Goal: Task Accomplishment & Management: Use online tool/utility

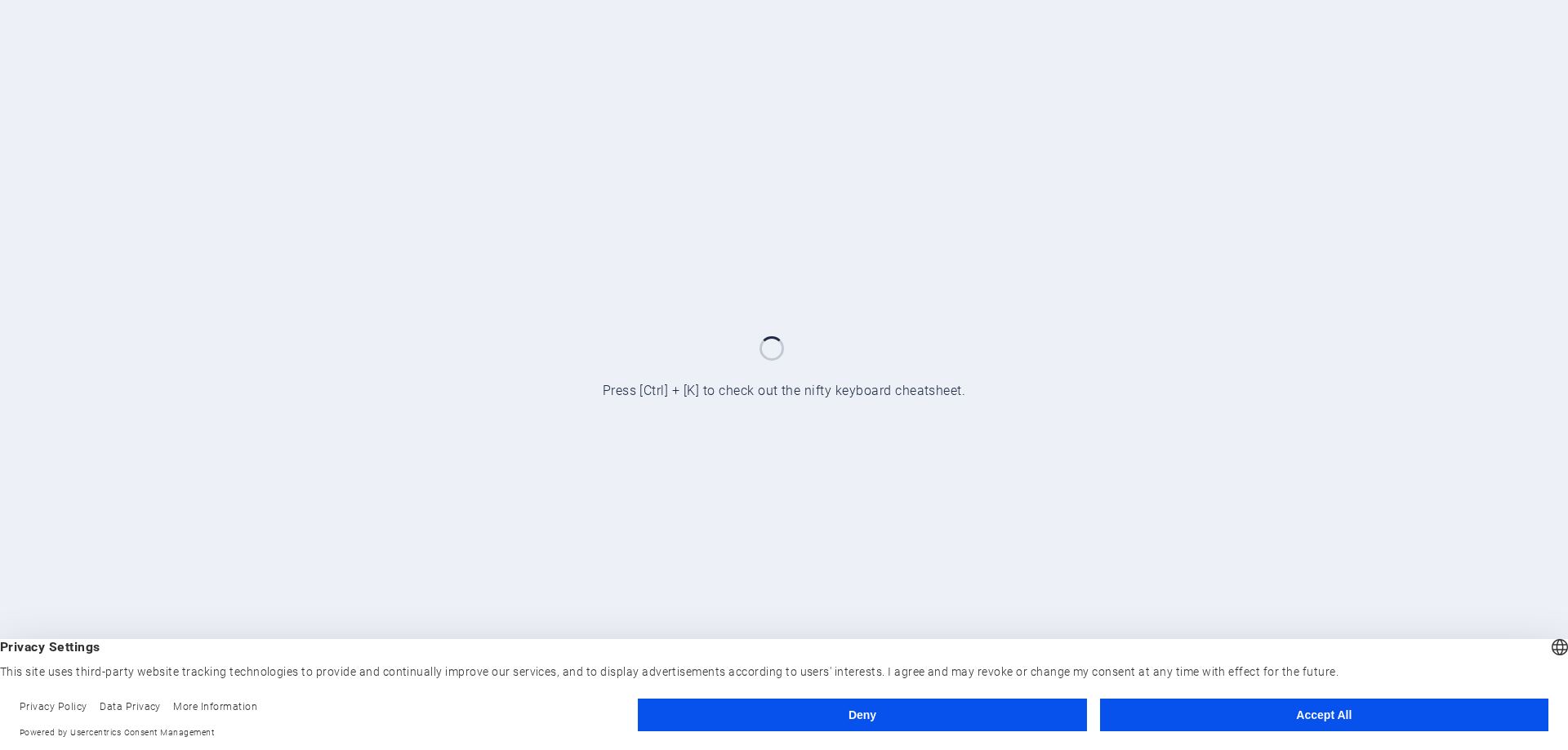
click at [885, 710] on button "Deny" at bounding box center [862, 715] width 448 height 32
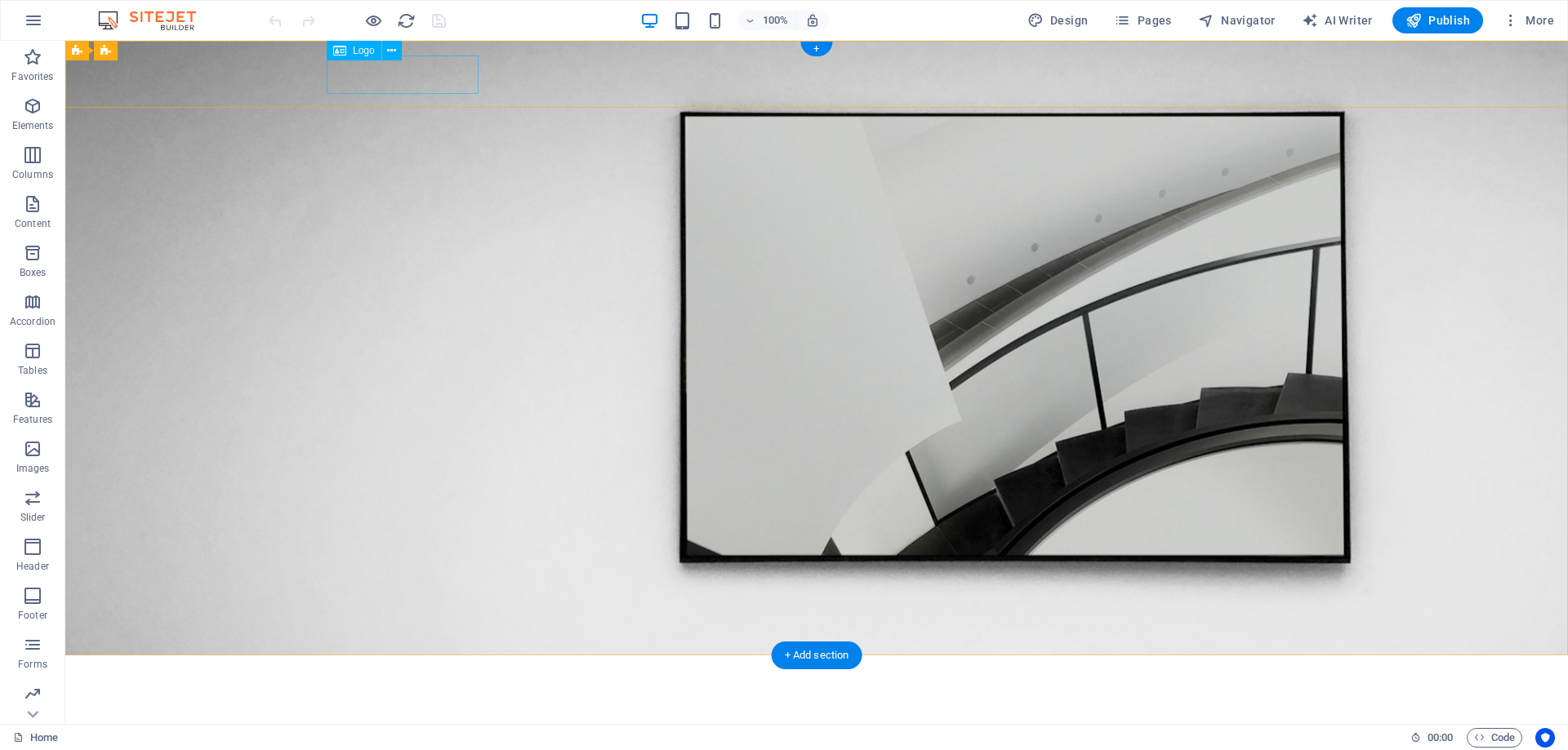
click at [453, 668] on div at bounding box center [816, 687] width 980 height 39
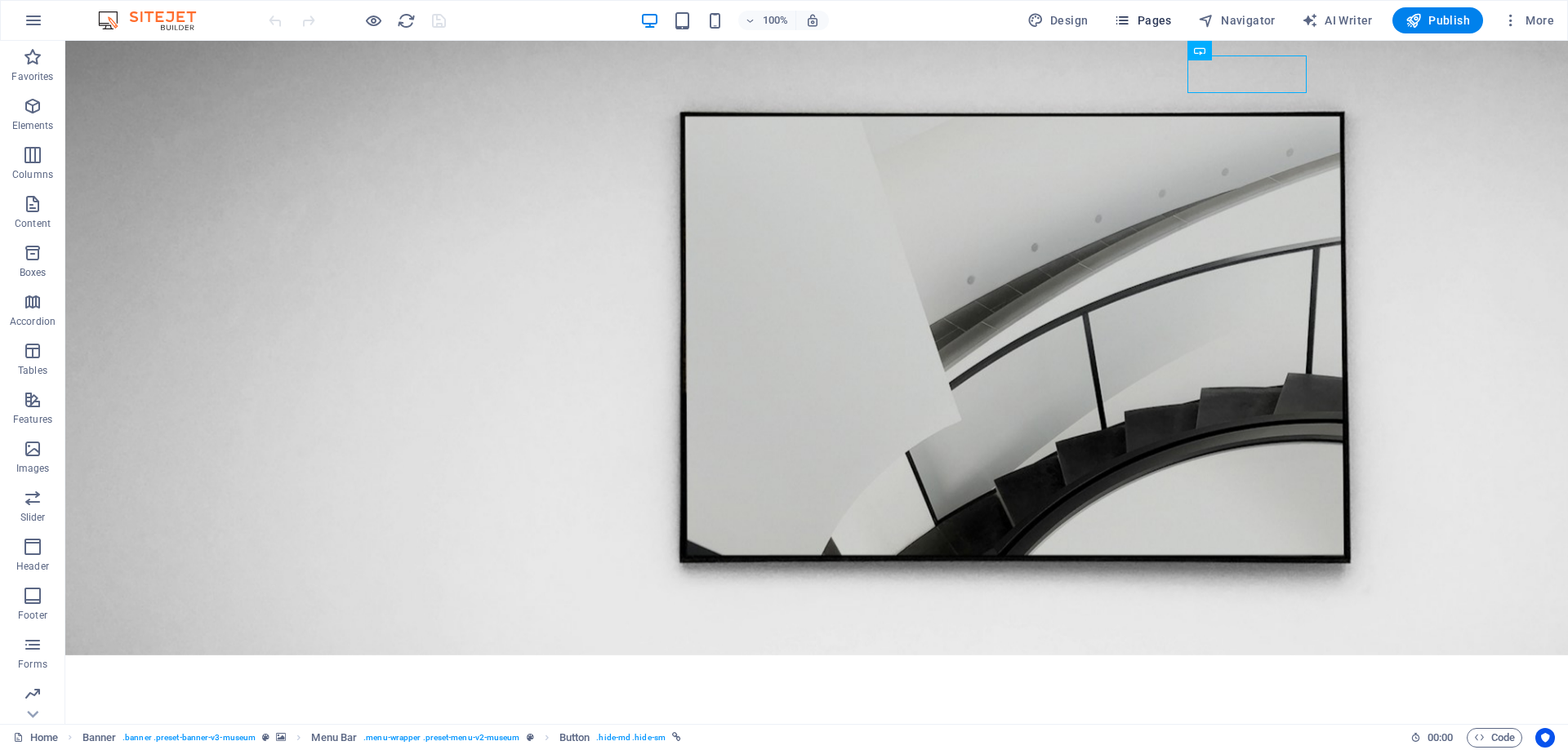
click at [1138, 13] on span "Pages" at bounding box center [1142, 21] width 57 height 16
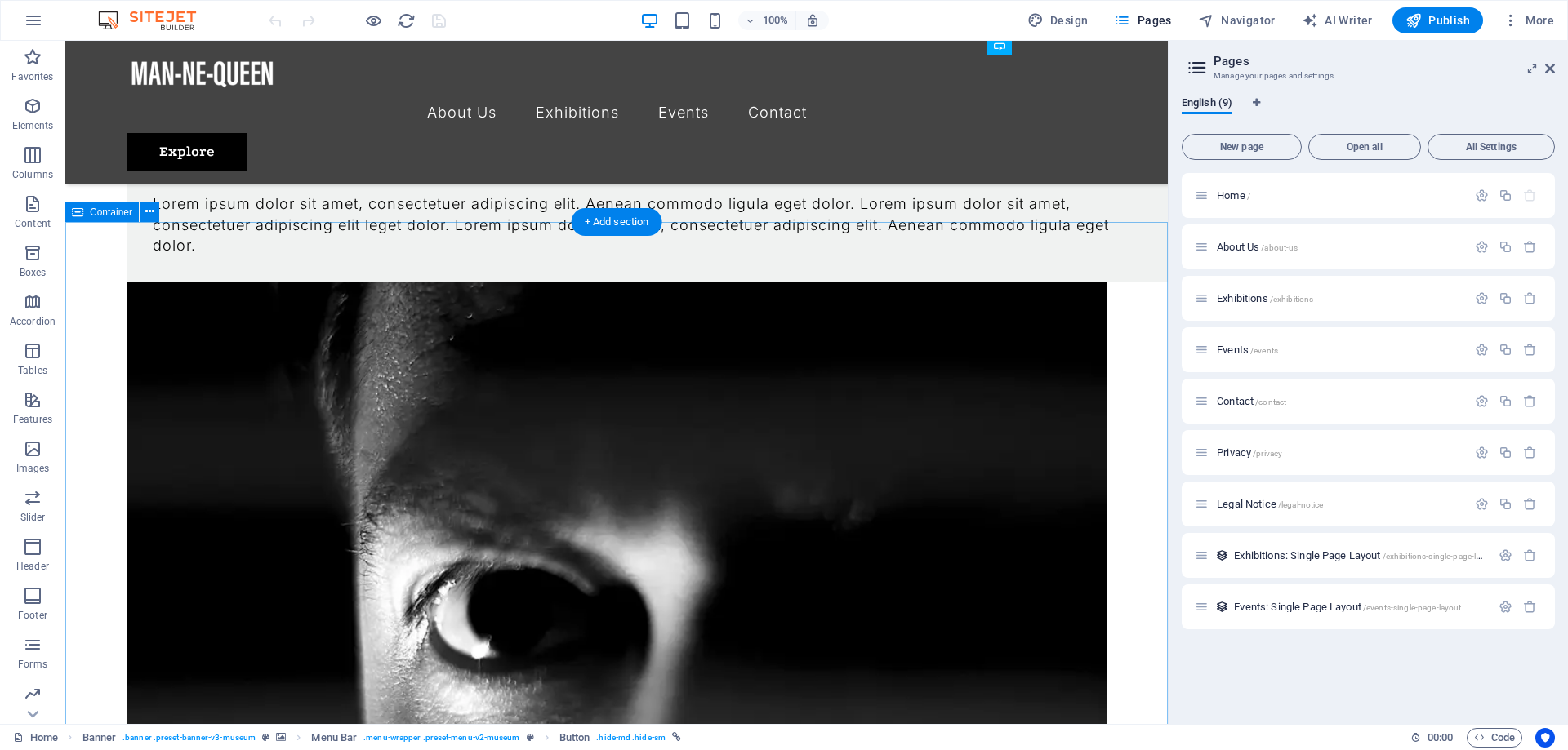
scroll to position [2247, 0]
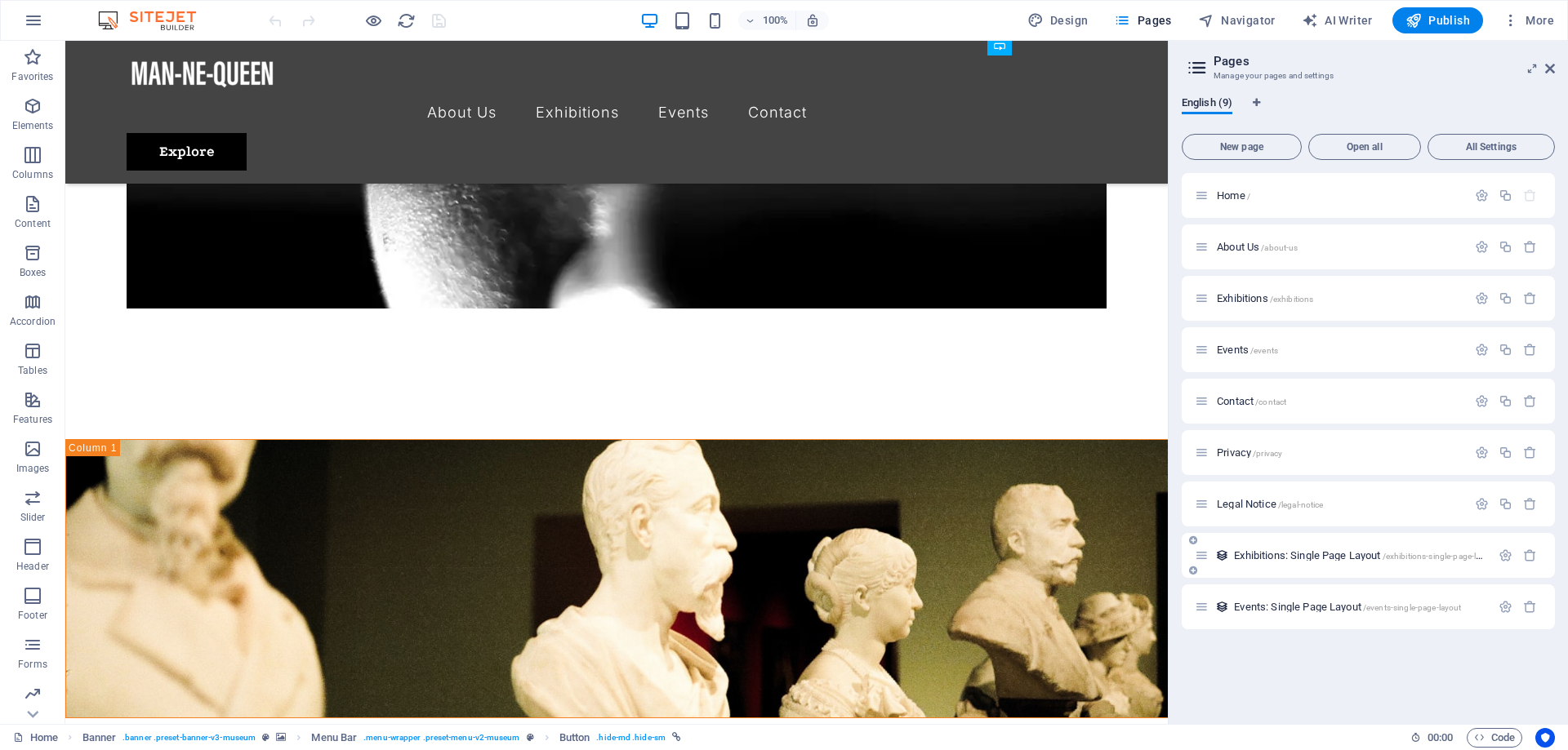
click at [1321, 553] on span "Exhibitions: Single Page Layout /exhibitions-single-page-layout" at bounding box center [1364, 556] width 263 height 13
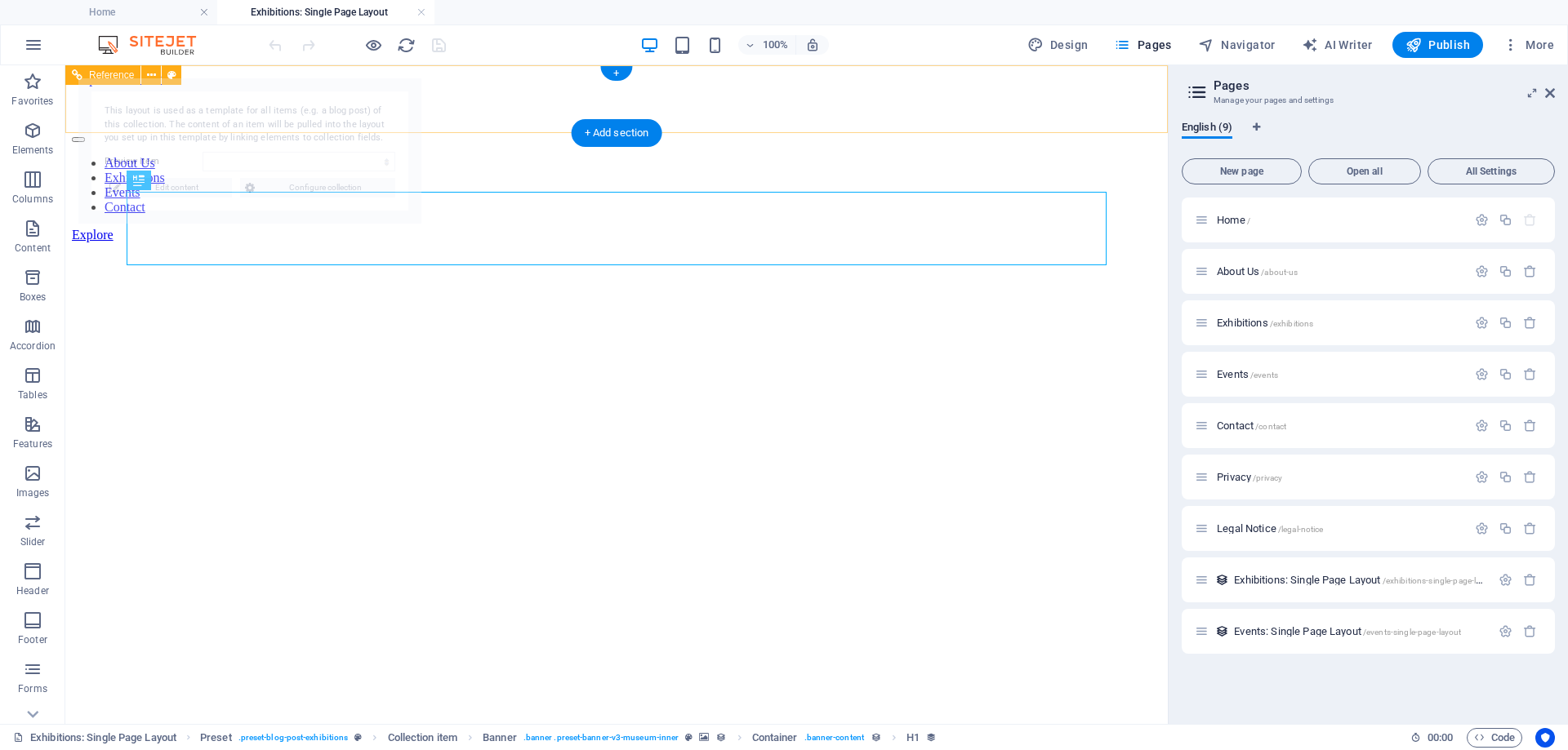
scroll to position [0, 0]
select select "687eb3e4aecc005eb20b4a70"
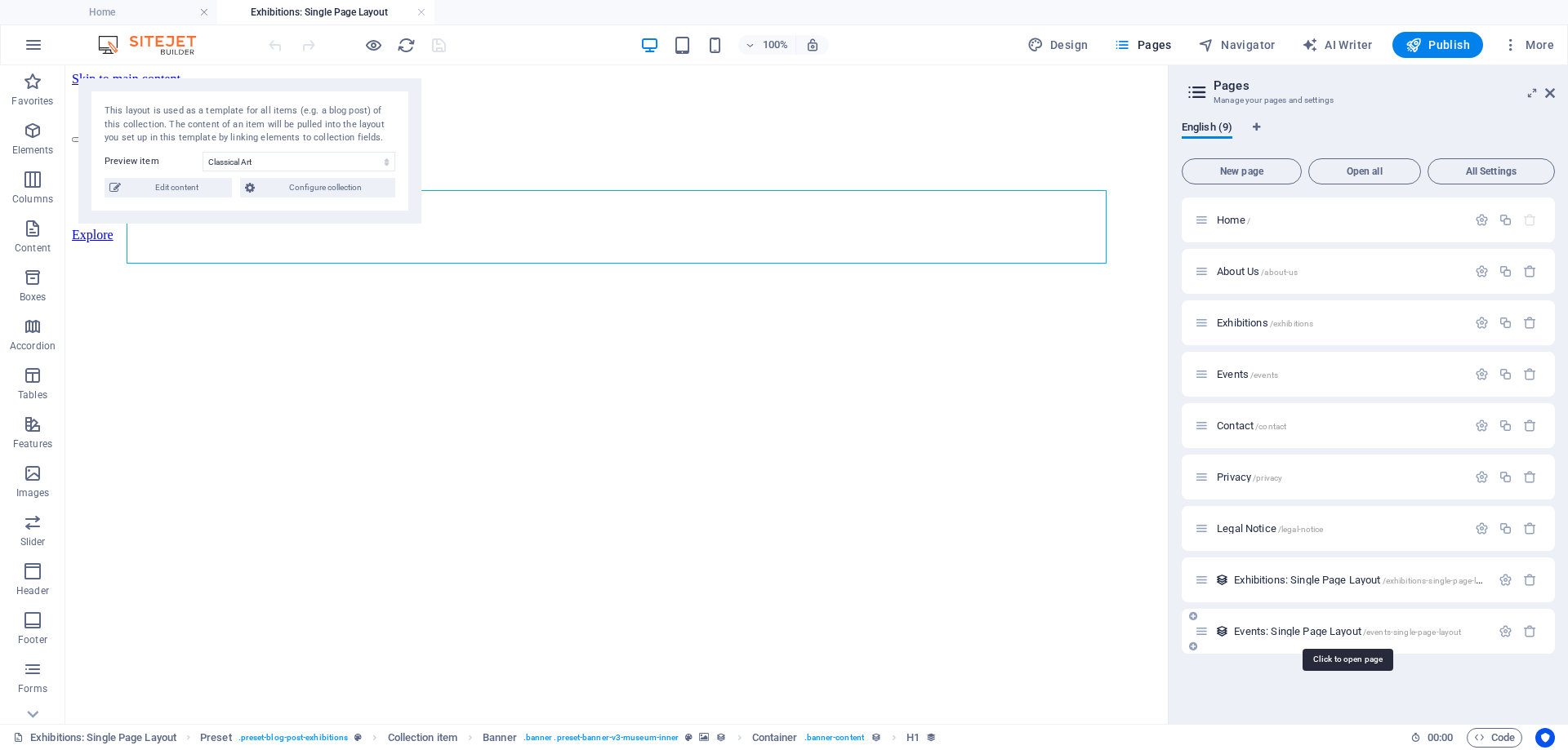
click at [1311, 634] on span "Events: Single Page Layout /events-single-page-layout" at bounding box center [1347, 632] width 227 height 13
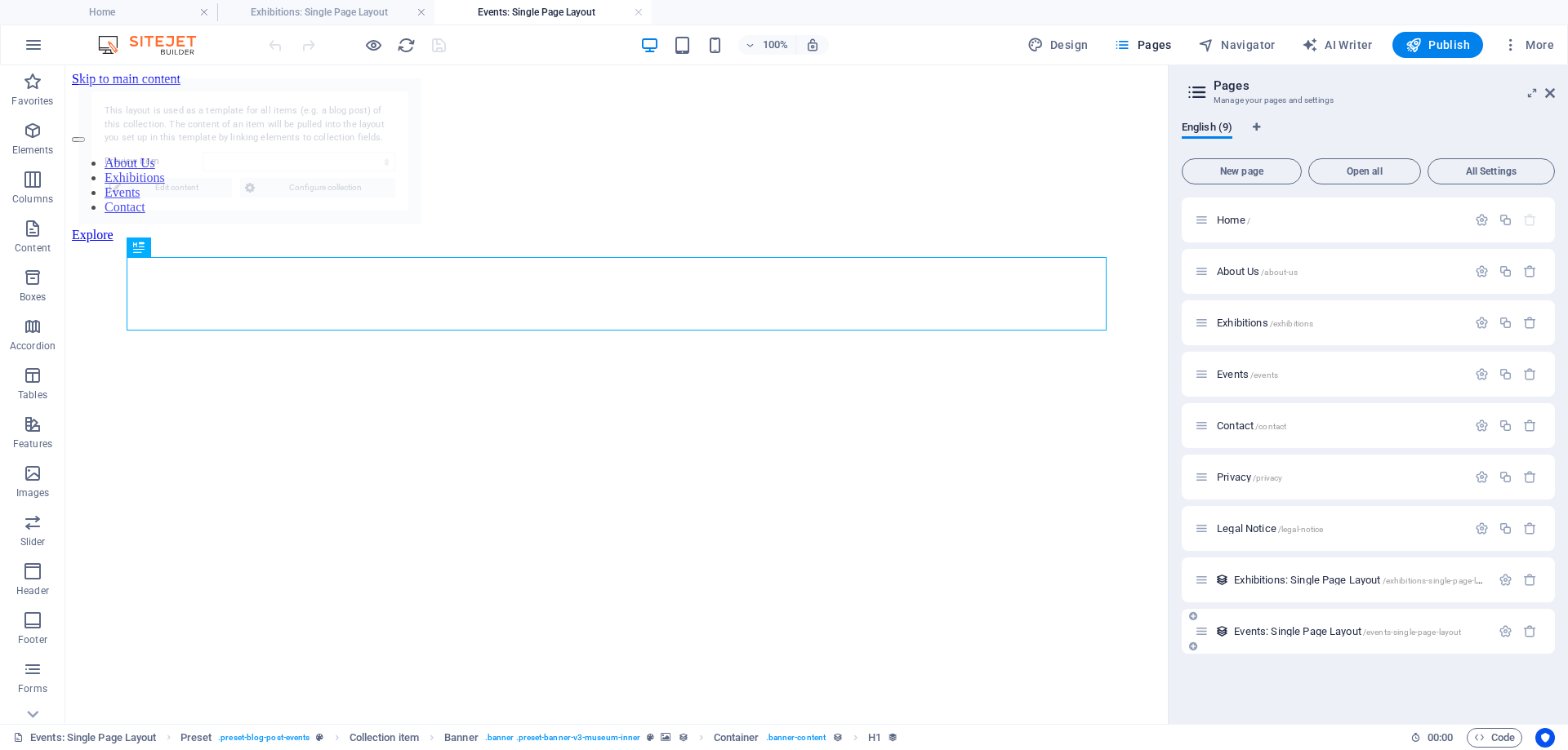
select select "687eb3e4aecc005eb20b4a6b"
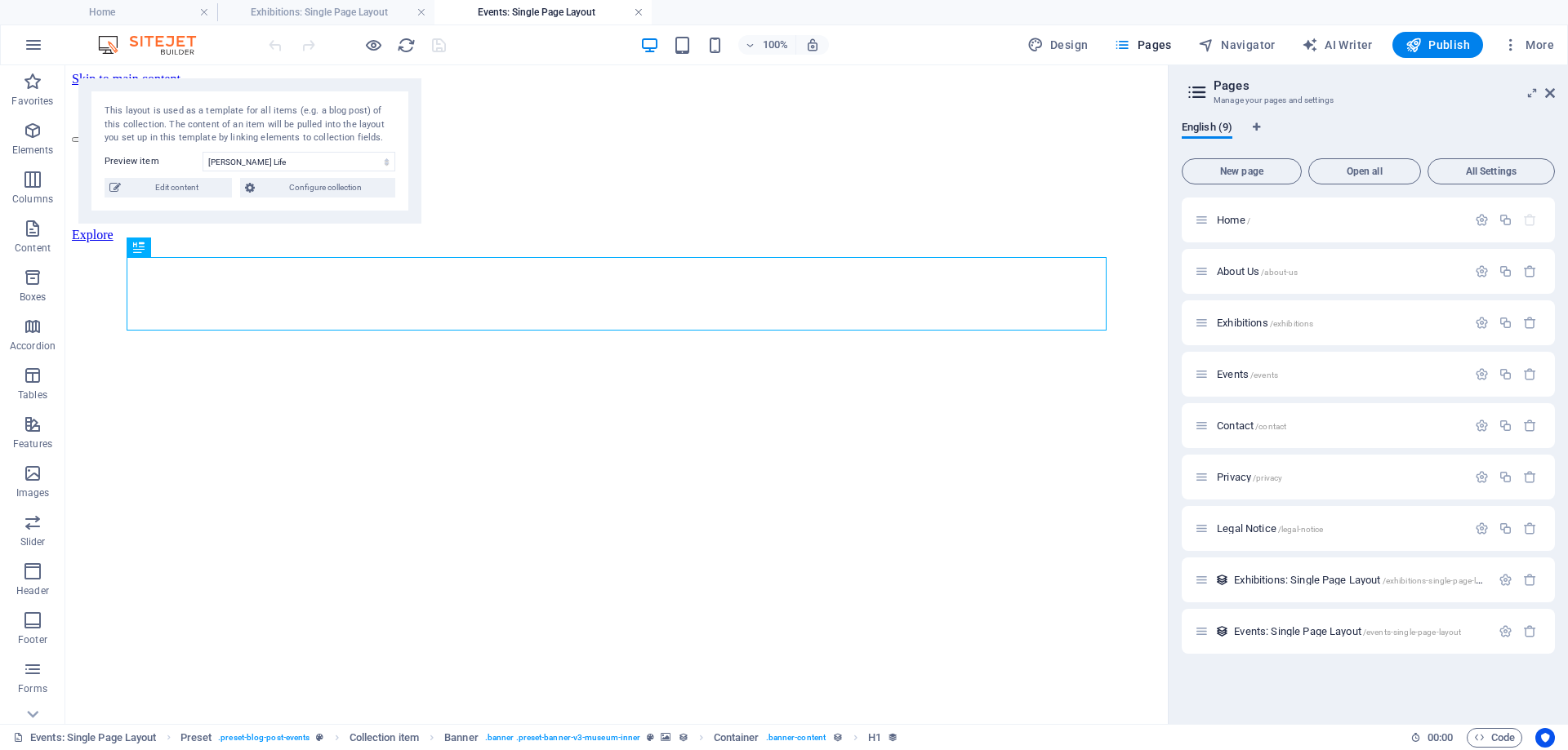
click at [636, 14] on link at bounding box center [638, 12] width 10 height 15
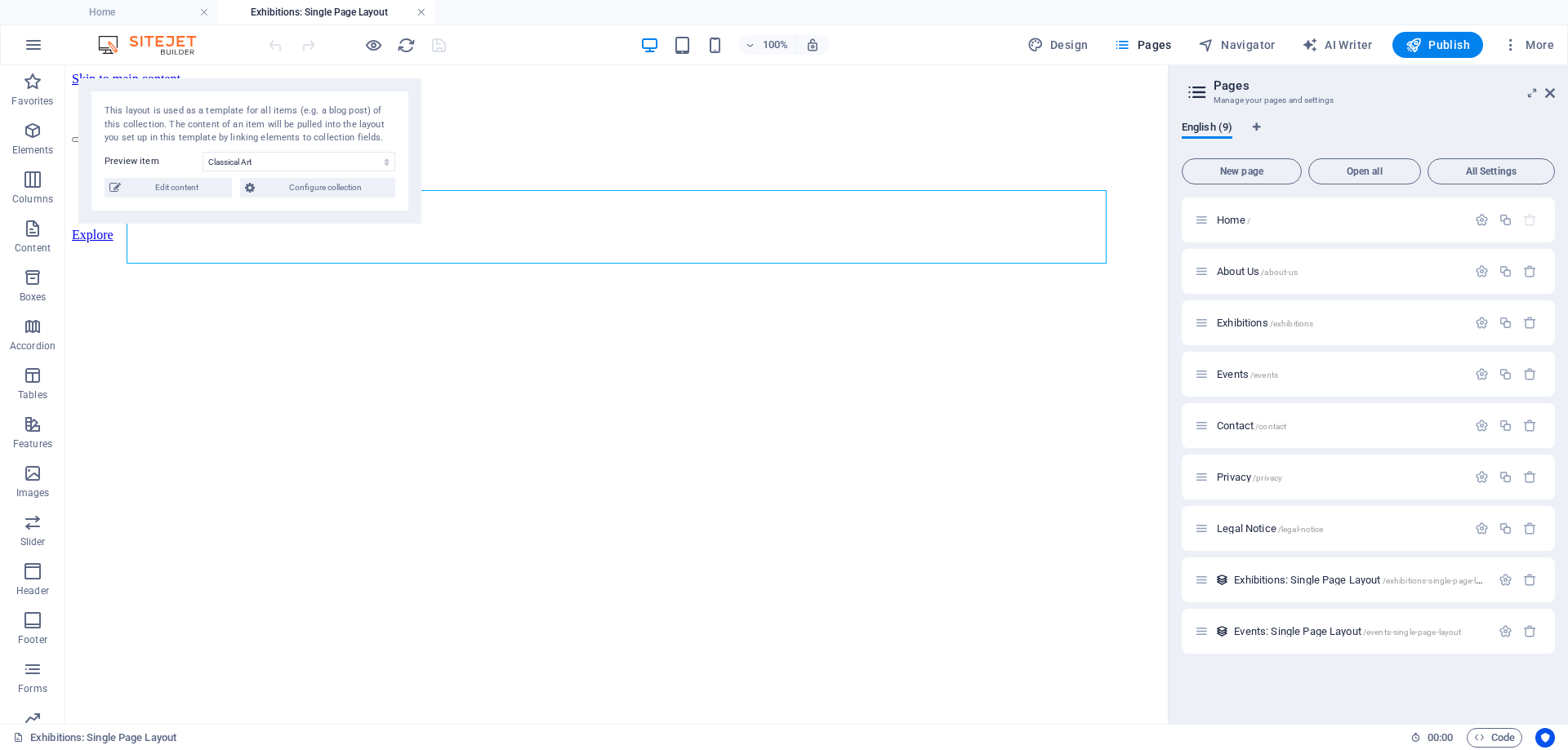
click at [421, 10] on link at bounding box center [420, 12] width 10 height 15
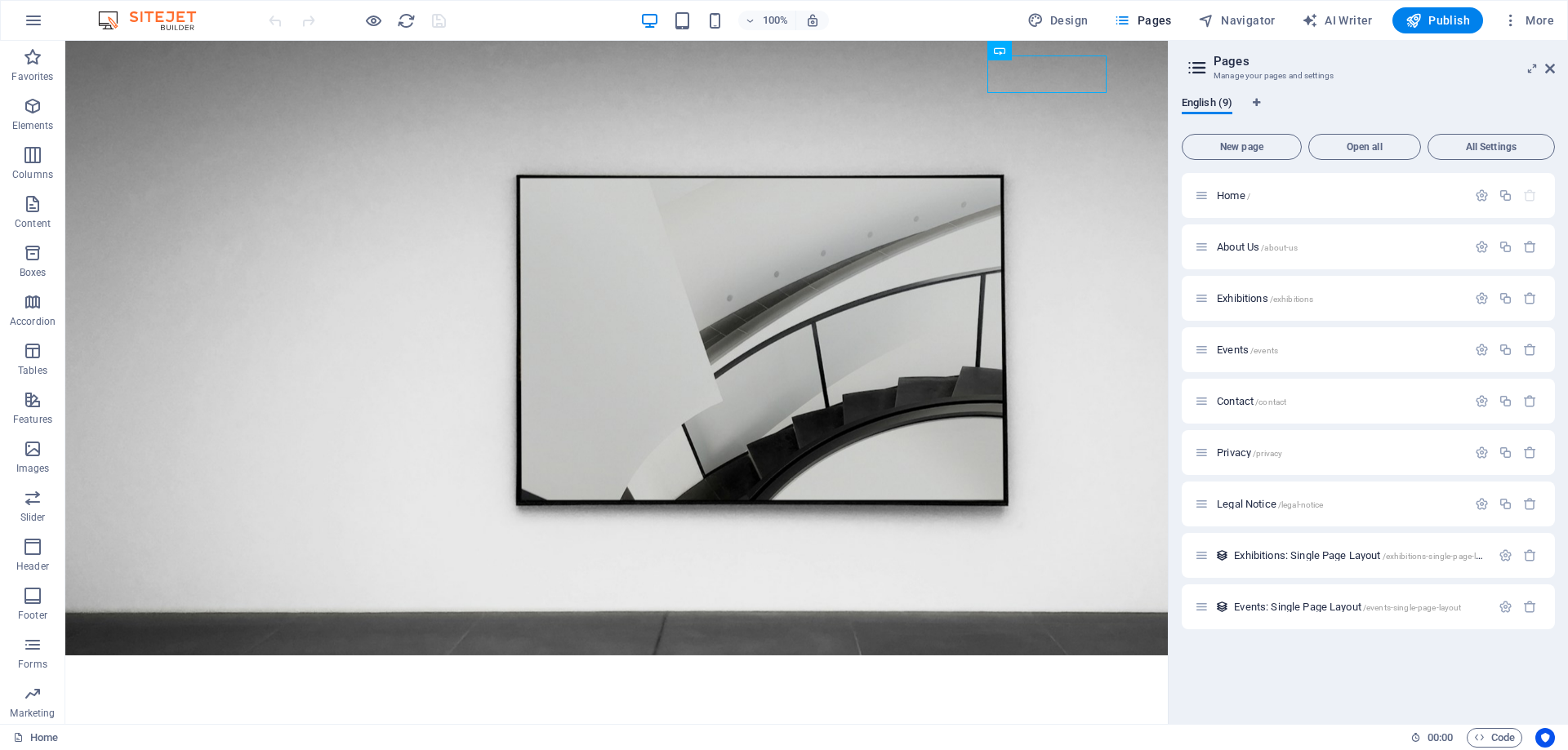
click at [1260, 96] on div "English (9) New page Open all All Settings Home / About Us /about-us Exhibition…" at bounding box center [1367, 403] width 399 height 641
click at [1536, 9] on button "More" at bounding box center [1528, 20] width 65 height 26
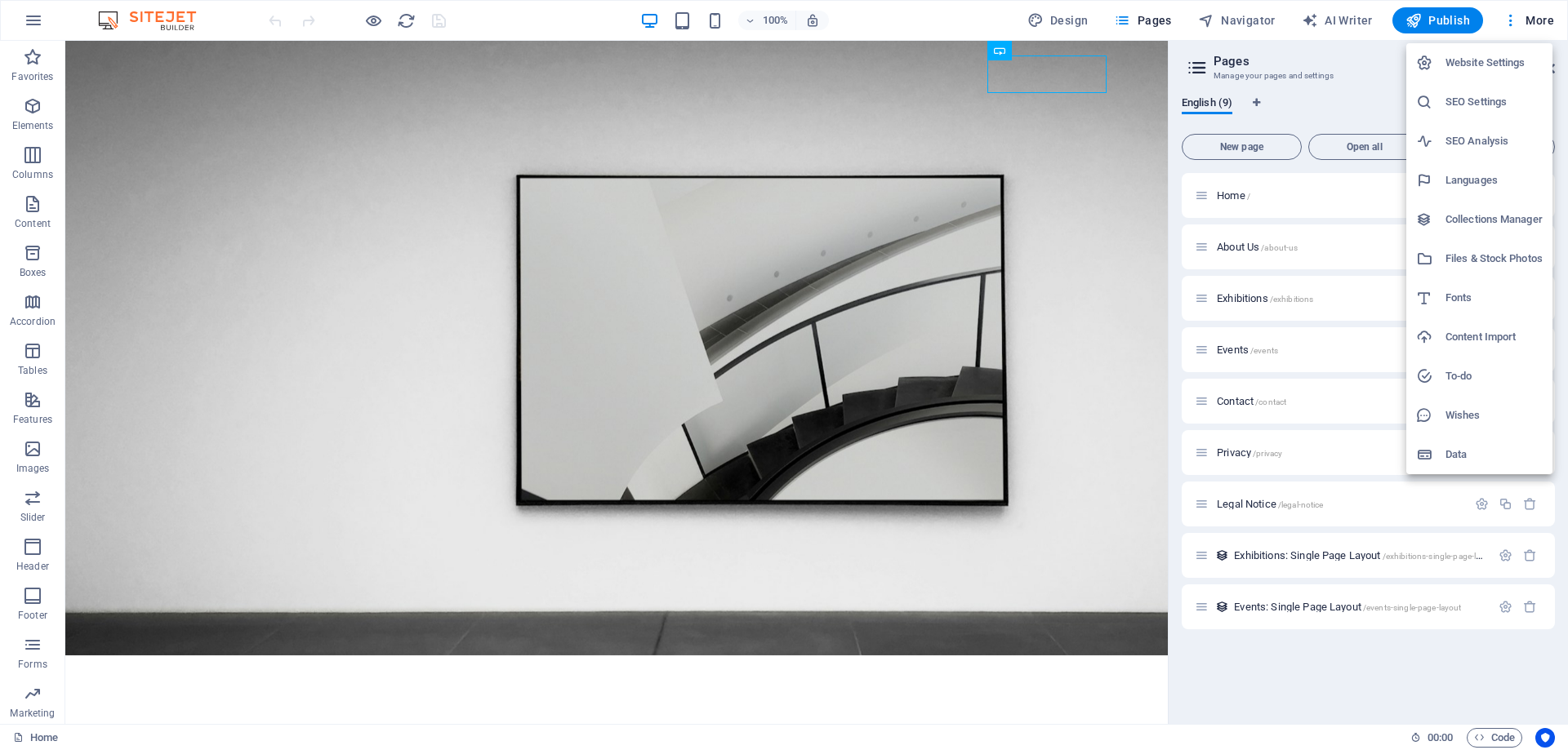
click at [1495, 56] on h6 "Website Settings" at bounding box center [1494, 63] width 97 height 20
select select "41"
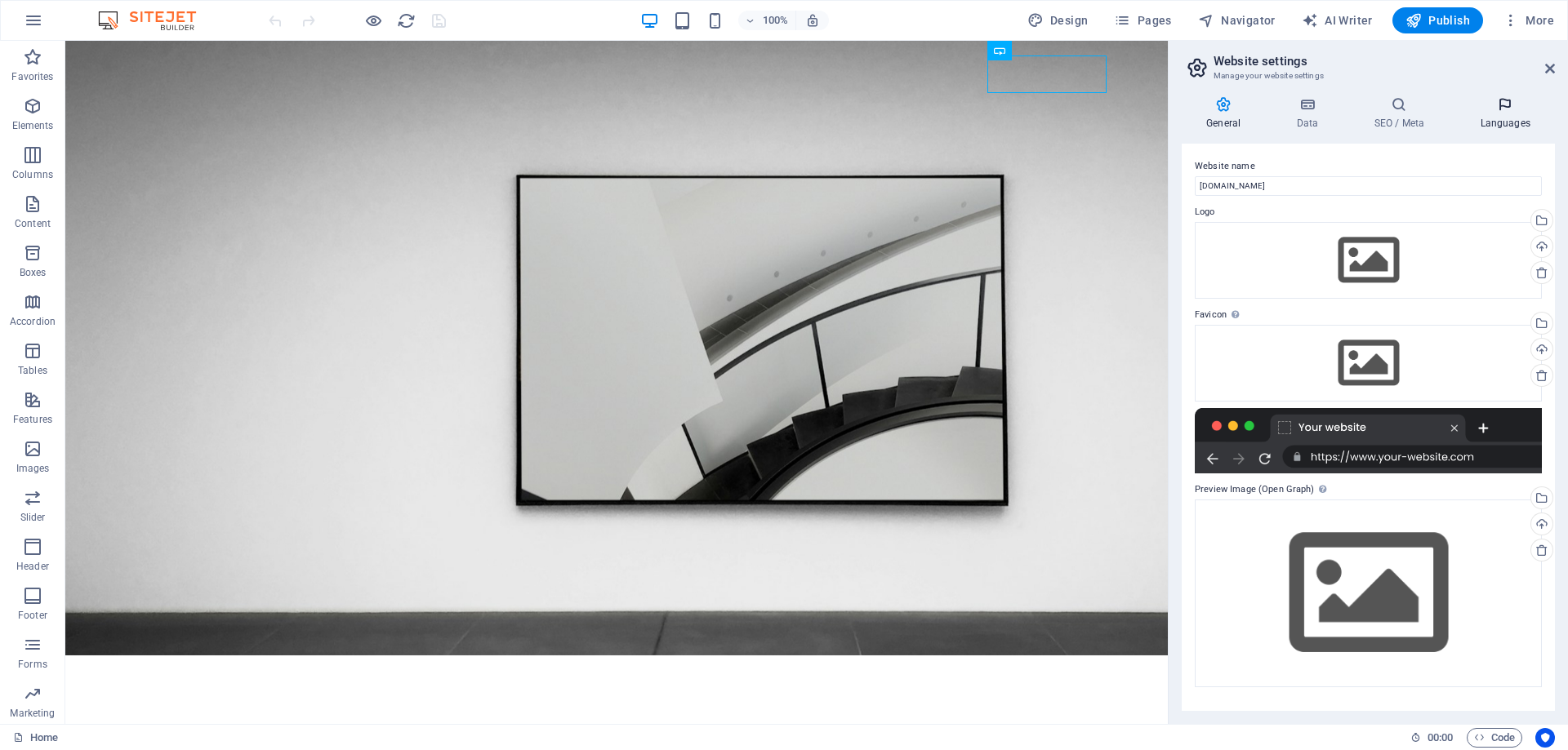
click at [1504, 112] on icon at bounding box center [1504, 104] width 100 height 16
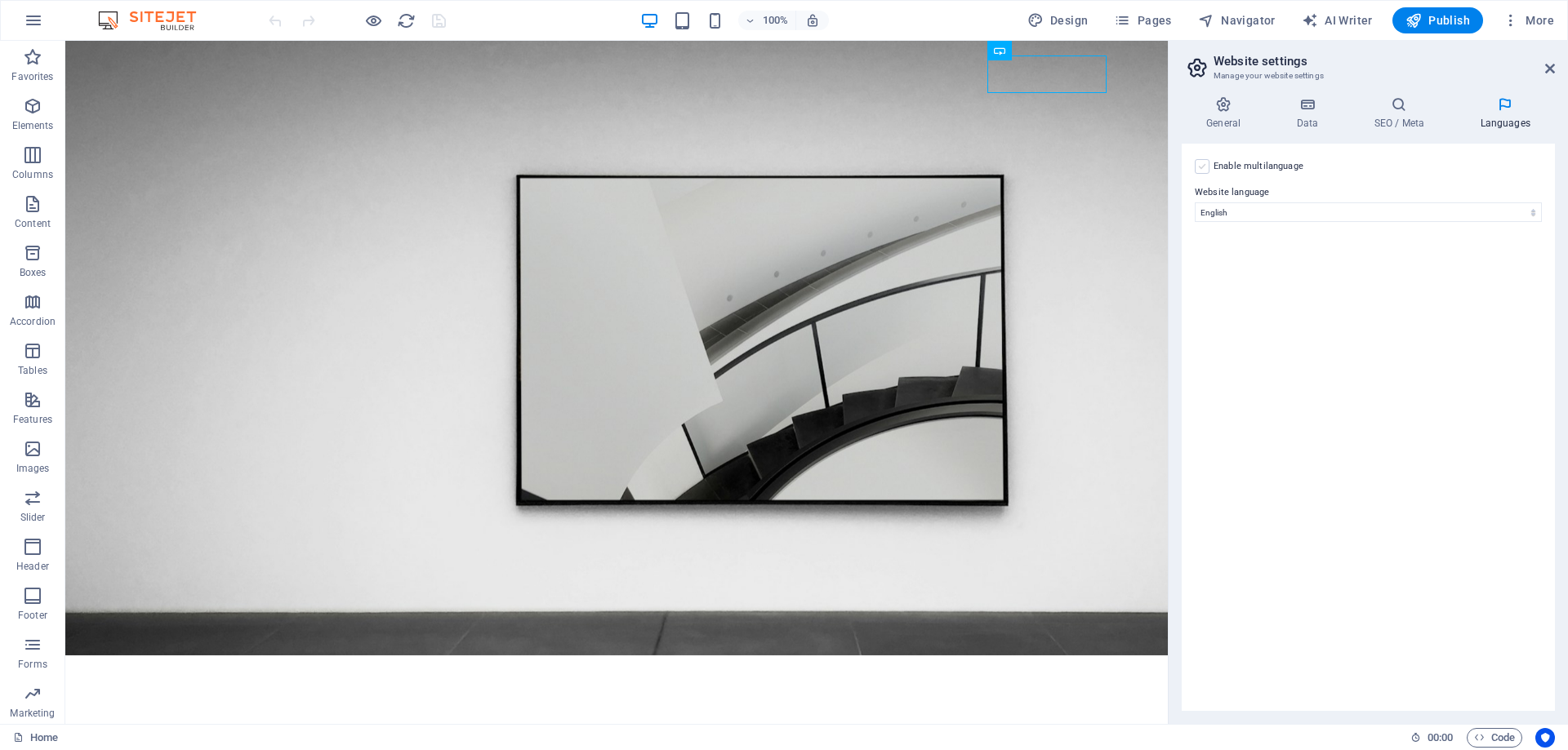
click at [1206, 163] on label at bounding box center [1201, 167] width 14 height 14
click at [0, 0] on input "Enable multilanguage To disable multilanguage delete all languages until only o…" at bounding box center [0, 0] width 0 height 0
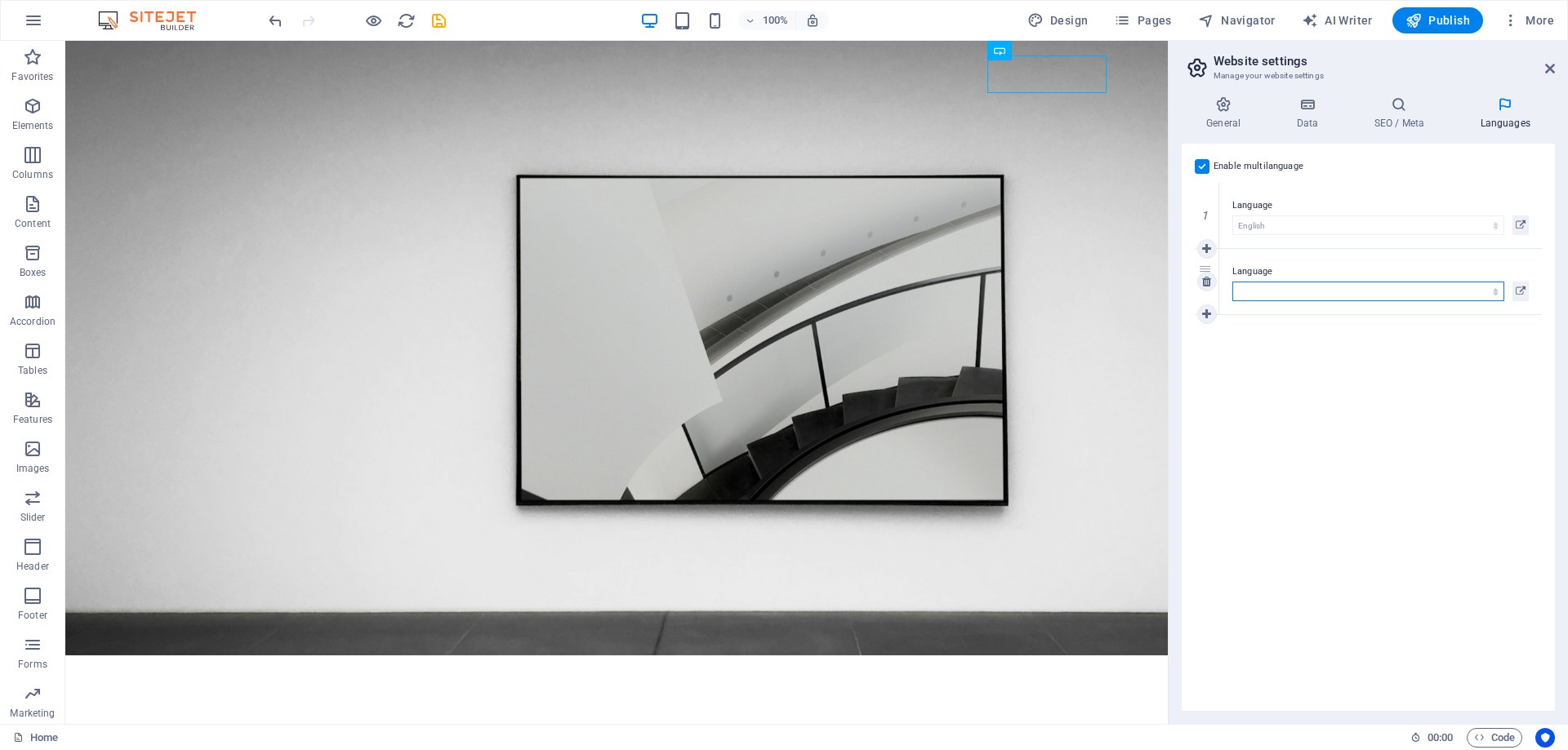
click at [1232, 281] on select "Abkhazian Afar Afrikaans Akan Albanian Amharic Arabic Aragonese Armenian Assame…" at bounding box center [1367, 291] width 272 height 20
select select "148"
click option "Spanish" at bounding box center [0, 0] width 0 height 0
click at [1297, 576] on div "Enable multilanguage To disable multilanguage delete all languages until only o…" at bounding box center [1368, 427] width 373 height 567
click at [1548, 69] on icon at bounding box center [1549, 68] width 10 height 13
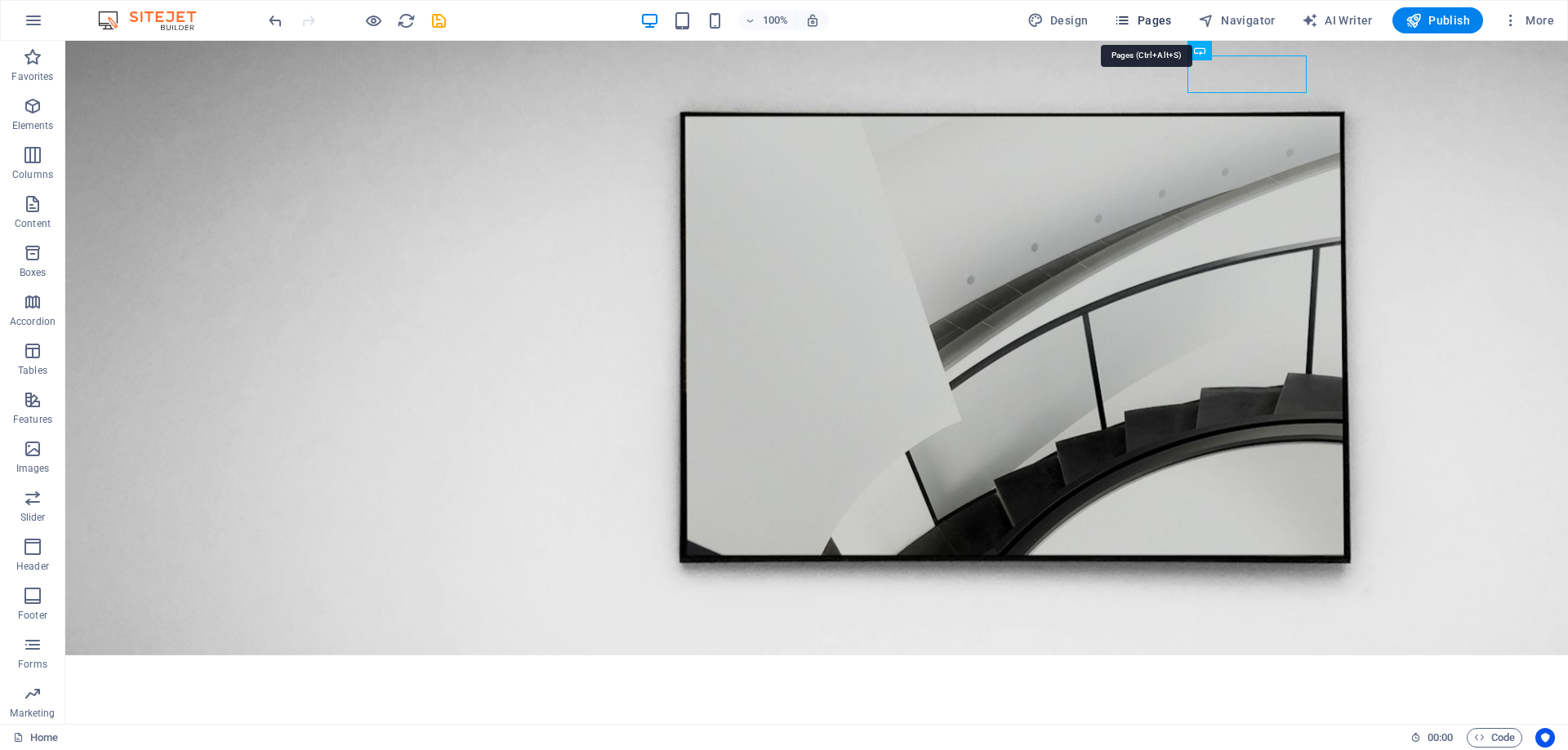
click at [1159, 23] on span "Pages" at bounding box center [1142, 21] width 57 height 16
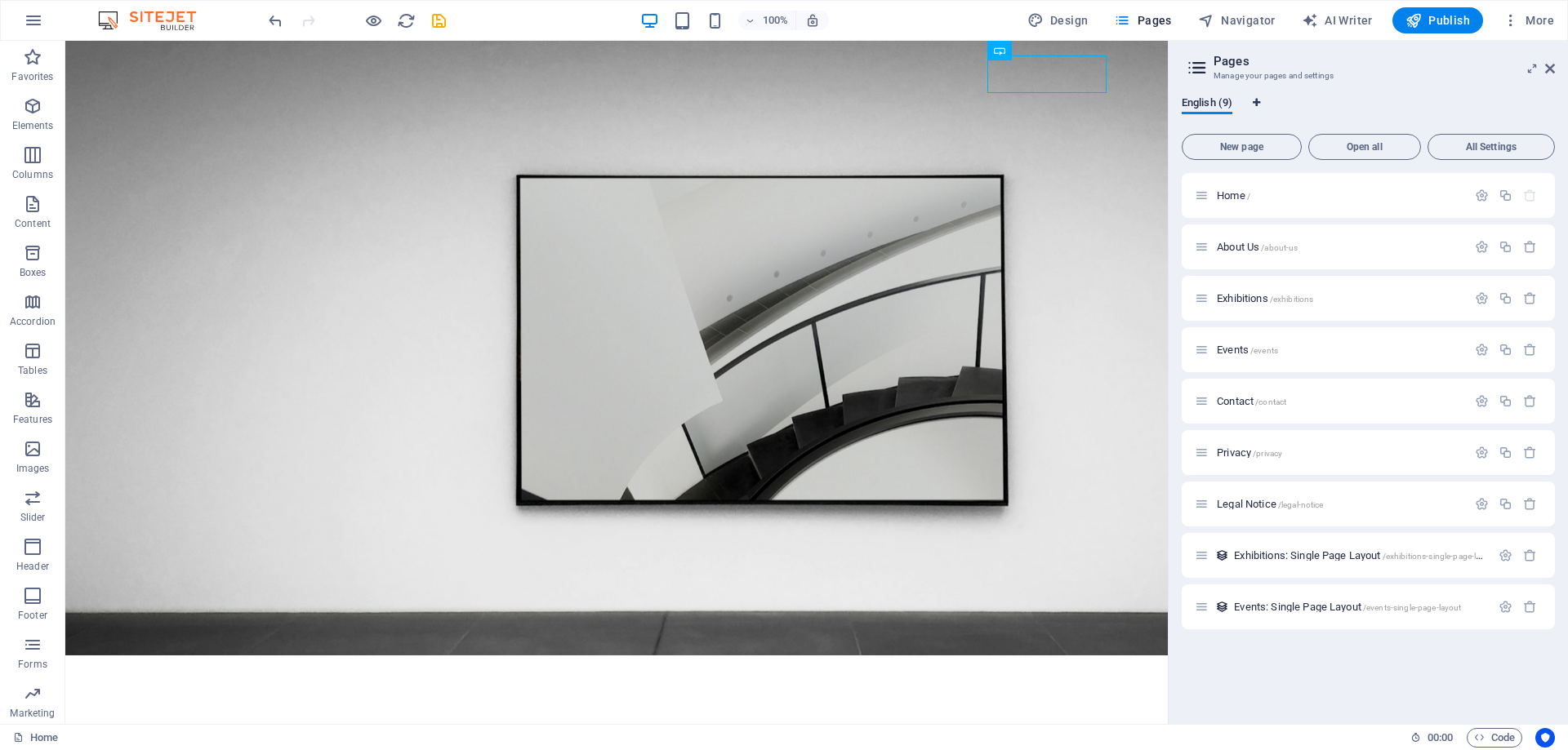
click at [1260, 96] on button "Language Tabs" at bounding box center [1256, 105] width 10 height 18
select select "41"
select select "148"
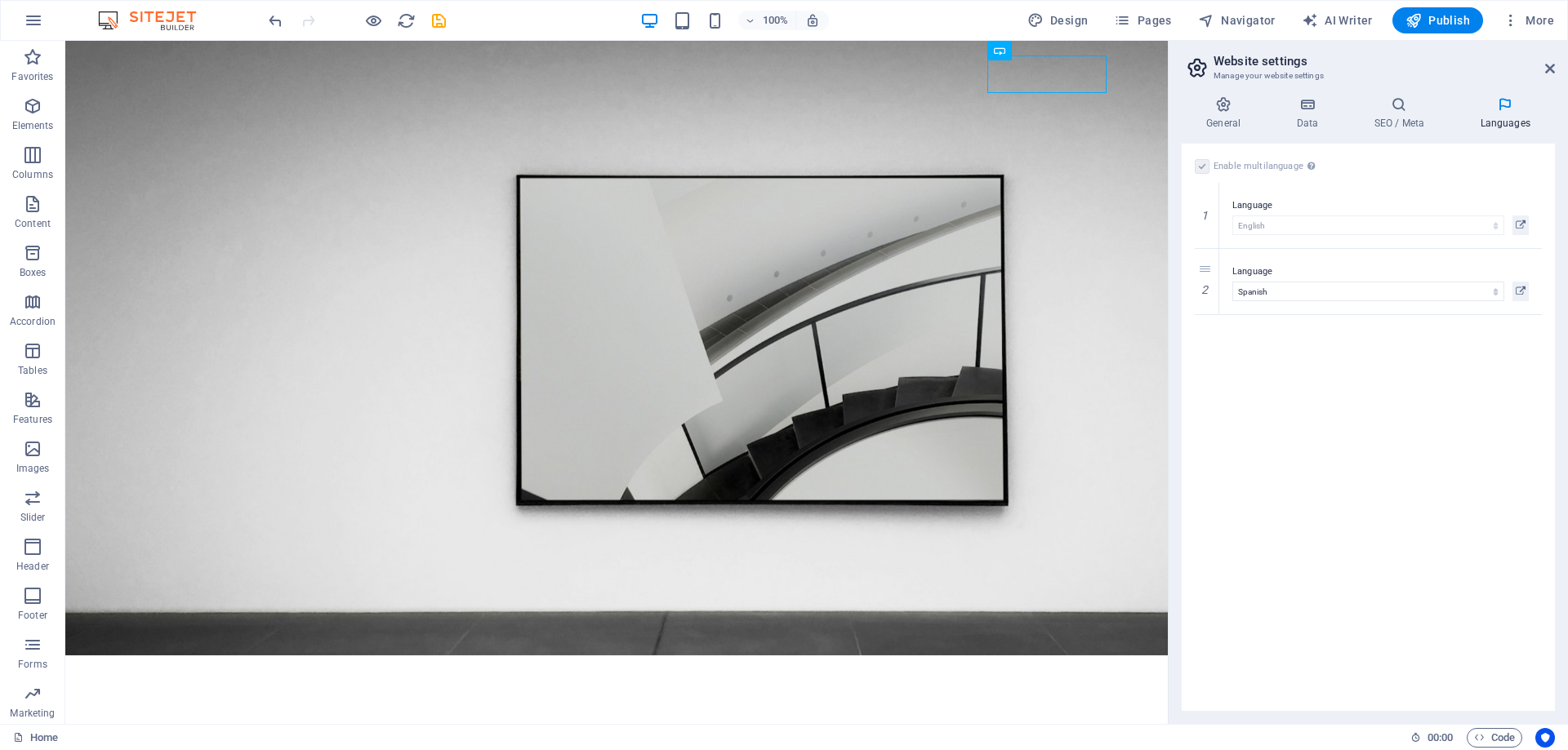
click at [1331, 479] on div "Enable multilanguage To disable multilanguage delete all languages until only o…" at bounding box center [1368, 427] width 373 height 567
click at [443, 20] on icon "save" at bounding box center [438, 21] width 19 height 19
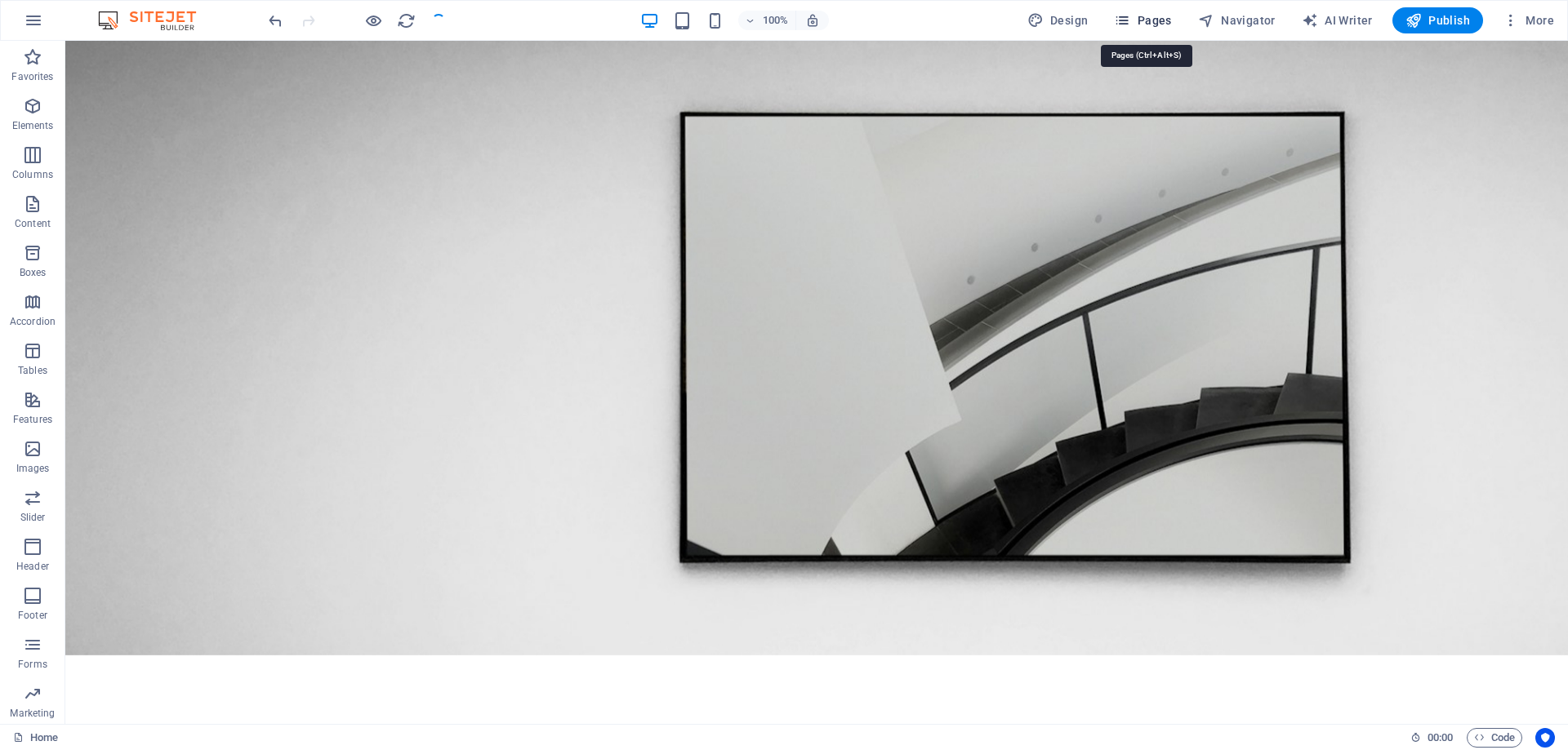
click at [1151, 23] on span "Pages" at bounding box center [1142, 21] width 57 height 16
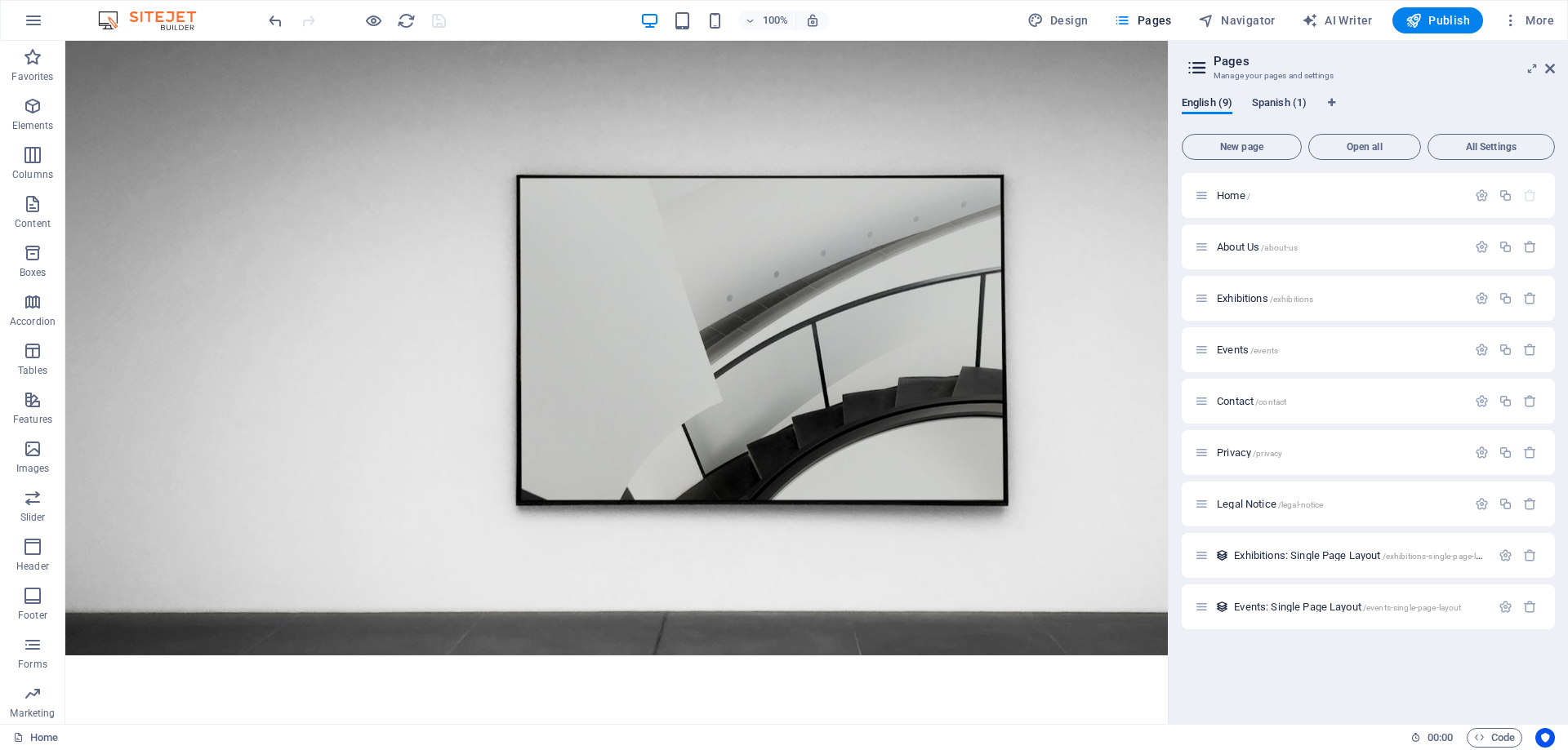
click at [1270, 101] on span "Spanish (1)" at bounding box center [1278, 105] width 55 height 23
click at [1194, 99] on span "English (9)" at bounding box center [1207, 105] width 50 height 23
click at [460, 707] on nav "About Us Exhibitions Events Contact" at bounding box center [616, 728] width 980 height 41
click at [341, 51] on icon at bounding box center [345, 50] width 9 height 17
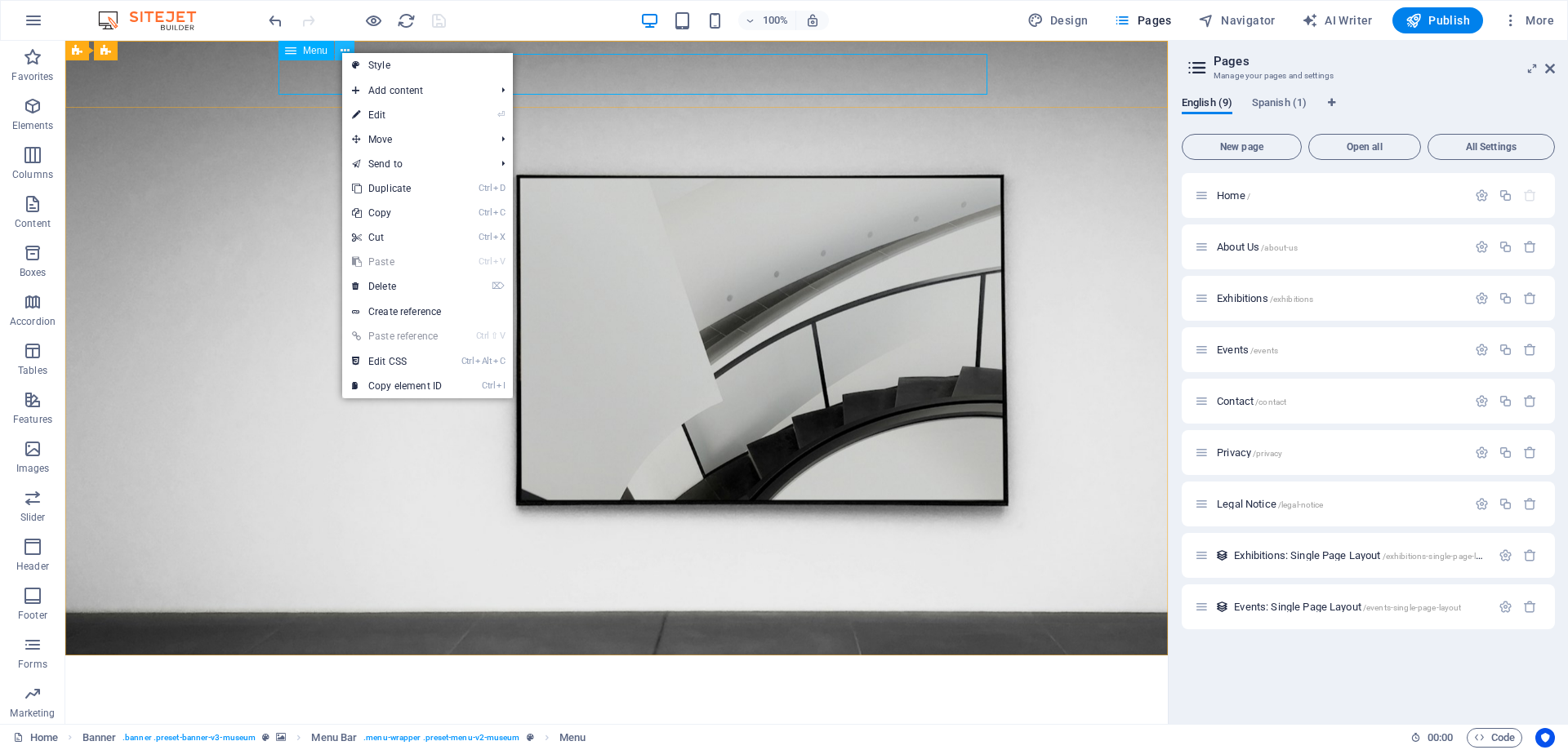
click at [341, 51] on icon at bounding box center [345, 50] width 9 height 17
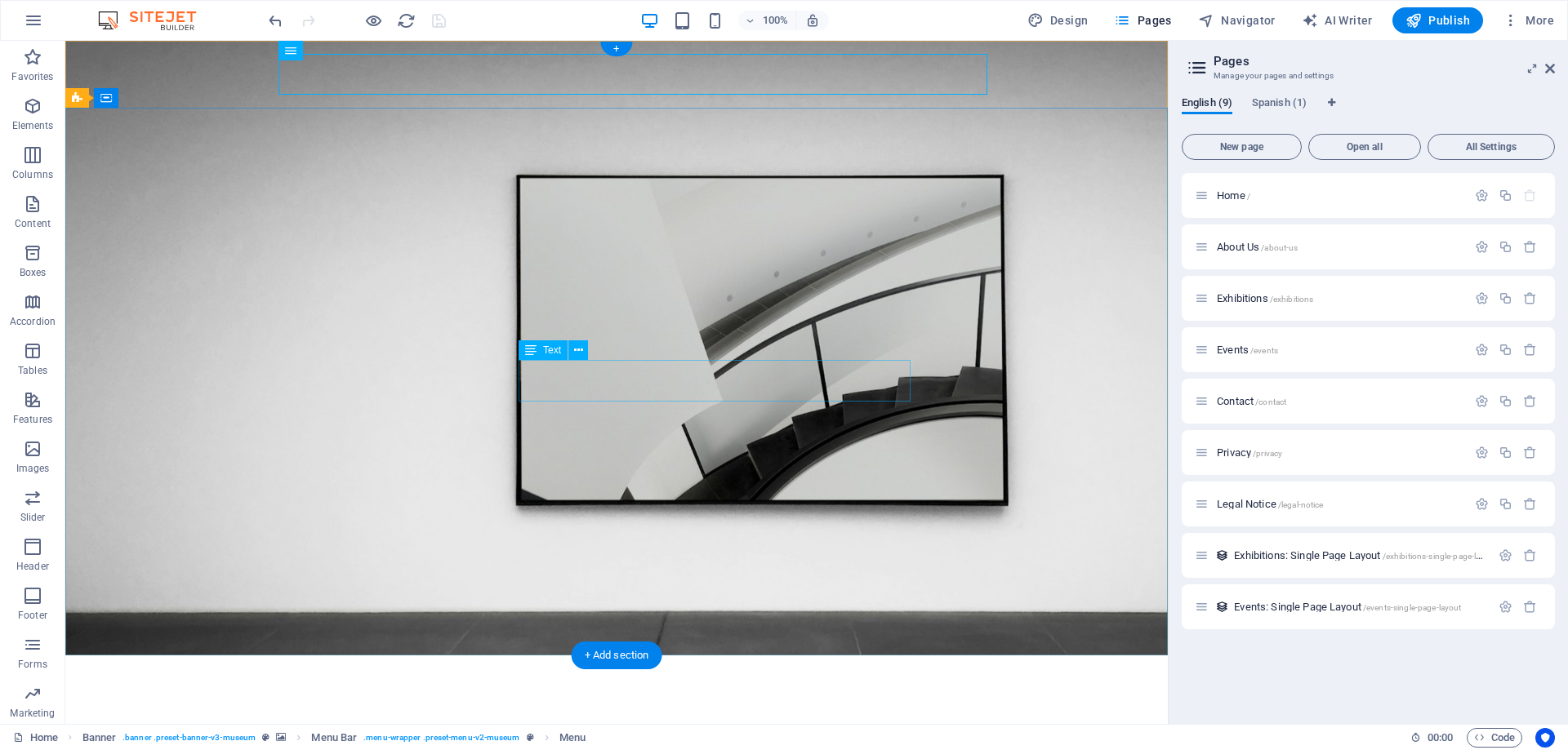
click at [1551, 72] on icon at bounding box center [1549, 68] width 10 height 13
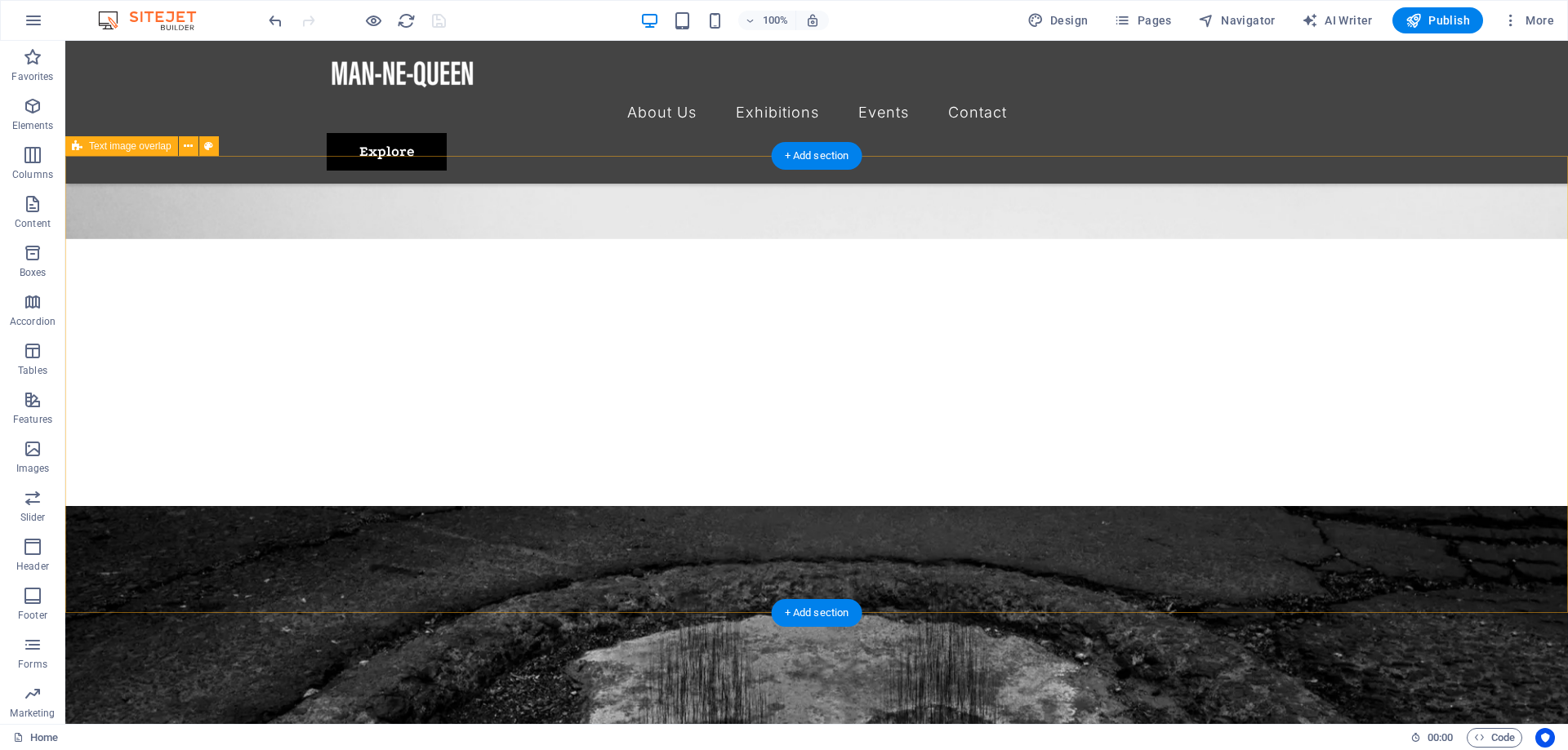
scroll to position [499, 0]
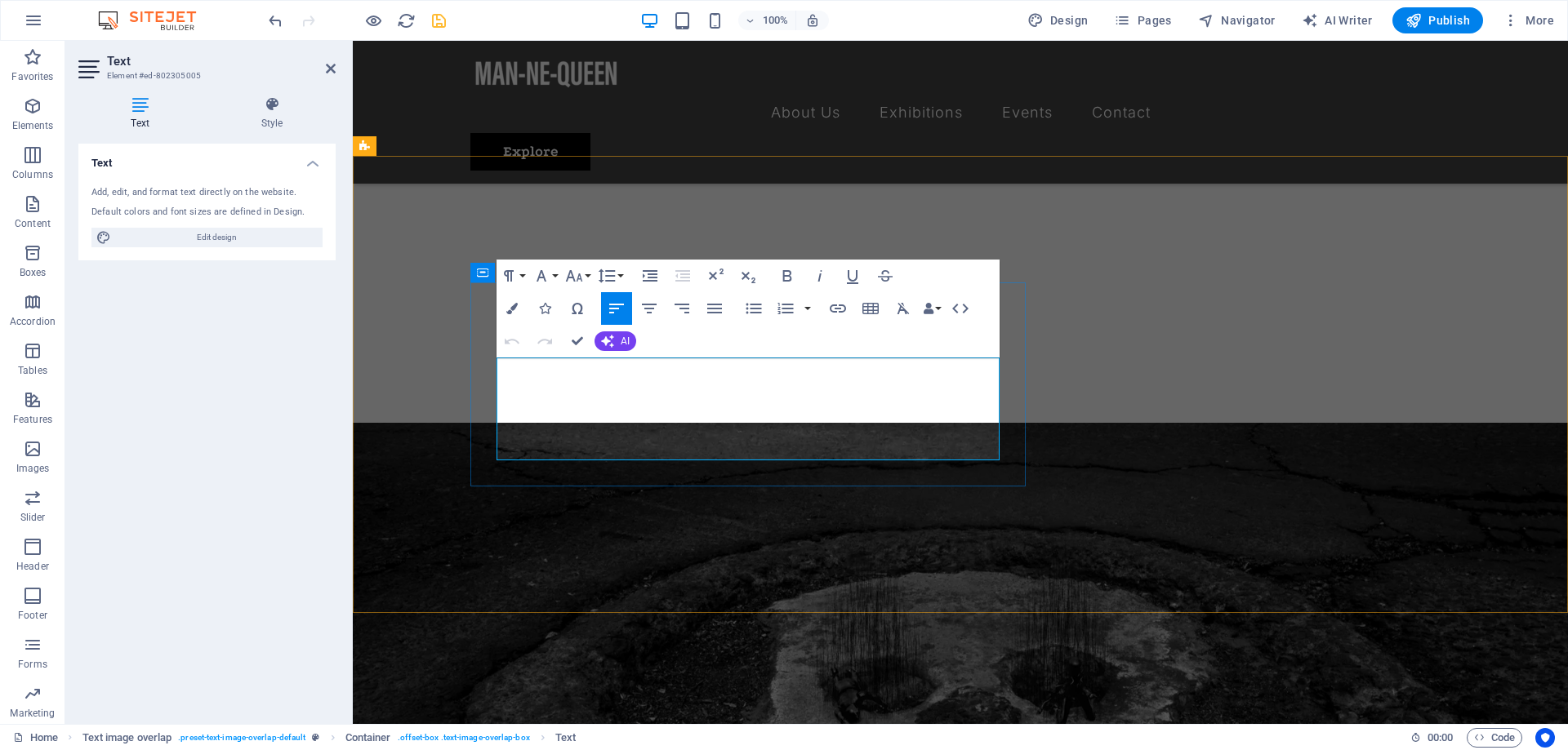
drag, startPoint x: 569, startPoint y: 452, endPoint x: 497, endPoint y: 359, distance: 117.6
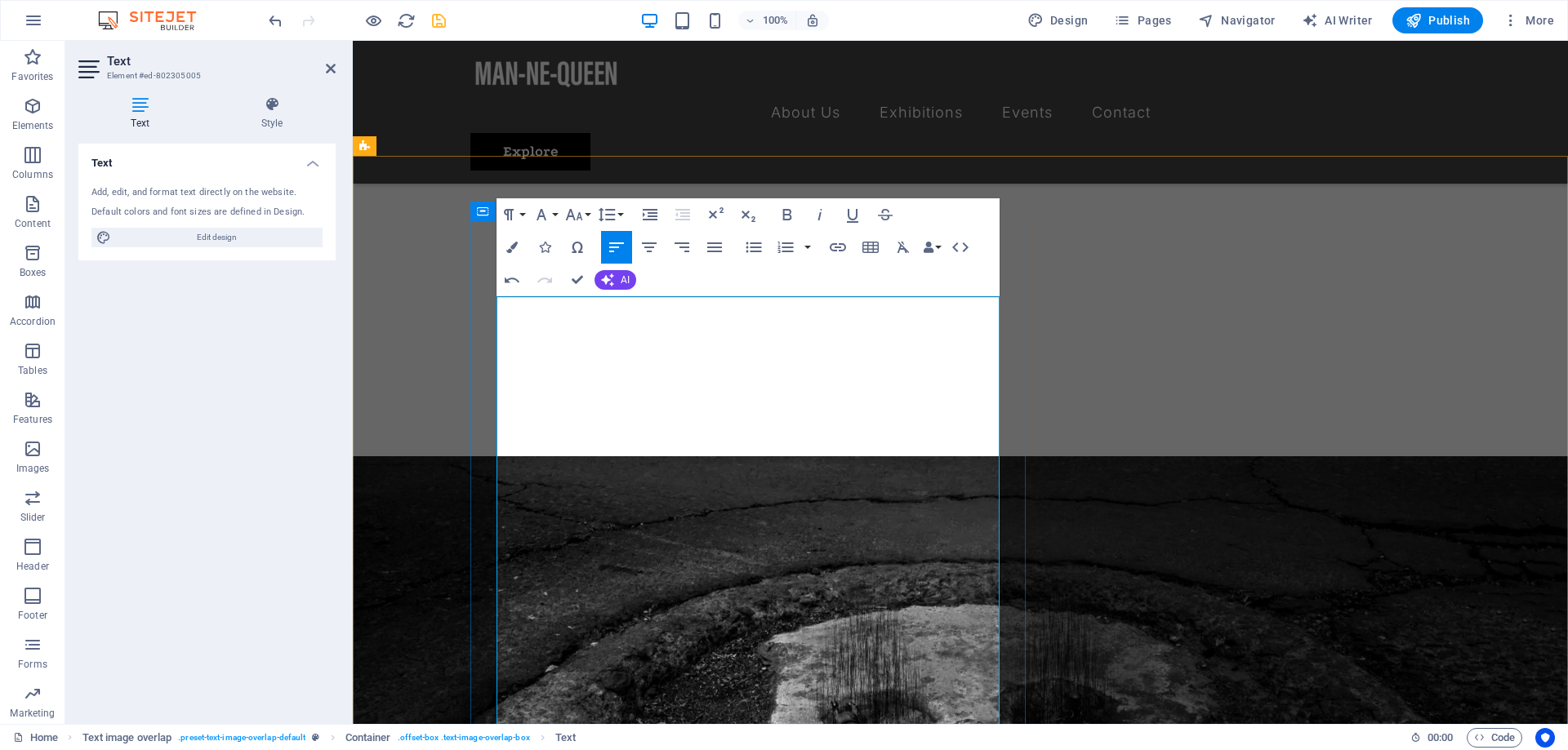
scroll to position [666, 0]
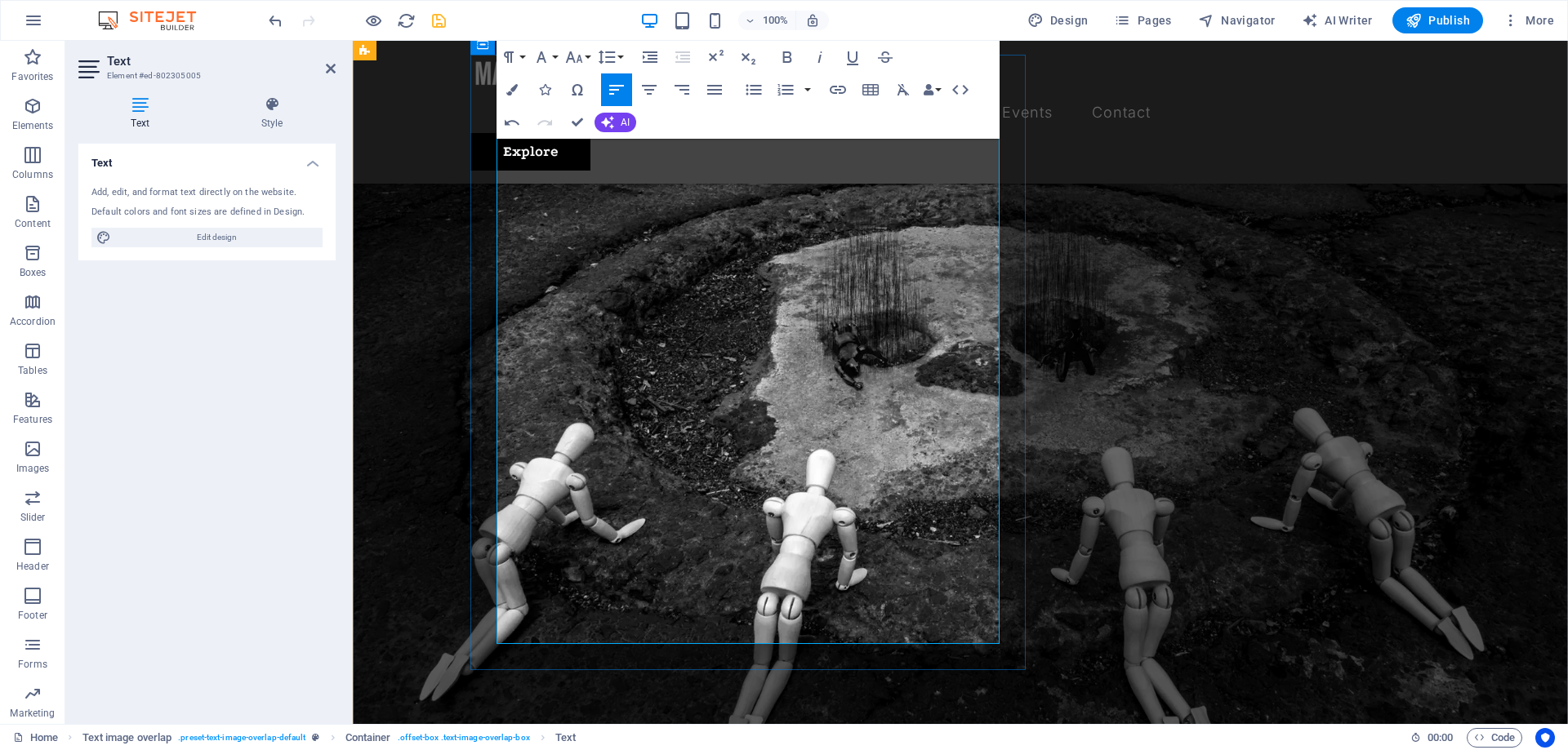
scroll to position [582, 0]
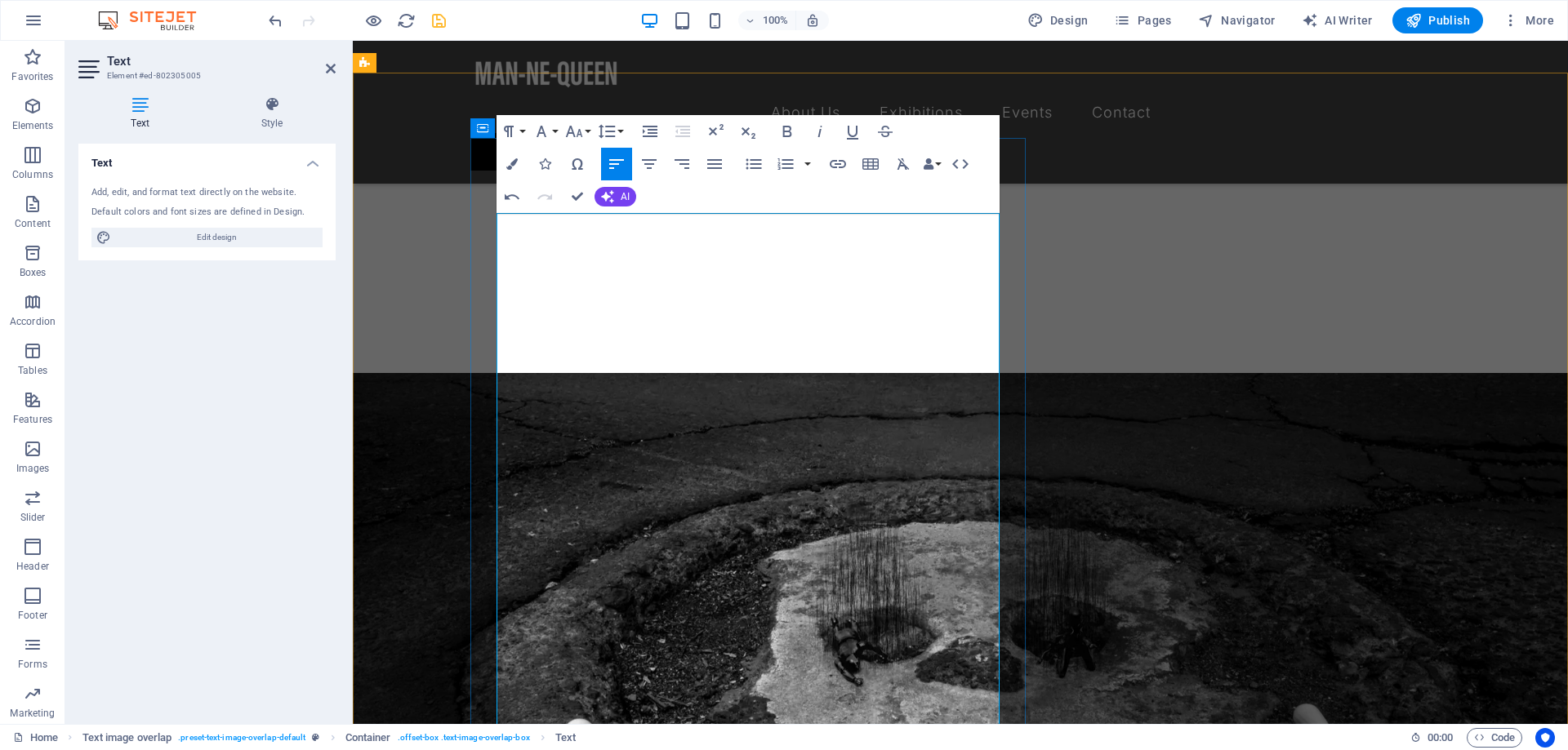
drag, startPoint x: 557, startPoint y: 466, endPoint x: 500, endPoint y: 220, distance: 252.5
click at [711, 165] on icon "button" at bounding box center [715, 164] width 14 height 10
click at [621, 159] on icon "button" at bounding box center [617, 164] width 20 height 20
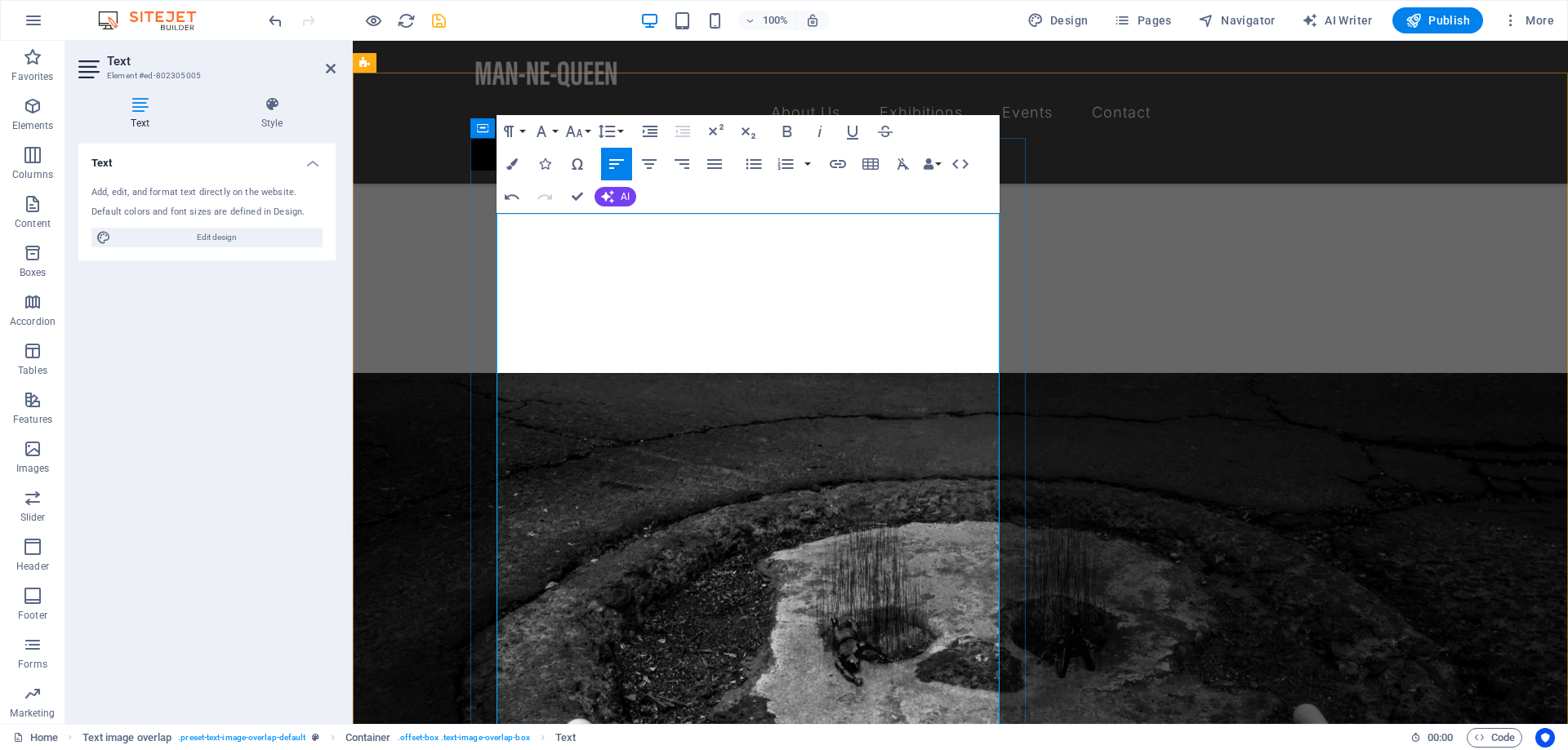
drag, startPoint x: 917, startPoint y: 220, endPoint x: 572, endPoint y: 239, distance: 345.5
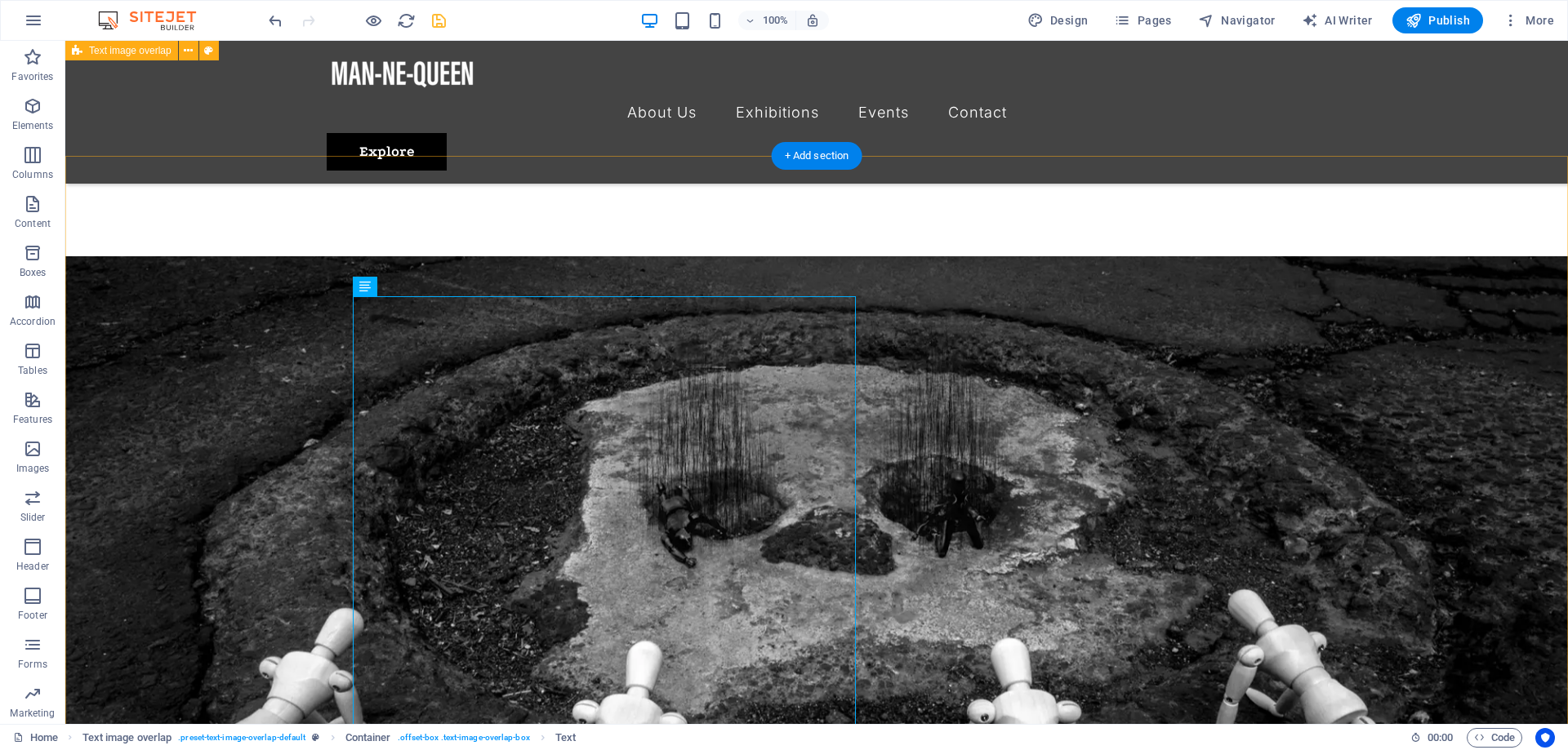
scroll to position [499, 0]
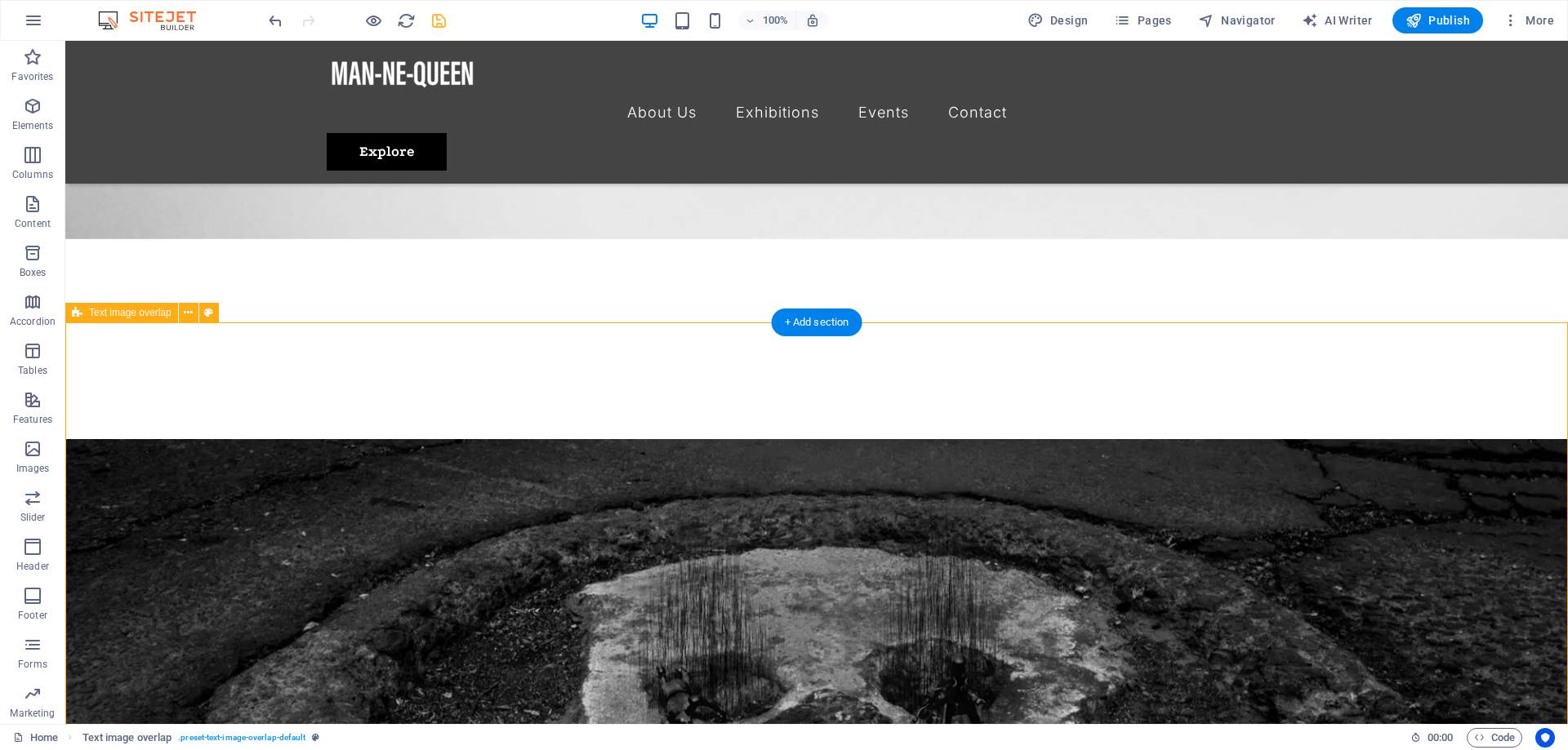
scroll to position [333, 0]
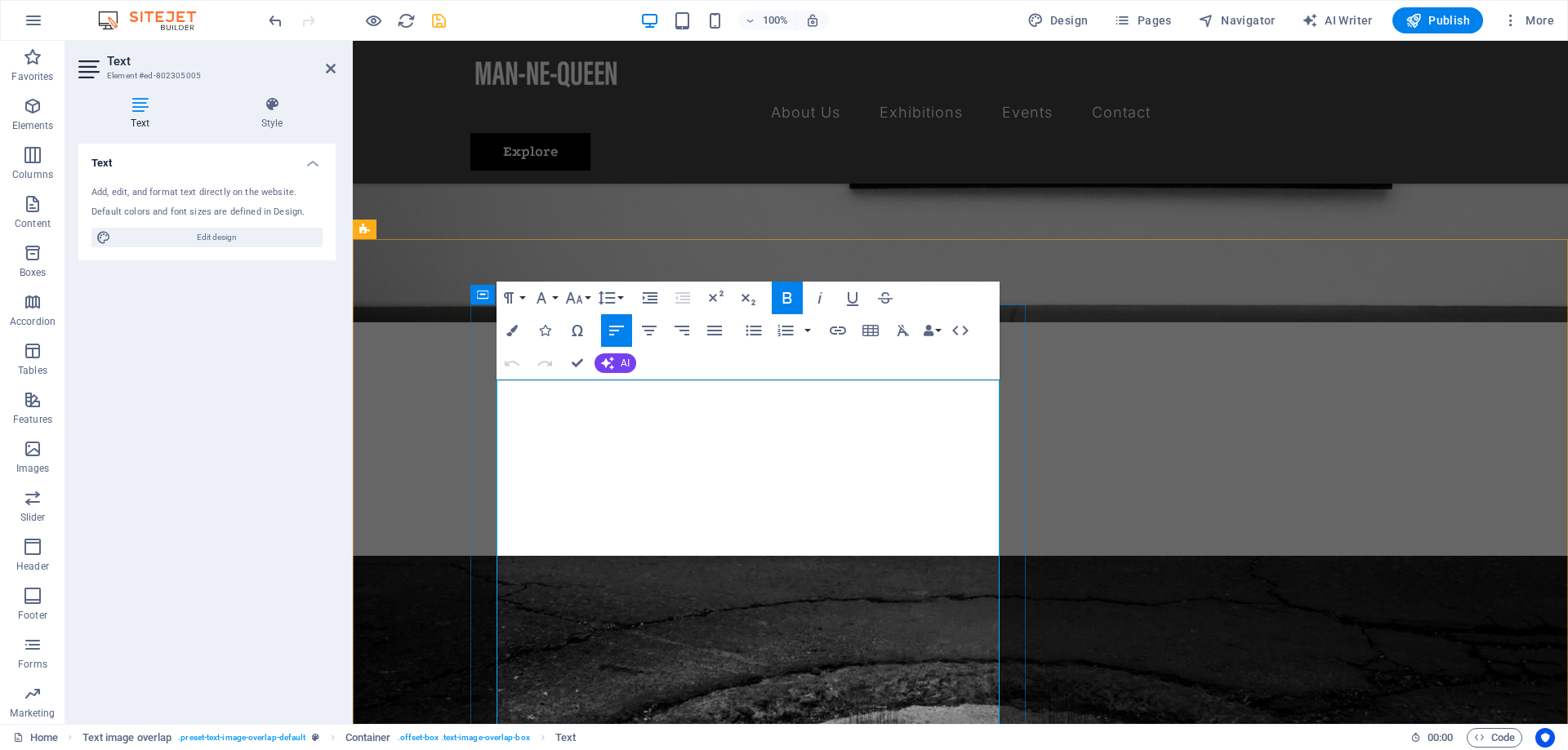
scroll to position [416, 0]
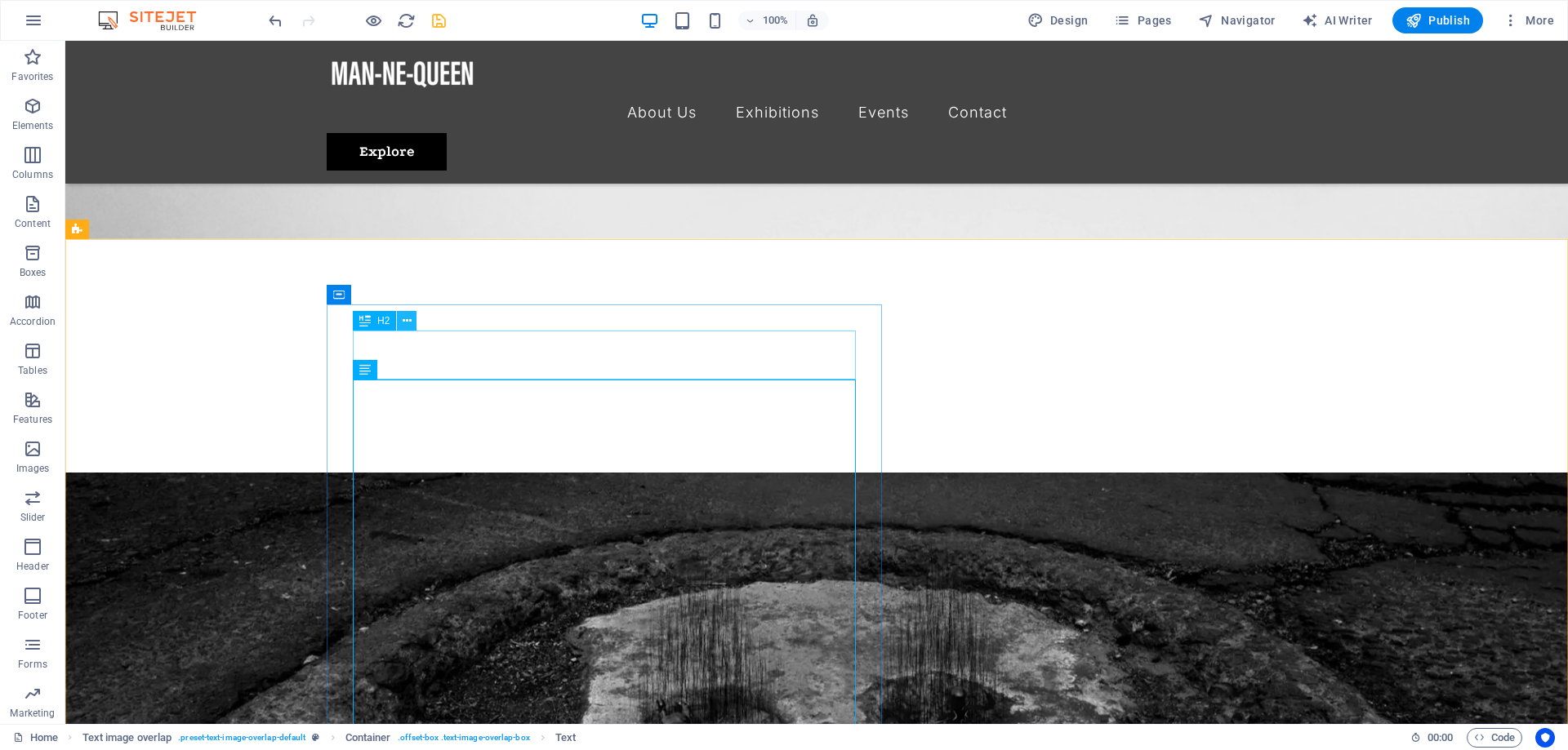
click at [403, 322] on icon at bounding box center [407, 321] width 9 height 17
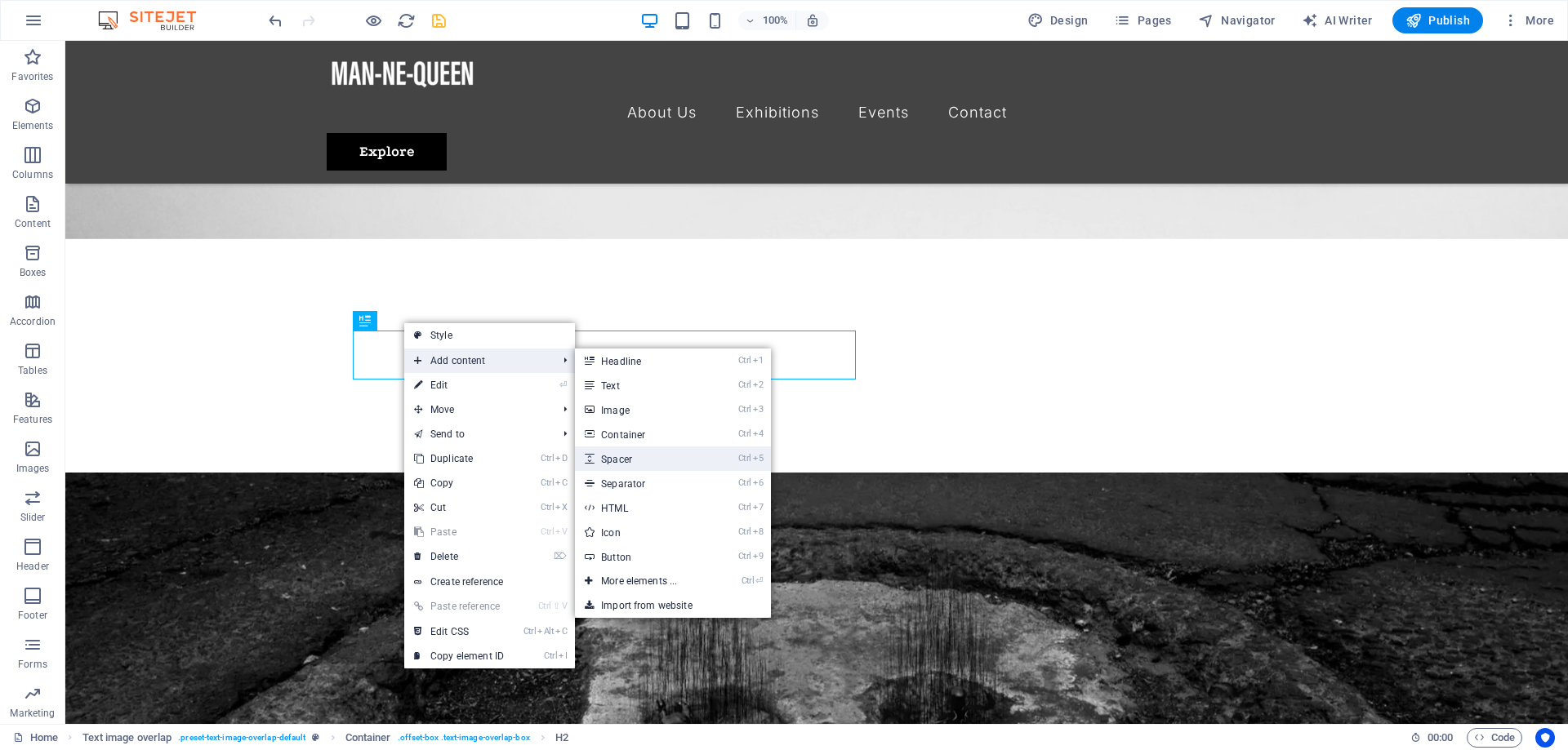
click at [663, 456] on link "Ctrl 5 Spacer" at bounding box center [642, 458] width 134 height 24
select select "px"
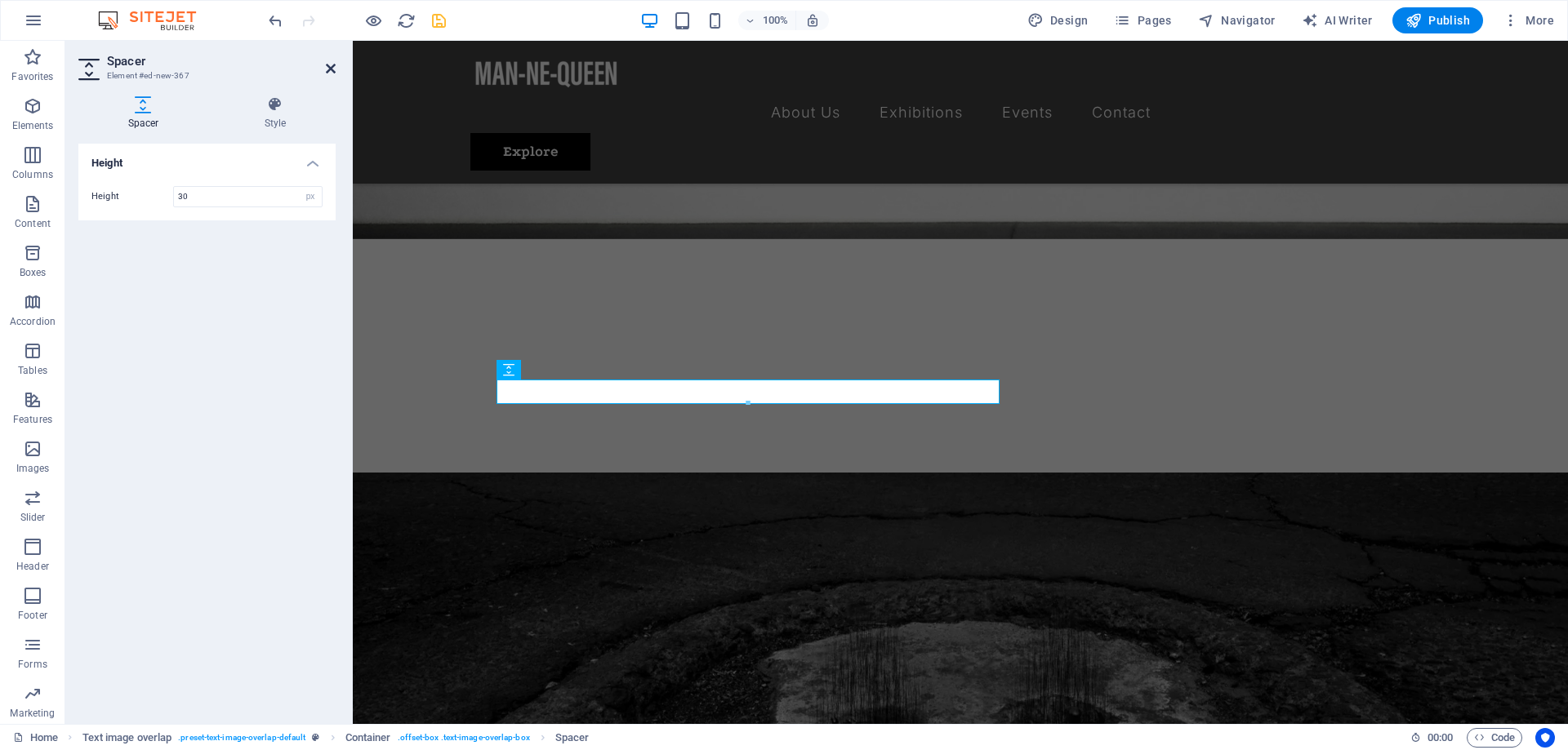
type input "30"
click at [333, 71] on icon at bounding box center [330, 68] width 10 height 13
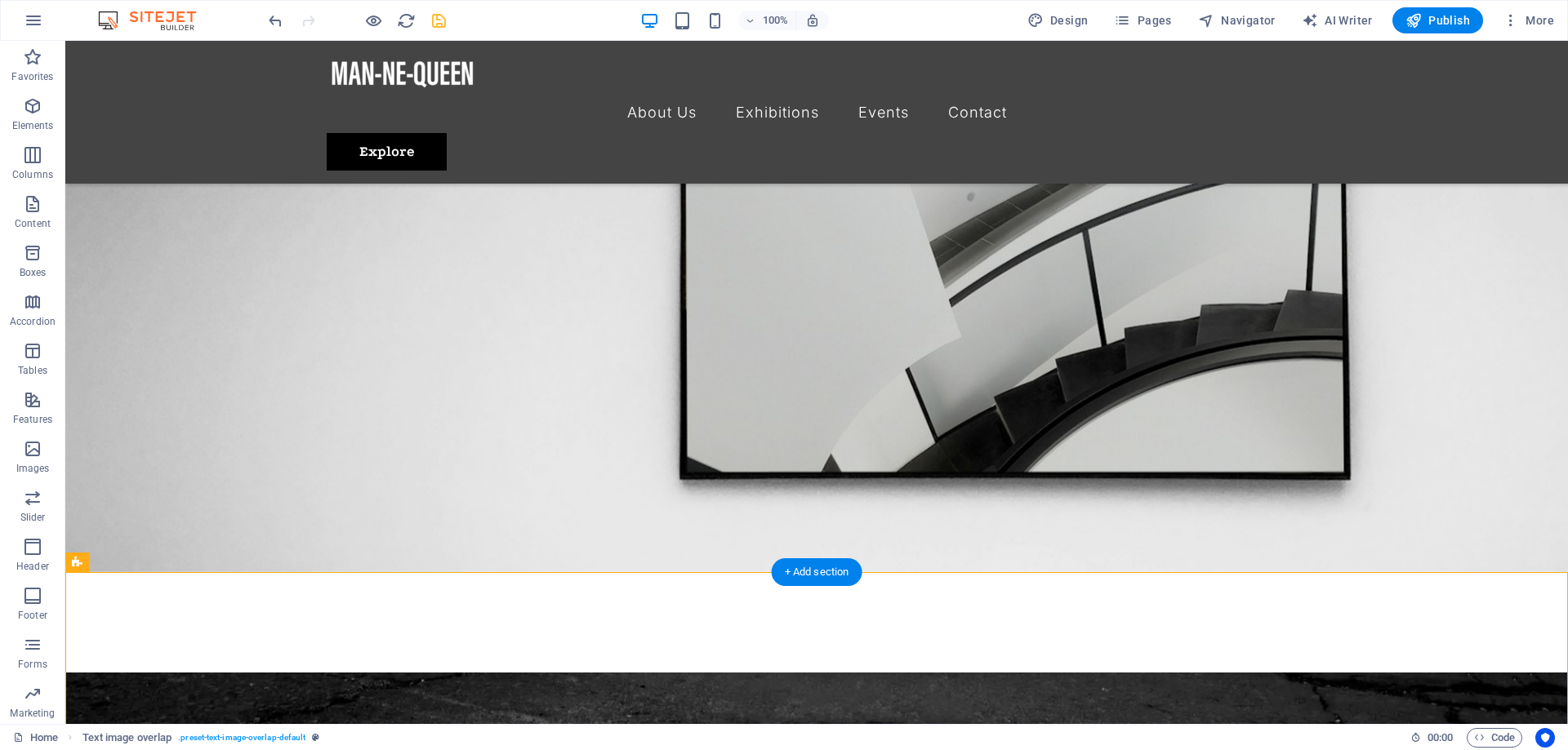
scroll to position [0, 0]
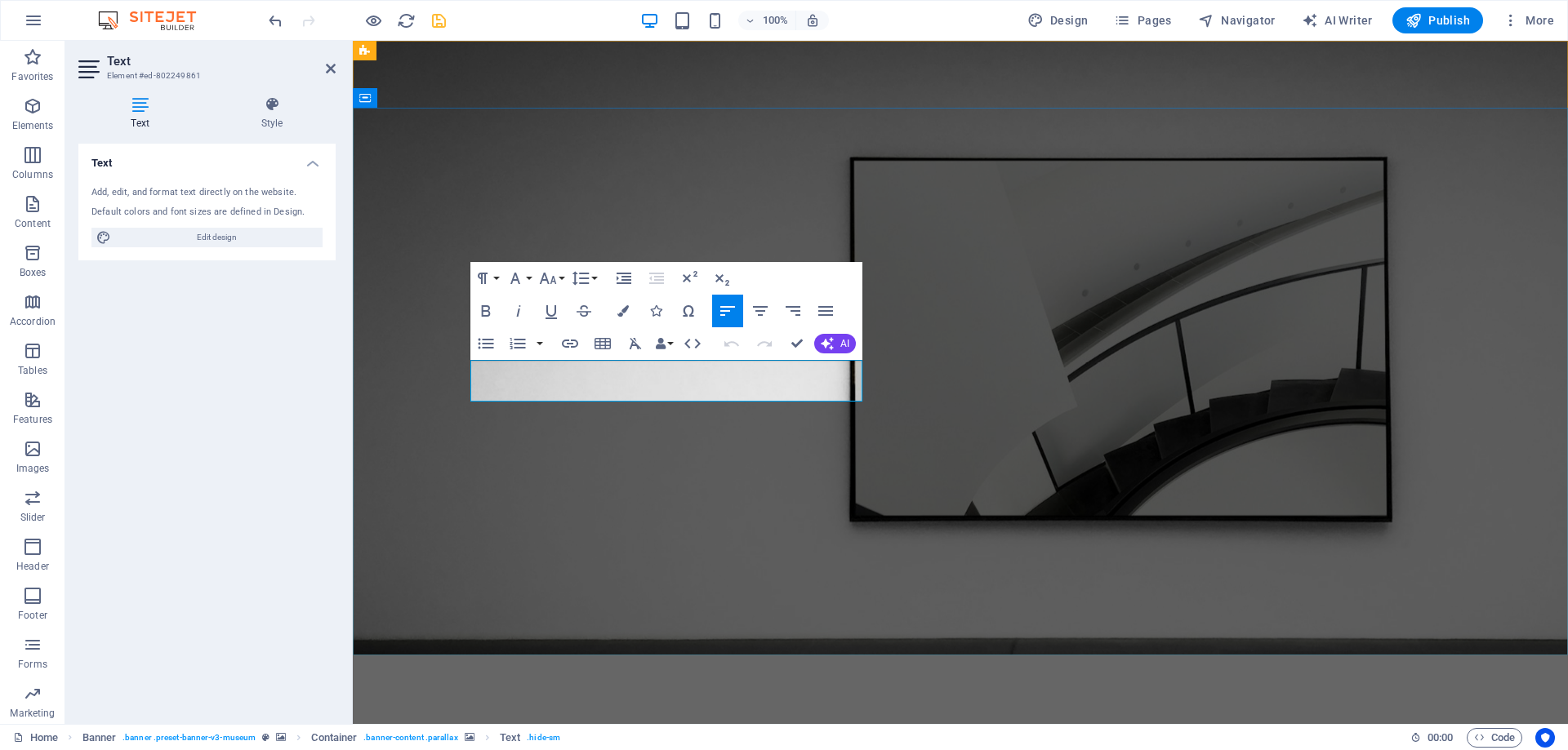
drag, startPoint x: 471, startPoint y: 368, endPoint x: 831, endPoint y: 399, distance: 361.3
drag, startPoint x: 847, startPoint y: 394, endPoint x: 482, endPoint y: 371, distance: 365.7
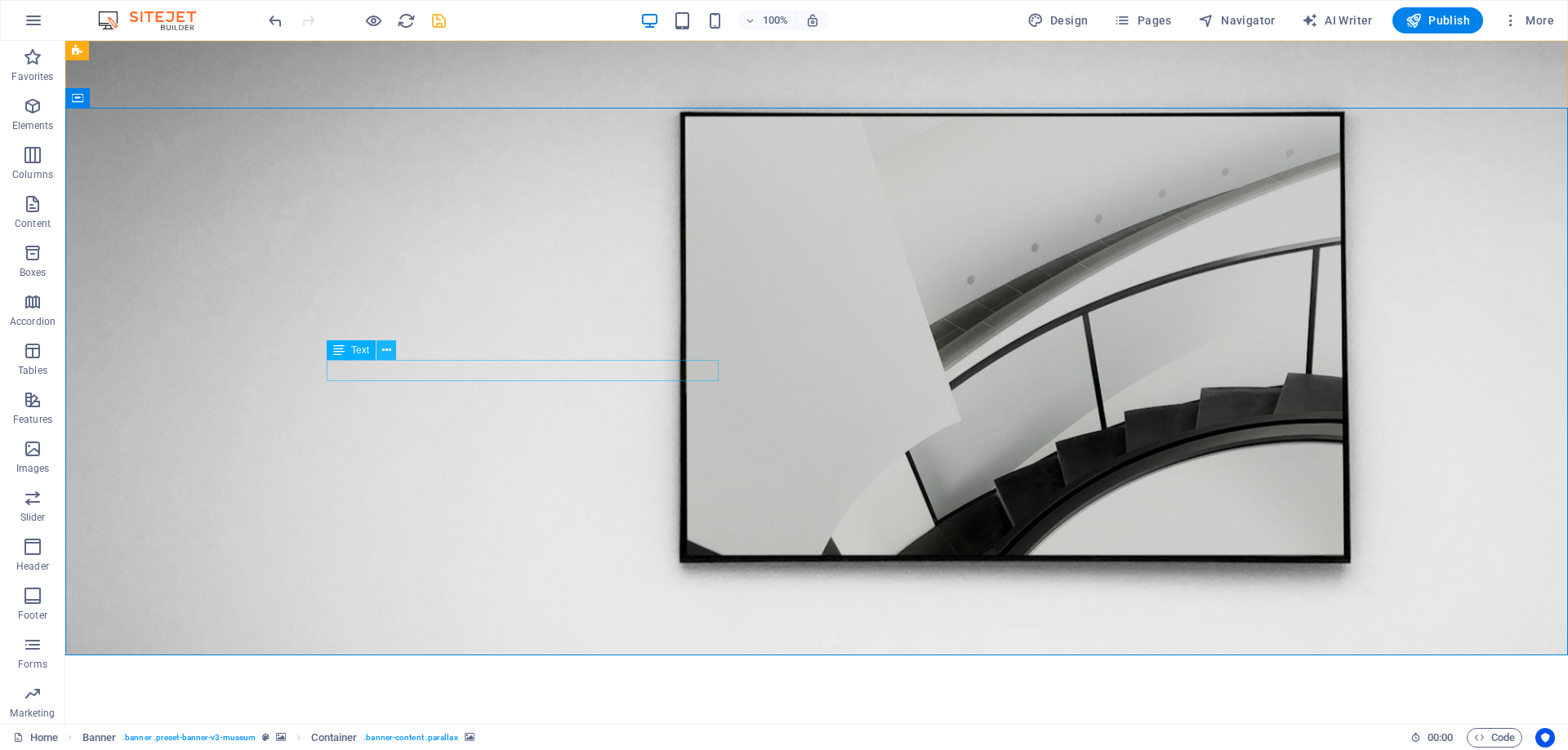
click at [383, 350] on icon at bounding box center [386, 350] width 9 height 17
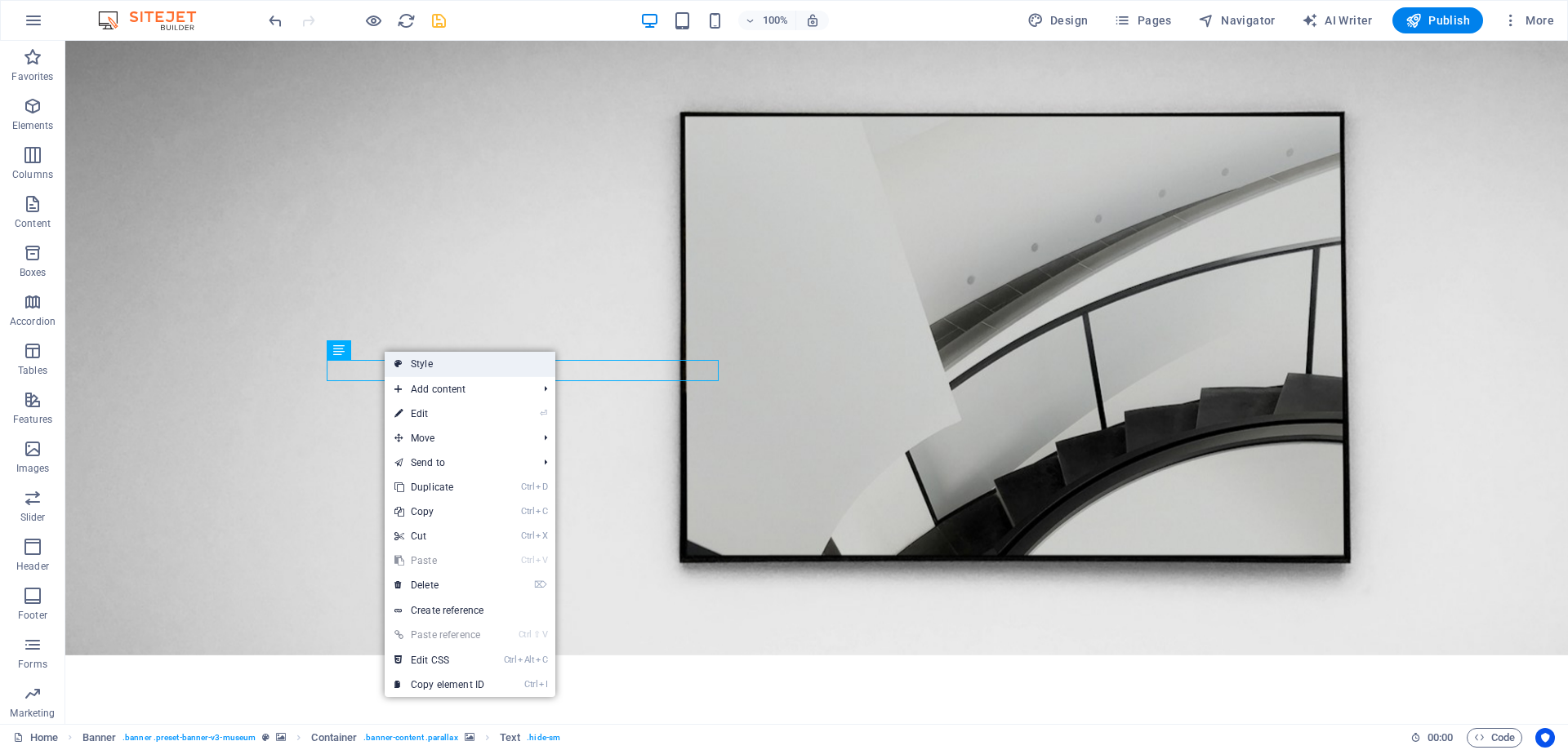
drag, startPoint x: 443, startPoint y: 364, endPoint x: 88, endPoint y: 323, distance: 357.4
click at [443, 364] on link "Style" at bounding box center [470, 364] width 170 height 24
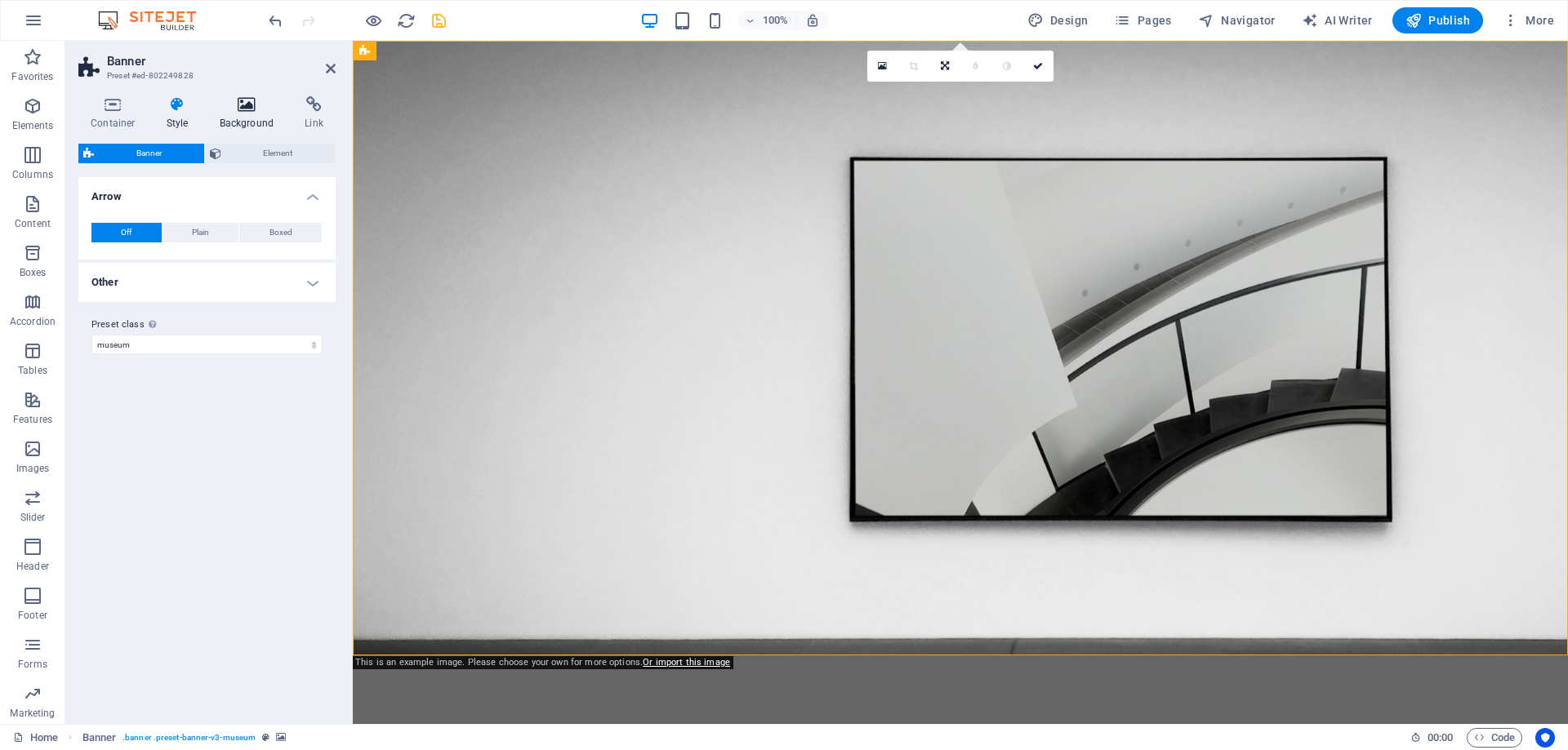
click at [238, 123] on h4 "Background" at bounding box center [250, 113] width 86 height 34
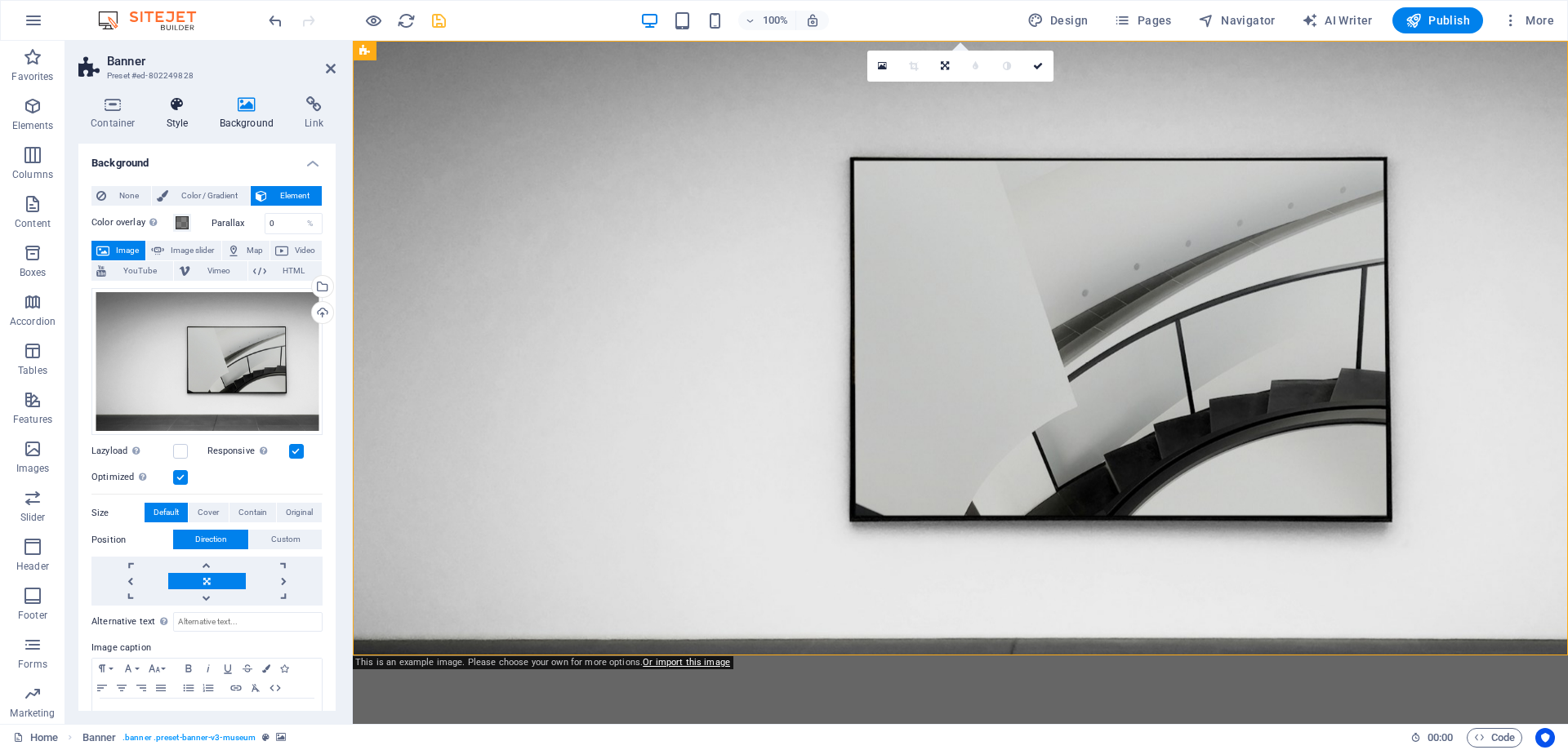
click at [186, 122] on h4 "Style" at bounding box center [180, 113] width 53 height 34
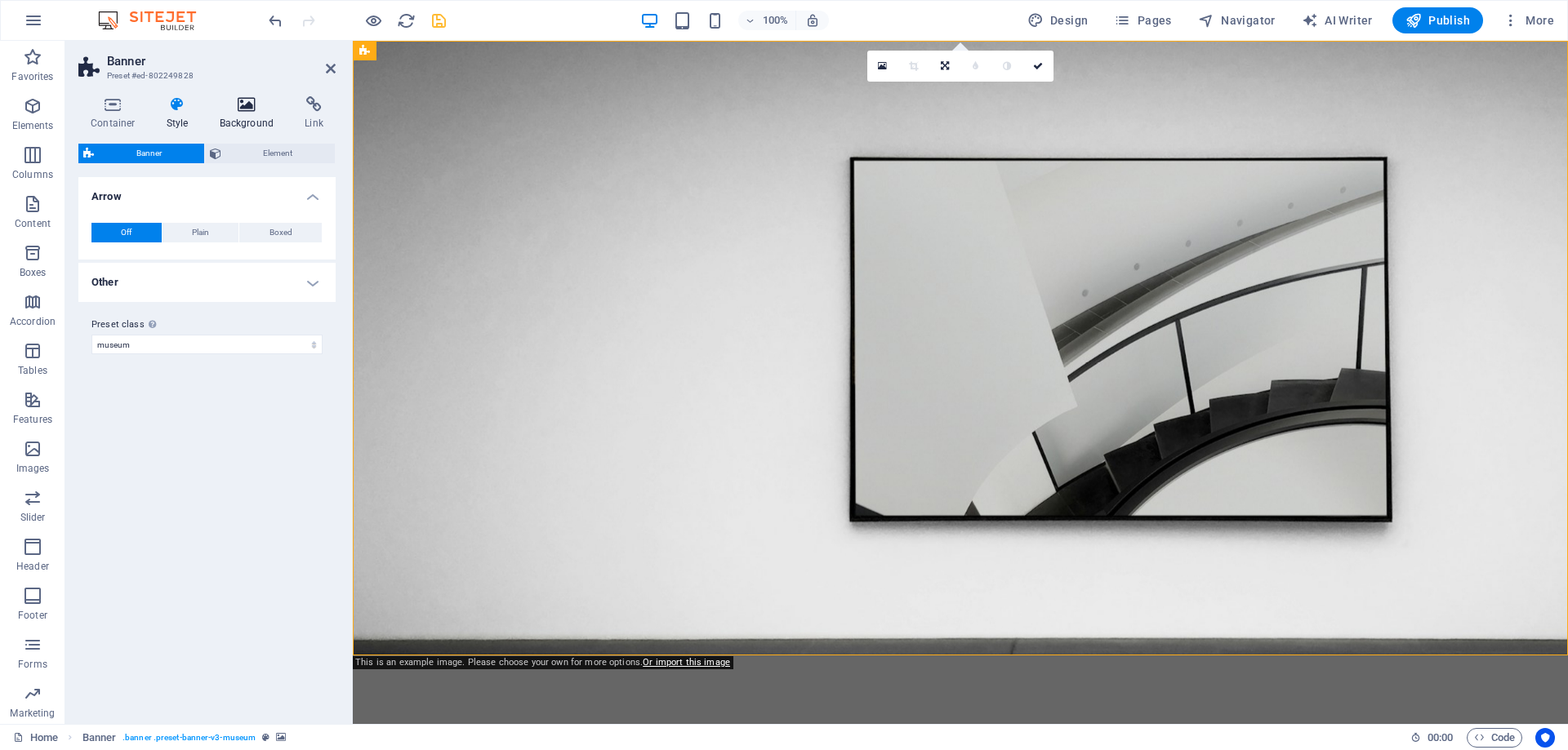
click at [247, 119] on h4 "Background" at bounding box center [250, 113] width 86 height 34
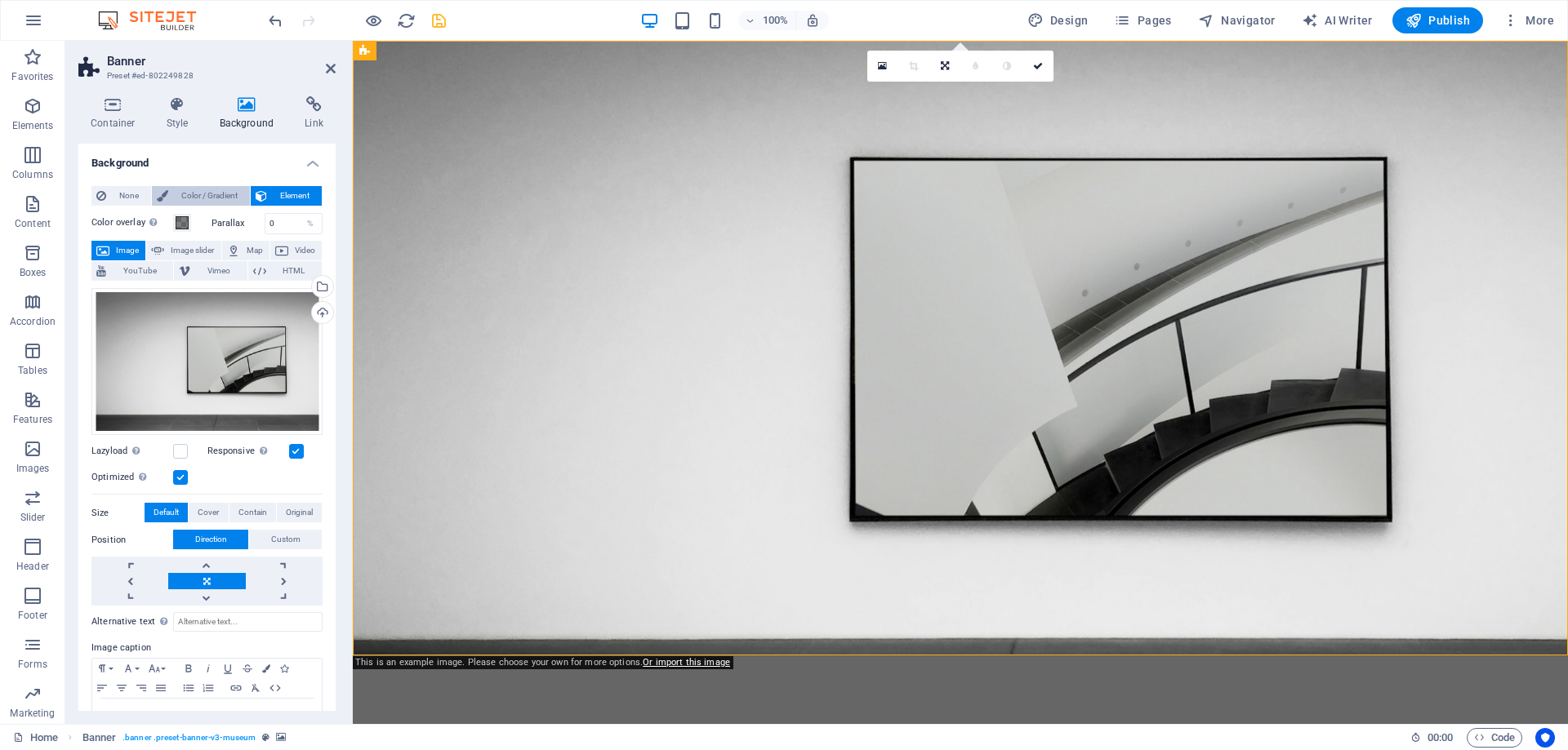
click at [224, 195] on span "Color / Gradient" at bounding box center [209, 196] width 72 height 20
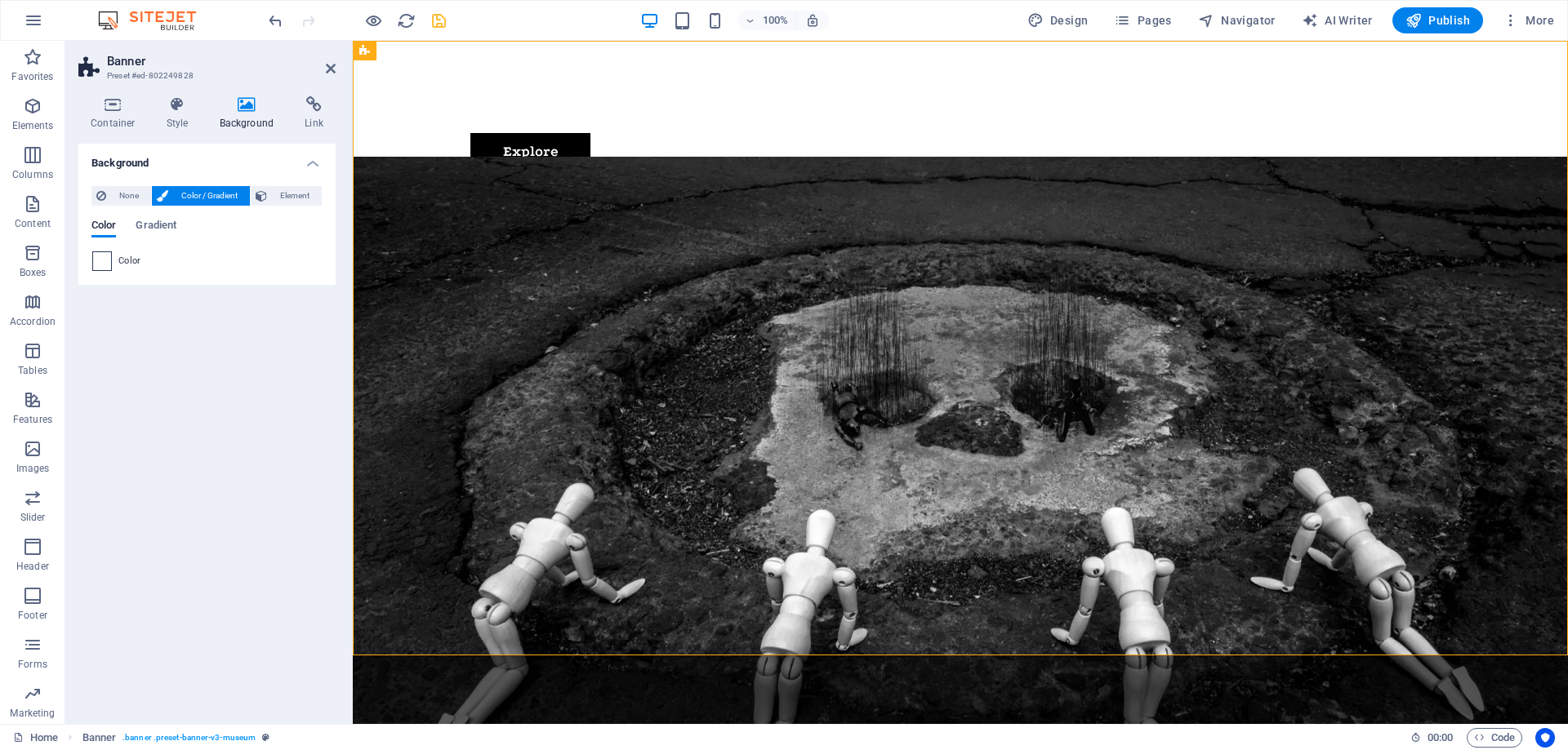
click at [100, 261] on span at bounding box center [102, 261] width 18 height 18
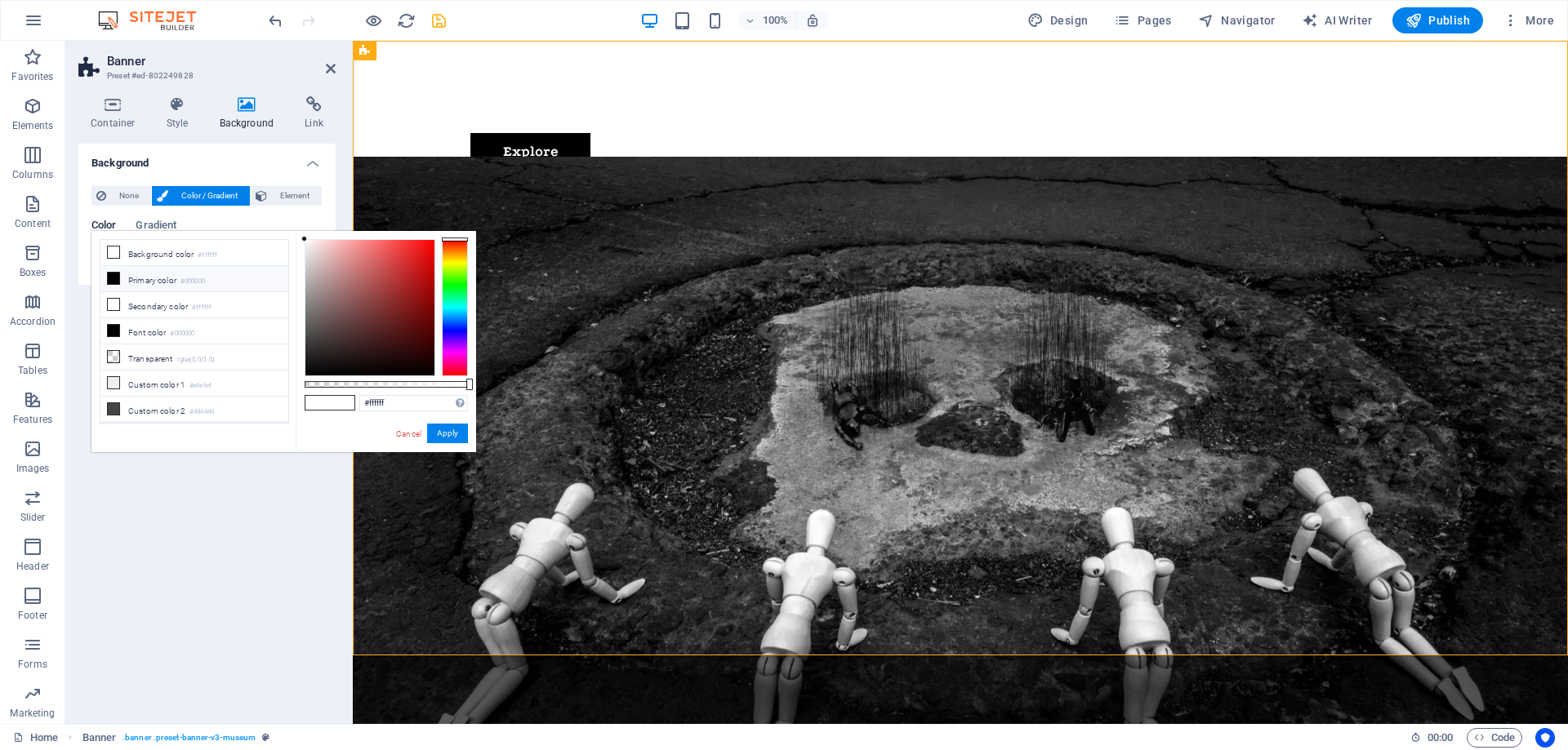
type input "#978686"
click at [319, 294] on div at bounding box center [370, 307] width 129 height 135
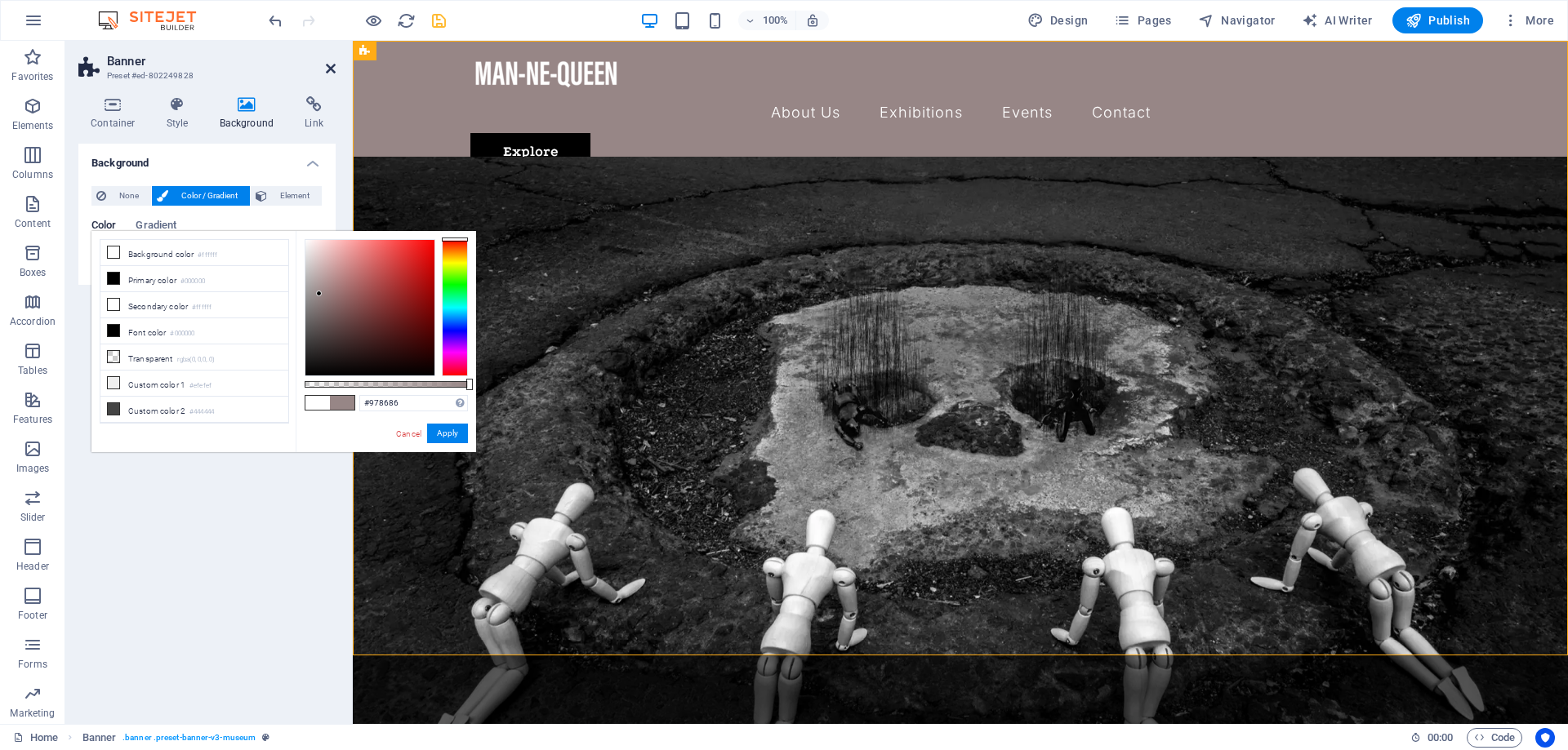
click at [331, 68] on icon at bounding box center [330, 68] width 10 height 13
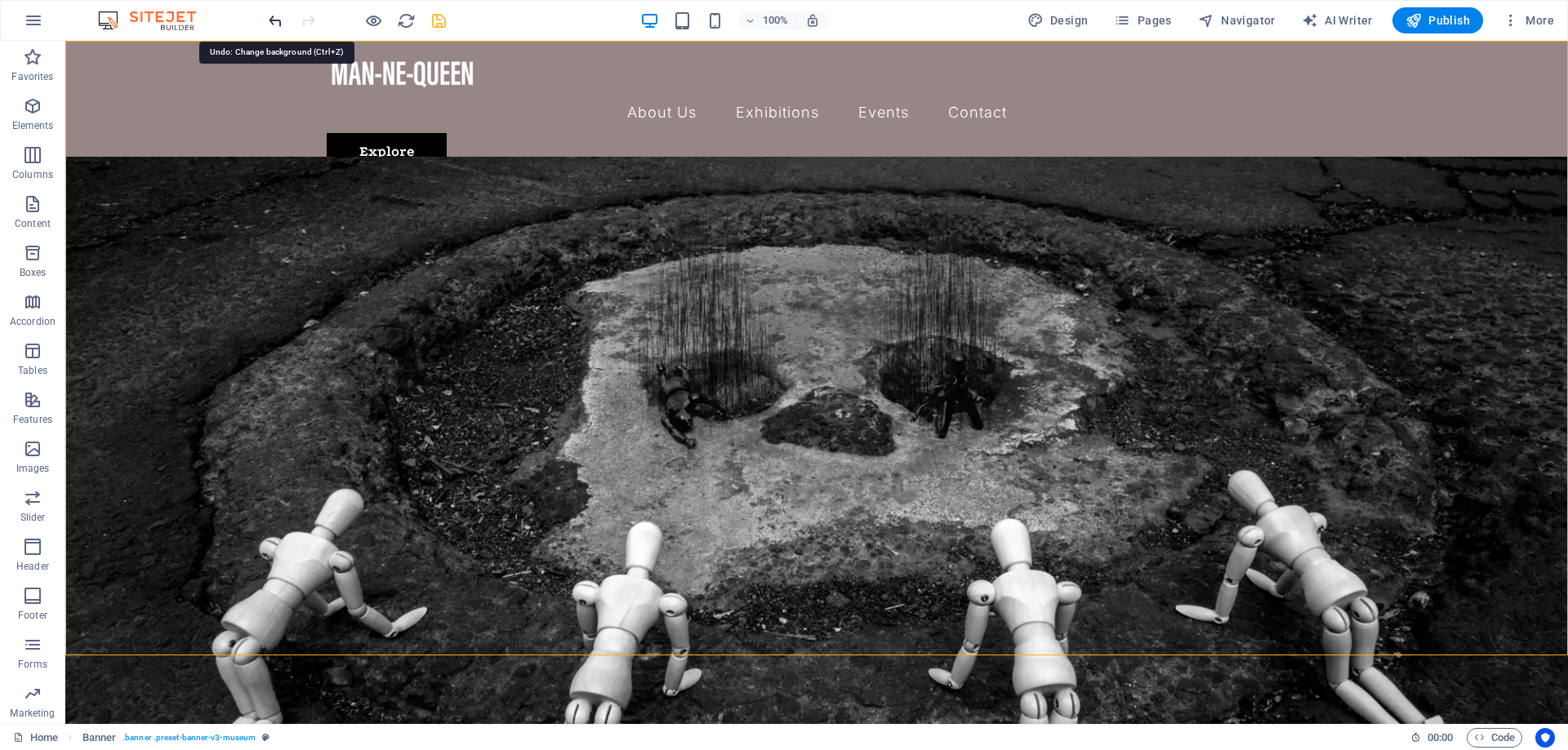
click at [276, 21] on icon "undo" at bounding box center [275, 21] width 19 height 19
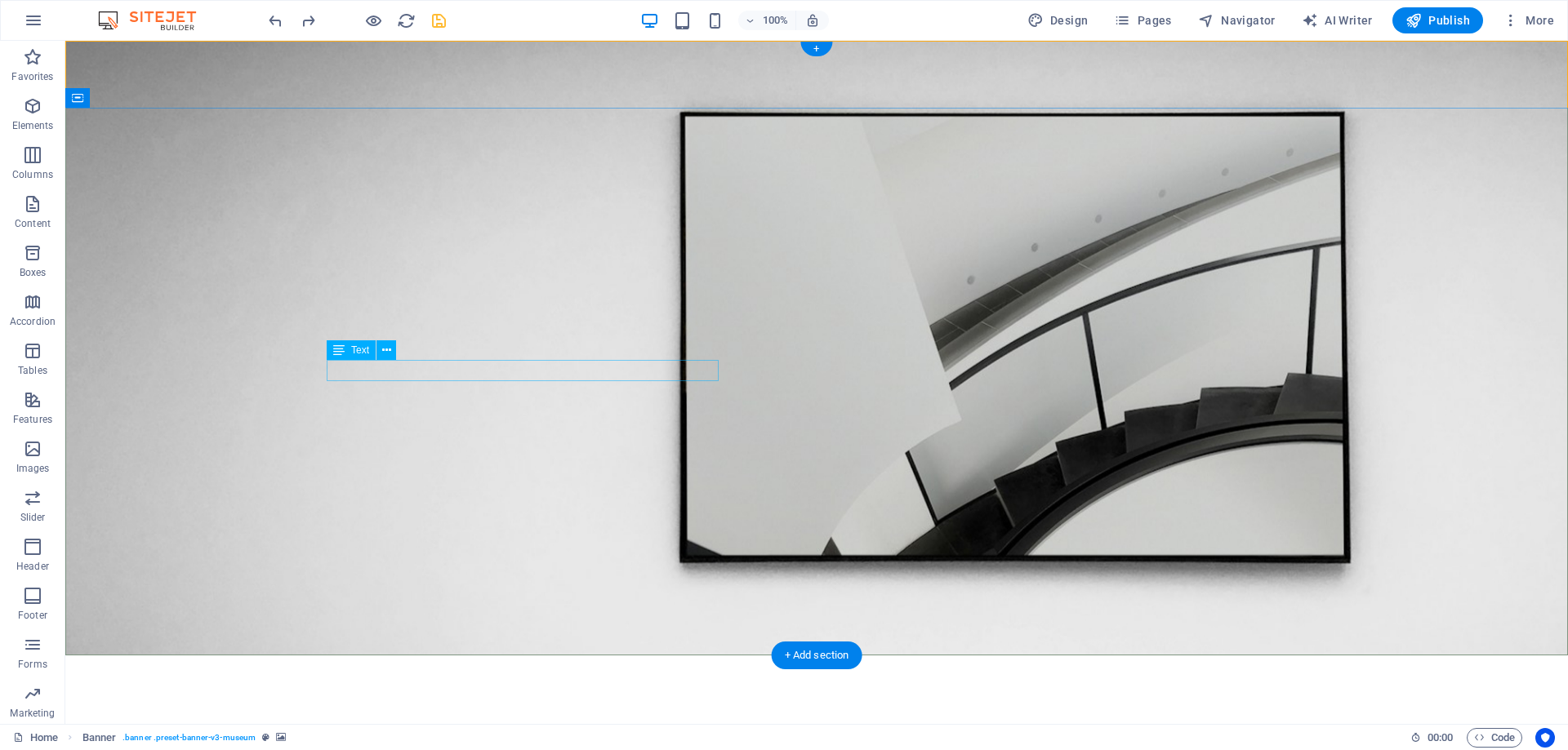
click at [392, 353] on button at bounding box center [386, 350] width 20 height 20
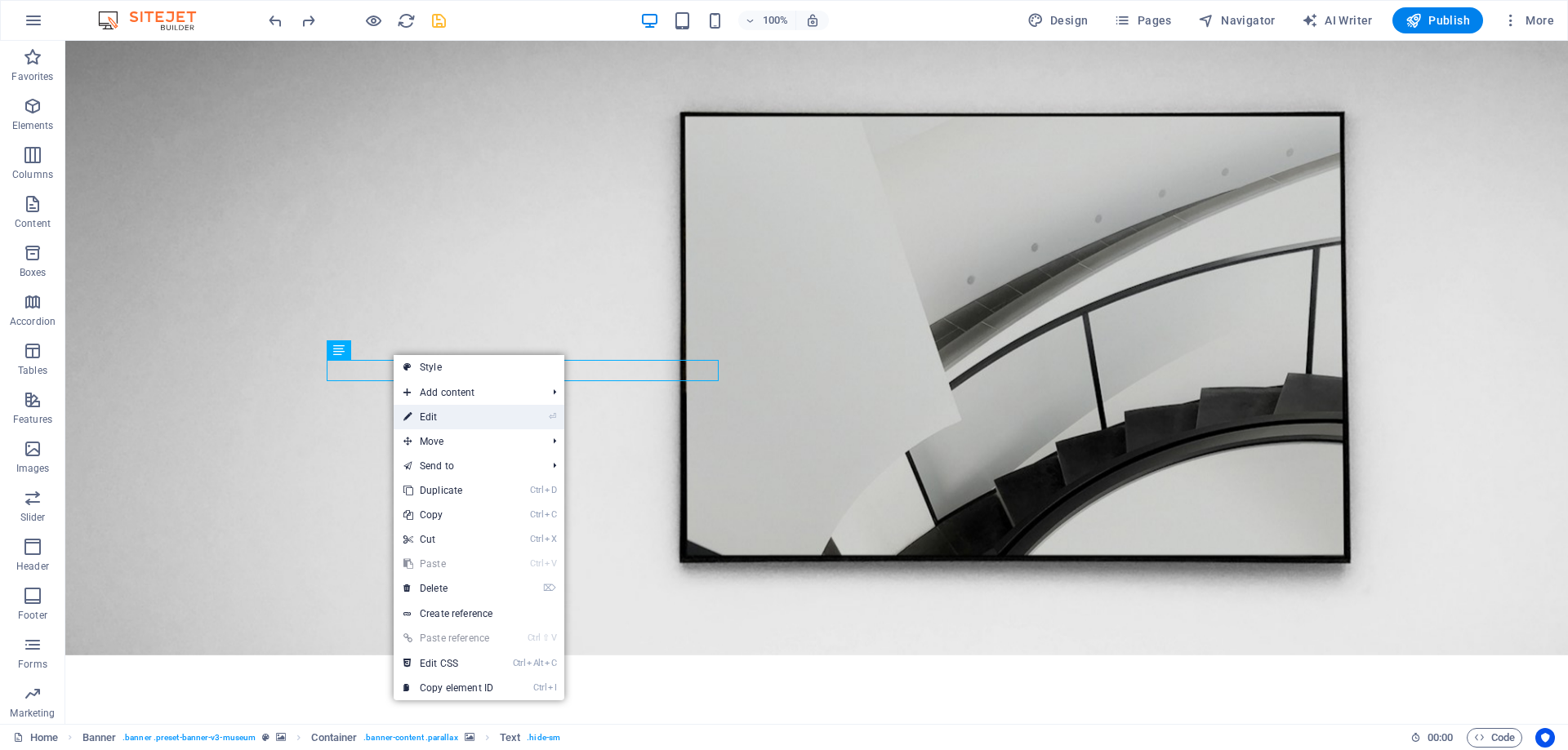
click at [420, 419] on link "⏎ Edit" at bounding box center [448, 417] width 109 height 24
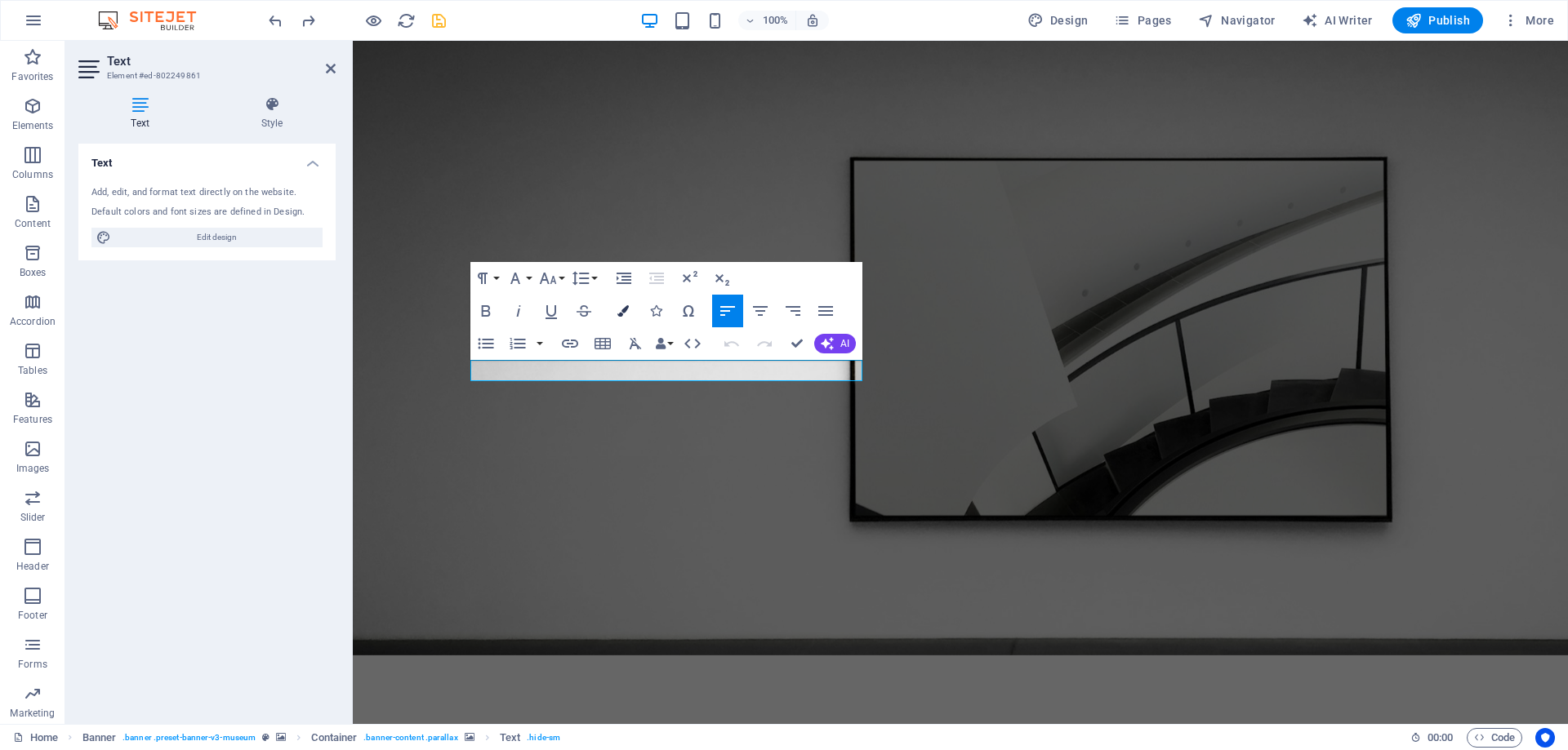
click at [631, 313] on button "Colors" at bounding box center [623, 311] width 31 height 32
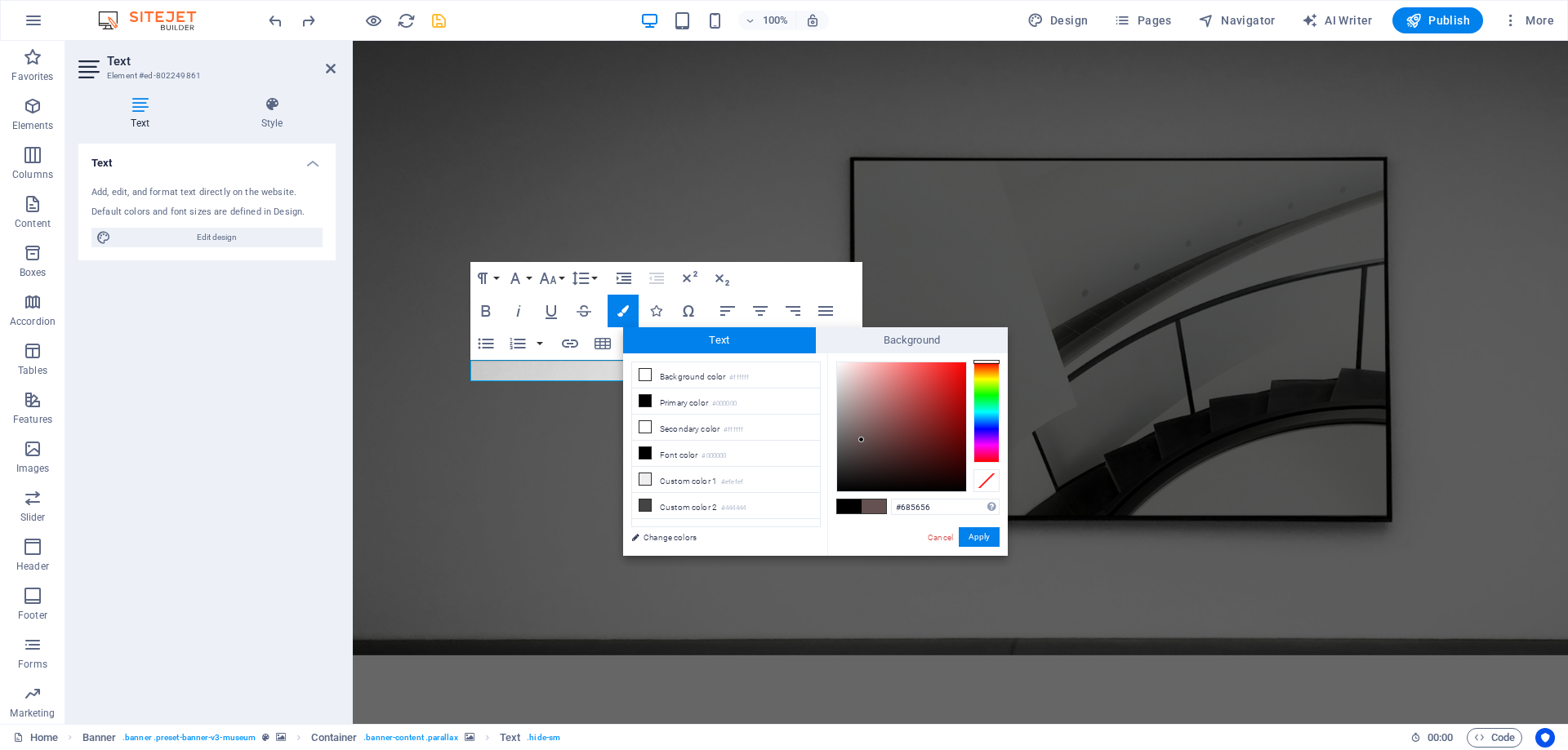
click at [858, 438] on div at bounding box center [901, 427] width 129 height 129
drag, startPoint x: 853, startPoint y: 438, endPoint x: 804, endPoint y: 522, distance: 97.2
click at [804, 522] on div "less Background color #ffffff Primary color #000000 Secondary color #ffffff Fon…" at bounding box center [815, 454] width 385 height 203
type input "#000000"
click at [988, 532] on button "Apply" at bounding box center [979, 537] width 41 height 20
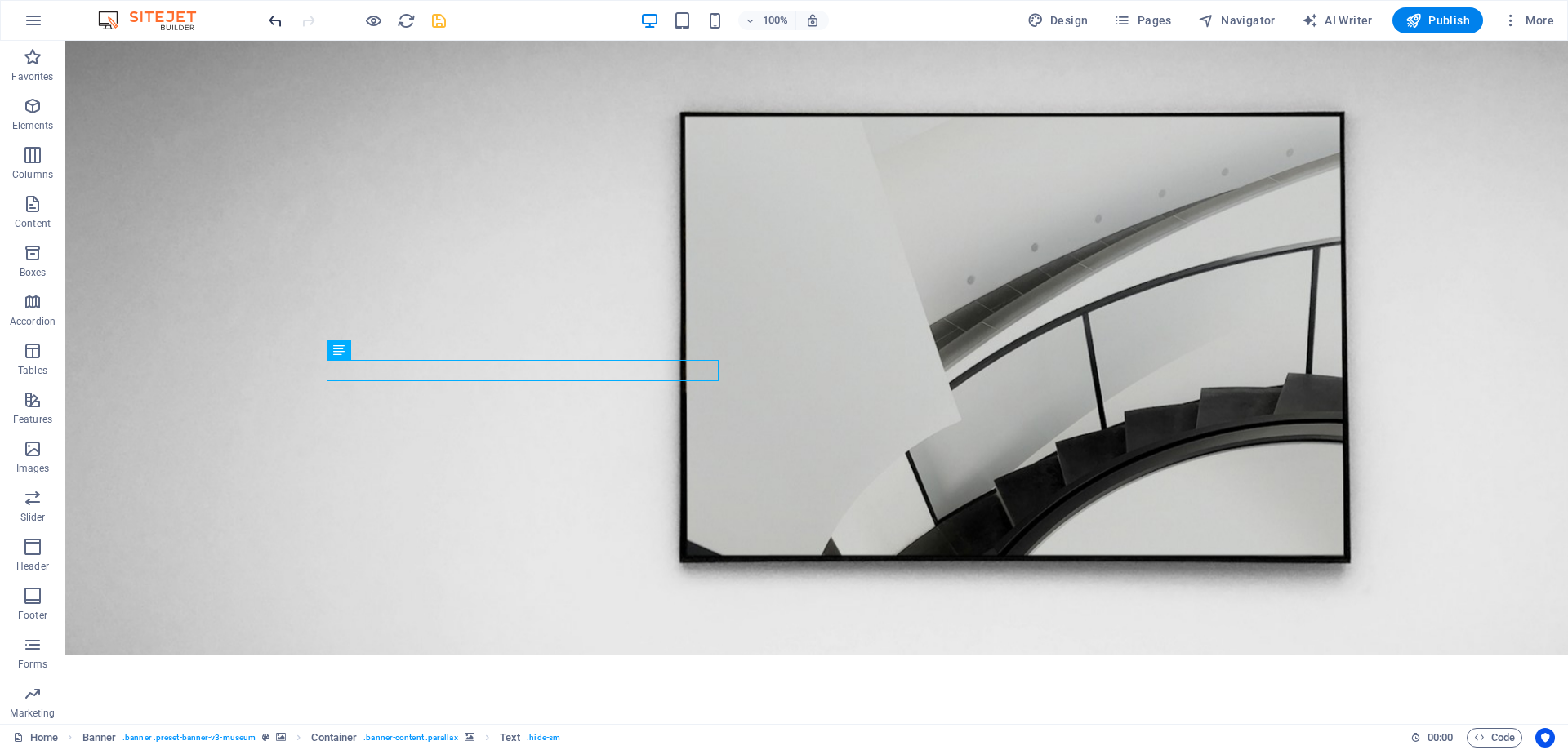
click at [273, 14] on icon "undo" at bounding box center [275, 21] width 19 height 19
click at [704, 707] on nav "About Us Exhibitions Events Contact" at bounding box center [816, 728] width 980 height 41
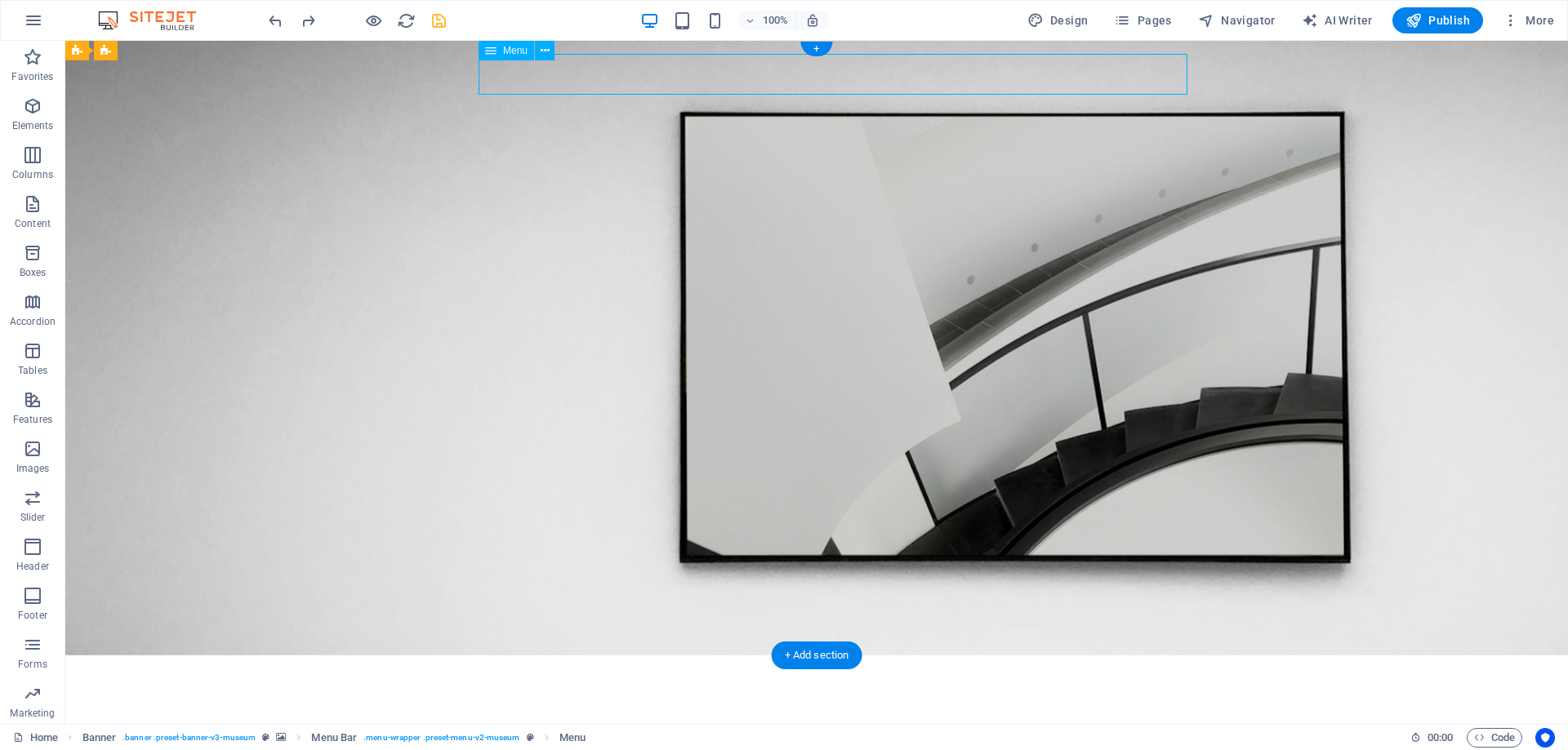
click at [704, 707] on nav "About Us Exhibitions Events Contact" at bounding box center [816, 728] width 980 height 41
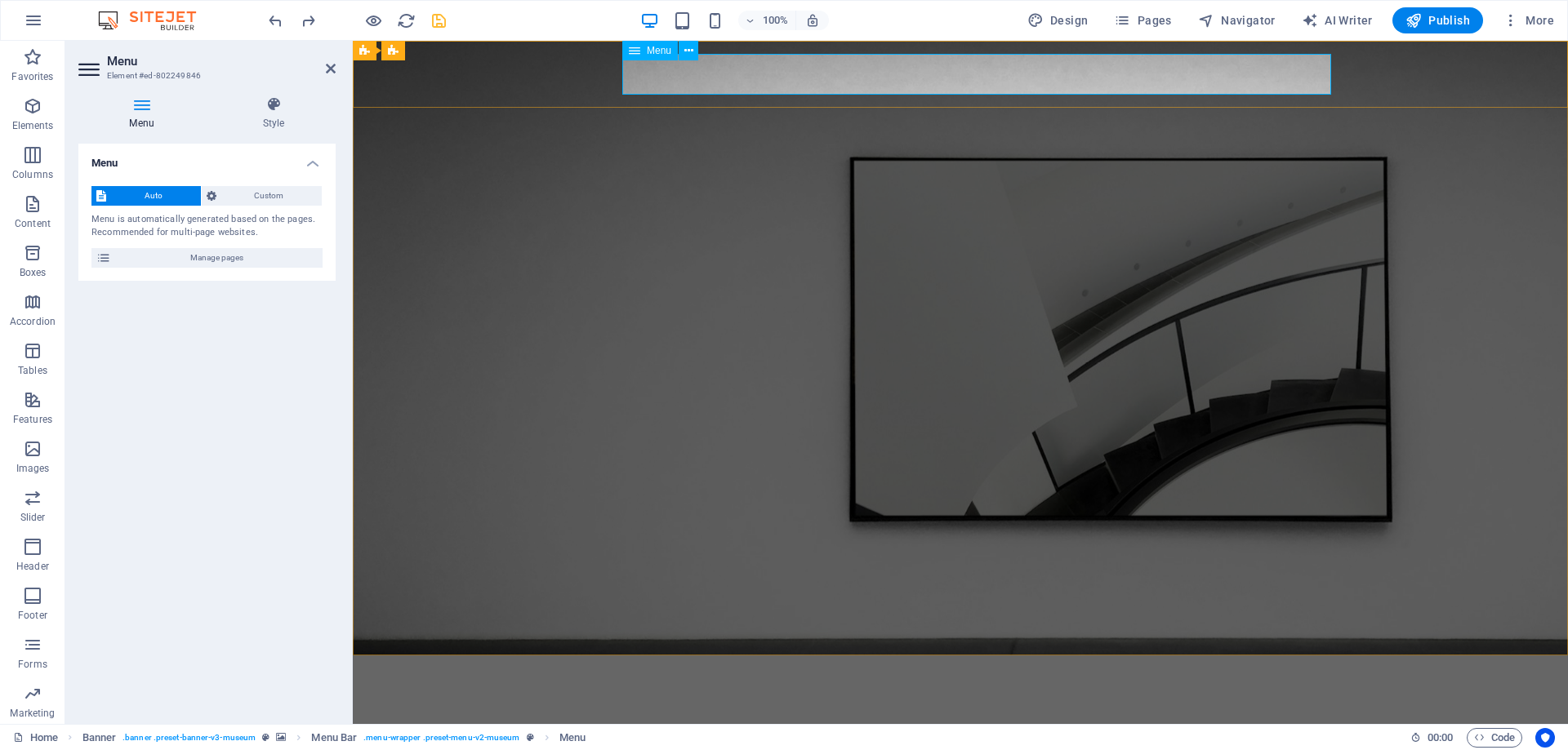
click at [851, 707] on nav "About Us Exhibitions Events Contact" at bounding box center [960, 728] width 980 height 41
click at [687, 53] on icon at bounding box center [689, 50] width 9 height 17
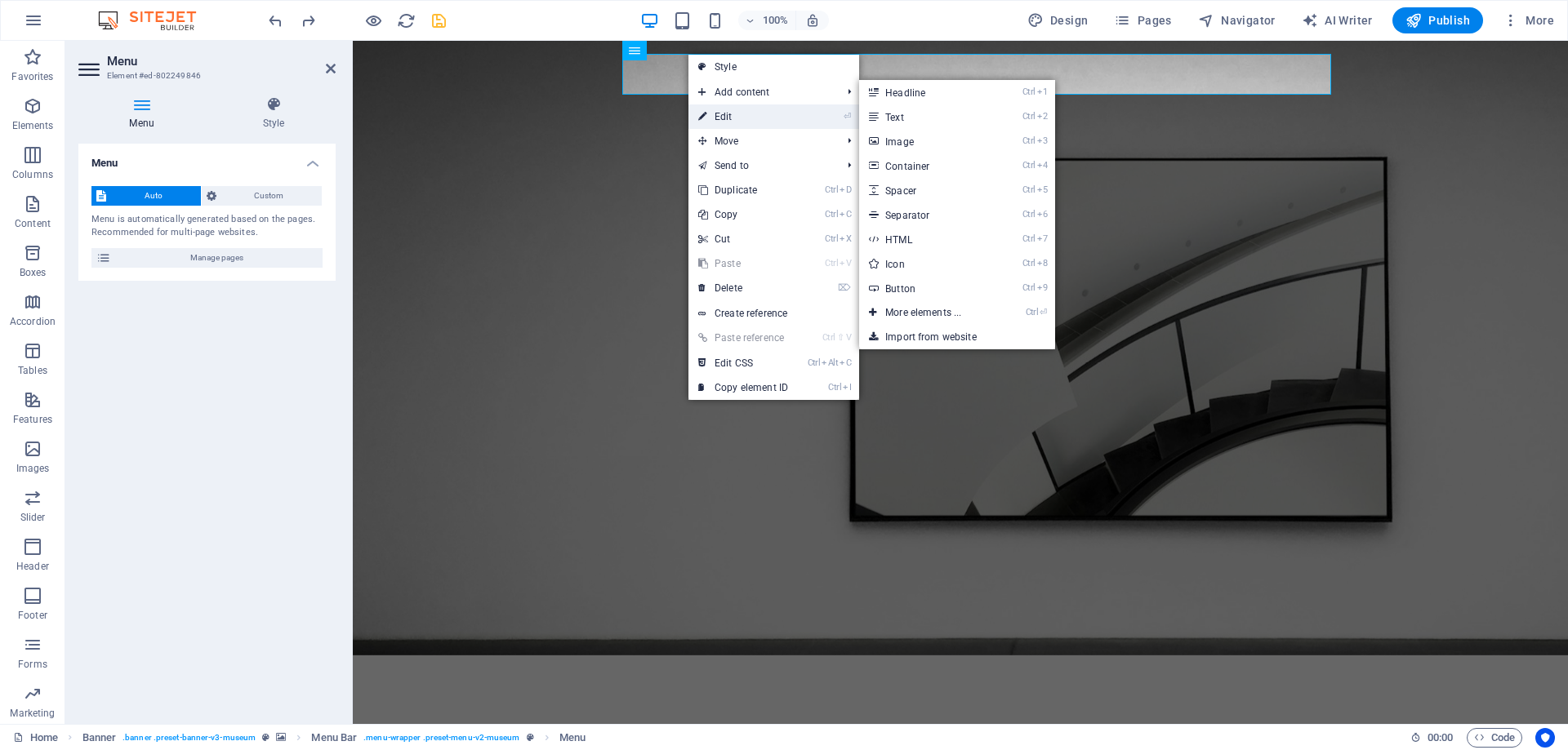
click at [723, 113] on link "⏎ Edit" at bounding box center [743, 116] width 109 height 24
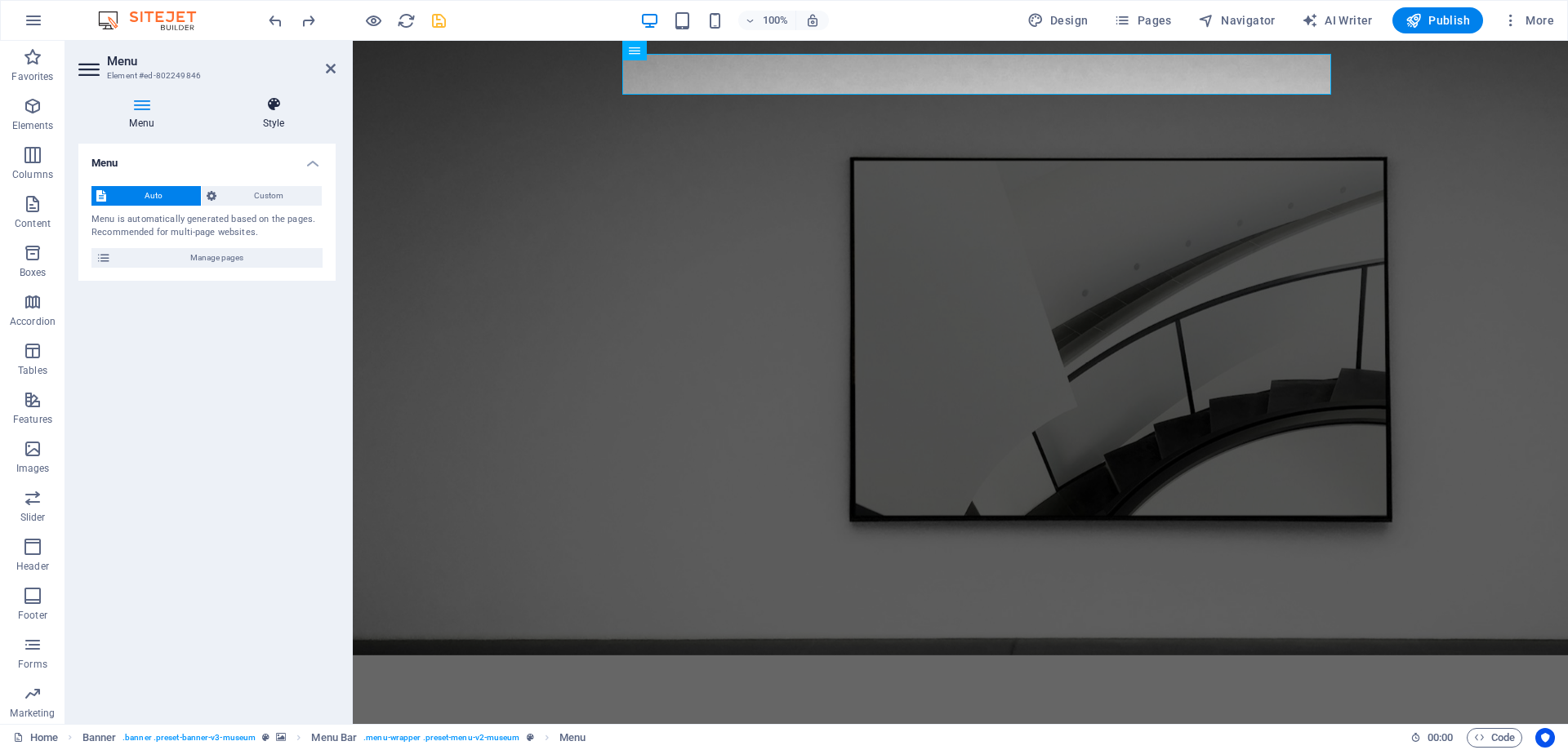
click at [261, 125] on h4 "Style" at bounding box center [273, 113] width 124 height 34
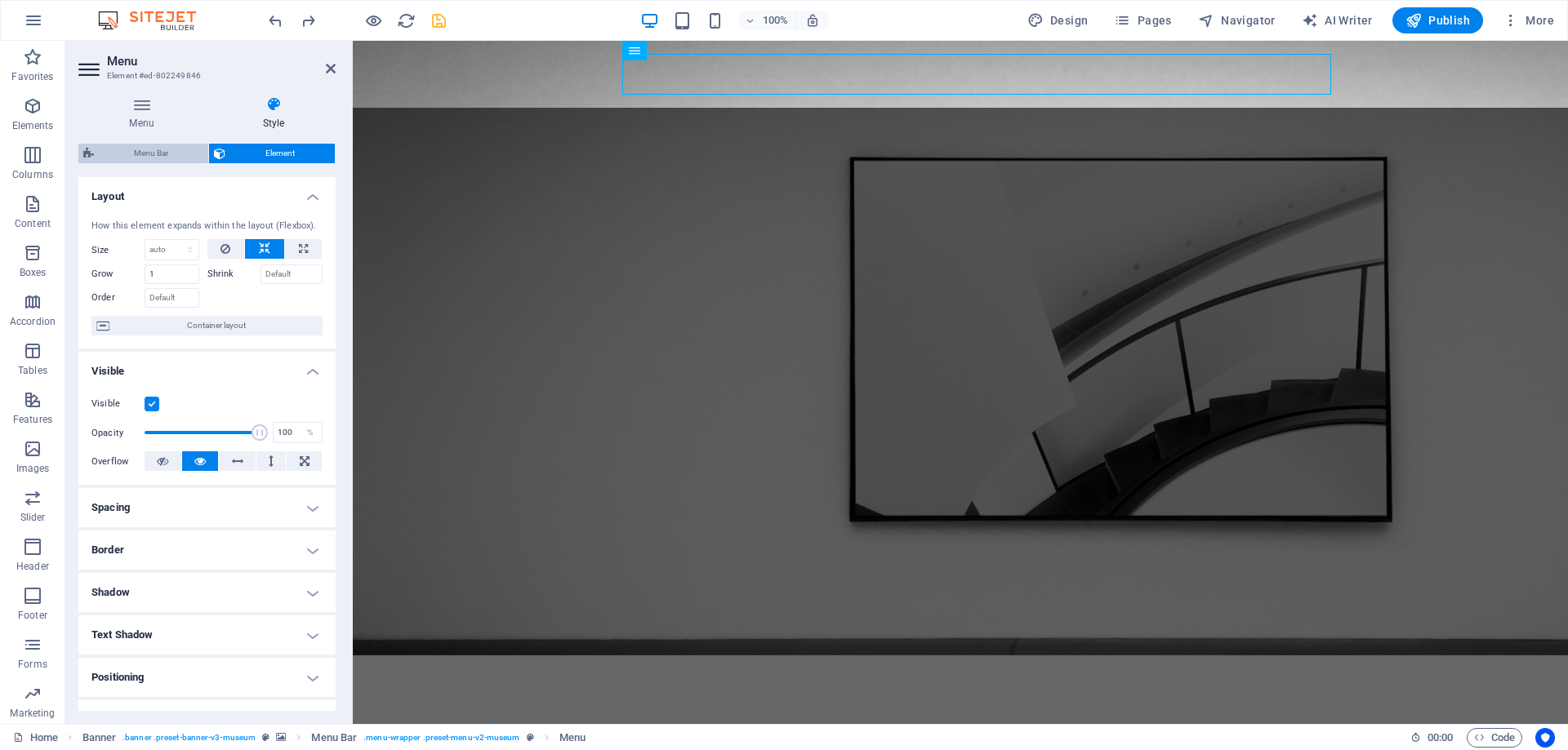
click at [156, 154] on span "Menu Bar" at bounding box center [151, 153] width 105 height 20
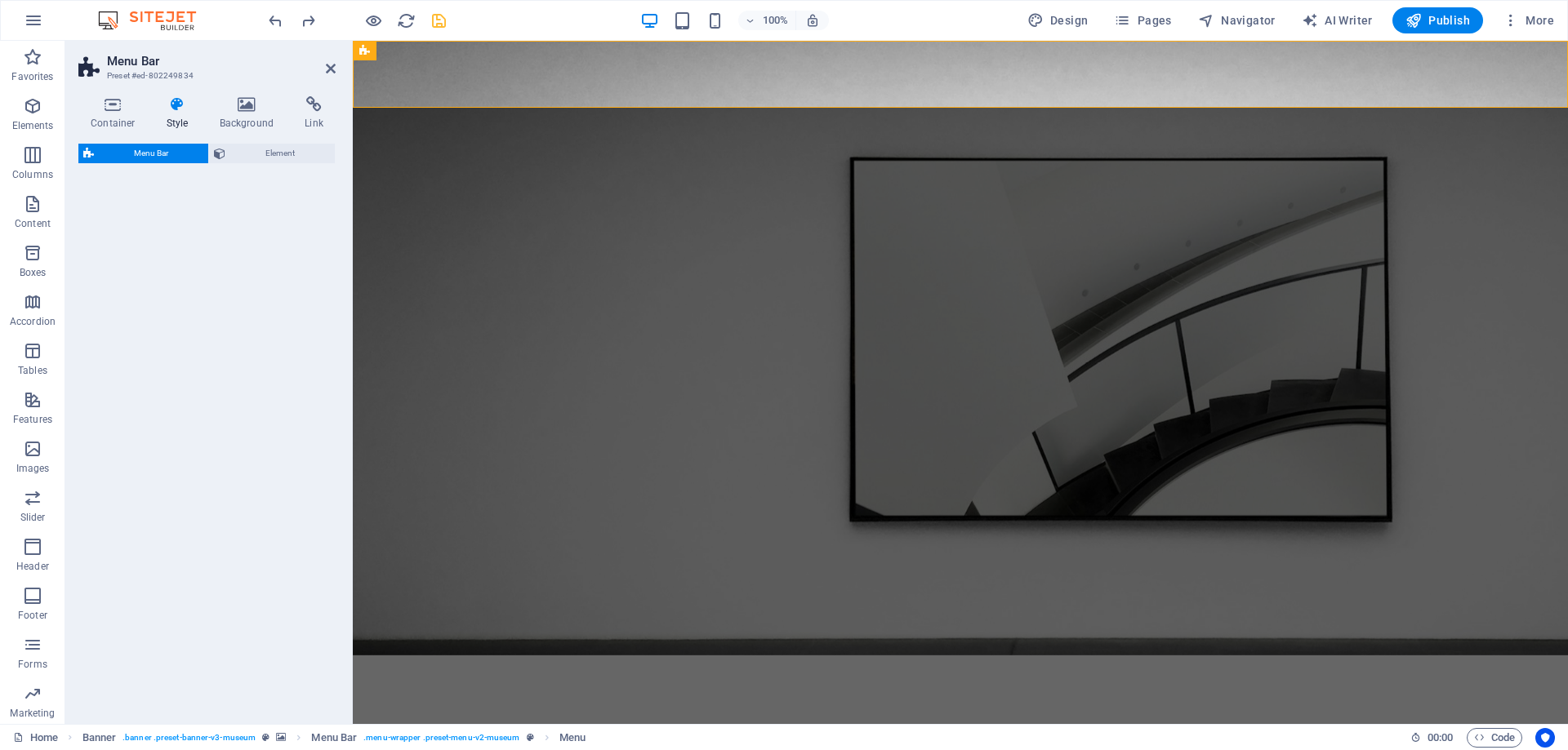
select select "rem"
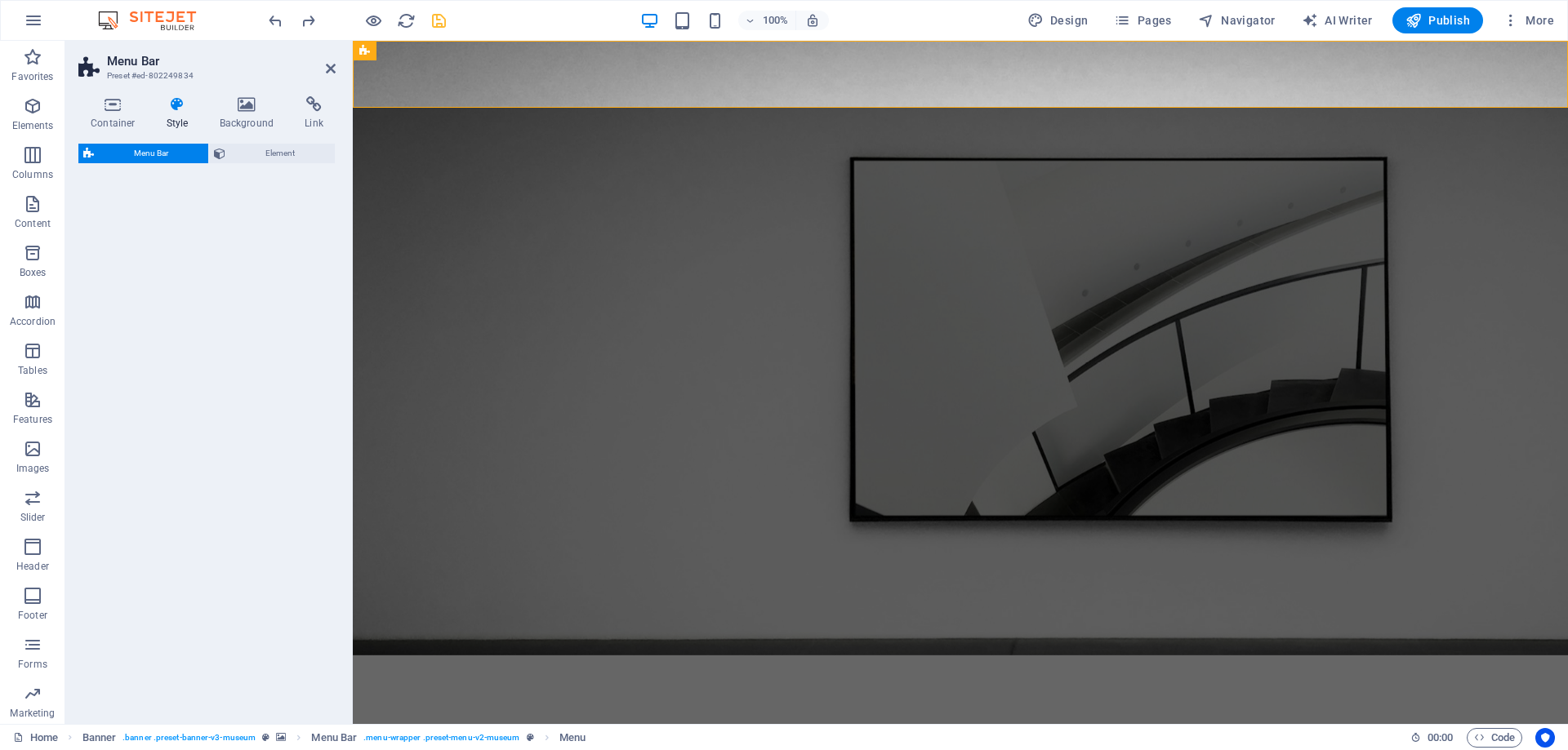
select select "px"
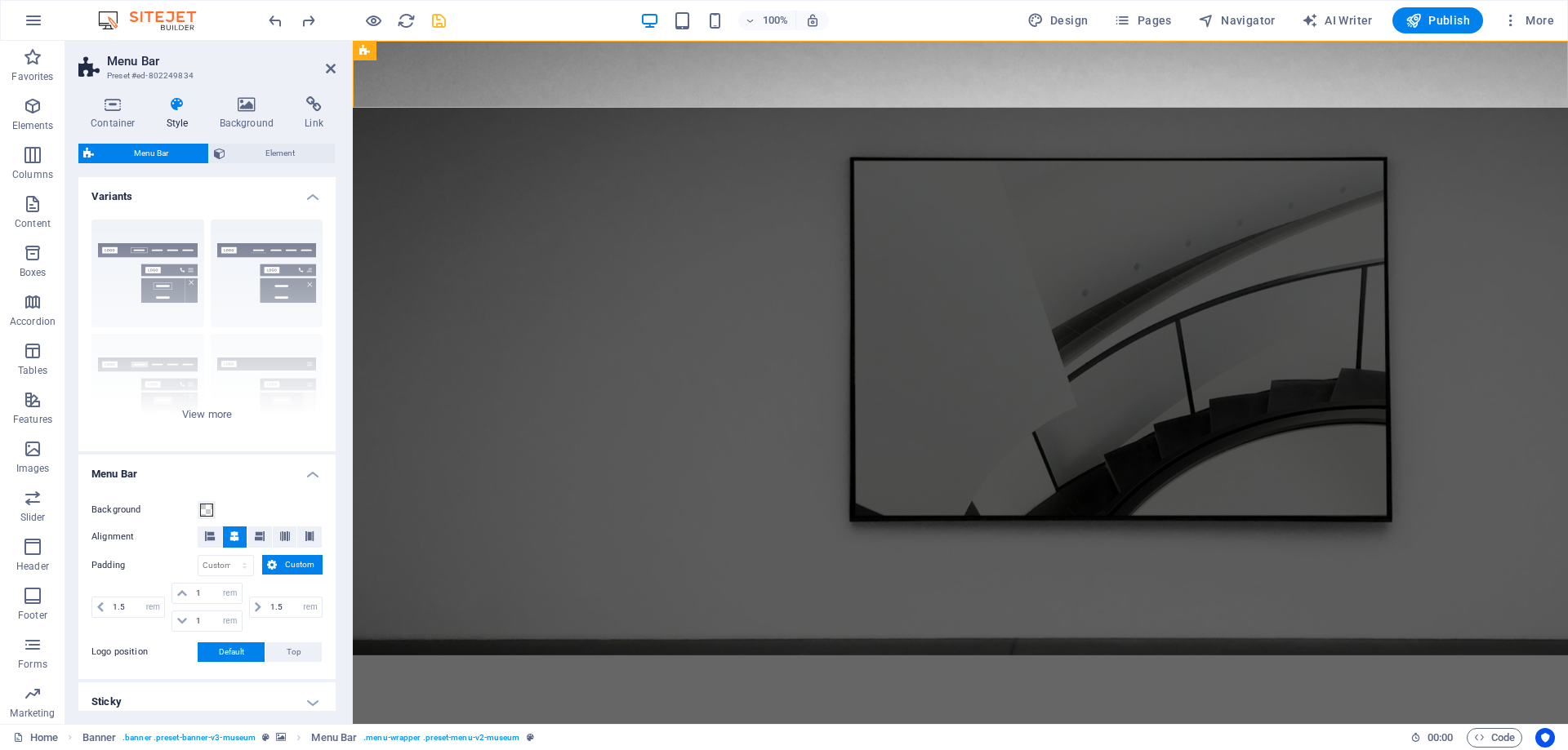
scroll to position [245, 0]
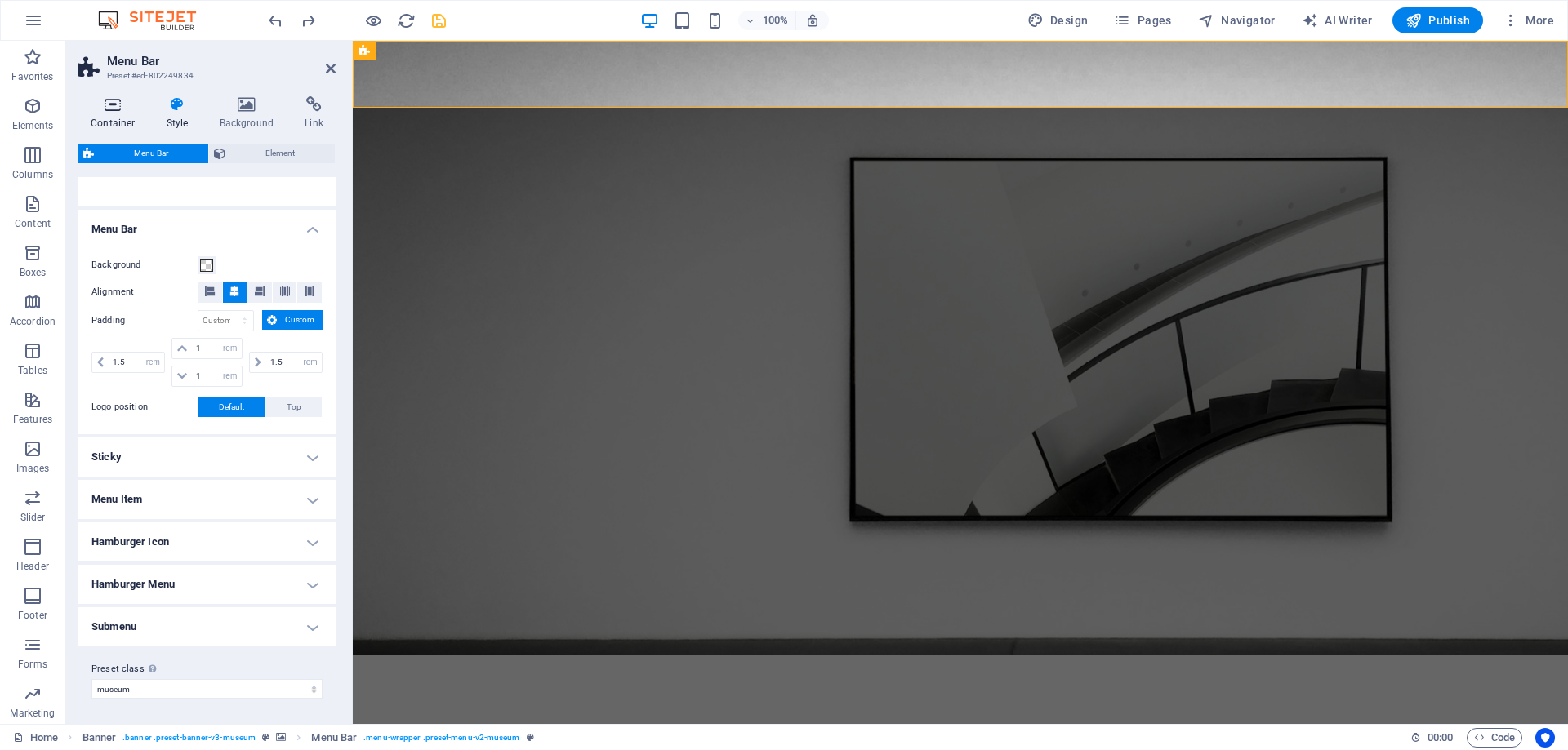
click at [115, 120] on h4 "Container" at bounding box center [116, 113] width 76 height 34
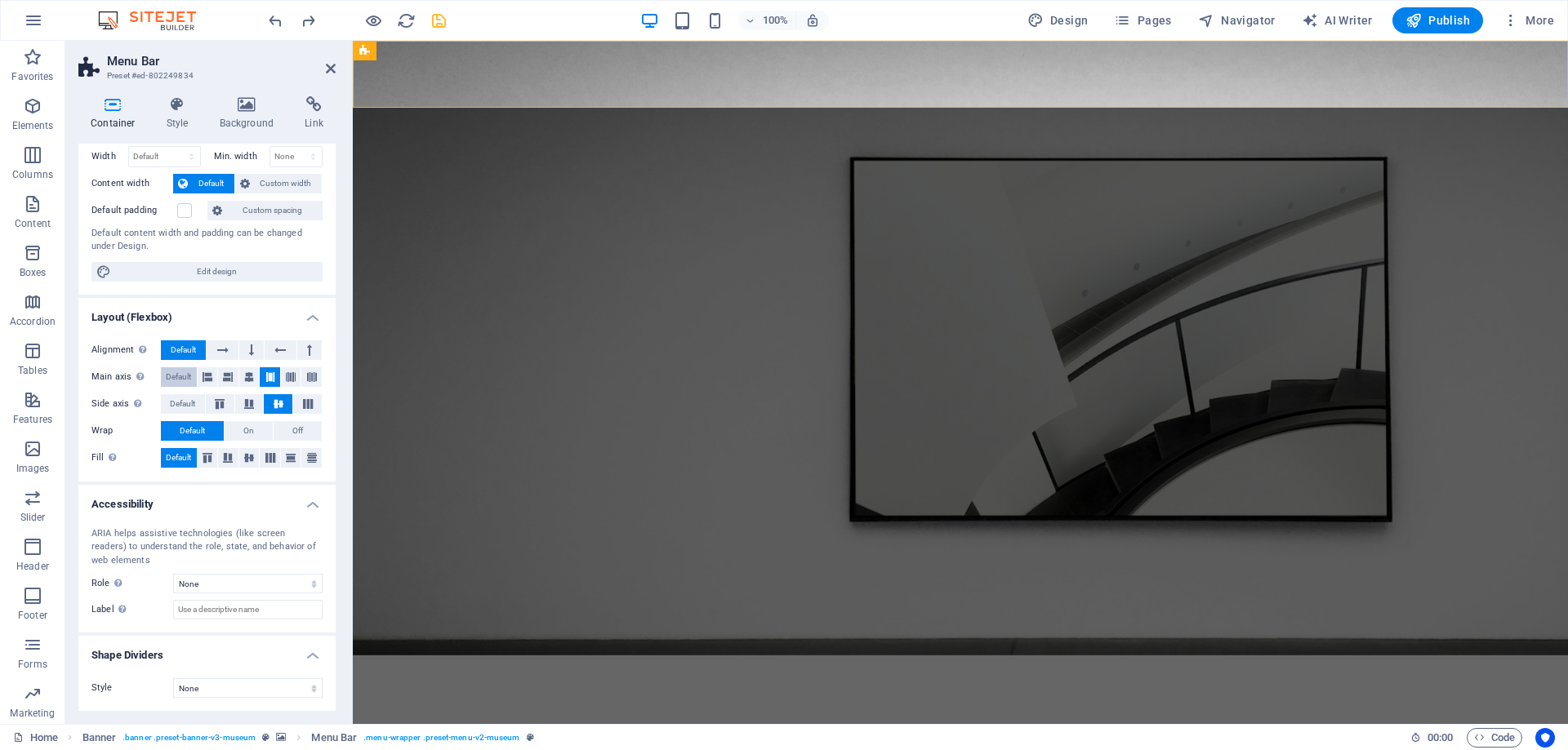
scroll to position [0, 0]
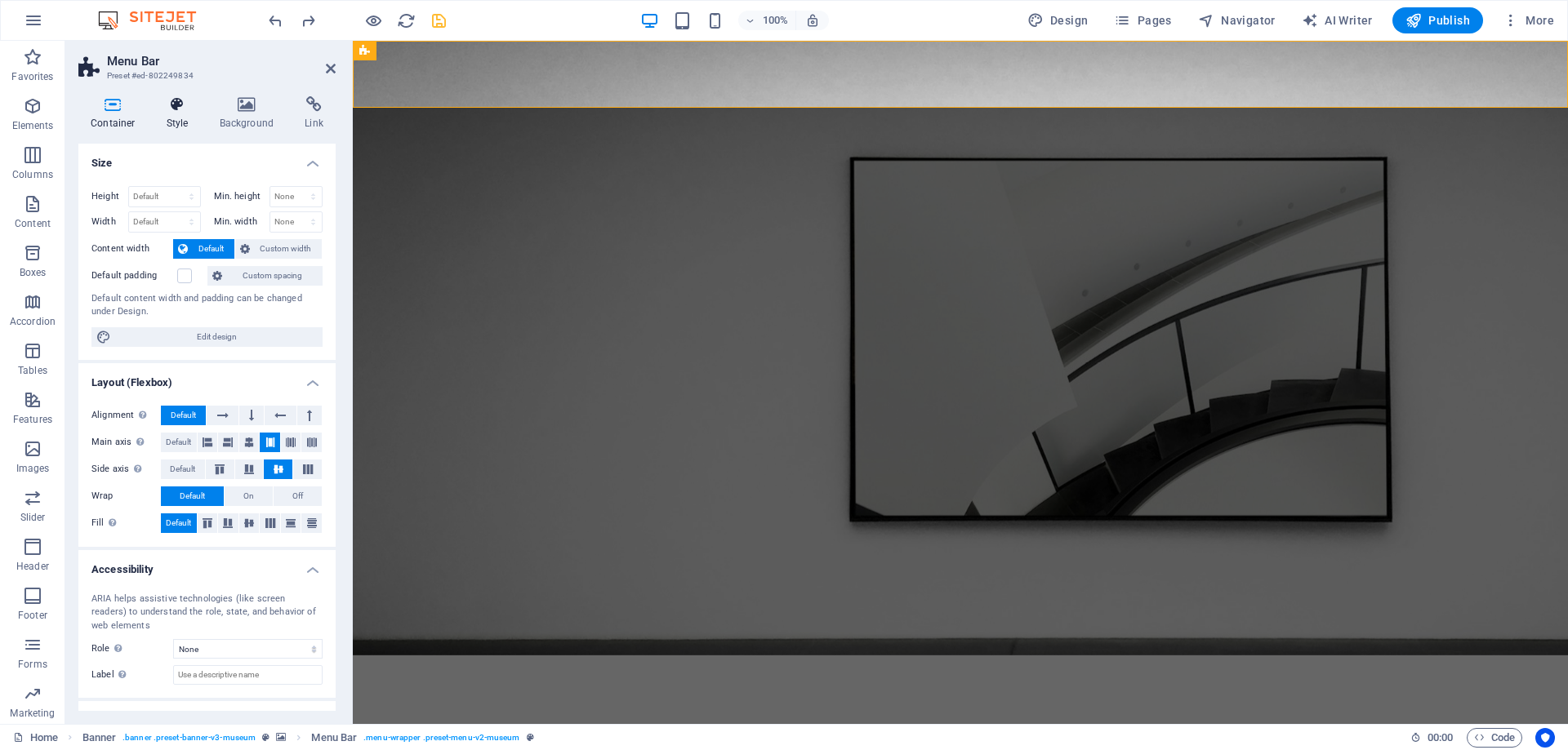
click at [183, 117] on h4 "Style" at bounding box center [180, 113] width 53 height 34
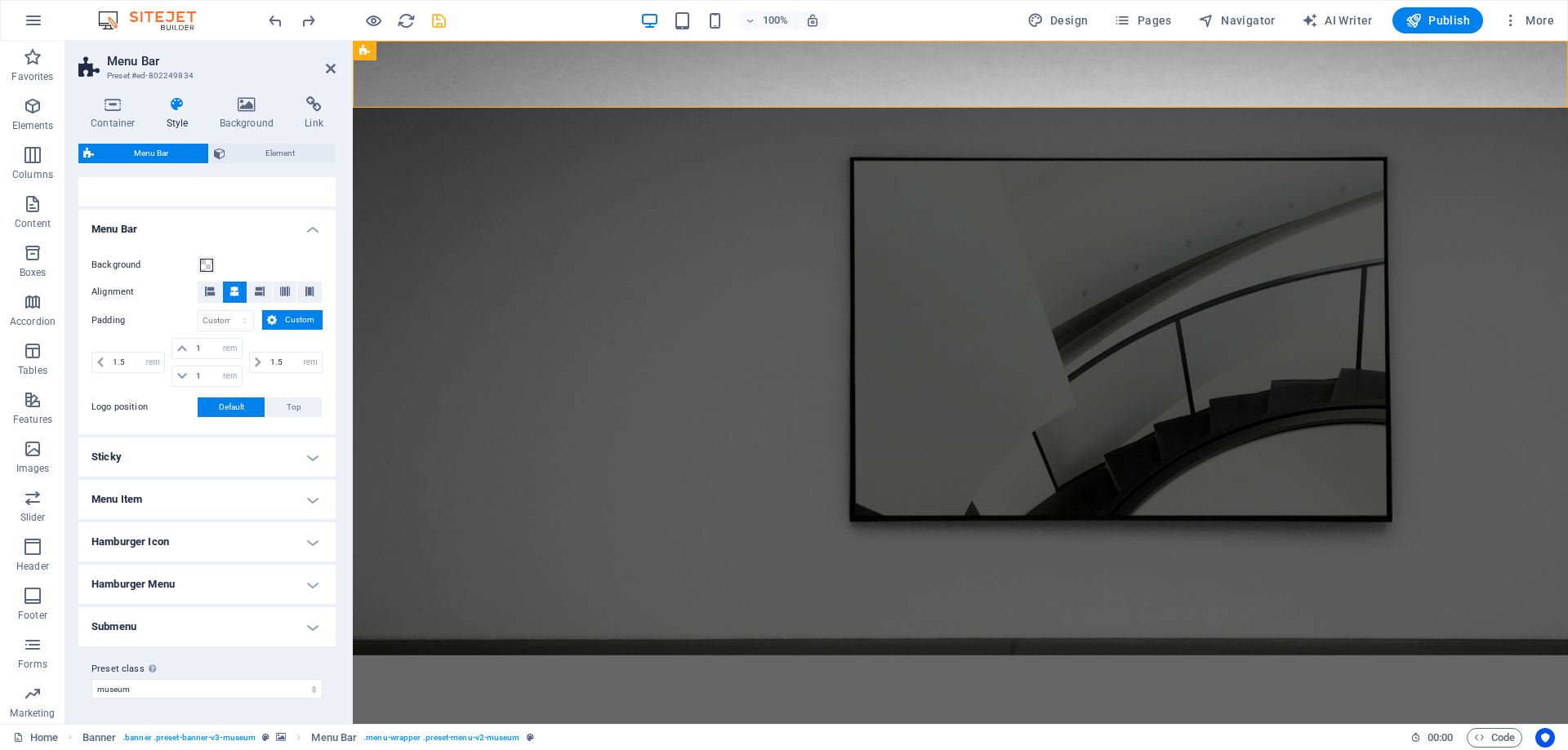
scroll to position [245, 0]
click at [226, 623] on h4 "Submenu" at bounding box center [206, 627] width 257 height 39
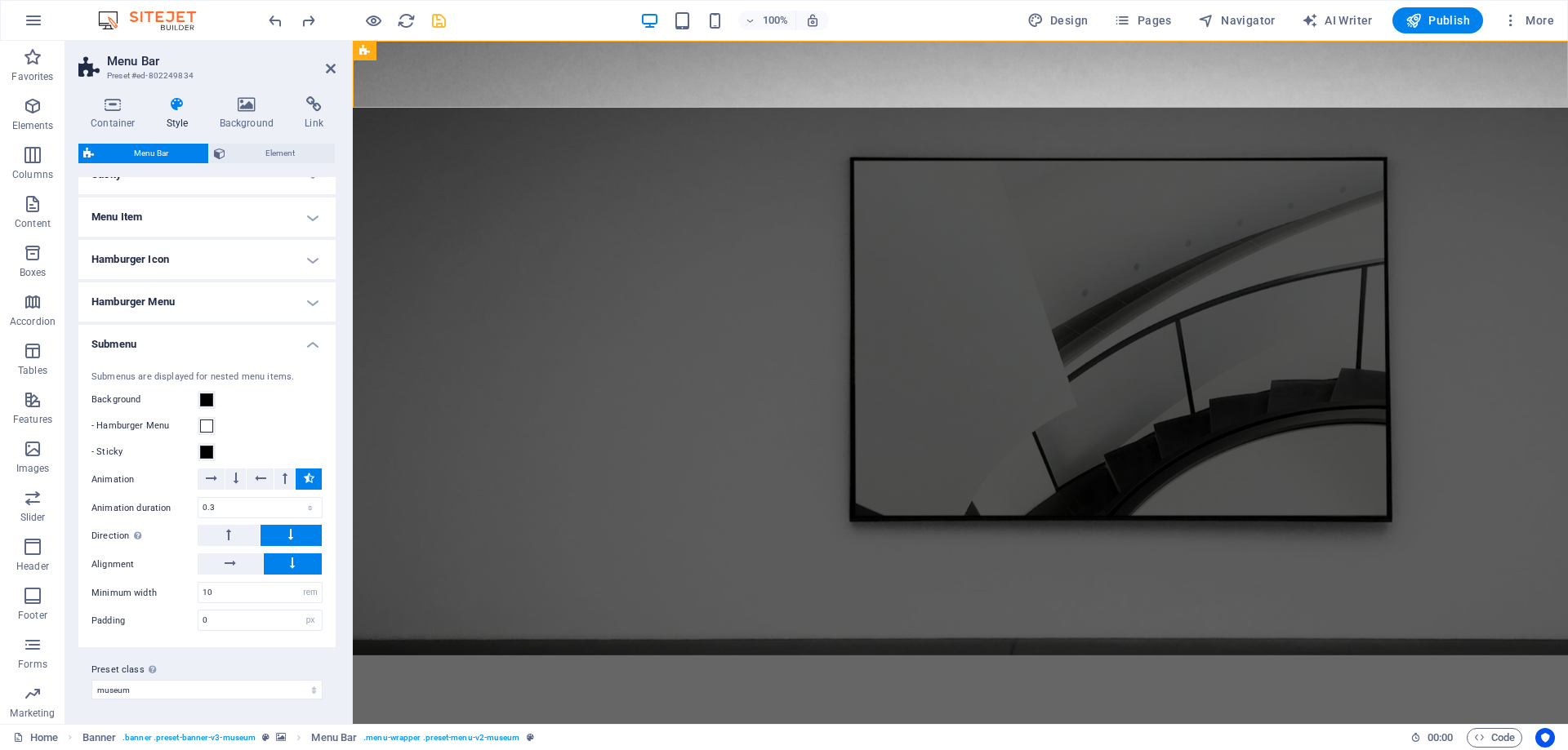
scroll to position [233, 0]
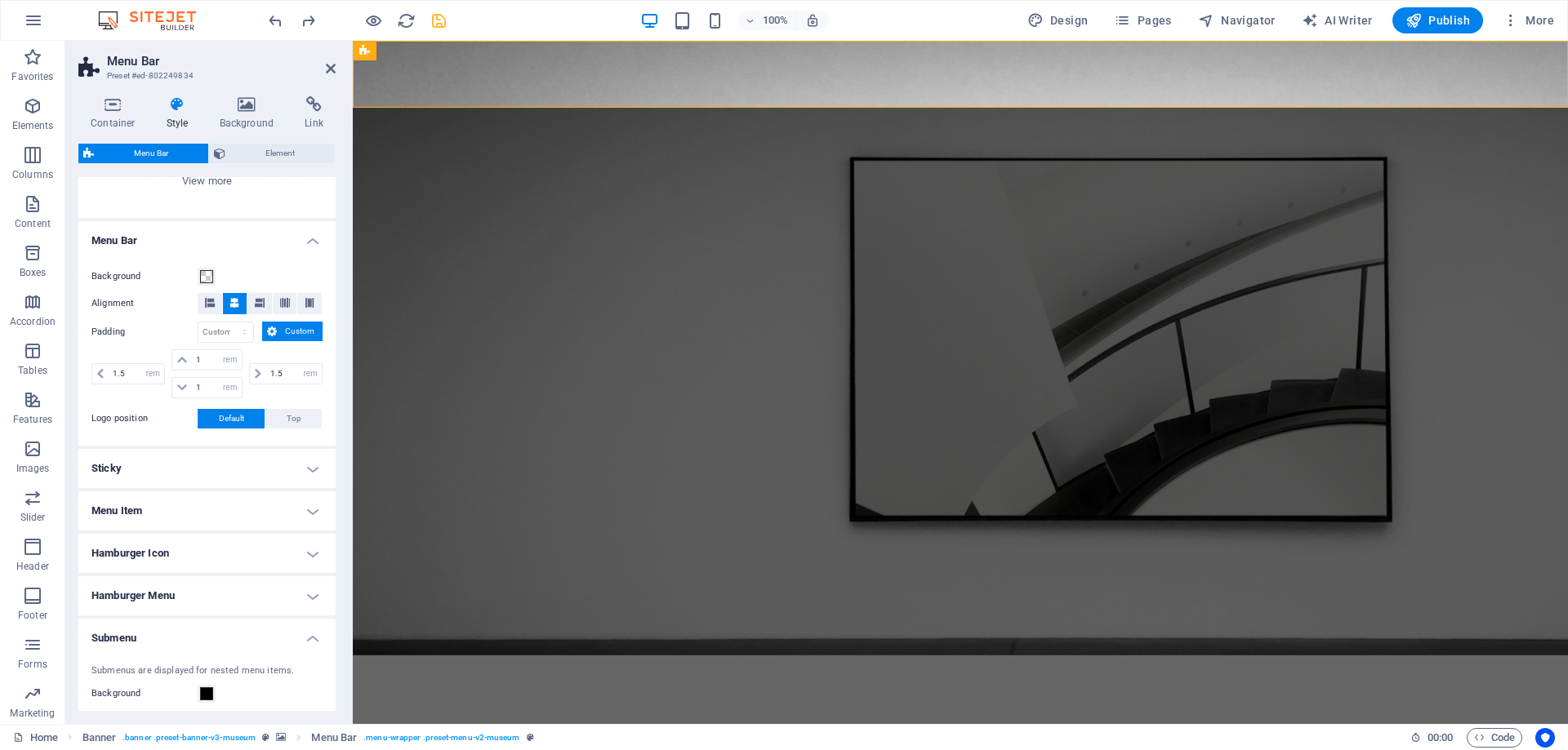
click at [242, 633] on h4 "Submenu" at bounding box center [206, 633] width 257 height 30
click at [230, 604] on h4 "Hamburger Menu" at bounding box center [206, 596] width 257 height 39
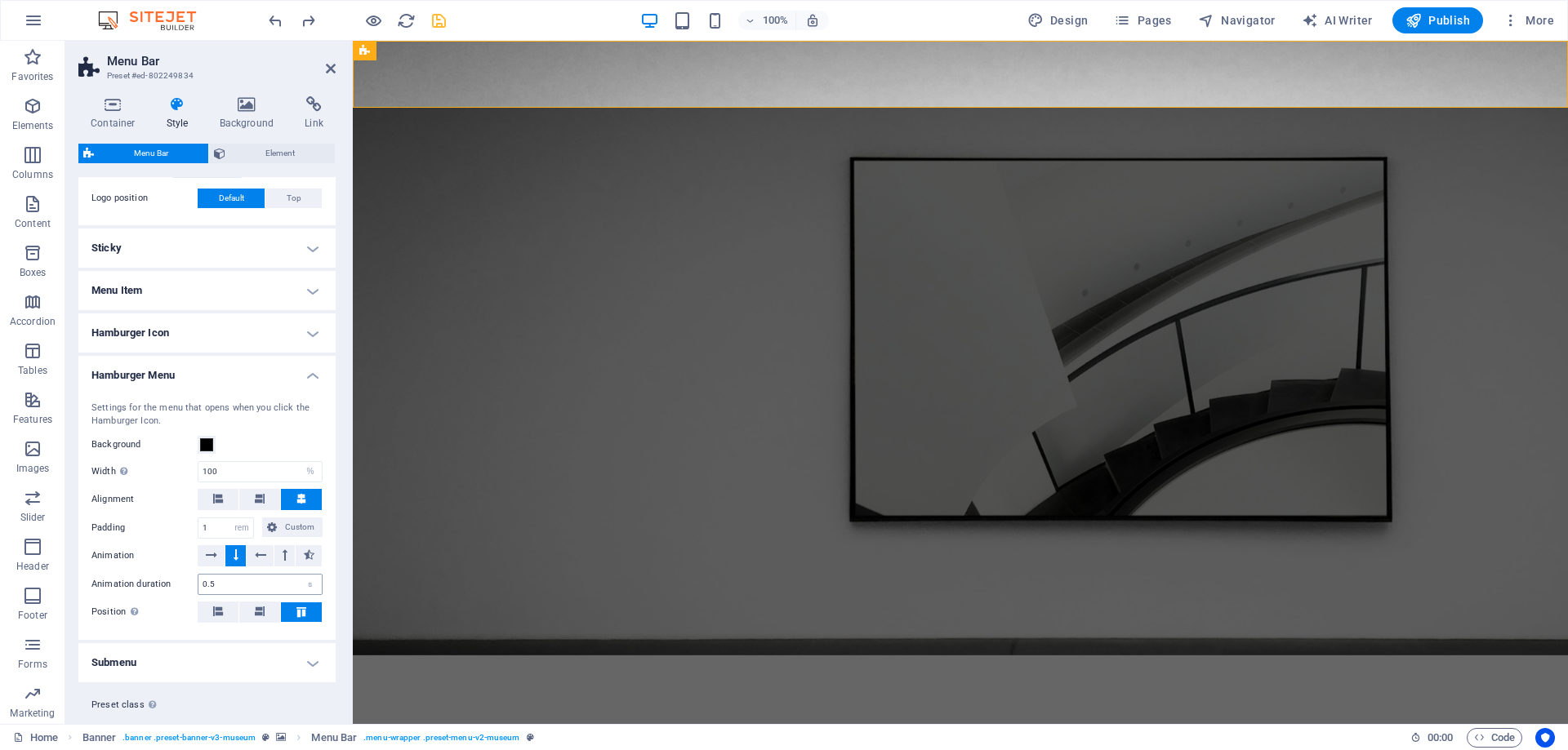
scroll to position [489, 0]
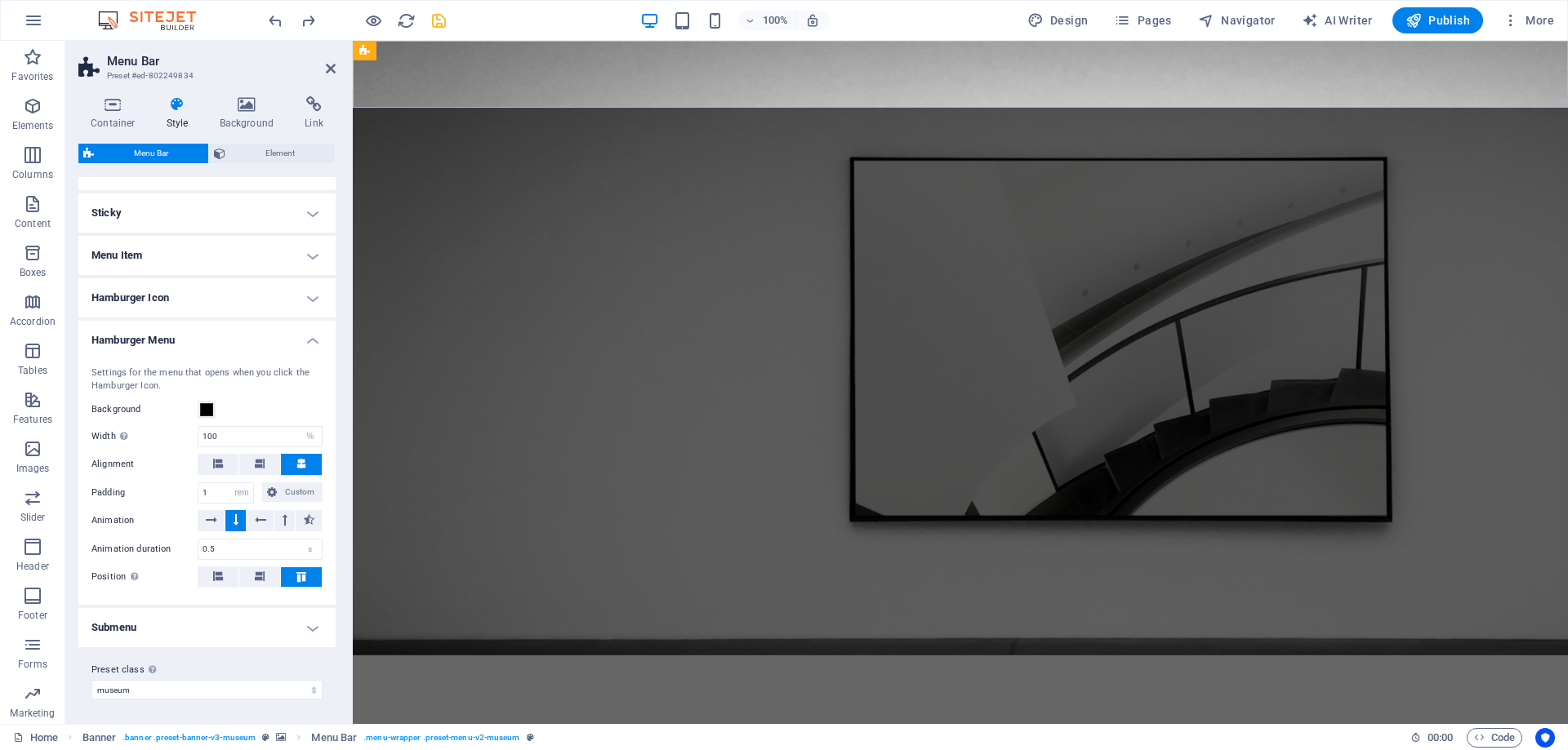
click at [239, 339] on h4 "Hamburger Menu" at bounding box center [206, 335] width 257 height 30
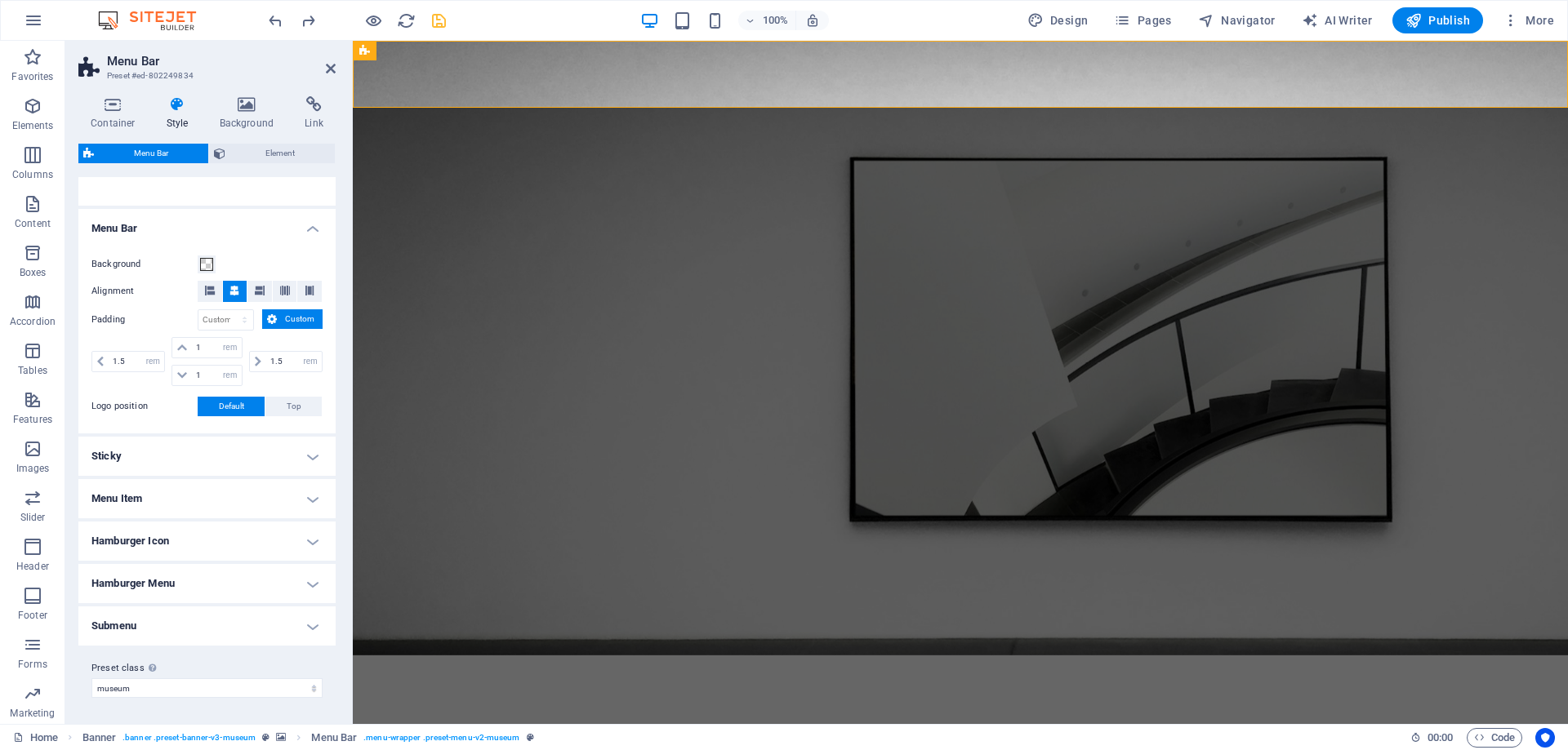
scroll to position [245, 0]
click at [218, 544] on h4 "Hamburger Icon" at bounding box center [206, 542] width 257 height 39
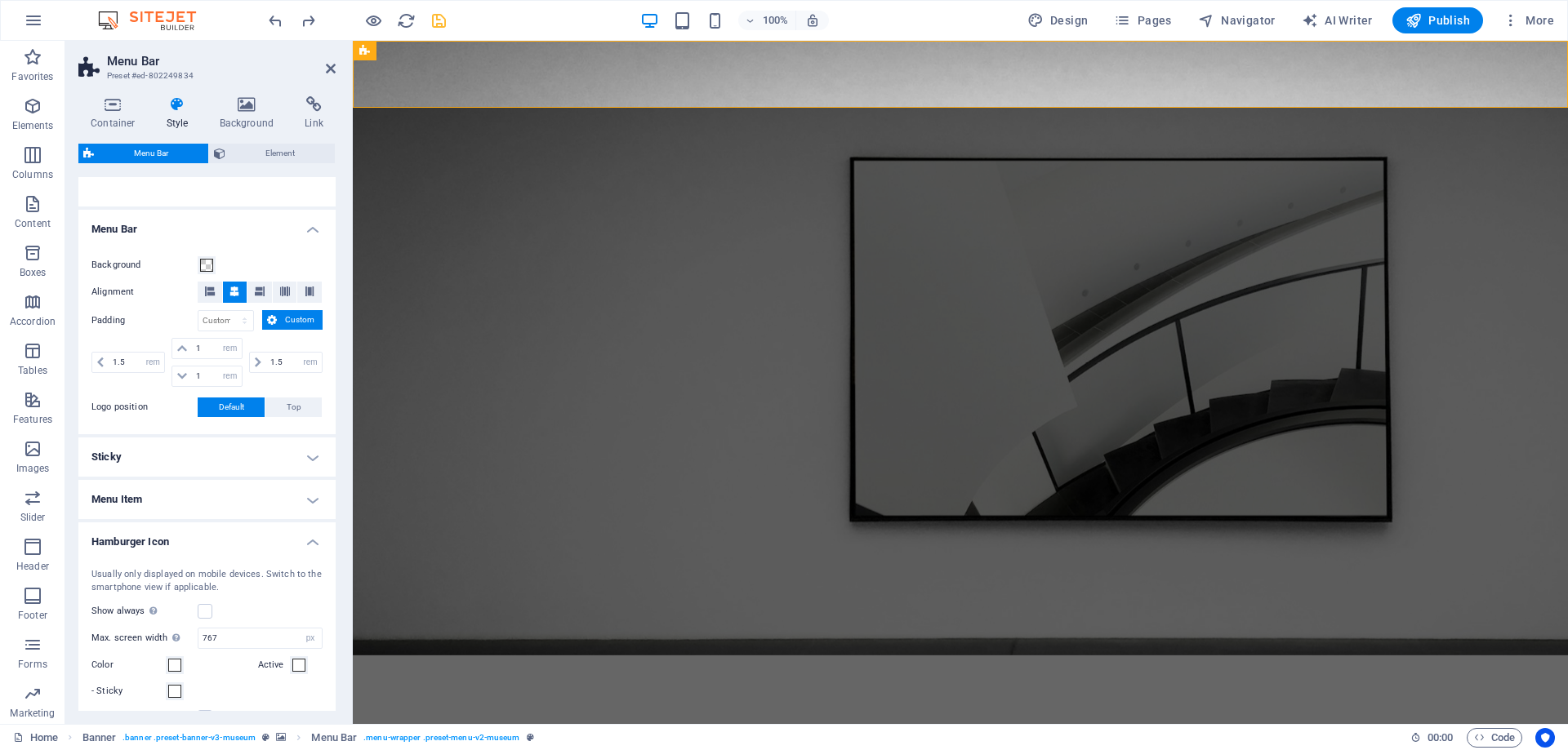
click at [224, 502] on h4 "Menu Item" at bounding box center [206, 500] width 257 height 39
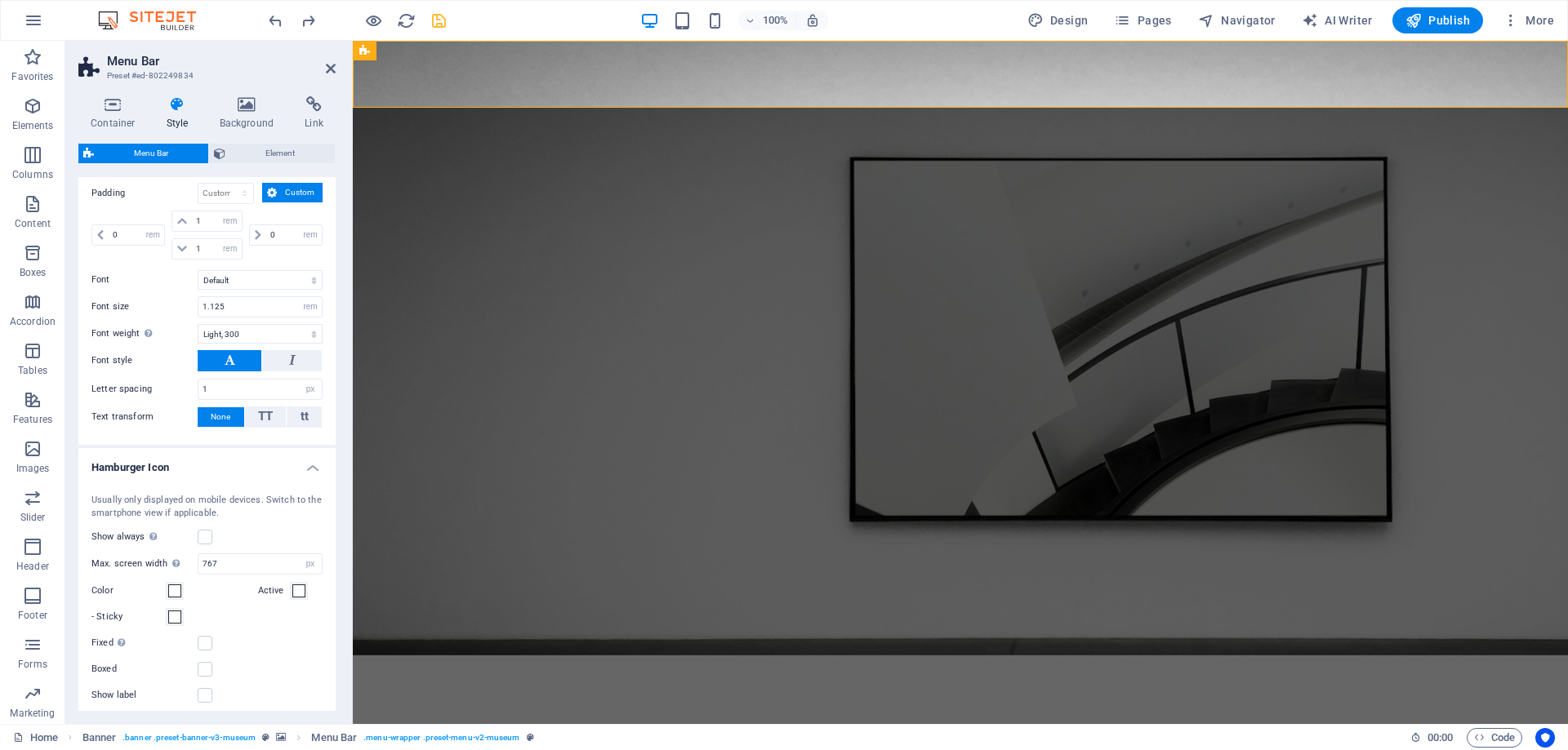
scroll to position [288, 0]
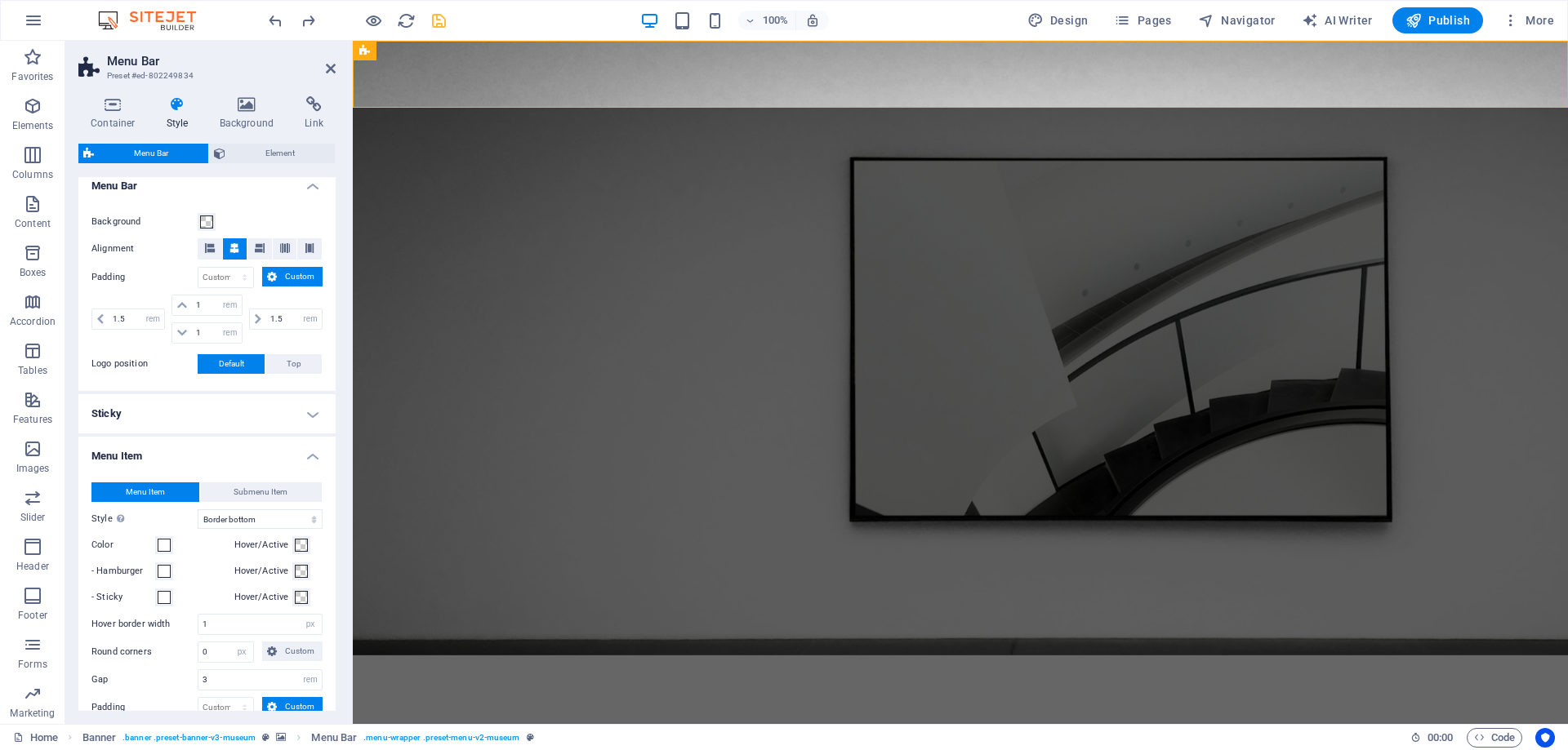
click at [191, 449] on h4 "Menu Item" at bounding box center [206, 451] width 257 height 30
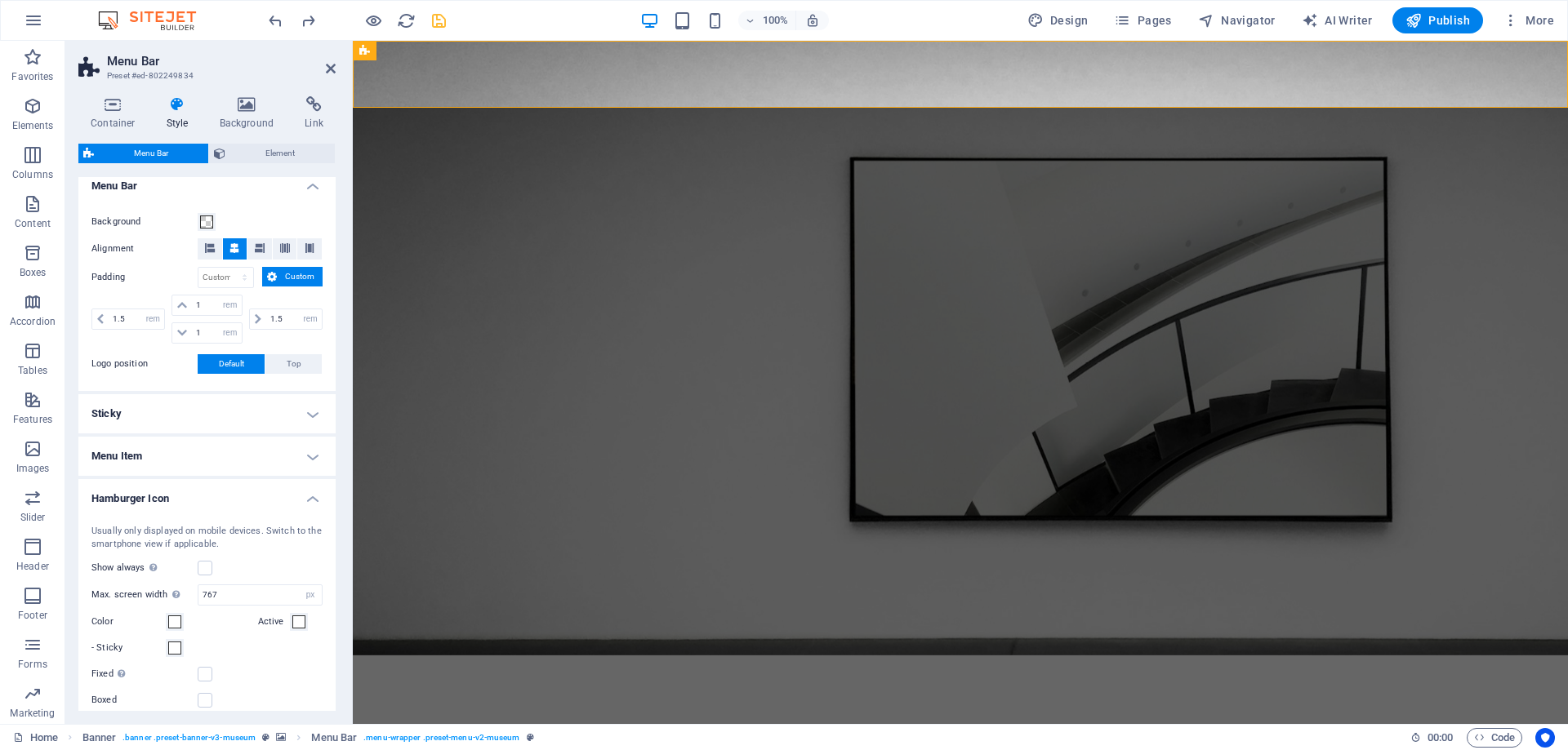
click at [310, 453] on h4 "Menu Item" at bounding box center [206, 456] width 257 height 39
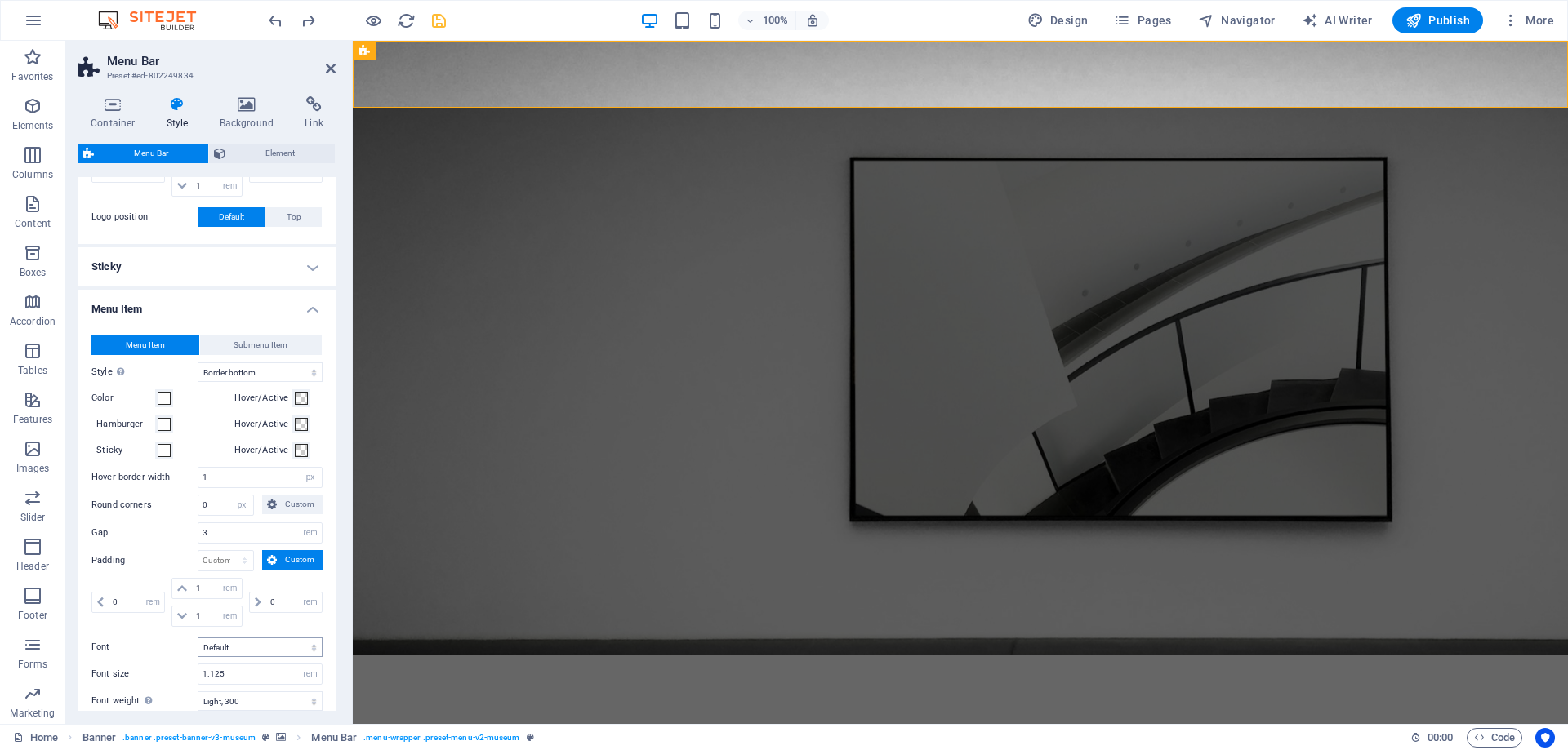
scroll to position [215, 0]
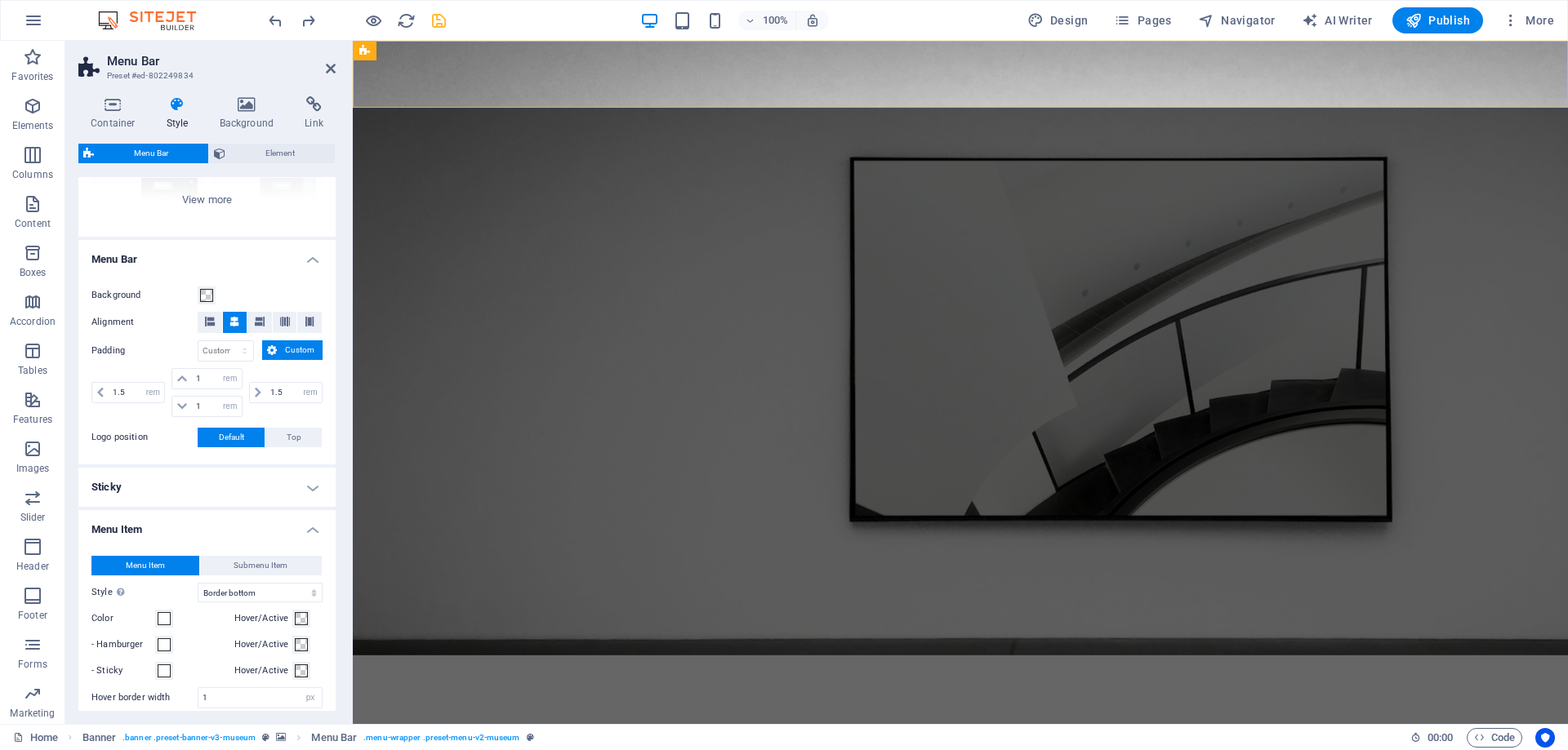
click at [134, 479] on h4 "Sticky" at bounding box center [206, 487] width 257 height 39
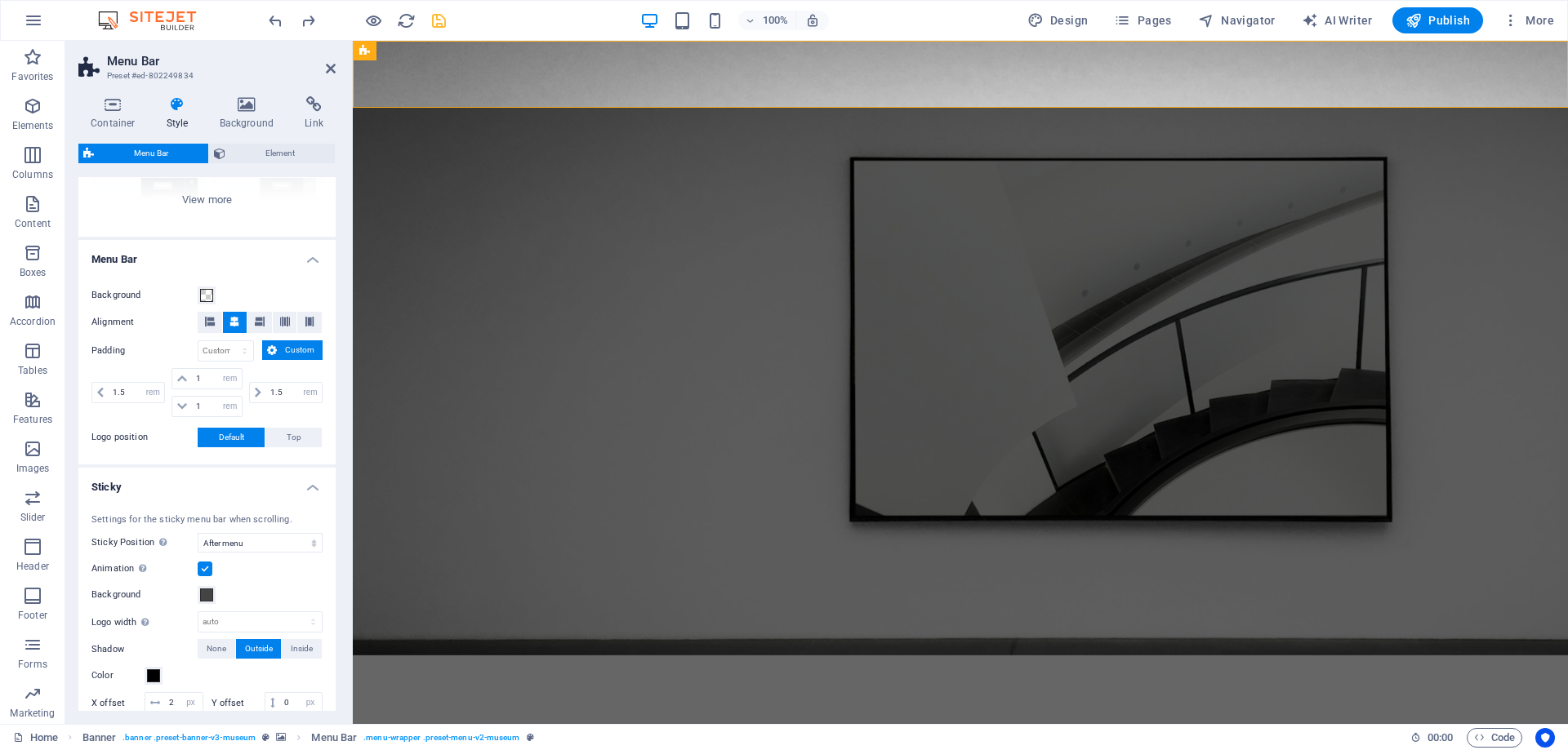
click at [134, 479] on h4 "Sticky" at bounding box center [206, 482] width 257 height 30
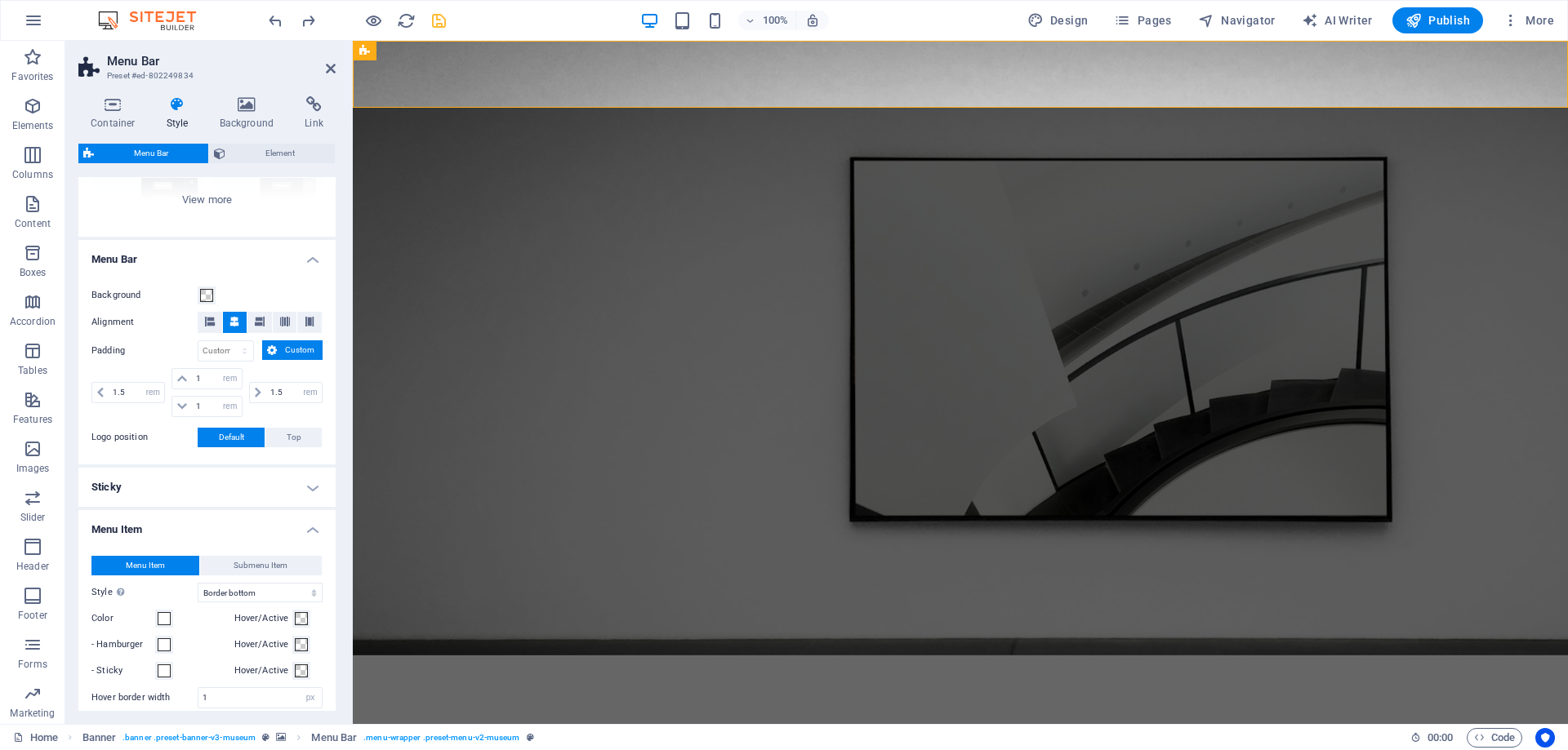
click at [167, 247] on h4 "Menu Bar" at bounding box center [206, 254] width 257 height 30
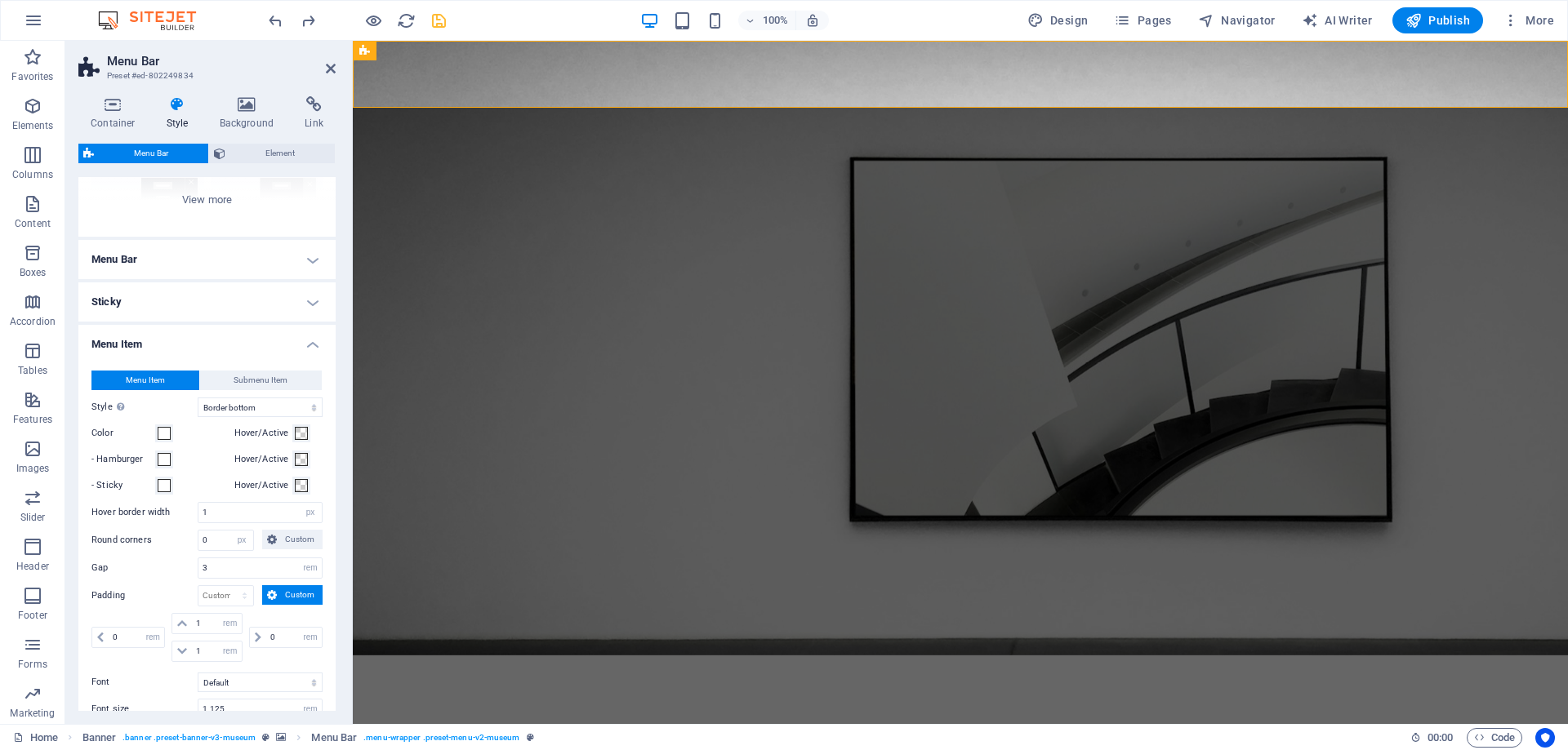
scroll to position [142, 0]
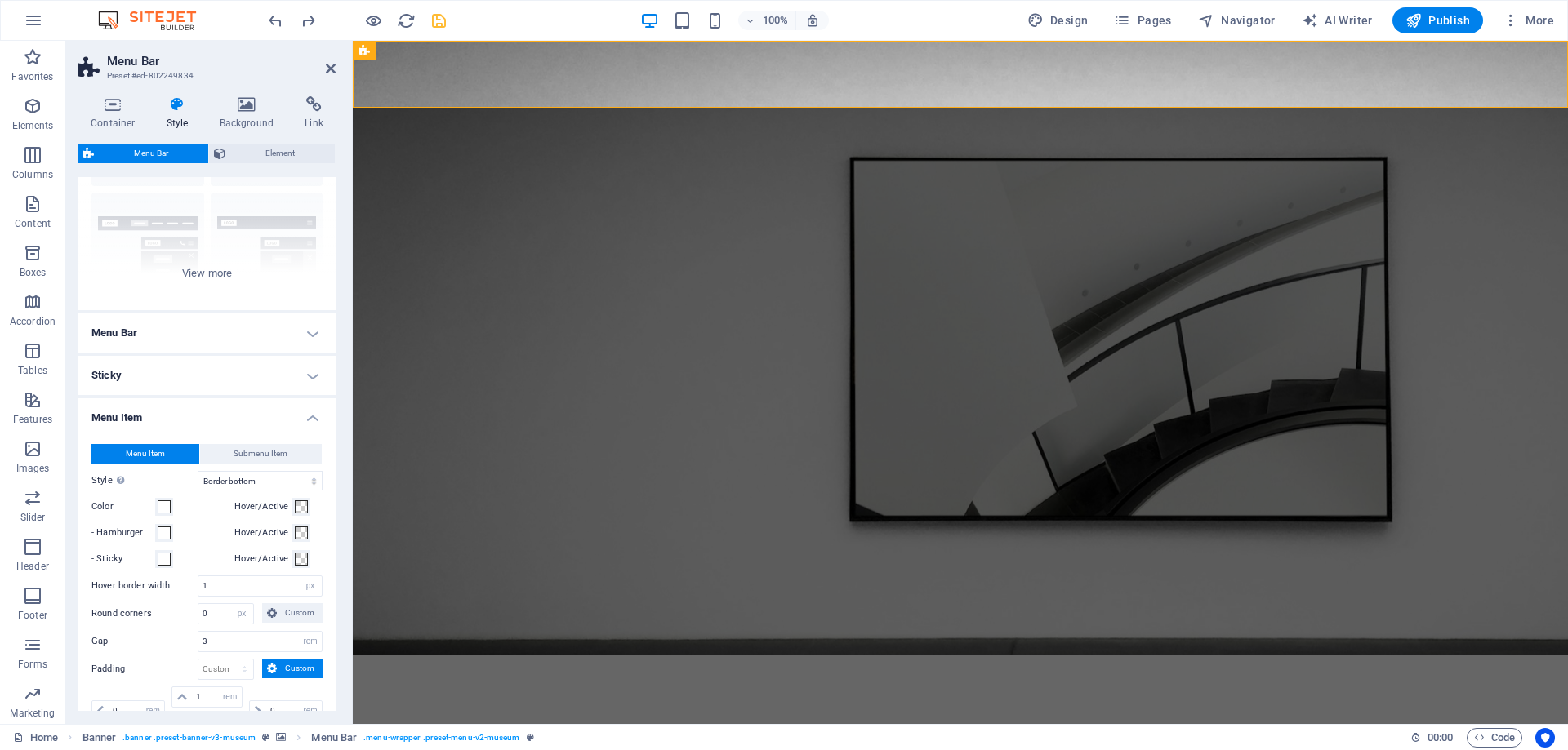
click at [197, 330] on h4 "Menu Bar" at bounding box center [206, 333] width 257 height 39
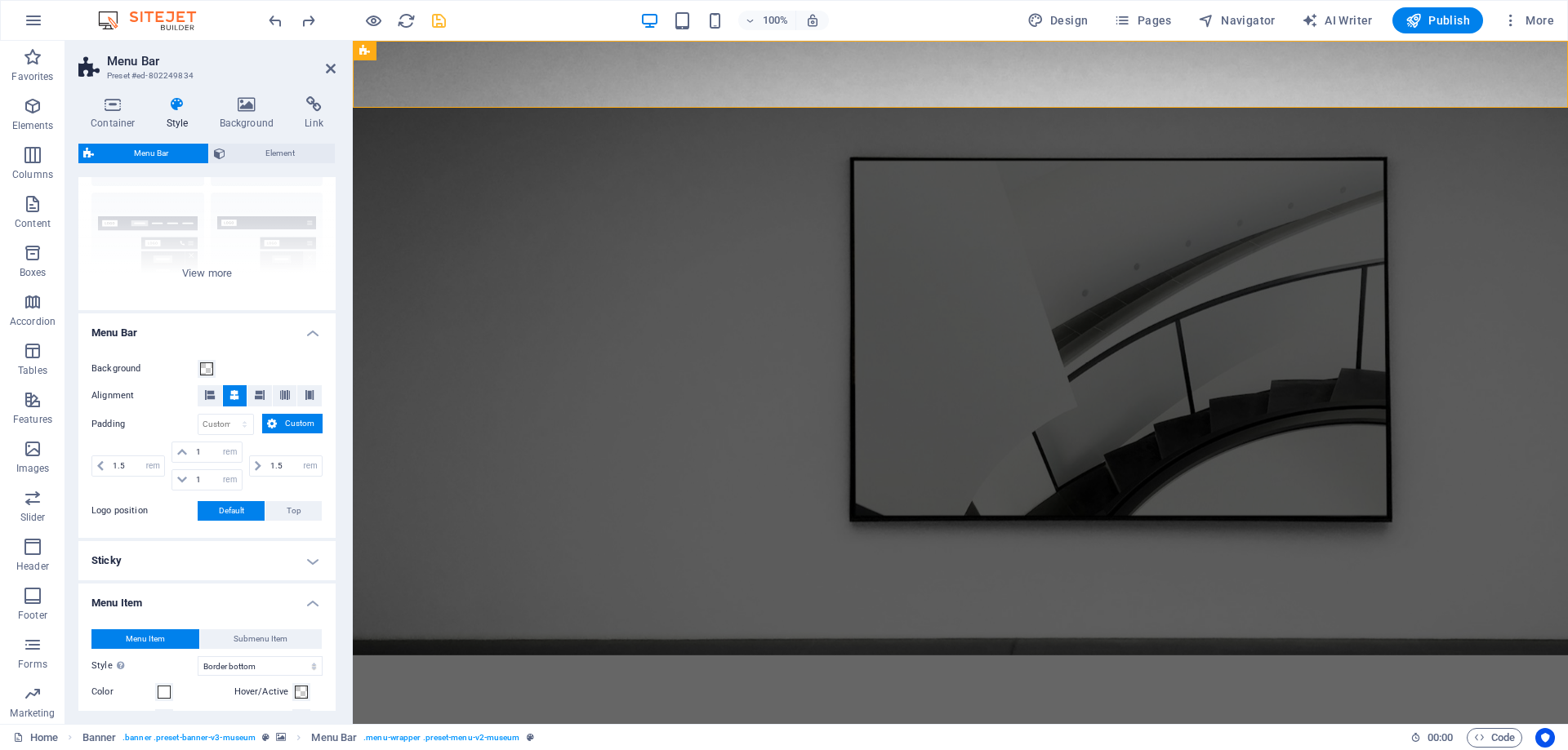
scroll to position [0, 0]
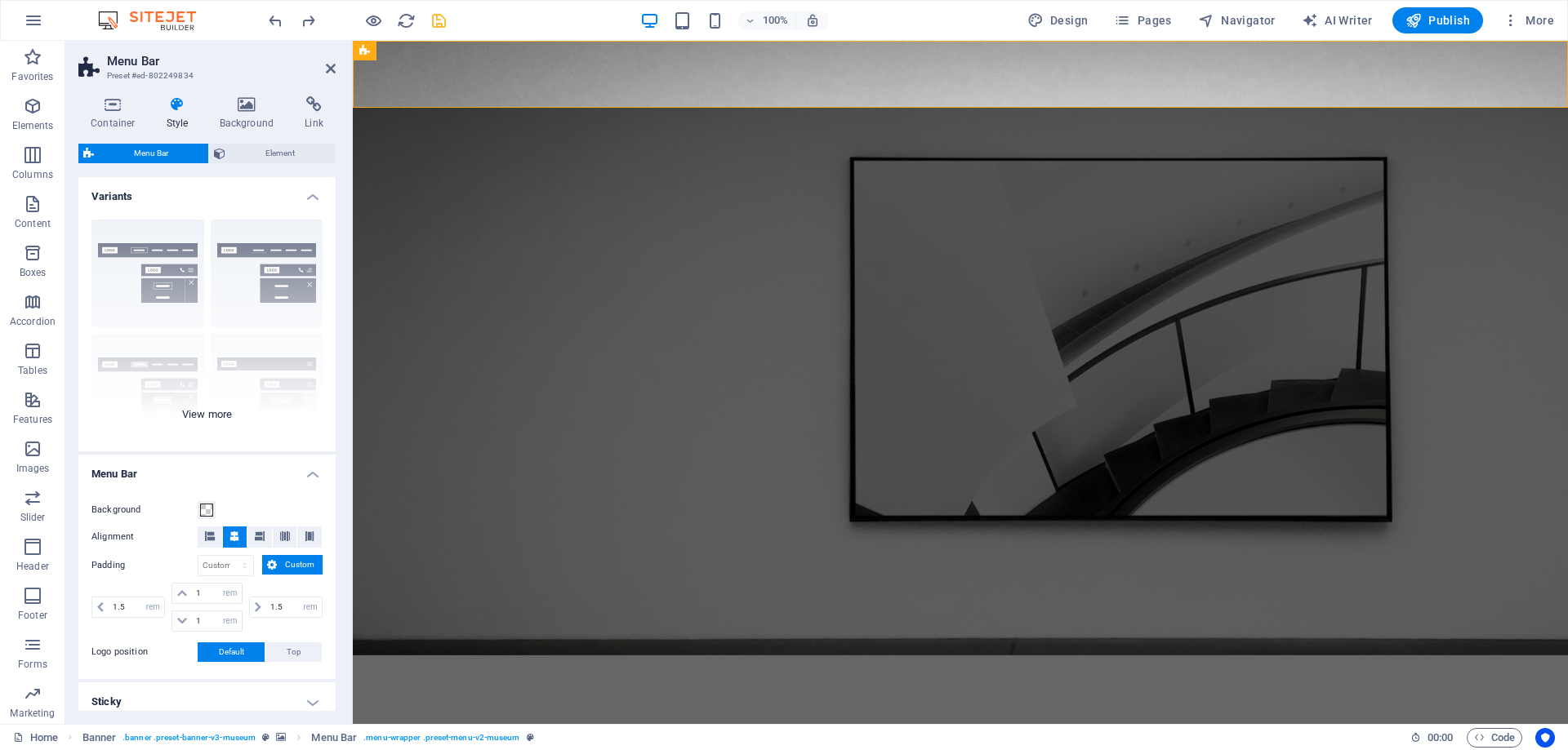
click at [166, 263] on div "Border Centered Default Fixed Loki Trigger Wide XXL" at bounding box center [206, 328] width 257 height 245
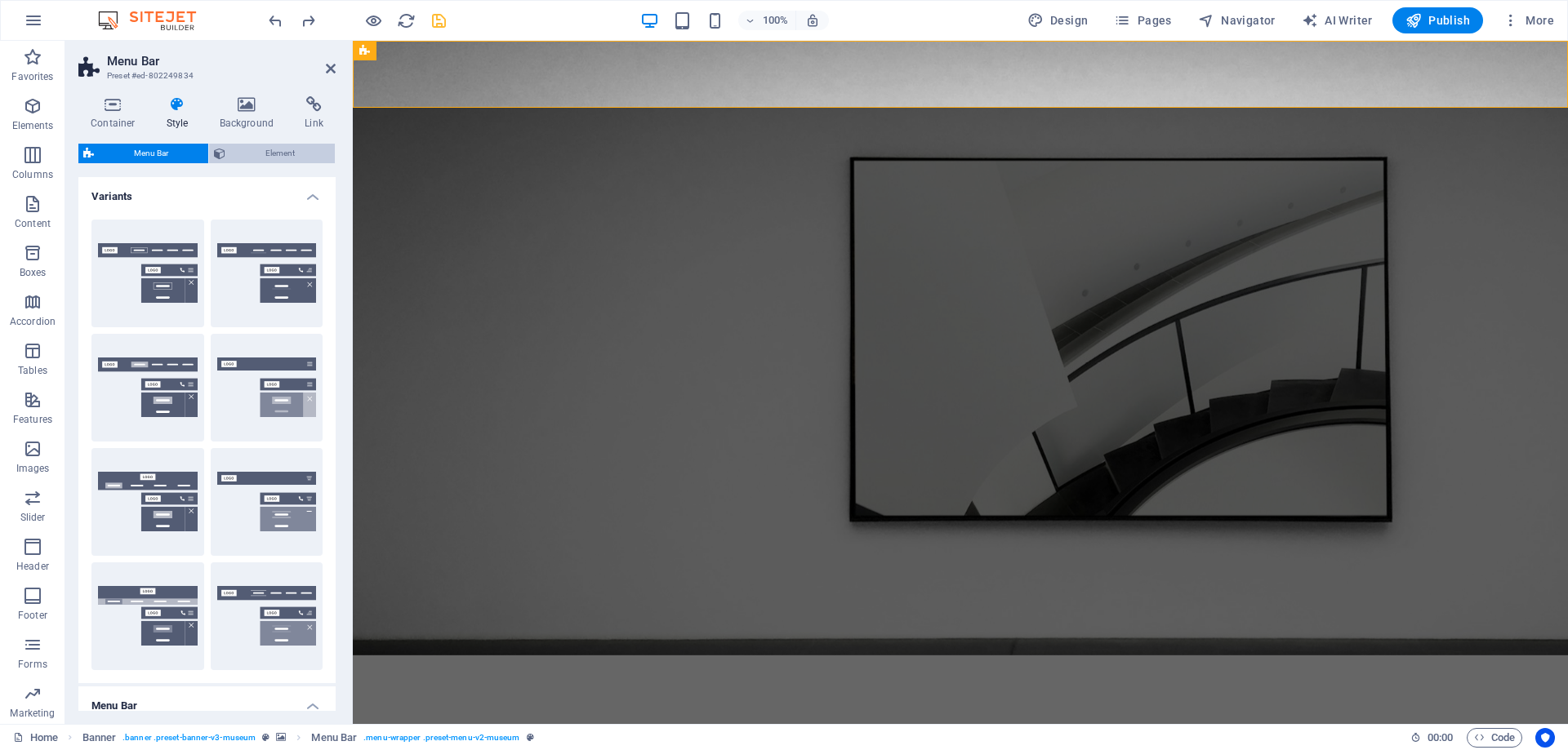
click at [287, 155] on span "Element" at bounding box center [280, 153] width 100 height 20
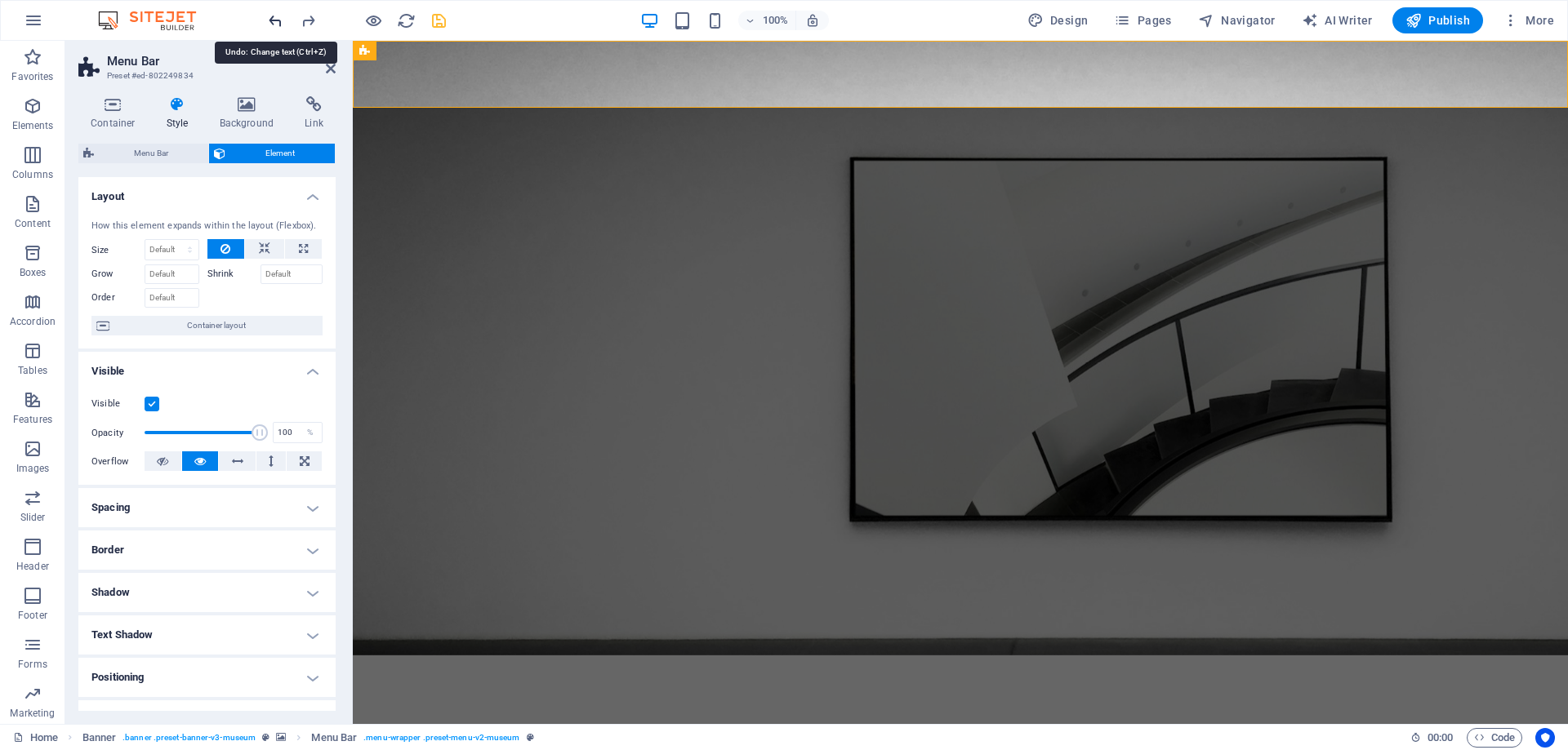
click at [281, 19] on icon "undo" at bounding box center [275, 21] width 19 height 19
click at [309, 21] on icon "redo" at bounding box center [308, 21] width 19 height 19
click at [269, 115] on h4 "Background" at bounding box center [250, 113] width 86 height 34
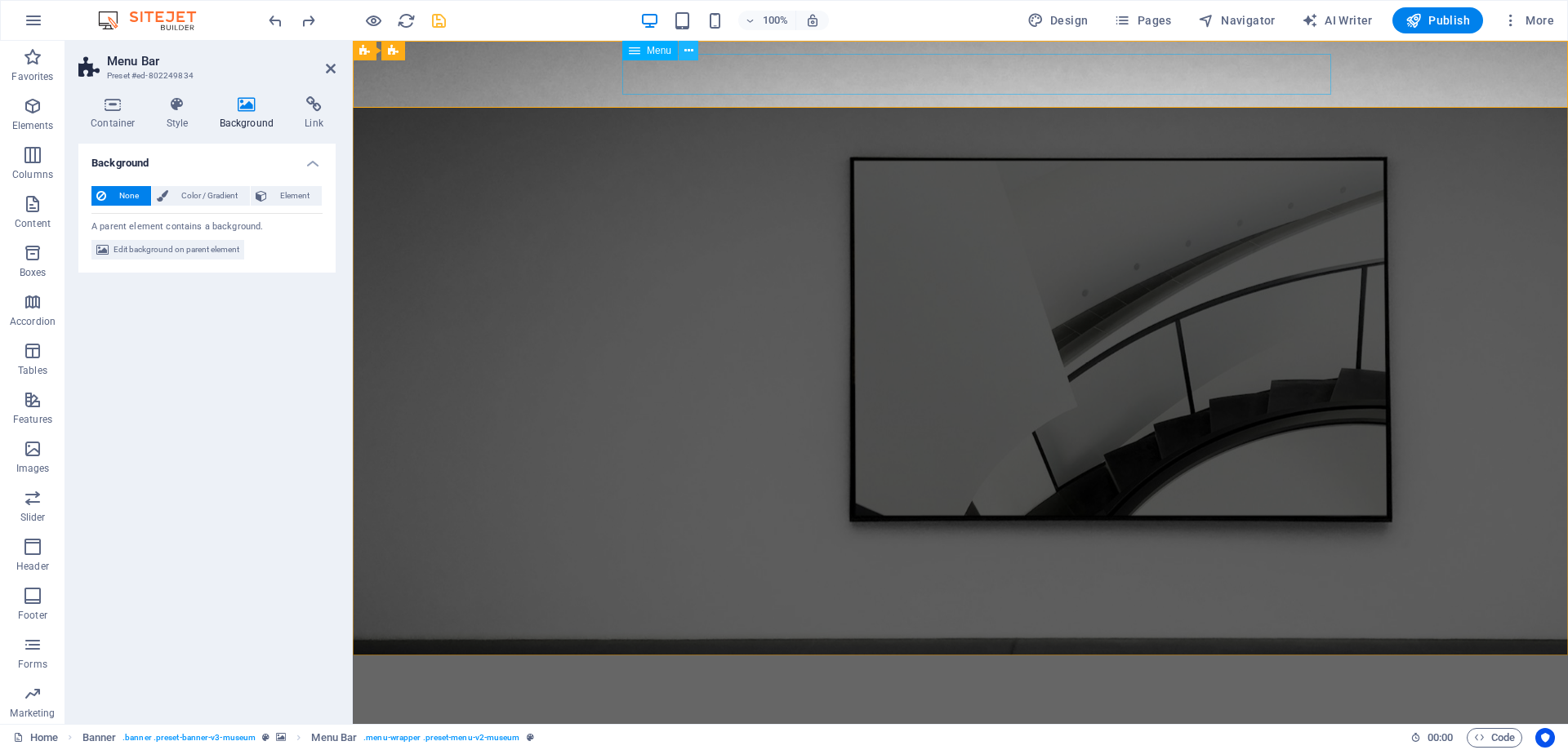
click at [690, 52] on icon at bounding box center [689, 50] width 9 height 17
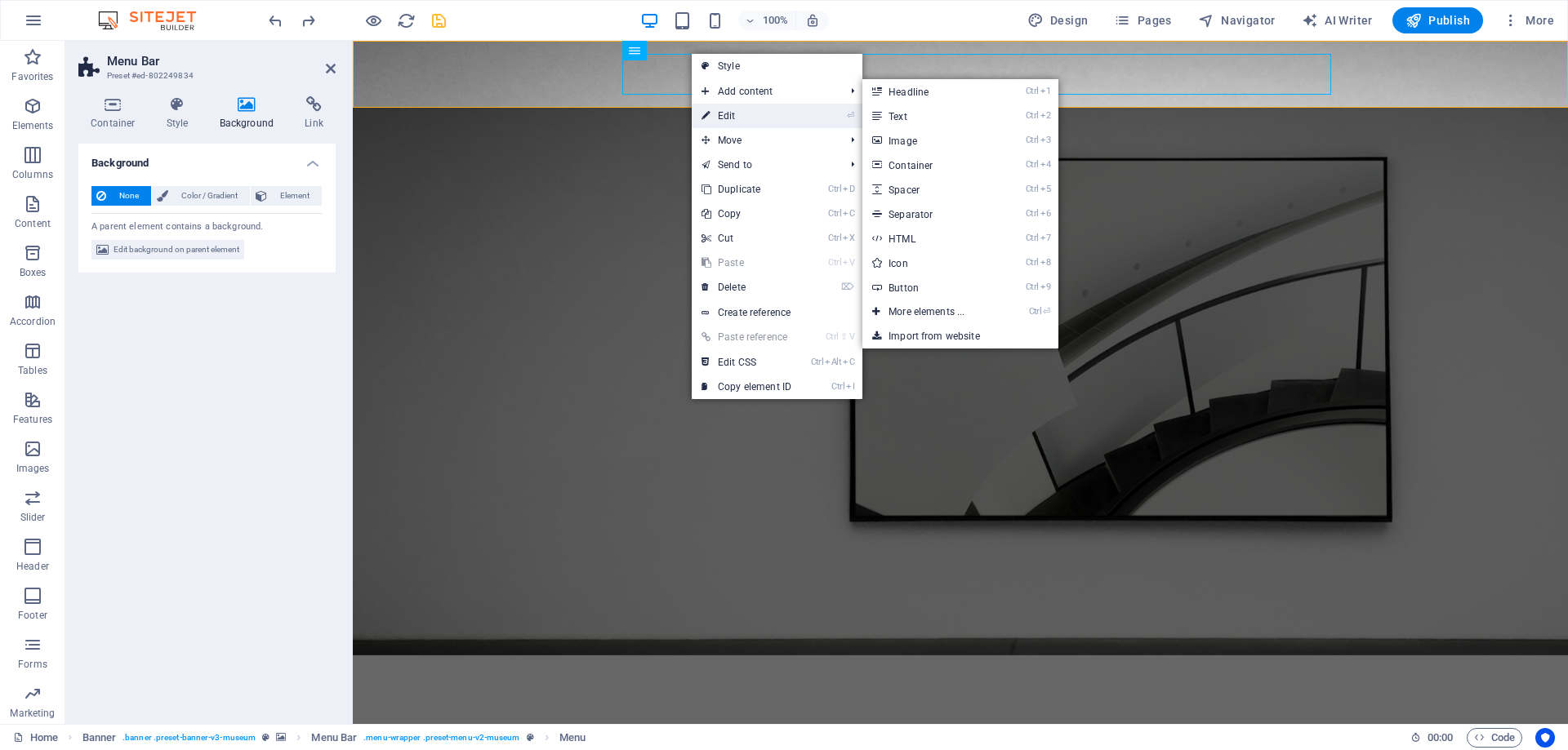
click at [738, 115] on link "⏎ Edit" at bounding box center [746, 116] width 109 height 24
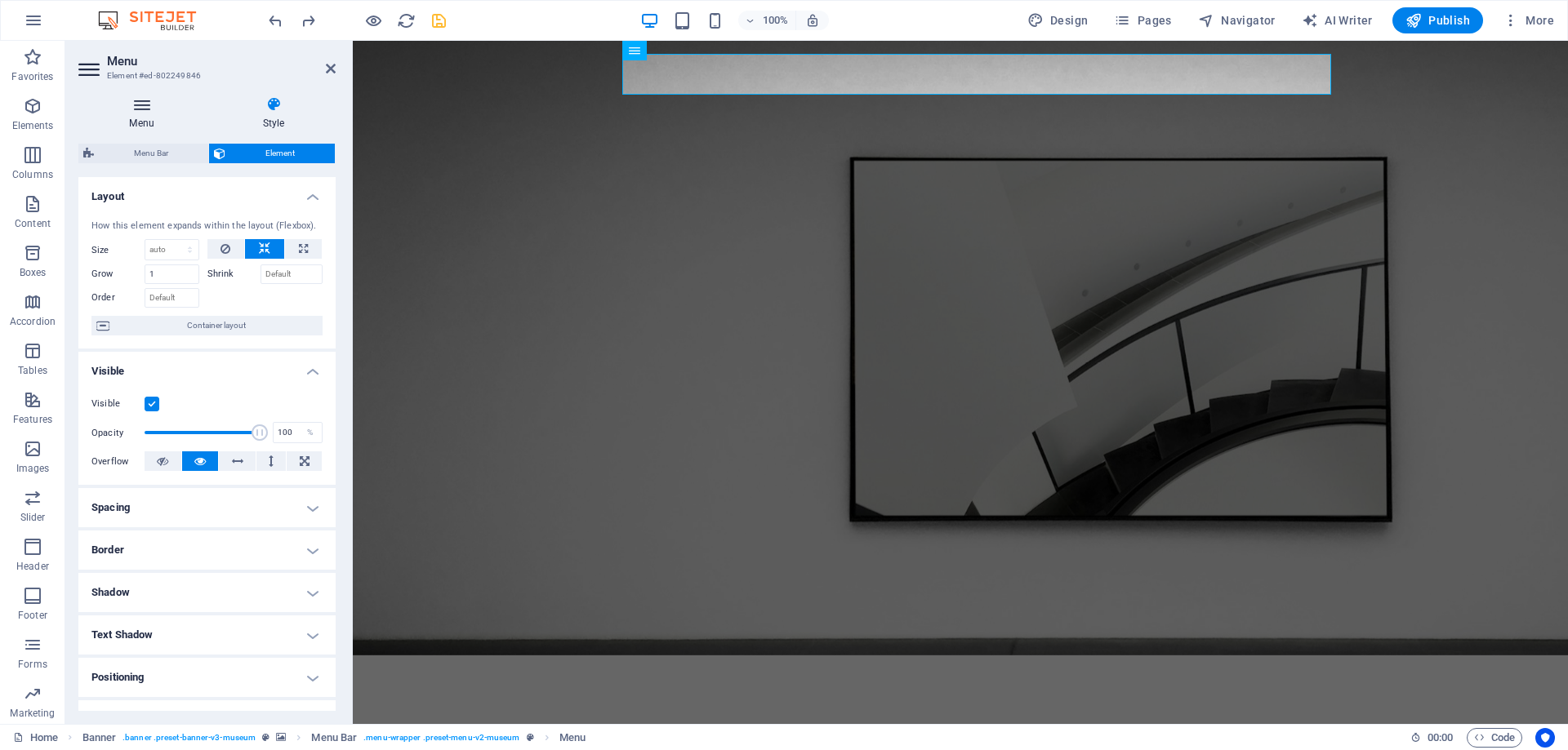
click at [136, 110] on icon at bounding box center [141, 104] width 126 height 16
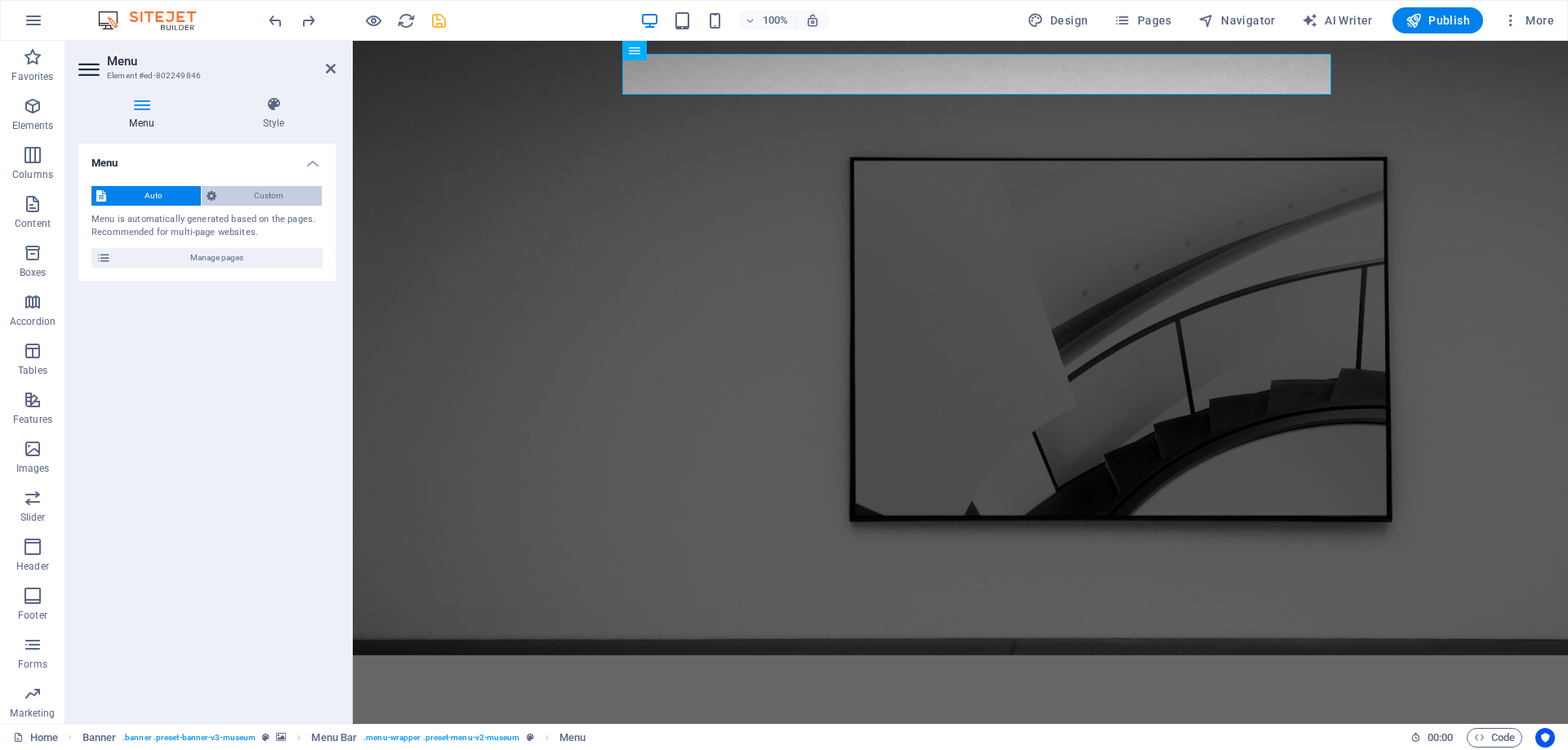
click at [278, 194] on span "Custom" at bounding box center [269, 196] width 96 height 20
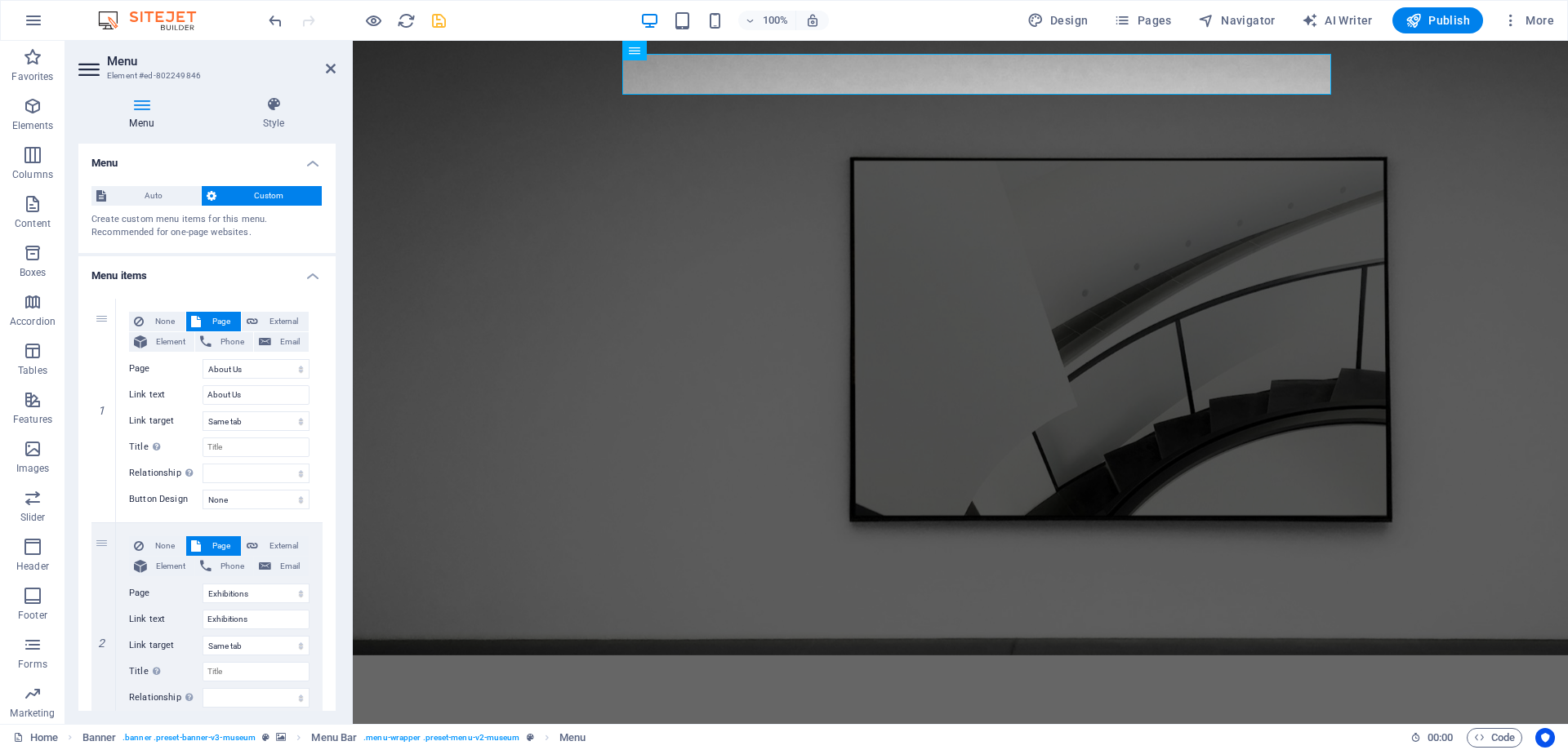
scroll to position [120, 0]
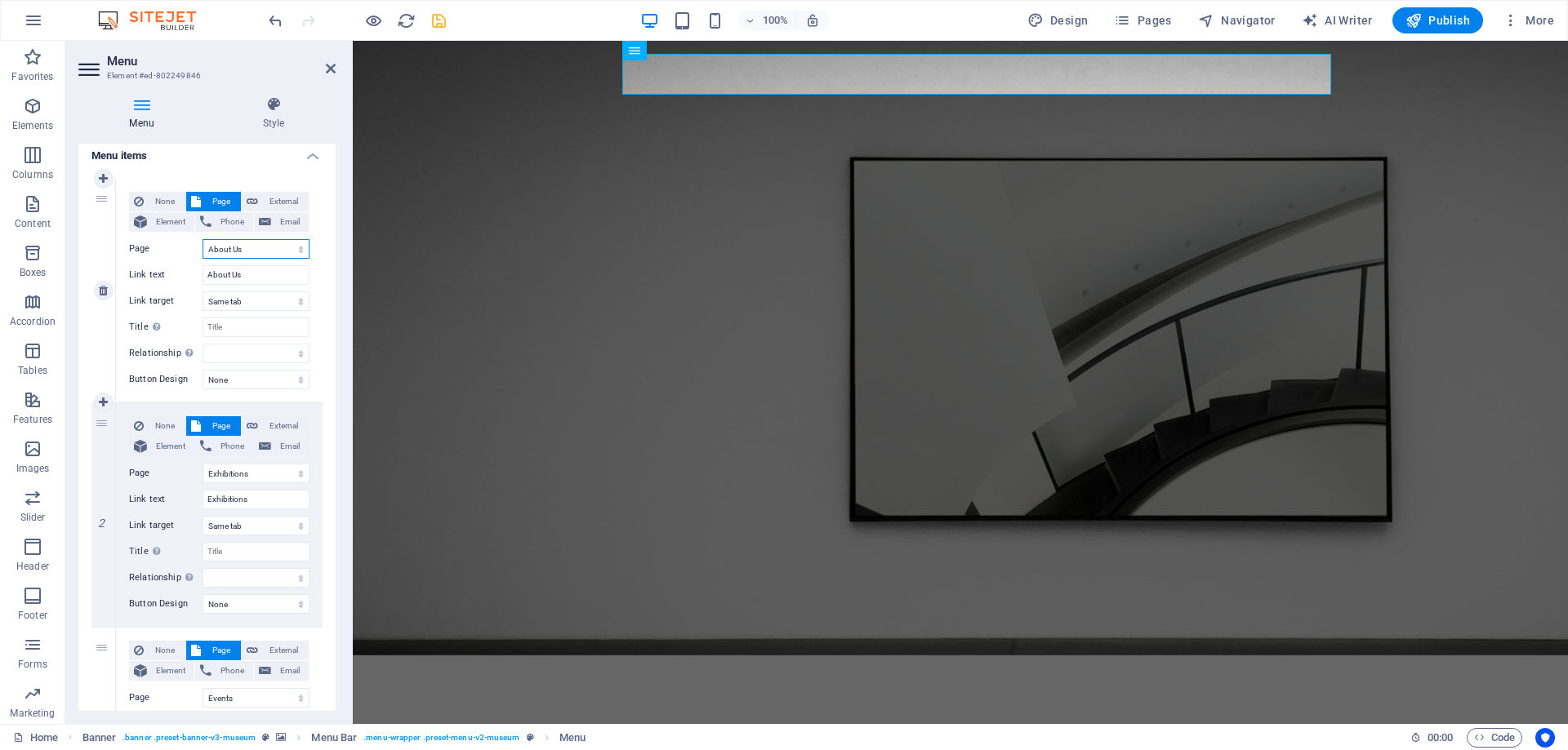
click at [261, 246] on select "Home About Us Exhibitions Events Contact Privacy Legal Notice Home" at bounding box center [256, 249] width 107 height 20
click at [260, 270] on input "About Us" at bounding box center [256, 275] width 107 height 20
type input "About"
select select
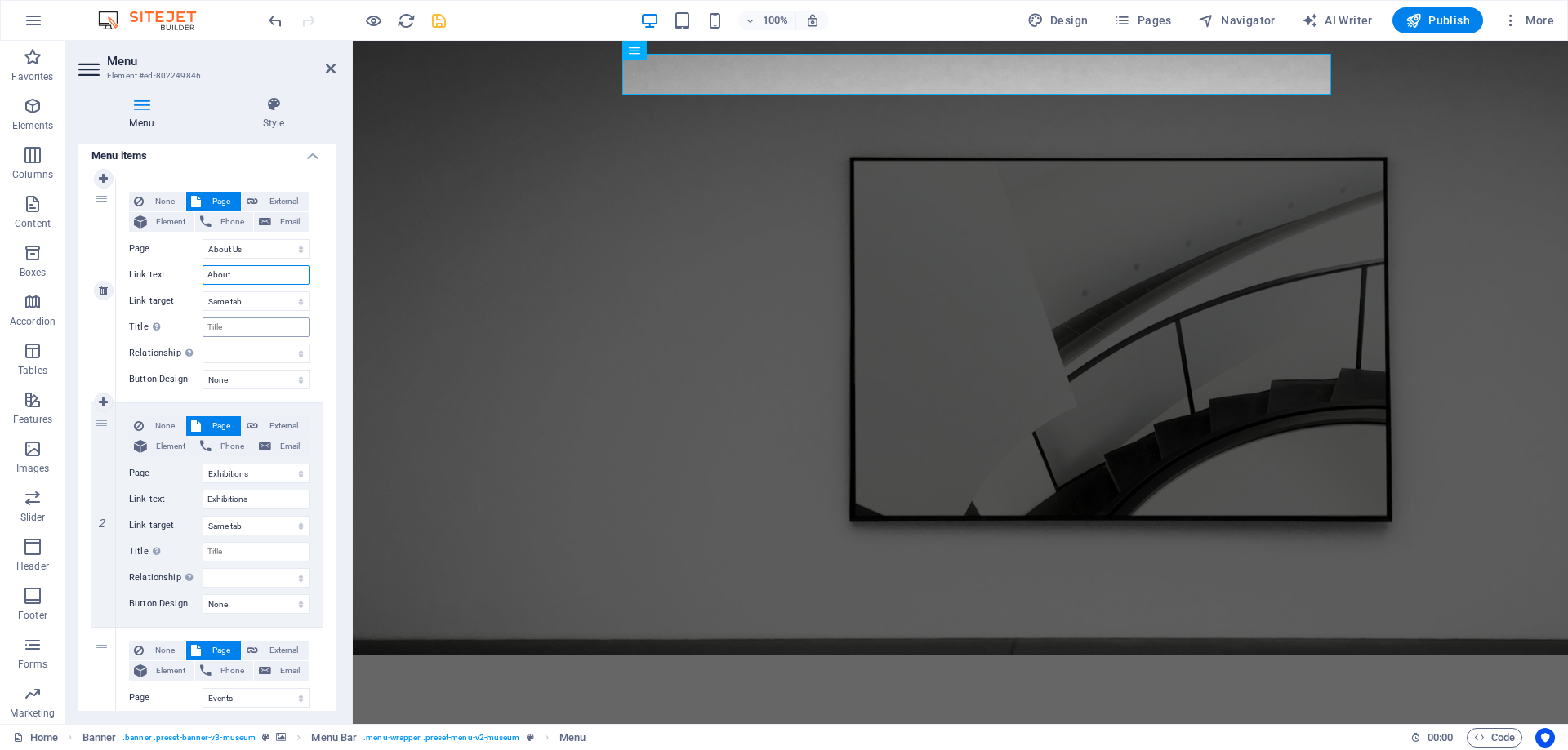
select select
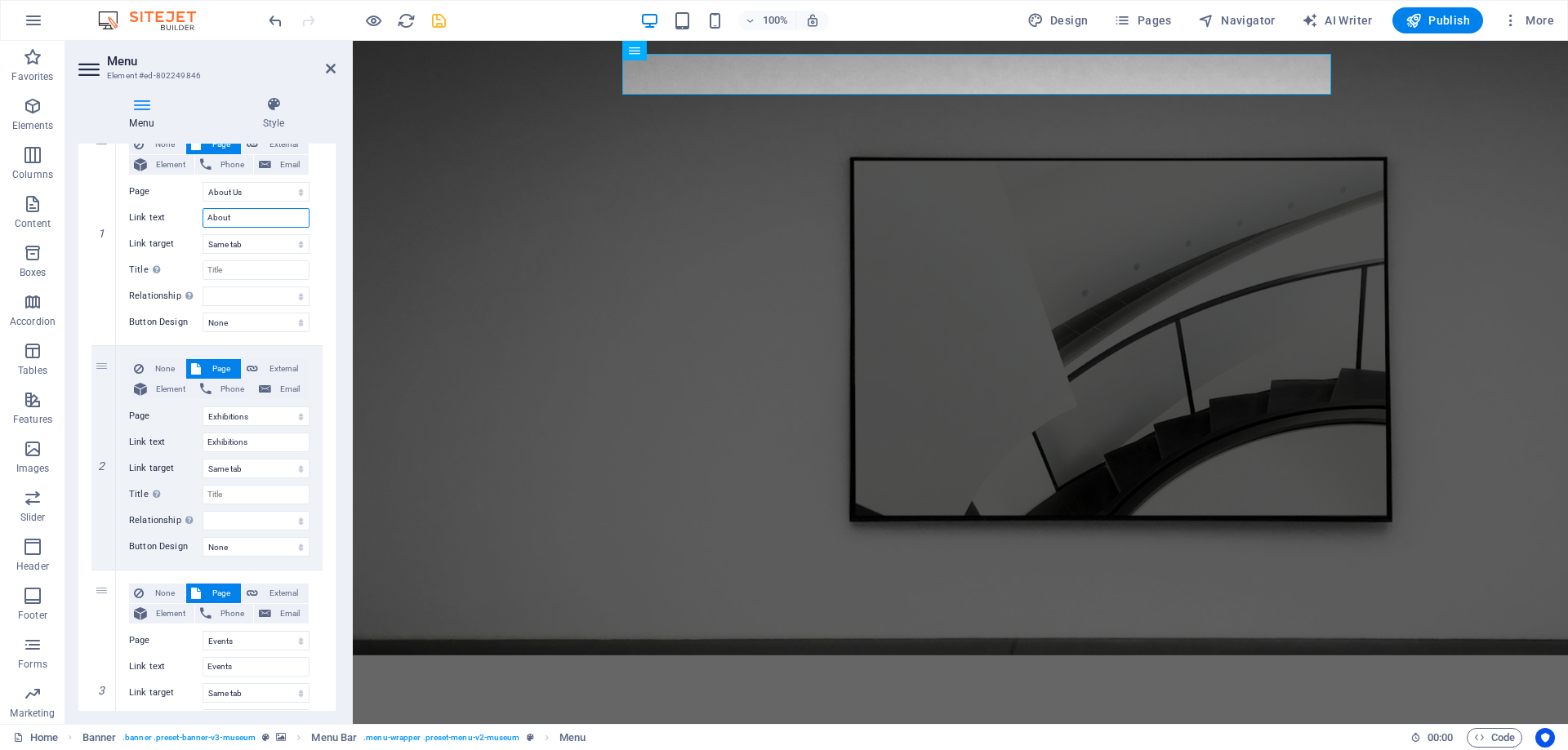
scroll to position [189, 0]
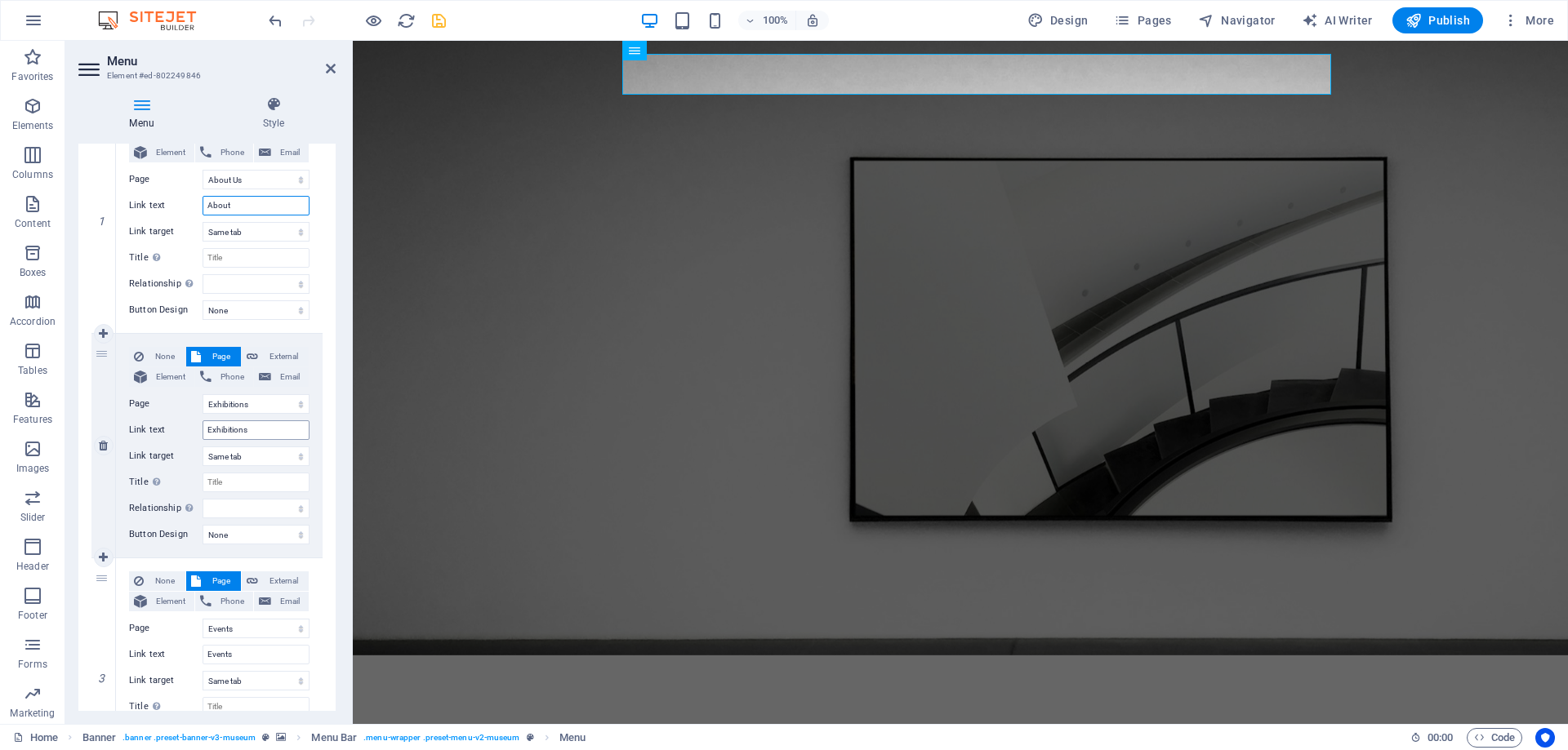
type input "About"
click at [256, 424] on input "Exhibitions" at bounding box center [256, 430] width 107 height 20
type input "Po"
select select
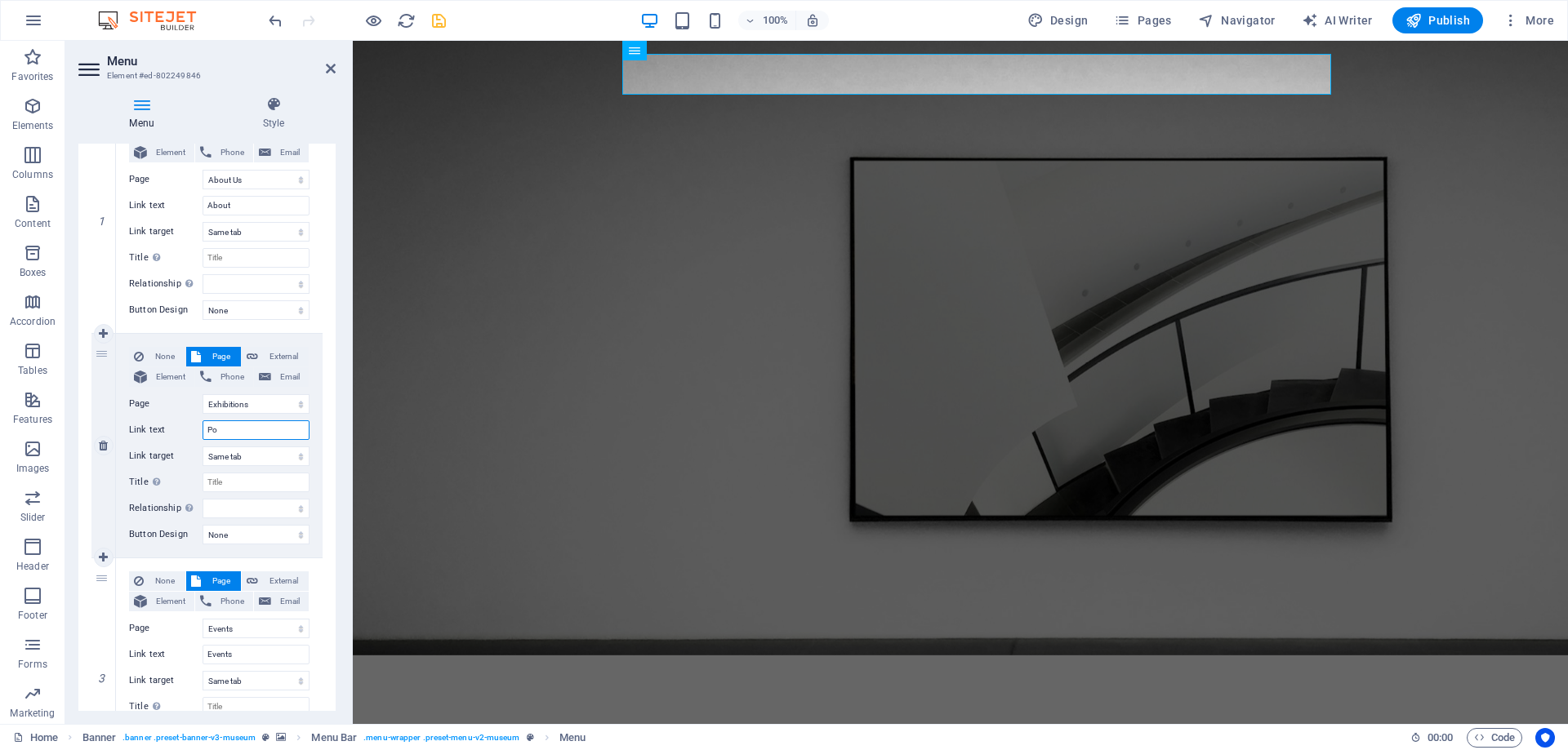
select select
type input "Port"
select select
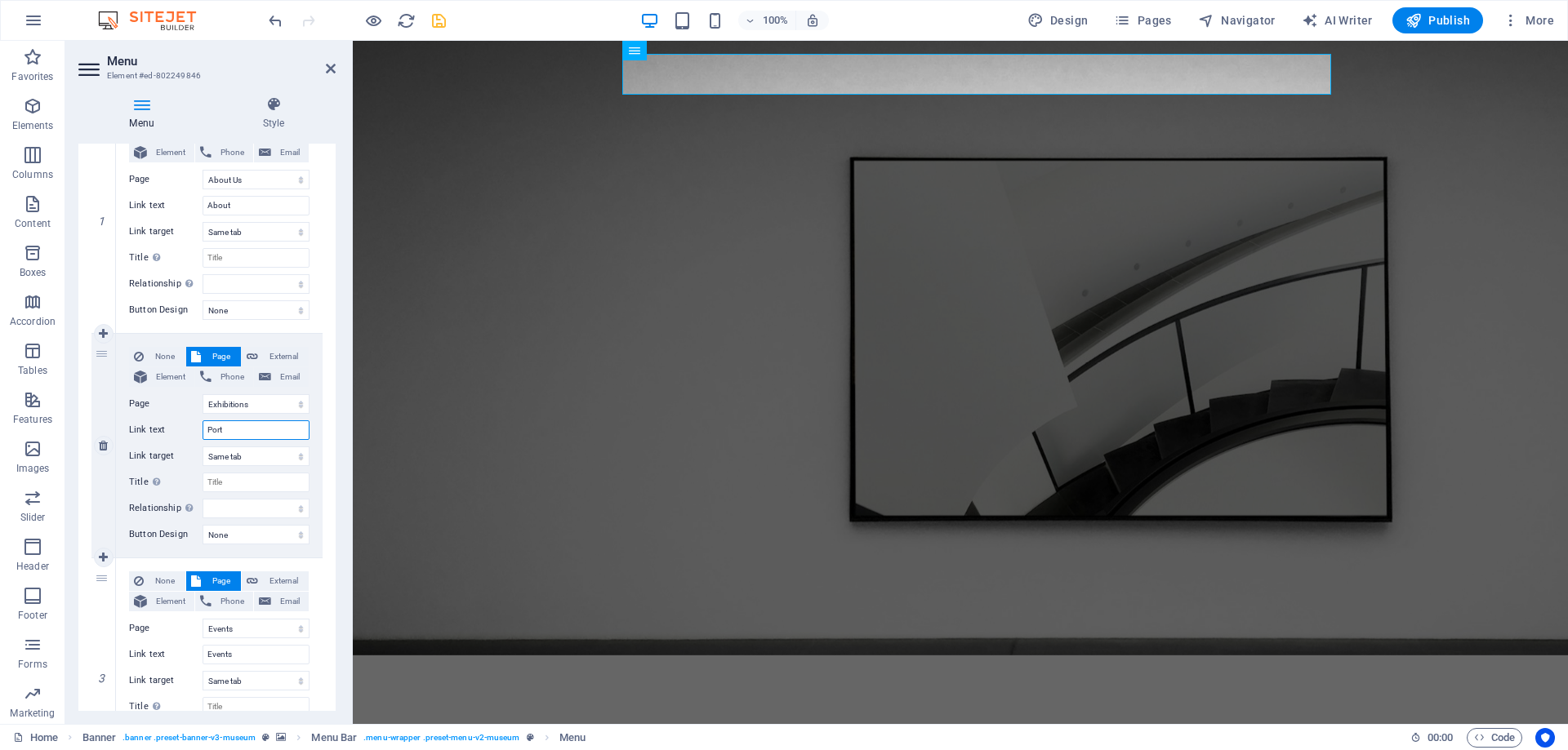
select select
type input "Portfolio"
select select
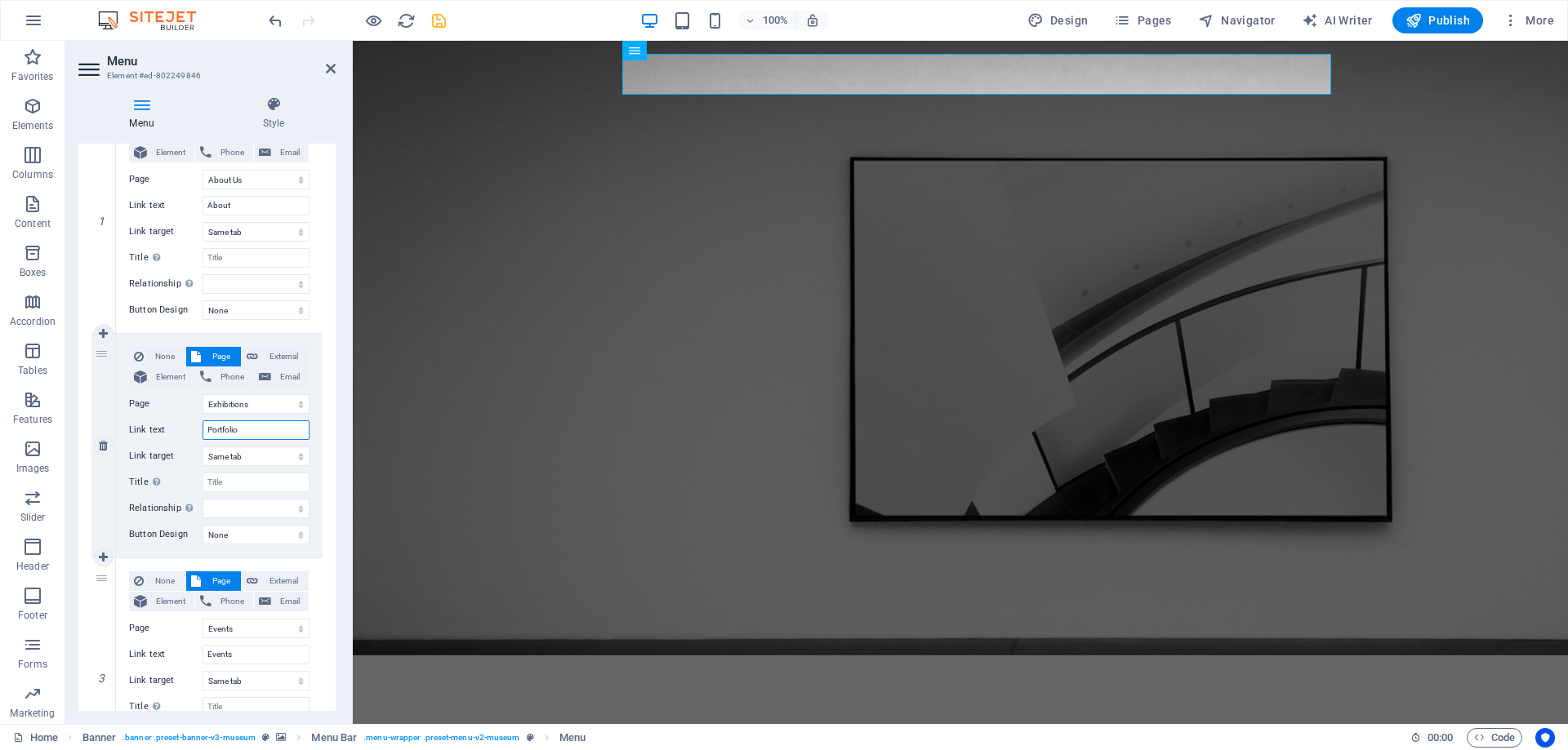
select select
type input "Portfolio"
click at [332, 70] on icon at bounding box center [330, 68] width 10 height 13
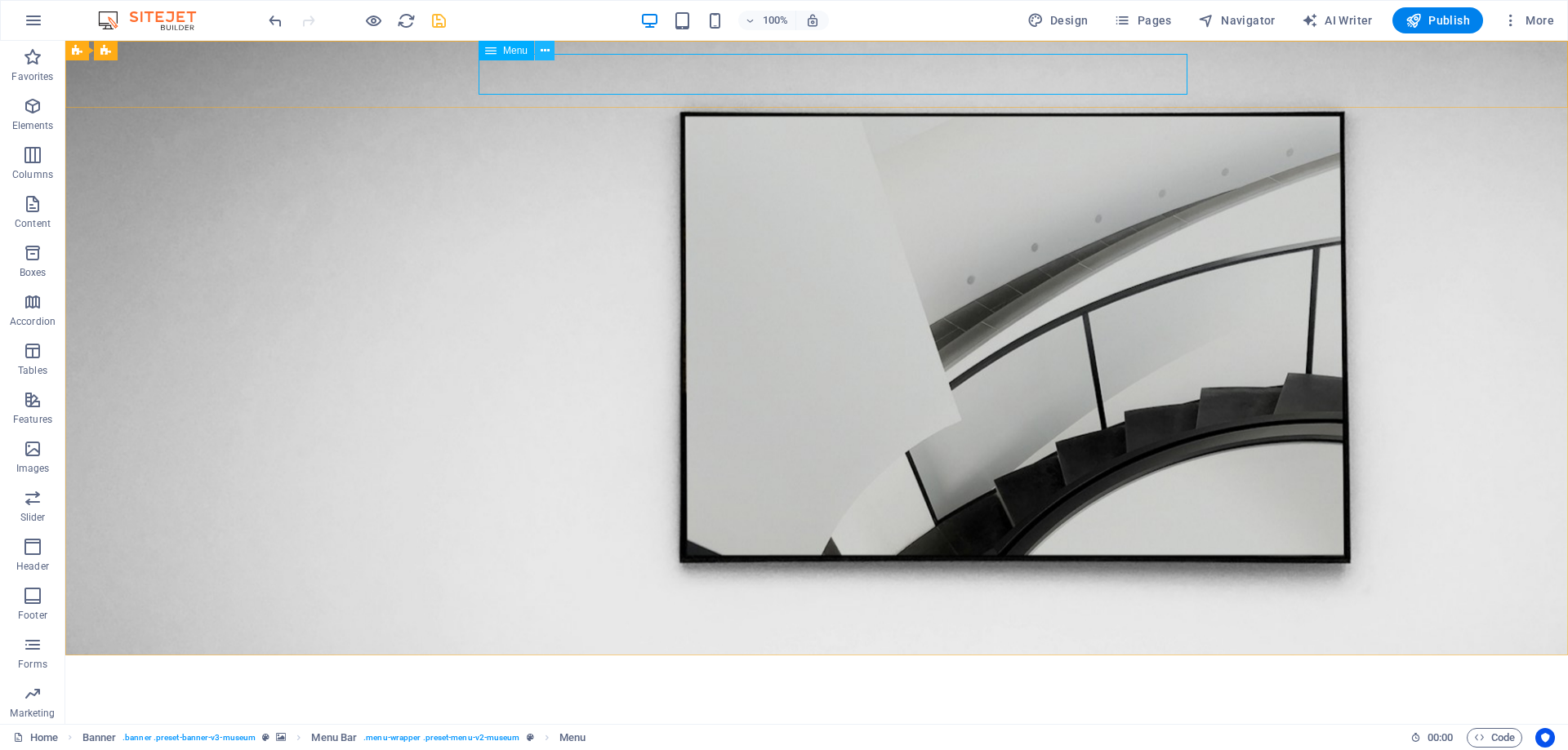
click at [546, 51] on icon at bounding box center [545, 50] width 9 height 17
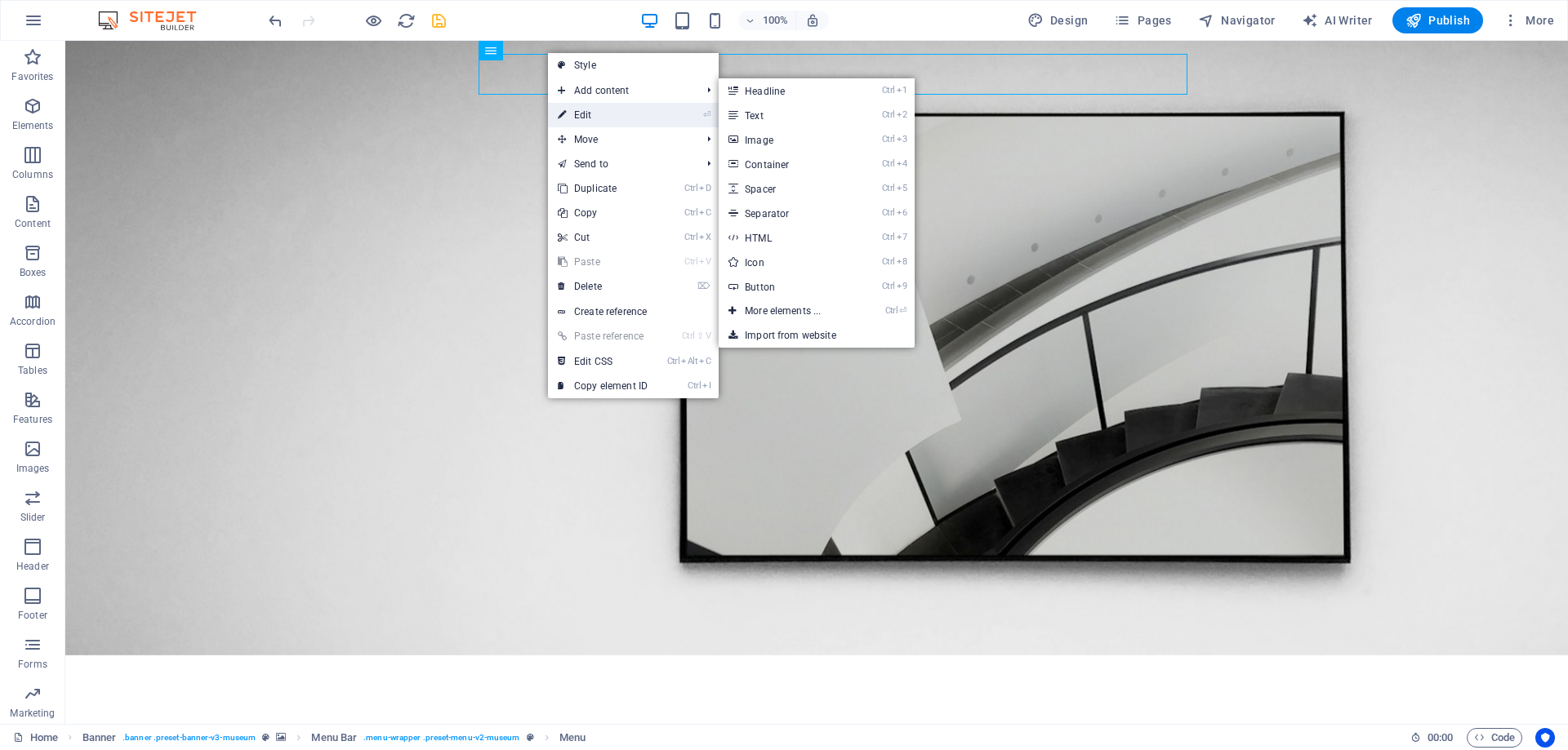
drag, startPoint x: 590, startPoint y: 115, endPoint x: 36, endPoint y: 284, distance: 579.2
click at [590, 115] on link "⏎ Edit" at bounding box center [602, 115] width 109 height 24
select select "1"
select select
select select "2"
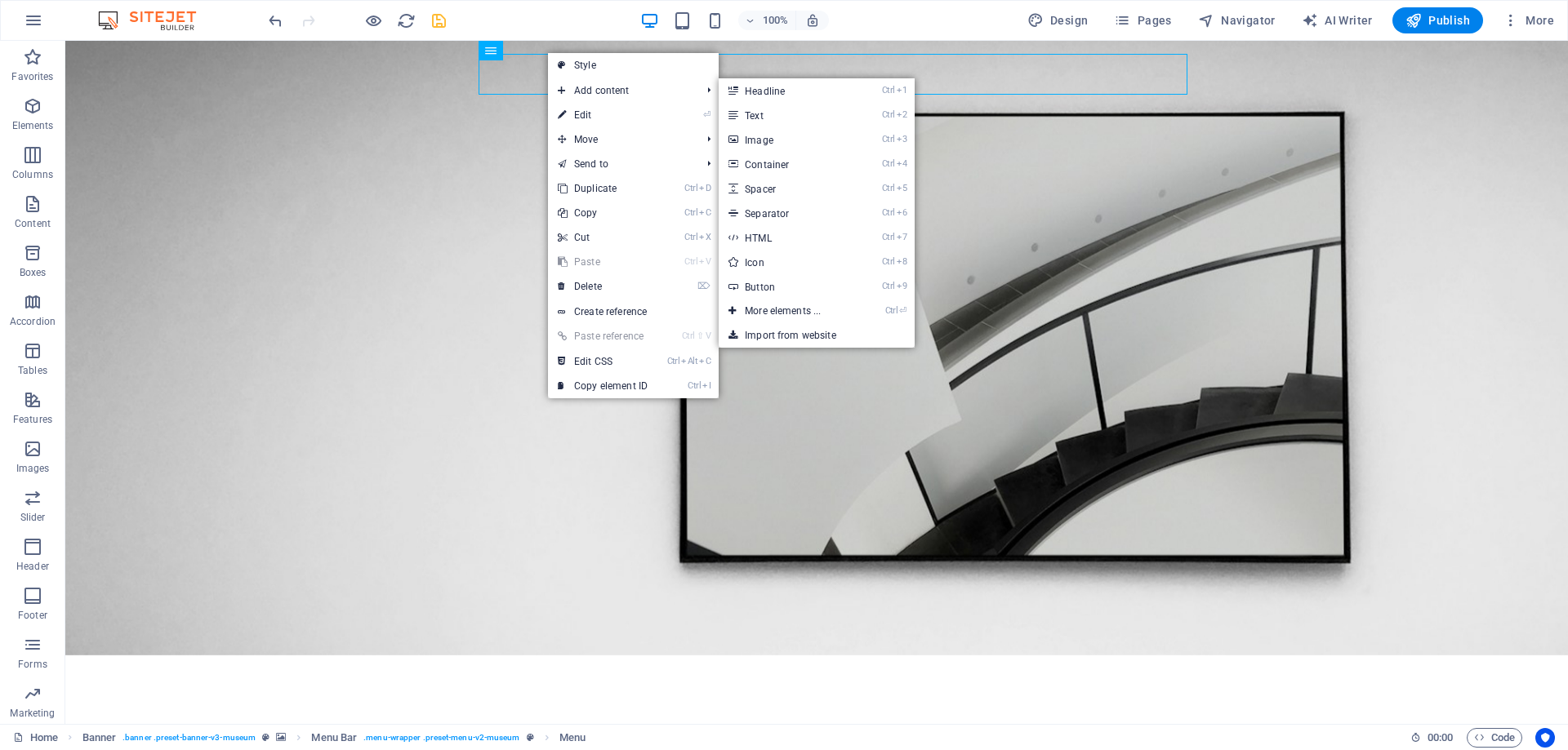
select select
select select "3"
select select
select select "4"
select select
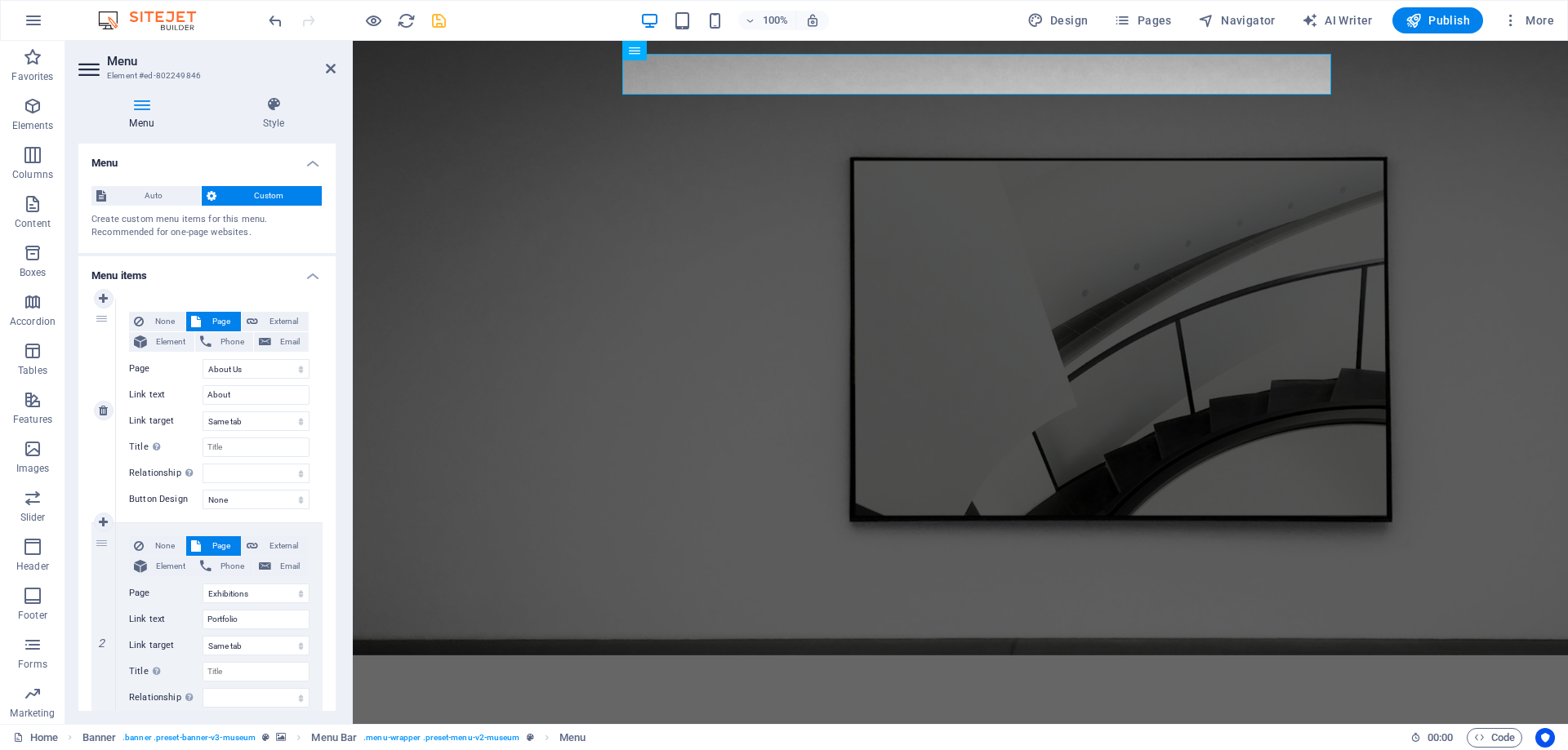
scroll to position [147, 0]
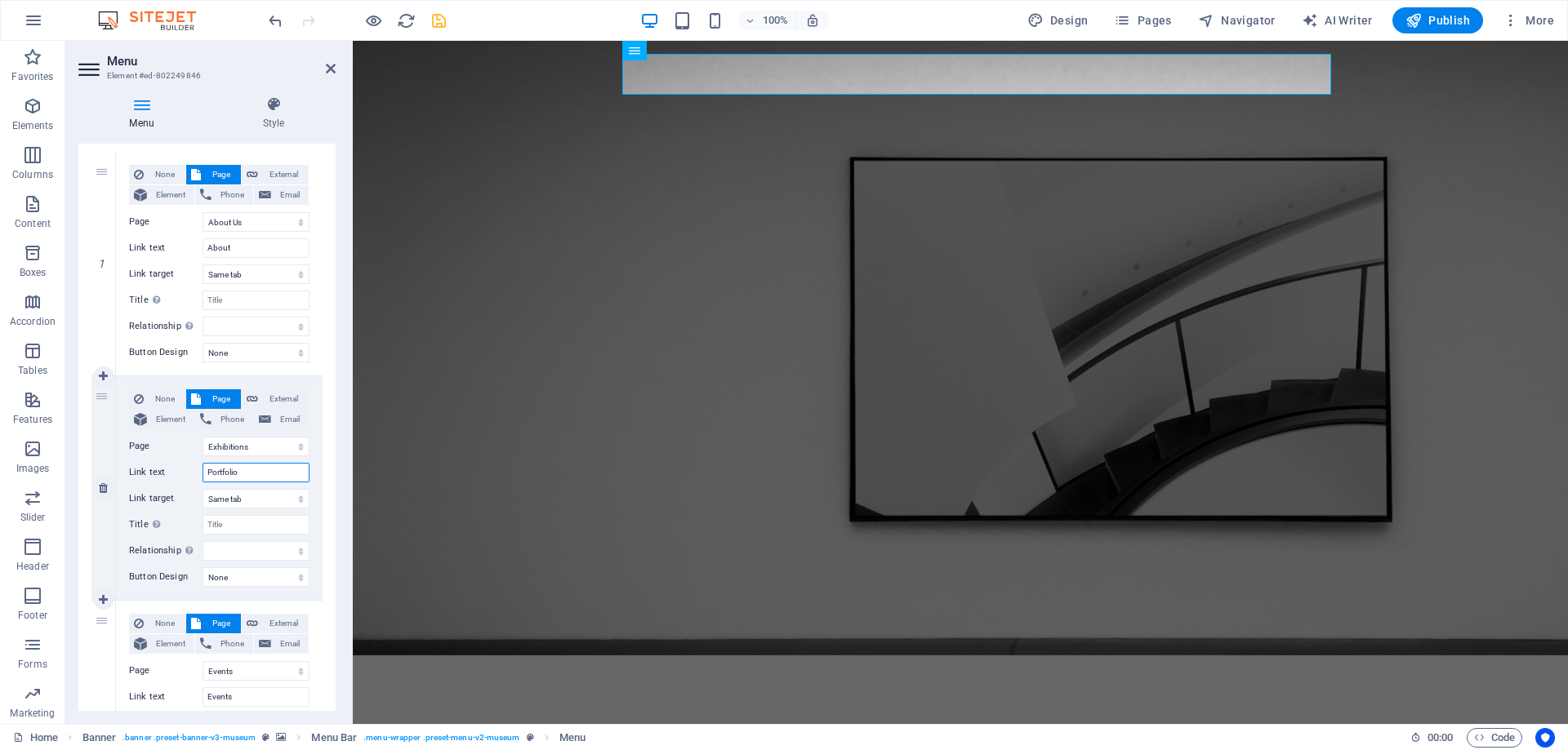
click at [260, 464] on input "Portfolio" at bounding box center [256, 472] width 107 height 20
type input "Video"
select select
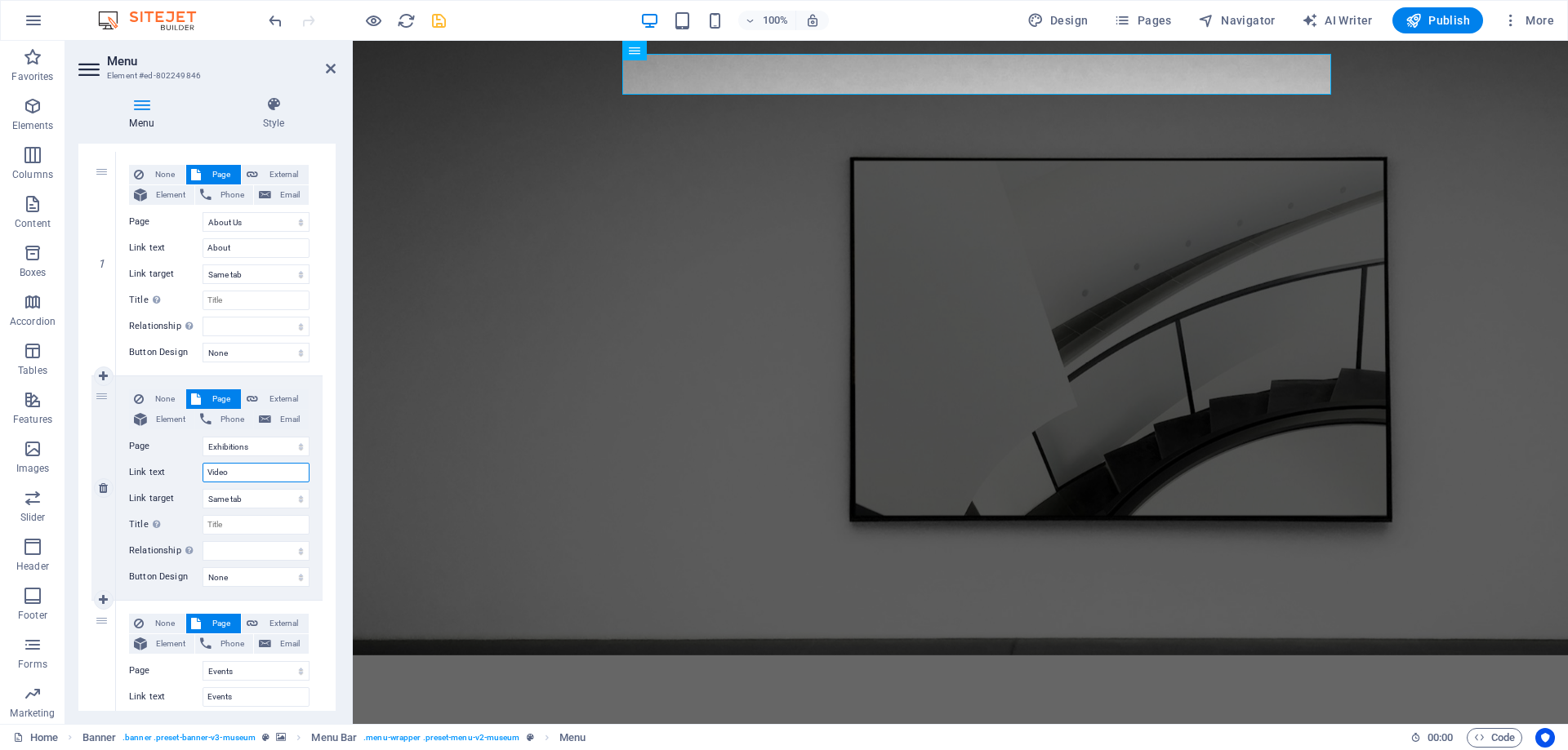
select select
type input "Videos"
select select
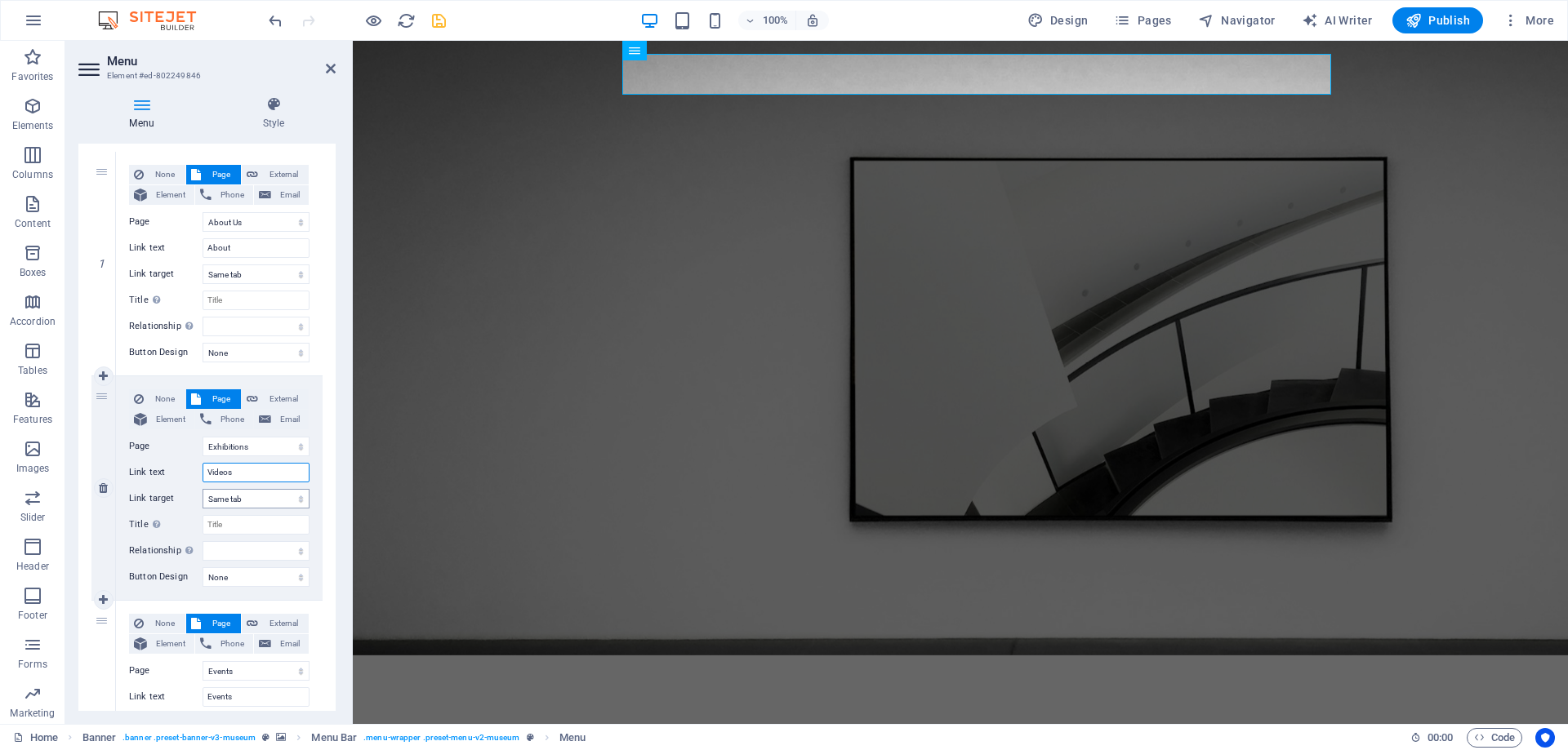
select select
type input "Videos"
click at [337, 513] on div "Menu Style Menu Auto Custom Create custom menu items for this menu. Recommended…" at bounding box center [207, 403] width 283 height 641
click at [275, 22] on icon "undo" at bounding box center [275, 21] width 19 height 19
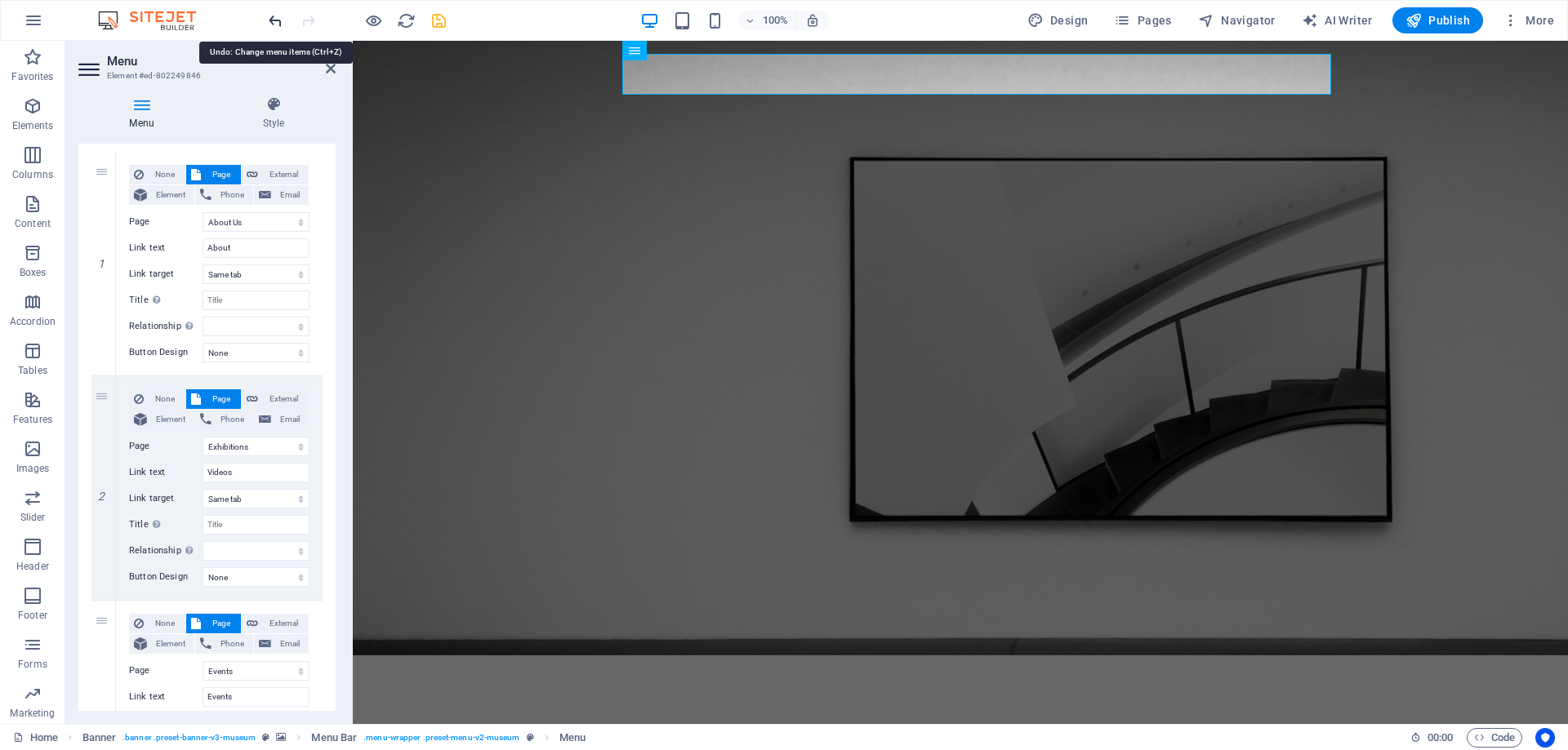
select select
type input "Video"
select select
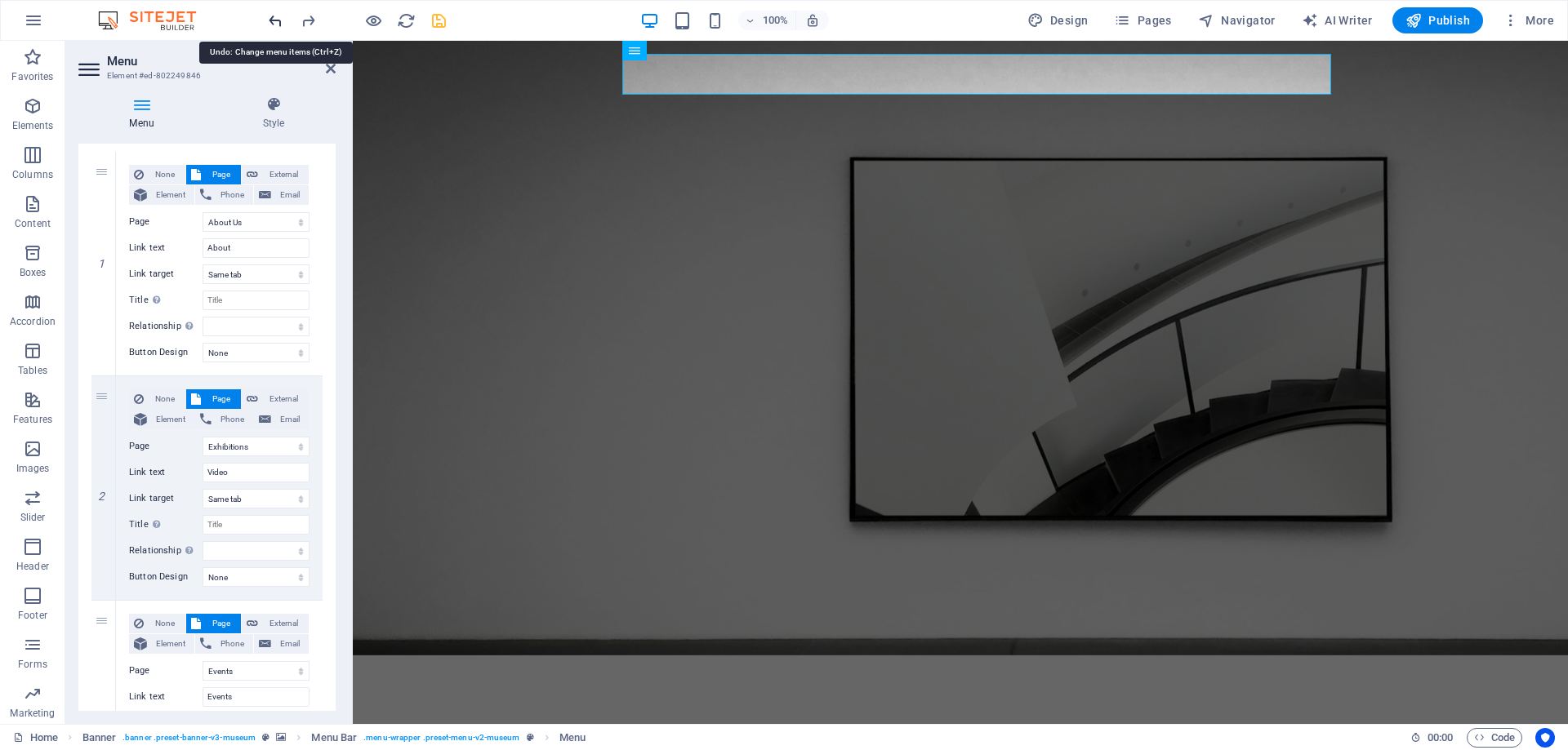
click at [271, 15] on icon "undo" at bounding box center [275, 21] width 19 height 19
select select
type input "Portfolio"
select select
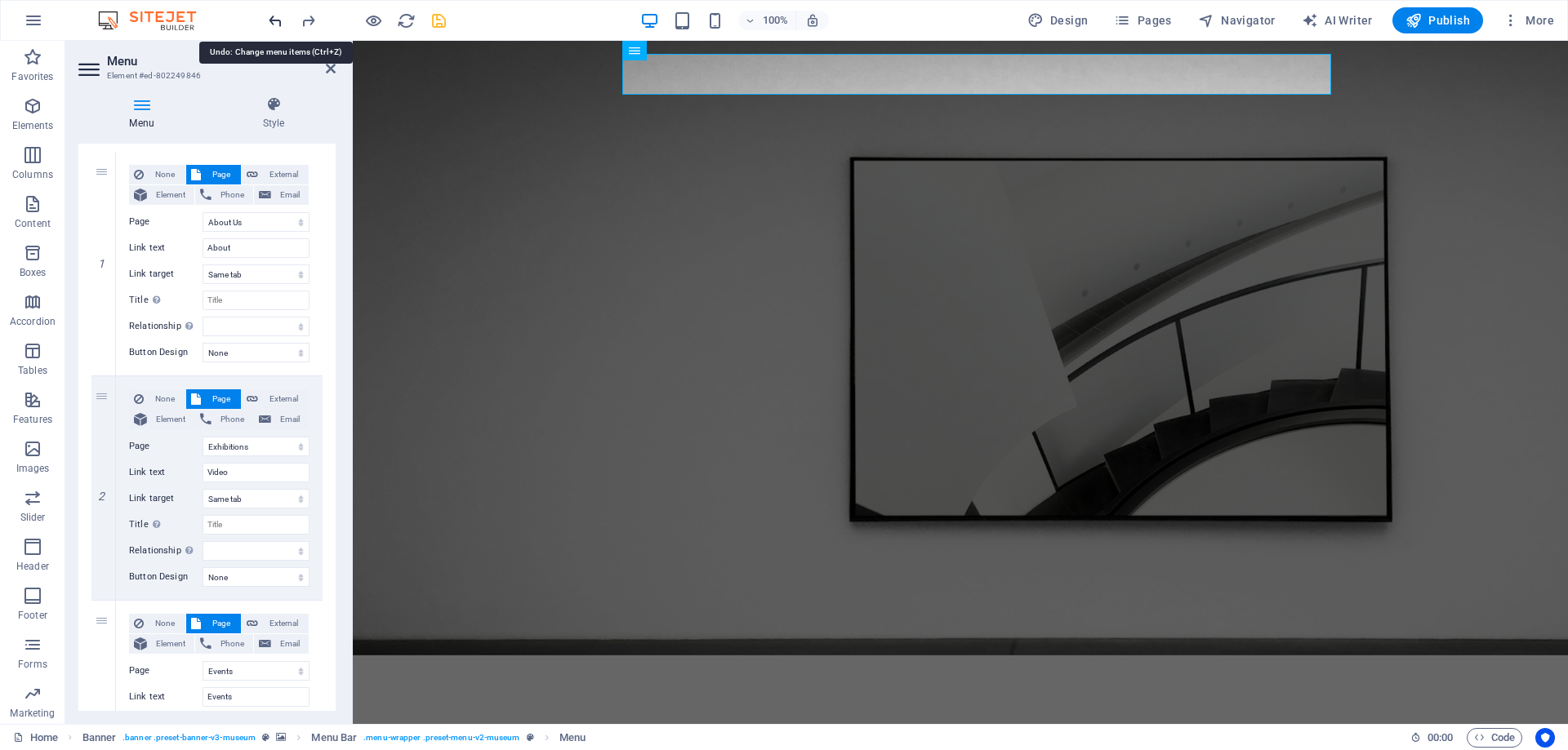
select select
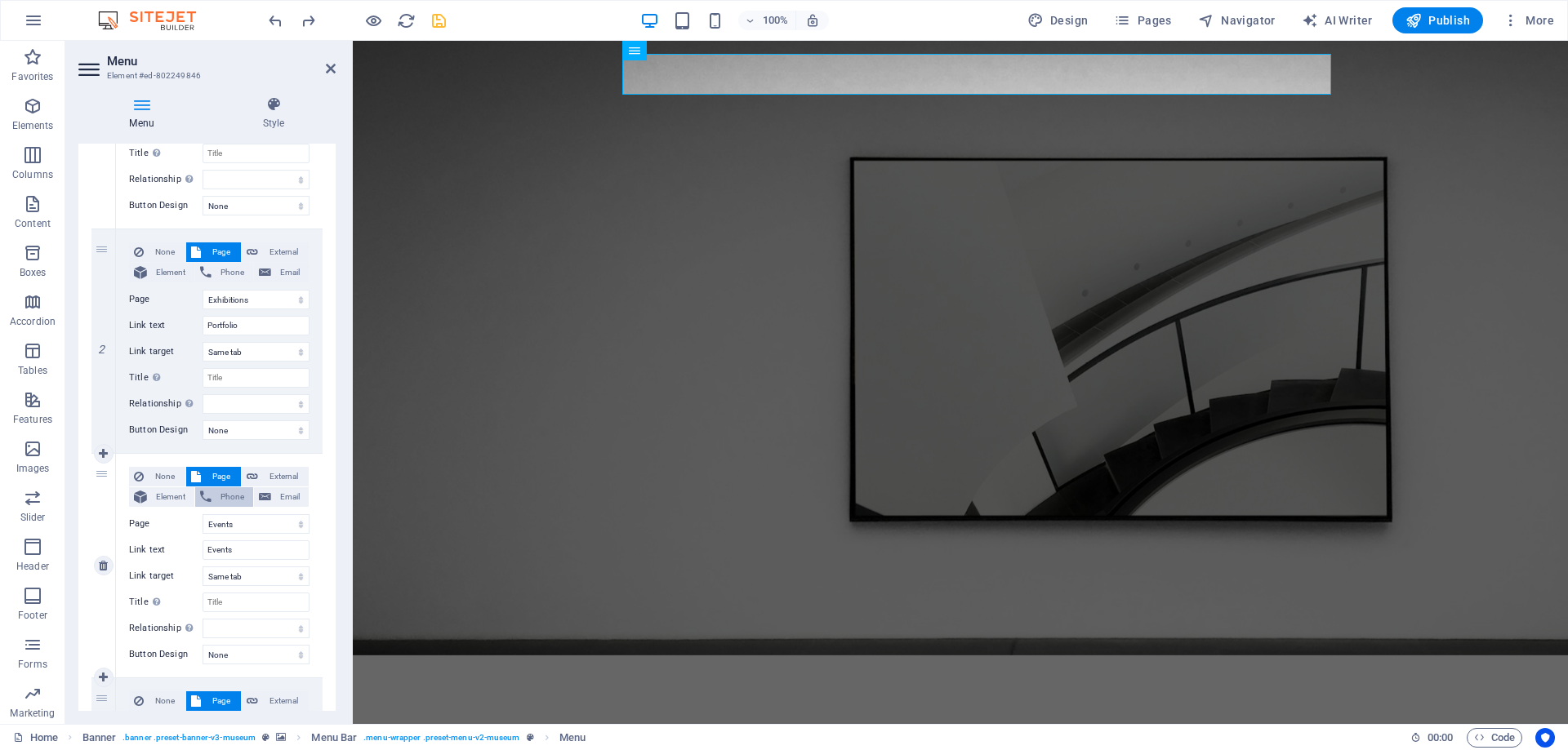
scroll to position [441, 0]
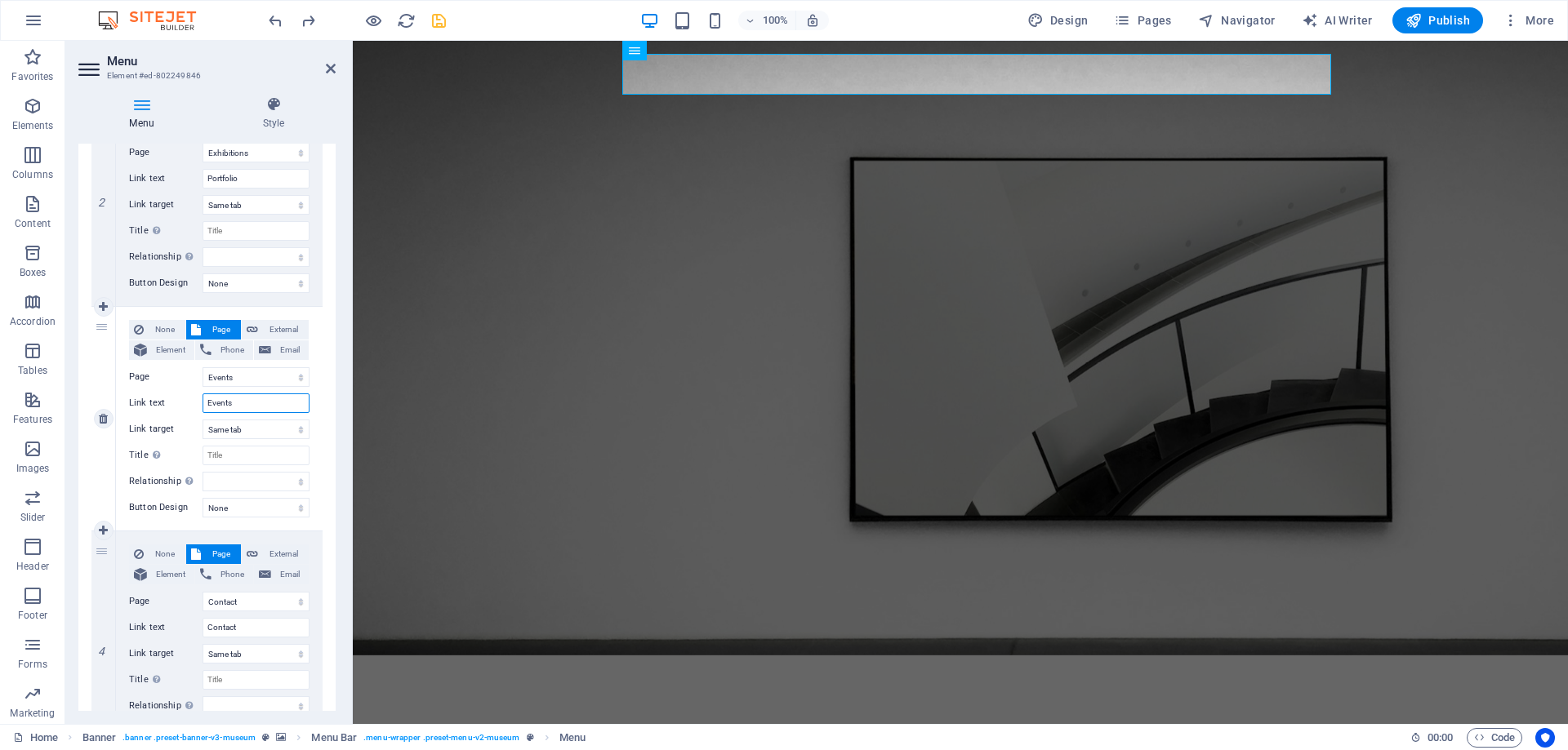
click at [256, 400] on input "Events" at bounding box center [256, 403] width 107 height 20
type input "Videos"
select select
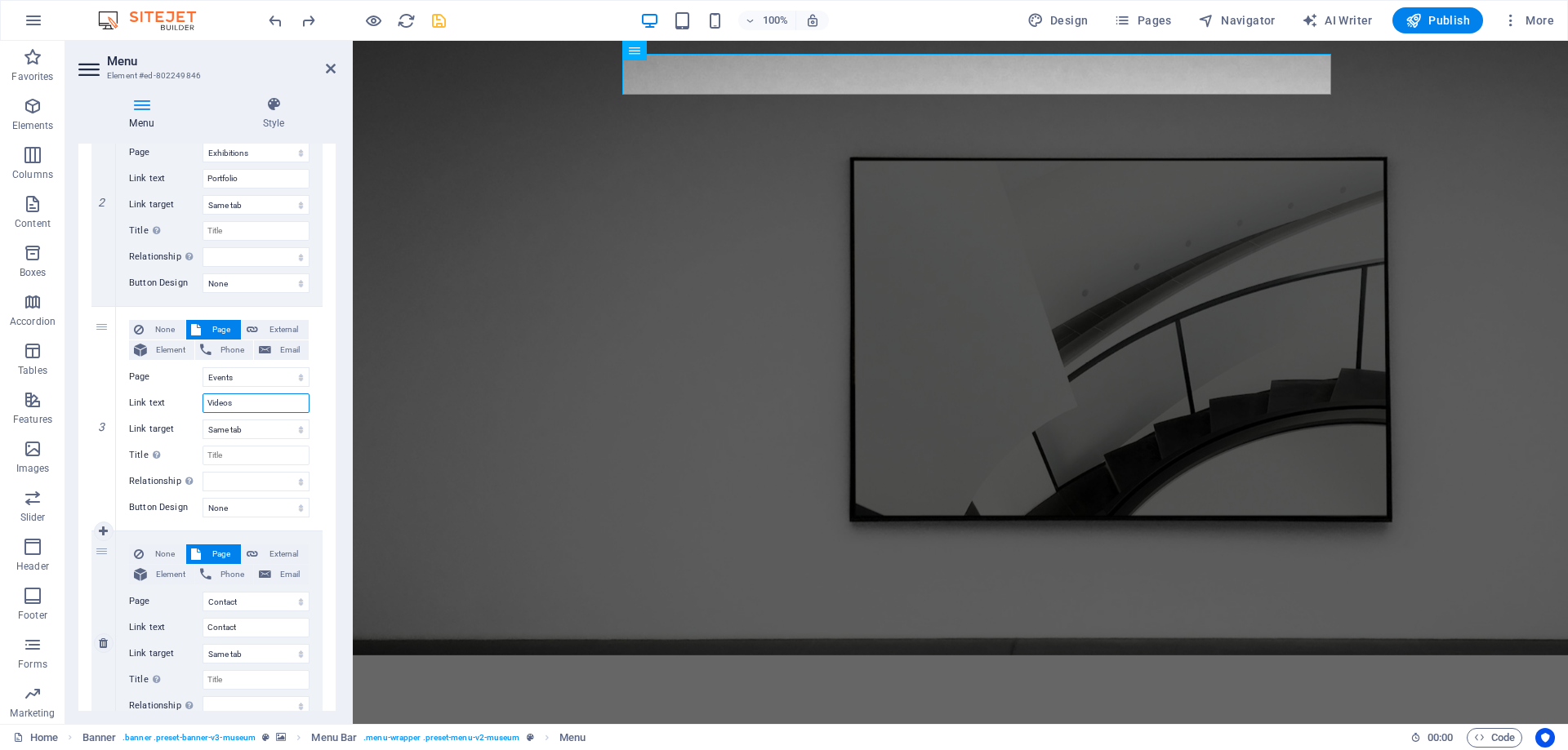
select select
type input "Videos"
click at [100, 525] on icon at bounding box center [103, 530] width 9 height 12
select select
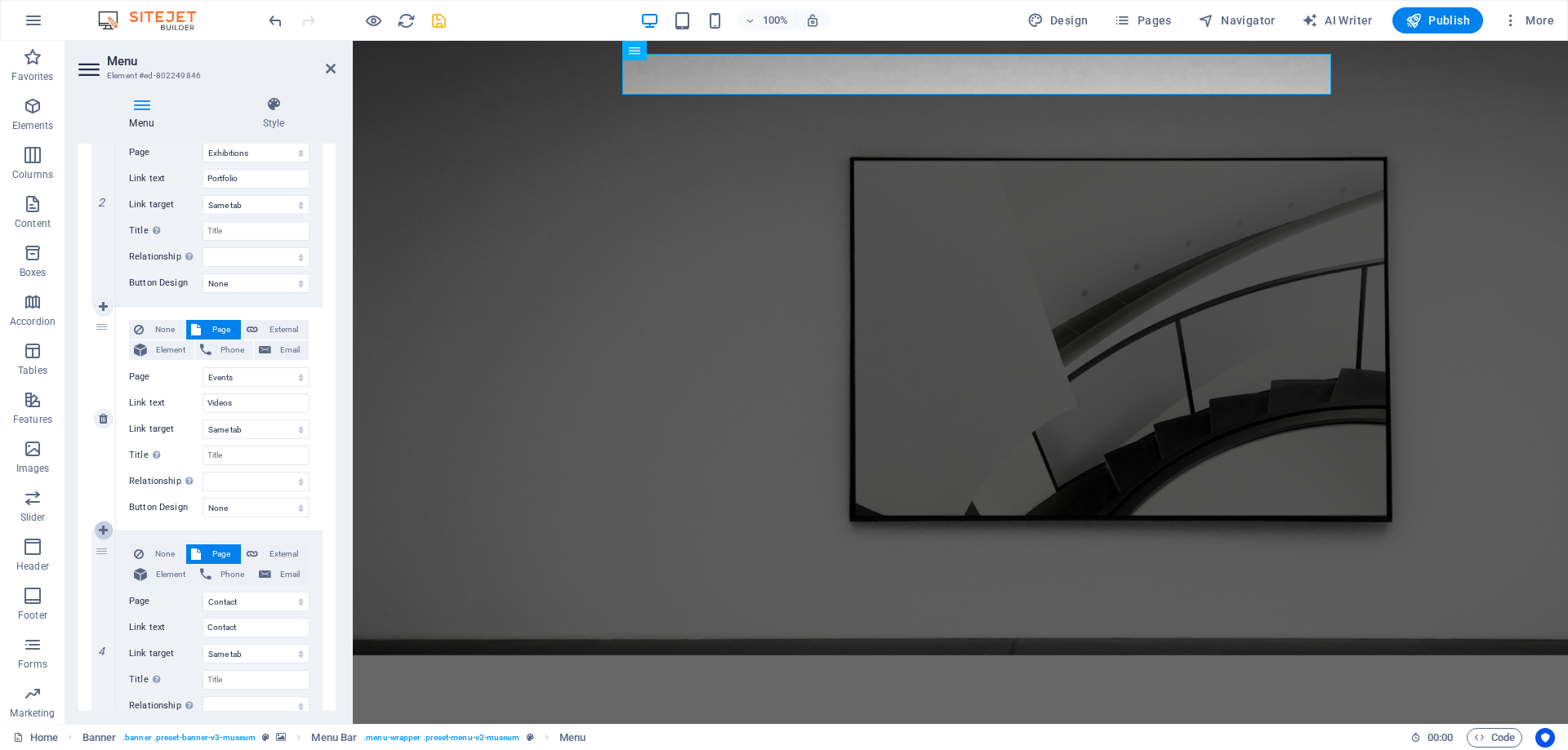
select select
select select "4"
select select
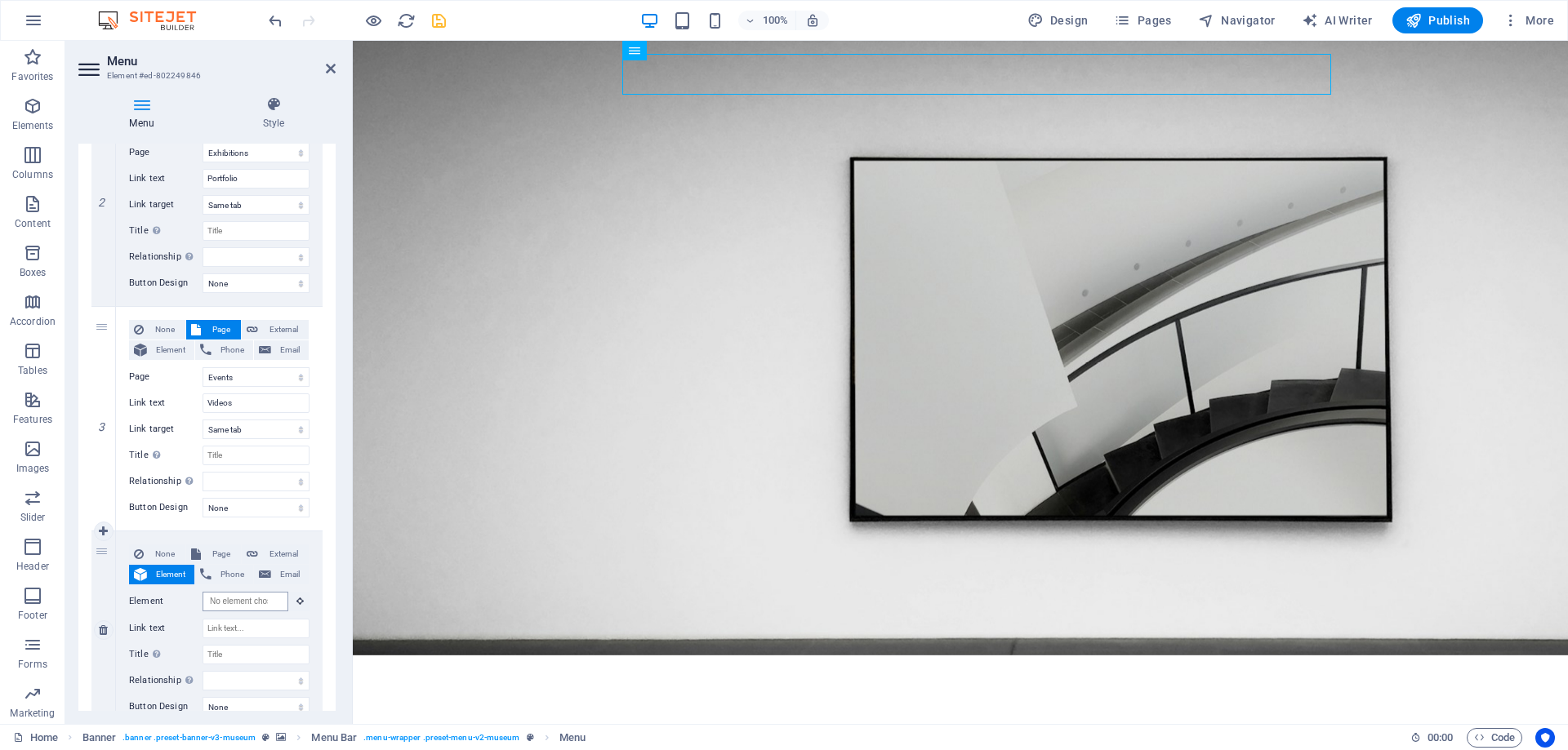
scroll to position [514, 0]
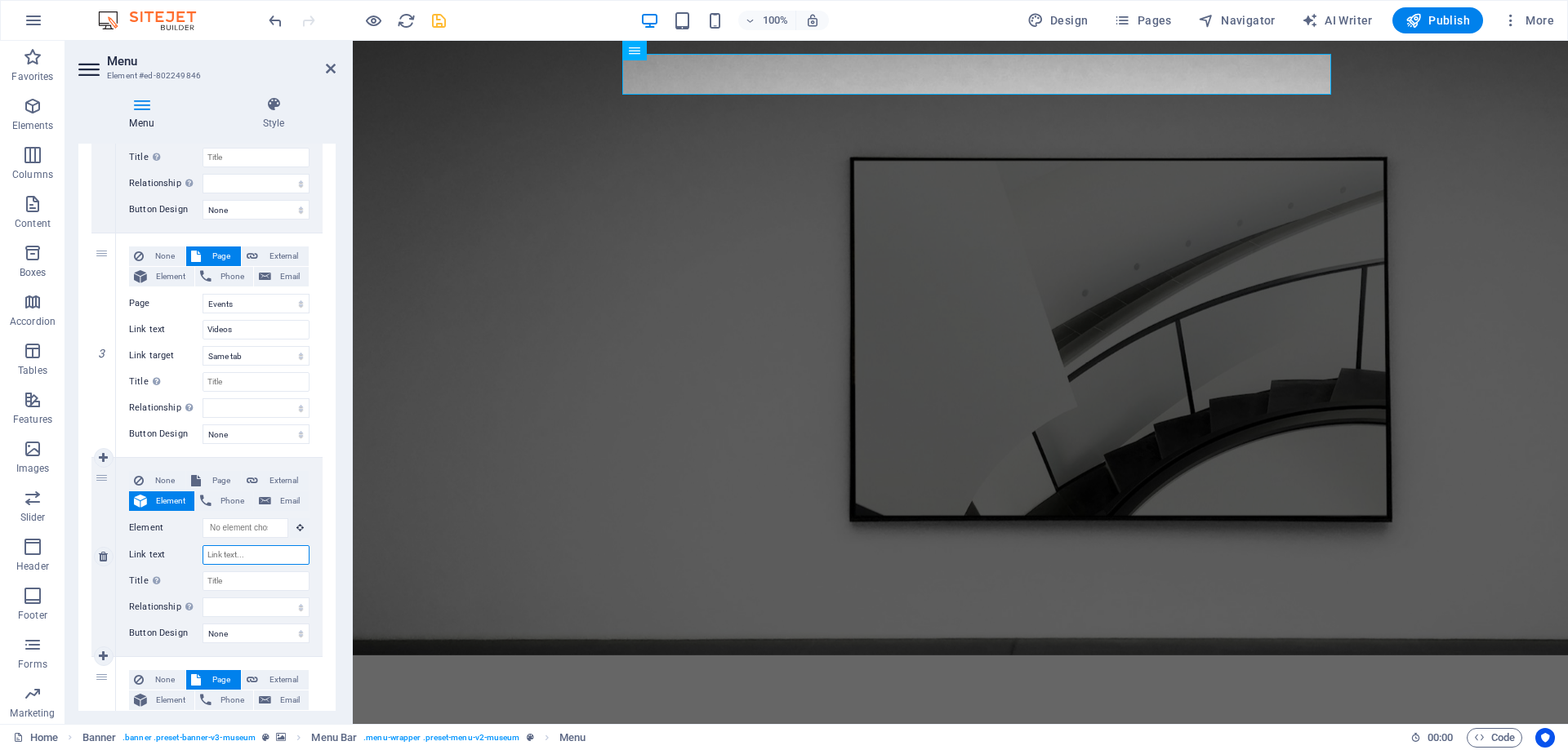
click at [260, 559] on input "Link text" at bounding box center [256, 555] width 107 height 20
click at [260, 560] on input "Link text" at bounding box center [256, 555] width 107 height 20
click at [100, 558] on icon at bounding box center [103, 556] width 9 height 12
select select
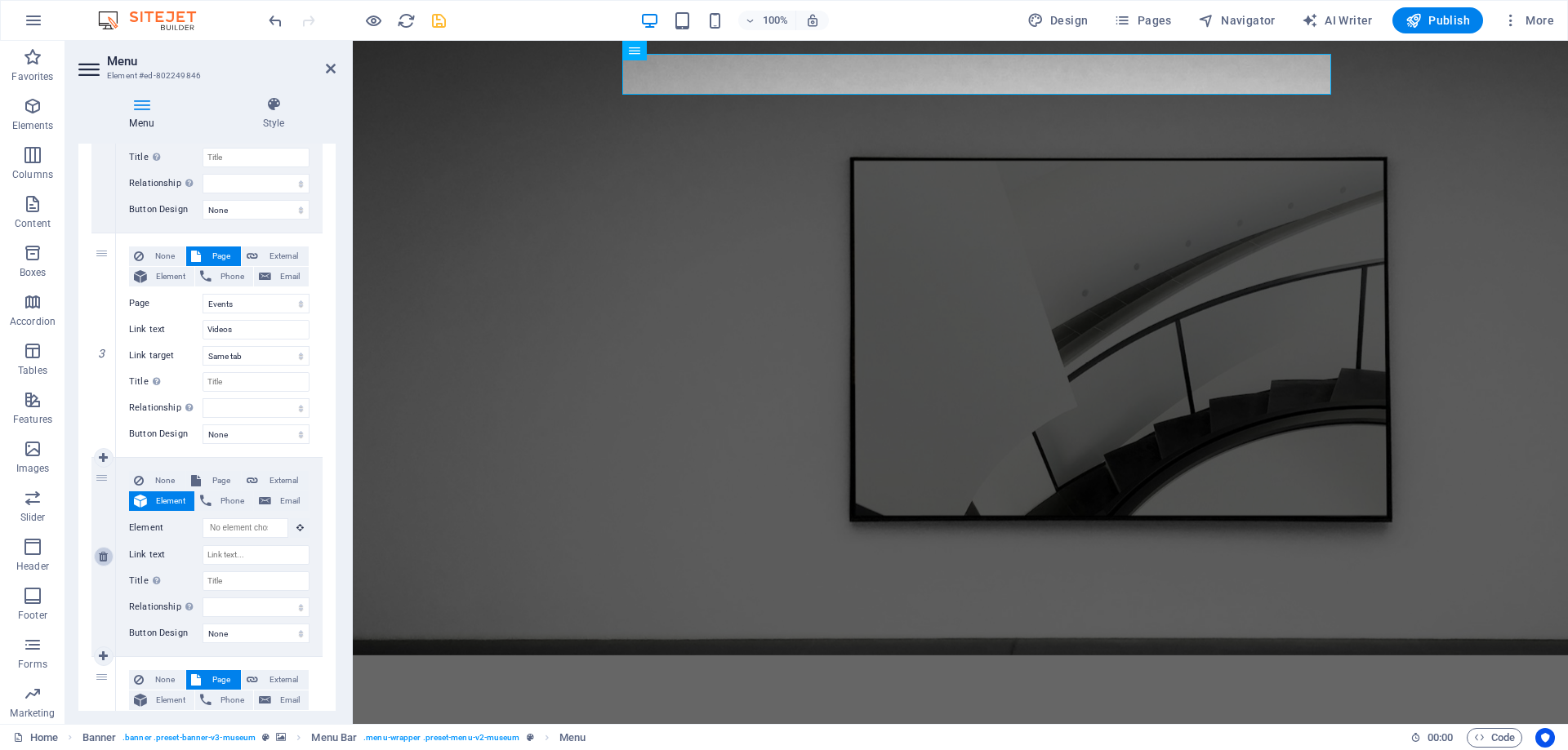
select select
select select "4"
type input "Contact"
select select
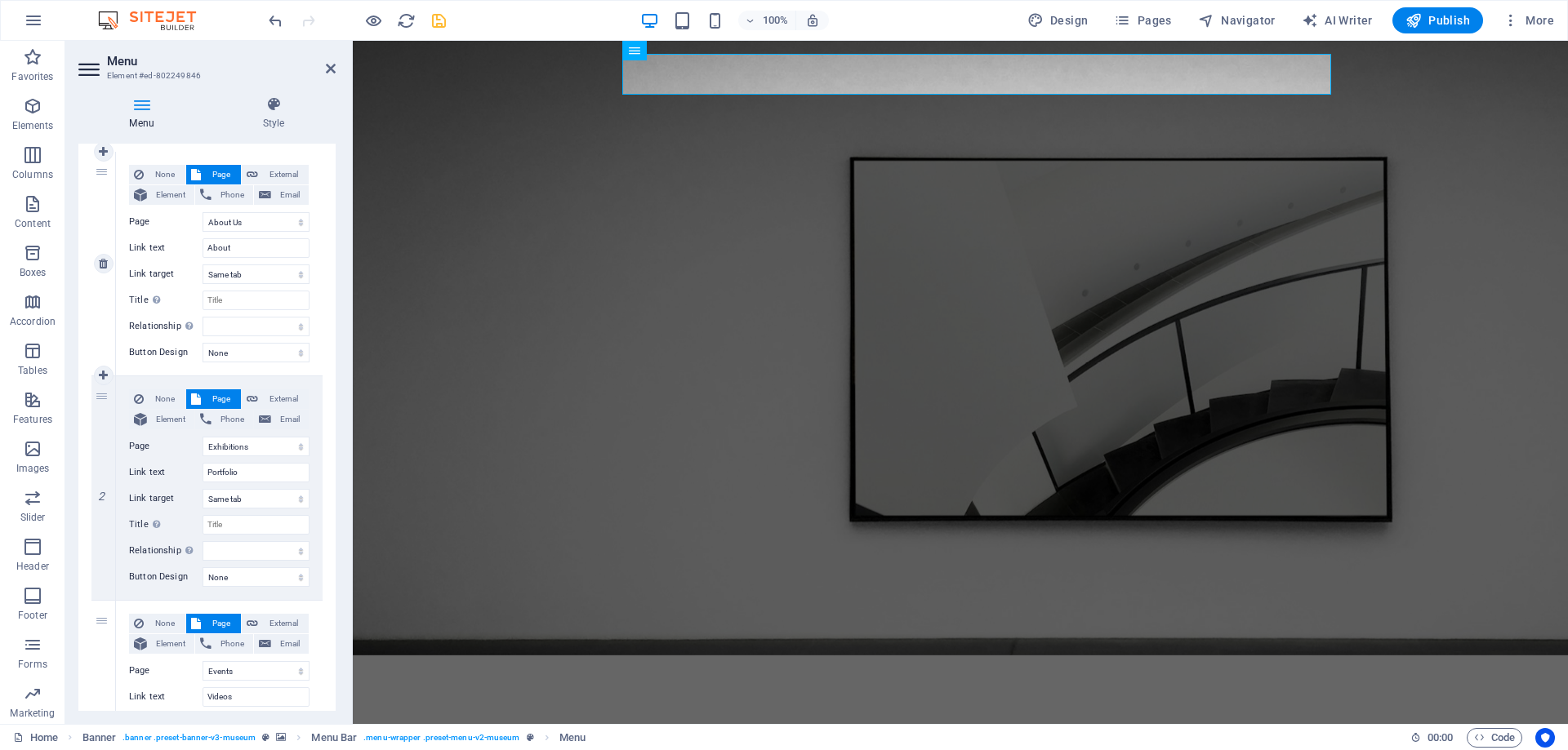
scroll to position [0, 0]
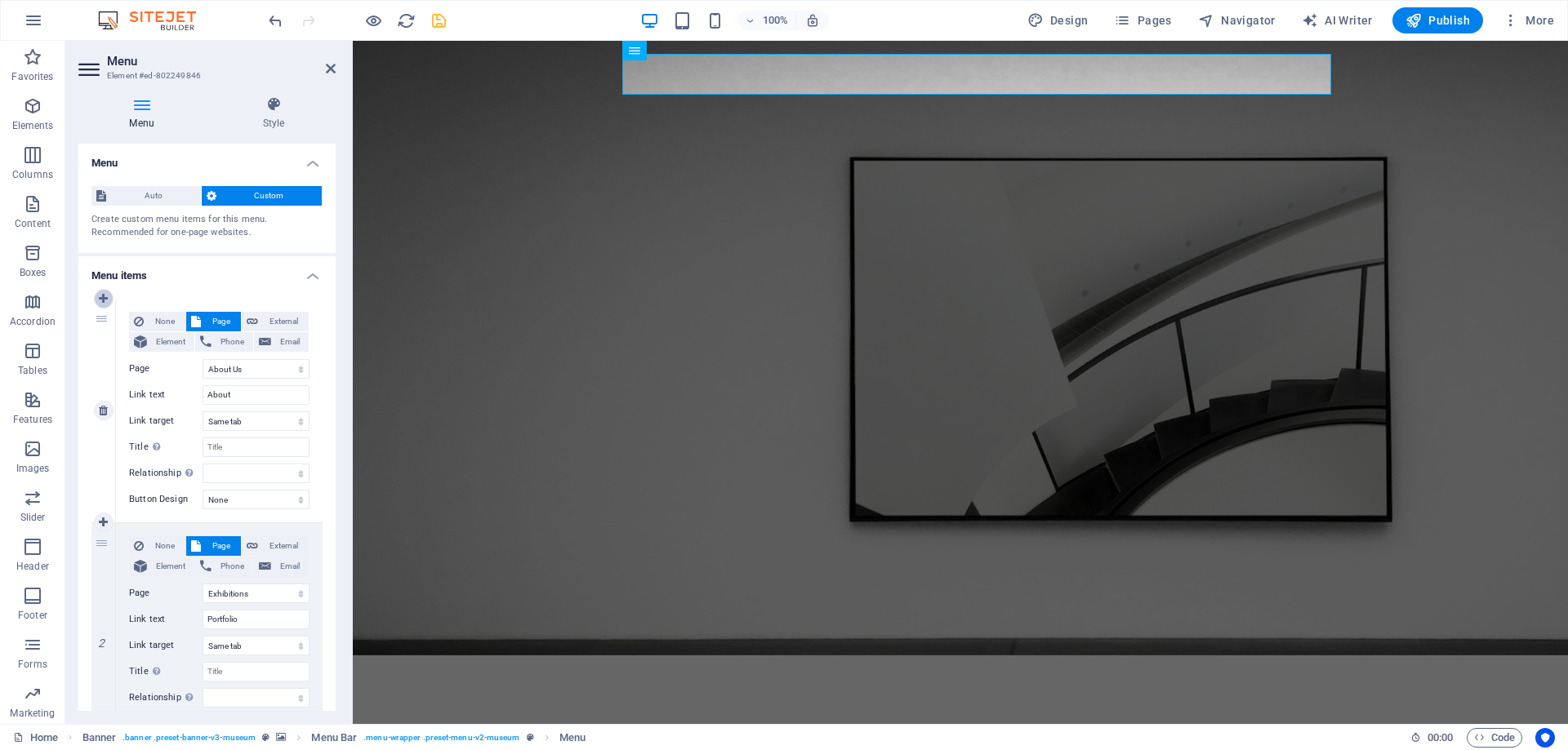
click at [99, 297] on link at bounding box center [104, 298] width 20 height 20
select select
select select "1"
type input "About"
select select
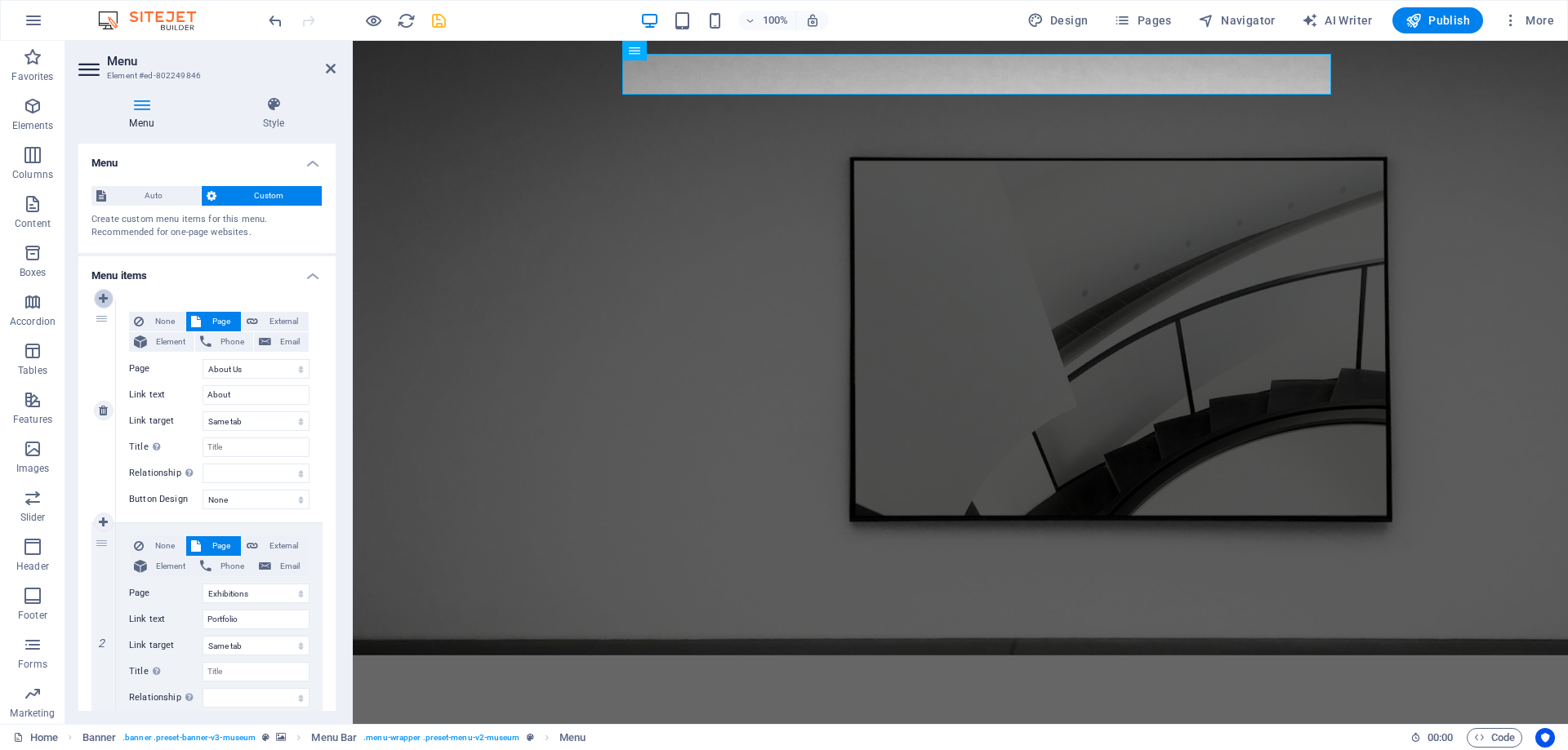
select select "2"
type input "Portfolio"
select select
select select "3"
type input "Videos"
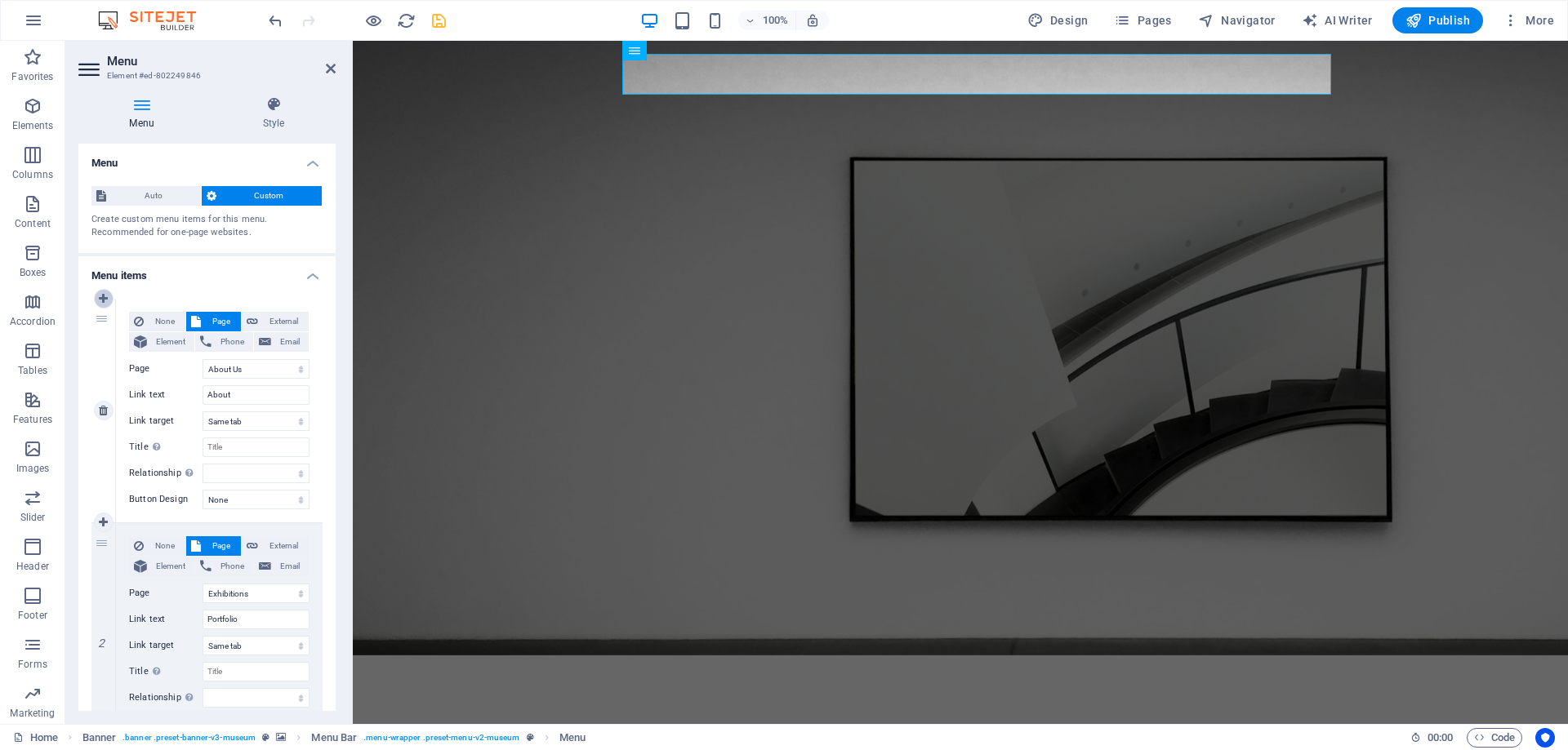
select select
select select "4"
select select
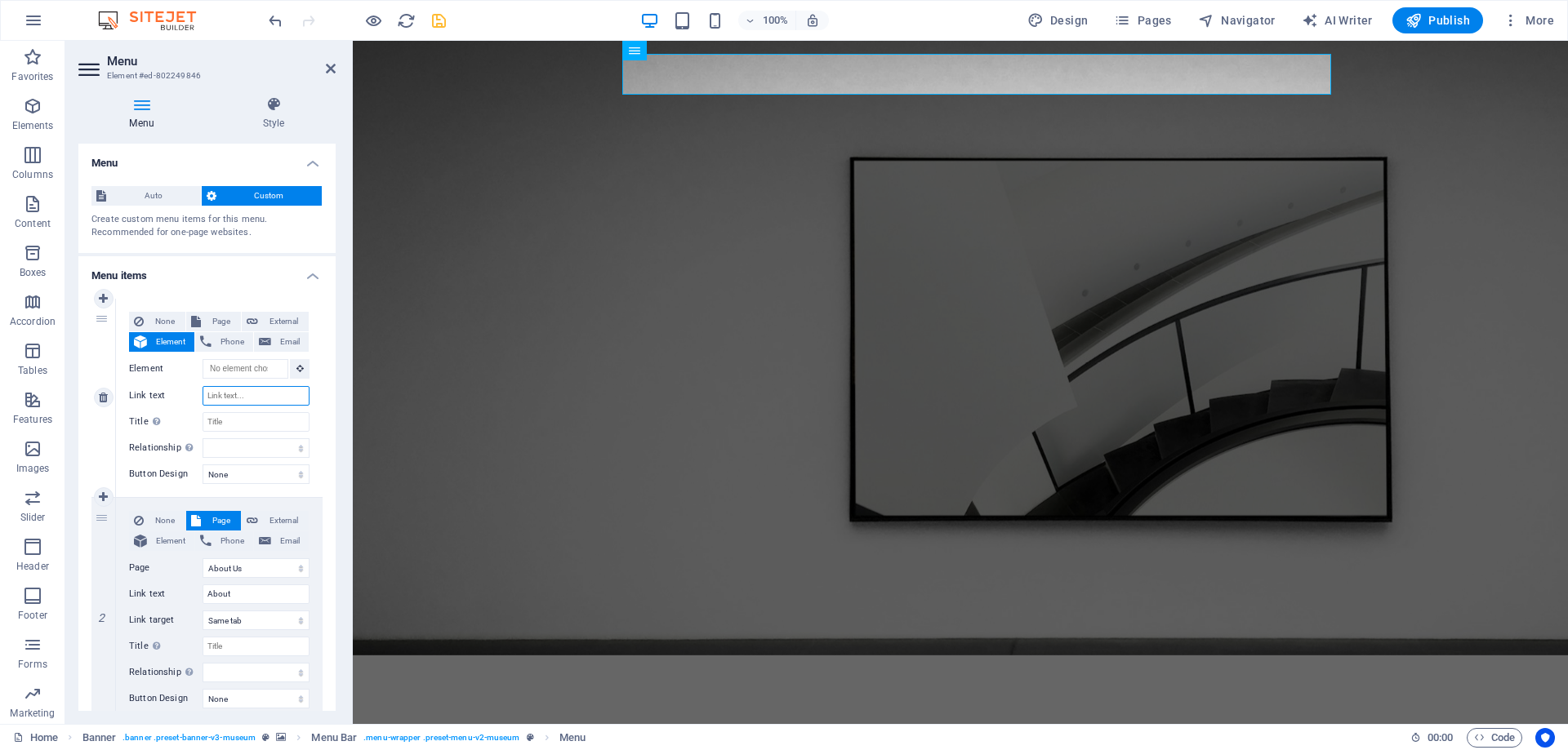
click at [238, 397] on input "Link text" at bounding box center [256, 396] width 107 height 20
type input "Home"
select select
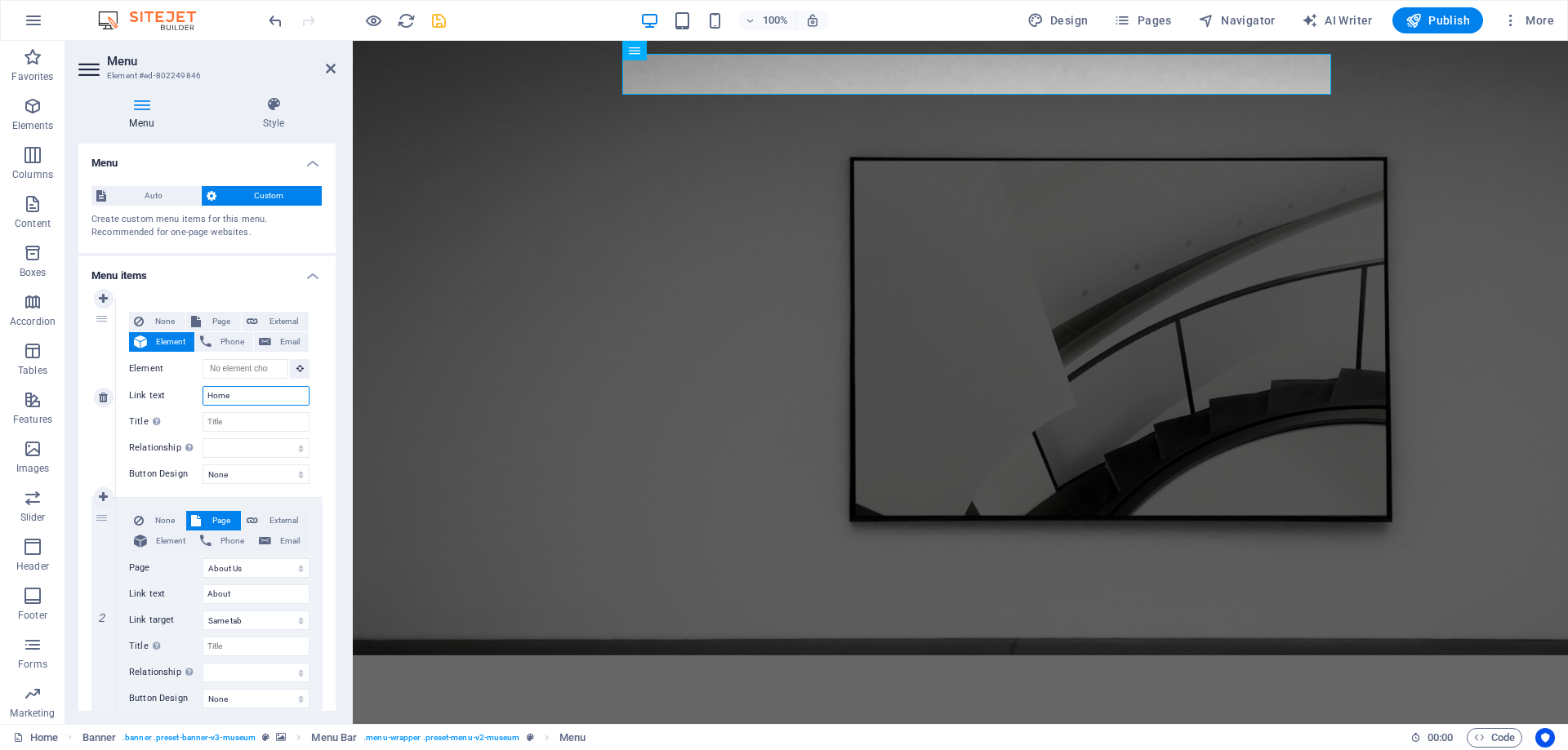
select select
type input "Home"
click at [344, 160] on div "Menu Style Menu Auto Custom Create custom menu items for this menu. Recommended…" at bounding box center [207, 403] width 283 height 641
click at [325, 69] on icon at bounding box center [330, 68] width 10 height 13
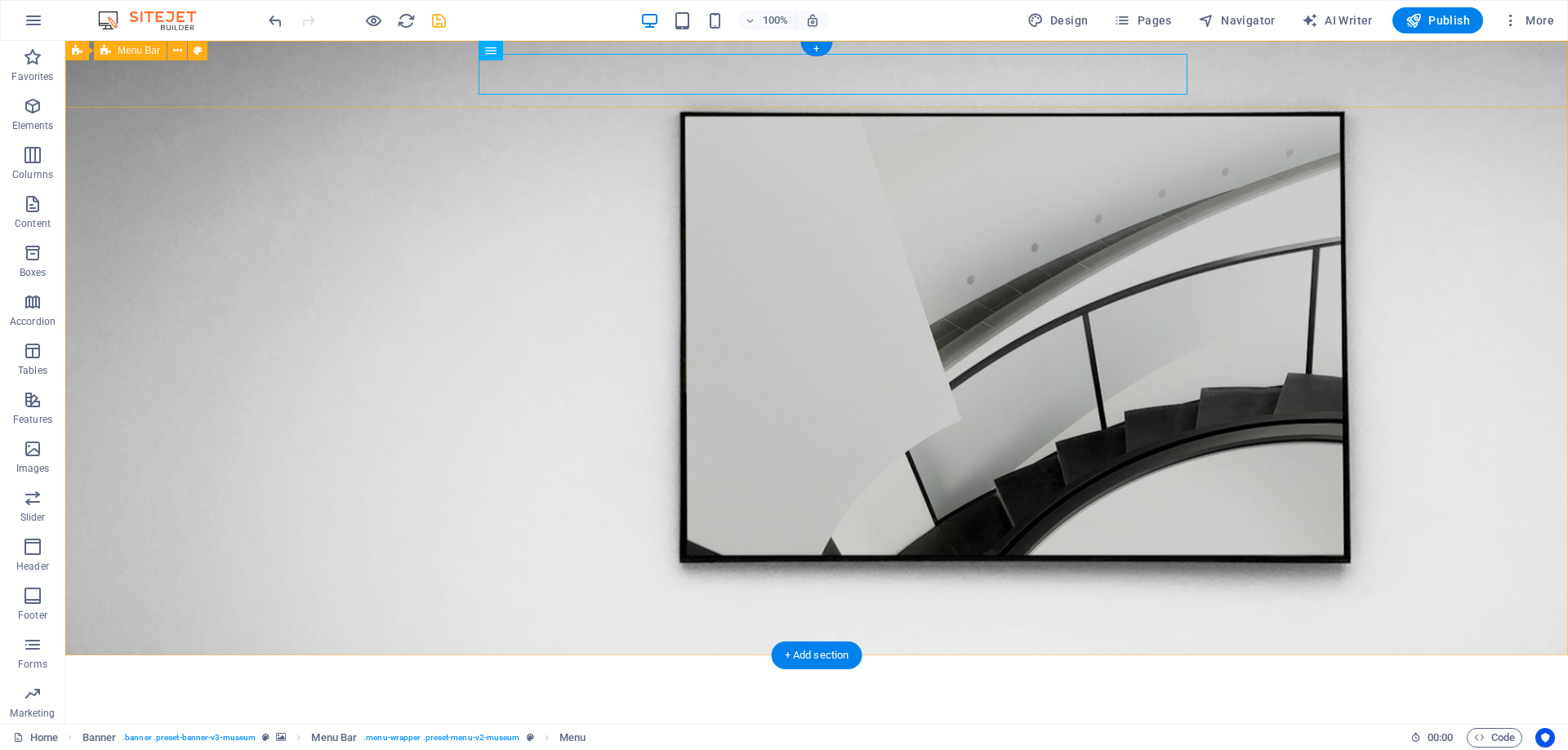
click at [1383, 655] on div "Home About Portfolio Videos Contact Explore" at bounding box center [817, 726] width 1503 height 142
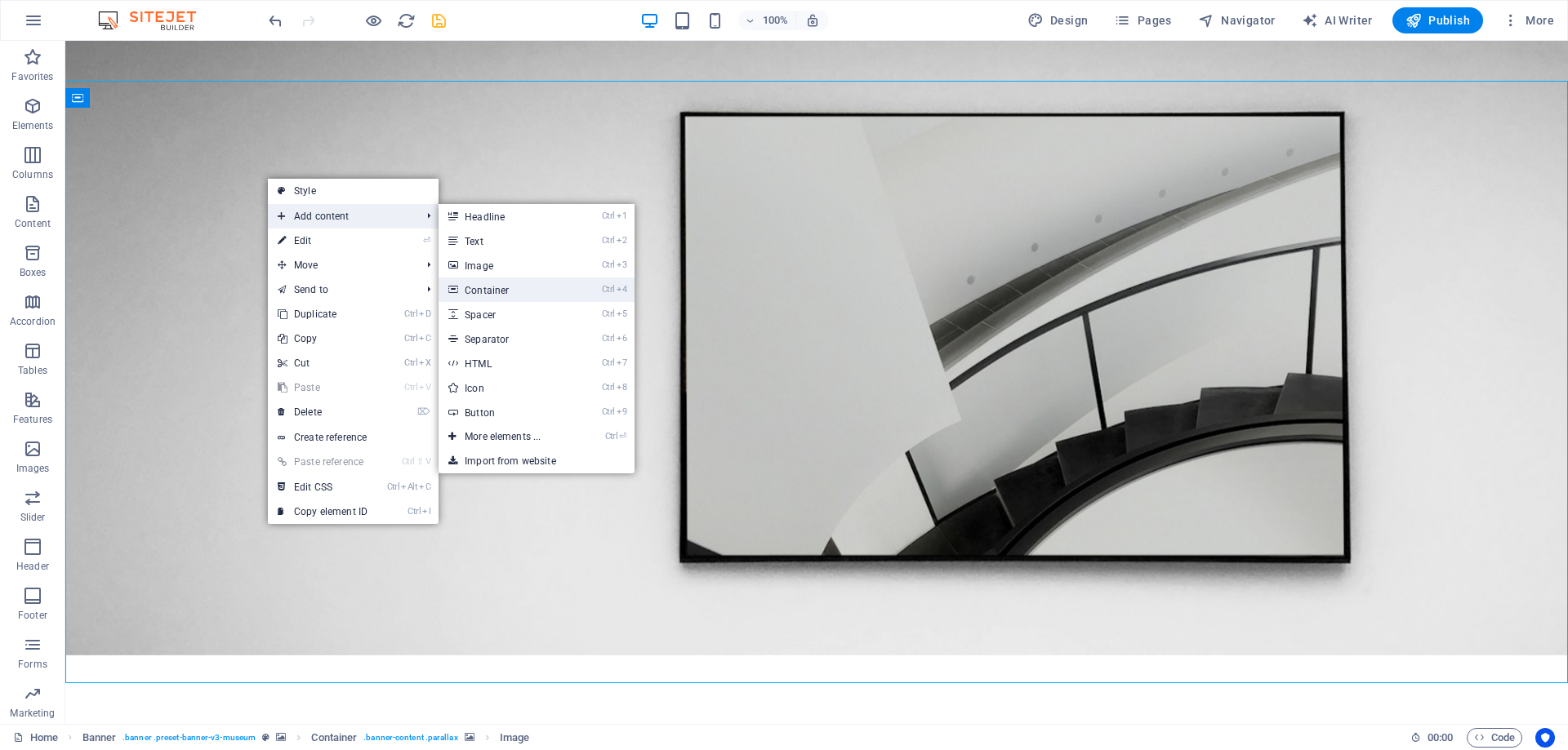
click at [521, 286] on link "Ctrl 4 Container" at bounding box center [506, 289] width 134 height 24
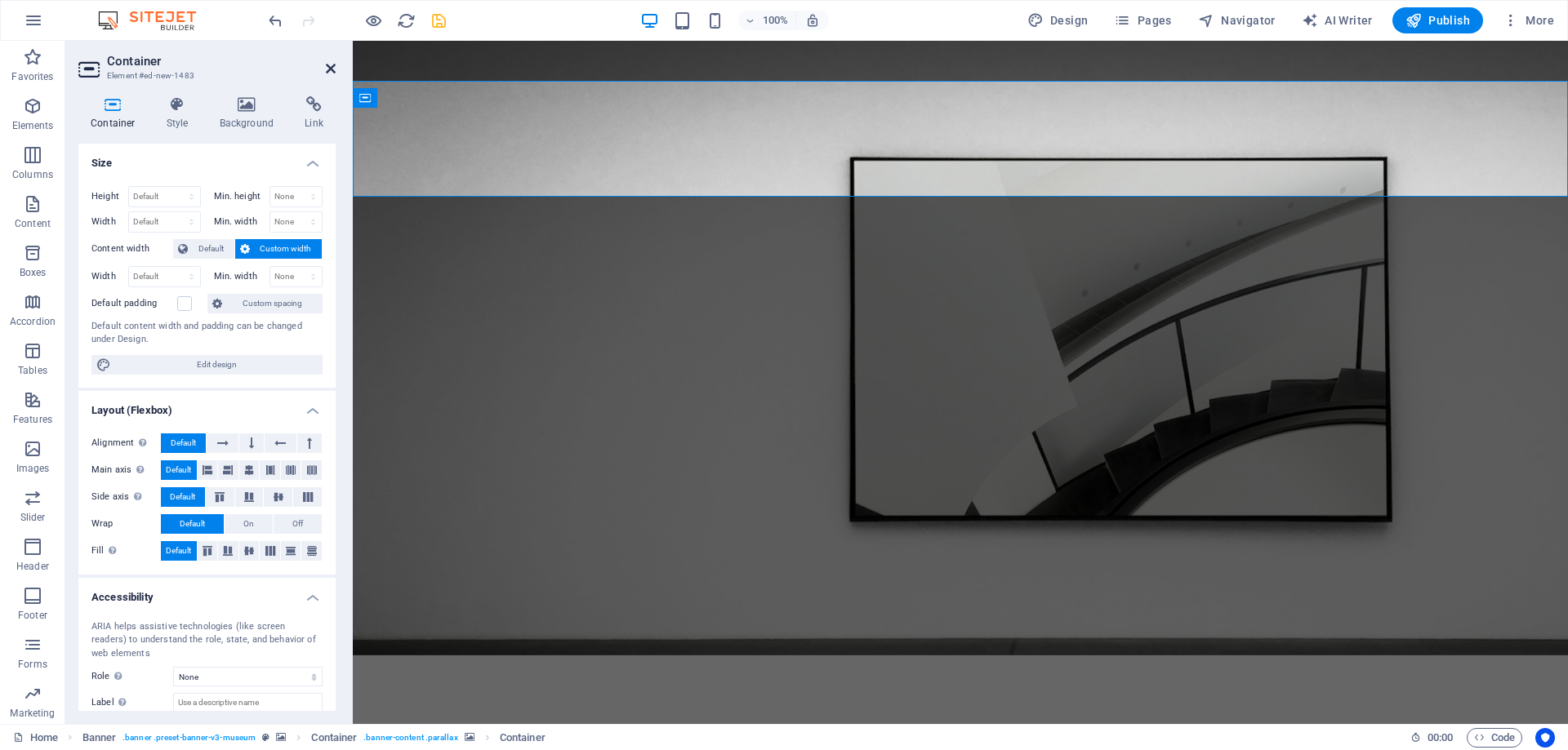
click at [333, 70] on icon at bounding box center [330, 68] width 10 height 13
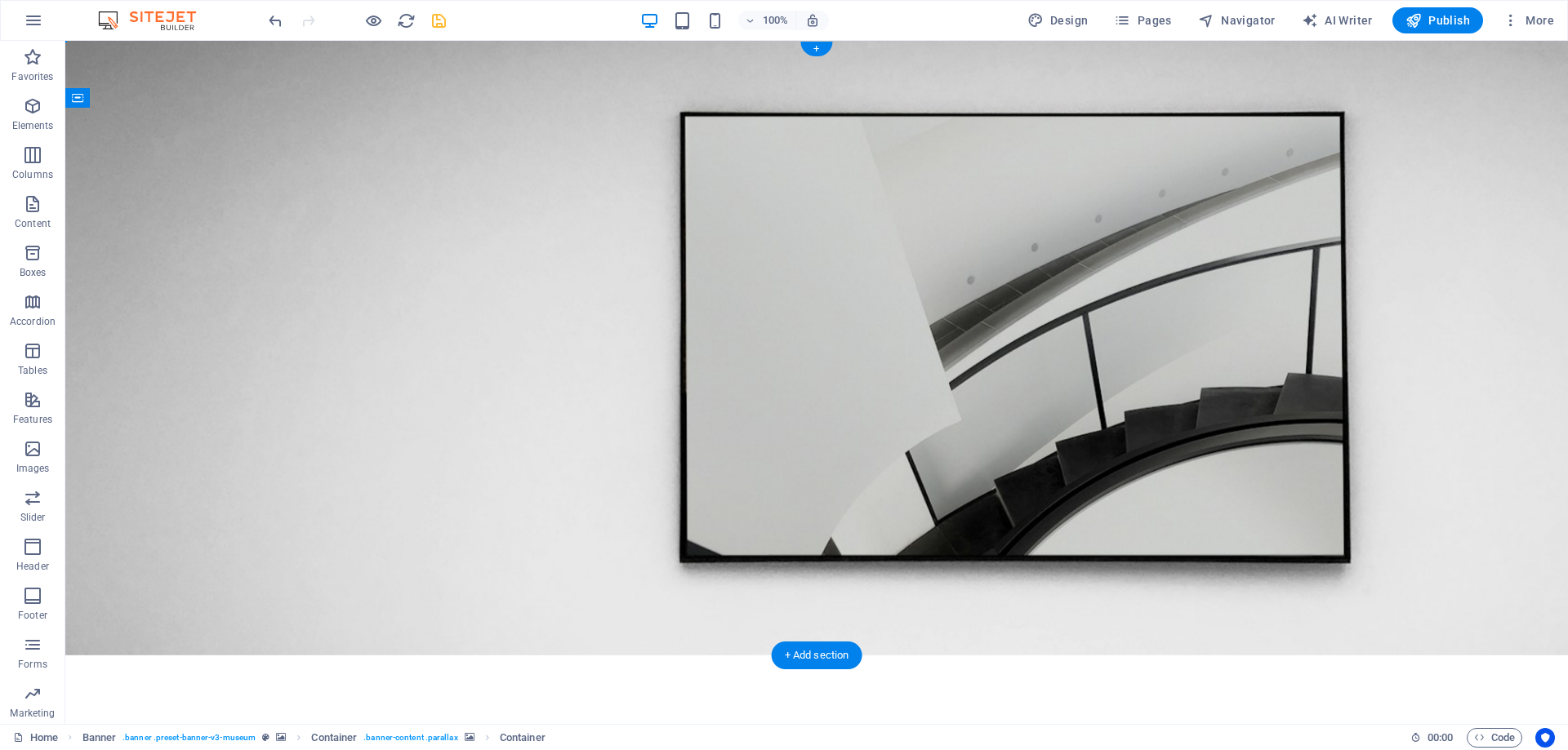
drag, startPoint x: 199, startPoint y: 141, endPoint x: 396, endPoint y: 322, distance: 267.5
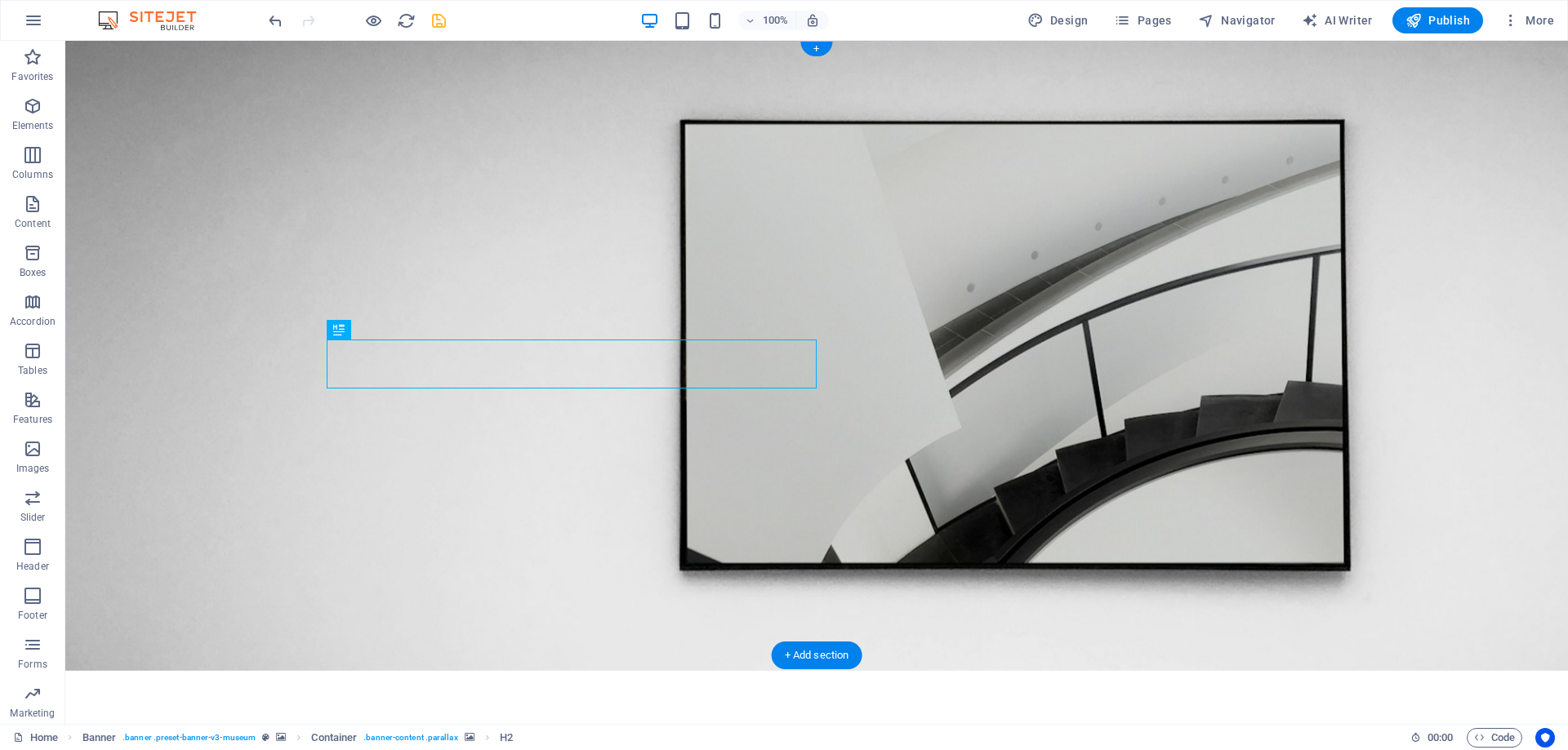
drag, startPoint x: 424, startPoint y: 373, endPoint x: 370, endPoint y: 265, distance: 120.7
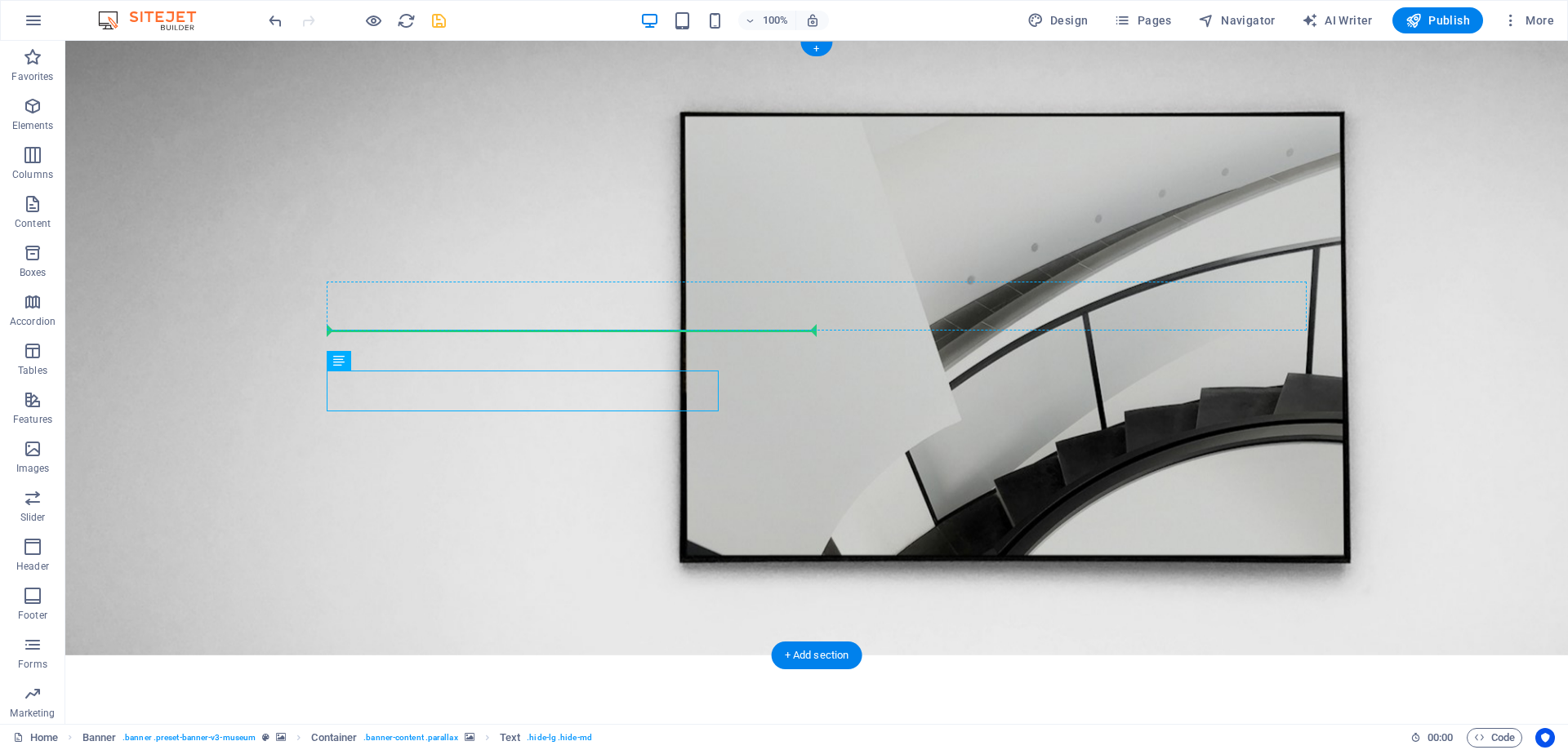
drag, startPoint x: 408, startPoint y: 402, endPoint x: 344, endPoint y: 329, distance: 97.1
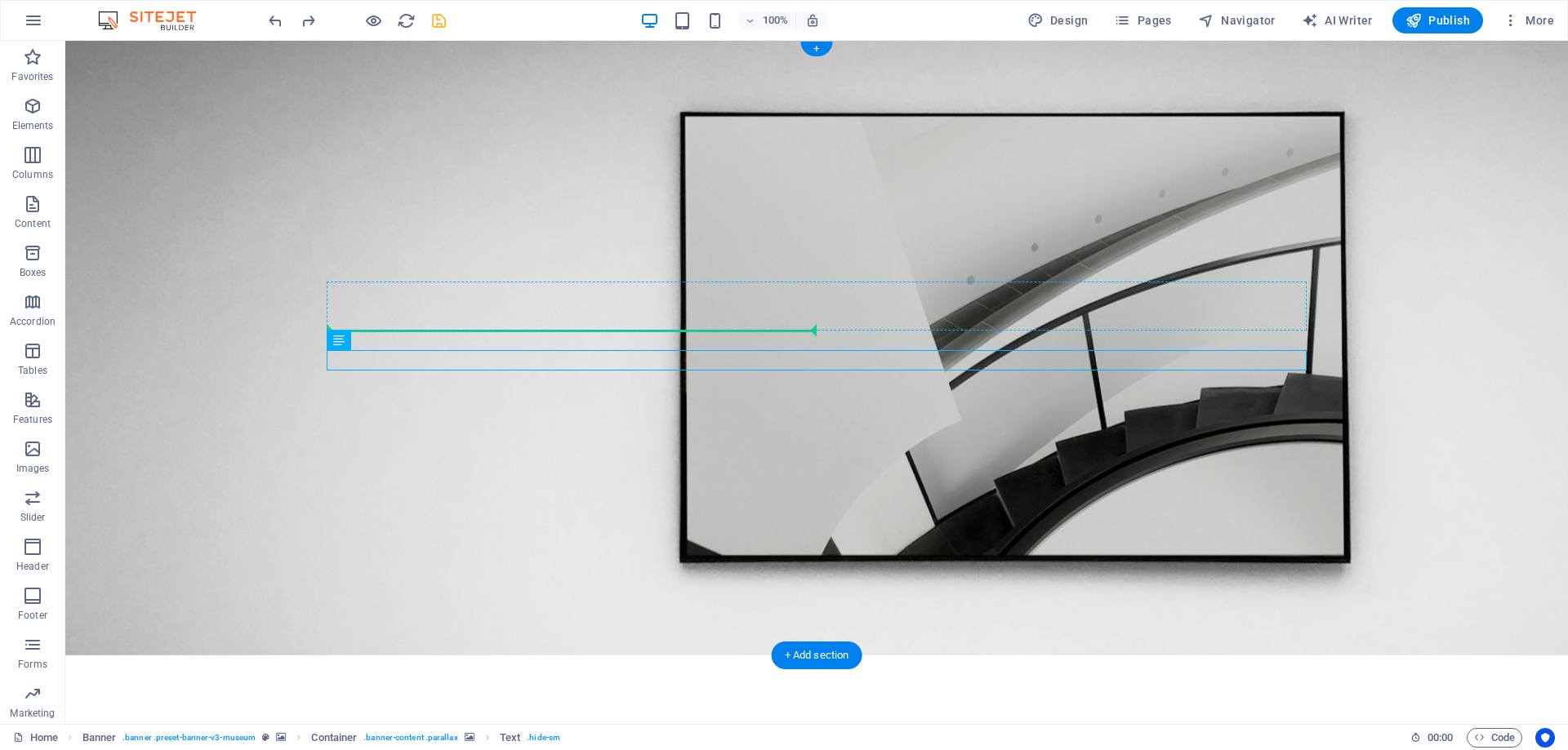
drag, startPoint x: 408, startPoint y: 382, endPoint x: 346, endPoint y: 320, distance: 87.7
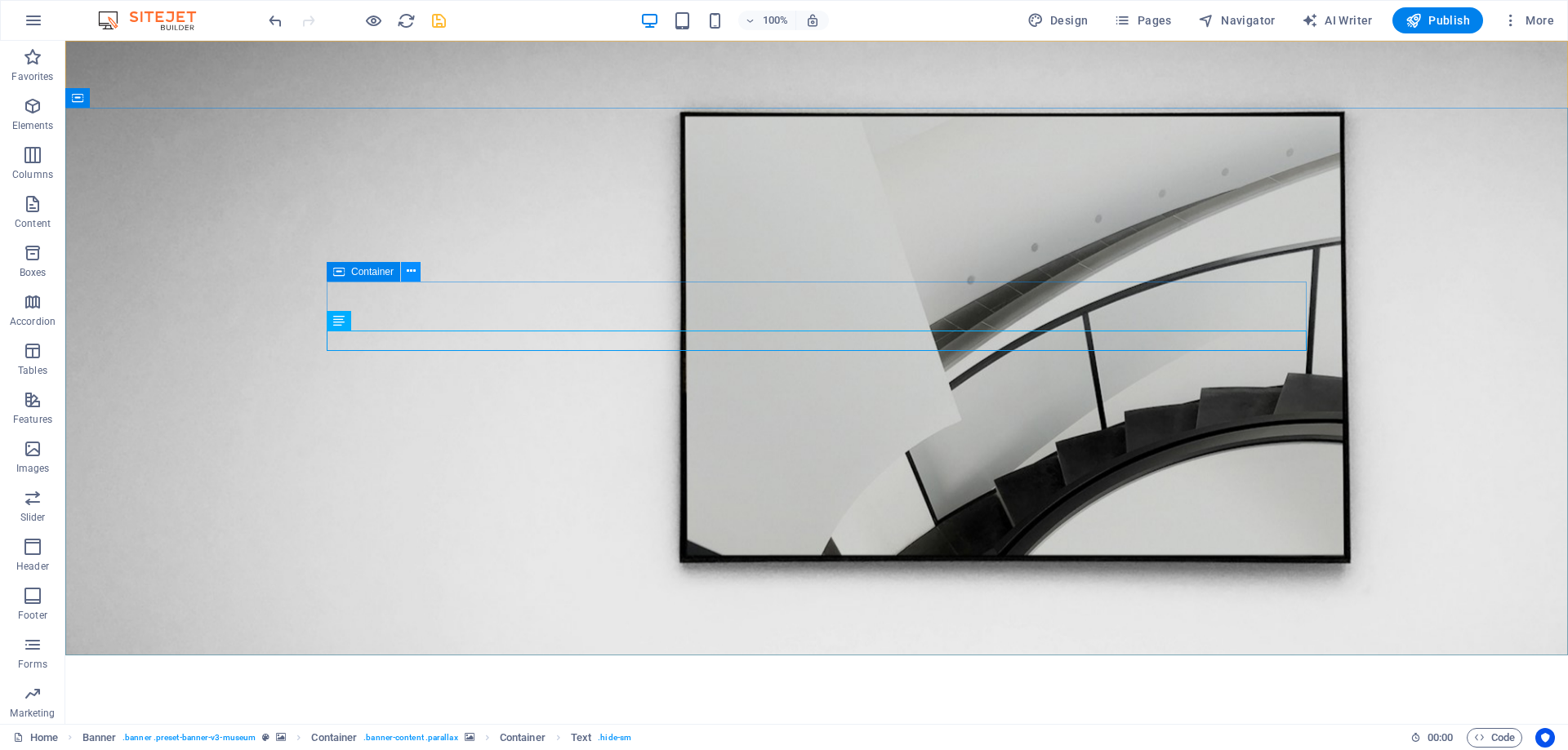
click at [407, 272] on icon at bounding box center [411, 271] width 9 height 17
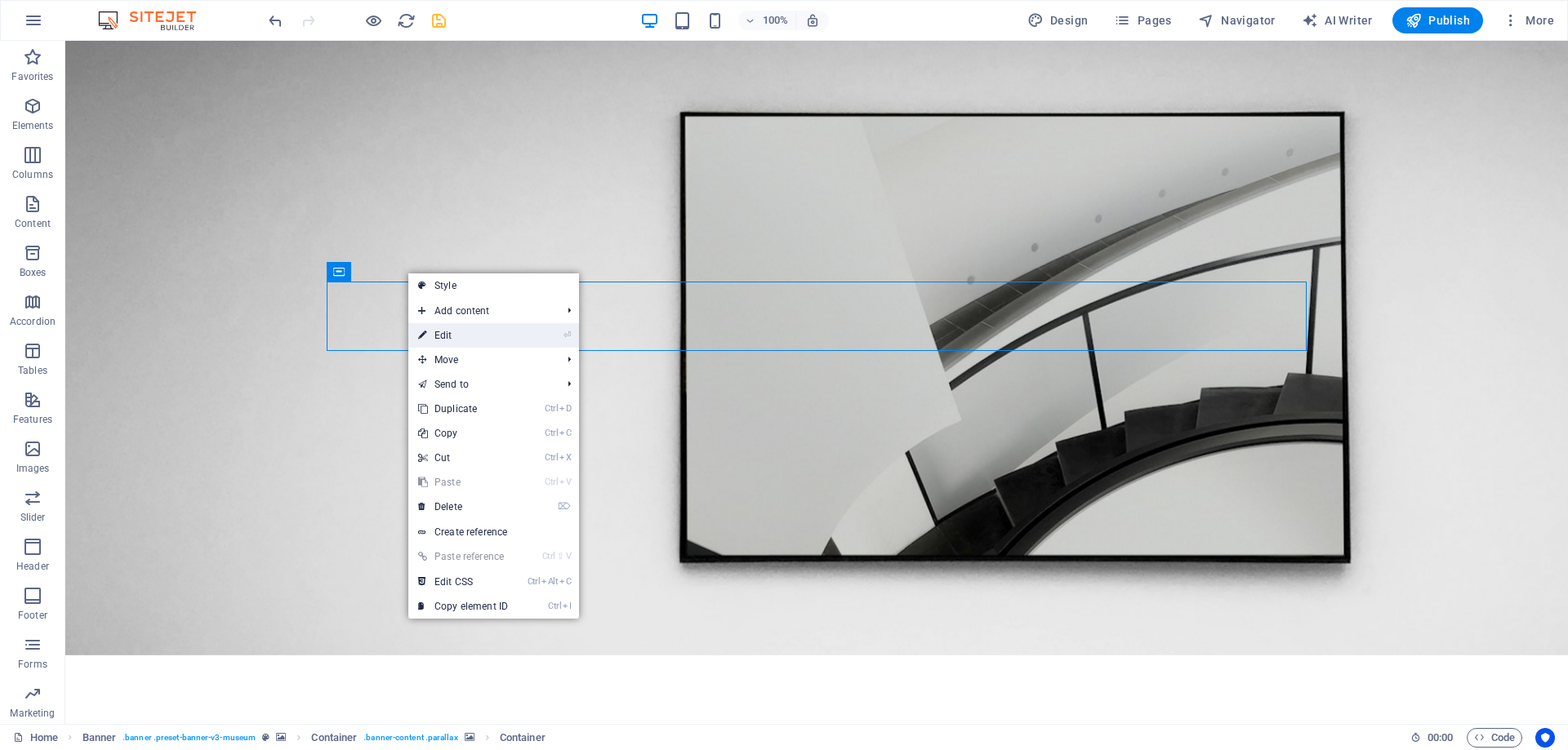
drag, startPoint x: 473, startPoint y: 333, endPoint x: 120, endPoint y: 296, distance: 354.9
click at [473, 333] on link "⏎ Edit" at bounding box center [463, 335] width 109 height 24
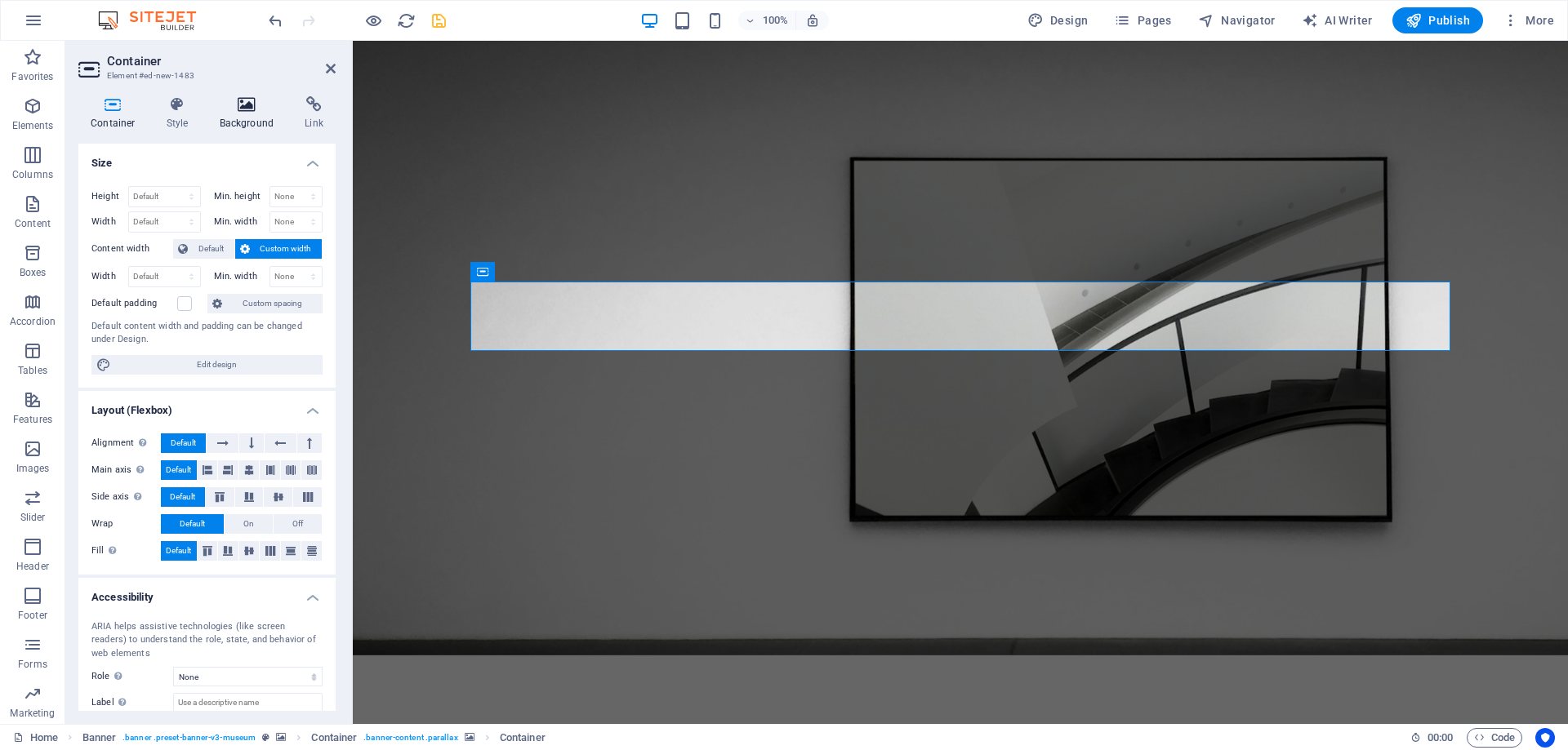
click at [239, 117] on h4 "Background" at bounding box center [250, 113] width 86 height 34
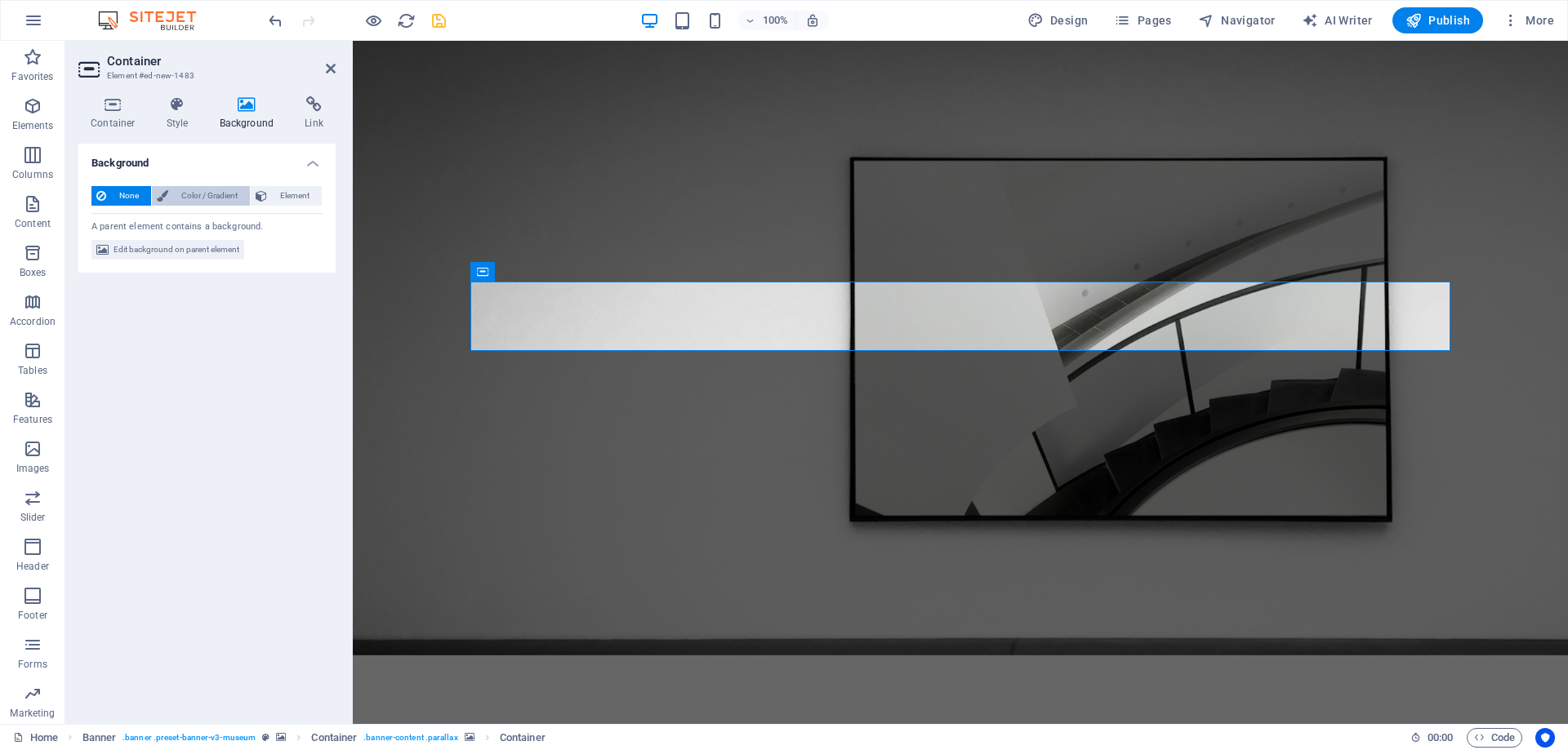
click at [199, 202] on span "Color / Gradient" at bounding box center [209, 196] width 72 height 20
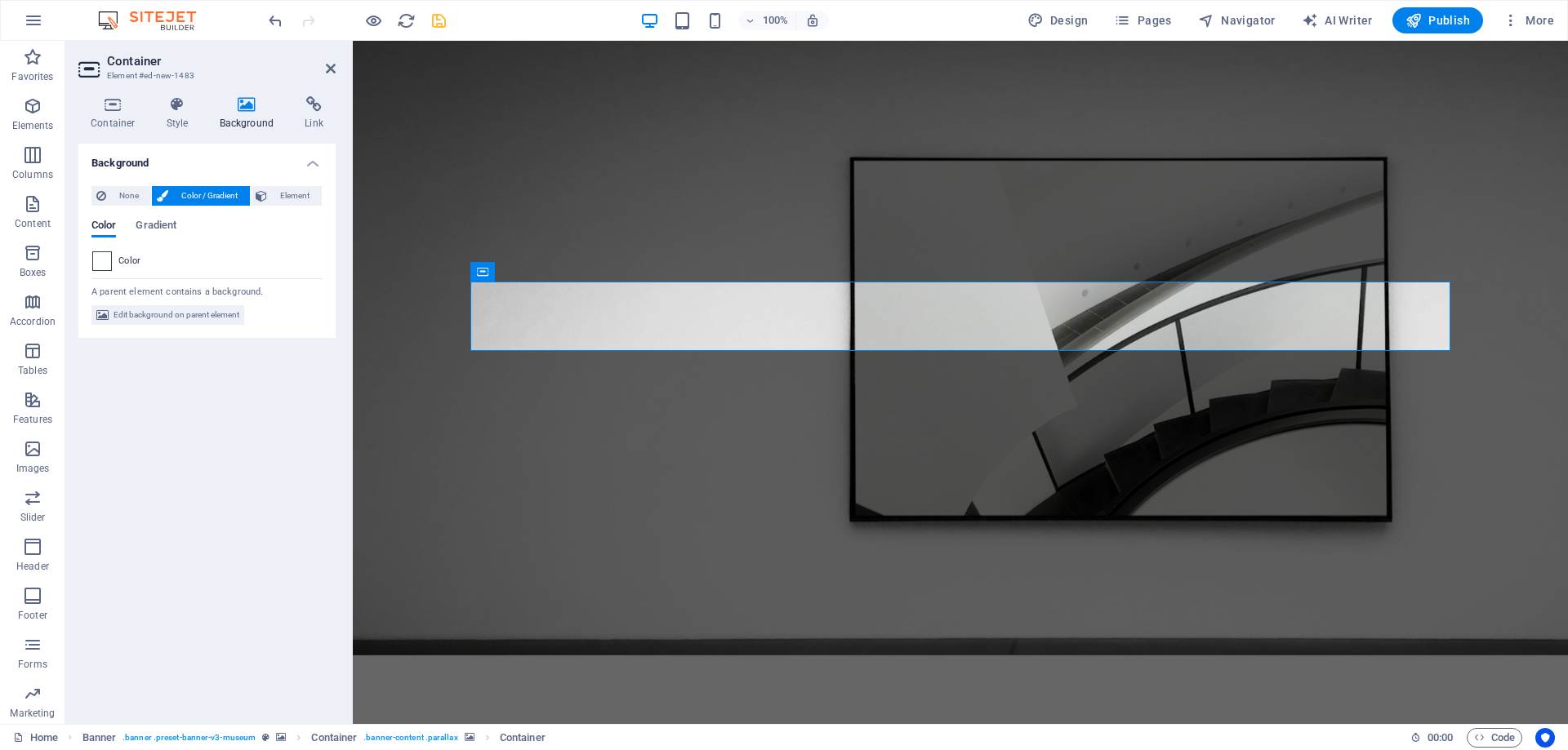
click at [101, 261] on span at bounding box center [102, 261] width 18 height 18
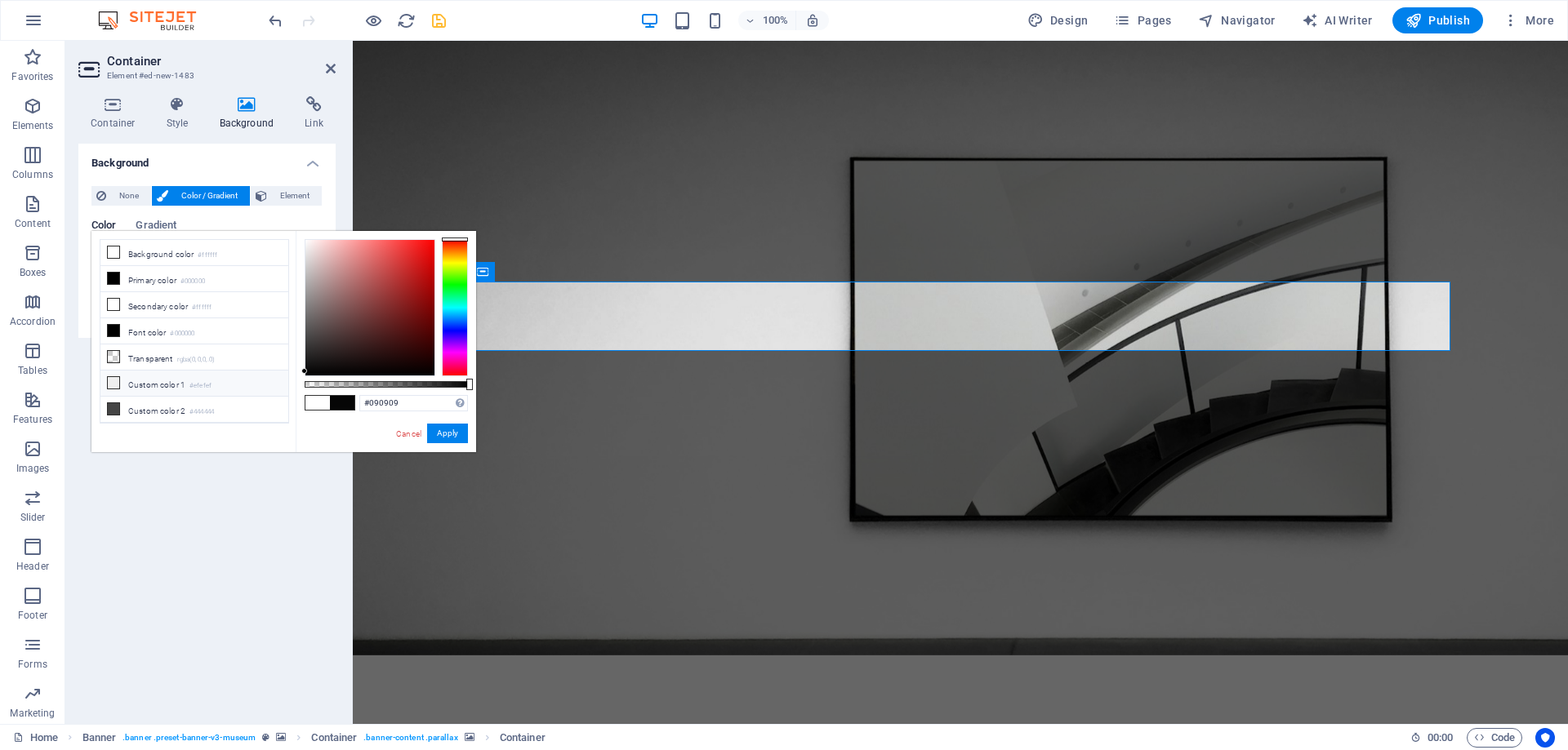
type input "#0c0c0c"
drag, startPoint x: 308, startPoint y: 310, endPoint x: 267, endPoint y: 368, distance: 71.0
click at [267, 368] on div "less Background color #ffffff Primary color #000000 Secondary color #ffffff Fon…" at bounding box center [283, 341] width 385 height 221
click at [451, 430] on button "Apply" at bounding box center [447, 434] width 41 height 20
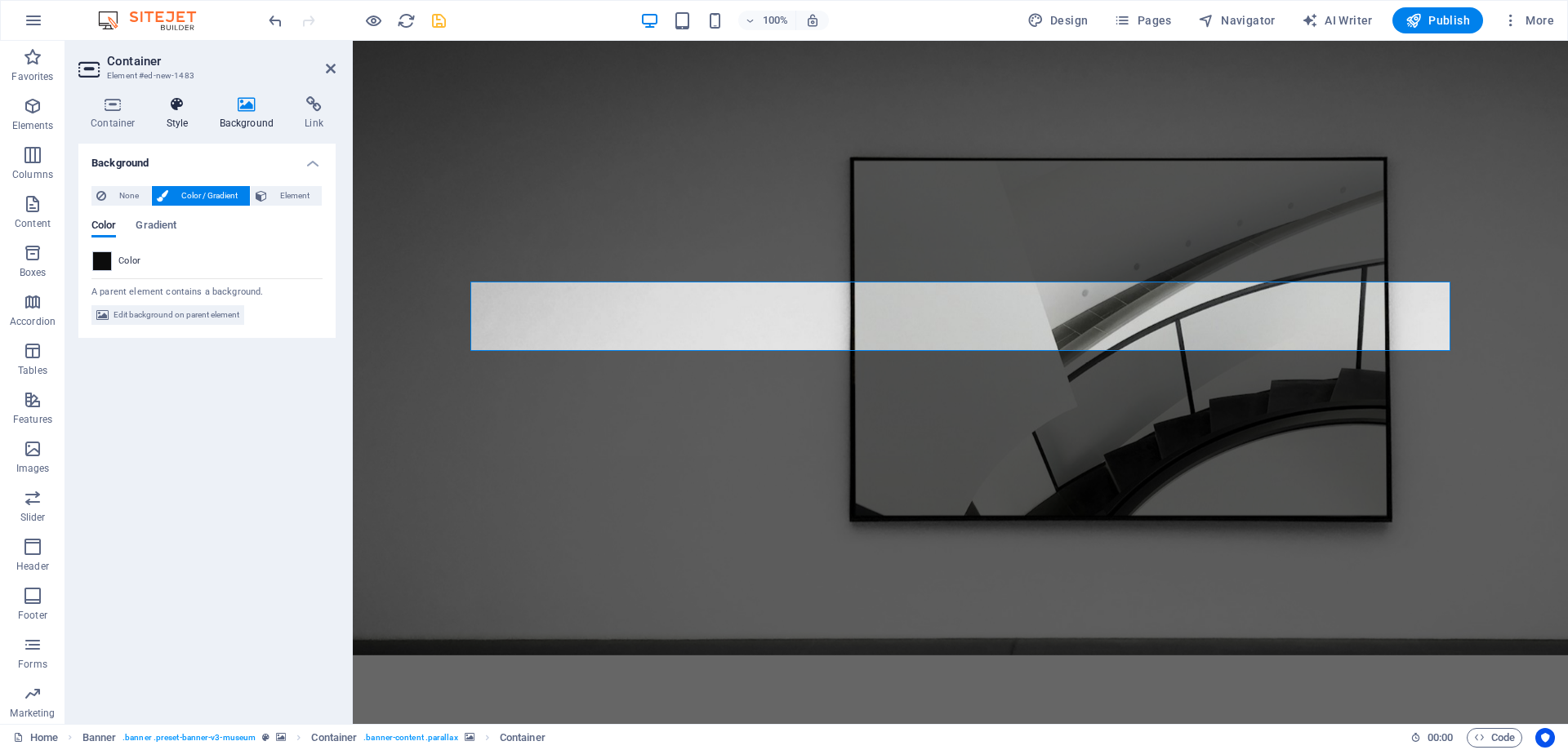
click at [183, 116] on h4 "Style" at bounding box center [180, 113] width 53 height 34
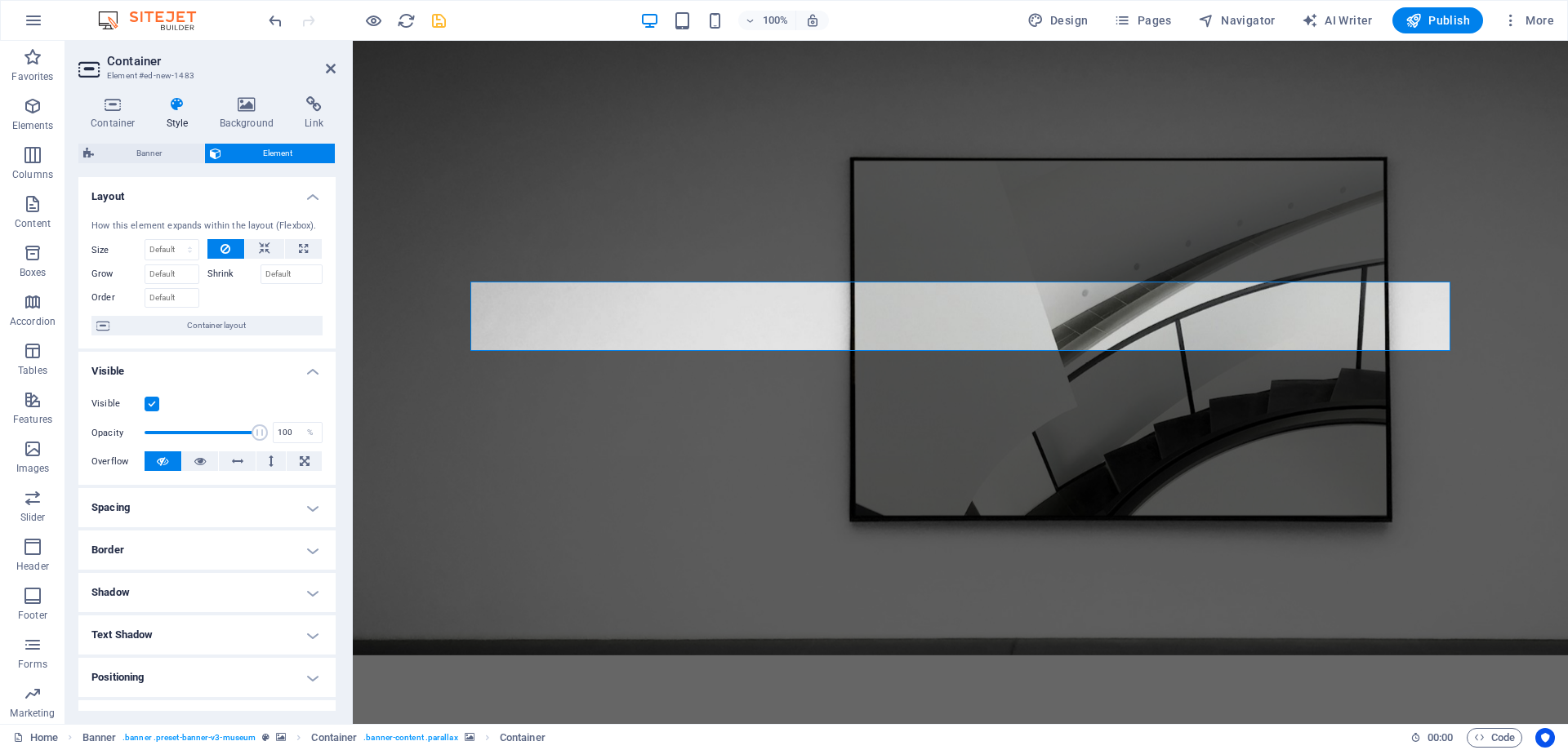
click at [151, 502] on h4 "Spacing" at bounding box center [206, 508] width 257 height 39
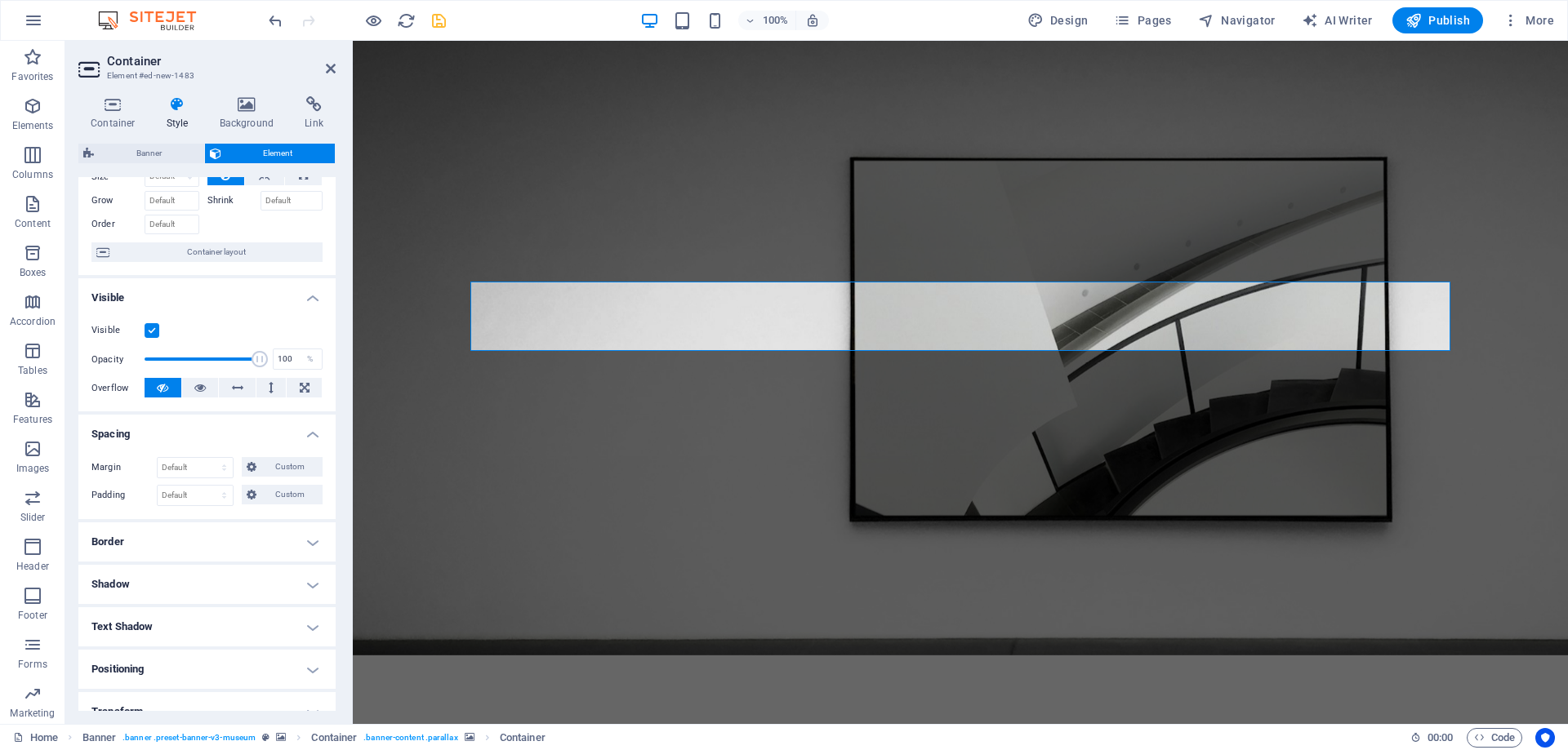
scroll to position [147, 0]
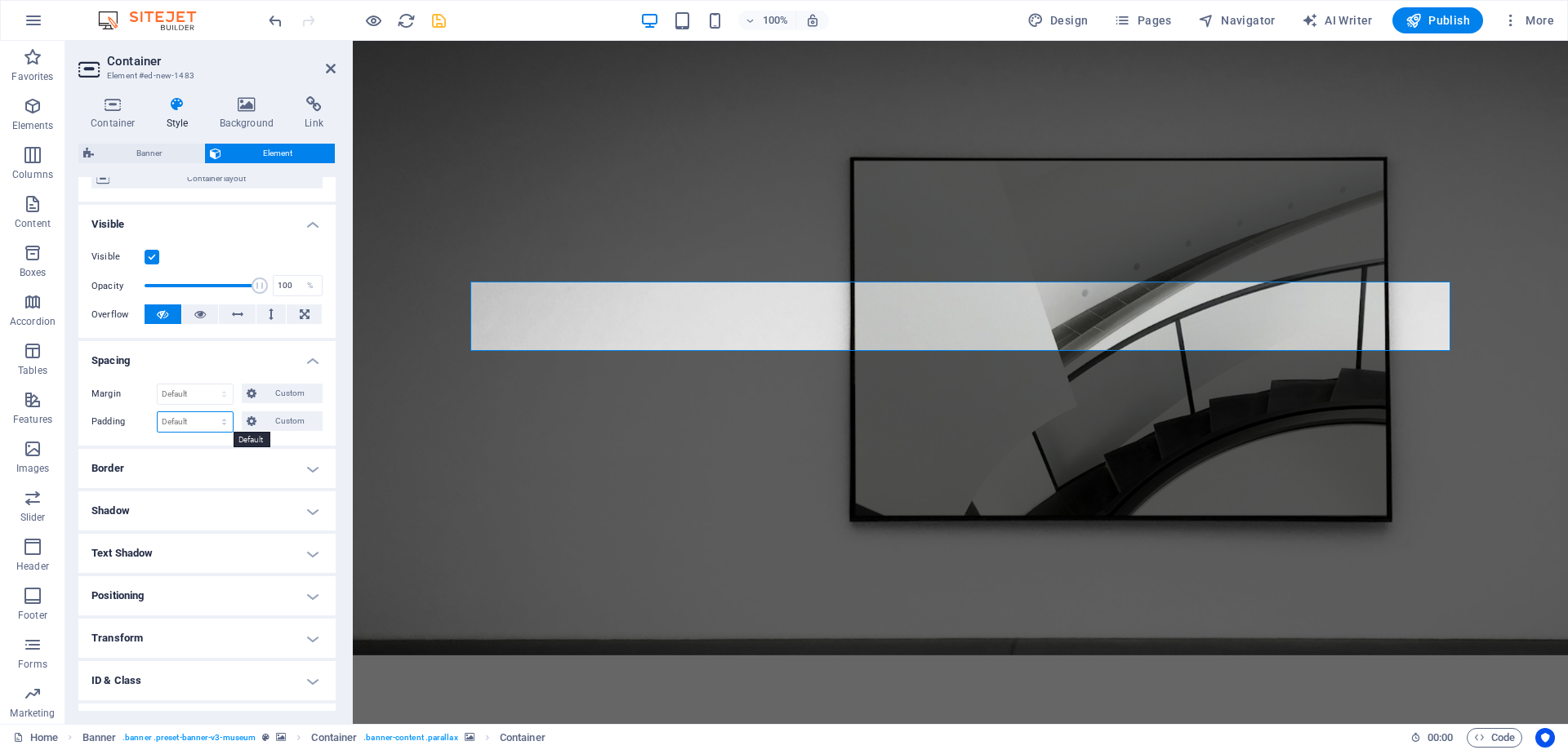
click at [158, 412] on select "Default px rem % vh vw Custom" at bounding box center [195, 422] width 75 height 20
select select "px"
click option "px" at bounding box center [0, 0] width 0 height 0
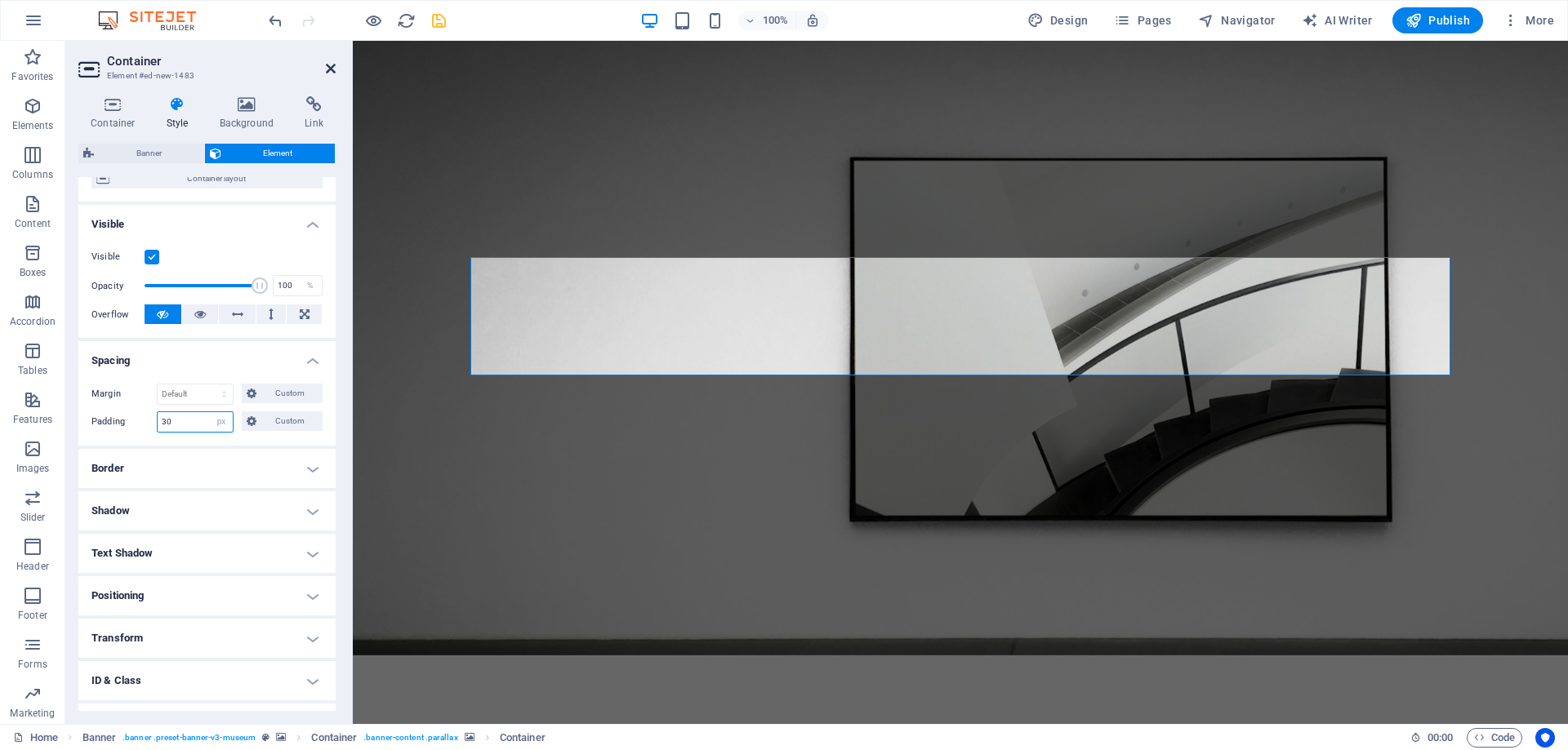
type input "30"
click at [325, 65] on icon at bounding box center [330, 68] width 10 height 13
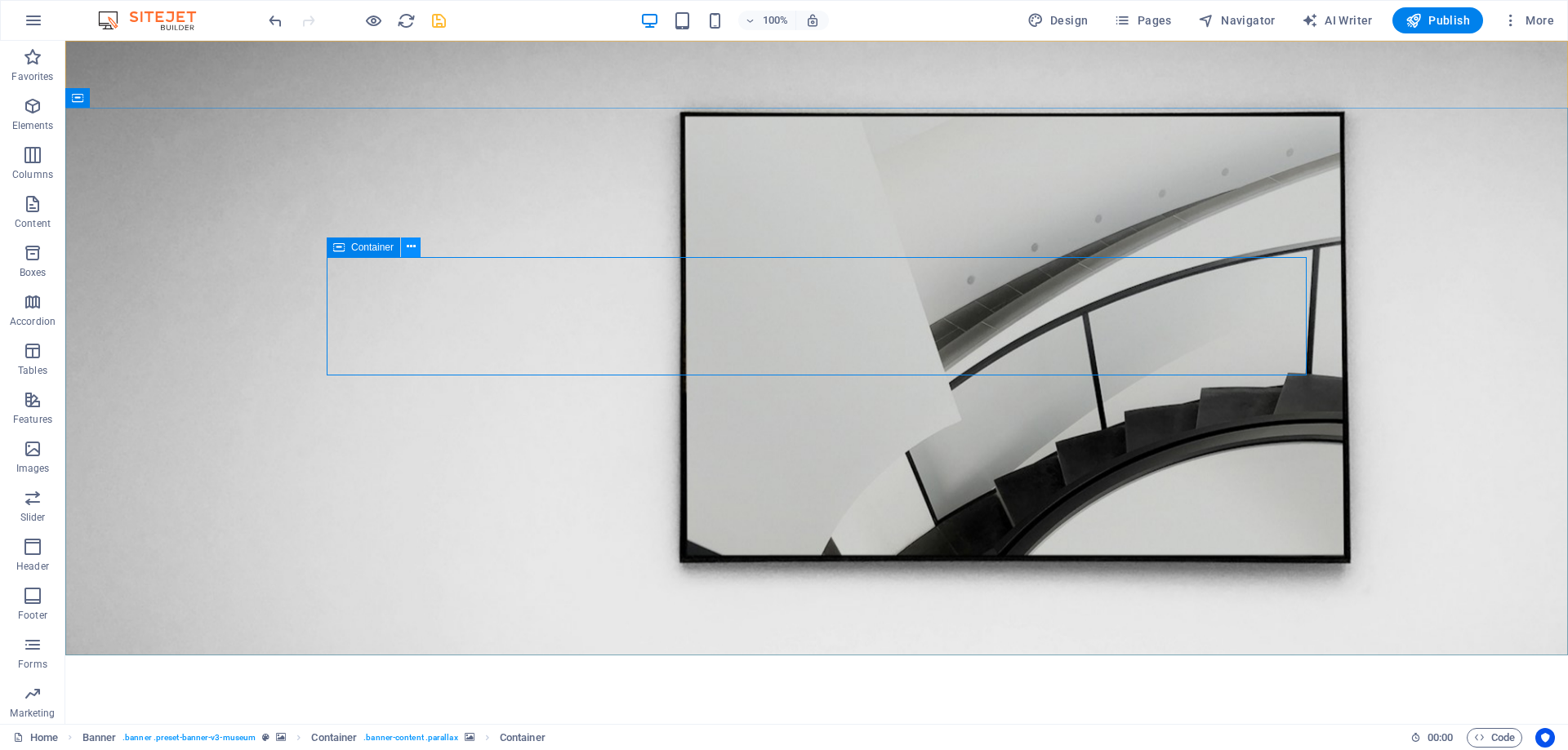
click at [409, 246] on icon at bounding box center [411, 246] width 9 height 17
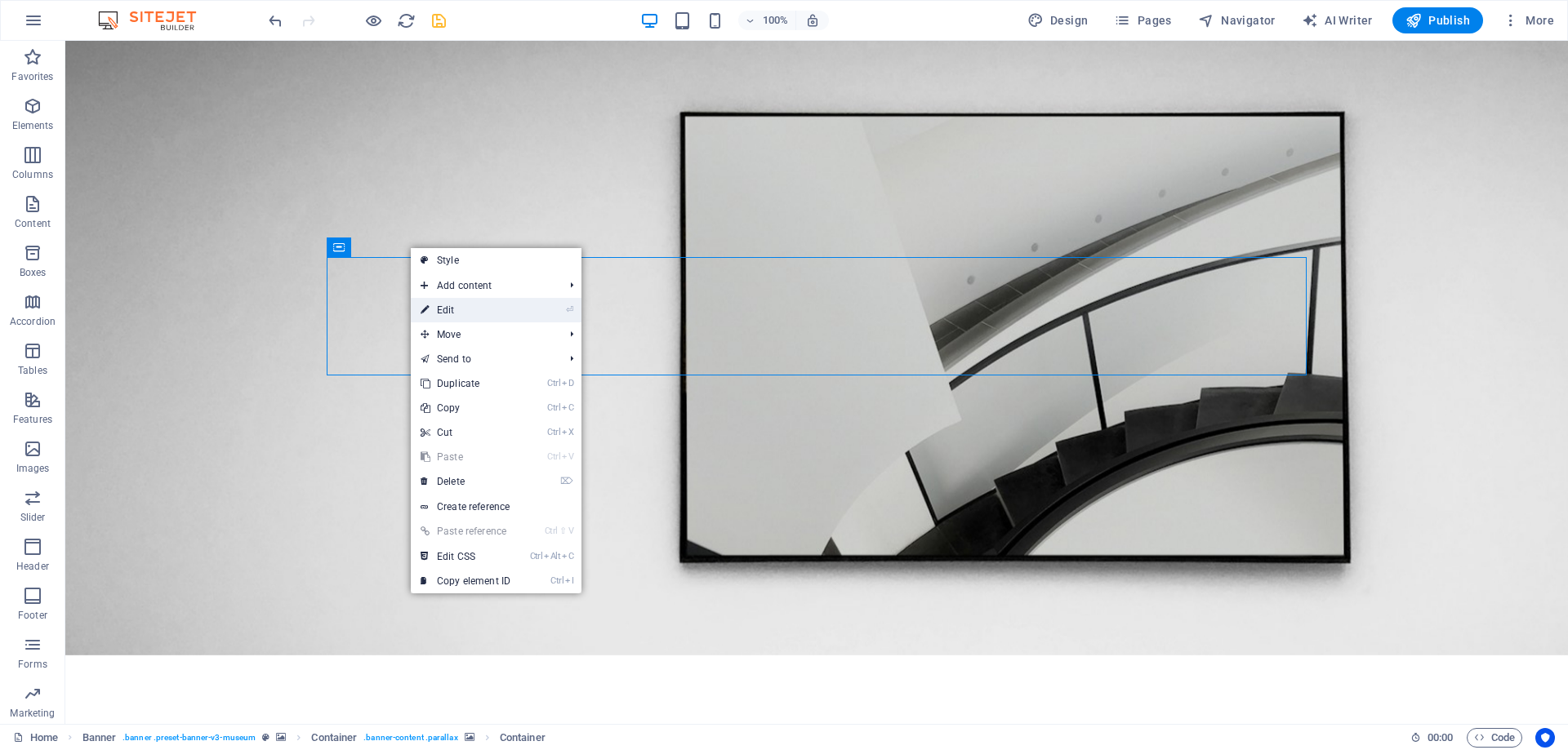
click at [471, 310] on link "⏎ Edit" at bounding box center [465, 309] width 109 height 24
select select "px"
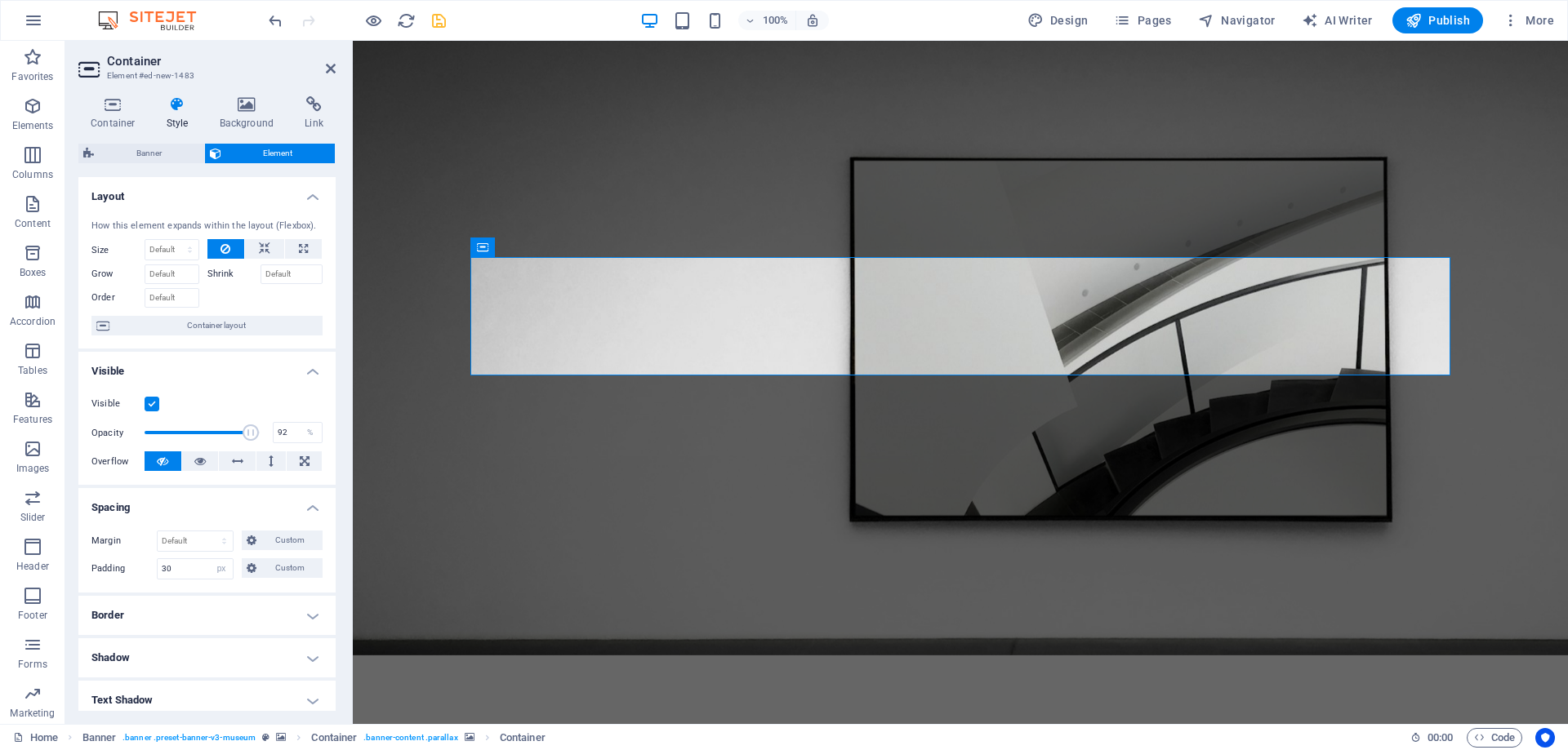
drag, startPoint x: 260, startPoint y: 438, endPoint x: 250, endPoint y: 437, distance: 10.0
click at [250, 437] on span at bounding box center [250, 433] width 16 height 16
drag, startPoint x: 250, startPoint y: 437, endPoint x: 228, endPoint y: 435, distance: 22.1
click at [228, 435] on span at bounding box center [229, 433] width 16 height 16
click at [224, 435] on span at bounding box center [223, 433] width 16 height 16
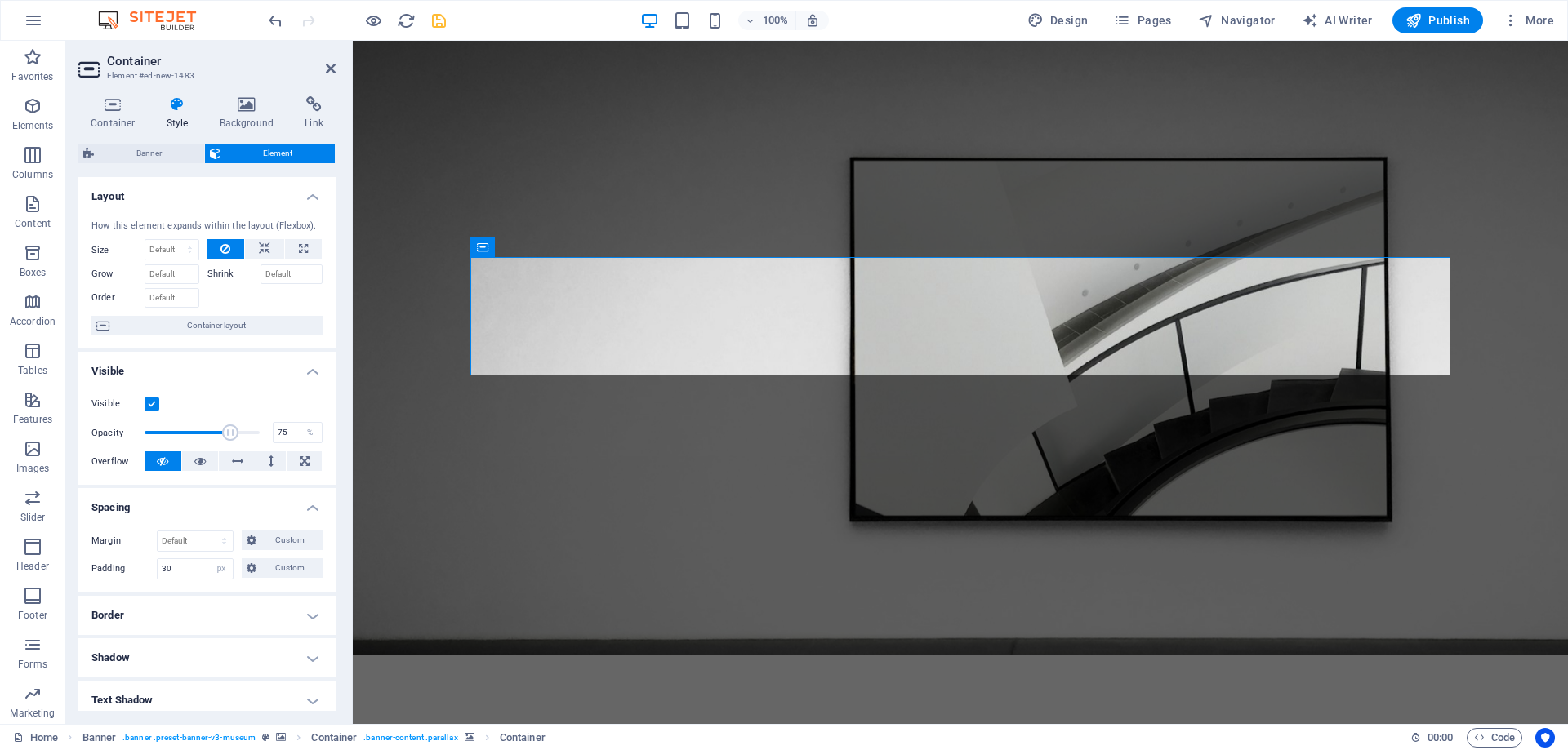
click at [230, 435] on span at bounding box center [230, 433] width 16 height 16
type input "85"
drag, startPoint x: 233, startPoint y: 432, endPoint x: 242, endPoint y: 433, distance: 9.1
click at [242, 433] on span at bounding box center [242, 433] width 16 height 16
click at [333, 69] on icon at bounding box center [330, 68] width 10 height 13
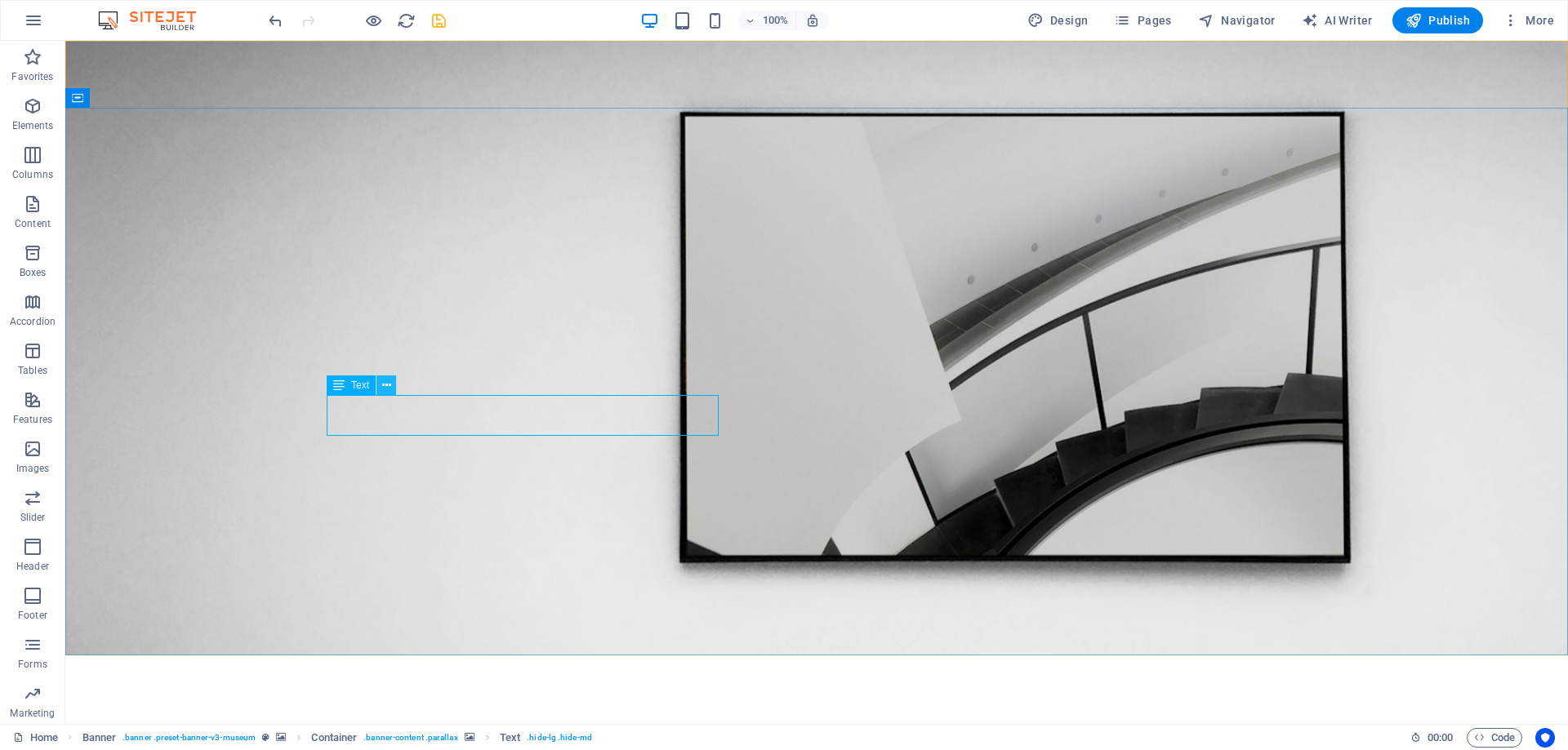
click at [390, 385] on icon at bounding box center [386, 385] width 9 height 17
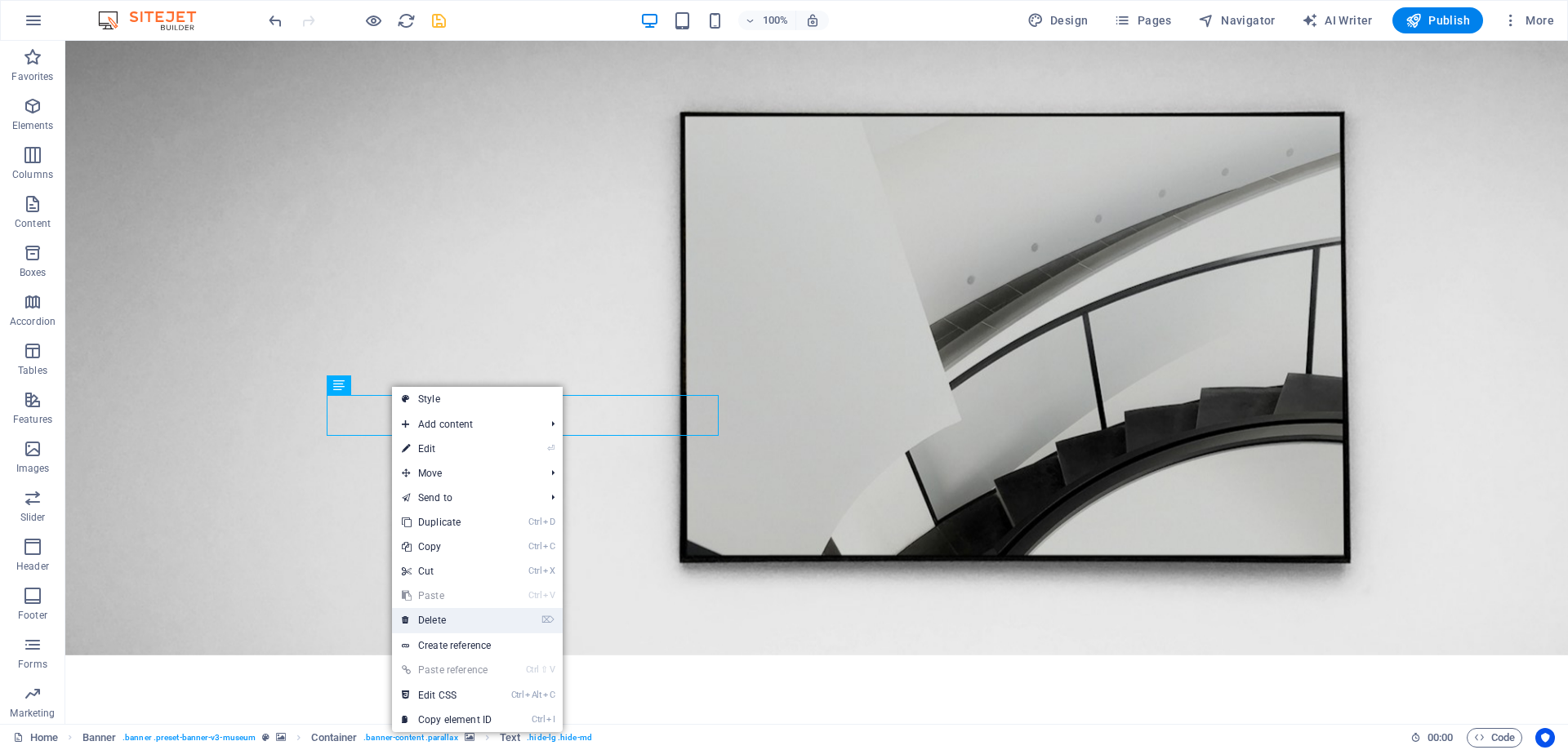
click at [449, 622] on link "⌦ Delete" at bounding box center [446, 619] width 109 height 24
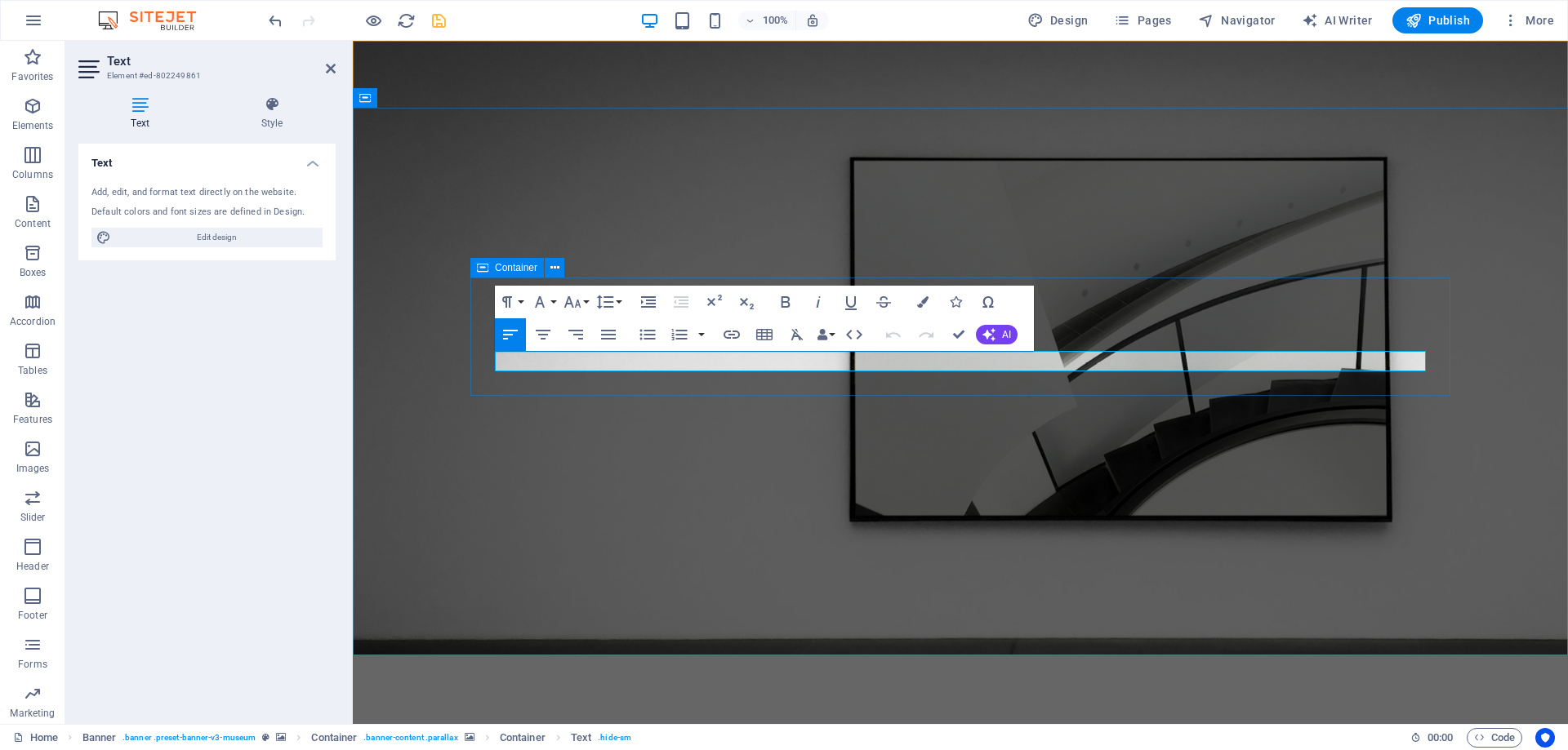
drag, startPoint x: 708, startPoint y: 361, endPoint x: 489, endPoint y: 363, distance: 219.0
click at [553, 298] on button "Font Family" at bounding box center [542, 302] width 31 height 32
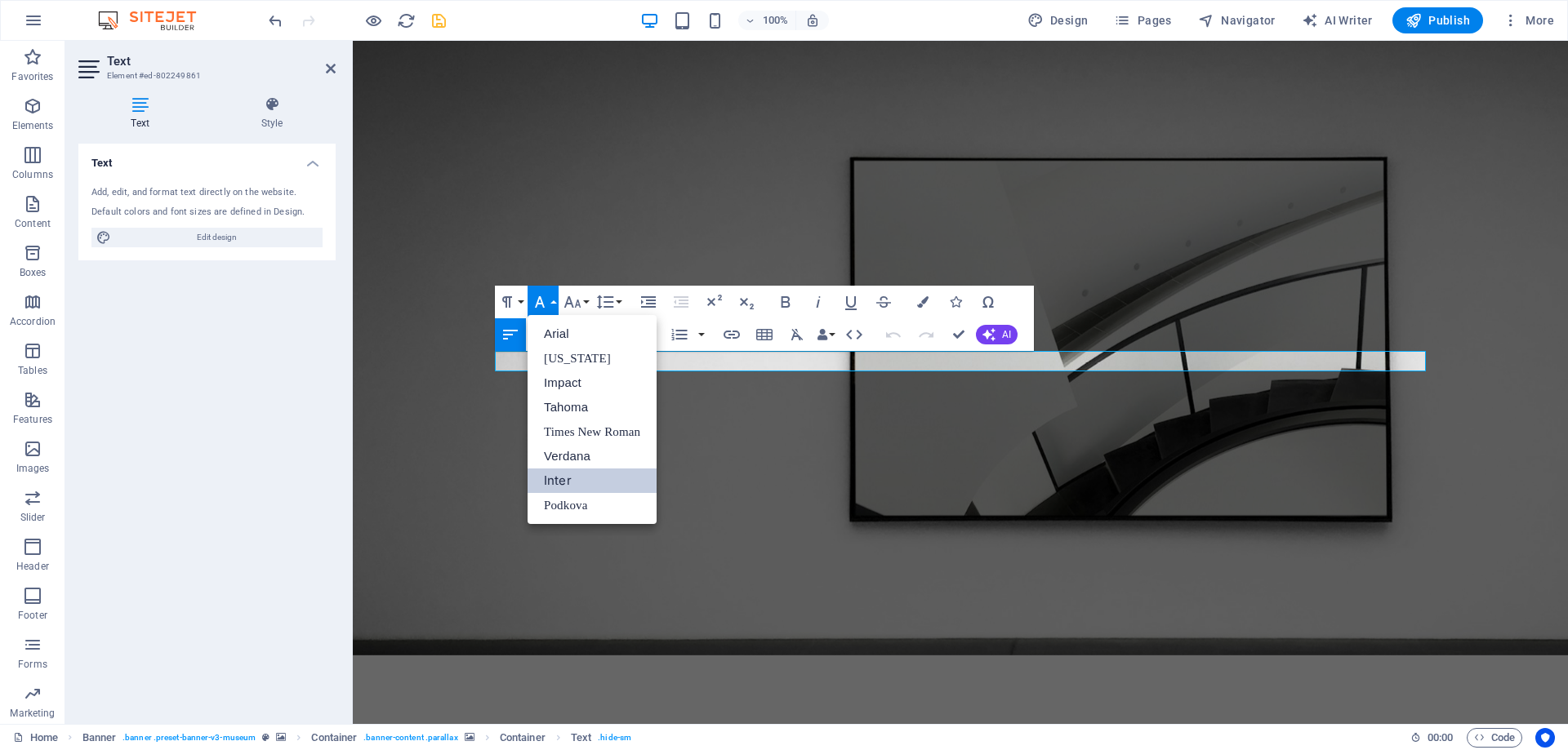
scroll to position [0, 0]
click at [553, 298] on button "Font Family" at bounding box center [542, 302] width 31 height 32
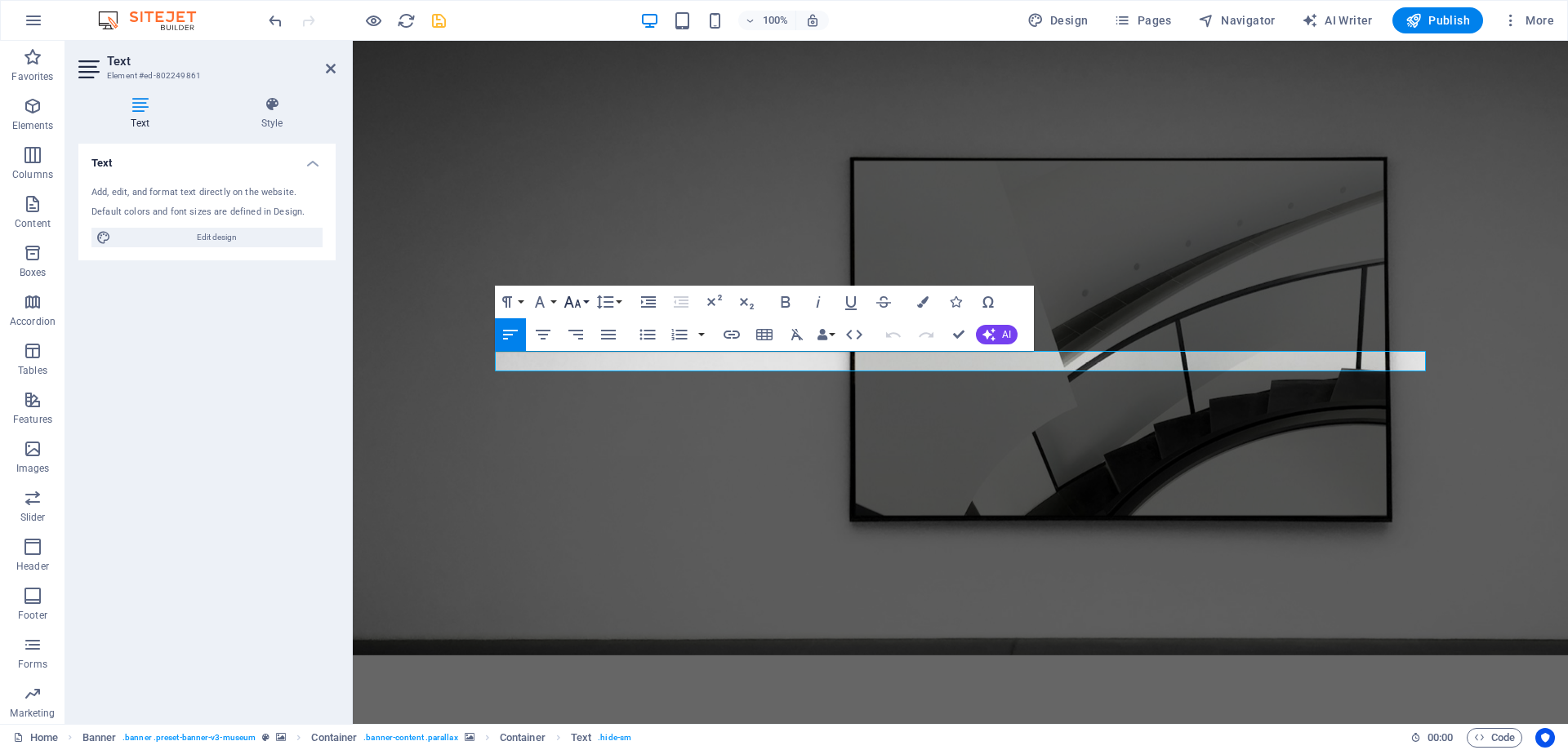
click at [585, 297] on button "Font Size" at bounding box center [576, 302] width 31 height 32
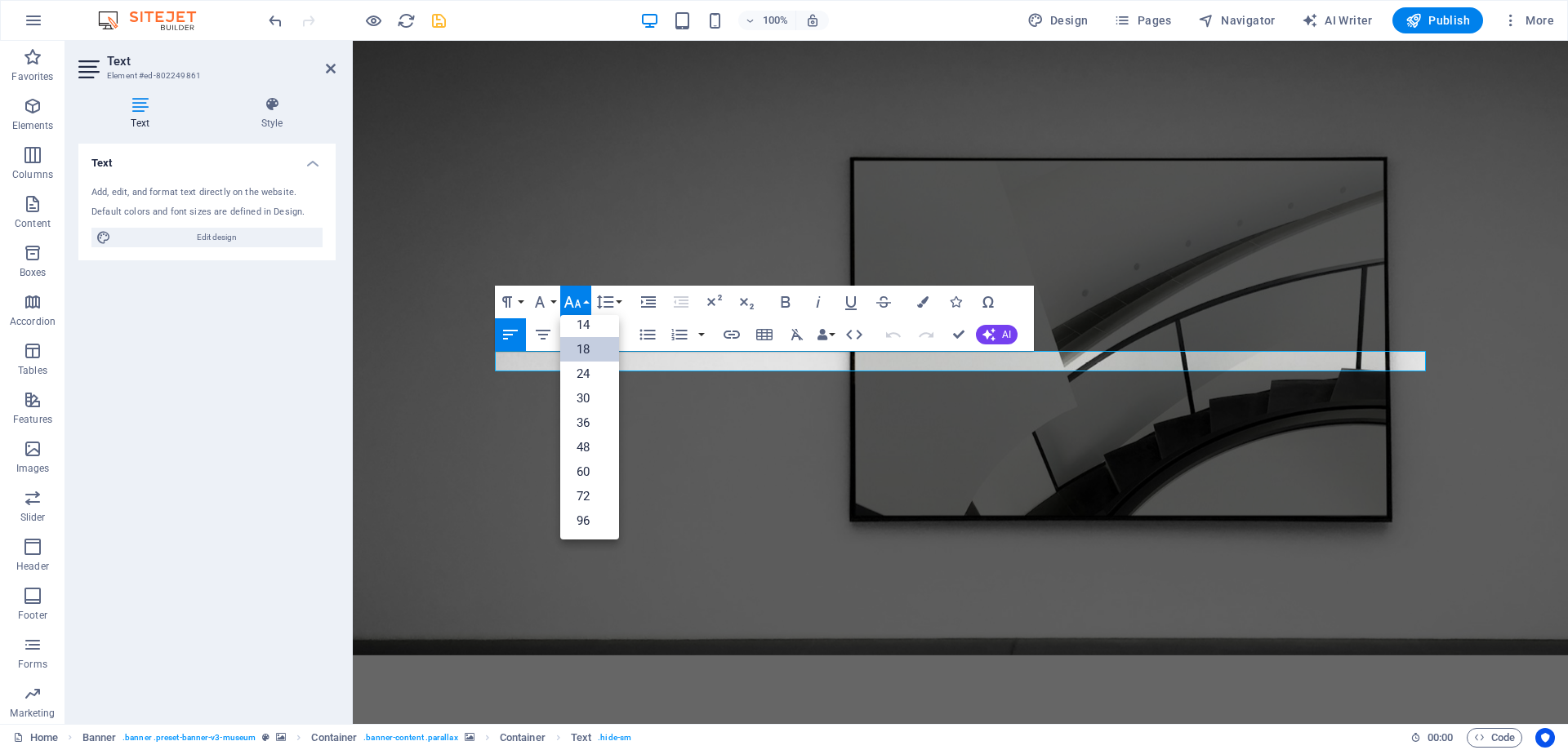
scroll to position [132, 0]
click at [585, 399] on link "30" at bounding box center [590, 398] width 59 height 24
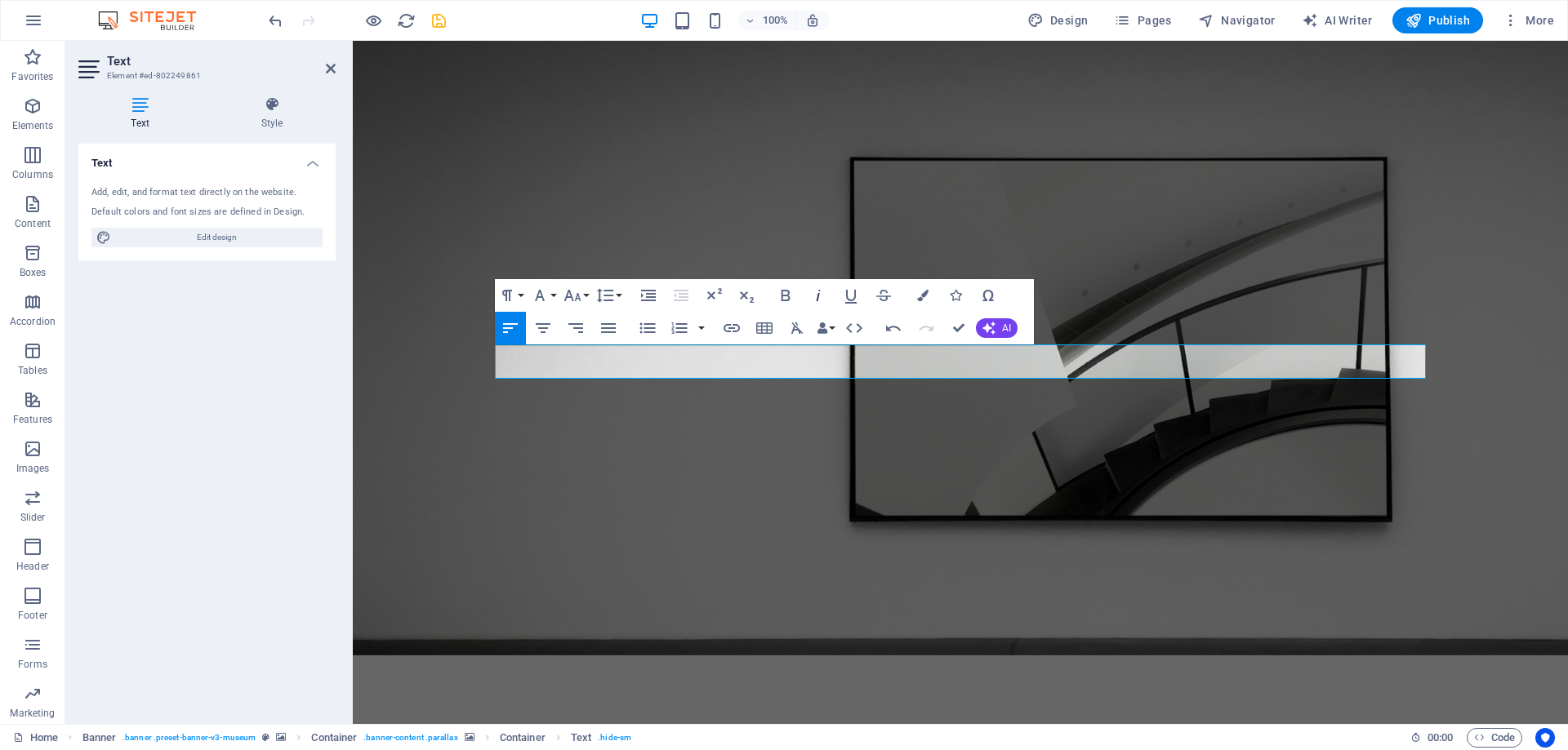
click at [818, 294] on icon "button" at bounding box center [819, 296] width 20 height 20
click at [832, 323] on button "Data Bindings" at bounding box center [826, 328] width 23 height 32
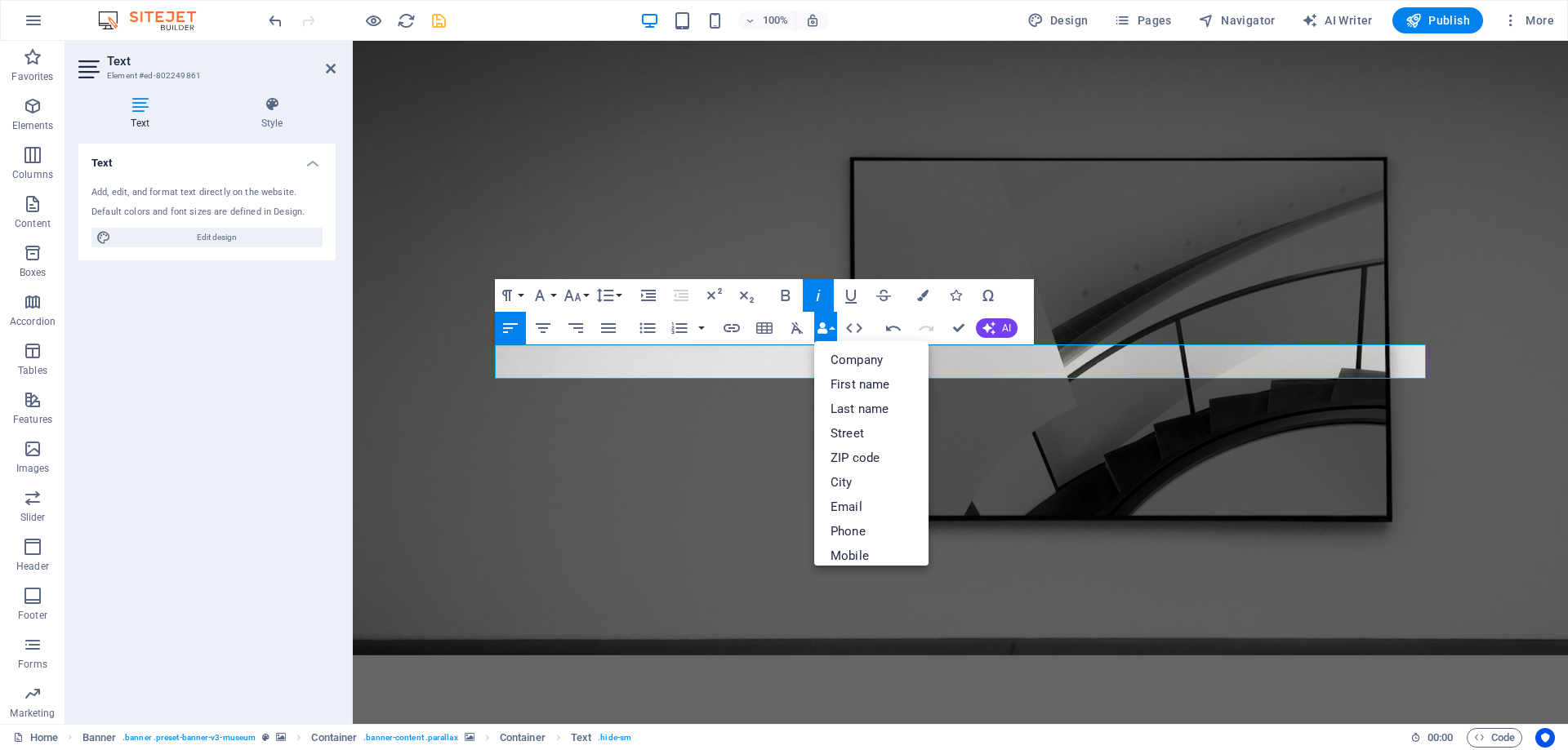
click at [832, 323] on button "Data Bindings" at bounding box center [826, 328] width 23 height 32
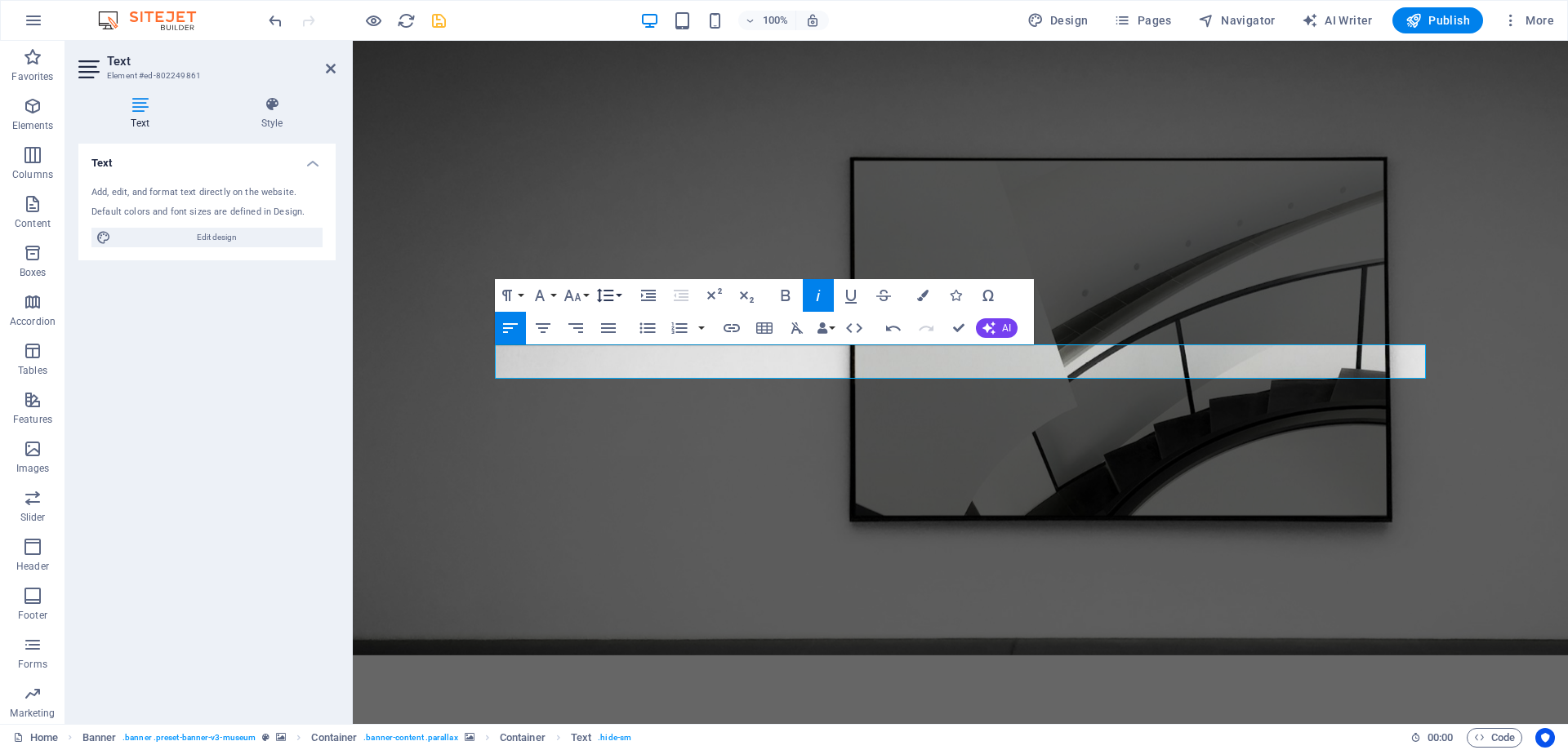
click at [621, 300] on button "Line Height" at bounding box center [608, 295] width 31 height 32
click at [618, 293] on button "Line Height" at bounding box center [608, 295] width 31 height 32
click at [585, 290] on button "Font Size" at bounding box center [576, 295] width 31 height 32
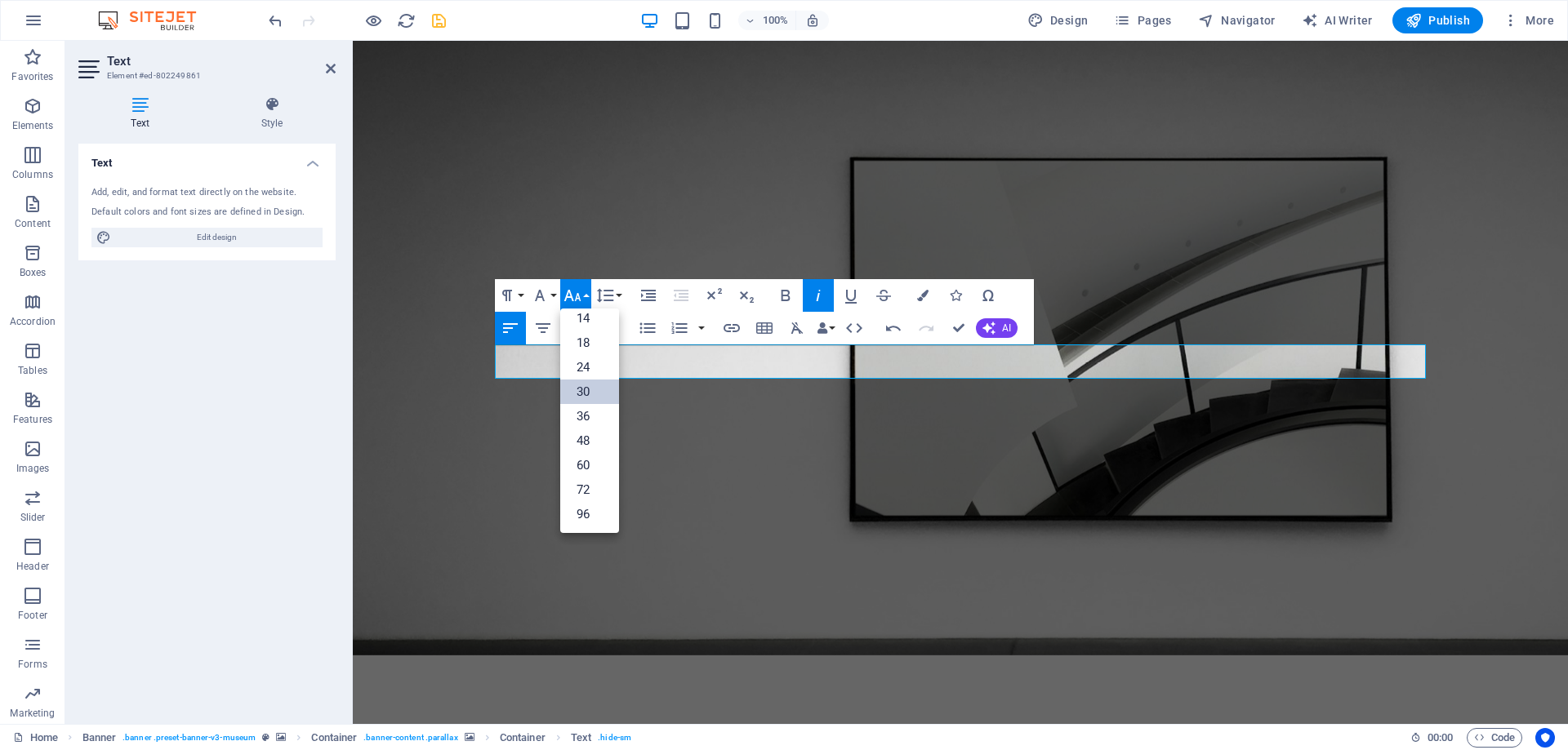
scroll to position [132, 0]
click at [585, 290] on button "Font Size" at bounding box center [576, 295] width 31 height 32
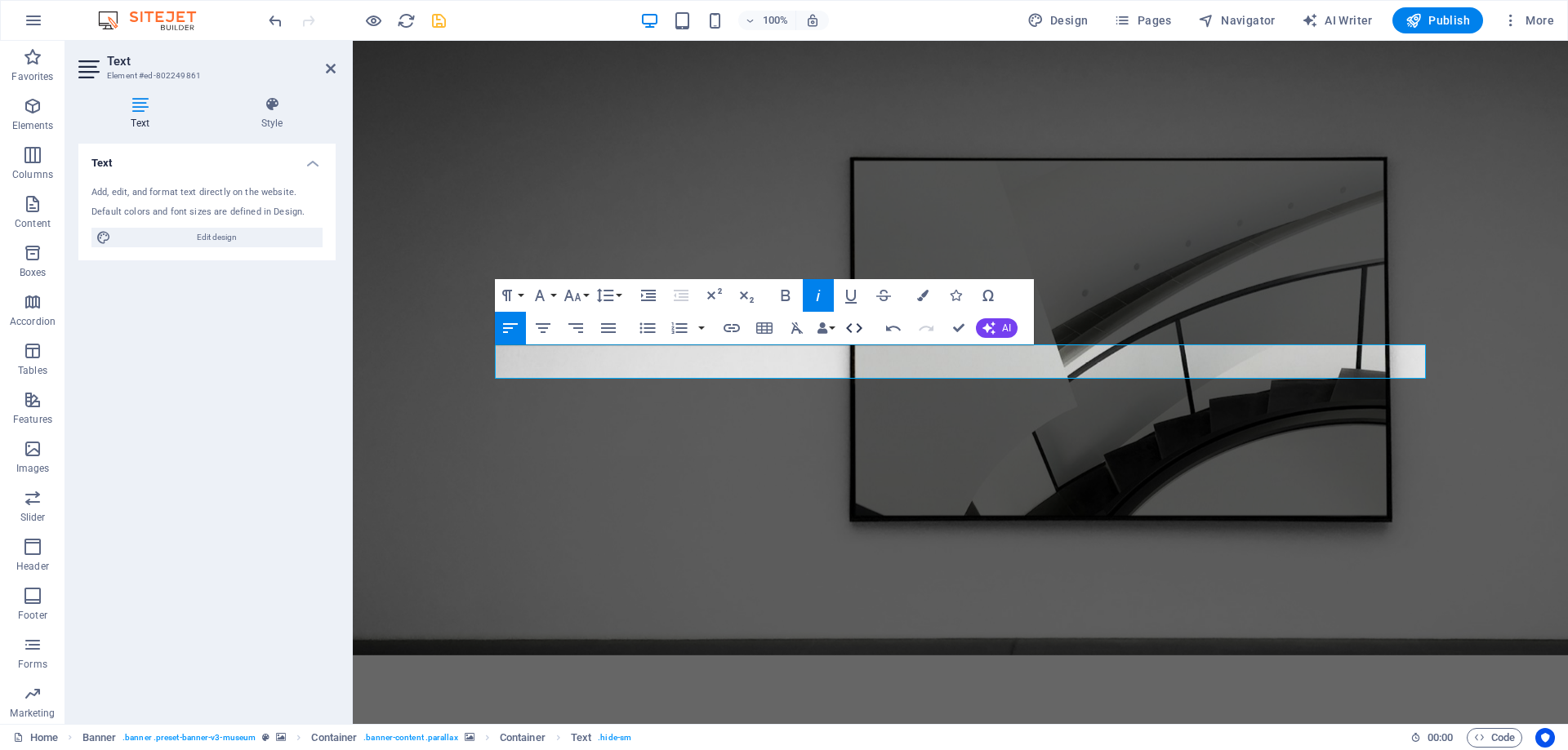
click at [858, 327] on icon "button" at bounding box center [854, 328] width 20 height 20
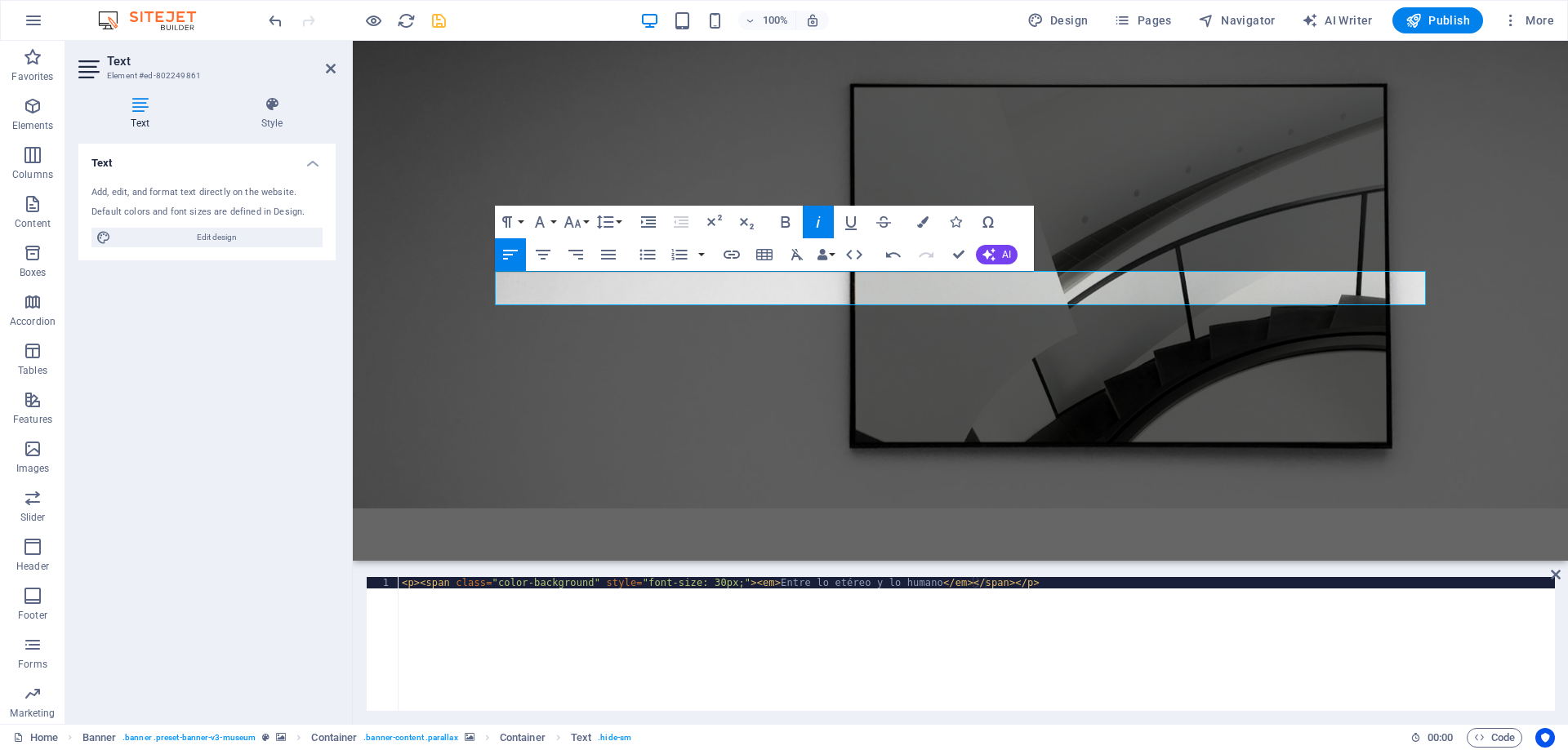
click at [481, 629] on div "< p > < span class = "color-background" style = "font-size: 30px;" > < em > Ent…" at bounding box center [976, 655] width 1157 height 157
click at [572, 593] on div "< p > < span class = "color-background" style = "font-size: 30px;" > < em > Ent…" at bounding box center [976, 655] width 1157 height 157
click at [714, 584] on div "< p > < span class = "color-background" style = "font-size: 30px;" > < em > Ent…" at bounding box center [976, 655] width 1157 height 157
click at [746, 652] on div "< p > < span class = "color-background" style = "font-size: 30px;" > < em > Ent…" at bounding box center [976, 655] width 1157 height 157
click at [715, 582] on div "< p > < span class = "color-background" style = "font-size: 30px;" > < em > Ent…" at bounding box center [976, 655] width 1157 height 157
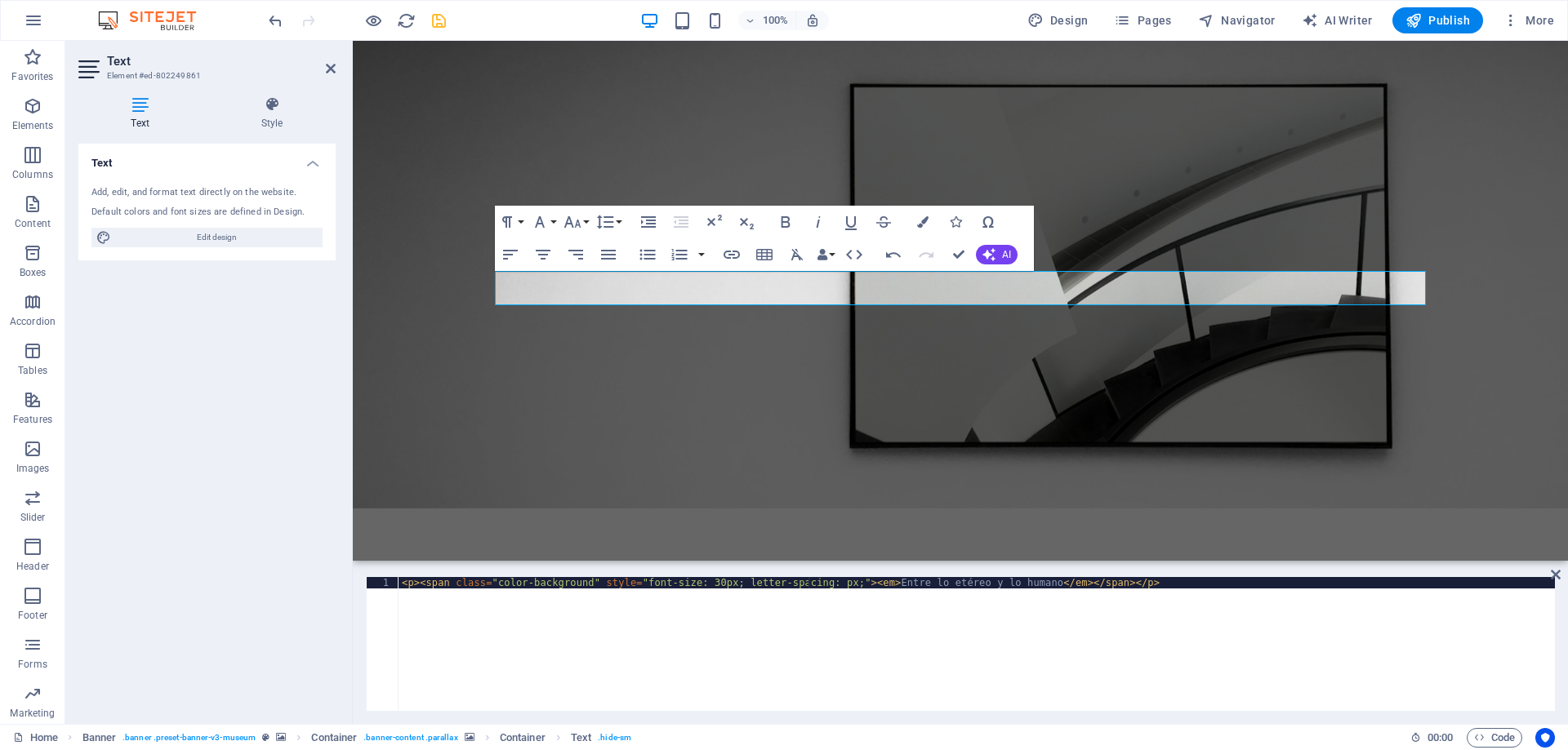
scroll to position [0, 34]
type textarea "<p><span class="color-background" style="font-size: 30px; letter-spacing: 3px;"…"
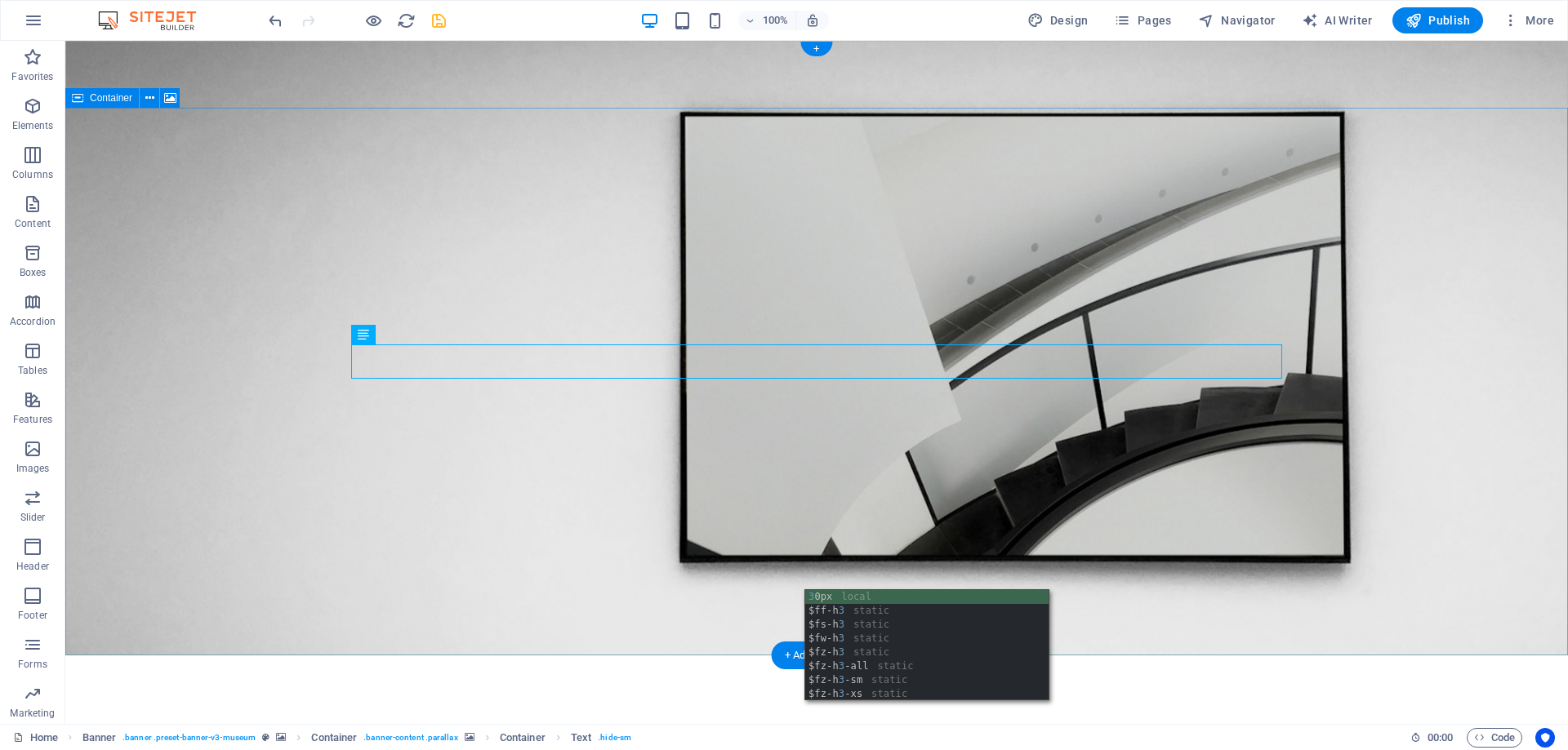
click at [431, 287] on icon at bounding box center [435, 285] width 9 height 17
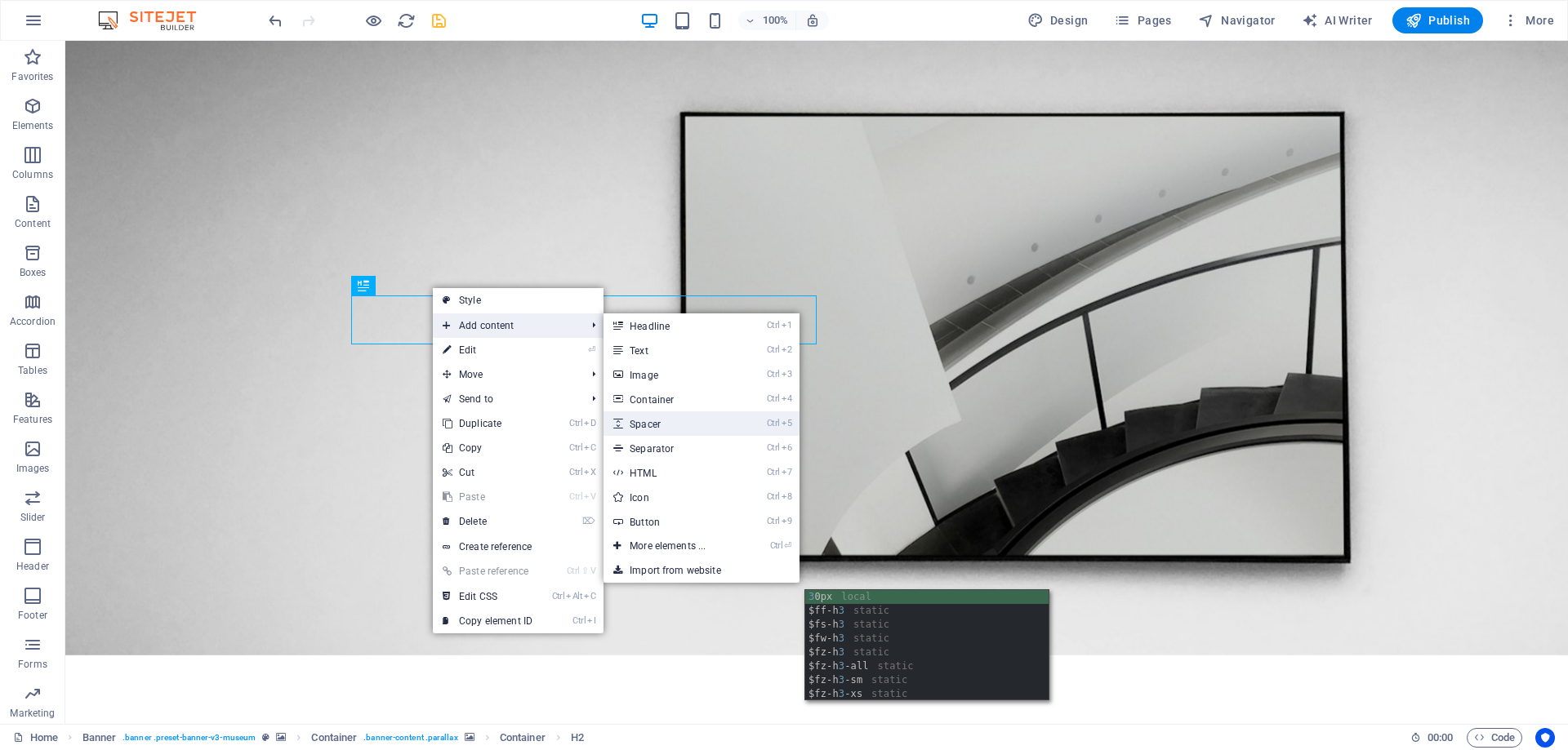
click at [679, 426] on link "Ctrl 5 Spacer" at bounding box center [671, 423] width 134 height 24
select select "px"
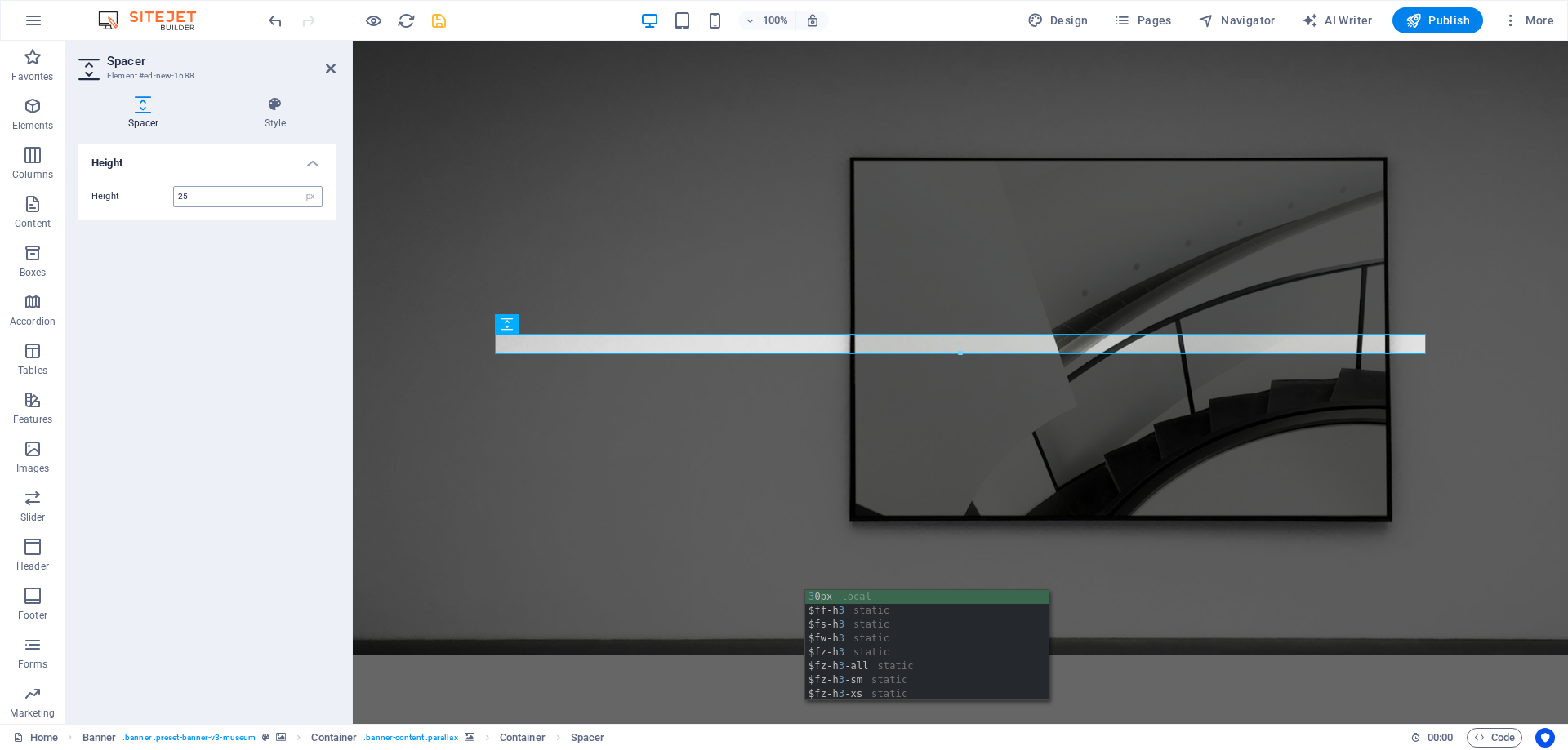
drag, startPoint x: 211, startPoint y: 190, endPoint x: 149, endPoint y: 185, distance: 62.2
click at [174, 187] on input "25" at bounding box center [247, 197] width 148 height 20
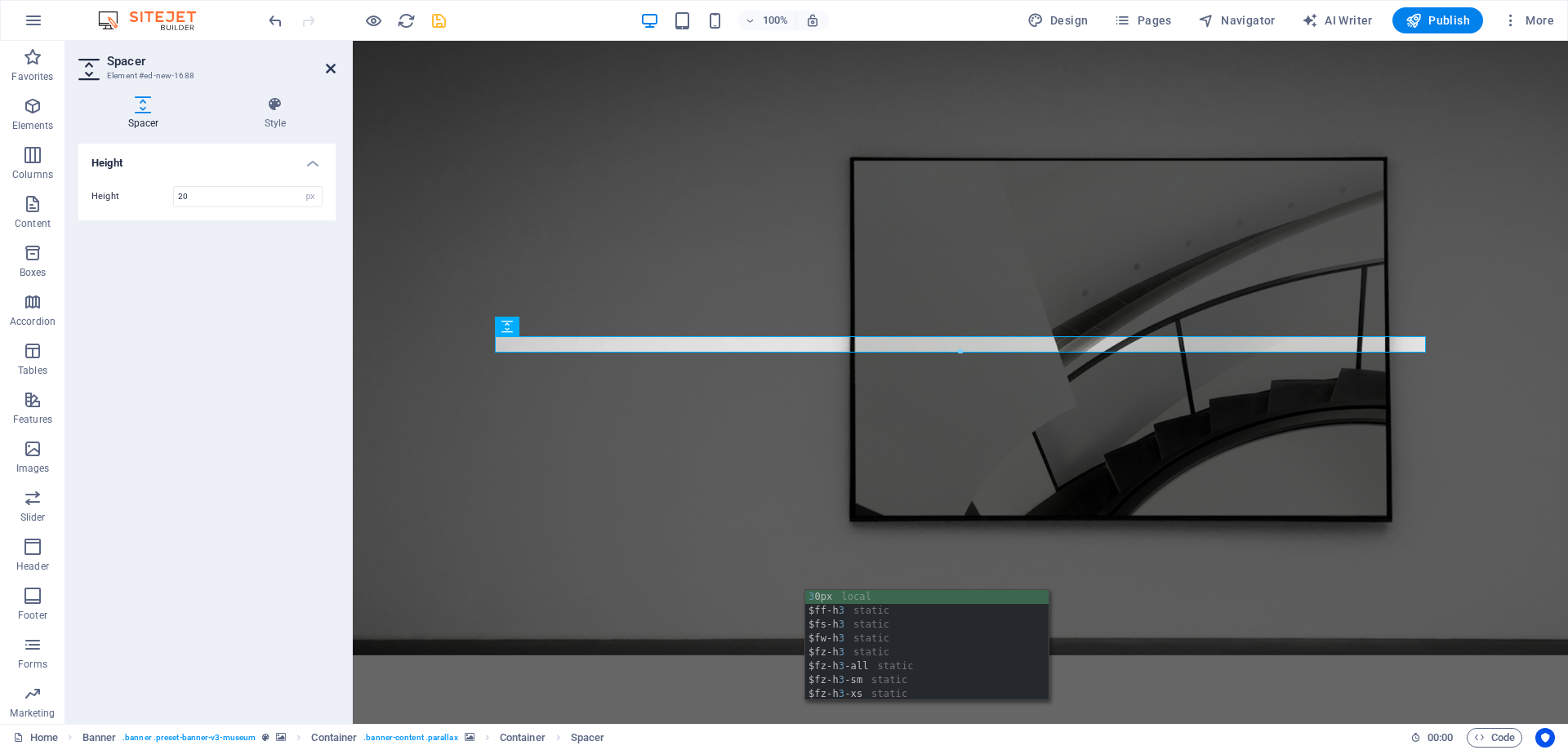
type input "20"
click at [330, 63] on icon at bounding box center [330, 68] width 10 height 13
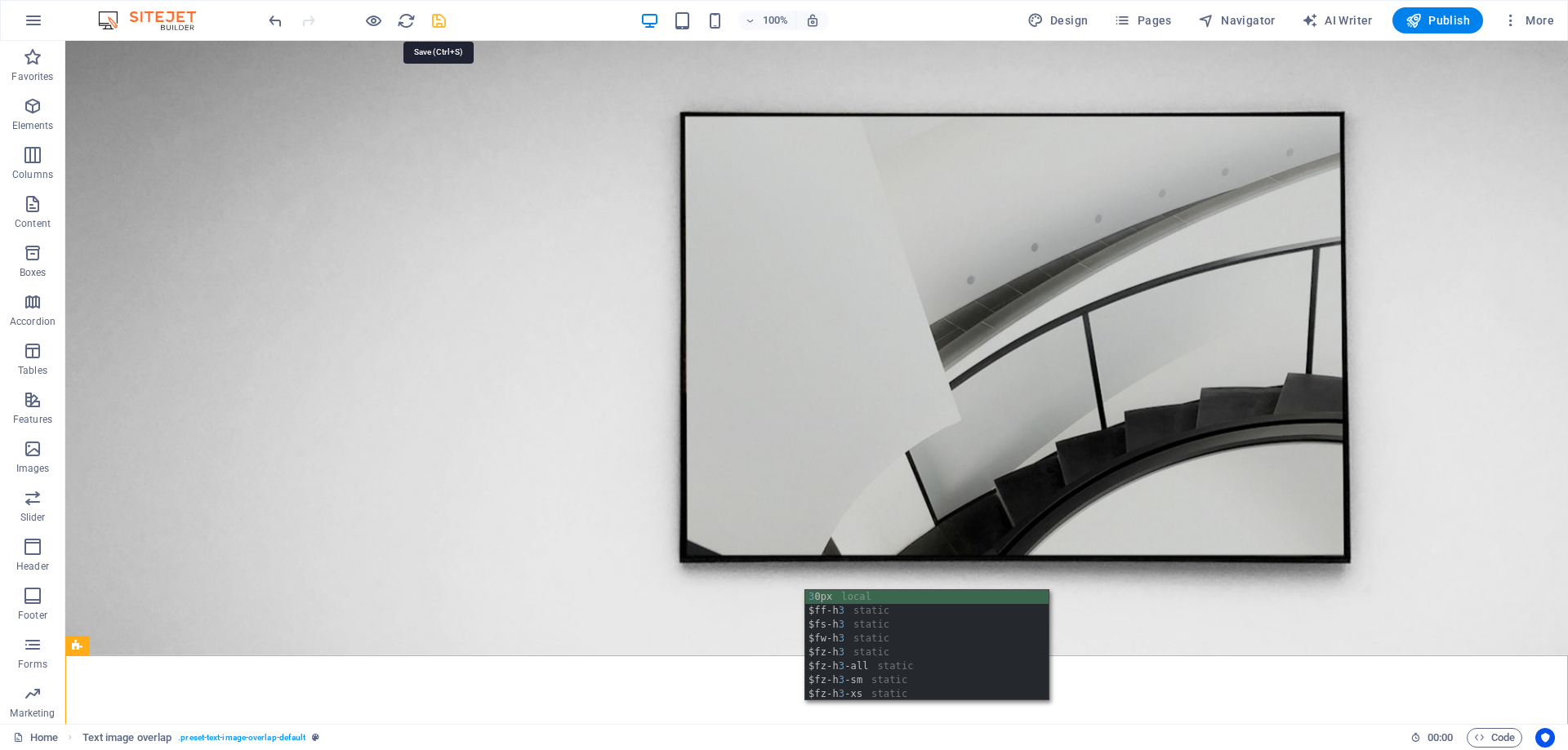
click at [438, 22] on icon "save" at bounding box center [438, 21] width 19 height 19
checkbox input "false"
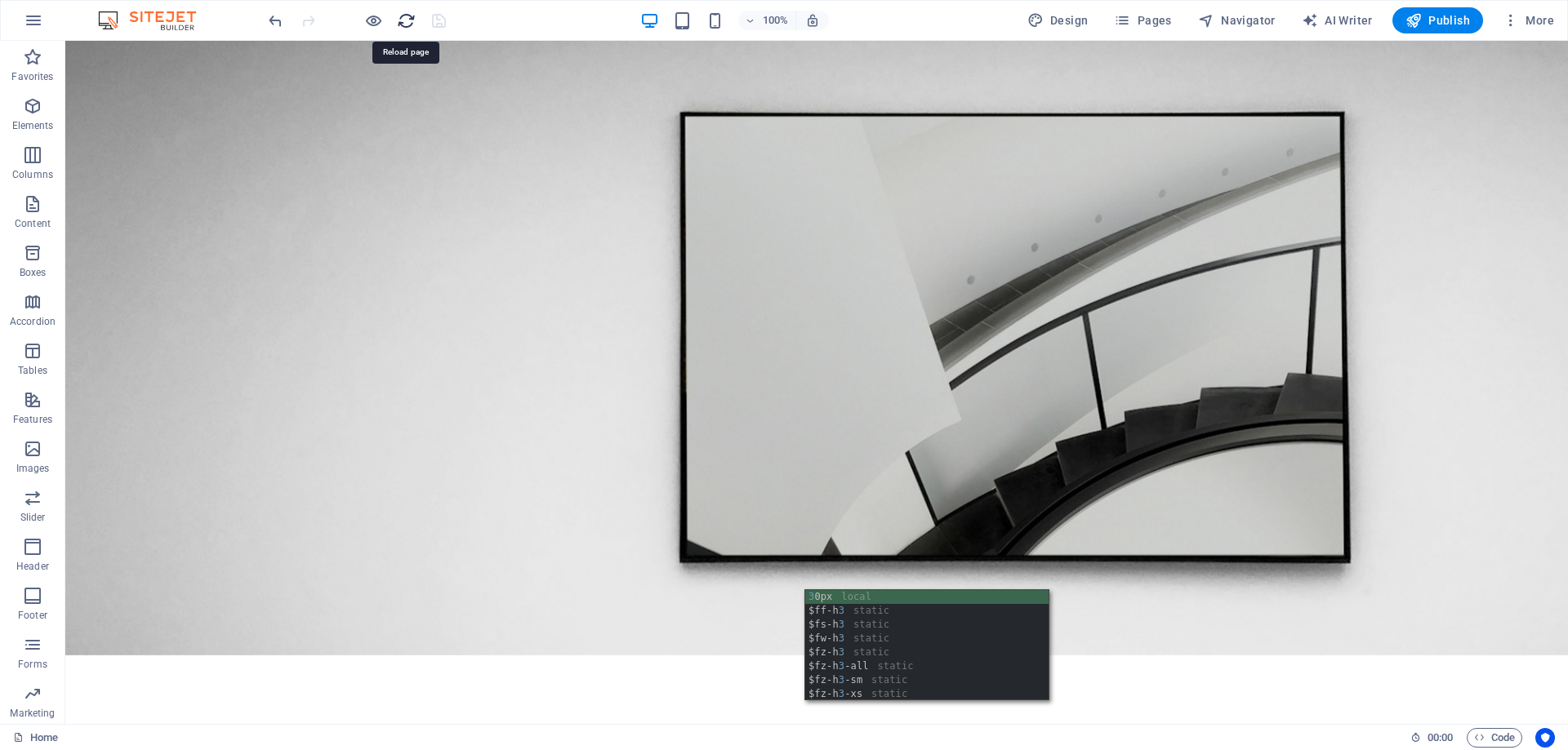
click at [406, 17] on icon "reload" at bounding box center [406, 21] width 19 height 19
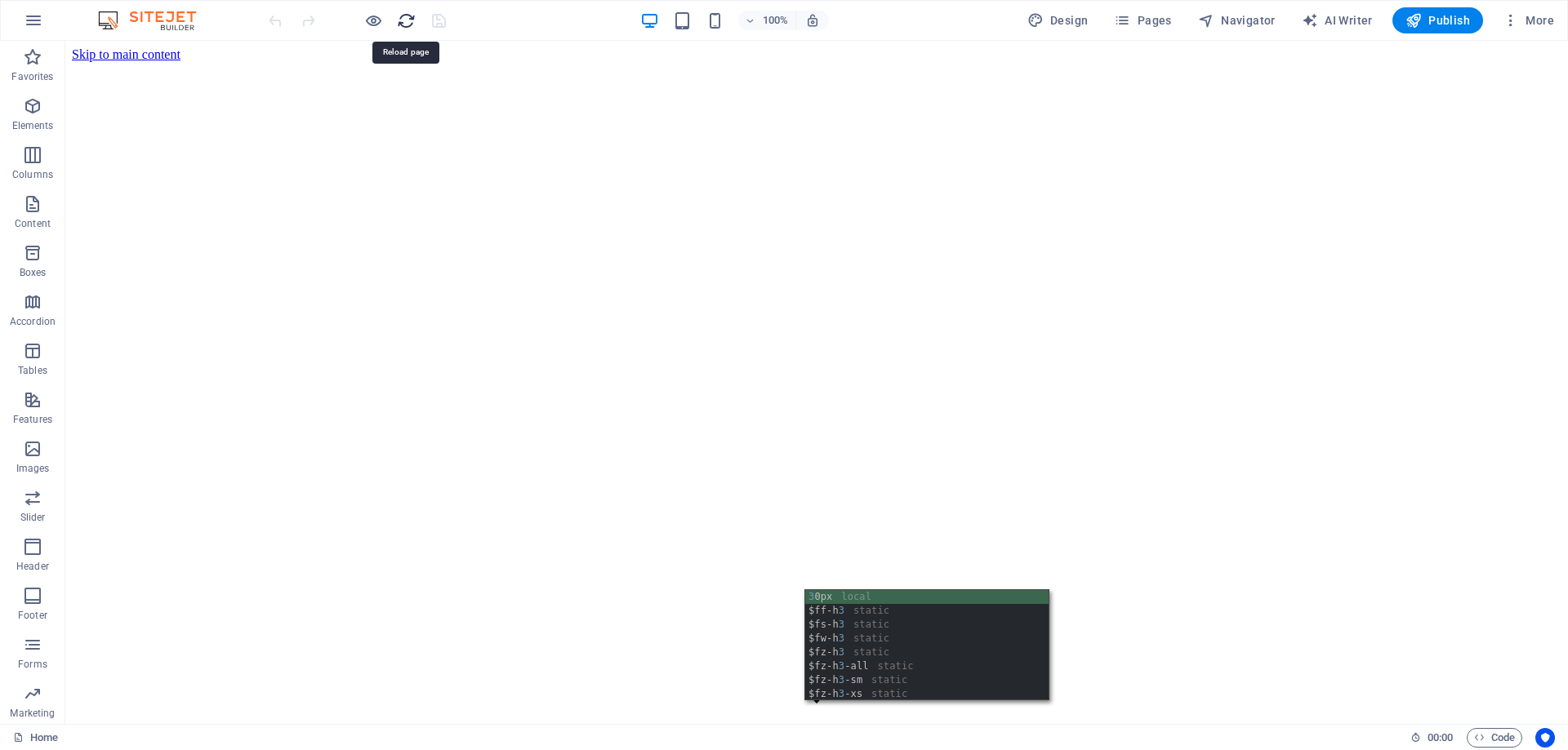
scroll to position [0, 0]
click at [853, 590] on div "3 0px local $ff-h 3 static $fs-h 3 static $fw-h 3 static $fz-h 3 static $fz-h 3…" at bounding box center [926, 659] width 243 height 139
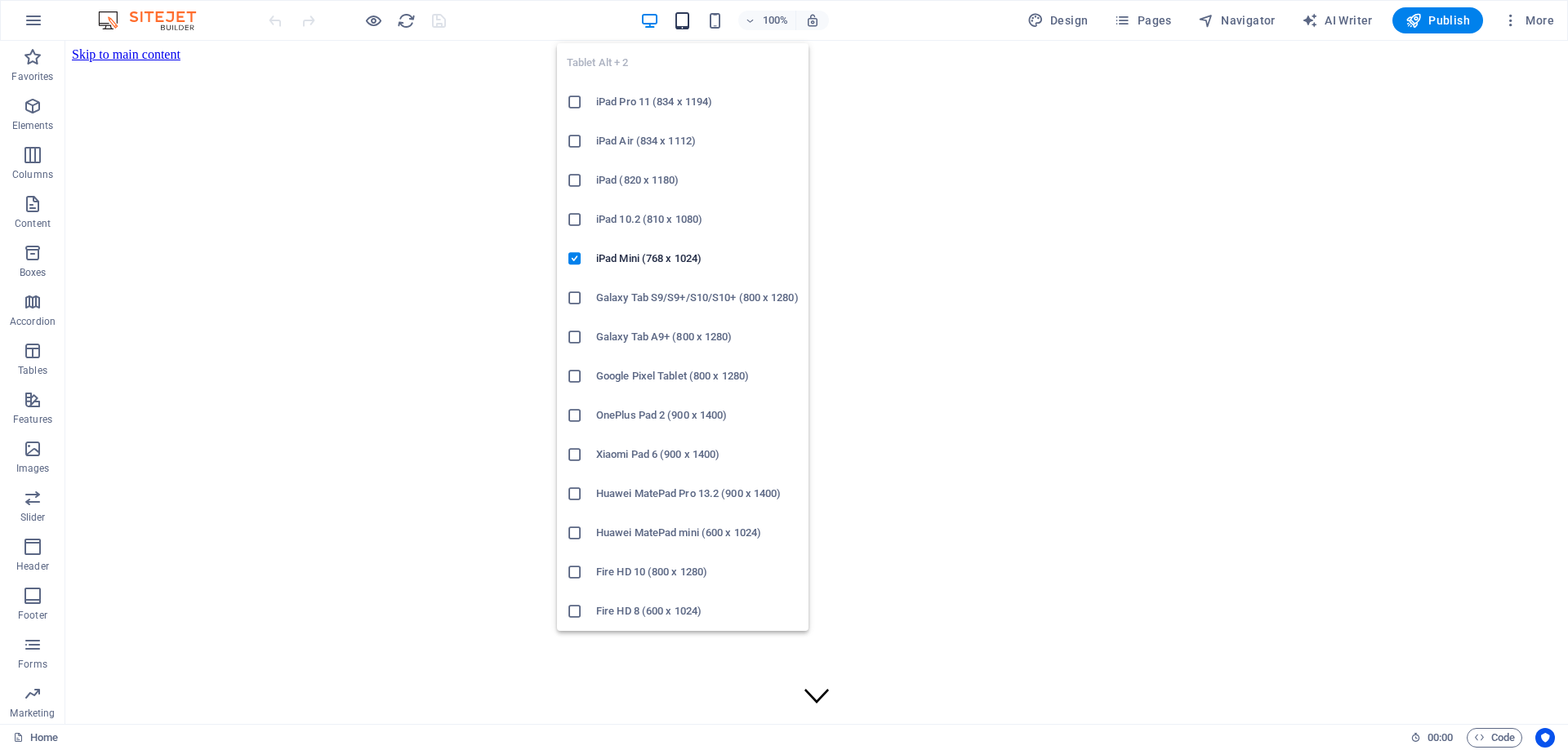
click at [690, 15] on icon "button" at bounding box center [681, 21] width 19 height 19
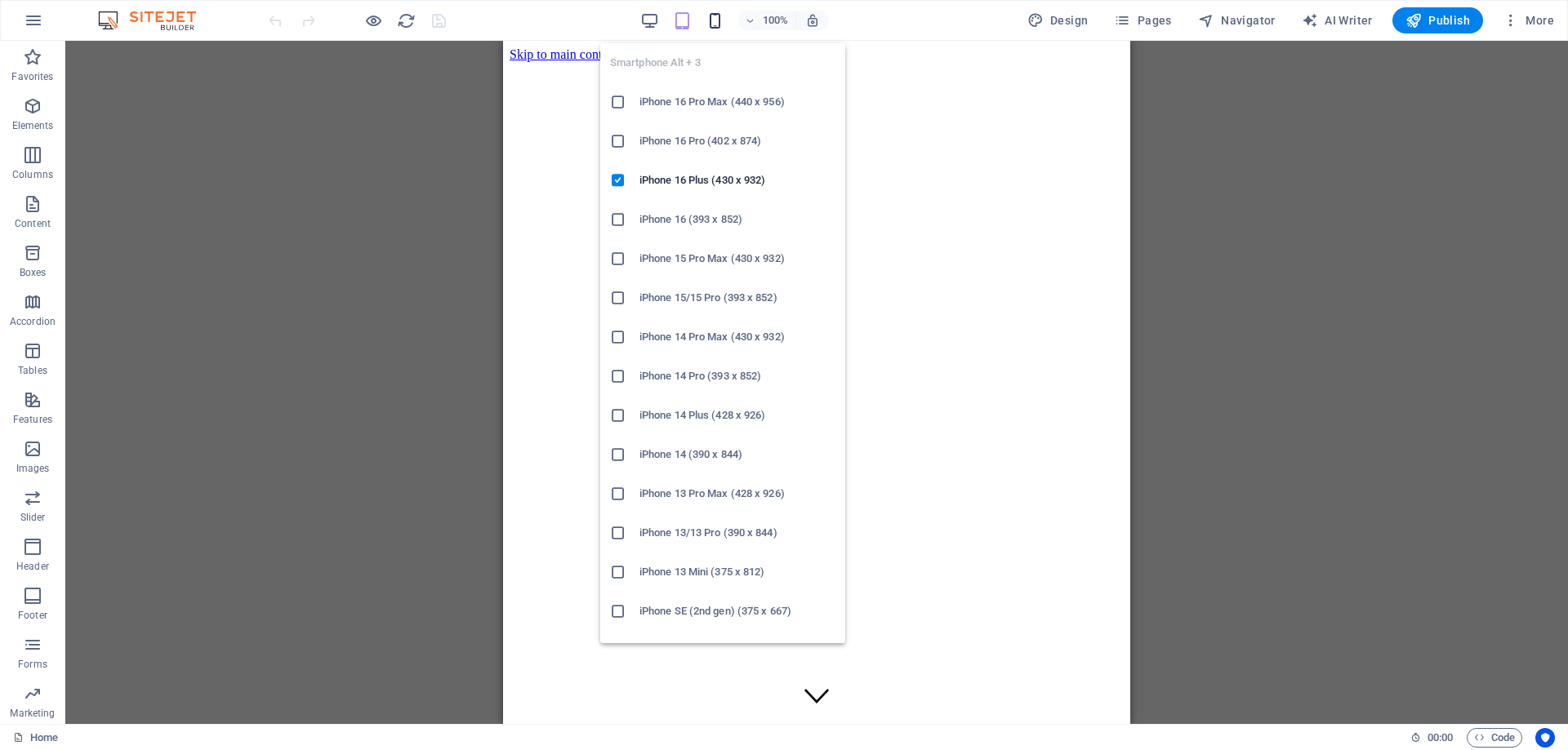
click at [715, 17] on icon "button" at bounding box center [715, 21] width 19 height 19
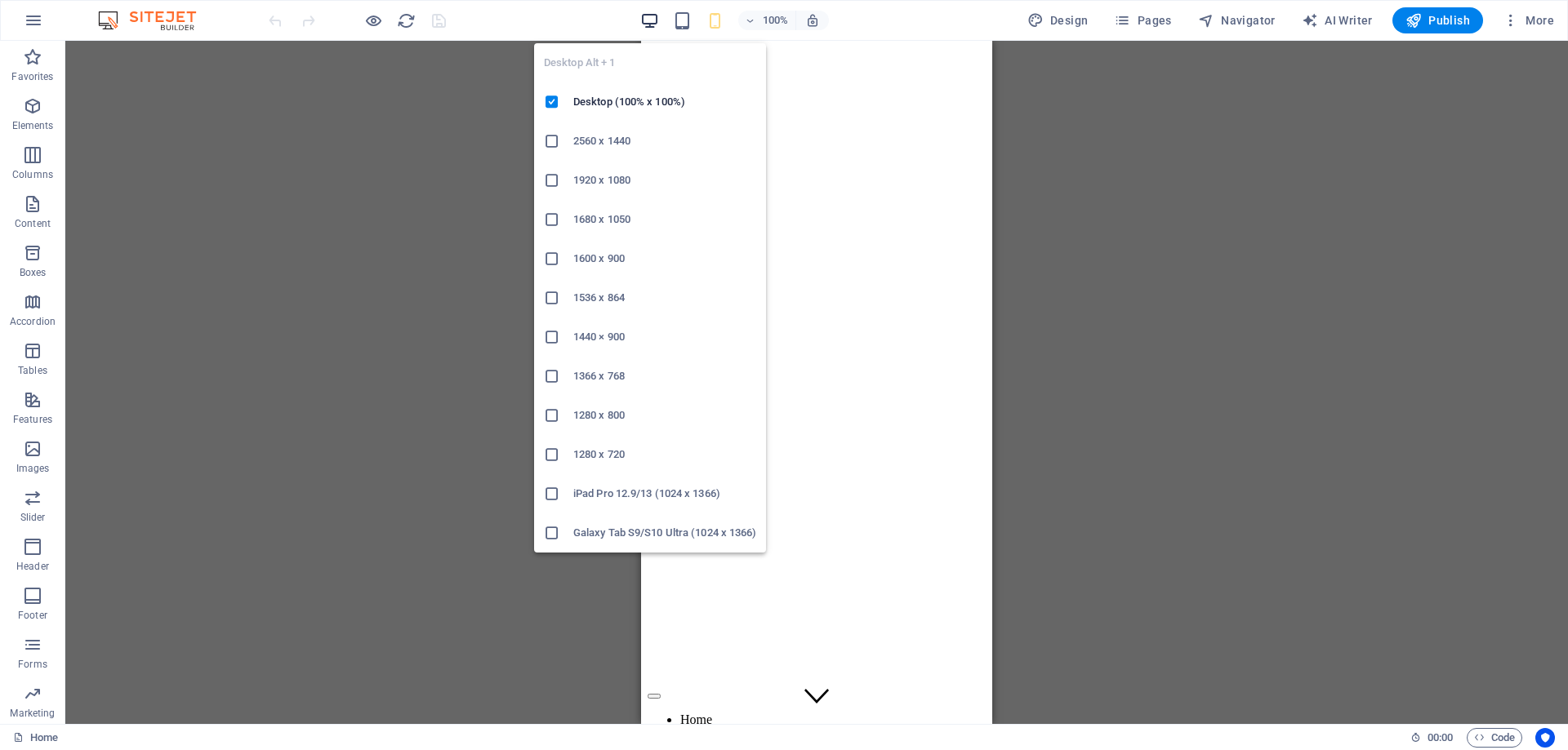
click at [648, 23] on icon "button" at bounding box center [649, 21] width 19 height 19
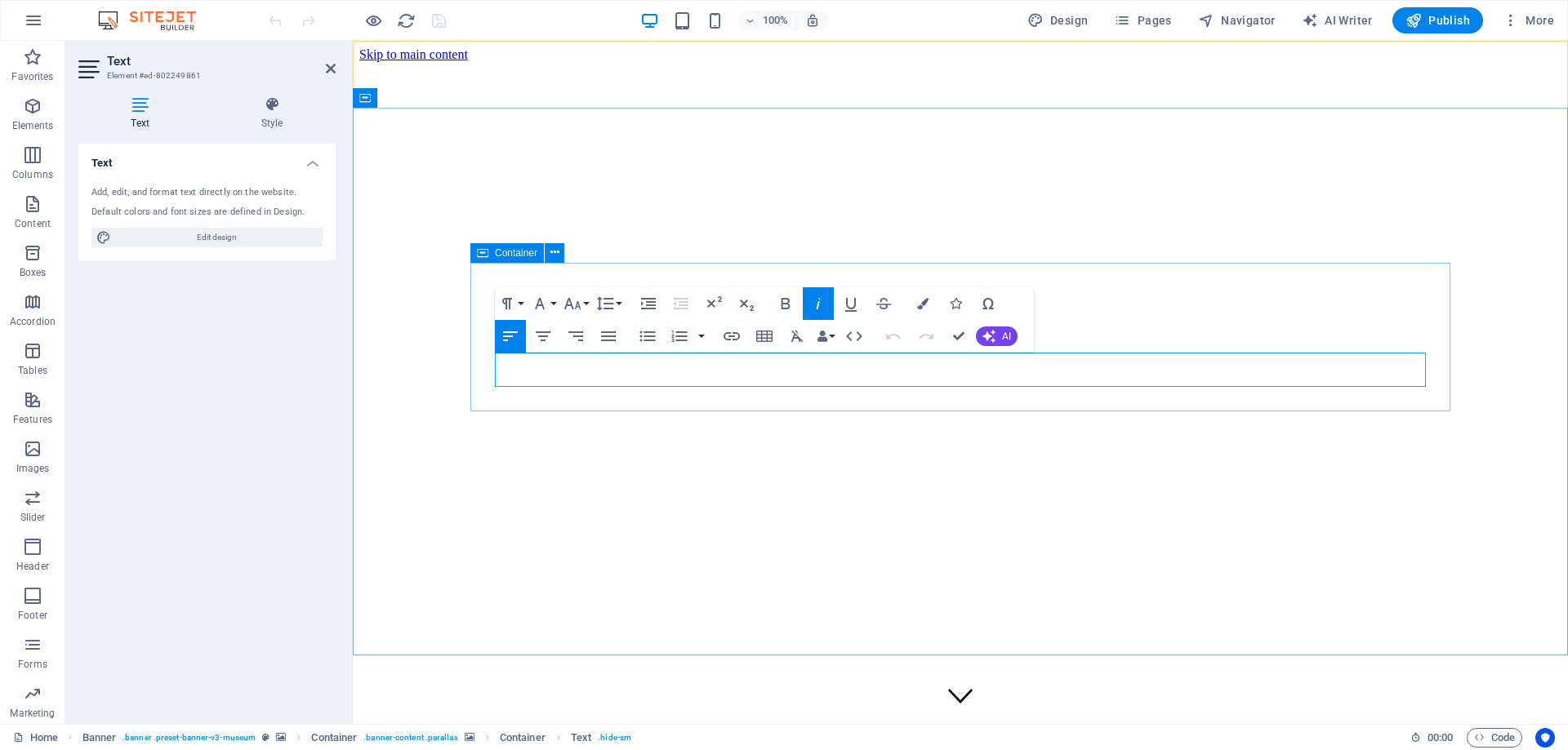
drag, startPoint x: 894, startPoint y: 370, endPoint x: 481, endPoint y: 368, distance: 413.0
click at [585, 304] on button "Font Size" at bounding box center [576, 304] width 31 height 32
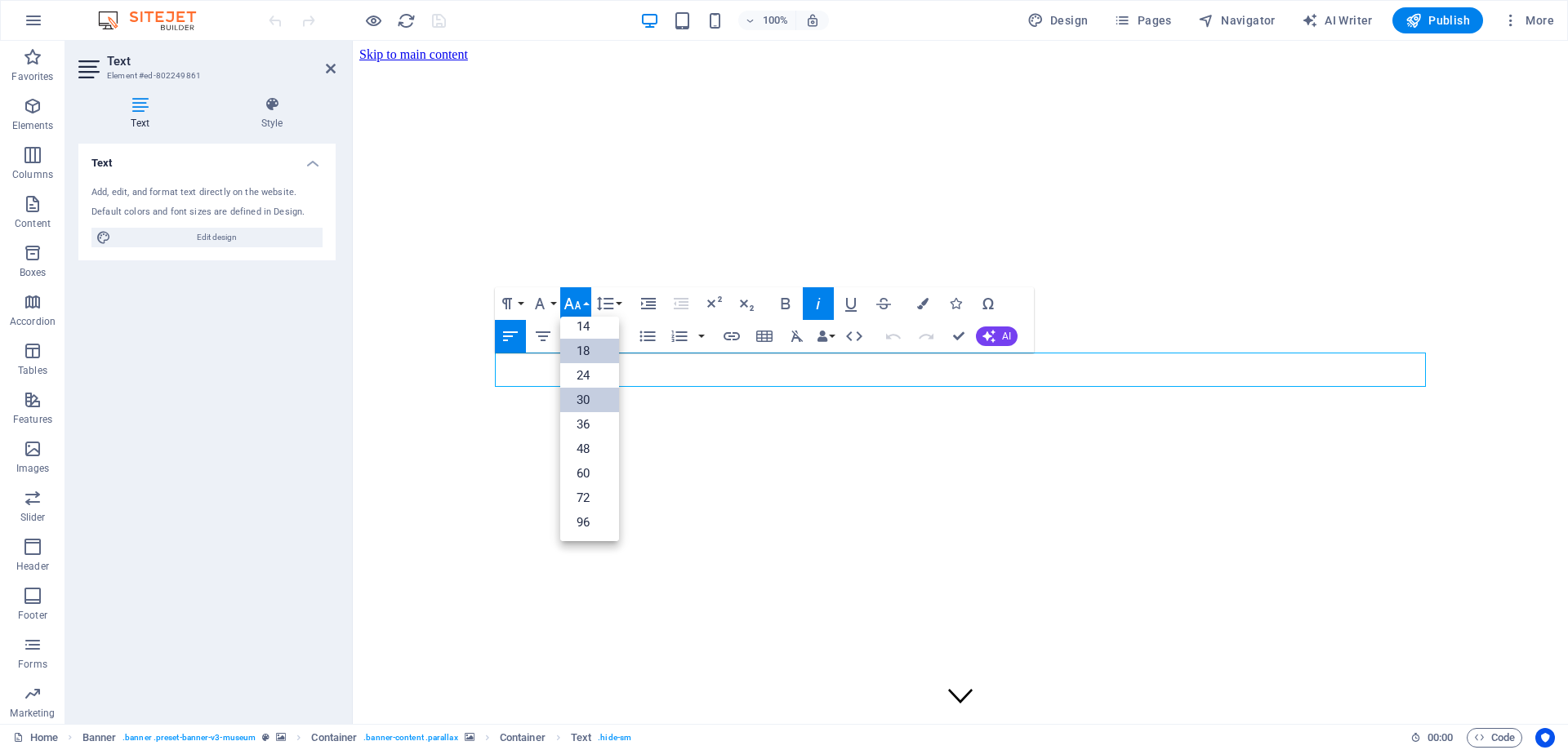
click at [584, 341] on link "18" at bounding box center [590, 350] width 59 height 24
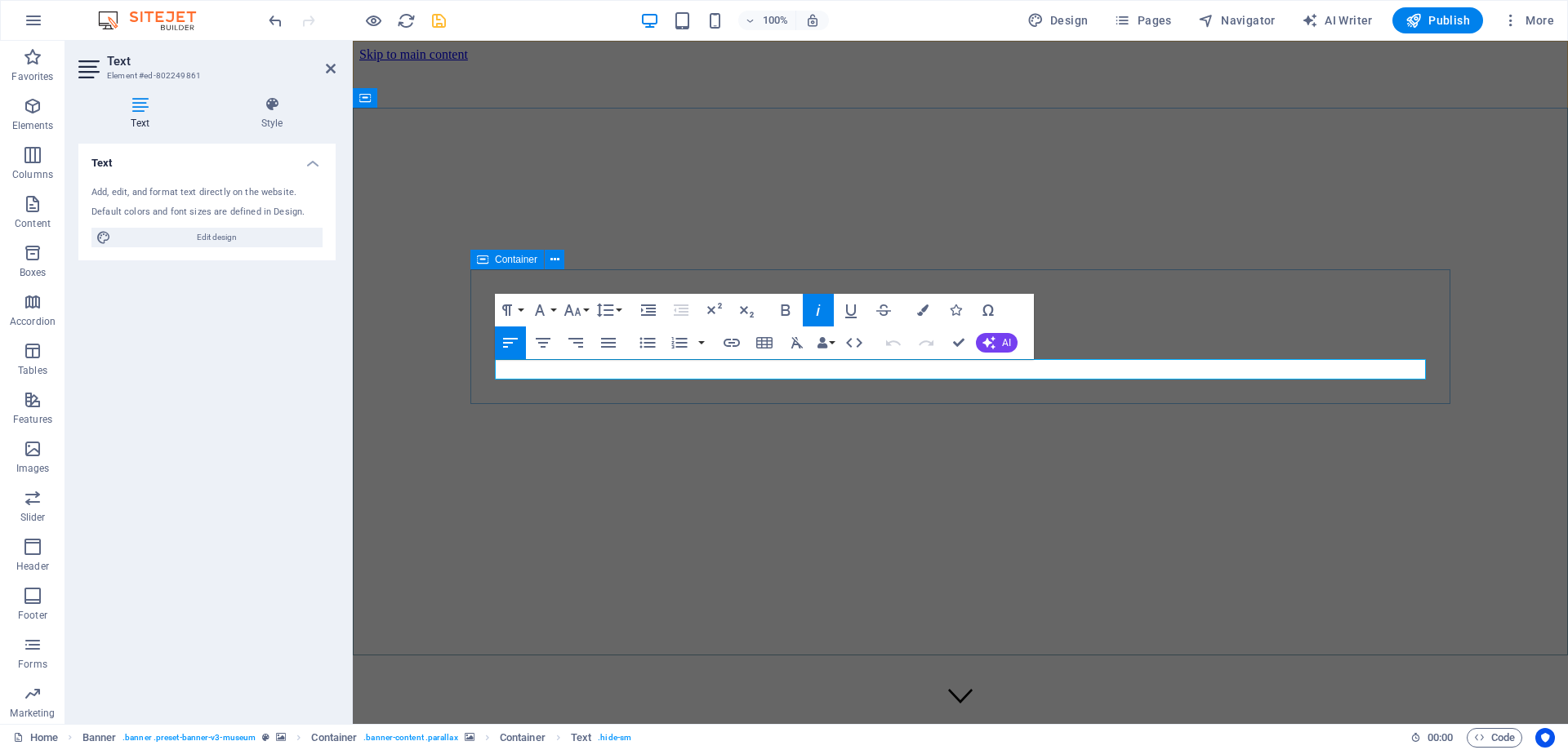
drag, startPoint x: 766, startPoint y: 372, endPoint x: 470, endPoint y: 370, distance: 296.0
click at [819, 307] on icon "button" at bounding box center [819, 310] width 20 height 20
click at [791, 307] on icon "button" at bounding box center [785, 310] width 20 height 20
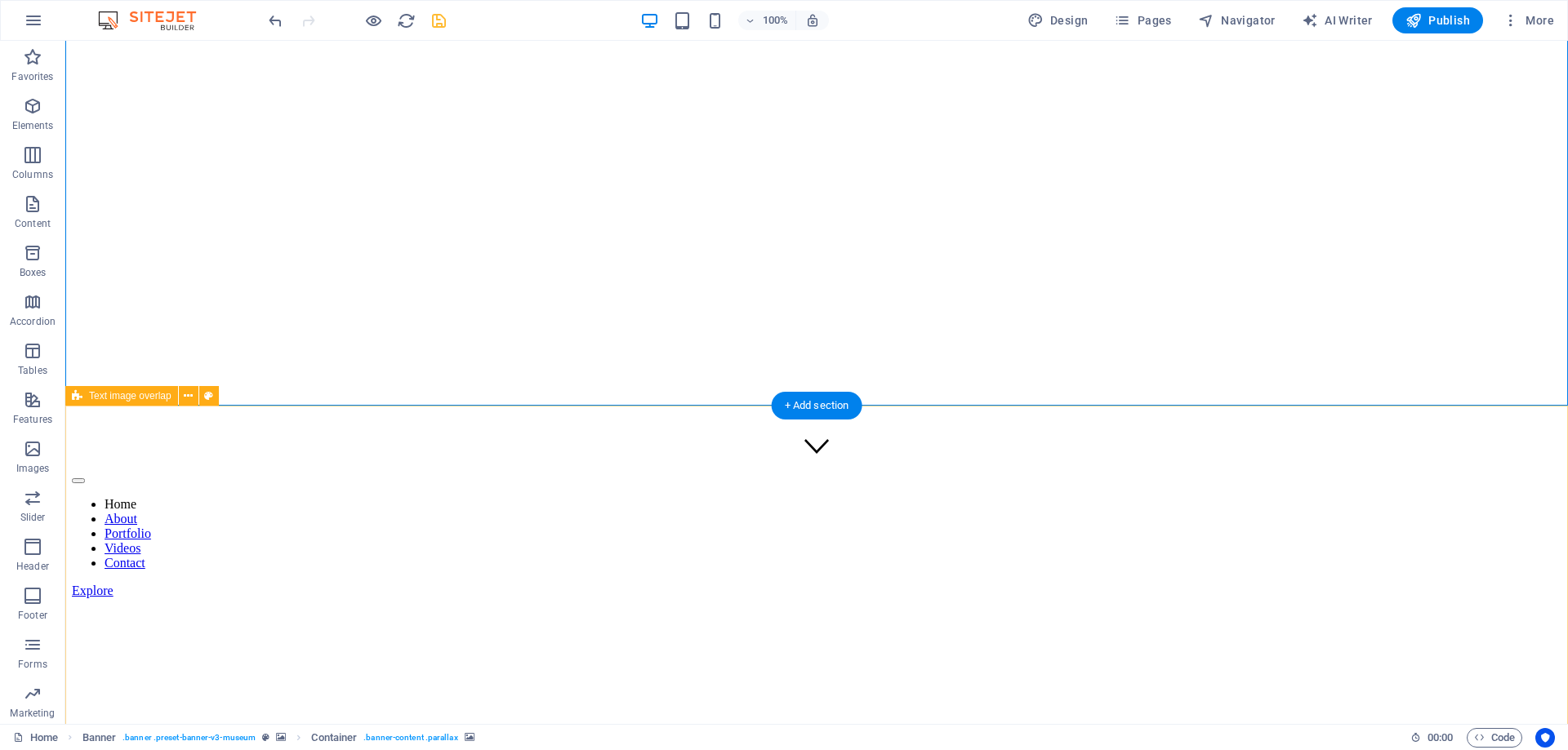
scroll to position [0, 0]
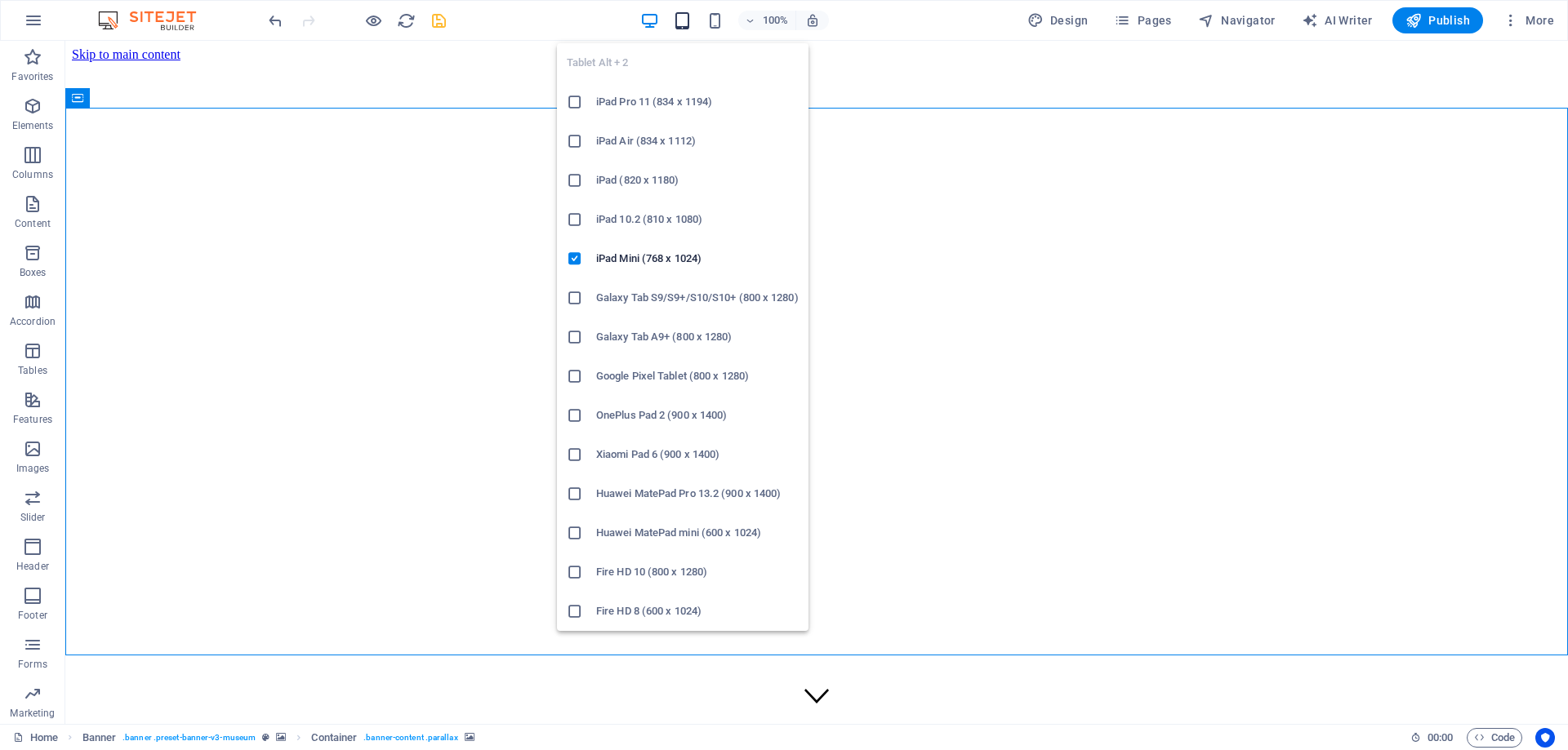
click at [691, 19] on icon "button" at bounding box center [681, 21] width 19 height 19
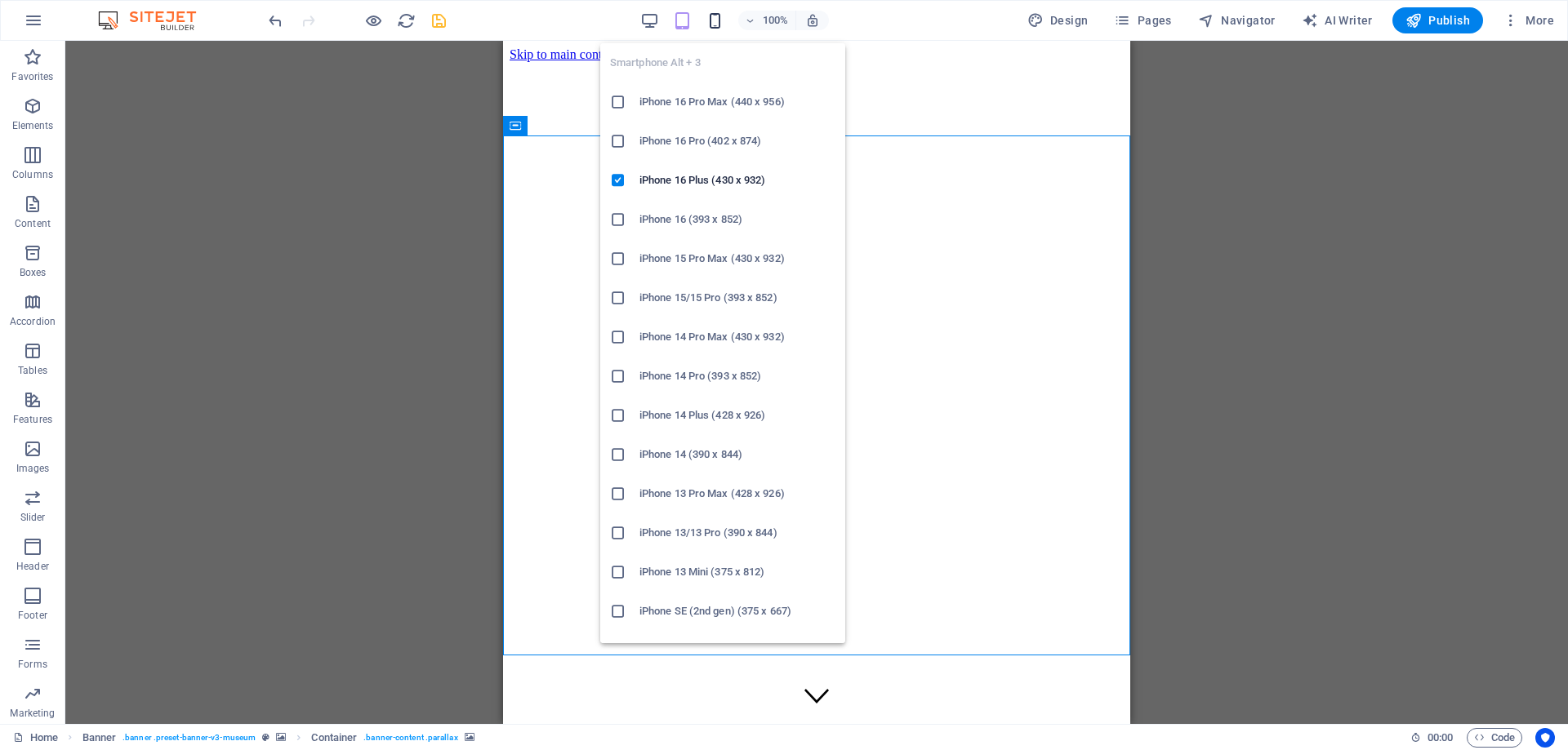
click at [718, 15] on icon "button" at bounding box center [715, 21] width 19 height 19
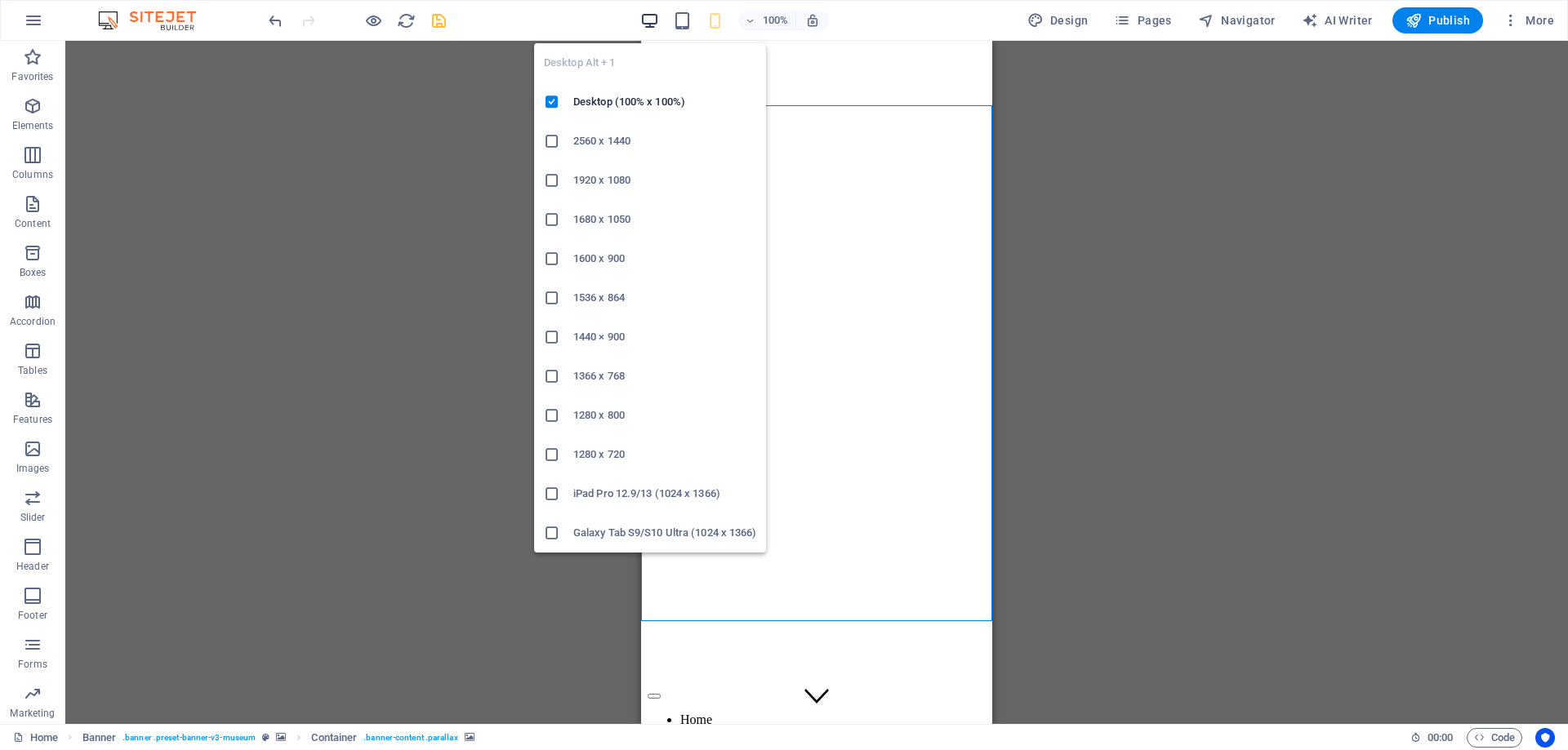
click at [656, 15] on icon "button" at bounding box center [649, 21] width 19 height 19
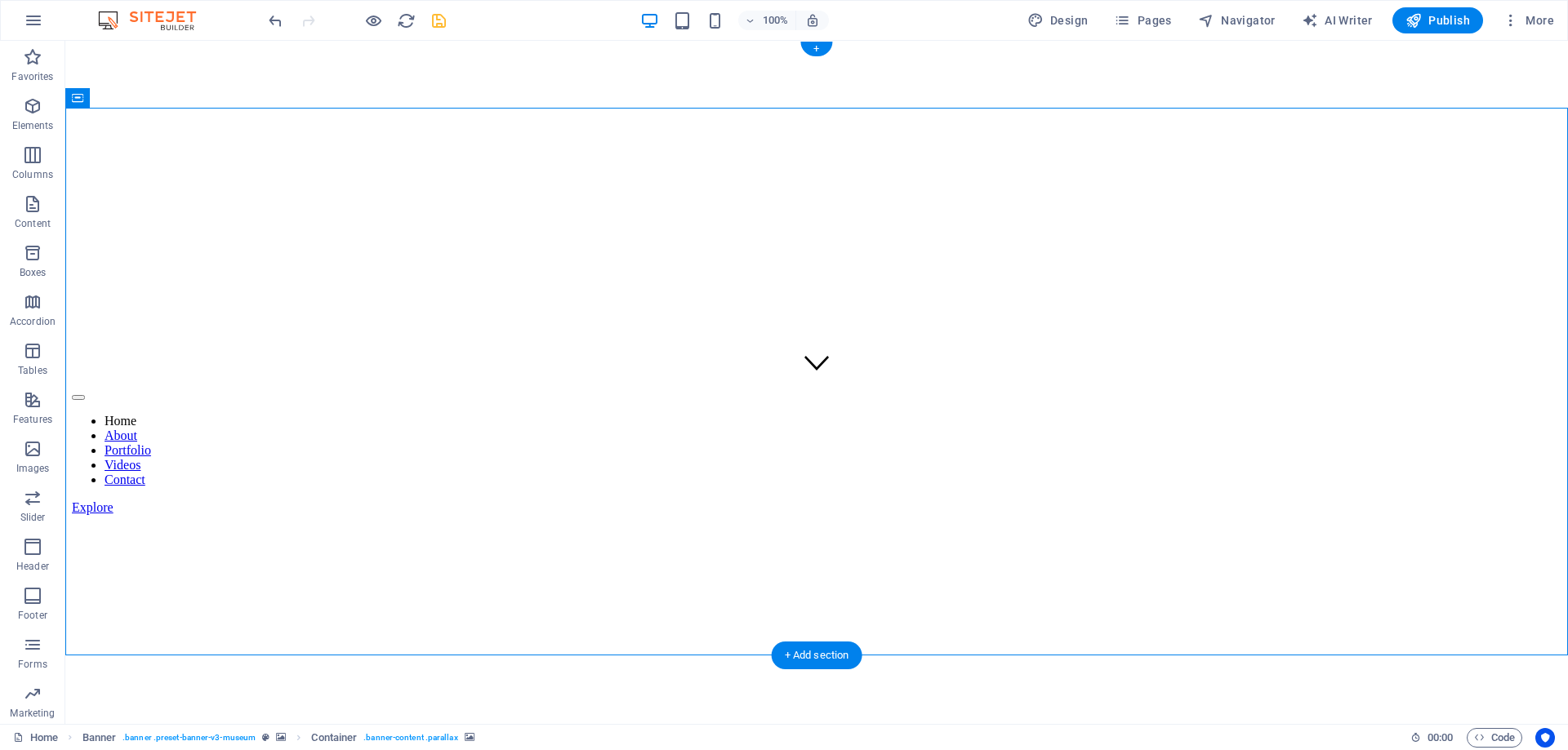
scroll to position [582, 0]
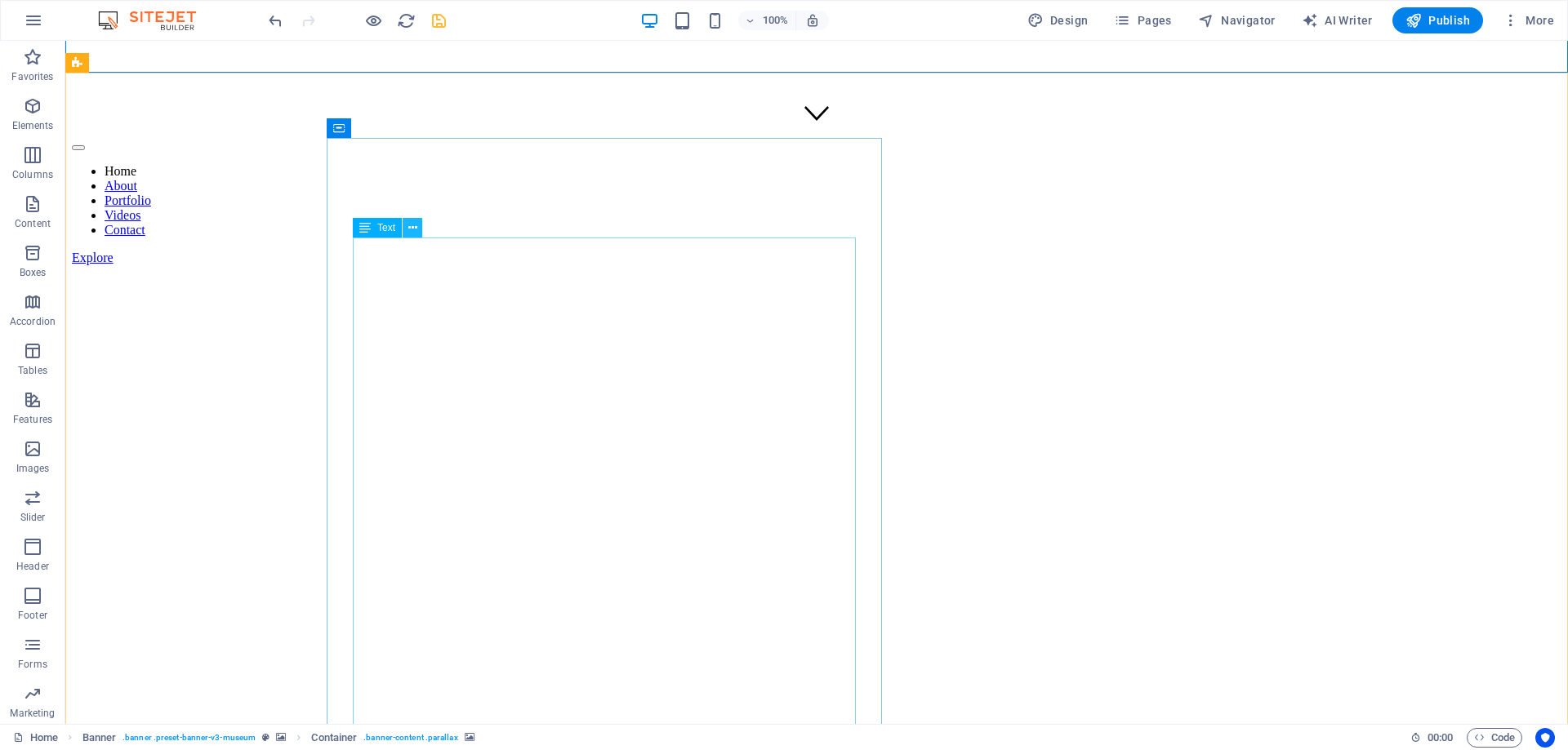
click at [407, 233] on button at bounding box center [412, 228] width 20 height 20
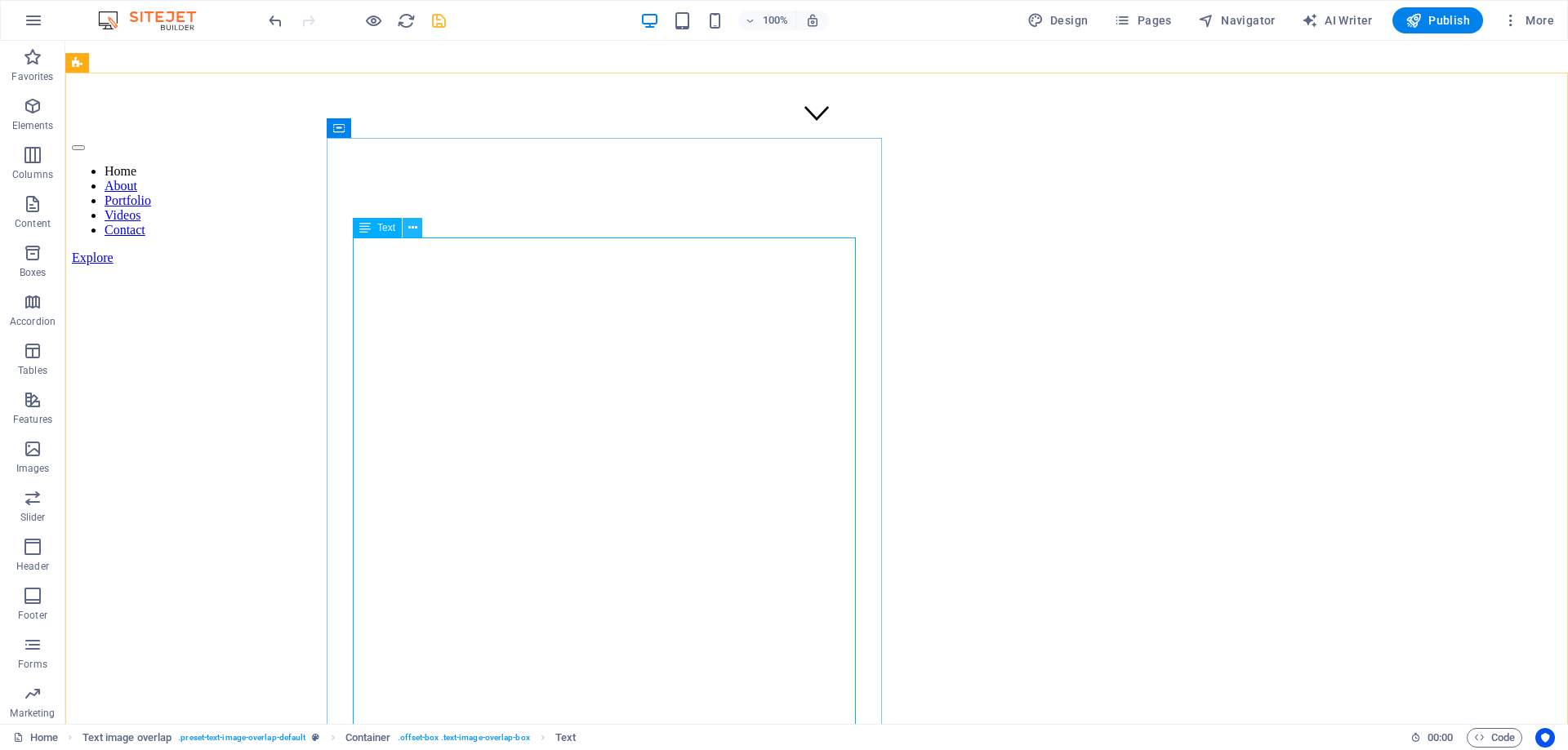
click at [412, 231] on icon at bounding box center [412, 228] width 9 height 17
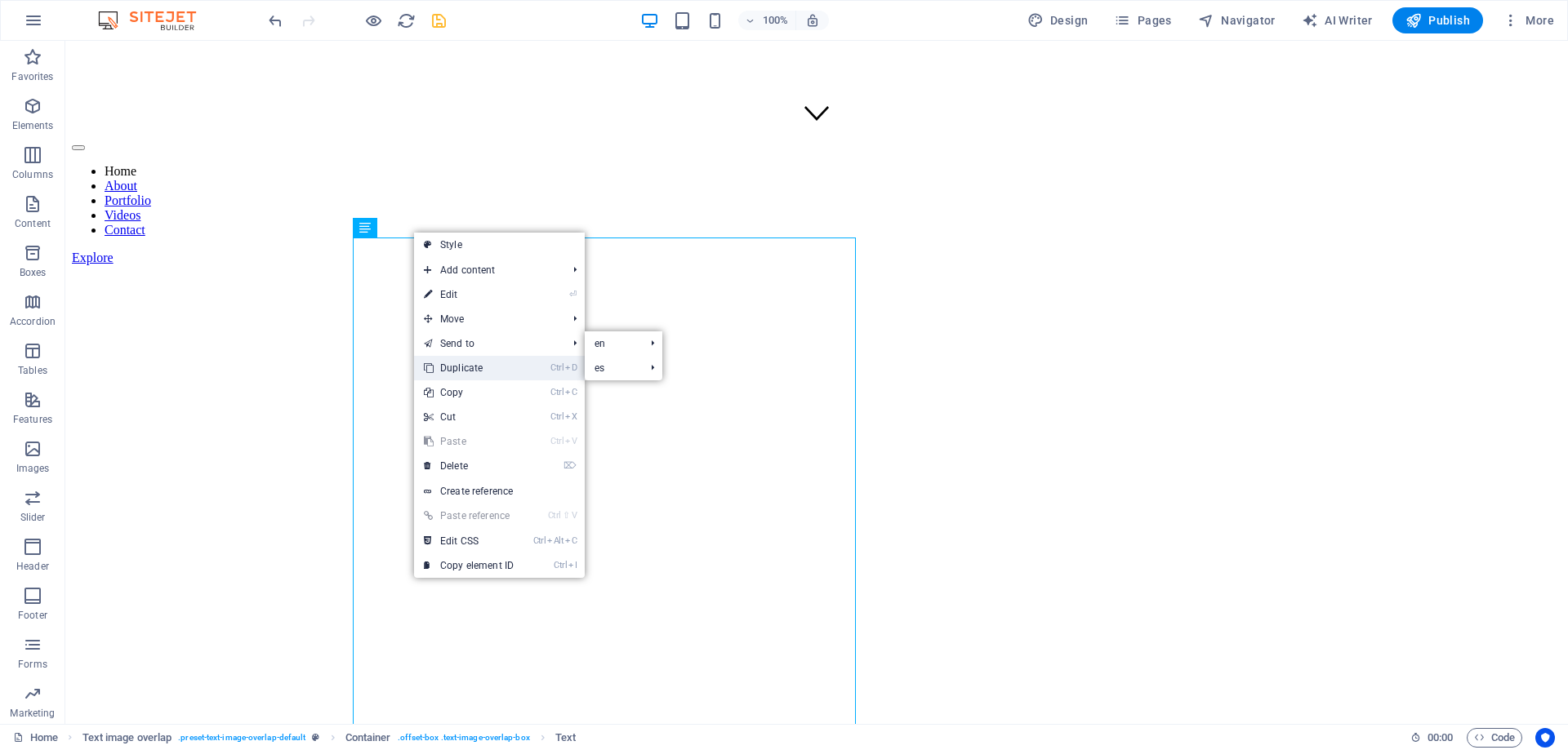
click at [472, 368] on link "Ctrl D Duplicate" at bounding box center [469, 367] width 109 height 24
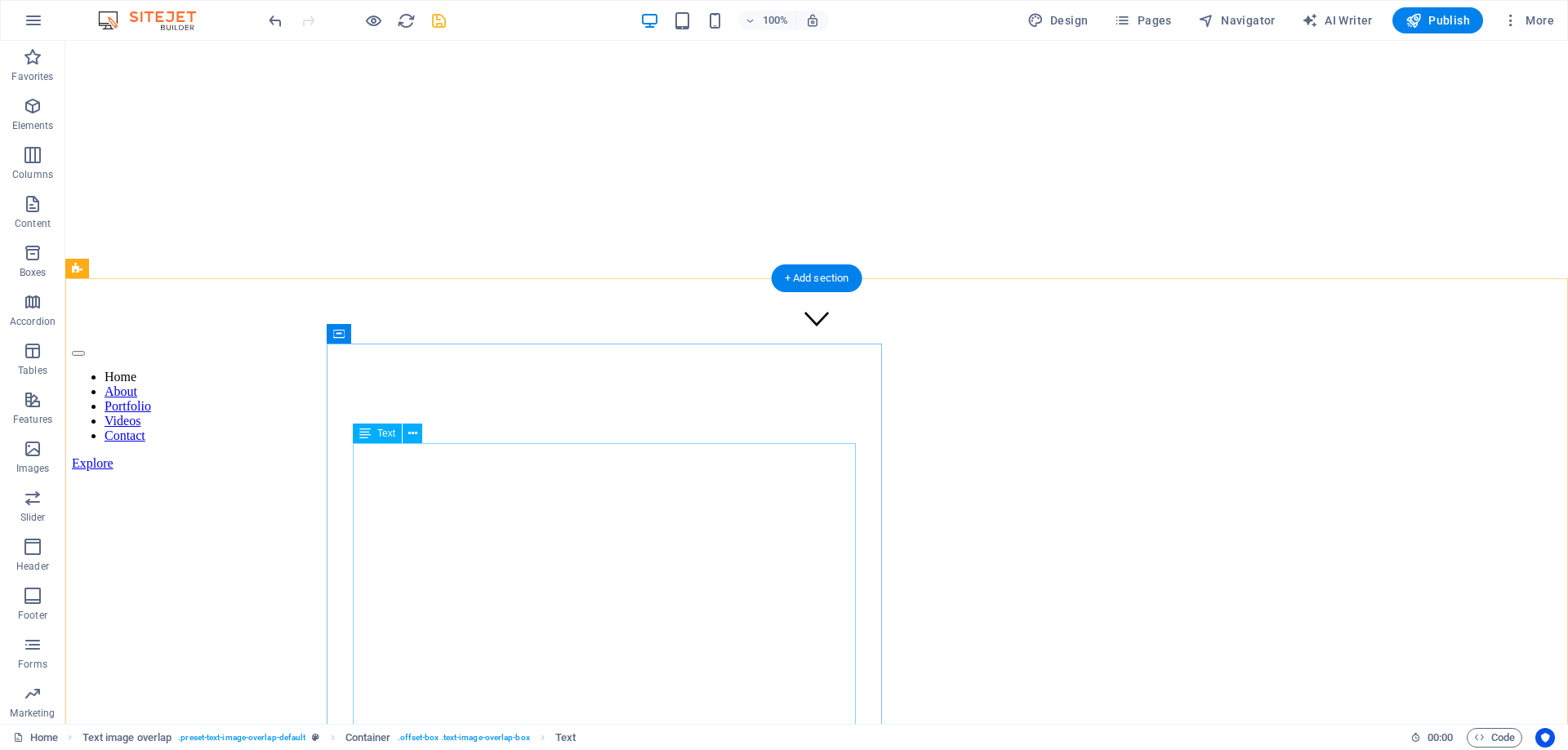
scroll to position [44, 0]
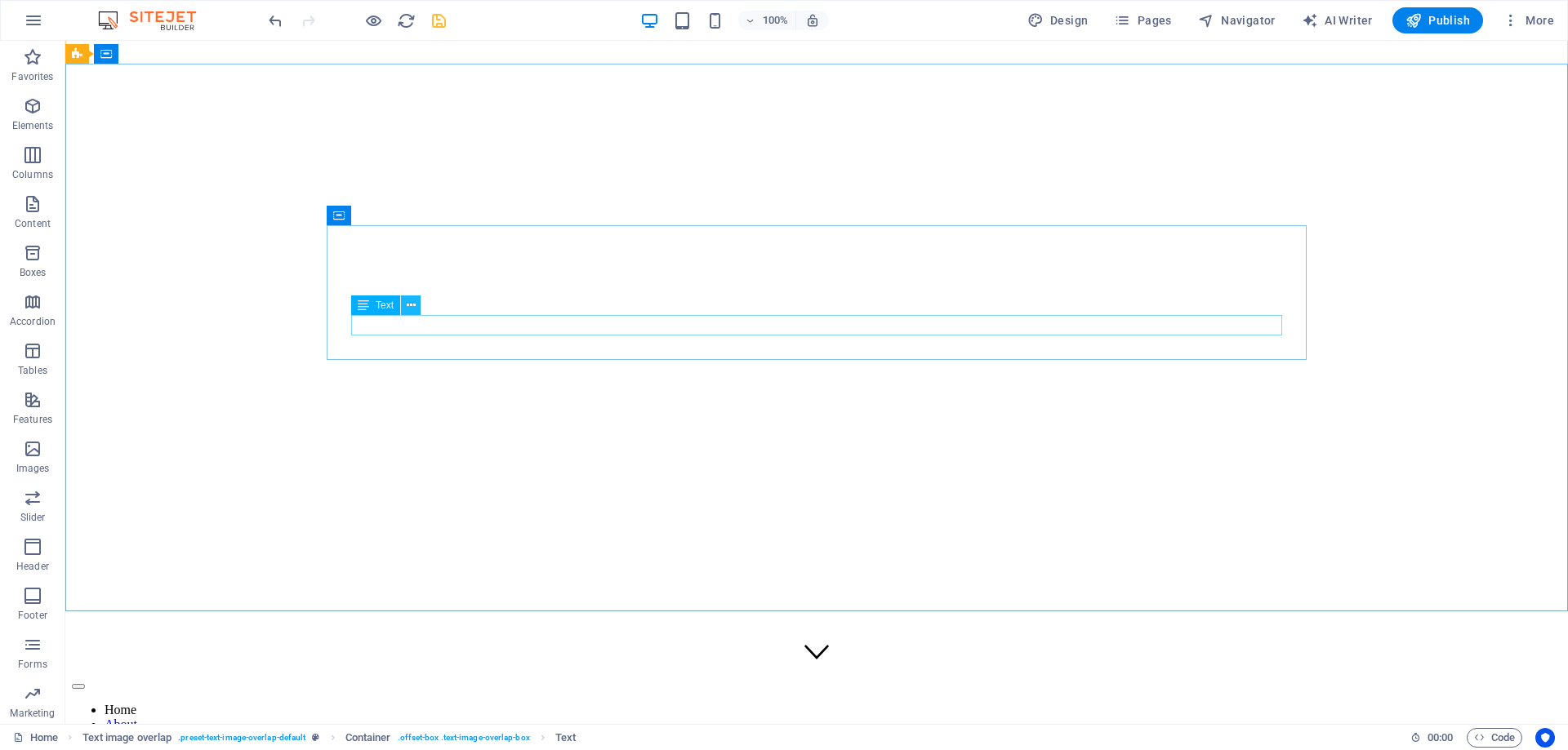
click at [411, 304] on icon at bounding box center [411, 306] width 9 height 17
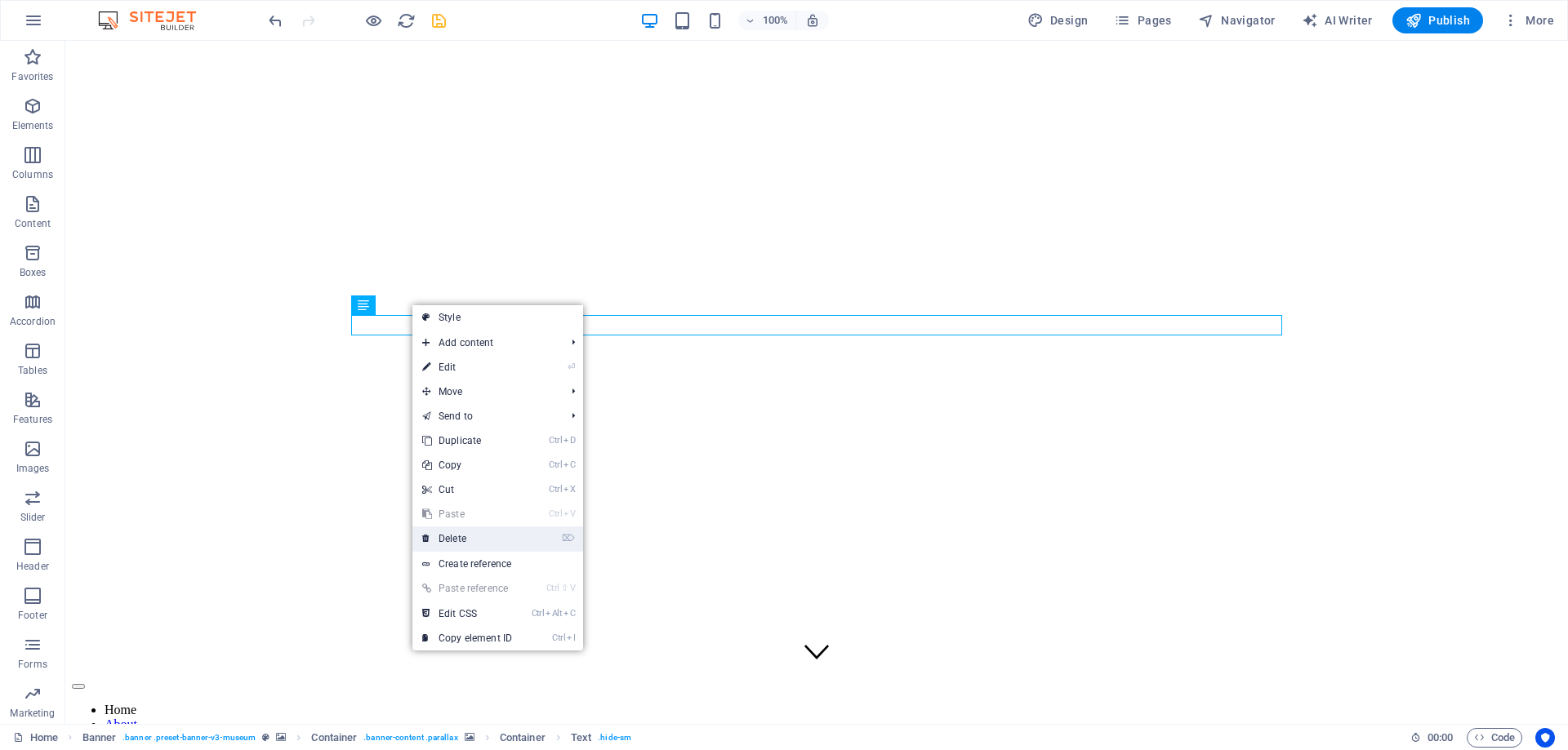
click at [481, 539] on link "⌦ Delete" at bounding box center [467, 538] width 109 height 24
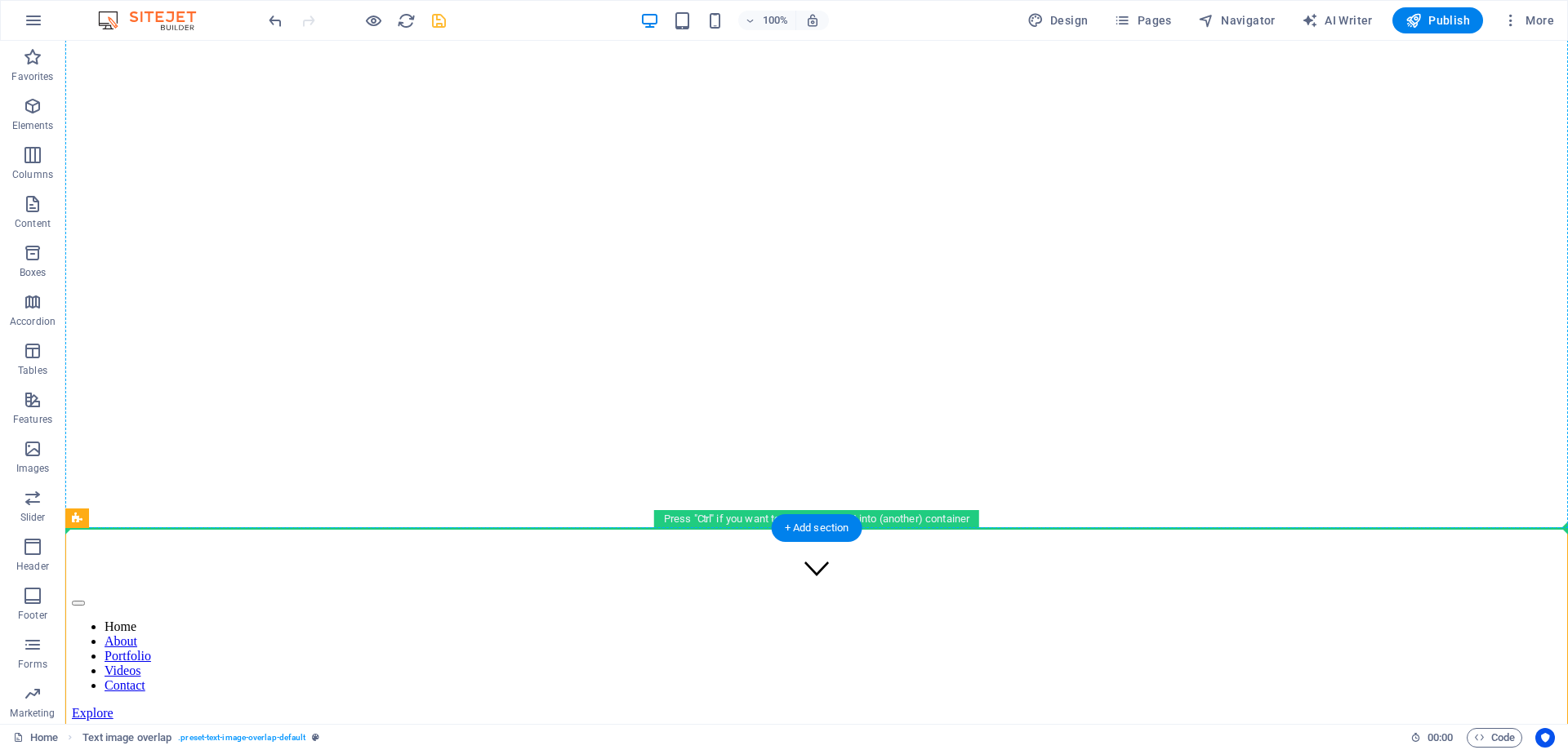
scroll to position [108, 0]
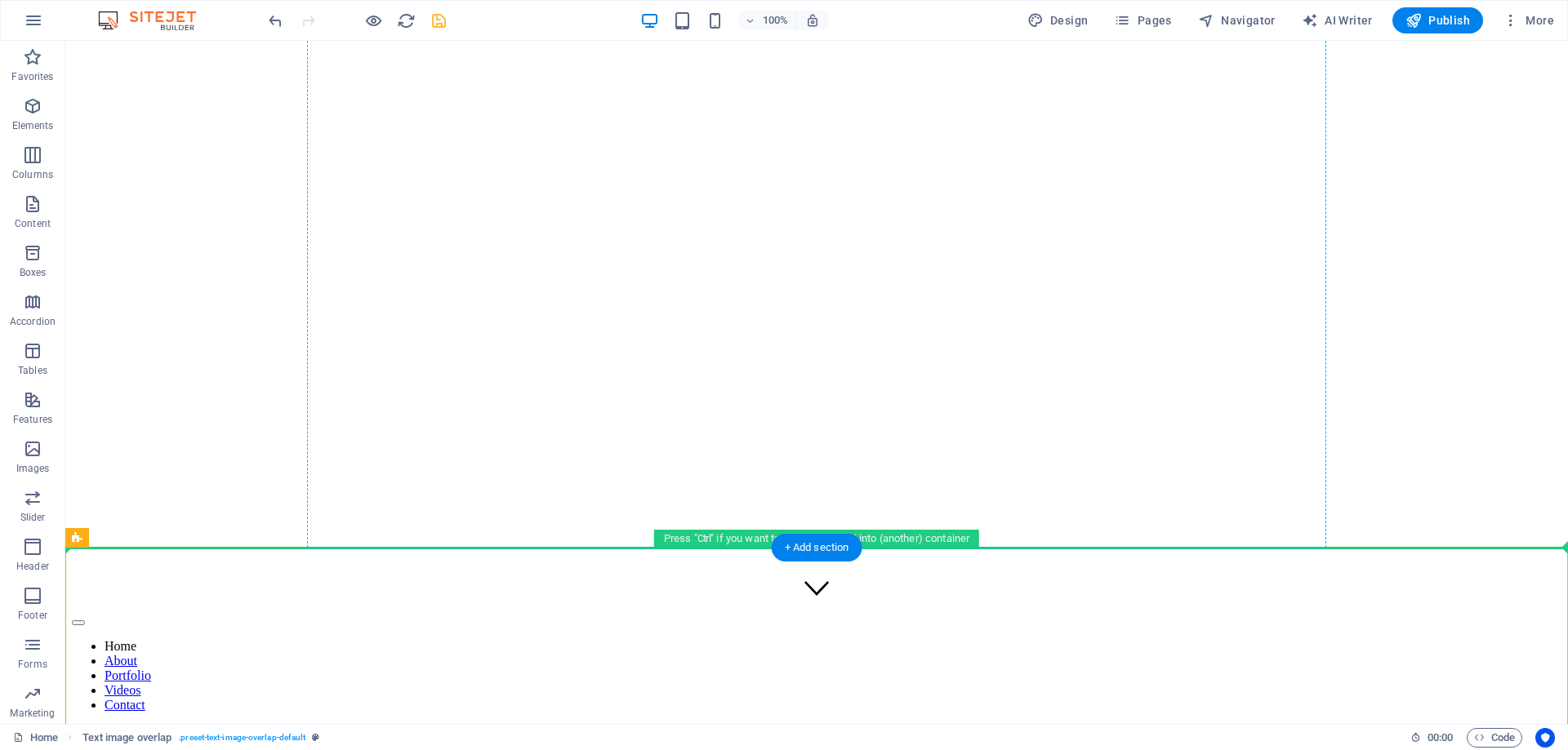
drag, startPoint x: 438, startPoint y: 557, endPoint x: 426, endPoint y: 263, distance: 294.2
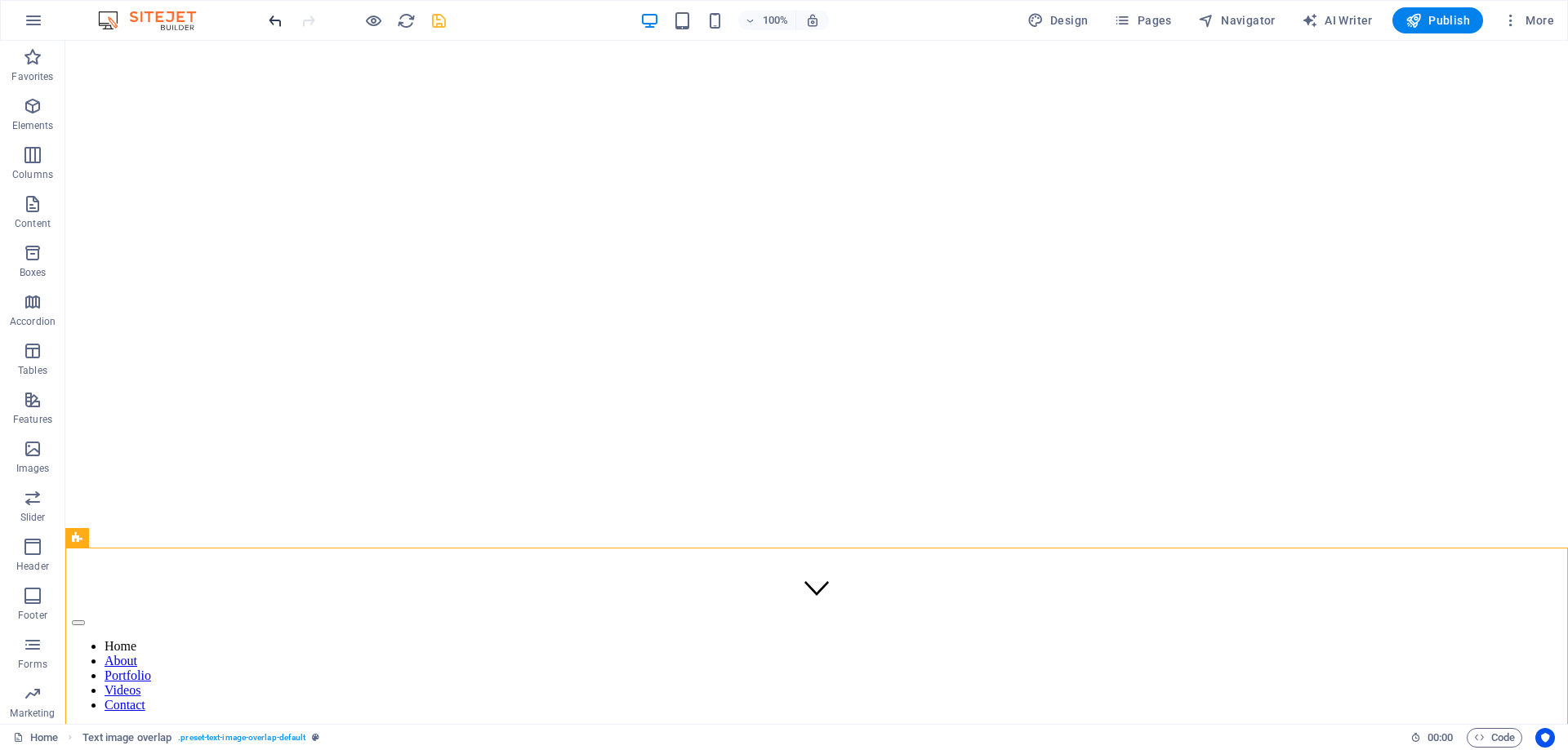
click at [277, 21] on icon "undo" at bounding box center [275, 21] width 19 height 19
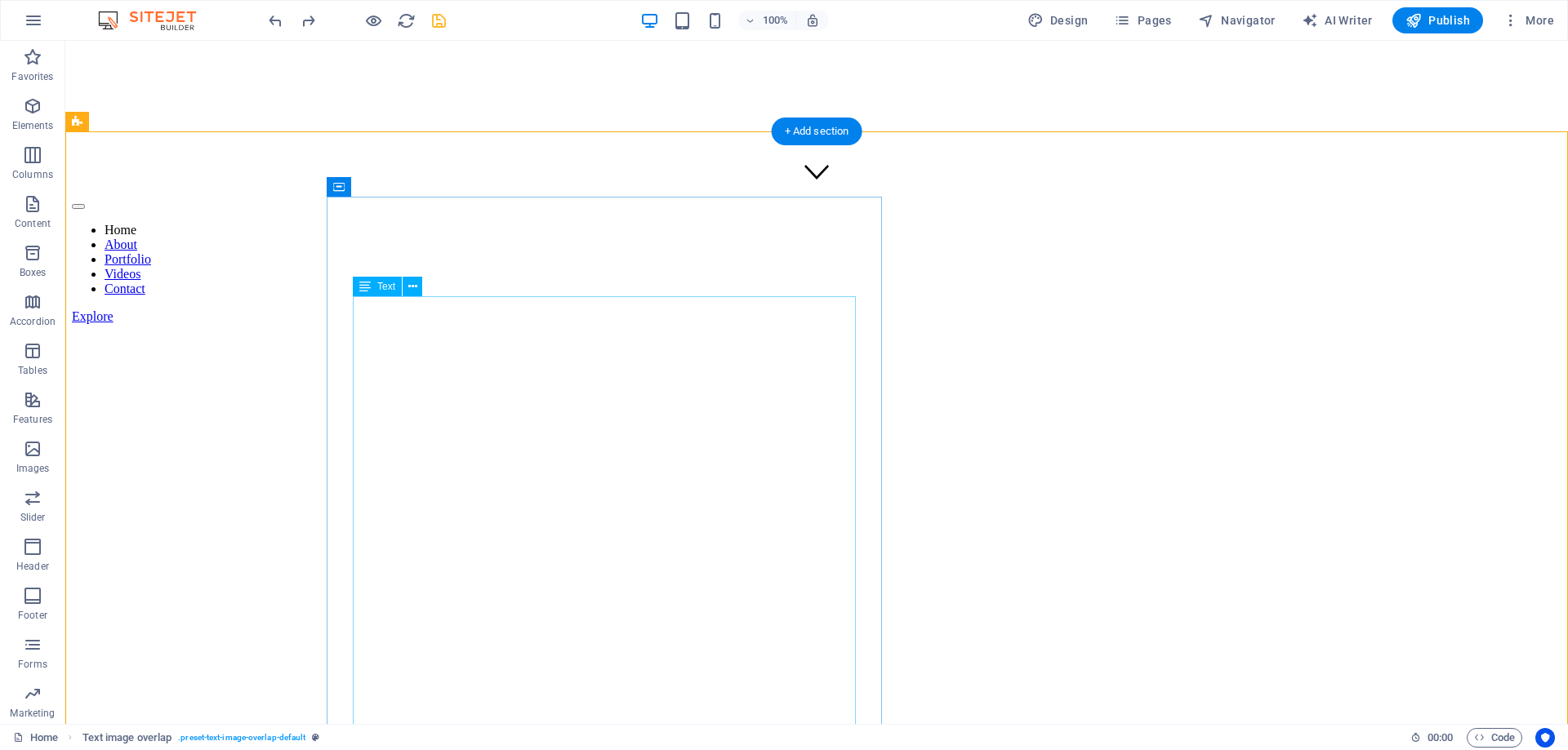
scroll to position [358, 0]
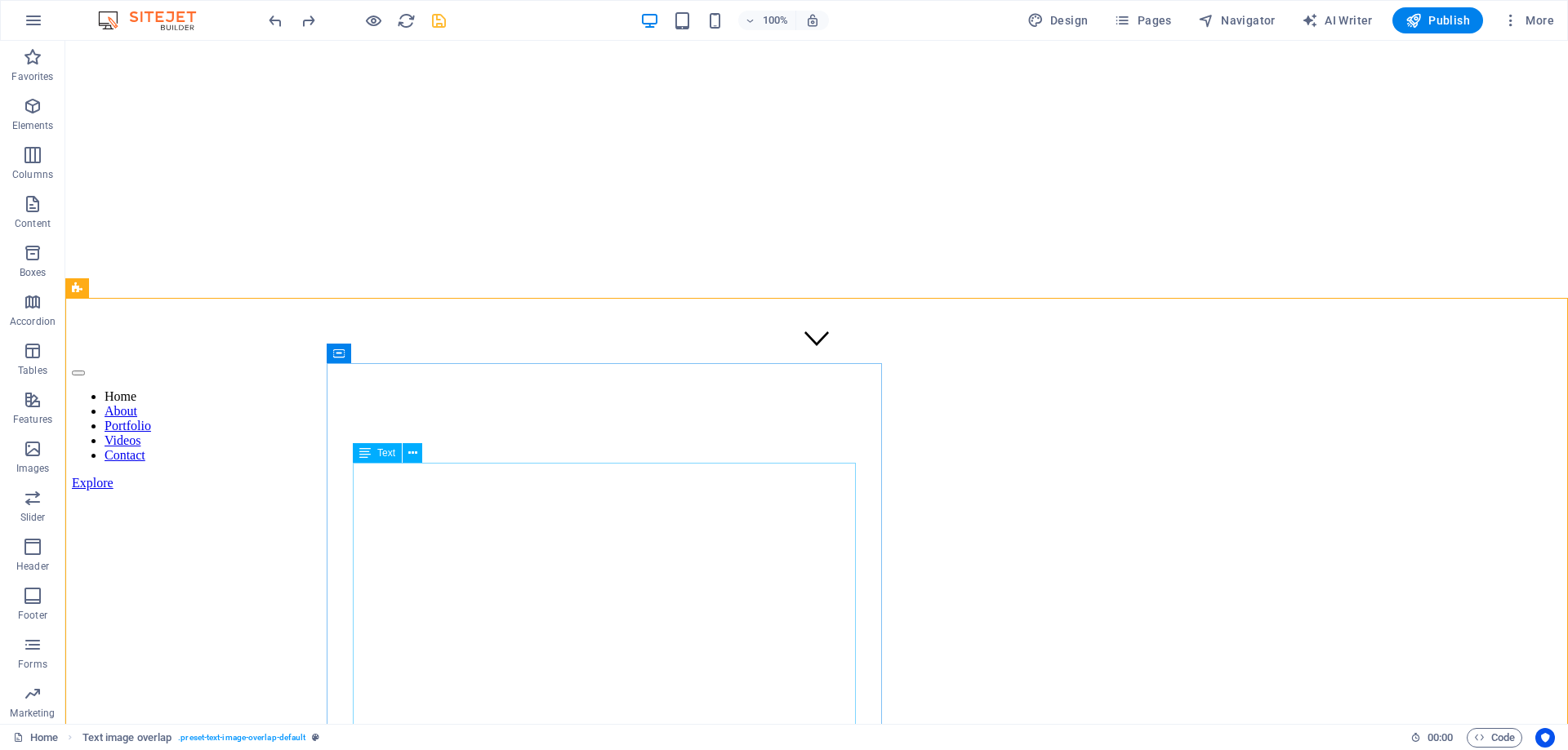
click at [379, 451] on span "Text" at bounding box center [386, 453] width 18 height 10
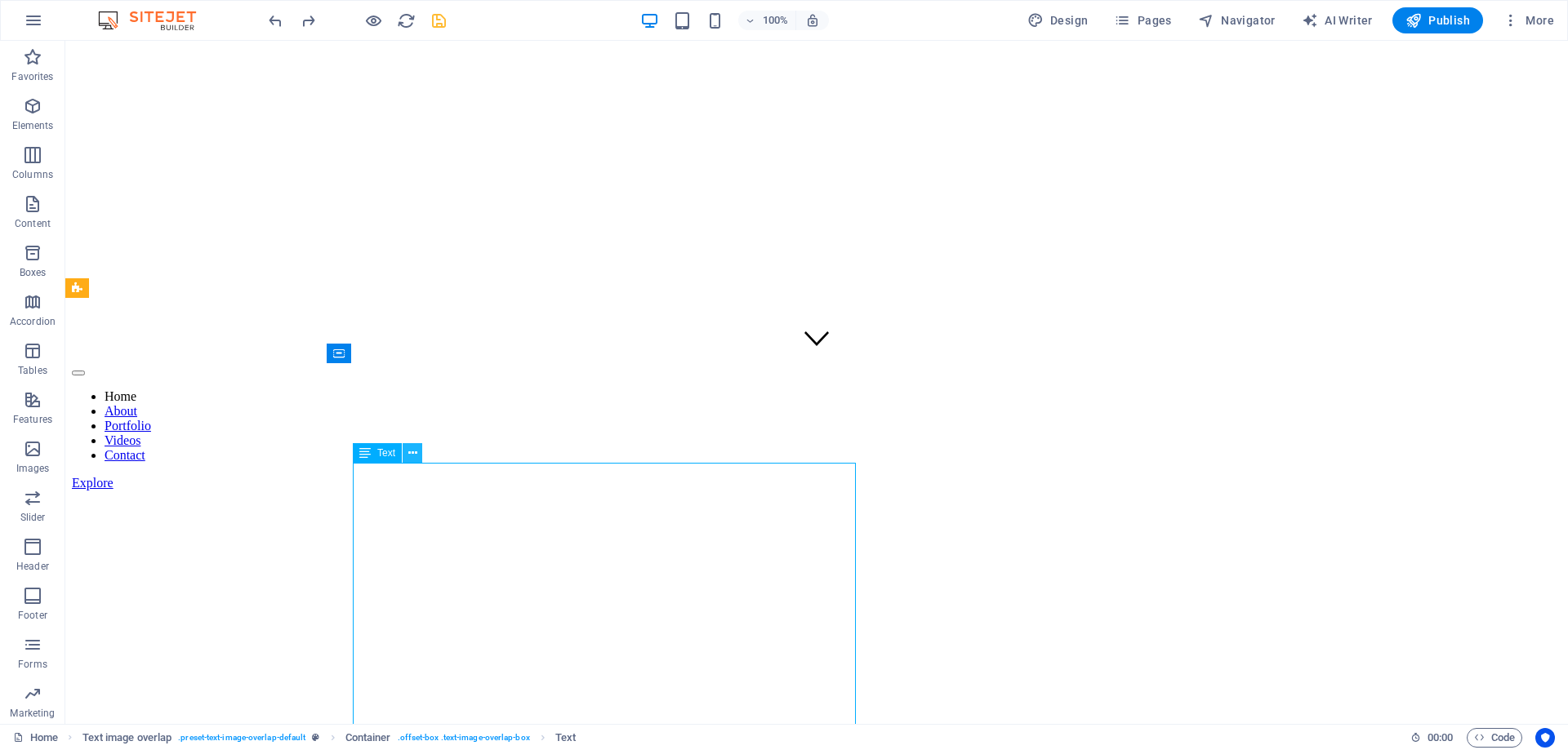
click at [411, 453] on icon at bounding box center [412, 453] width 9 height 17
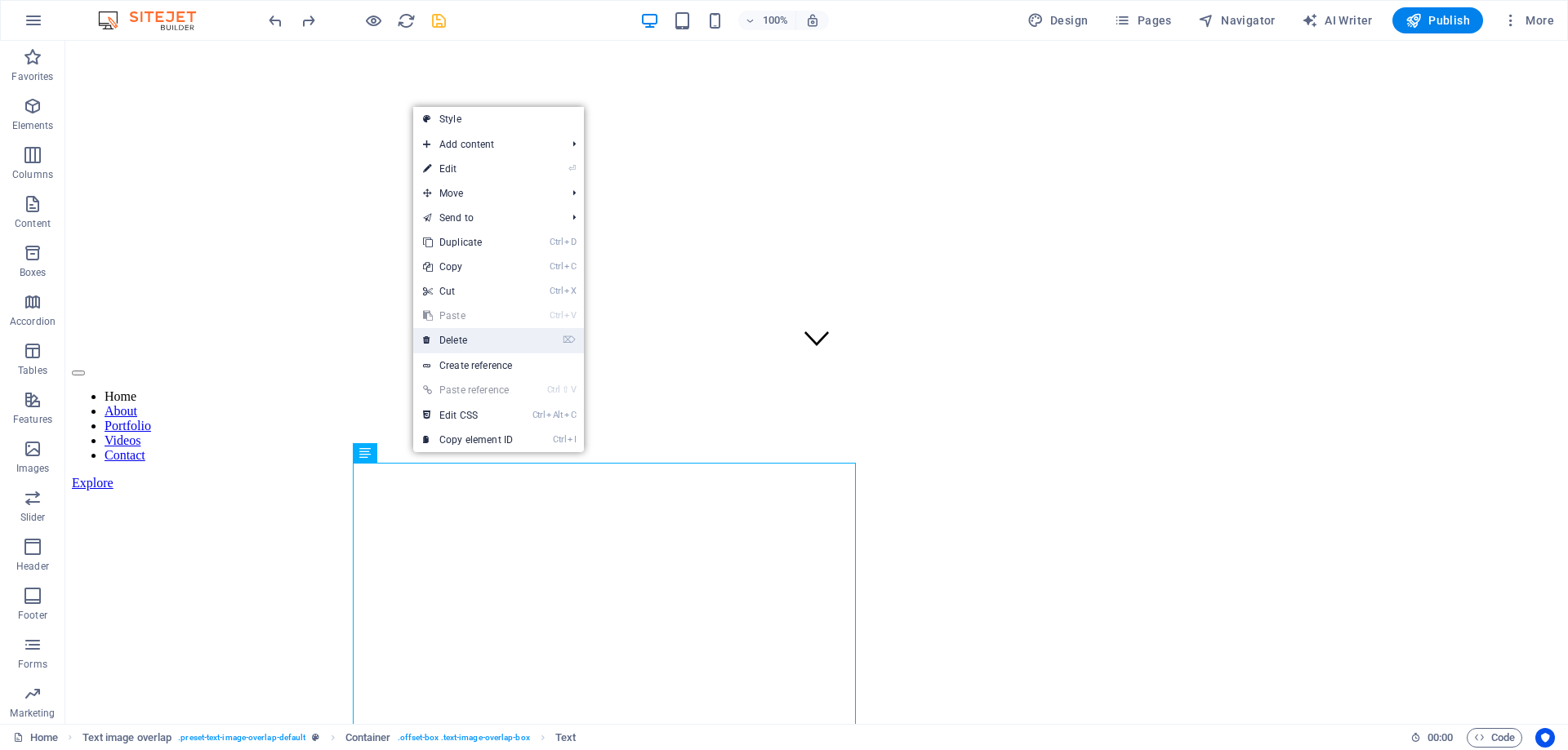
click at [455, 338] on link "⌦ Delete" at bounding box center [468, 340] width 109 height 24
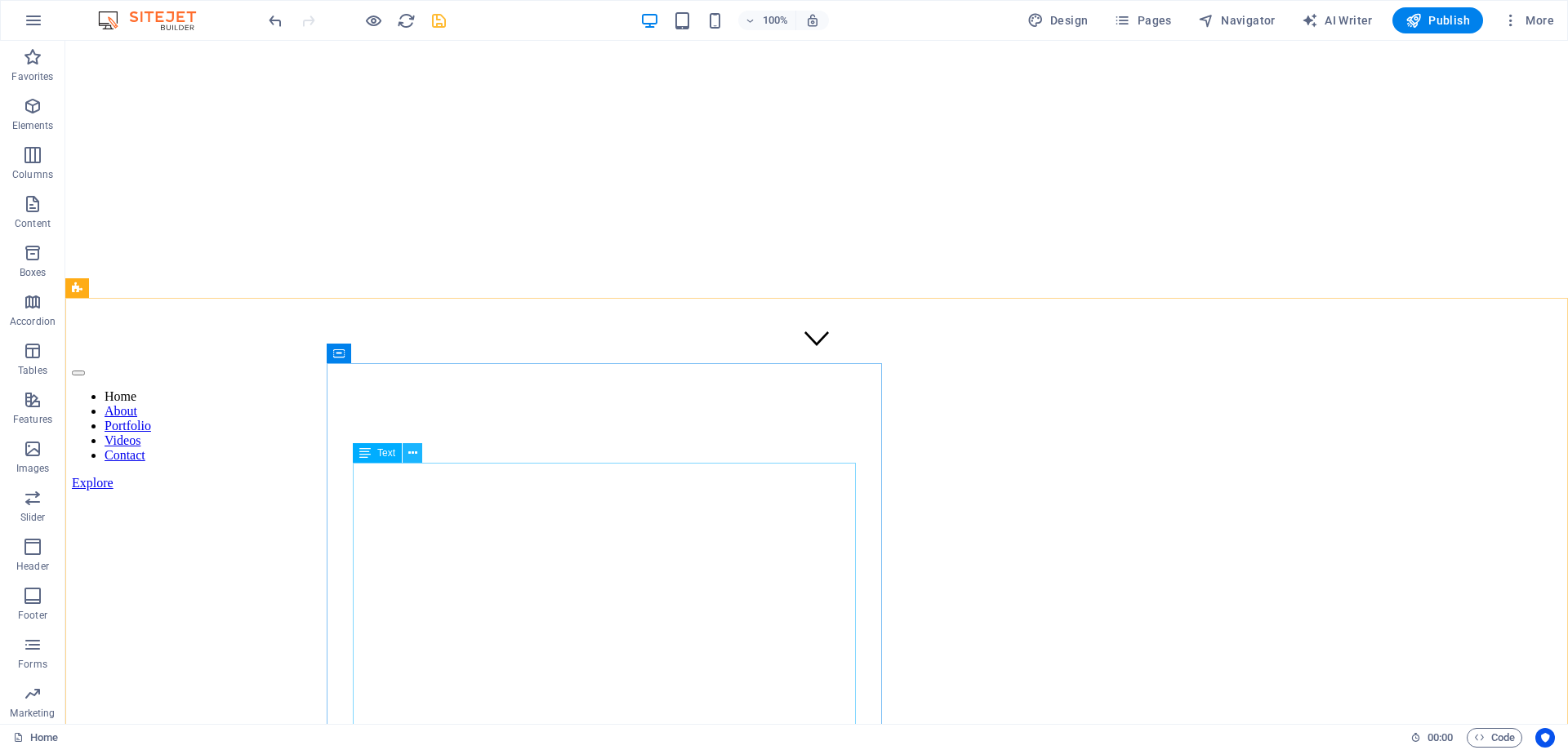
click at [412, 448] on icon at bounding box center [412, 453] width 9 height 17
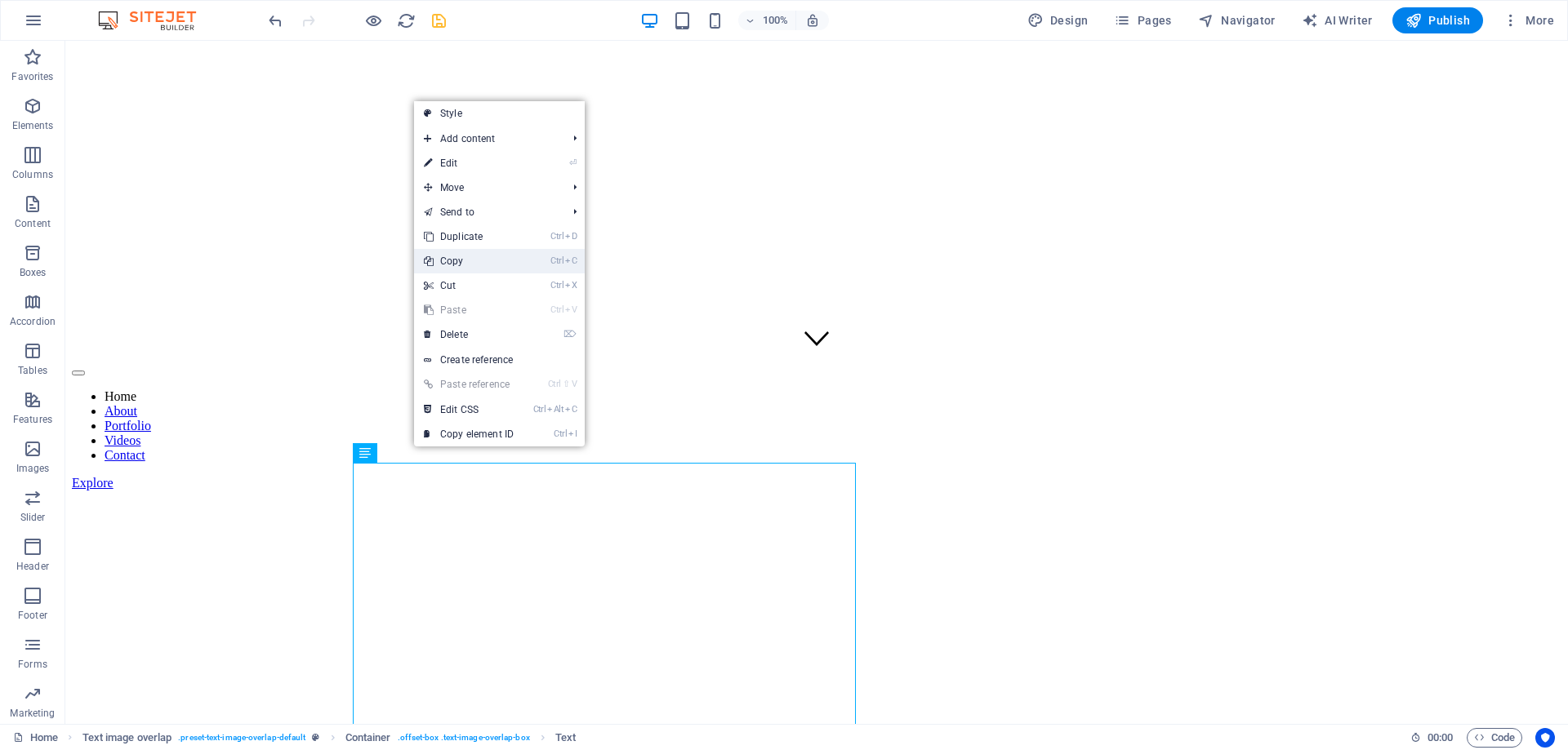
click at [462, 256] on link "Ctrl C Copy" at bounding box center [469, 261] width 109 height 24
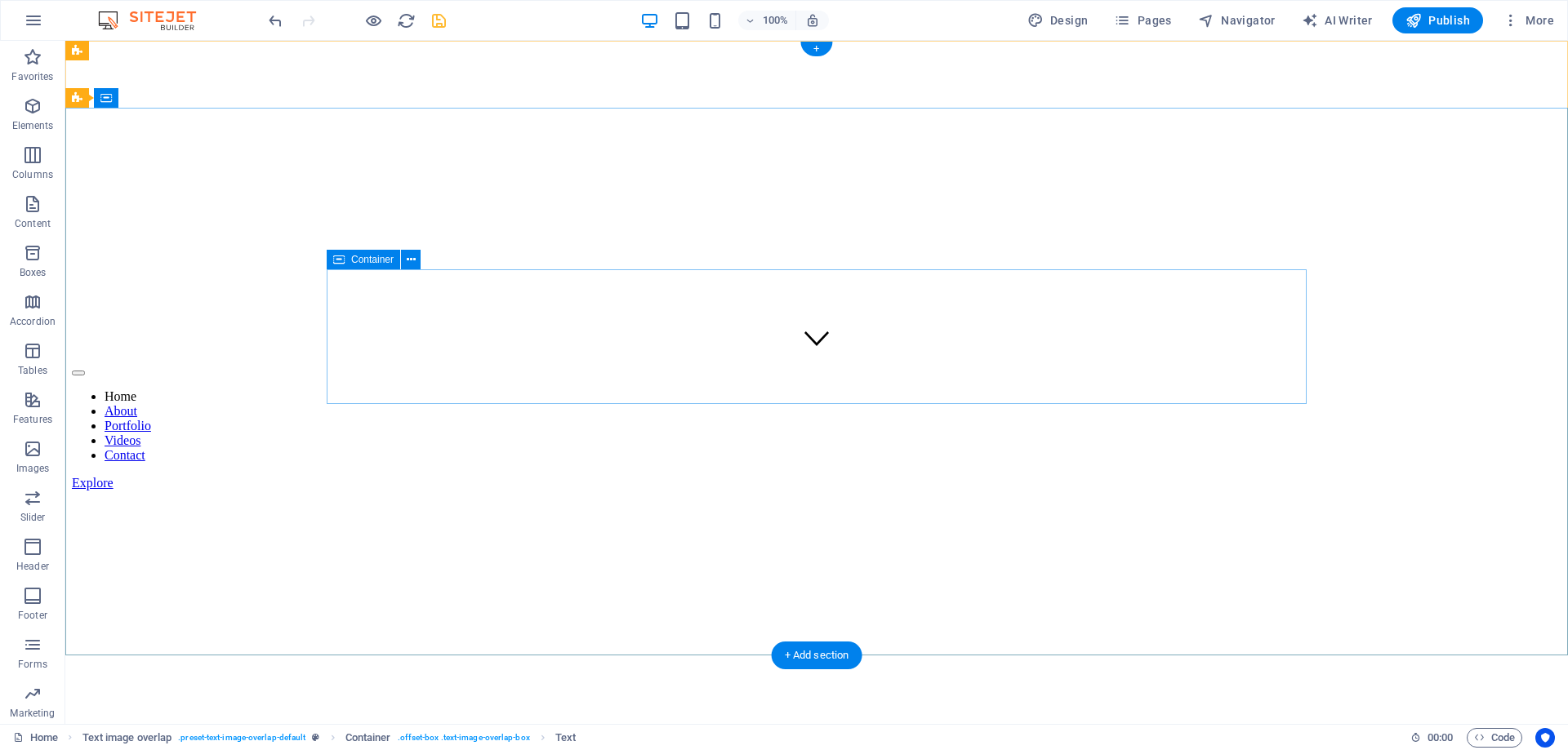
scroll to position [0, 0]
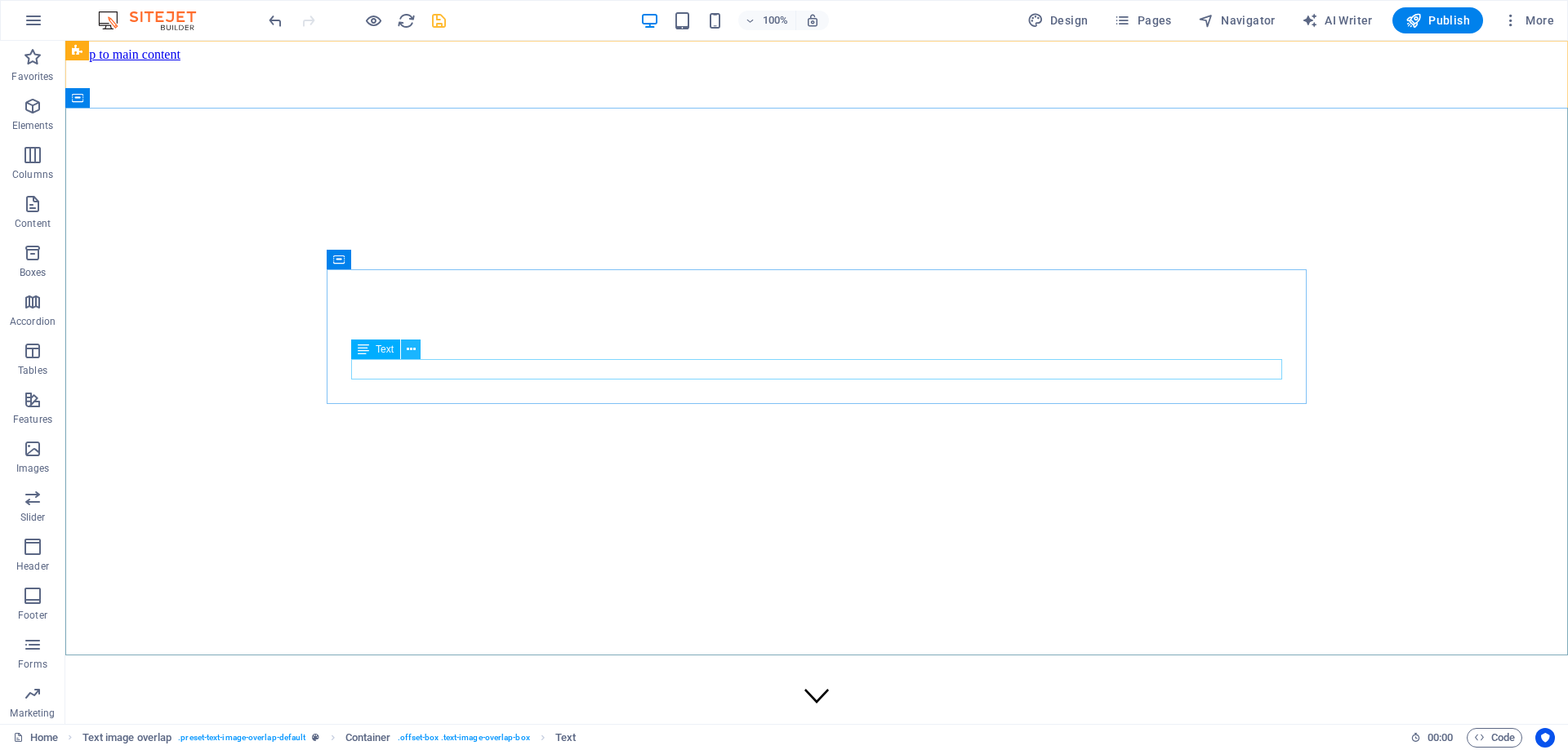
click at [411, 347] on icon at bounding box center [411, 349] width 9 height 17
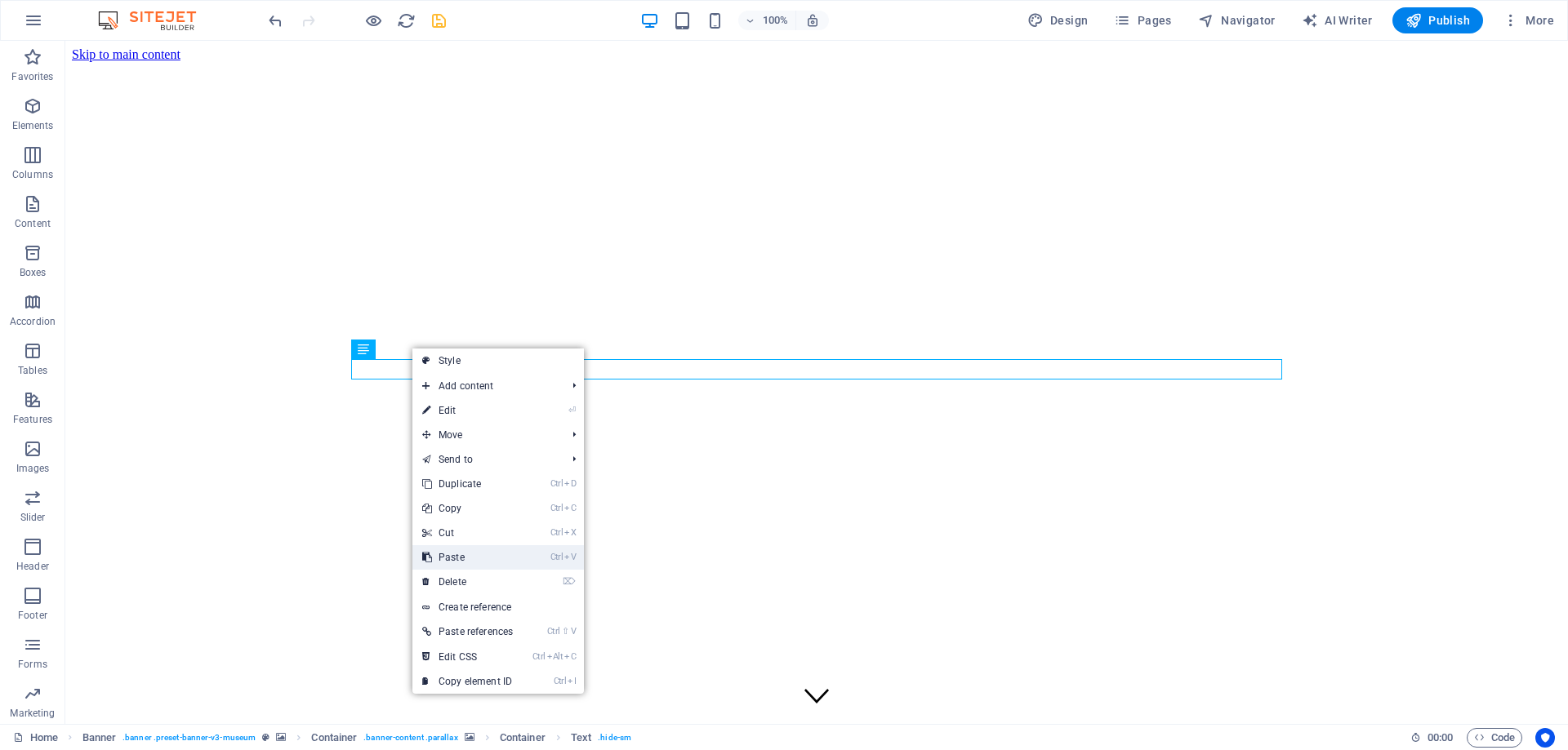
click at [471, 552] on link "Ctrl V Paste" at bounding box center [467, 556] width 110 height 24
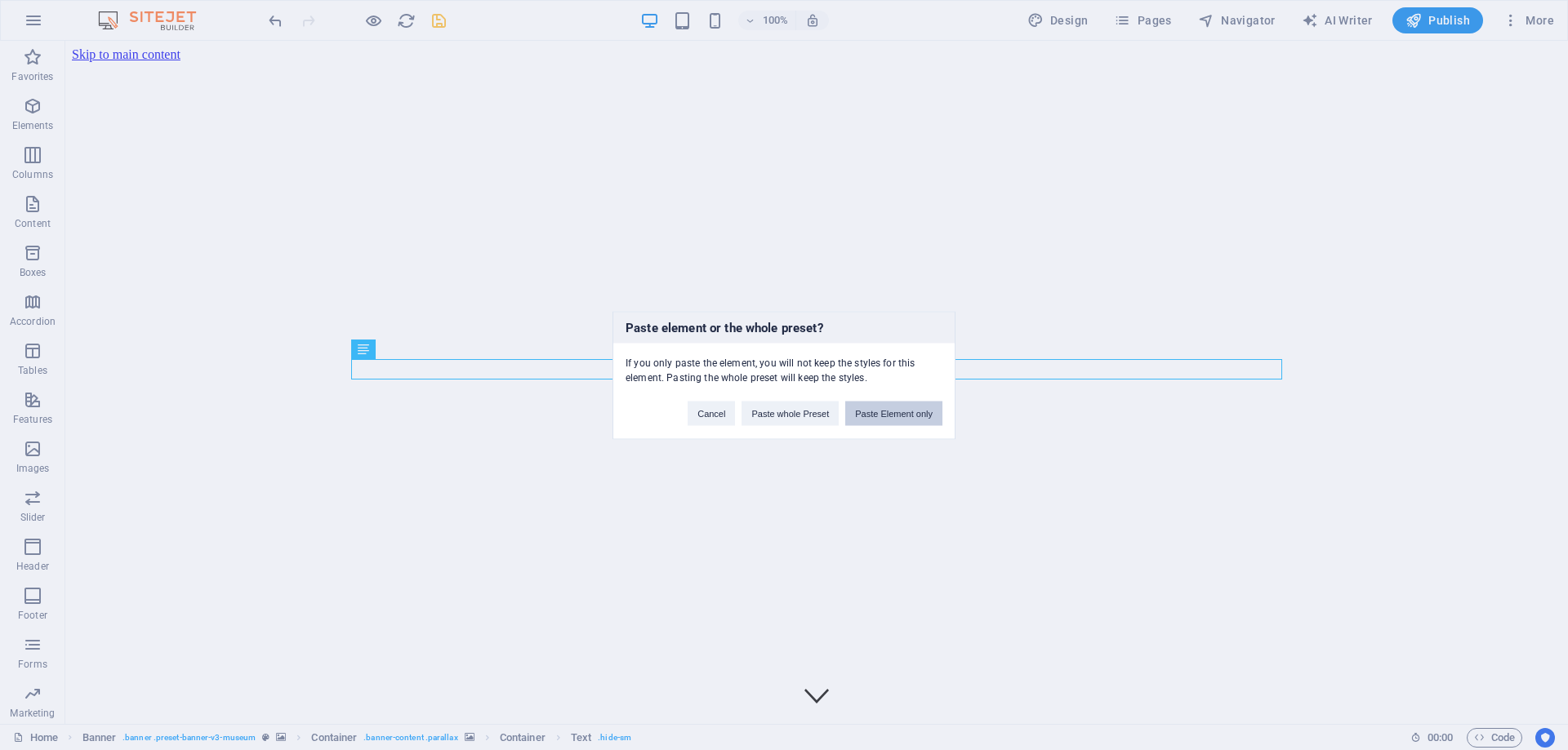
click at [875, 413] on button "Paste Element only" at bounding box center [894, 412] width 97 height 24
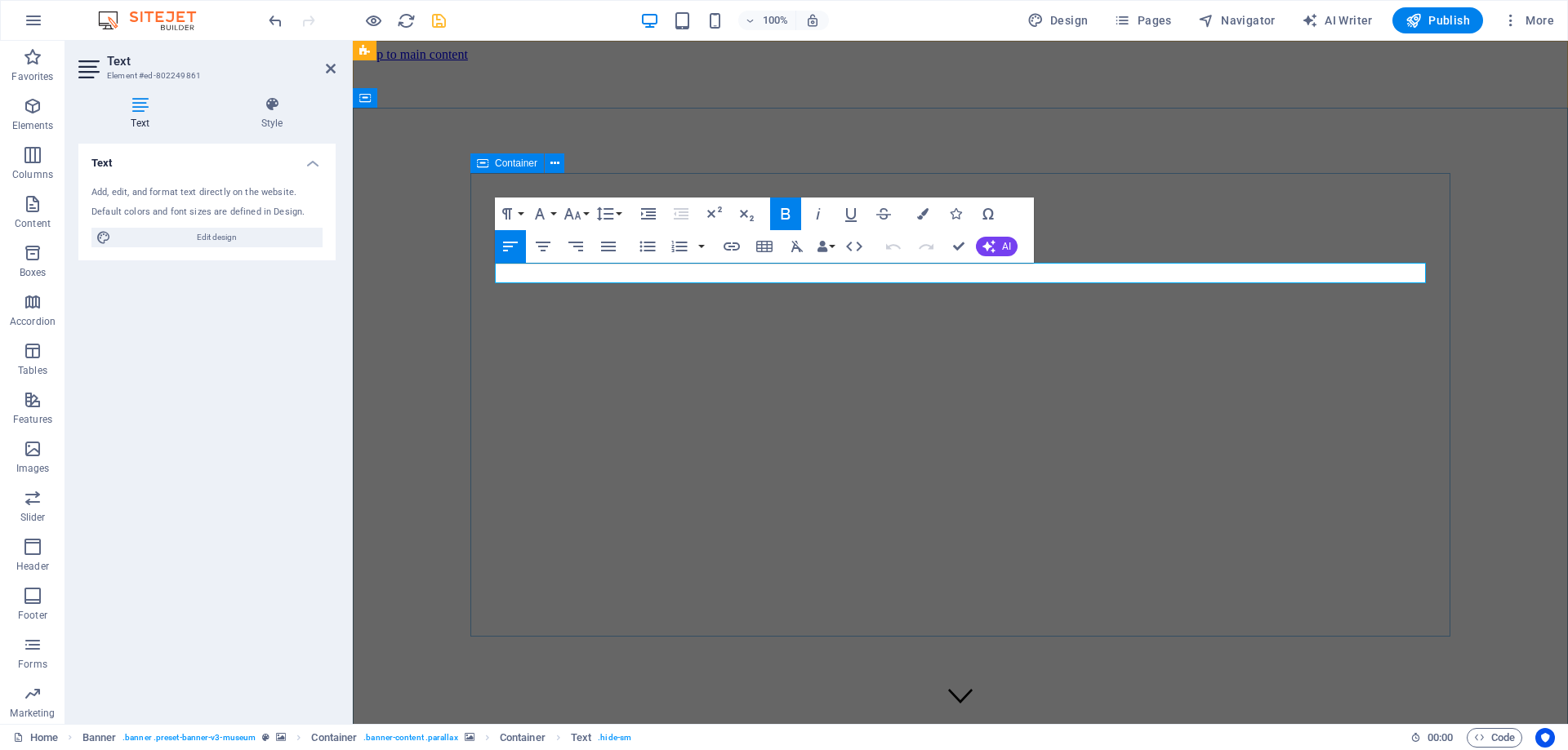
drag, startPoint x: 697, startPoint y: 279, endPoint x: 469, endPoint y: 283, distance: 228.0
drag, startPoint x: 496, startPoint y: 273, endPoint x: 750, endPoint y: 269, distance: 254.0
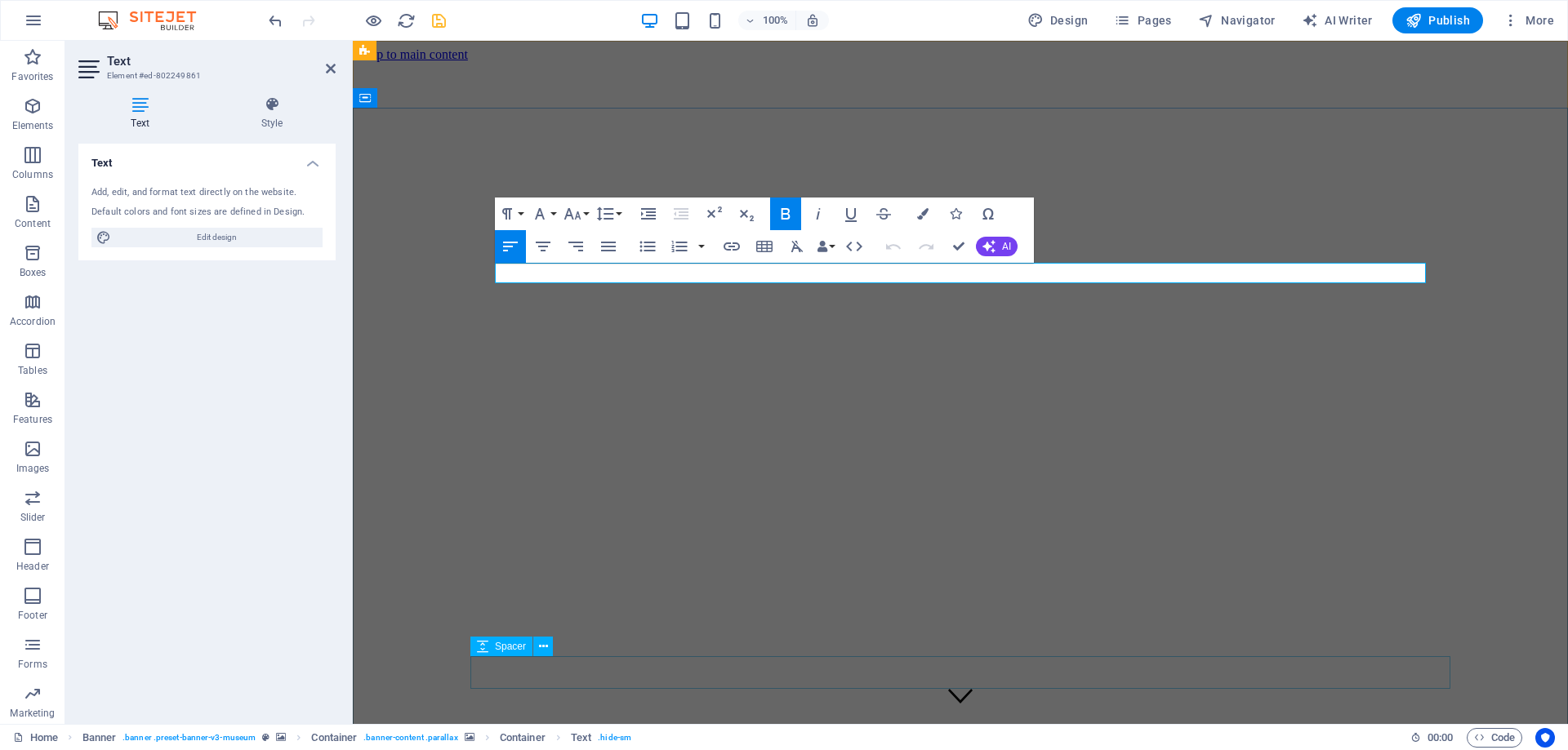
copy strong "Entre lo etéreo y lo humano"
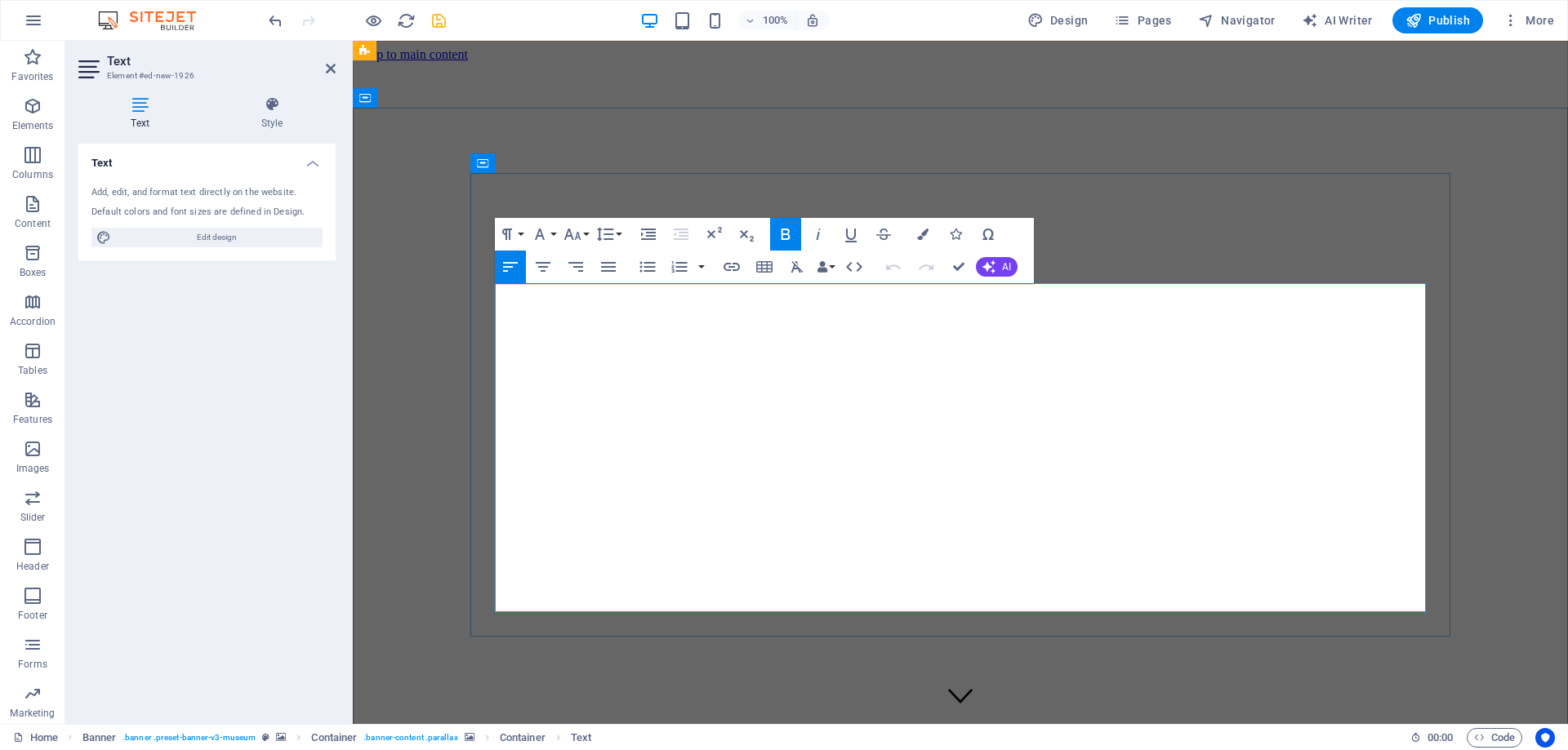
drag, startPoint x: 1421, startPoint y: 602, endPoint x: 501, endPoint y: 295, distance: 969.9
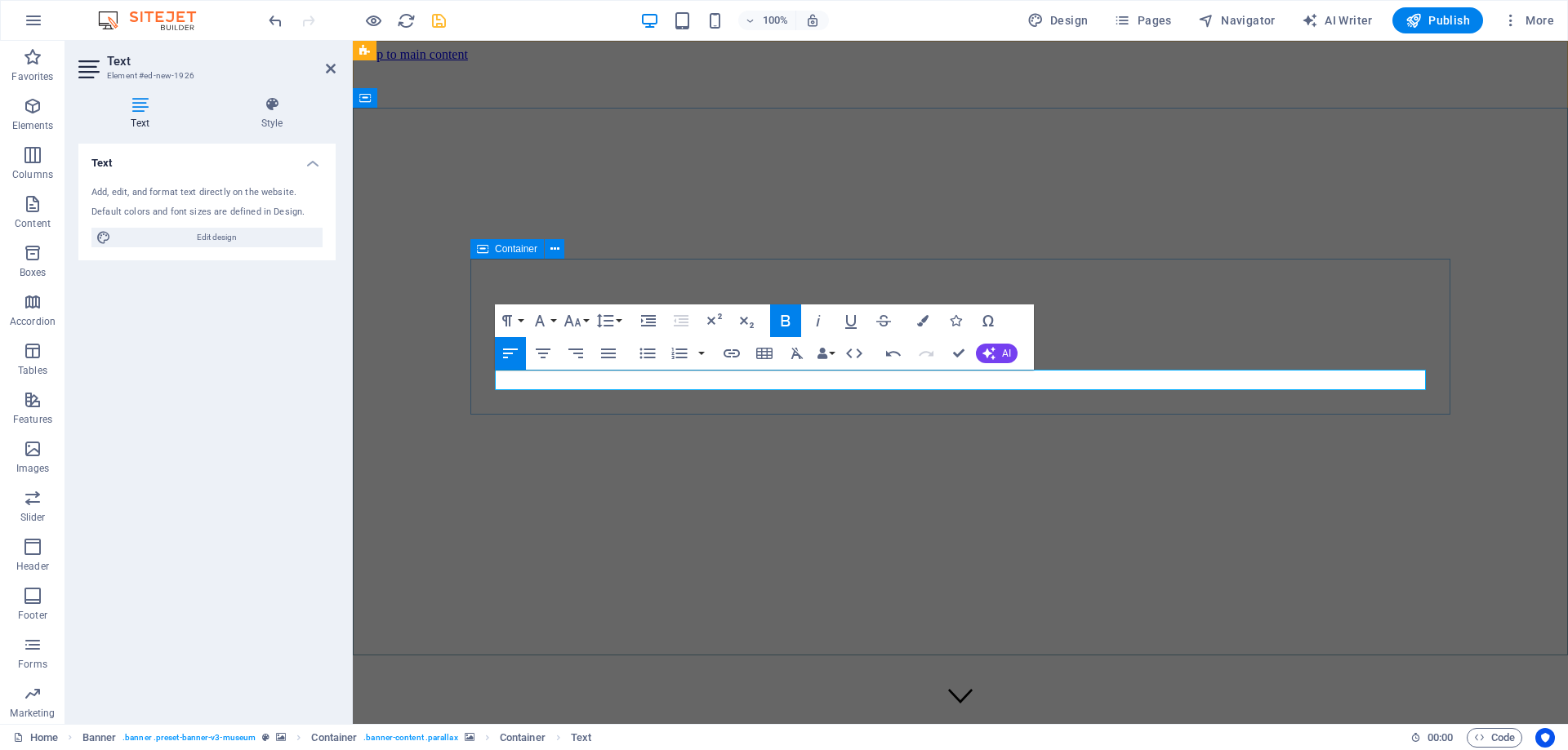
drag, startPoint x: 801, startPoint y: 377, endPoint x: 467, endPoint y: 379, distance: 334.0
click at [926, 316] on icon "button" at bounding box center [923, 321] width 12 height 12
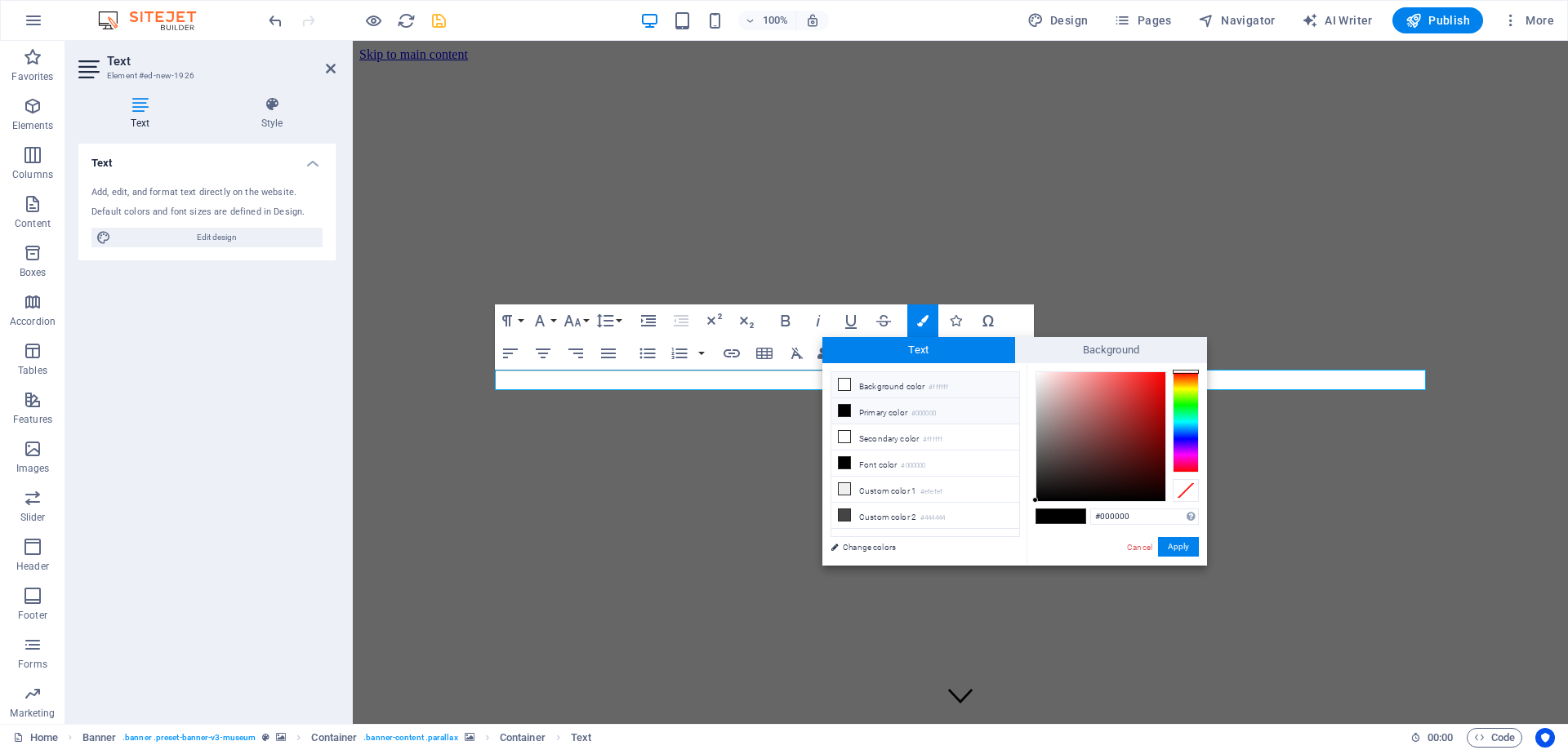
click at [879, 384] on li "Background color #ffffff" at bounding box center [924, 384] width 187 height 26
type input "#ffffff"
click at [1190, 559] on div "#ffffff Supported formats #0852ed rgb(8, 82, 237) rgba(8, 82, 237, 90%) hsv(221…" at bounding box center [1116, 582] width 180 height 439
click at [1188, 553] on button "Apply" at bounding box center [1178, 547] width 41 height 20
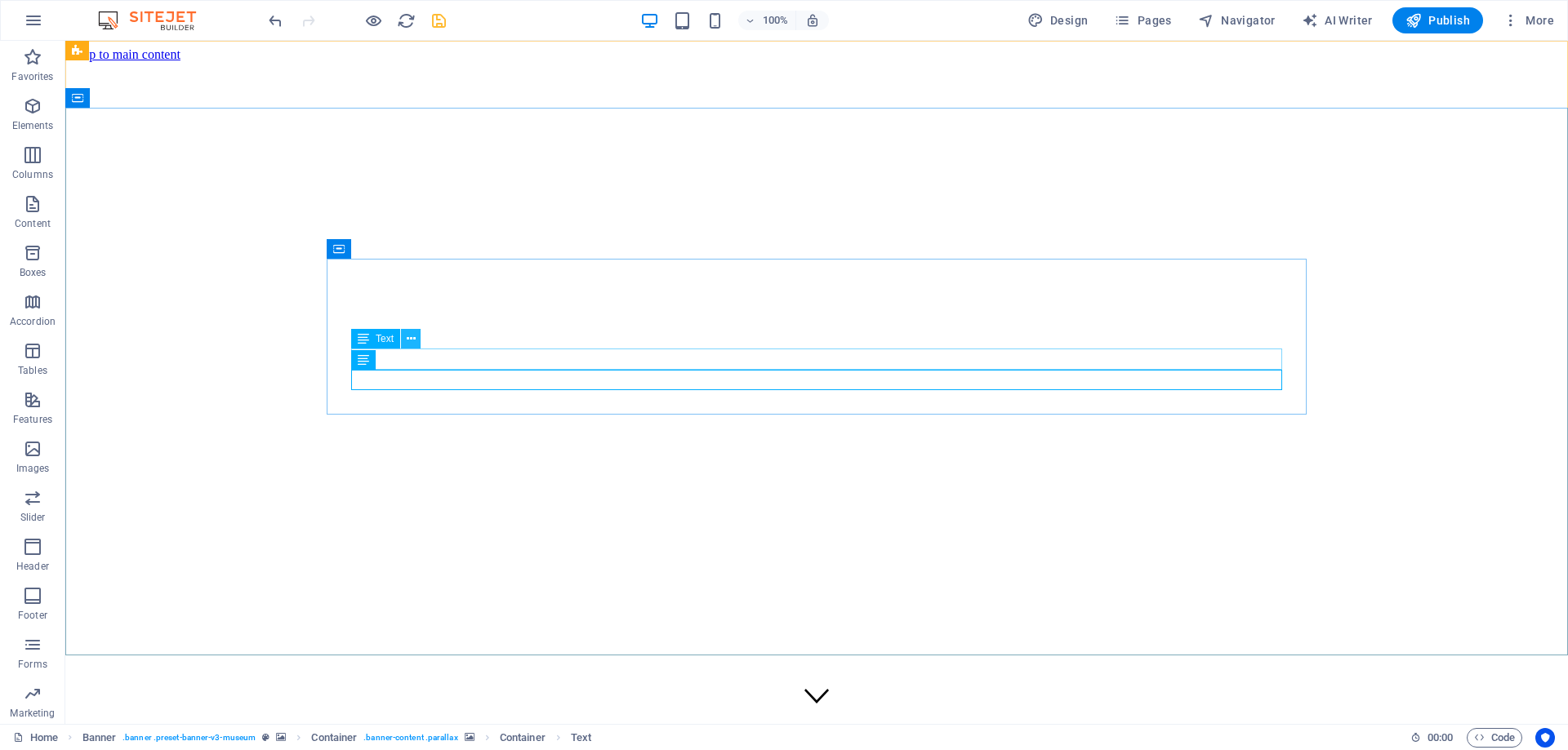
click at [413, 340] on icon at bounding box center [411, 339] width 9 height 17
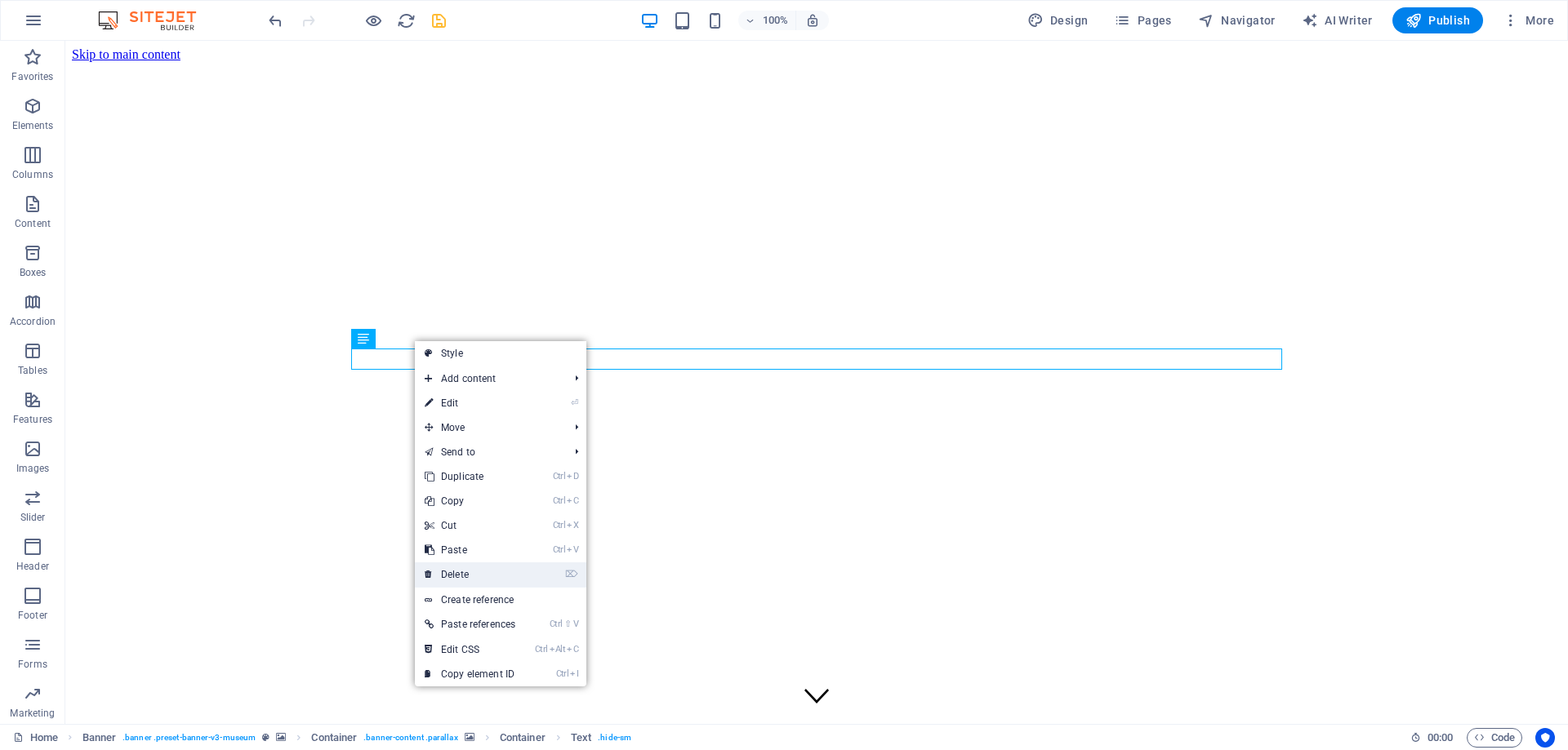
click at [496, 564] on link "⌦ Delete" at bounding box center [470, 573] width 110 height 24
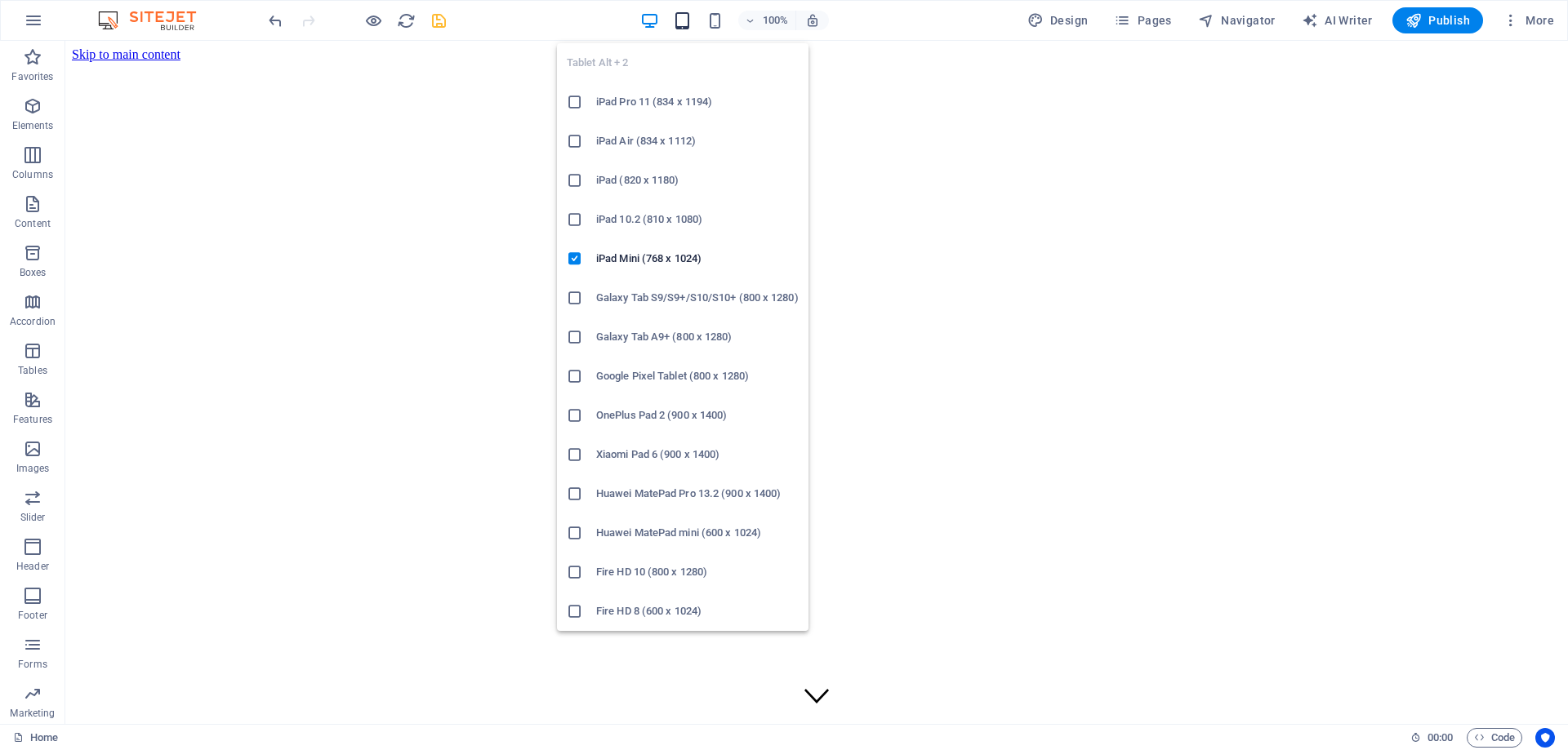
click at [687, 20] on icon "button" at bounding box center [681, 21] width 19 height 19
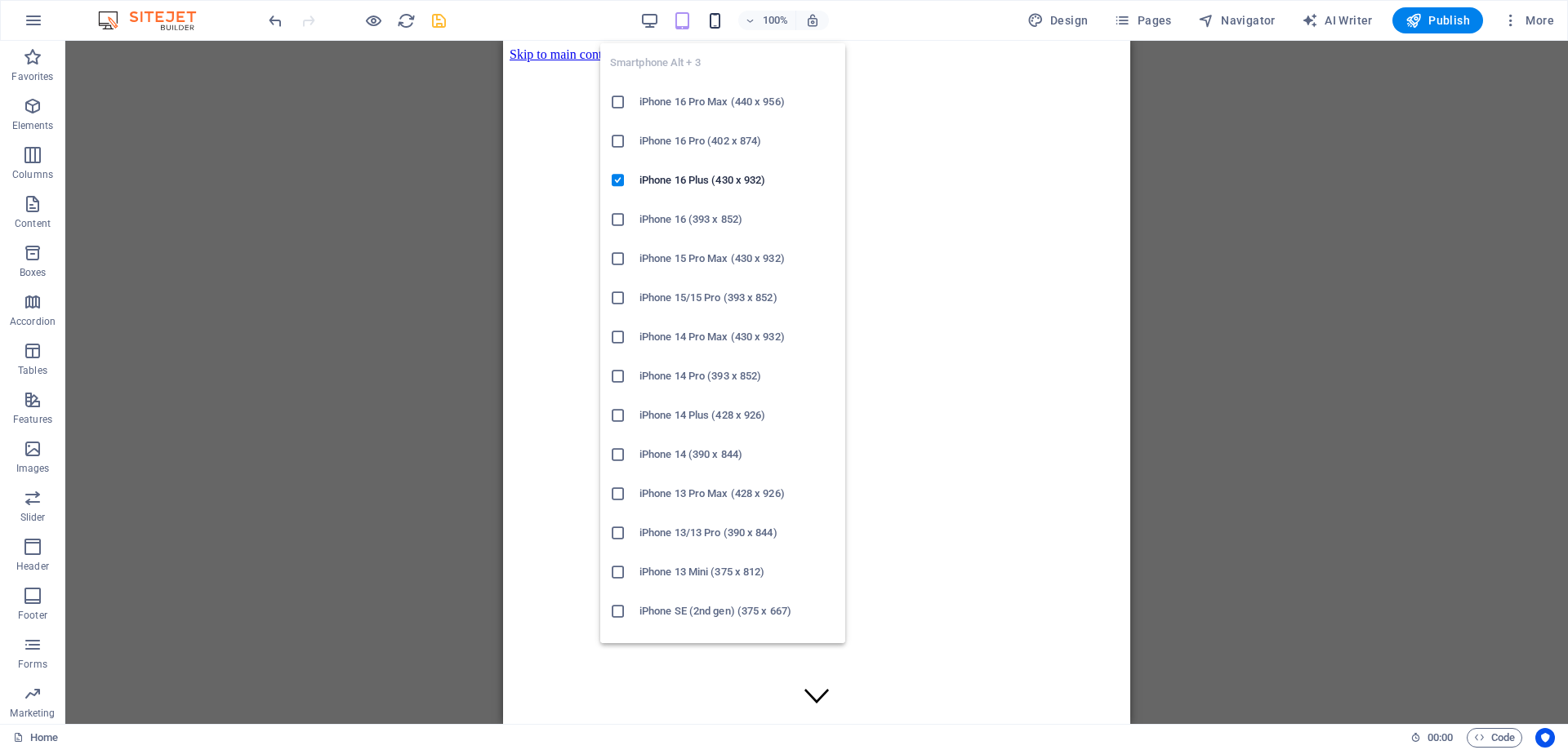
click at [723, 18] on icon "button" at bounding box center [715, 21] width 19 height 19
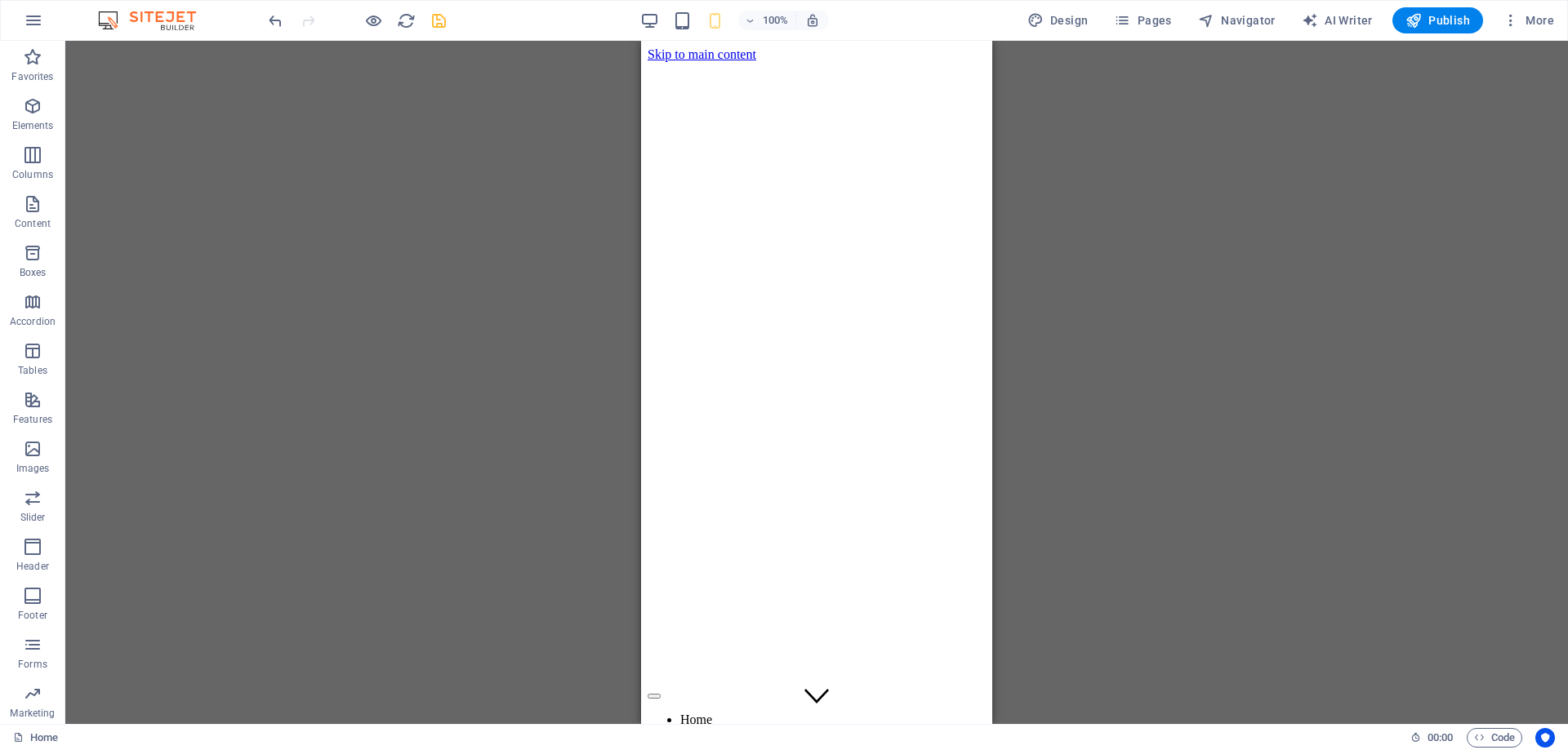
click at [1218, 263] on div "Banner Menu Bar Banner Text image overlap Container Container Menu Bar Banner L…" at bounding box center [817, 383] width 1503 height 683
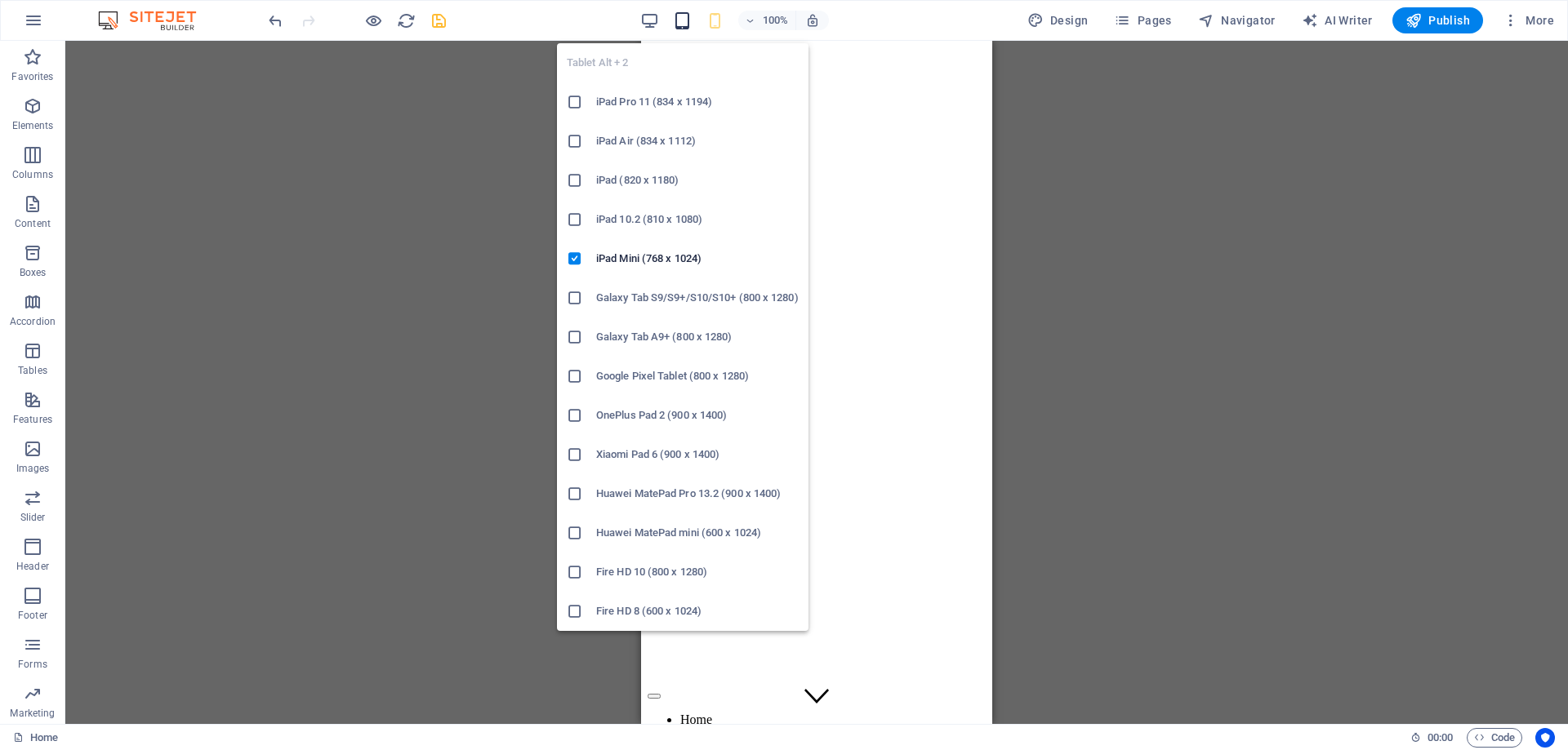
click at [689, 22] on icon "button" at bounding box center [681, 21] width 19 height 19
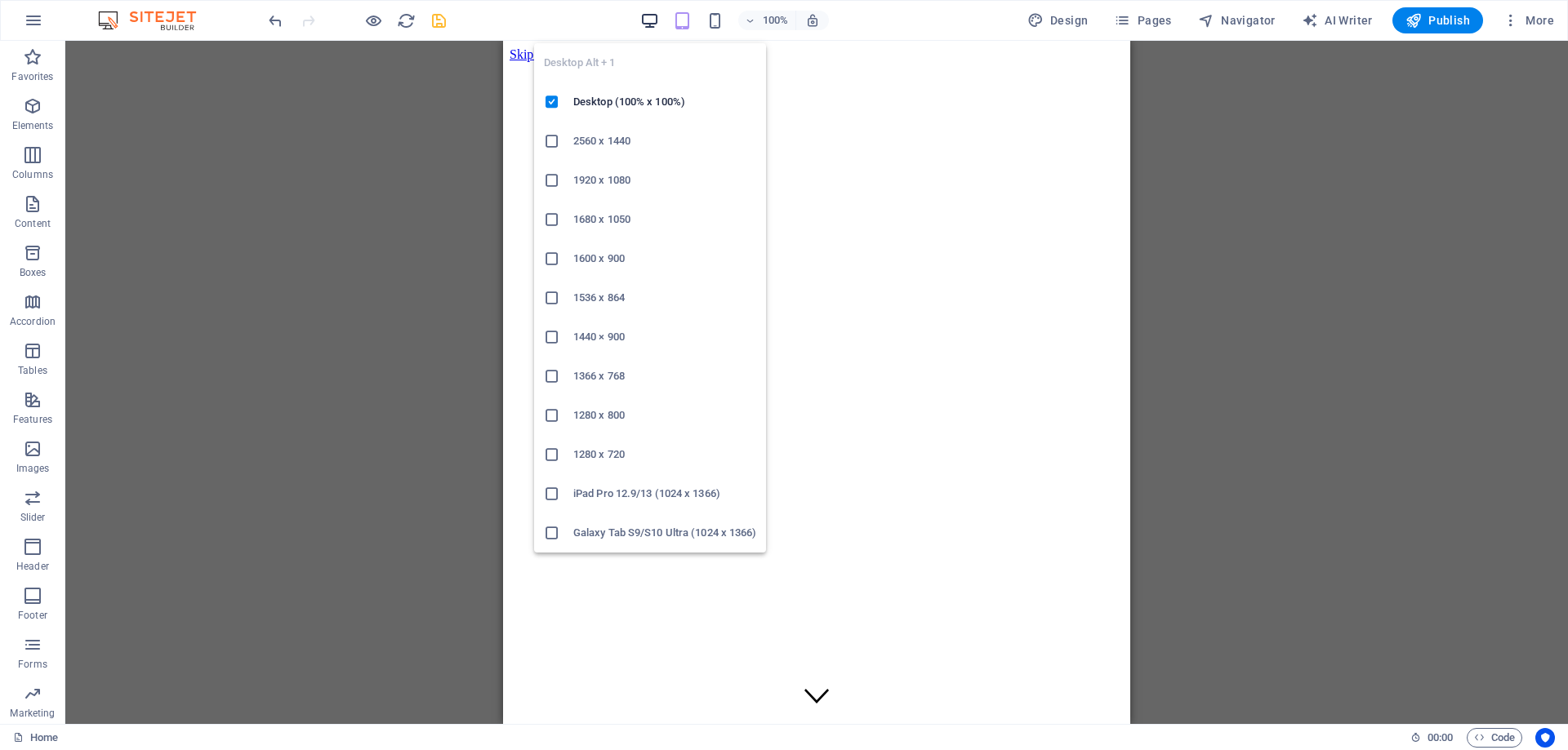
click at [654, 17] on icon "button" at bounding box center [649, 21] width 19 height 19
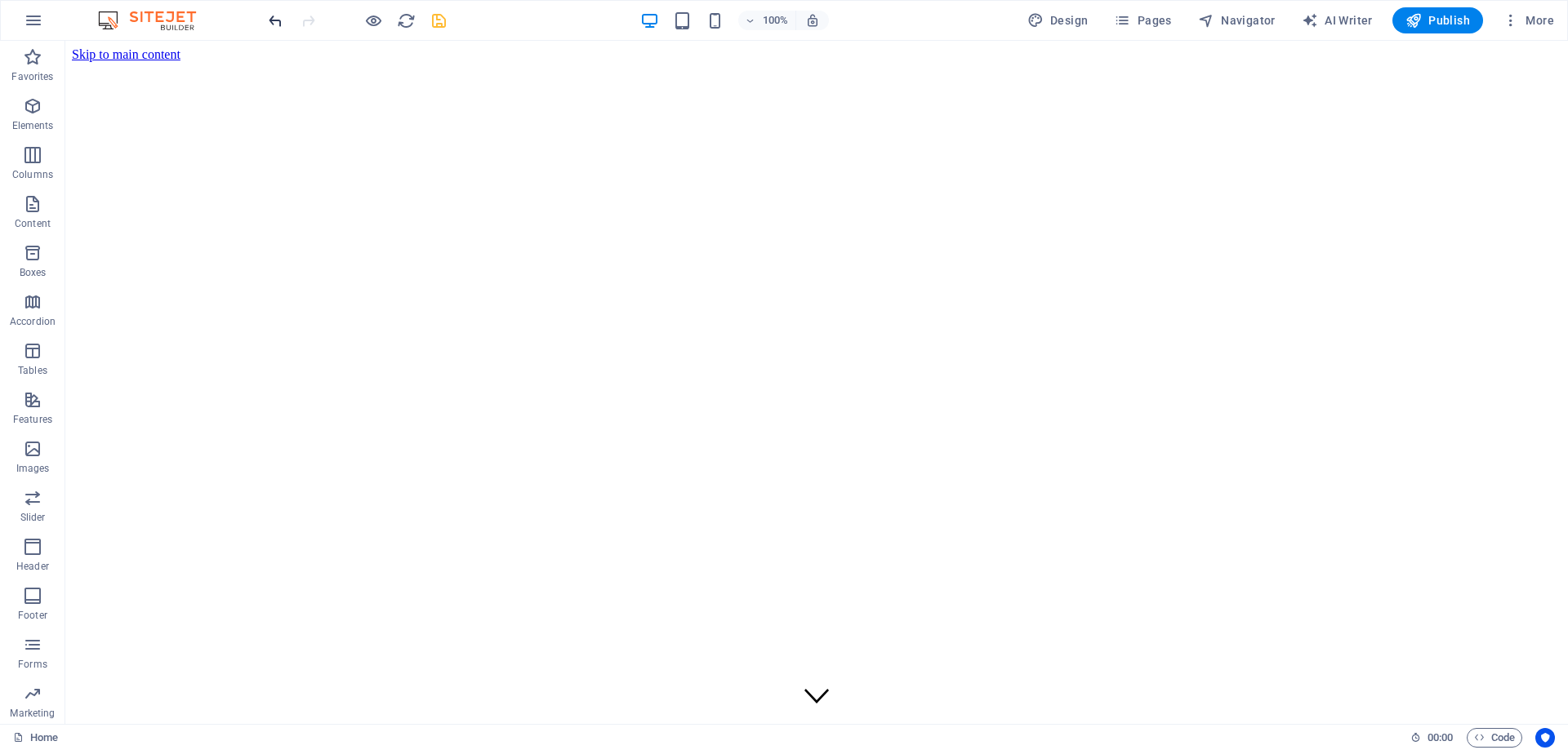
click at [278, 17] on icon "undo" at bounding box center [275, 21] width 19 height 19
click at [276, 17] on icon "undo" at bounding box center [275, 21] width 19 height 19
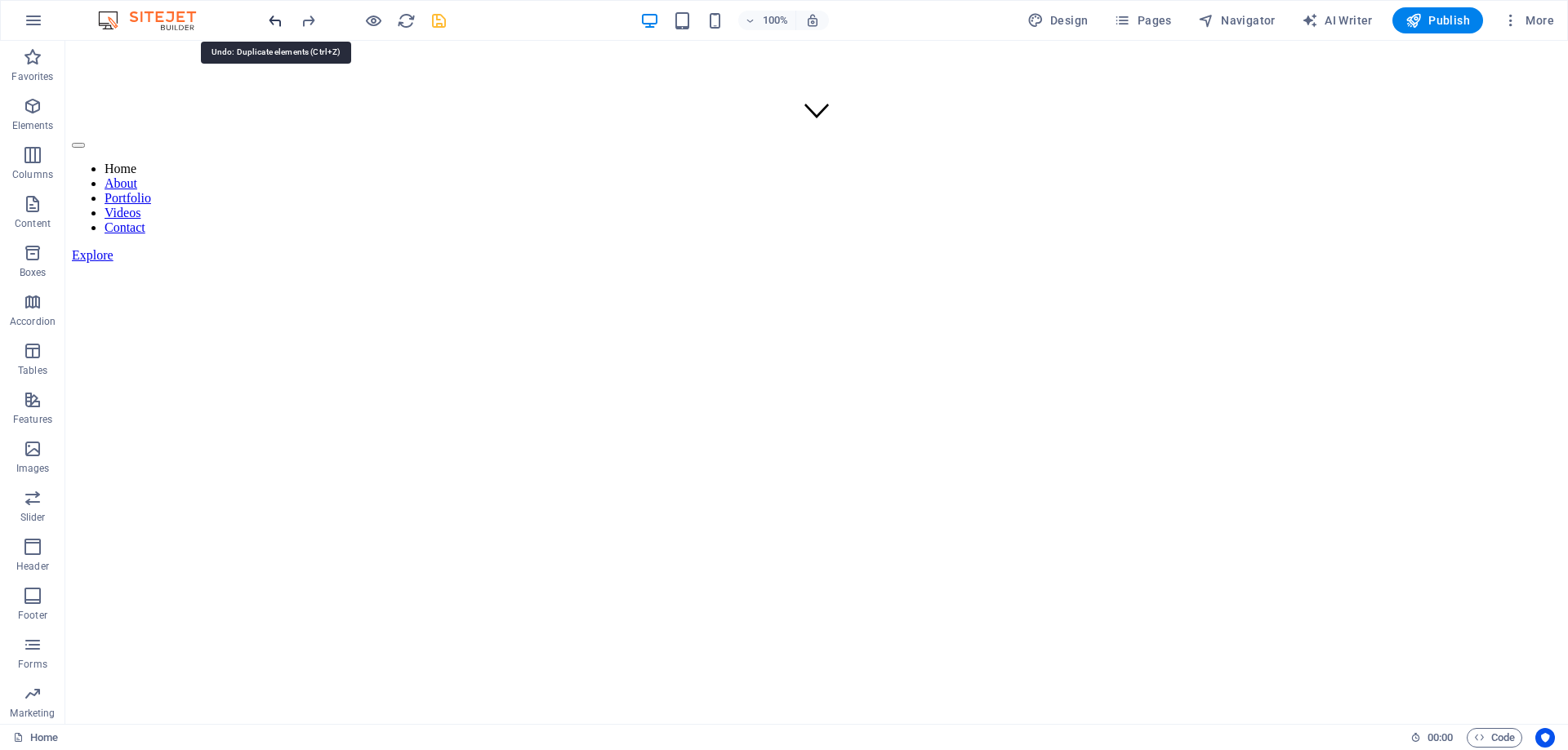
scroll to position [695, 0]
click at [276, 17] on icon "undo" at bounding box center [275, 21] width 19 height 19
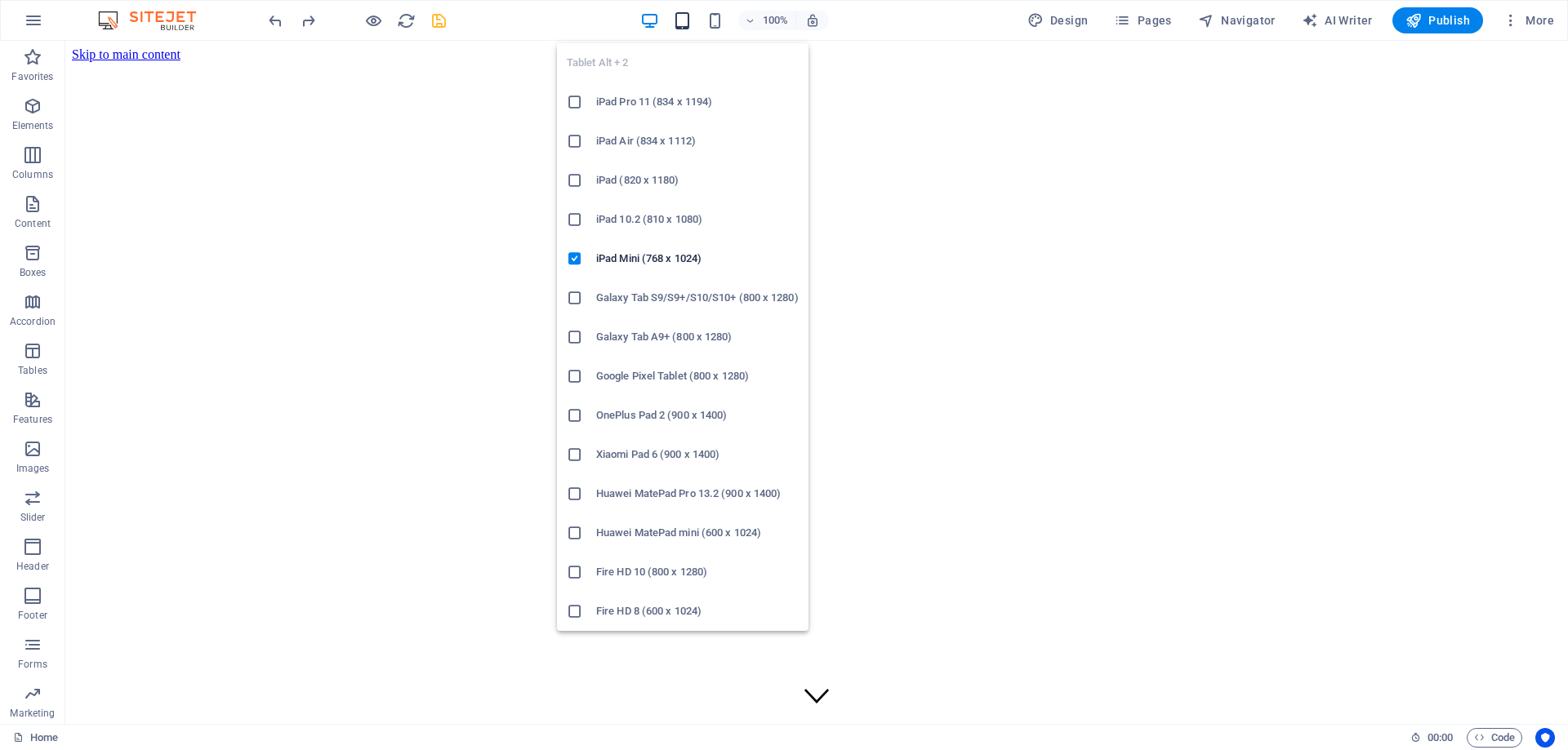
click at [686, 20] on icon "button" at bounding box center [681, 21] width 19 height 19
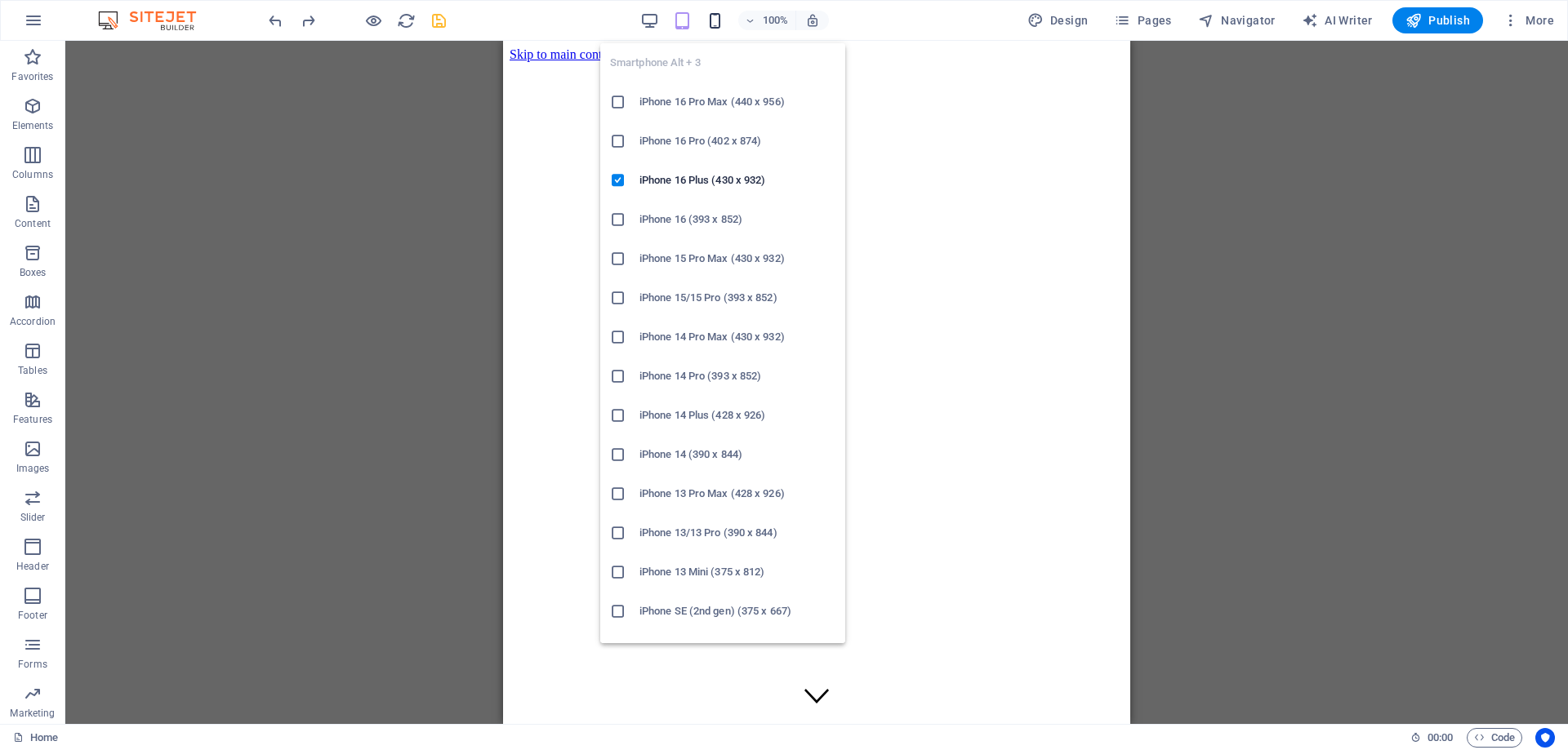
click at [718, 19] on icon "button" at bounding box center [715, 21] width 19 height 19
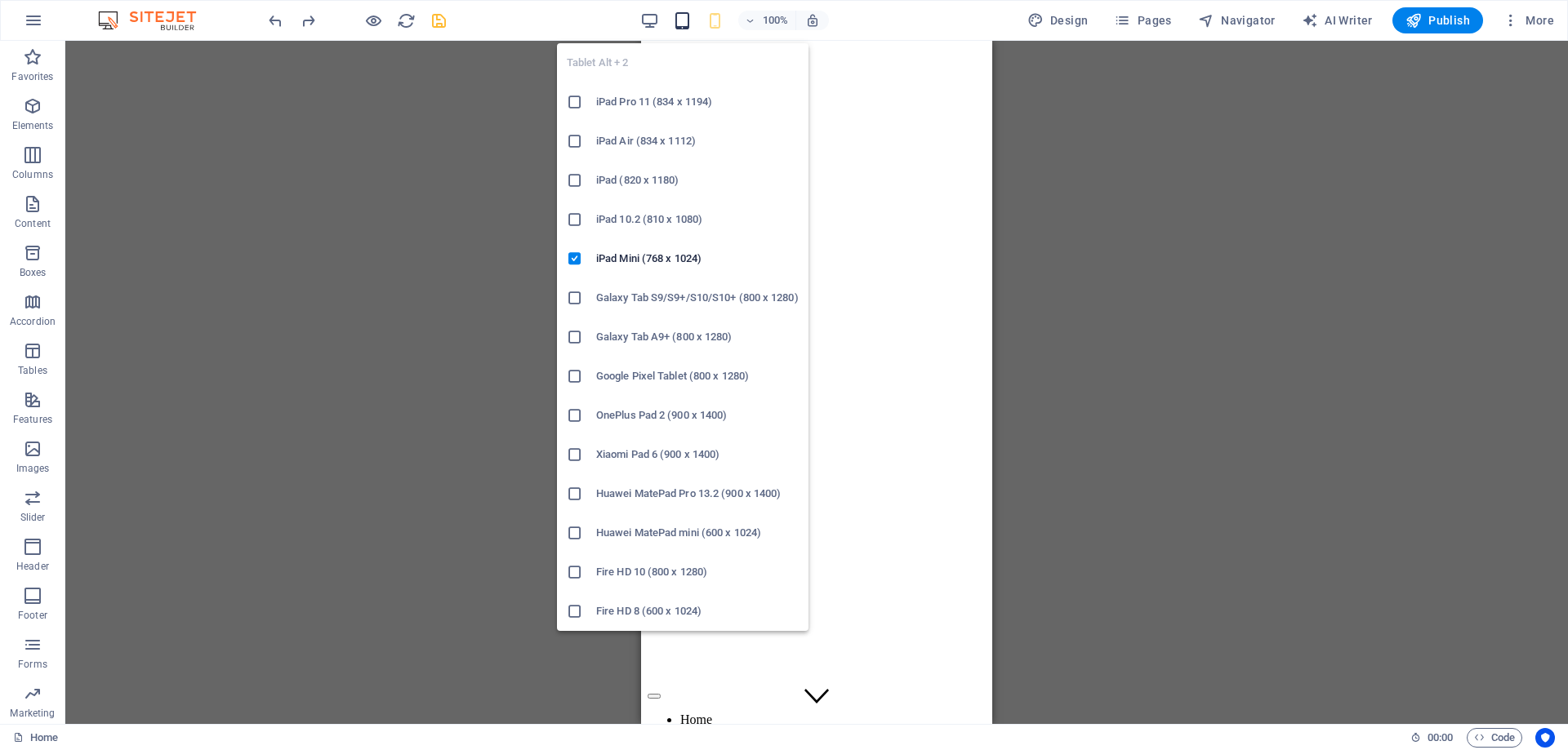
click at [683, 15] on icon "button" at bounding box center [681, 21] width 19 height 19
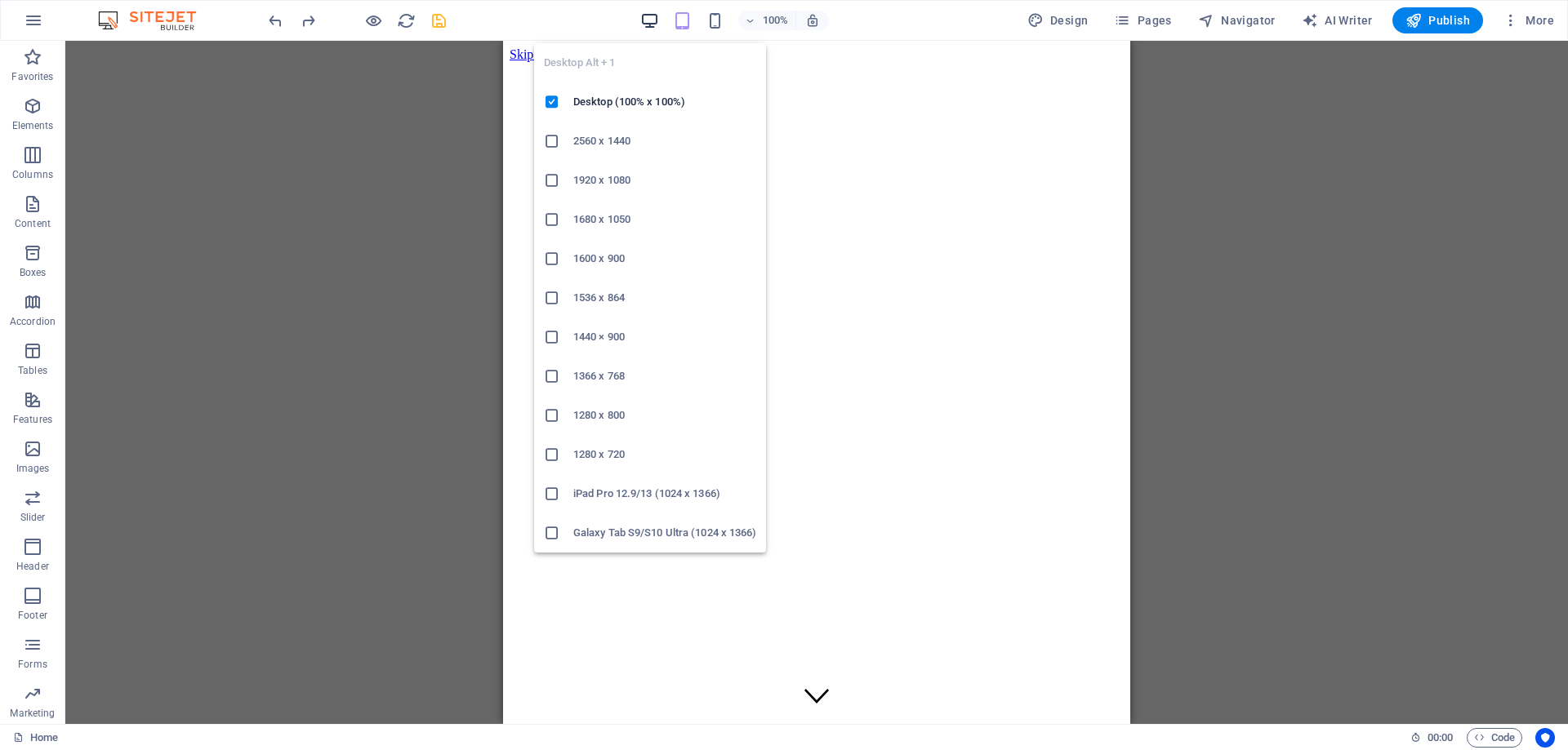
click at [652, 17] on icon "button" at bounding box center [649, 21] width 19 height 19
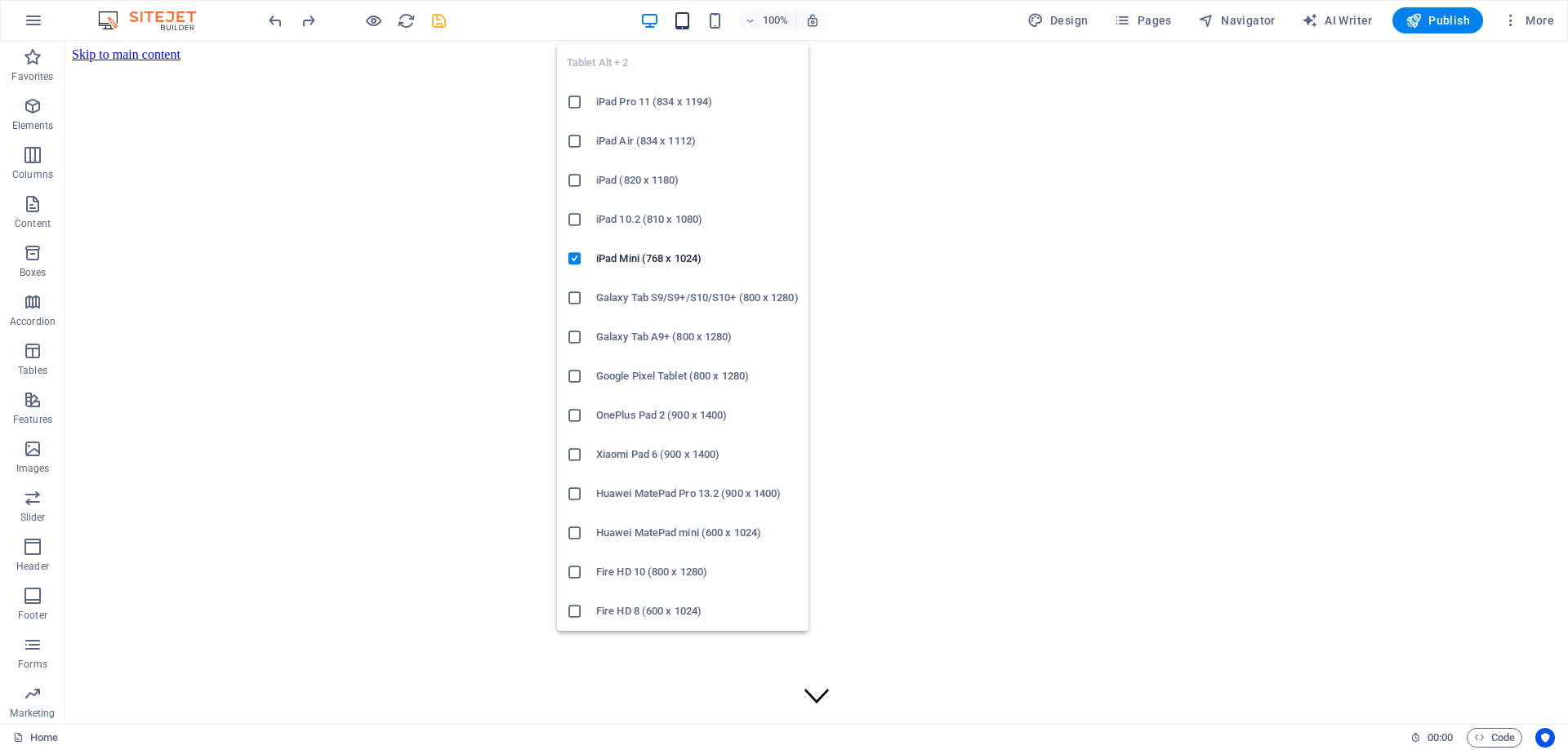
click at [691, 13] on icon "button" at bounding box center [681, 21] width 19 height 19
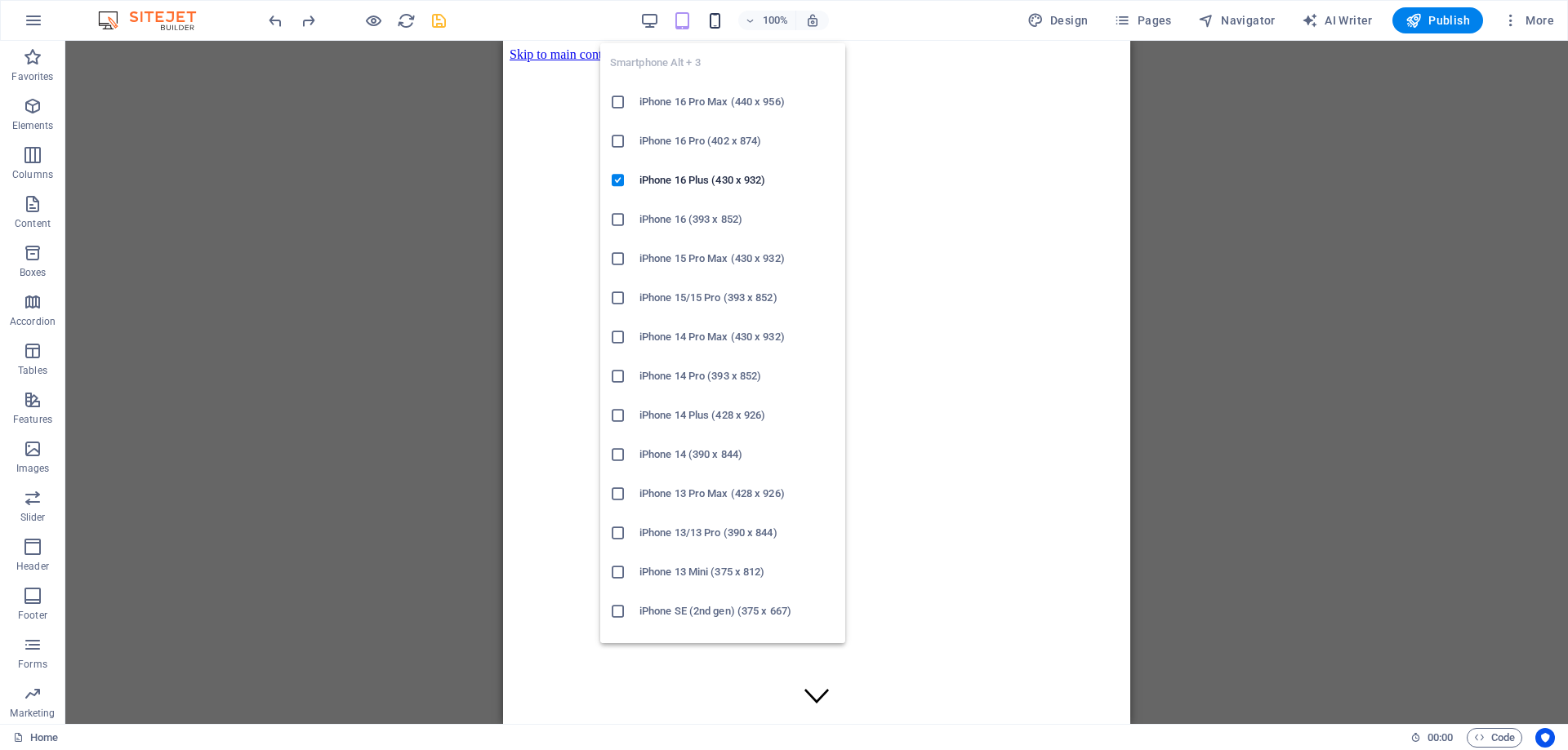
click at [721, 22] on icon "button" at bounding box center [715, 21] width 19 height 19
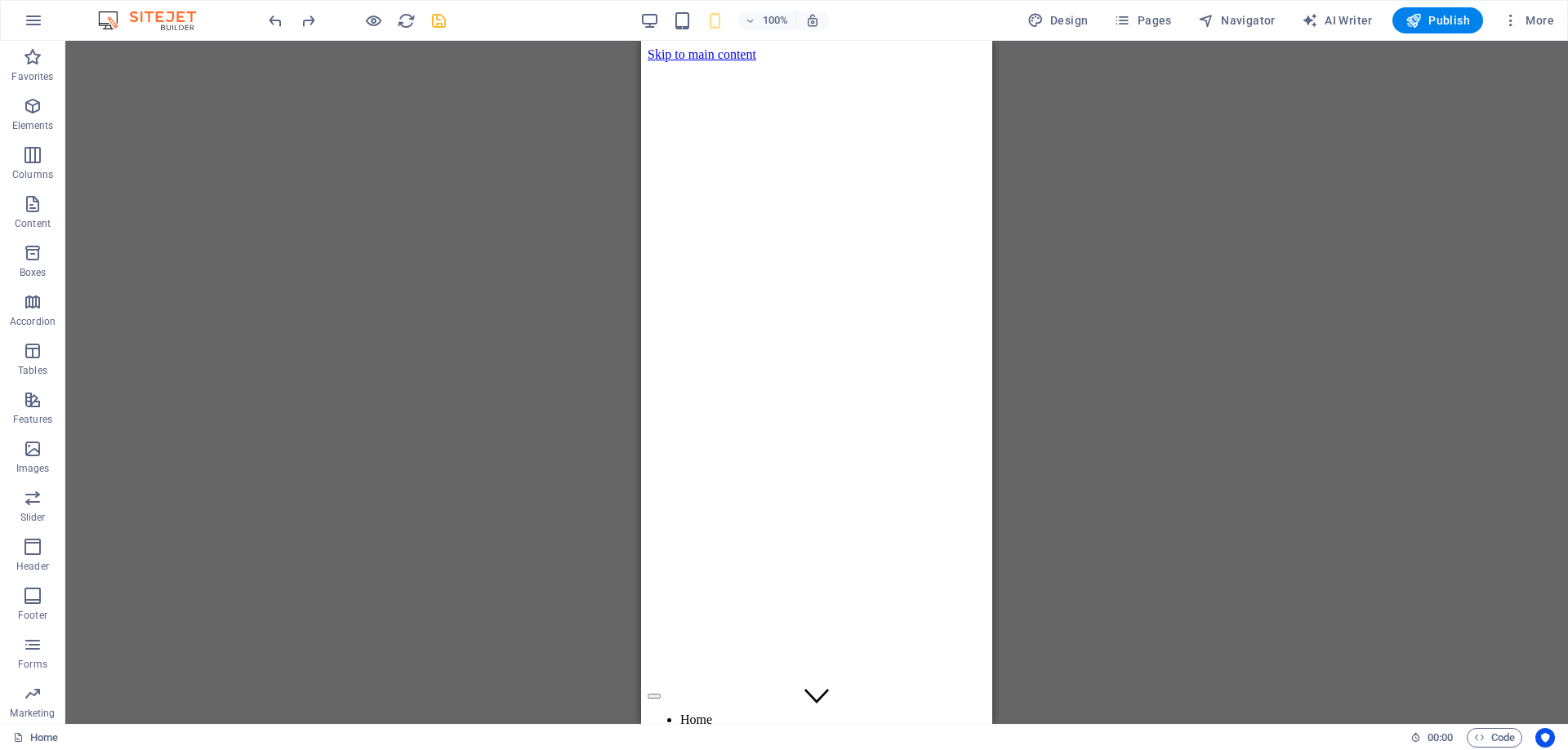
click at [1267, 416] on div "Banner Menu Bar Banner Text image overlap Container Container Banner Logo H2 Sp…" at bounding box center [817, 383] width 1503 height 683
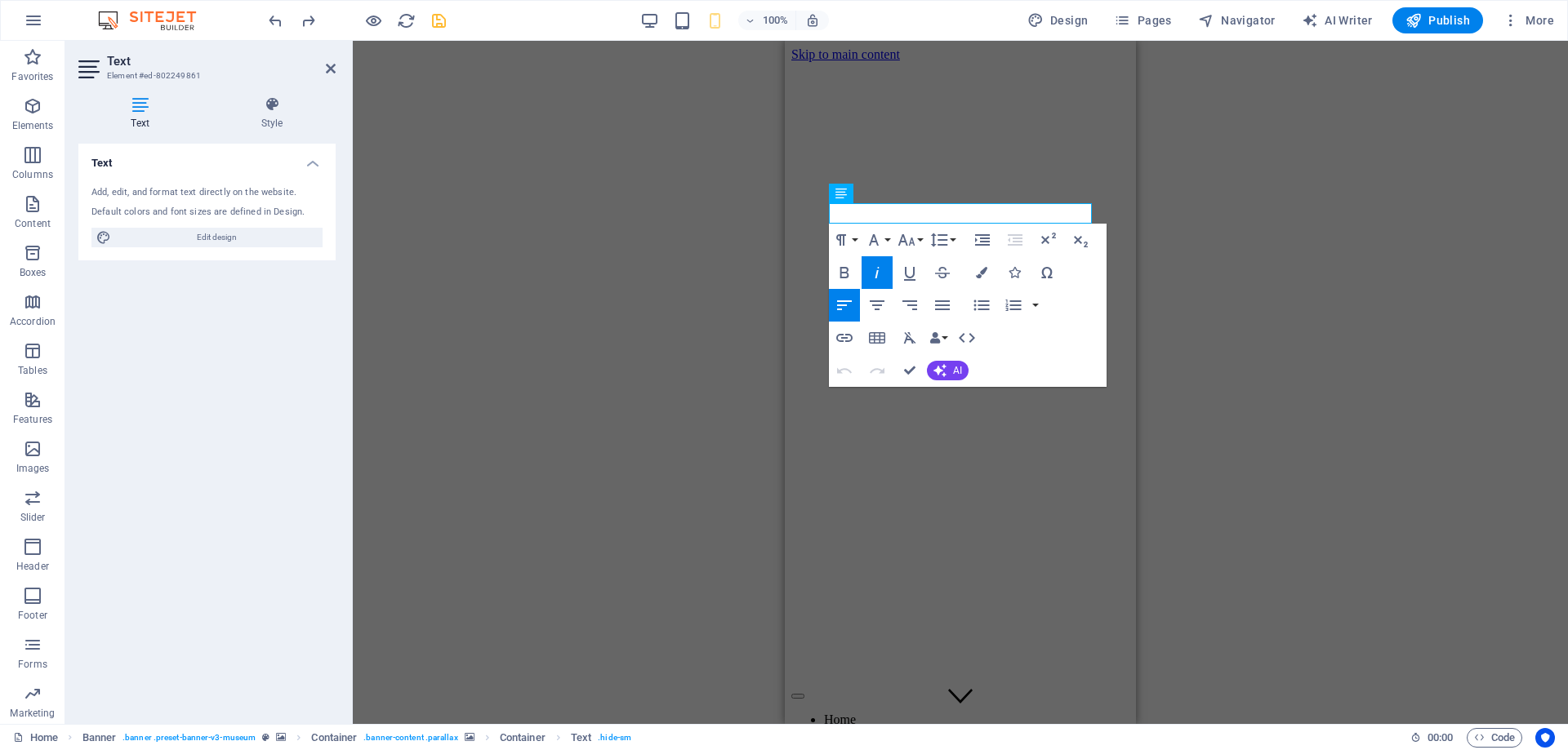
click at [1315, 279] on div "Banner Menu Bar Banner Text image overlap Container Container Banner Logo H2 Sp…" at bounding box center [959, 383] width 1215 height 683
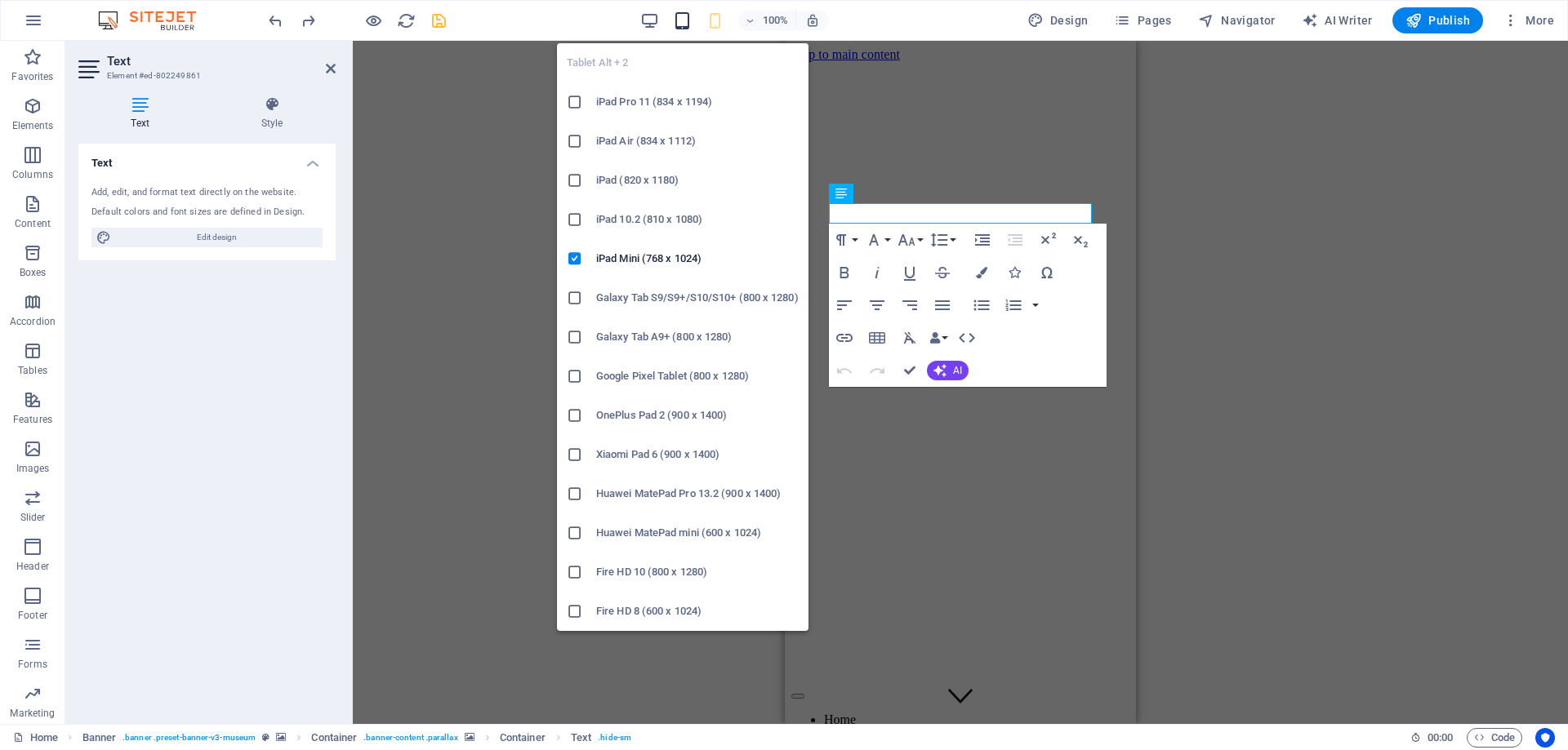
click at [687, 22] on icon "button" at bounding box center [681, 21] width 19 height 19
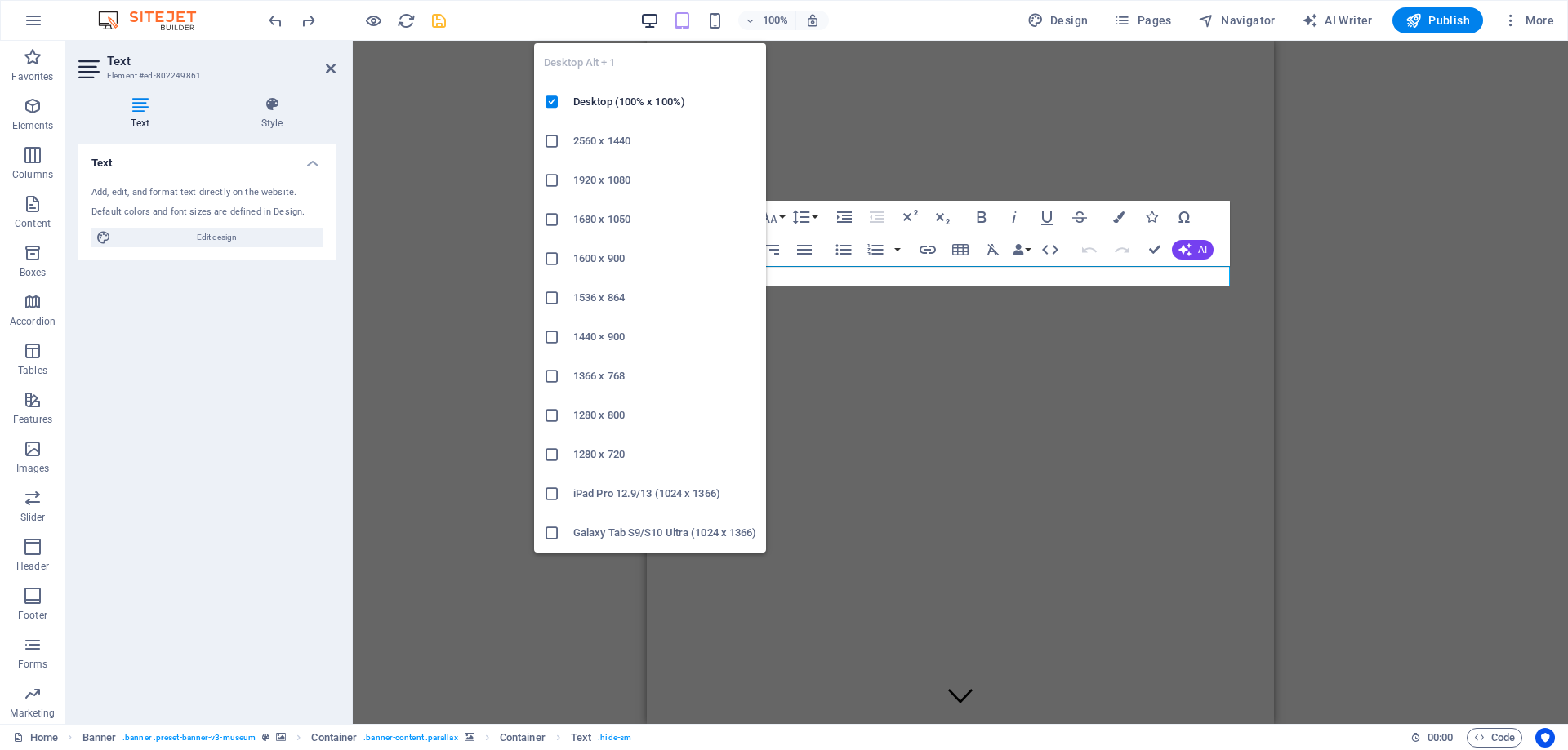
click at [659, 22] on icon "button" at bounding box center [649, 21] width 19 height 19
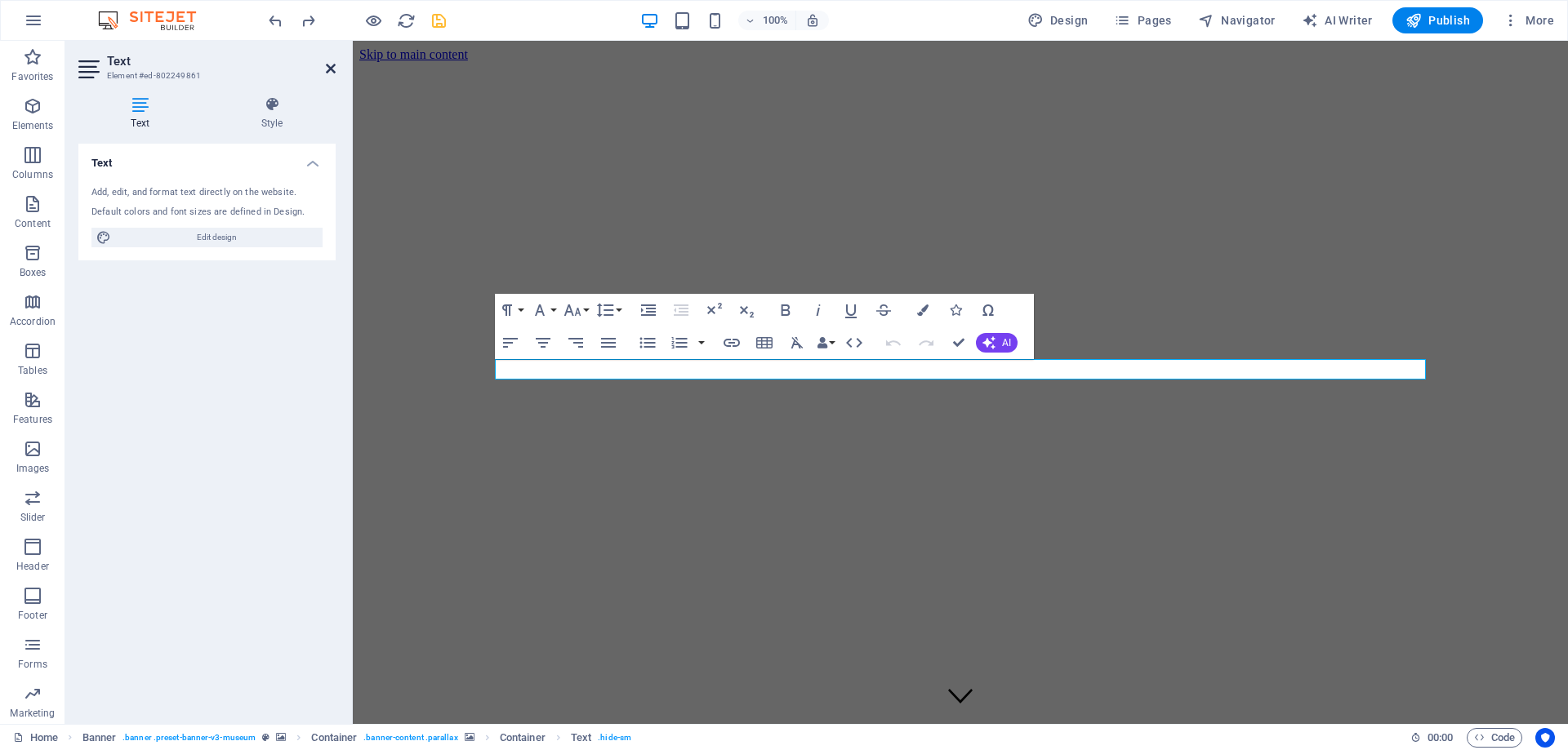
click at [332, 70] on icon at bounding box center [330, 68] width 10 height 13
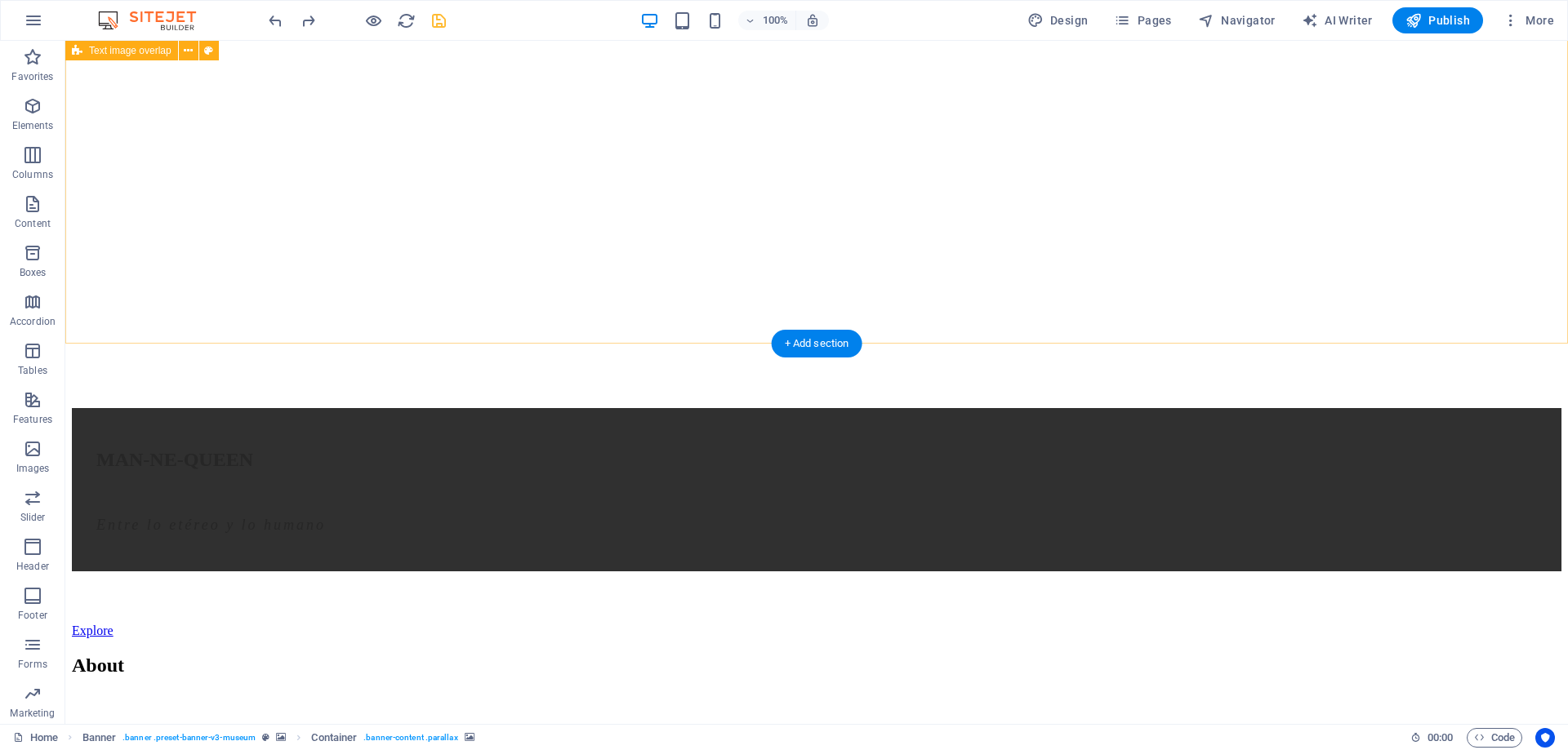
scroll to position [1248, 0]
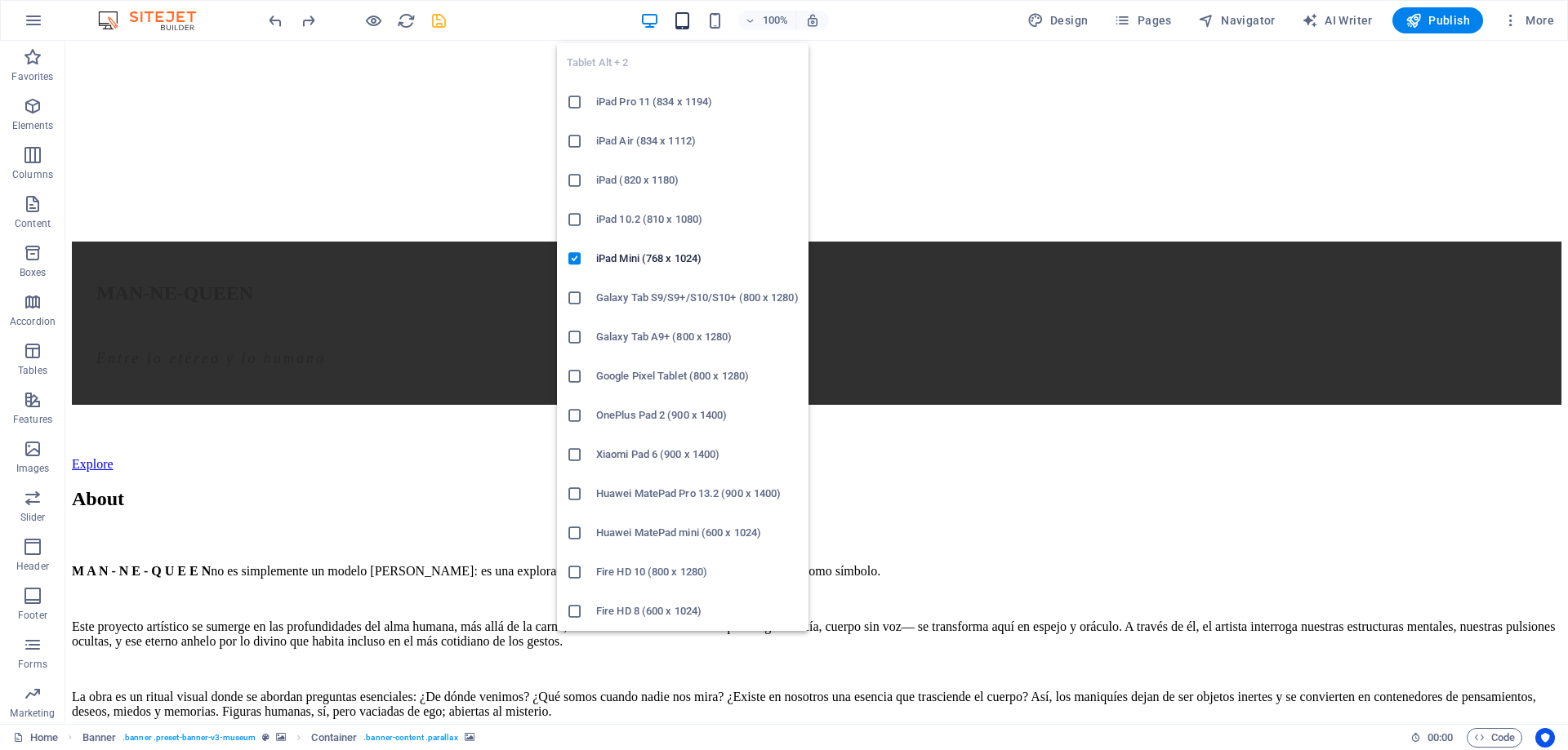
click at [684, 22] on icon "button" at bounding box center [681, 21] width 19 height 19
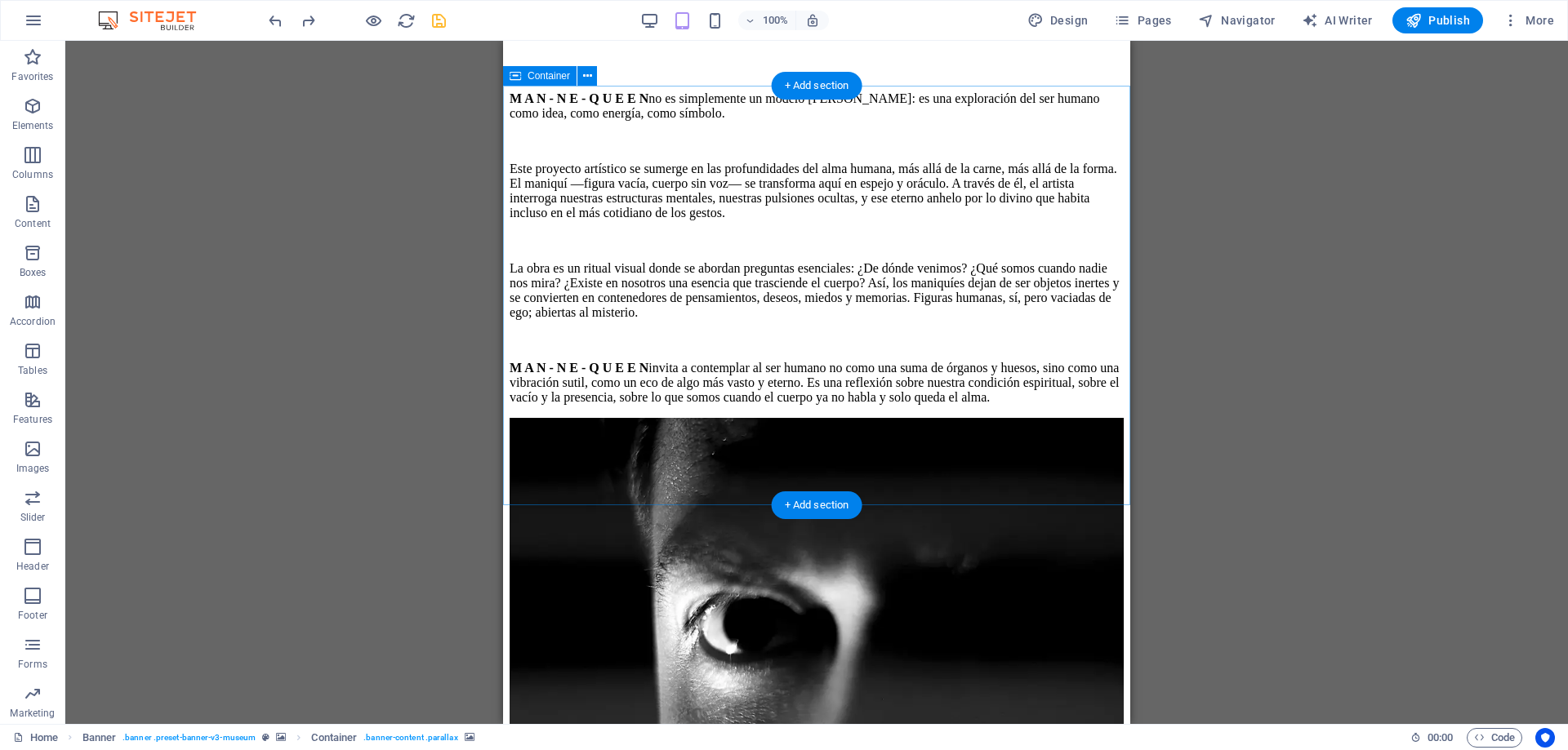
scroll to position [1498, 0]
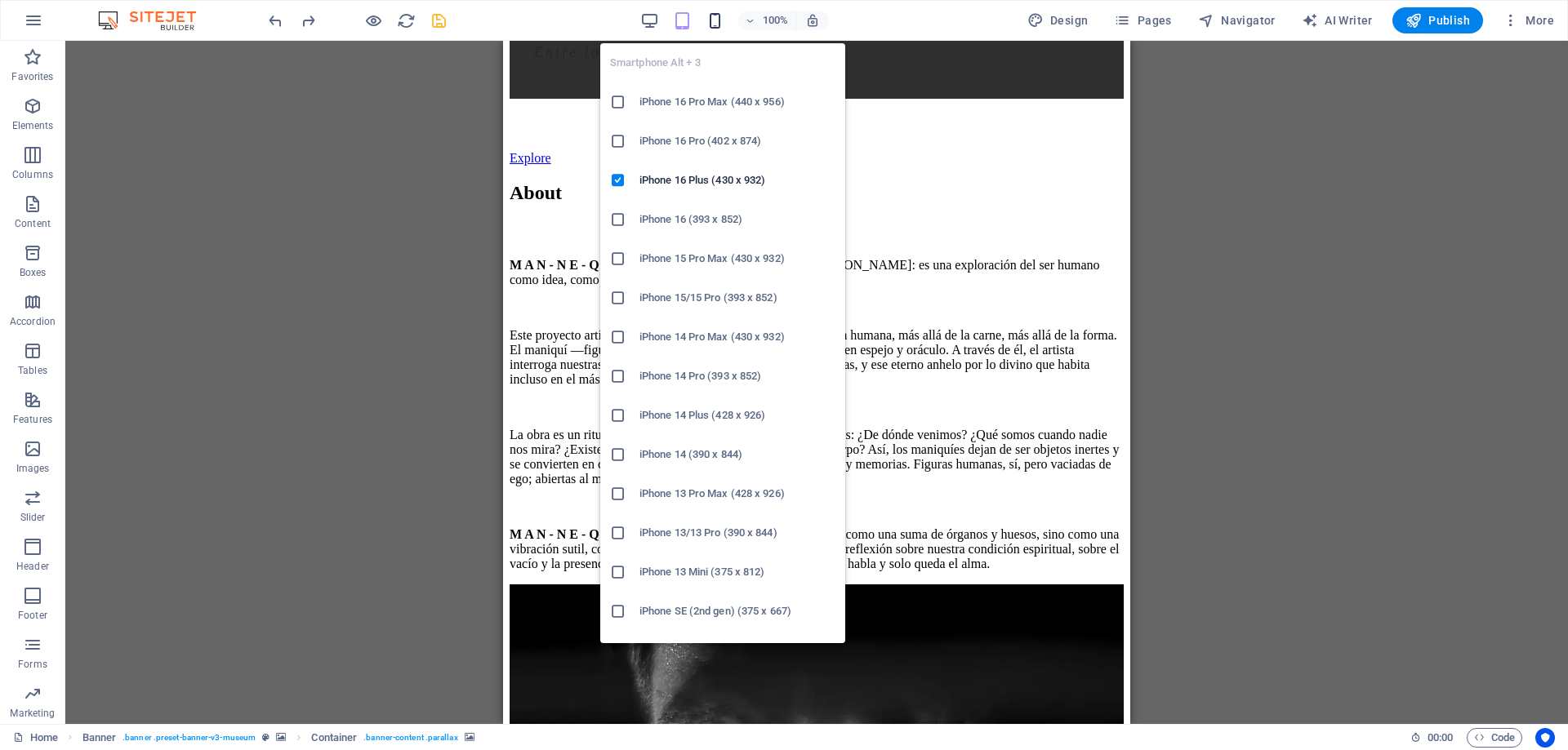
click at [715, 23] on icon "button" at bounding box center [715, 21] width 19 height 19
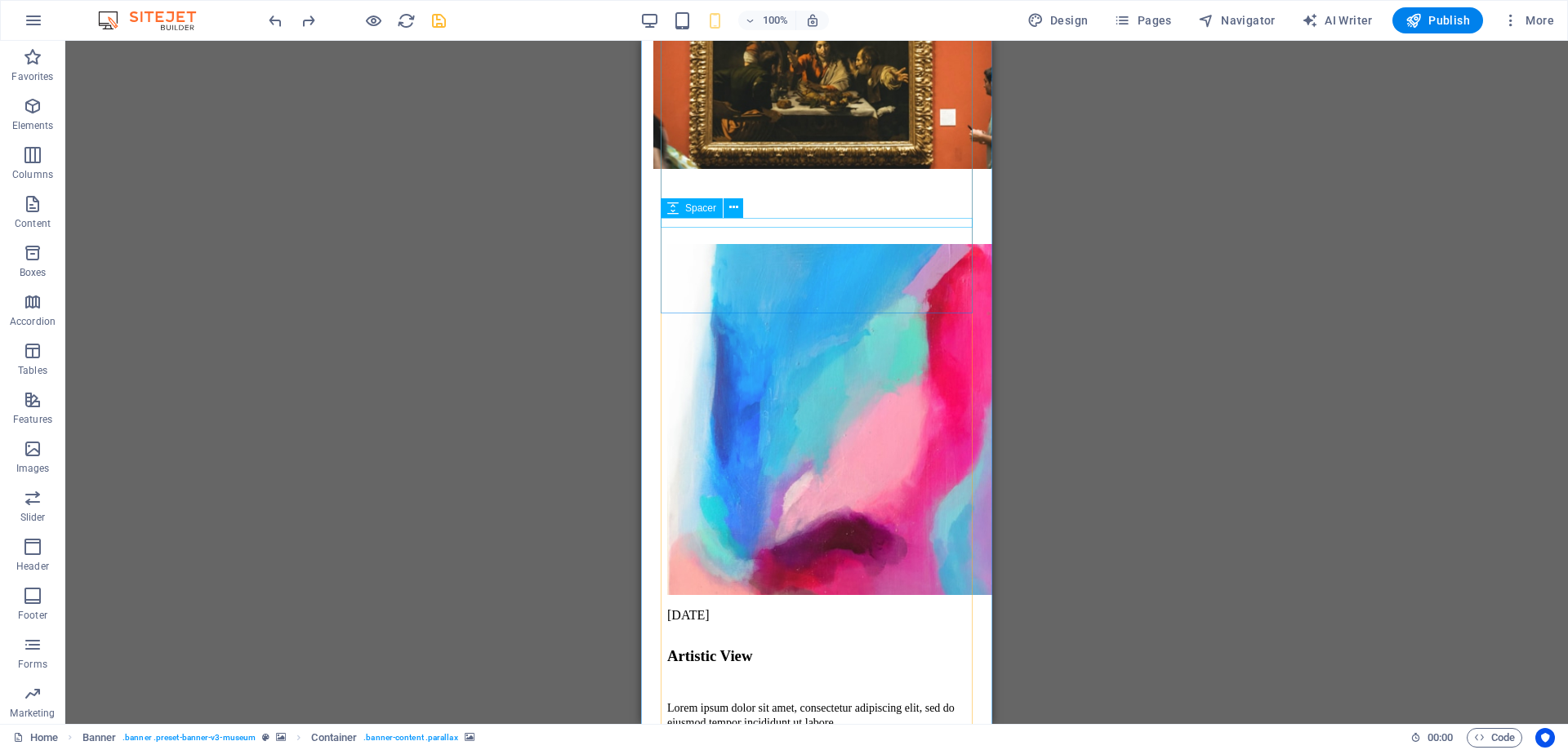
scroll to position [2247, 0]
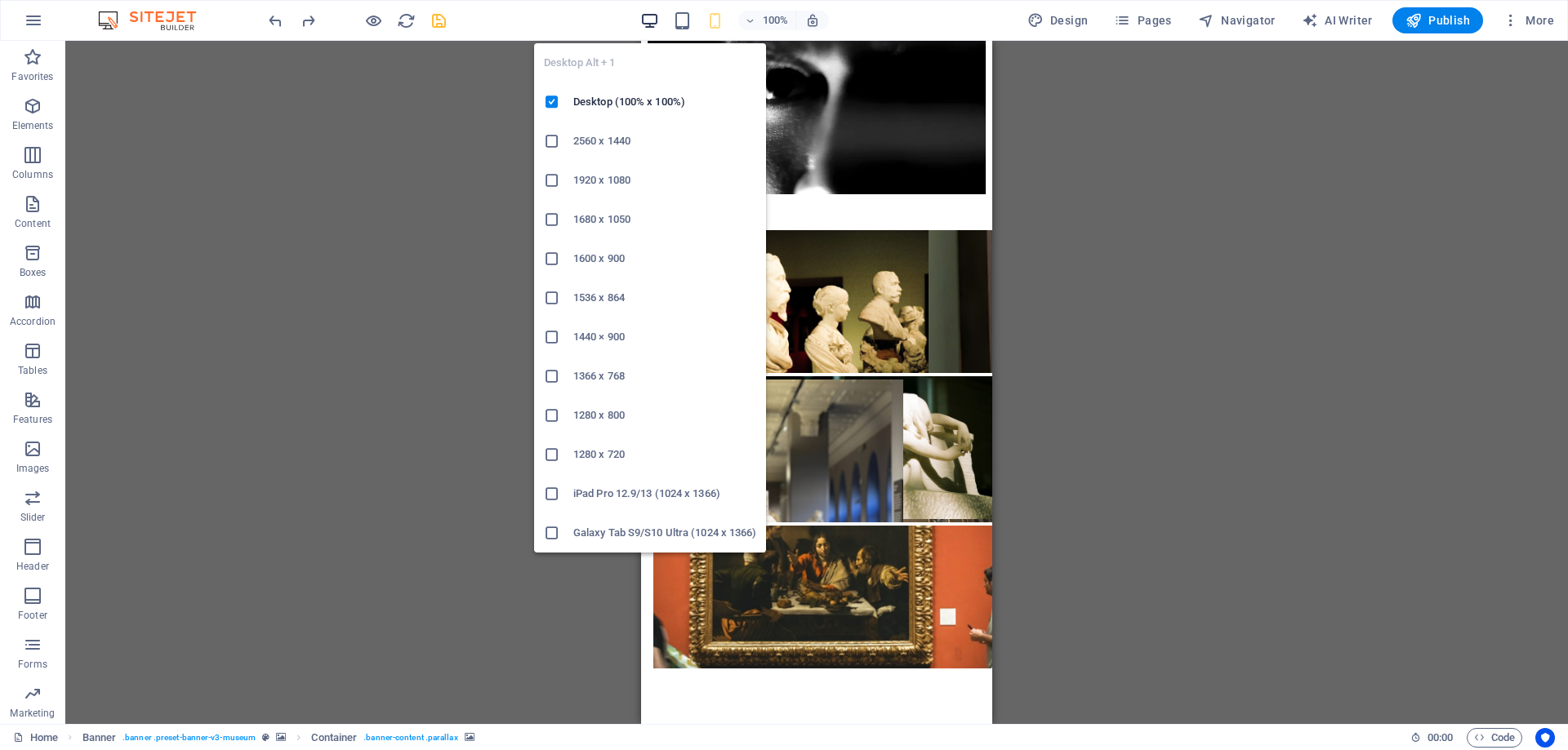
click at [657, 19] on icon "button" at bounding box center [649, 21] width 19 height 19
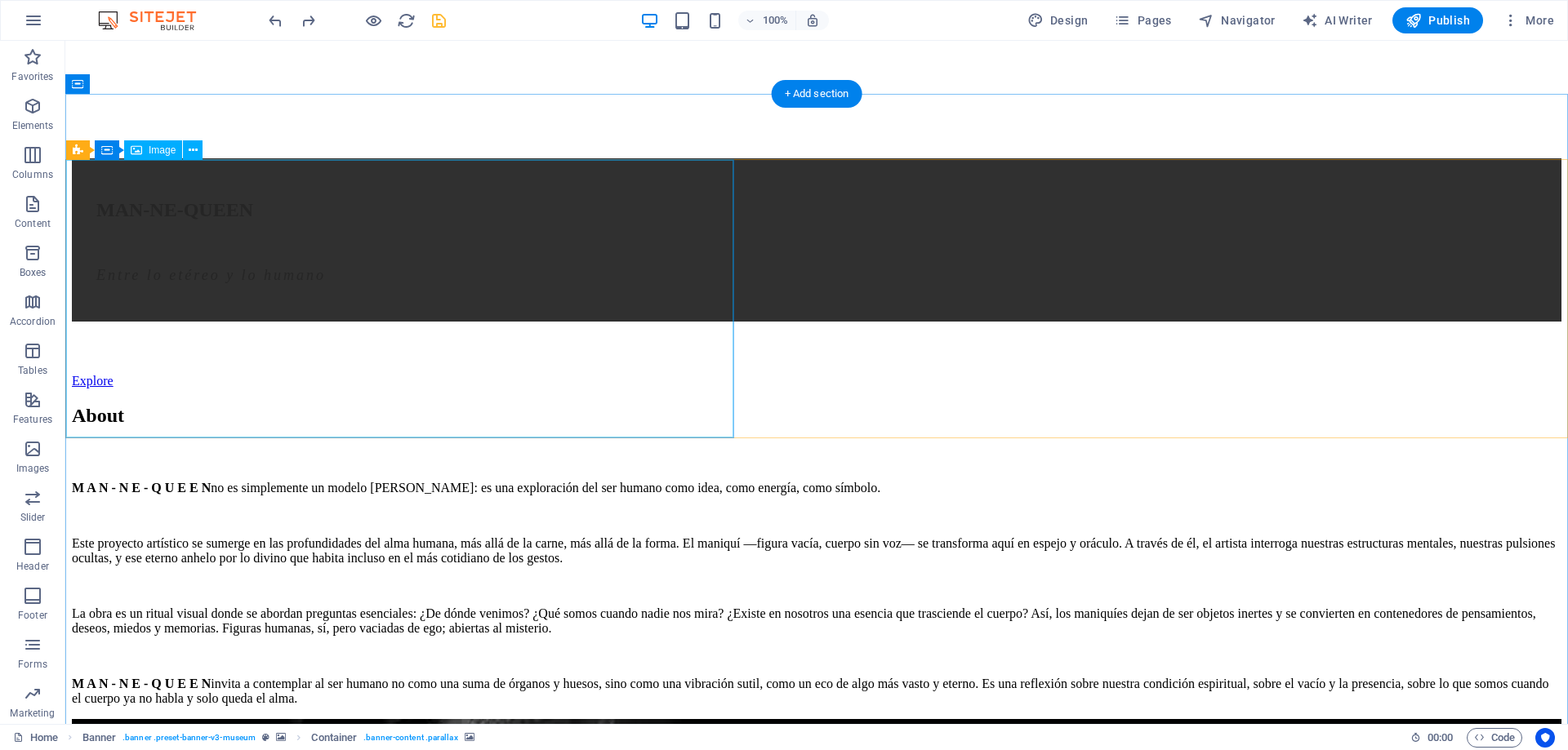
scroll to position [1415, 0]
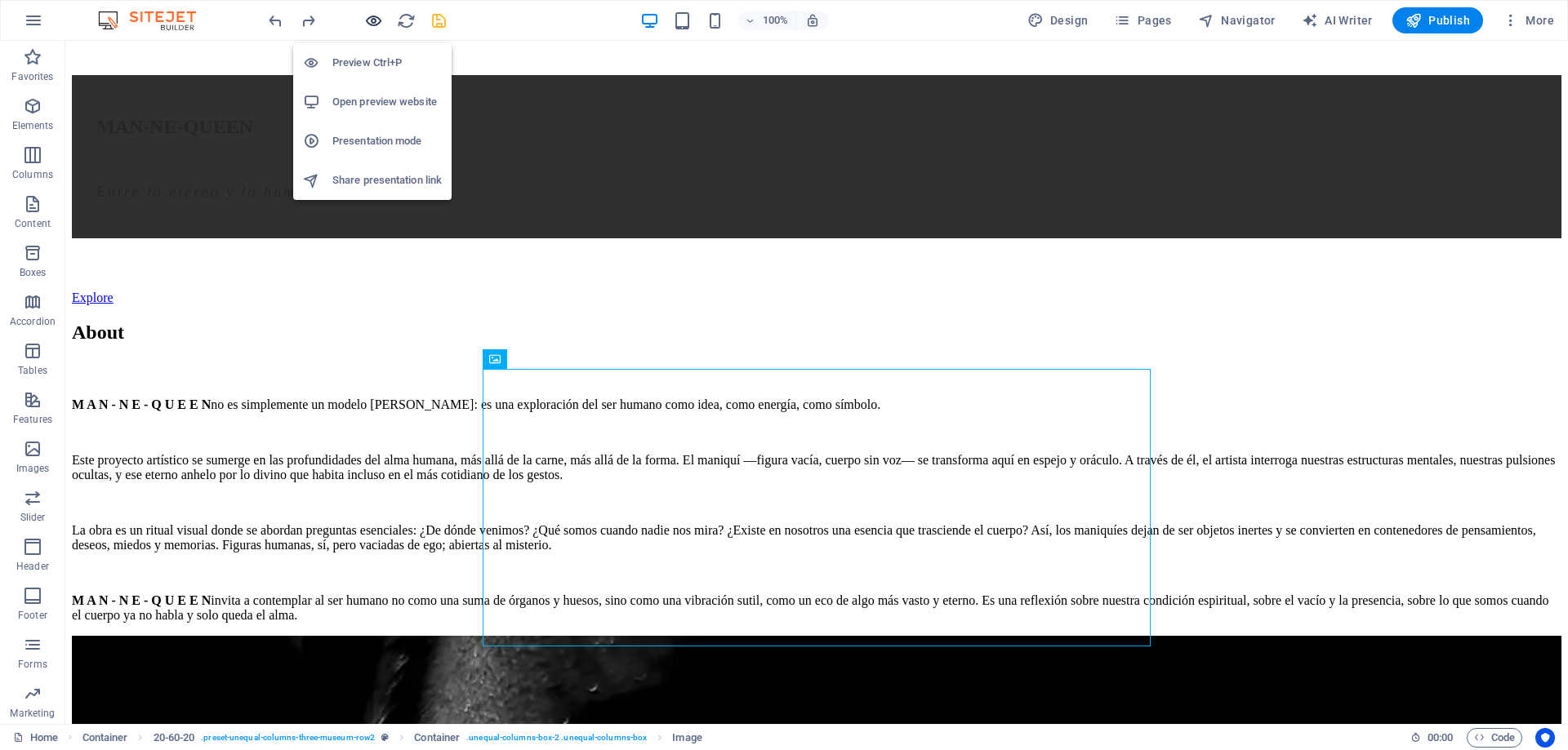
click at [373, 17] on icon "button" at bounding box center [373, 21] width 19 height 19
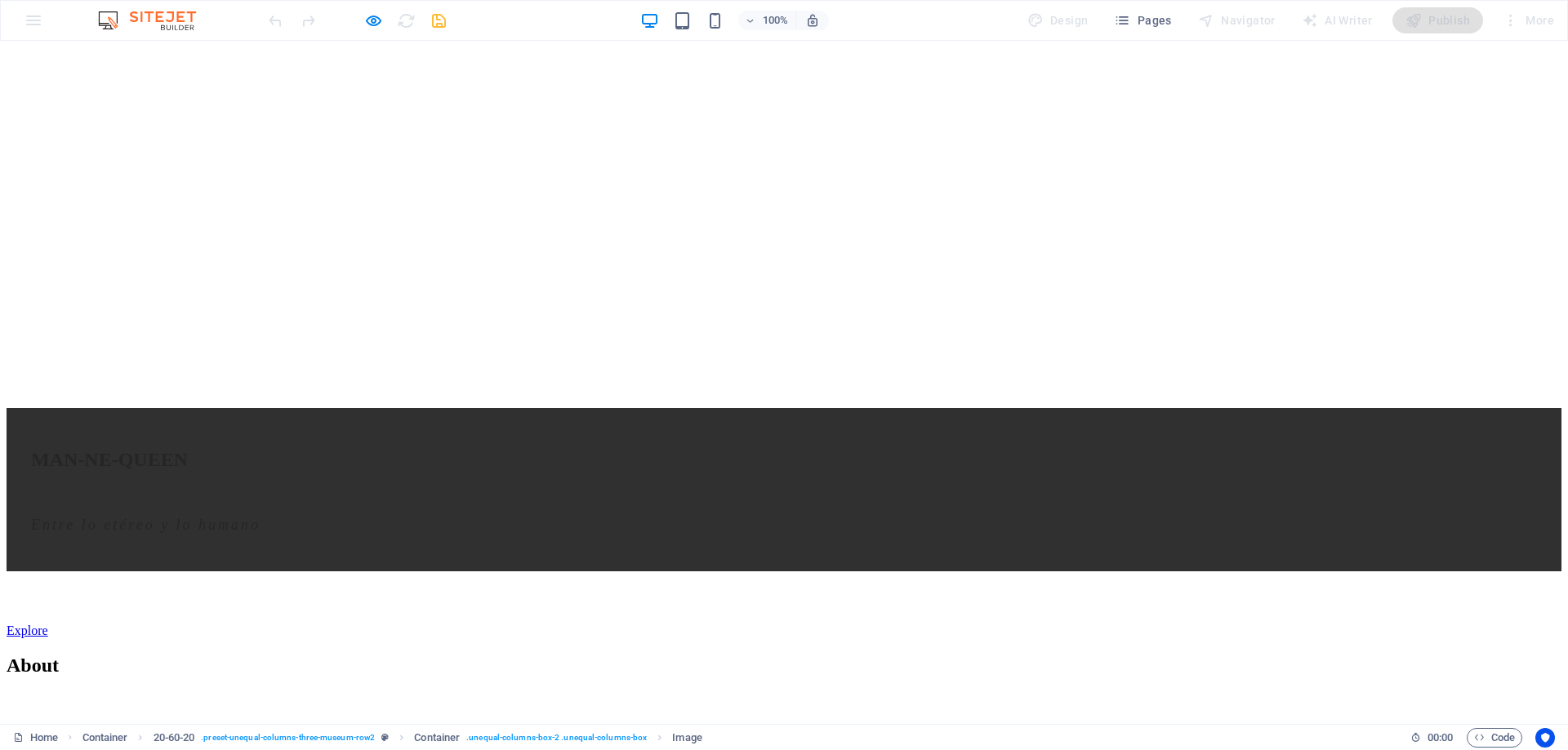
scroll to position [916, 0]
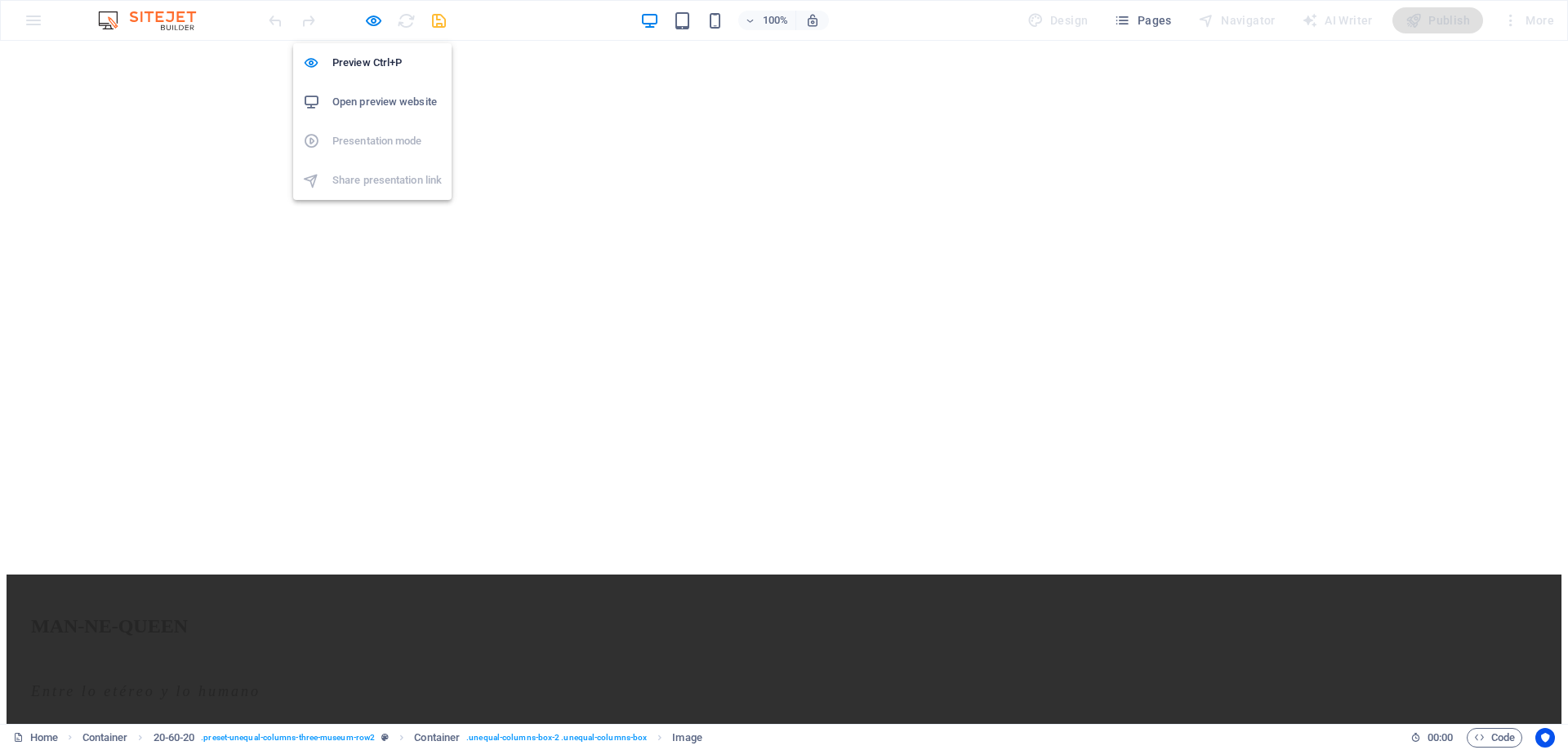
click at [385, 111] on h6 "Open preview website" at bounding box center [387, 102] width 109 height 20
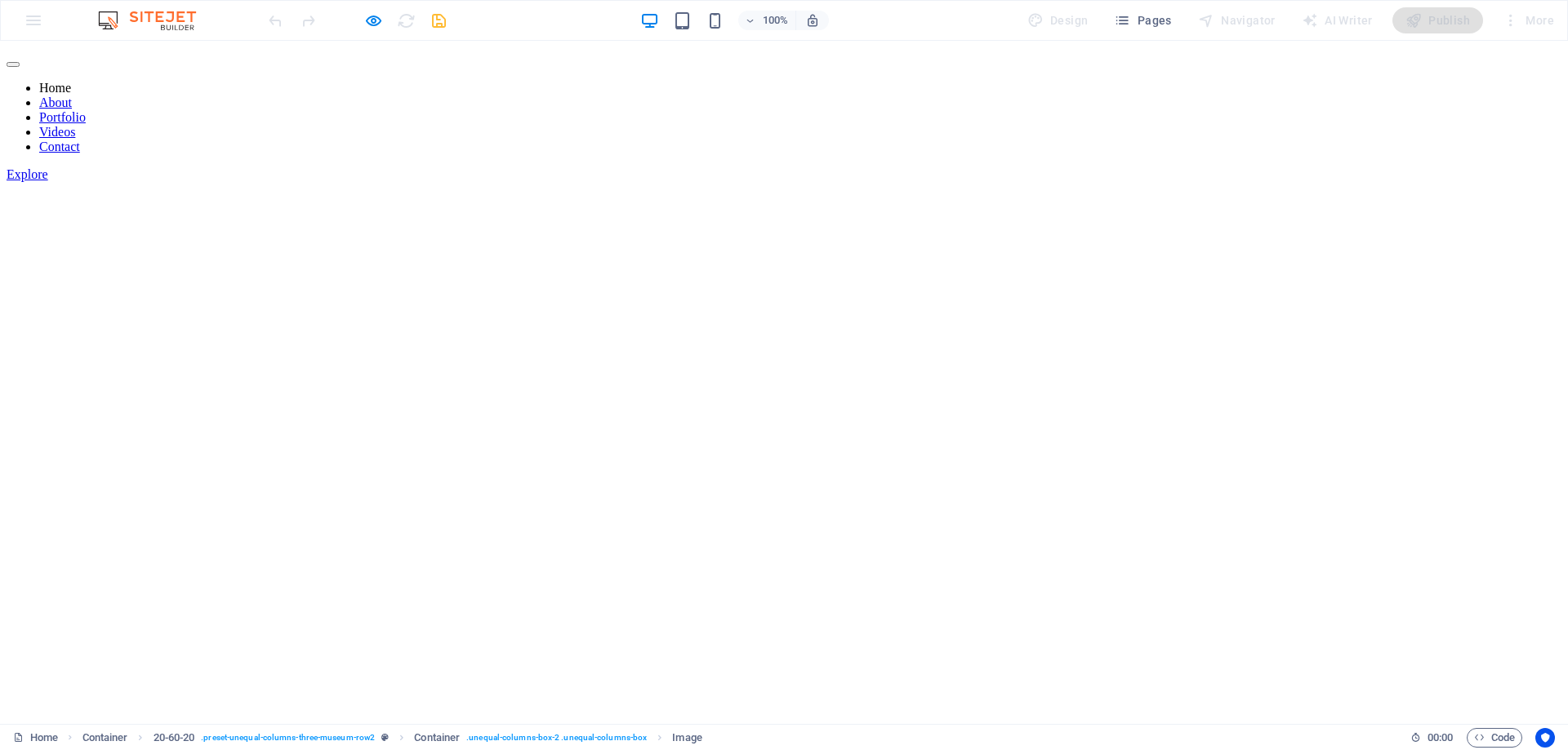
scroll to position [582, 0]
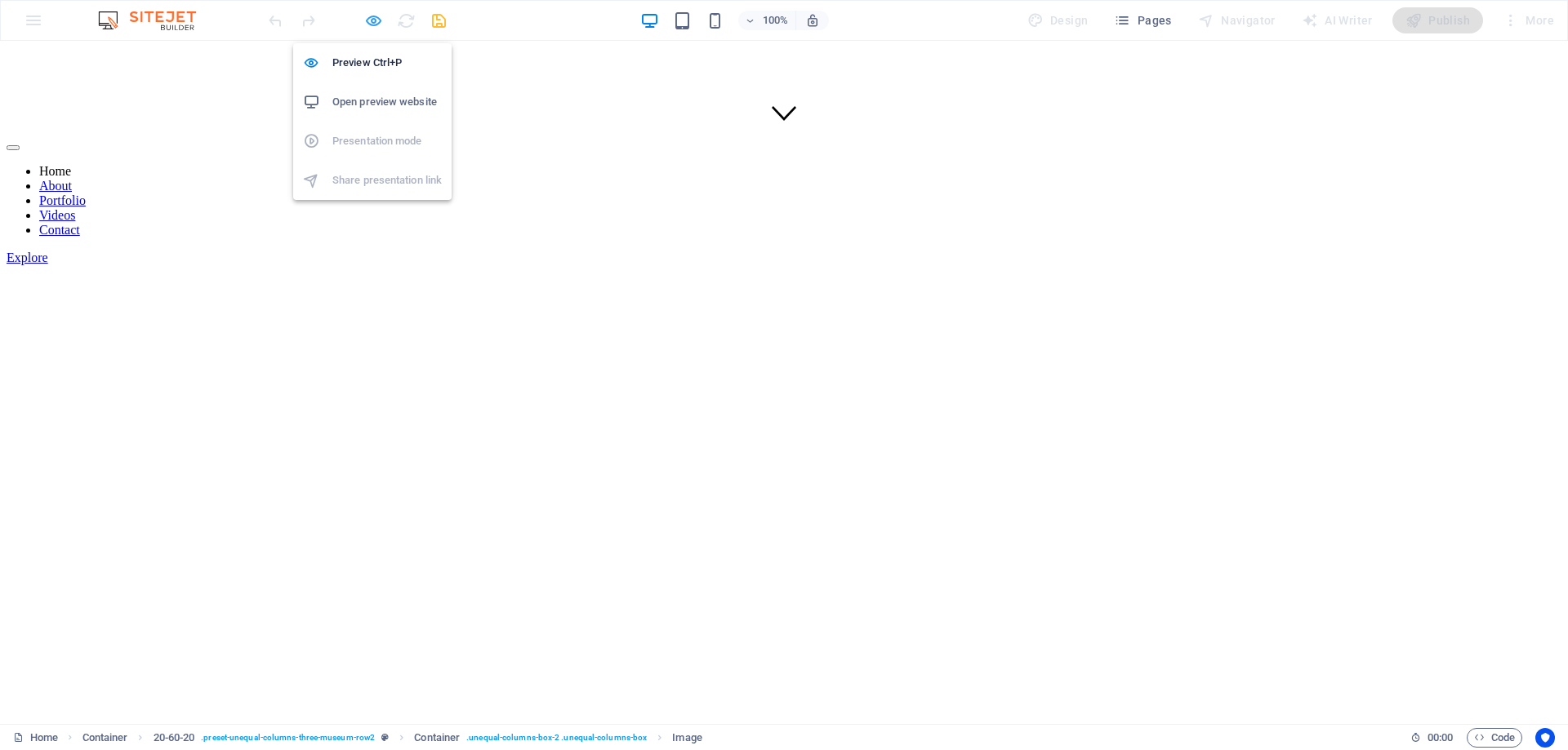
click at [370, 23] on icon "button" at bounding box center [373, 21] width 19 height 19
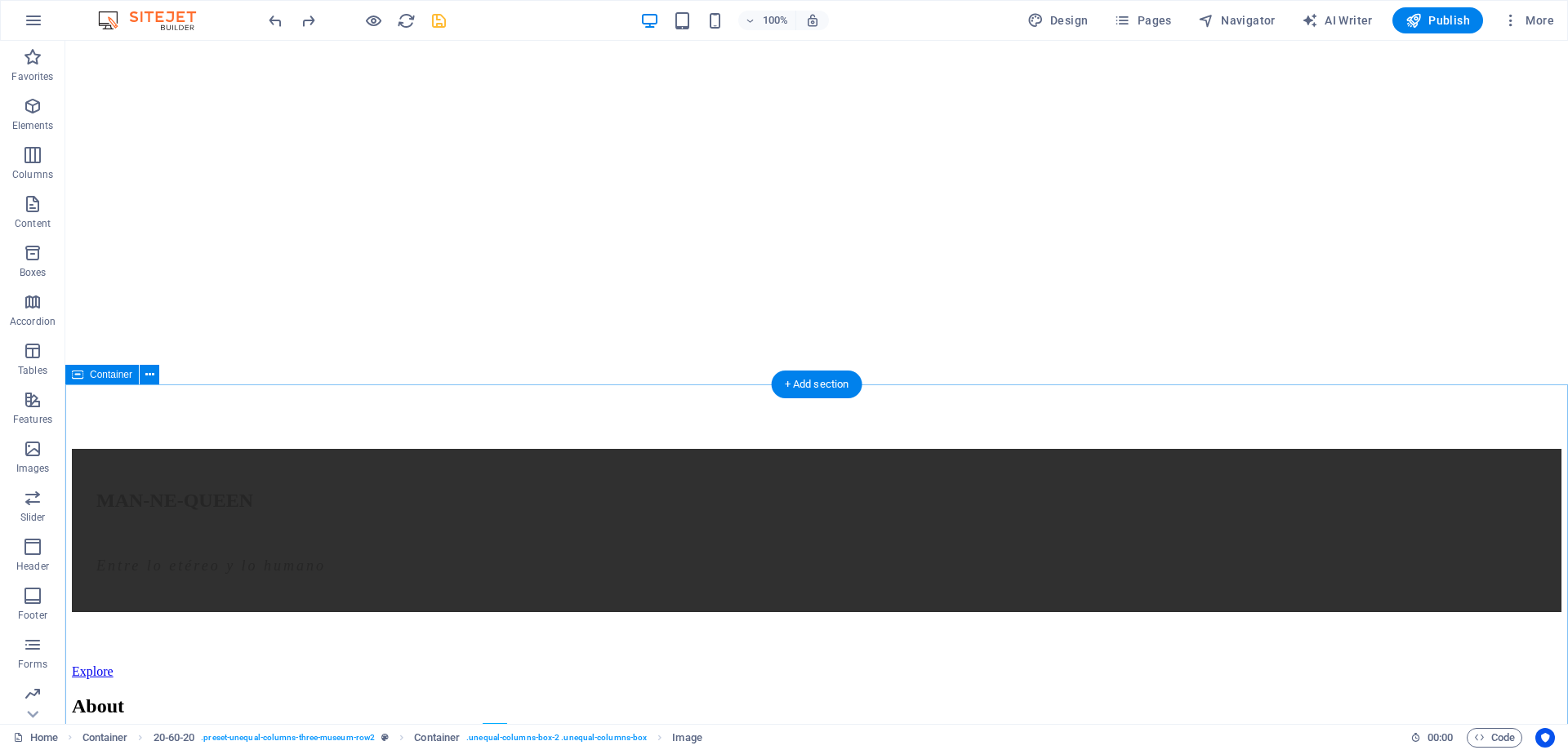
scroll to position [542, 0]
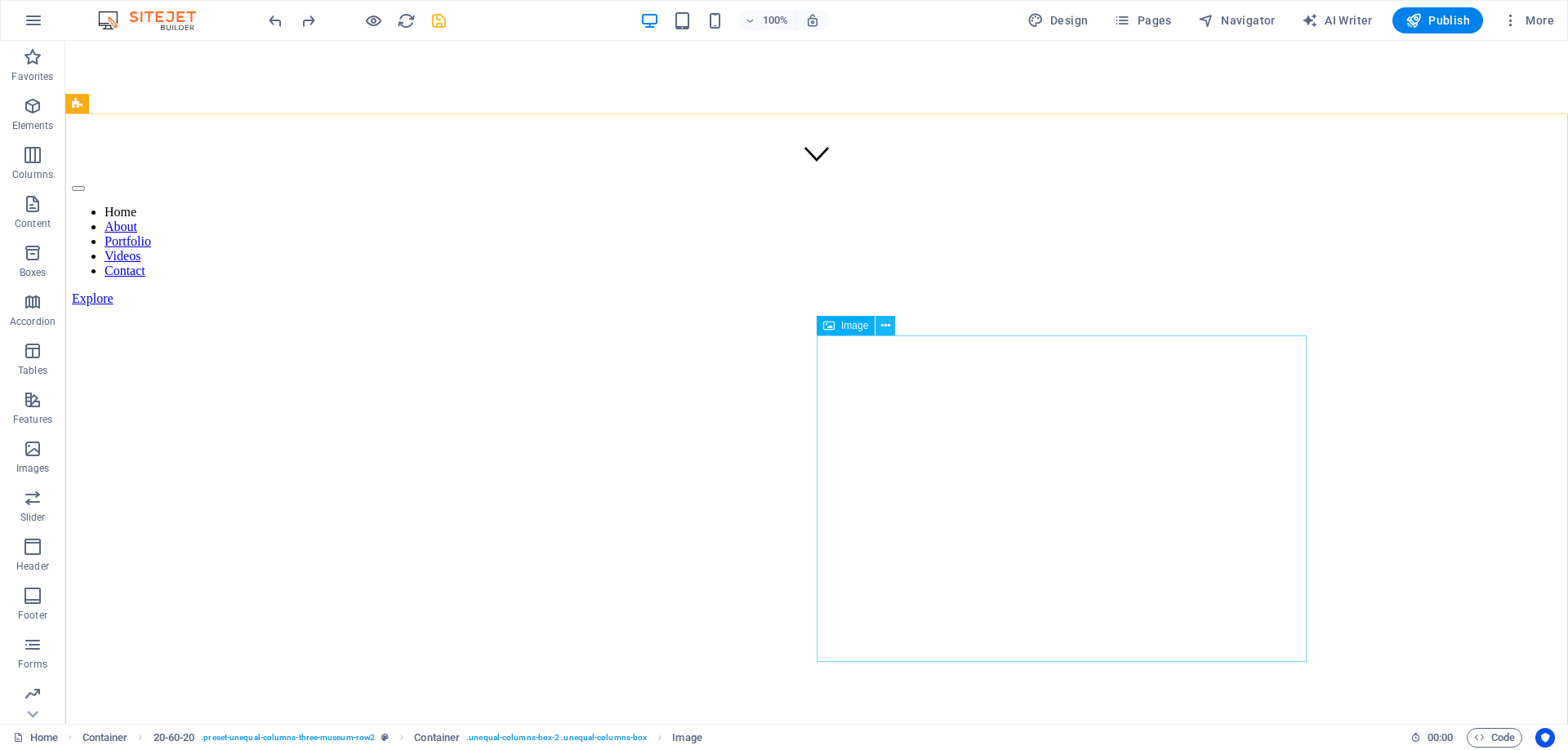
click at [890, 324] on button at bounding box center [885, 325] width 20 height 20
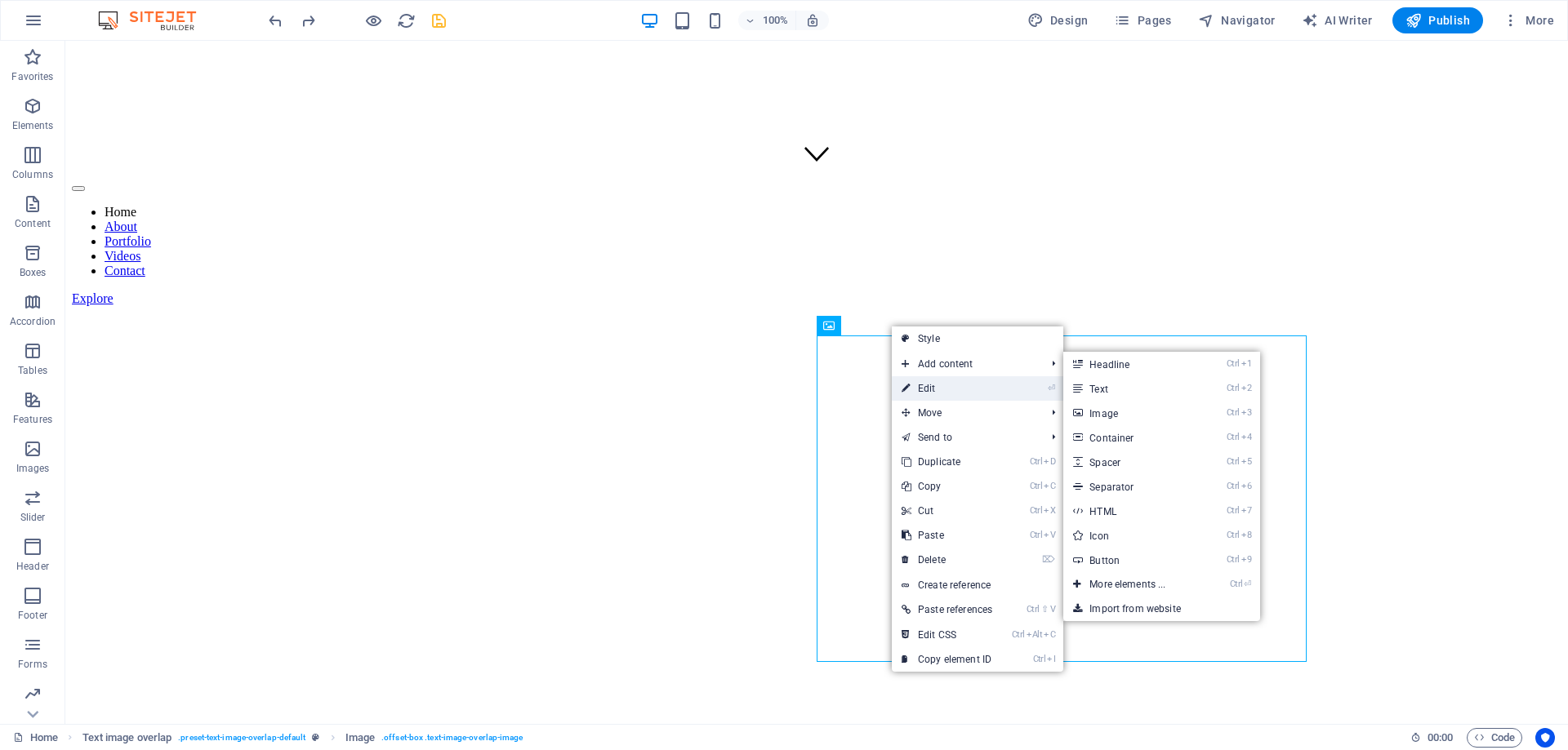
click at [947, 381] on link "⏎ Edit" at bounding box center [947, 388] width 110 height 24
select select "%"
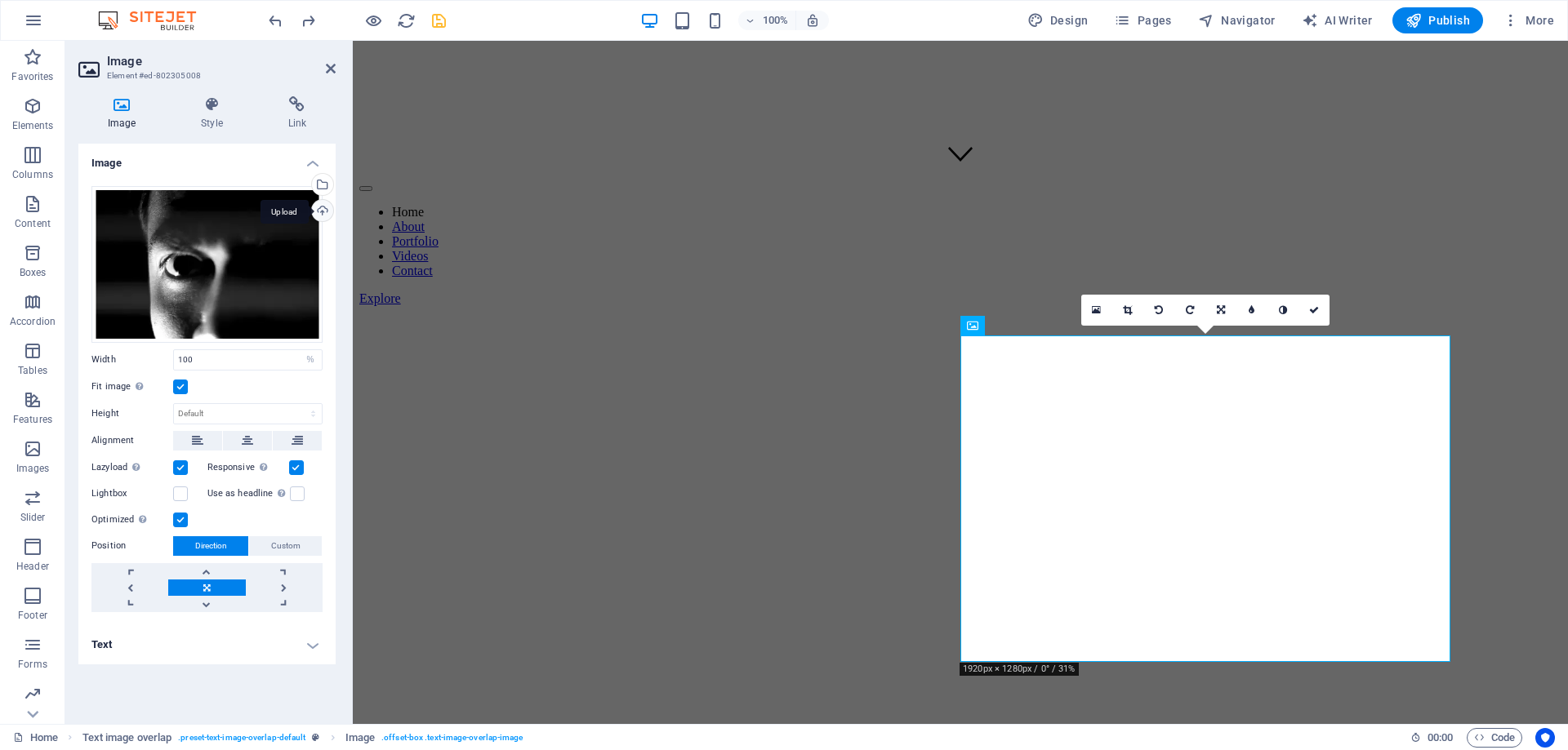
click at [326, 212] on div "Upload" at bounding box center [320, 211] width 24 height 24
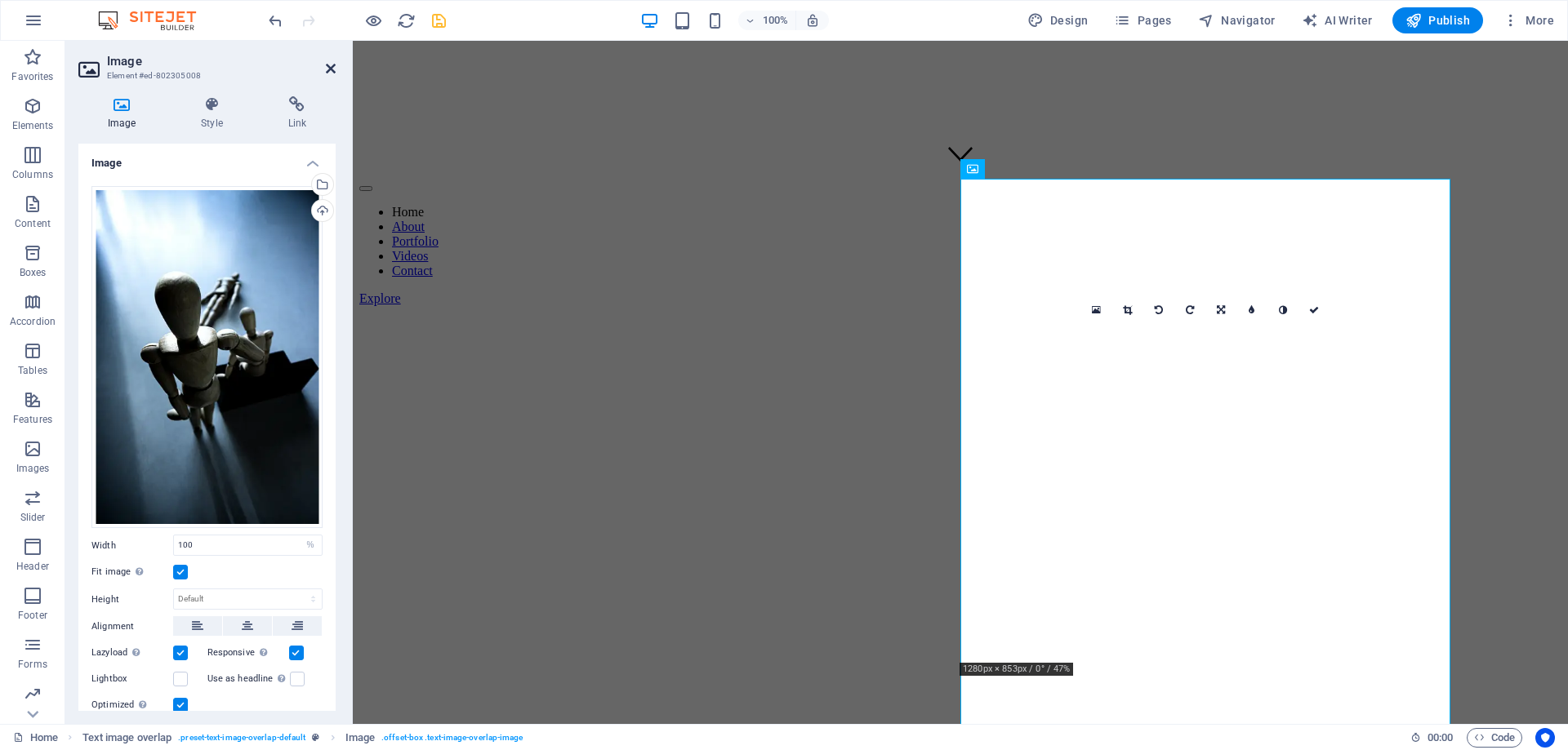
click at [334, 67] on icon at bounding box center [330, 68] width 10 height 13
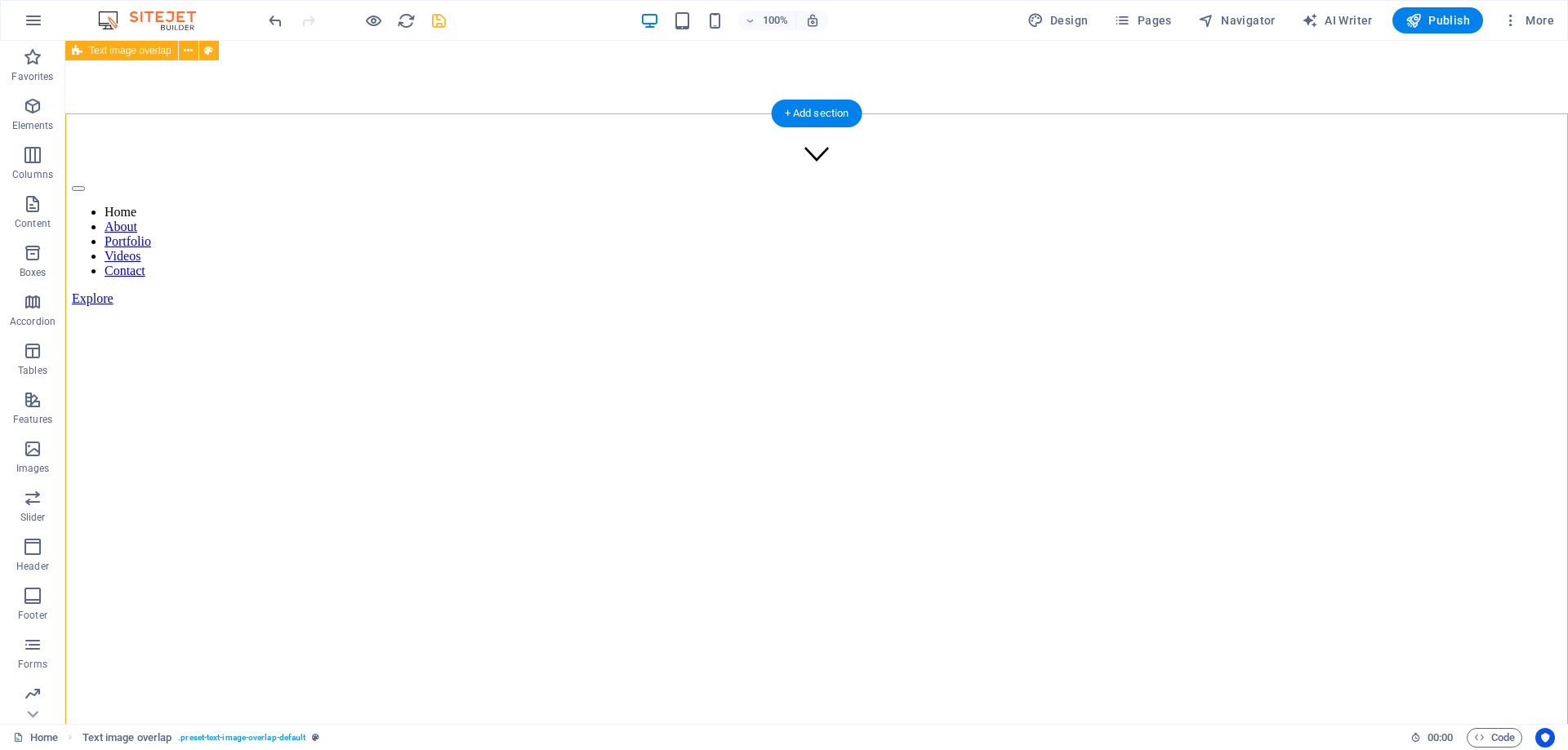
scroll to position [459, 0]
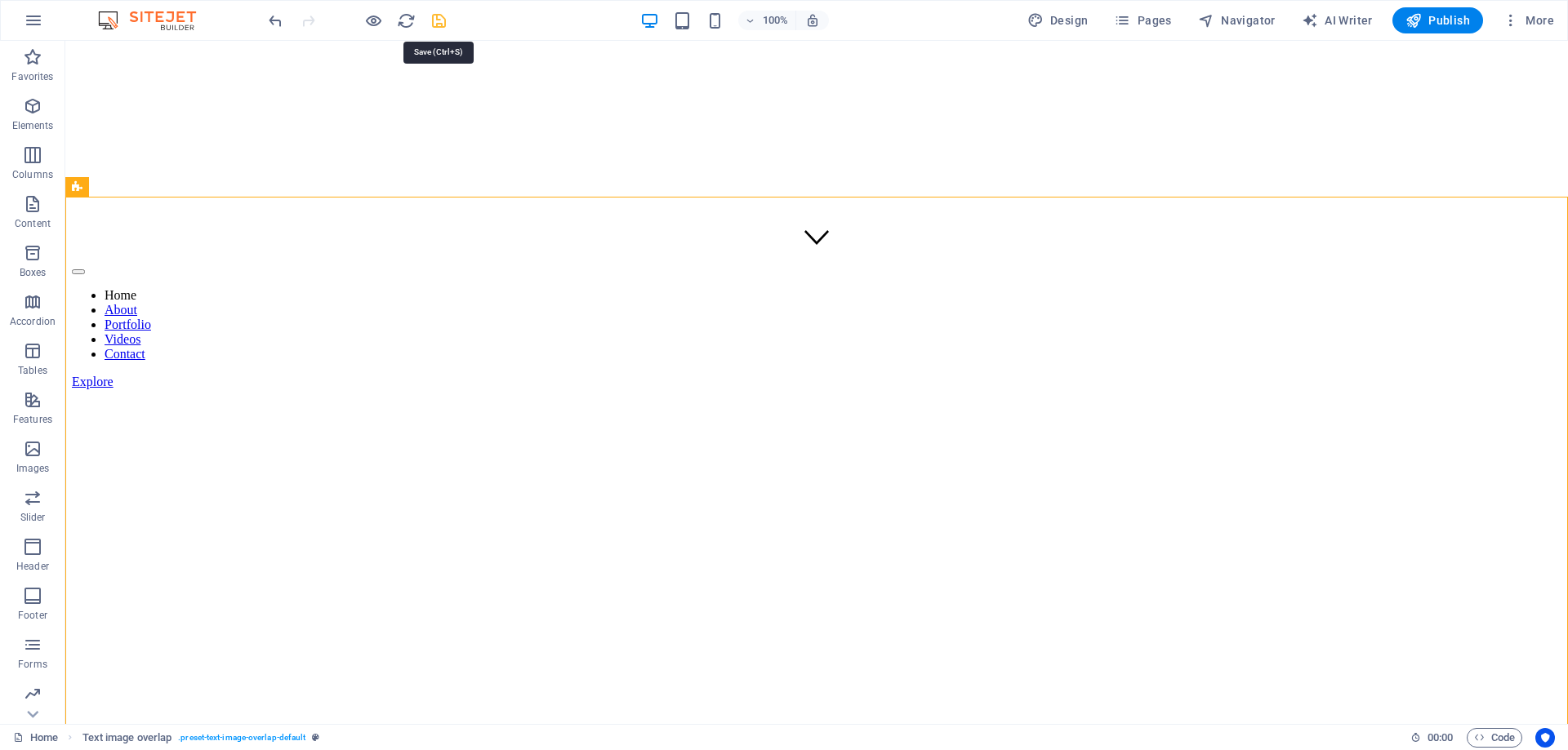
click at [440, 16] on icon "save" at bounding box center [438, 21] width 19 height 19
checkbox input "false"
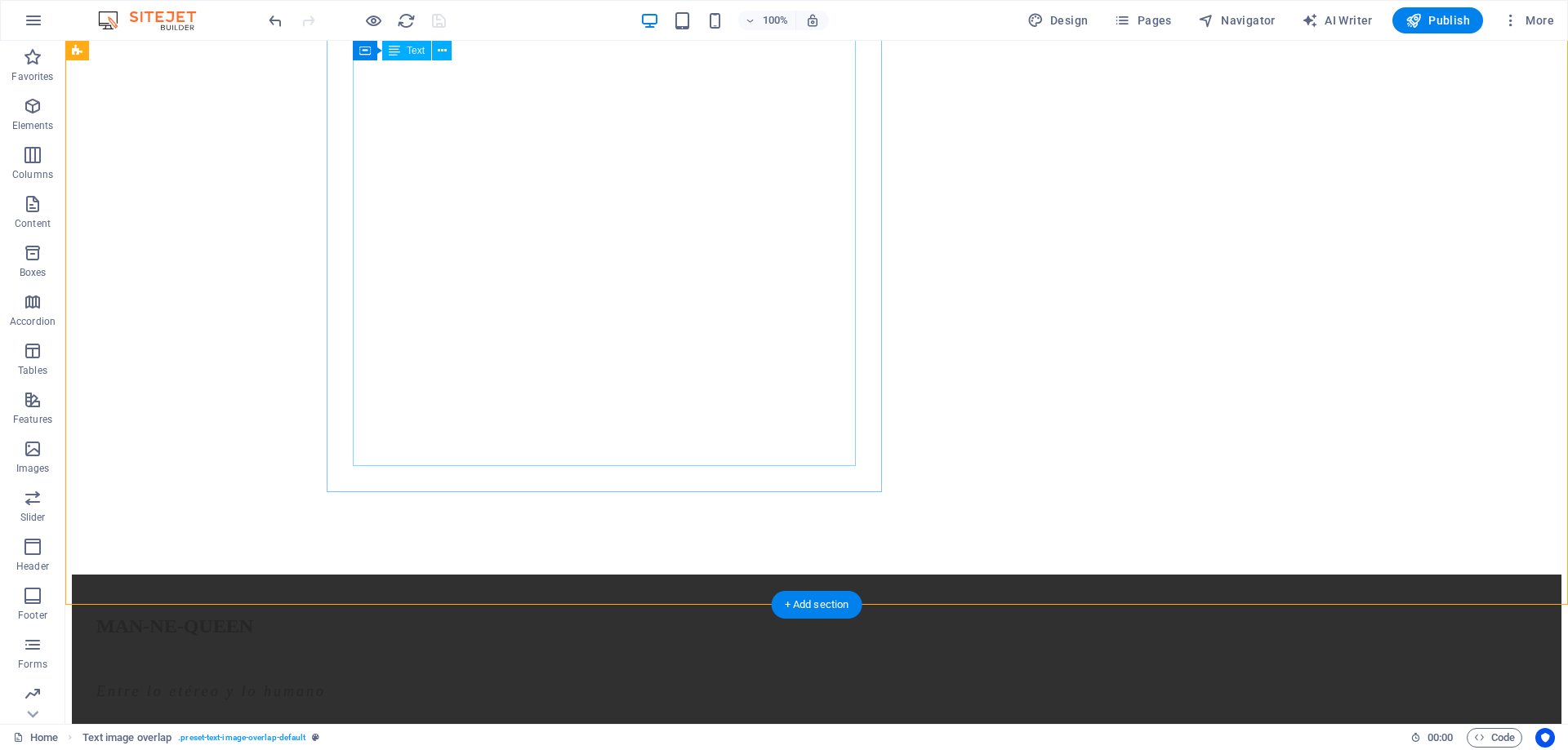
scroll to position [1415, 0]
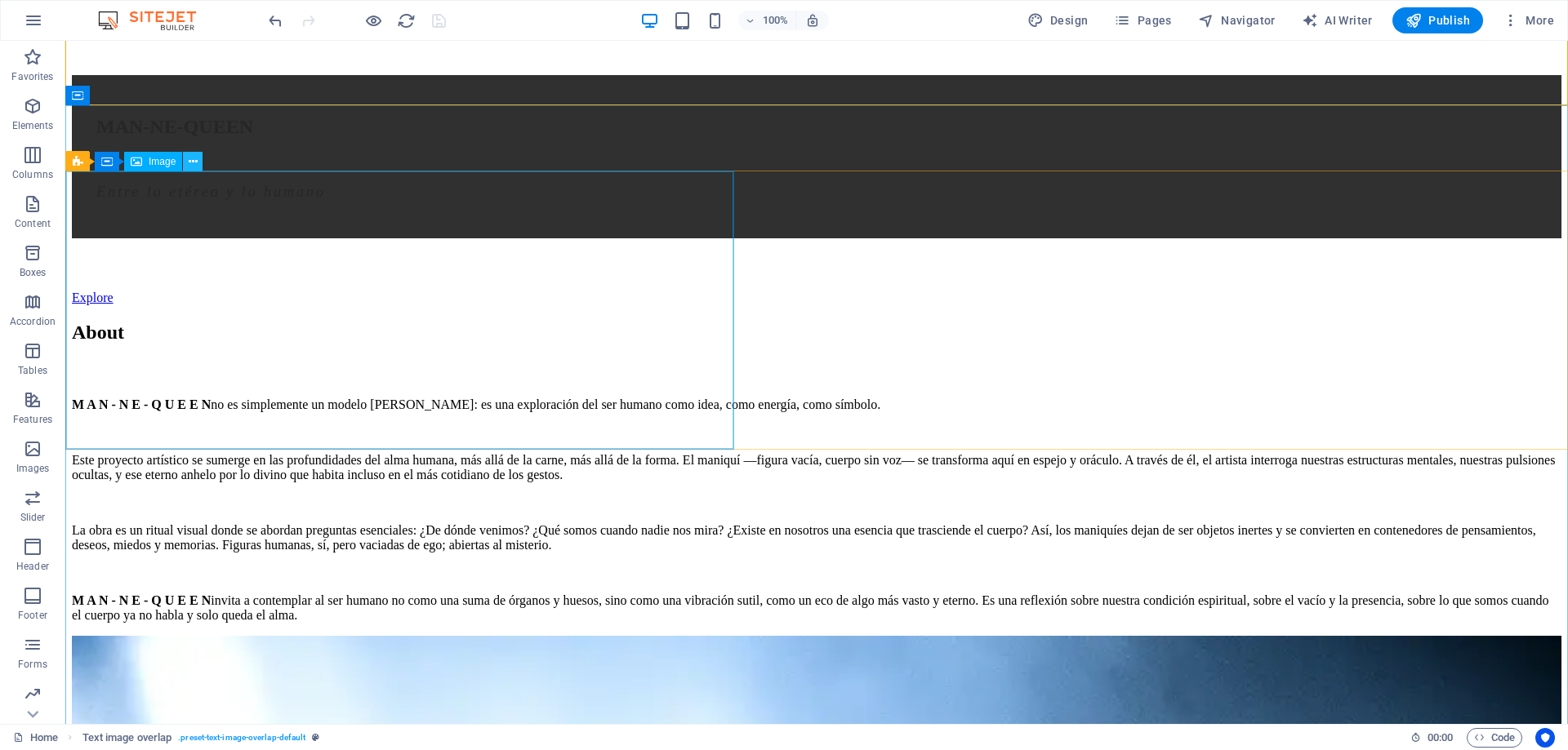
click at [192, 163] on icon at bounding box center [193, 161] width 9 height 17
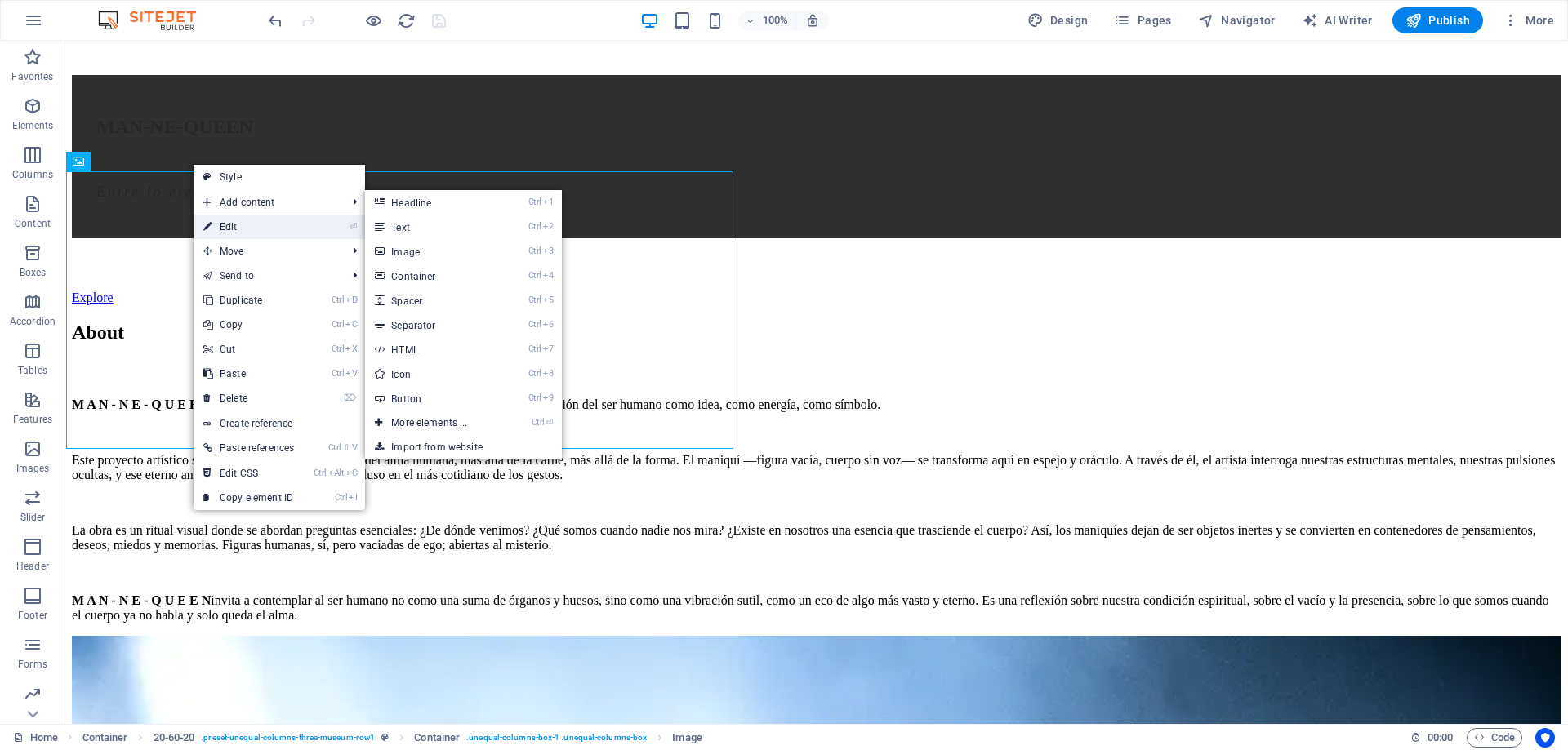
click at [260, 220] on link "⏎ Edit" at bounding box center [248, 227] width 110 height 24
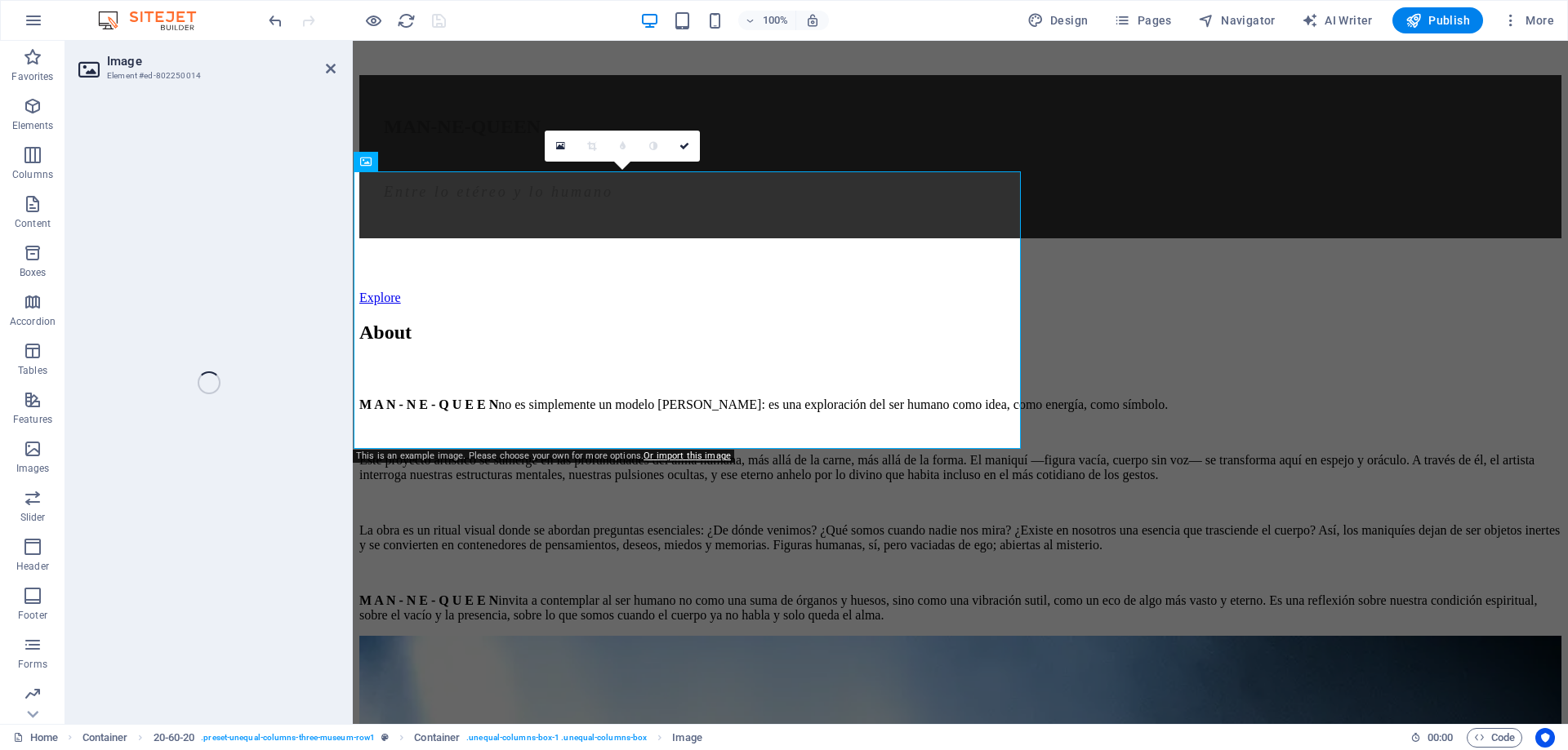
select select "vw"
select select "px"
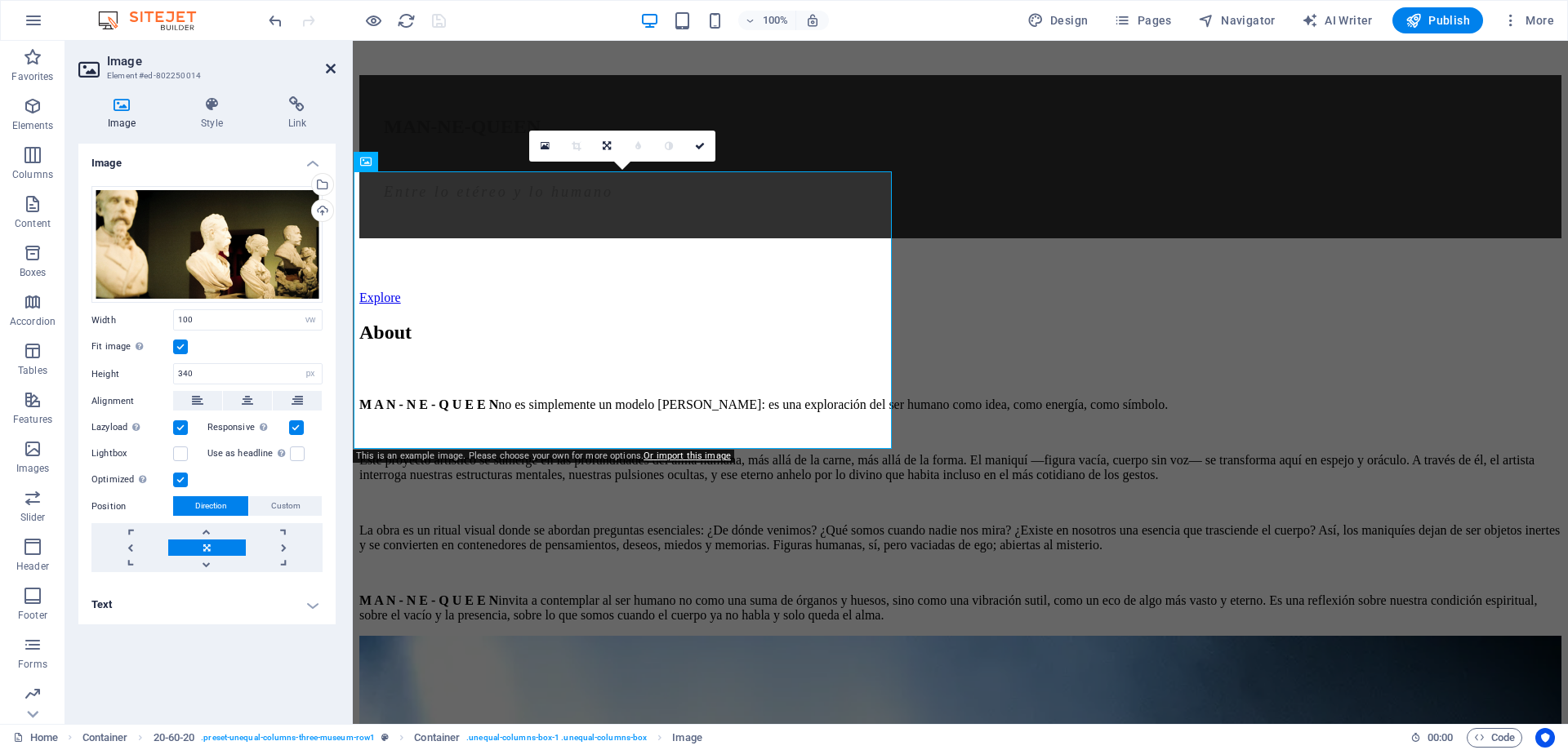
click at [331, 69] on icon at bounding box center [330, 68] width 10 height 13
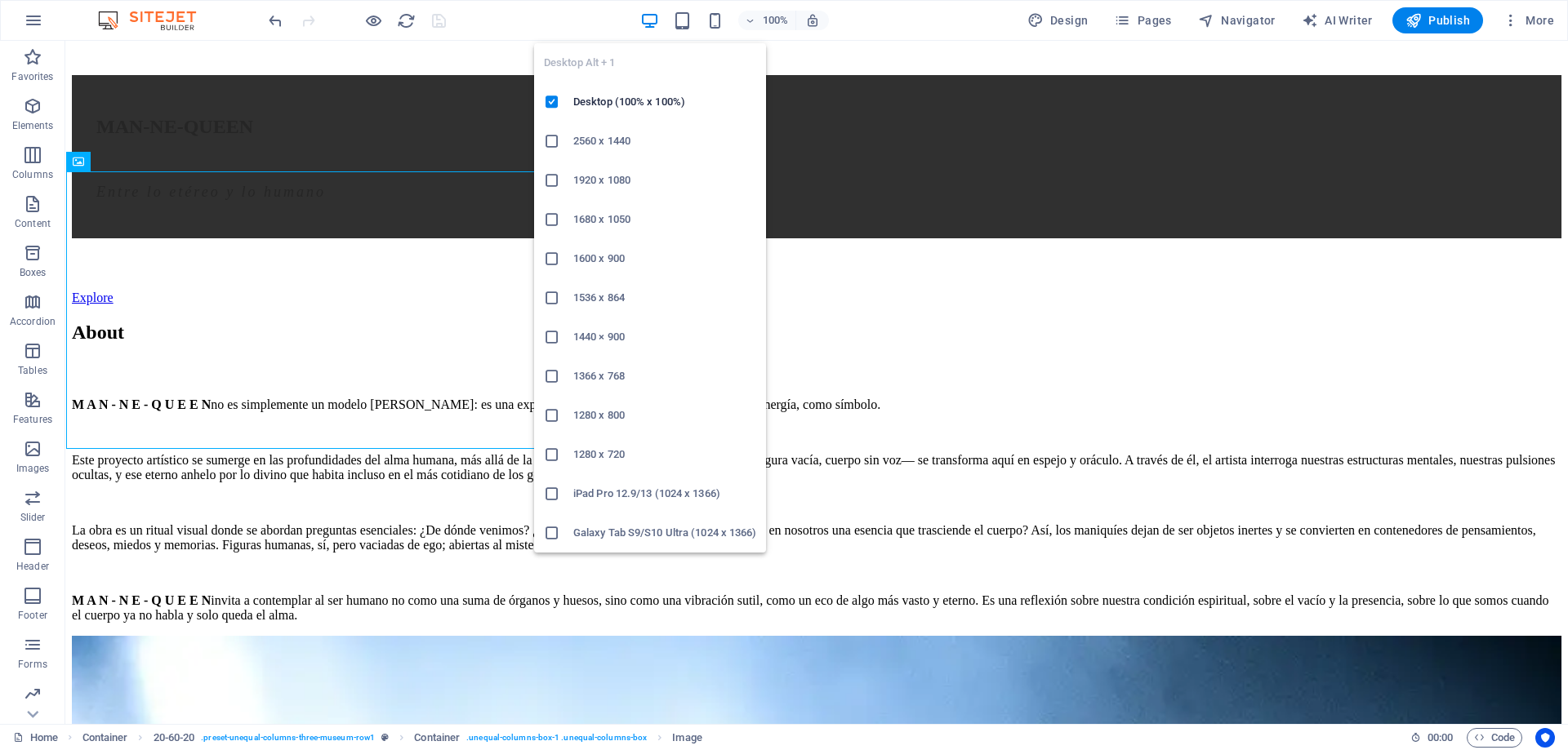
click at [663, 5] on div "100% Design Pages Navigator AI Writer Publish More" at bounding box center [784, 21] width 1566 height 39
click at [645, 133] on h6 "2560 x 1440" at bounding box center [664, 142] width 183 height 20
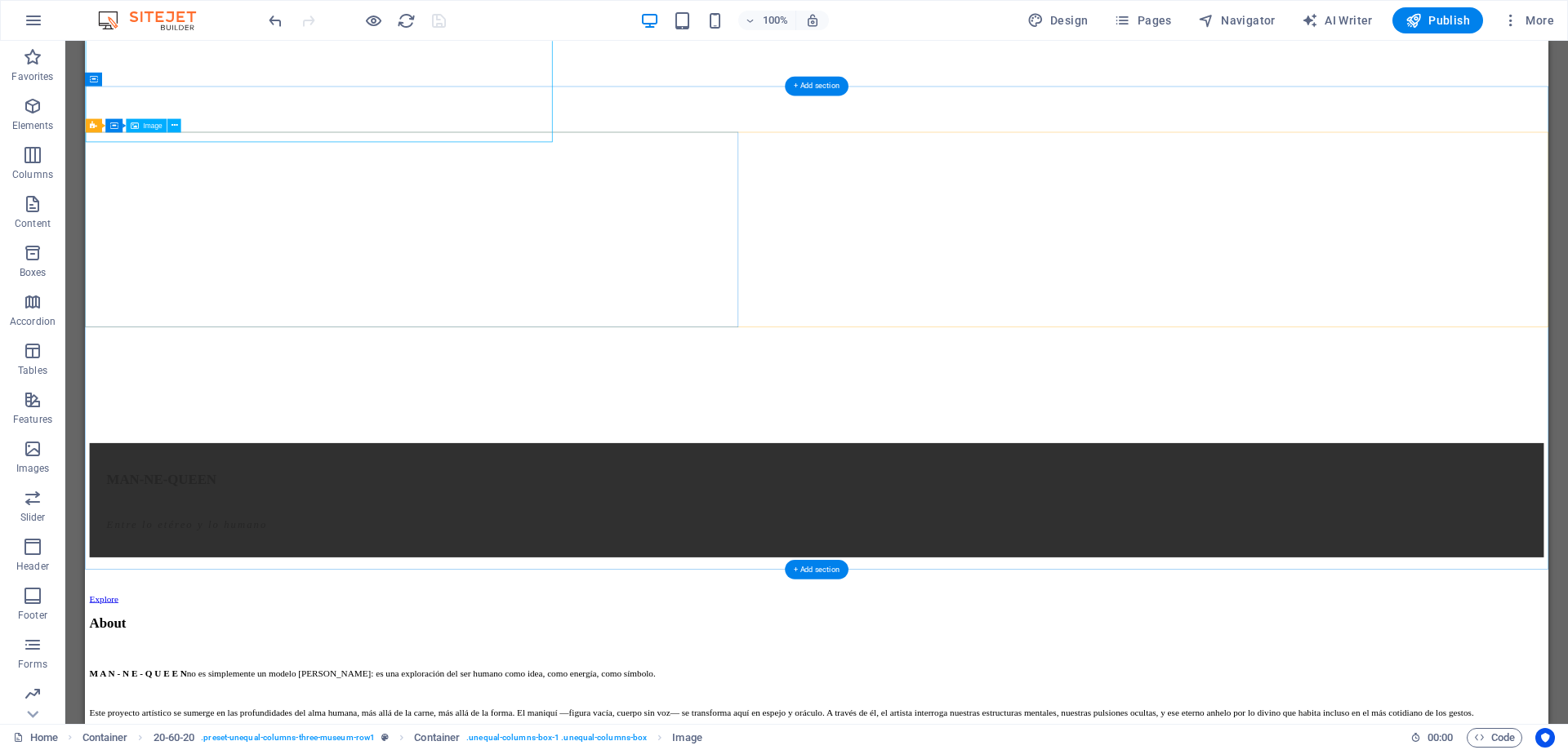
scroll to position [1678, 0]
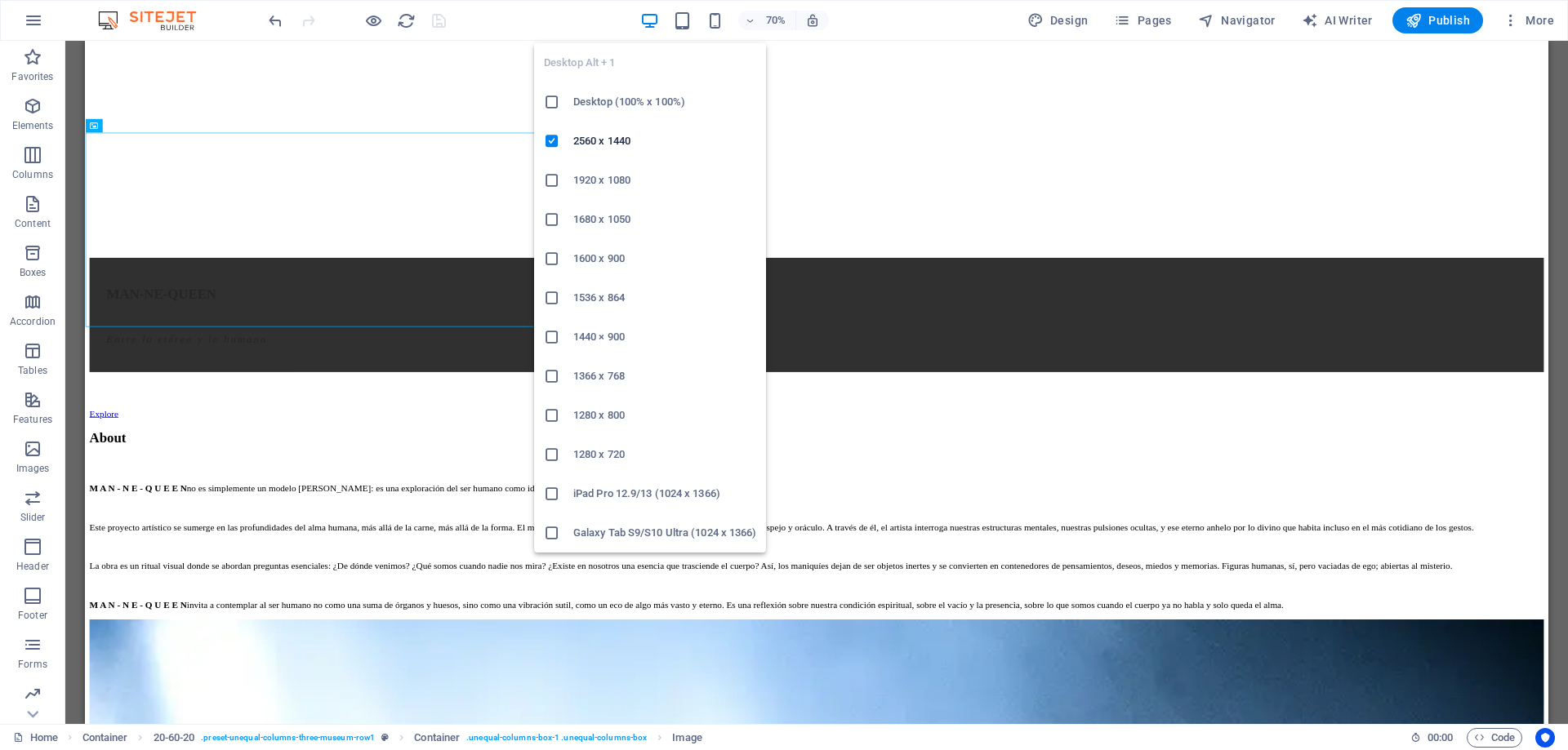
click at [644, 19] on icon "button" at bounding box center [649, 21] width 19 height 19
click at [634, 95] on h6 "Desktop (100% x 100%)" at bounding box center [664, 102] width 183 height 20
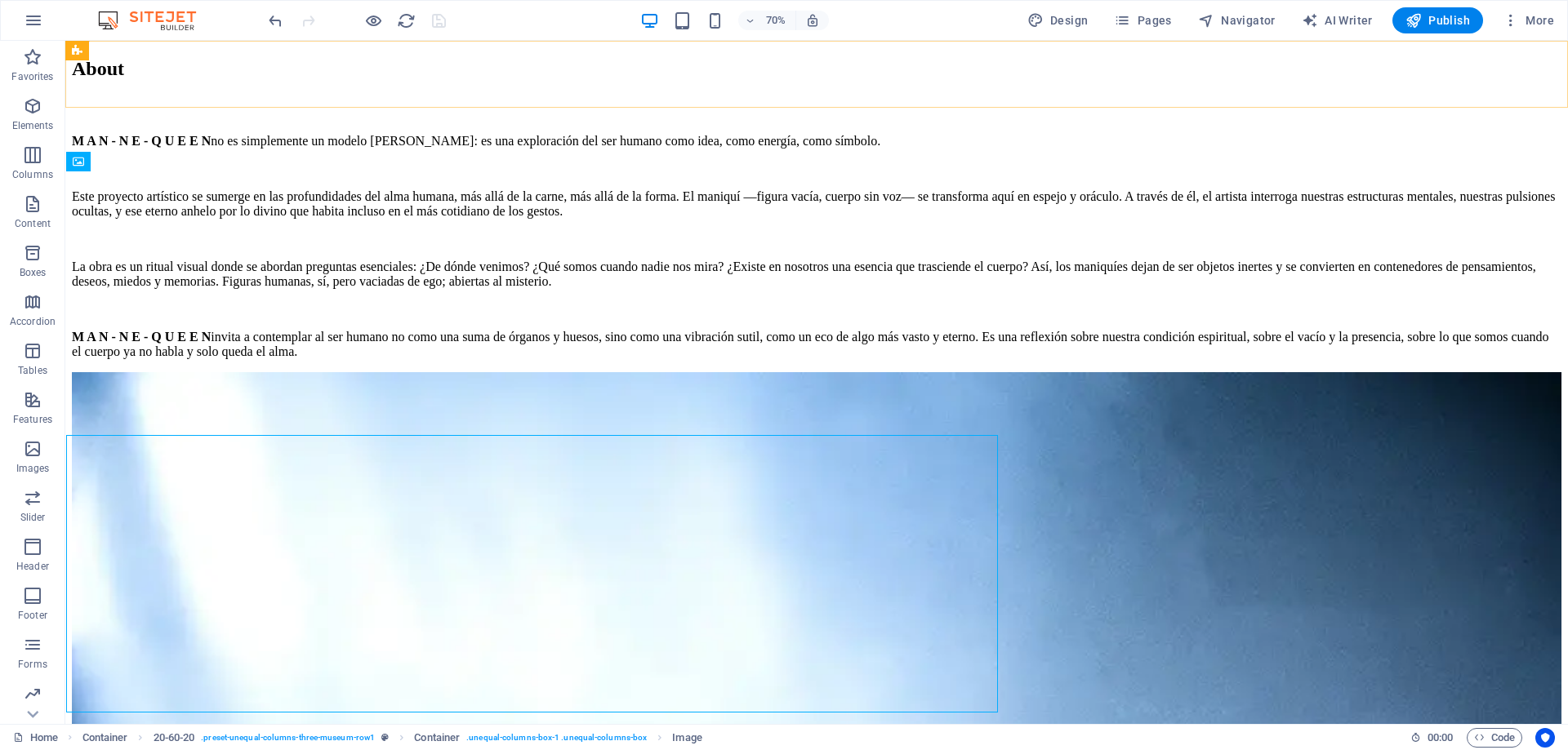
scroll to position [1415, 0]
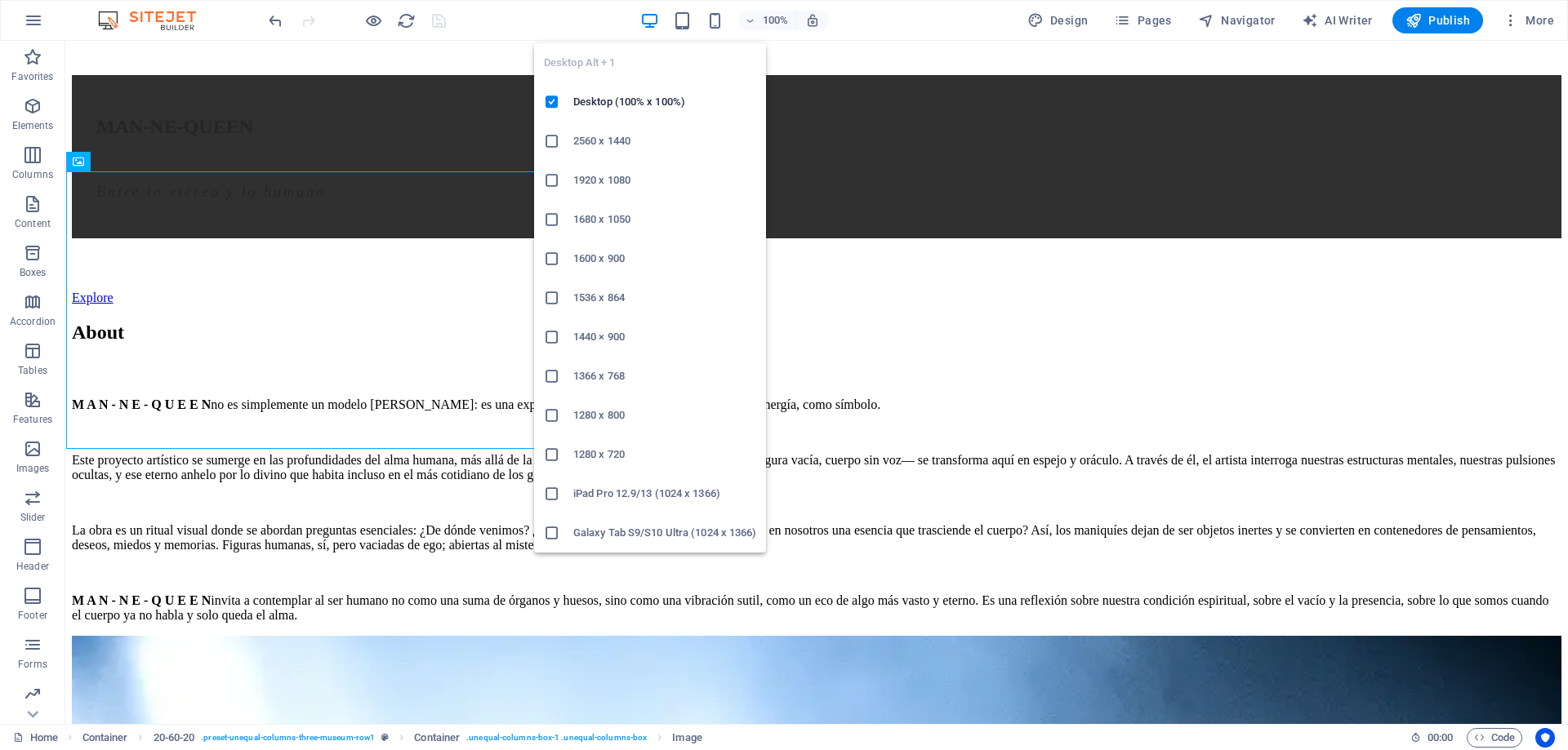
click at [654, 19] on icon "button" at bounding box center [649, 21] width 19 height 19
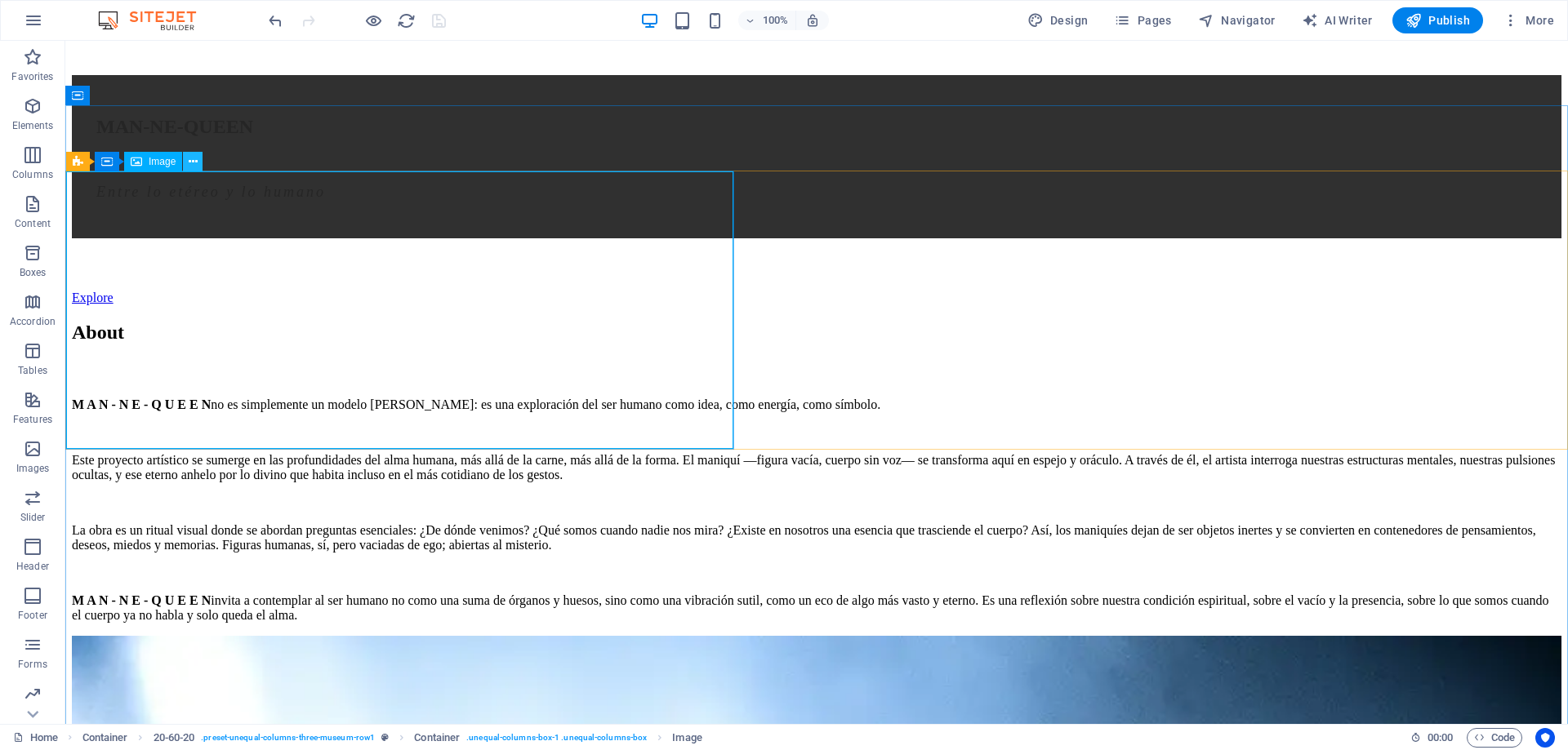
click at [192, 160] on icon at bounding box center [193, 161] width 9 height 17
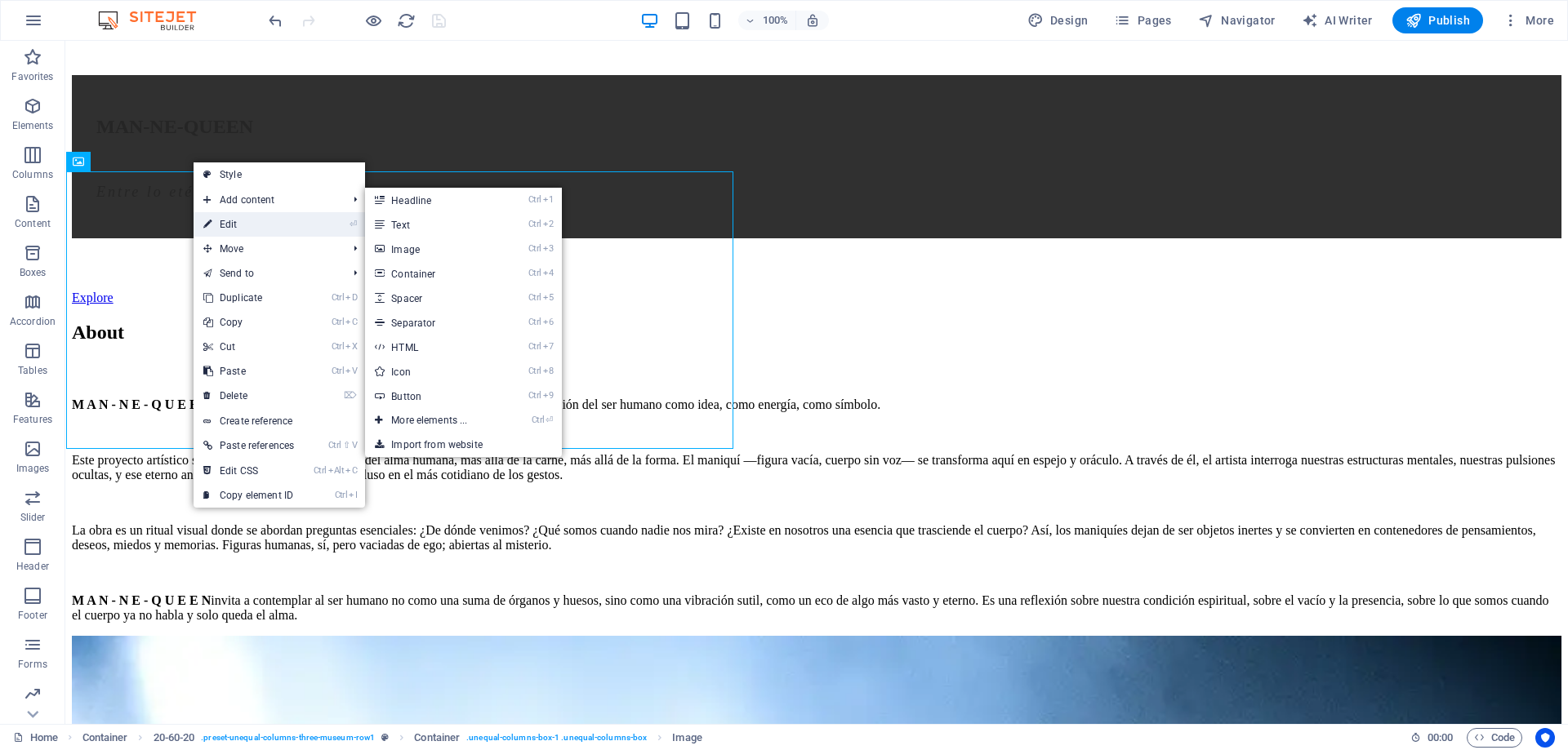
click at [248, 220] on link "⏎ Edit" at bounding box center [248, 224] width 110 height 24
select select "vw"
select select "px"
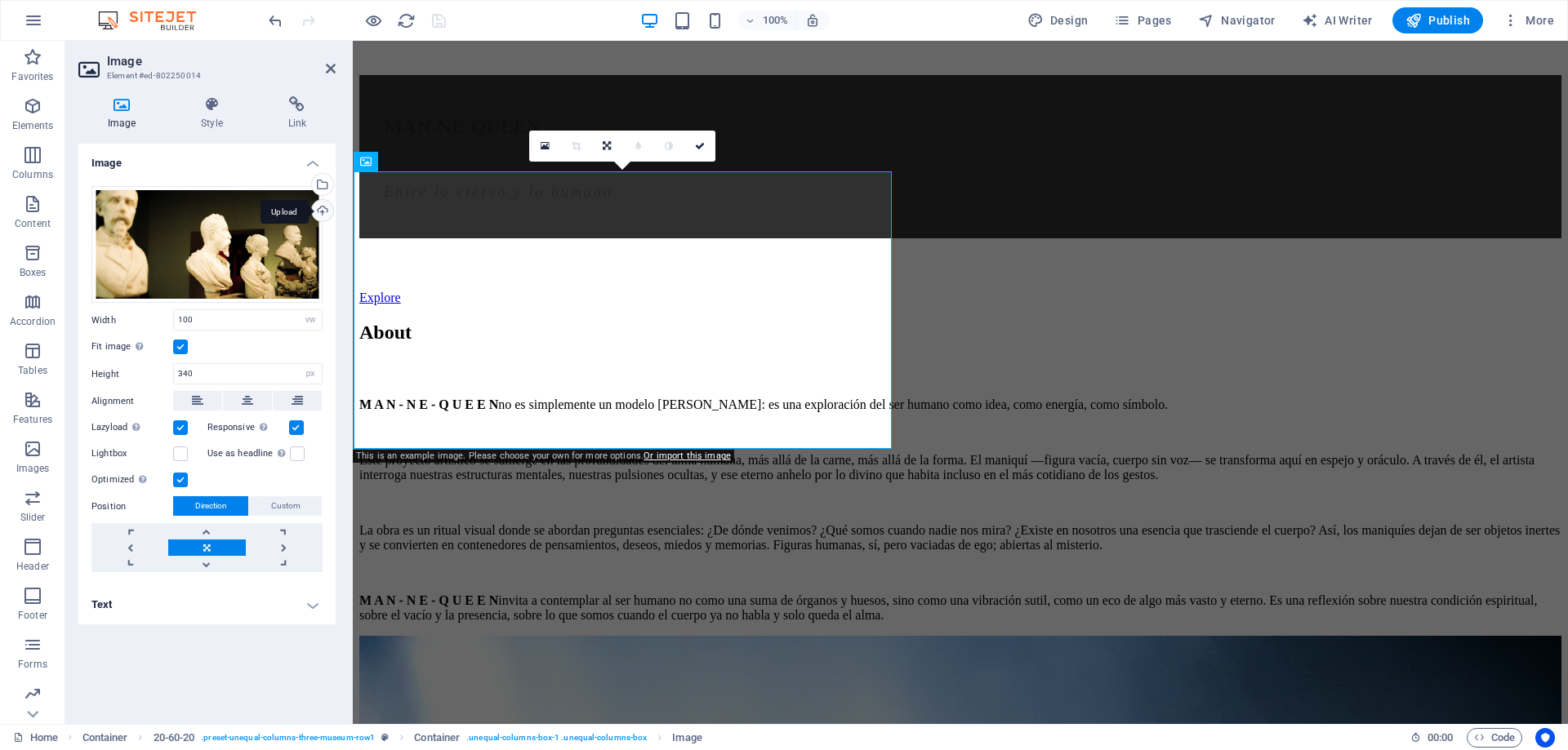
click at [326, 215] on div "Upload" at bounding box center [320, 211] width 24 height 24
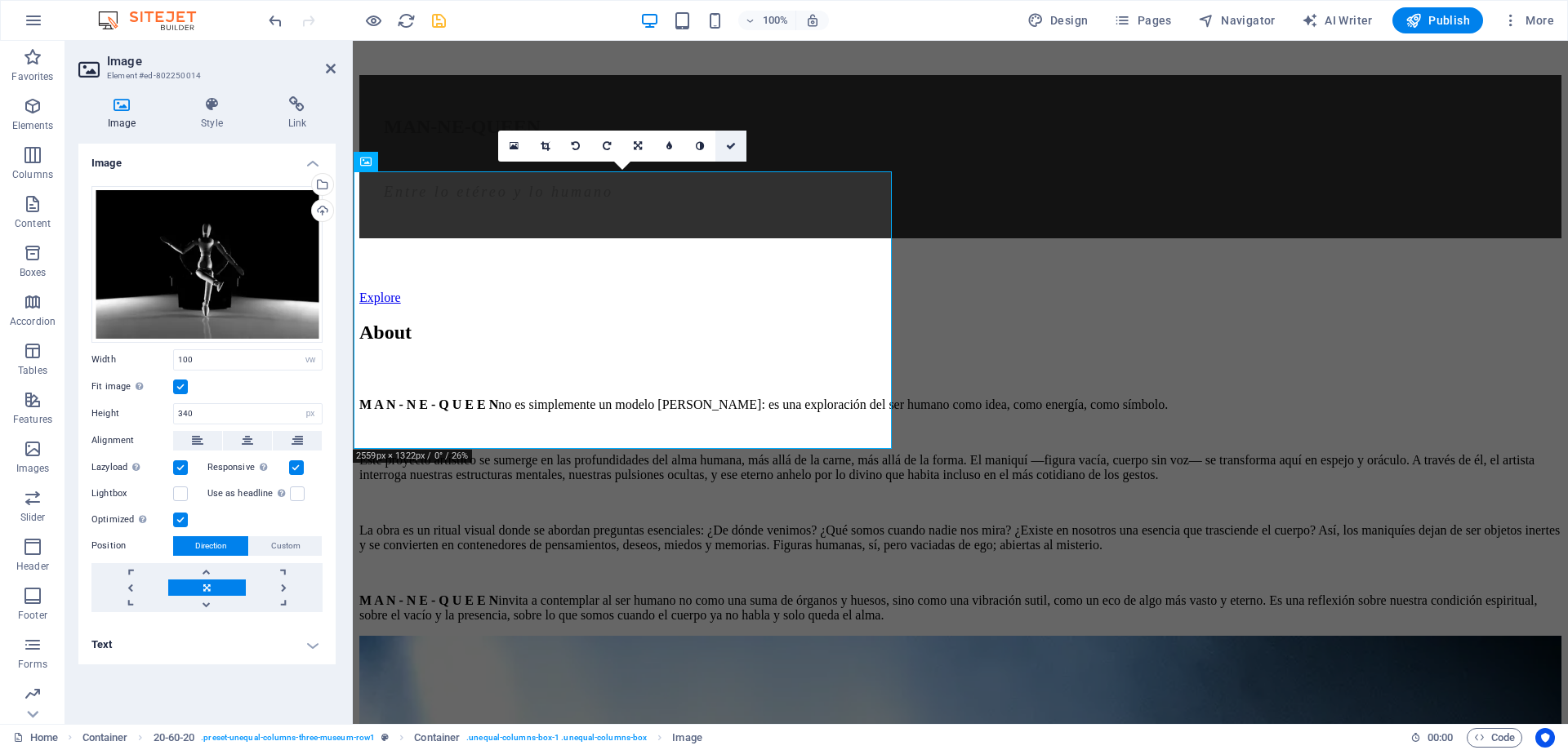
click at [727, 145] on icon at bounding box center [731, 146] width 10 height 10
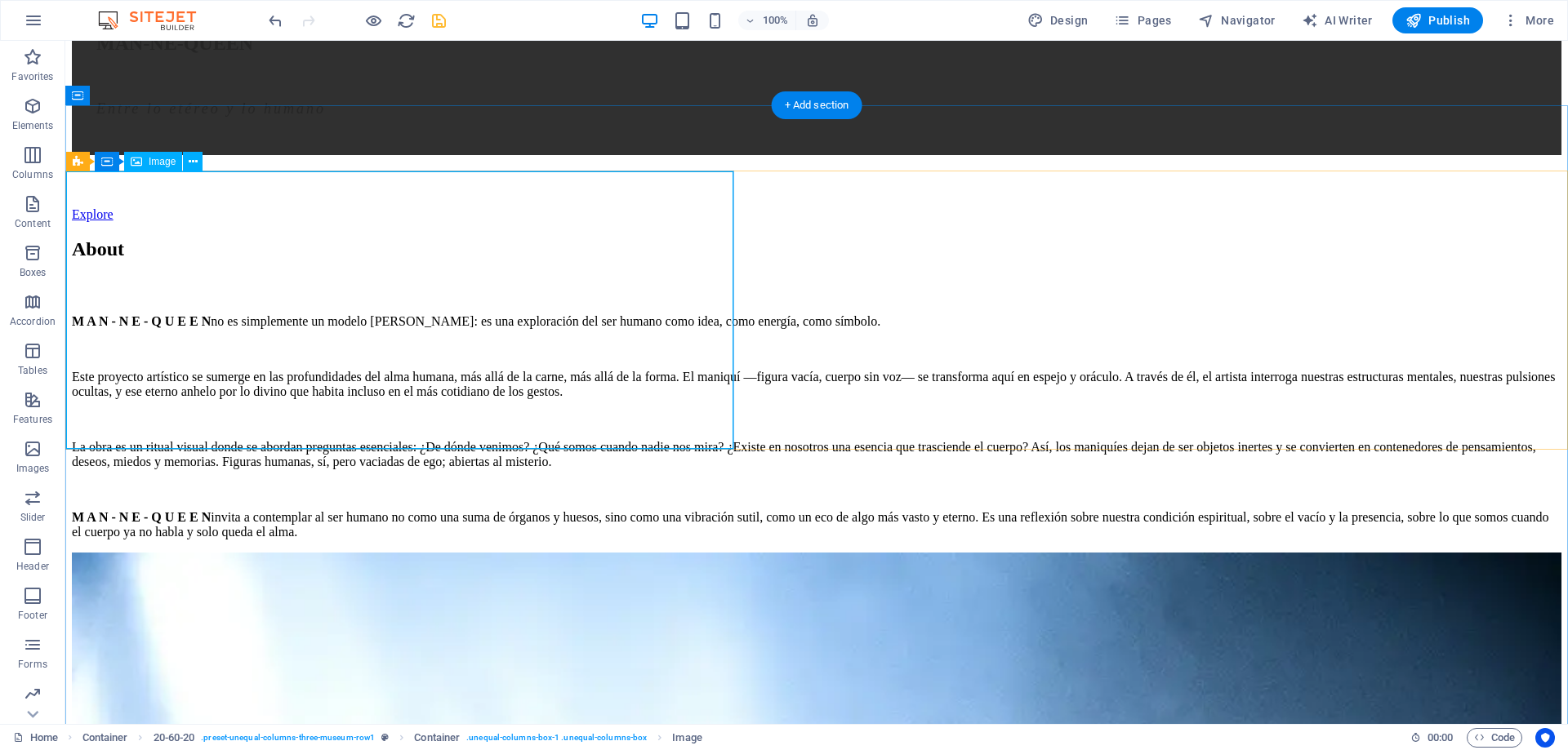
scroll to position [1582, 0]
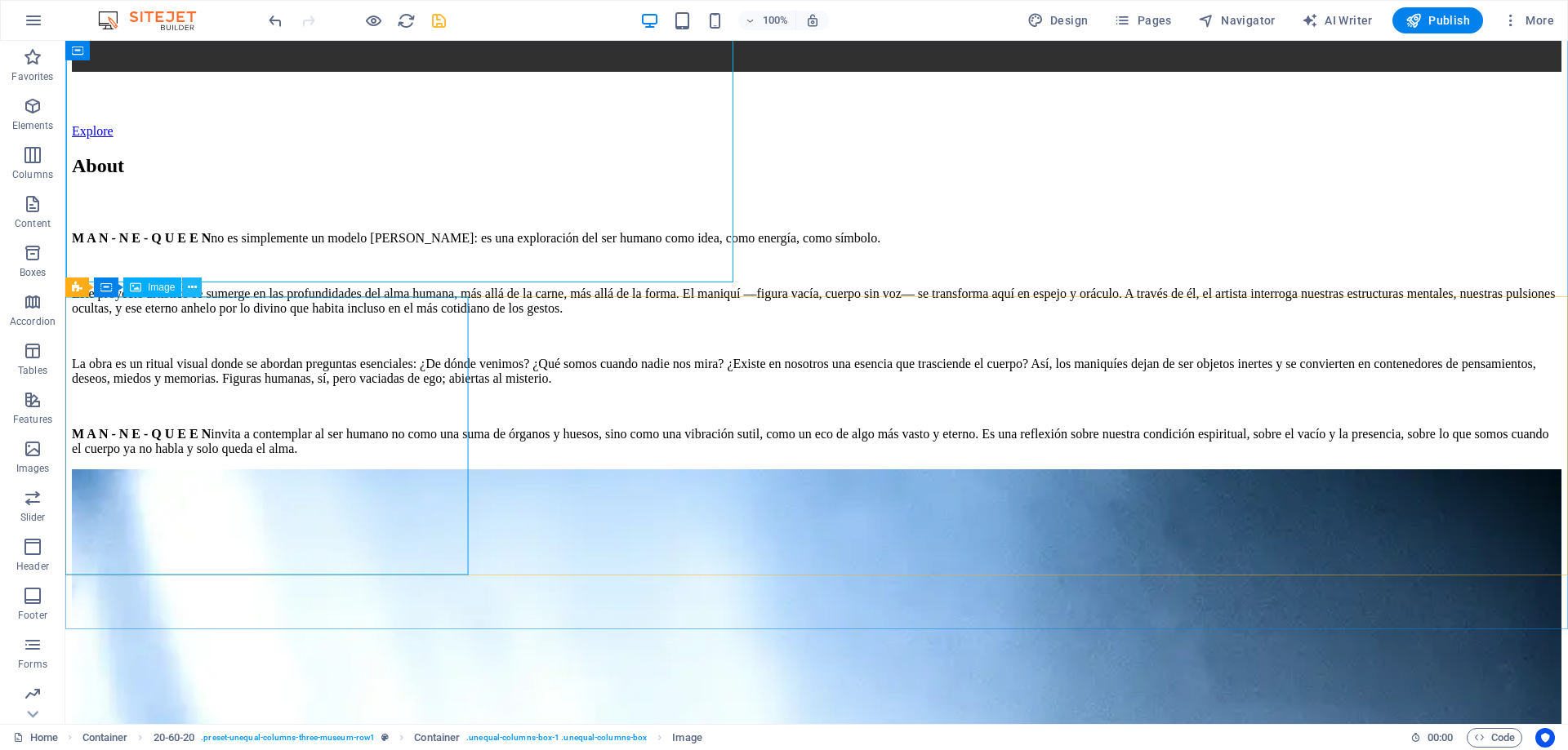
click at [195, 286] on icon at bounding box center [192, 287] width 9 height 17
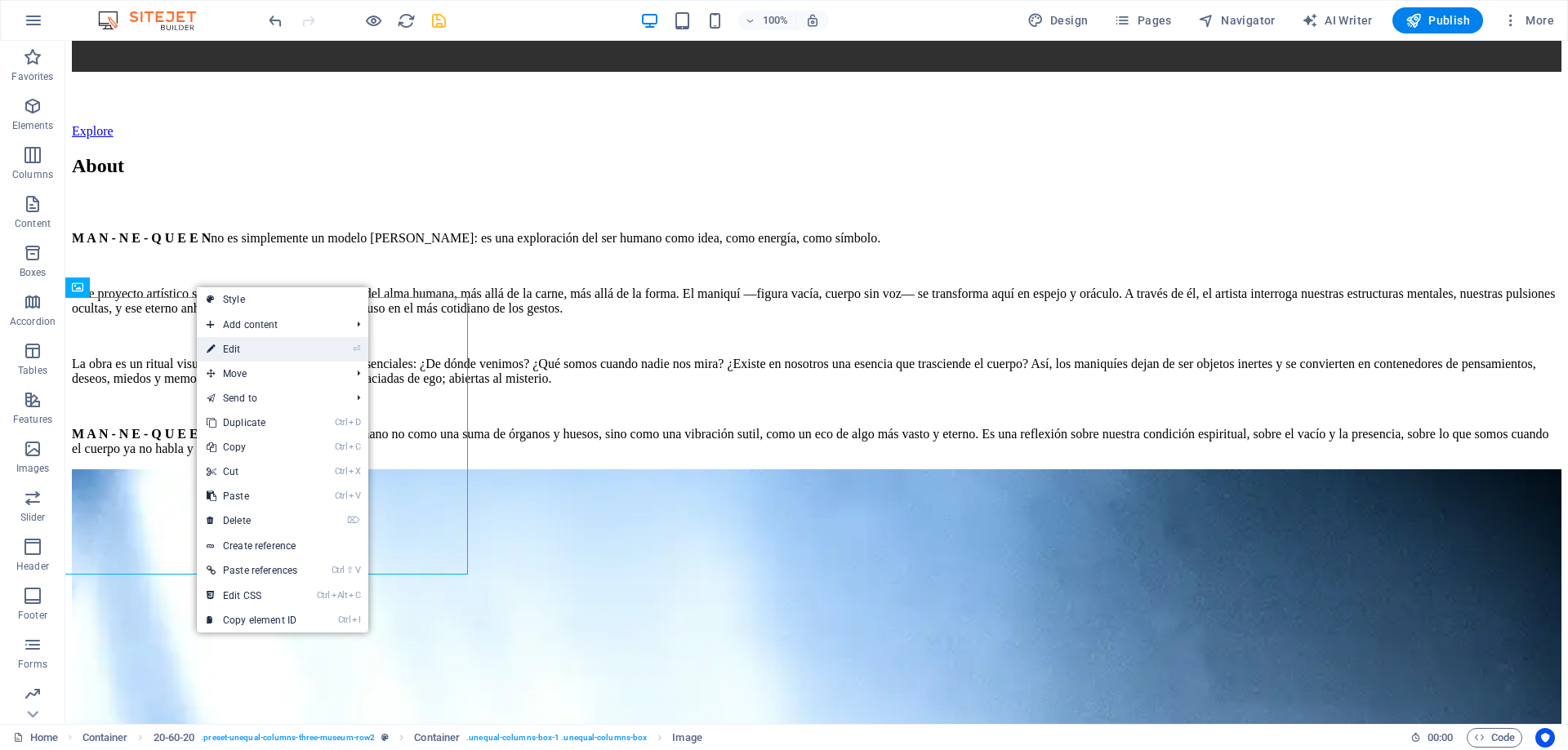
click at [265, 343] on link "⏎ Edit" at bounding box center [251, 349] width 110 height 24
select select "vw"
select select "px"
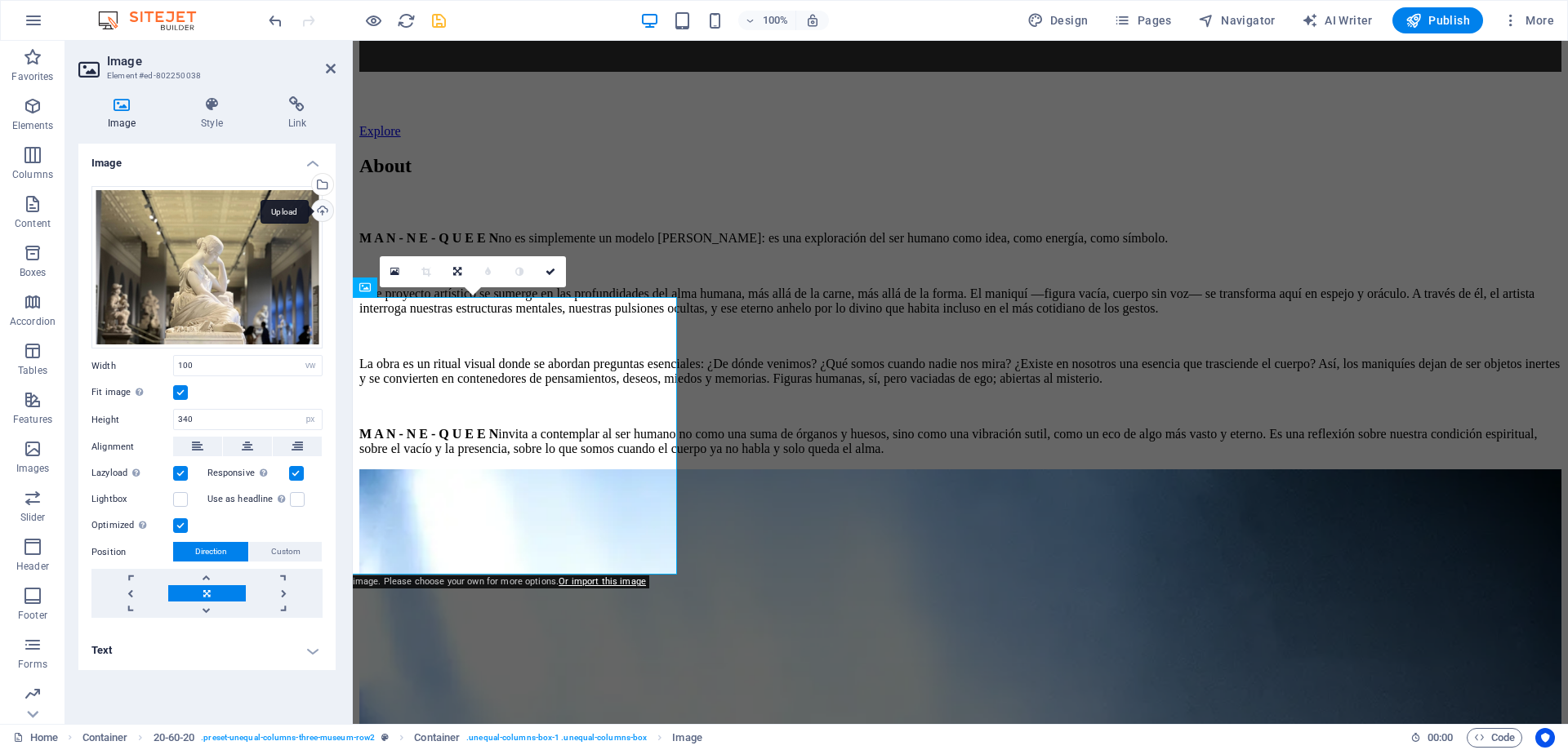
click at [325, 209] on div "Upload" at bounding box center [320, 211] width 24 height 24
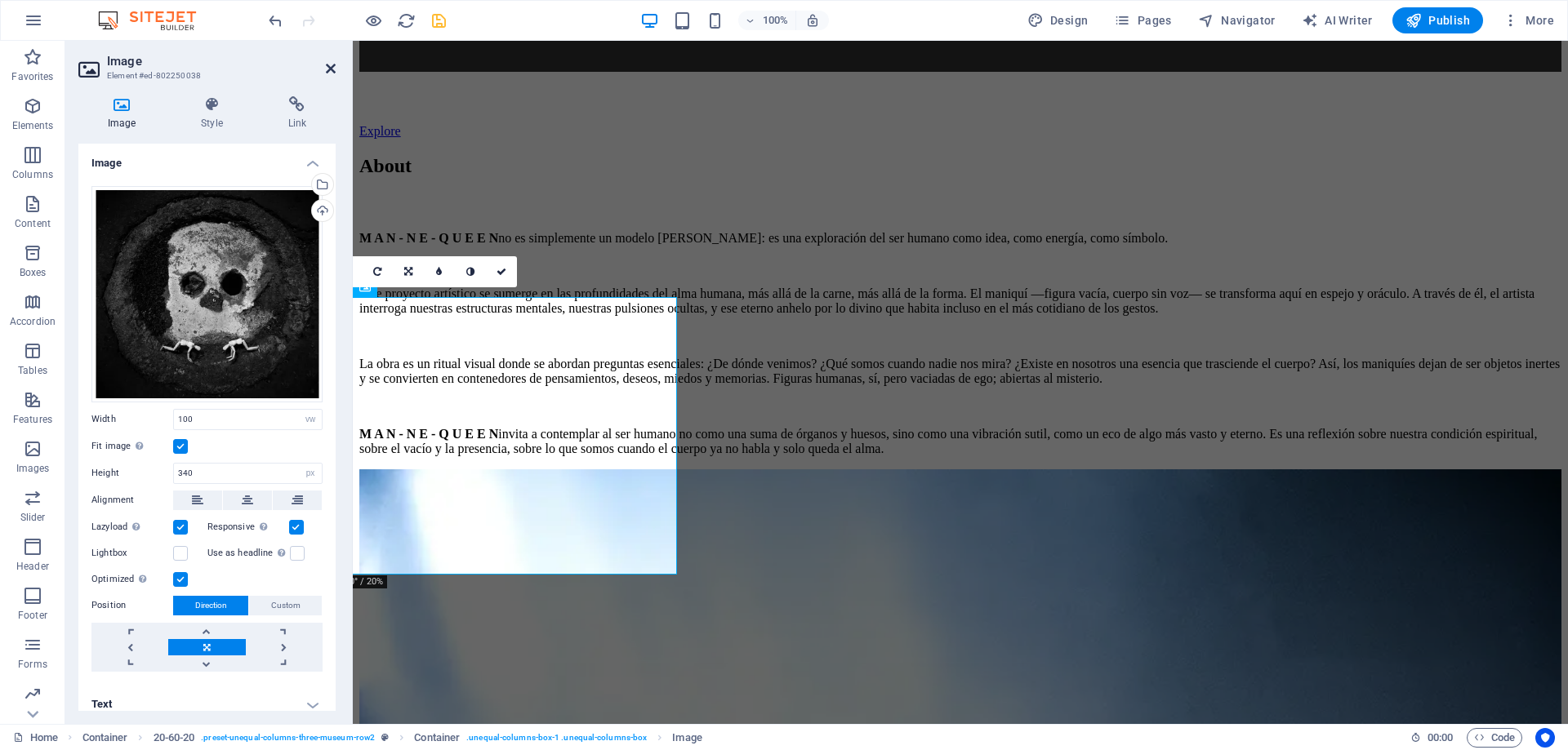
click at [327, 67] on icon at bounding box center [330, 68] width 10 height 13
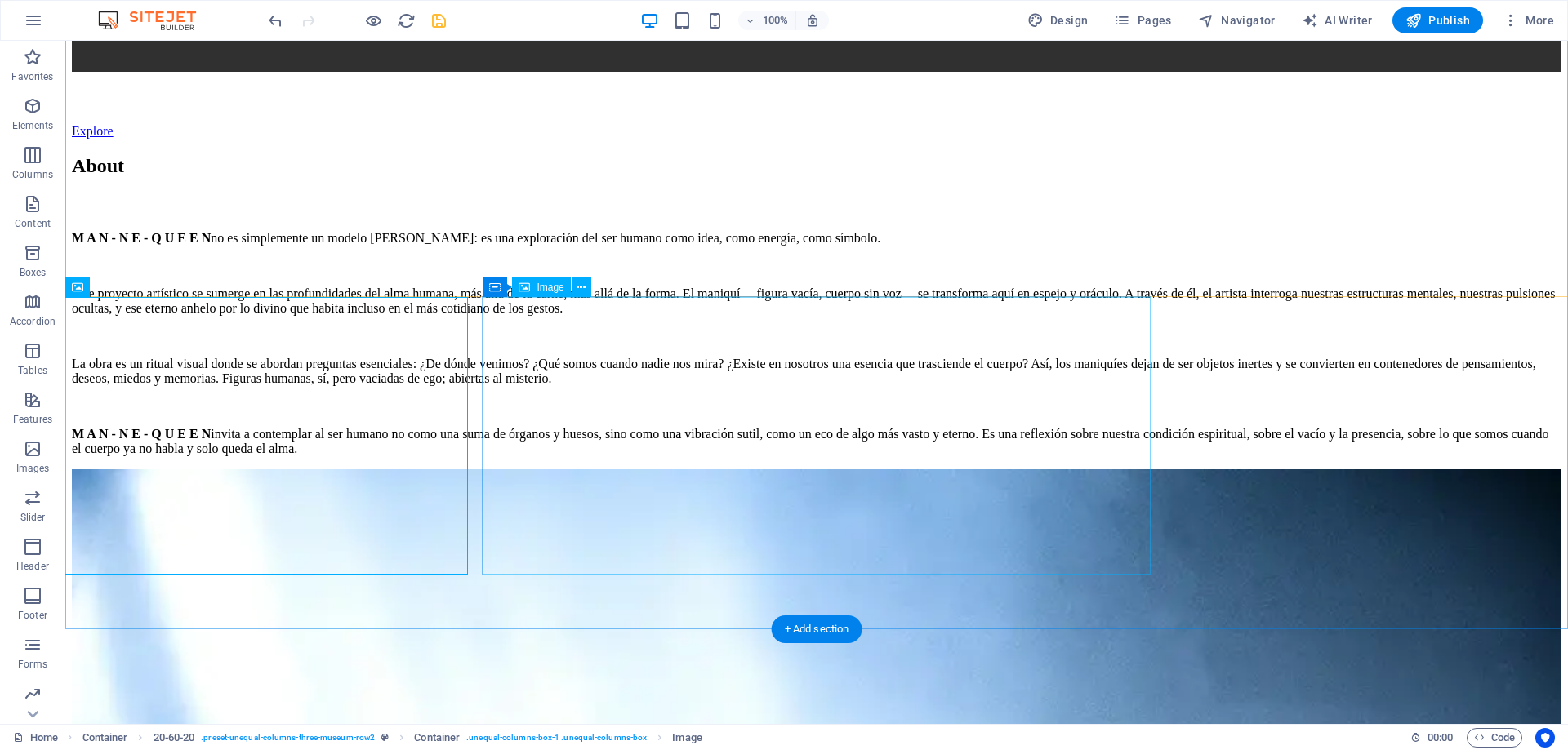
scroll to position [1415, 0]
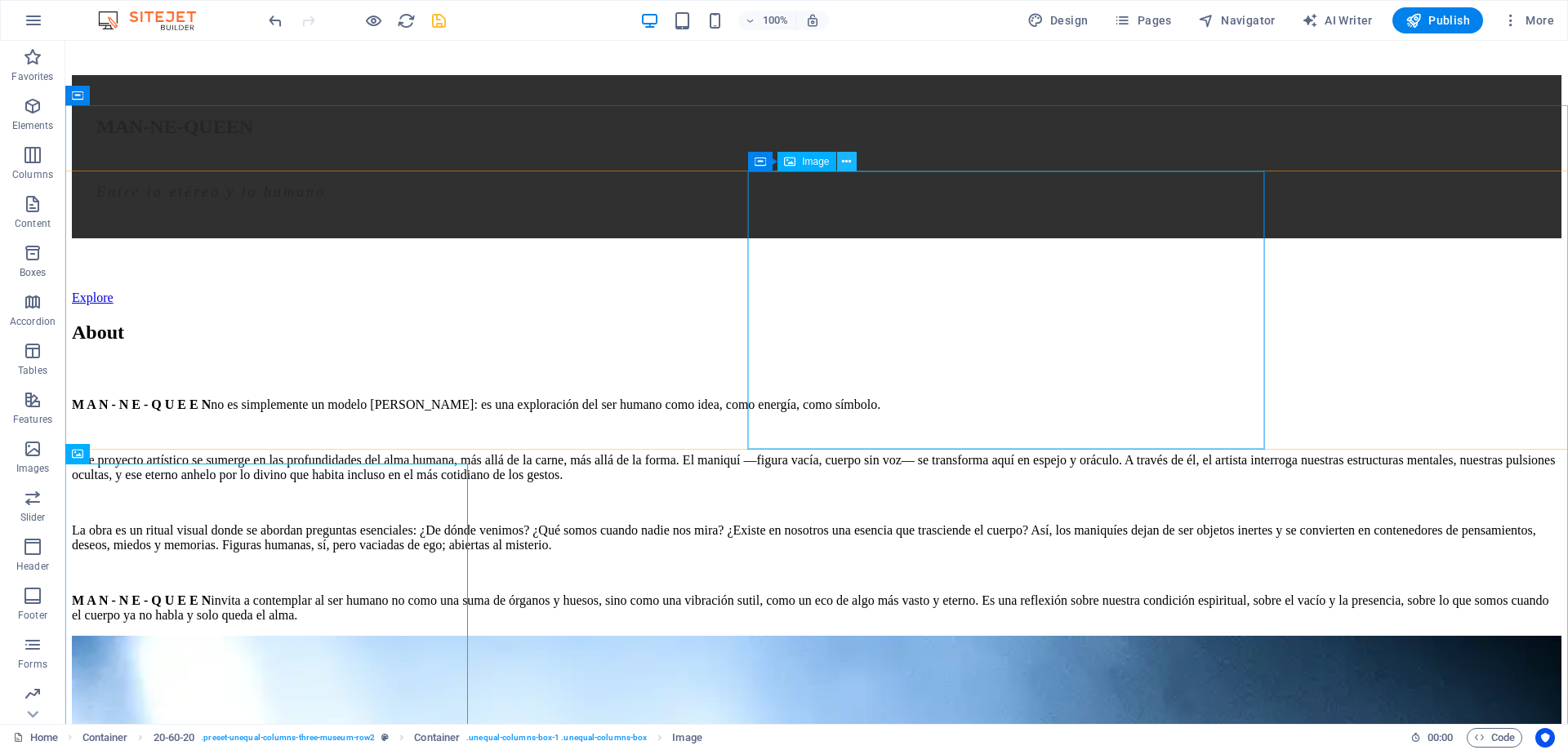
click at [845, 160] on icon at bounding box center [846, 161] width 9 height 17
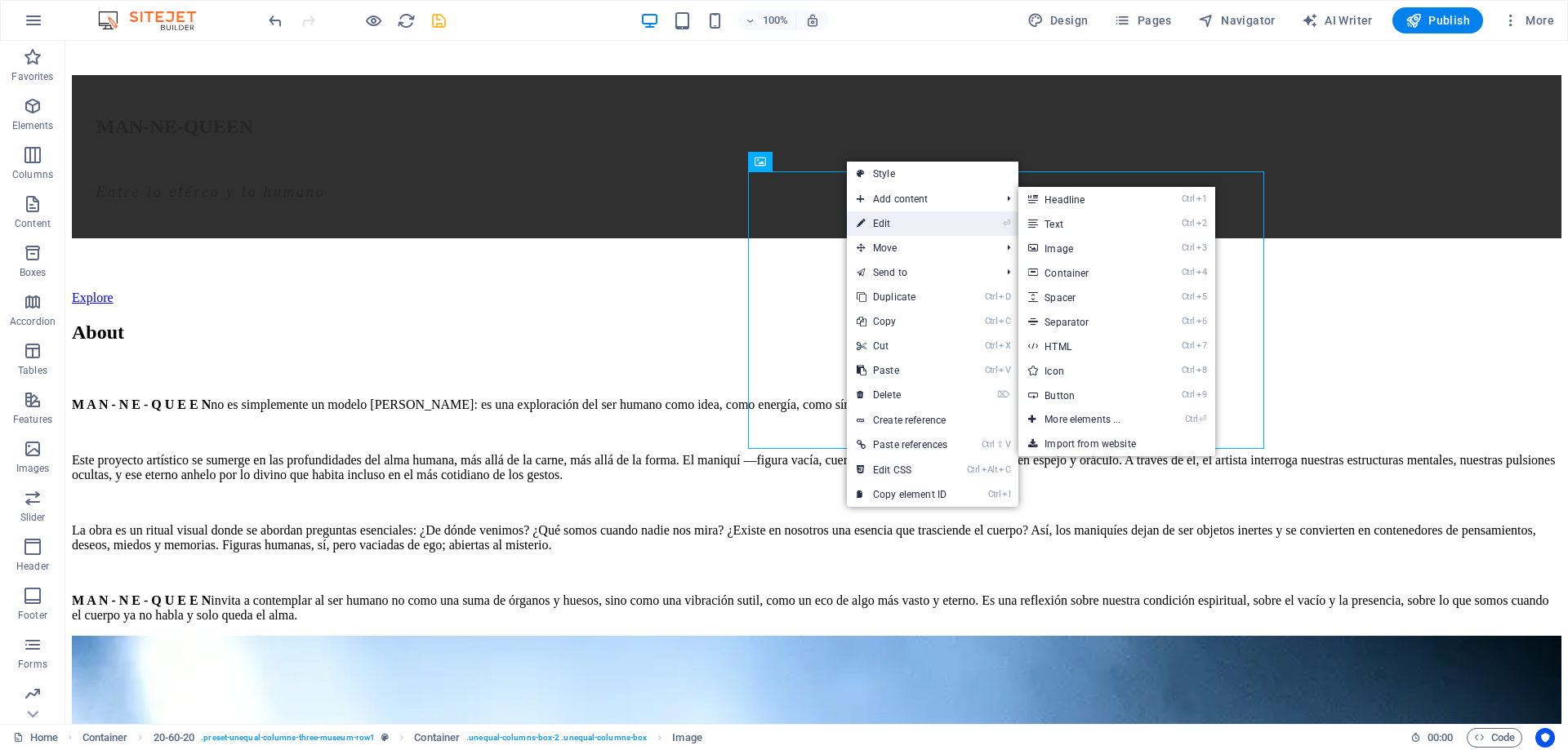
click at [892, 225] on link "⏎ Edit" at bounding box center [901, 223] width 110 height 24
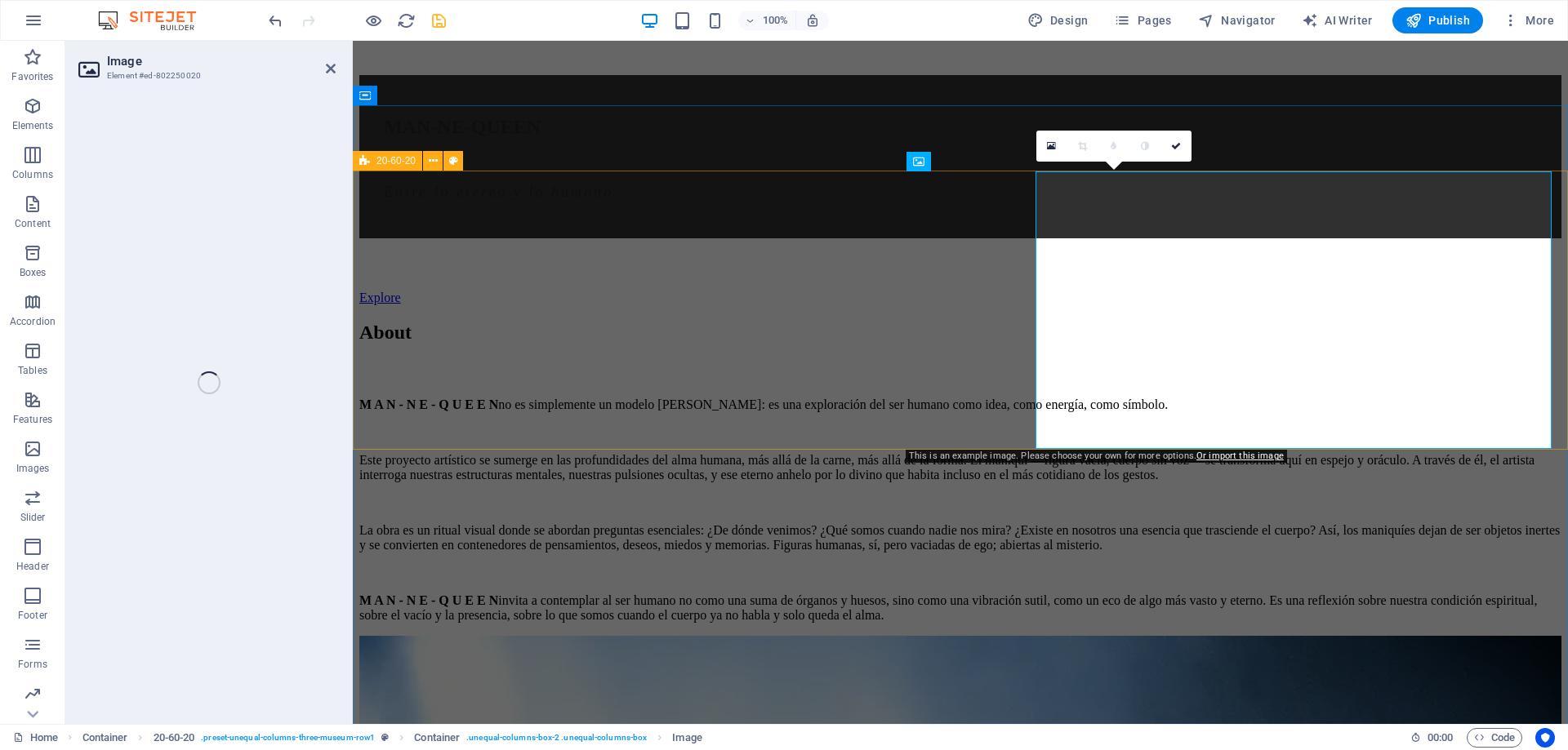
select select "vw"
select select "px"
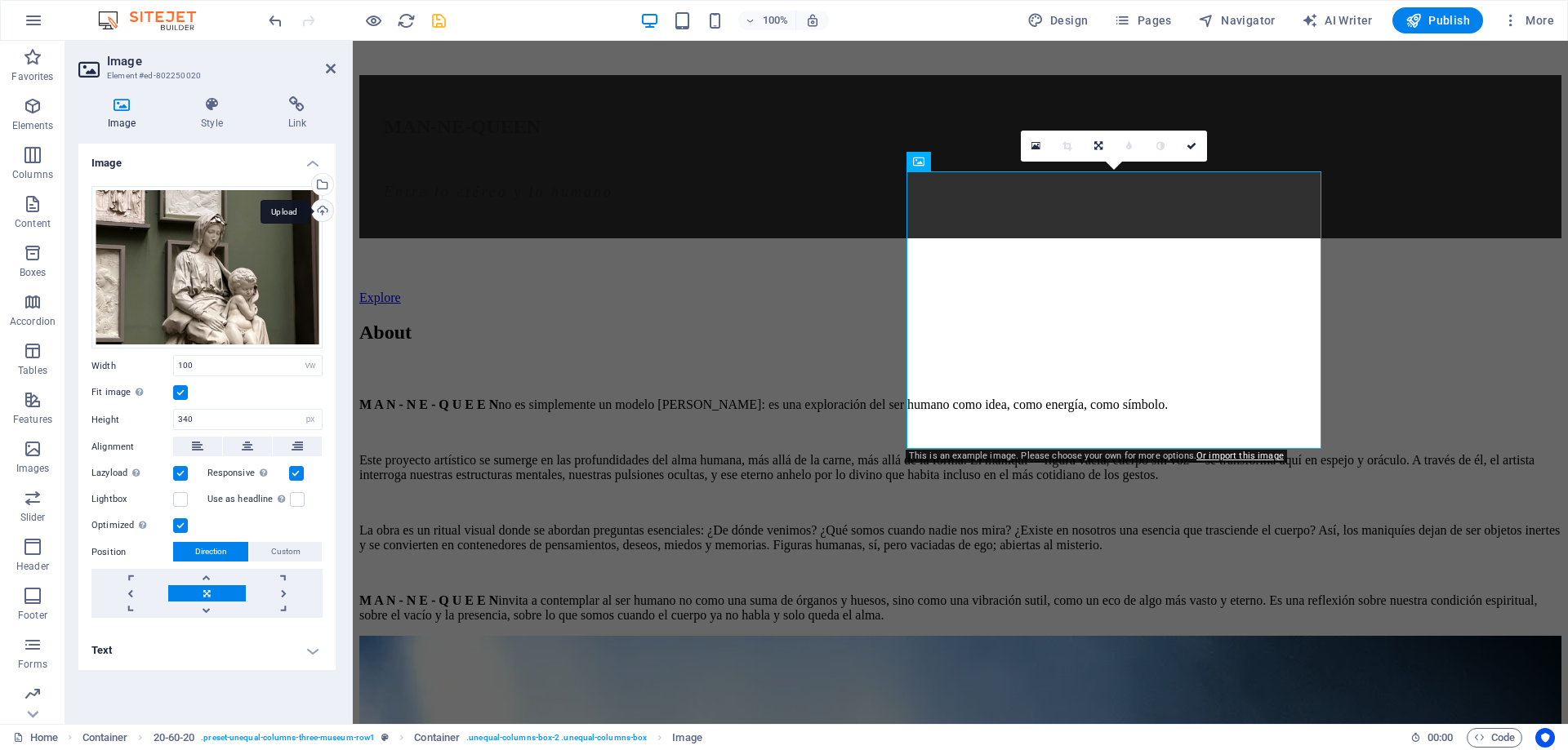
click at [326, 211] on div "Upload" at bounding box center [320, 211] width 24 height 24
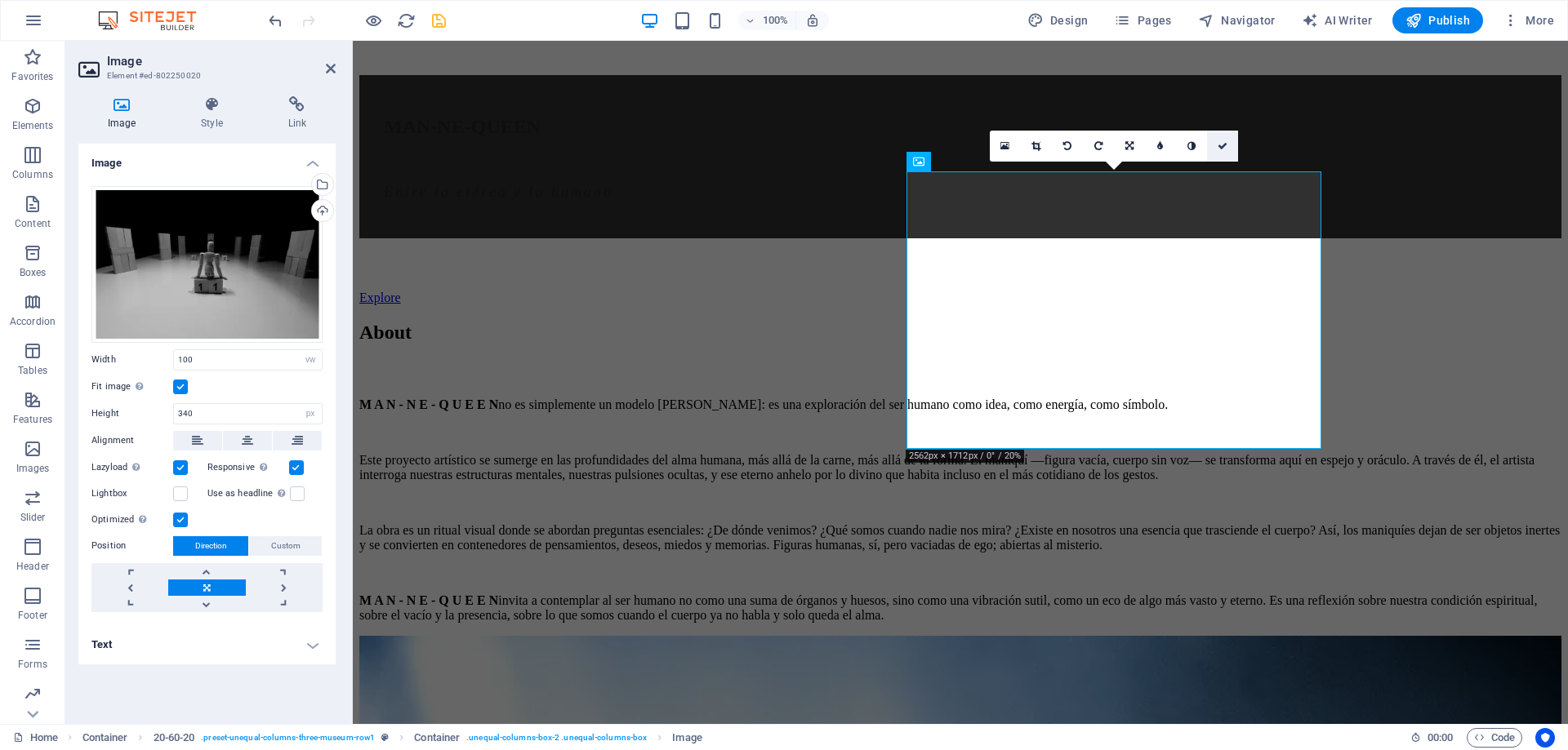
click at [1224, 142] on icon at bounding box center [1222, 146] width 10 height 10
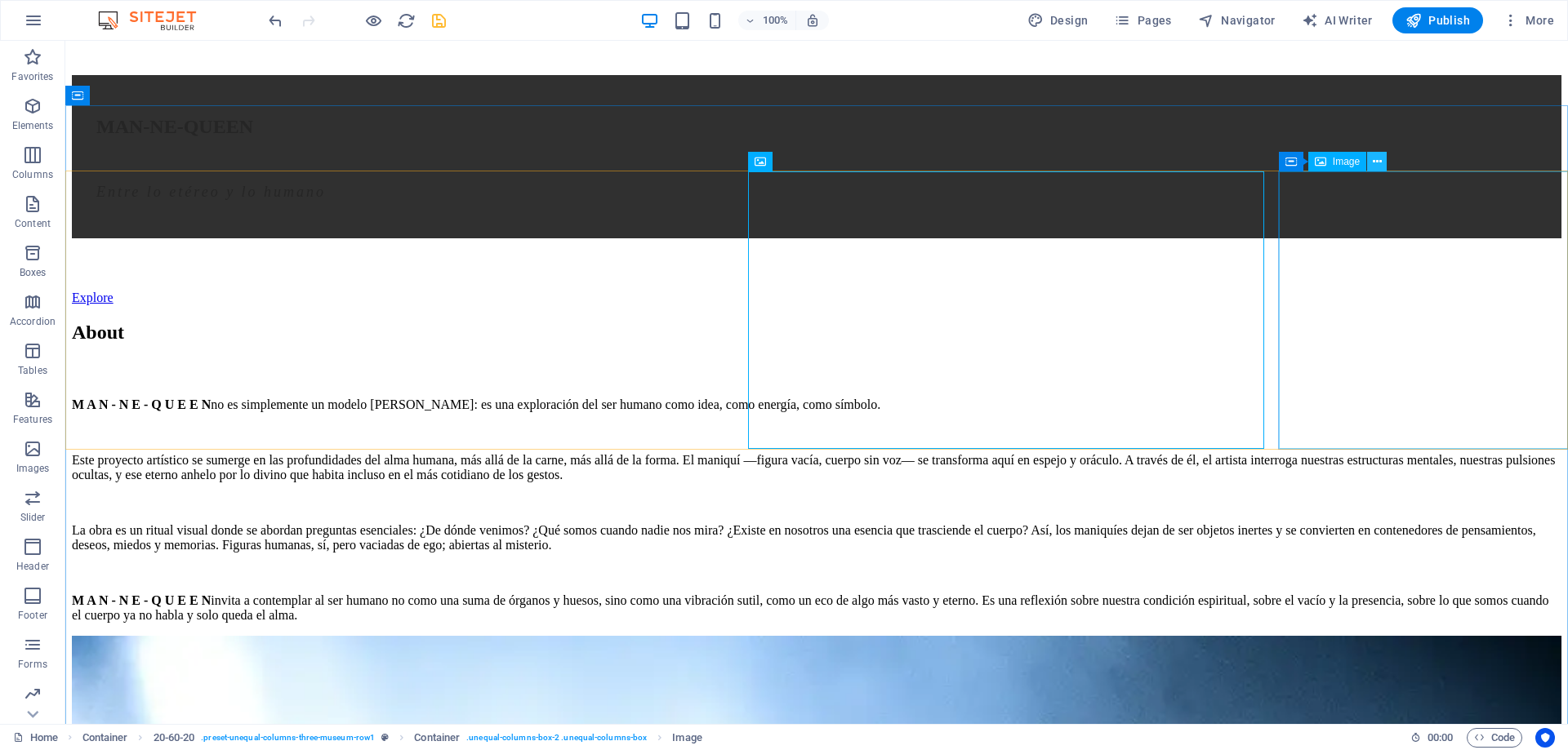
click at [1376, 160] on icon at bounding box center [1377, 161] width 9 height 17
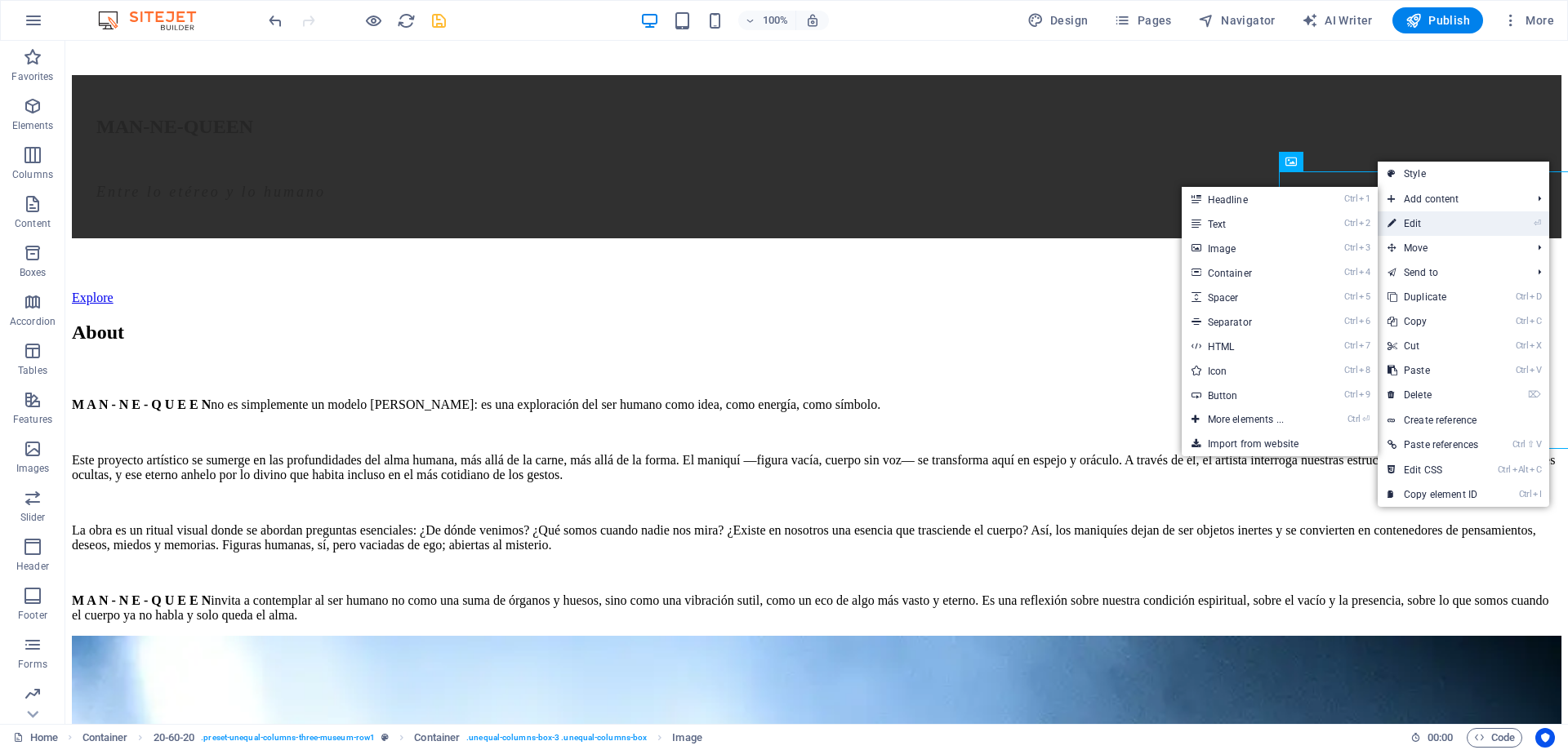
click at [1427, 223] on link "⏎ Edit" at bounding box center [1432, 223] width 110 height 24
select select "vw"
select select "px"
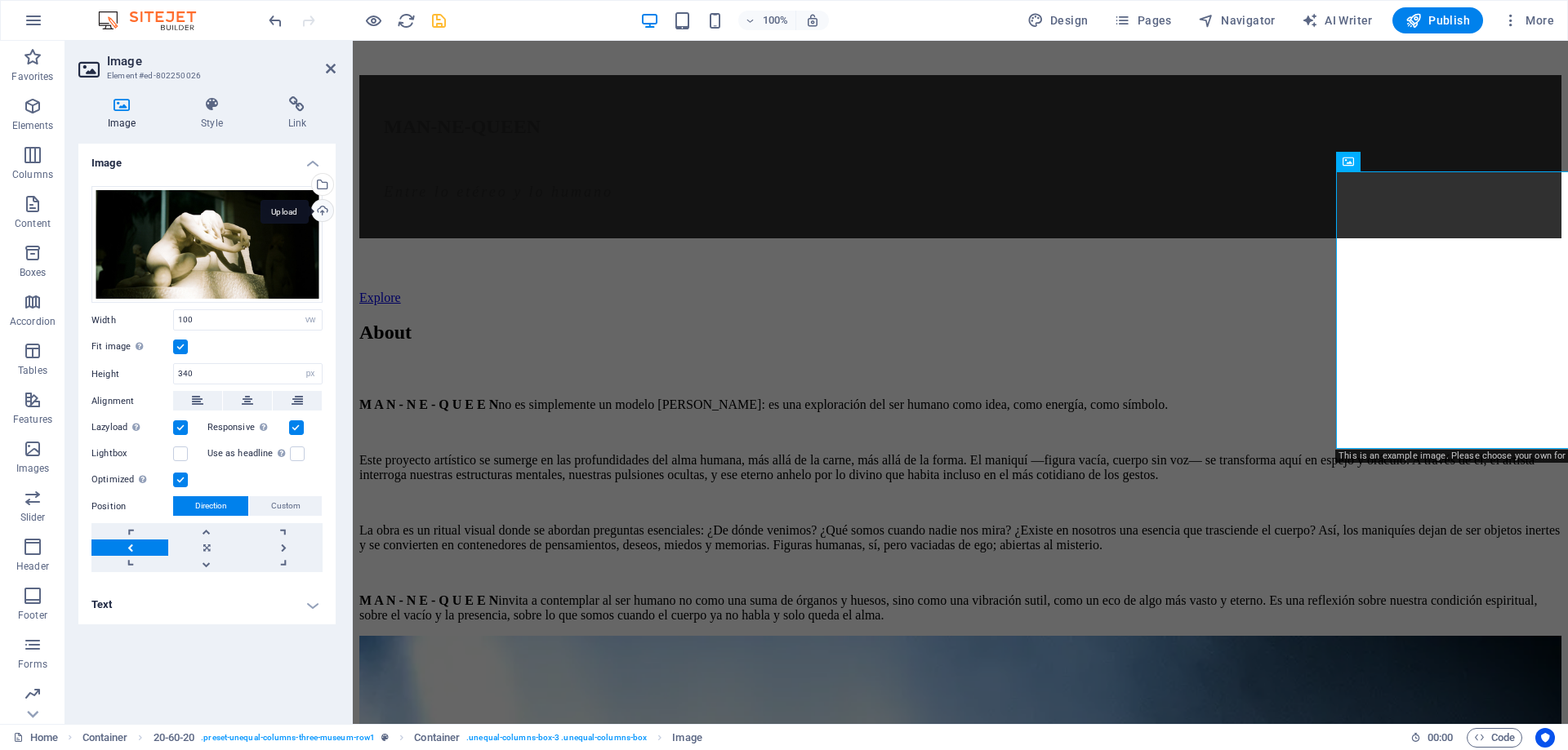
click at [324, 210] on div "Upload" at bounding box center [320, 211] width 24 height 24
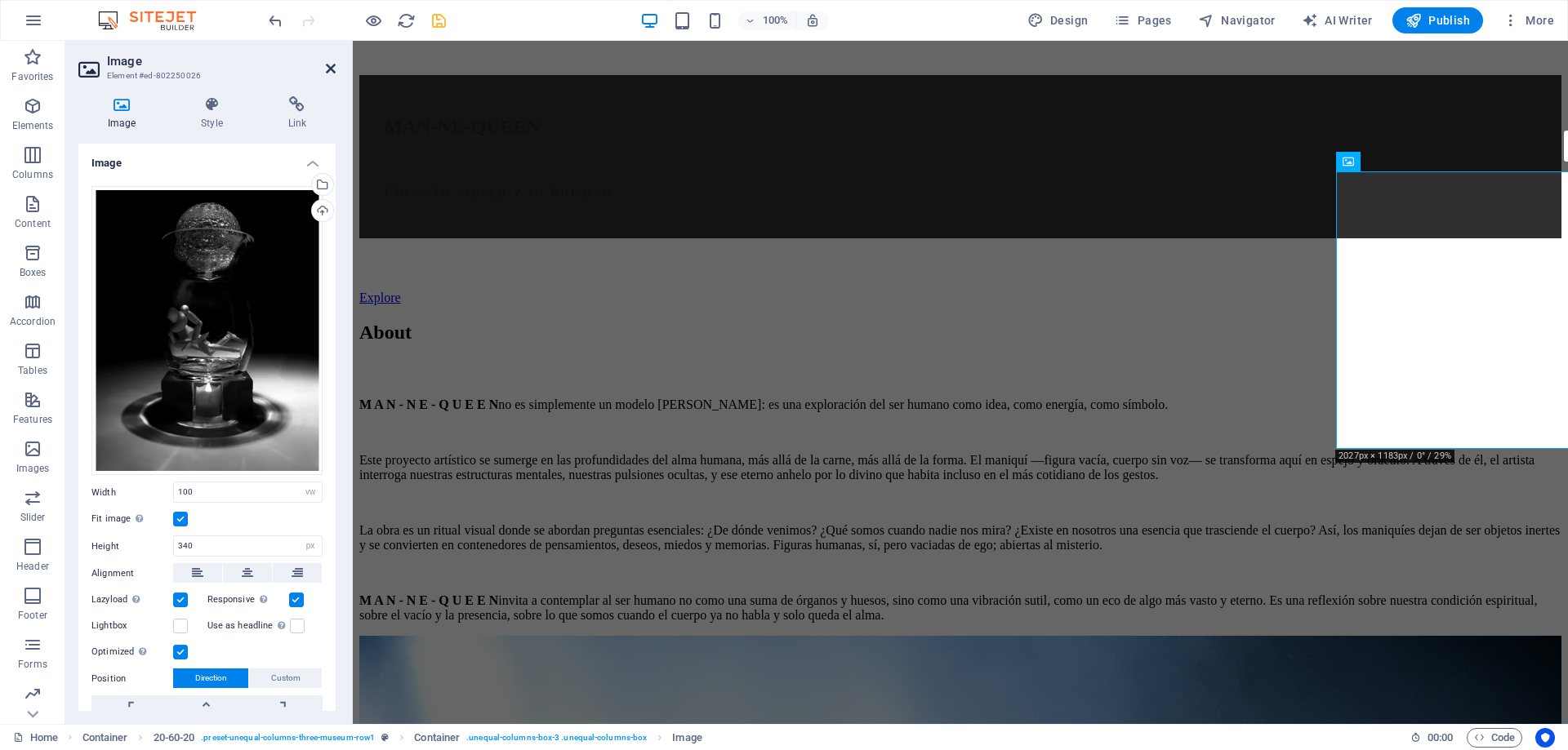
click at [333, 72] on icon at bounding box center [330, 68] width 10 height 13
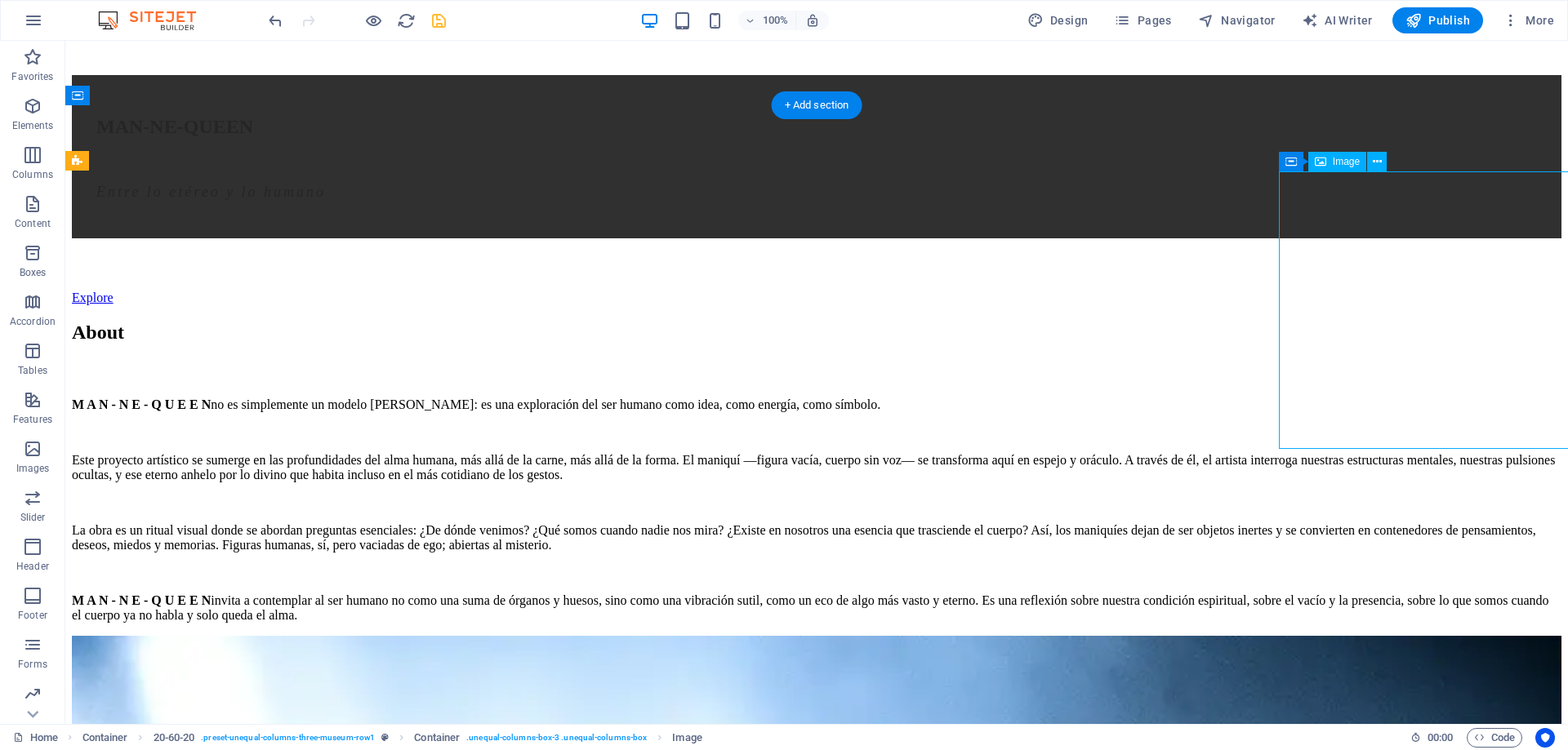
drag, startPoint x: 1475, startPoint y: 332, endPoint x: 1390, endPoint y: 331, distance: 85.0
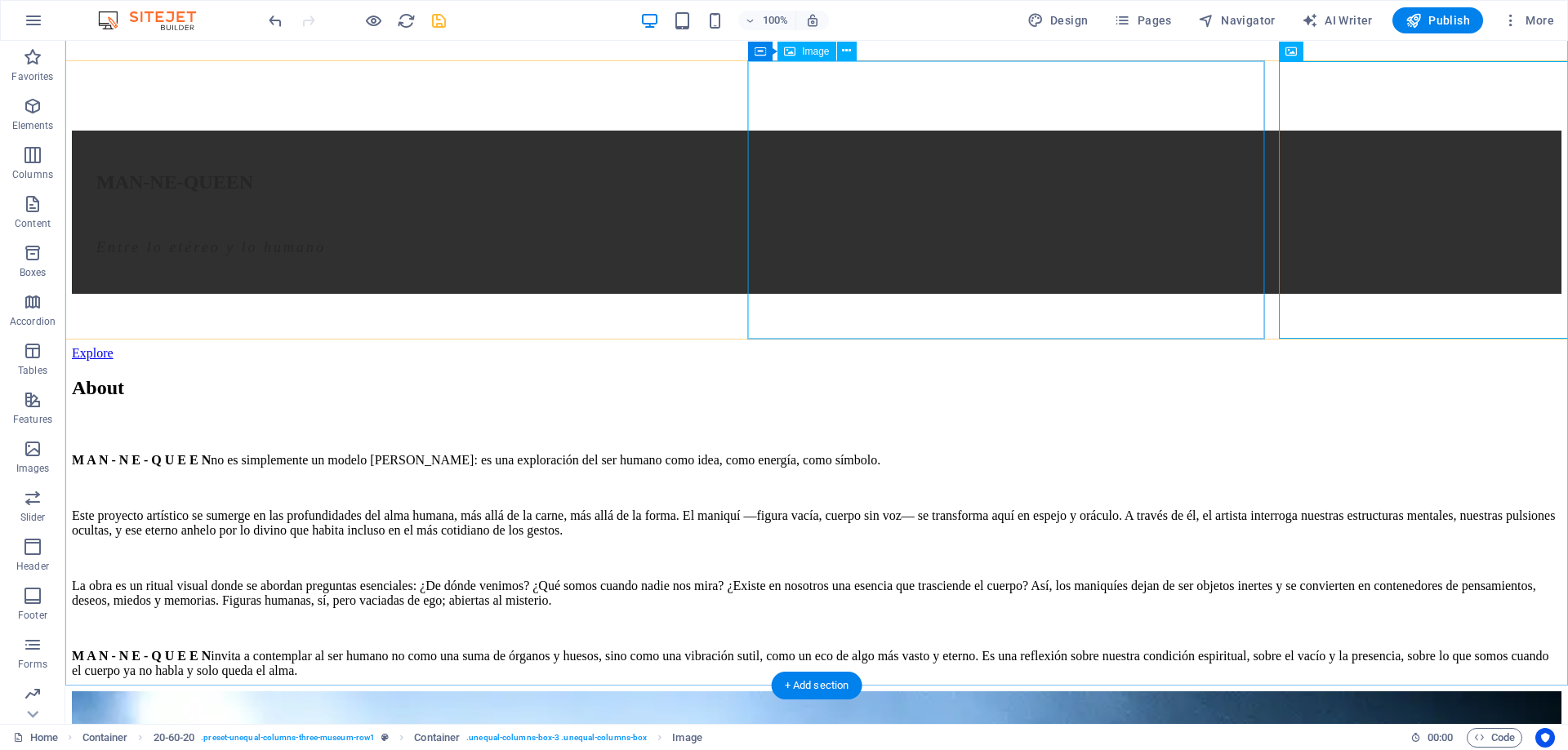
scroll to position [1526, 0]
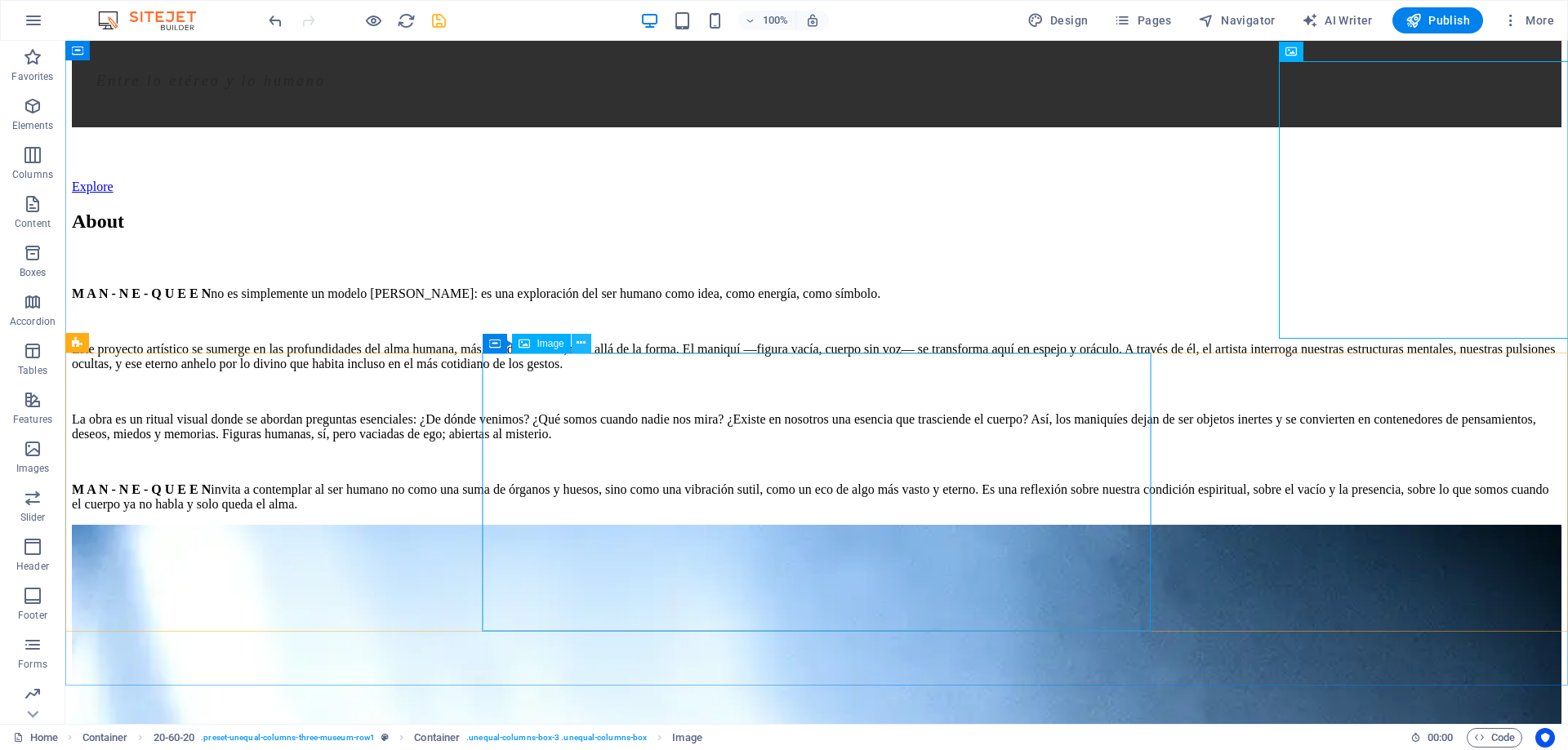
click at [585, 344] on button at bounding box center [582, 343] width 20 height 20
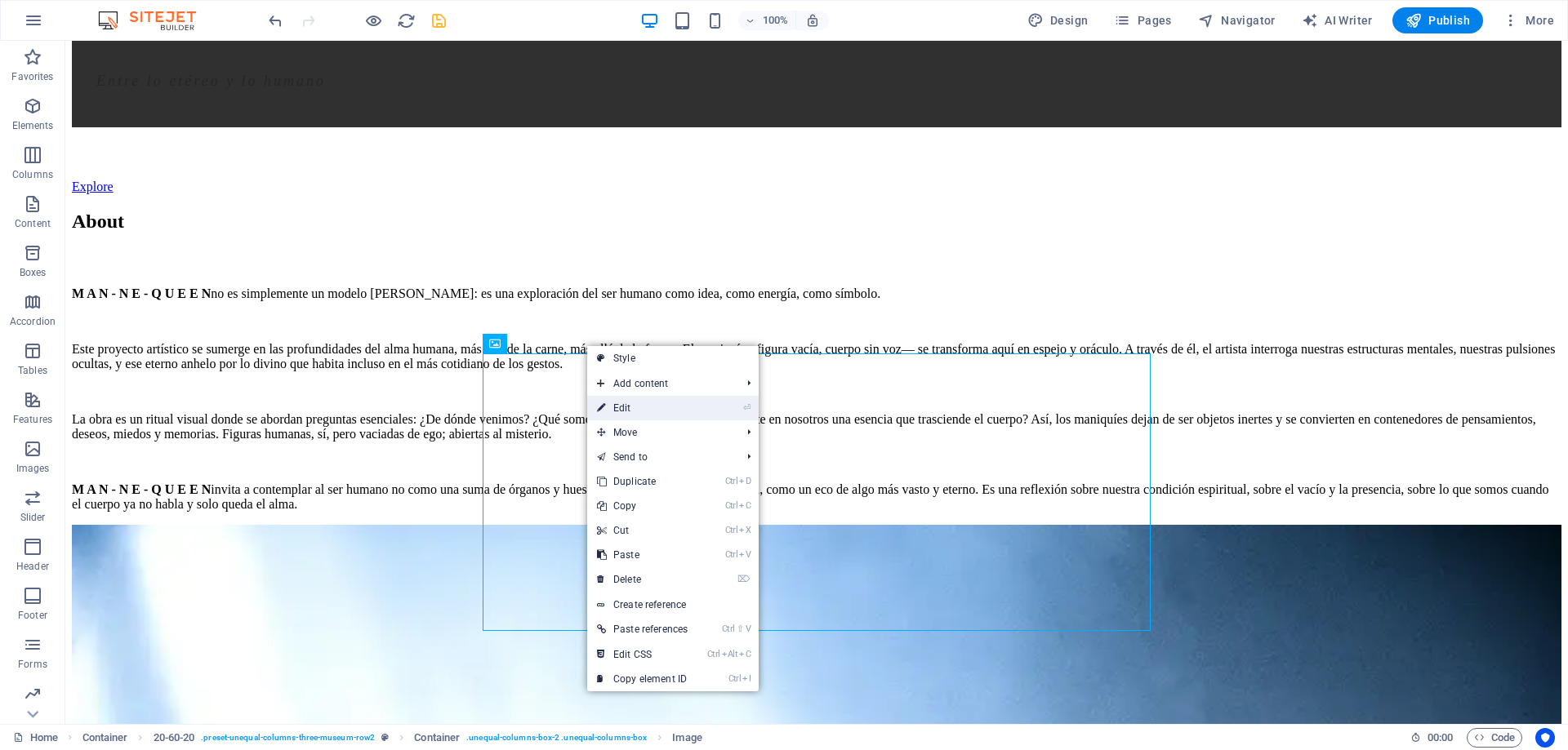
click at [657, 399] on link "⏎ Edit" at bounding box center [642, 408] width 110 height 24
select select "vw"
select select "px"
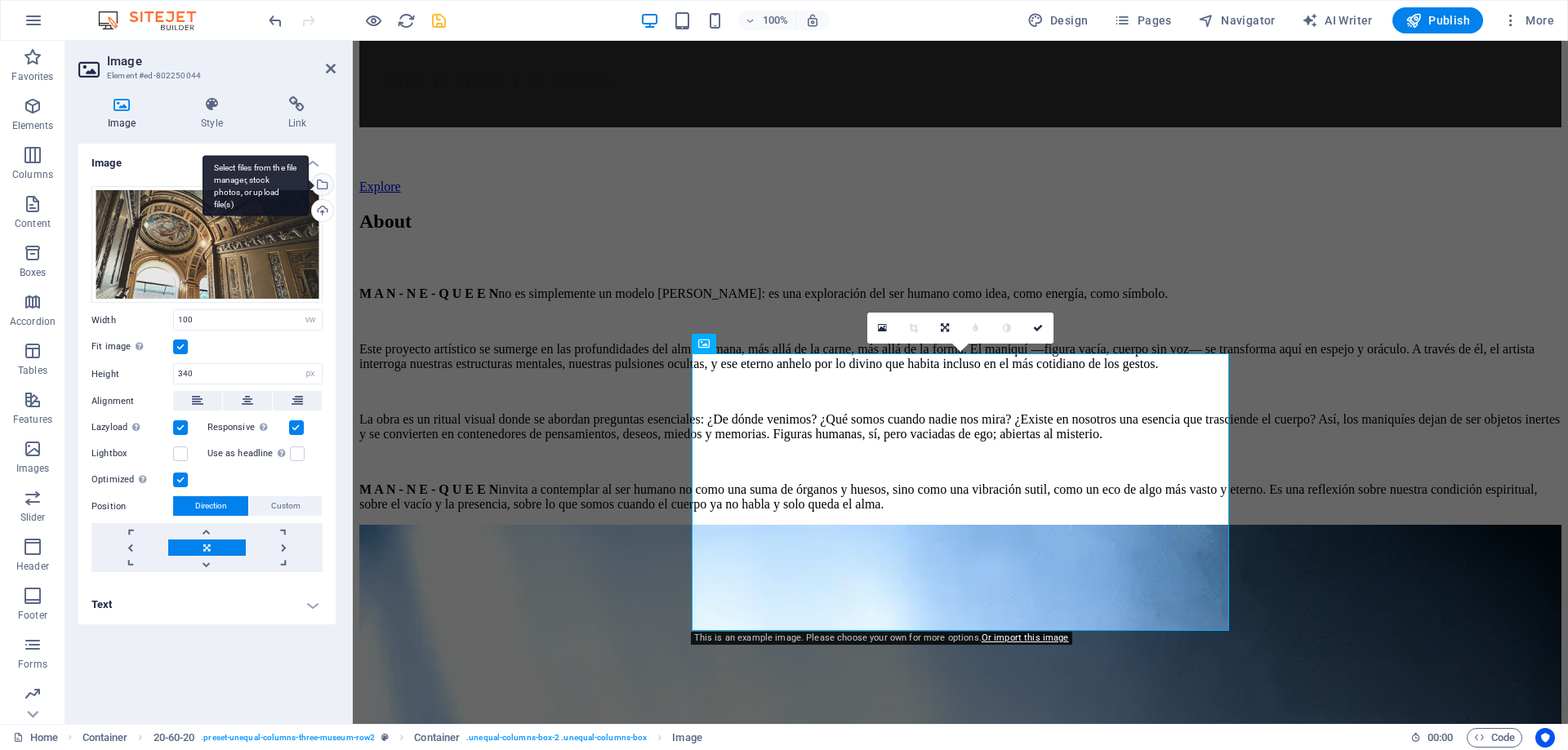
click at [316, 178] on div "Select files from the file manager, stock photos, or upload file(s)" at bounding box center [320, 185] width 24 height 24
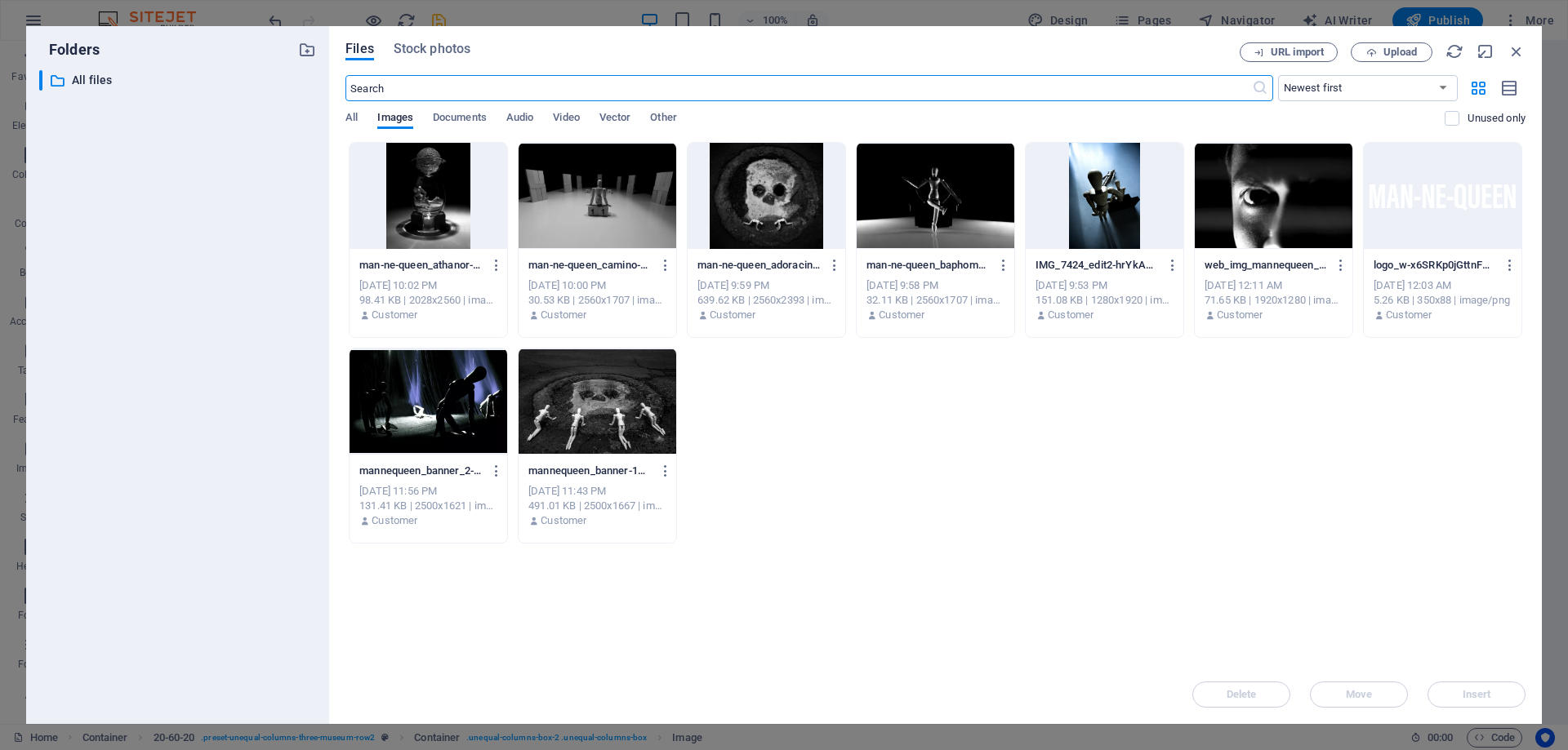
scroll to position [1513, 0]
click at [1519, 47] on icon "button" at bounding box center [1516, 51] width 18 height 18
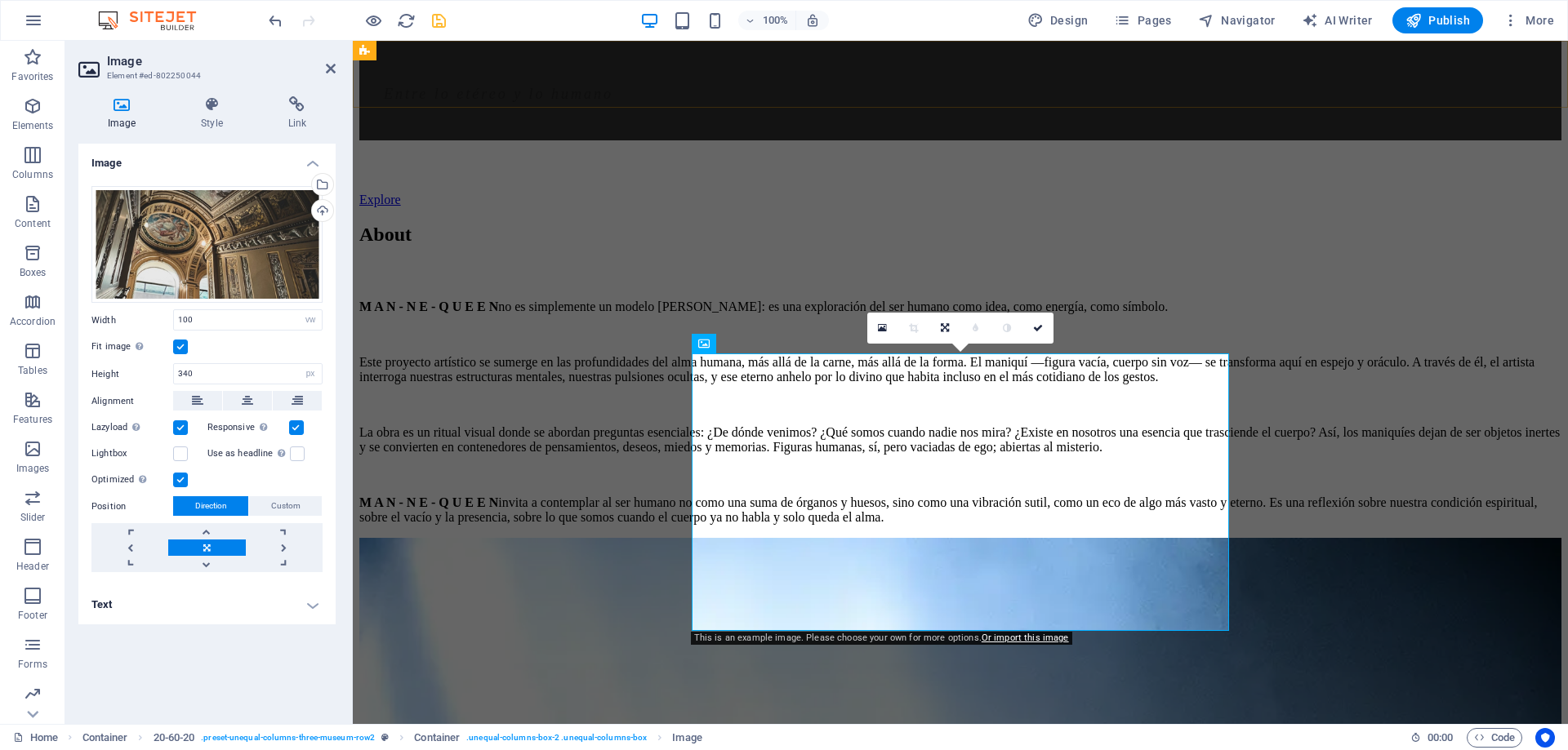
scroll to position [1526, 0]
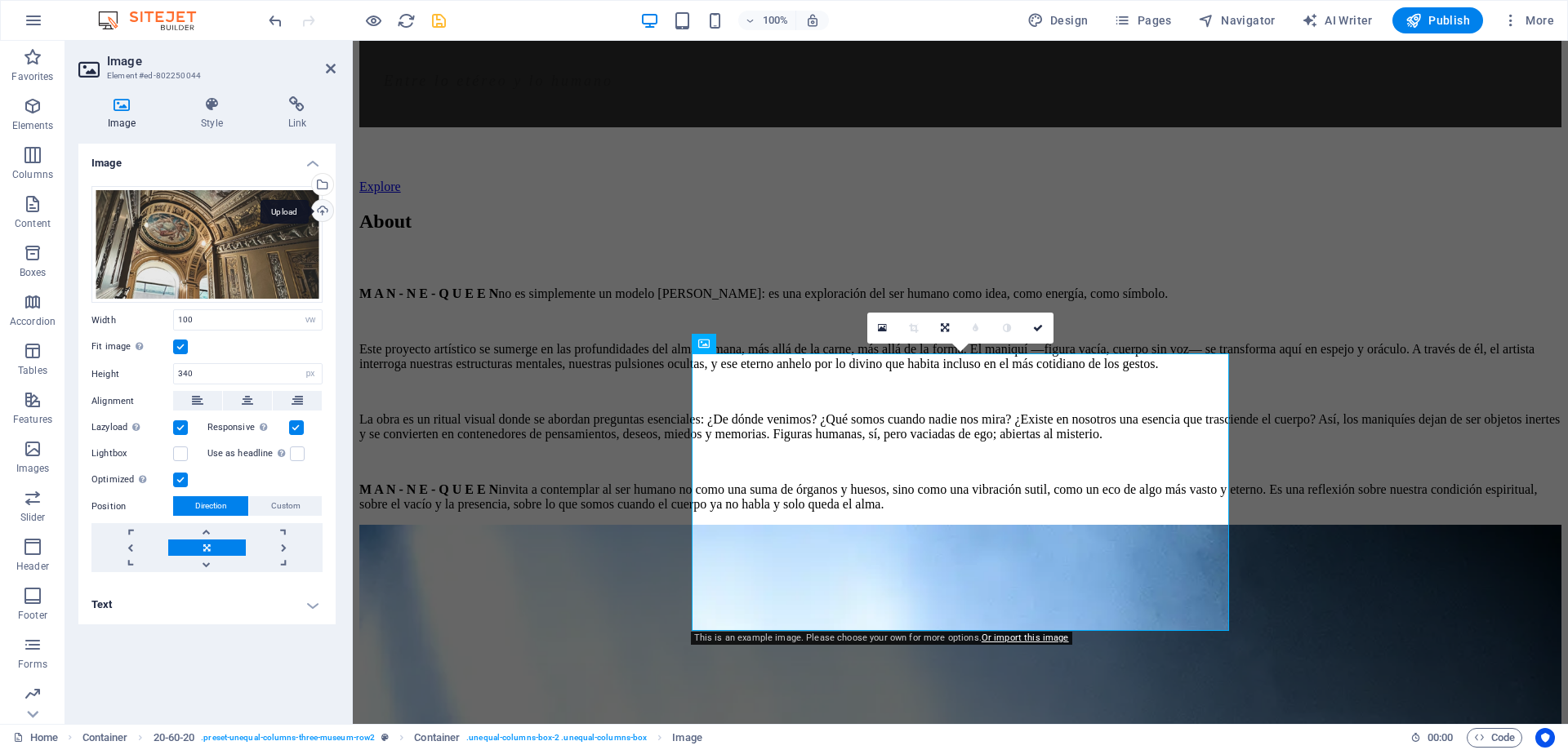
click at [323, 212] on div "Upload" at bounding box center [320, 211] width 24 height 24
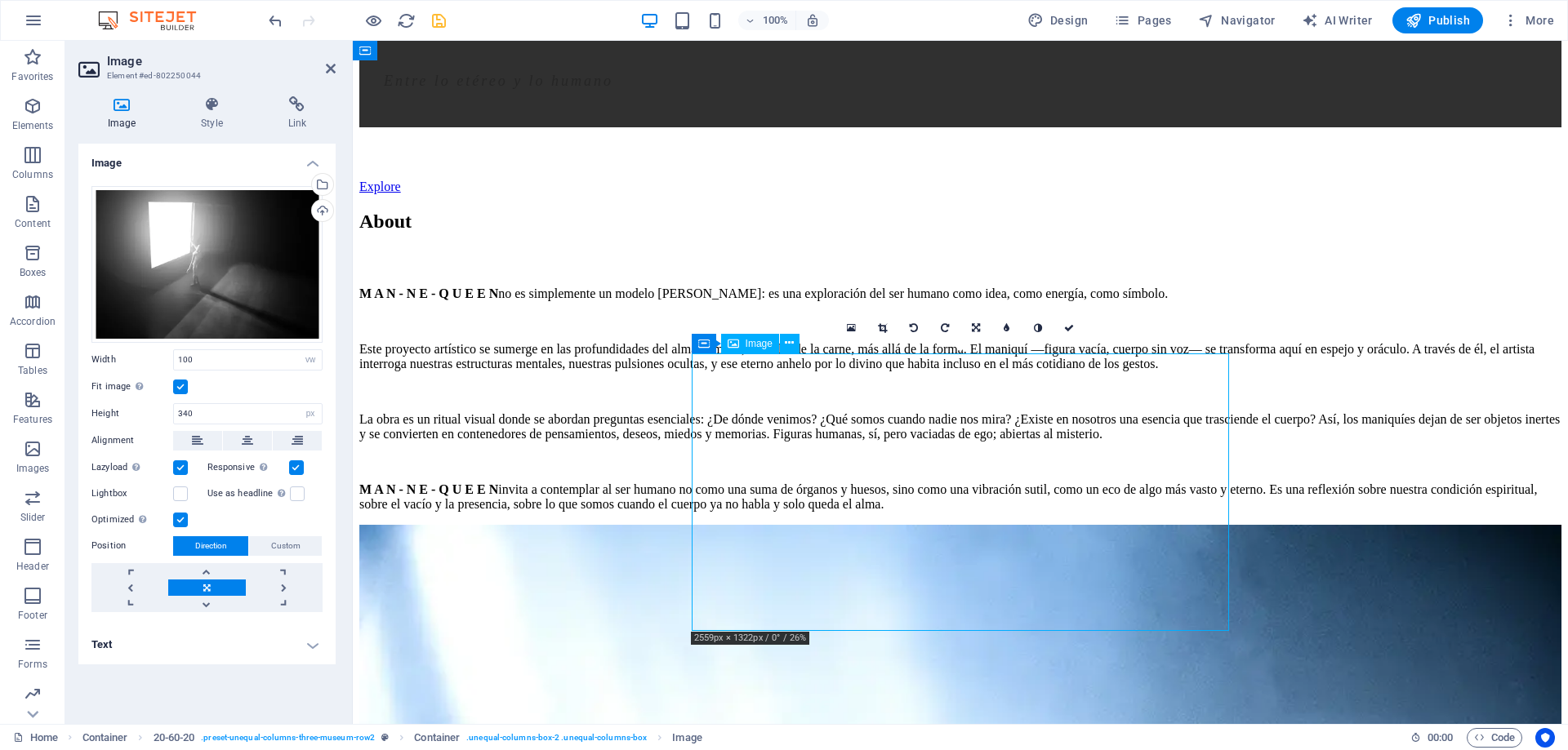
drag, startPoint x: 1041, startPoint y: 537, endPoint x: 1053, endPoint y: 572, distance: 37.0
drag, startPoint x: 1015, startPoint y: 437, endPoint x: 995, endPoint y: 591, distance: 155.3
click at [975, 330] on icon at bounding box center [975, 328] width 8 height 10
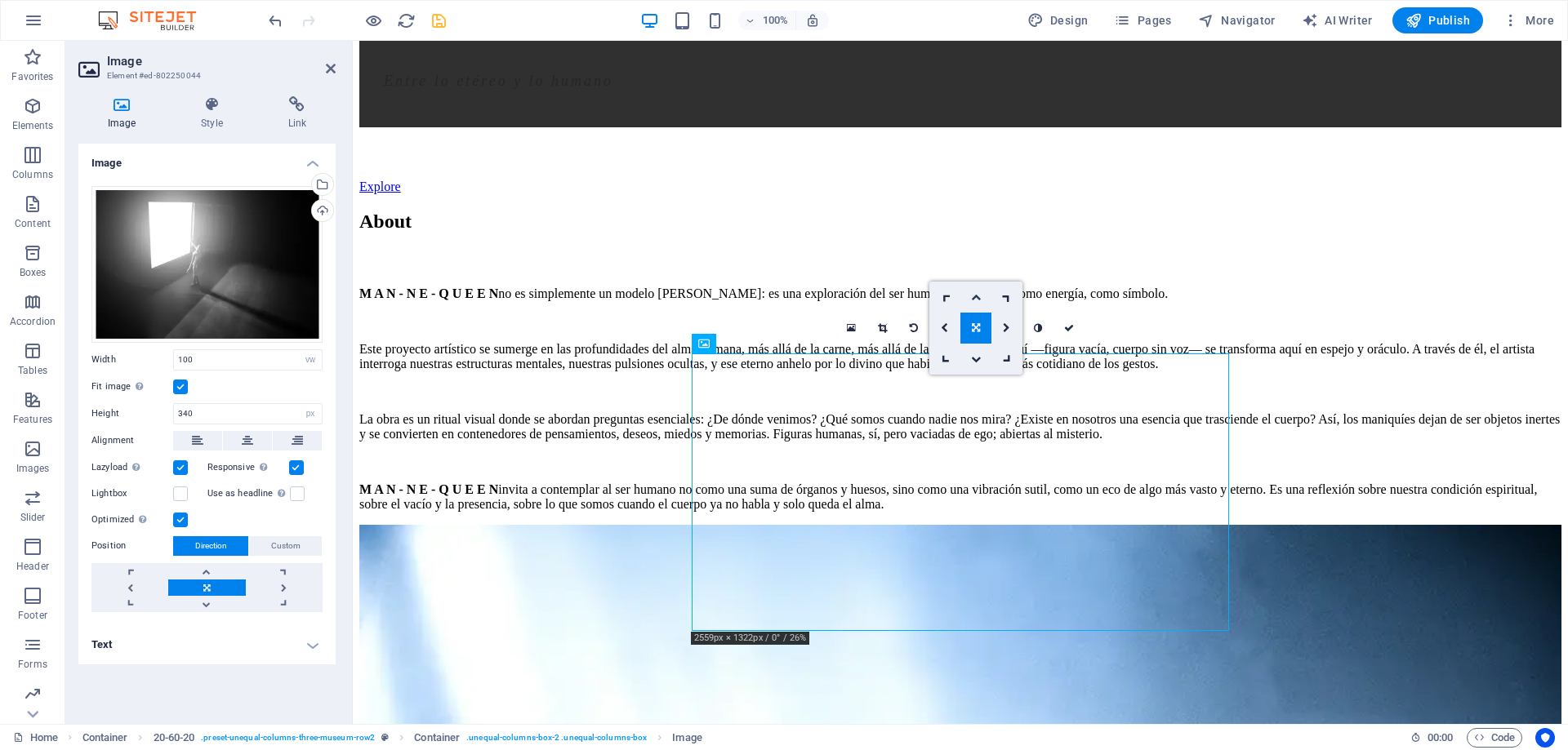
click at [973, 297] on icon at bounding box center [975, 297] width 10 height 10
click at [1076, 323] on link at bounding box center [1069, 328] width 31 height 31
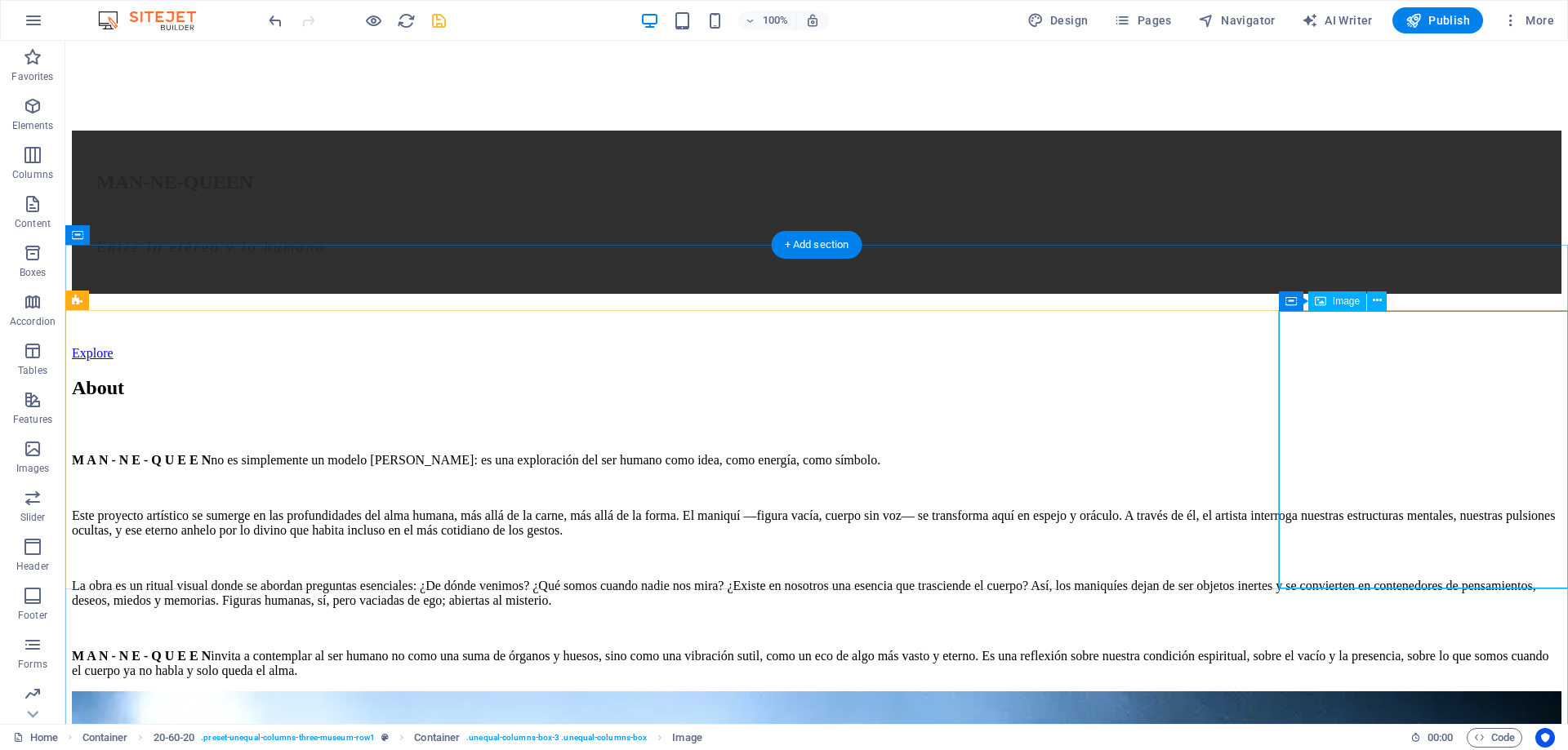
scroll to position [1276, 0]
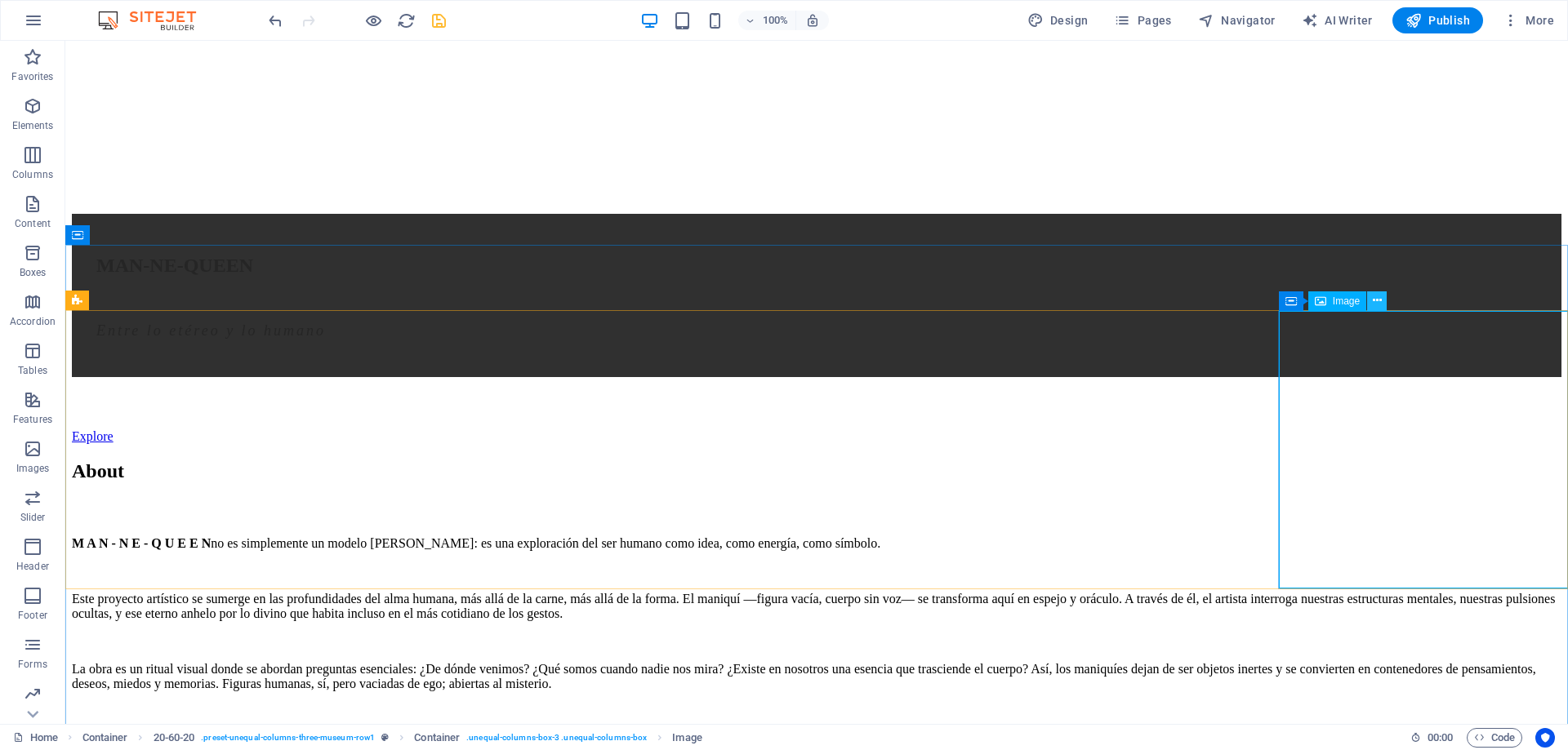
click at [1370, 301] on button at bounding box center [1377, 301] width 20 height 20
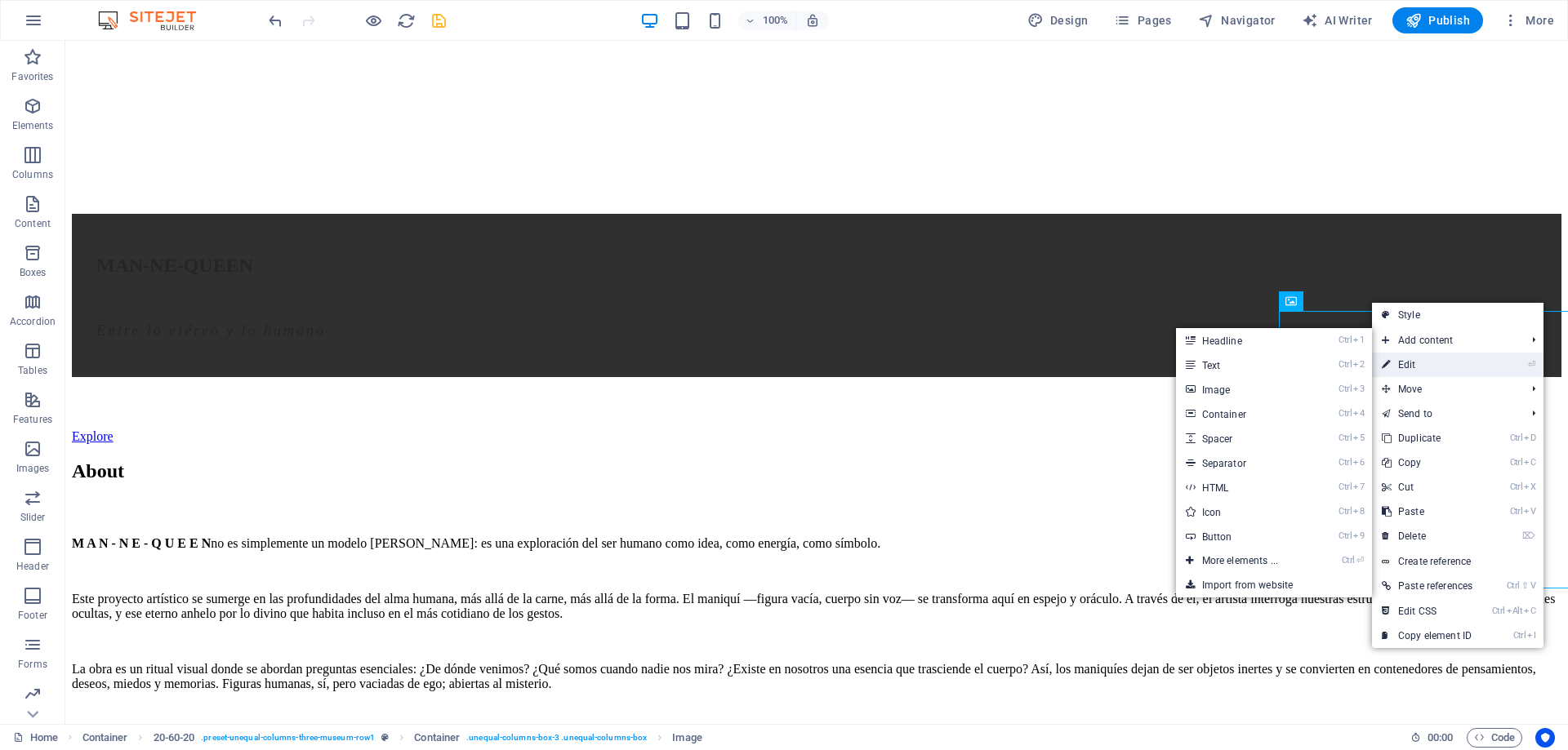
click at [1412, 365] on link "⏎ Edit" at bounding box center [1426, 364] width 110 height 24
select select "vw"
select select "px"
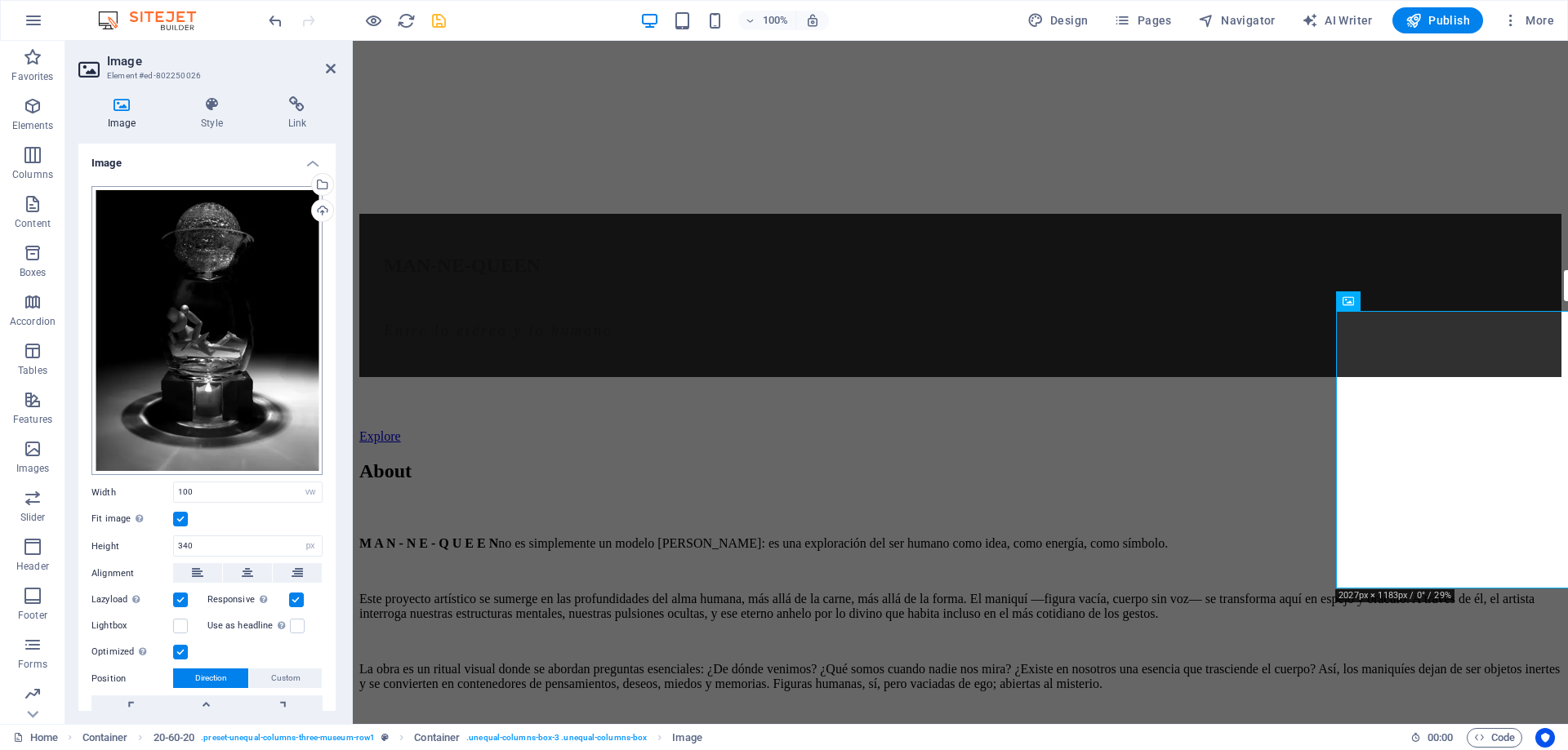
scroll to position [86, 0]
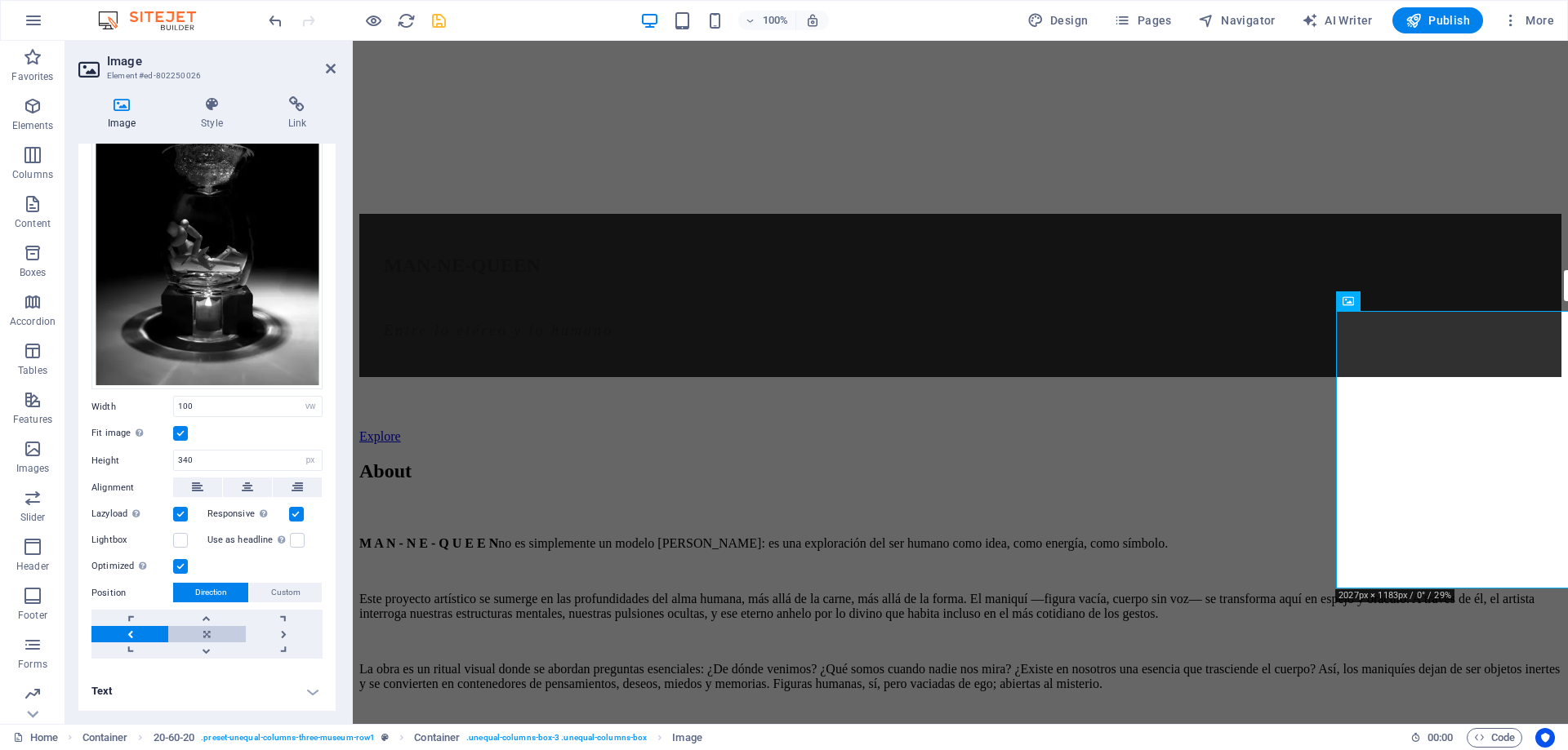
click at [196, 631] on link at bounding box center [207, 634] width 77 height 16
click at [133, 628] on link at bounding box center [130, 634] width 77 height 16
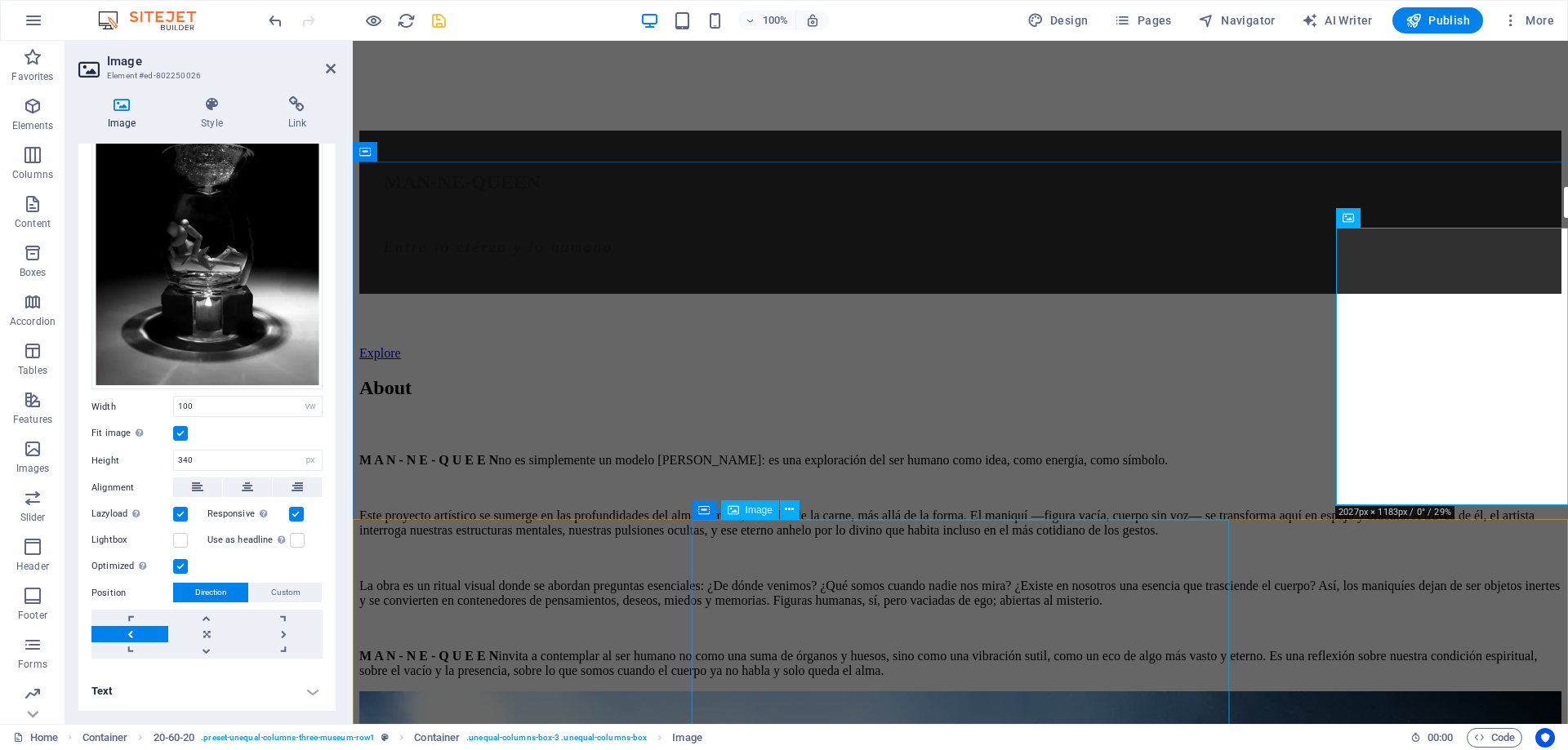
scroll to position [1526, 0]
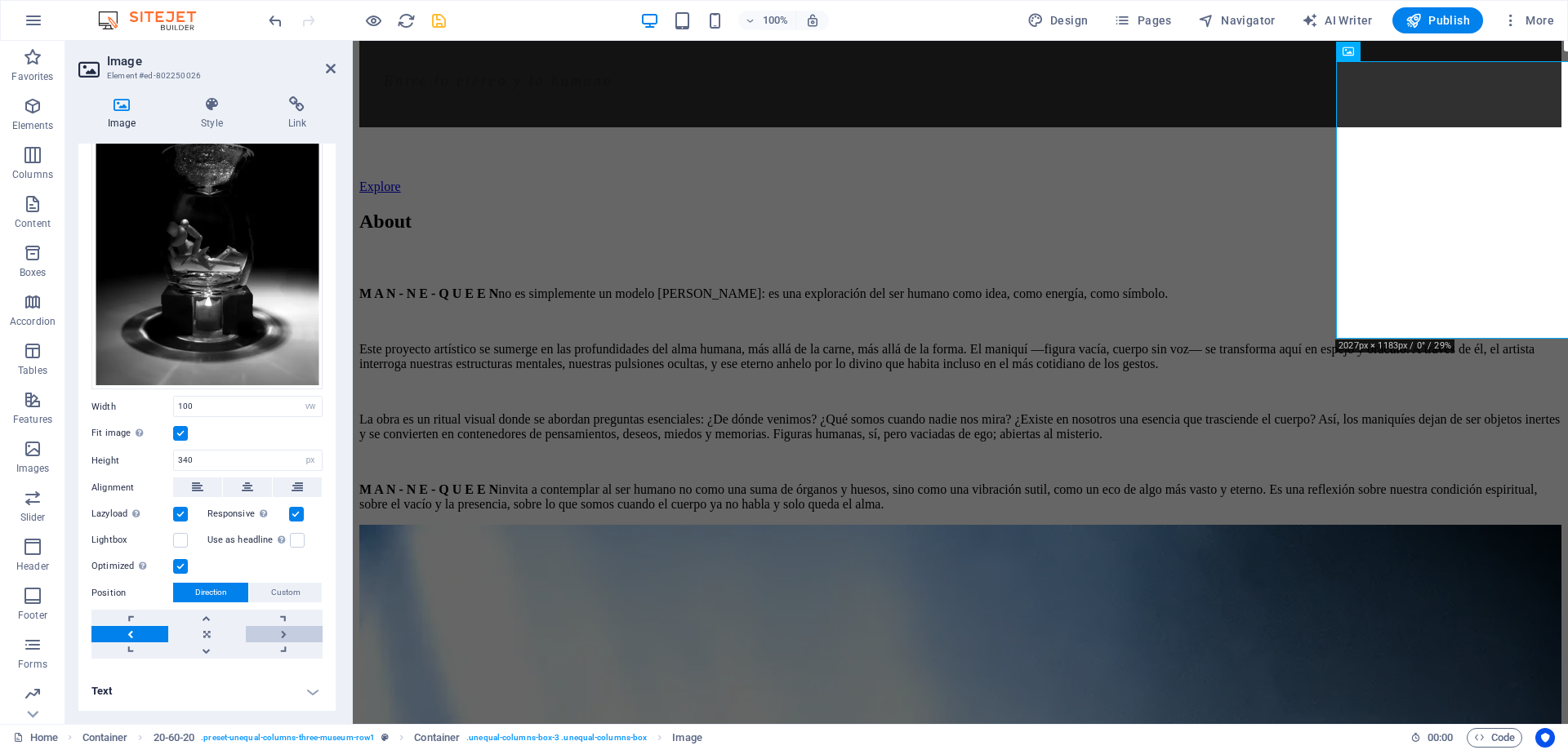
click at [294, 629] on link at bounding box center [284, 634] width 77 height 16
click at [124, 630] on link at bounding box center [130, 634] width 77 height 16
click at [334, 66] on icon at bounding box center [330, 68] width 10 height 13
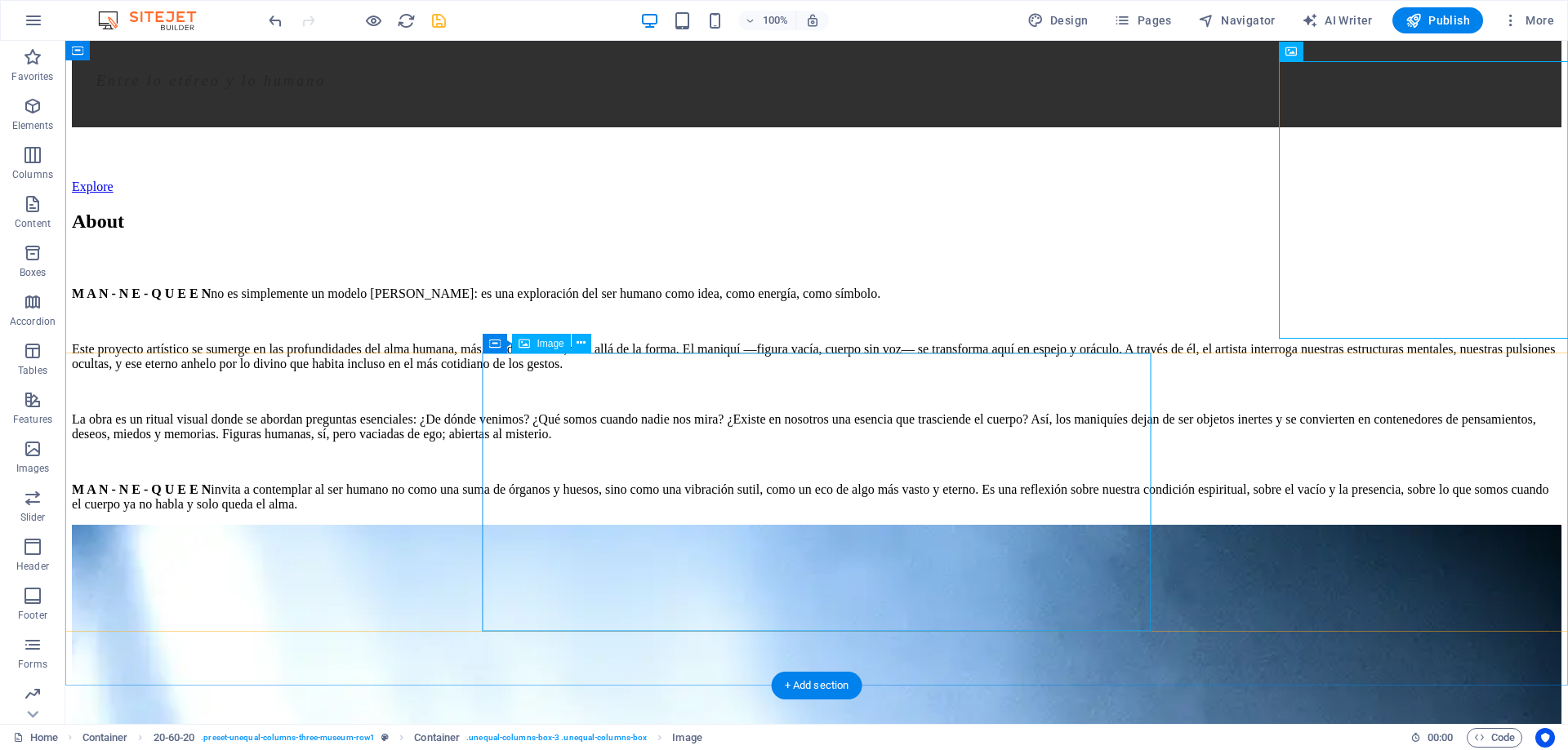
click at [578, 345] on icon at bounding box center [581, 342] width 9 height 17
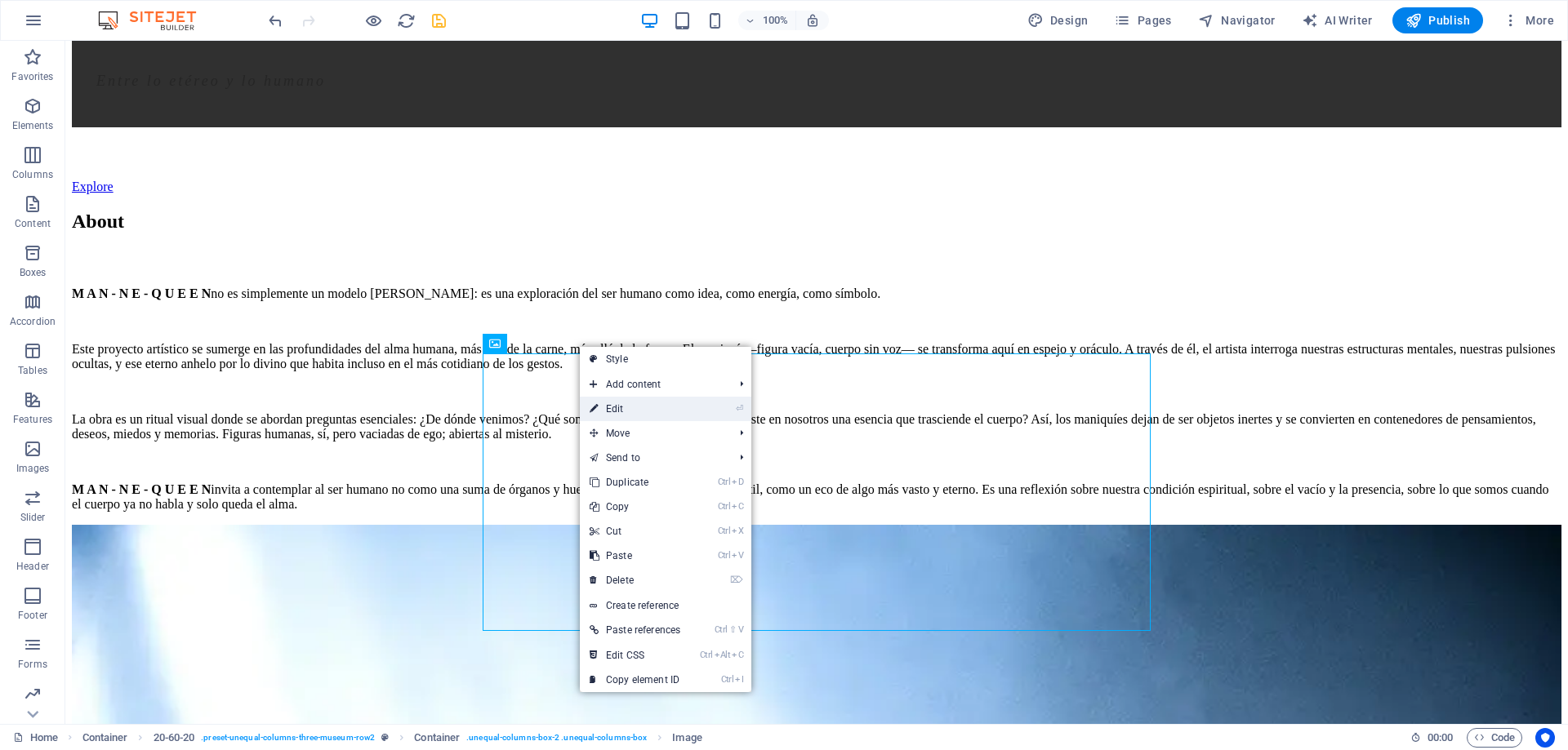
click at [637, 407] on link "⏎ Edit" at bounding box center [635, 409] width 110 height 24
select select "vw"
select select "px"
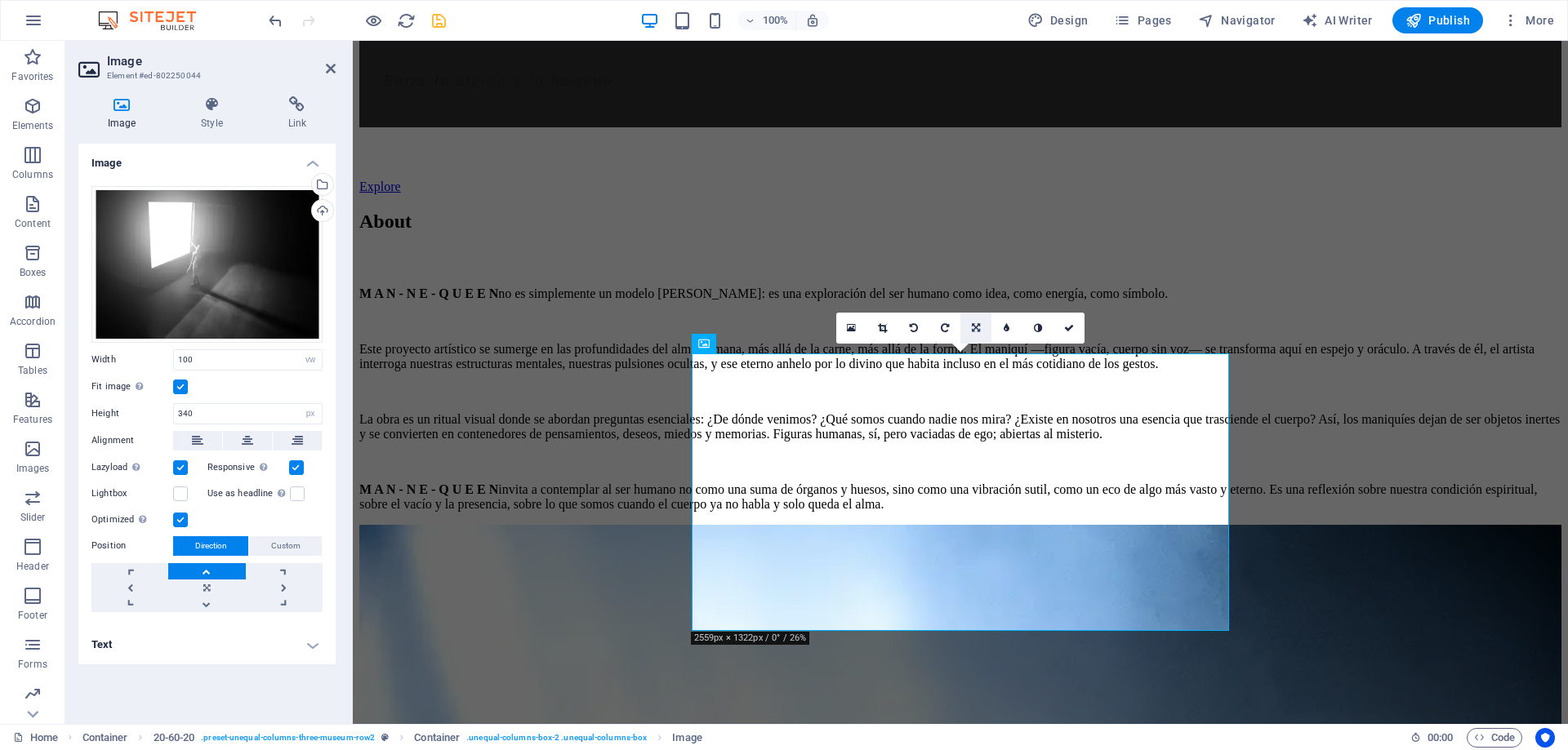
click at [975, 326] on icon at bounding box center [975, 328] width 8 height 10
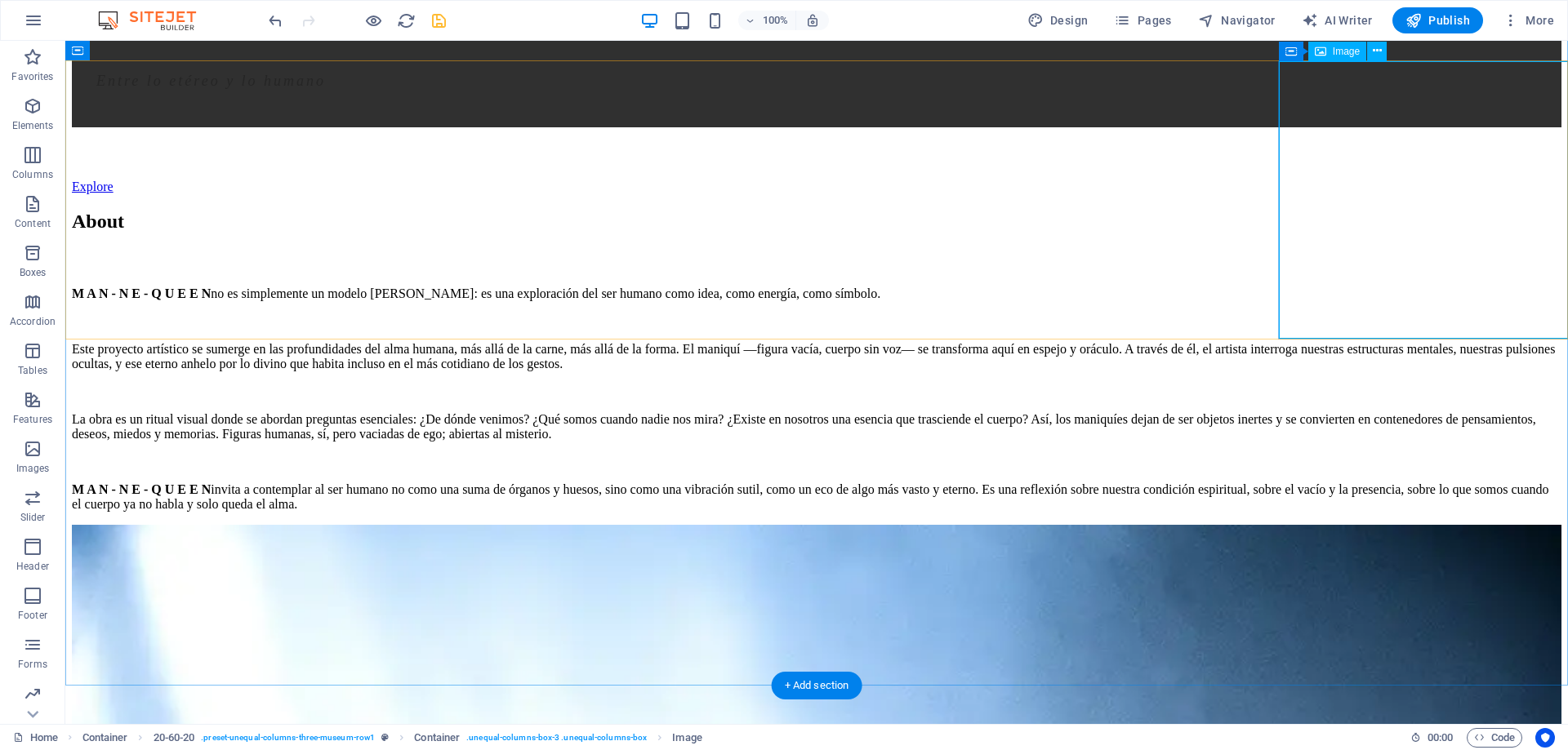
scroll to position [1359, 0]
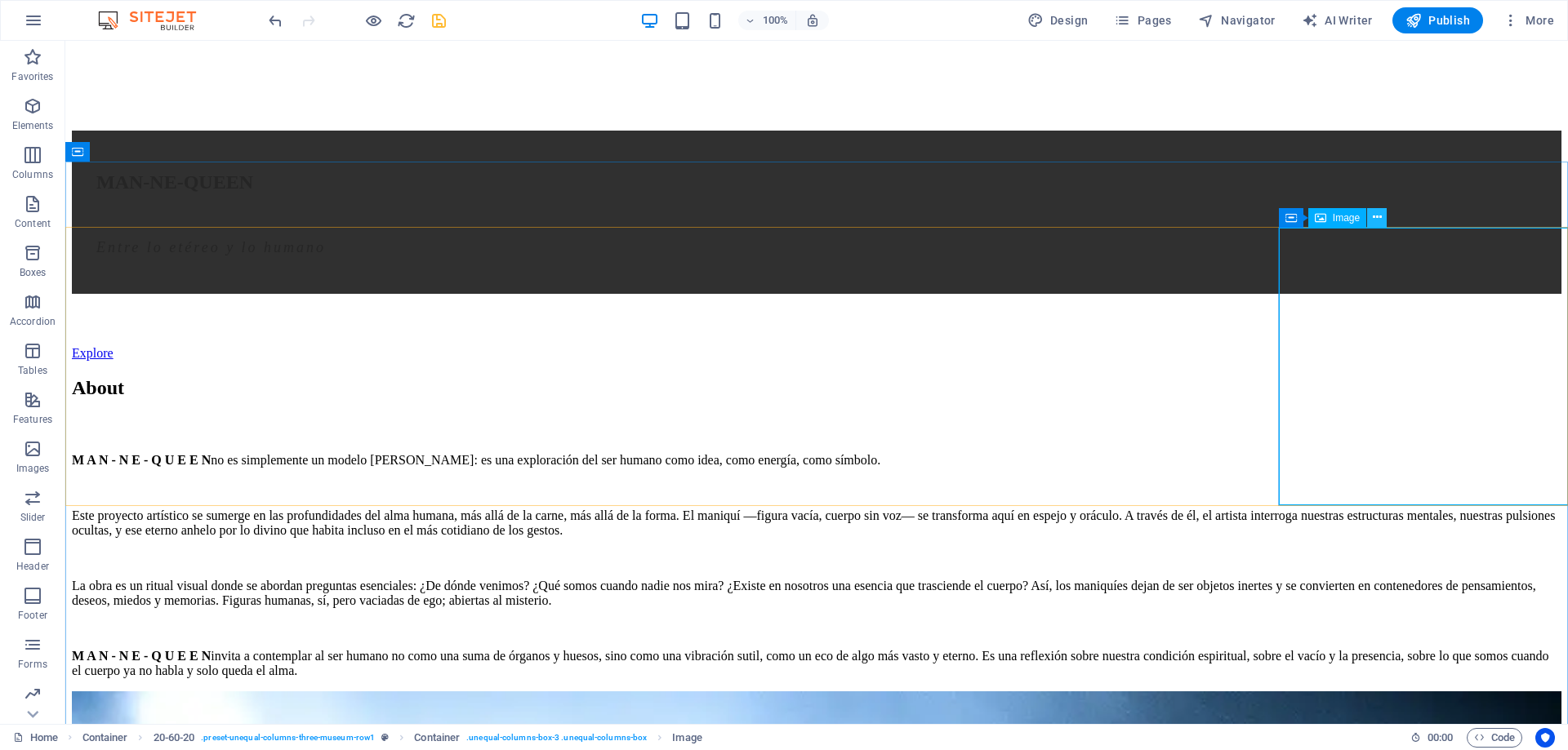
click at [1383, 215] on button at bounding box center [1377, 218] width 20 height 20
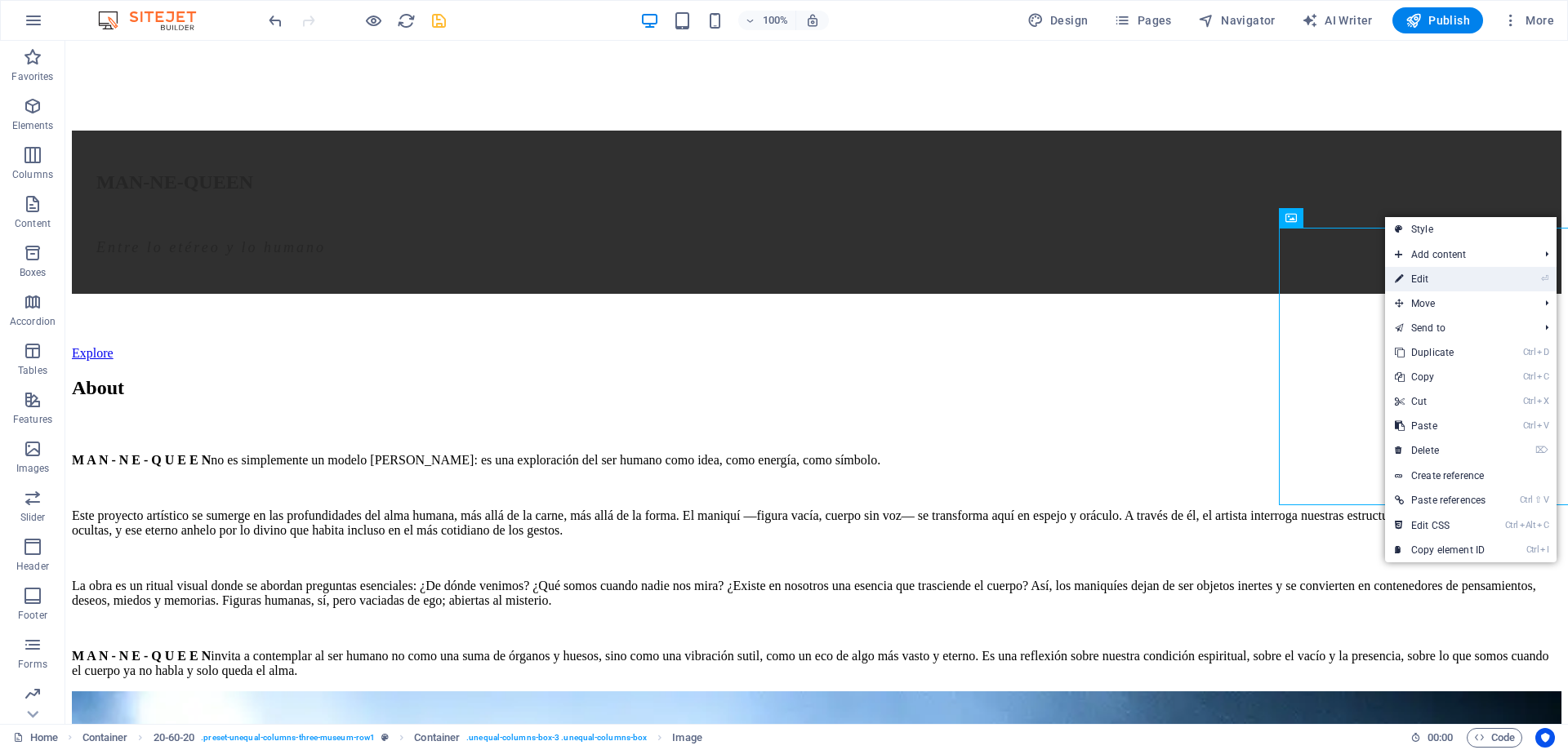
click at [1430, 279] on link "⏎ Edit" at bounding box center [1440, 279] width 110 height 24
select select "vw"
select select "px"
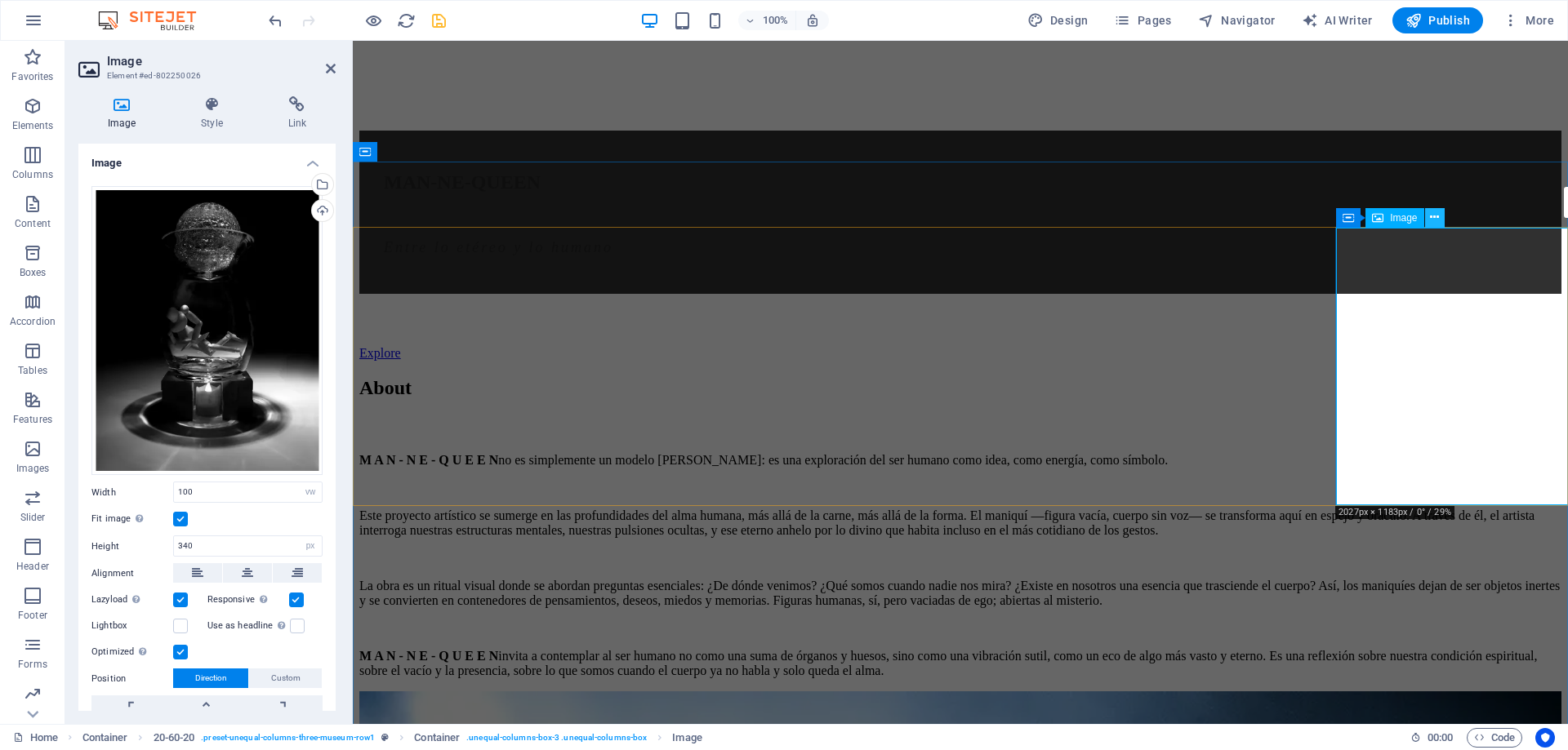
click at [1435, 216] on icon at bounding box center [1434, 217] width 9 height 17
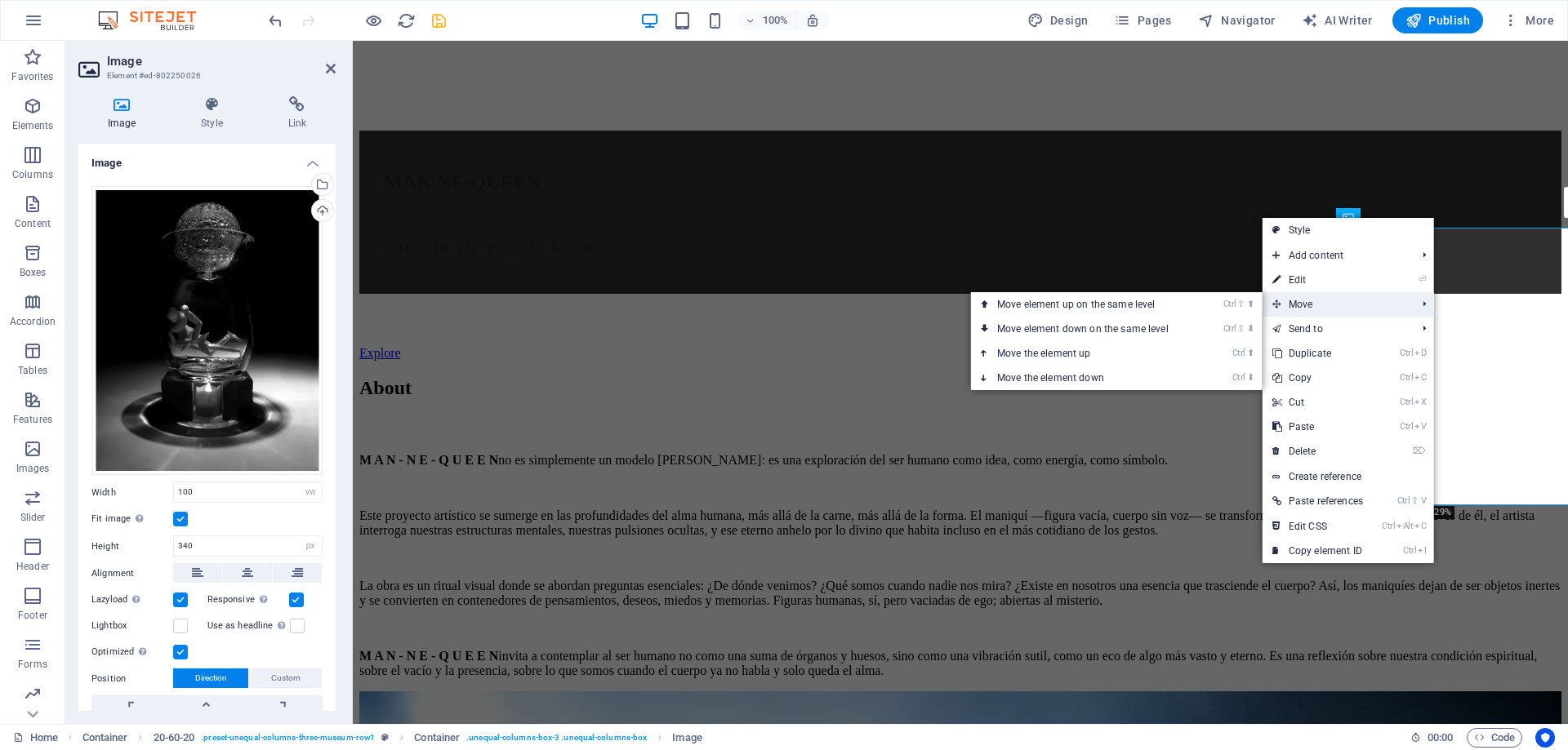
click at [1352, 299] on span "Move" at bounding box center [1336, 304] width 147 height 24
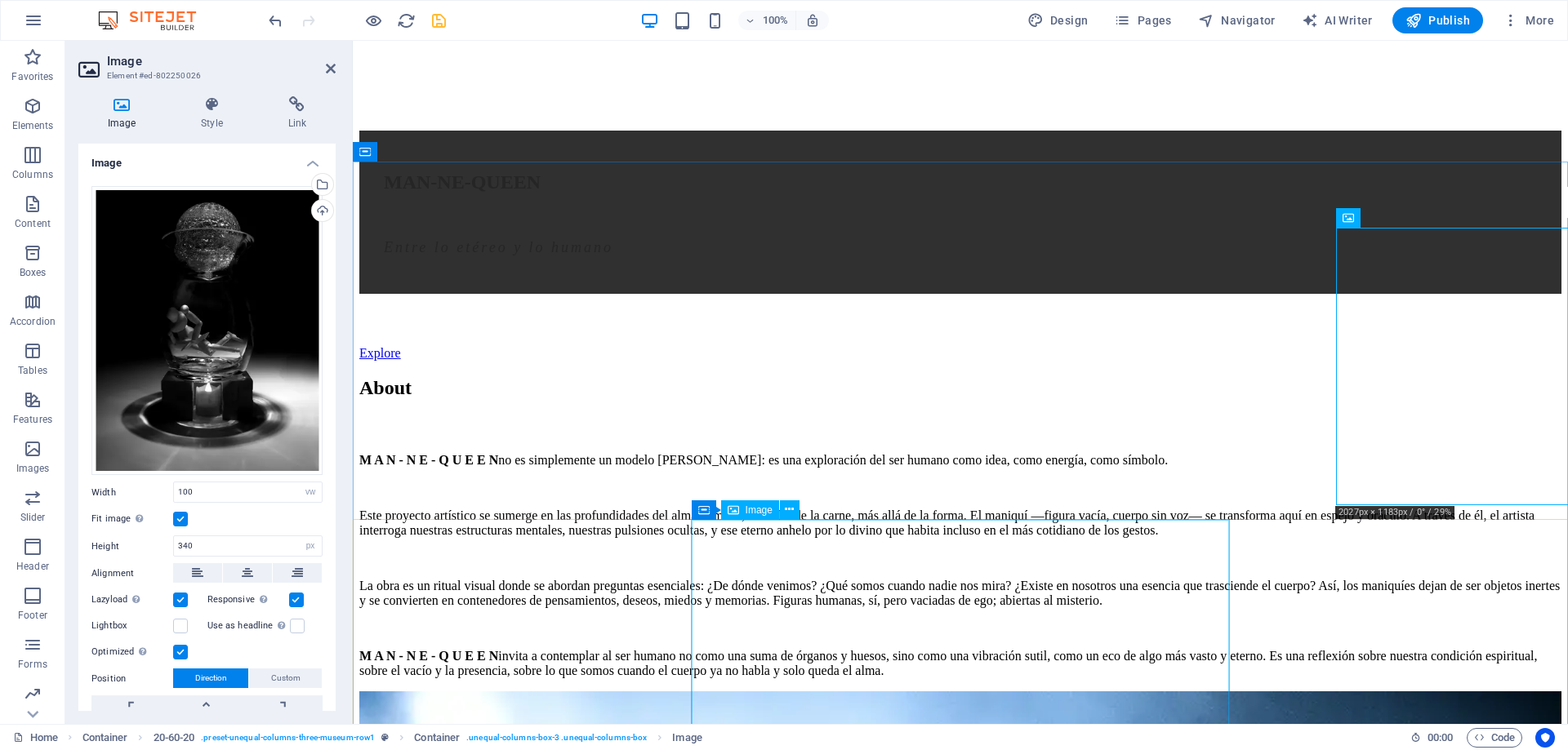
scroll to position [1526, 0]
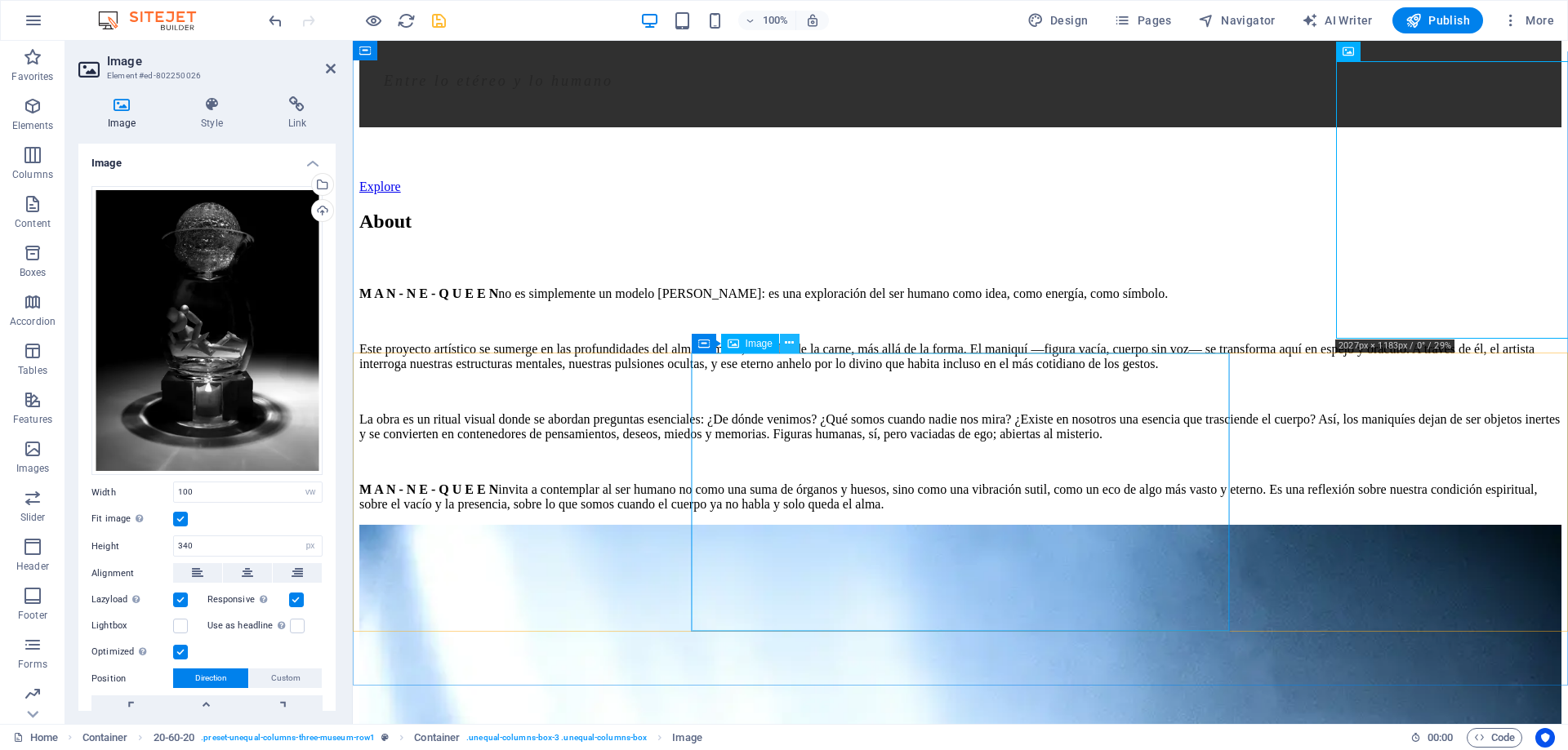
click at [790, 345] on icon at bounding box center [789, 342] width 9 height 17
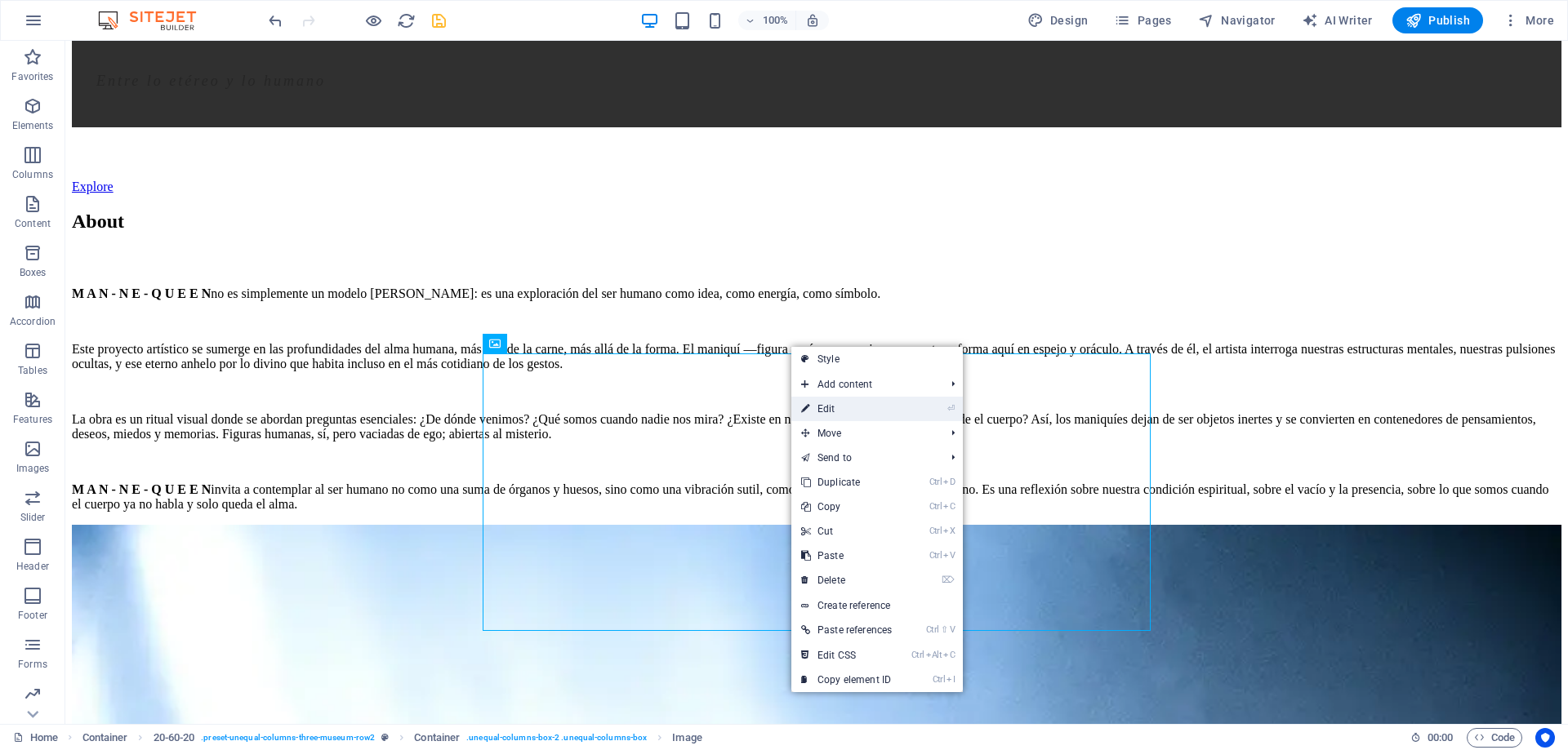
click at [832, 404] on link "⏎ Edit" at bounding box center [845, 409] width 110 height 24
select select "vw"
select select "px"
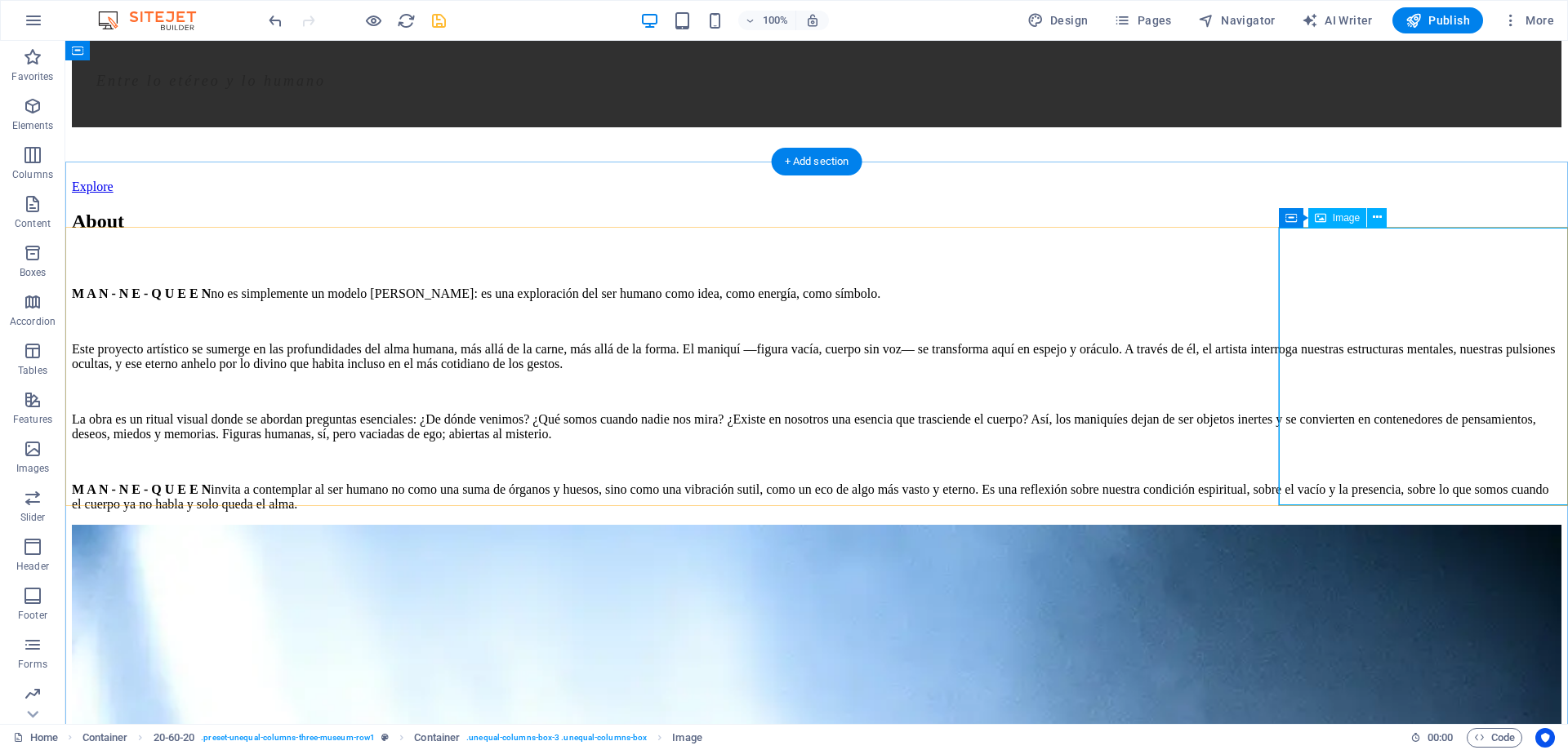
scroll to position [1359, 0]
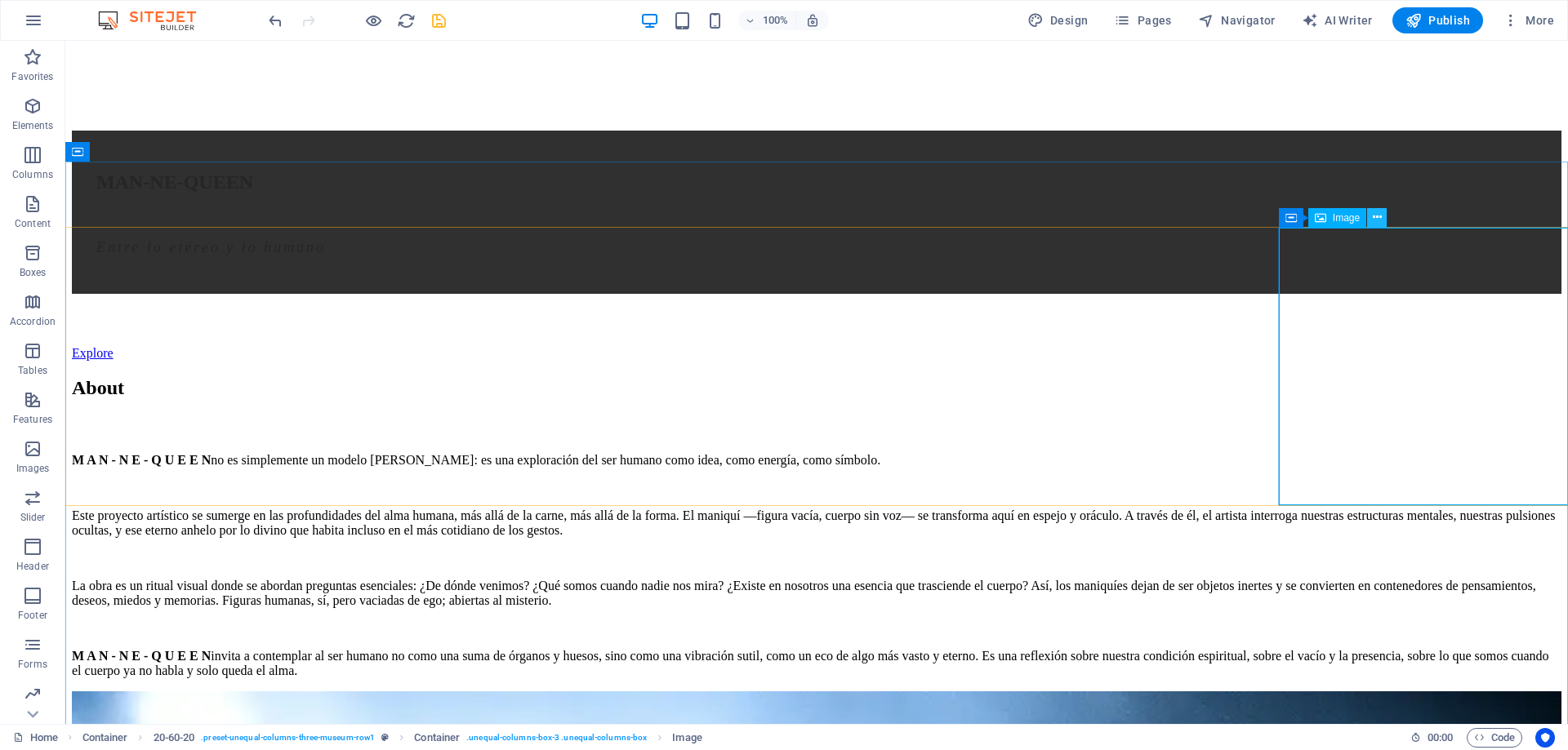
click at [1377, 220] on icon at bounding box center [1377, 217] width 9 height 17
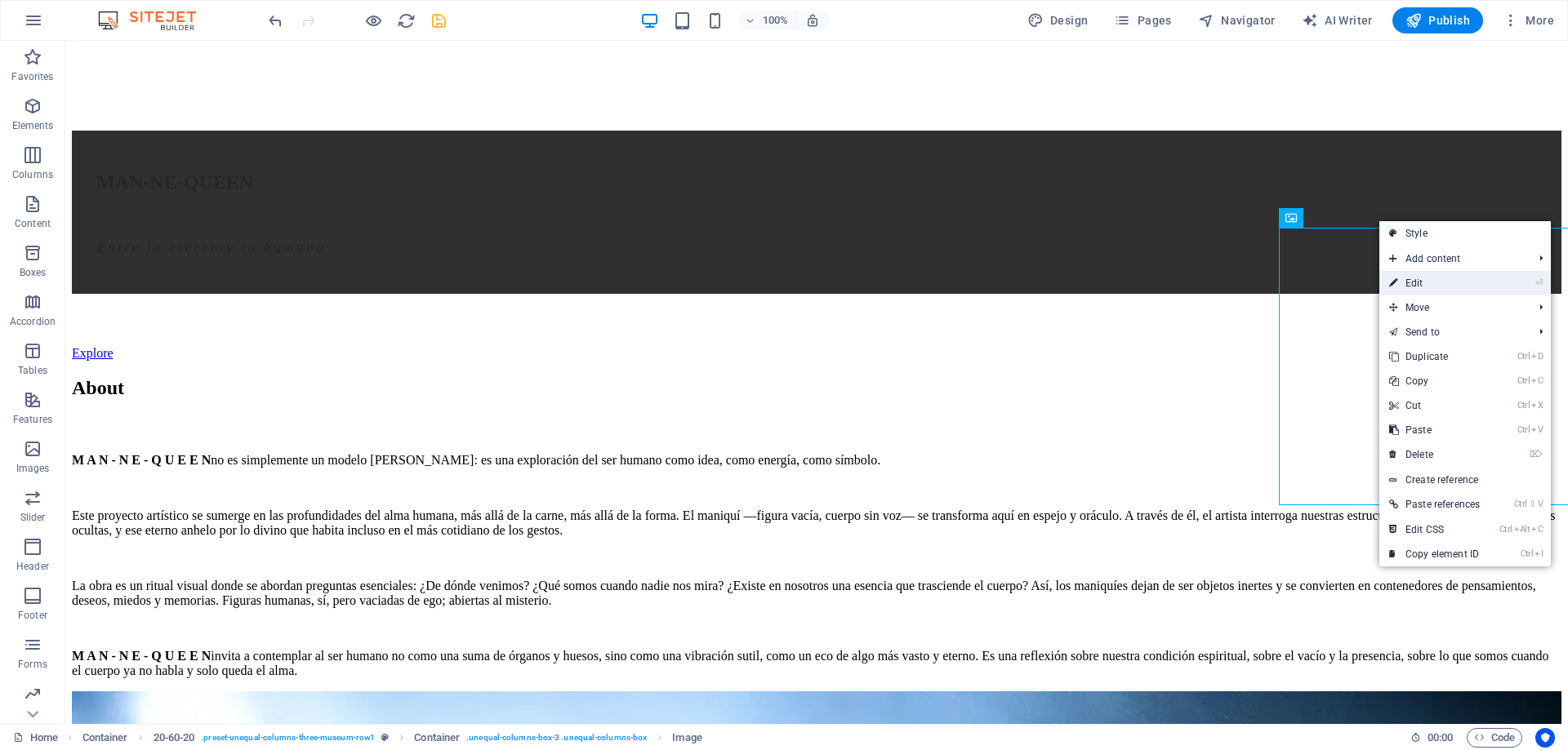
click at [1431, 281] on link "⏎ Edit" at bounding box center [1434, 282] width 110 height 24
select select "vw"
select select "px"
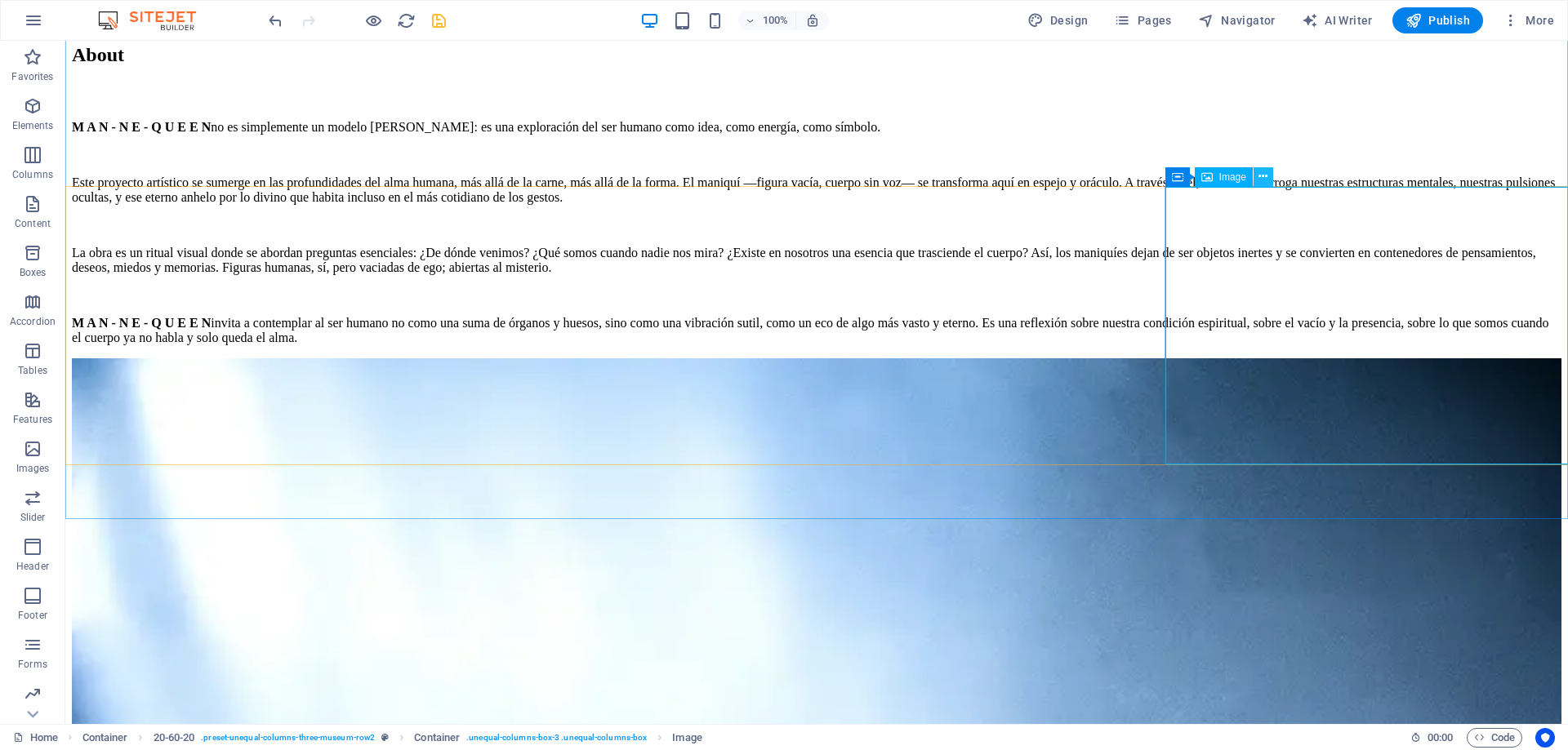
click at [1261, 182] on icon at bounding box center [1262, 177] width 9 height 17
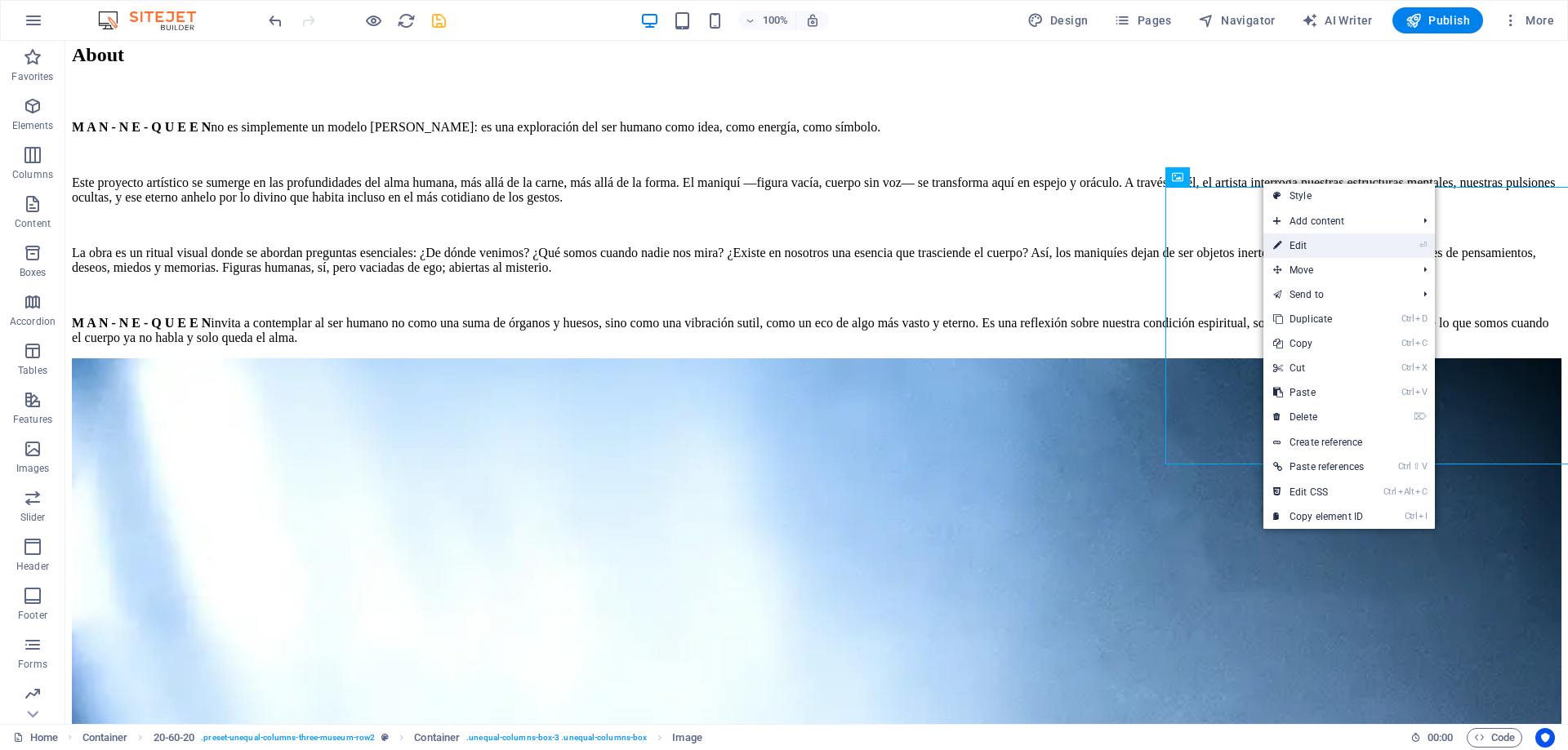
drag, startPoint x: 1303, startPoint y: 244, endPoint x: 946, endPoint y: 205, distance: 359.1
click at [1303, 244] on link "⏎ Edit" at bounding box center [1318, 245] width 110 height 24
select select "vw"
select select "px"
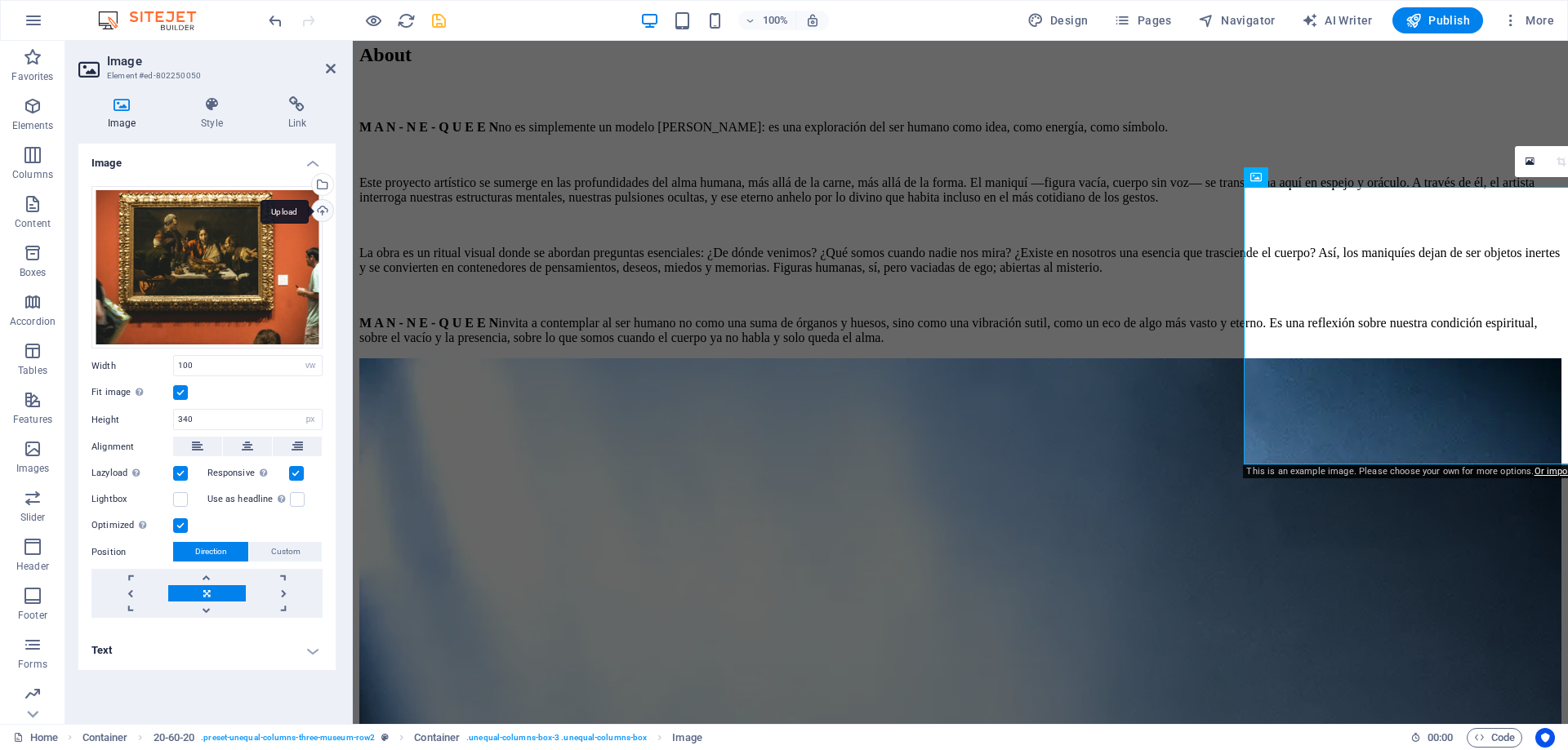
click at [322, 211] on div "Upload" at bounding box center [320, 211] width 24 height 24
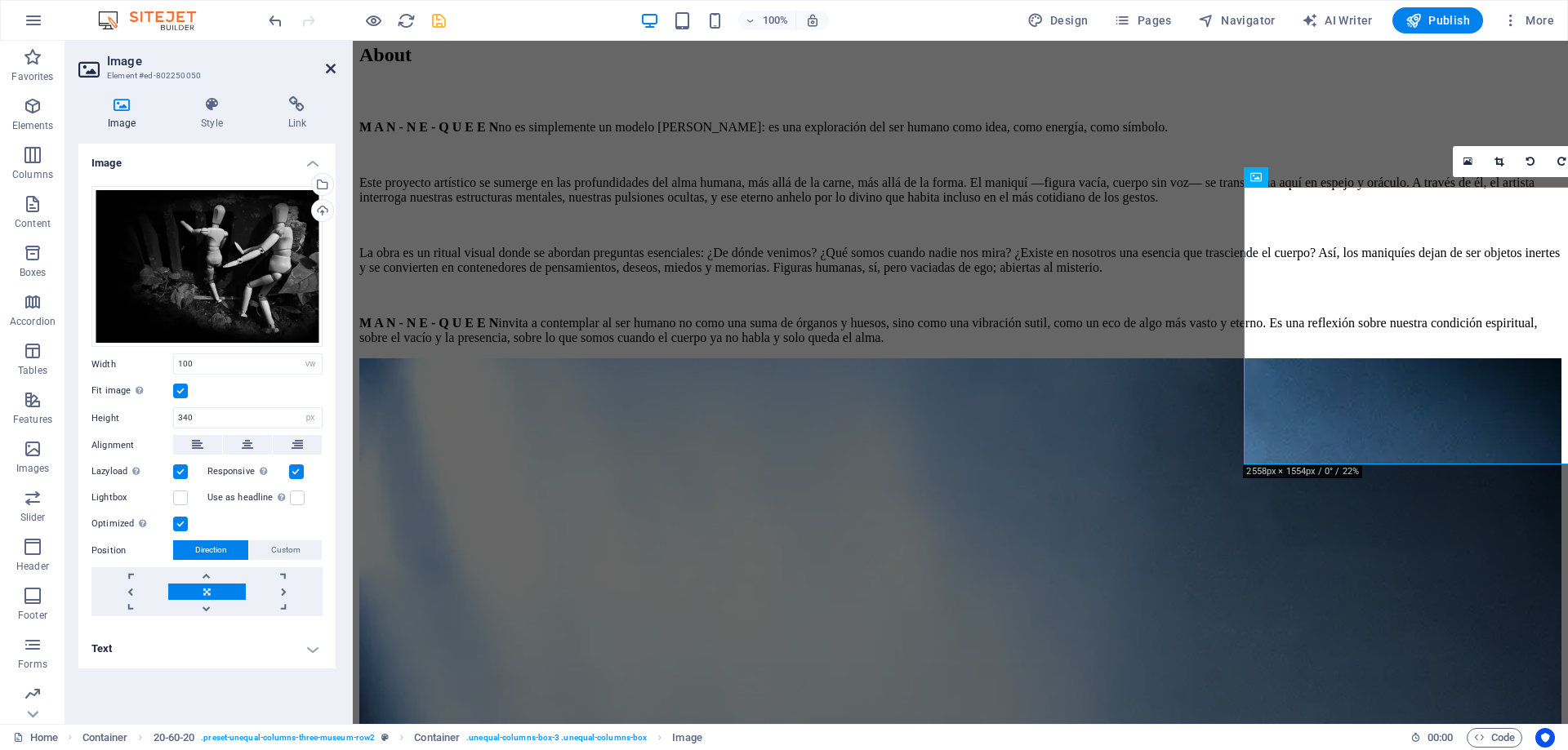
click at [330, 66] on icon at bounding box center [330, 68] width 10 height 13
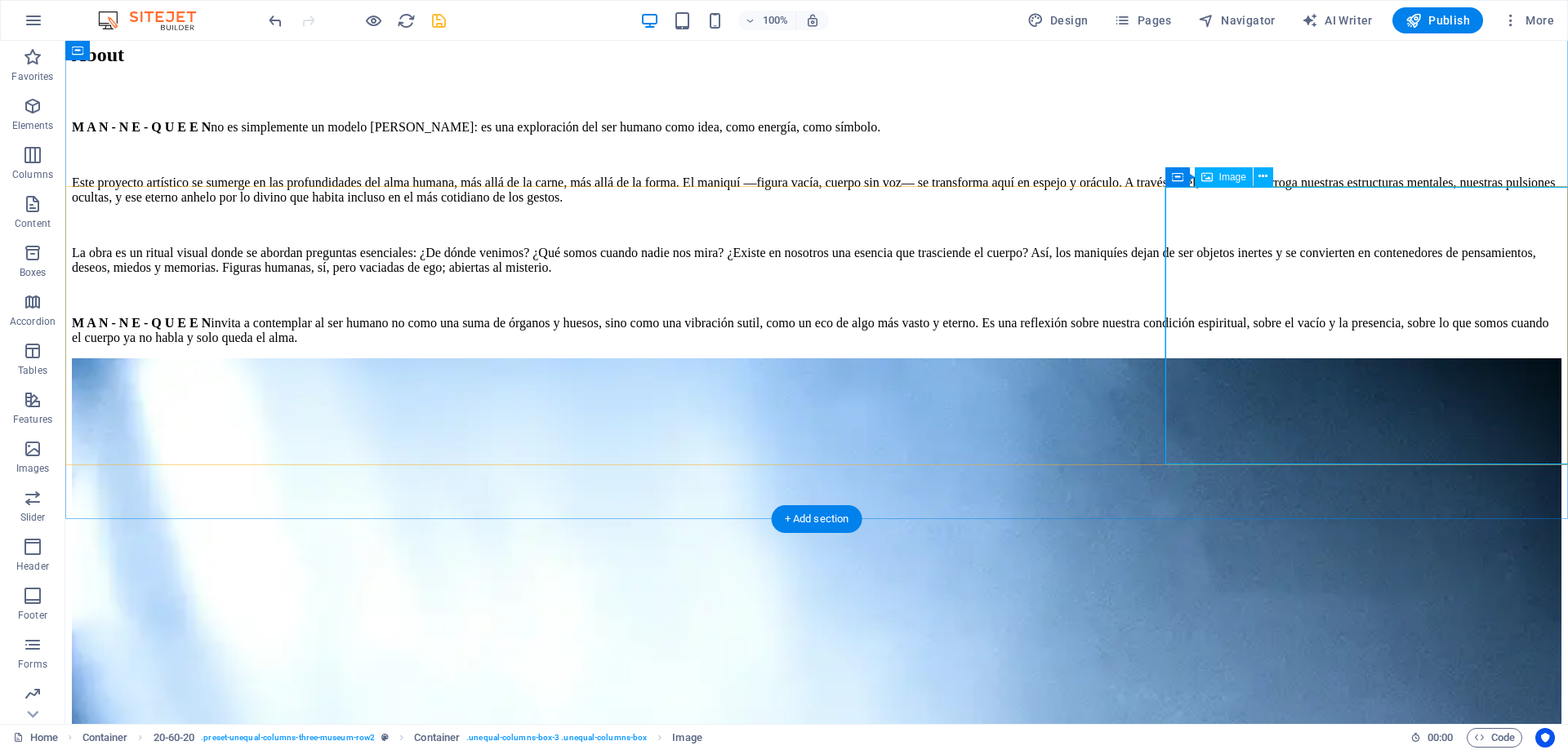
click at [1268, 177] on button at bounding box center [1263, 177] width 20 height 20
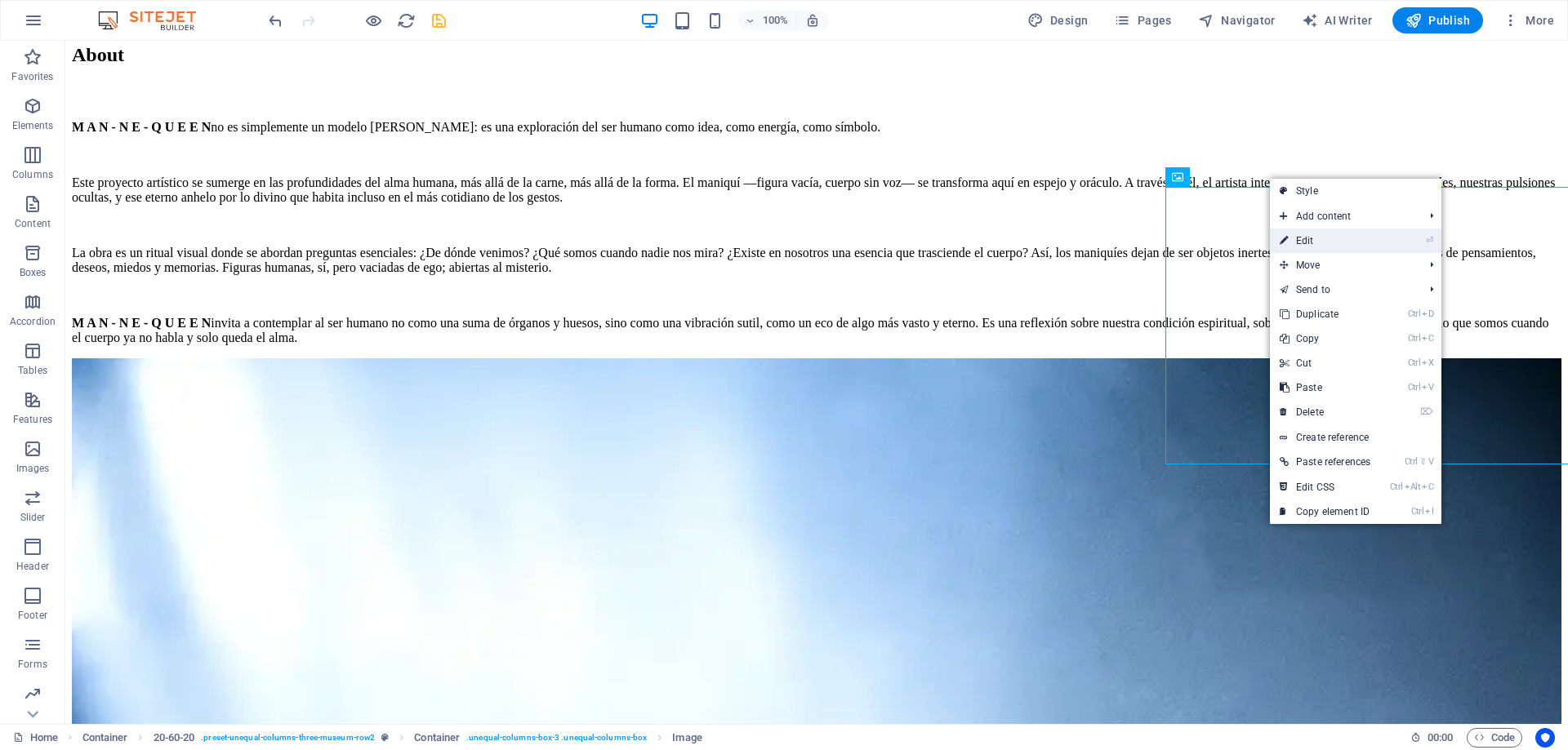
click at [1319, 240] on link "⏎ Edit" at bounding box center [1324, 240] width 110 height 24
select select "vw"
select select "px"
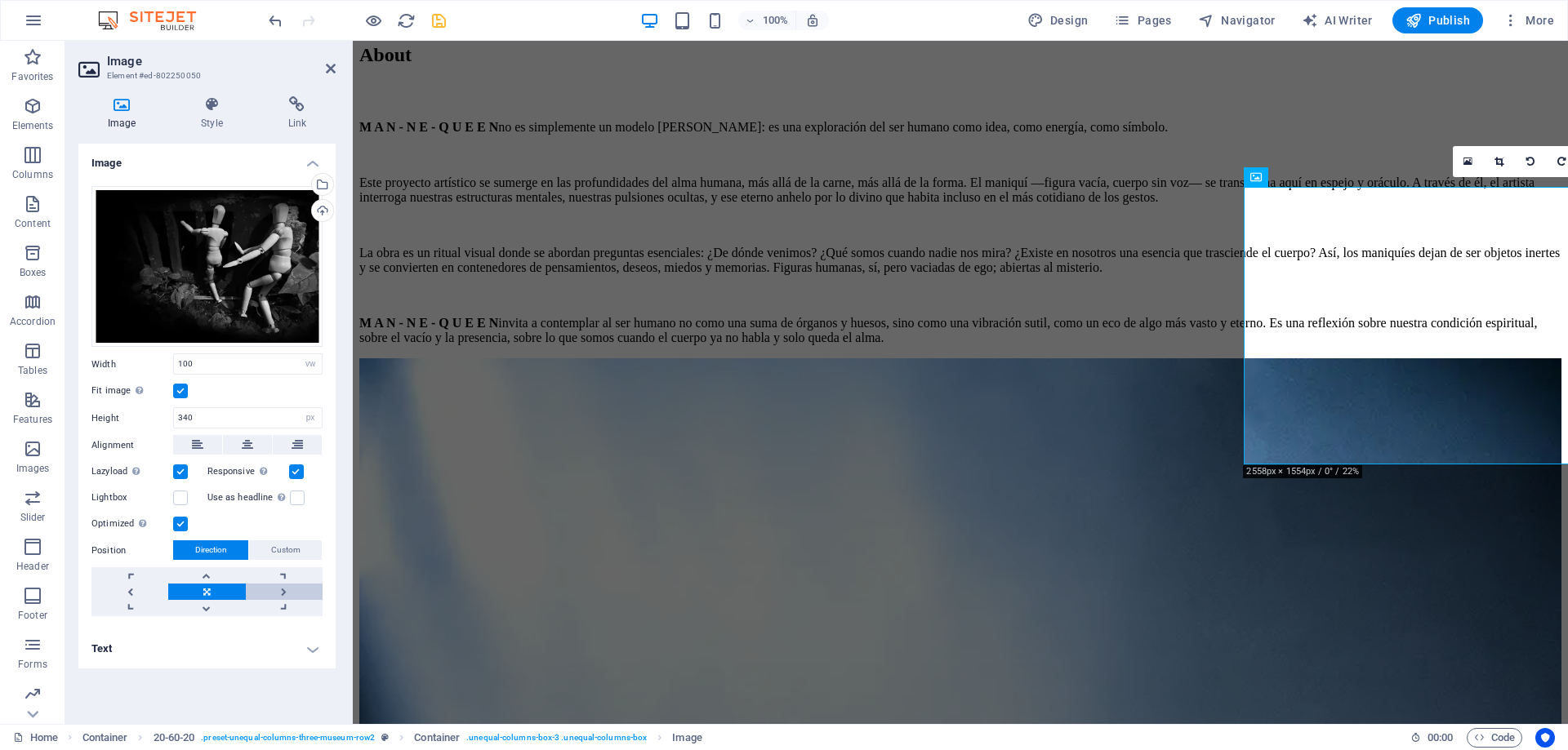
click at [276, 590] on link at bounding box center [284, 591] width 77 height 16
click at [207, 590] on link at bounding box center [207, 591] width 77 height 16
click at [143, 590] on link at bounding box center [130, 591] width 77 height 16
click at [215, 591] on link at bounding box center [207, 591] width 77 height 16
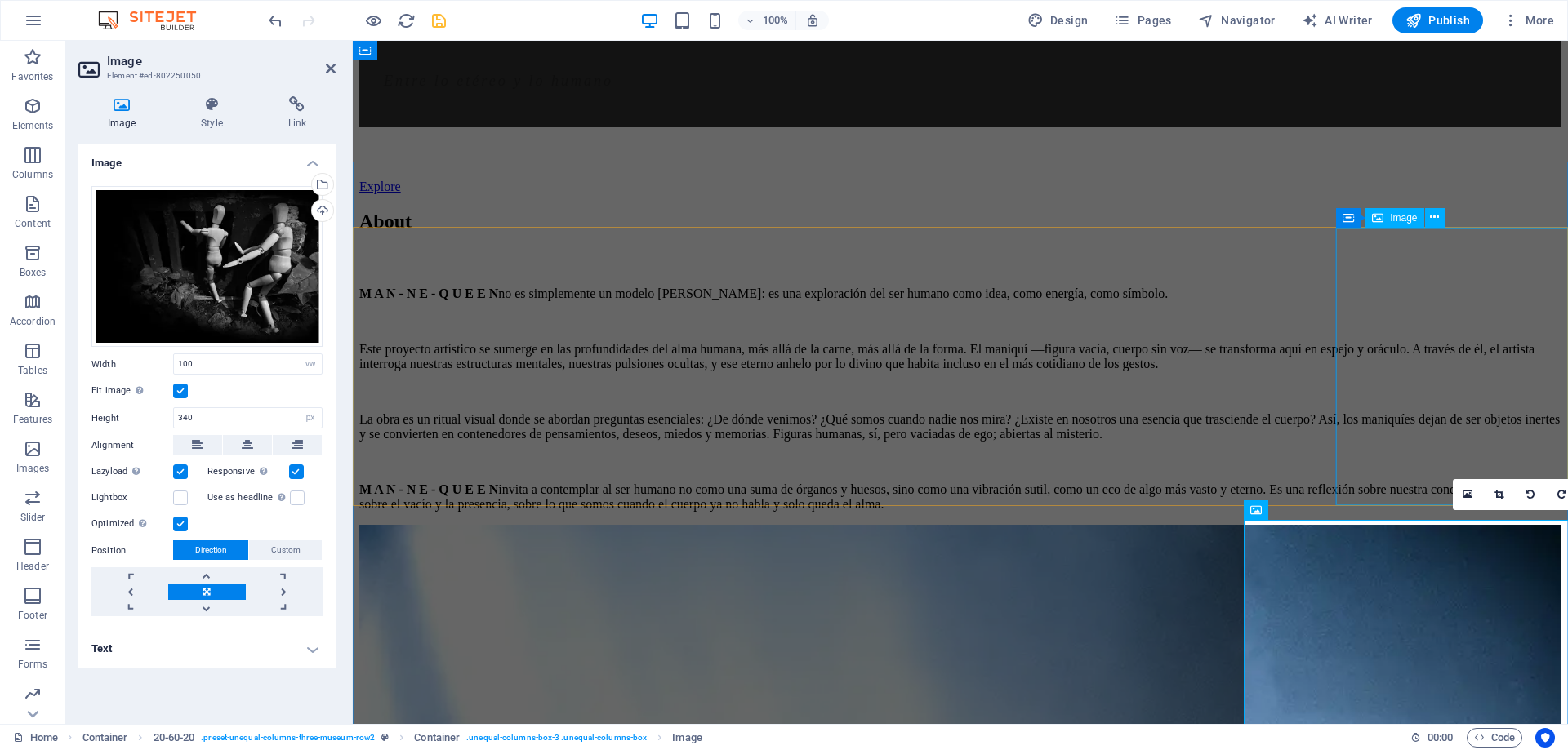
scroll to position [1359, 0]
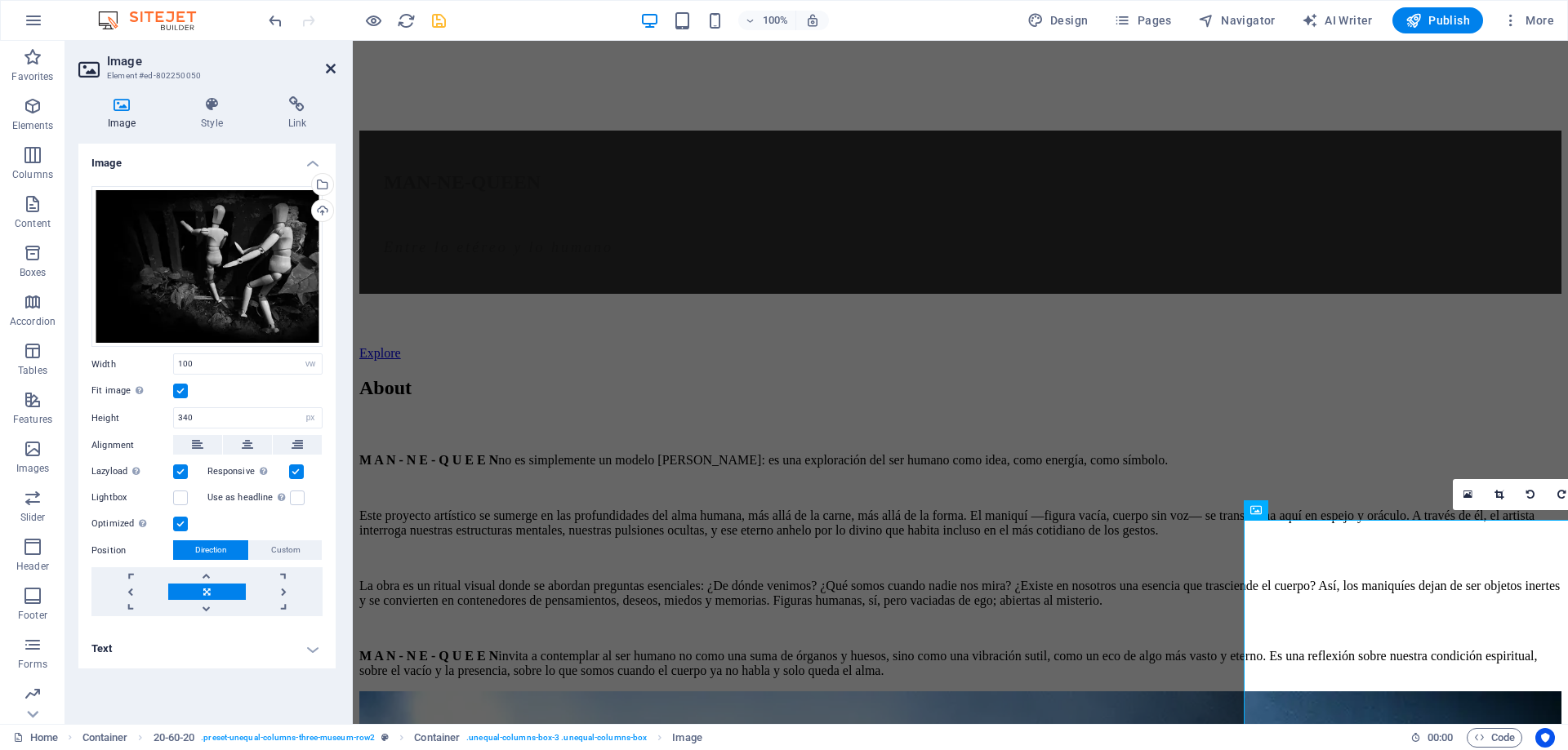
click at [330, 69] on icon at bounding box center [330, 68] width 10 height 13
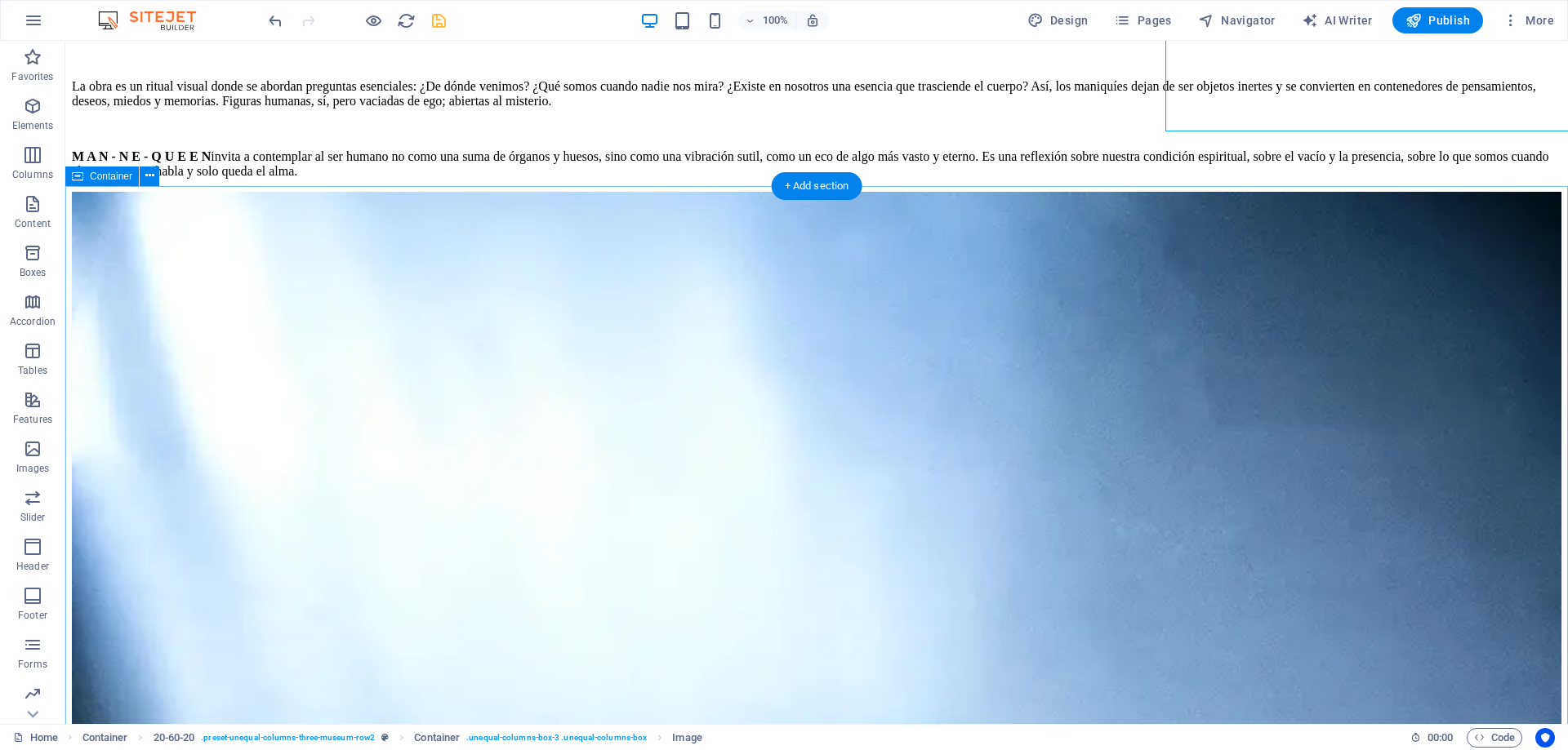
scroll to position [2025, 0]
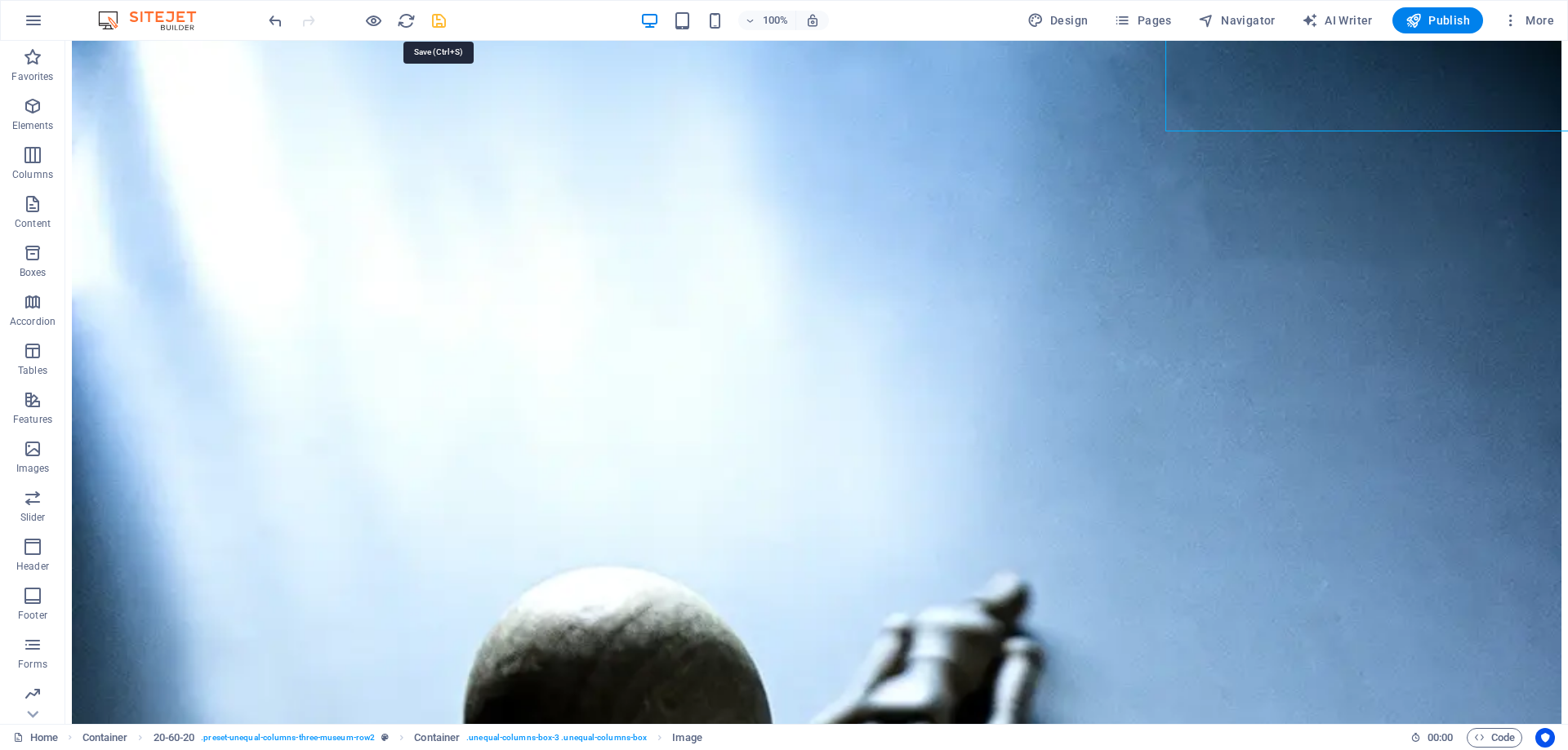
click at [434, 14] on icon "save" at bounding box center [438, 21] width 19 height 19
checkbox input "false"
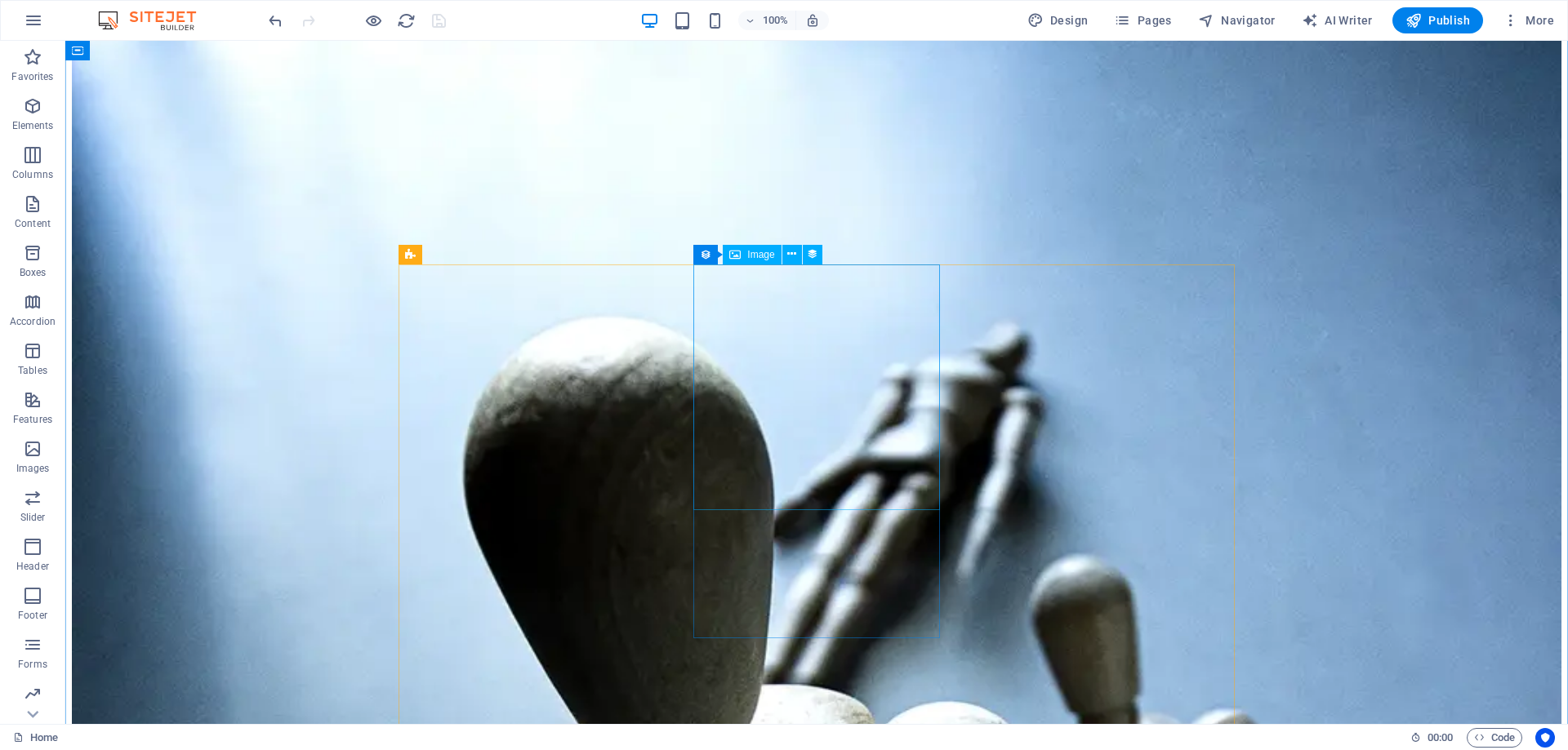
scroll to position [2192, 0]
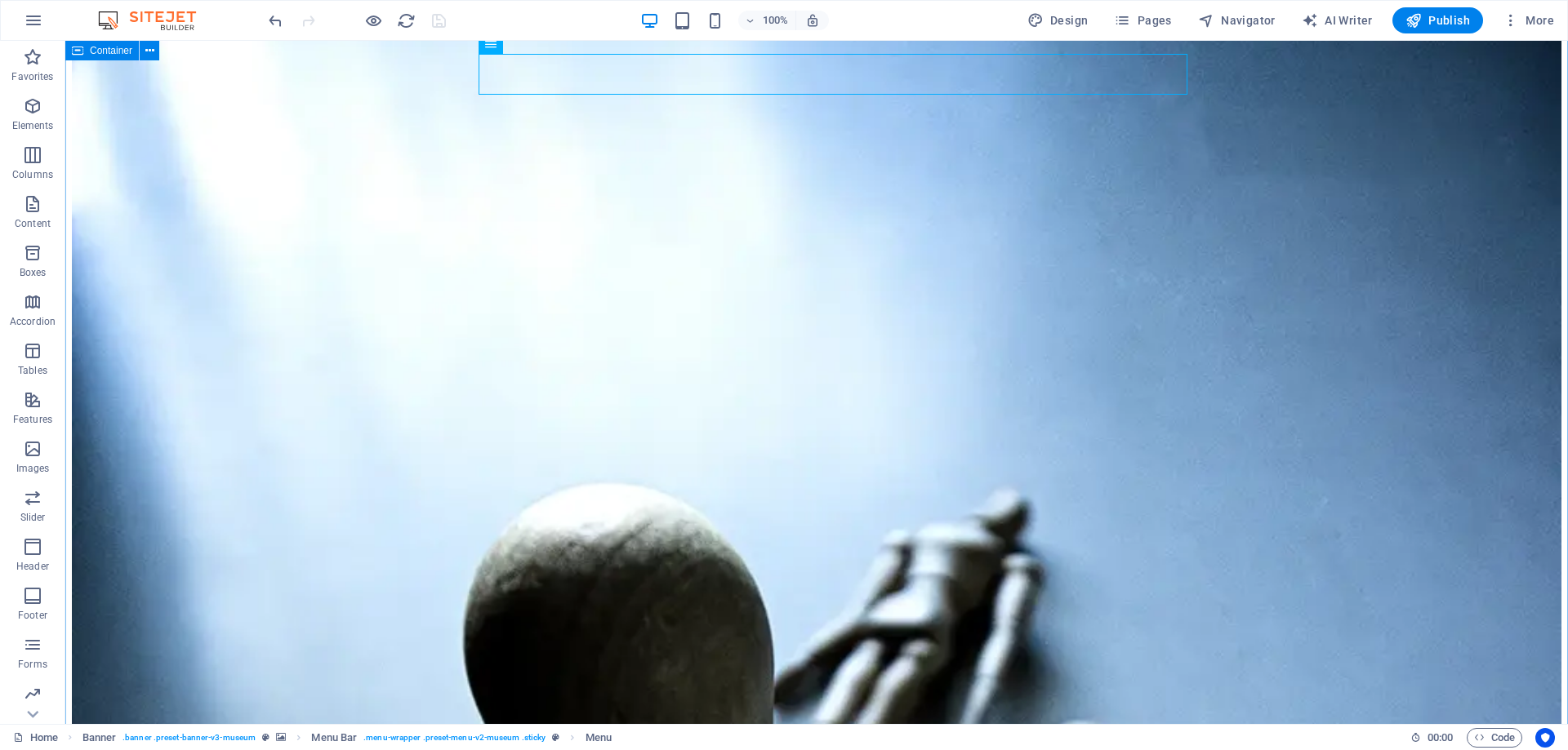
scroll to position [1859, 0]
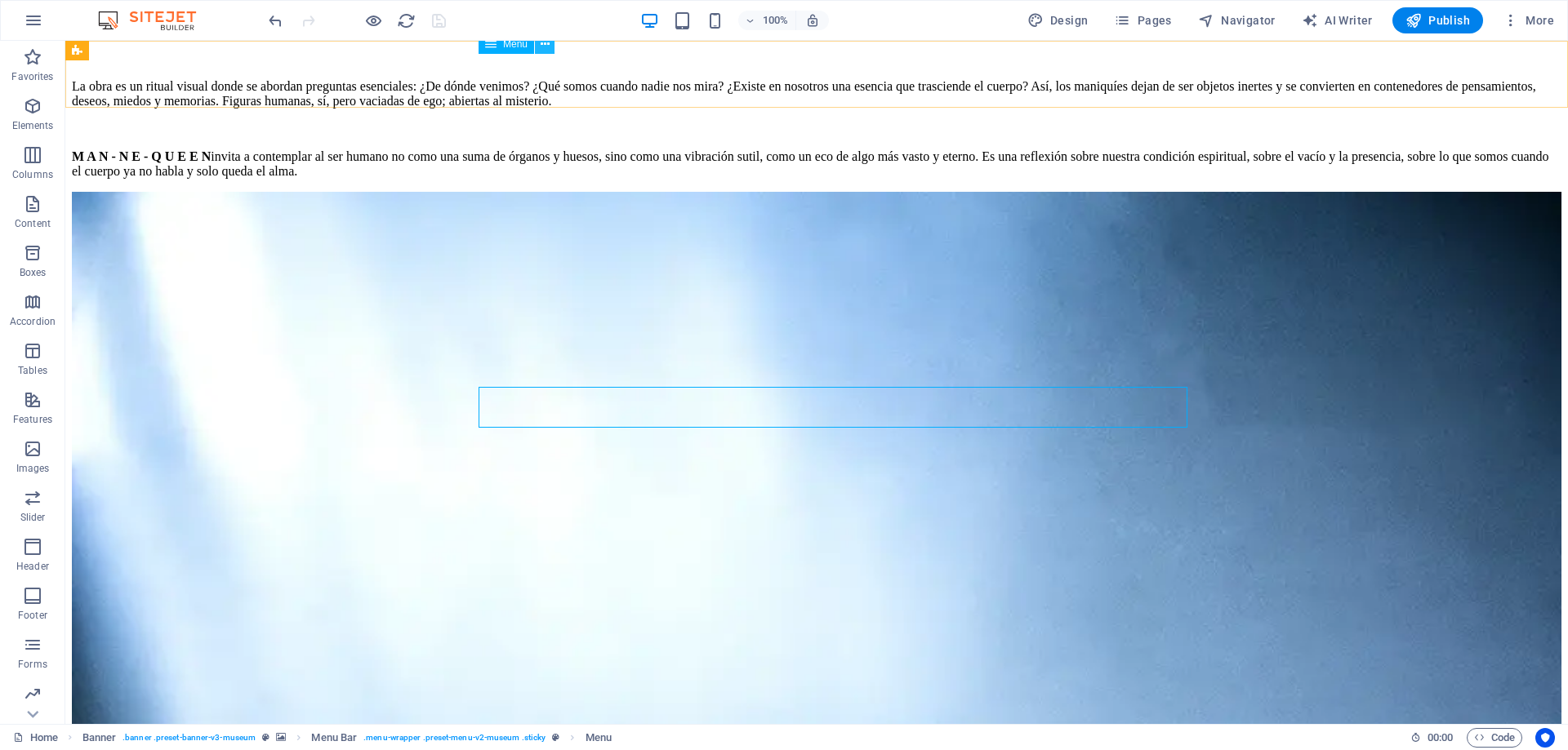
click at [544, 47] on icon at bounding box center [545, 44] width 9 height 17
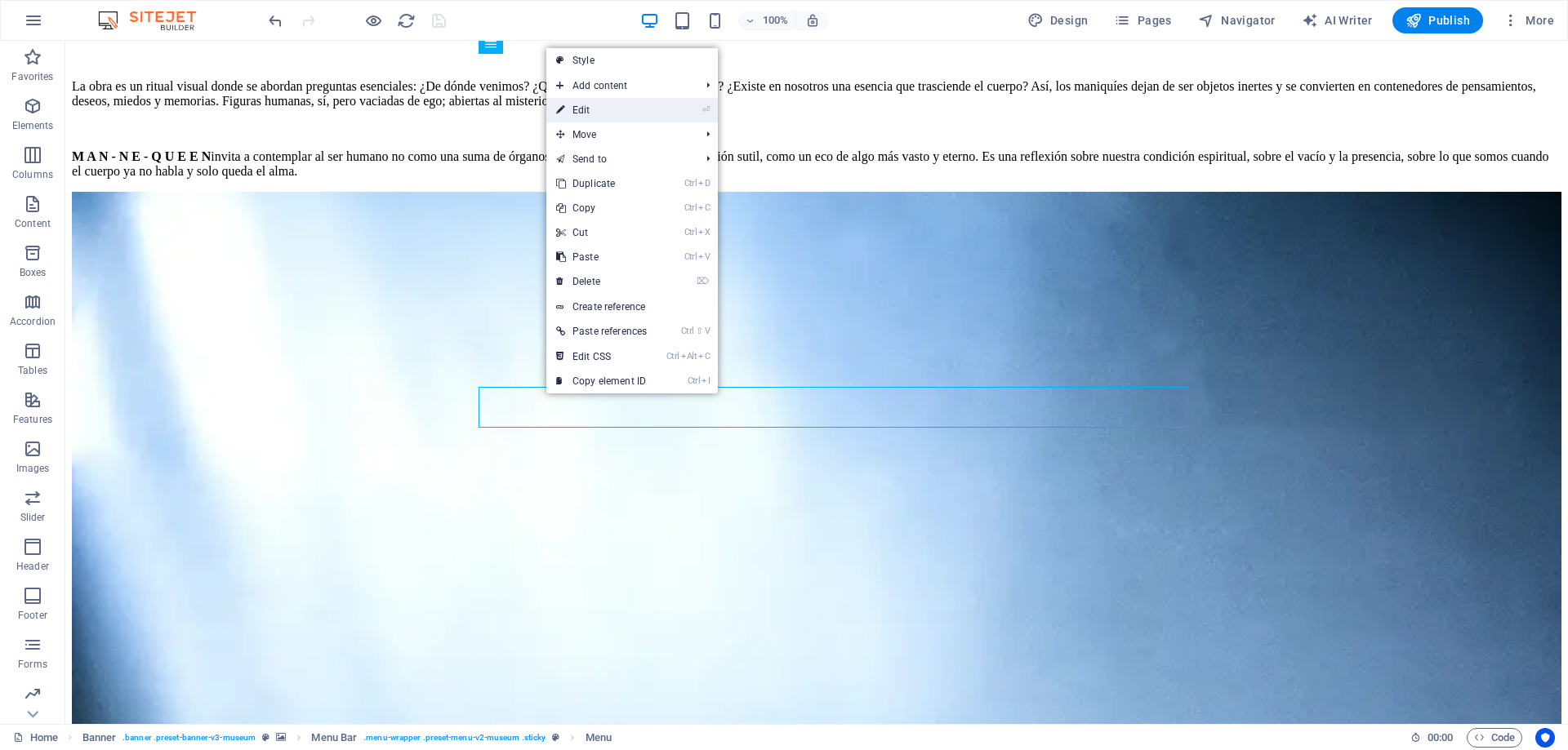
click at [589, 108] on link "⏎ Edit" at bounding box center [601, 109] width 110 height 24
select select
select select "1"
select select
select select "2"
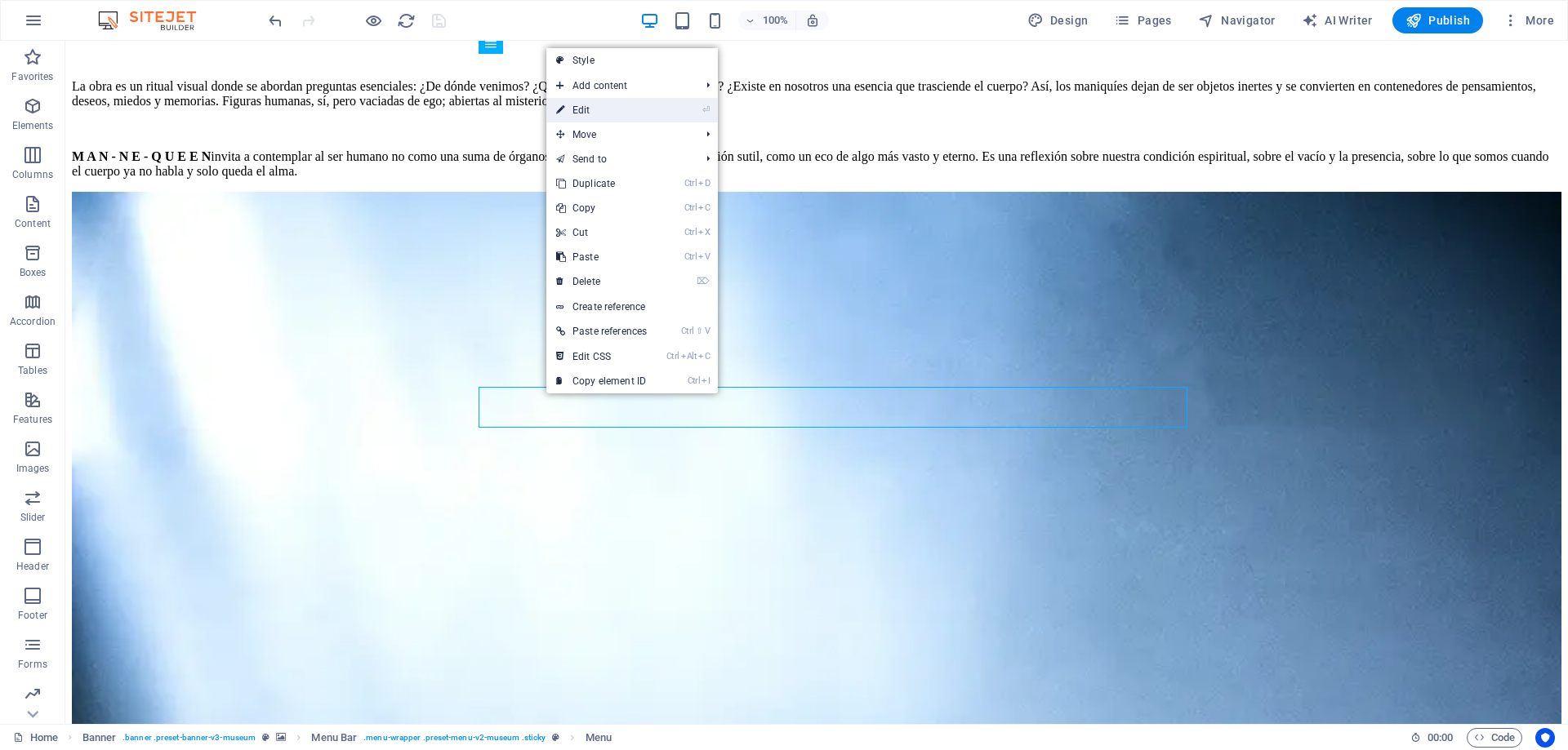
select select
select select "3"
select select
select select "4"
select select
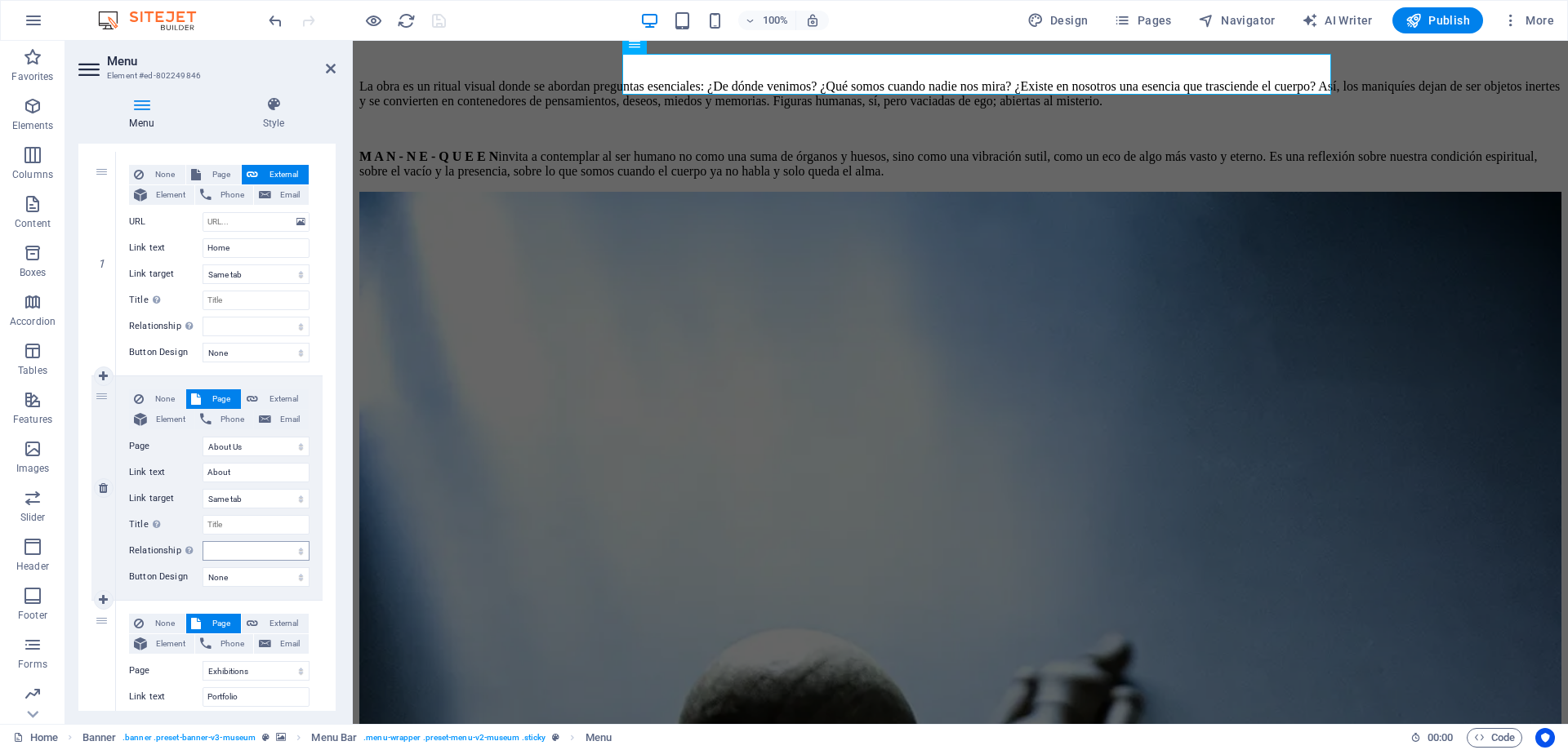
scroll to position [367, 0]
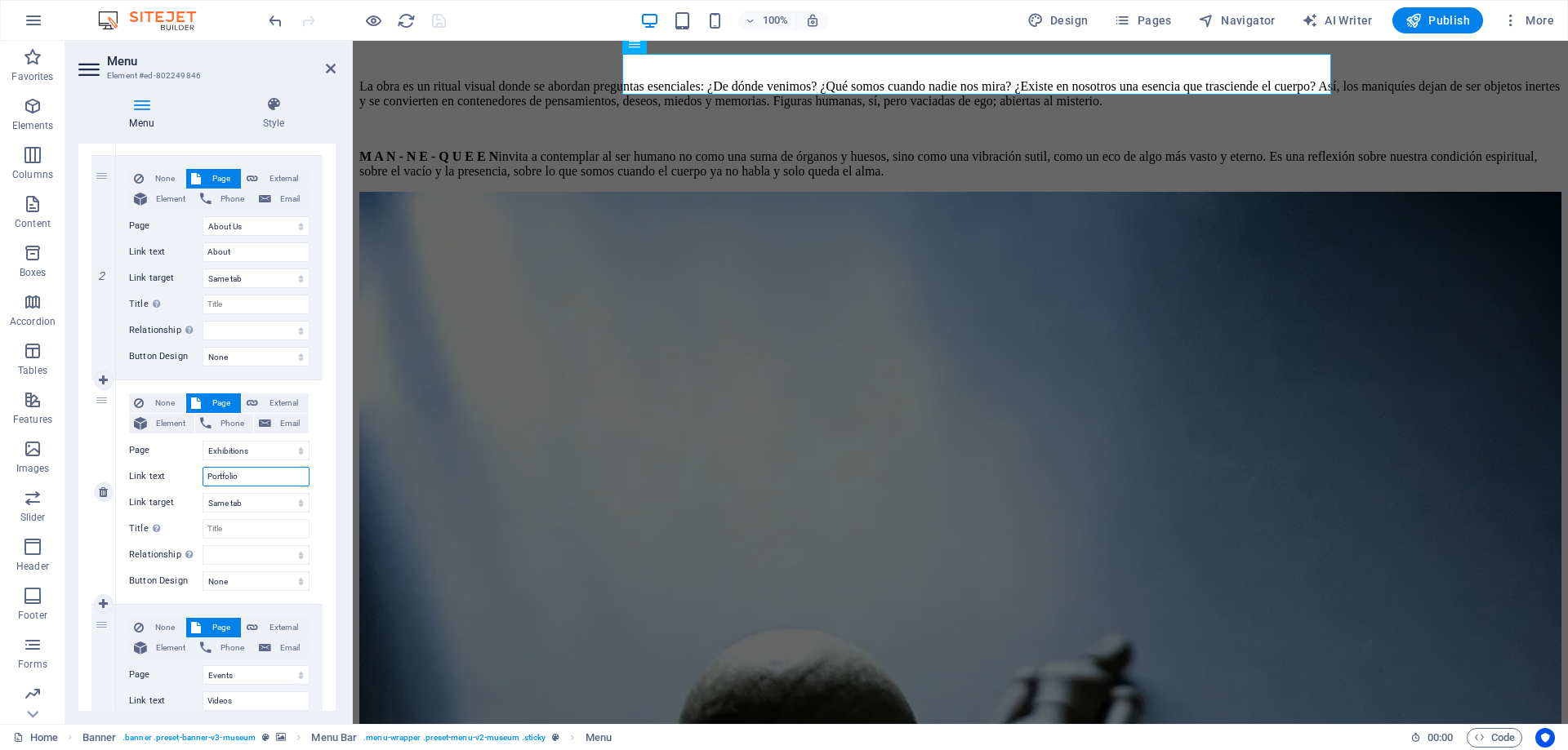
drag, startPoint x: 252, startPoint y: 473, endPoint x: 162, endPoint y: 471, distance: 90.0
click at [203, 471] on input "Portfolio" at bounding box center [256, 477] width 107 height 20
type input "P"
select select
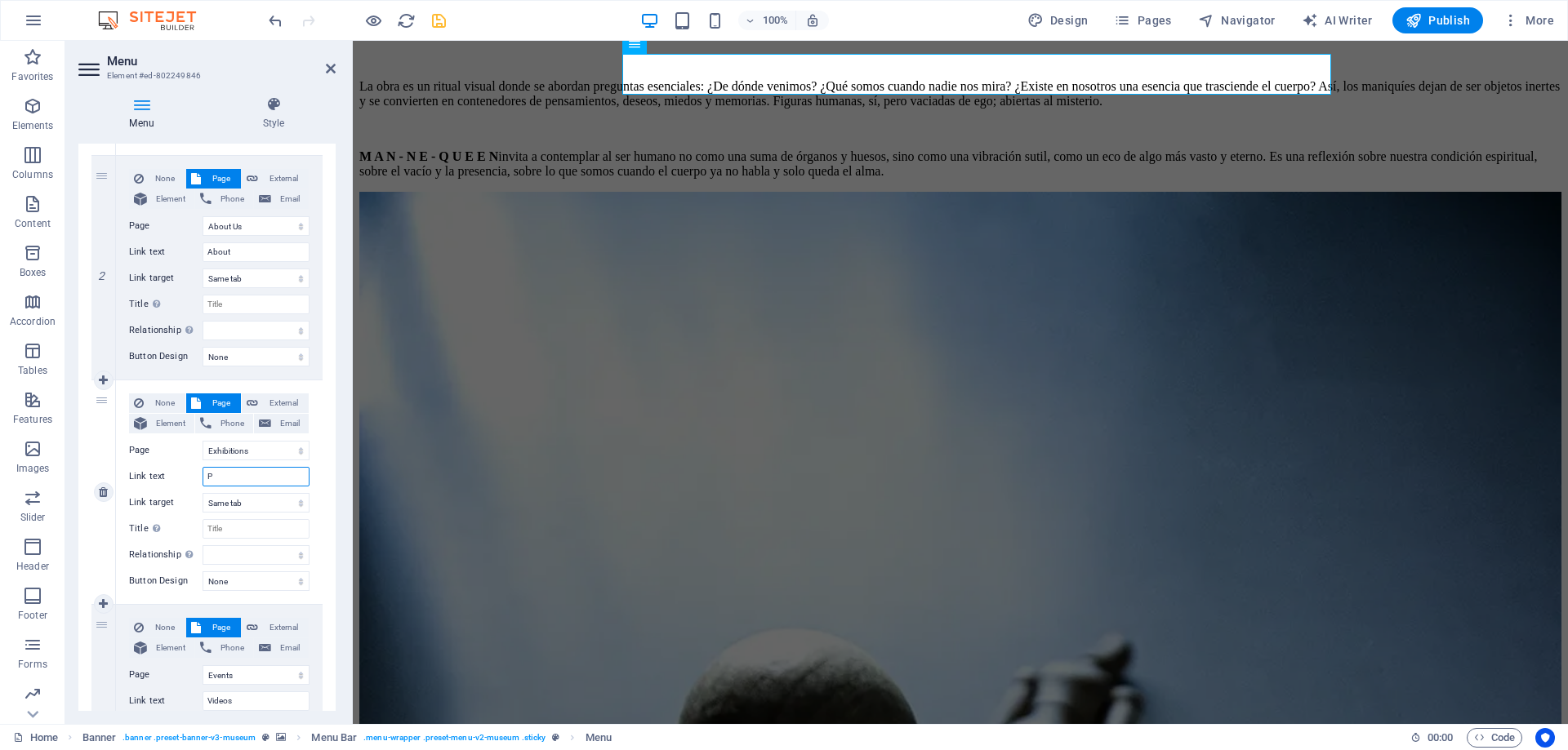
select select
type input "Photos"
select select
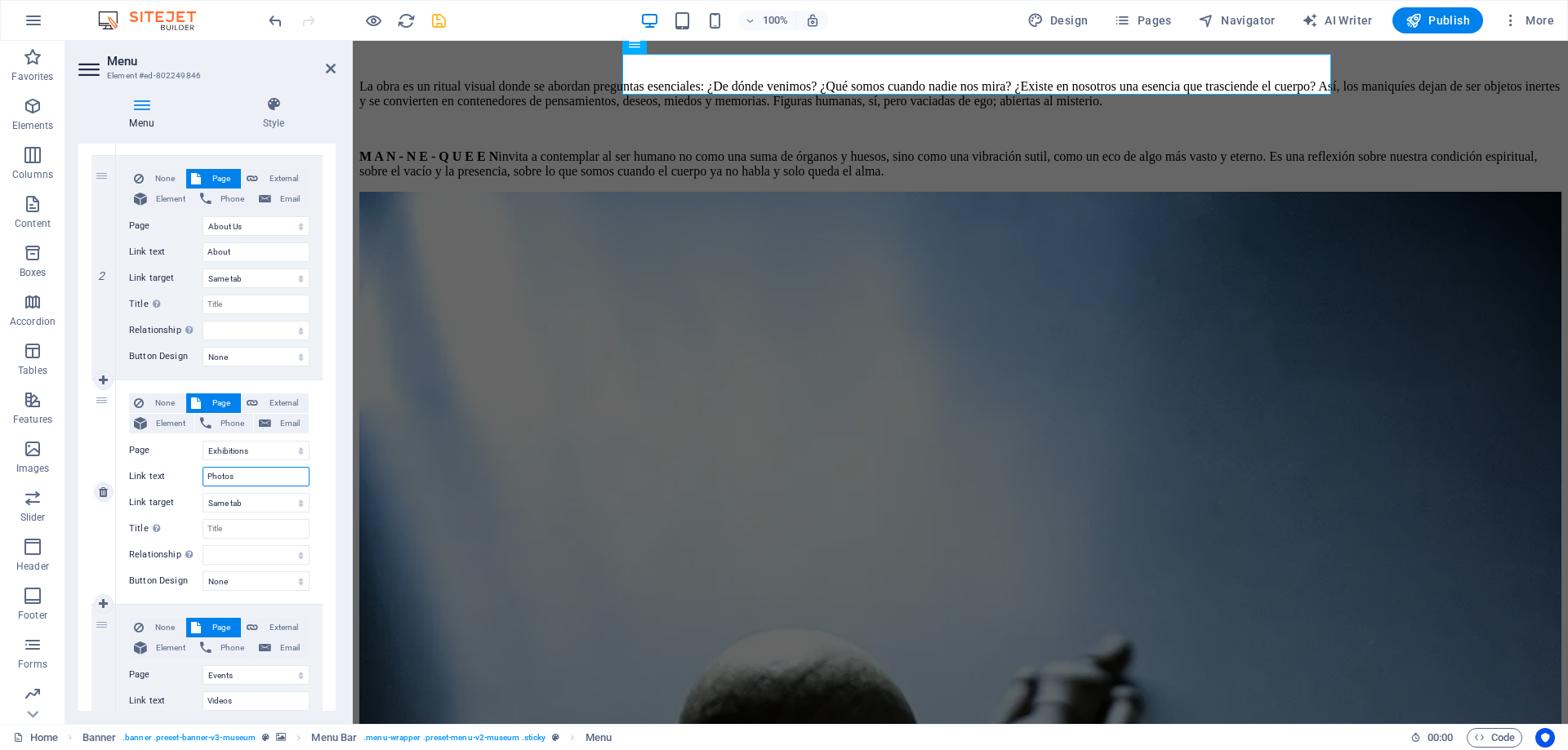
select select
type input "Photos"
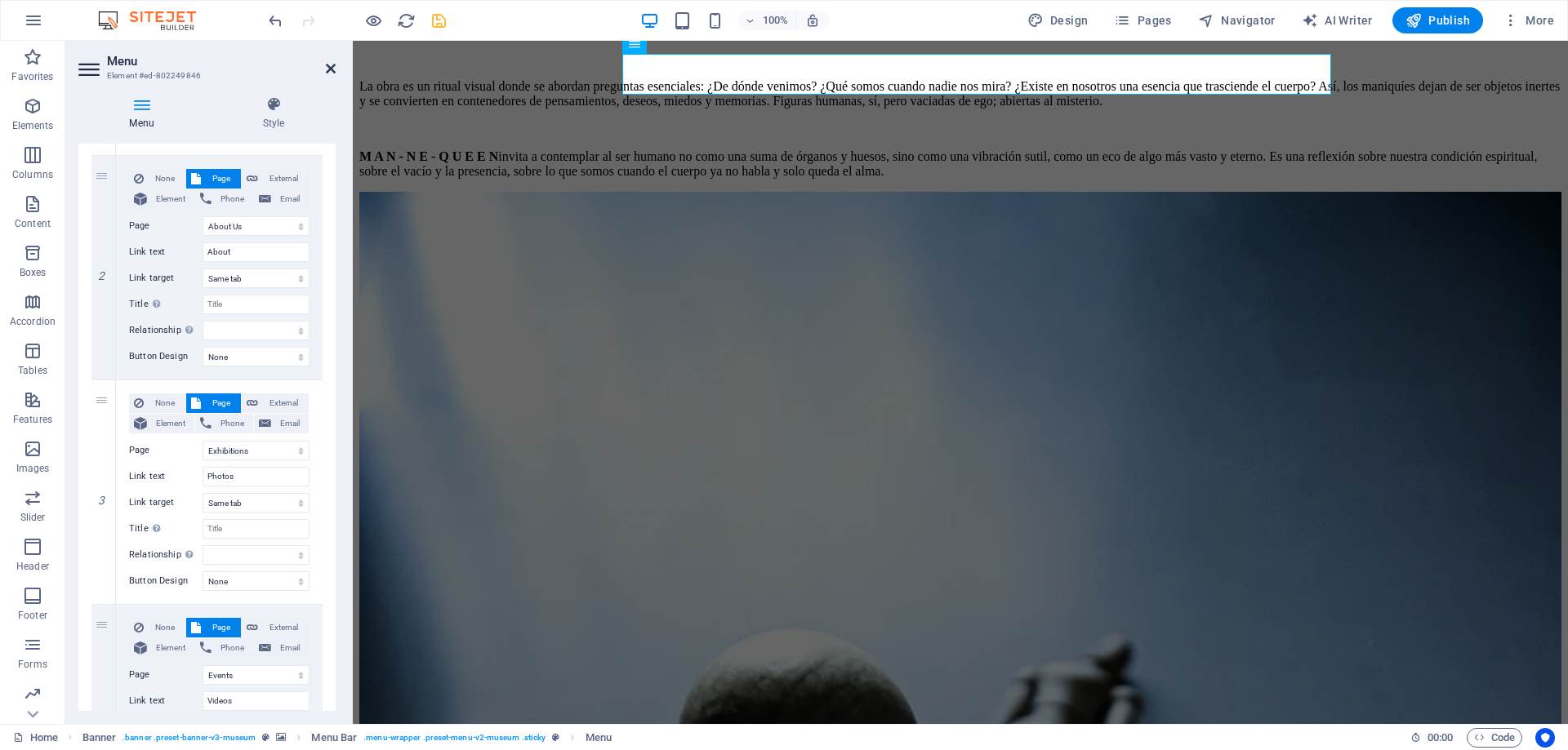
click at [326, 68] on icon at bounding box center [330, 68] width 10 height 13
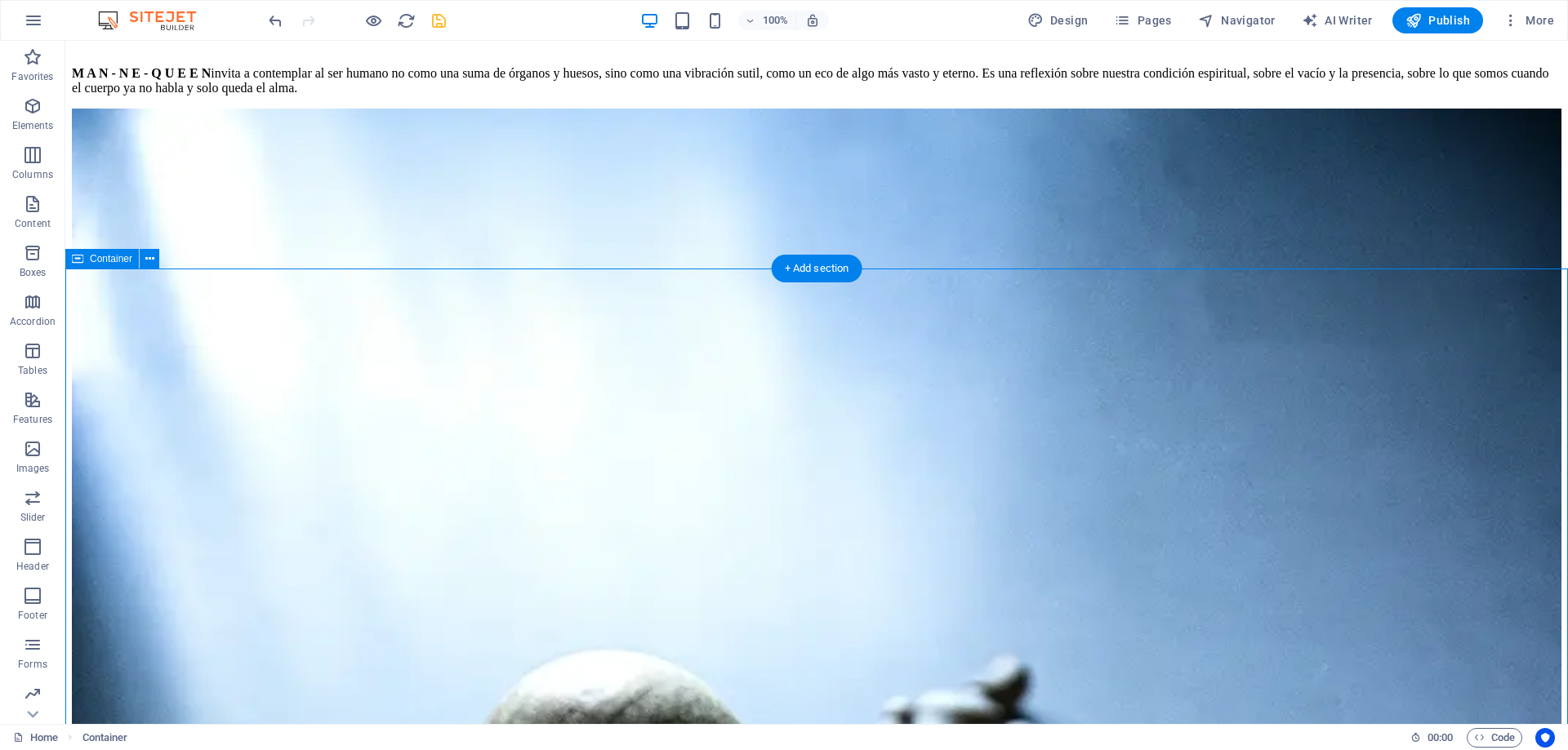
scroll to position [2192, 0]
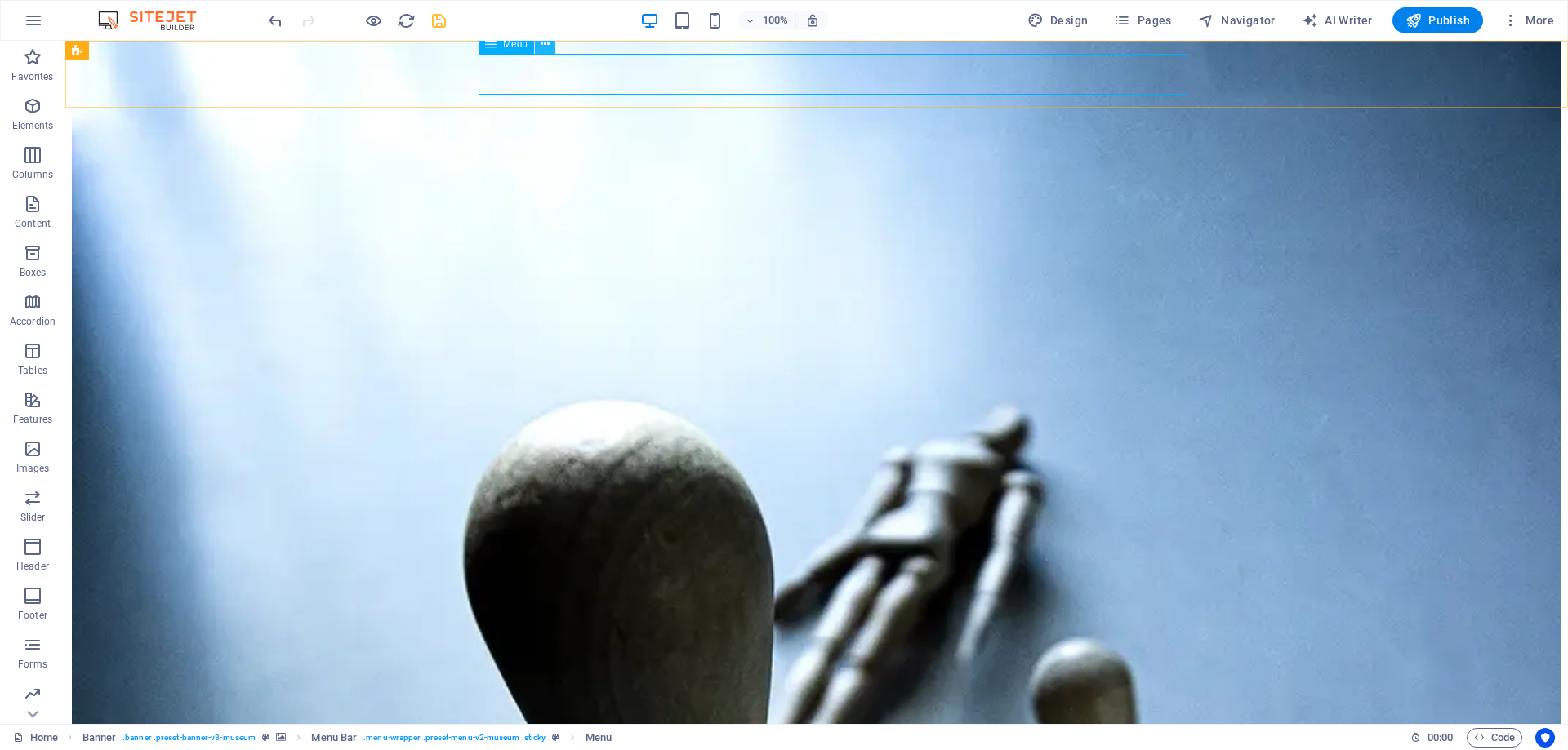
click at [538, 46] on button at bounding box center [545, 44] width 20 height 20
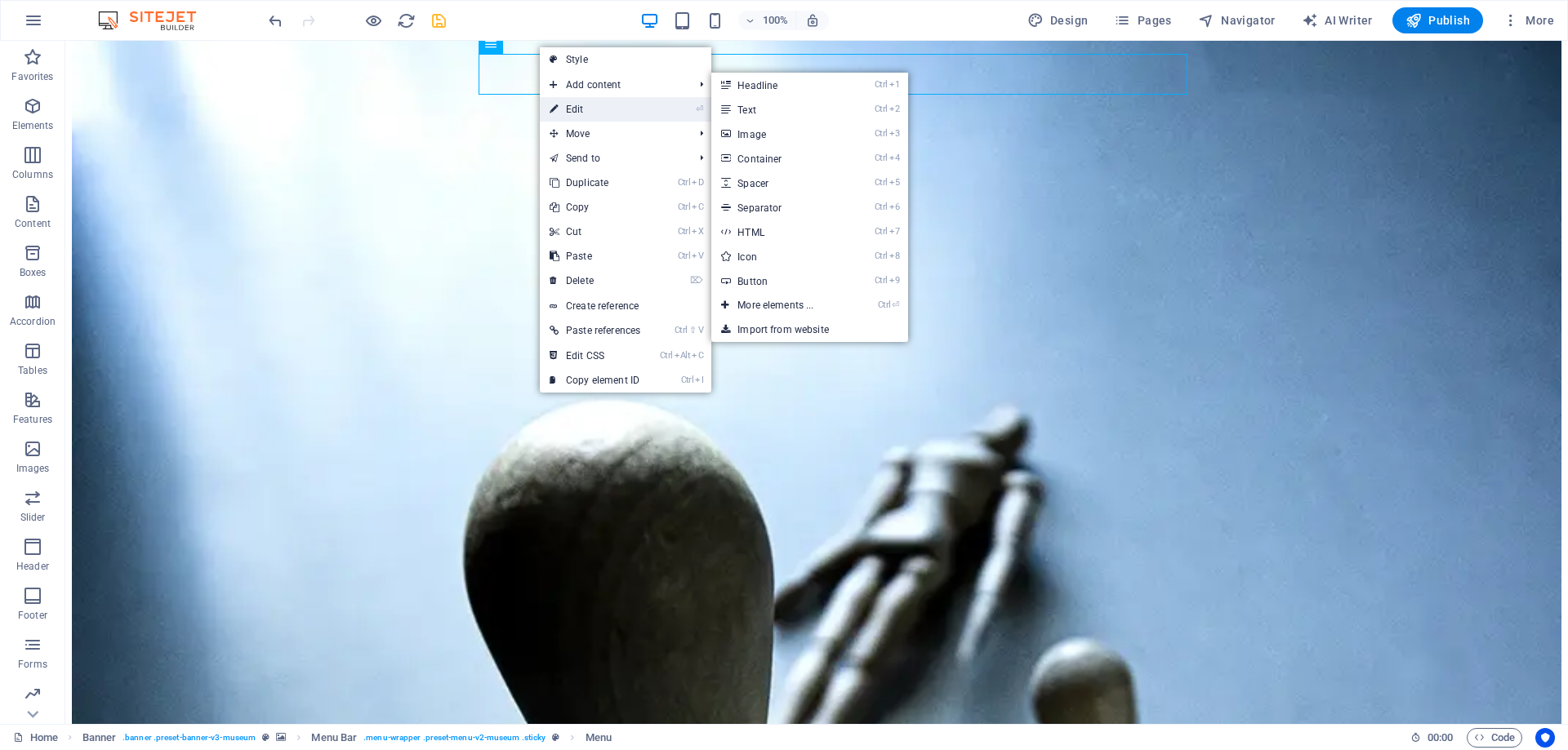
click at [576, 113] on link "⏎ Edit" at bounding box center [594, 108] width 110 height 24
select select
select select "1"
select select
select select "2"
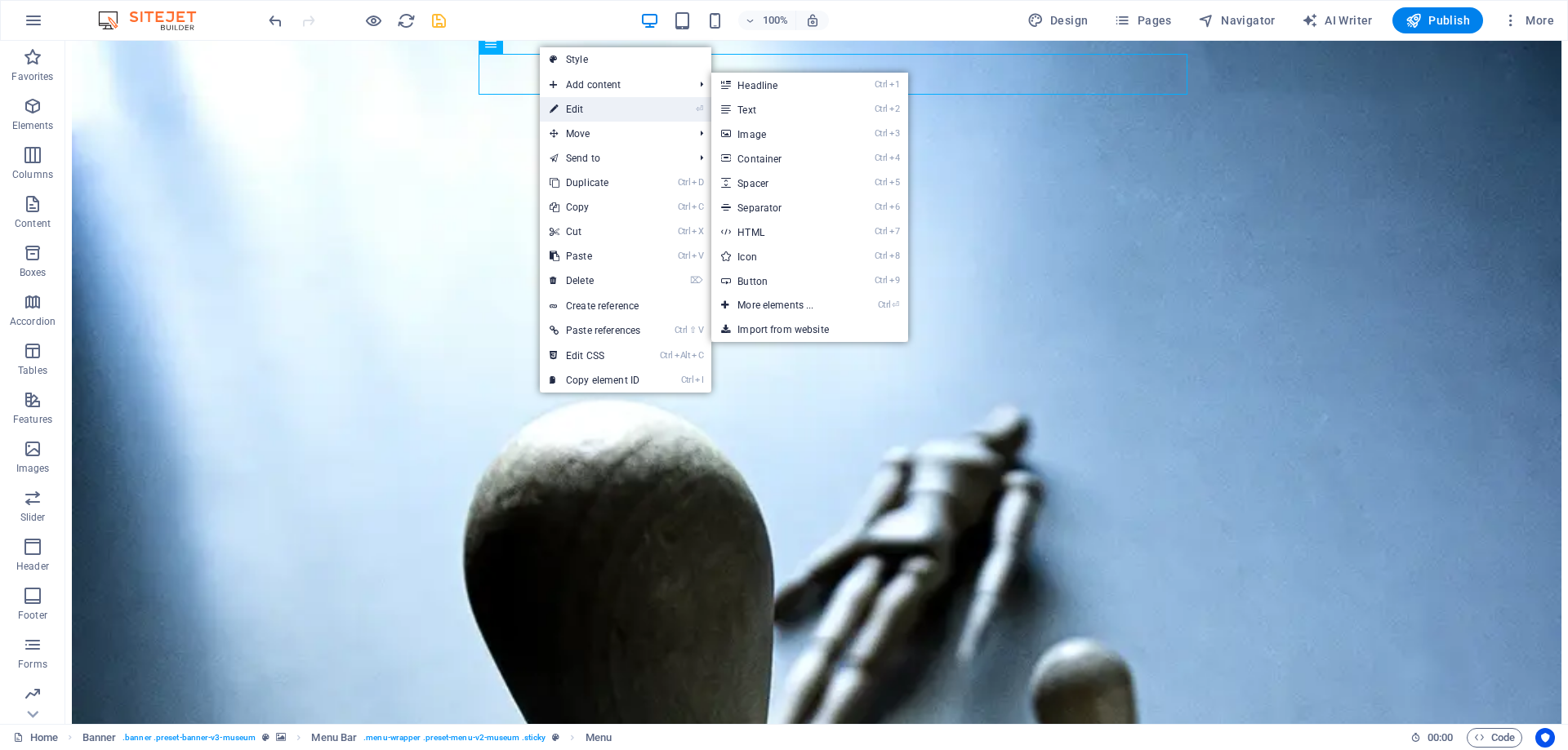
select select
select select "3"
select select
select select "4"
select select
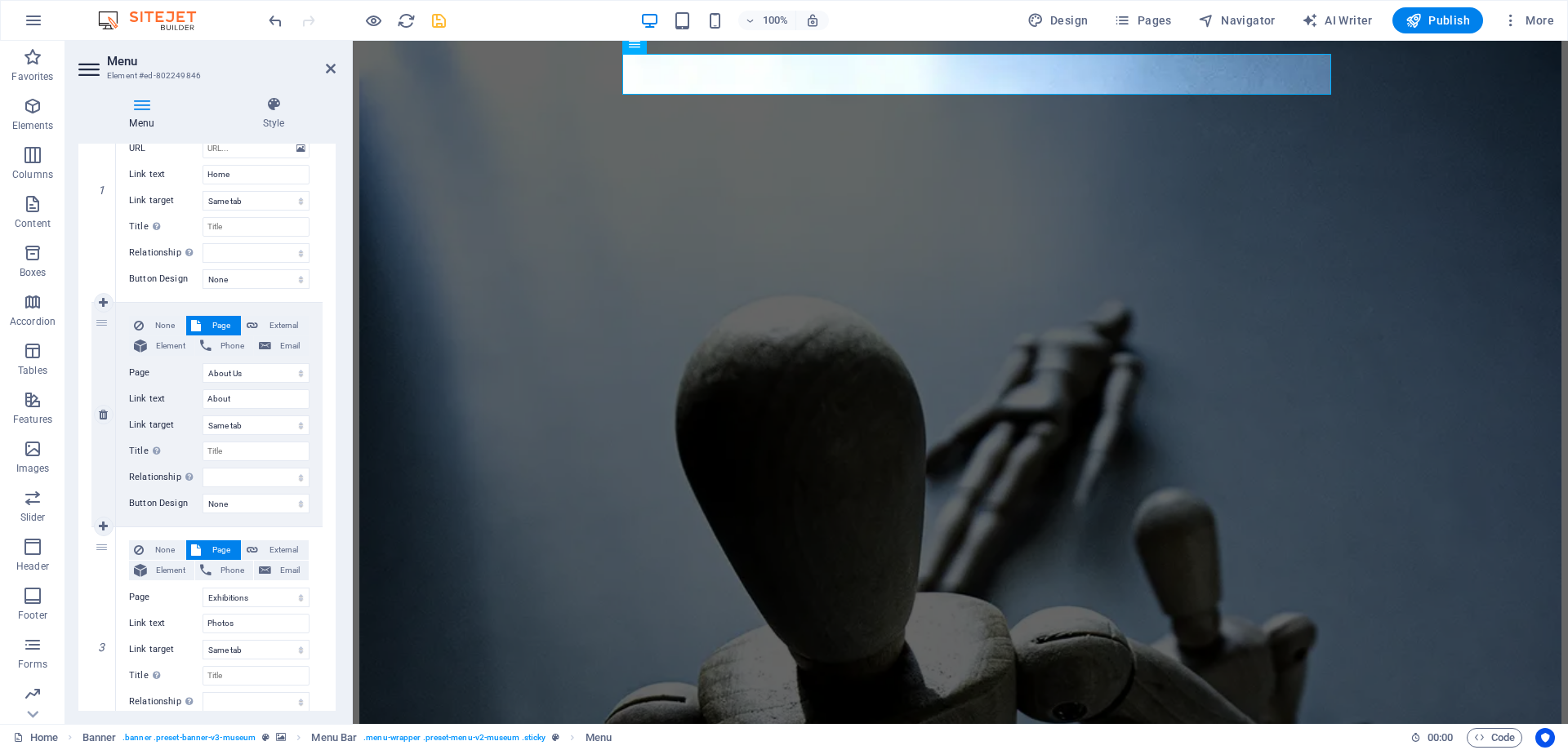
scroll to position [294, 0]
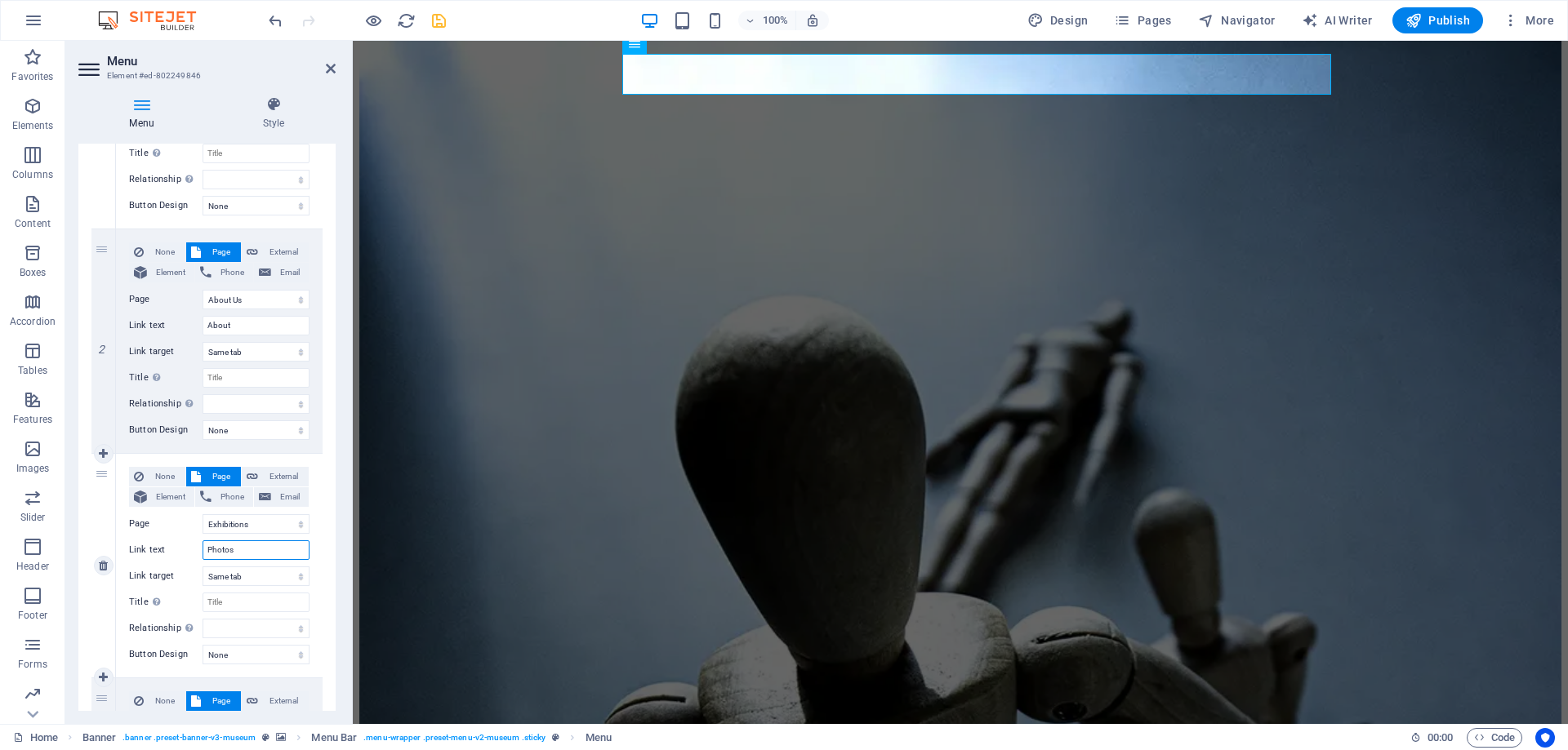
click at [247, 553] on input "Photos" at bounding box center [256, 550] width 107 height 20
click at [247, 552] on input "Photos" at bounding box center [256, 550] width 107 height 20
type input "Colle"
select select
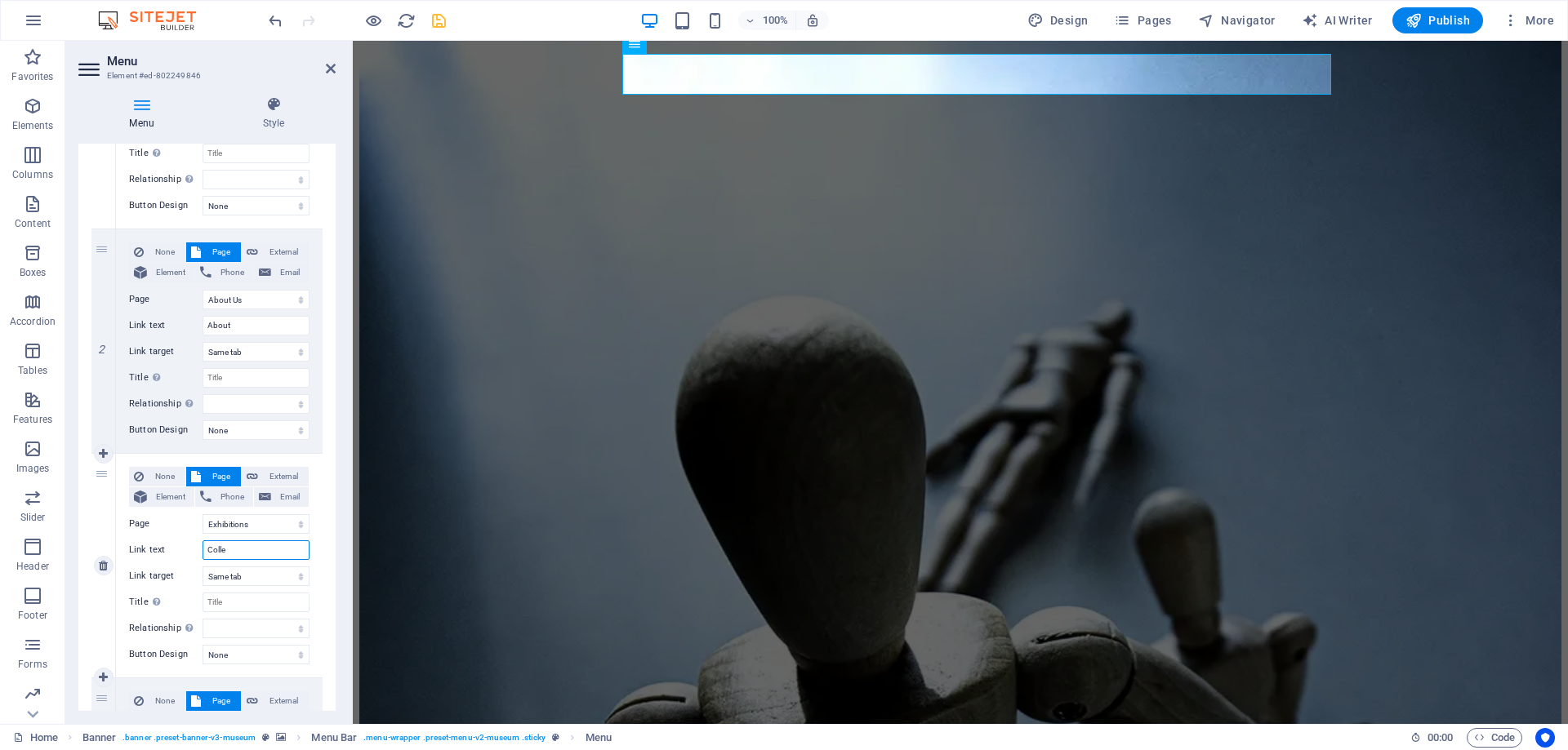
type input "Collec"
select select
type input "Collections"
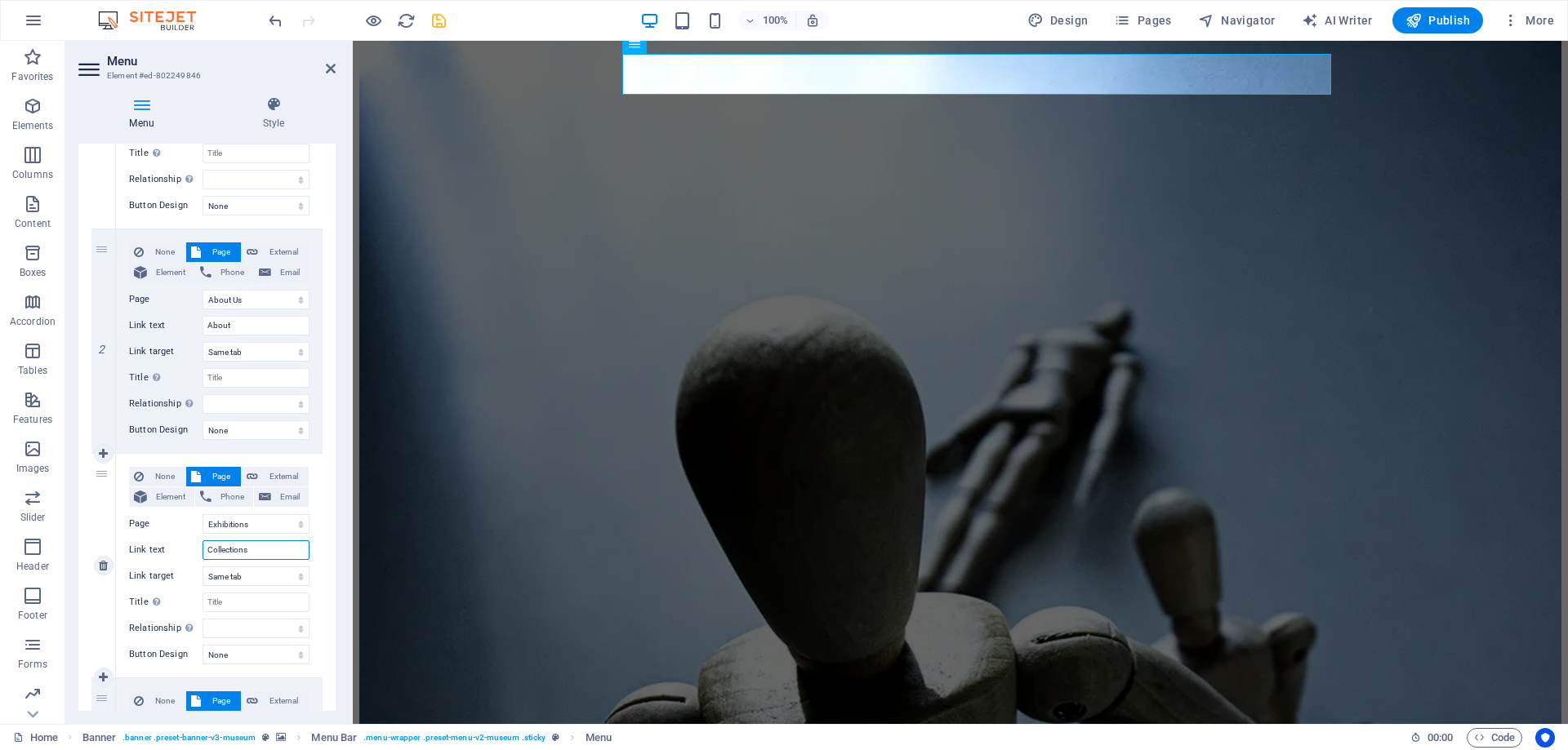
select select
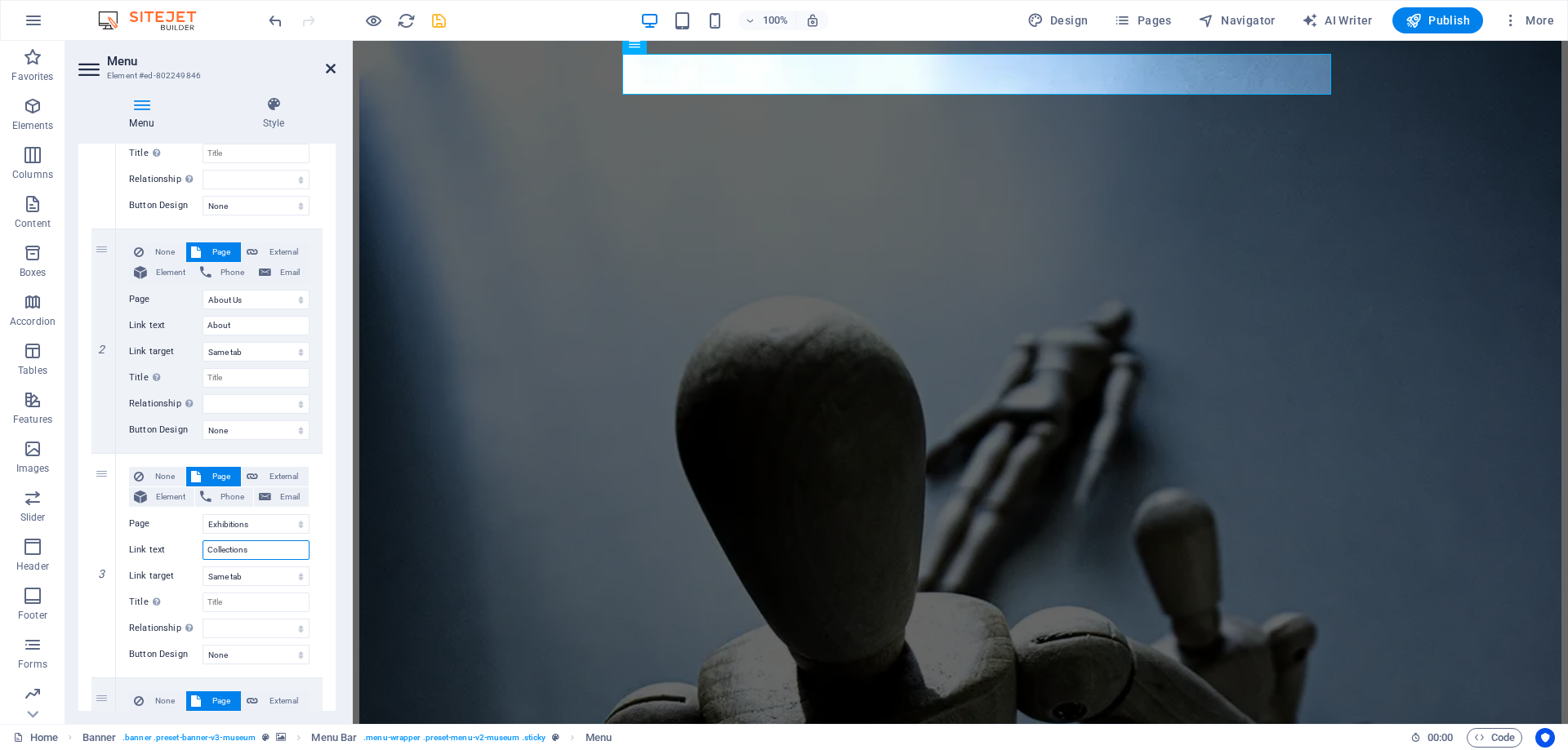
type input "Collections"
click at [331, 66] on icon at bounding box center [330, 68] width 10 height 13
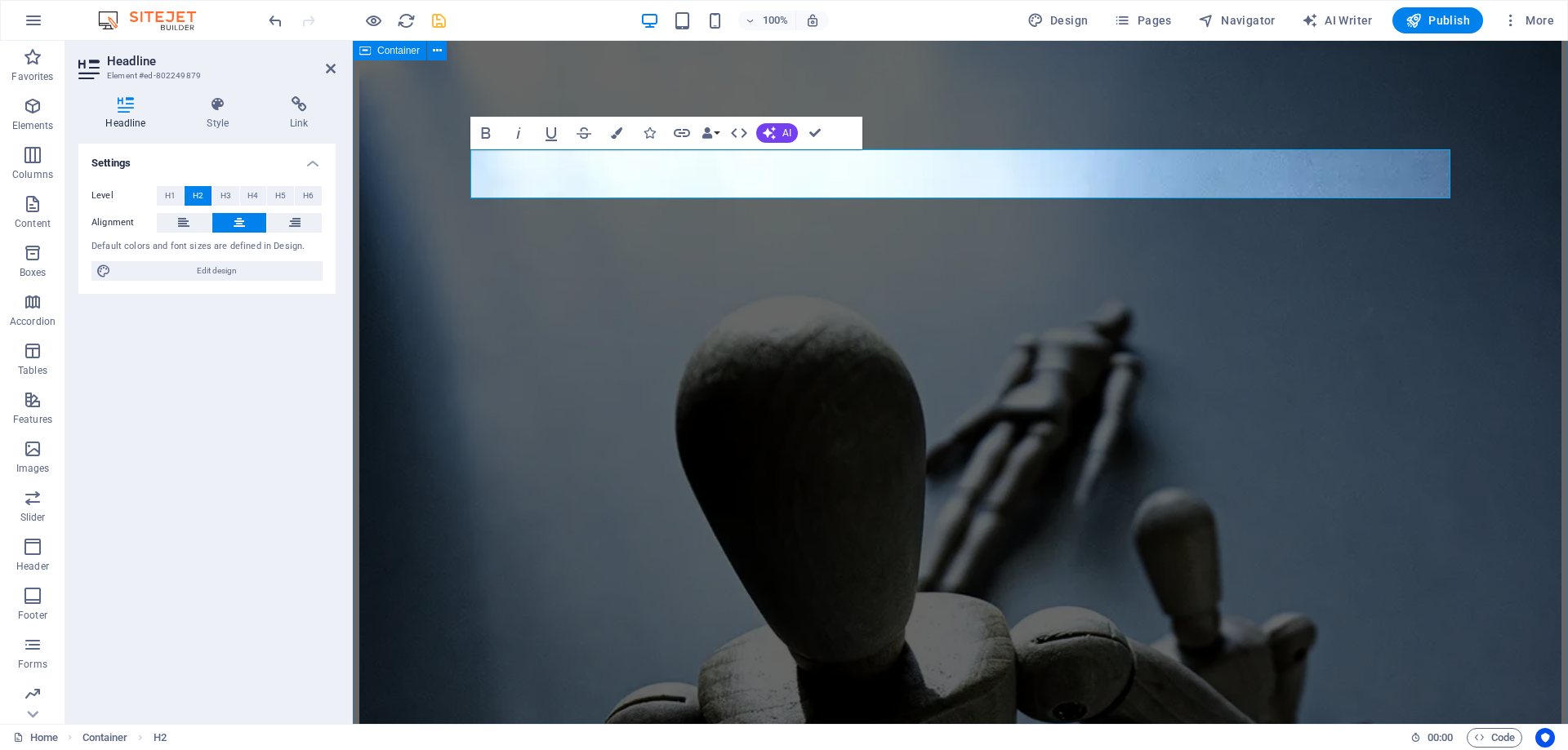
drag, startPoint x: 1513, startPoint y: 275, endPoint x: 1765, endPoint y: 254, distance: 252.9
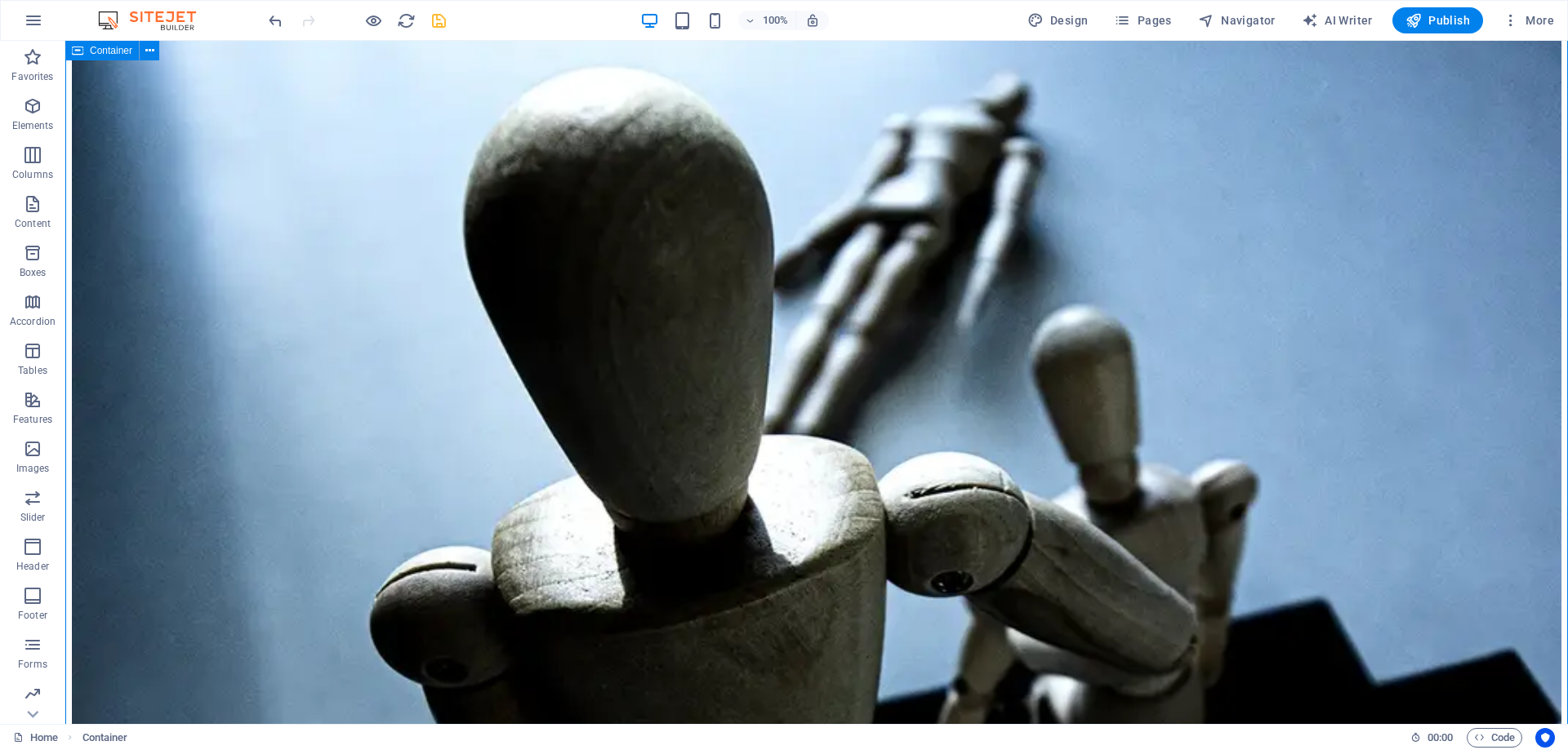
scroll to position [2192, 0]
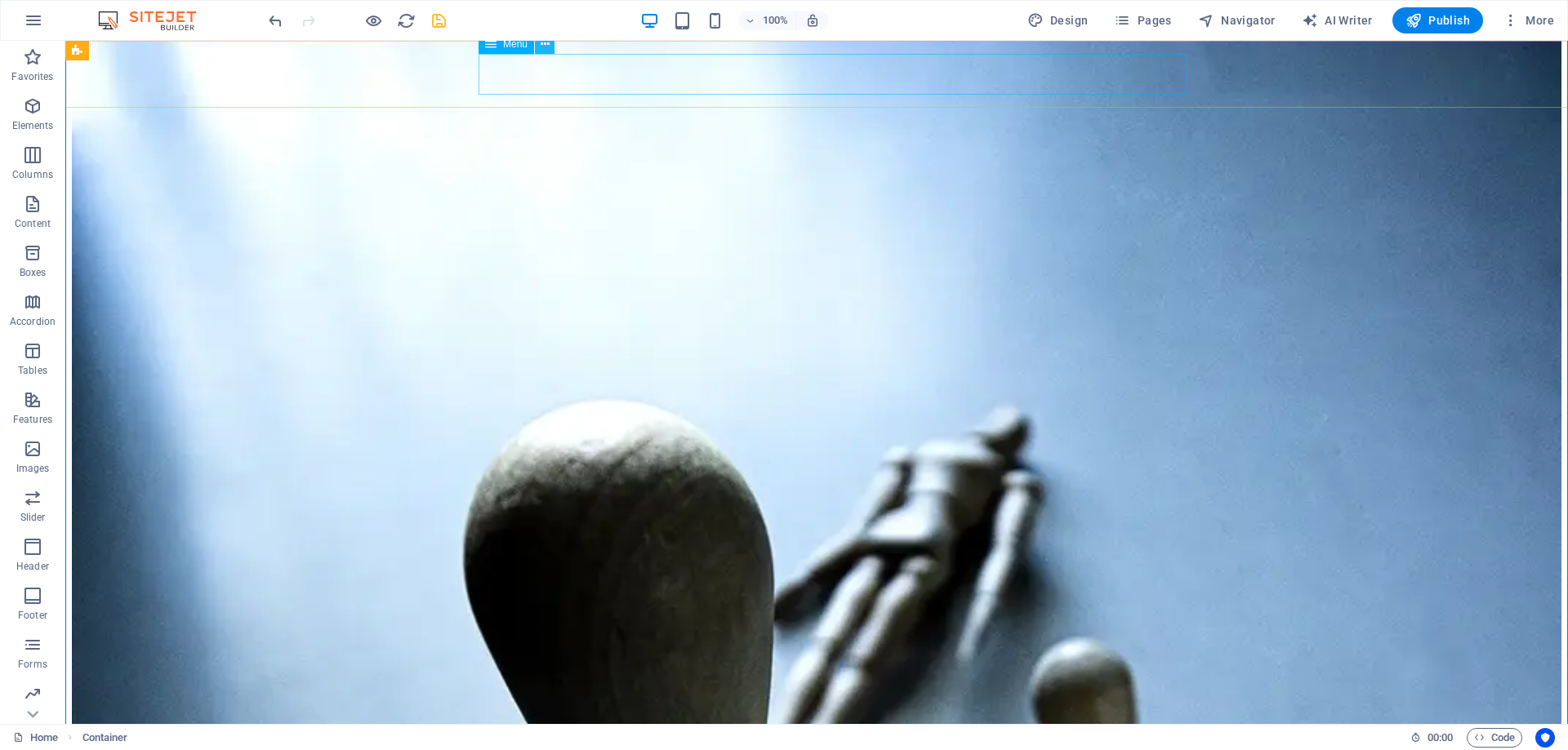
click at [542, 47] on icon at bounding box center [545, 44] width 9 height 17
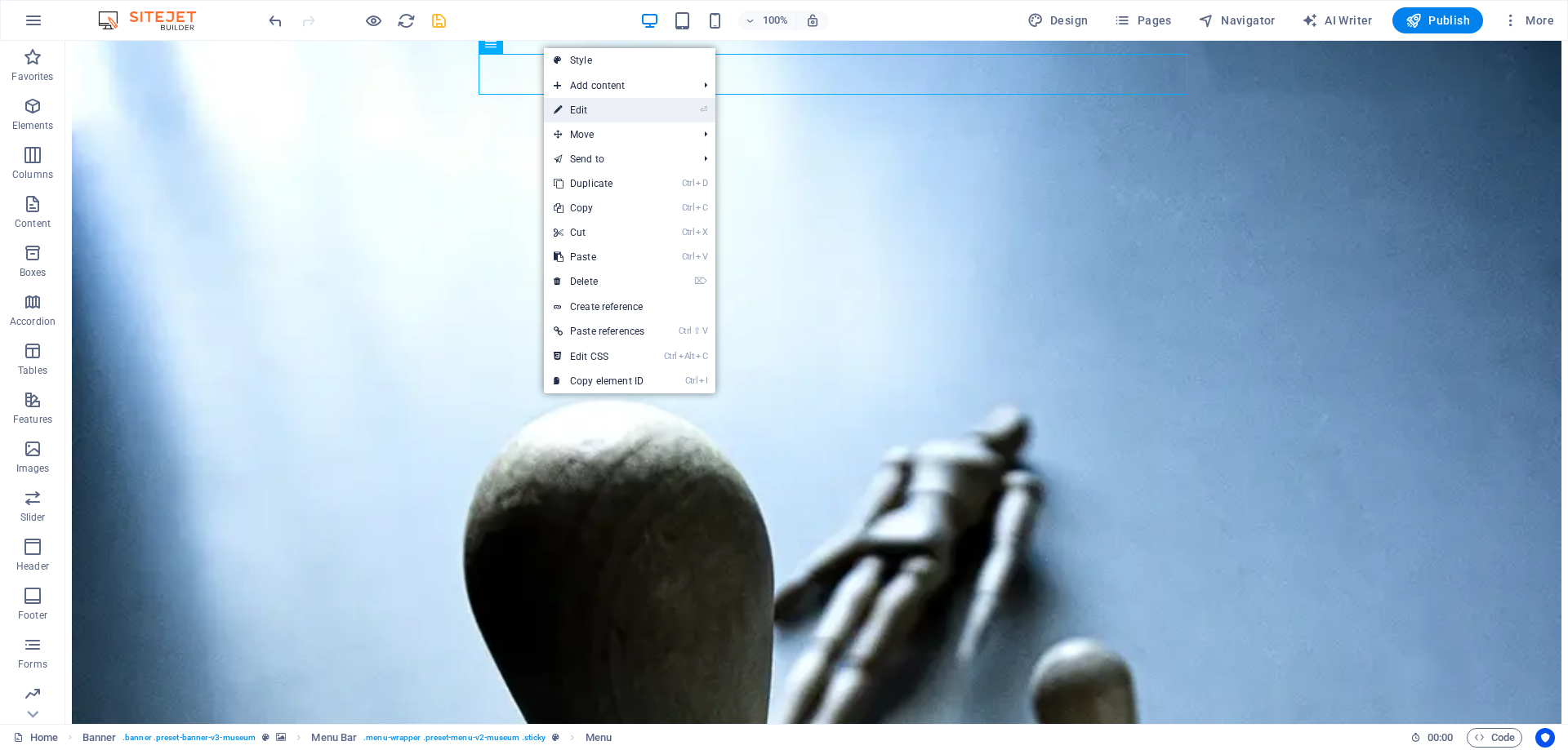
drag, startPoint x: 585, startPoint y: 116, endPoint x: 232, endPoint y: 85, distance: 354.4
click at [585, 116] on link "⏎ Edit" at bounding box center [599, 109] width 110 height 24
select select
select select "1"
select select
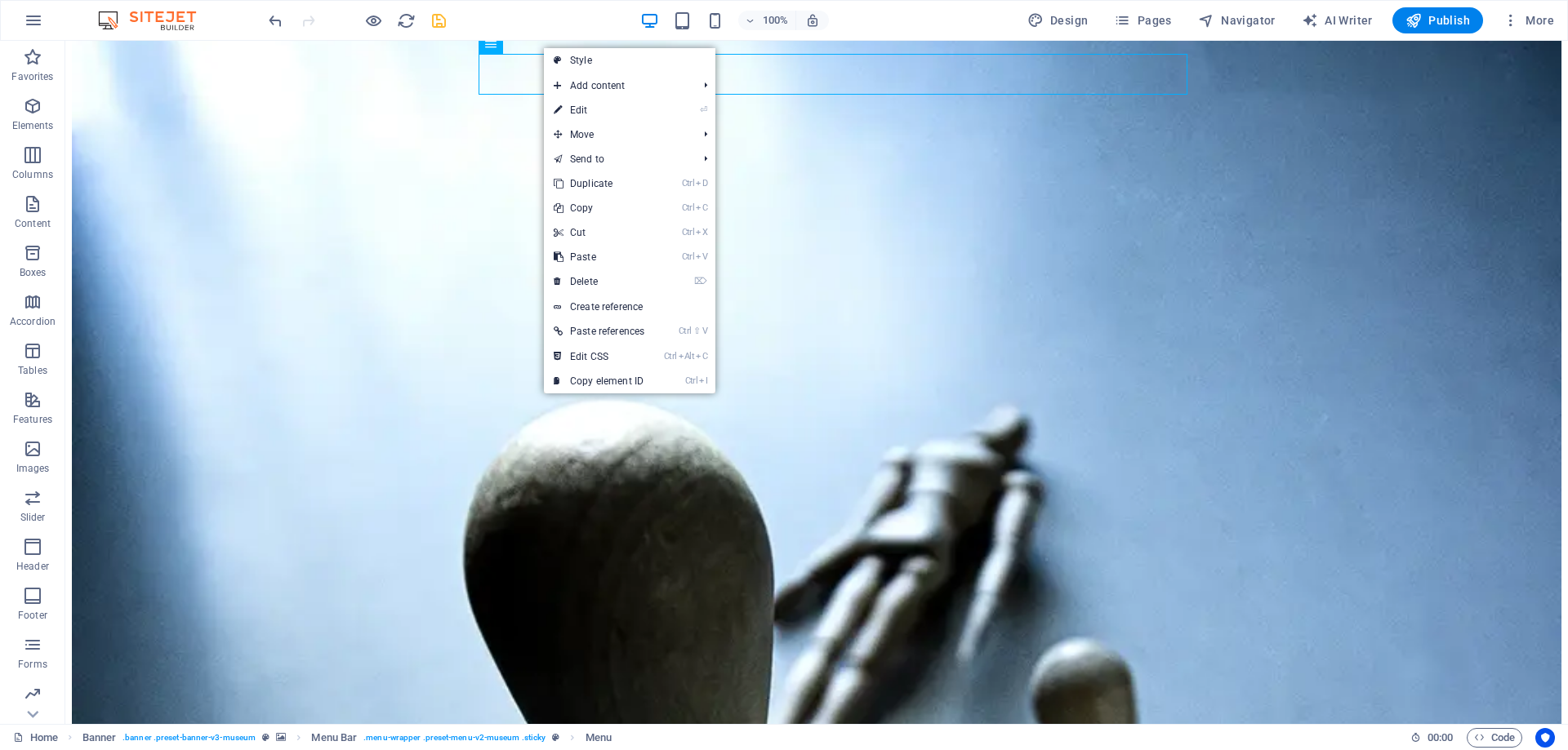
select select "2"
select select
select select "3"
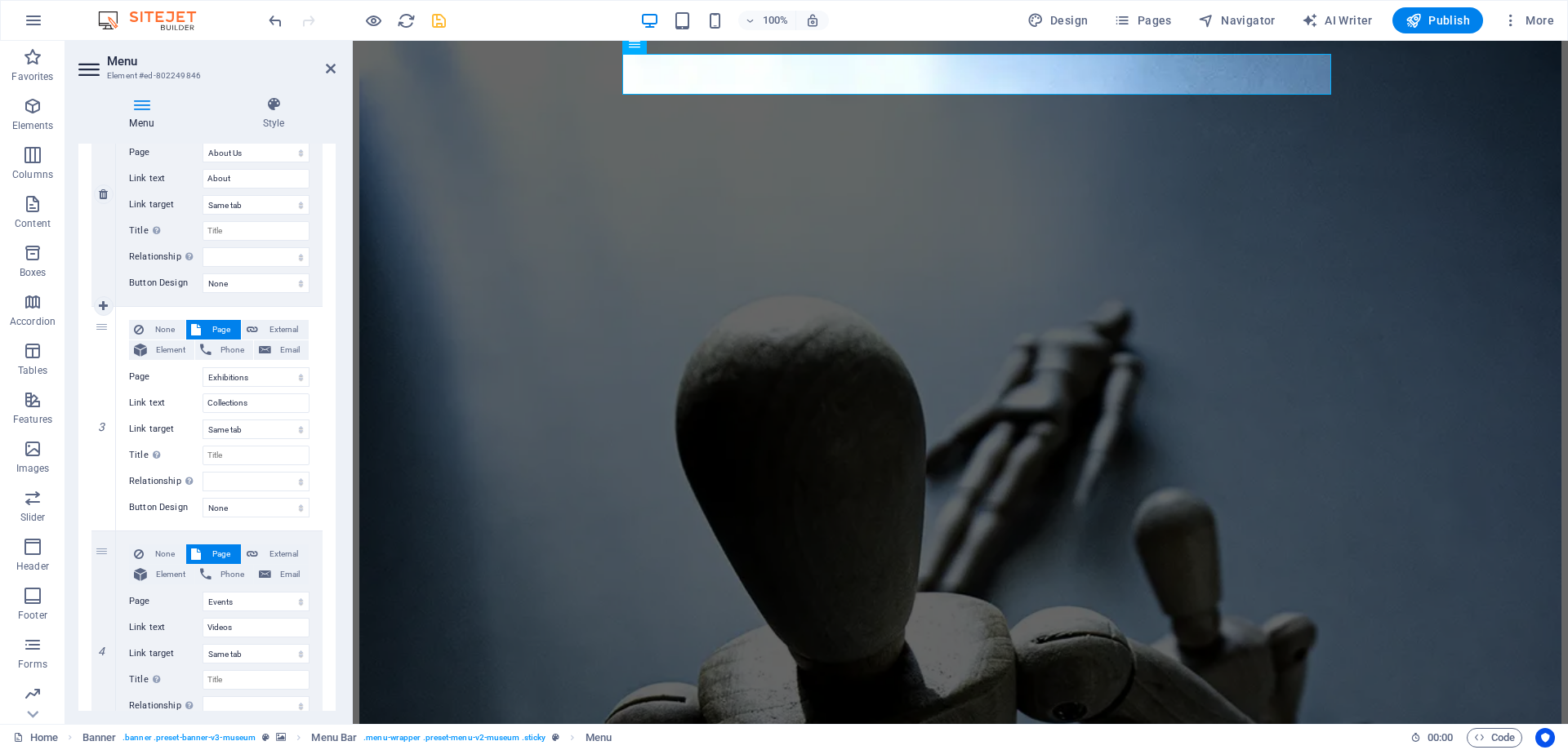
scroll to position [588, 0]
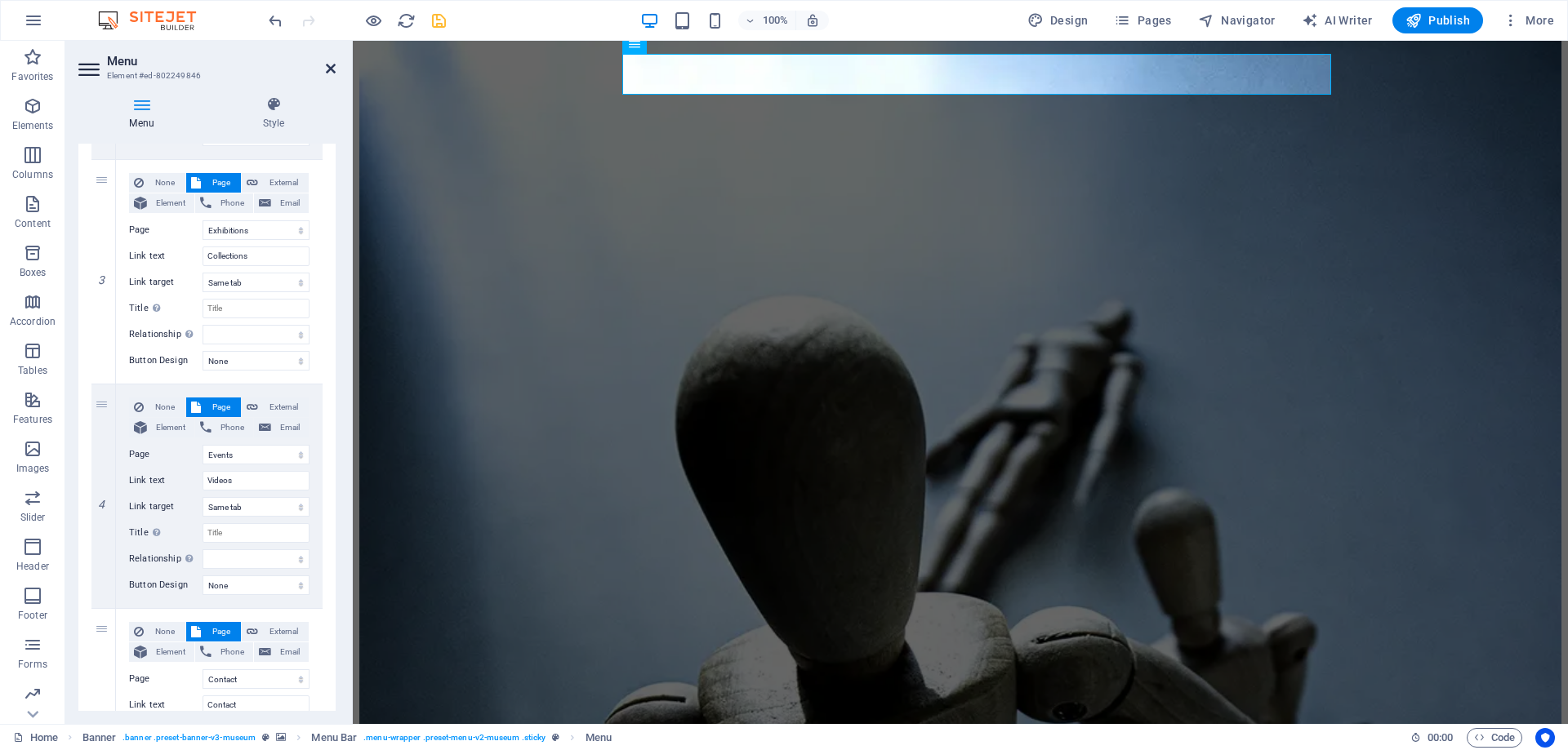
click at [328, 71] on icon at bounding box center [330, 68] width 10 height 13
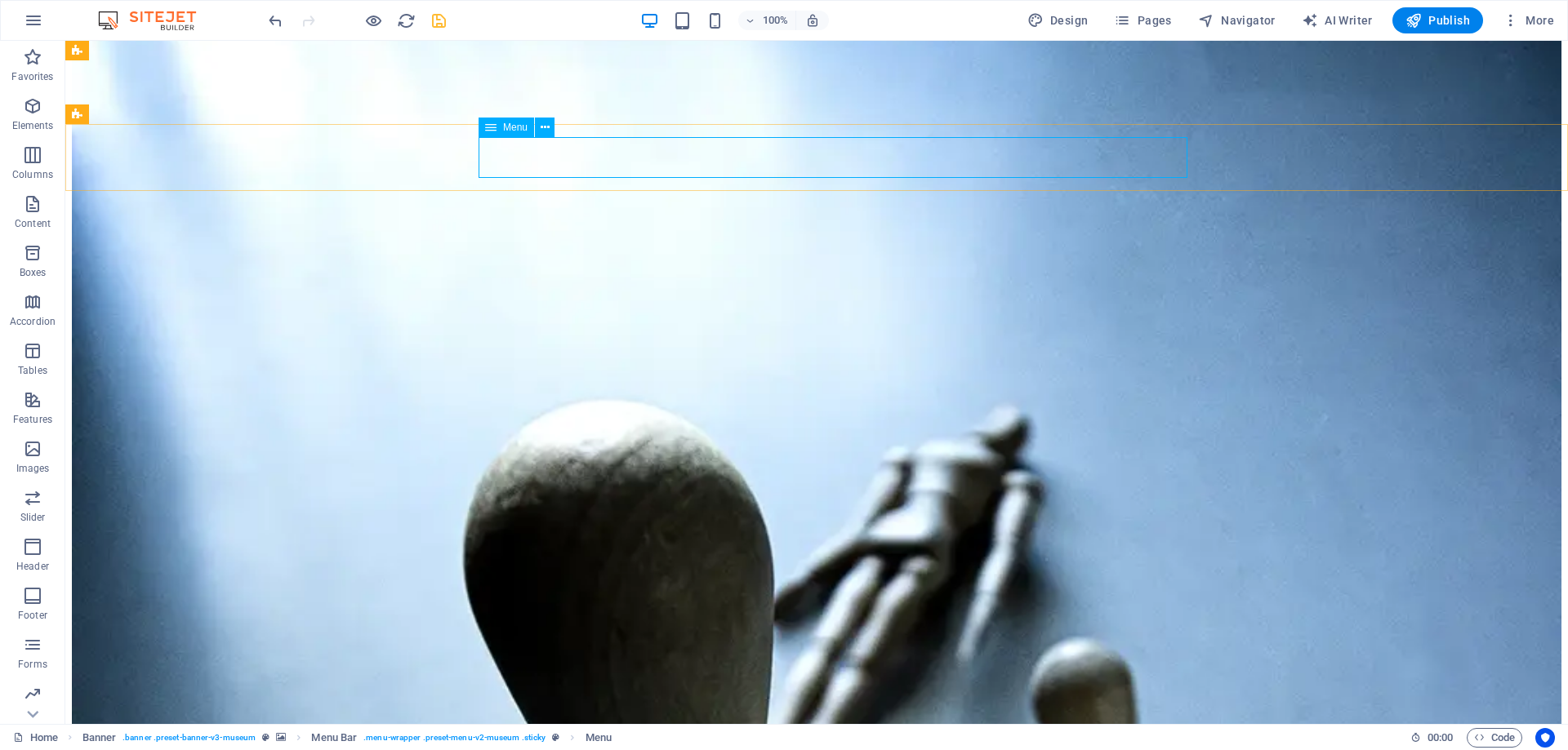
scroll to position [2108, 0]
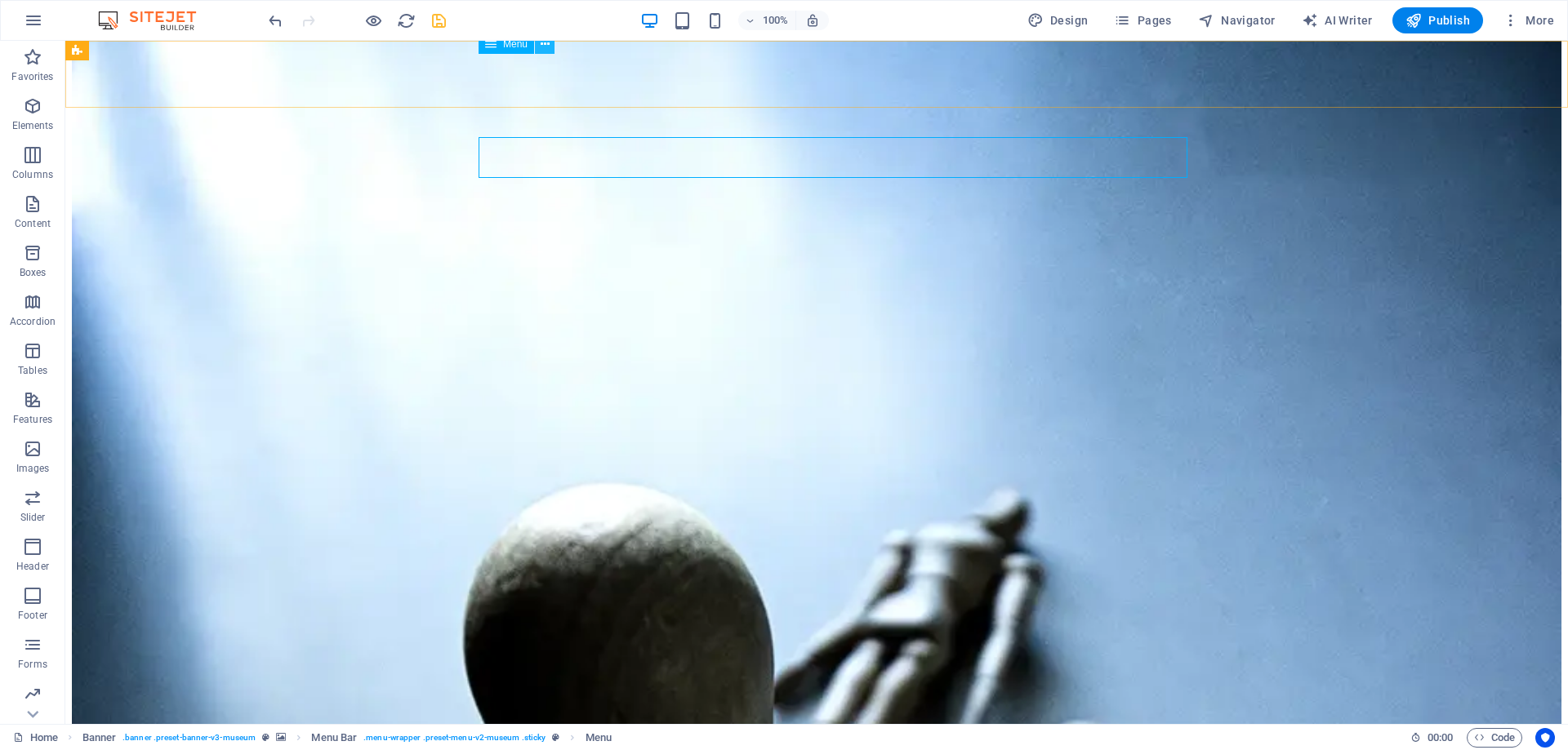
click at [543, 47] on icon at bounding box center [545, 44] width 9 height 17
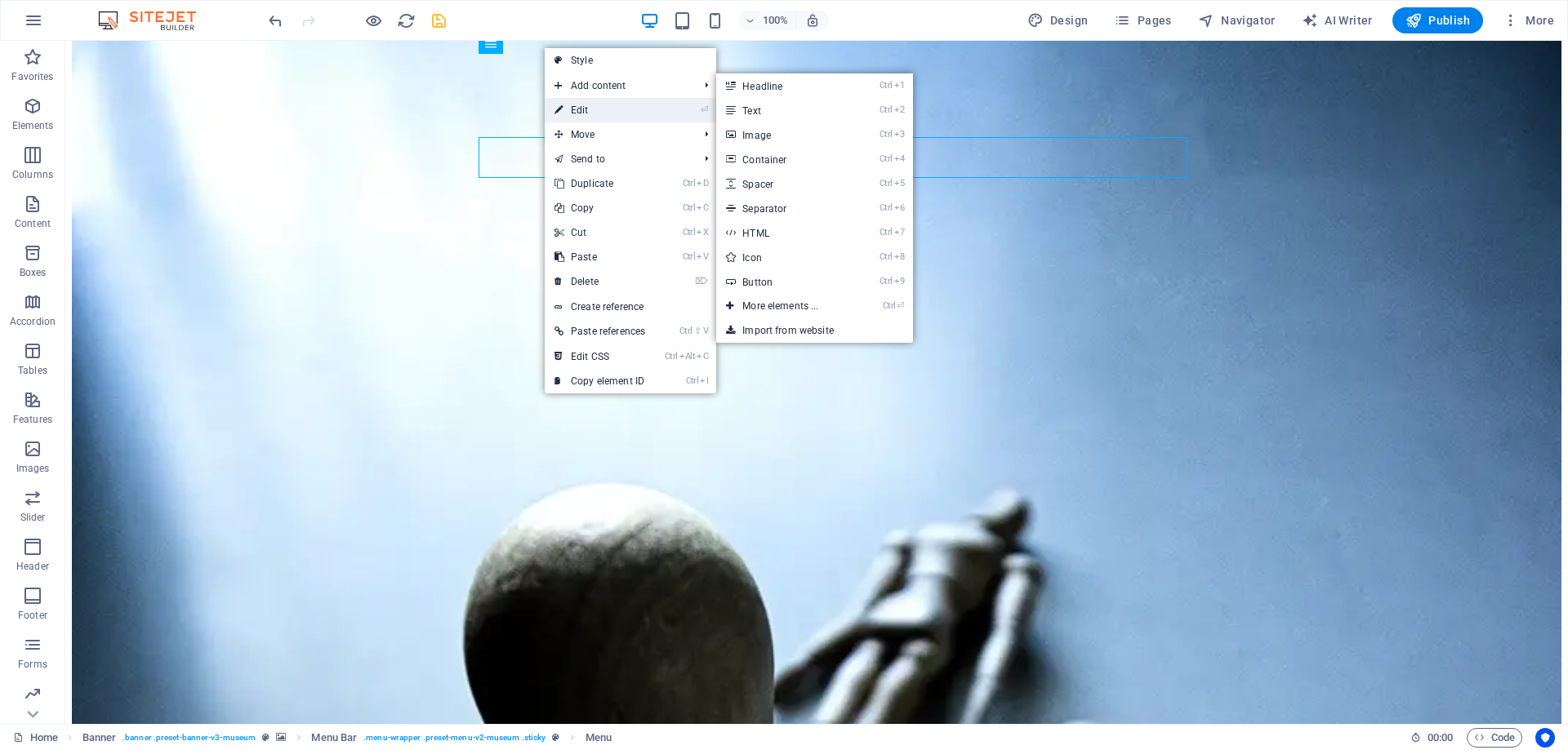
click at [595, 110] on link "⏎ Edit" at bounding box center [599, 109] width 110 height 24
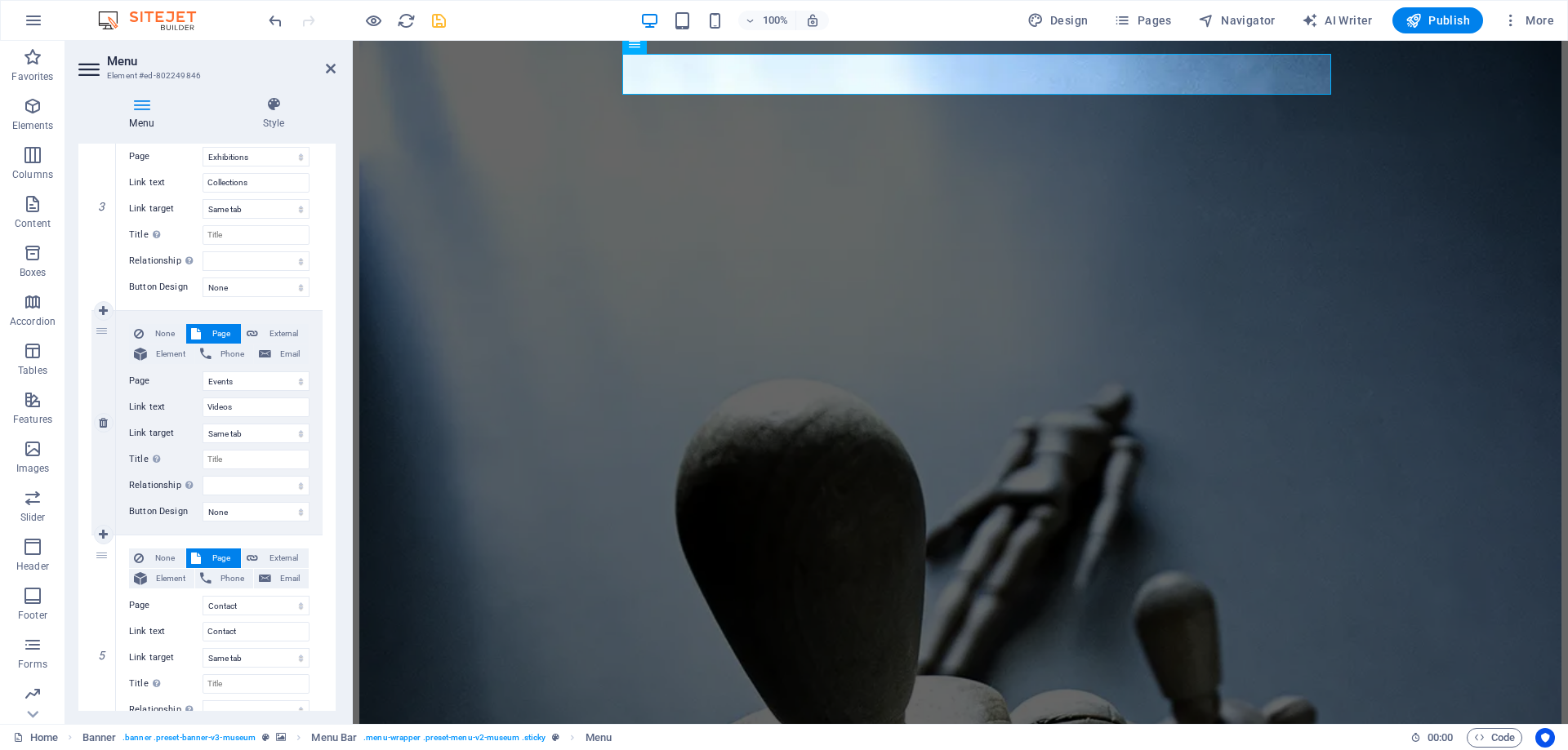
scroll to position [755, 0]
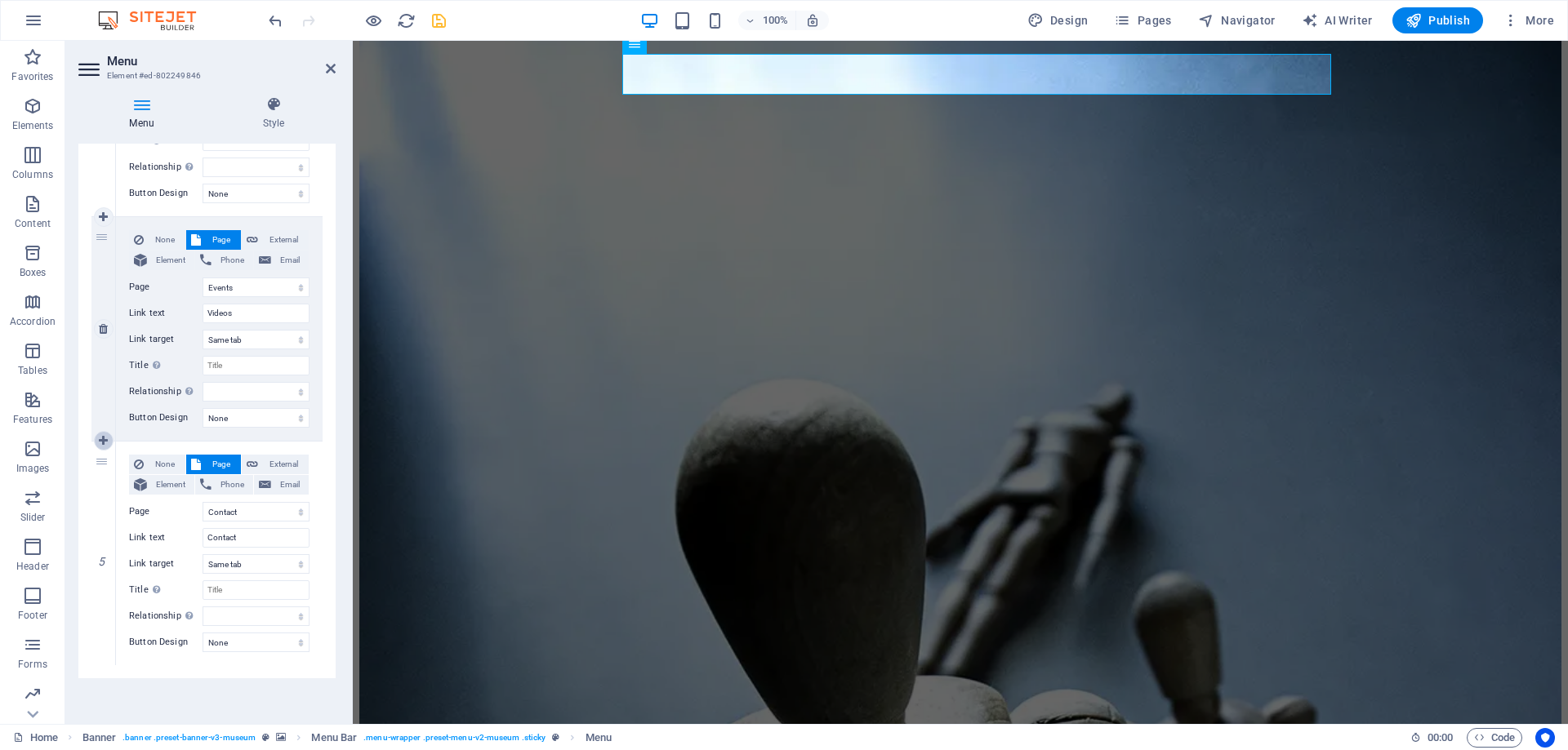
click at [100, 439] on icon at bounding box center [103, 440] width 9 height 12
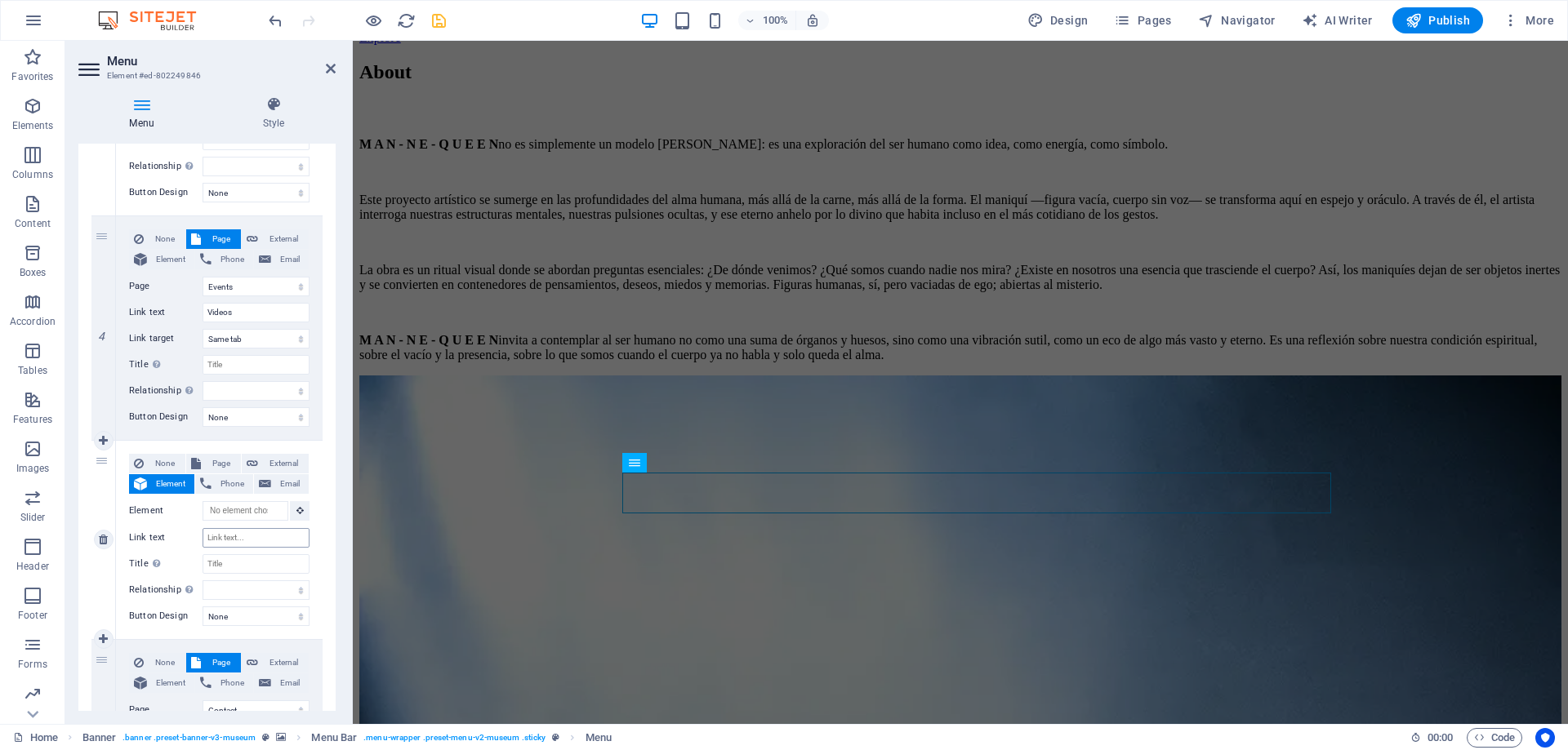
scroll to position [2042, 0]
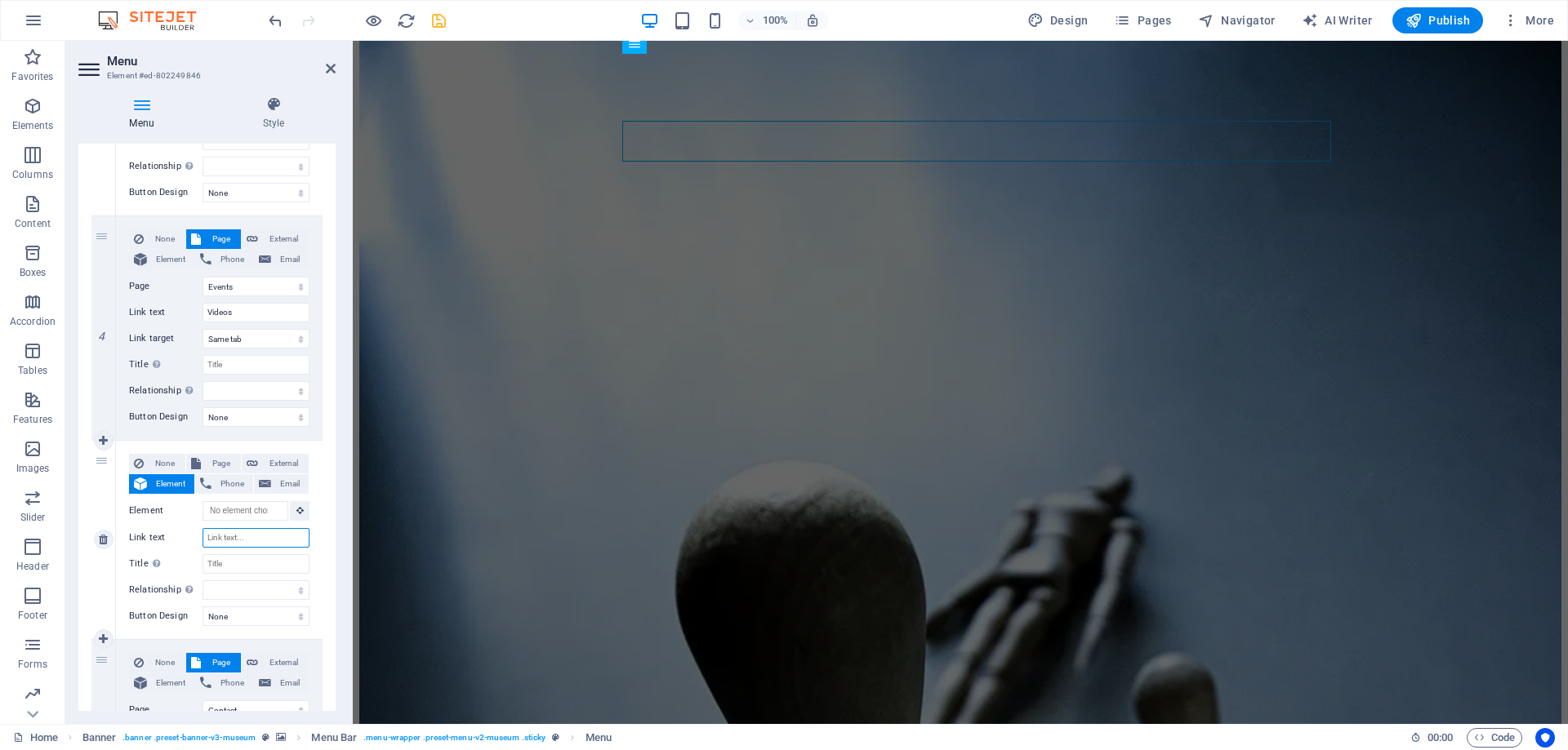
click at [233, 538] on input "Link text" at bounding box center [256, 538] width 107 height 20
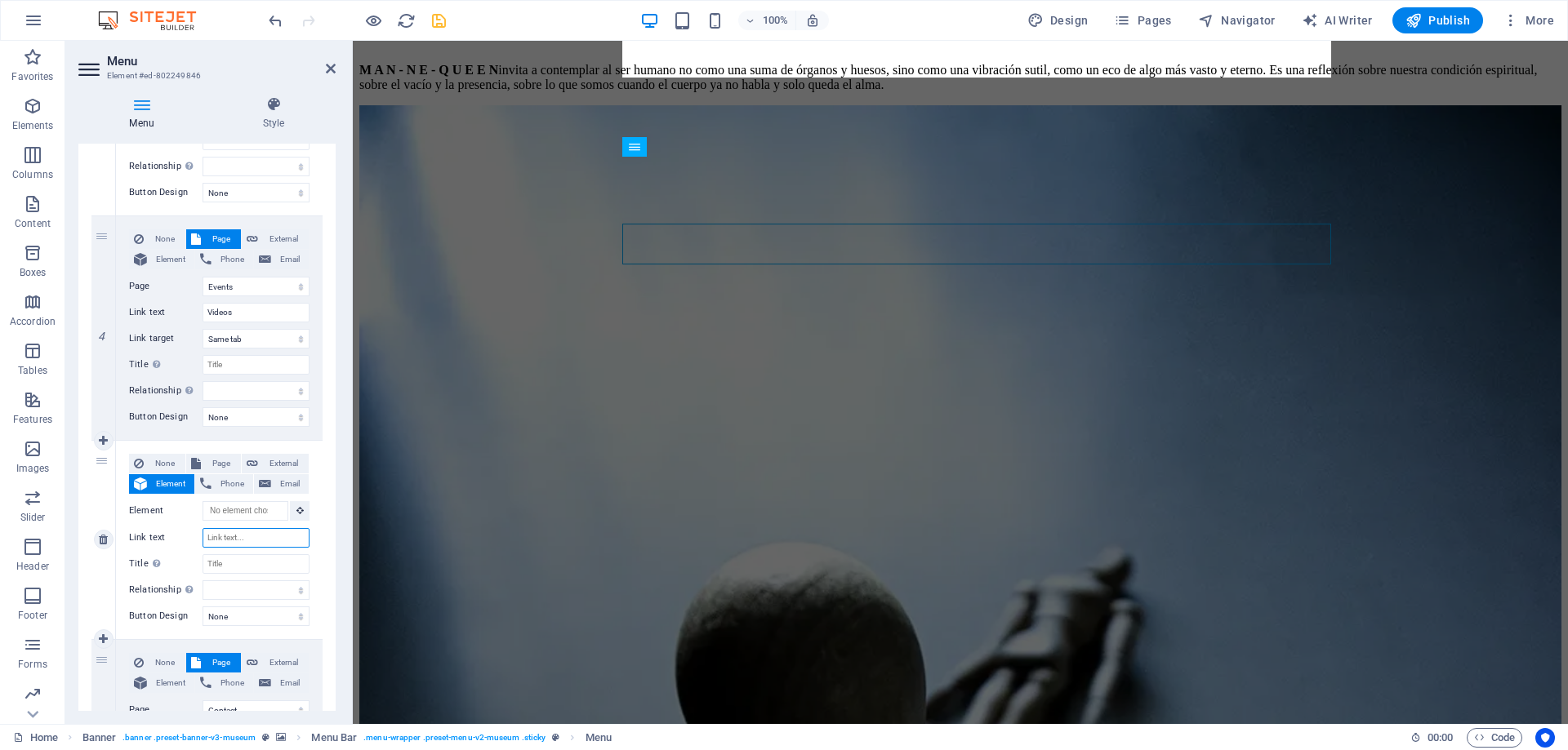
scroll to position [1975, 0]
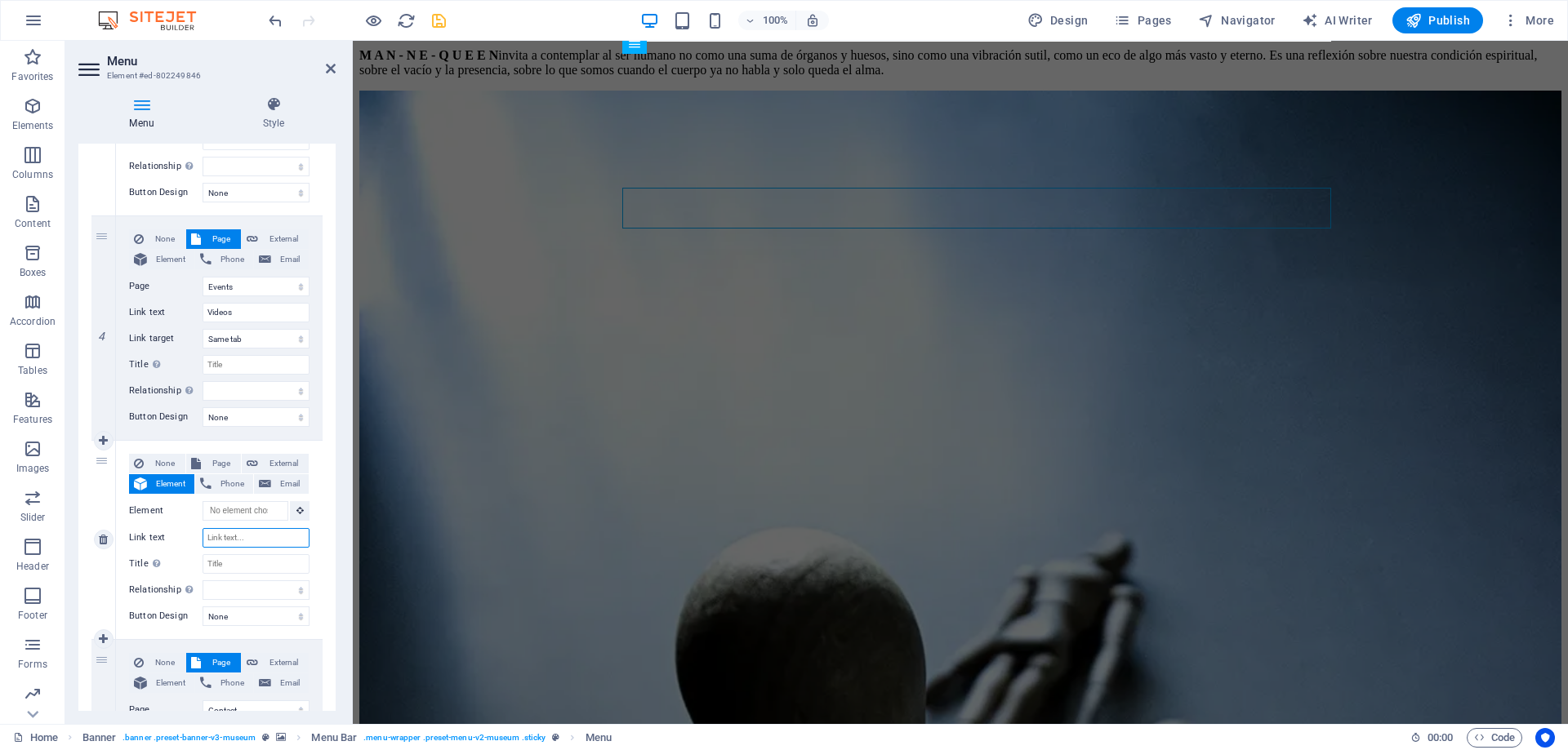
click at [241, 533] on input "Link text" at bounding box center [256, 538] width 107 height 20
paste input "exhibitions"
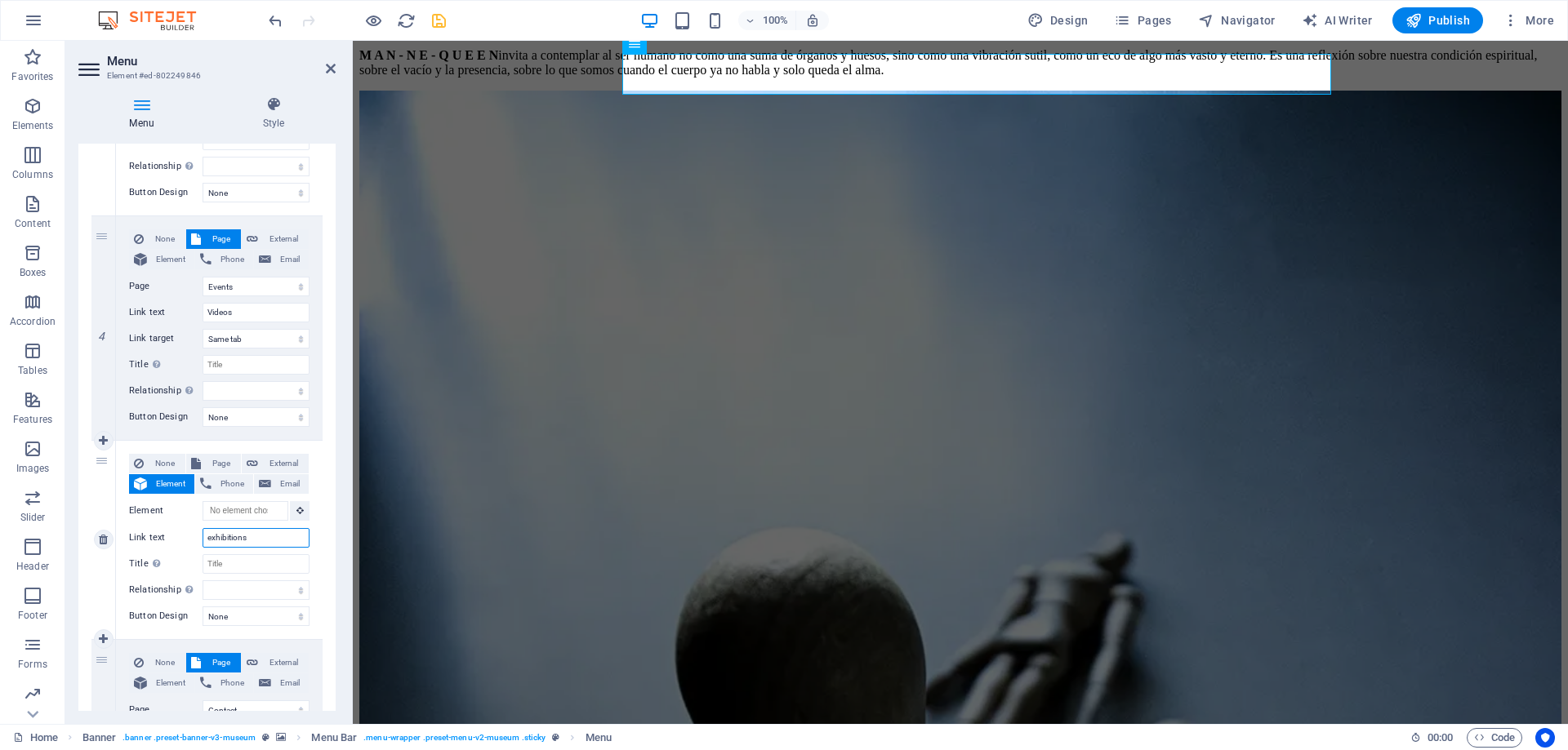
click at [212, 538] on input "exhibitions" at bounding box center [256, 538] width 107 height 20
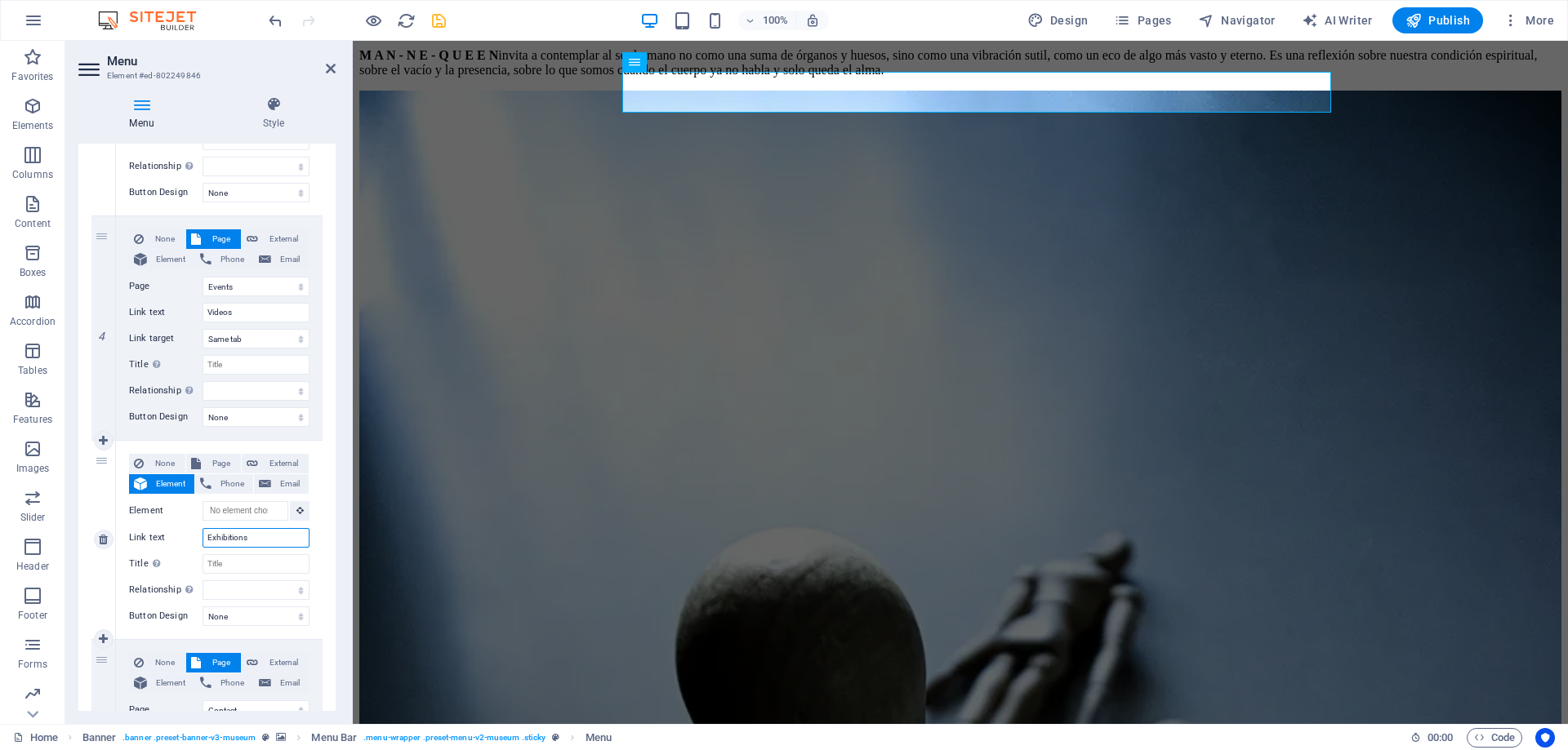
scroll to position [1908, 0]
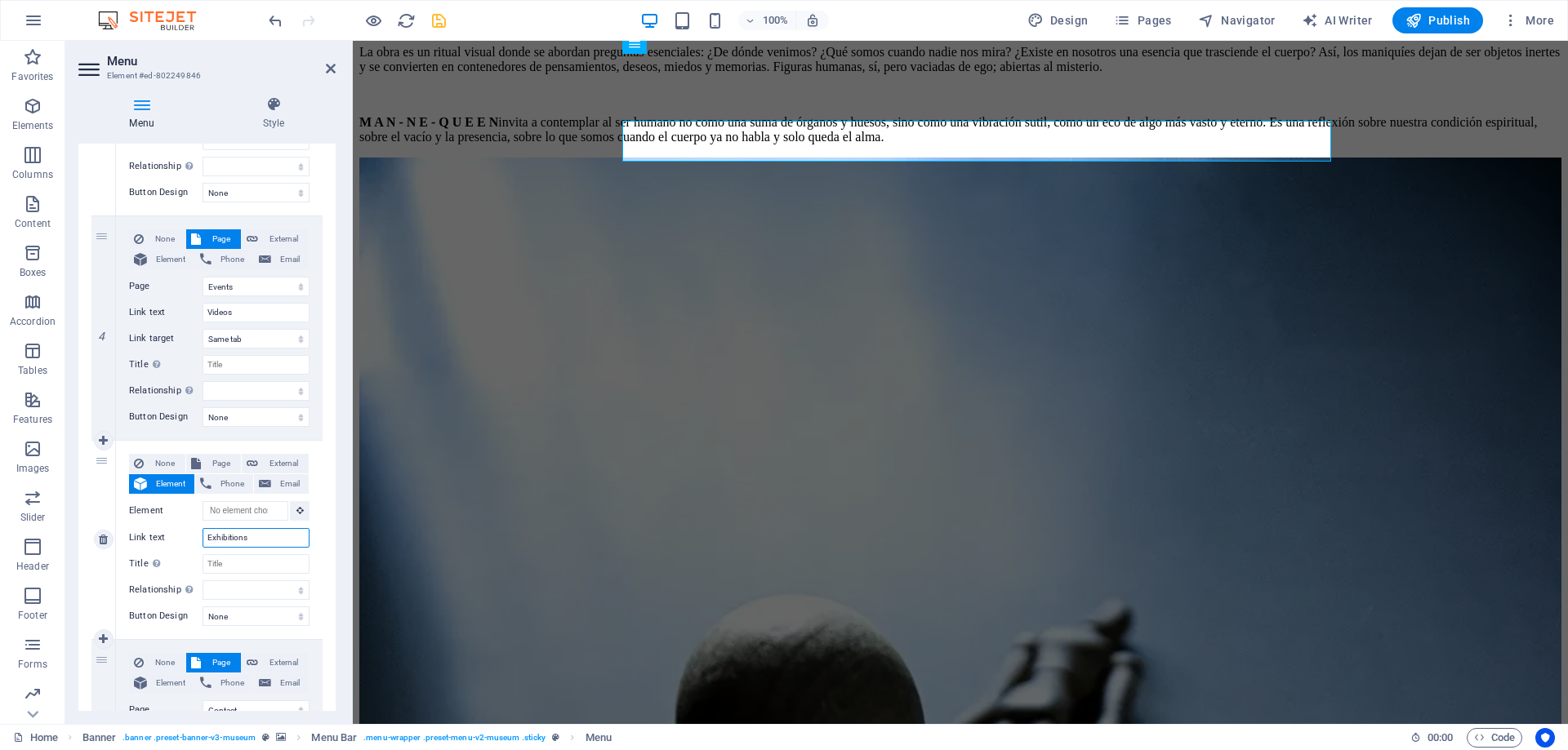
drag, startPoint x: 263, startPoint y: 535, endPoint x: 186, endPoint y: 533, distance: 77.0
click at [203, 533] on input "Exhibitions" at bounding box center [256, 538] width 107 height 20
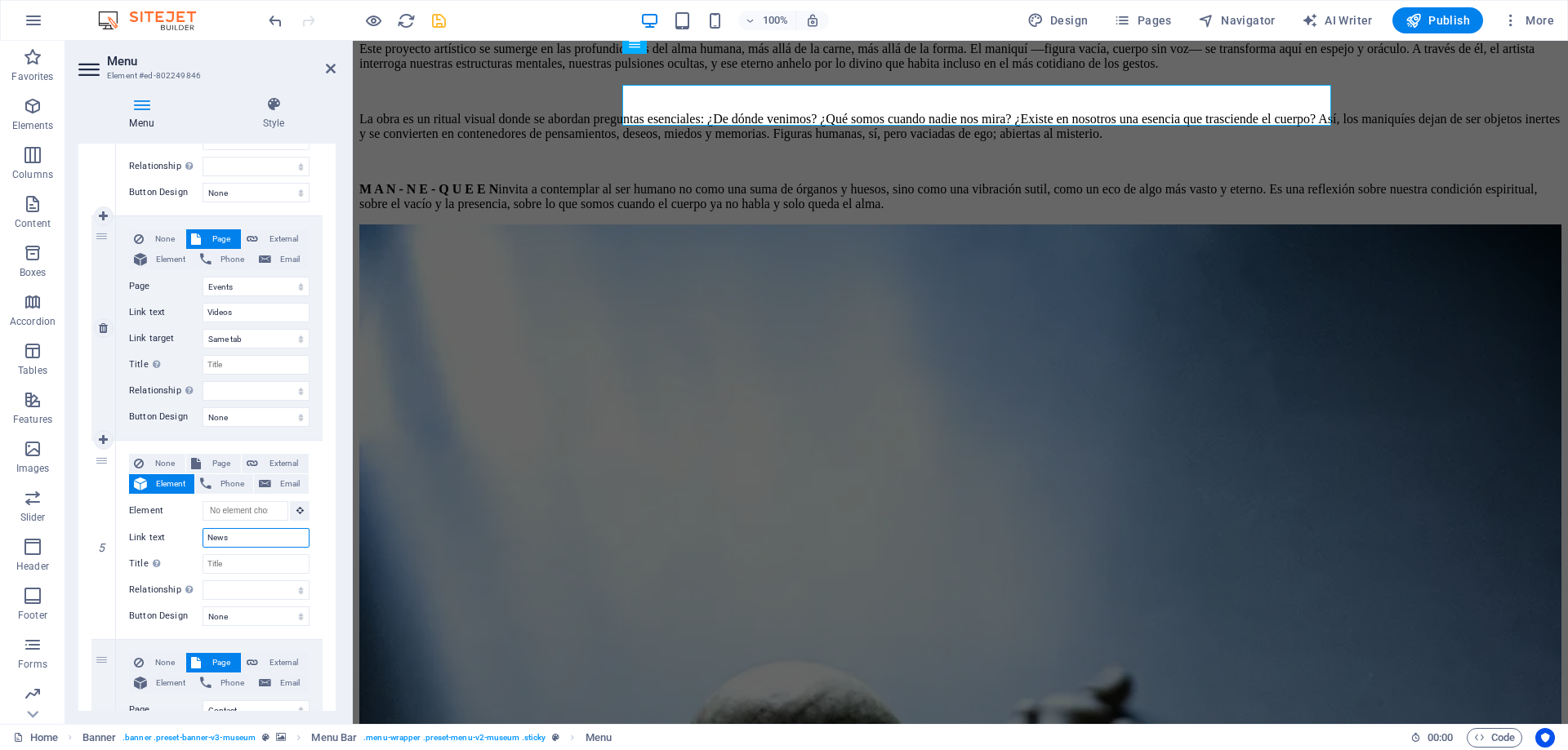
scroll to position [1774, 0]
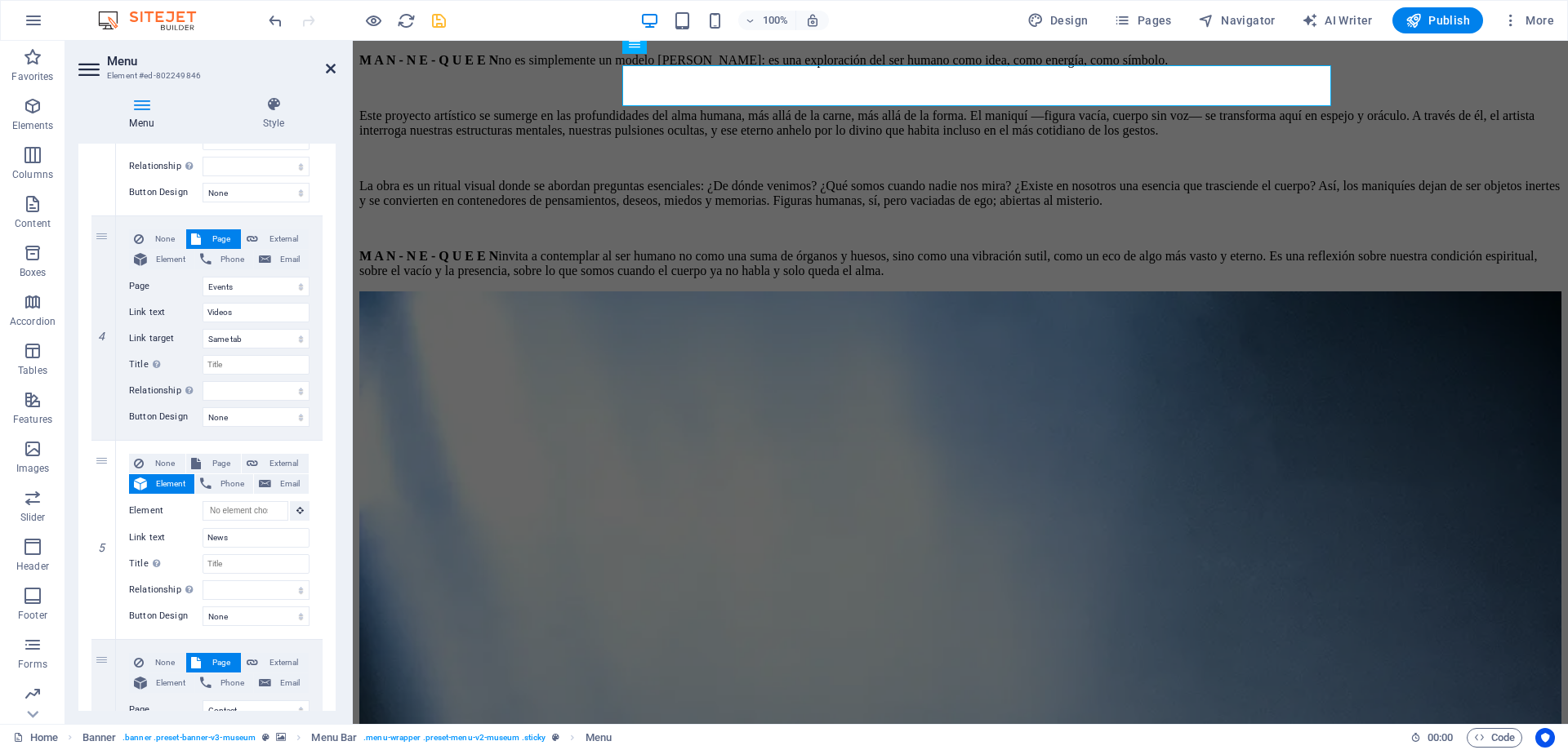
click at [328, 65] on icon at bounding box center [330, 68] width 10 height 13
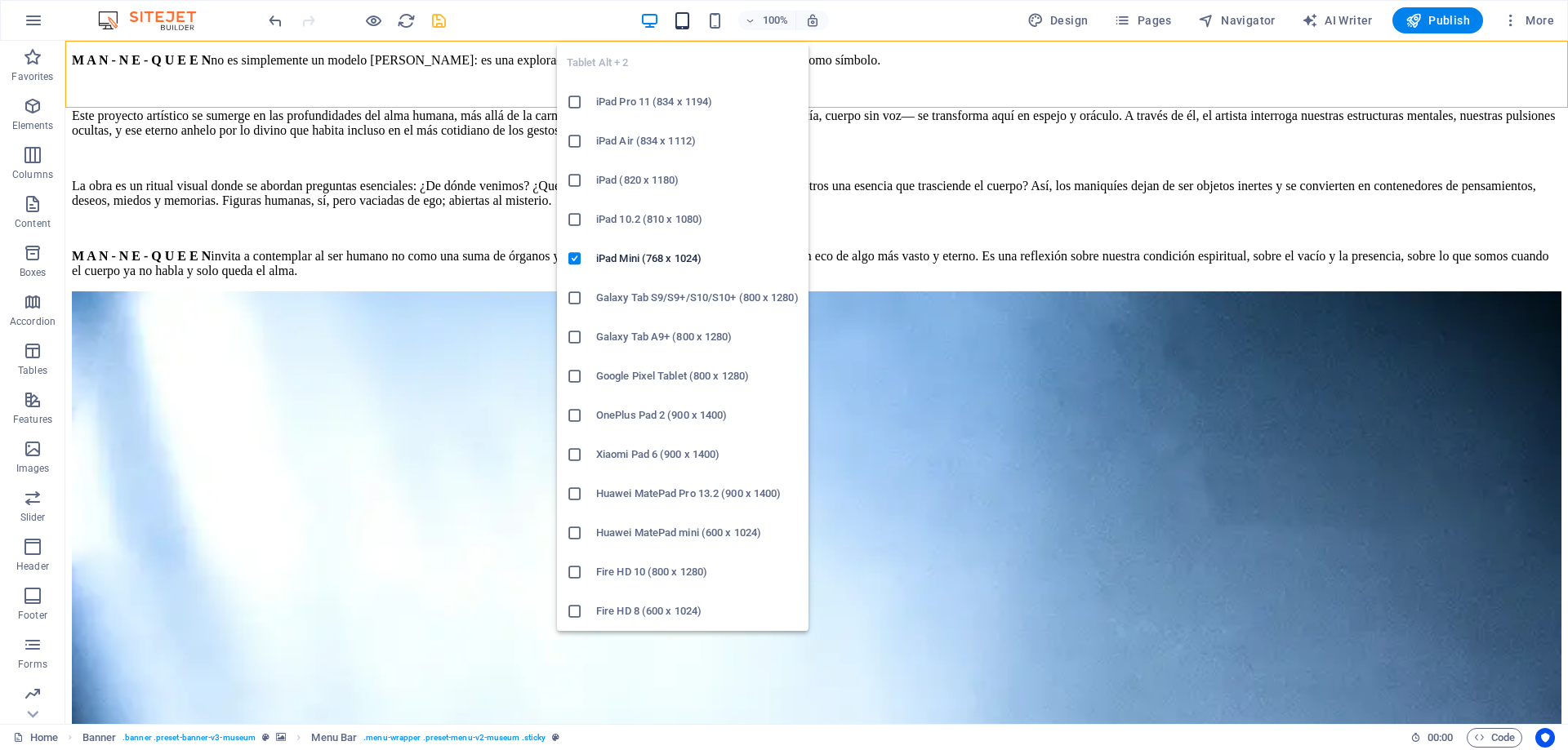
click at [686, 13] on icon "button" at bounding box center [681, 21] width 19 height 19
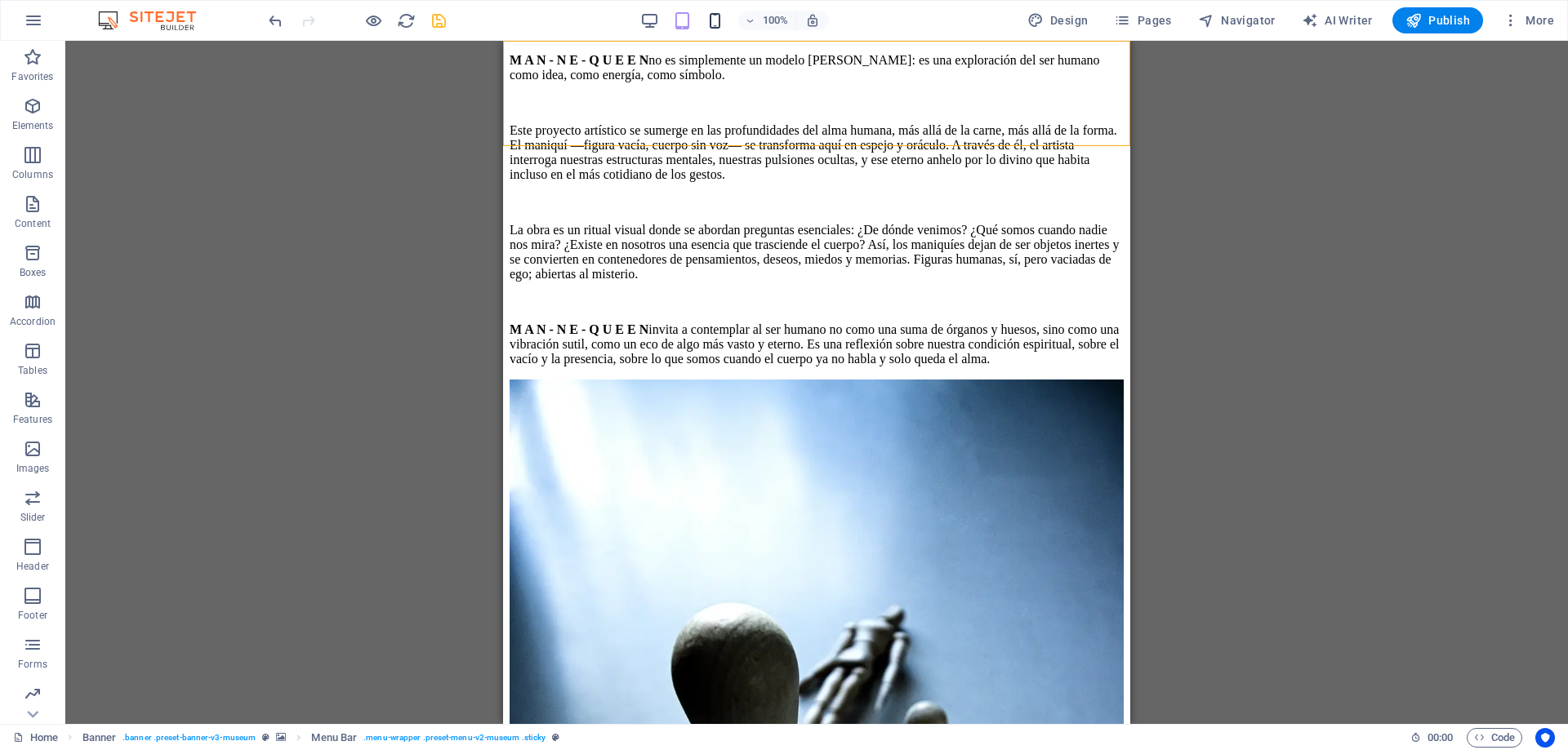
click at [724, 23] on icon "button" at bounding box center [715, 21] width 19 height 19
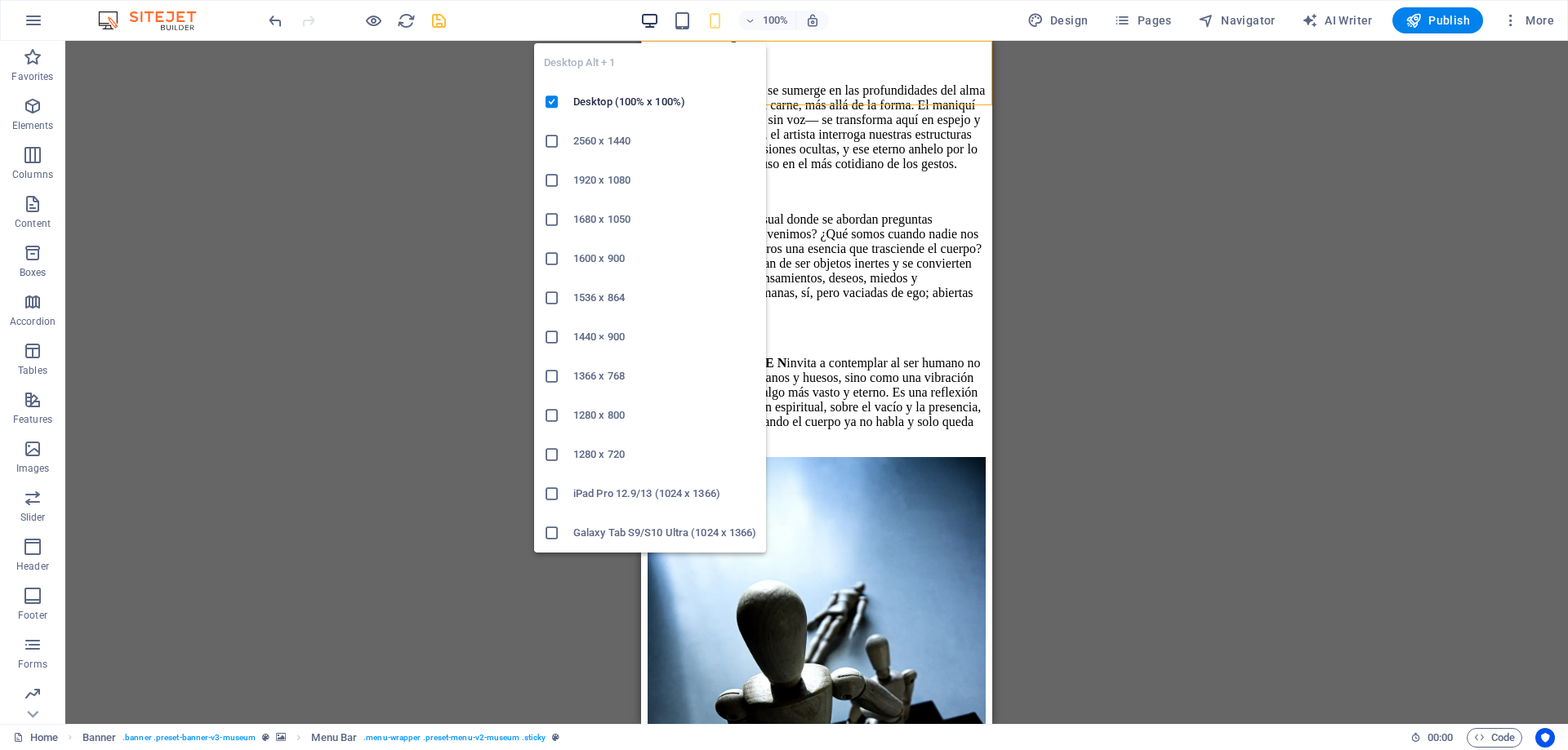
click at [653, 22] on icon "button" at bounding box center [649, 21] width 19 height 19
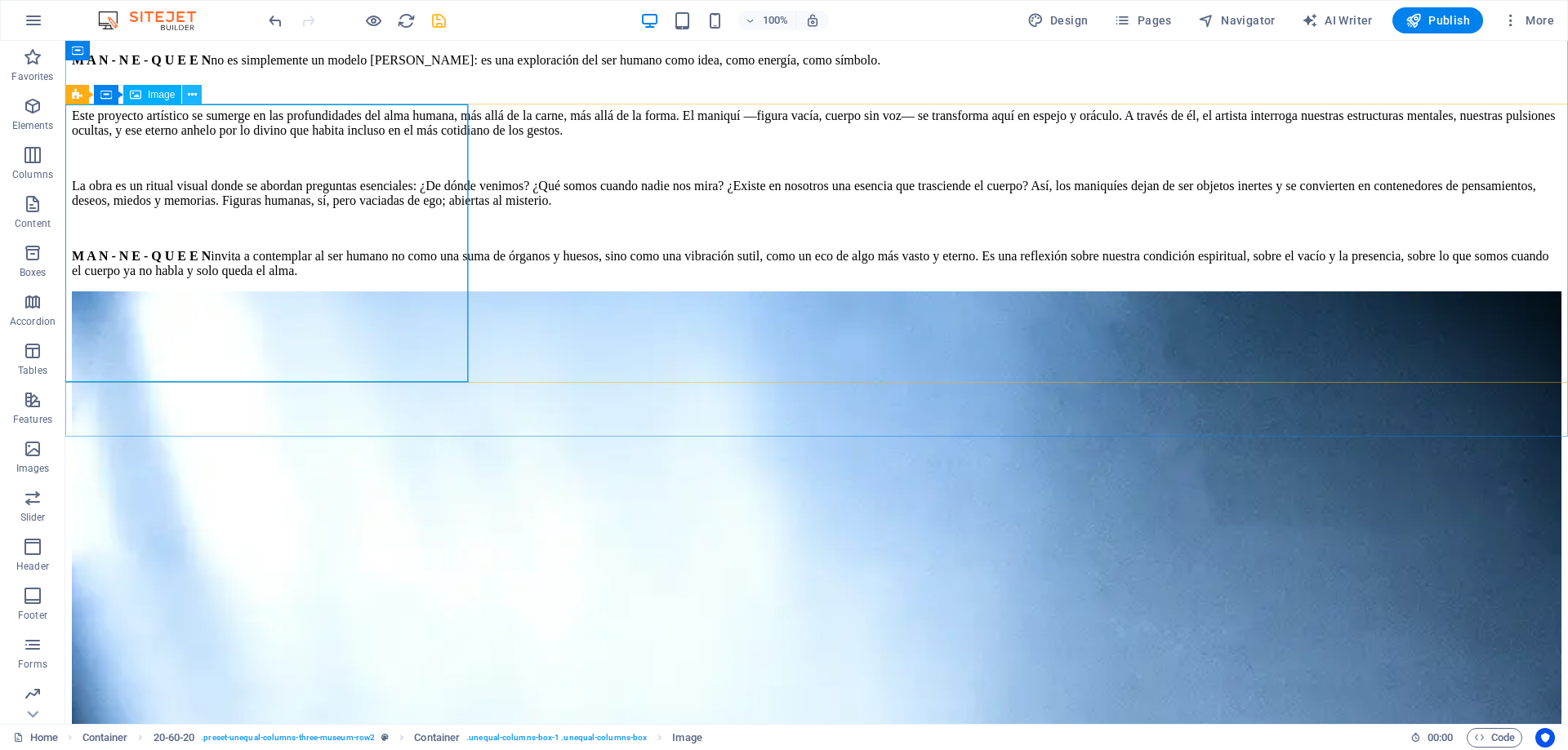
click at [189, 95] on icon at bounding box center [192, 95] width 9 height 17
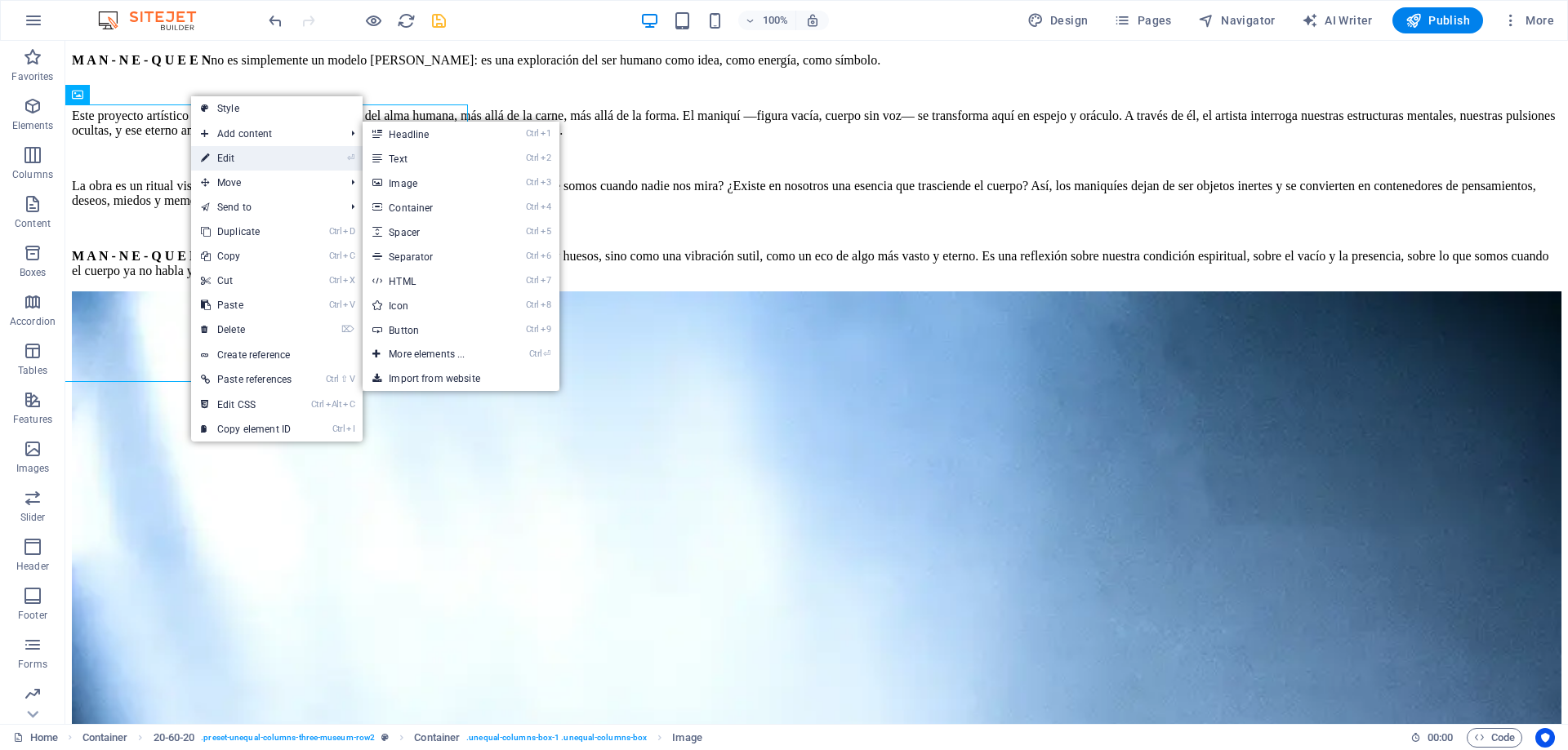
click at [225, 157] on link "⏎ Edit" at bounding box center [246, 158] width 110 height 24
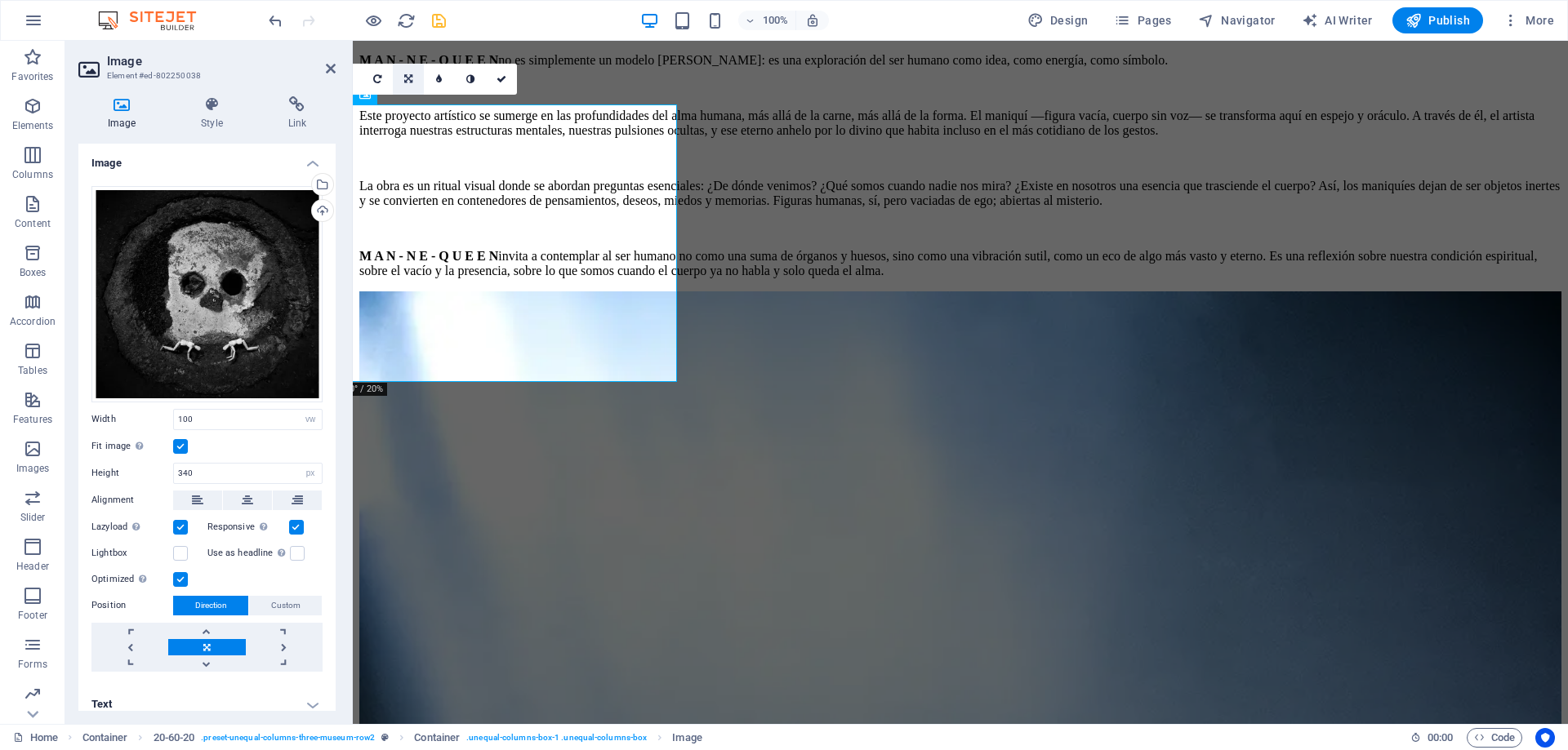
click at [412, 75] on icon at bounding box center [408, 79] width 8 height 10
click at [401, 48] on link at bounding box center [408, 47] width 31 height 31
click at [414, 82] on link at bounding box center [408, 79] width 31 height 31
click at [414, 110] on link at bounding box center [408, 110] width 31 height 31
click at [405, 78] on icon at bounding box center [408, 79] width 10 height 10
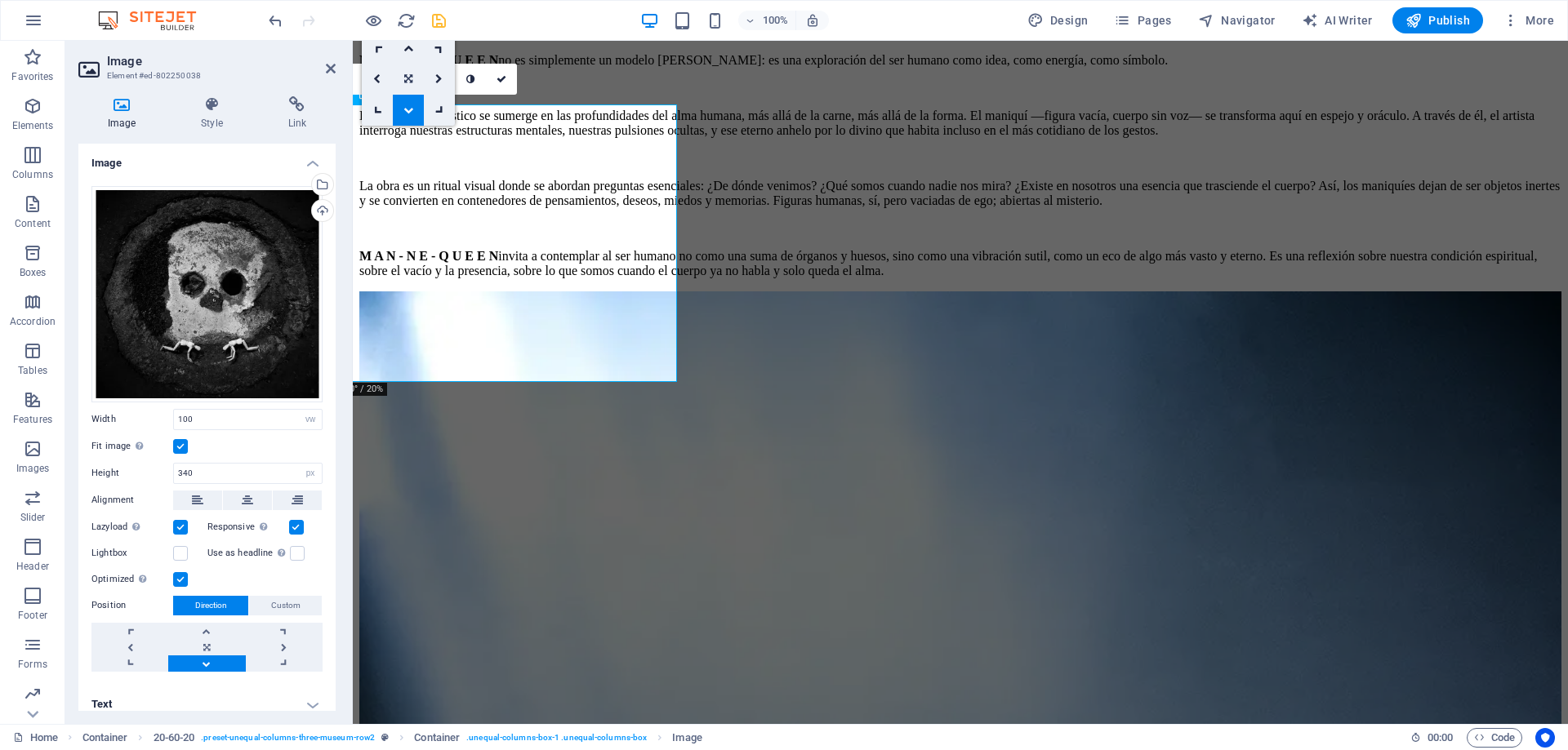
click at [411, 76] on icon at bounding box center [408, 79] width 8 height 10
click at [500, 74] on icon at bounding box center [501, 79] width 10 height 10
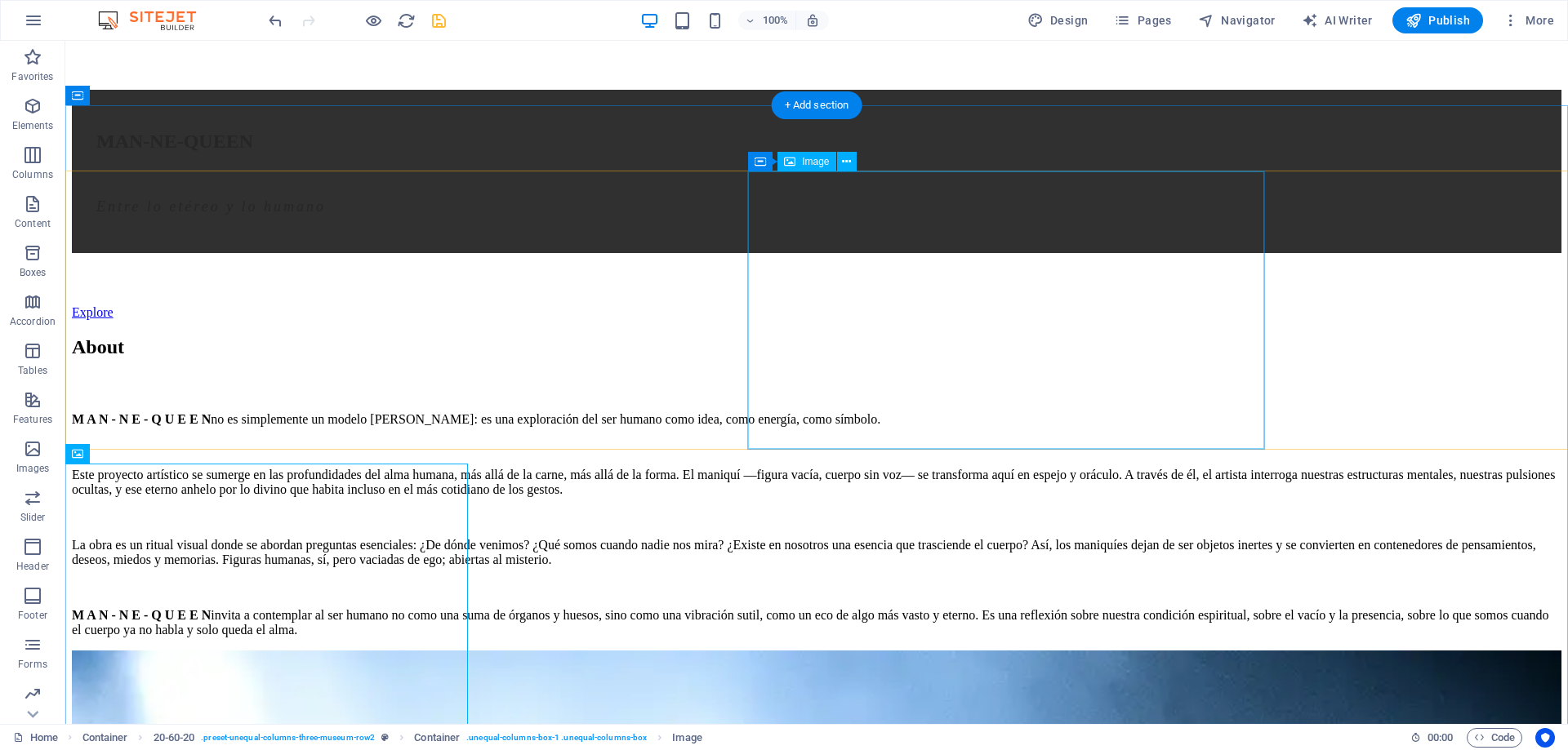
scroll to position [1832, 0]
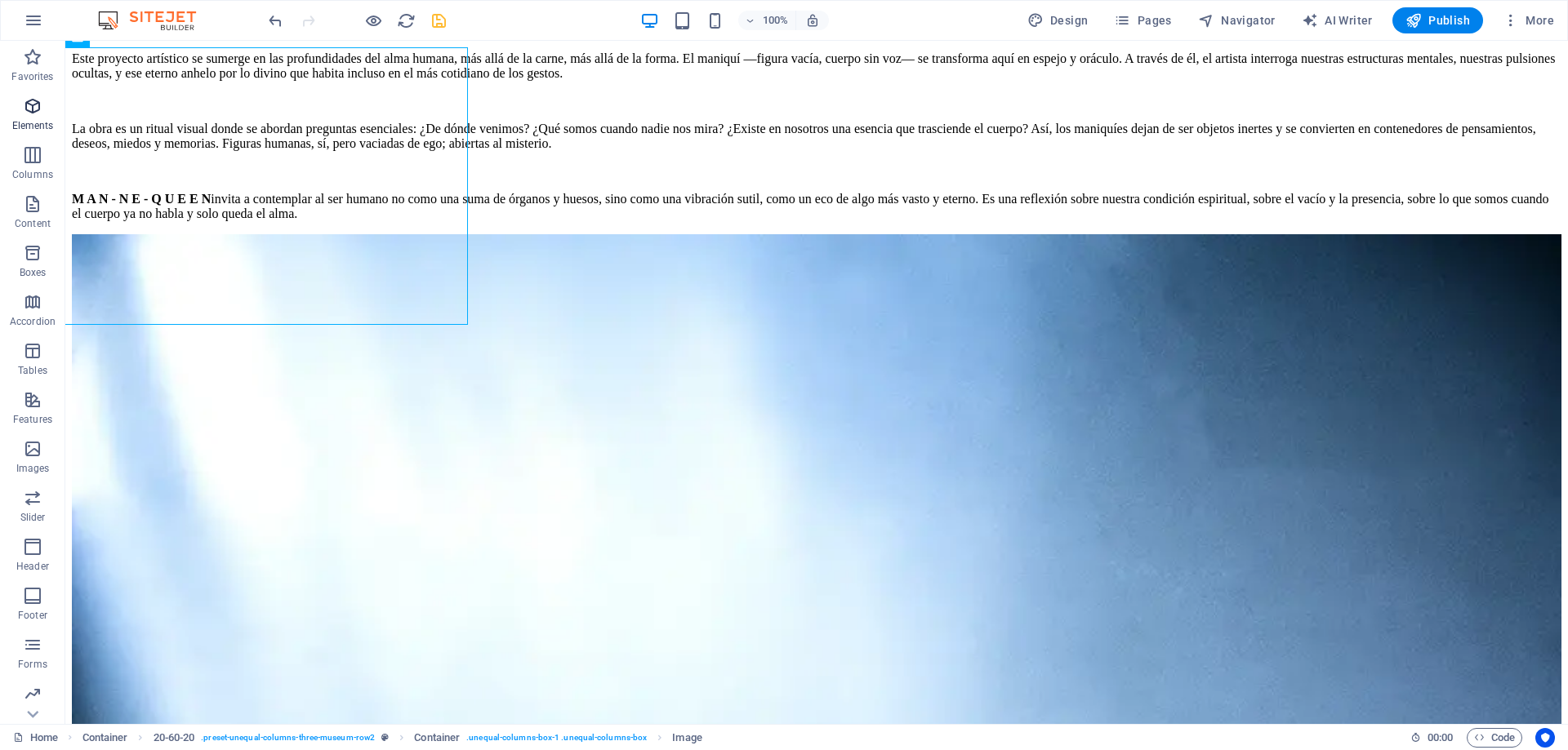
click at [41, 114] on icon "button" at bounding box center [33, 106] width 20 height 20
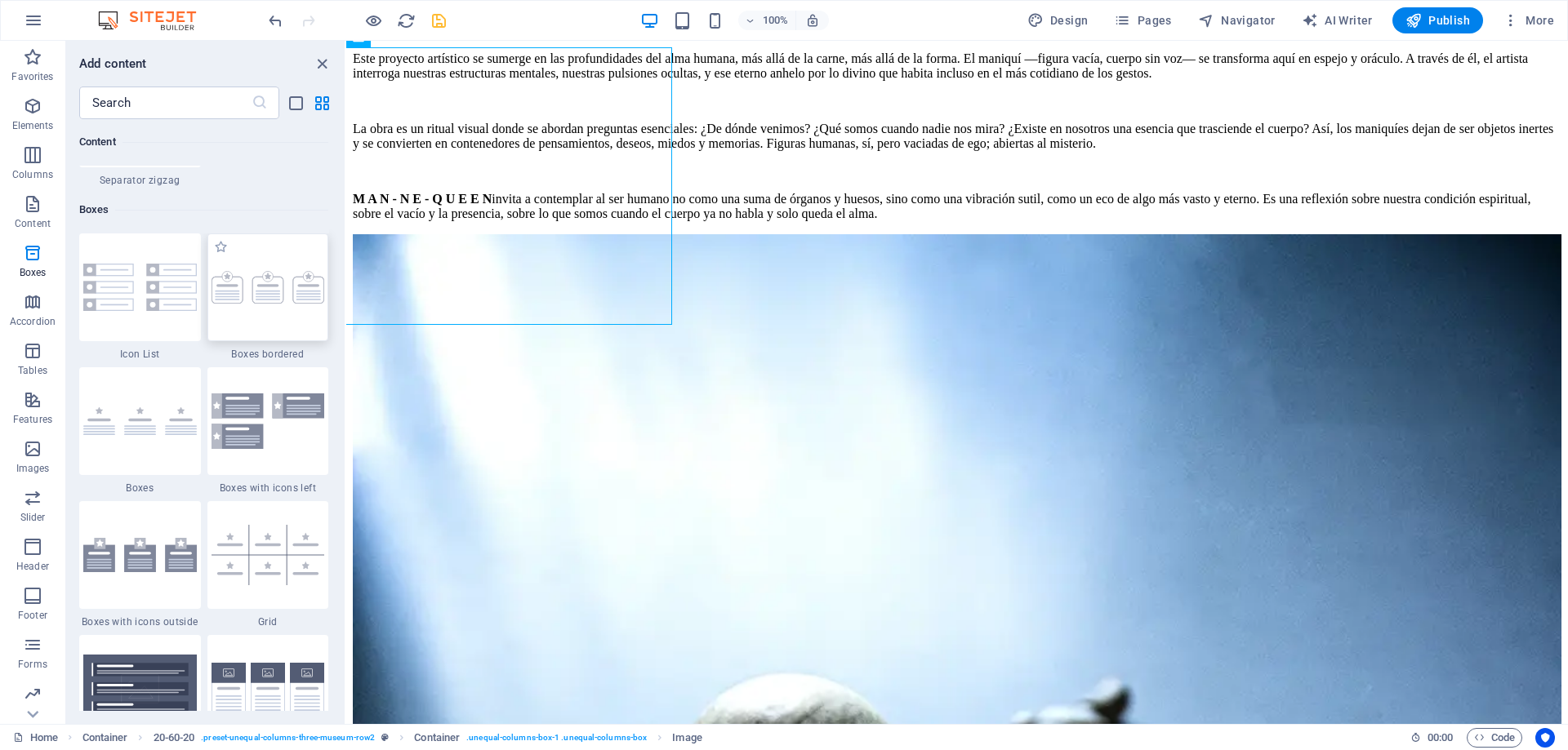
scroll to position [4581, 0]
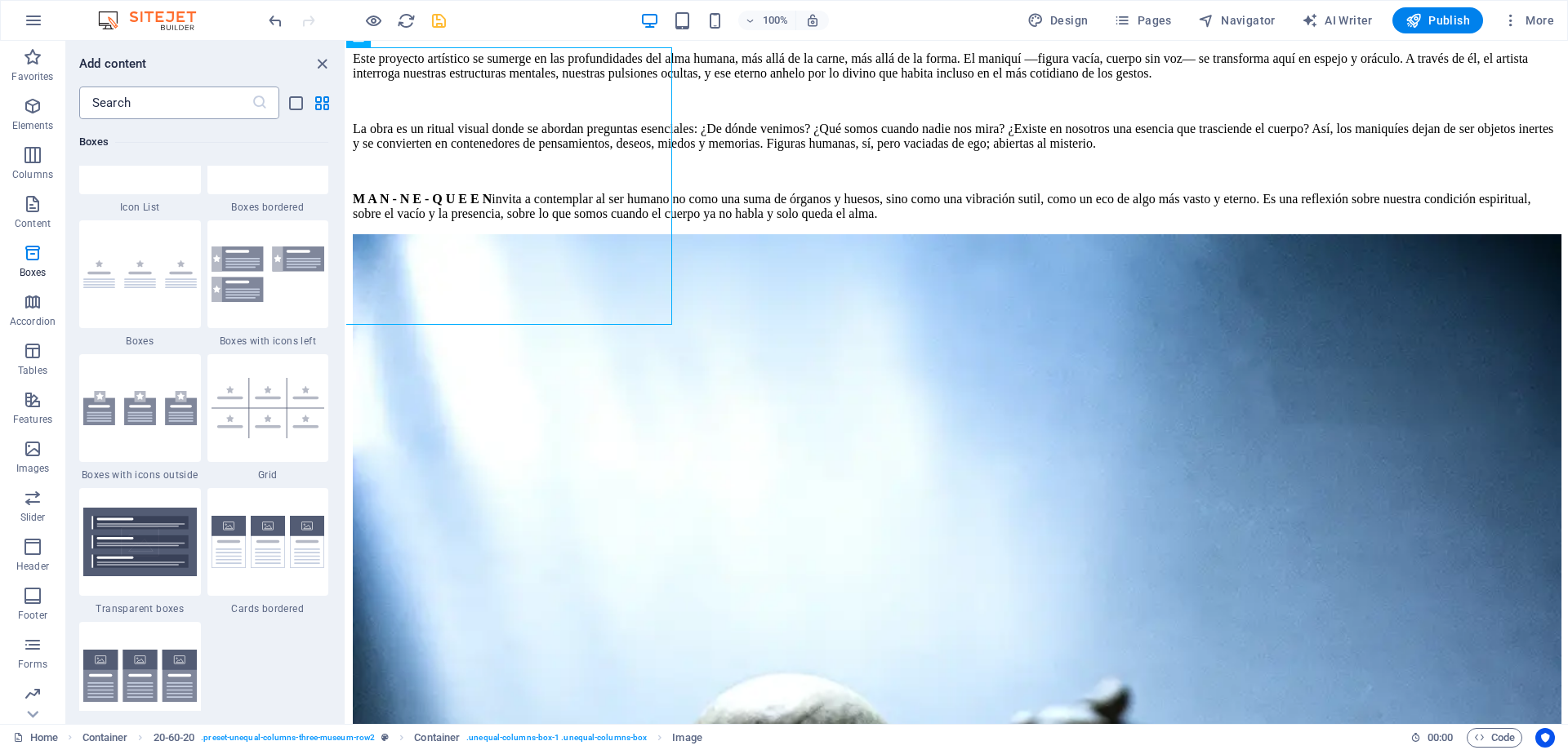
click at [142, 106] on input "text" at bounding box center [165, 103] width 172 height 32
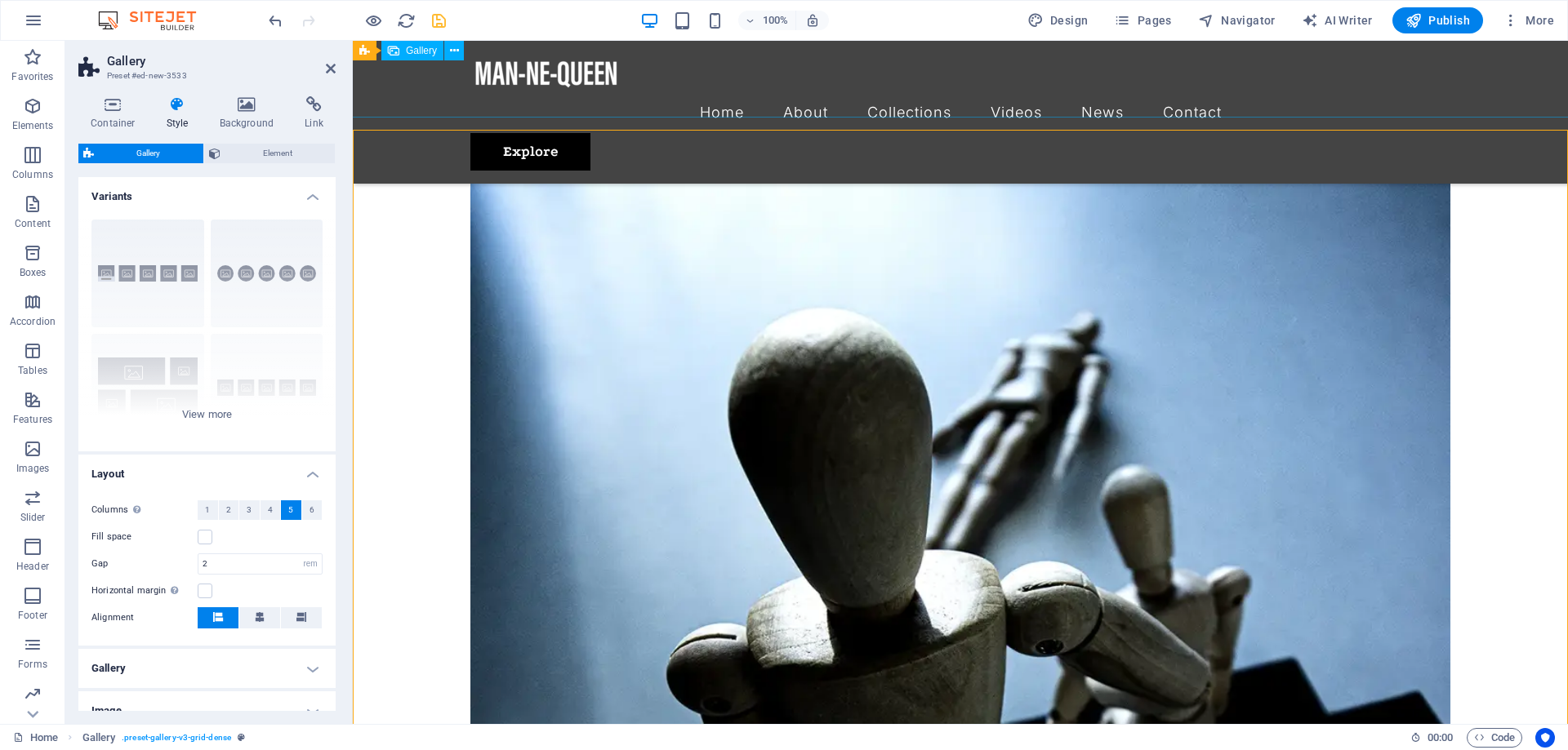
scroll to position [1915, 0]
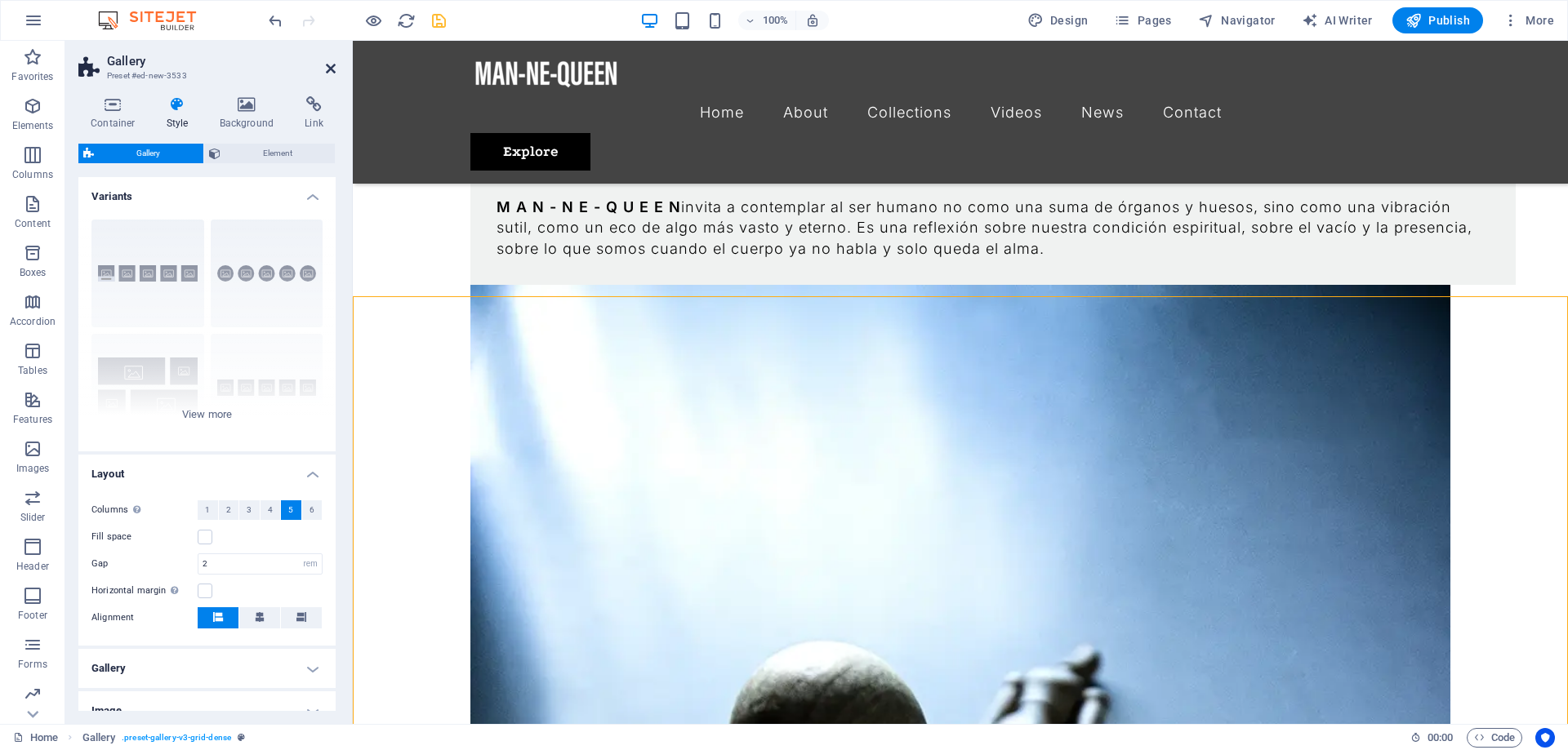
click at [330, 70] on icon at bounding box center [330, 68] width 10 height 13
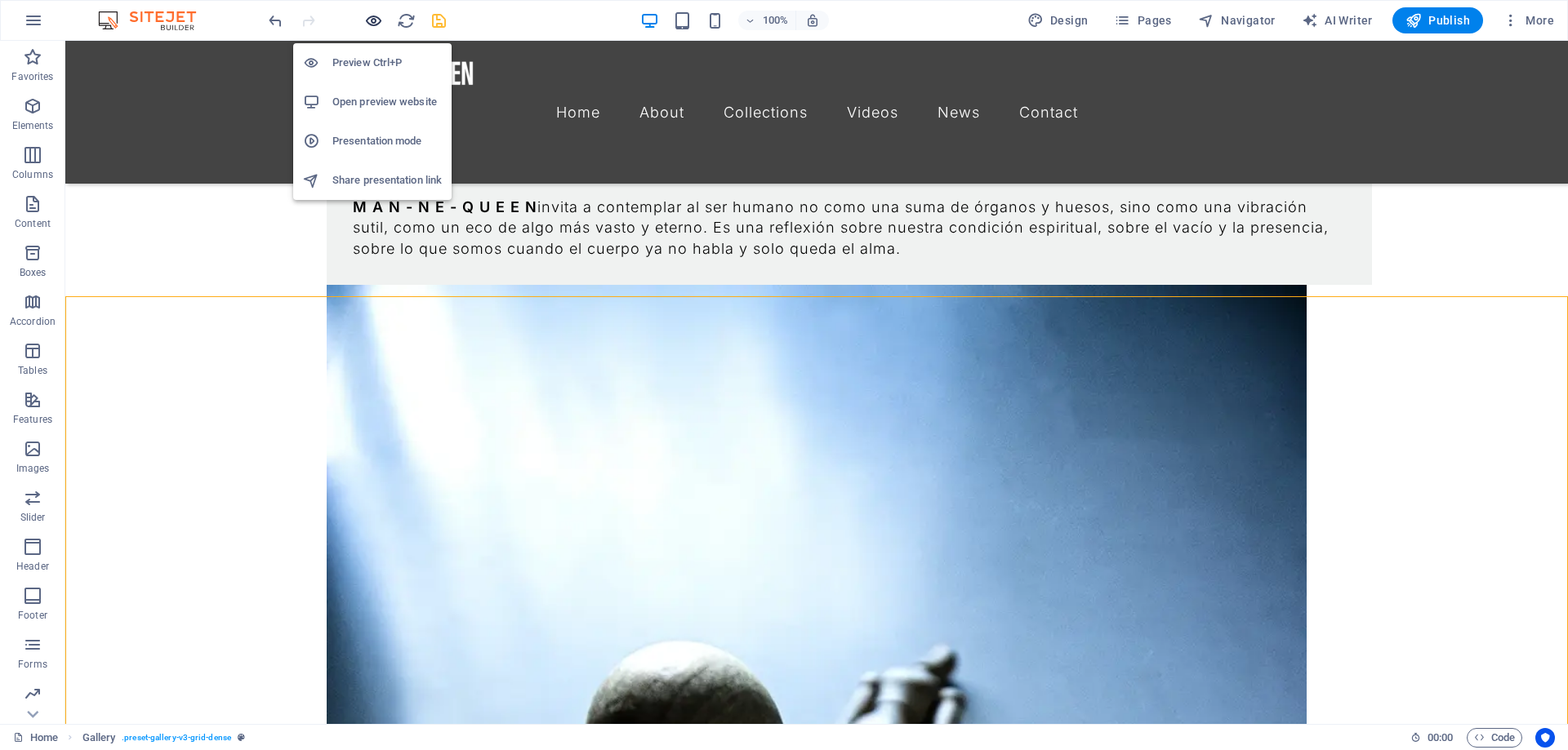
click at [375, 19] on icon "button" at bounding box center [373, 21] width 19 height 19
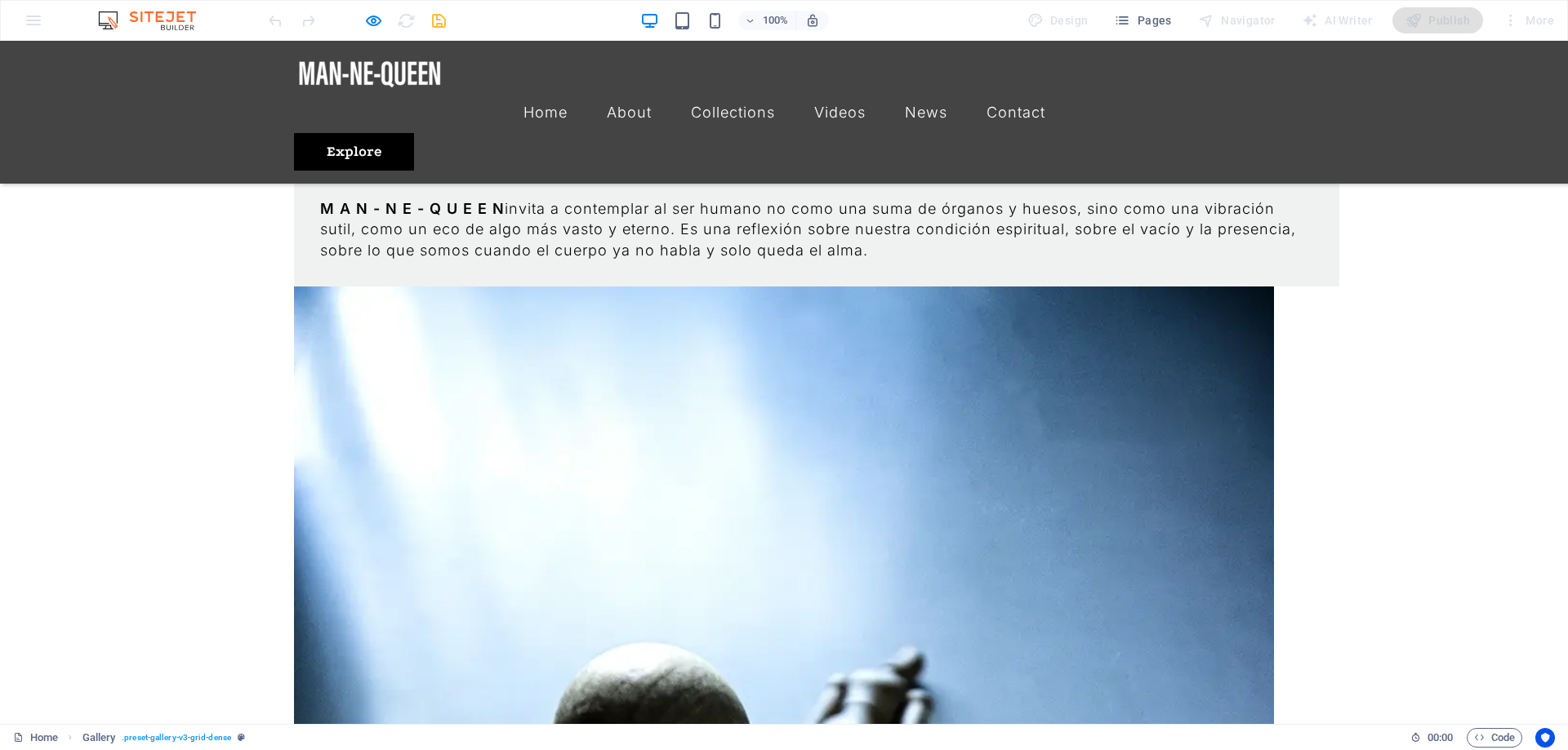
scroll to position [2412, 0]
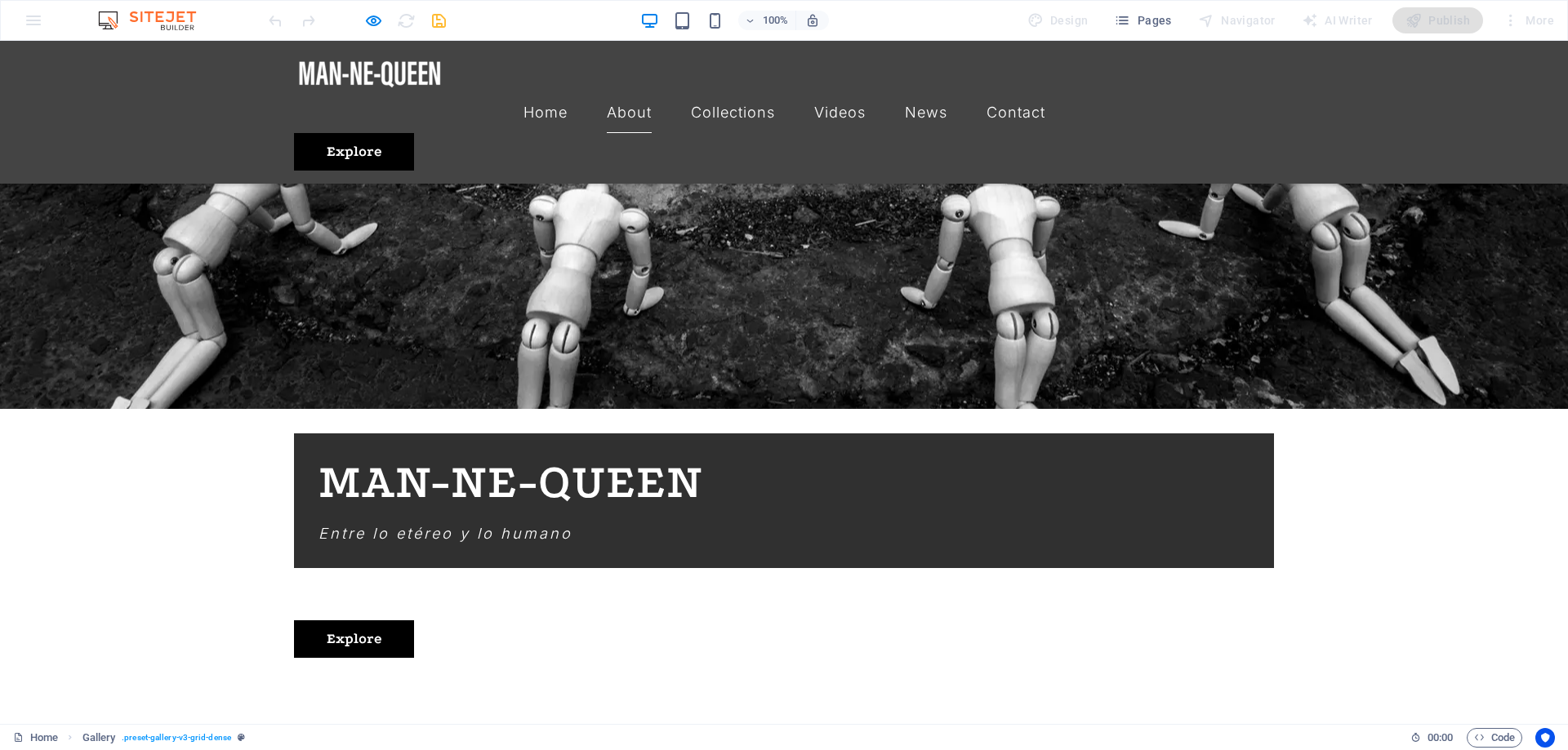
scroll to position [1247, 0]
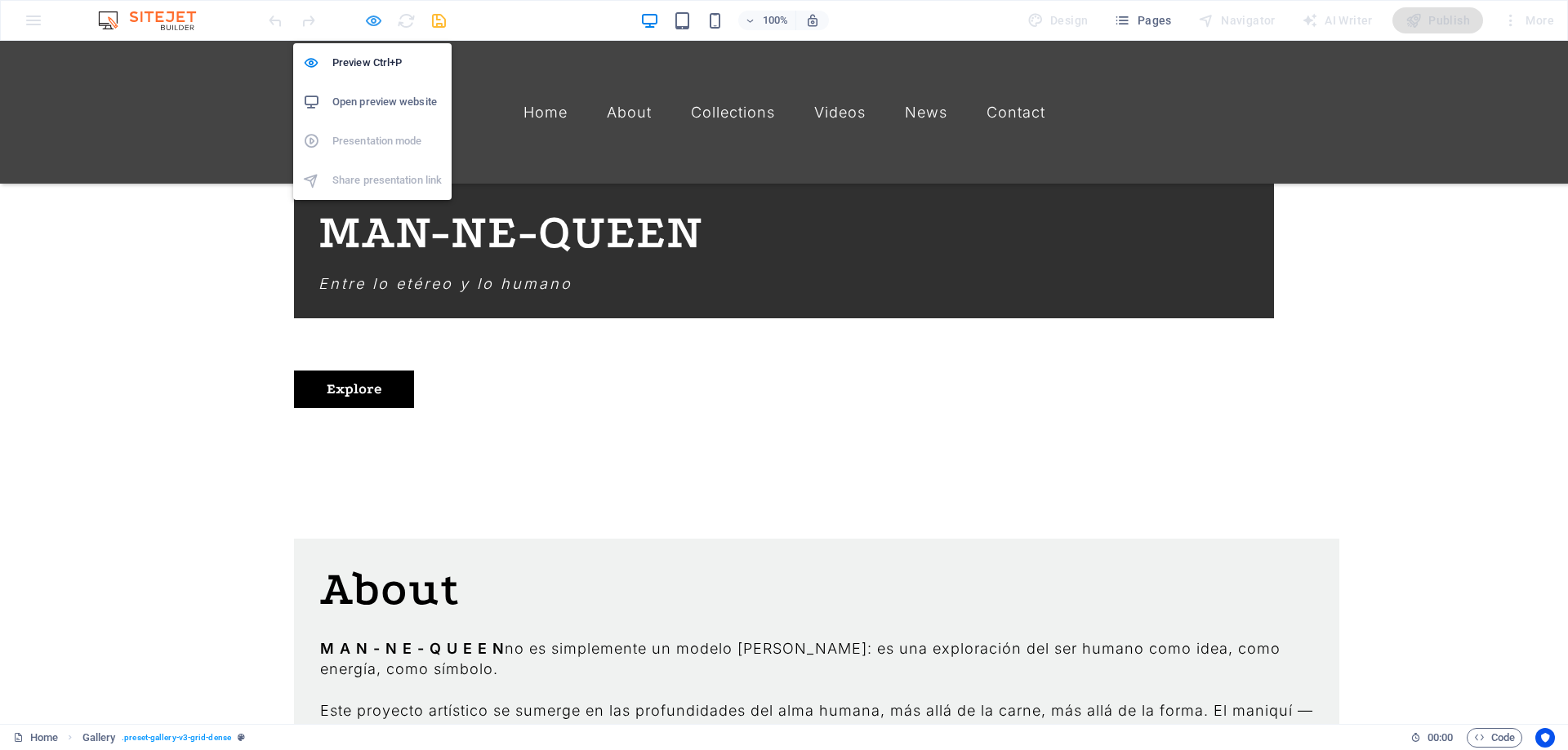
click at [370, 17] on icon "button" at bounding box center [373, 21] width 19 height 19
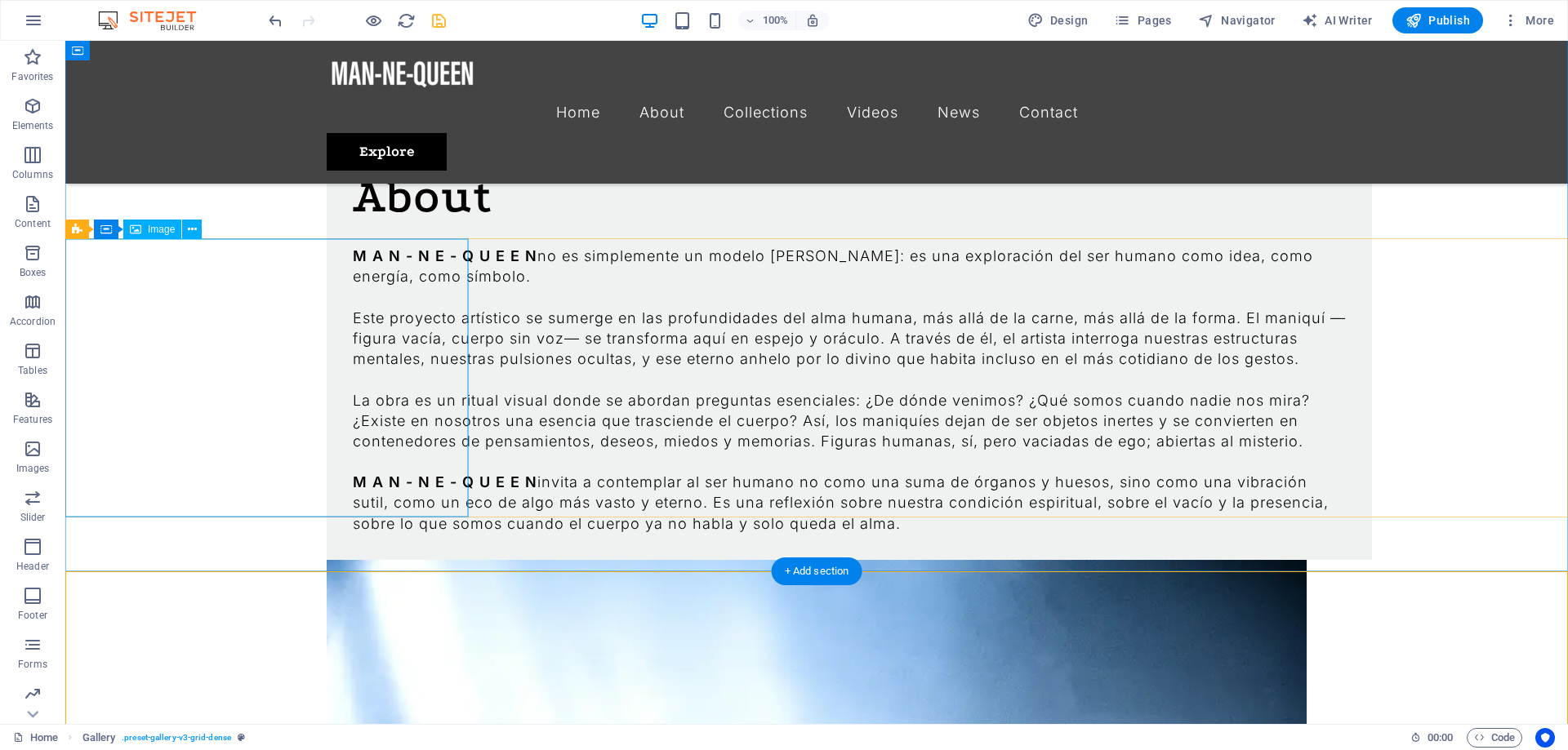
scroll to position [1306, 0]
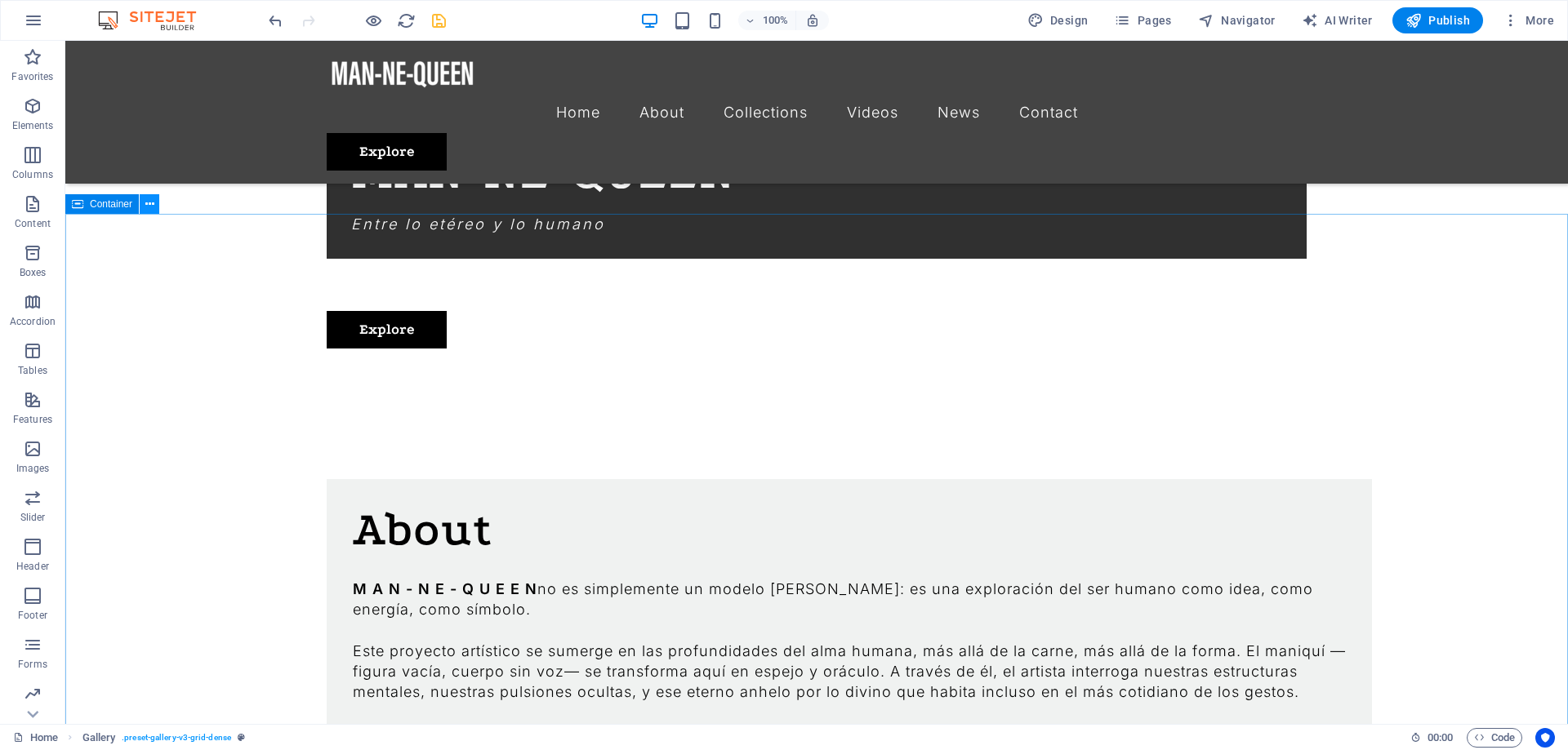
click at [153, 203] on icon at bounding box center [150, 204] width 9 height 17
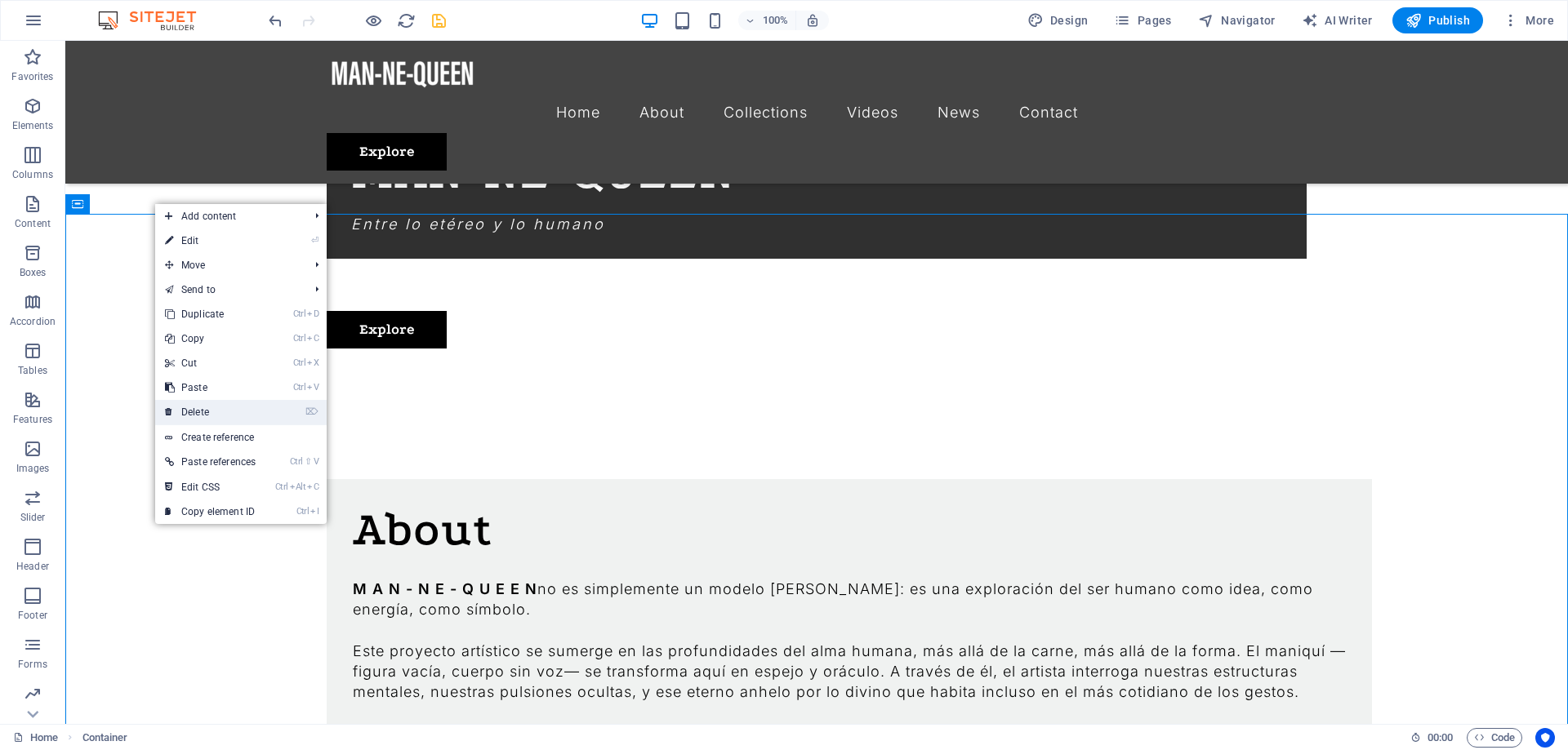
click at [214, 411] on link "⌦ Delete" at bounding box center [210, 411] width 110 height 24
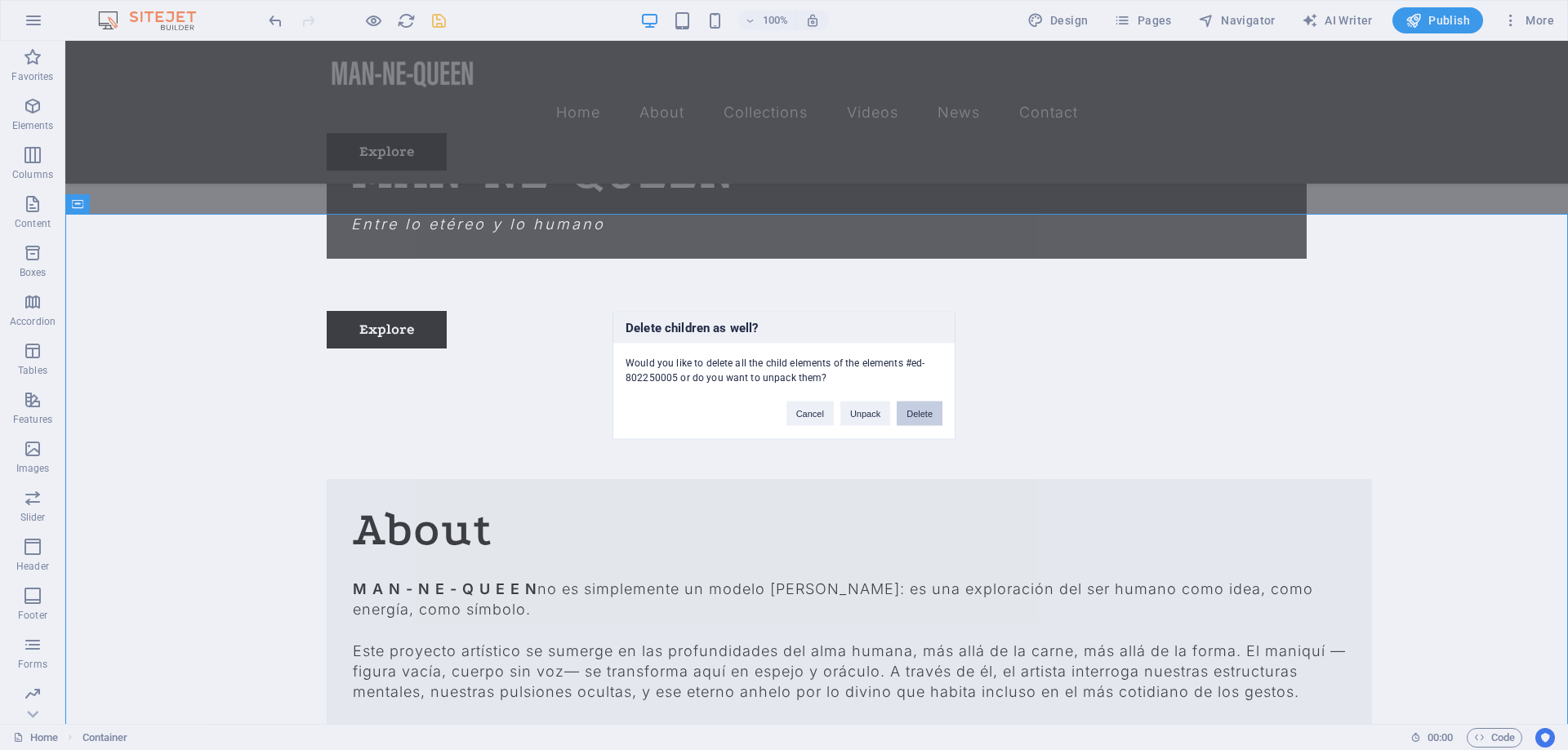
click at [929, 418] on button "Delete" at bounding box center [919, 412] width 46 height 24
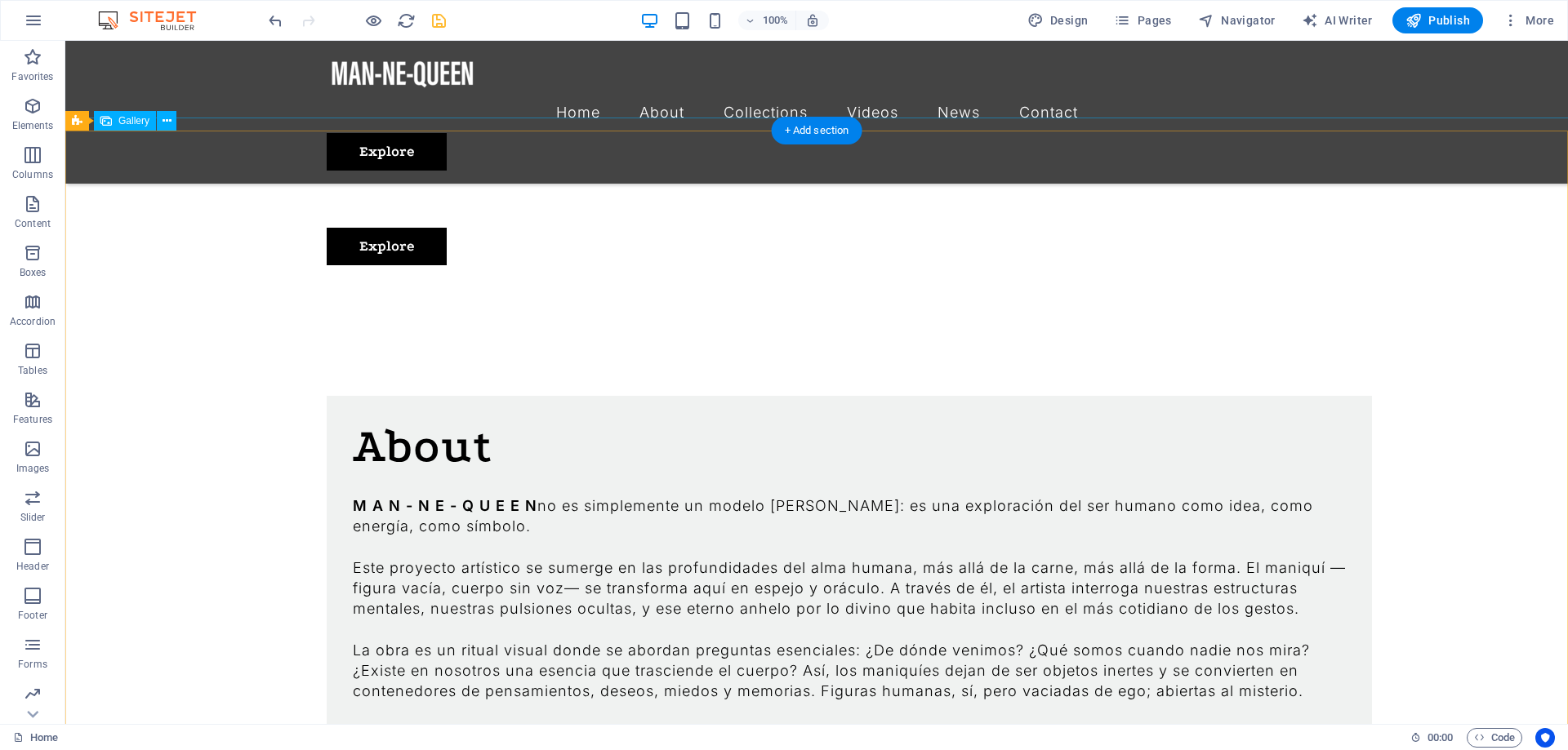
scroll to position [1140, 0]
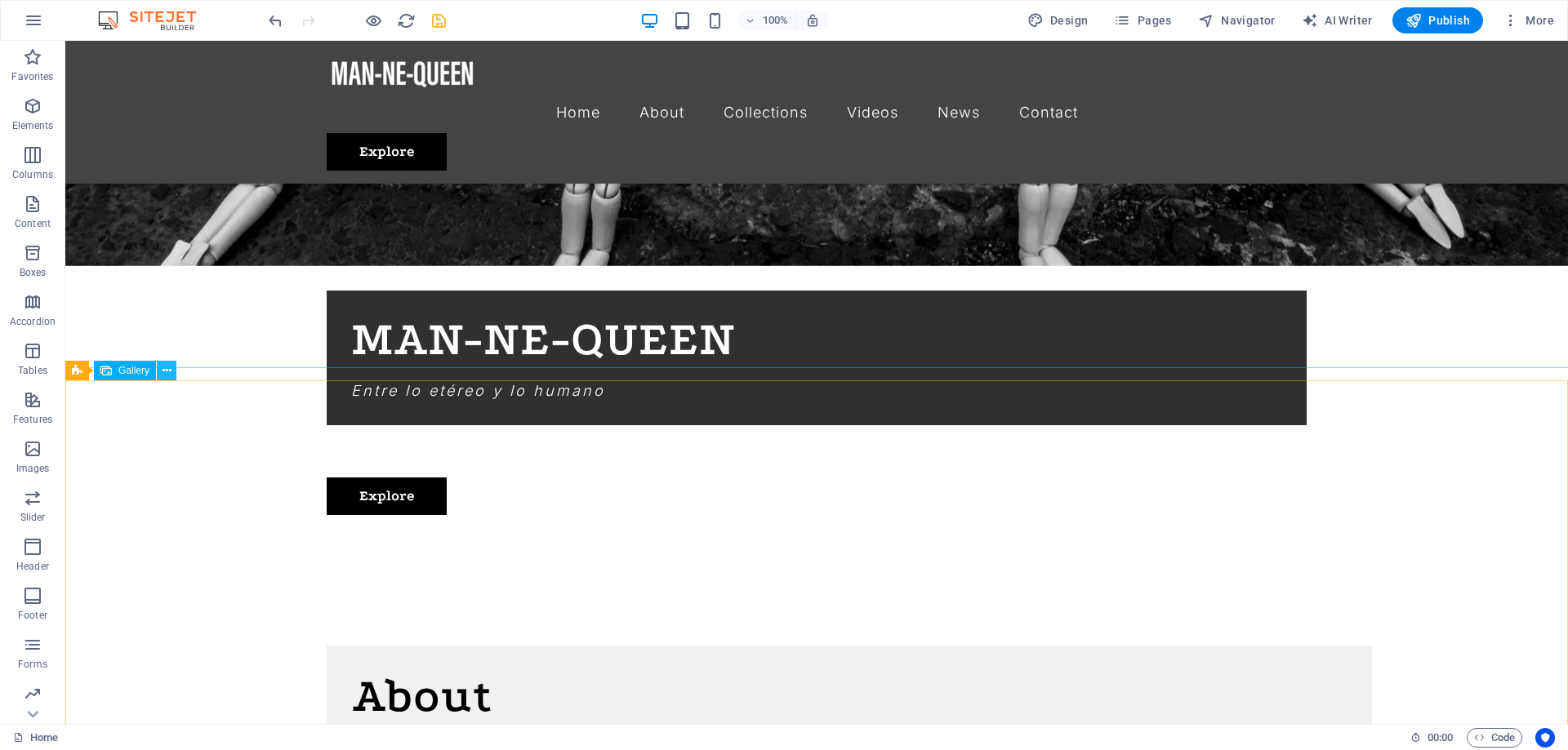
click at [166, 372] on icon at bounding box center [167, 370] width 9 height 17
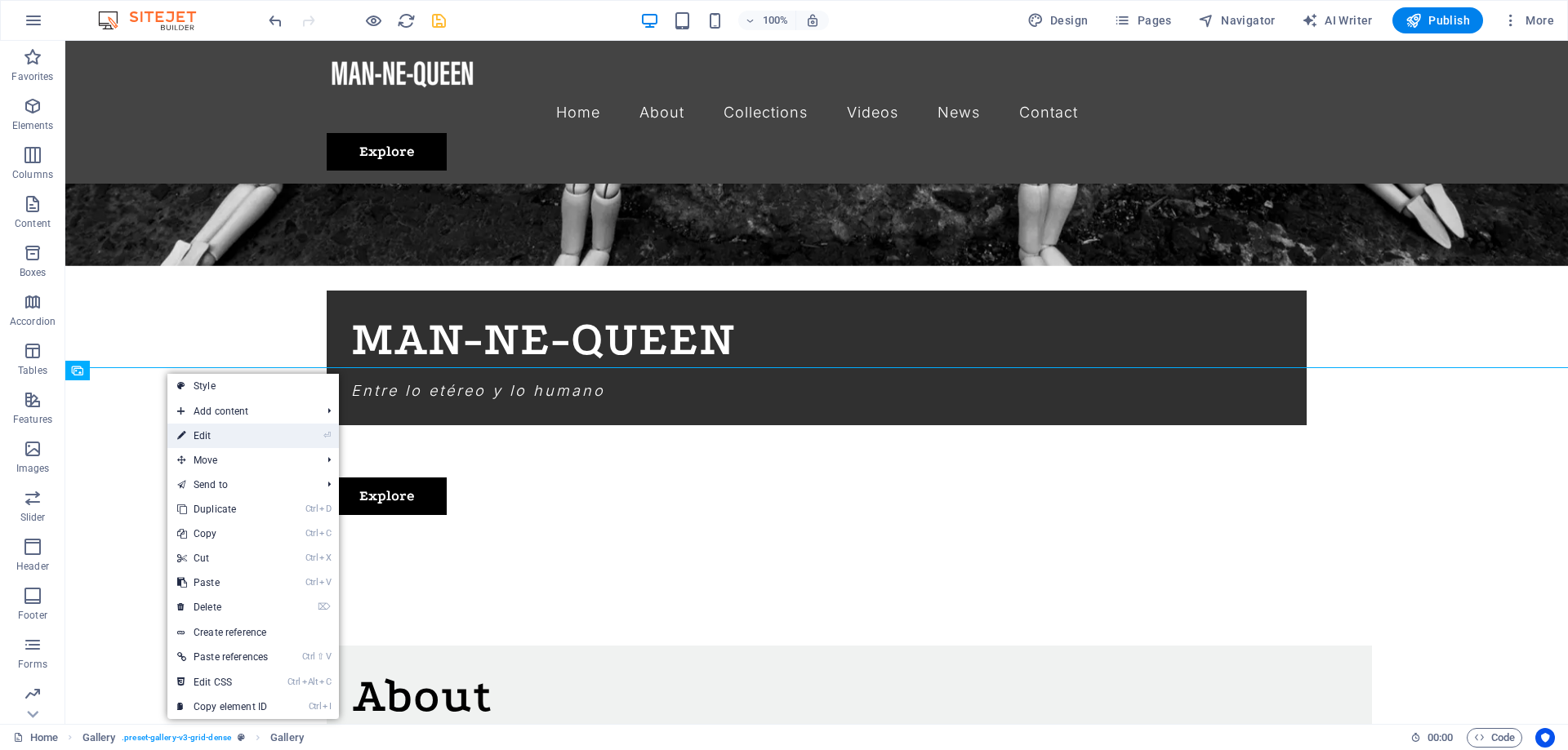
click at [252, 434] on link "⏎ Edit" at bounding box center [222, 435] width 110 height 24
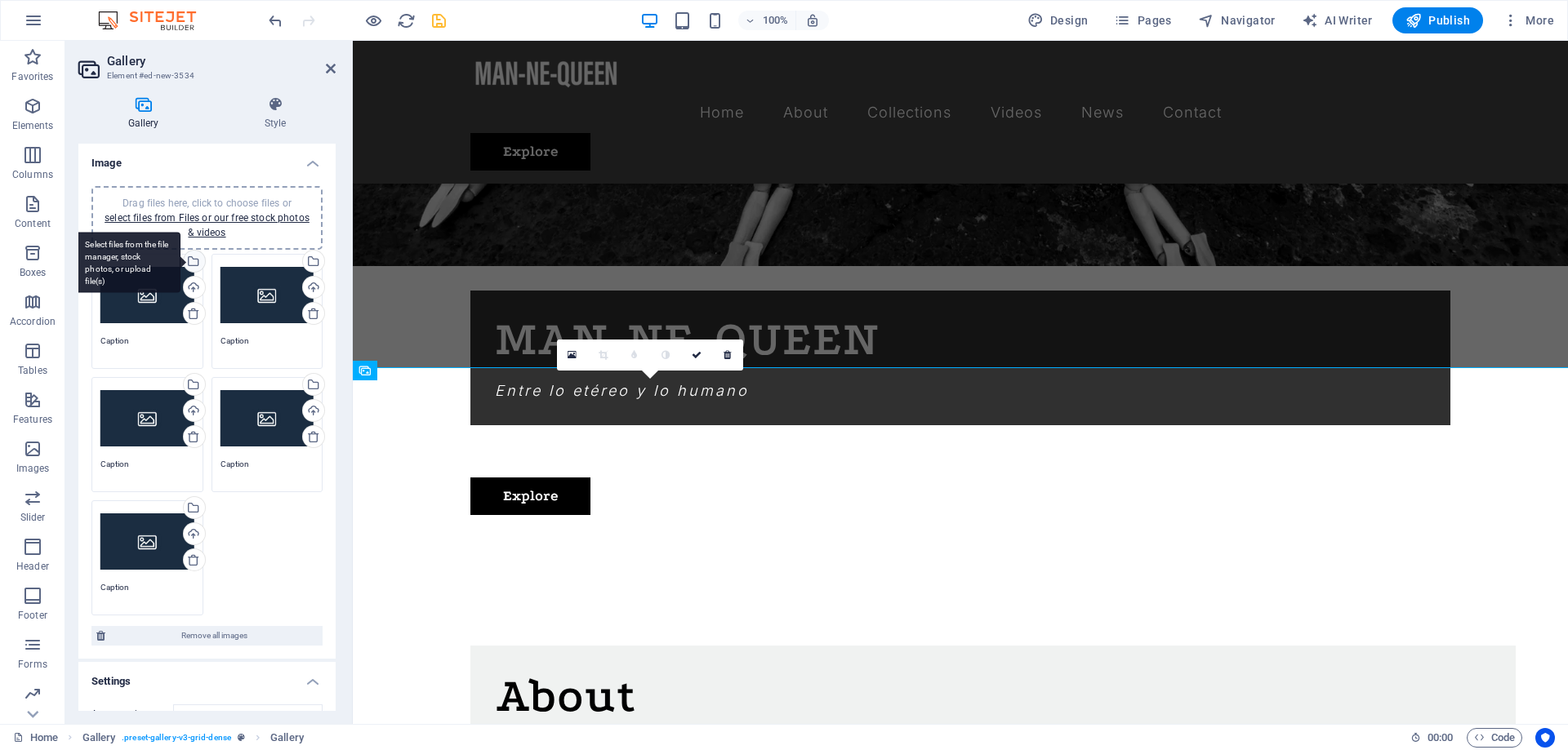
click at [195, 261] on div "Select files from the file manager, stock photos, or upload file(s)" at bounding box center [192, 263] width 24 height 24
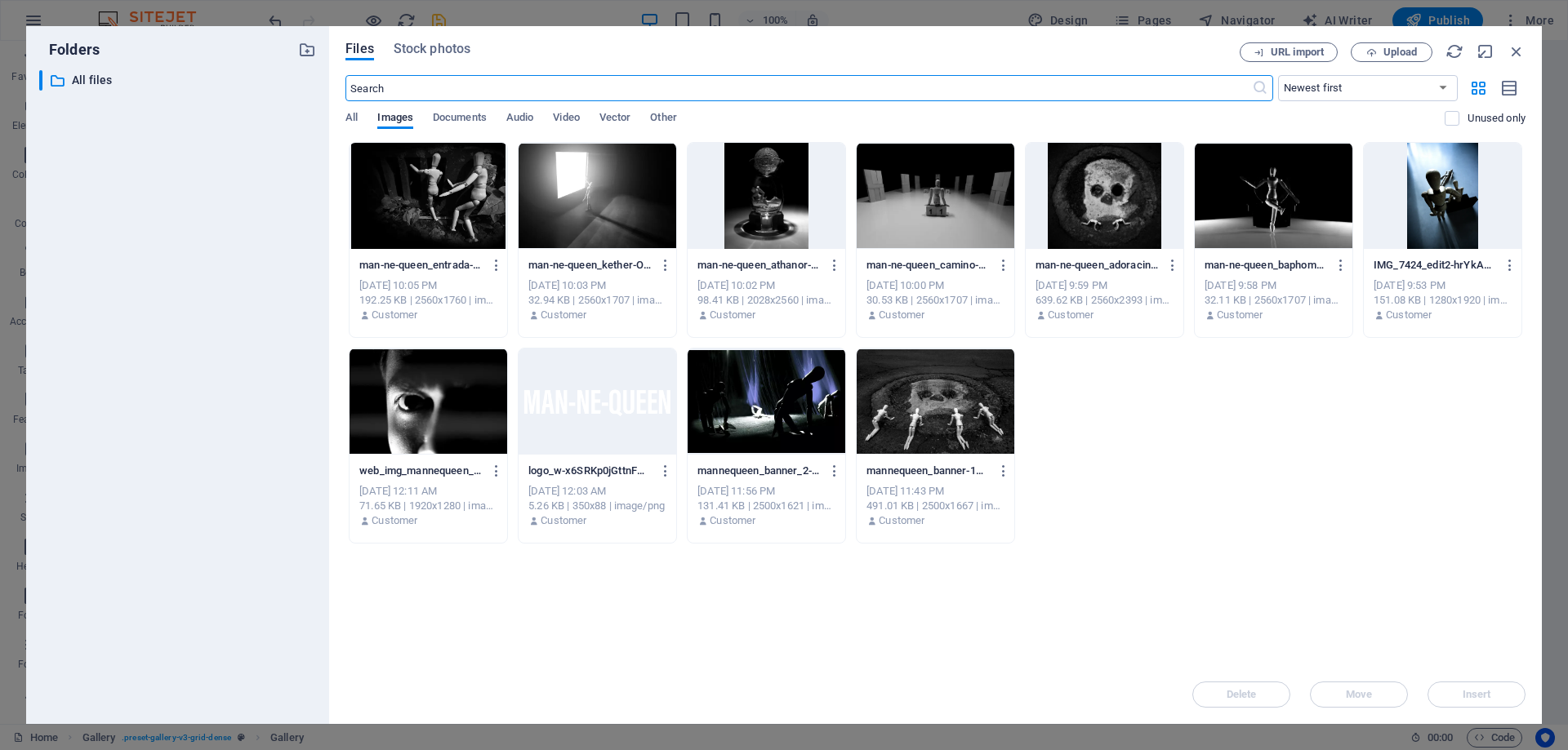
scroll to position [1134, 0]
click at [1295, 178] on div at bounding box center [1273, 195] width 158 height 106
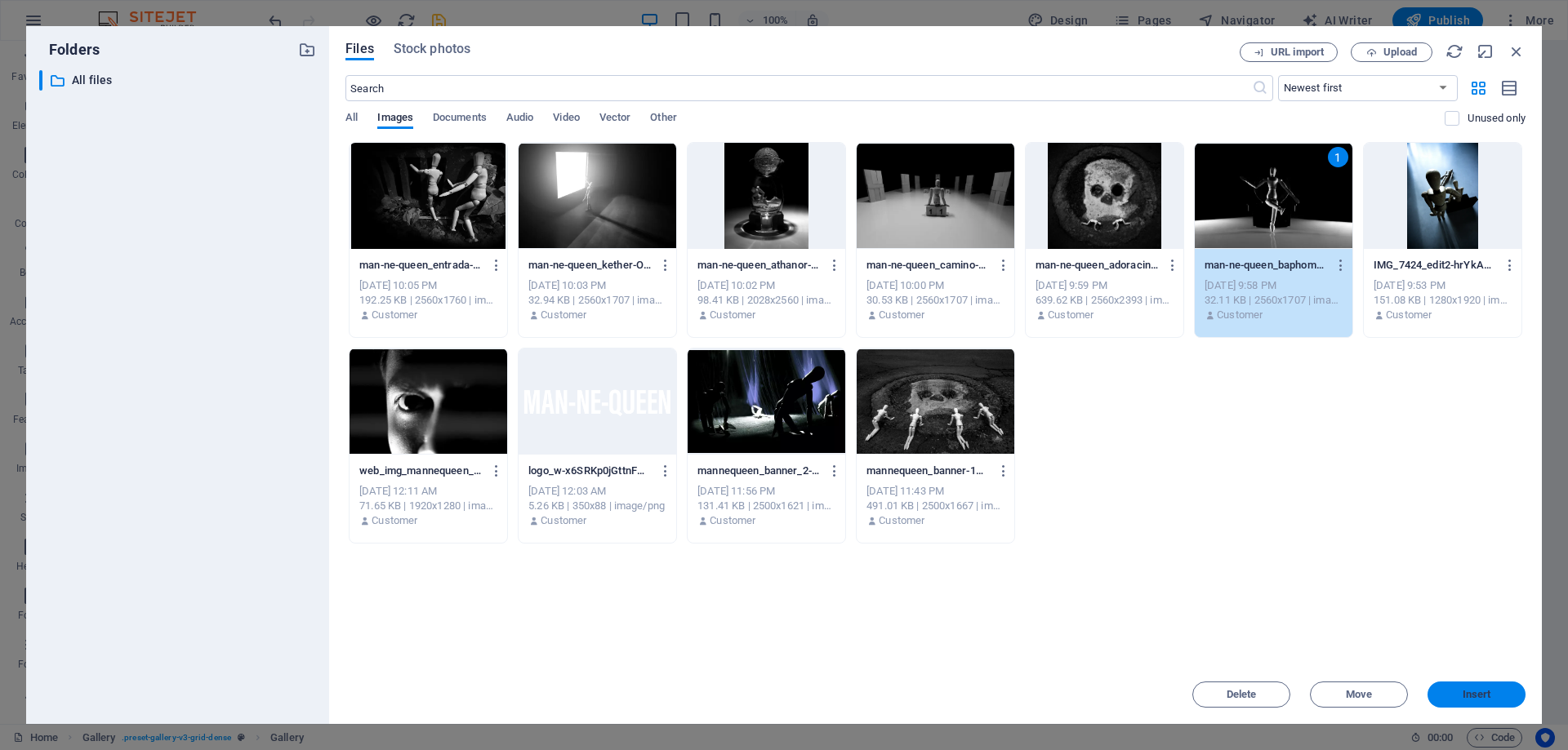
click at [1469, 694] on span "Insert" at bounding box center [1477, 694] width 29 height 10
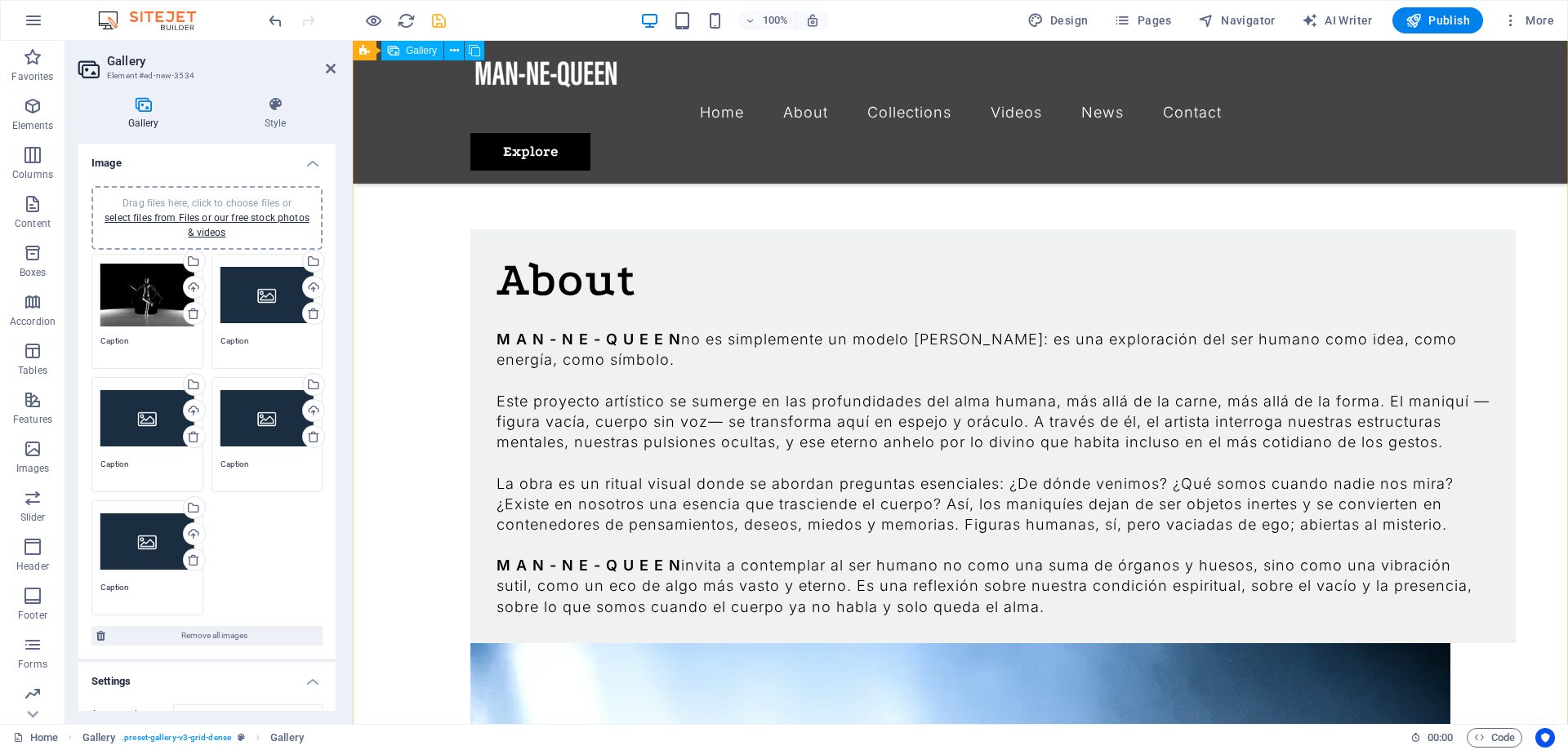
scroll to position [1223, 0]
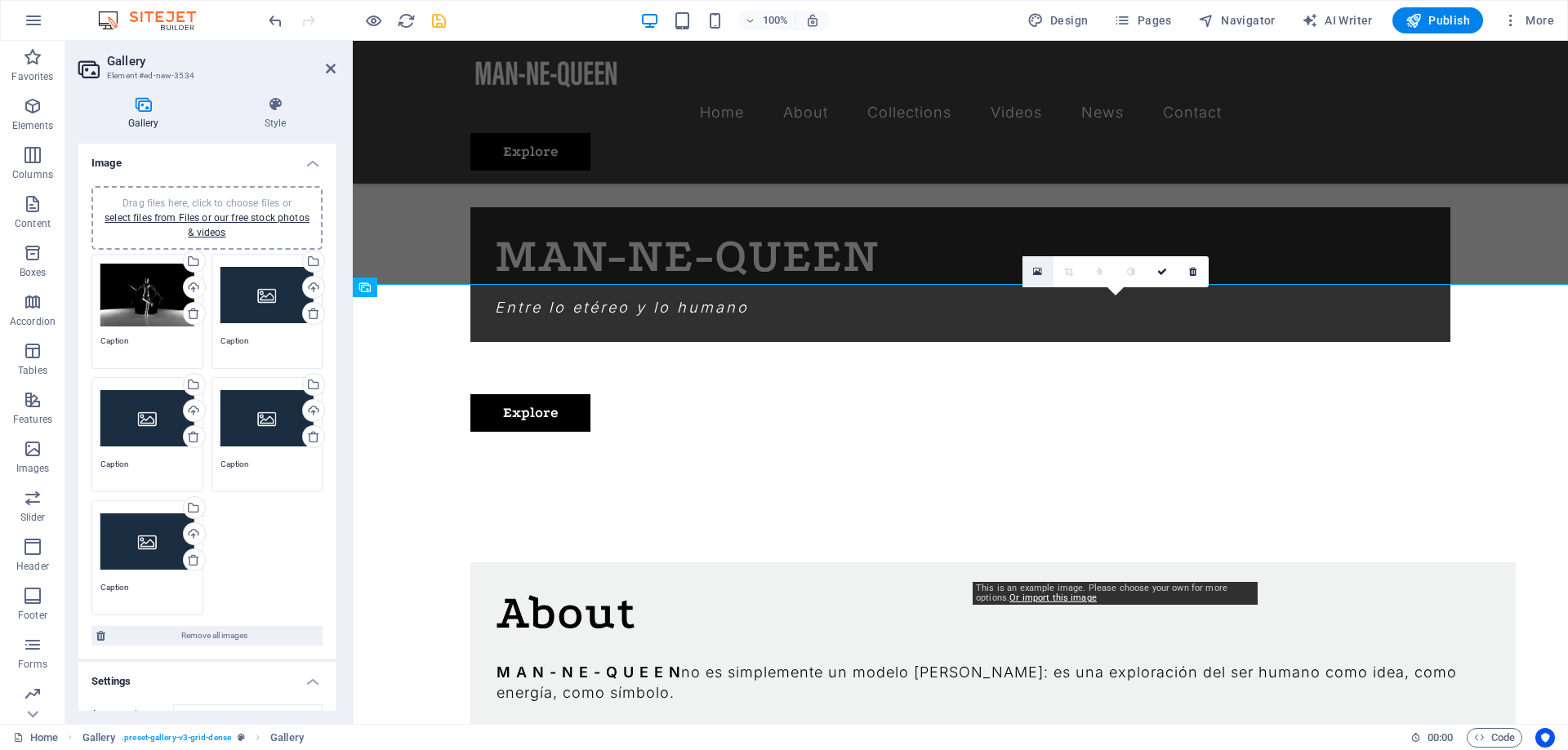
click at [1038, 273] on icon at bounding box center [1037, 272] width 9 height 12
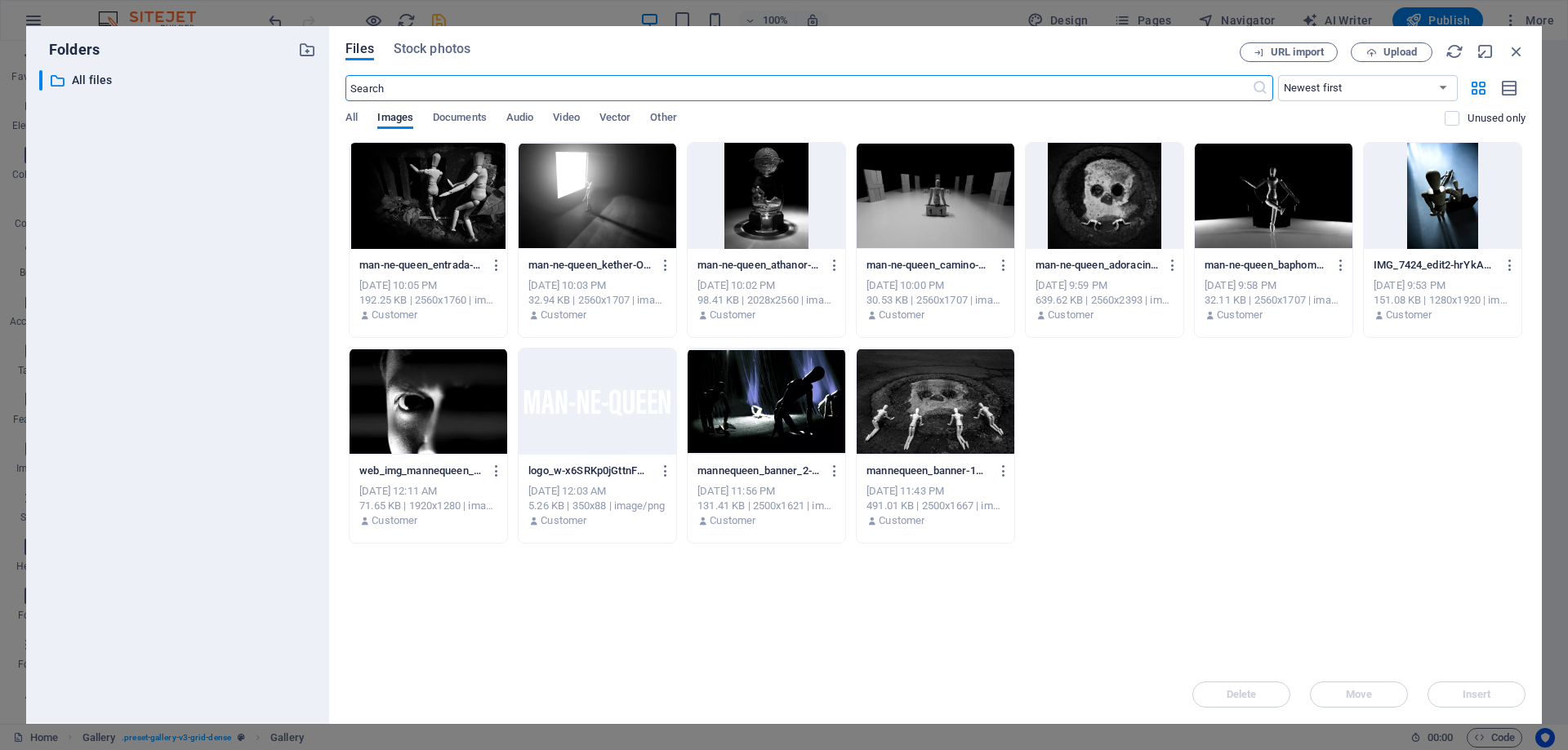
scroll to position [1237, 0]
click at [1084, 184] on div at bounding box center [1105, 195] width 158 height 106
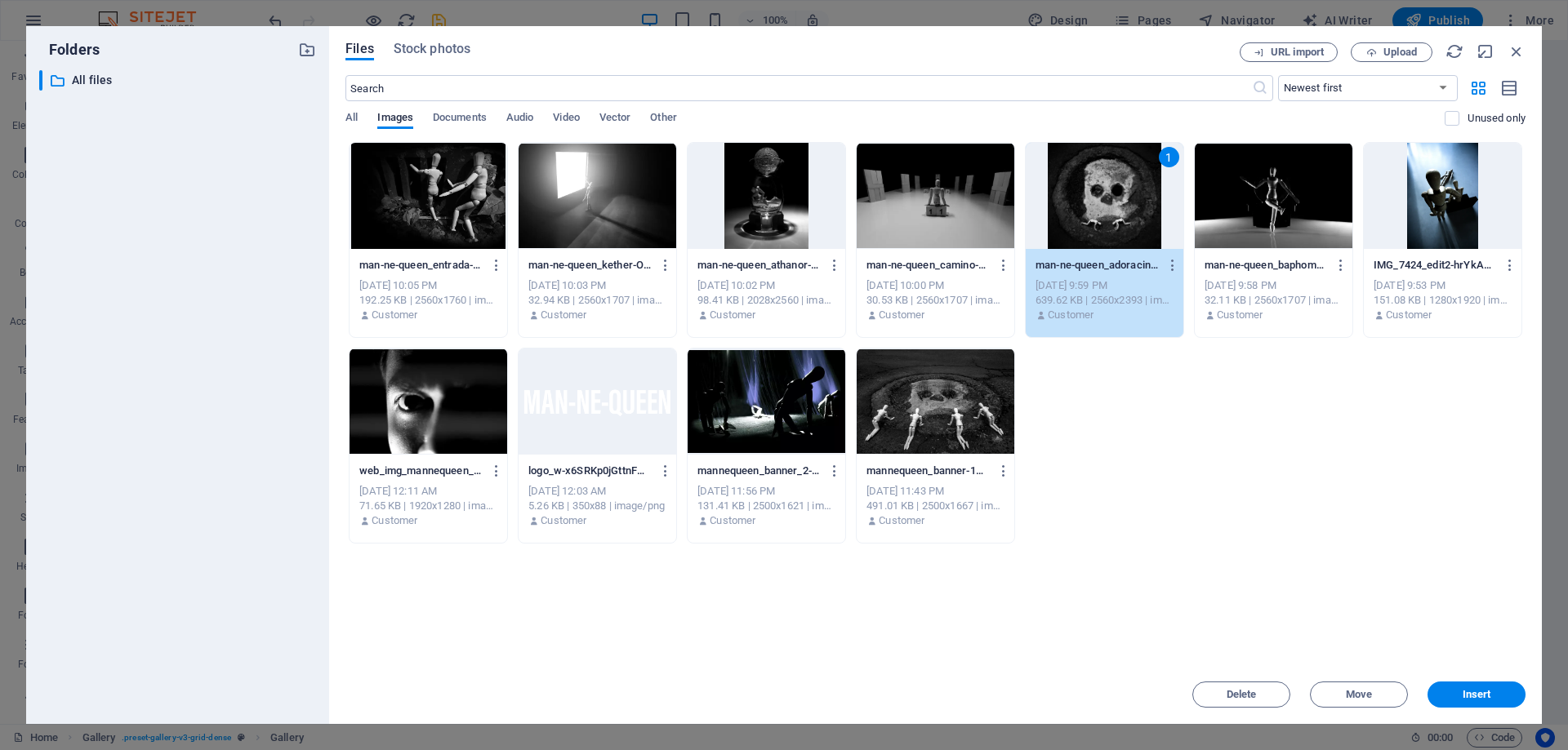
click at [1084, 184] on div "1" at bounding box center [1105, 195] width 158 height 106
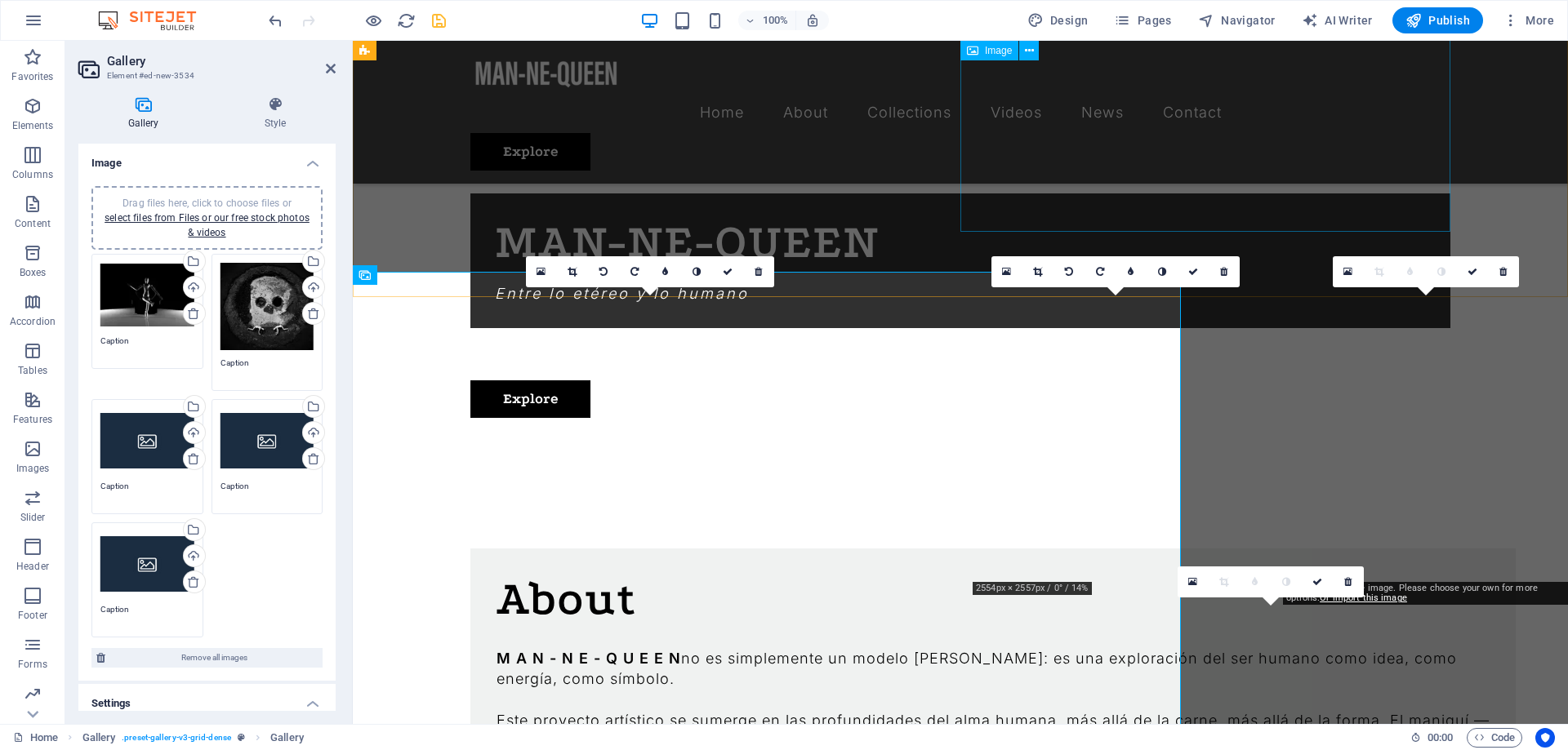
scroll to position [1223, 0]
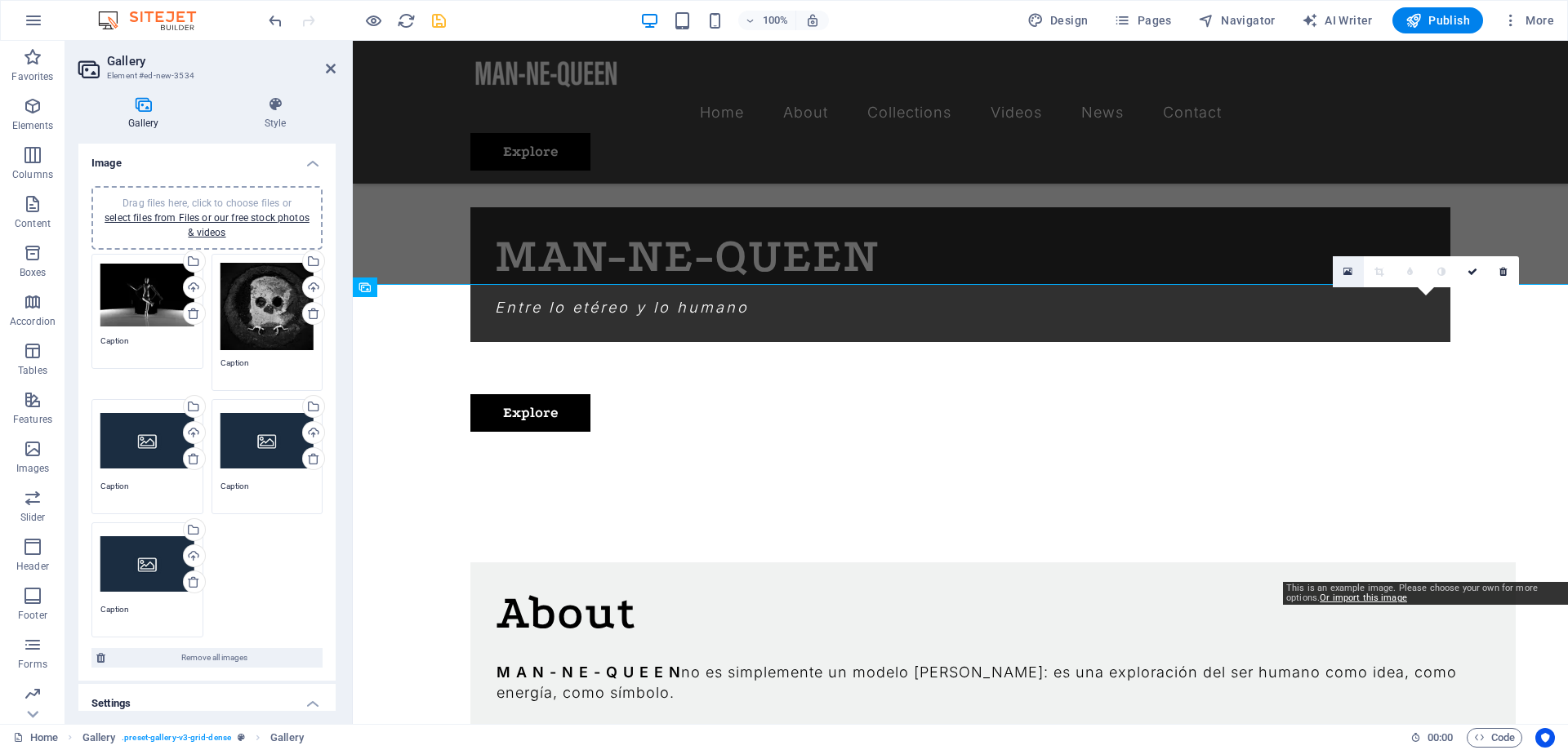
click at [1350, 273] on icon at bounding box center [1347, 272] width 9 height 12
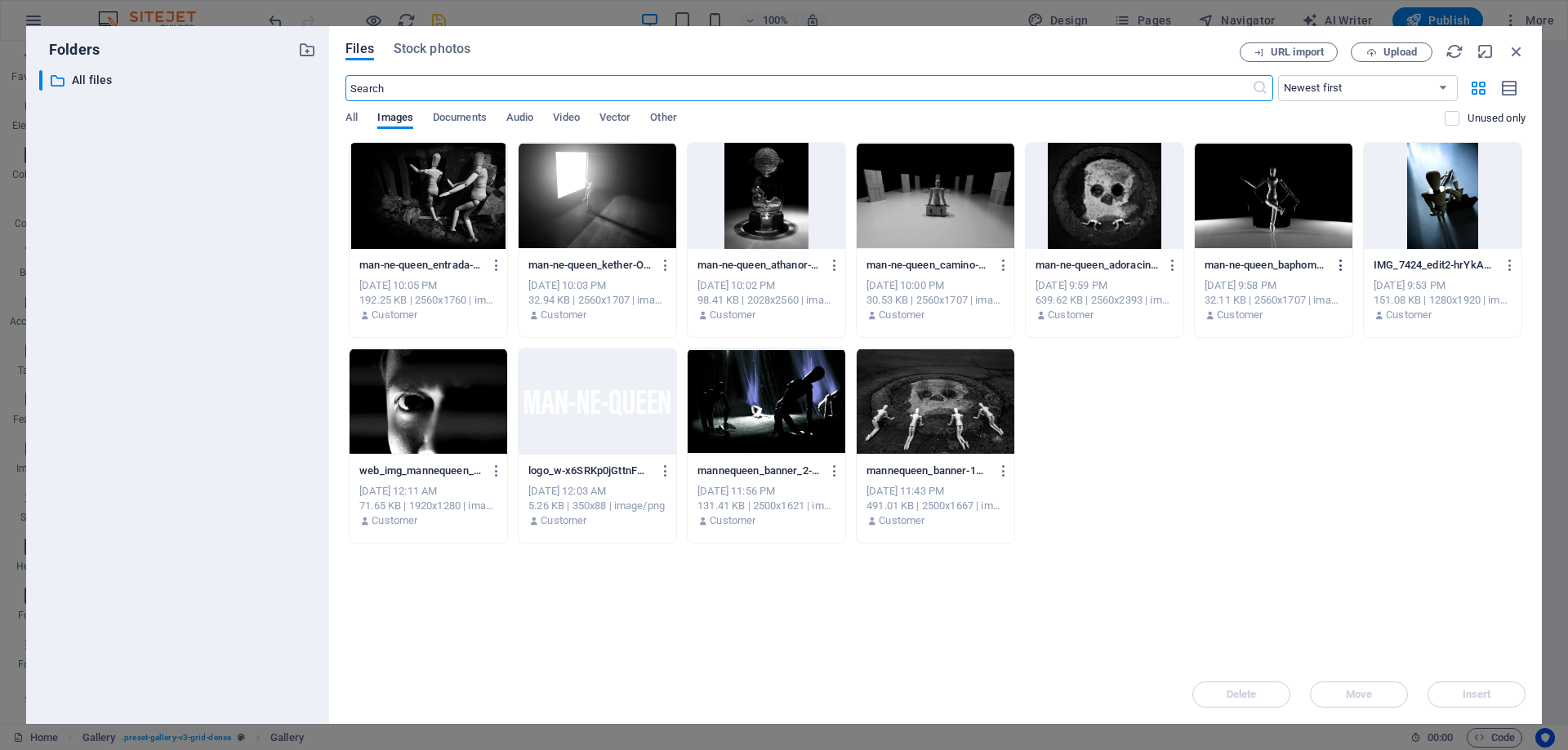
scroll to position [1237, 0]
click at [973, 189] on div at bounding box center [935, 195] width 158 height 106
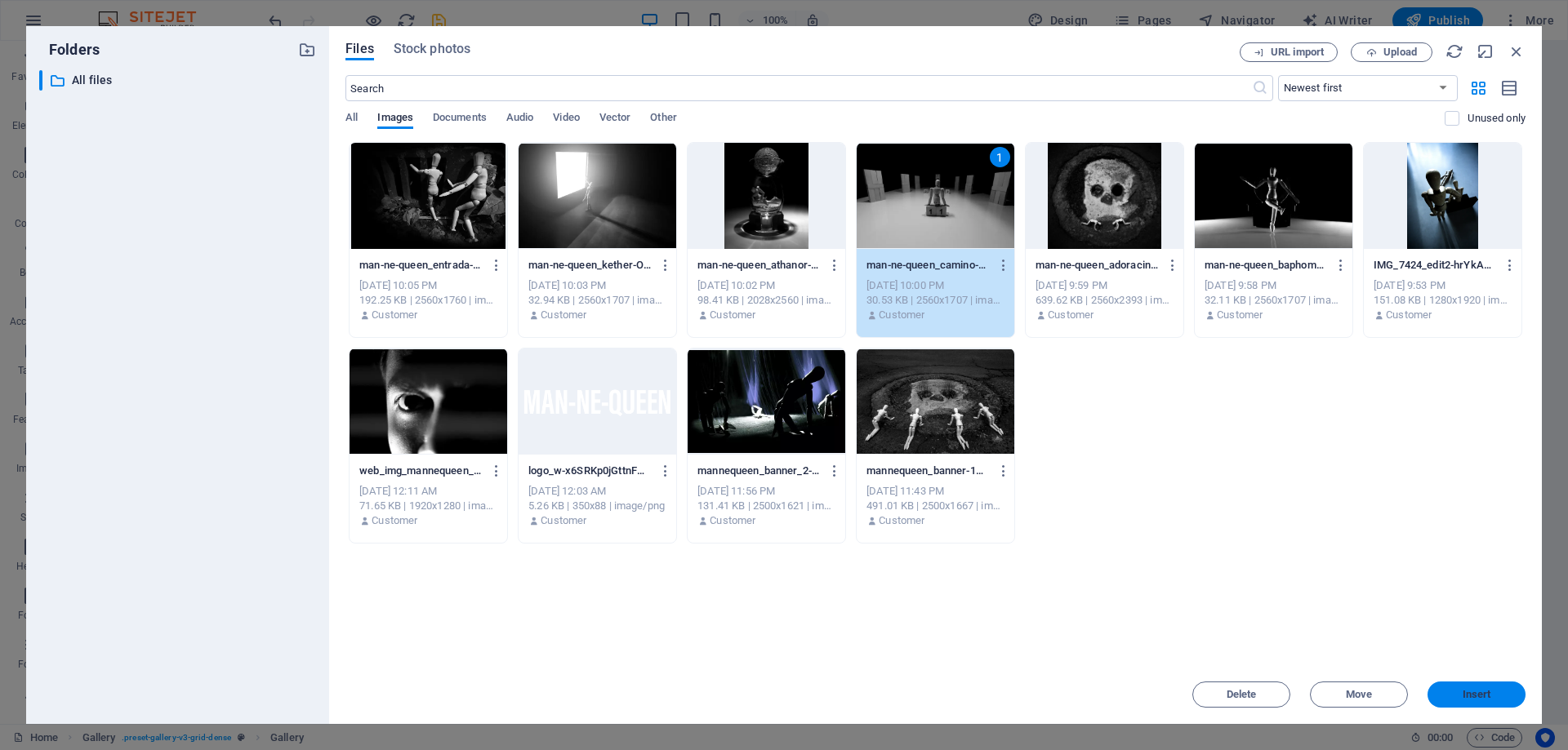
click at [1447, 691] on span "Insert" at bounding box center [1476, 694] width 85 height 10
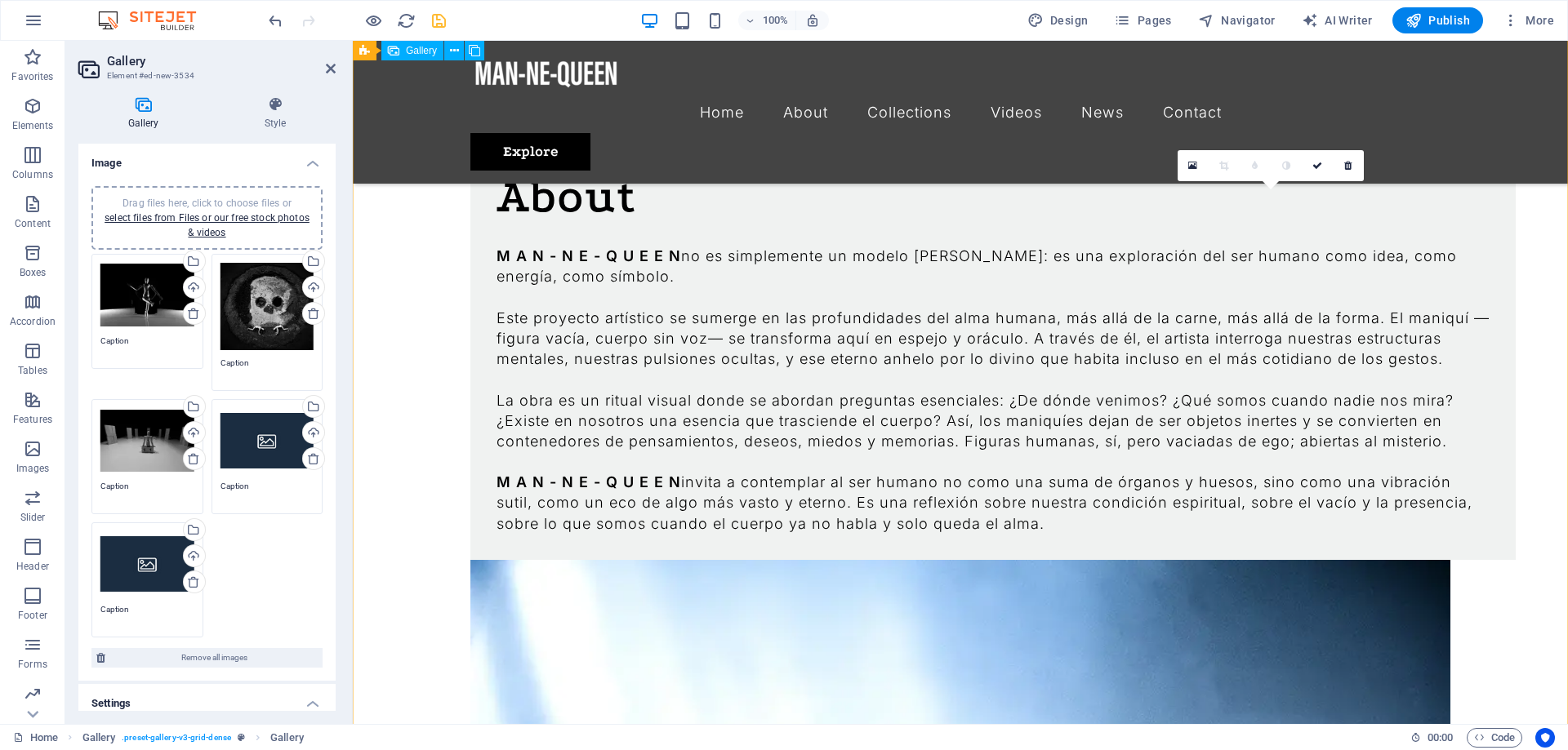
scroll to position [1473, 0]
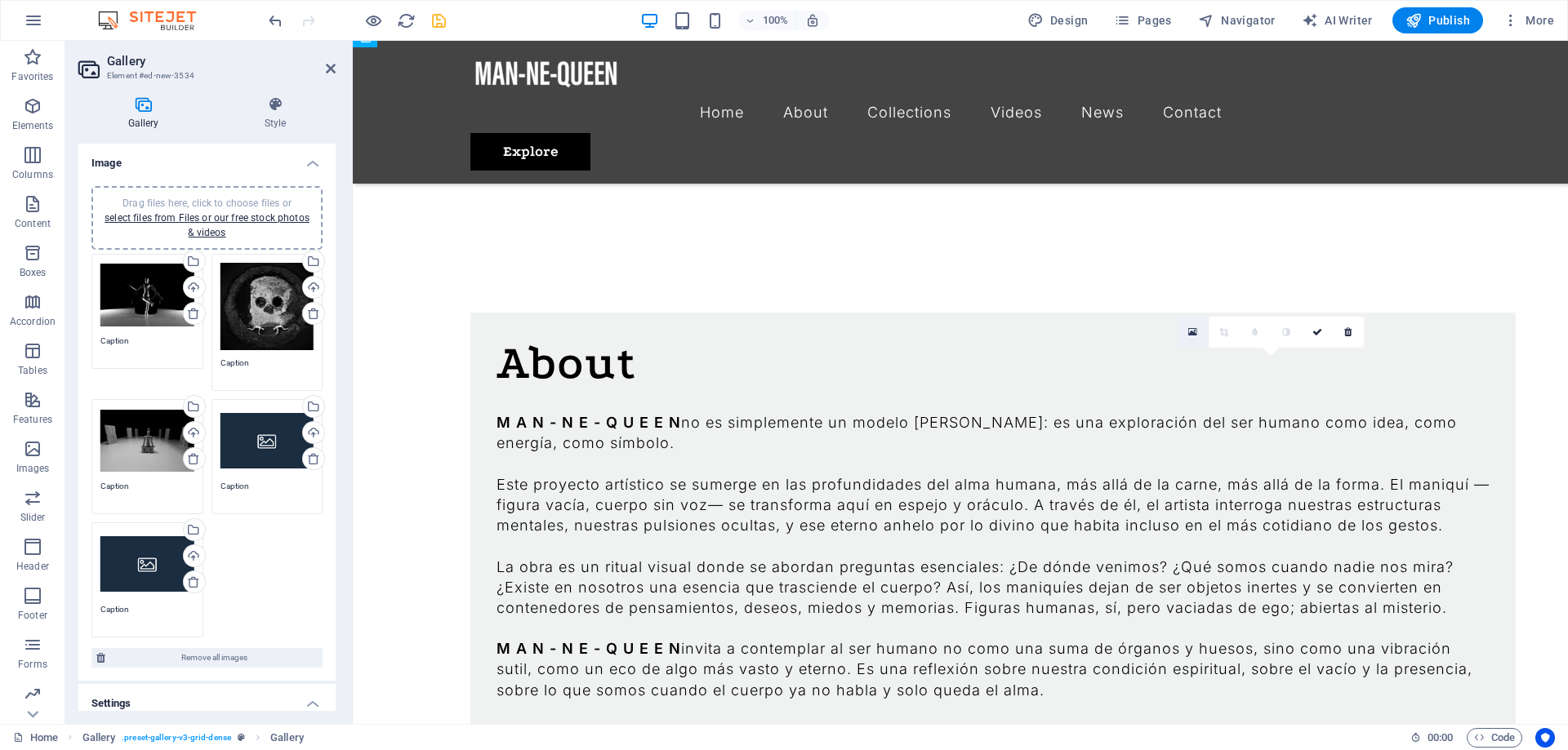
click at [1191, 332] on icon at bounding box center [1192, 332] width 9 height 12
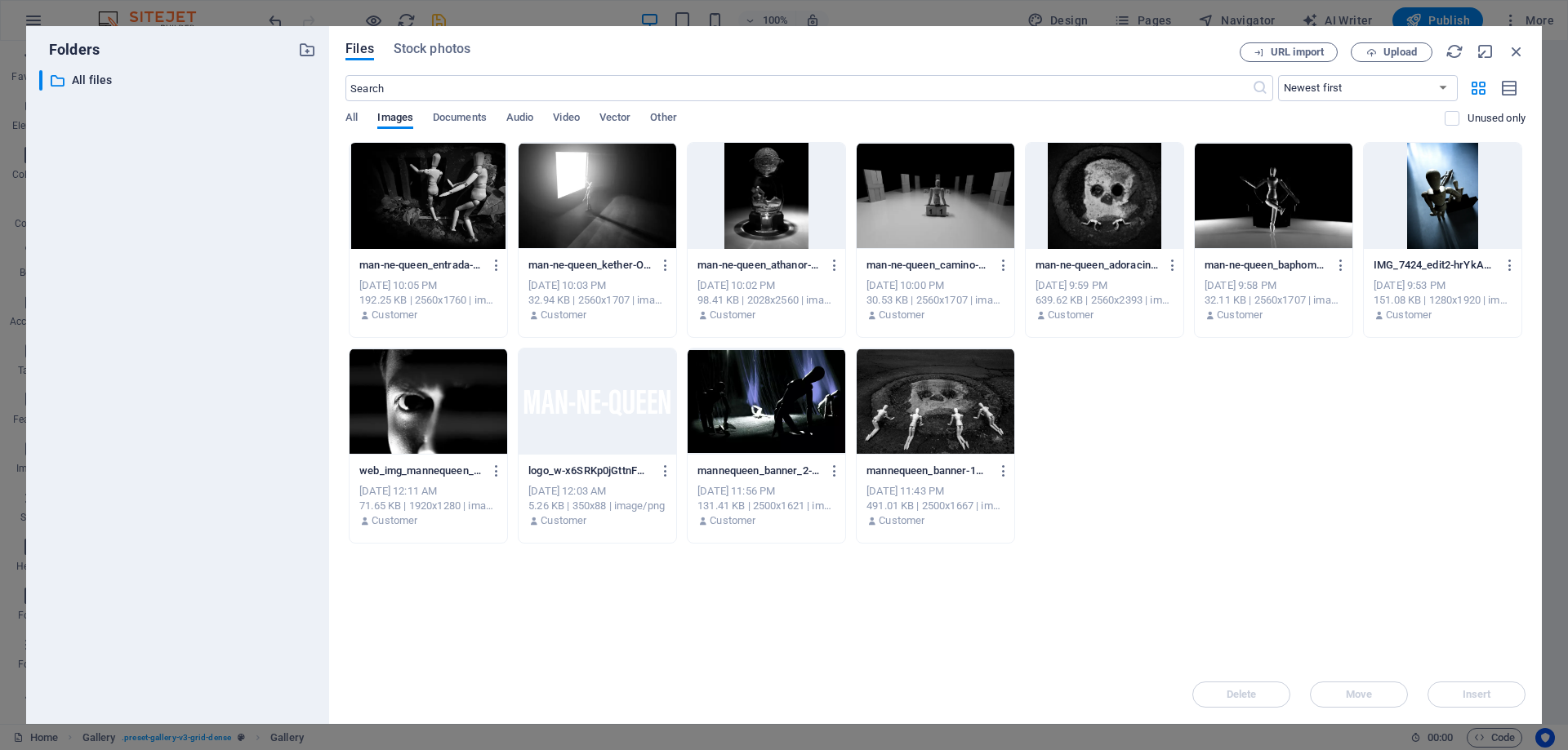
click at [760, 192] on div at bounding box center [767, 195] width 158 height 106
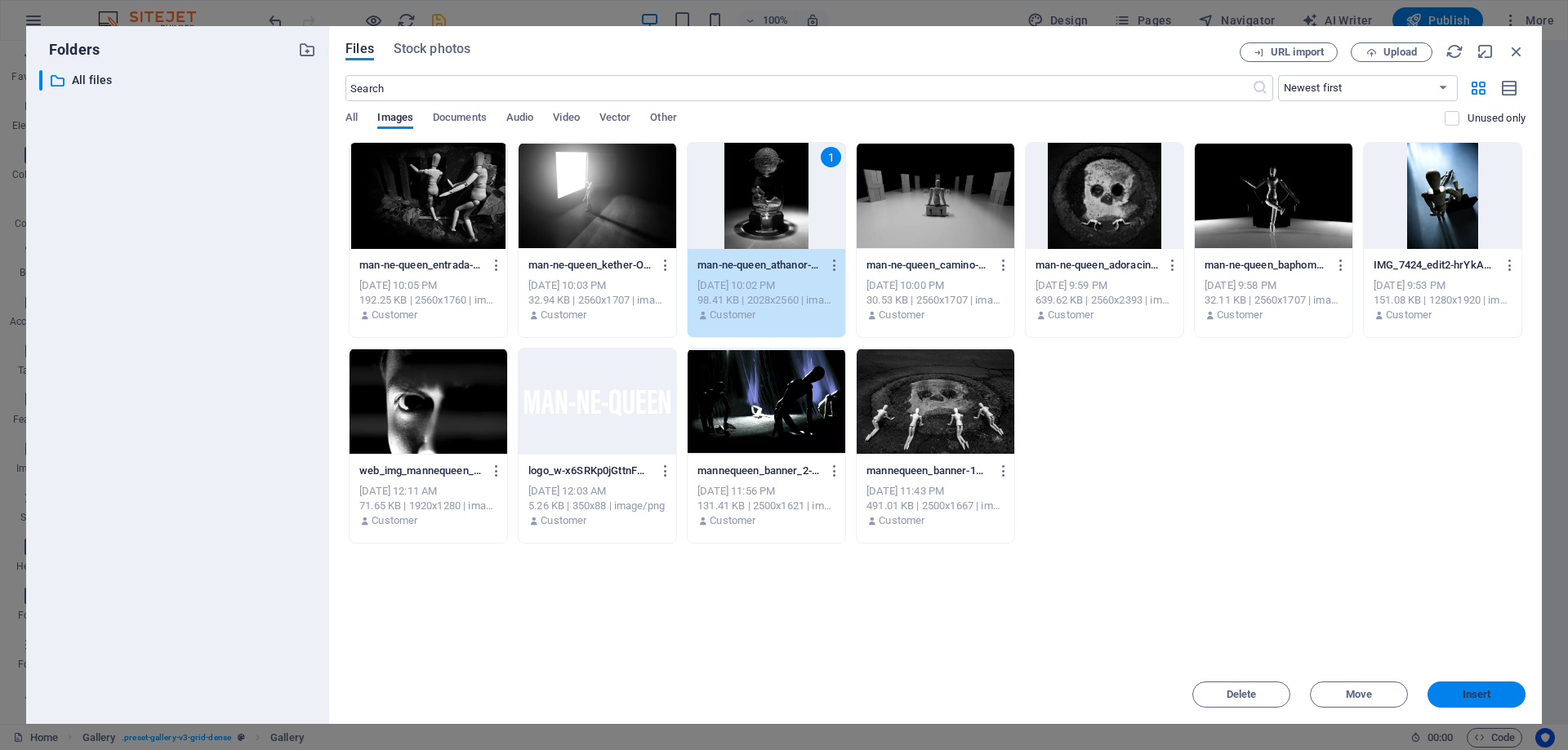
click at [1486, 694] on span "Insert" at bounding box center [1477, 694] width 29 height 10
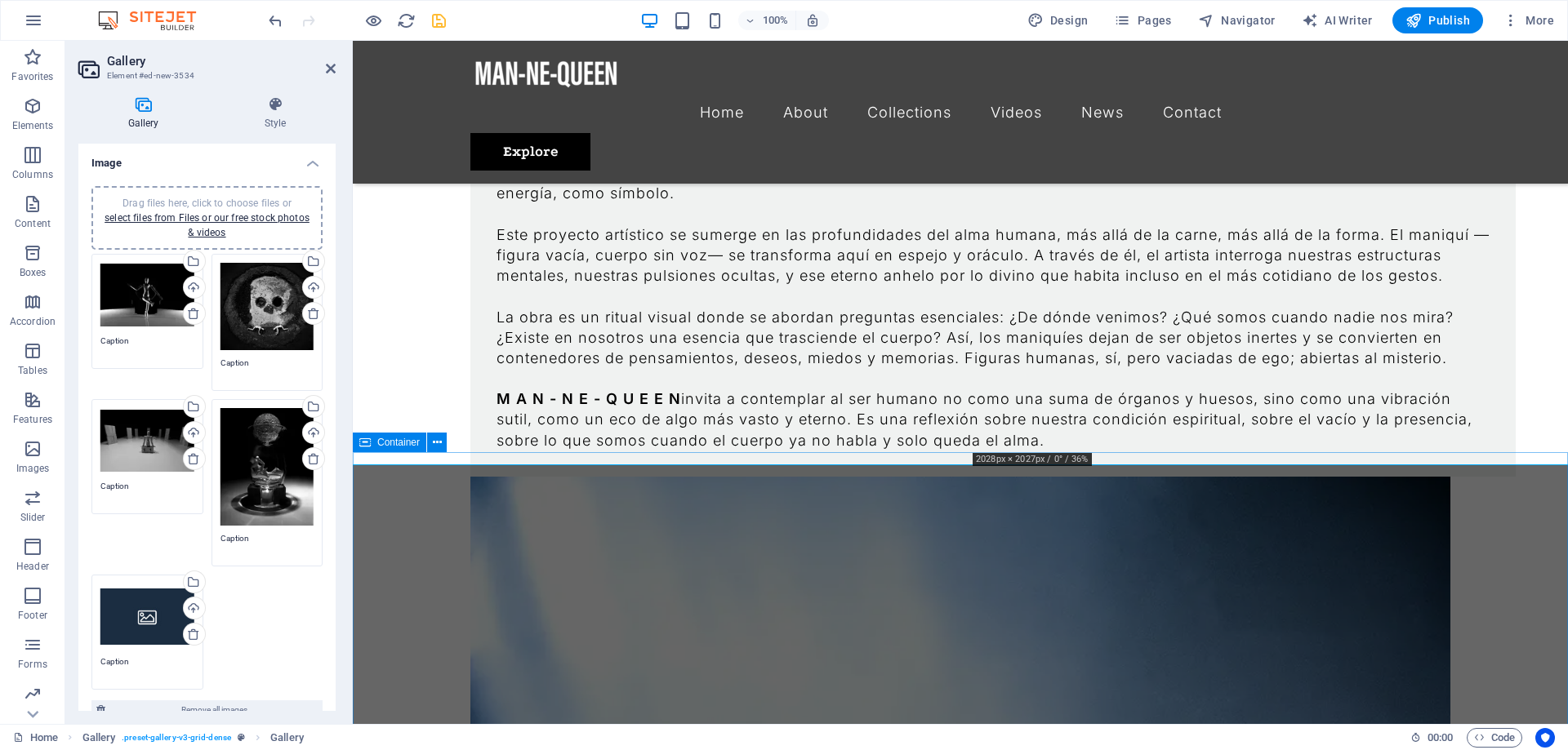
scroll to position [1972, 0]
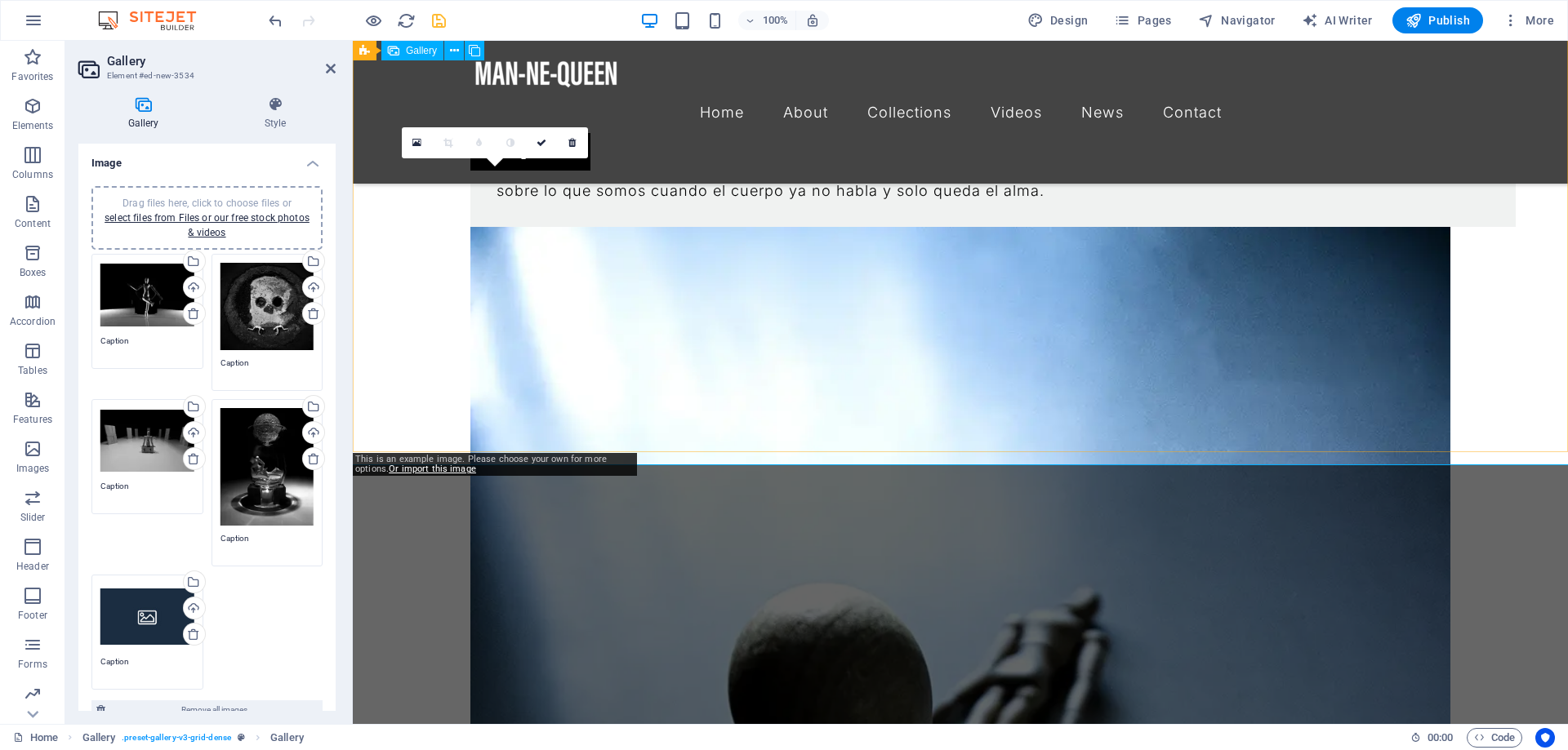
click at [416, 142] on icon at bounding box center [417, 142] width 9 height 12
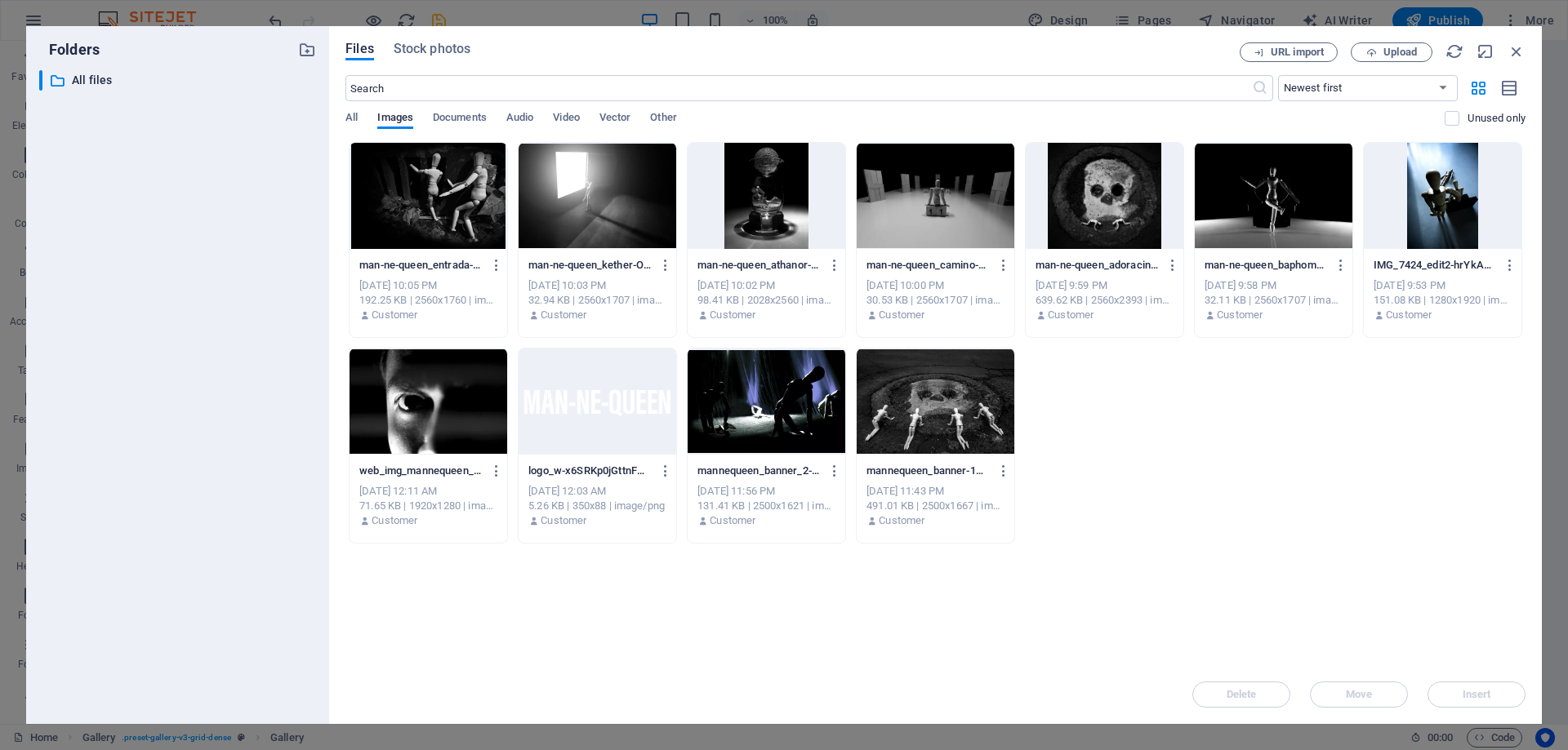
click at [620, 174] on div at bounding box center [597, 195] width 158 height 106
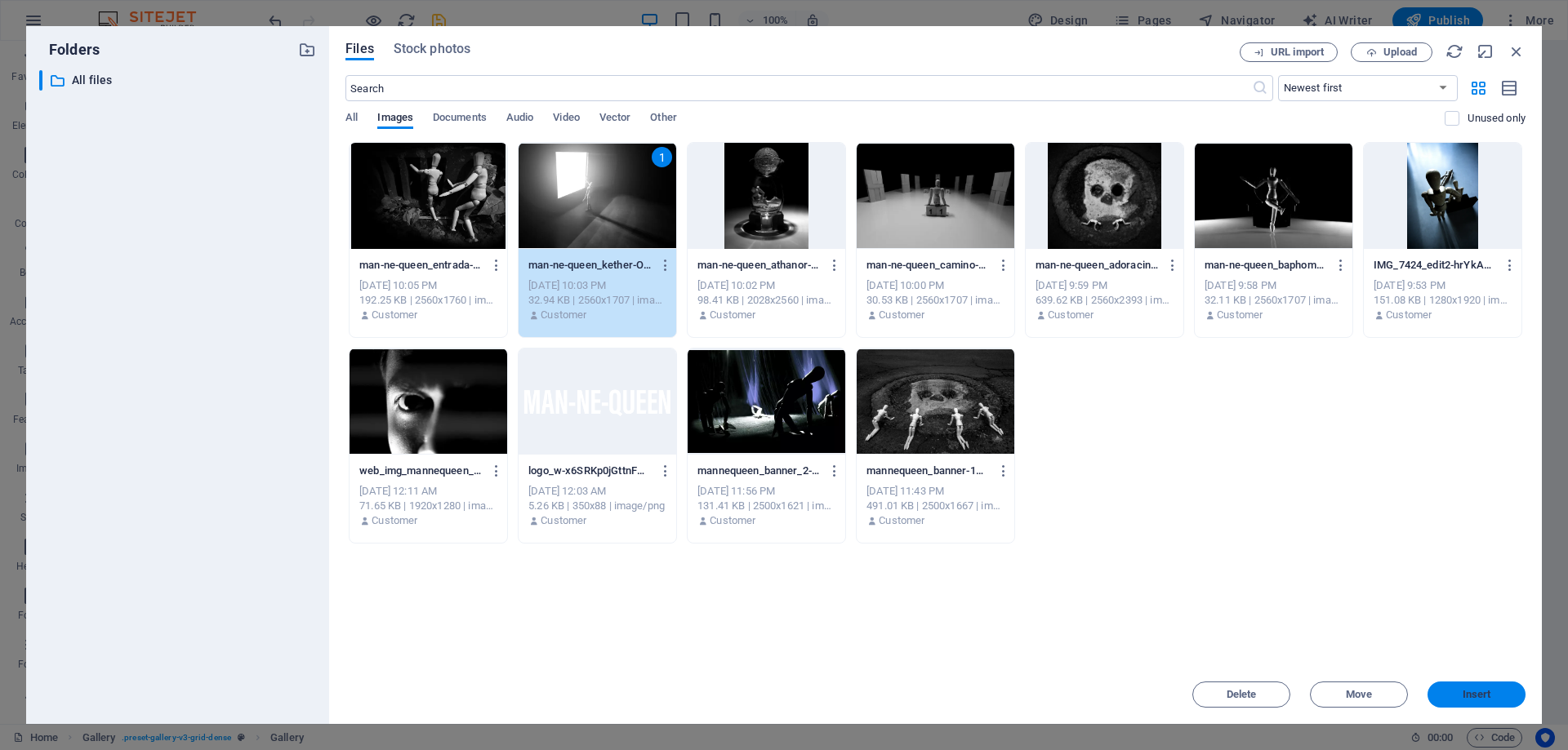
click at [1483, 695] on span "Insert" at bounding box center [1477, 694] width 29 height 10
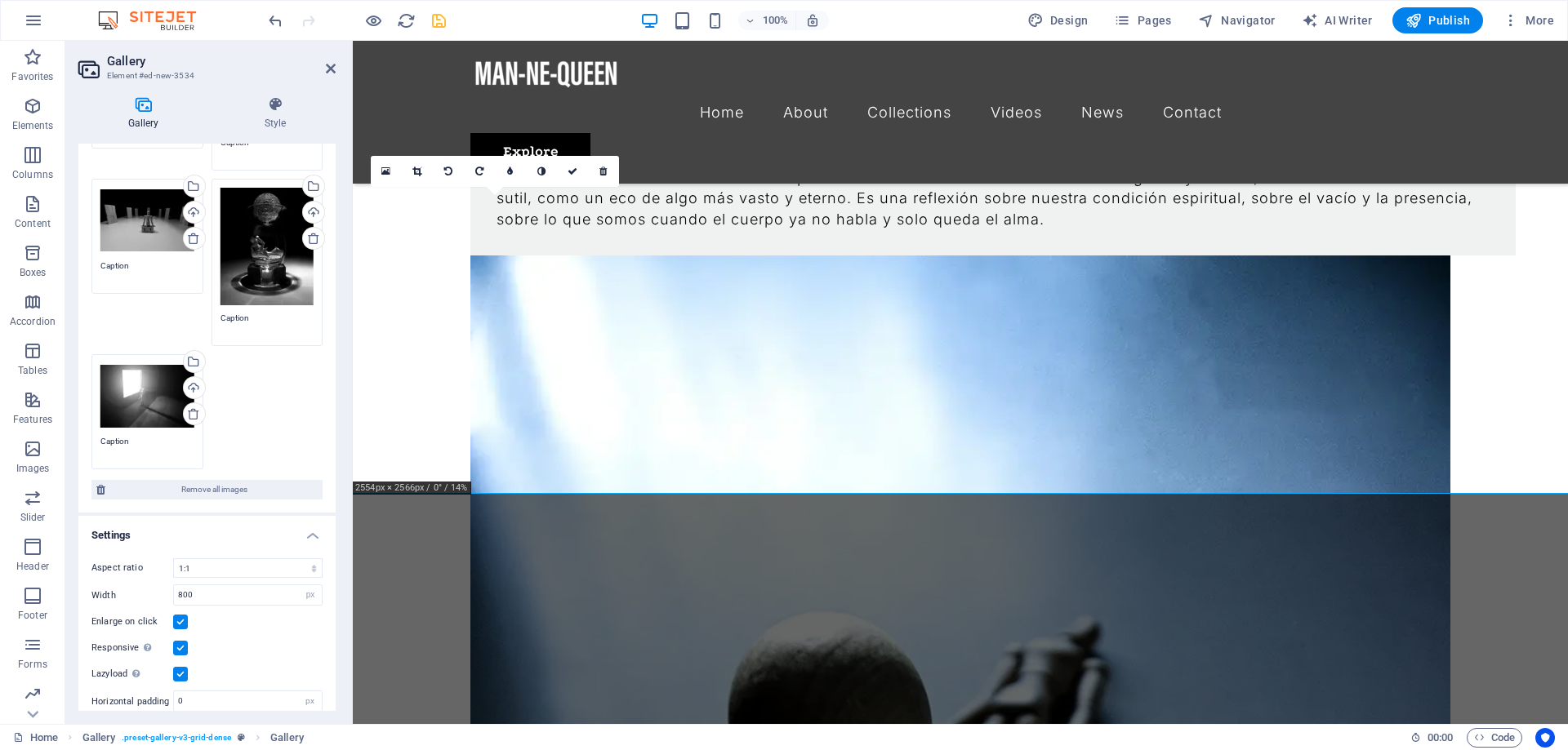
scroll to position [263, 0]
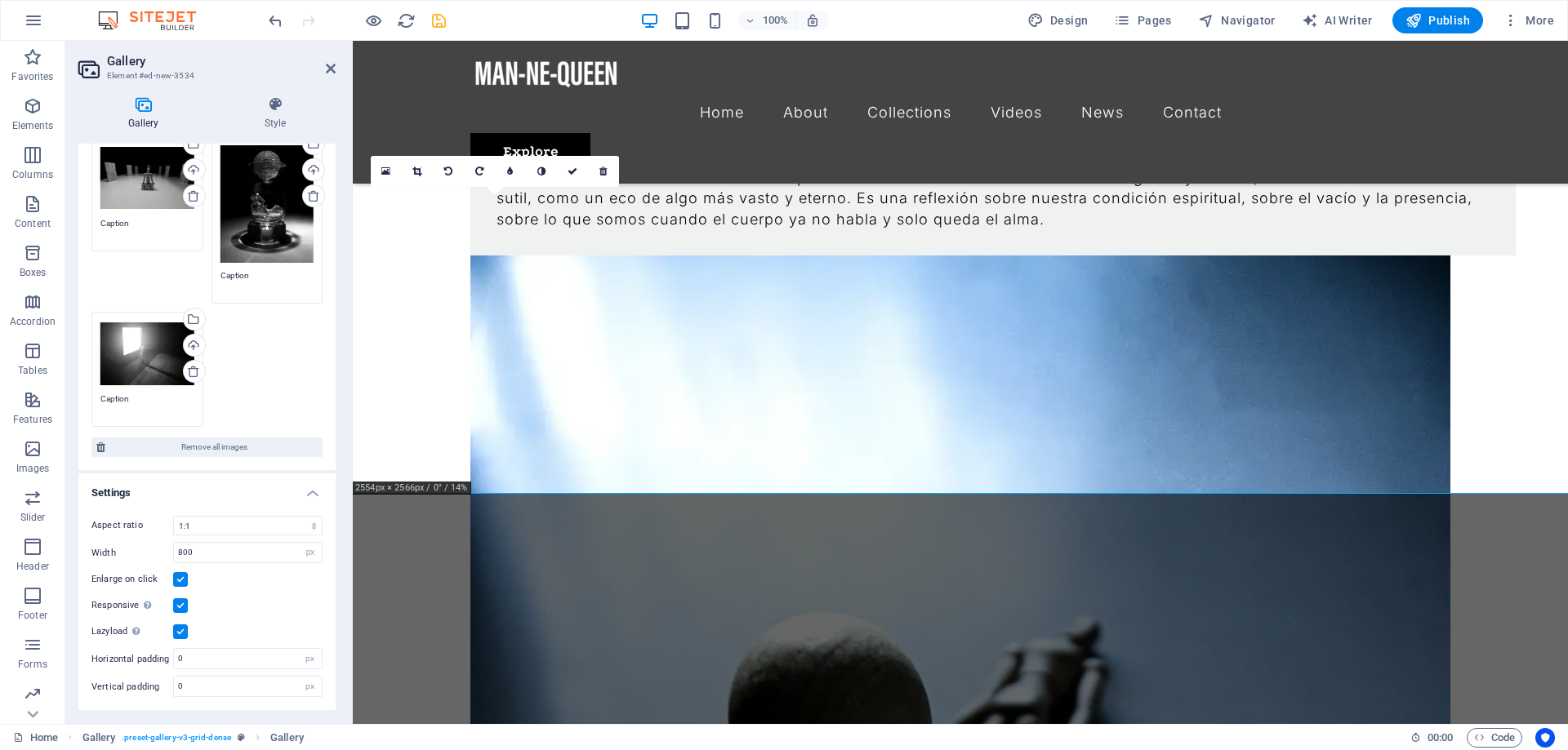
click at [240, 349] on div "Drag files here, click to choose files or select files from Files or our free s…" at bounding box center [206, 209] width 239 height 444
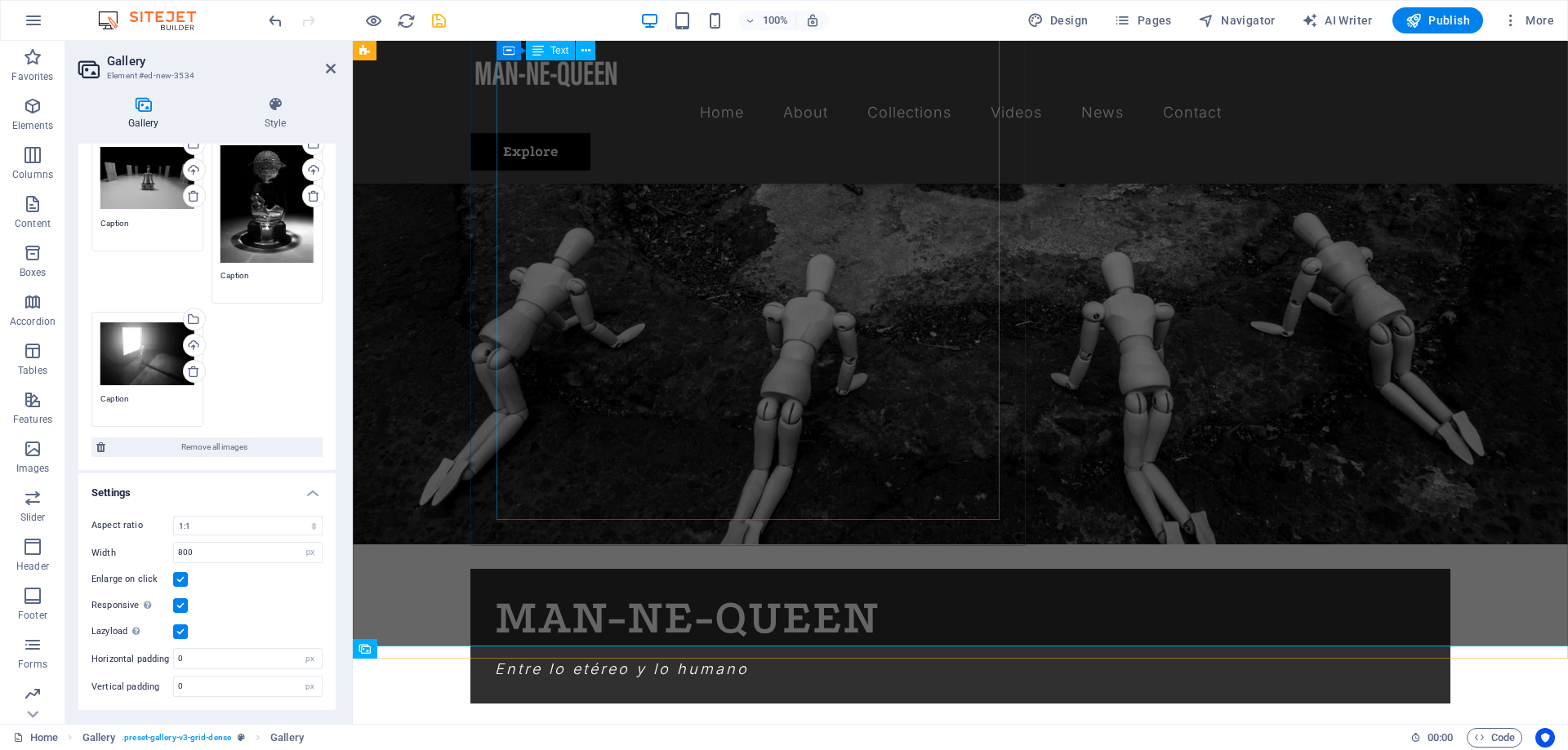
scroll to position [1194, 0]
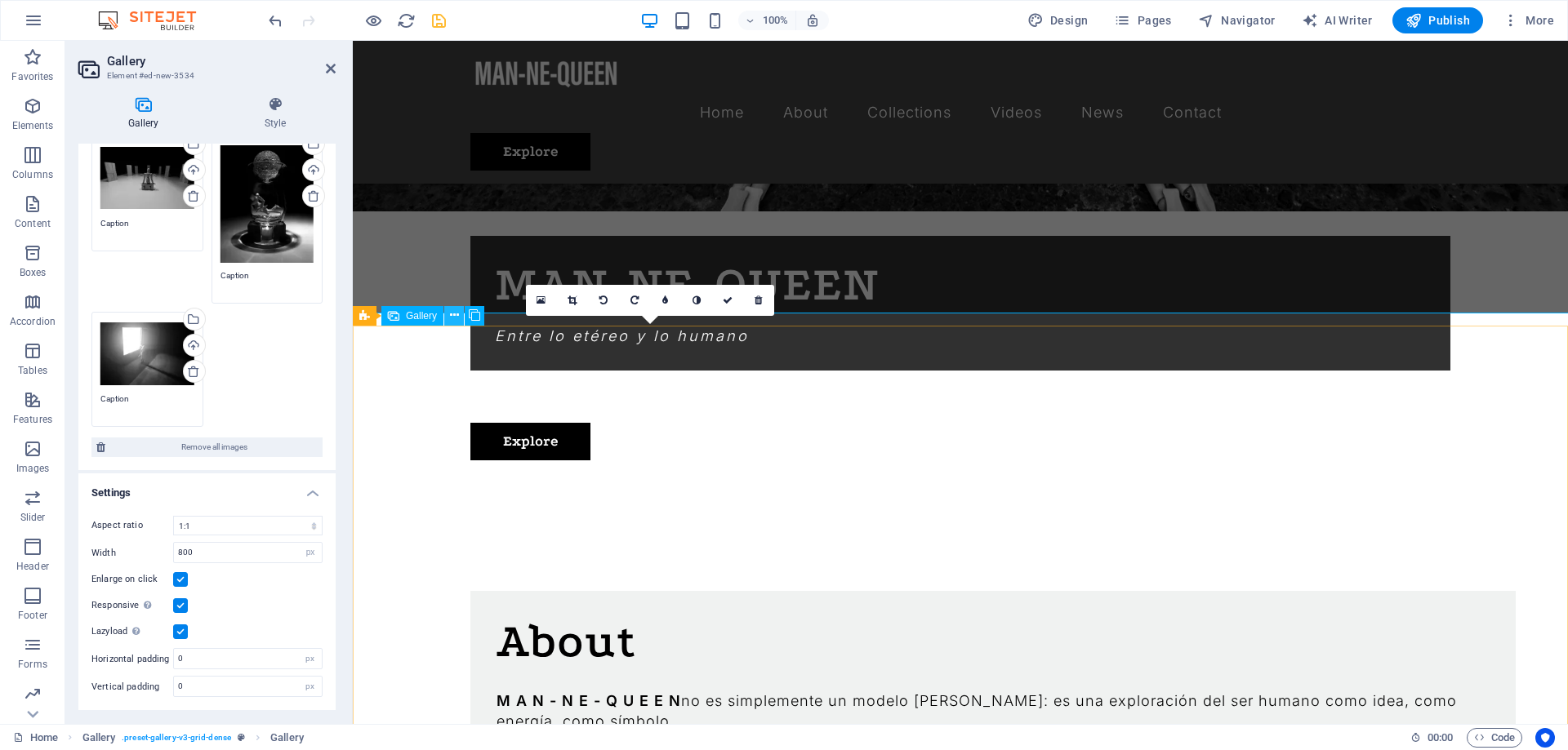
click at [451, 318] on icon at bounding box center [455, 315] width 9 height 17
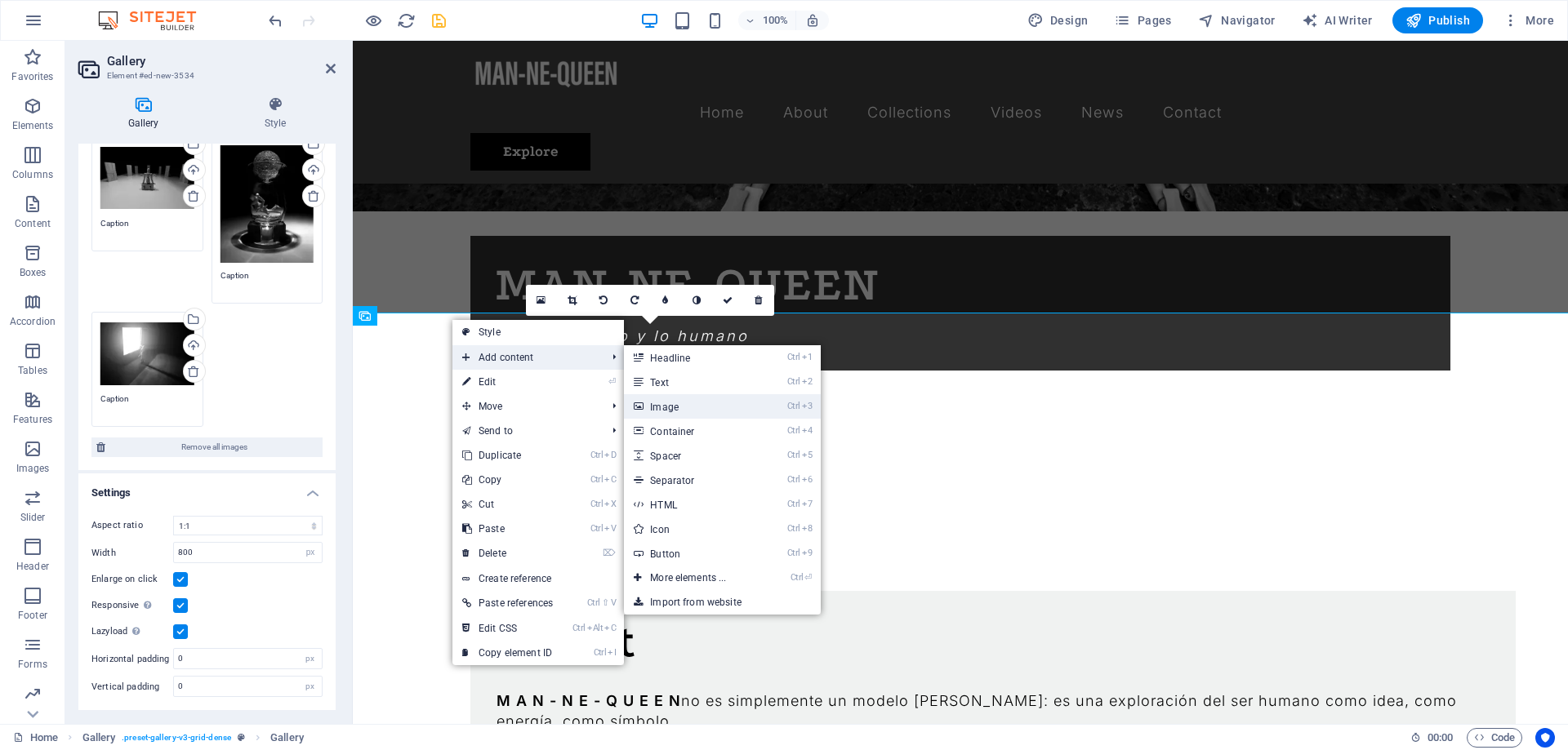
click at [698, 405] on link "Ctrl 3 Image" at bounding box center [691, 406] width 134 height 24
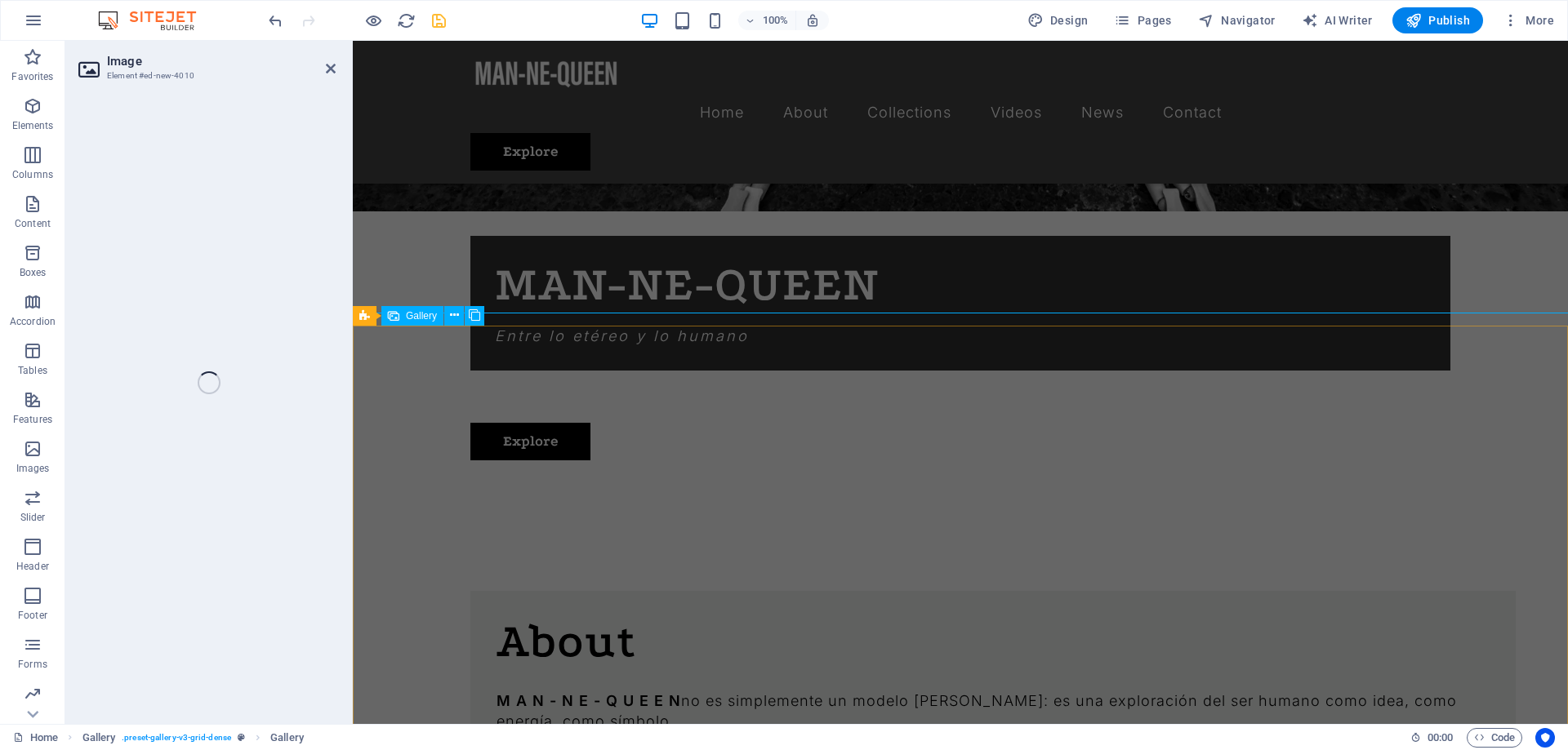
scroll to position [2147, 0]
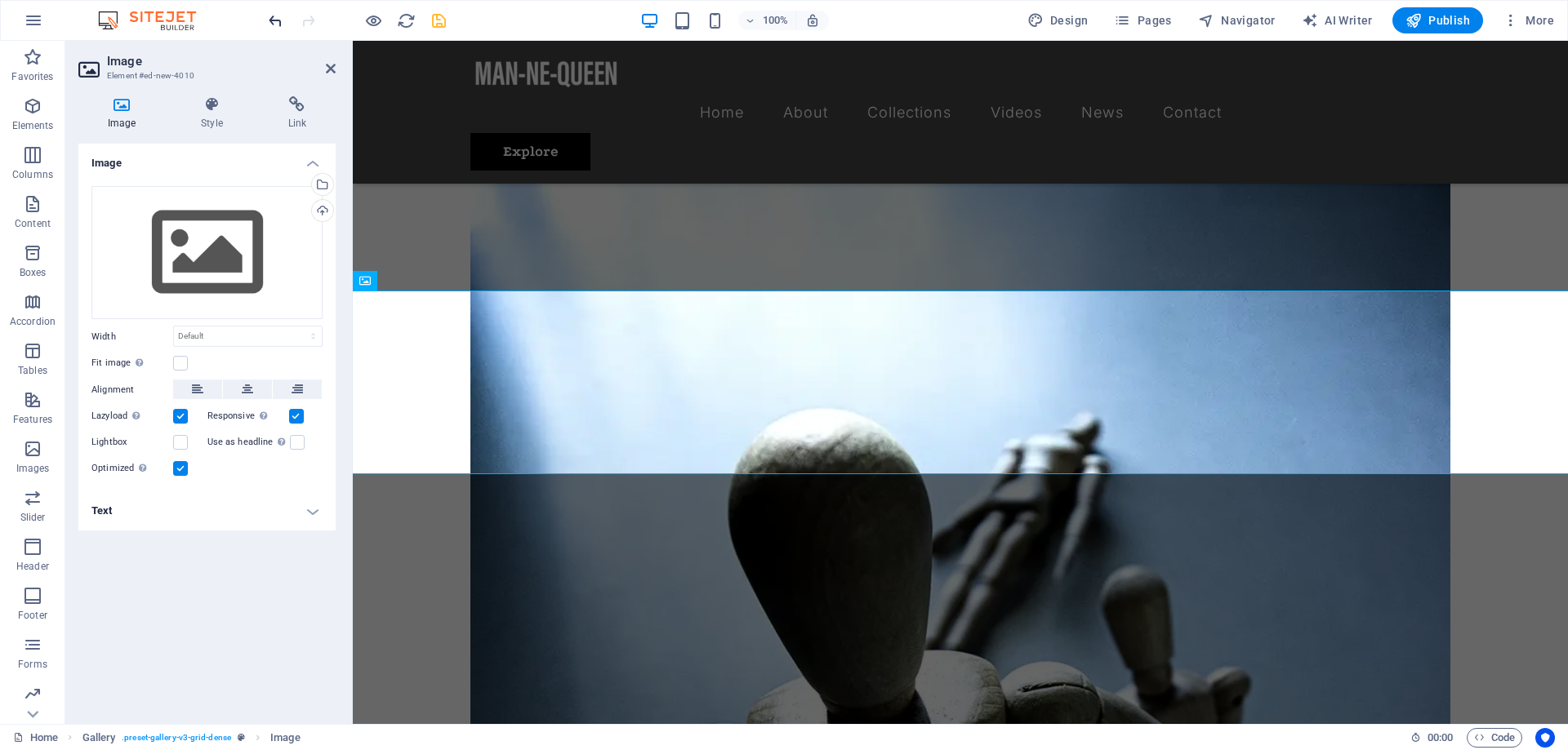
click at [277, 17] on icon "undo" at bounding box center [275, 21] width 19 height 19
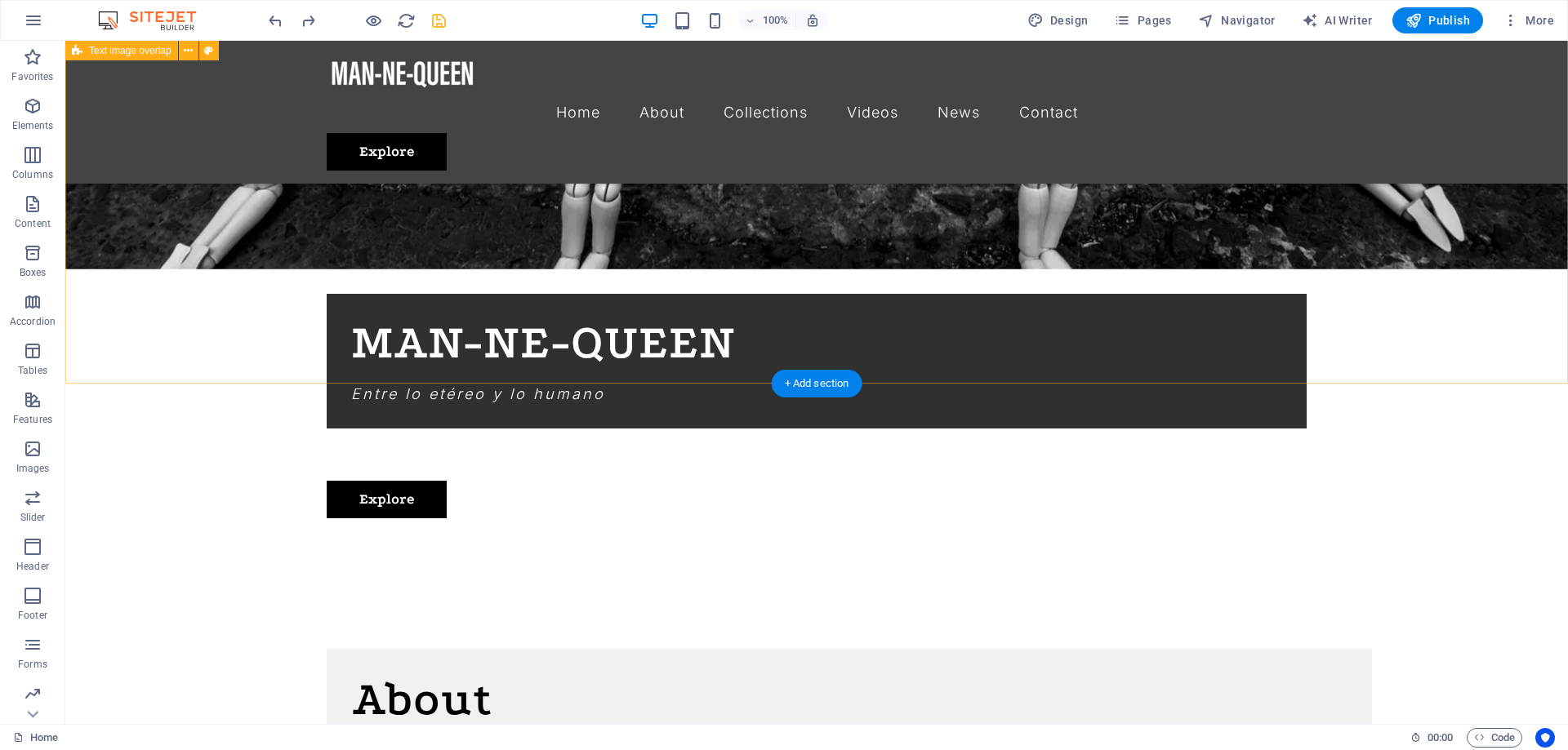
scroll to position [1054, 0]
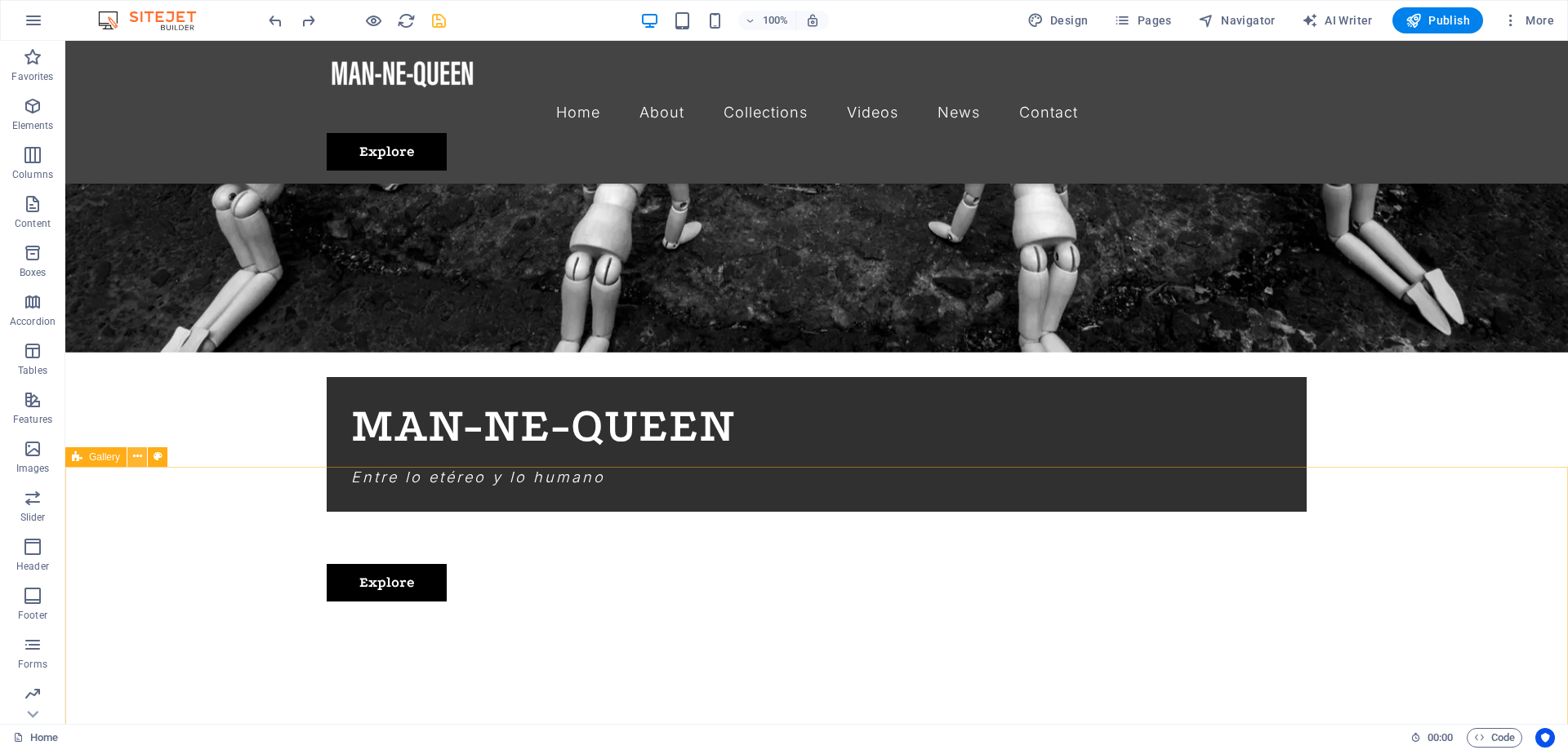
click at [139, 461] on icon at bounding box center [137, 456] width 9 height 17
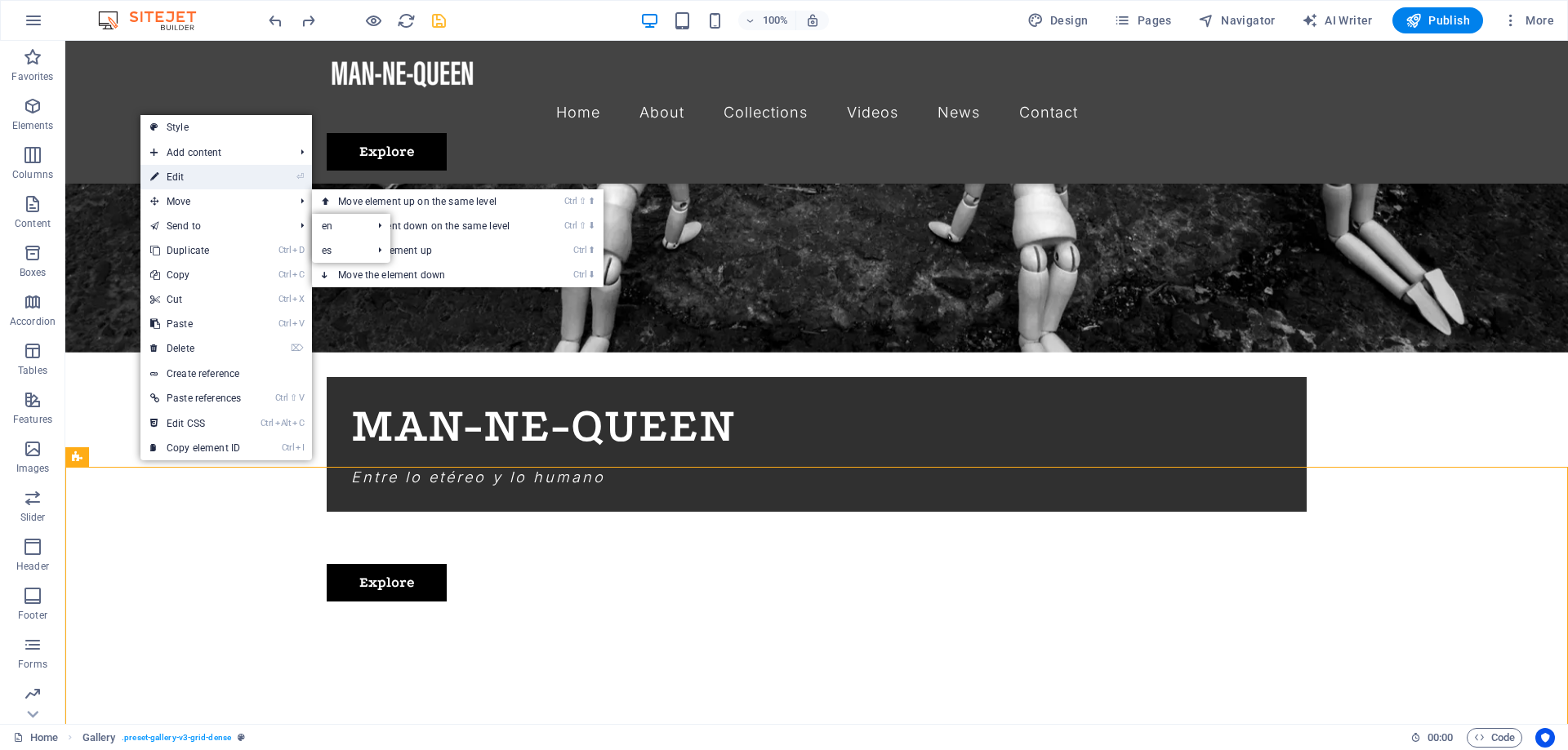
click at [180, 177] on link "⏎ Edit" at bounding box center [195, 177] width 110 height 24
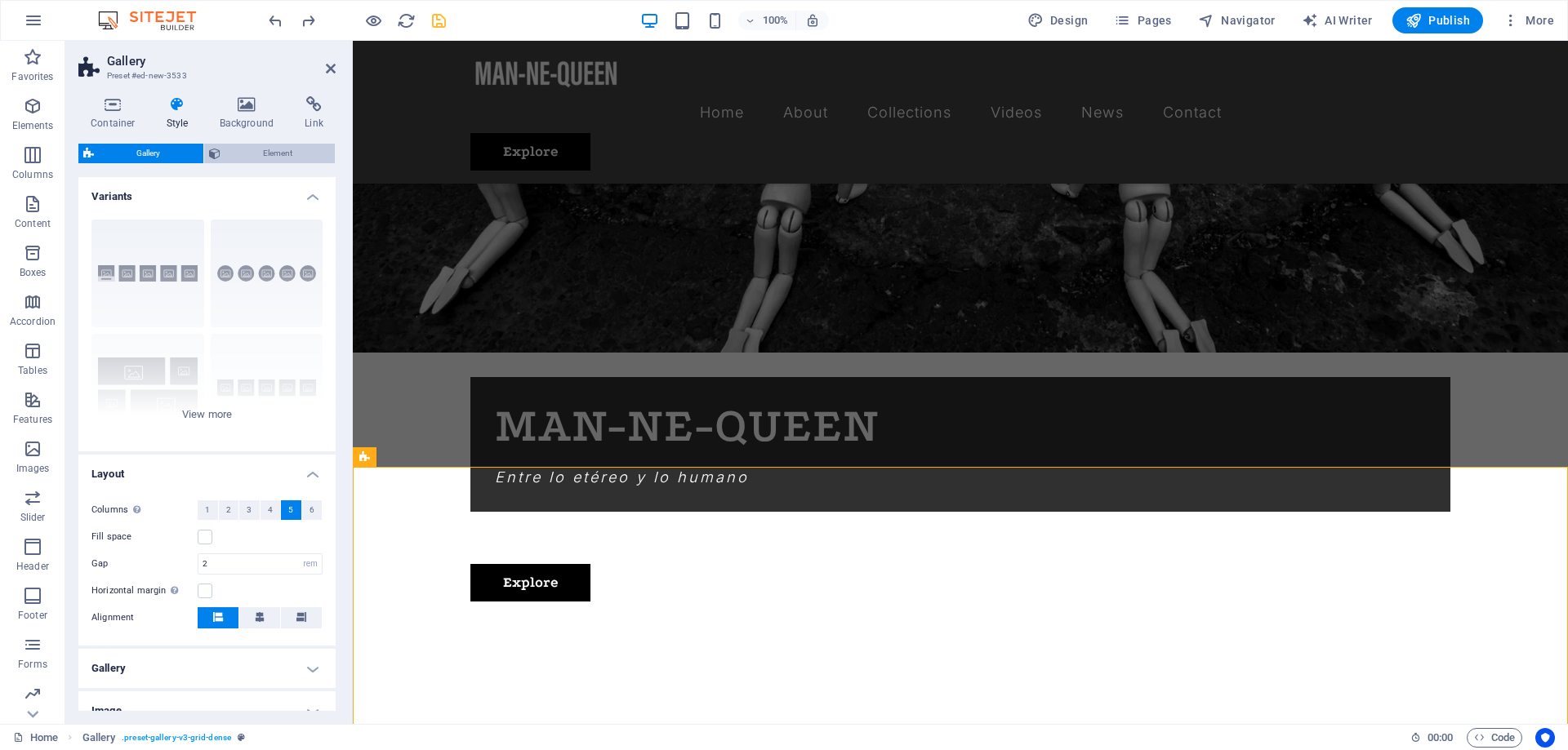
click at [274, 152] on span "Element" at bounding box center [277, 153] width 105 height 20
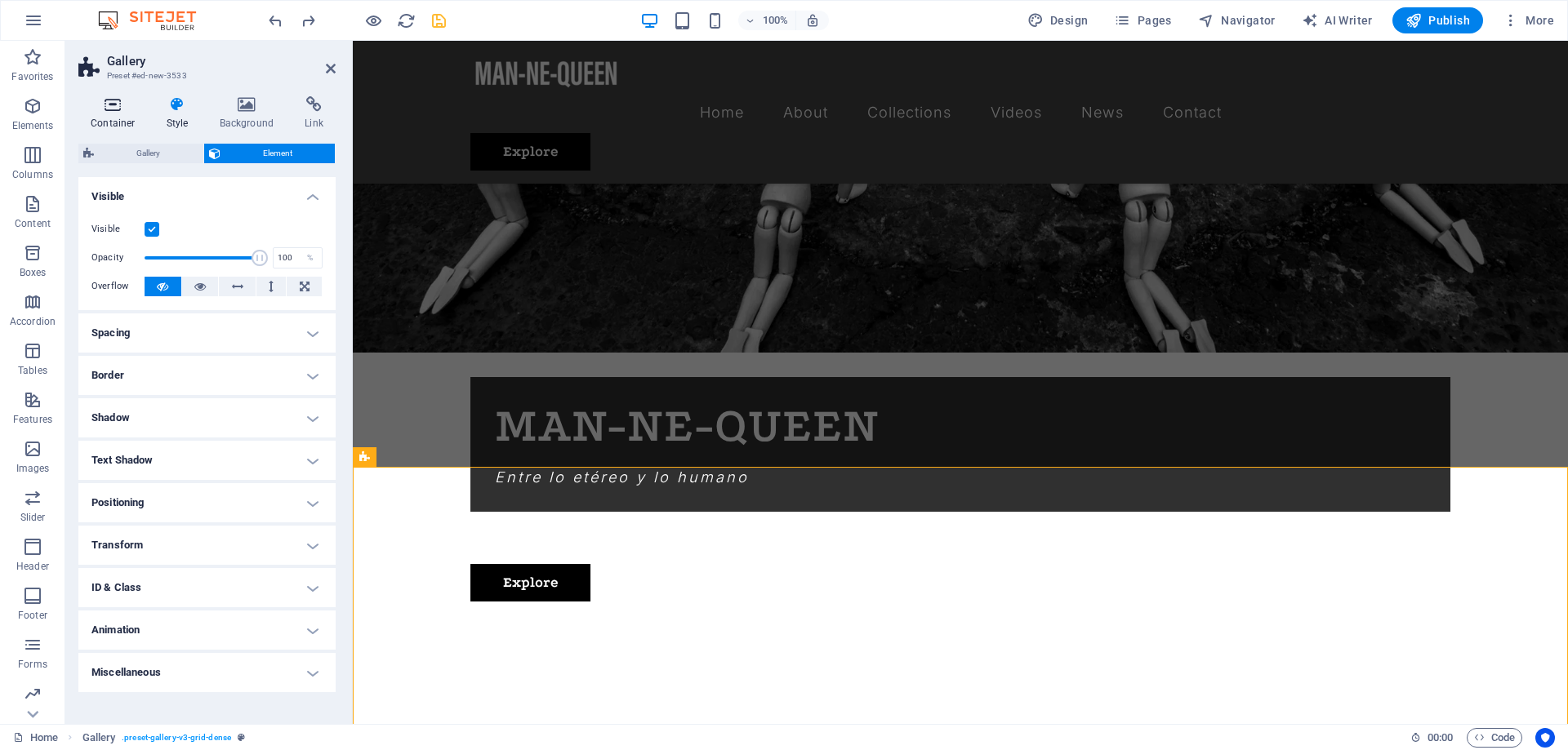
click at [127, 109] on icon at bounding box center [112, 104] width 69 height 16
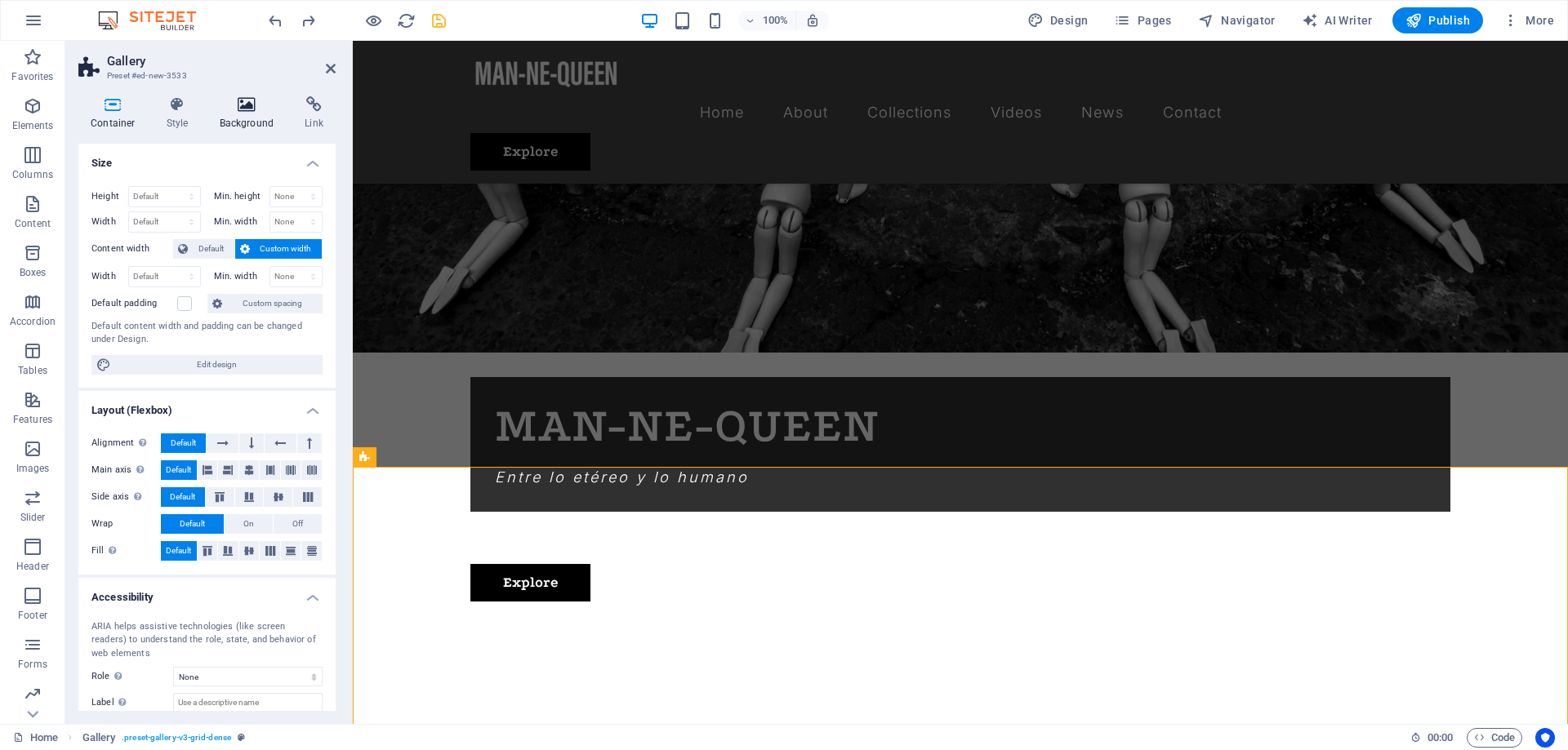
click at [254, 123] on h4 "Background" at bounding box center [250, 113] width 86 height 34
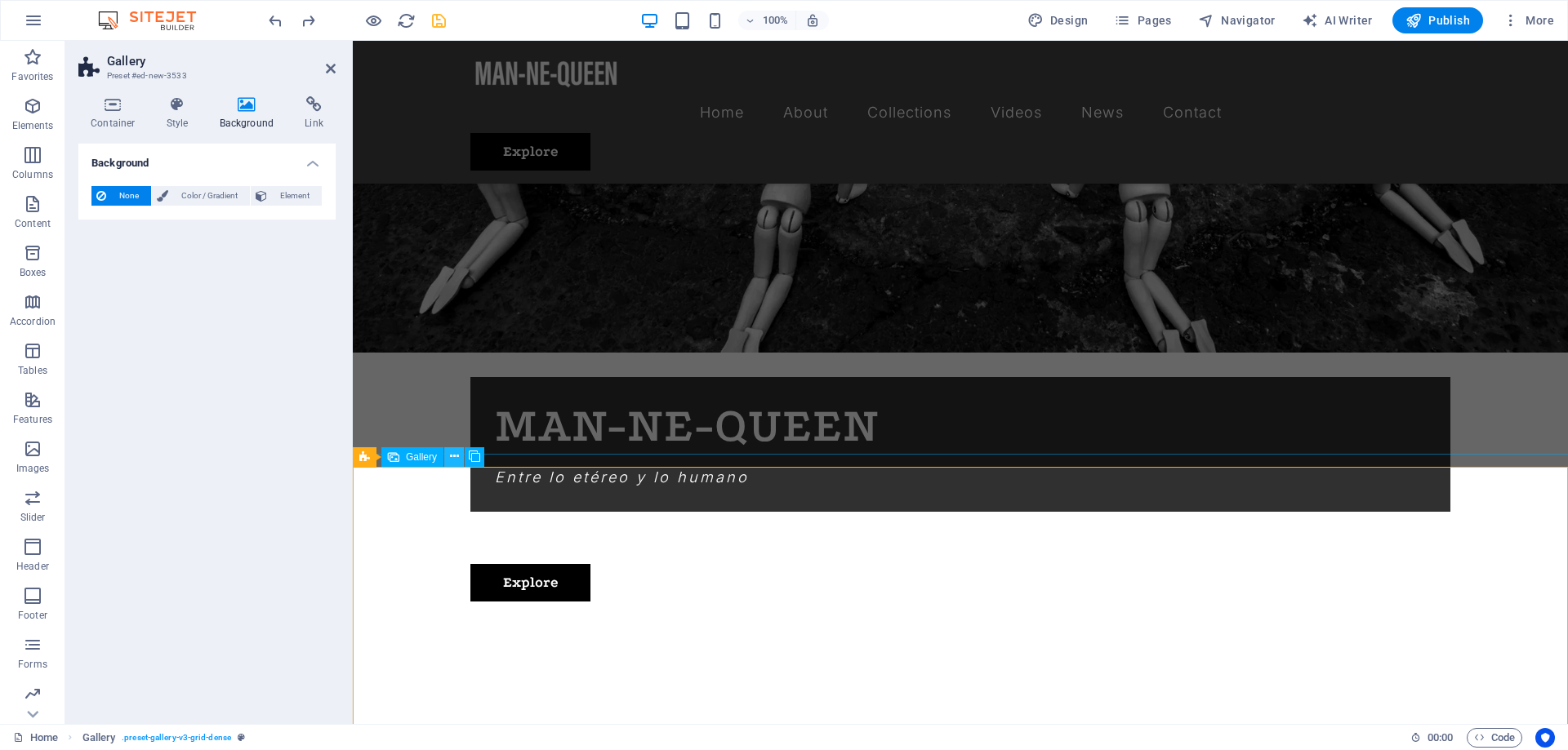
click at [456, 455] on icon at bounding box center [455, 456] width 9 height 17
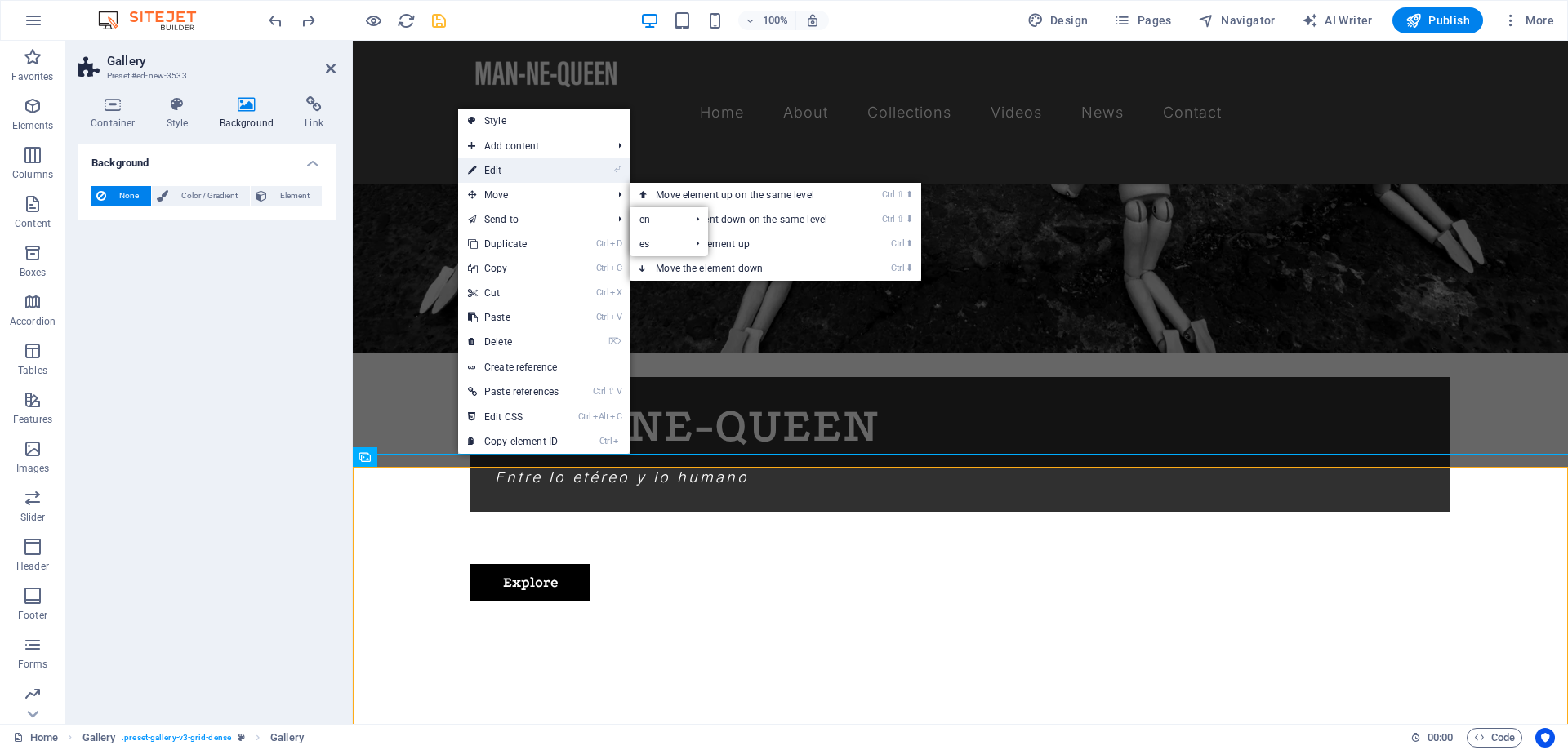
click at [512, 167] on link "⏎ Edit" at bounding box center [513, 170] width 110 height 24
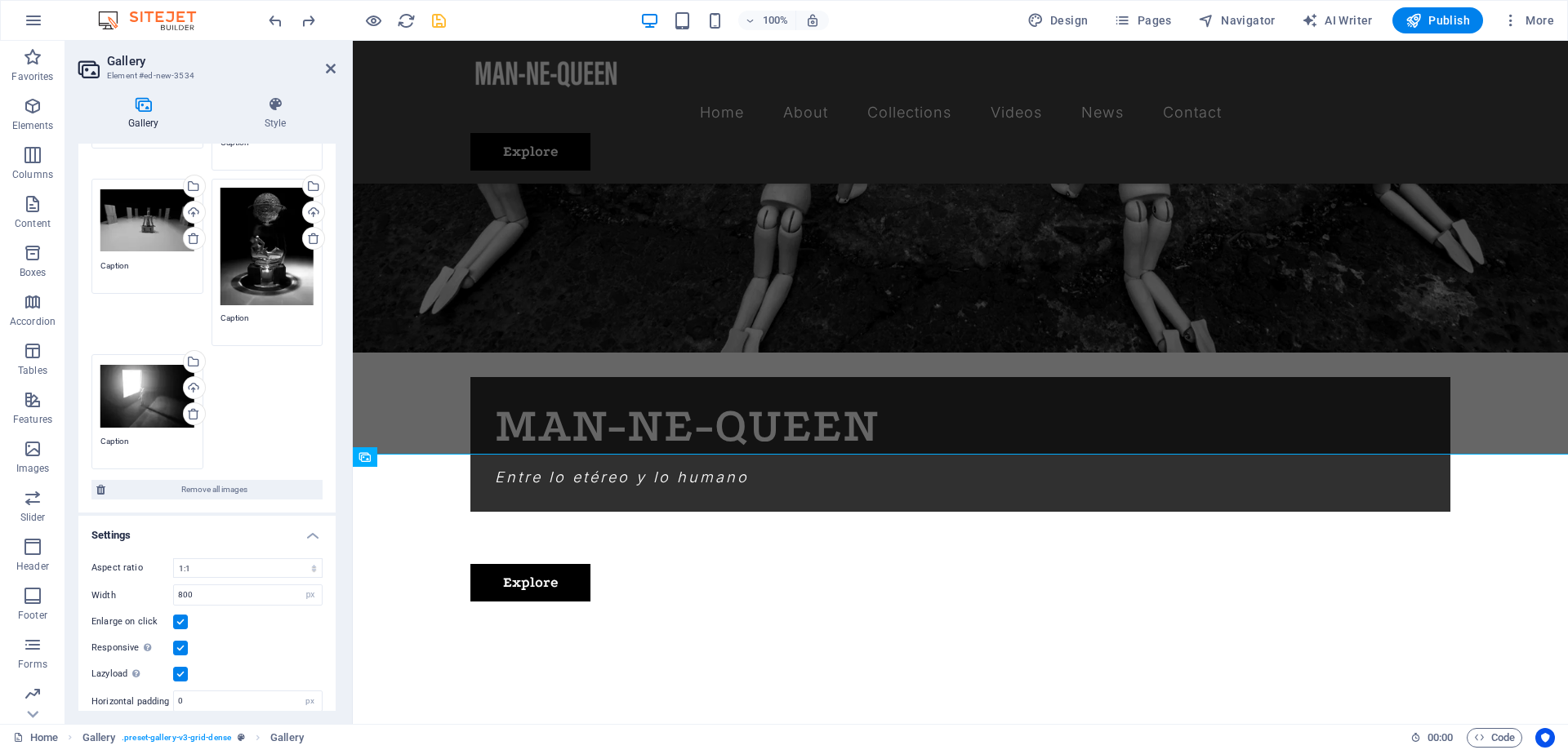
scroll to position [263, 0]
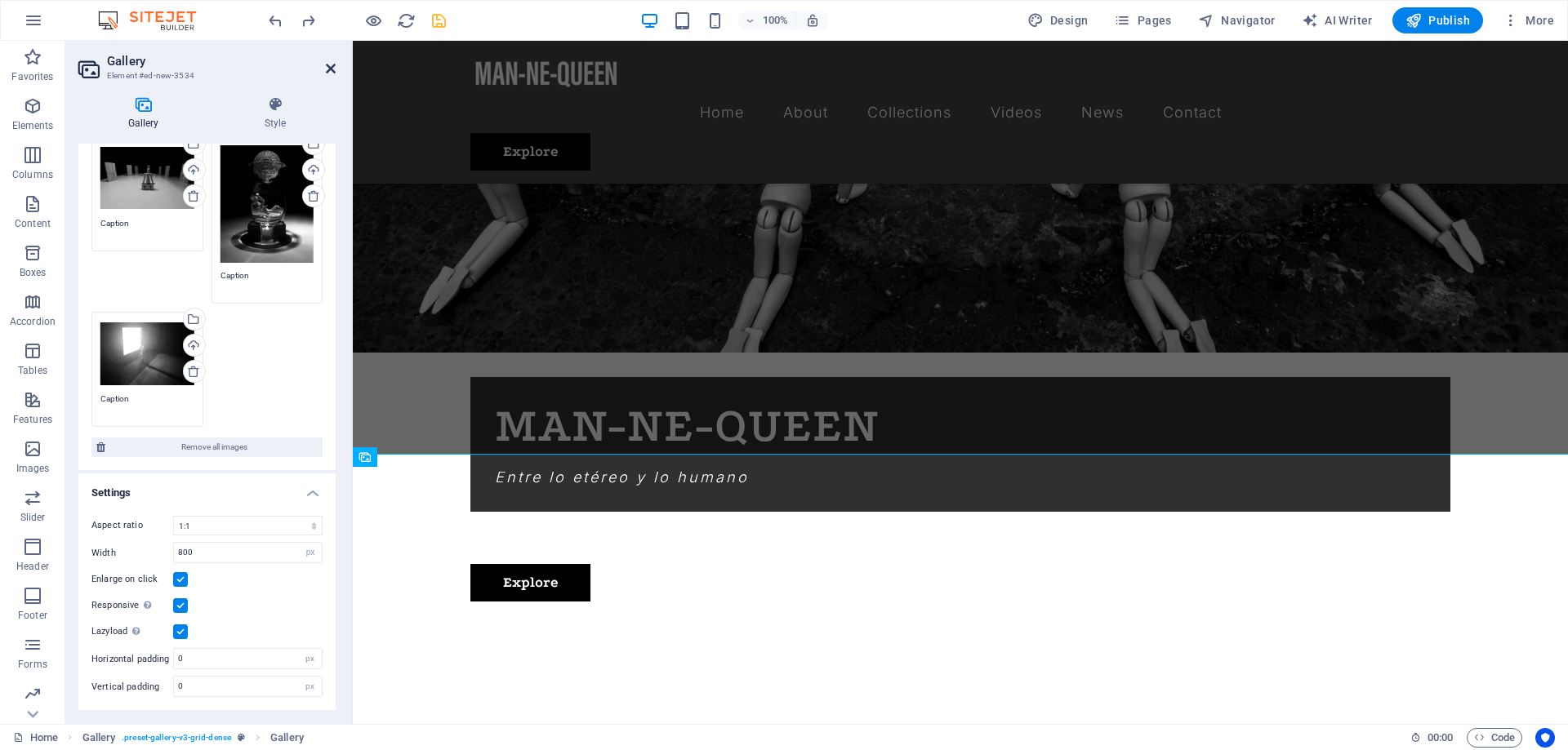
click at [327, 69] on icon at bounding box center [330, 68] width 10 height 13
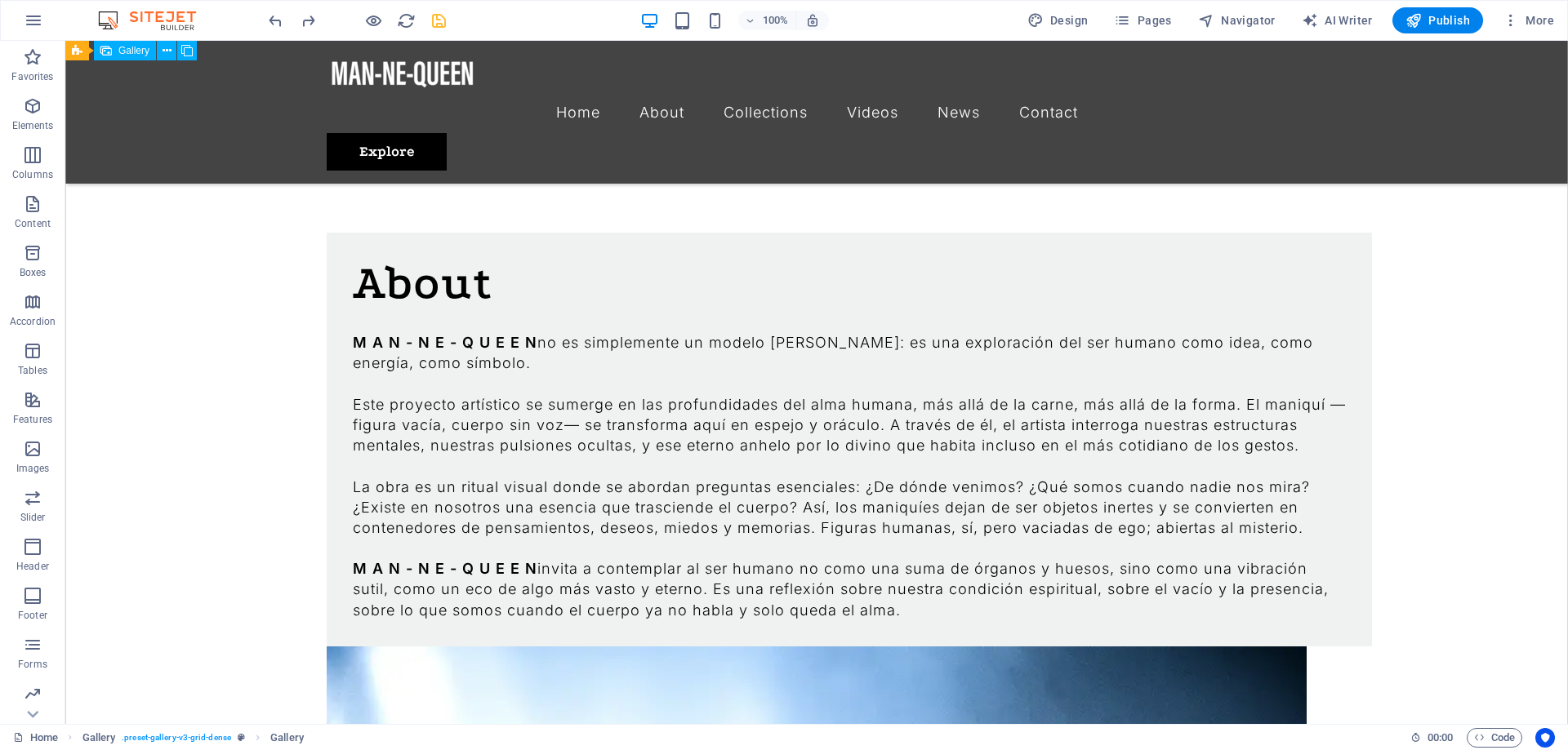
scroll to position [1886, 0]
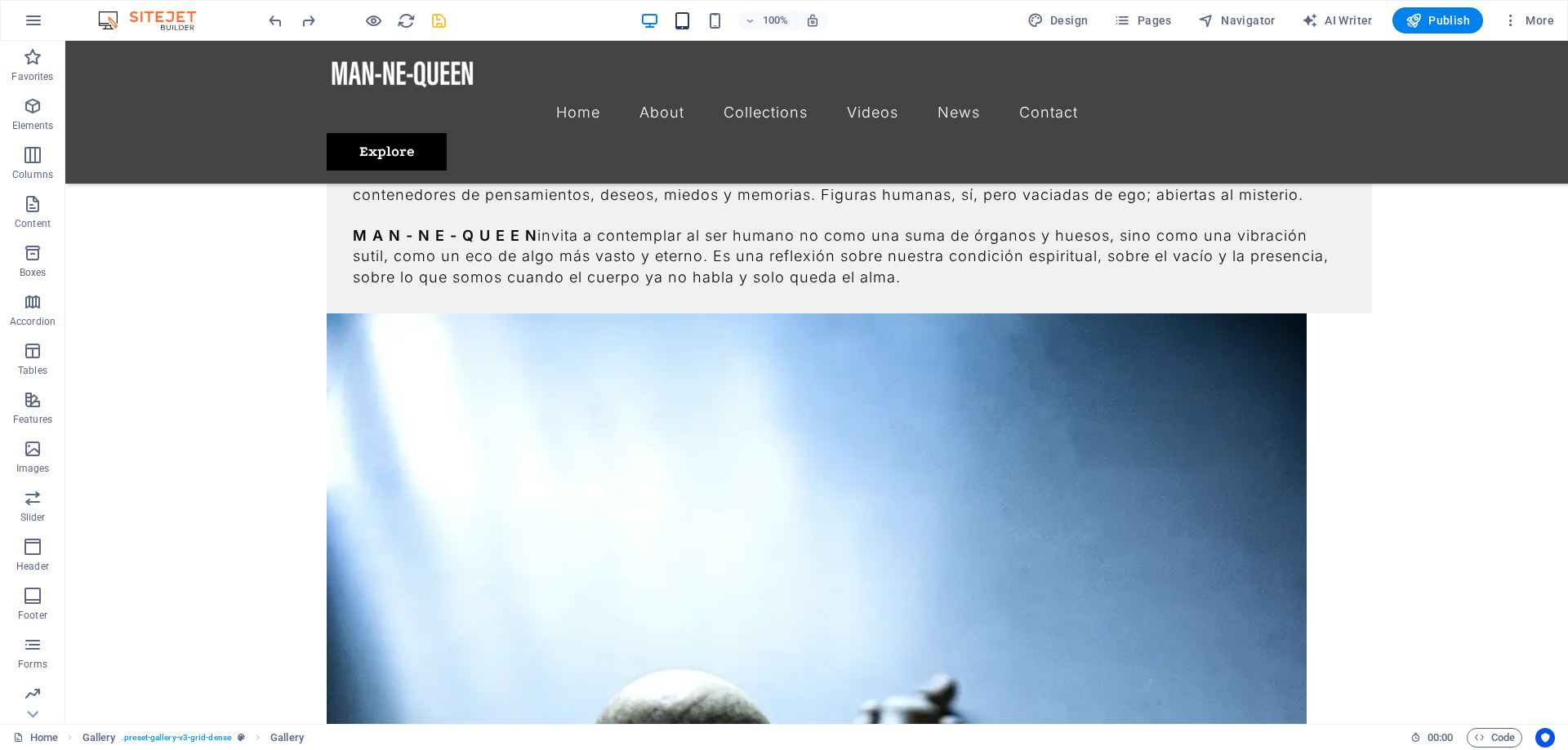
click at [687, 27] on icon "button" at bounding box center [681, 21] width 19 height 19
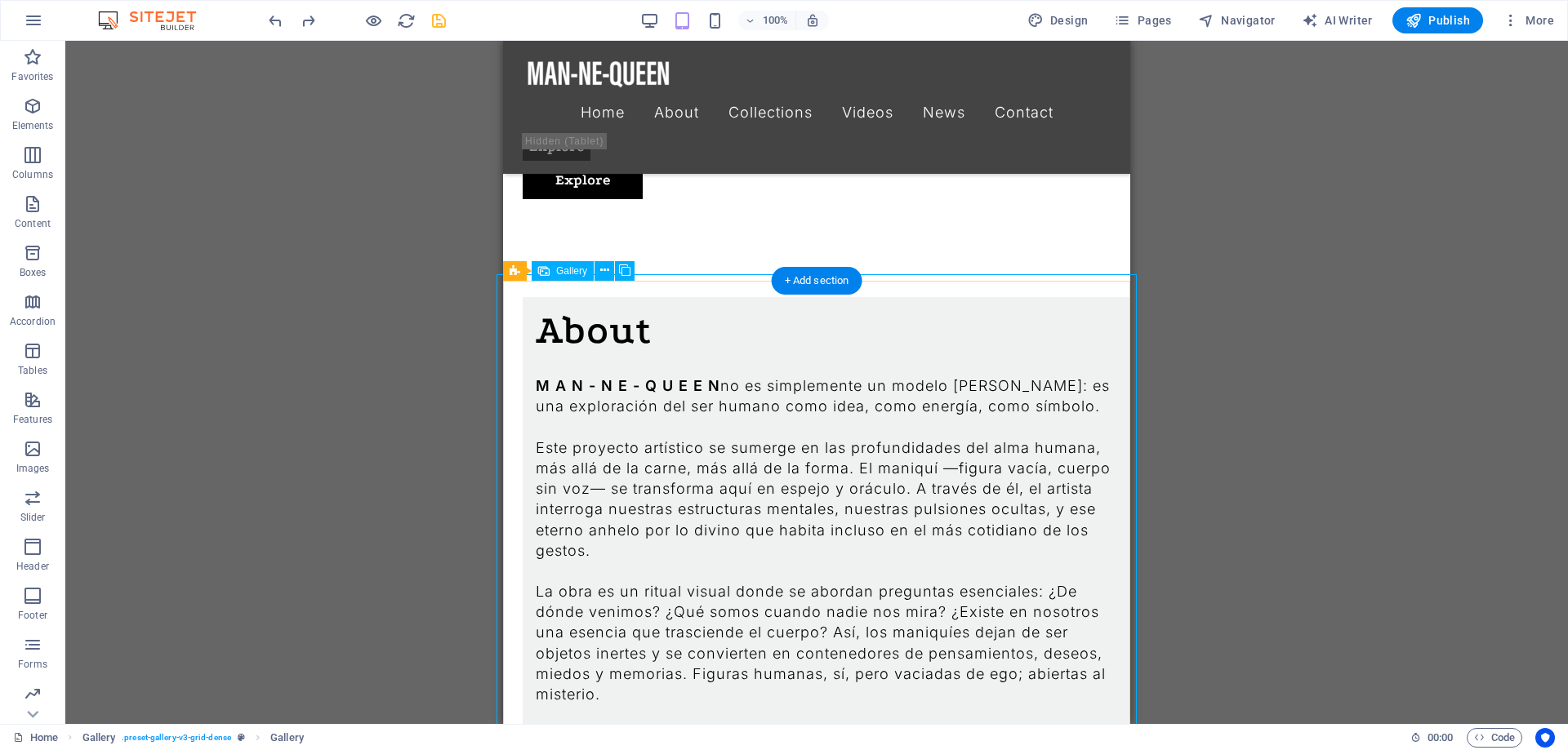
scroll to position [1470, 0]
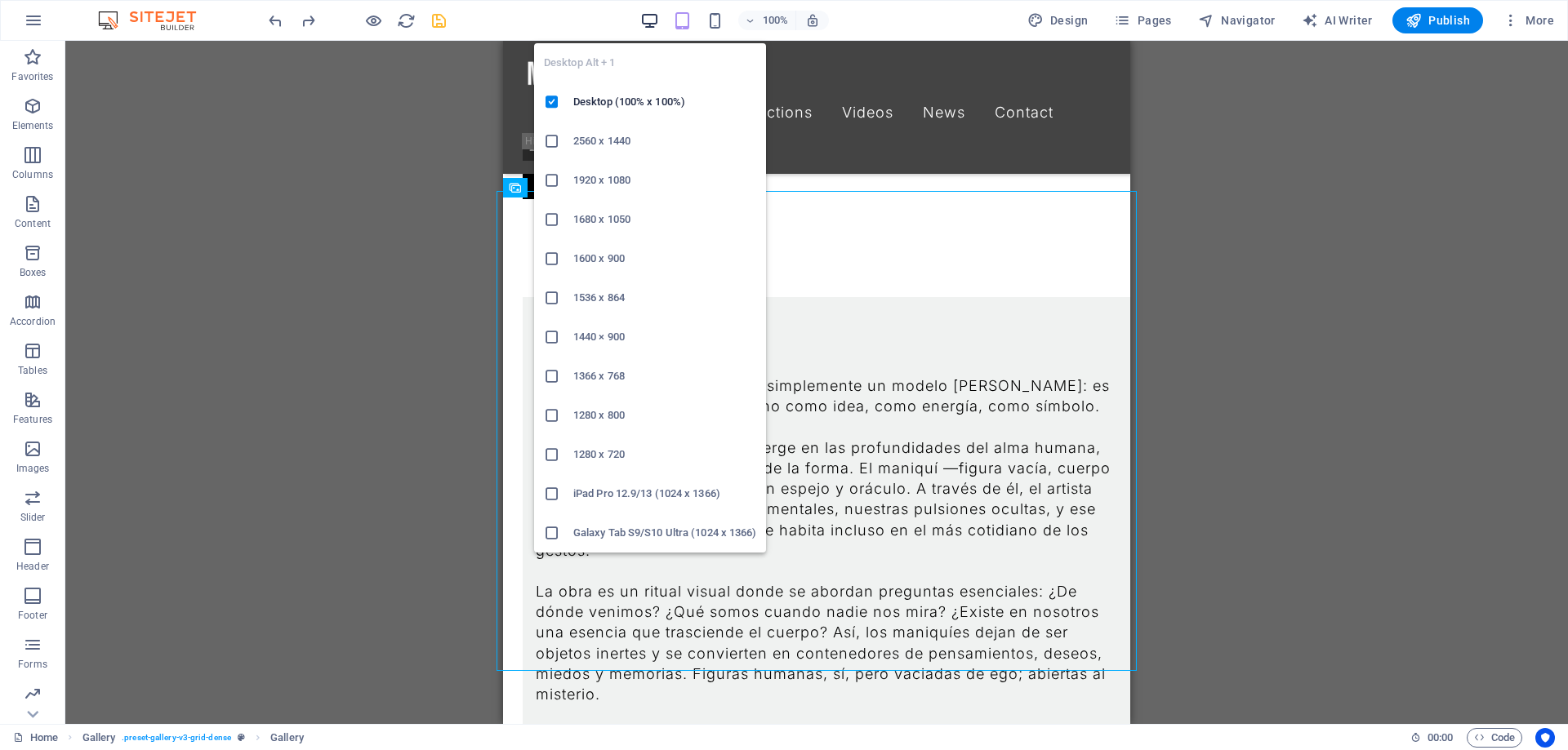
click at [651, 15] on icon "button" at bounding box center [649, 21] width 19 height 19
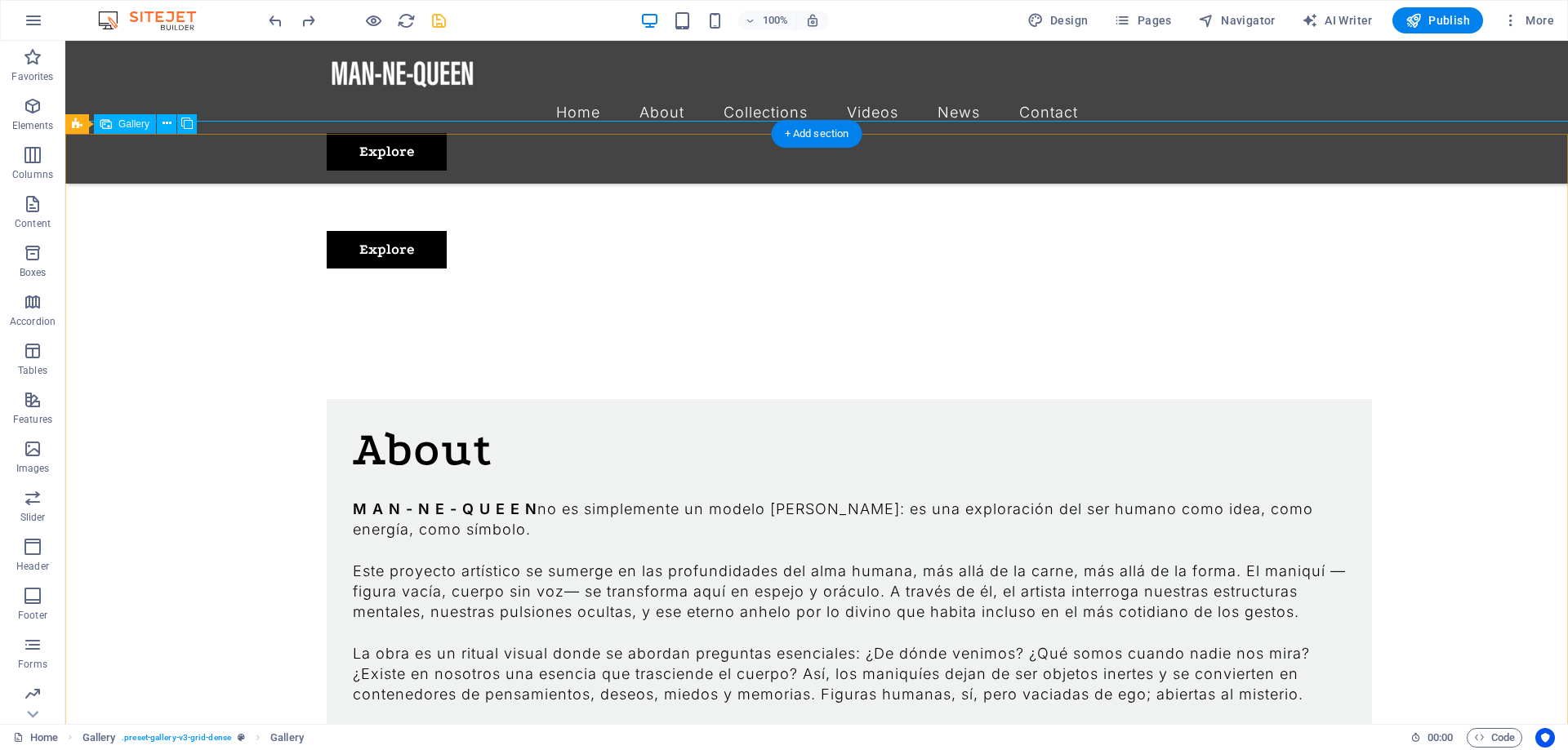
scroll to position [1054, 0]
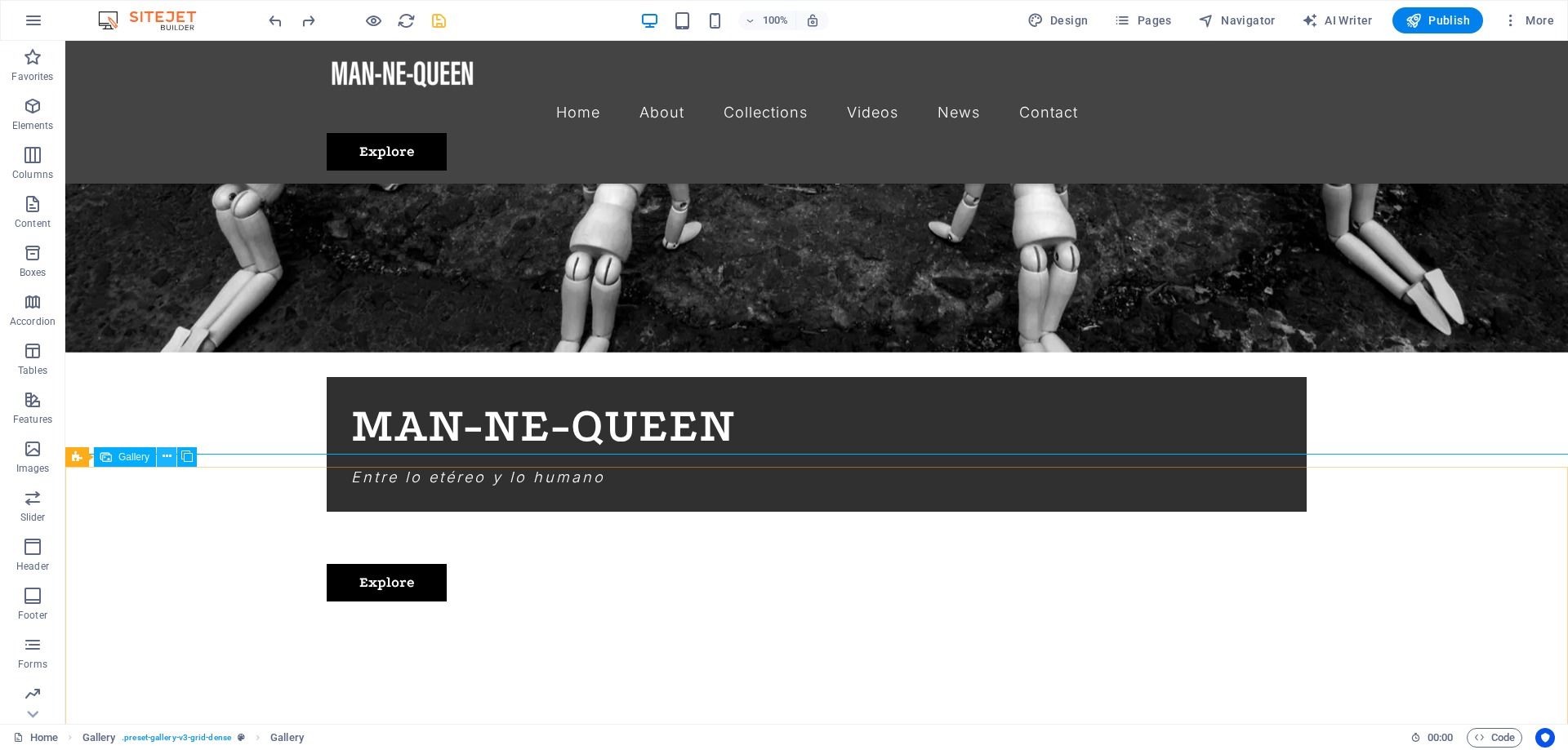
click at [161, 456] on button at bounding box center [167, 457] width 20 height 20
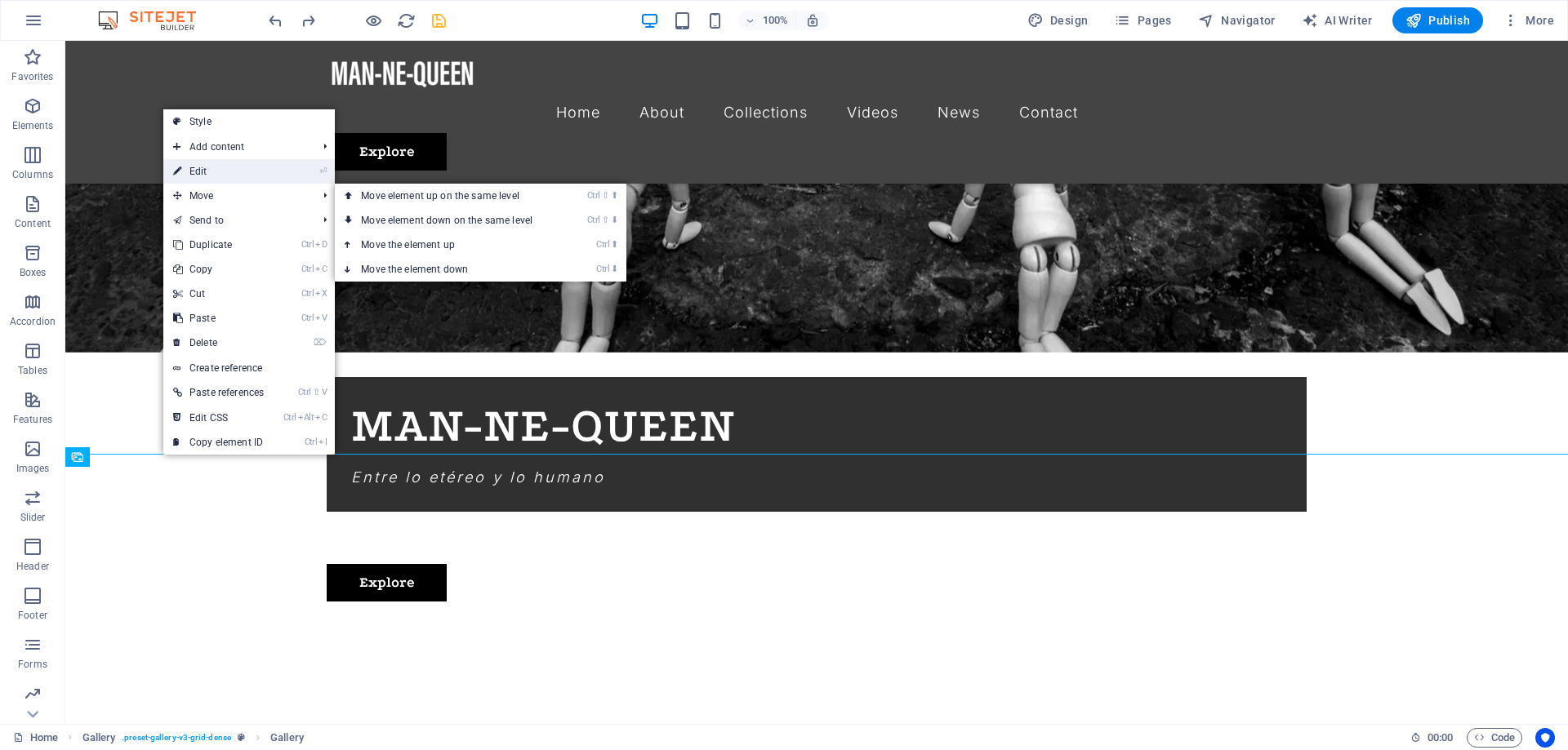
click at [236, 177] on link "⏎ Edit" at bounding box center [218, 171] width 110 height 24
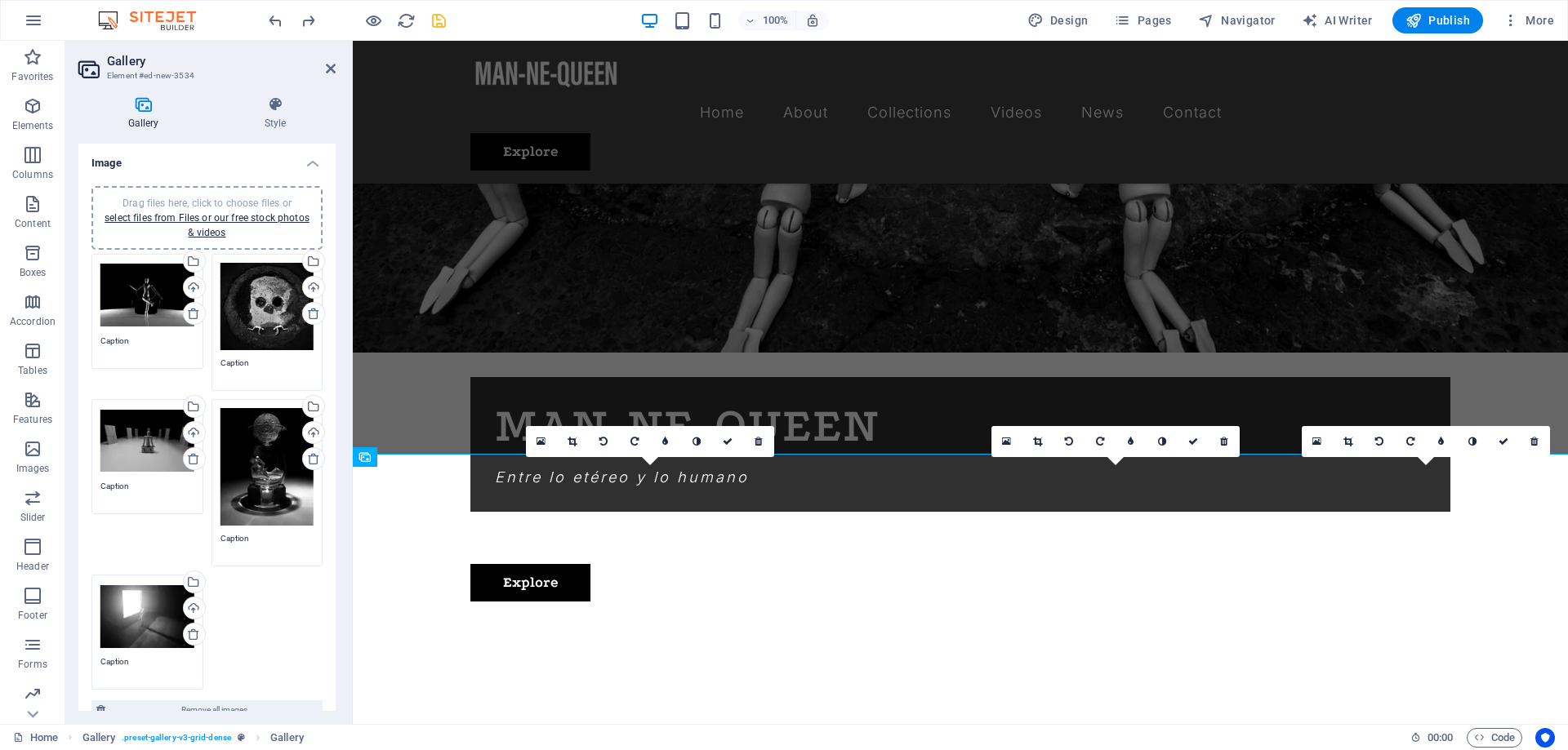
click at [247, 664] on div "Drag files here, click to choose files or select files from Files or our free s…" at bounding box center [206, 472] width 239 height 444
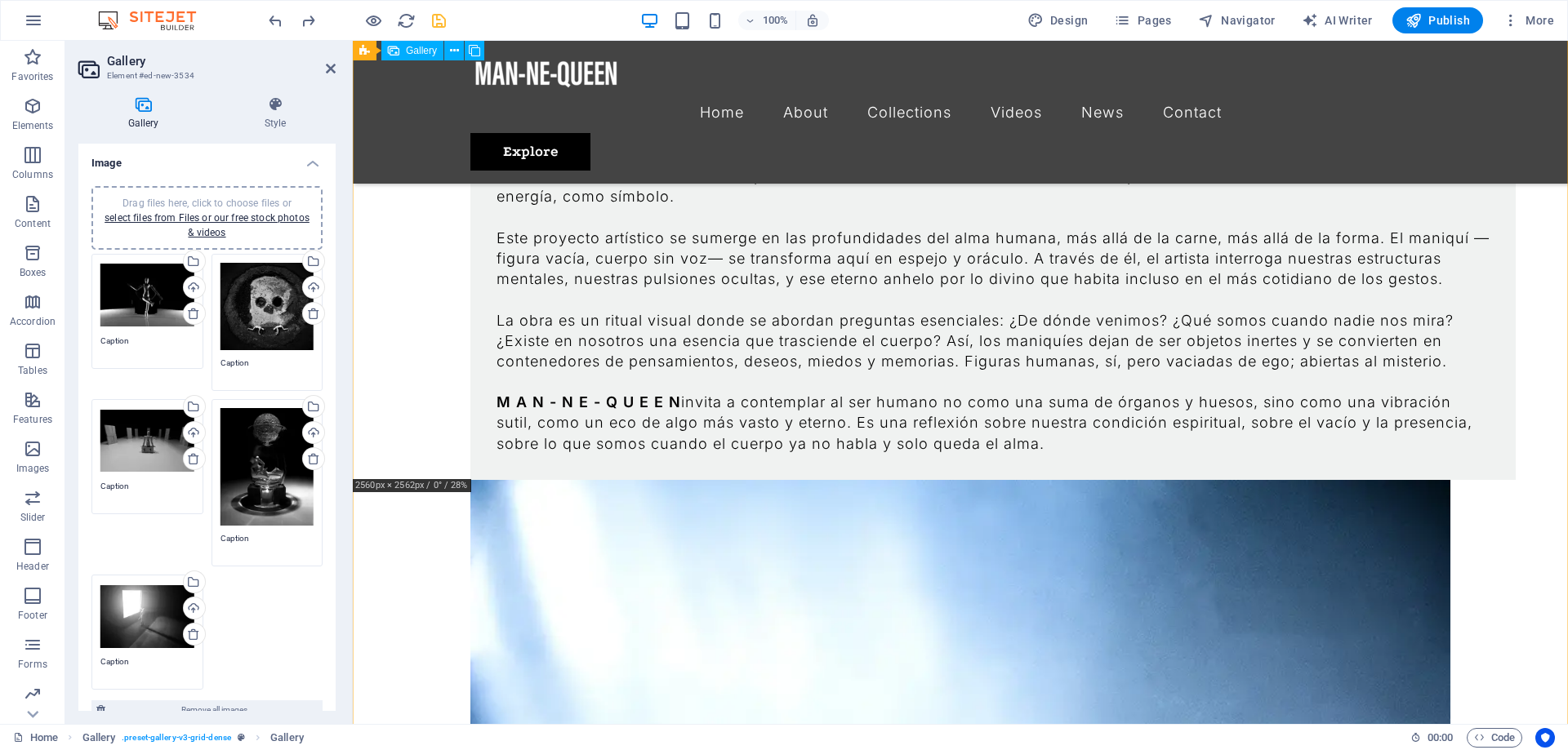
scroll to position [1803, 0]
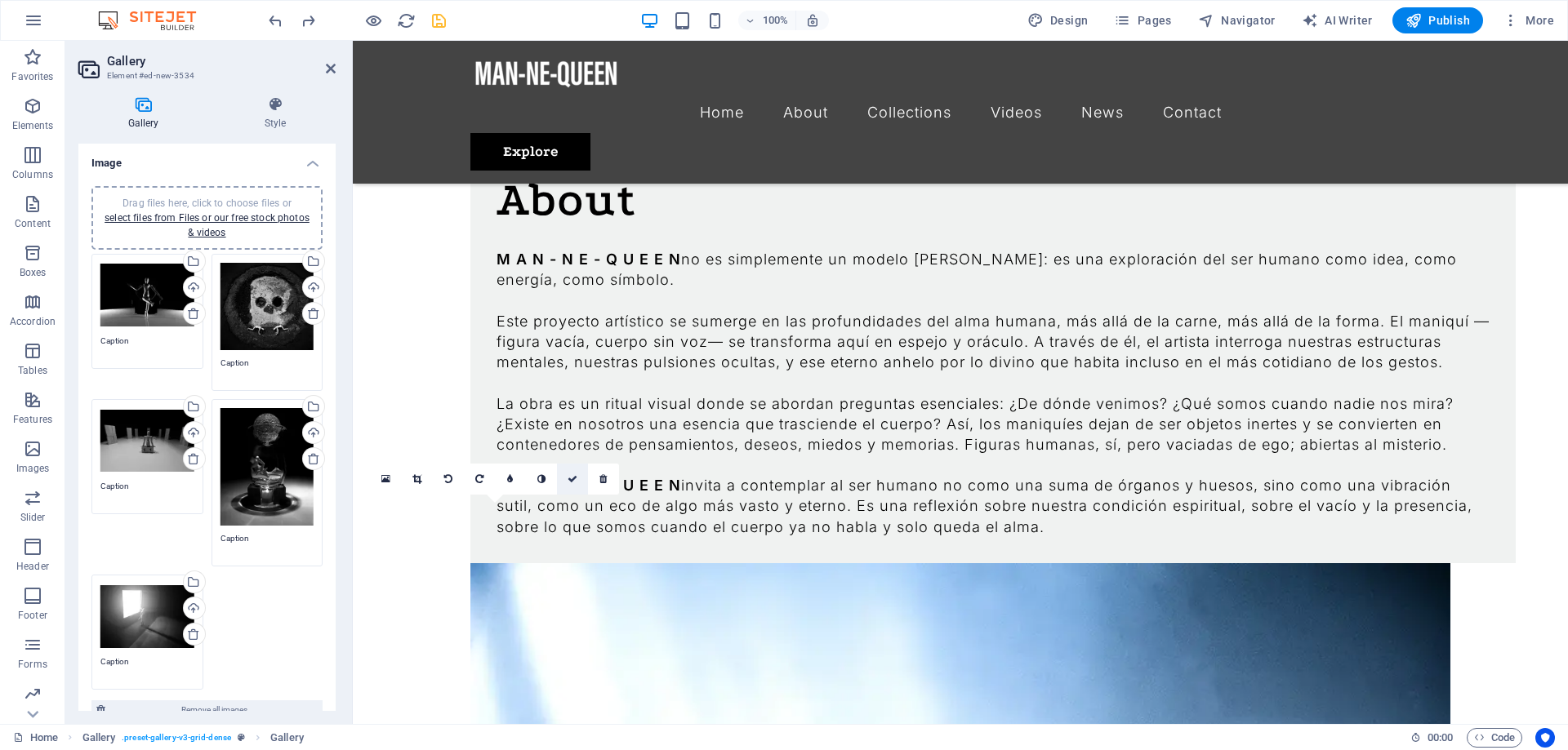
click at [570, 474] on icon at bounding box center [572, 478] width 10 height 10
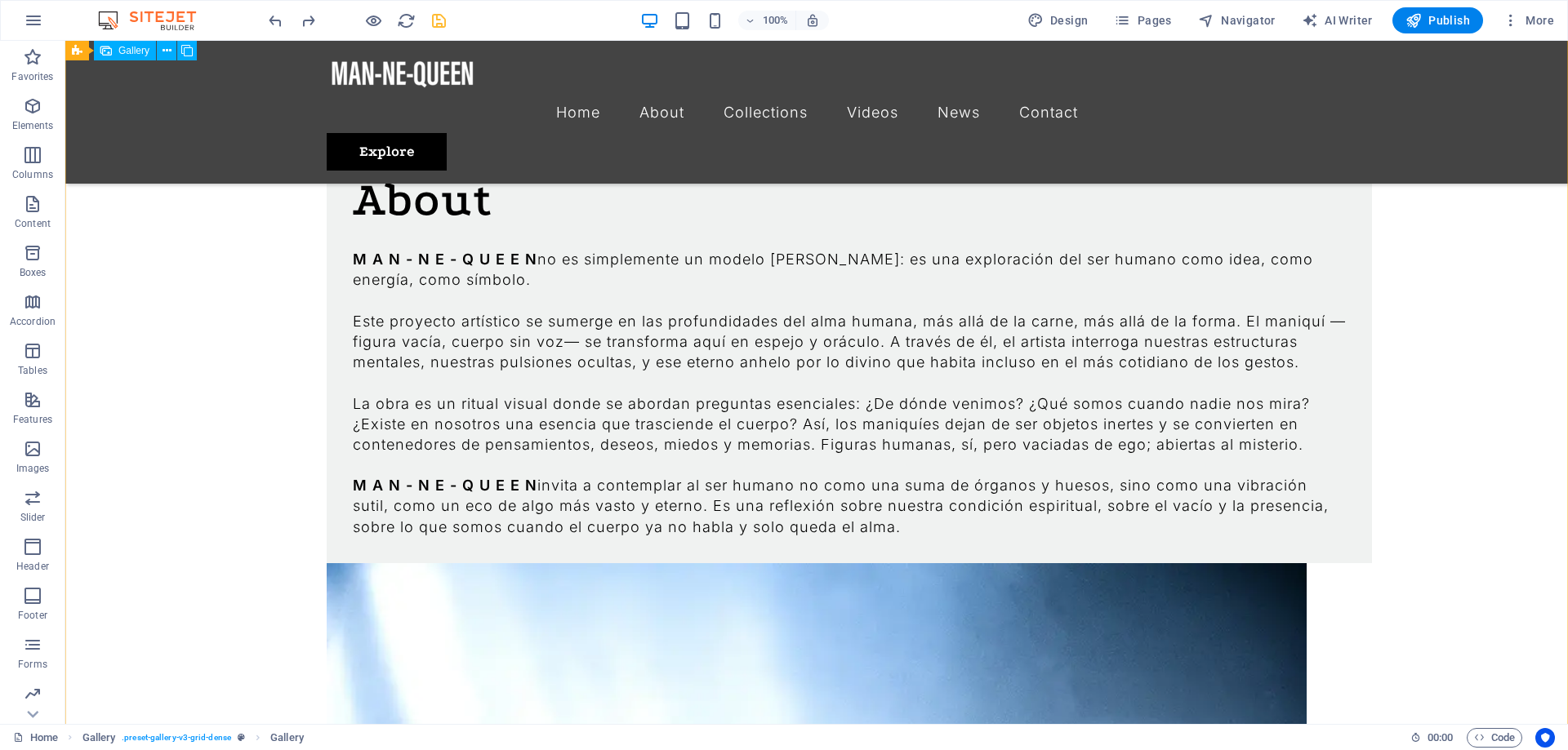
scroll to position [1803, 0]
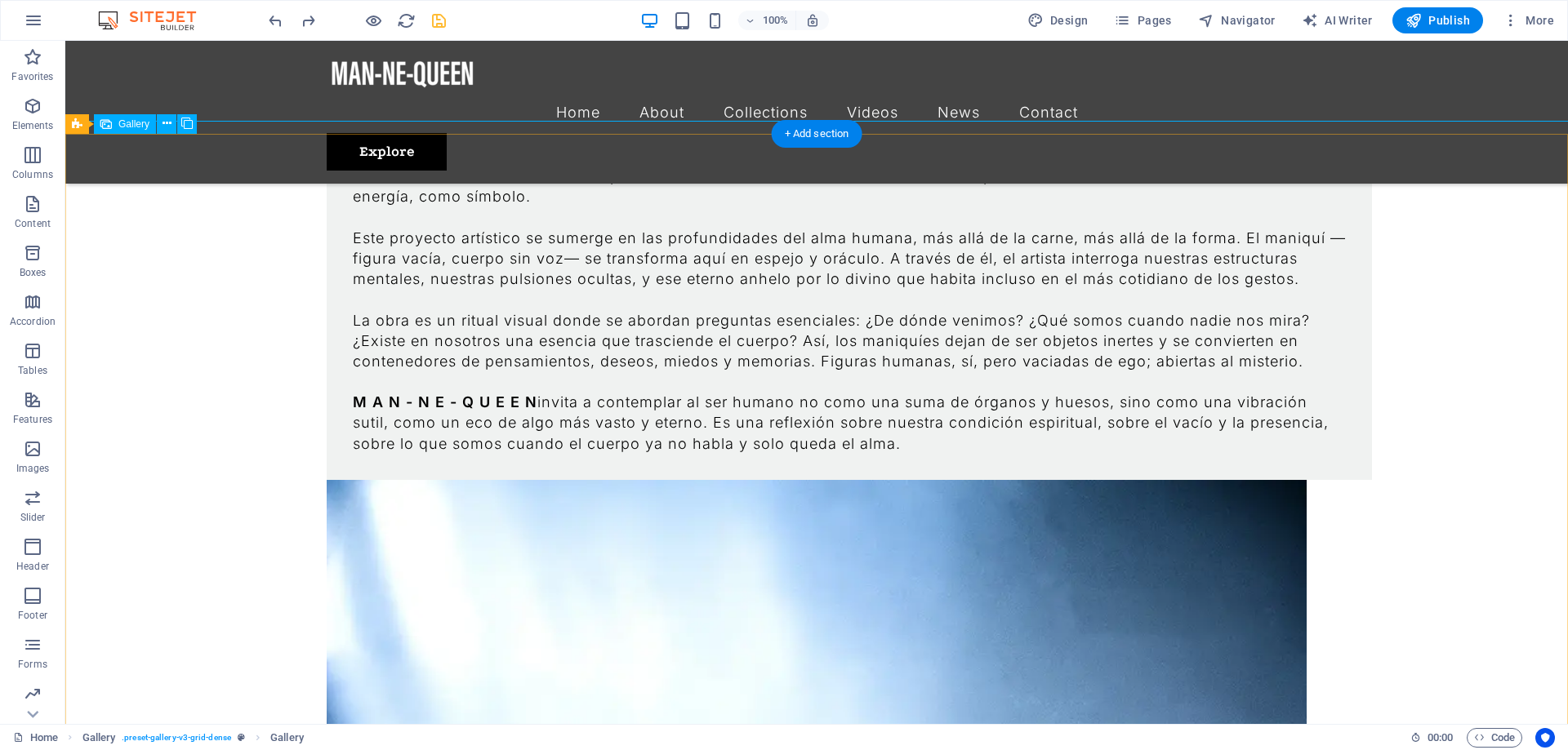
scroll to position [1386, 0]
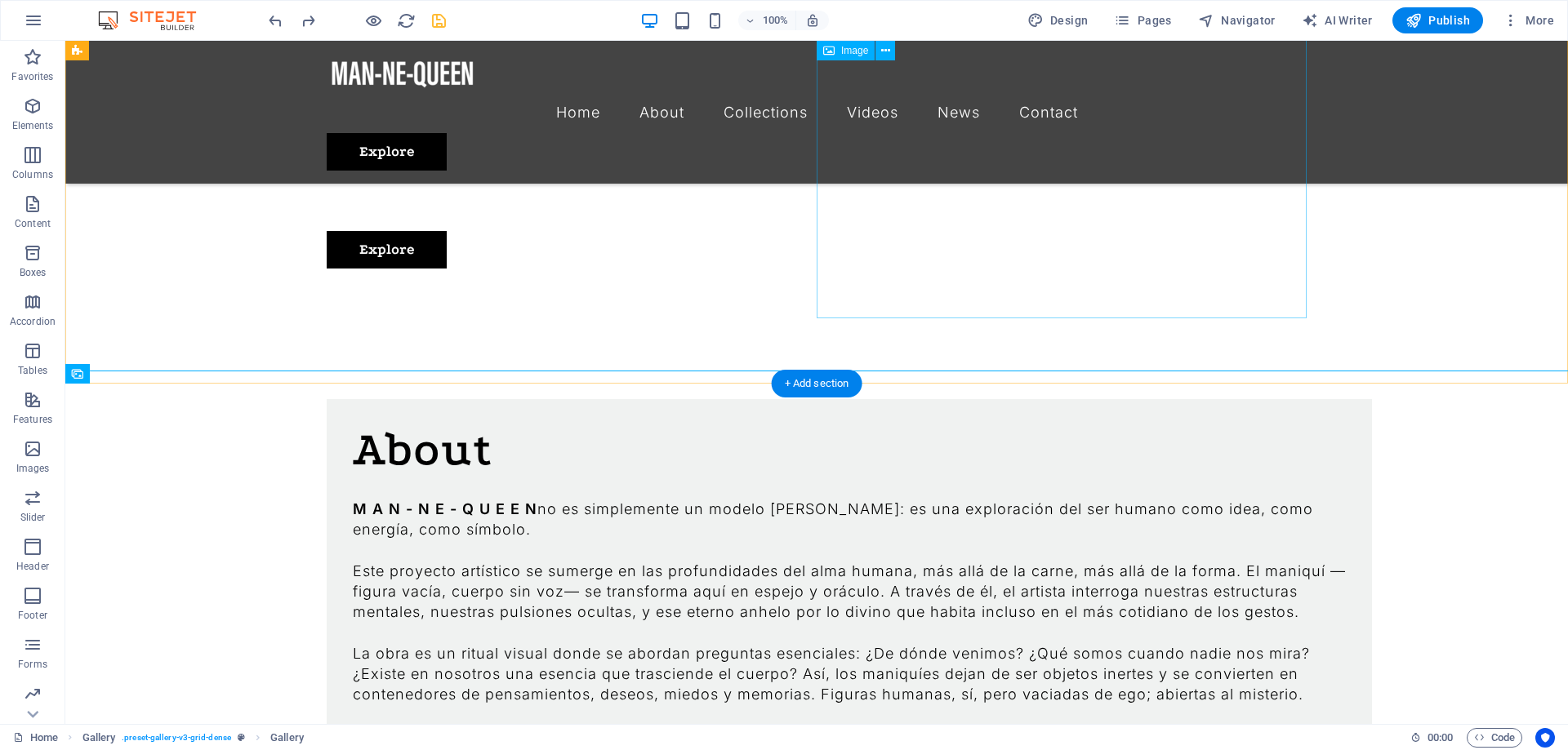
scroll to position [1137, 0]
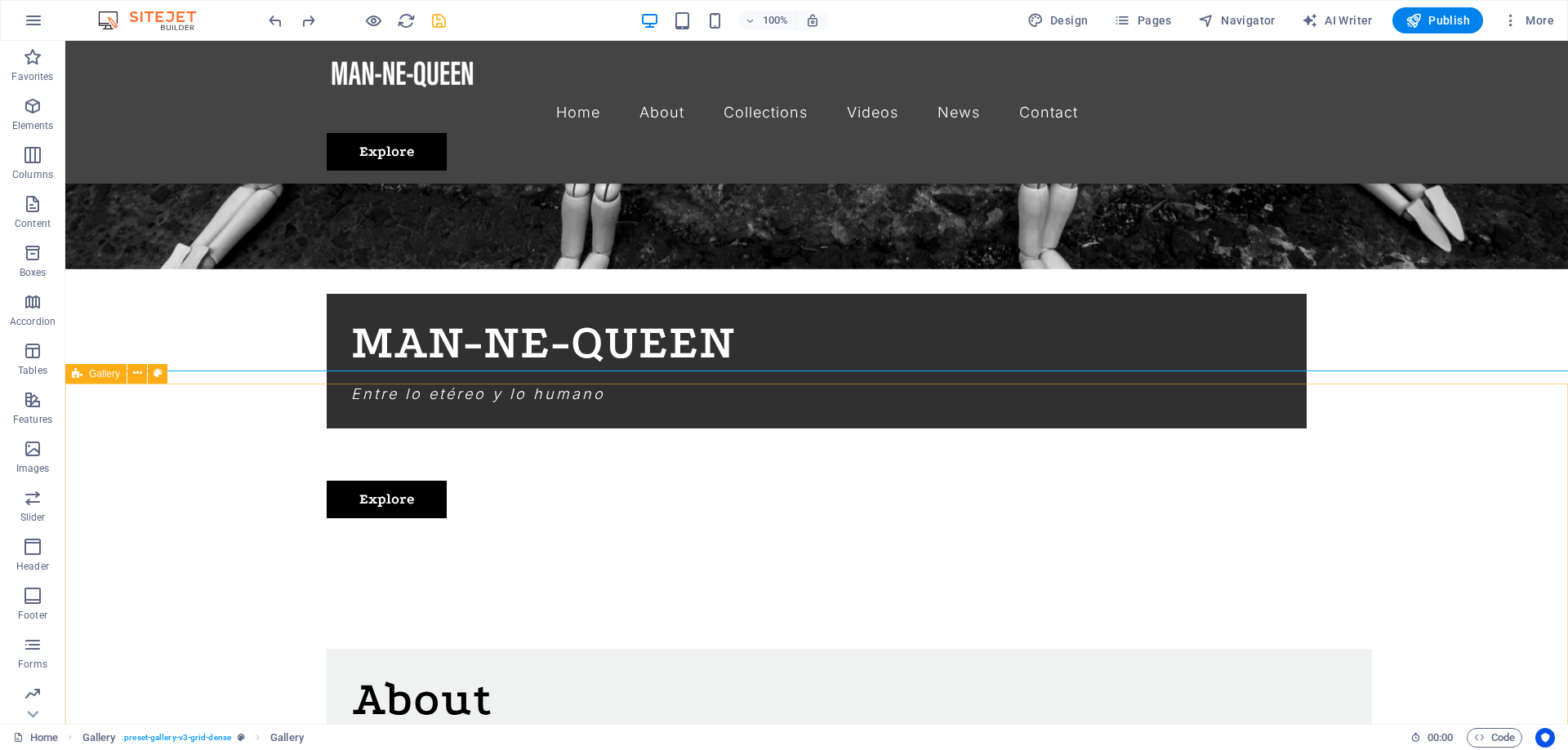
click at [82, 372] on div "Gallery" at bounding box center [96, 374] width 61 height 20
click at [124, 365] on div "Gallery" at bounding box center [125, 374] width 62 height 20
click at [124, 369] on span "Gallery" at bounding box center [134, 374] width 31 height 10
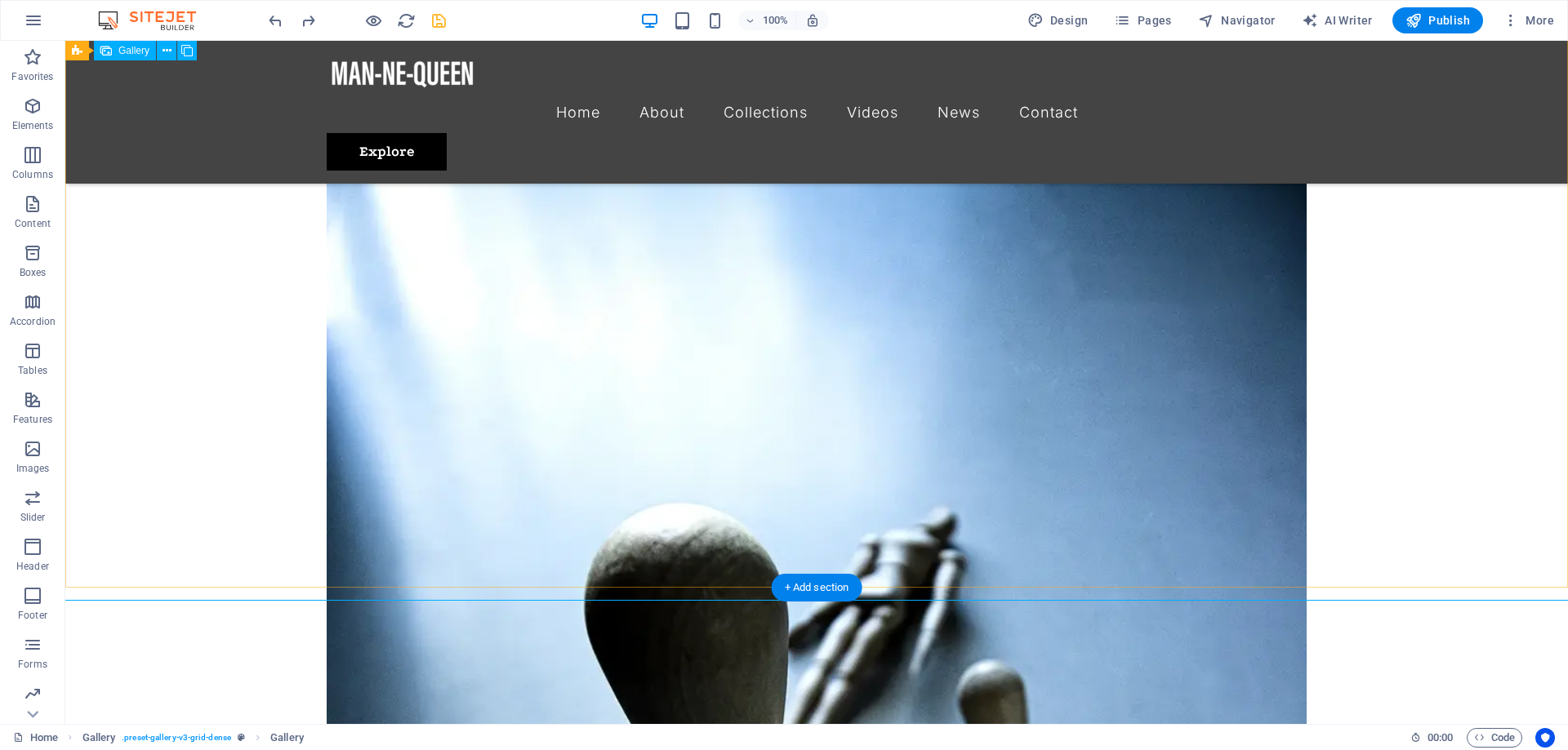
scroll to position [1636, 0]
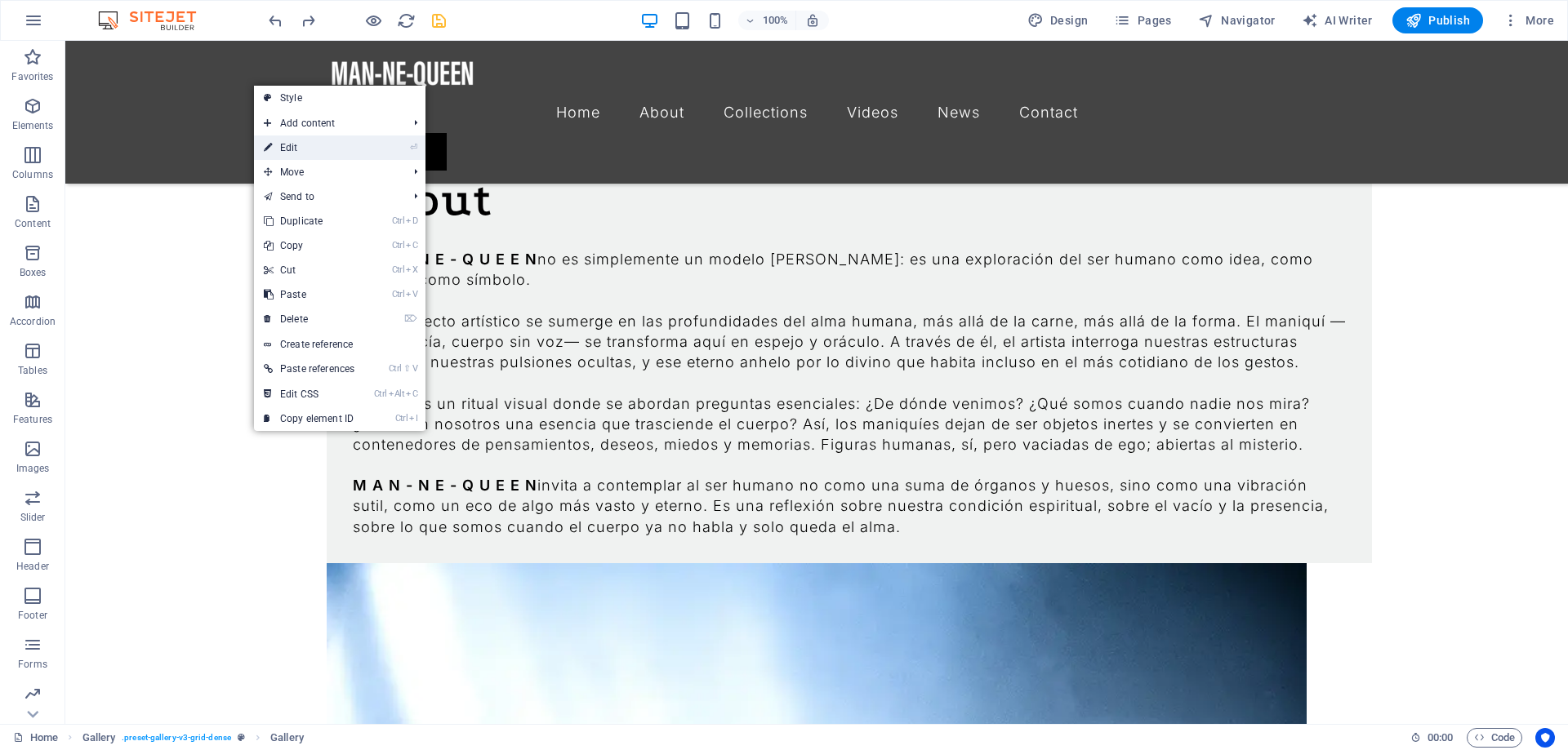
click at [327, 143] on link "⏎ Edit" at bounding box center [308, 147] width 110 height 24
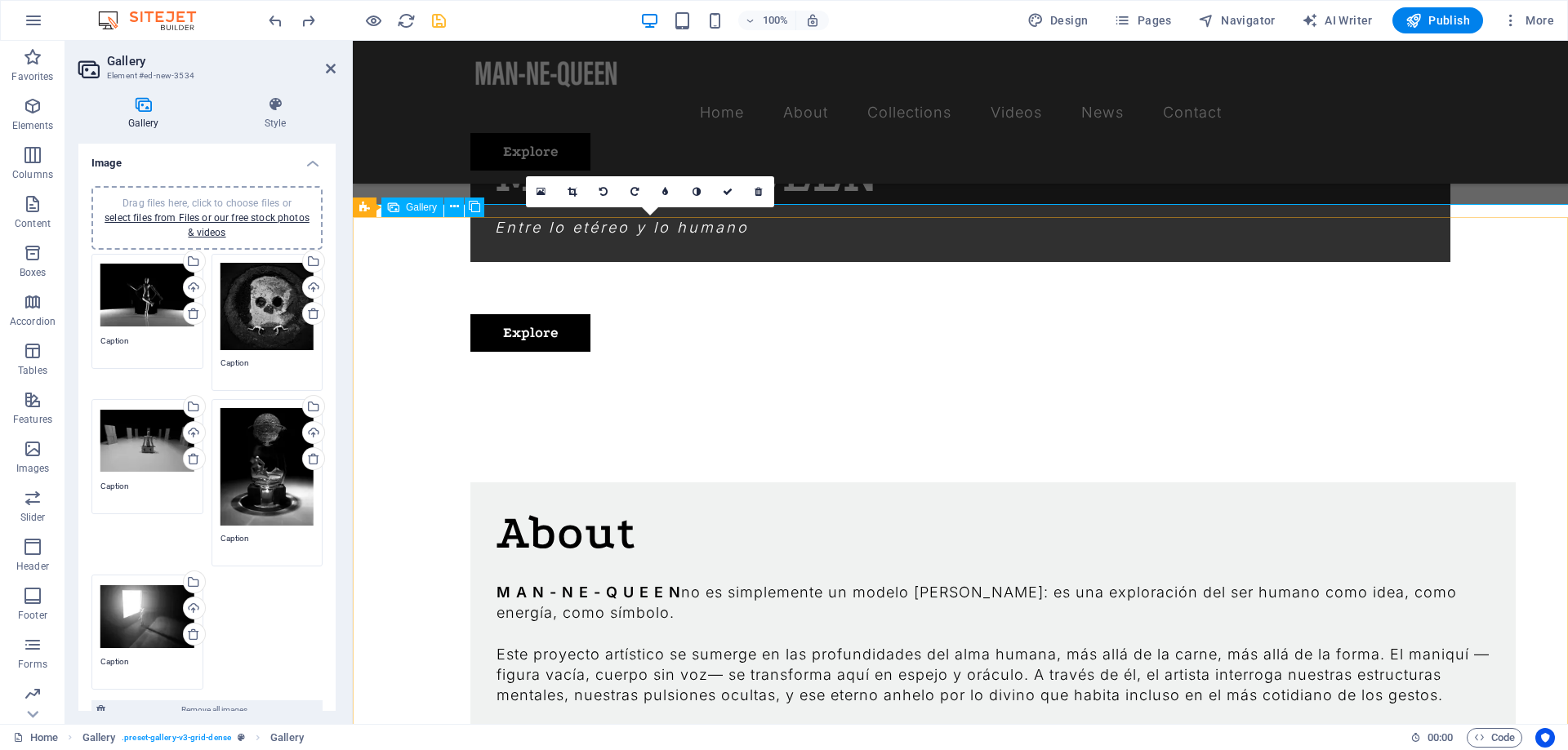
scroll to position [1803, 0]
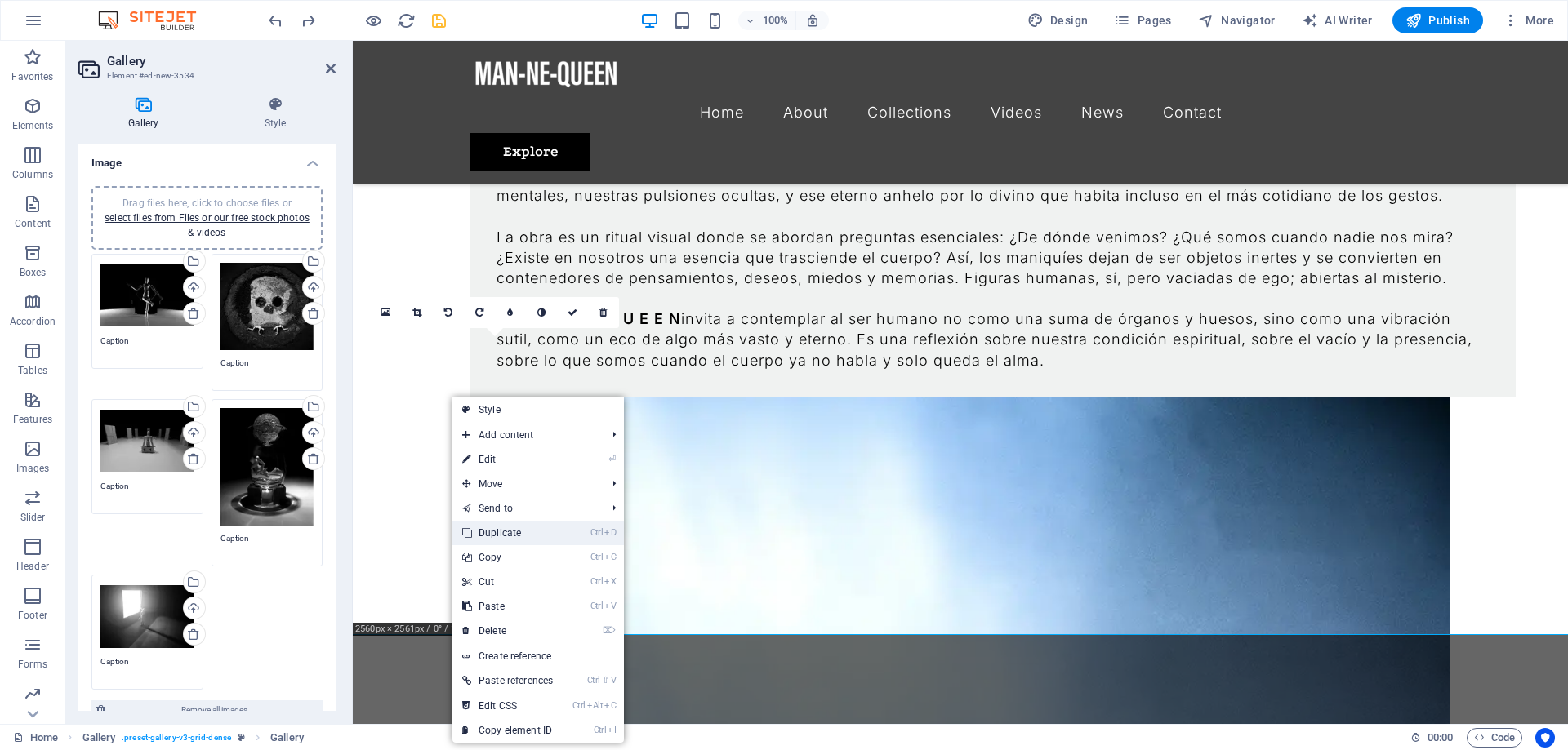
click at [525, 537] on link "Ctrl D Duplicate" at bounding box center [507, 532] width 110 height 24
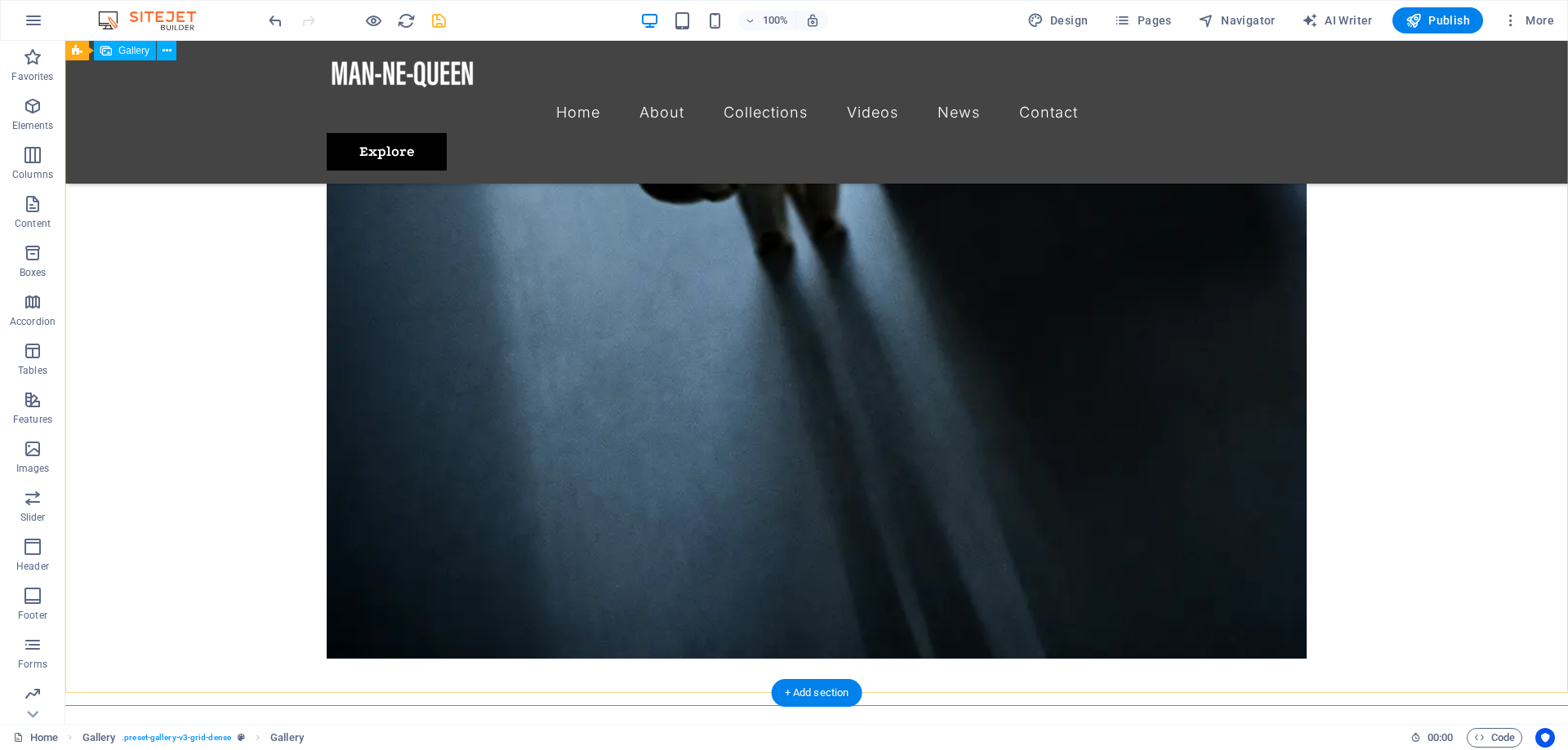
scroll to position [3259, 0]
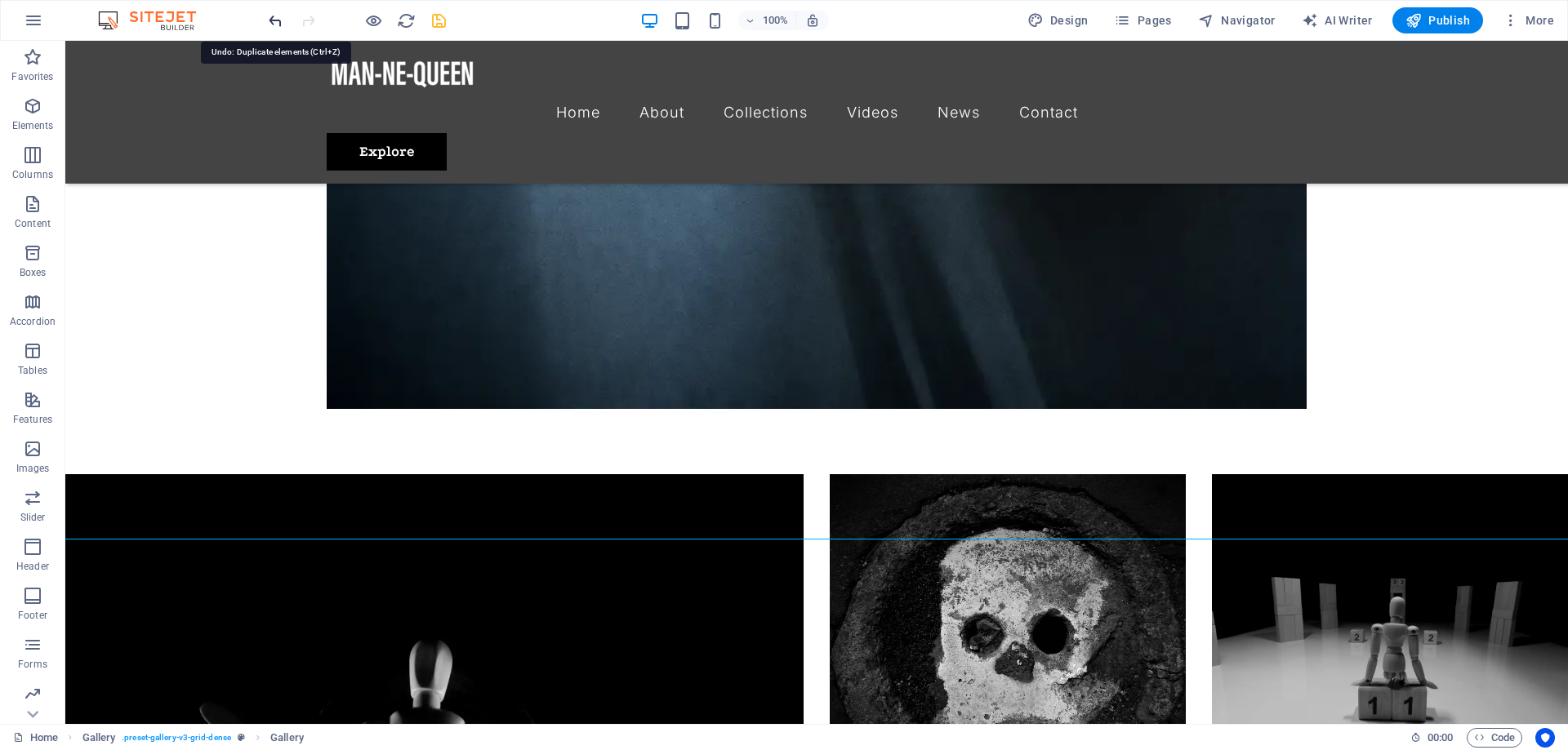
click at [267, 23] on icon "undo" at bounding box center [275, 21] width 19 height 19
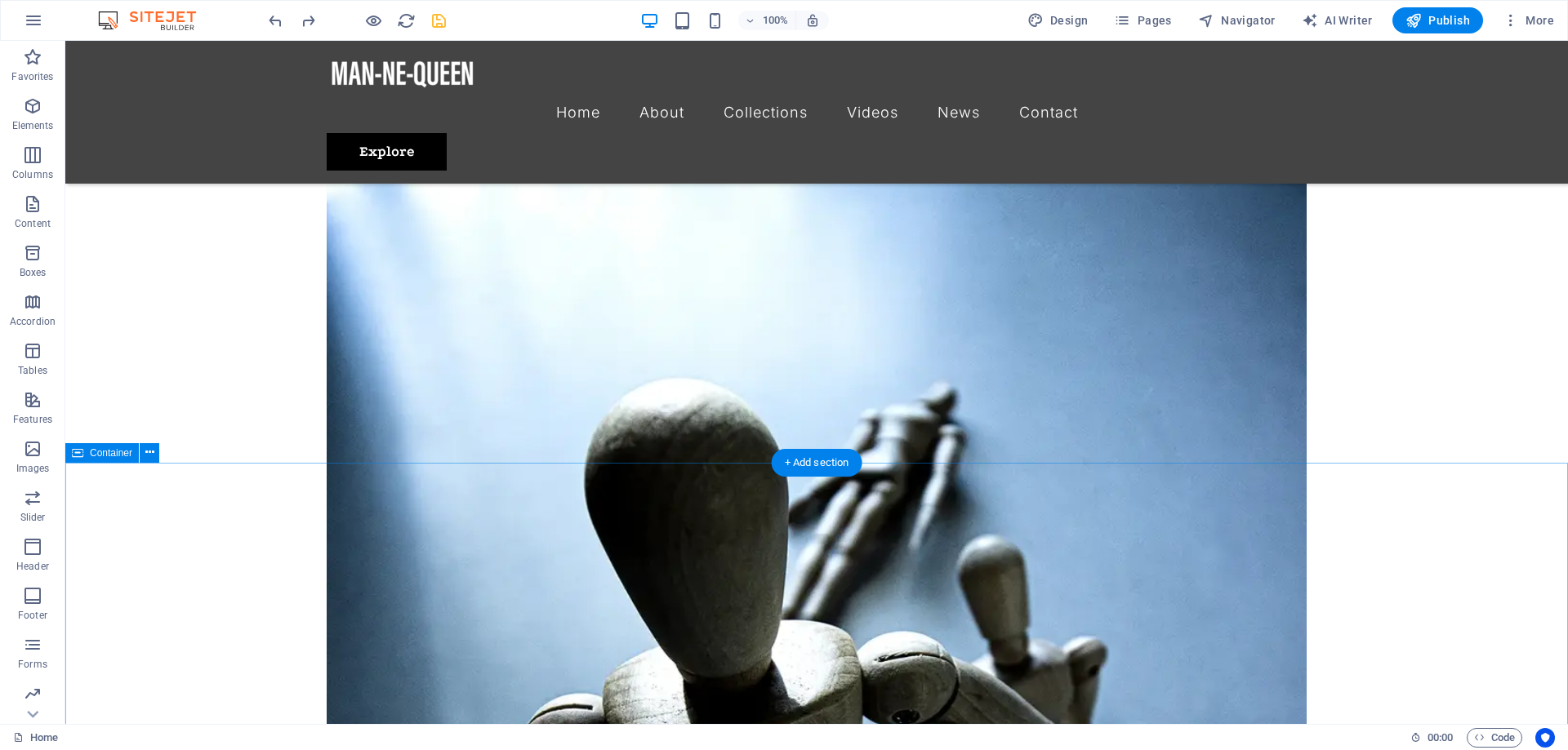
scroll to position [1761, 0]
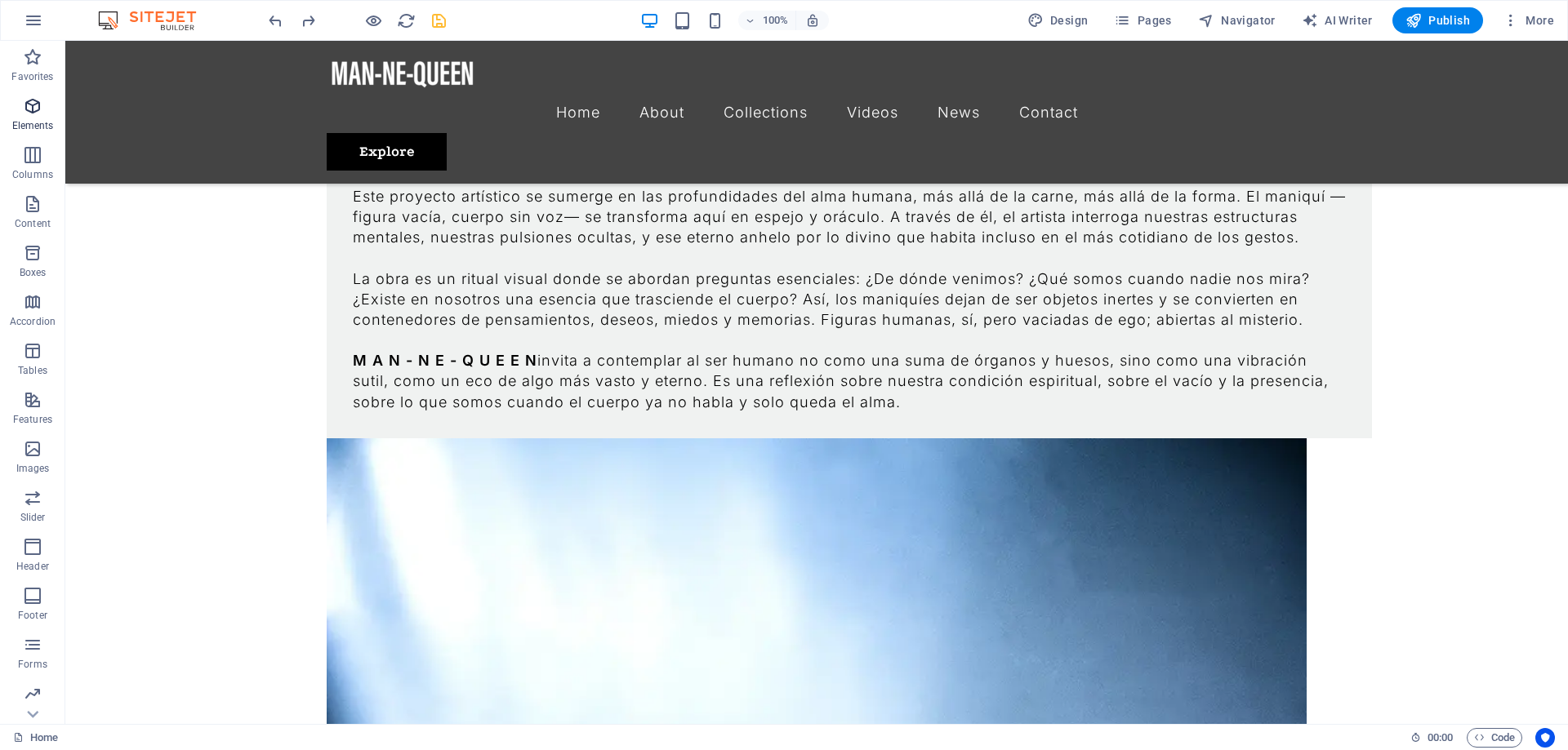
click at [29, 112] on icon "button" at bounding box center [33, 106] width 20 height 20
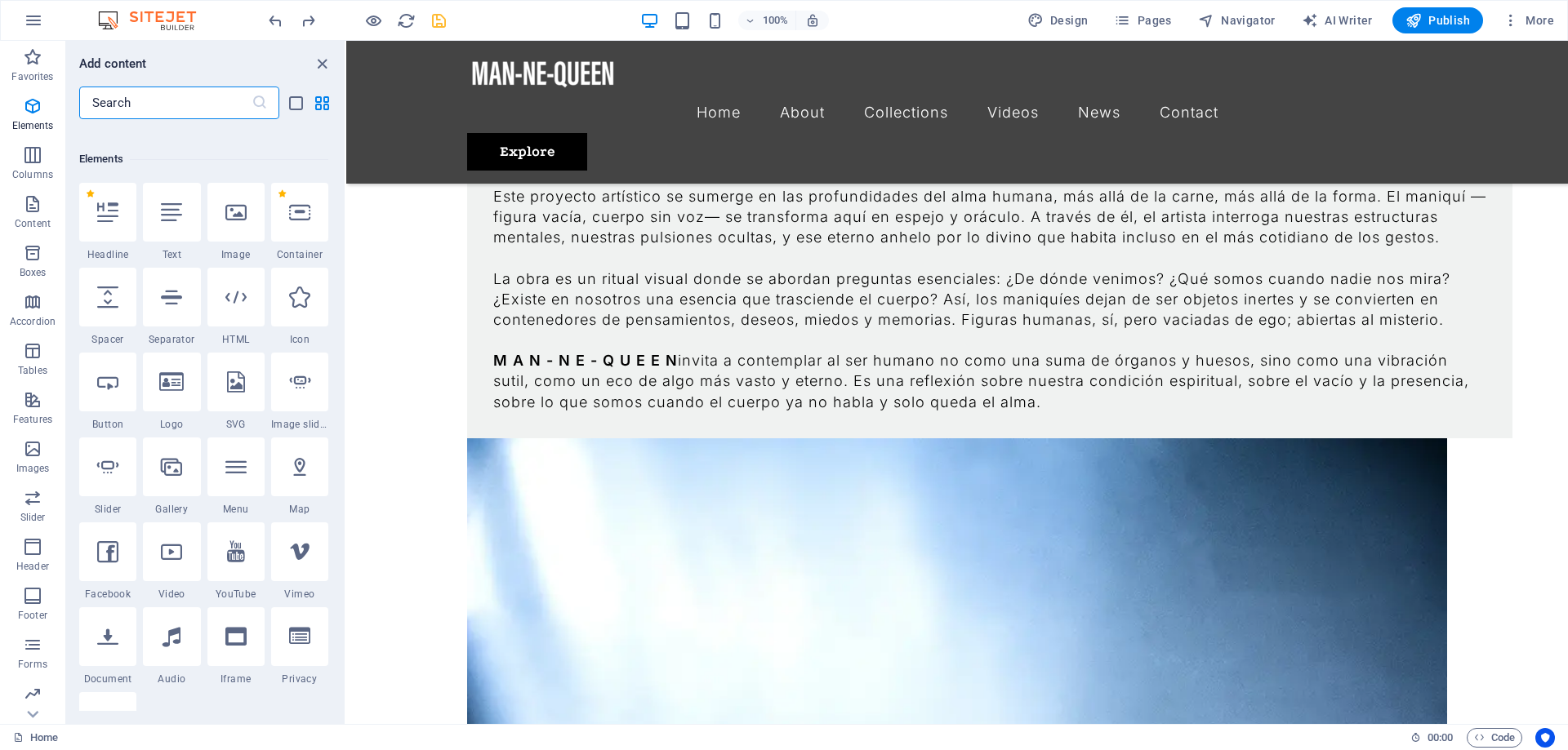
scroll to position [174, 0]
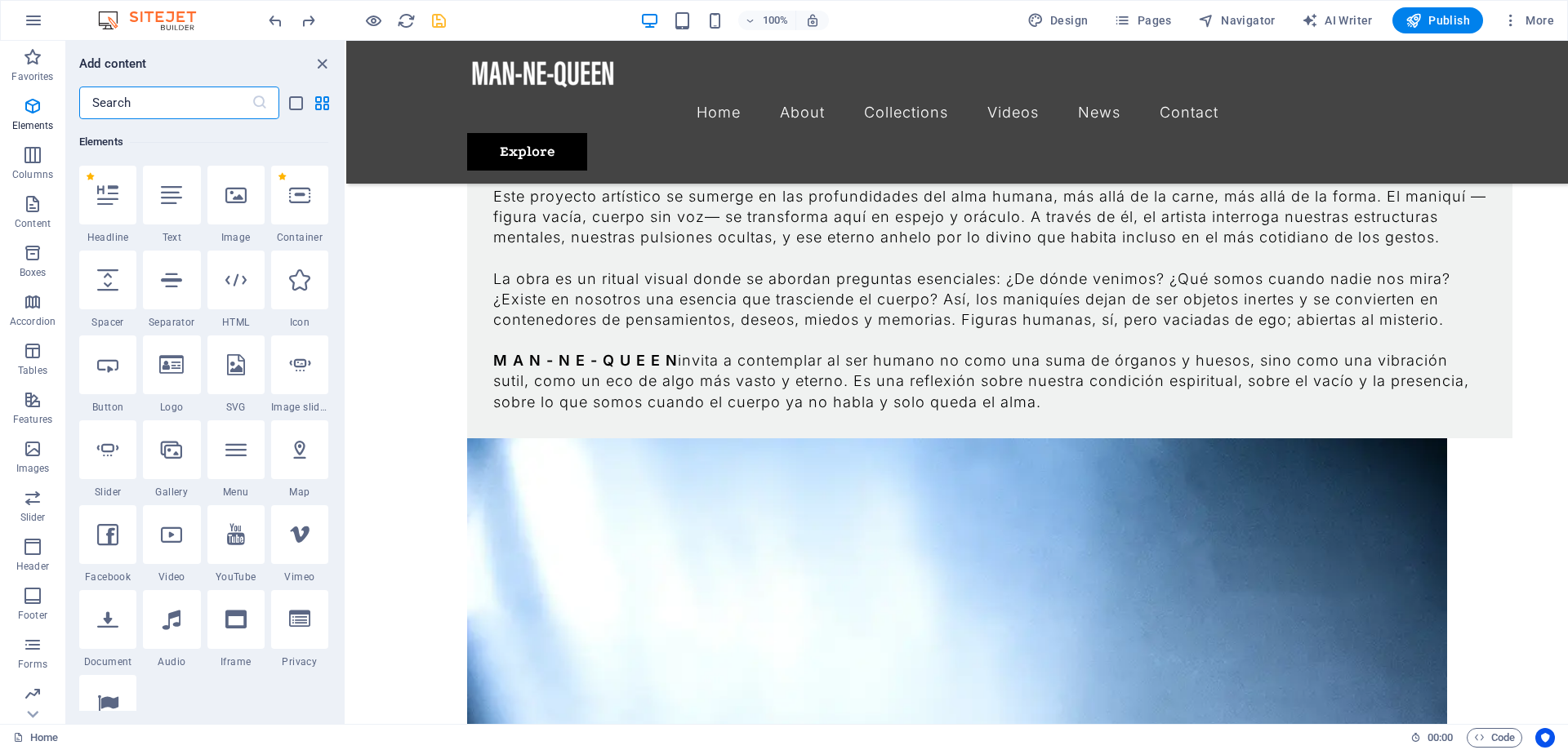
click at [170, 103] on input "text" at bounding box center [165, 103] width 172 height 32
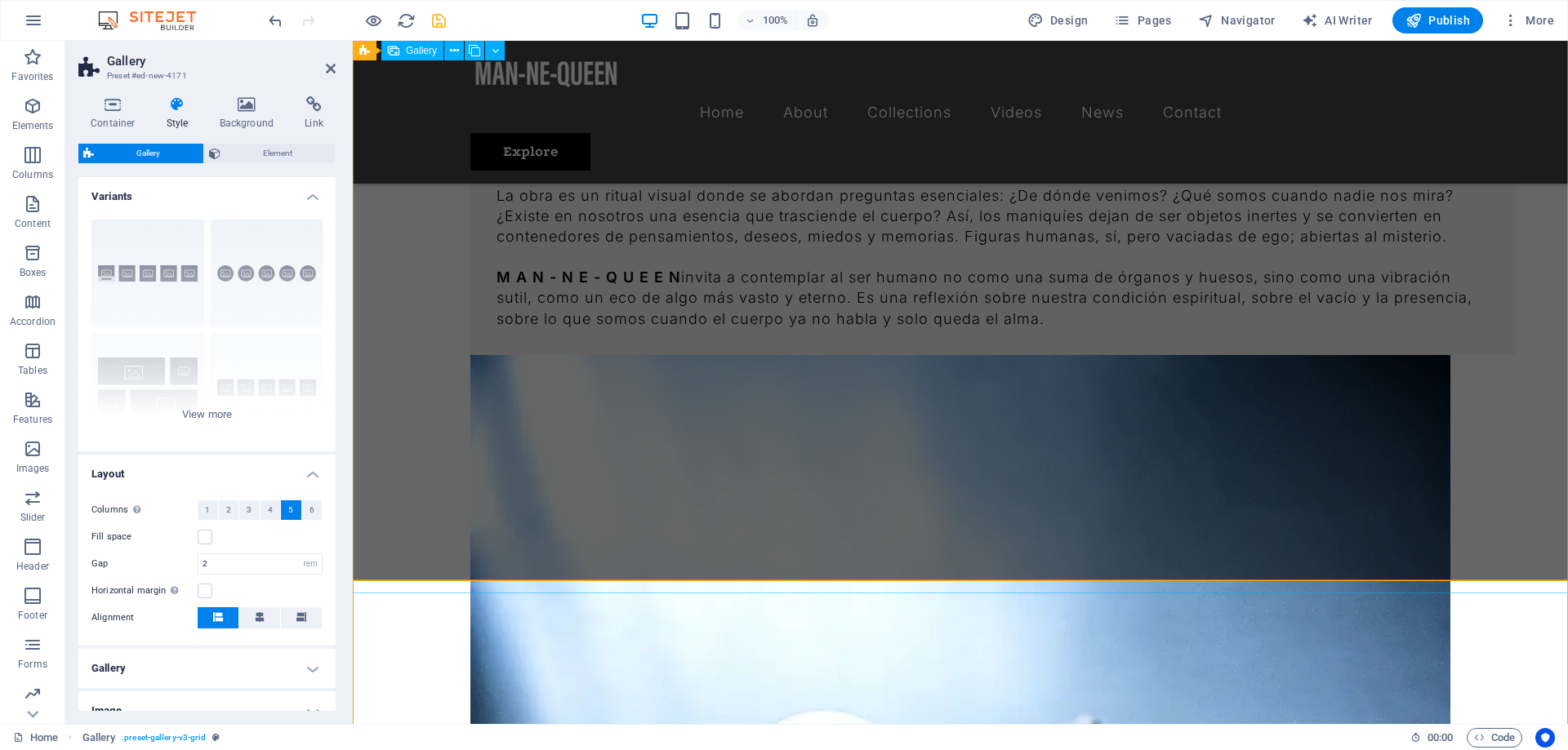
scroll to position [2177, 0]
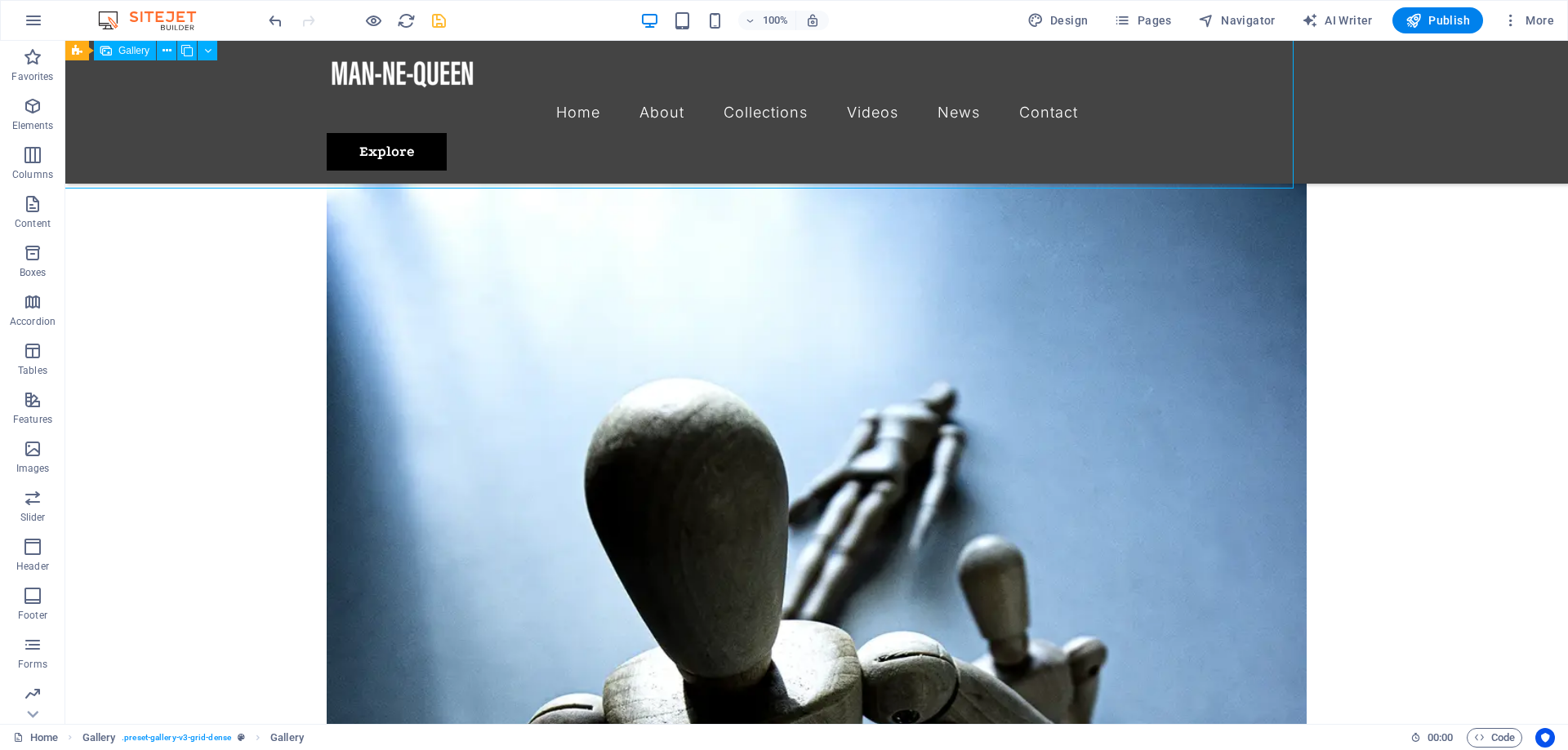
scroll to position [2249, 0]
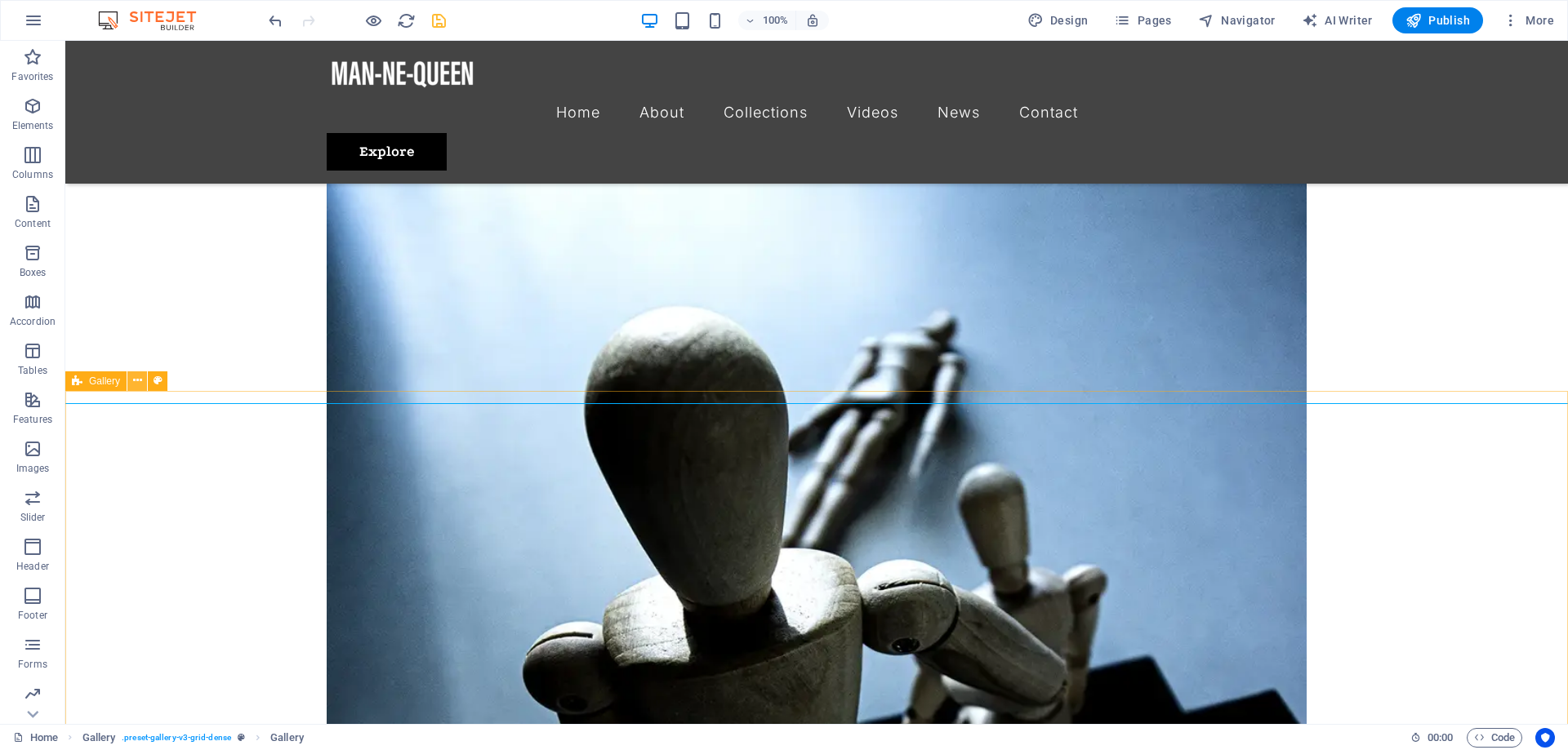
click at [135, 380] on icon at bounding box center [137, 380] width 9 height 17
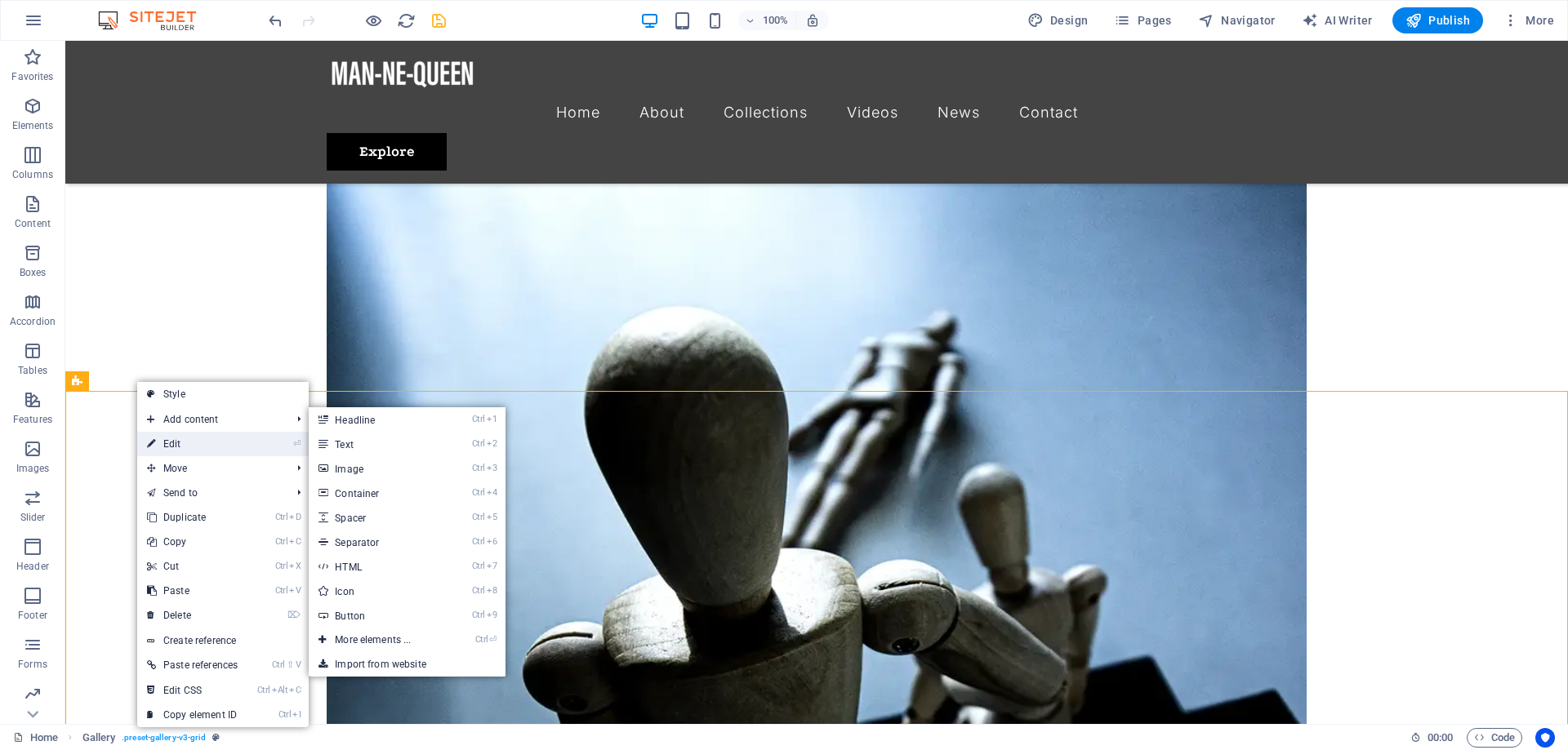
click at [200, 439] on link "⏎ Edit" at bounding box center [192, 444] width 110 height 24
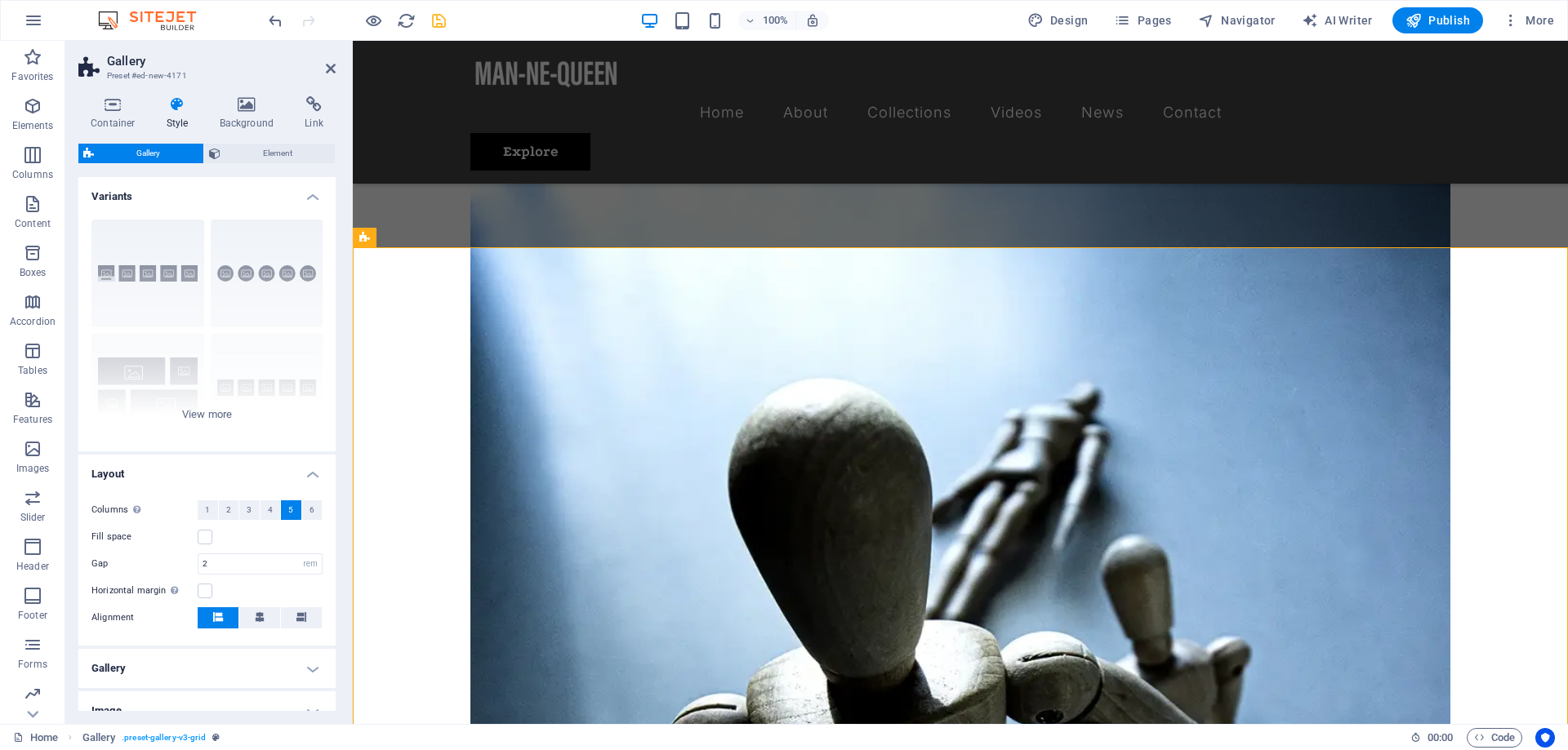
scroll to position [84, 0]
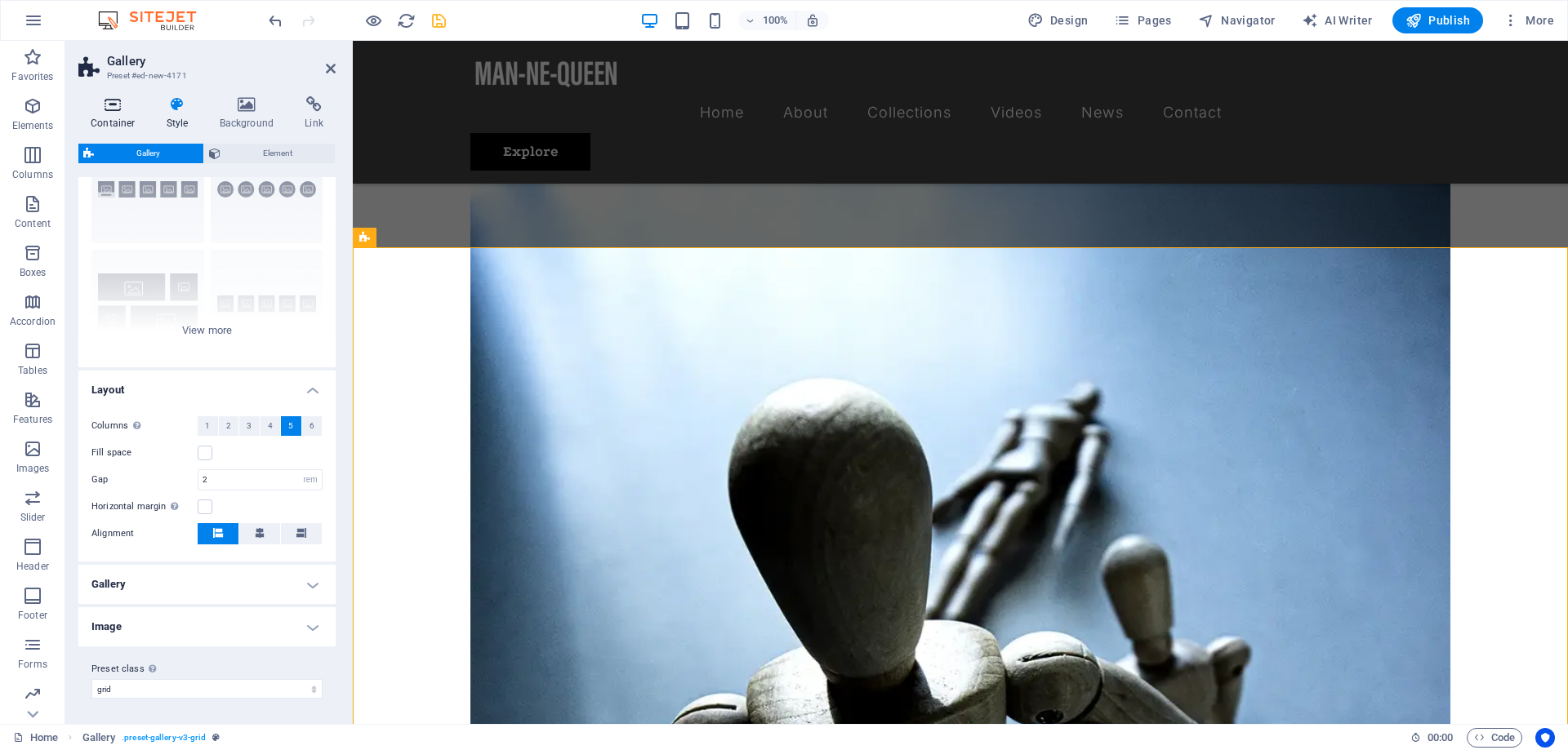
click at [113, 109] on icon at bounding box center [112, 104] width 69 height 16
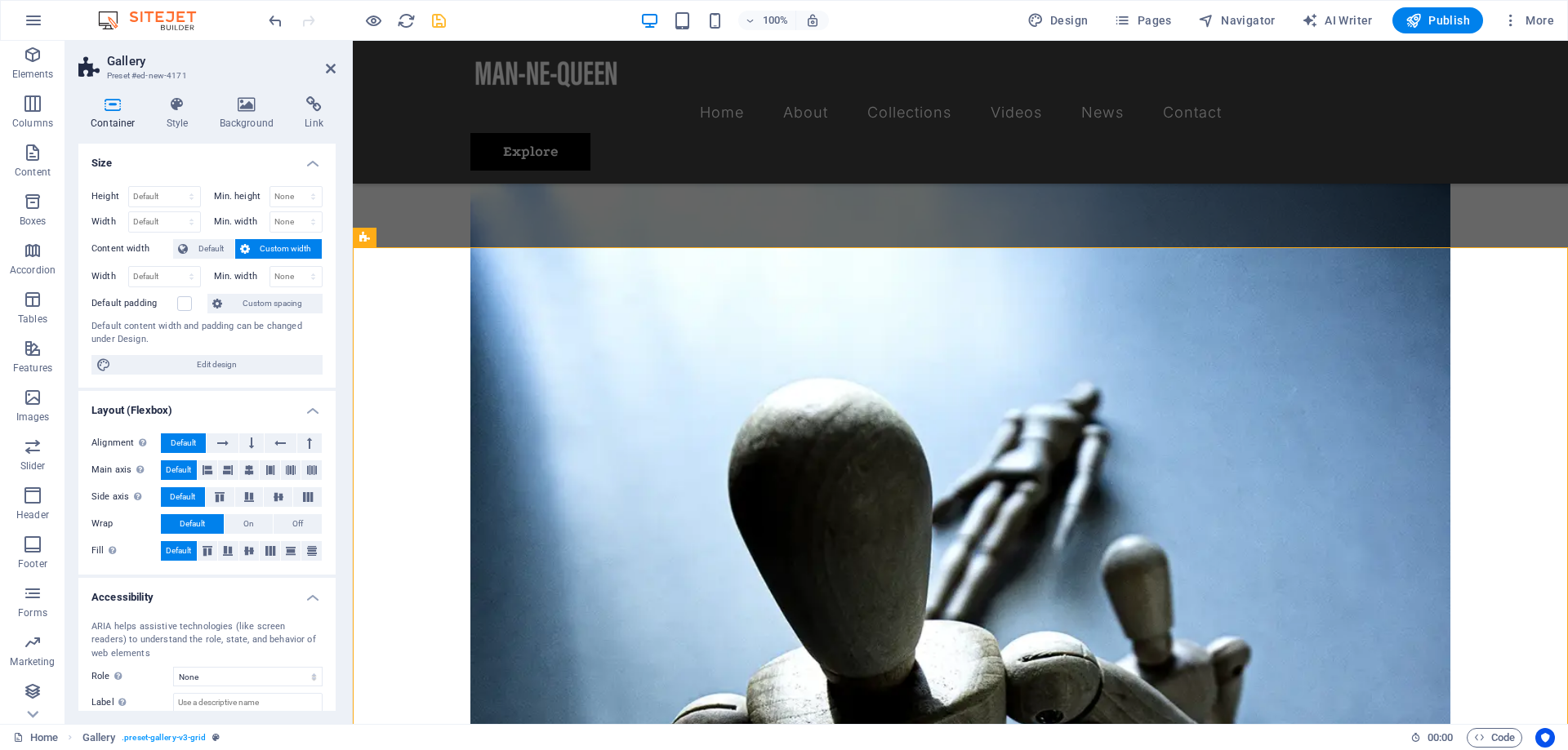
scroll to position [93, 0]
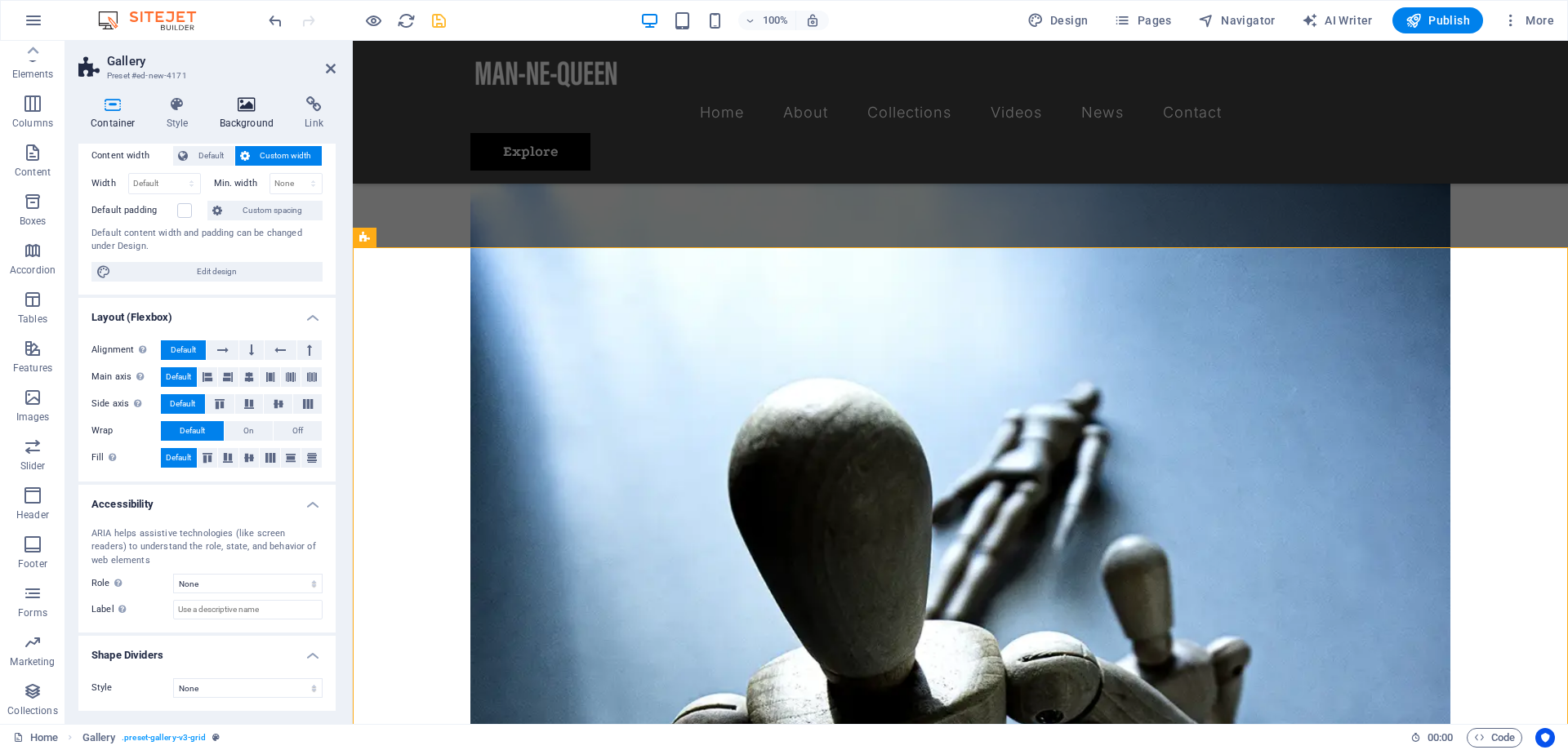
click at [259, 114] on h4 "Background" at bounding box center [250, 113] width 86 height 34
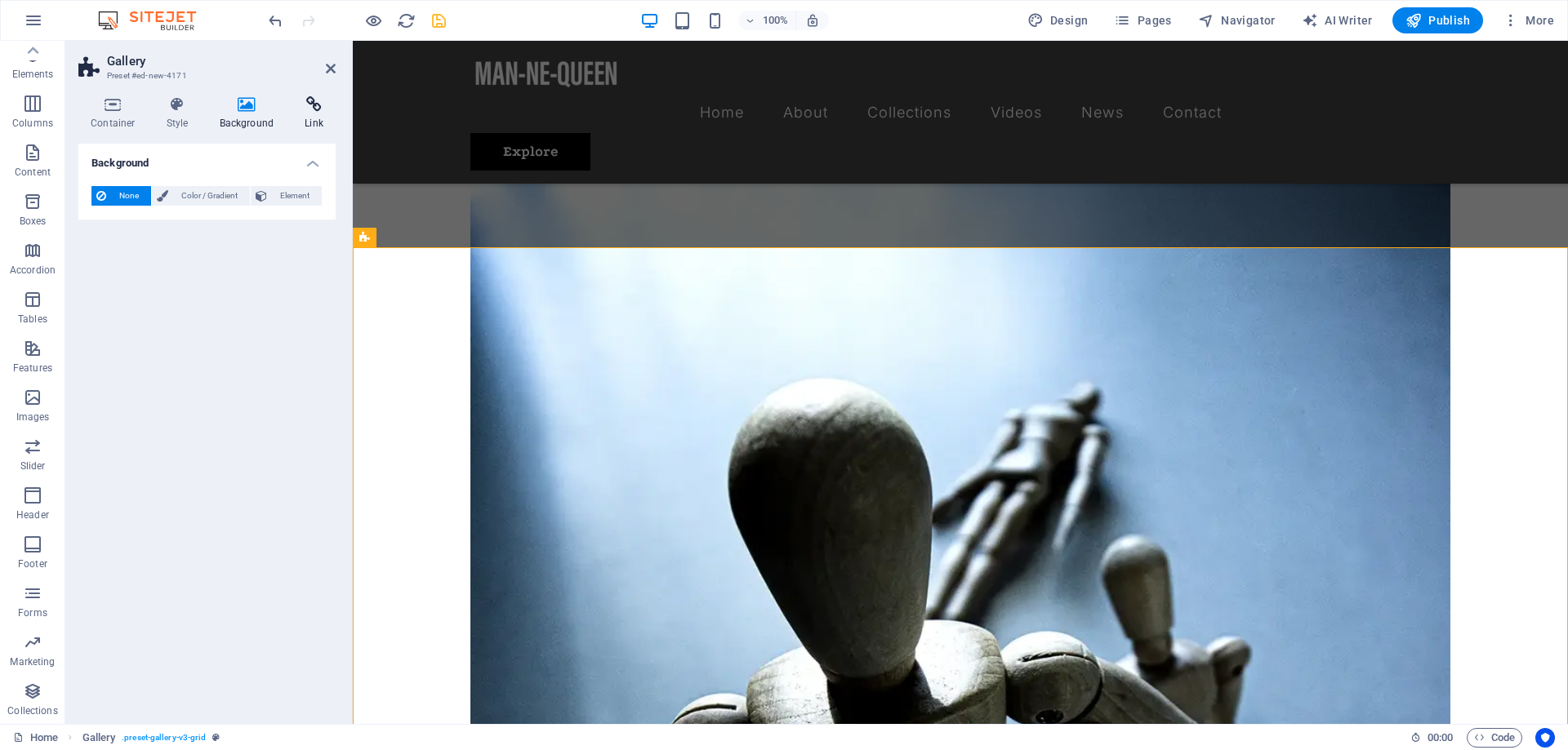
click at [320, 124] on h4 "Link" at bounding box center [314, 113] width 43 height 34
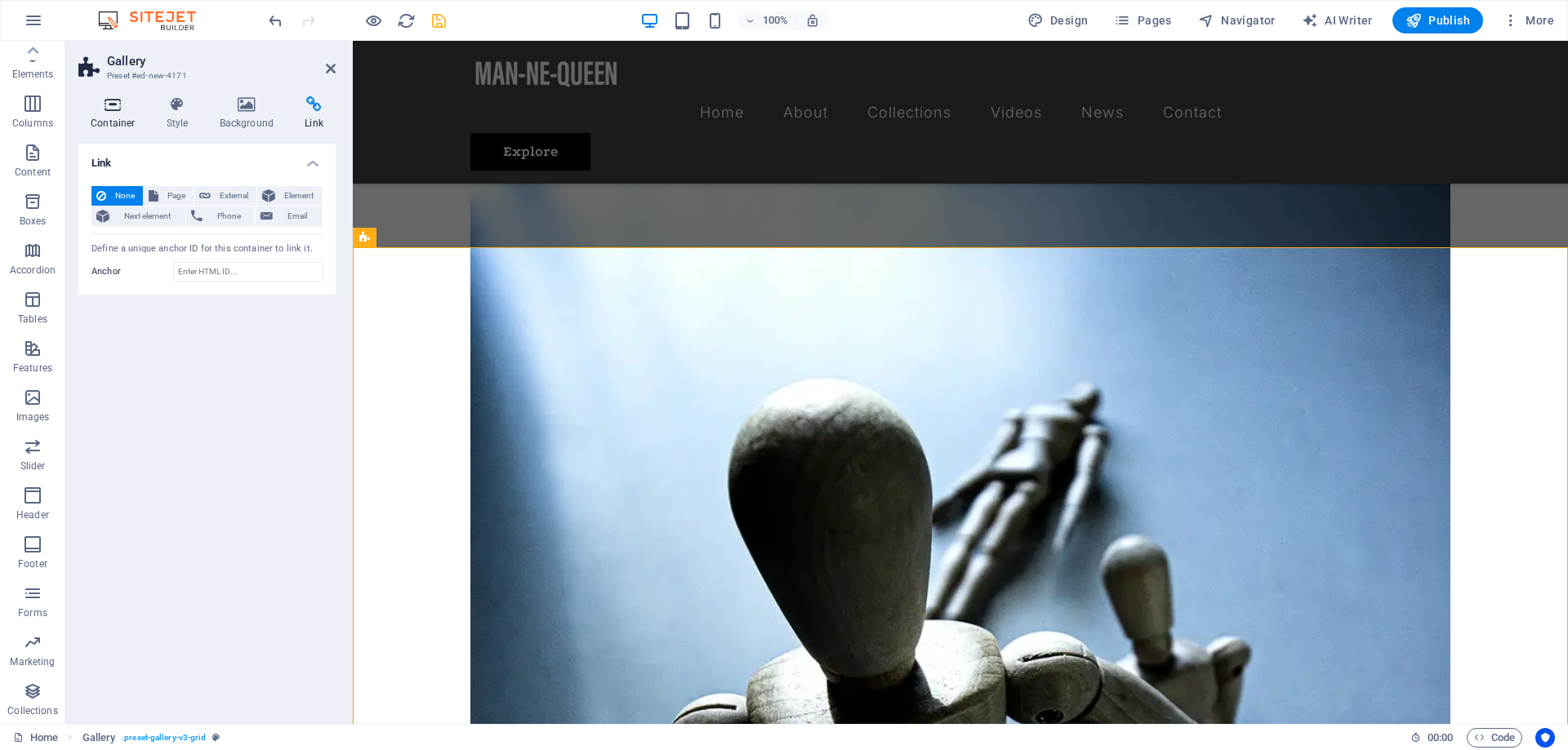
click at [123, 112] on icon at bounding box center [112, 104] width 69 height 16
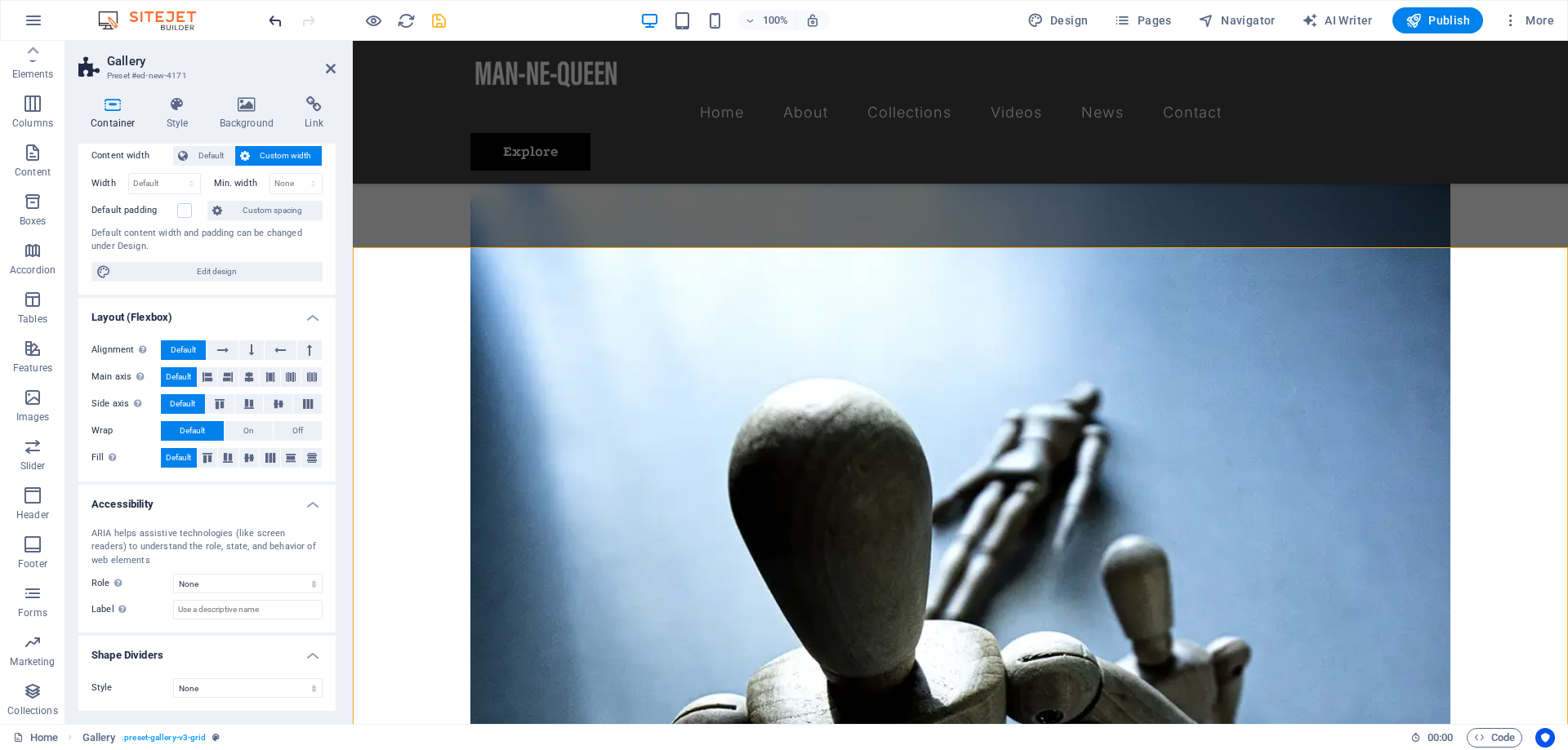
click at [266, 22] on icon "undo" at bounding box center [275, 21] width 19 height 19
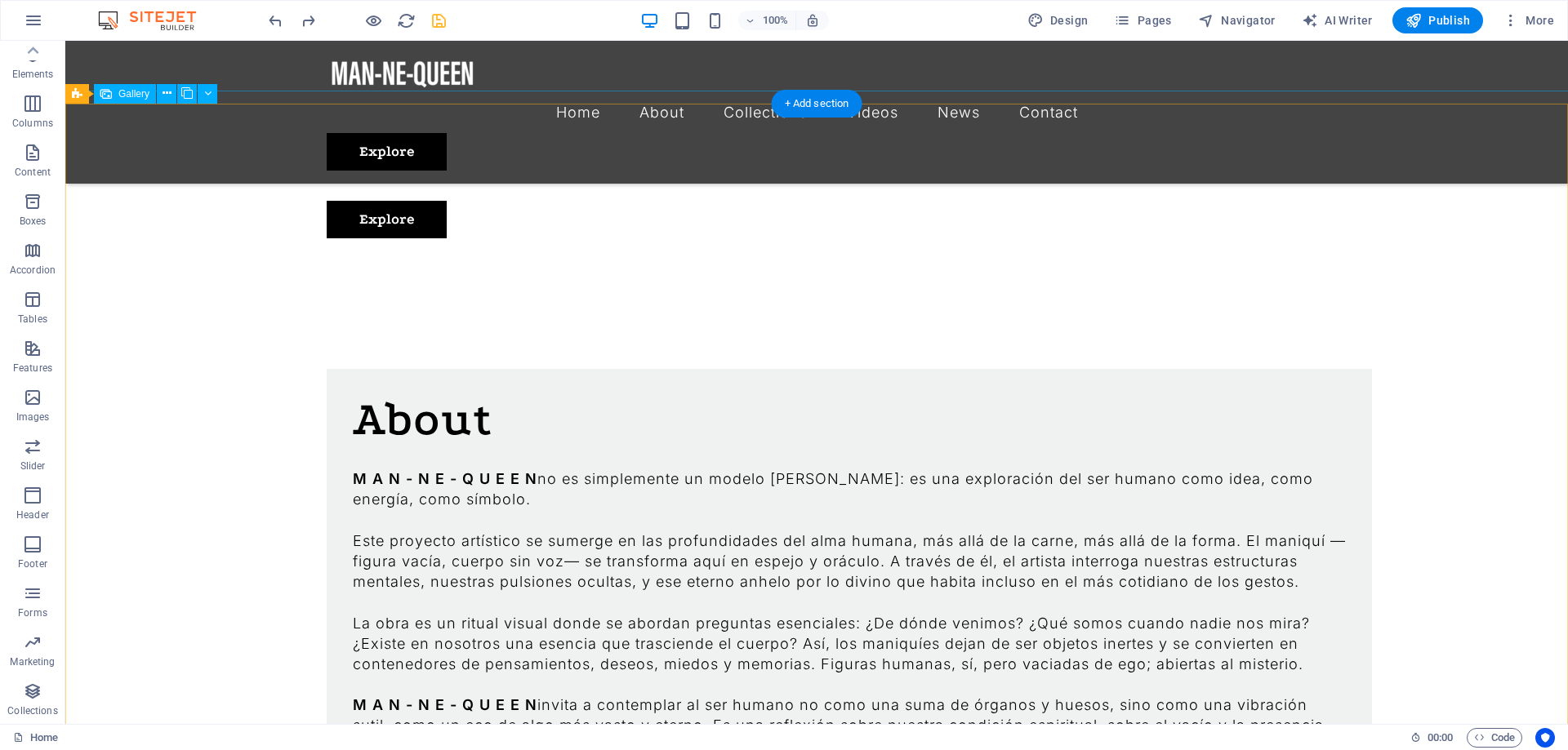
scroll to position [1250, 0]
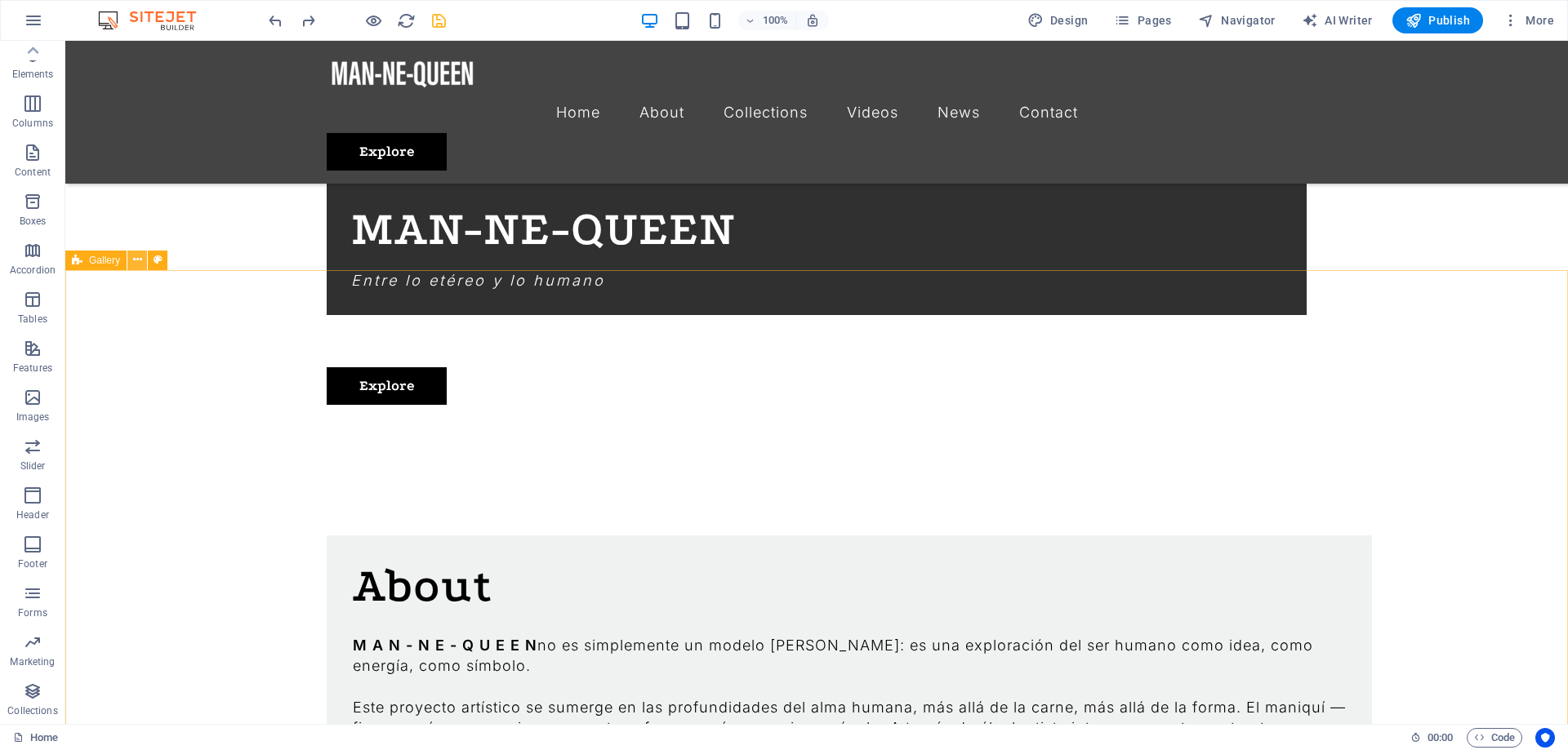
click at [136, 263] on icon at bounding box center [137, 260] width 9 height 17
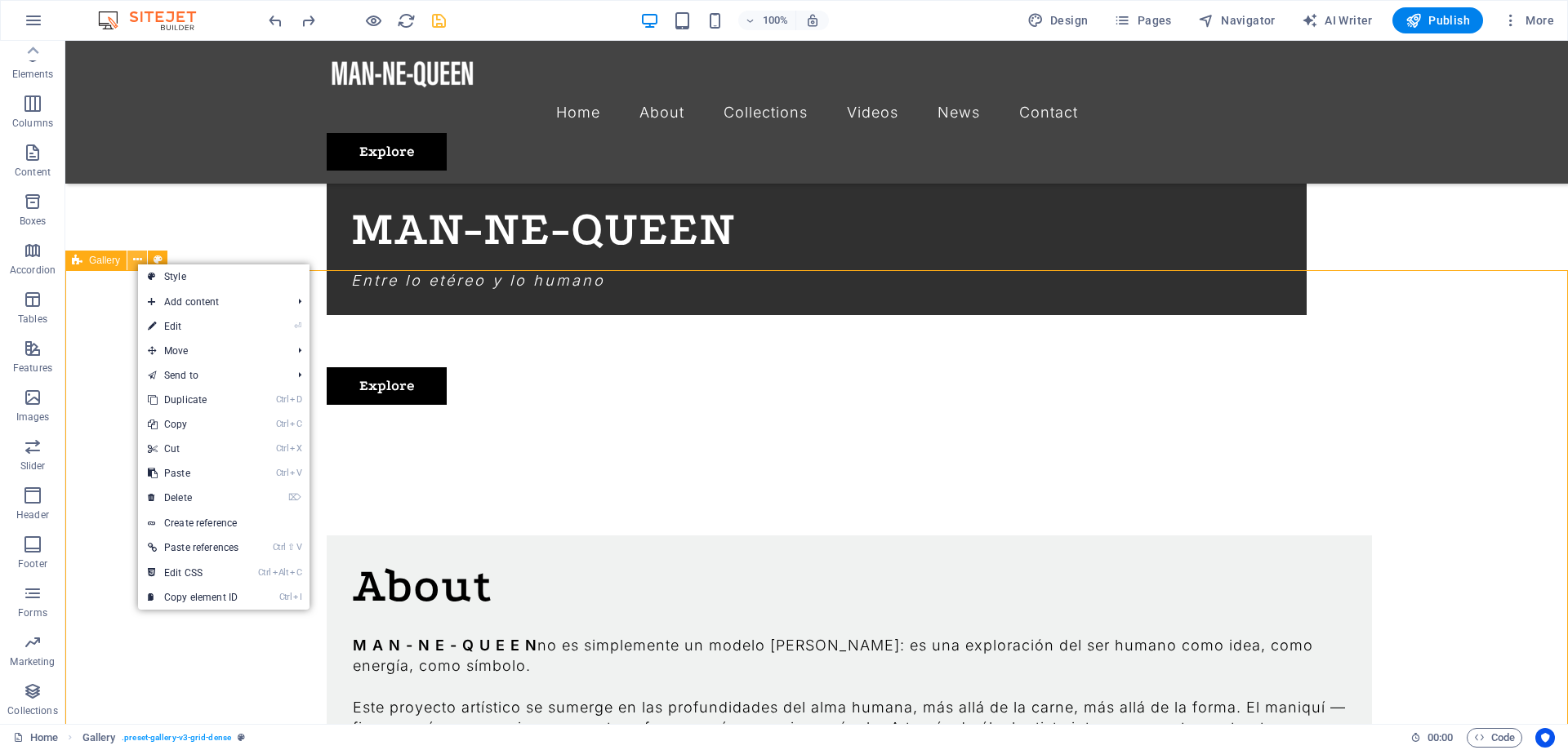
click at [136, 263] on icon at bounding box center [137, 260] width 9 height 17
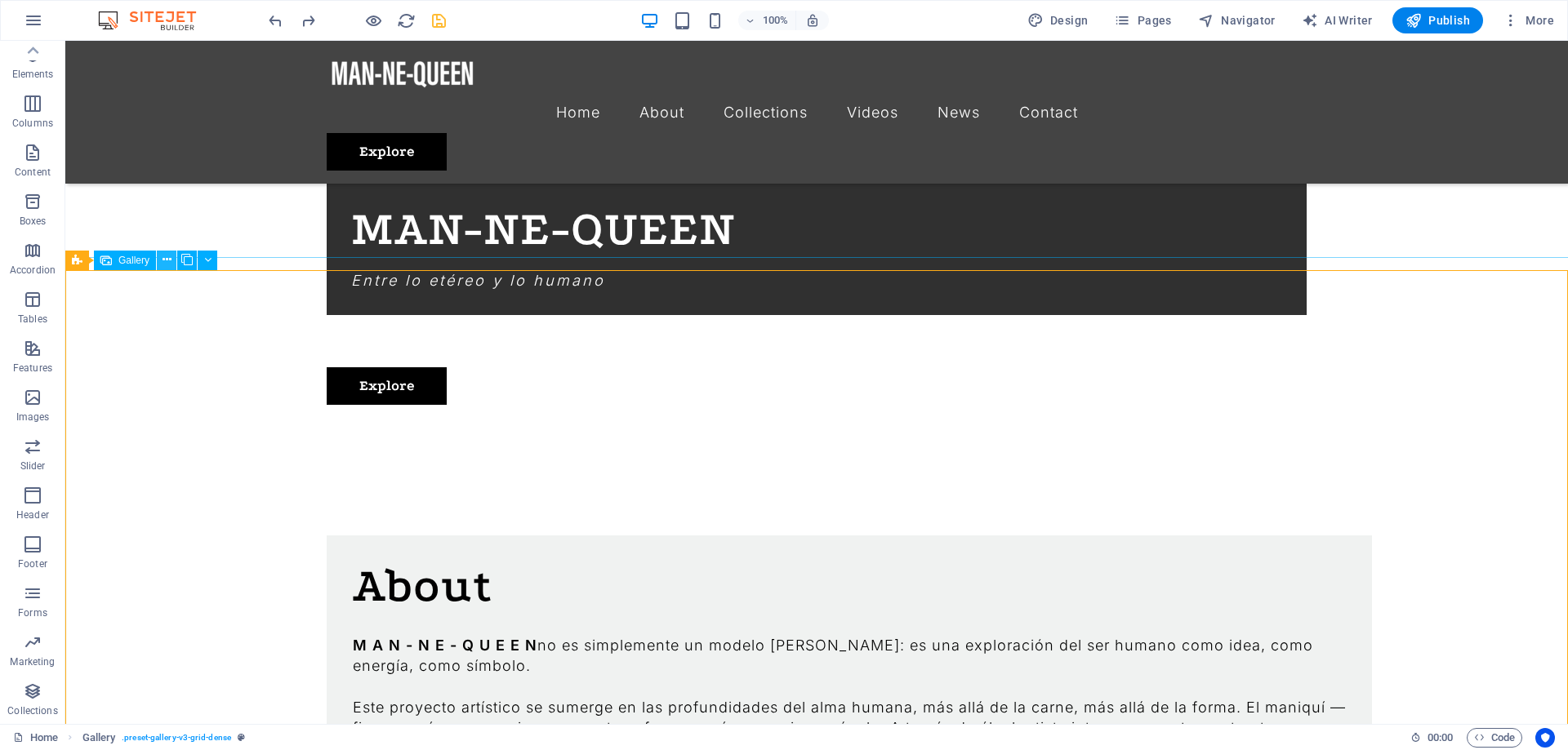
click at [168, 261] on icon at bounding box center [167, 260] width 9 height 17
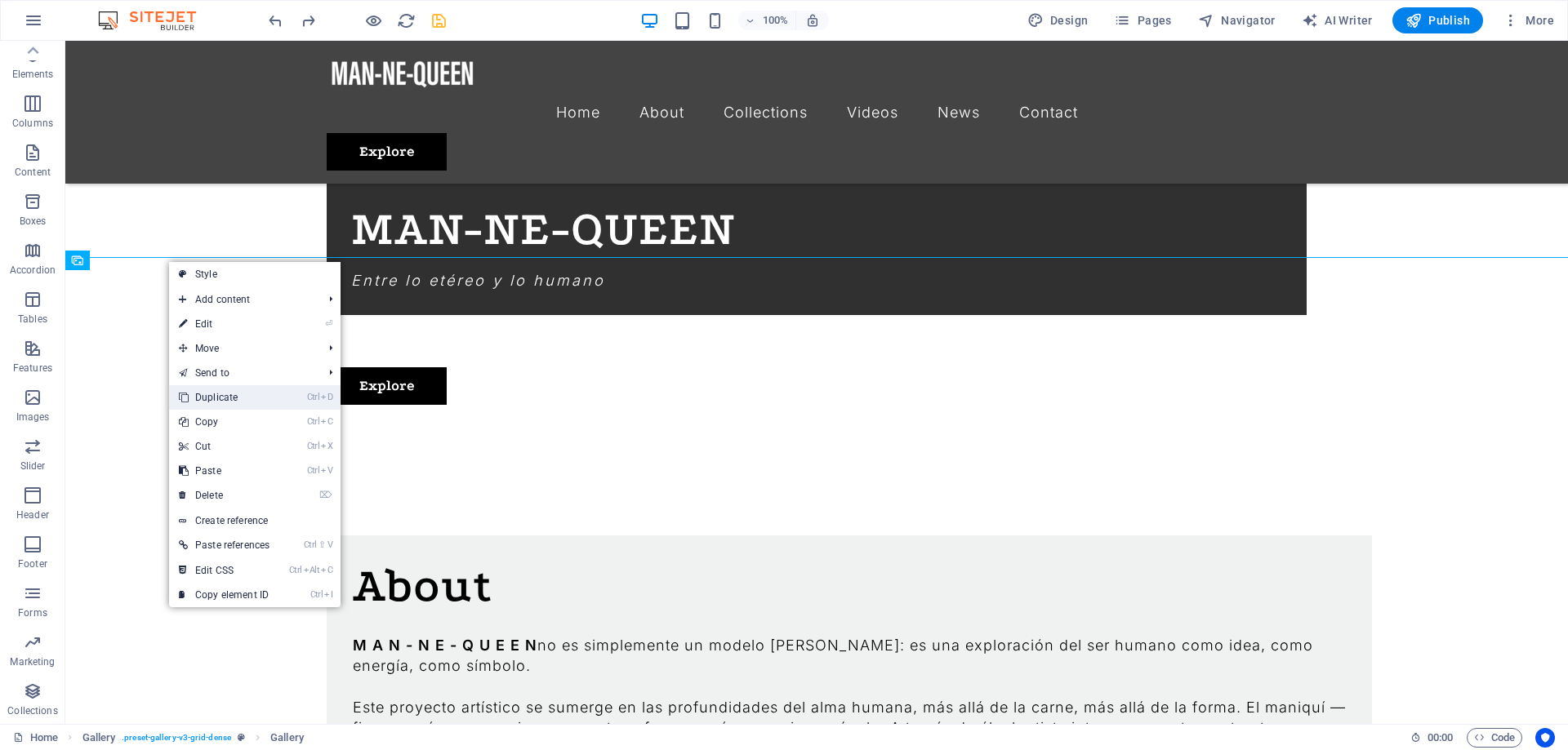
click at [244, 394] on link "Ctrl D Duplicate" at bounding box center [224, 397] width 110 height 24
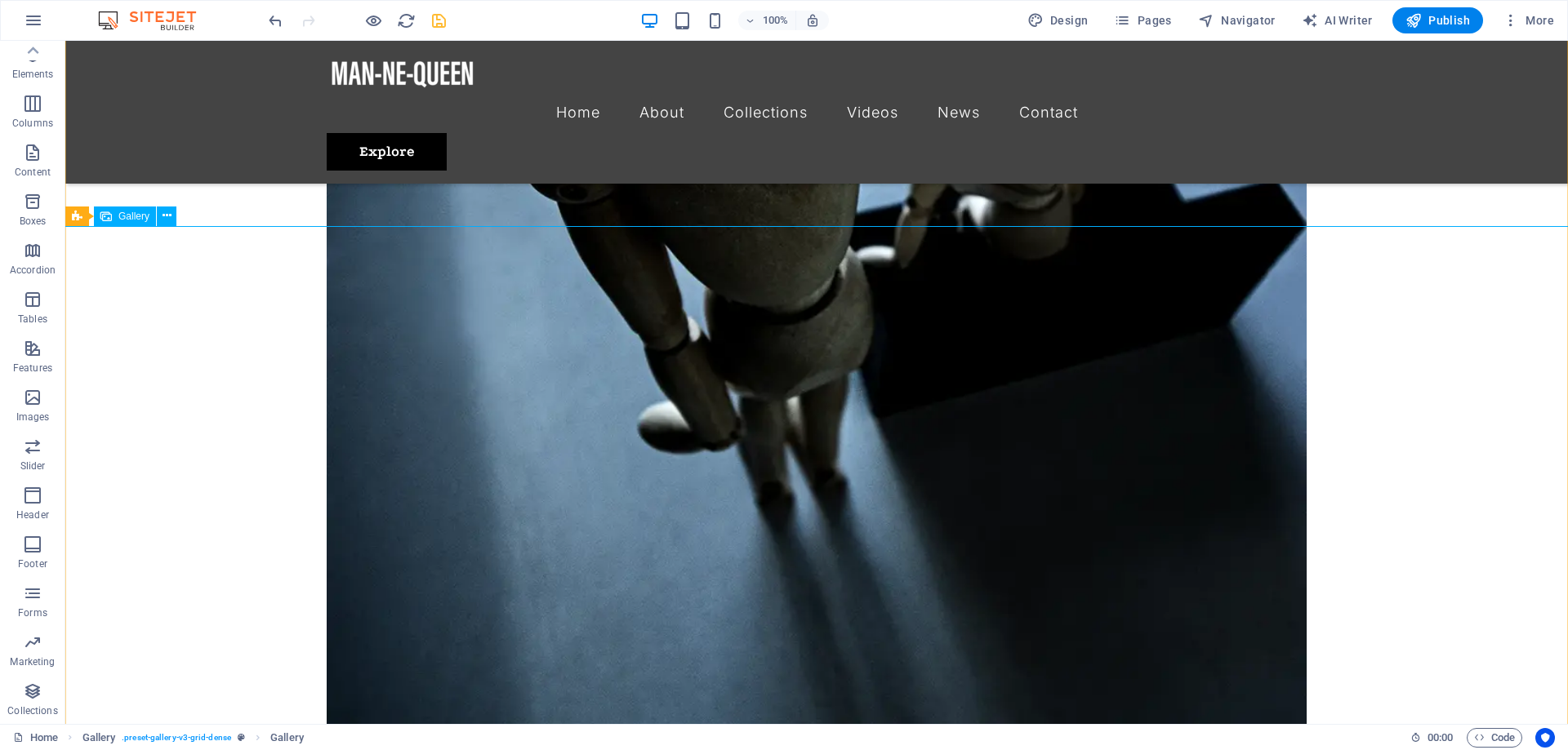
scroll to position [2427, 0]
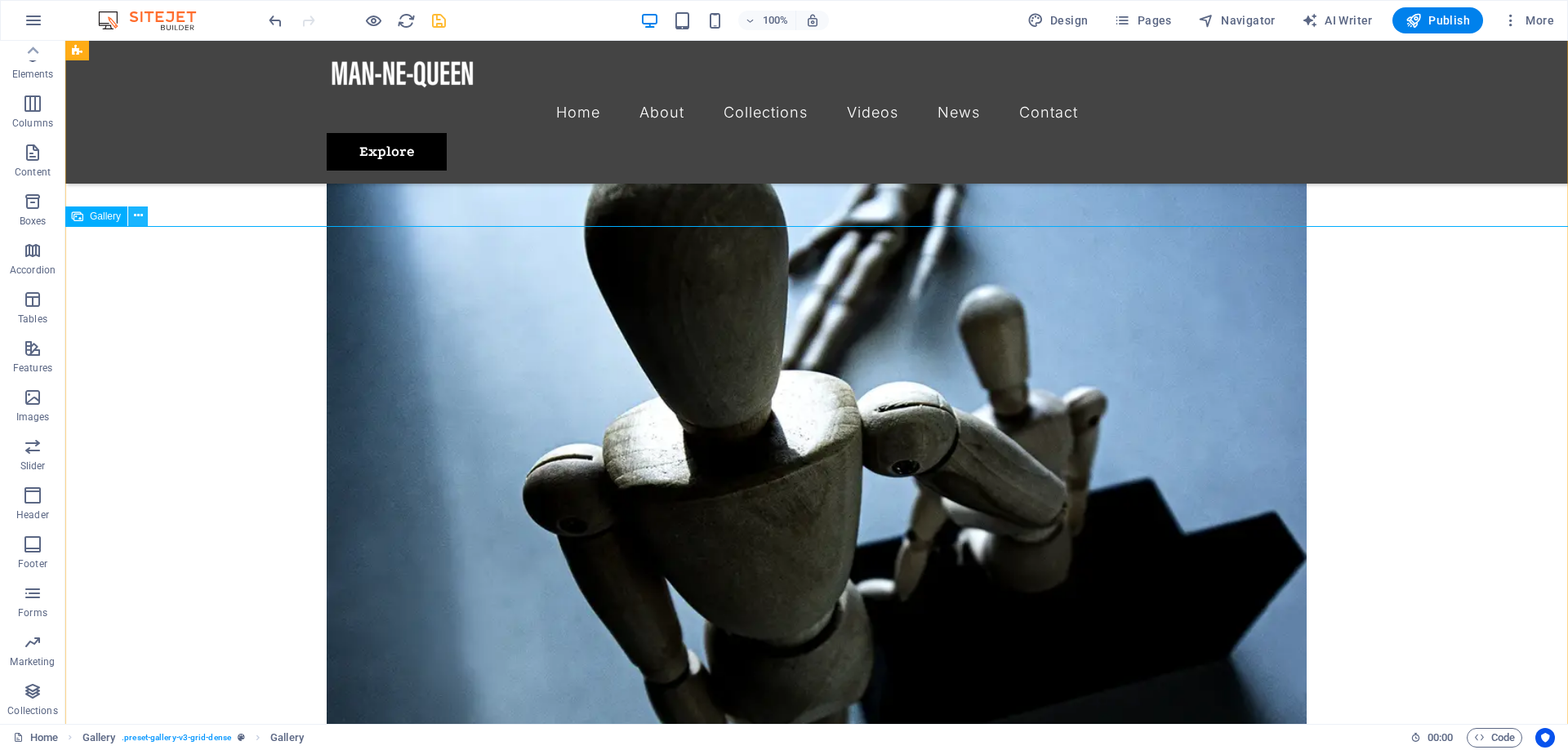
click at [141, 212] on icon at bounding box center [138, 215] width 9 height 17
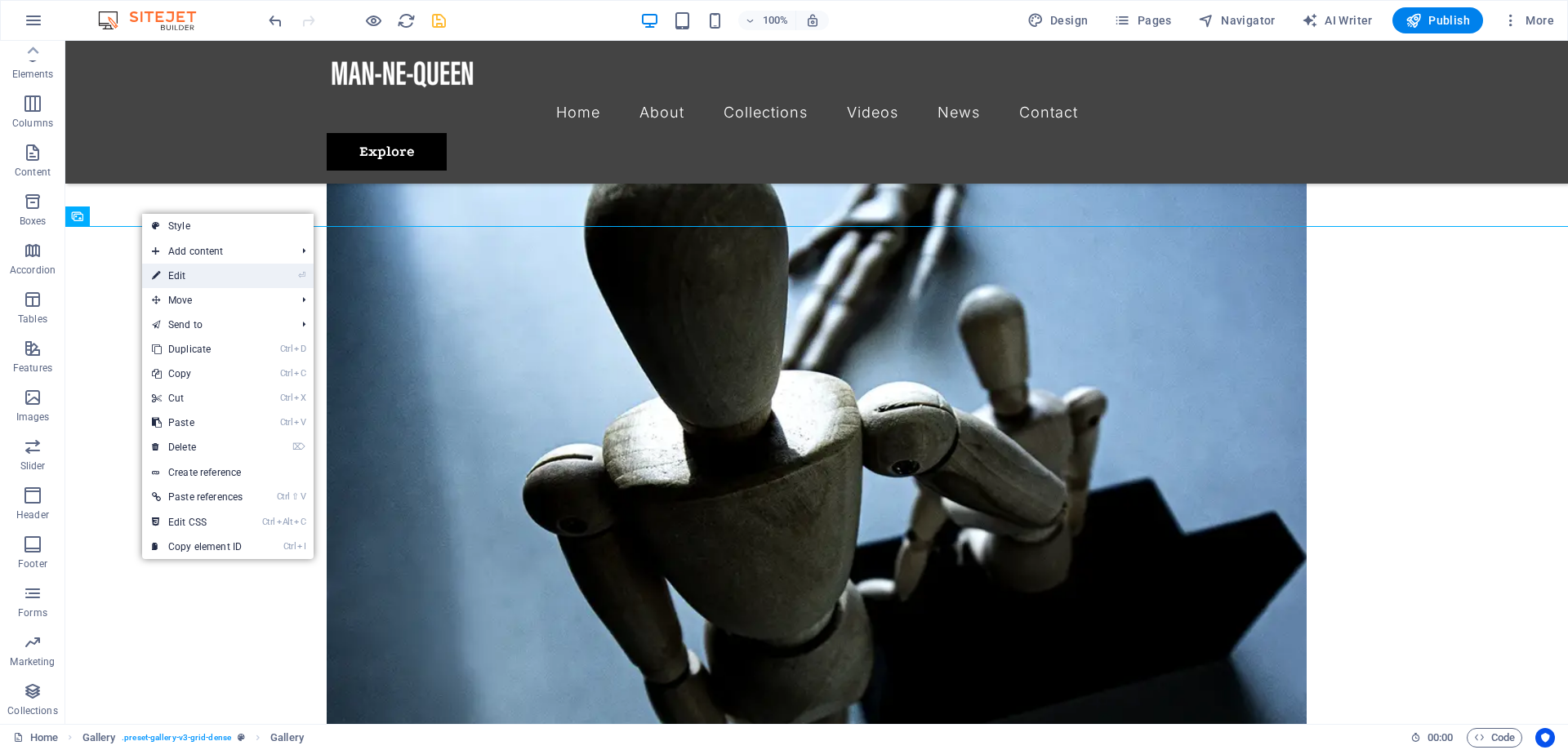
click at [189, 283] on link "⏎ Edit" at bounding box center [196, 275] width 110 height 24
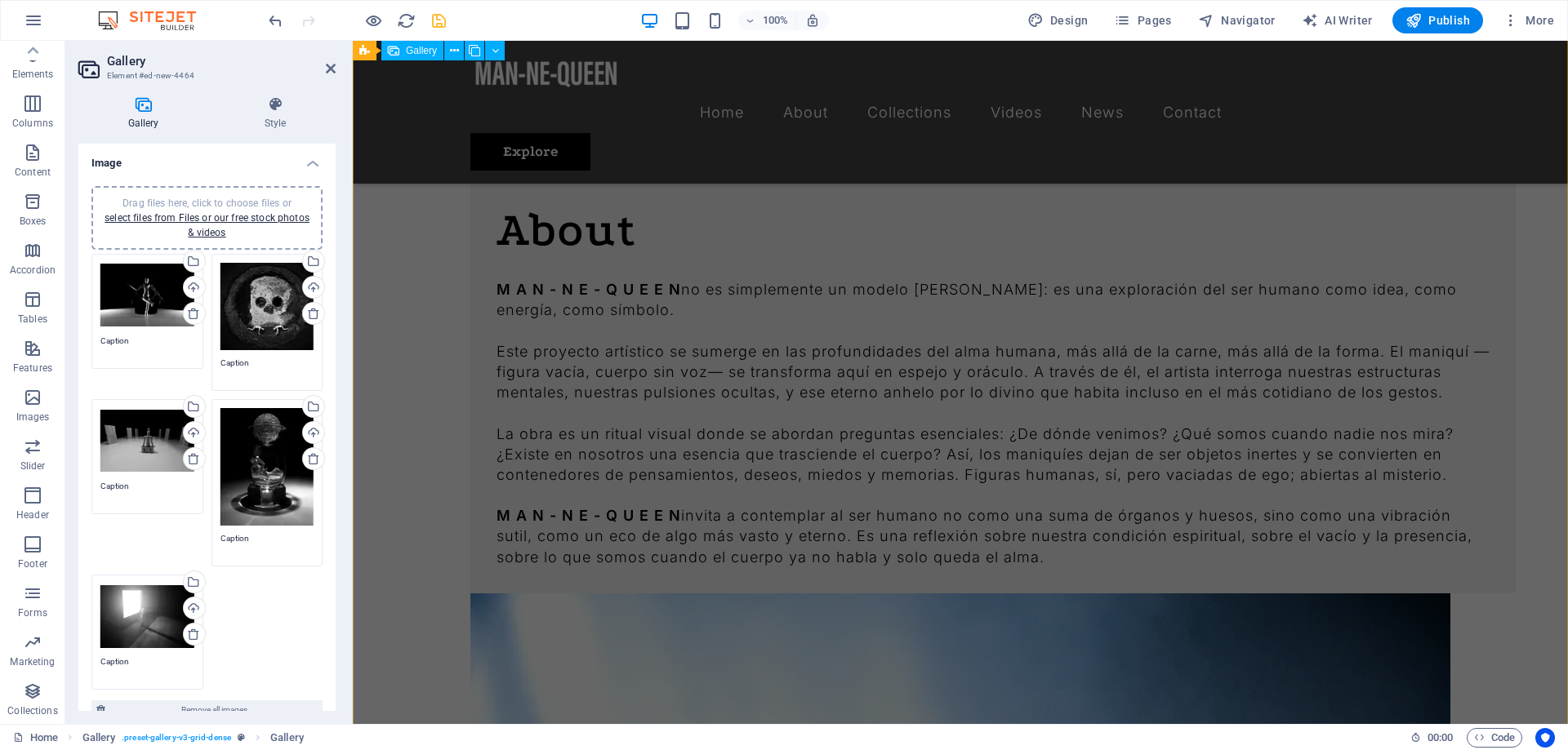
scroll to position [1856, 0]
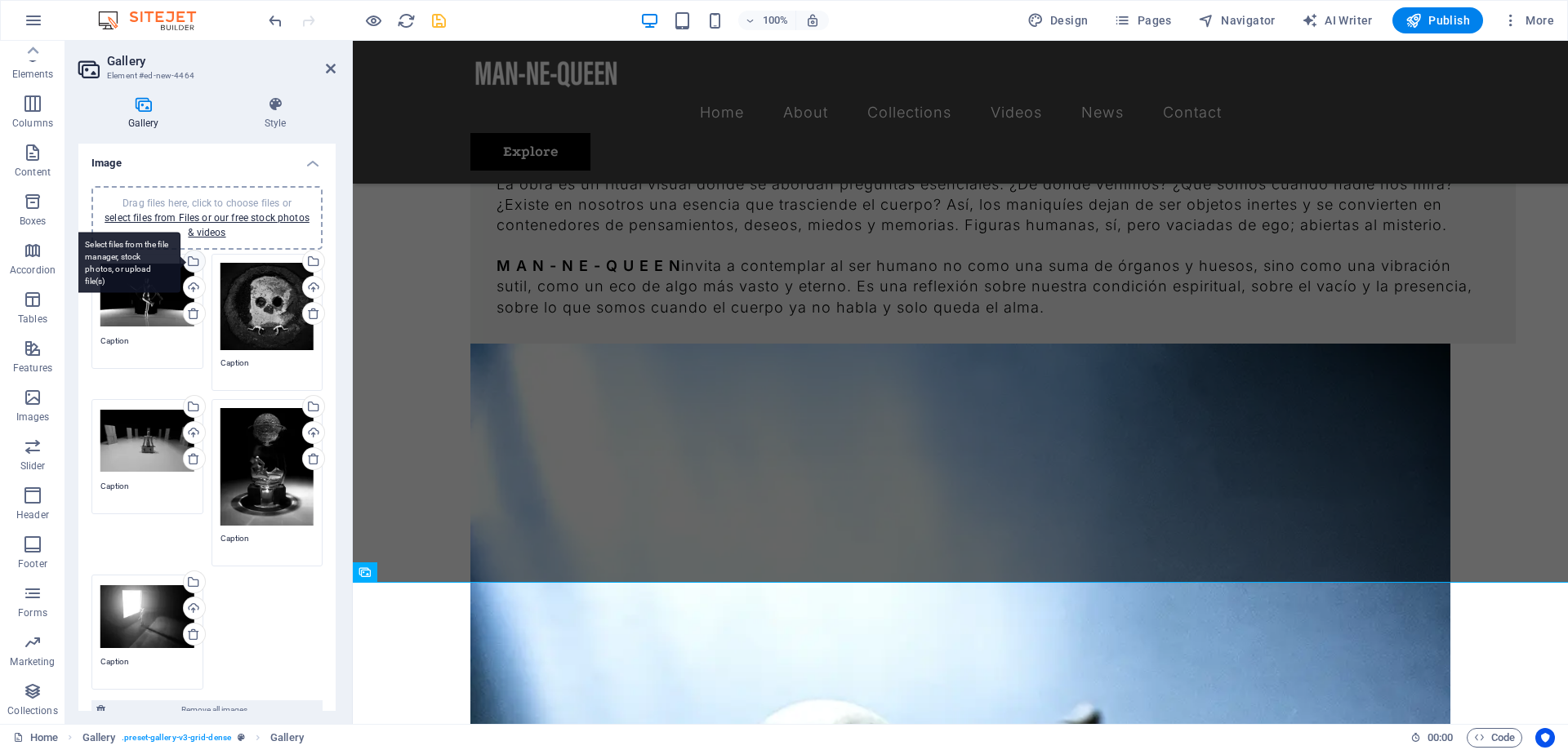
click at [196, 263] on div "Select files from the file manager, stock photos, or upload file(s)" at bounding box center [192, 263] width 24 height 24
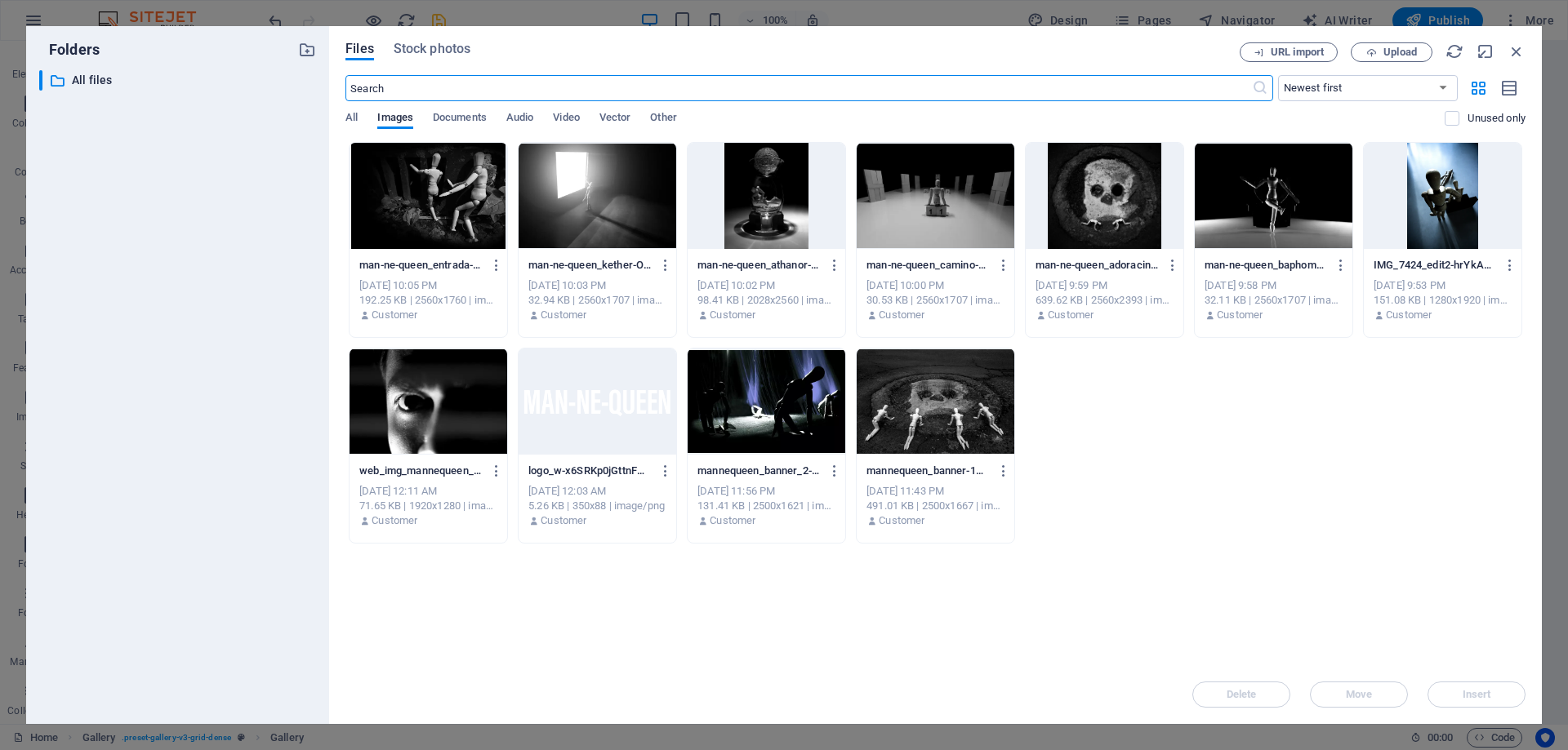
scroll to position [1843, 0]
click at [446, 189] on div at bounding box center [429, 195] width 158 height 106
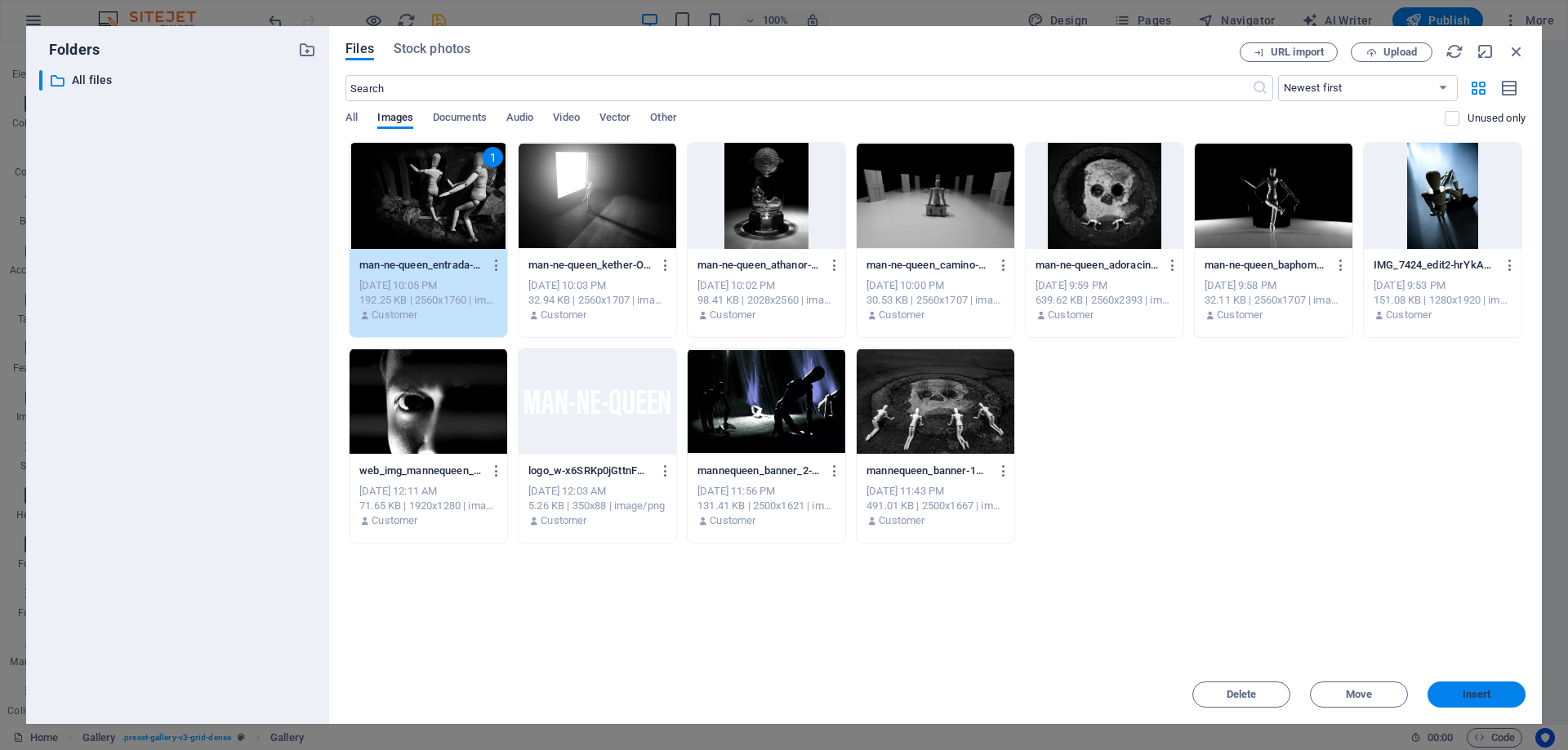
click at [1486, 694] on span "Insert" at bounding box center [1477, 694] width 29 height 10
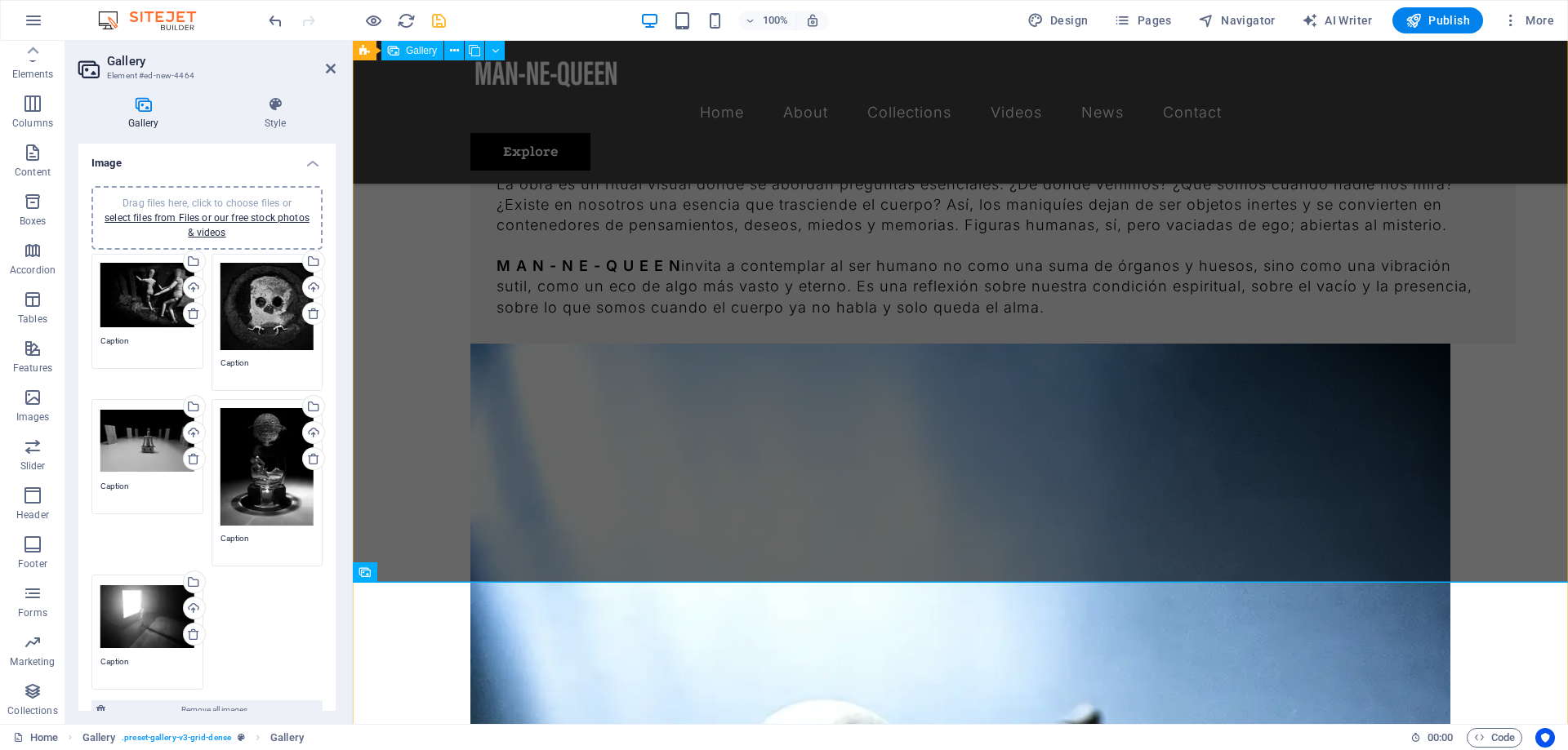
scroll to position [2189, 0]
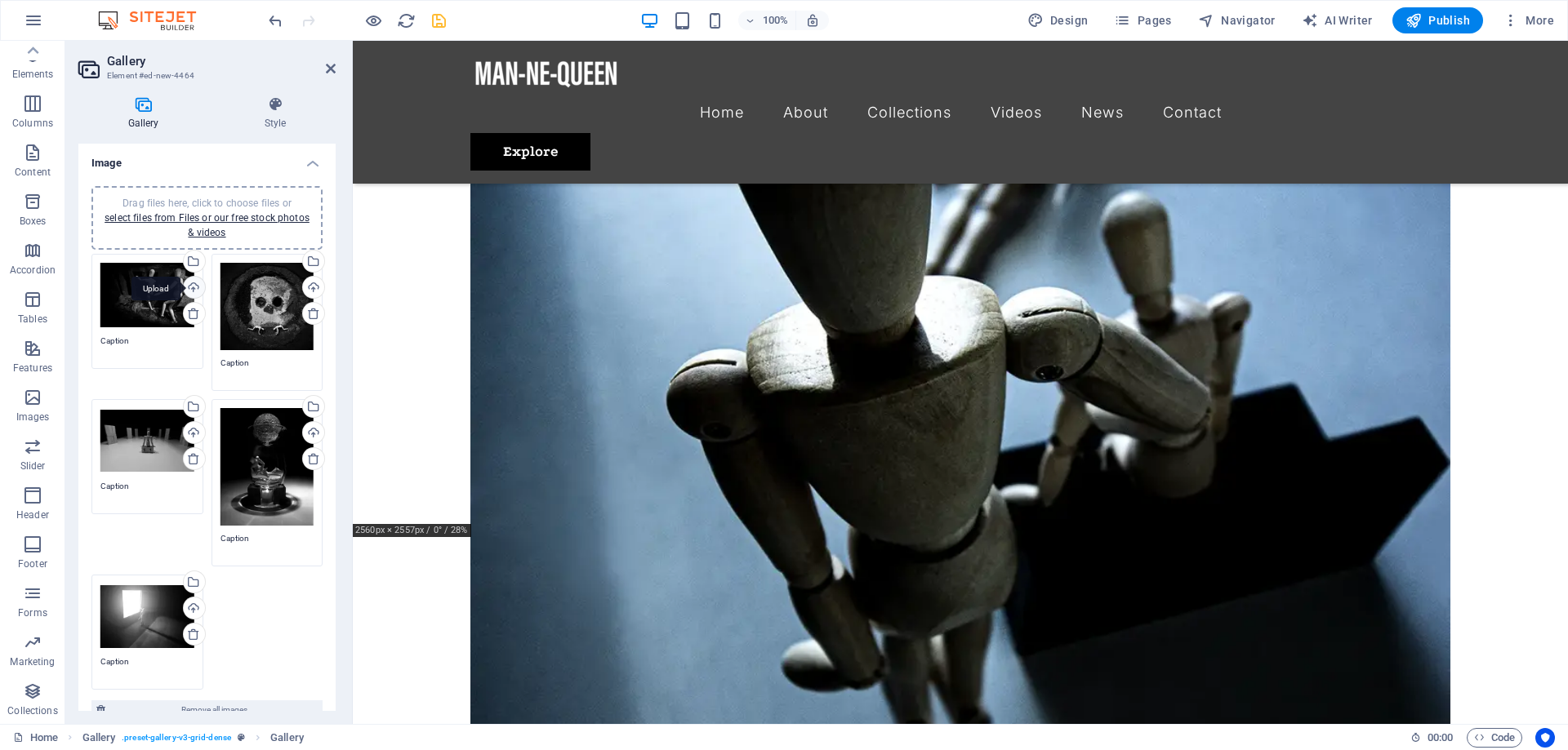
click at [198, 289] on div "Upload" at bounding box center [192, 289] width 24 height 24
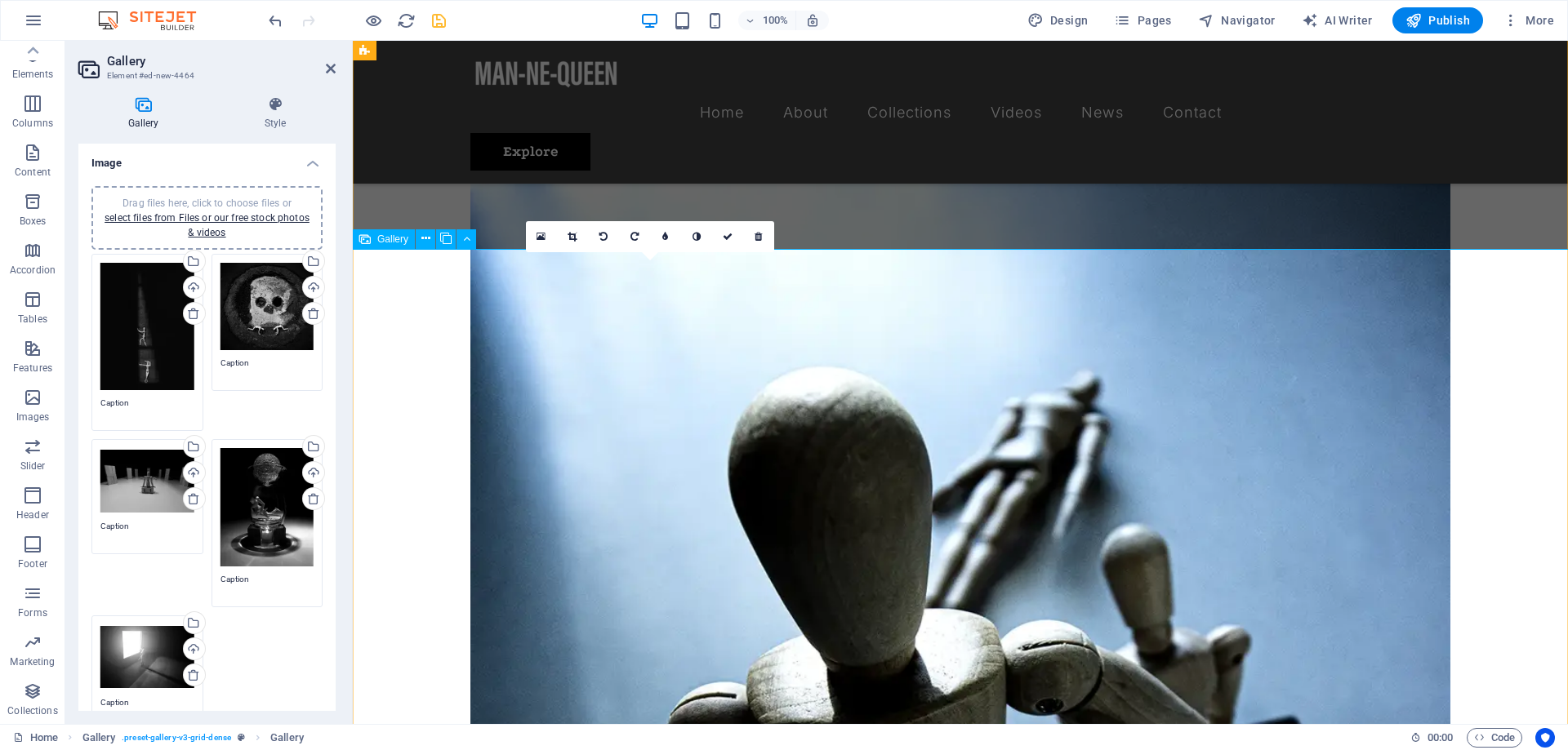
scroll to position [2605, 0]
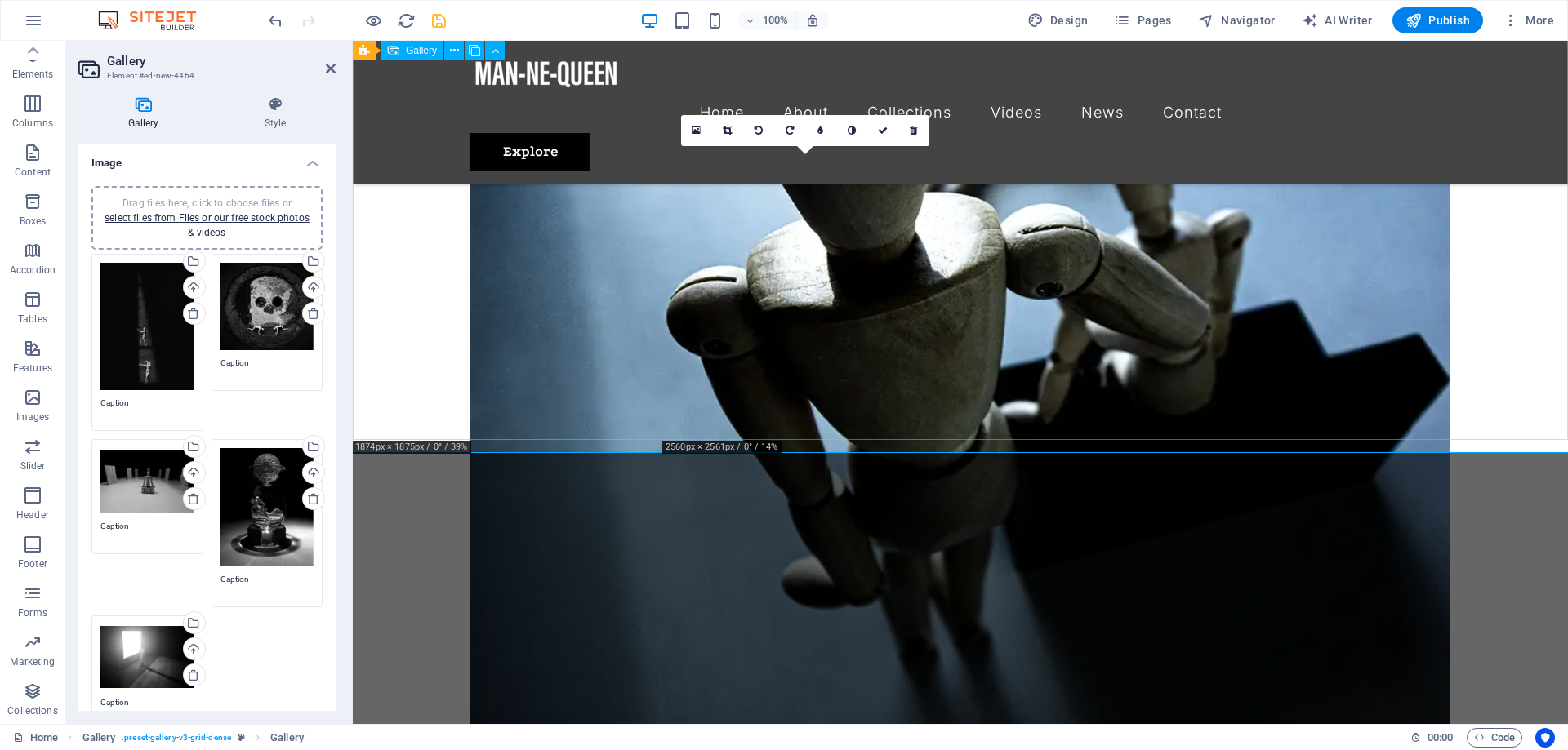
drag, startPoint x: 704, startPoint y: 384, endPoint x: 694, endPoint y: 411, distance: 28.8
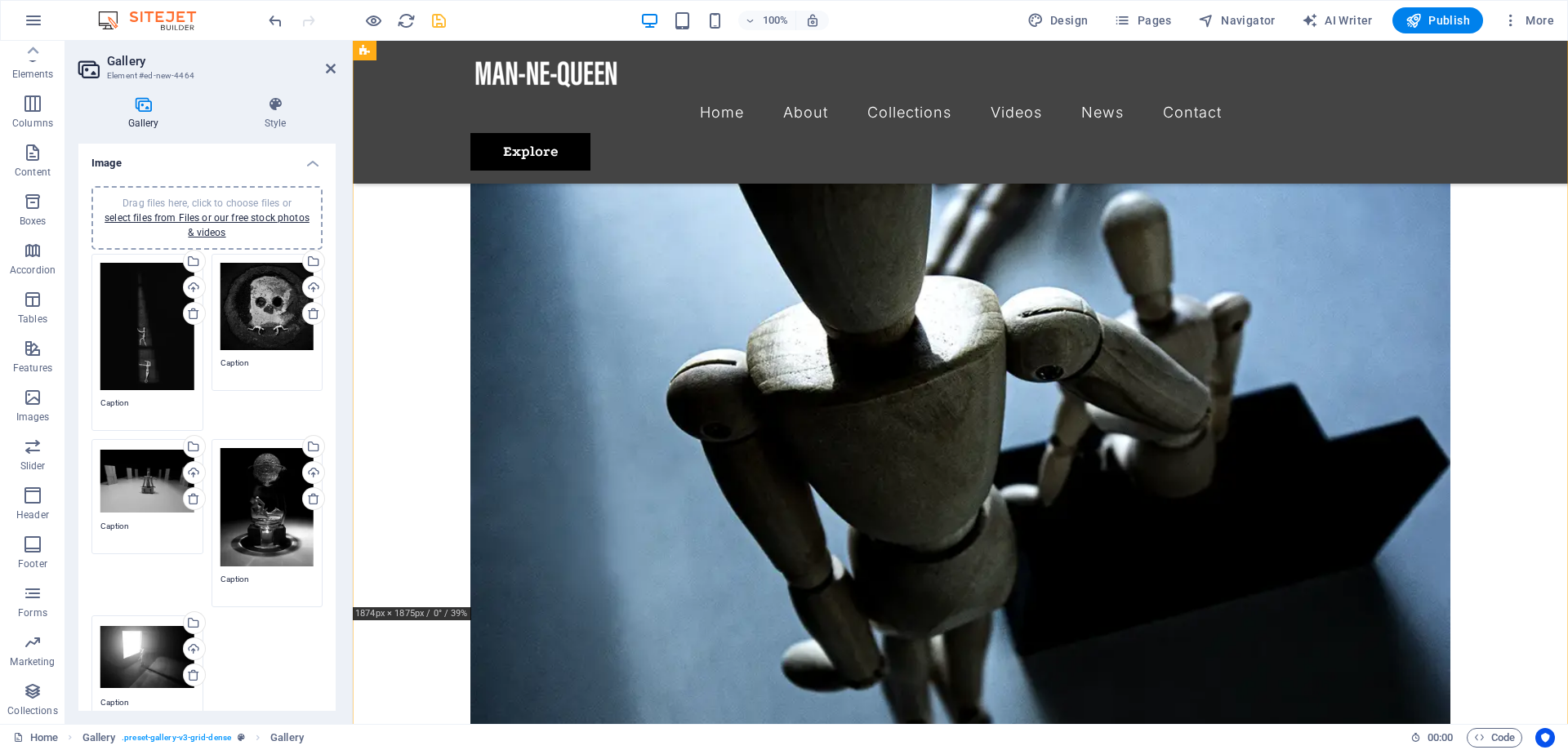
scroll to position [2688, 0]
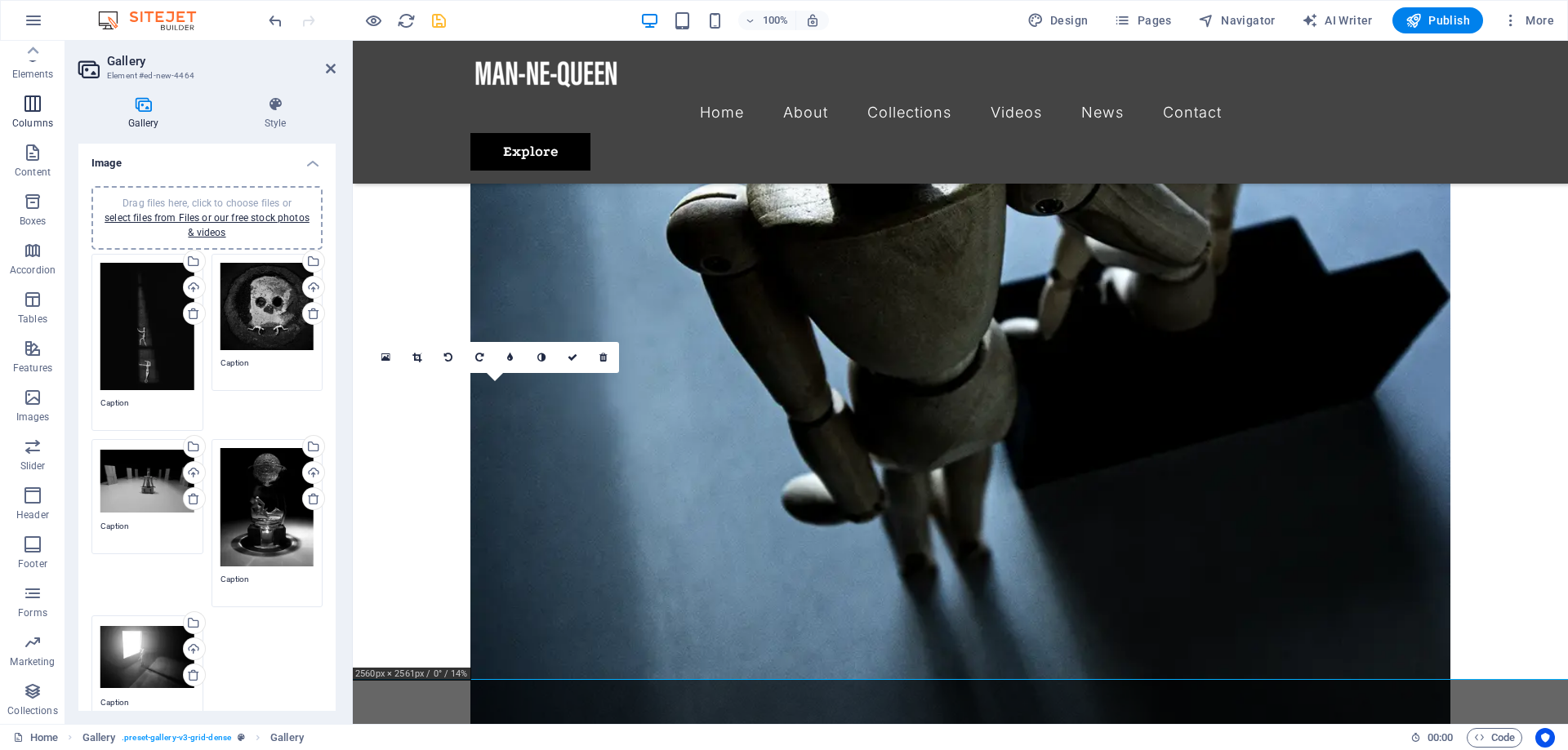
click at [33, 108] on icon "button" at bounding box center [33, 104] width 20 height 20
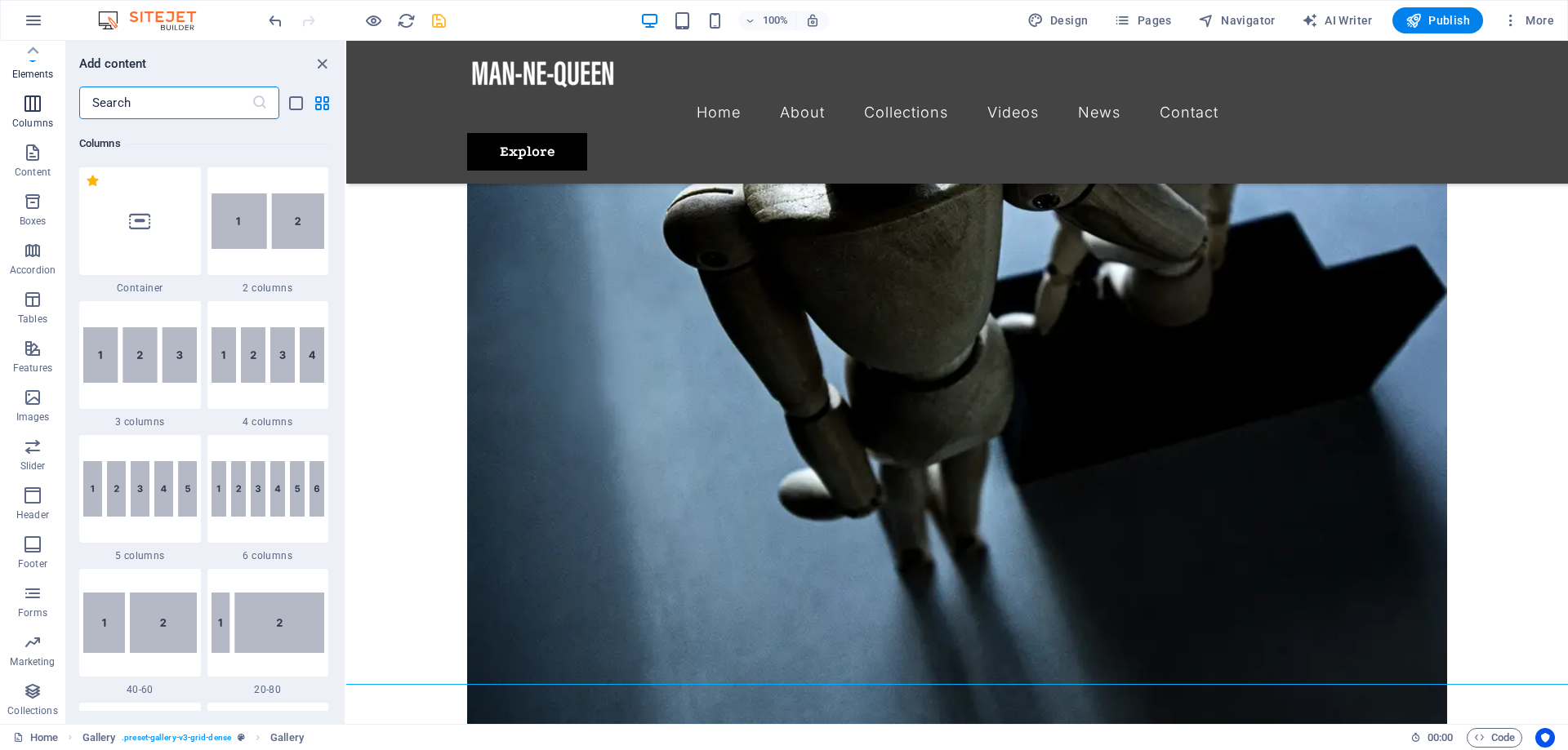
scroll to position [808, 0]
click at [39, 155] on icon "button" at bounding box center [33, 152] width 20 height 20
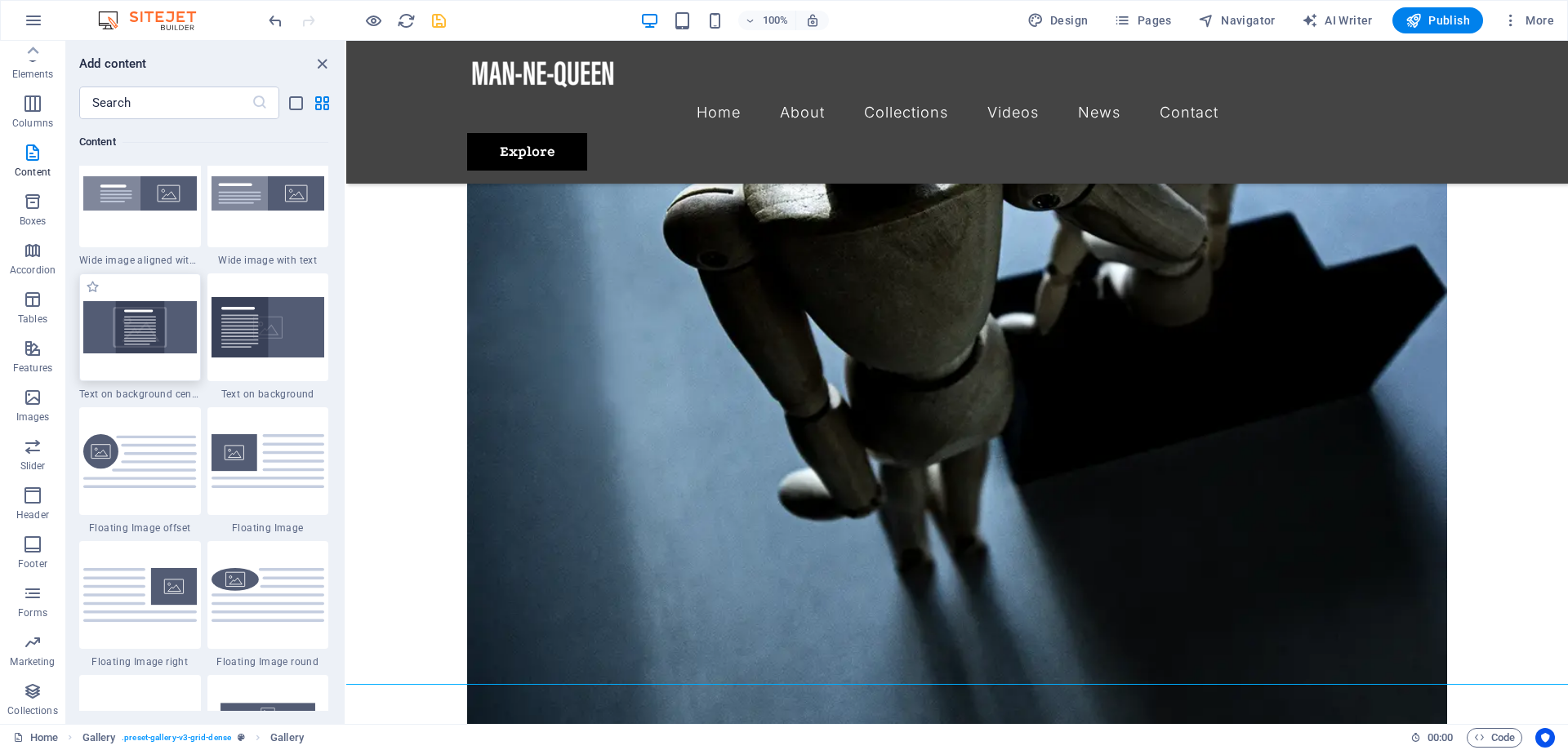
scroll to position [3504, 0]
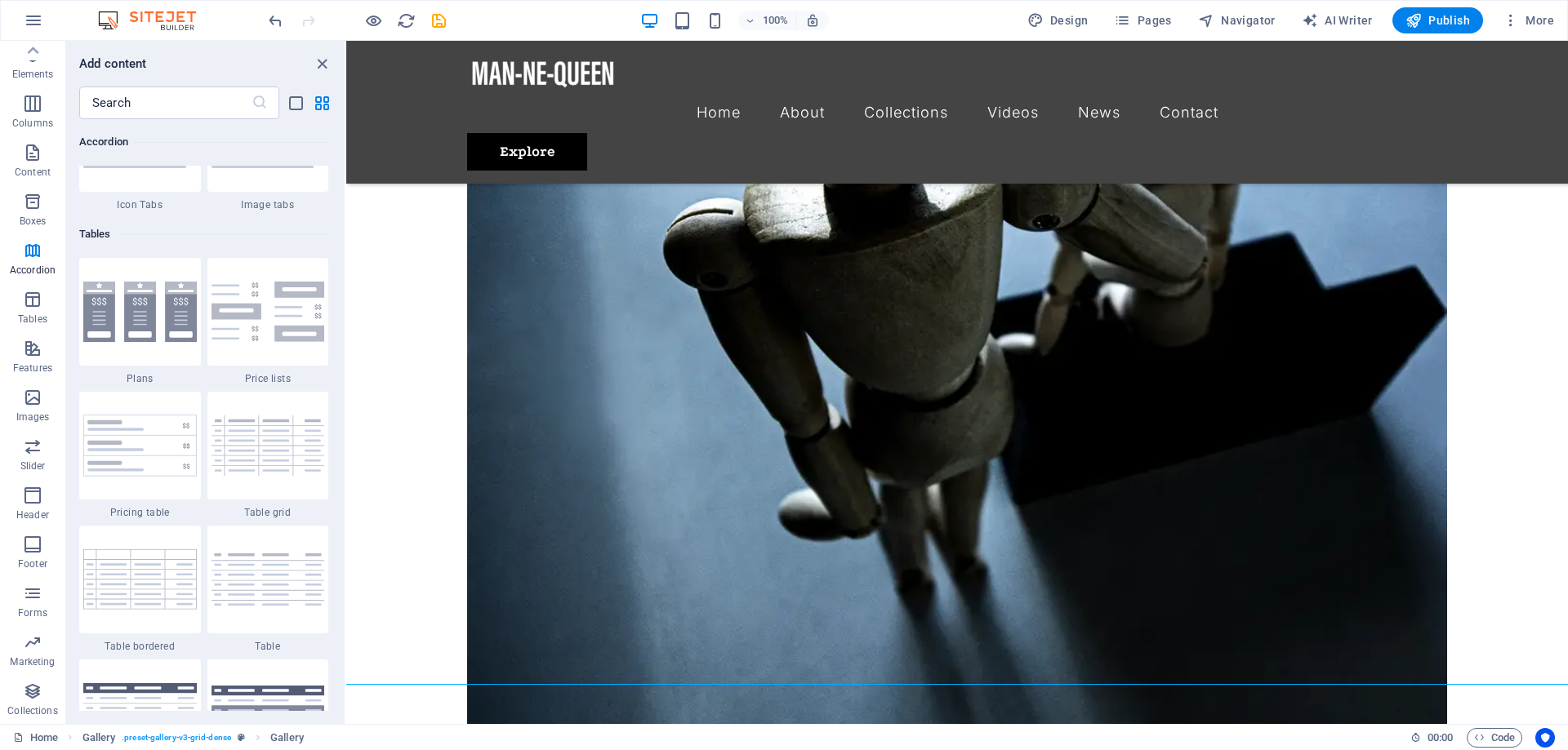
scroll to position [5780, 0]
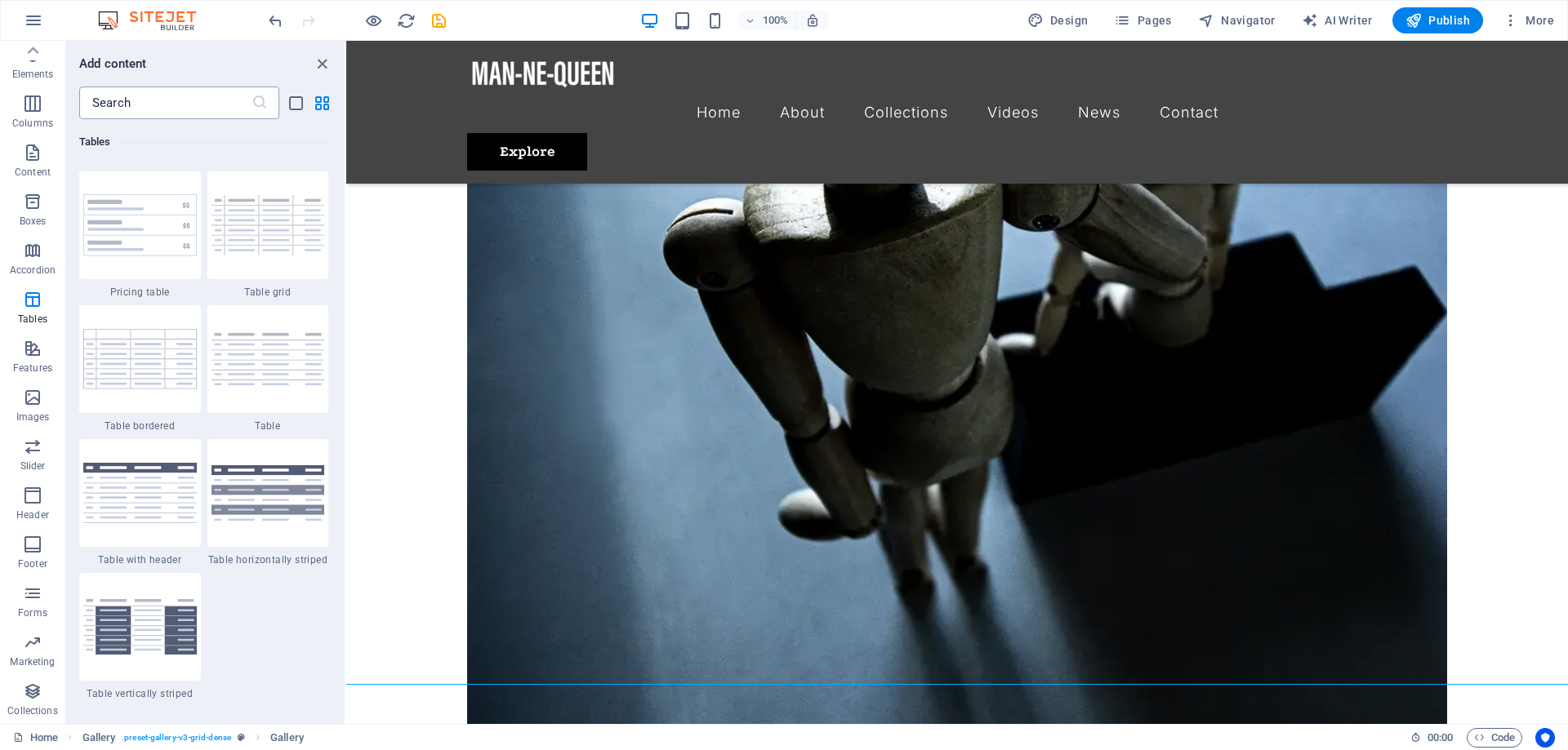
click at [142, 99] on input "text" at bounding box center [165, 103] width 172 height 32
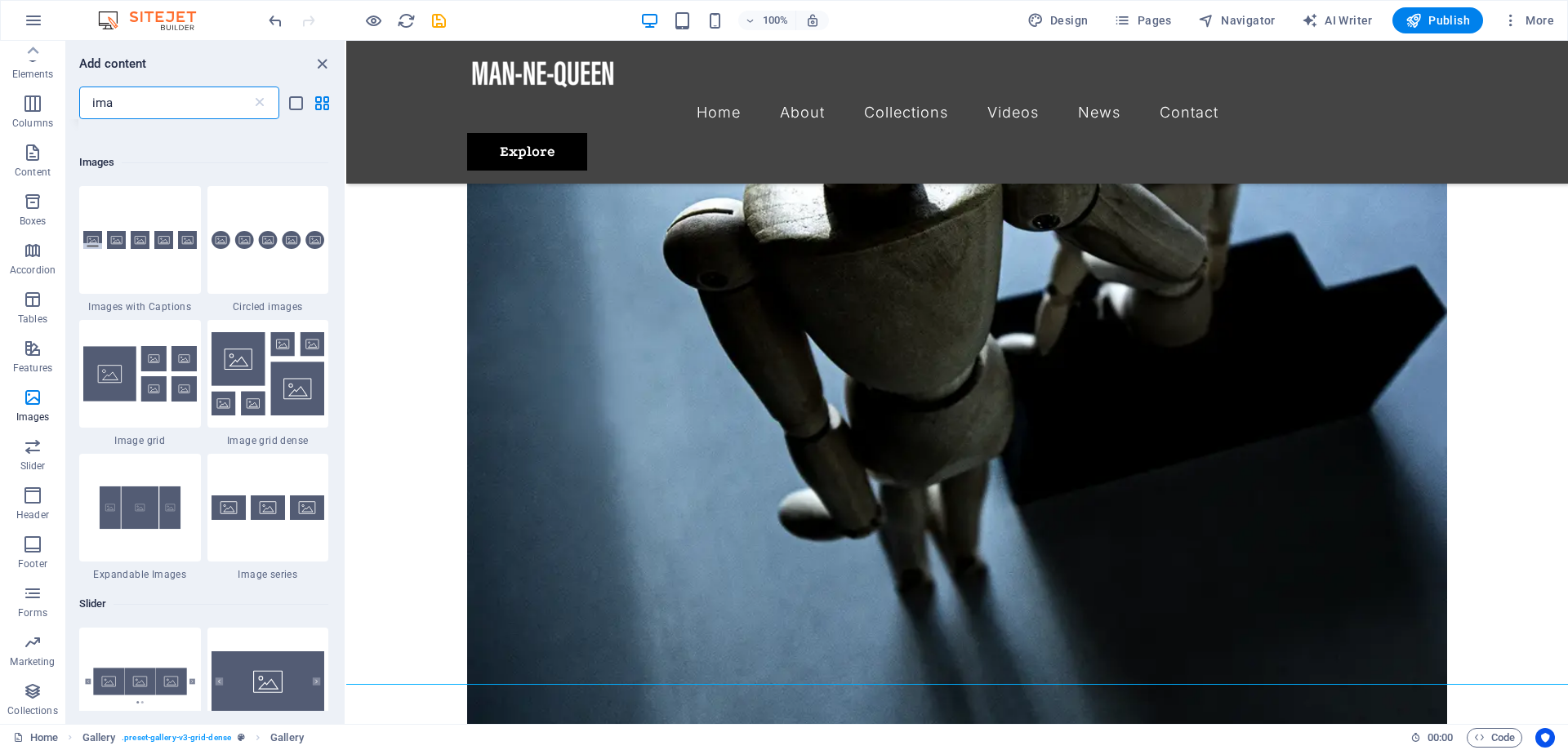
scroll to position [1616, 0]
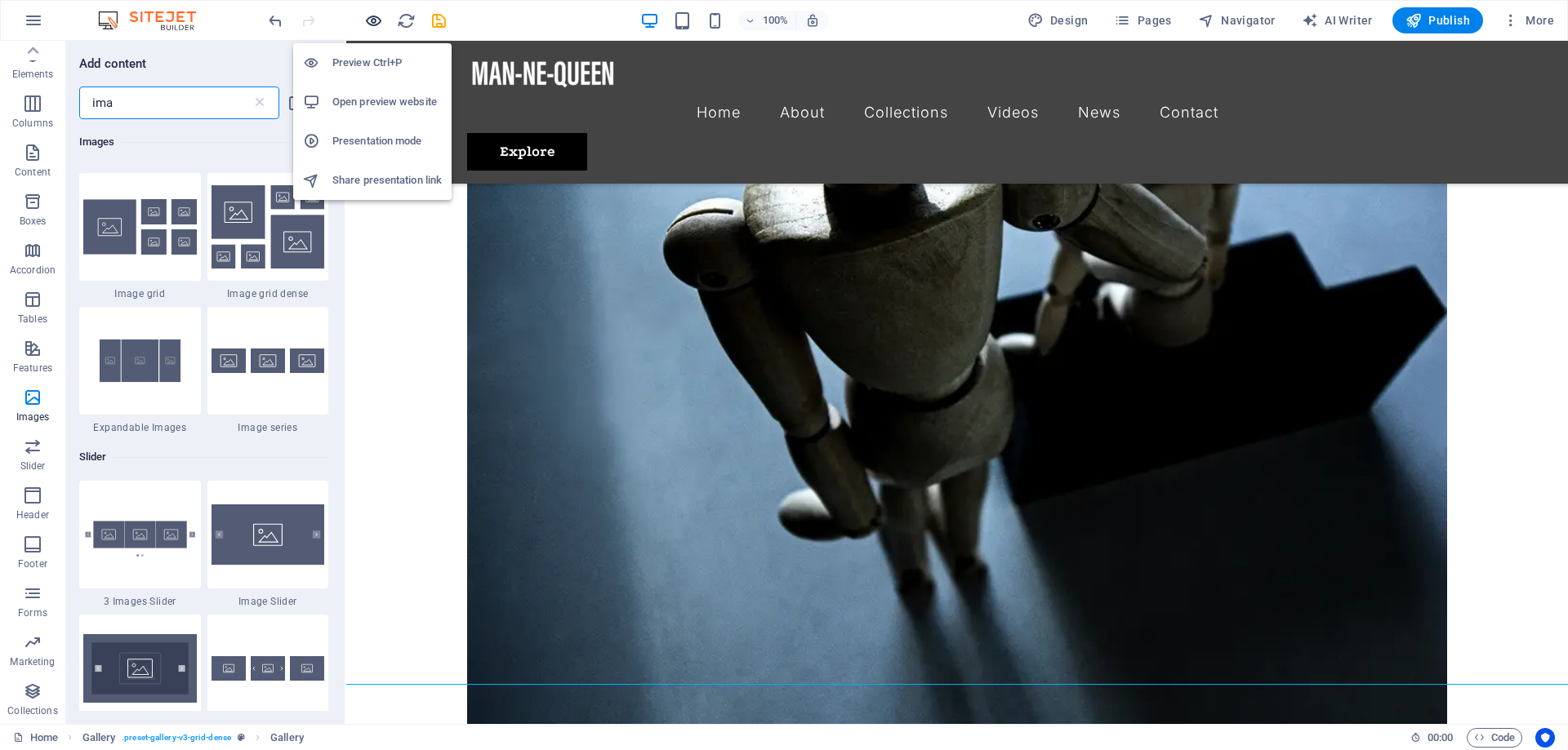
type input "ima"
click at [373, 15] on icon "button" at bounding box center [373, 21] width 19 height 19
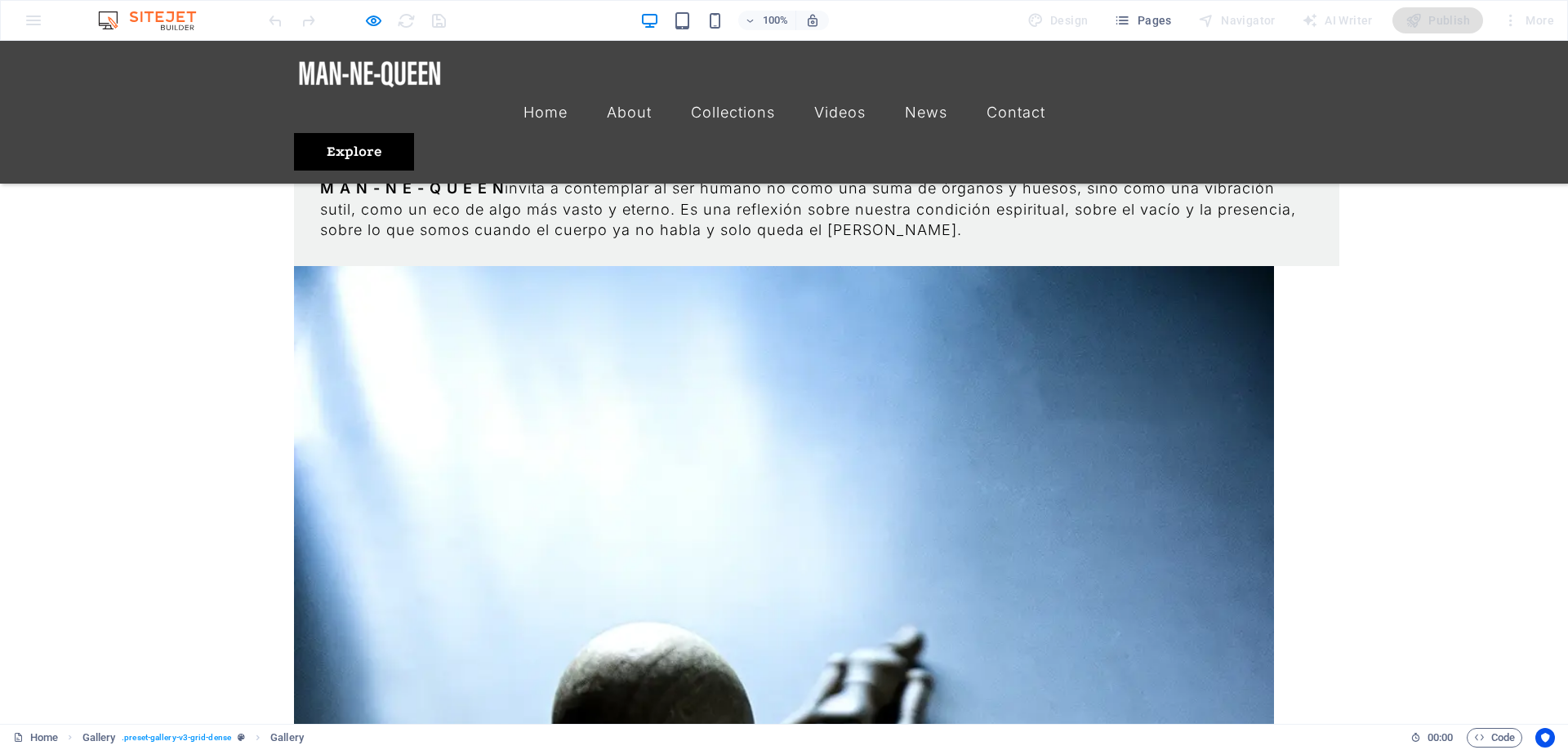
scroll to position [1454, 0]
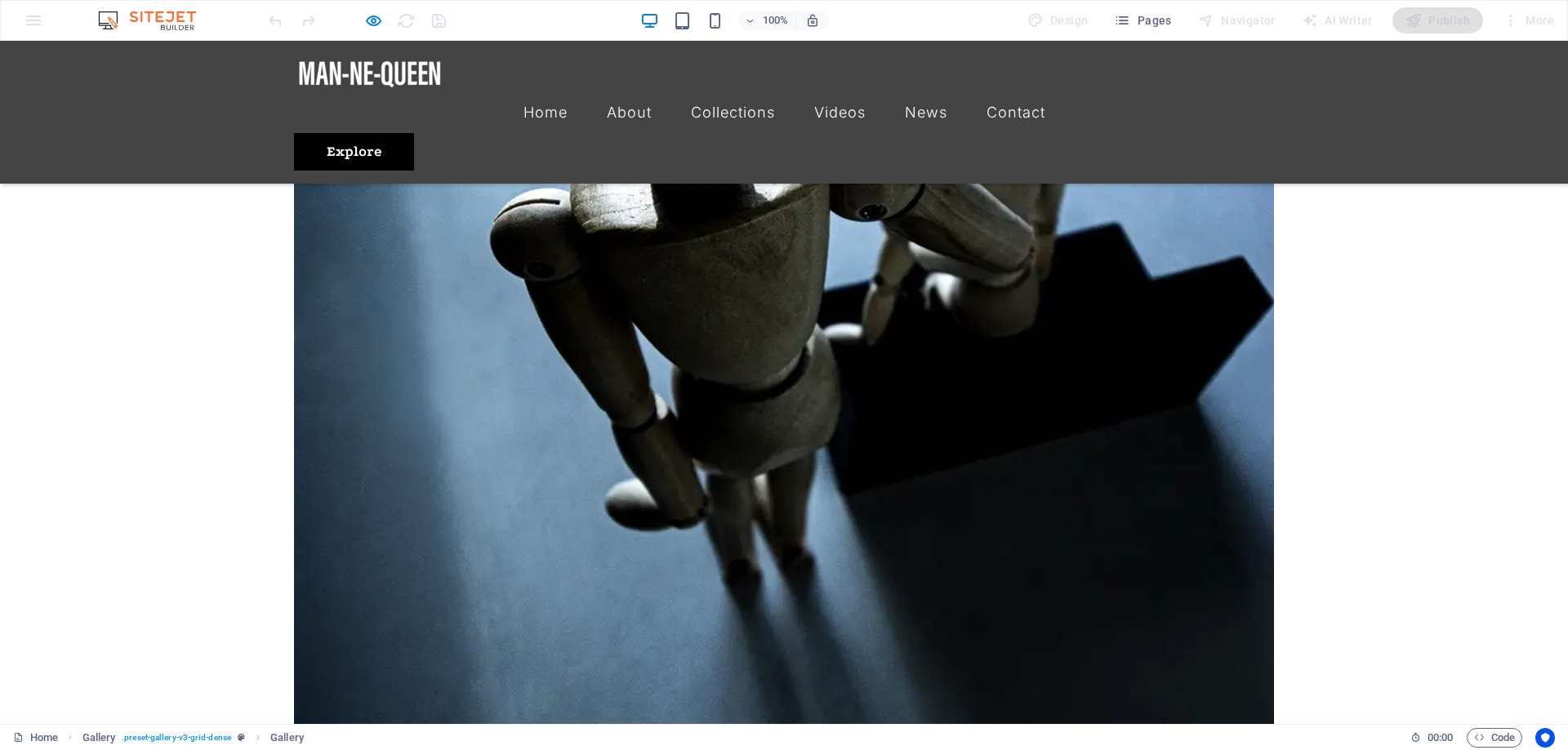
scroll to position [2370, 0]
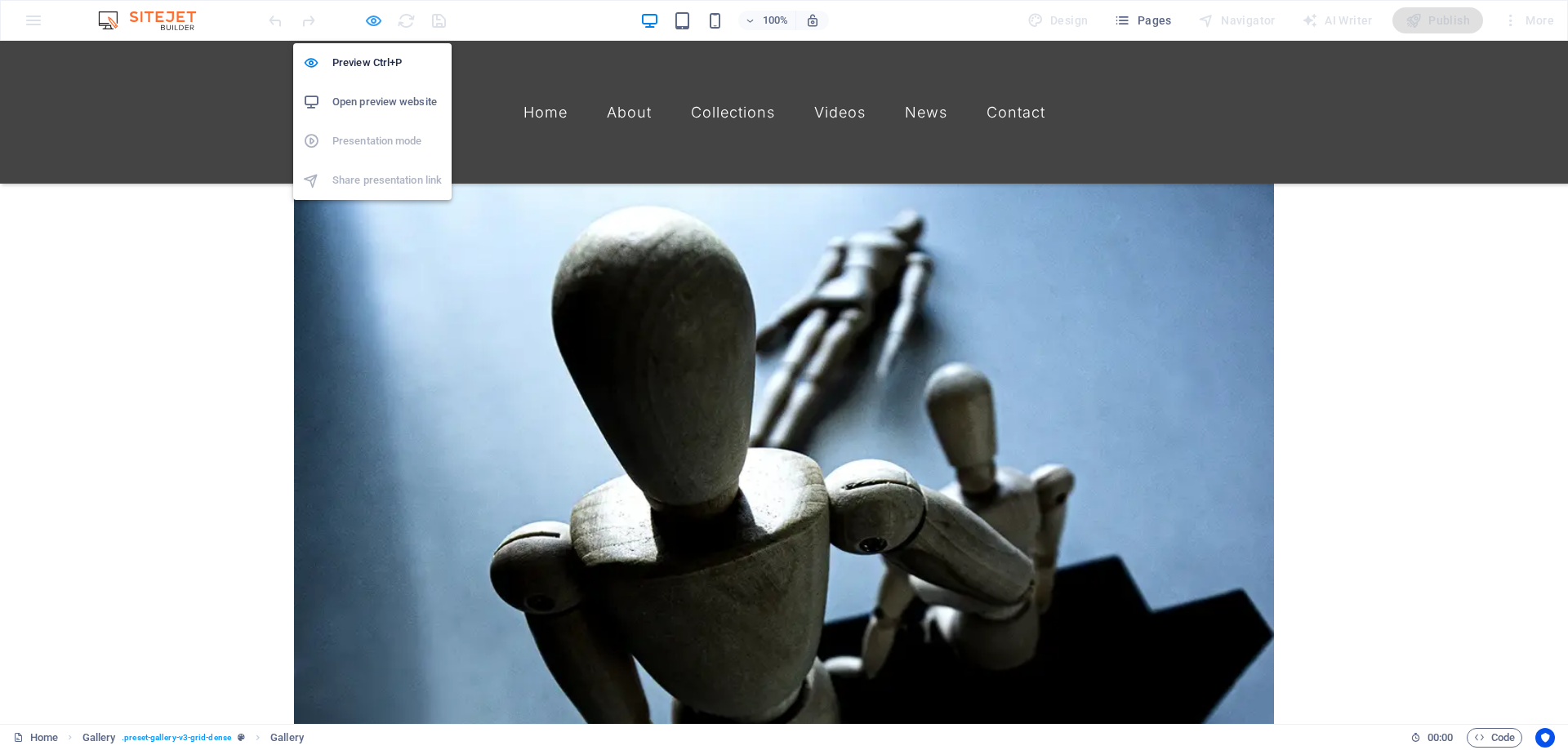
click at [374, 23] on icon "button" at bounding box center [373, 21] width 19 height 19
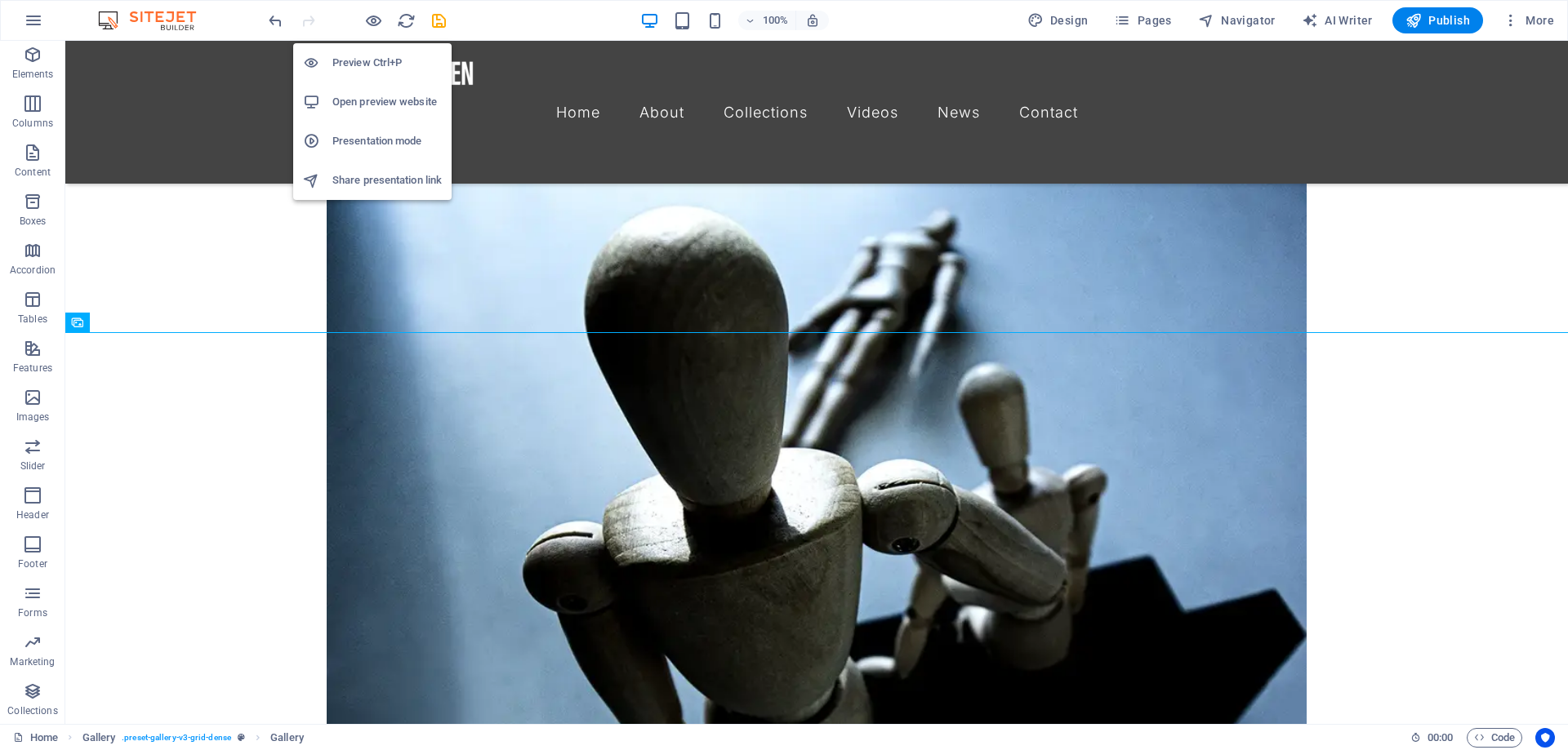
scroll to position [2354, 0]
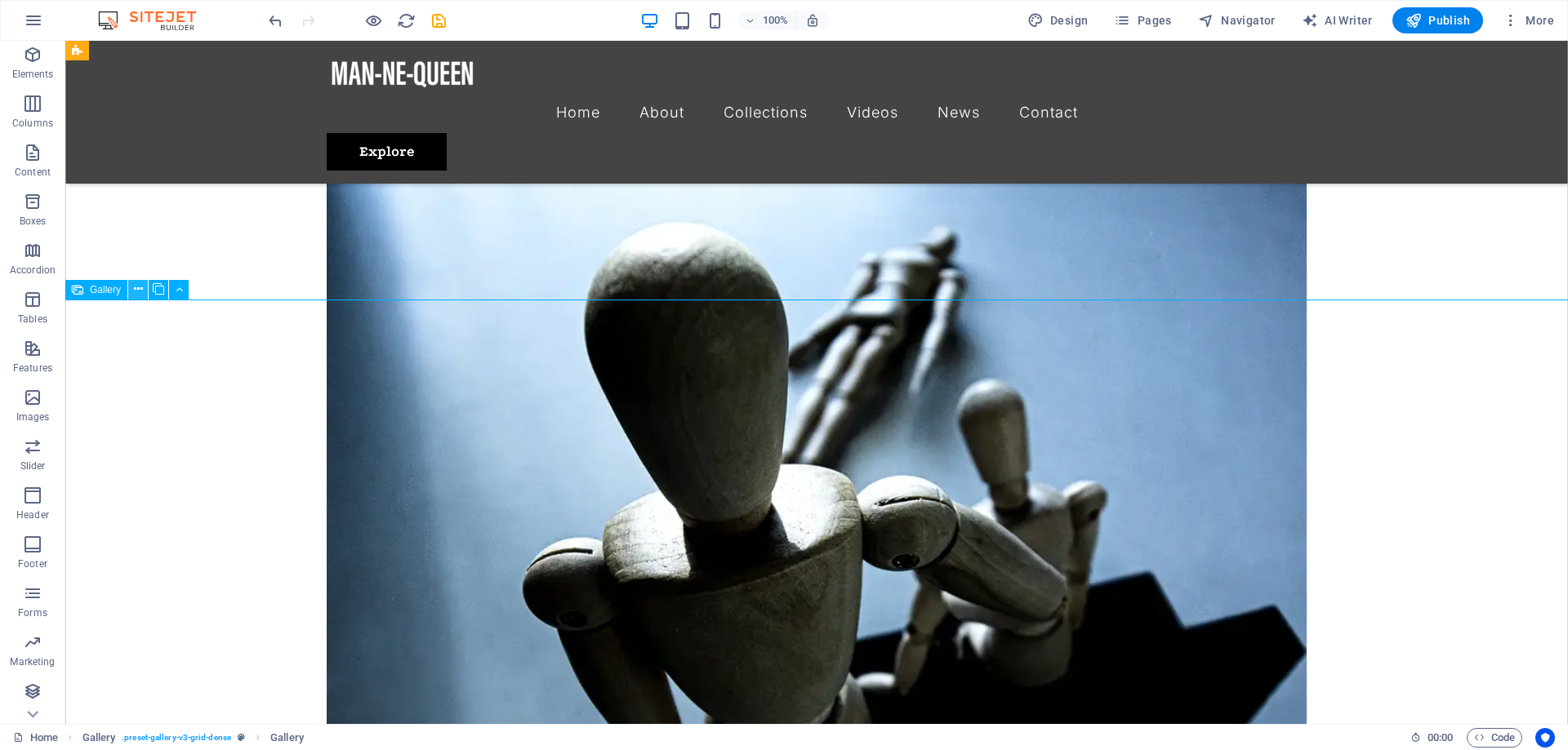
click at [134, 290] on icon at bounding box center [138, 289] width 9 height 17
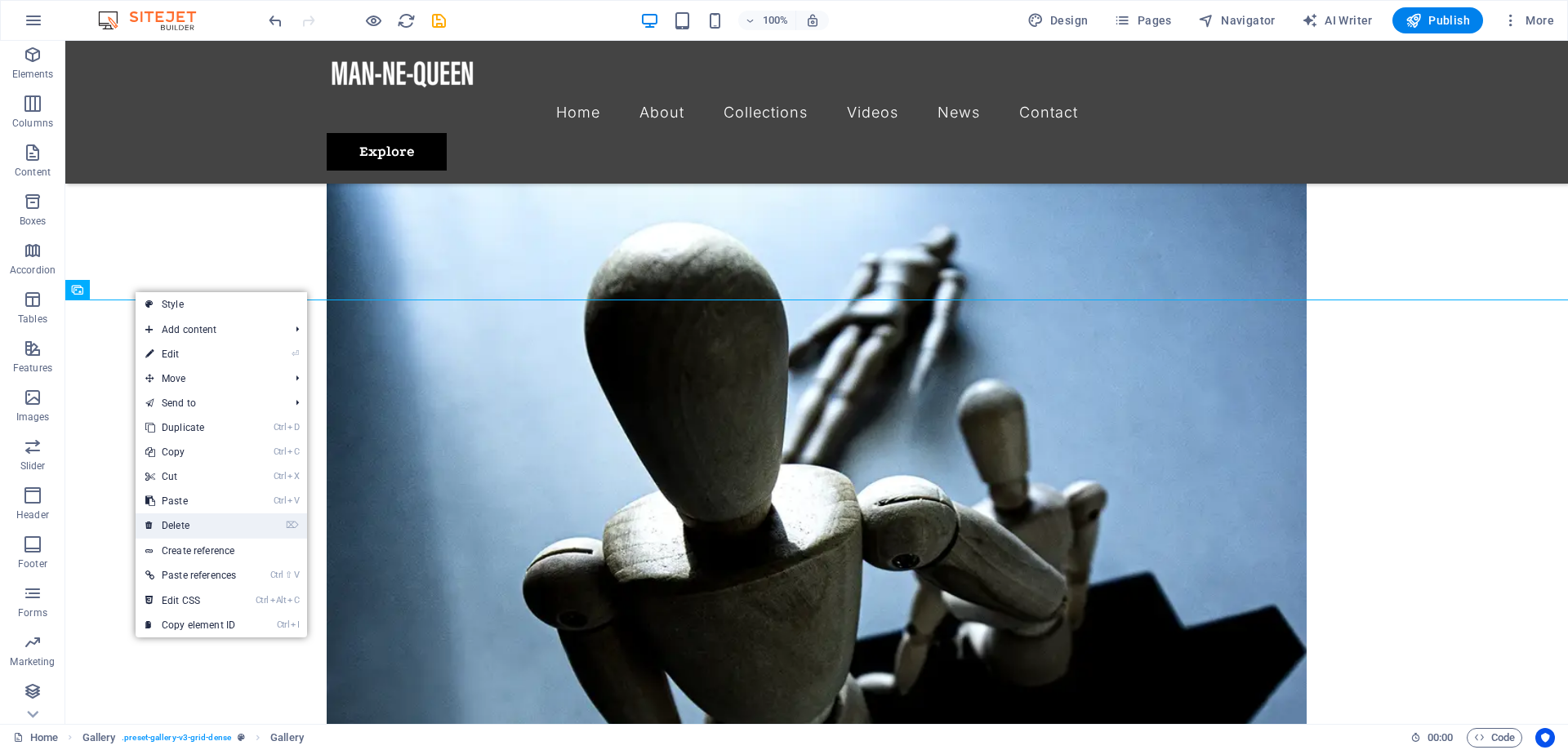
click at [195, 524] on link "⌦ Delete" at bounding box center [190, 525] width 110 height 24
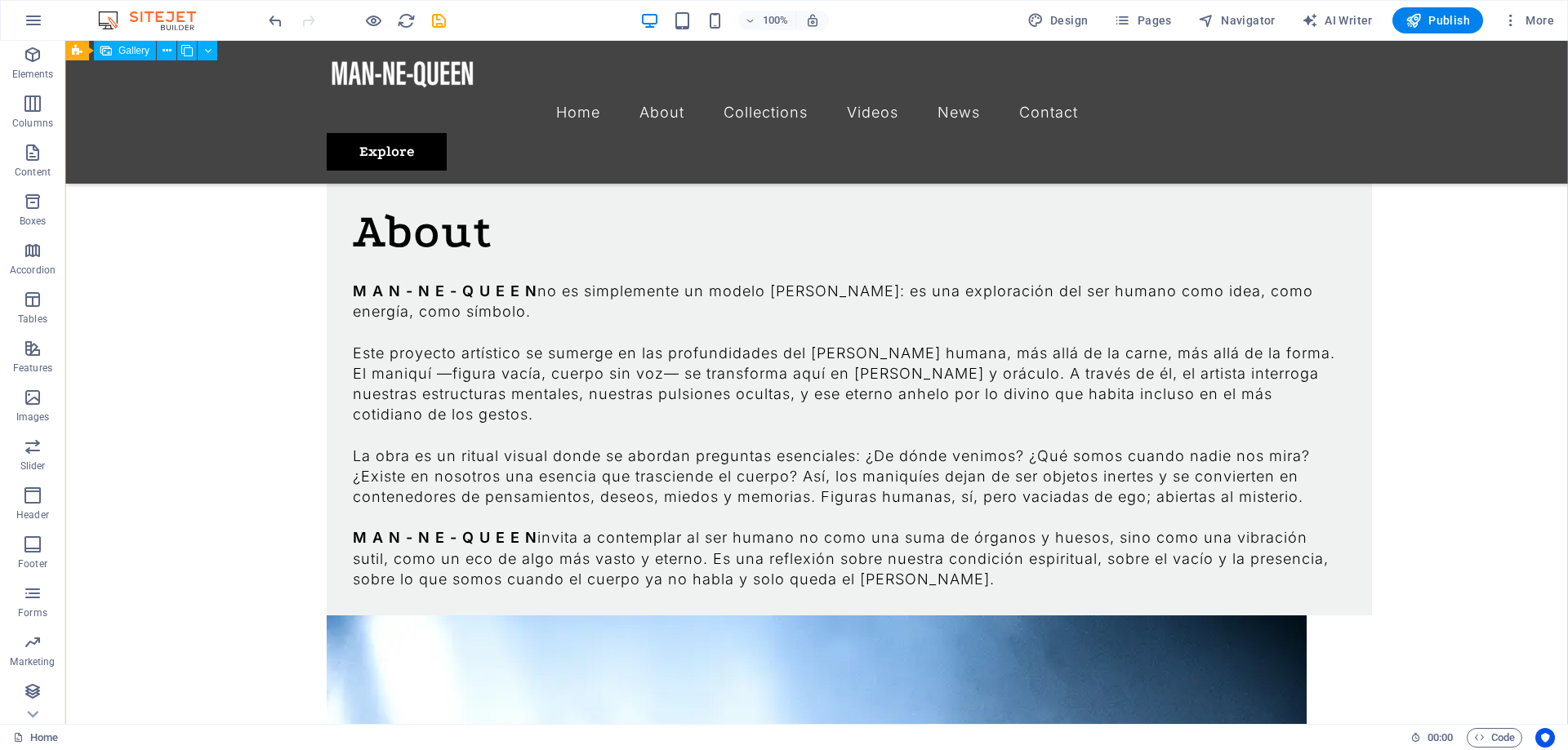
scroll to position [1272, 0]
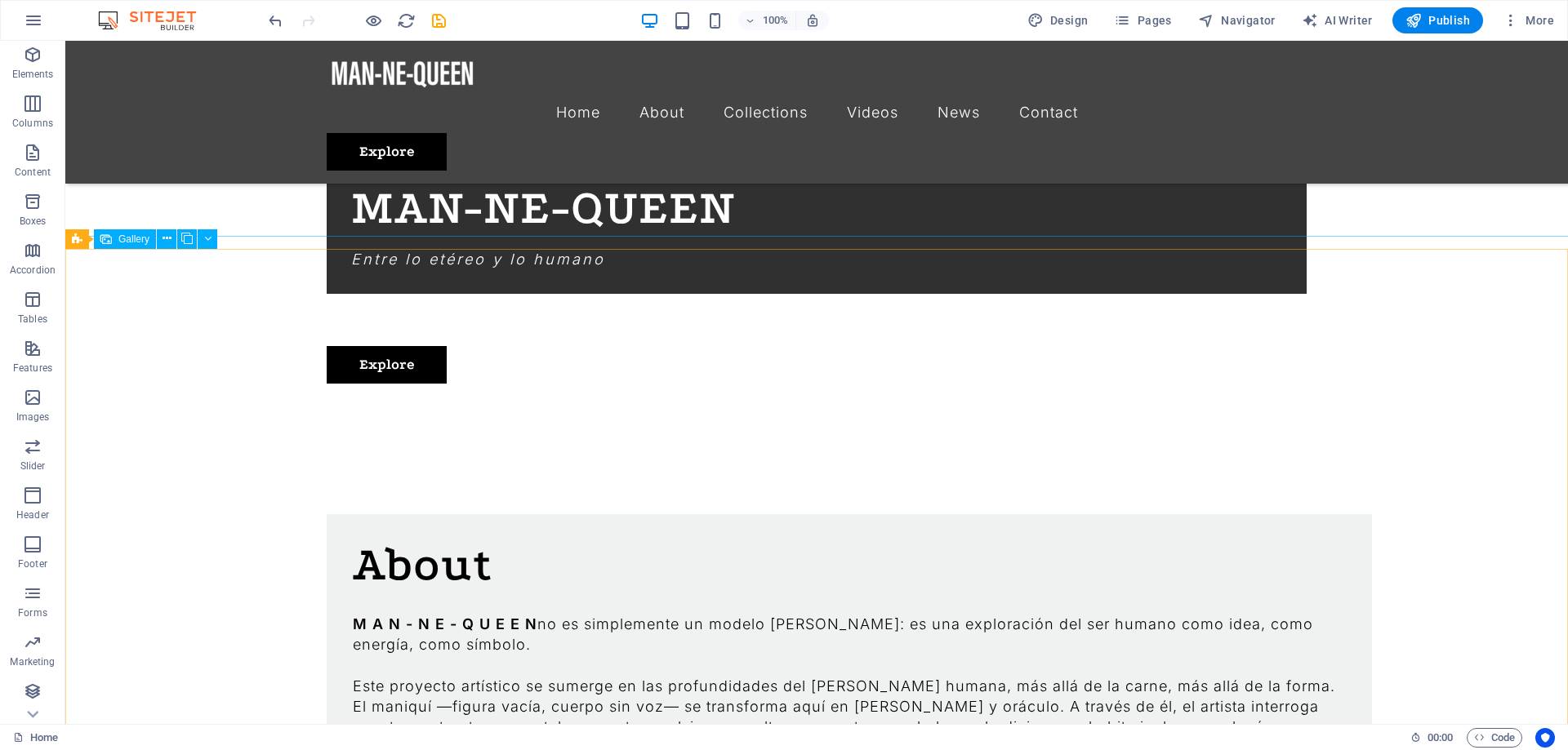
click at [124, 238] on span "Gallery" at bounding box center [134, 238] width 31 height 10
click at [80, 240] on icon at bounding box center [77, 239] width 11 height 20
click at [134, 242] on icon at bounding box center [137, 238] width 9 height 17
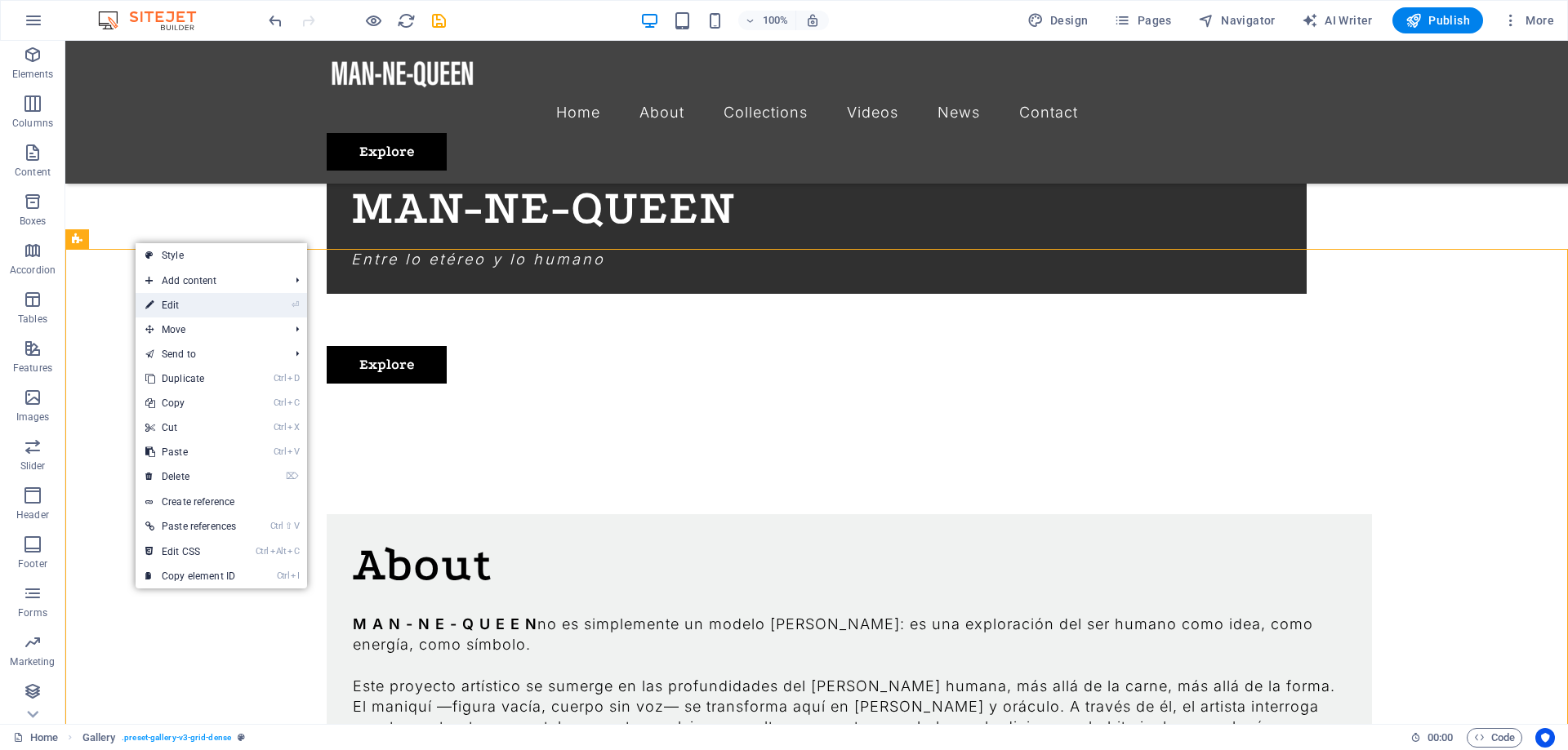
click at [169, 298] on link "⏎ Edit" at bounding box center [190, 305] width 110 height 24
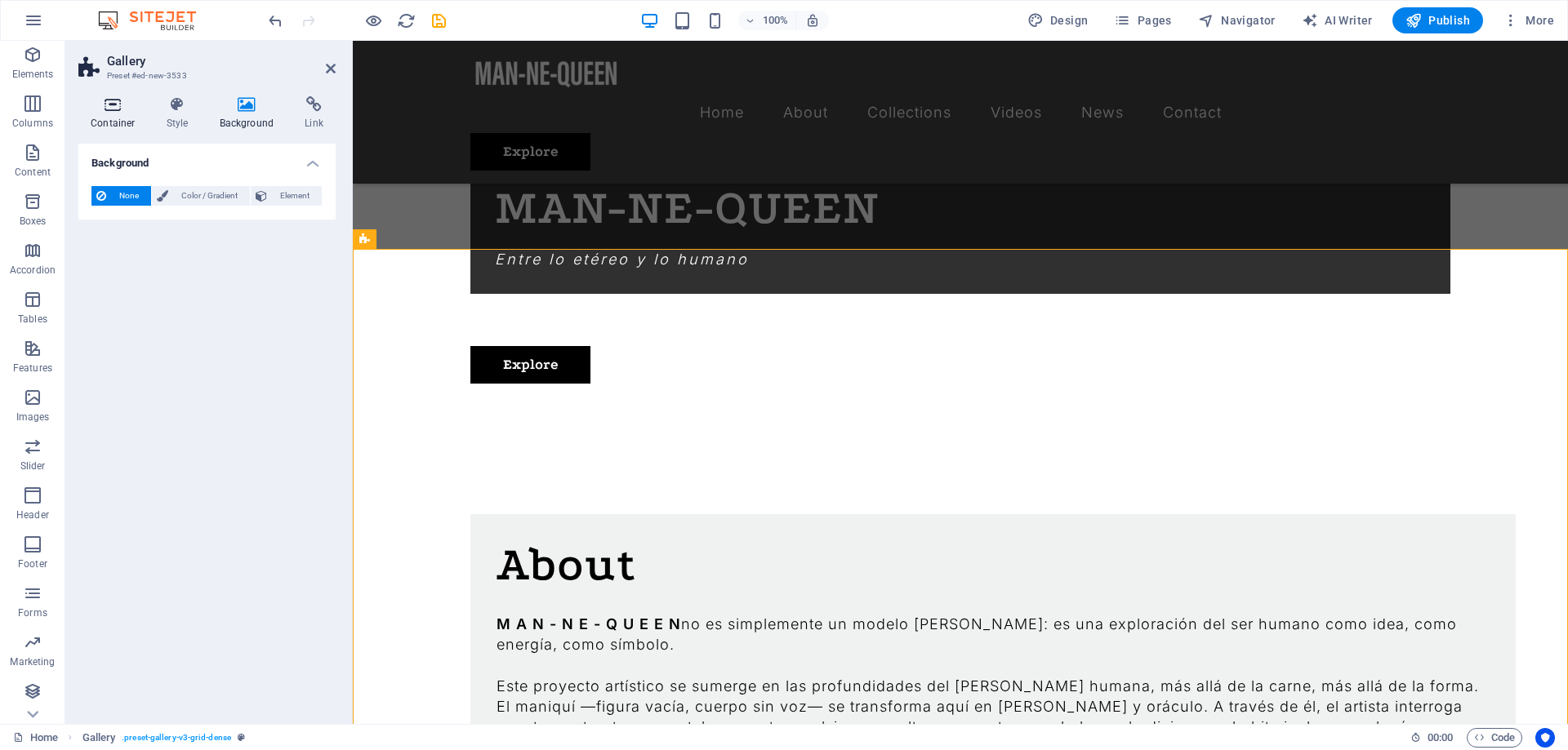
click at [123, 115] on h4 "Container" at bounding box center [116, 113] width 76 height 34
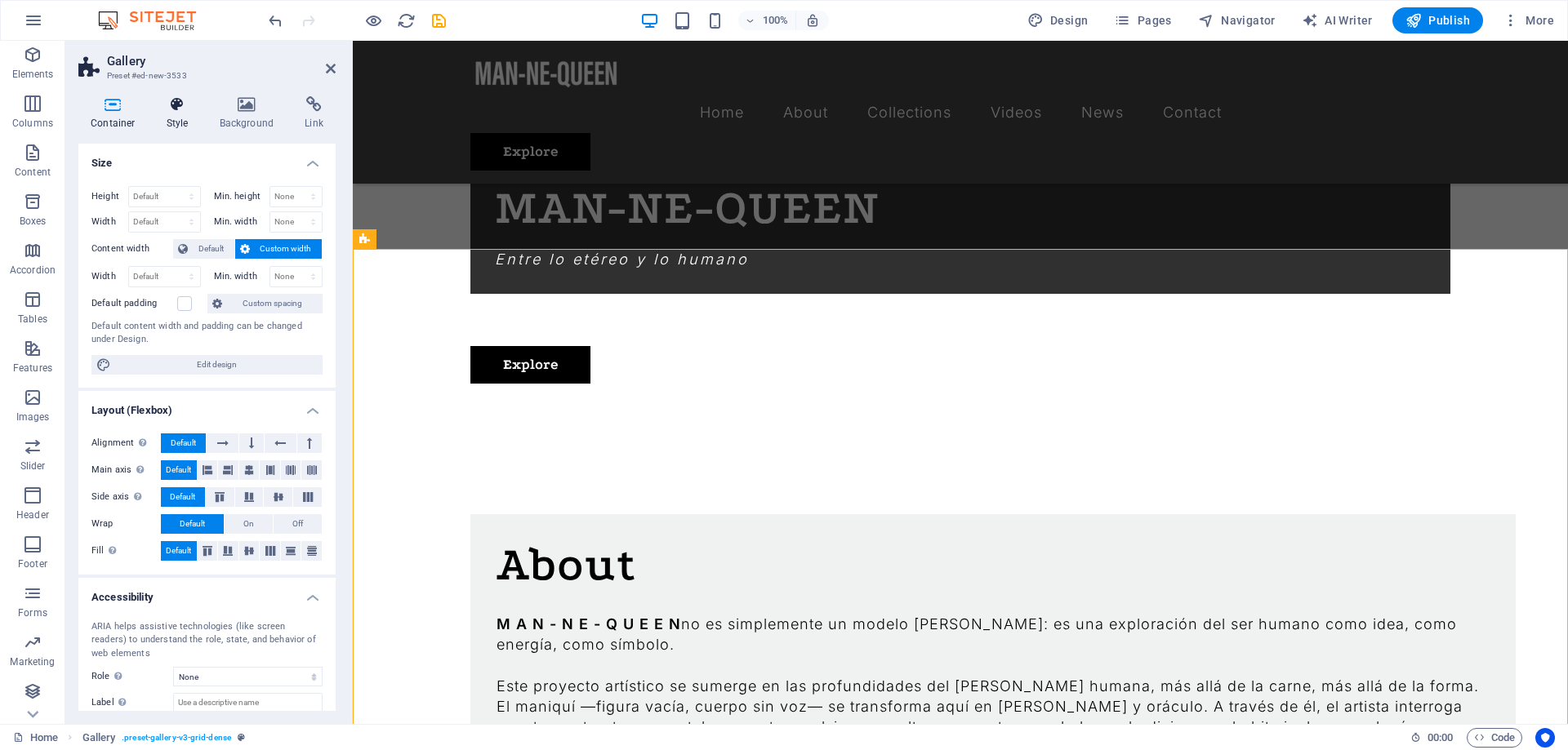
click at [177, 124] on h4 "Style" at bounding box center [180, 113] width 53 height 34
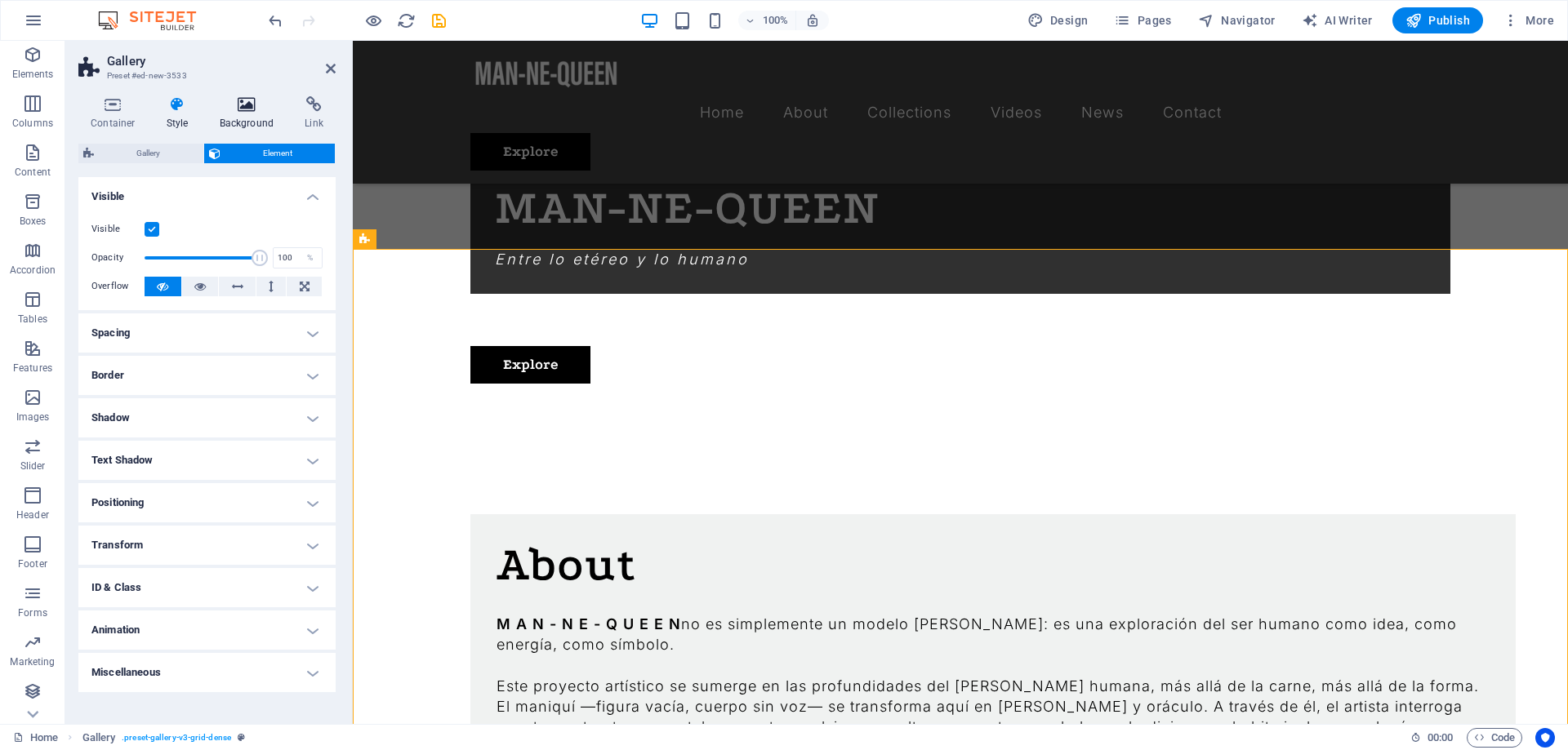
click at [267, 124] on h4 "Background" at bounding box center [250, 113] width 86 height 34
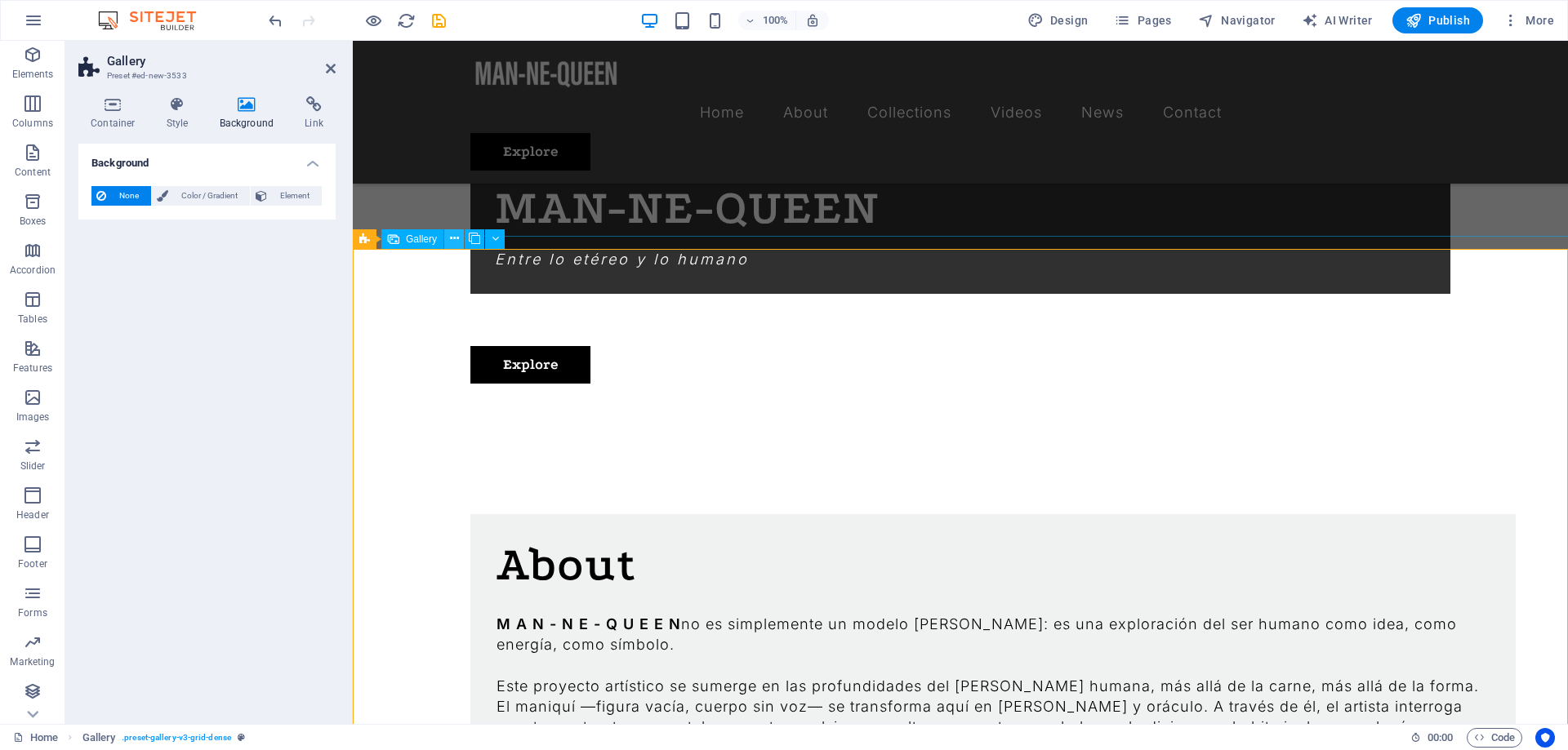
click at [454, 238] on icon at bounding box center [455, 238] width 9 height 17
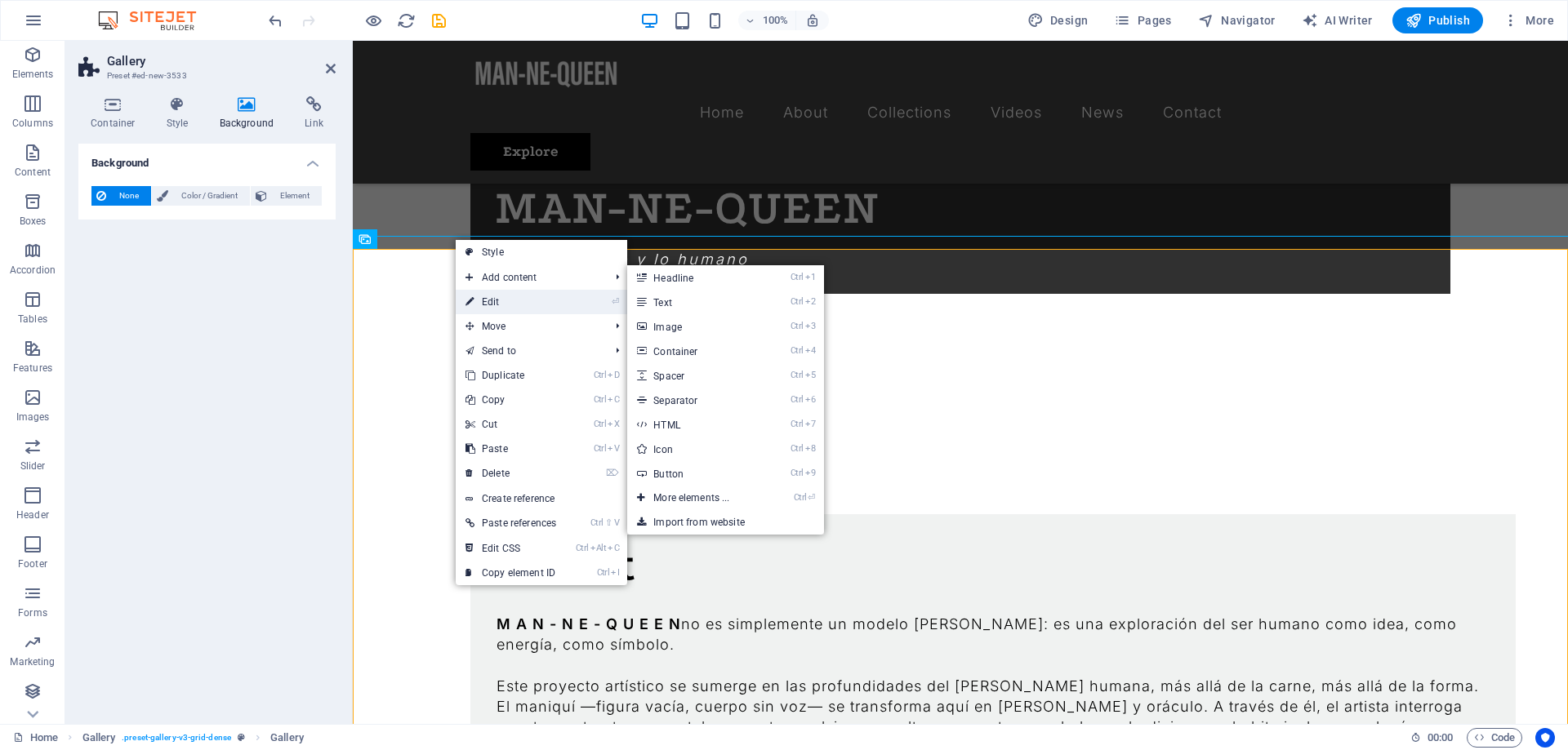
click at [527, 309] on link "⏎ Edit" at bounding box center [510, 301] width 110 height 24
select select "4"
select select "px"
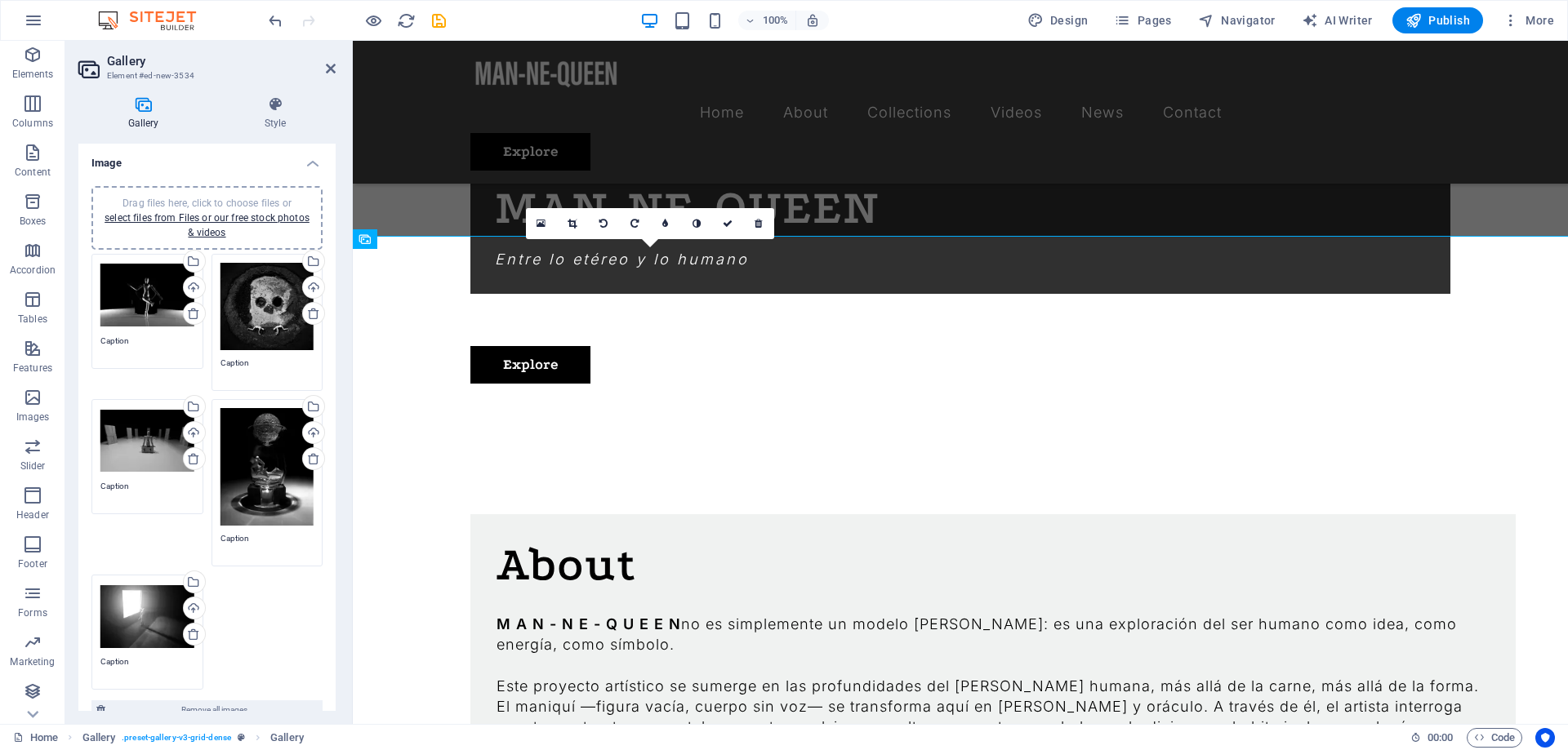
click at [262, 590] on div "Drag files here, click to choose files or select files from Files or our free s…" at bounding box center [206, 472] width 239 height 444
click at [252, 641] on div "Drag files here, click to choose files or select files from Files or our free s…" at bounding box center [206, 472] width 239 height 444
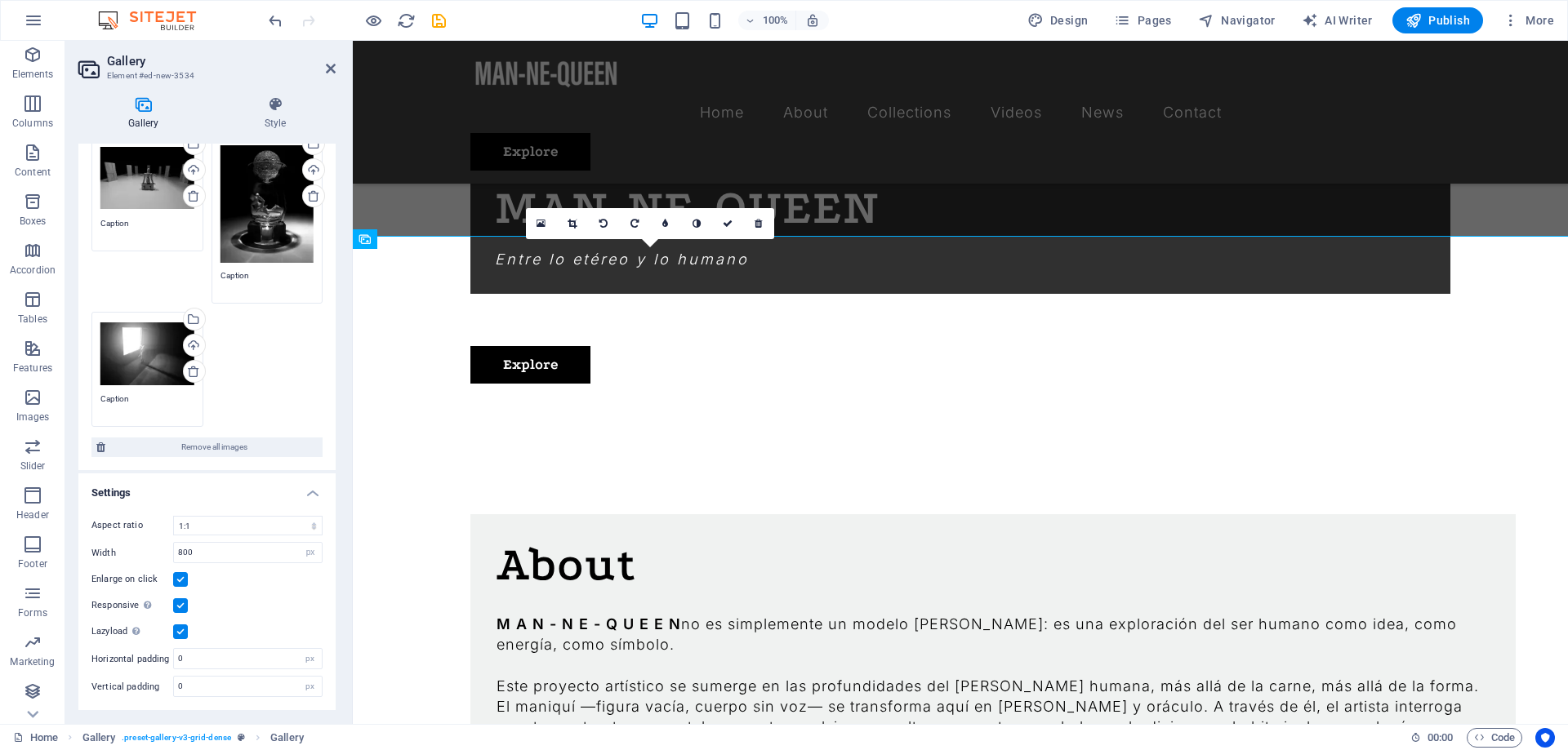
scroll to position [0, 0]
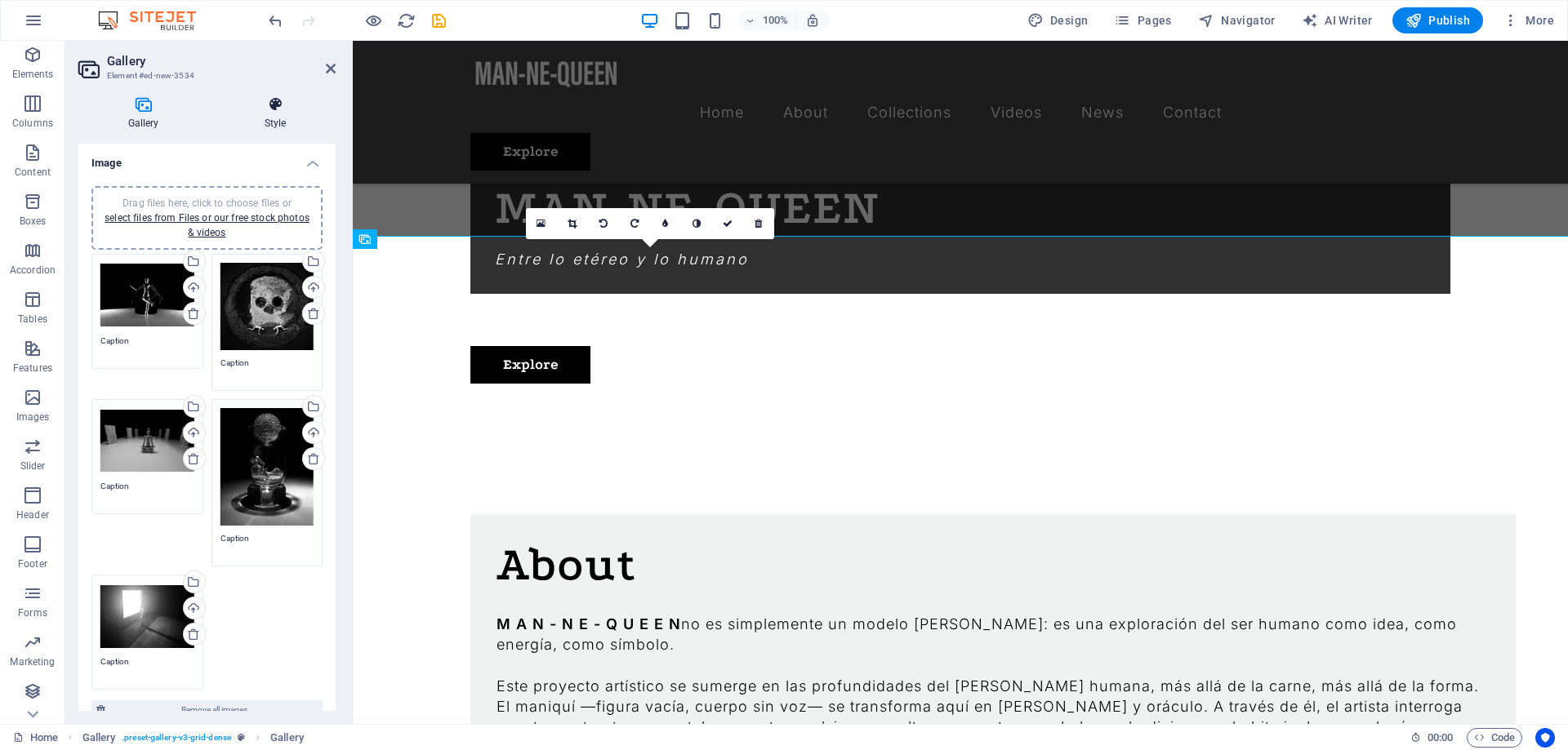
click at [265, 118] on h4 "Style" at bounding box center [275, 113] width 121 height 34
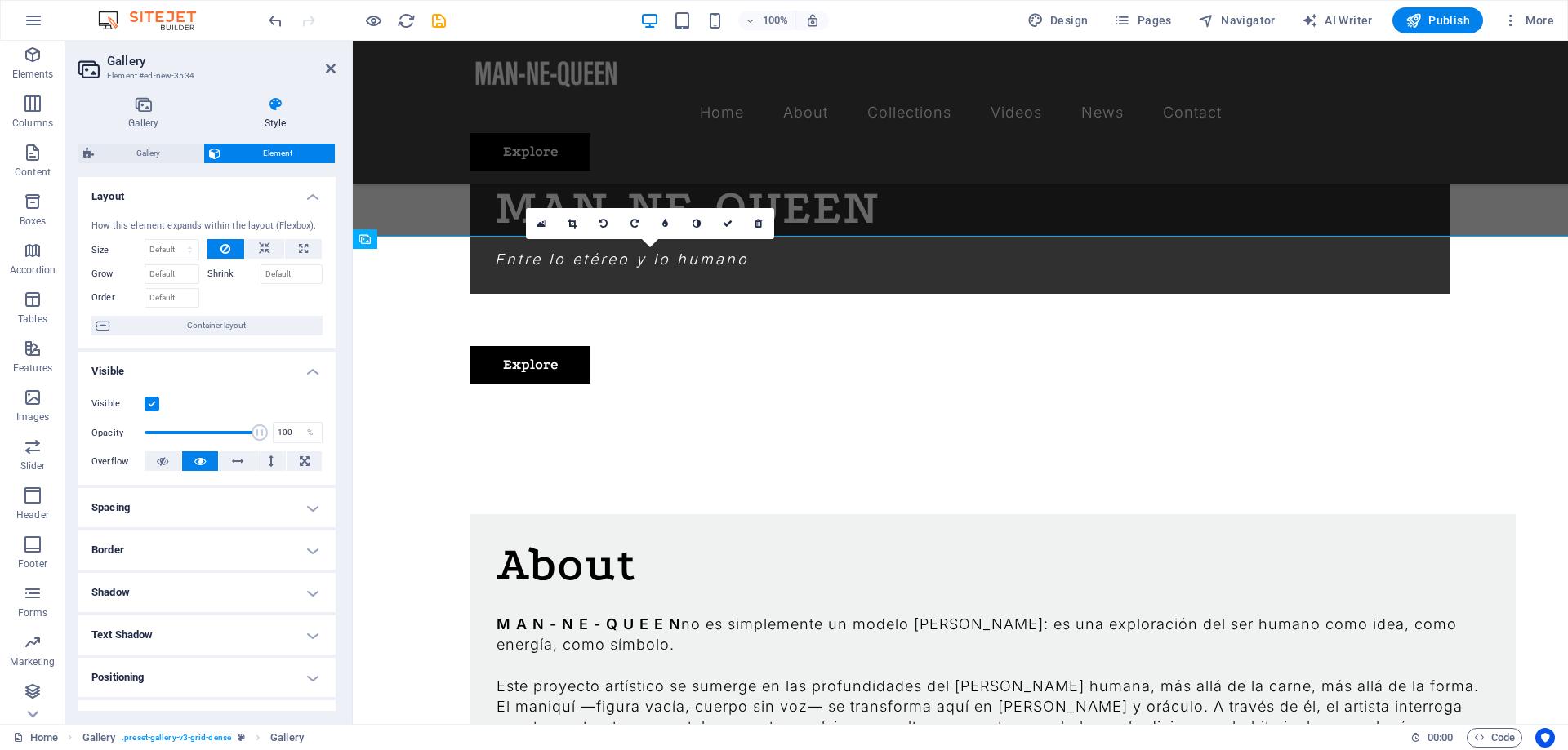
click at [149, 506] on h4 "Spacing" at bounding box center [206, 508] width 257 height 39
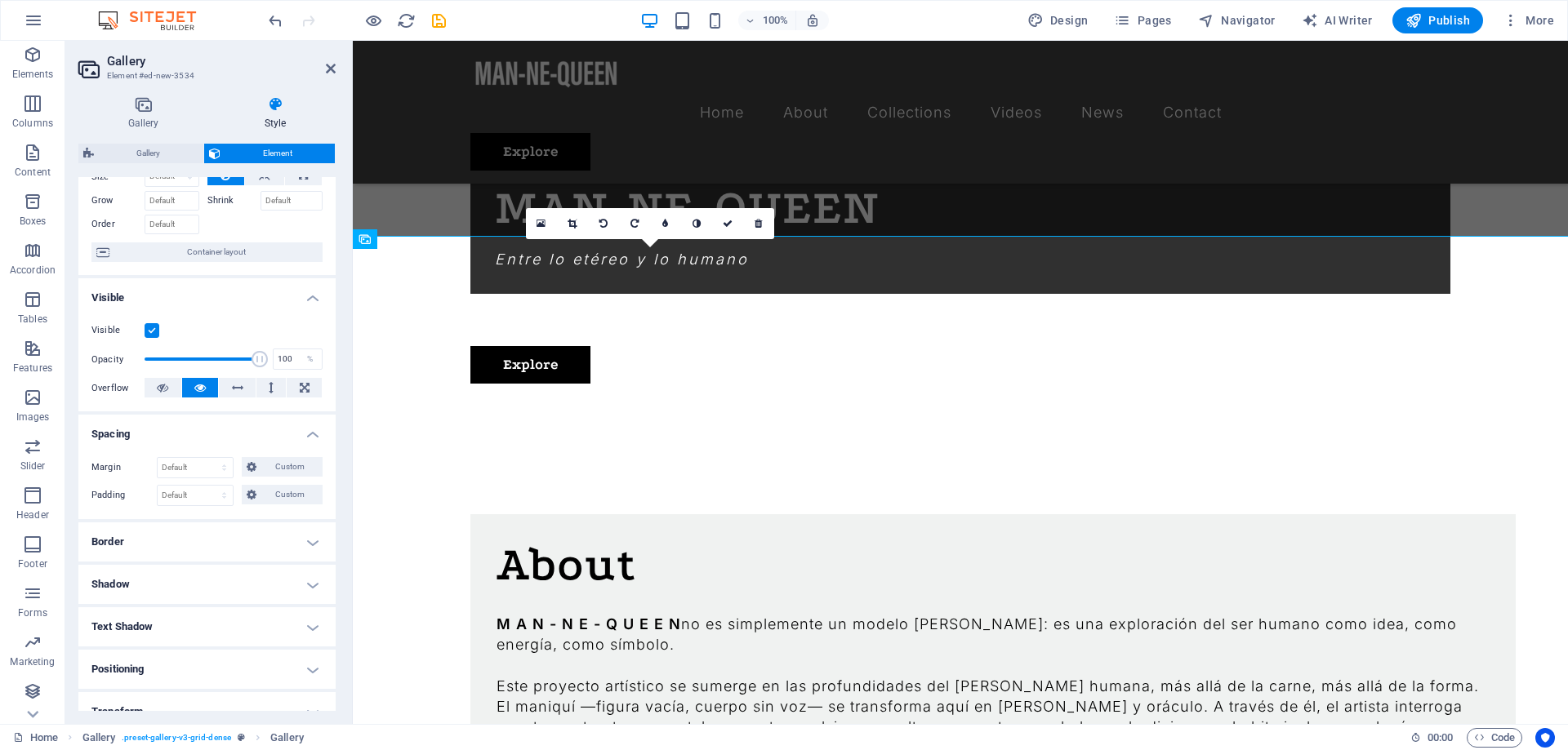
scroll to position [147, 0]
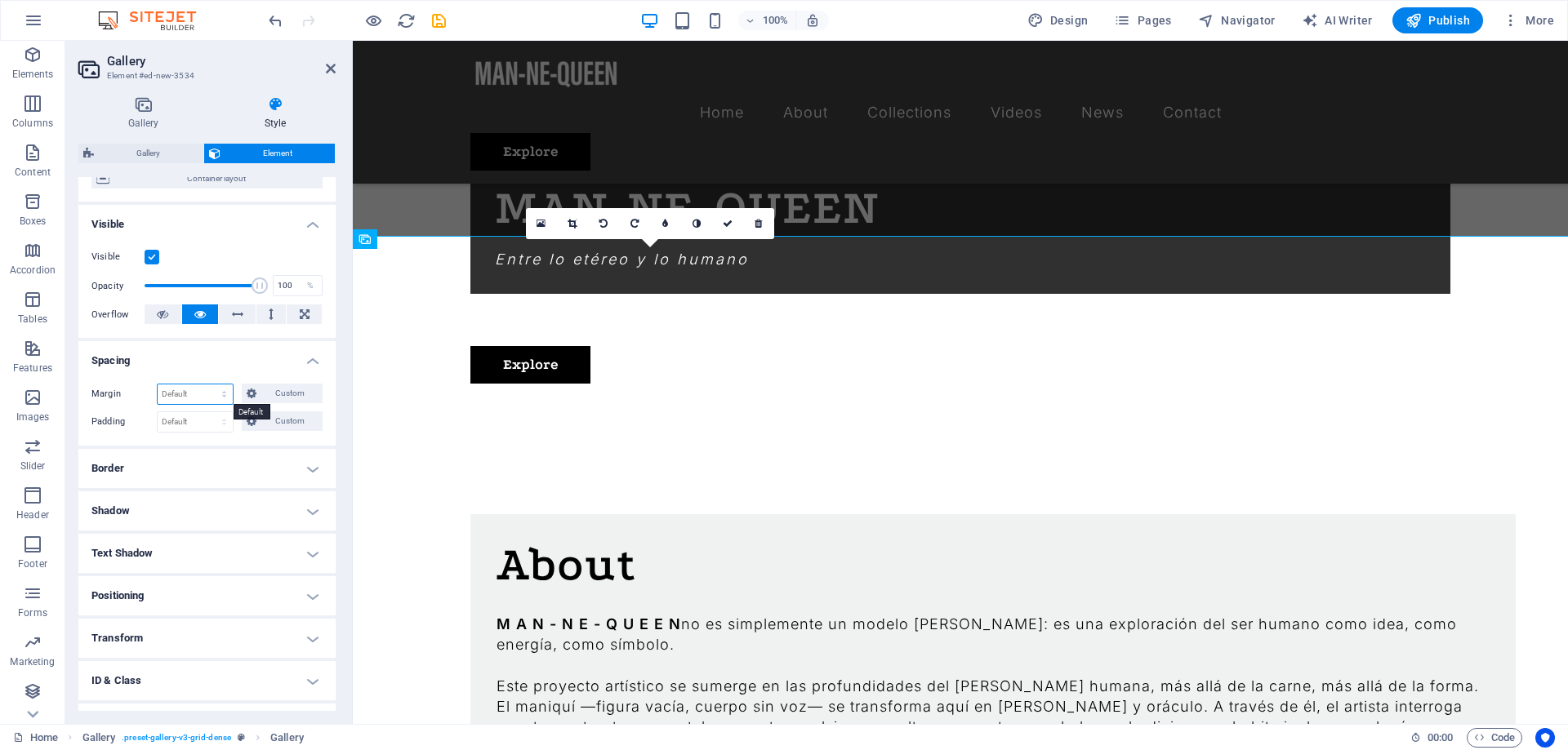
click at [158, 384] on select "Default auto px % rem vw vh Custom" at bounding box center [195, 394] width 75 height 20
select select "rem"
click option "rem" at bounding box center [0, 0] width 0 height 0
type input "15"
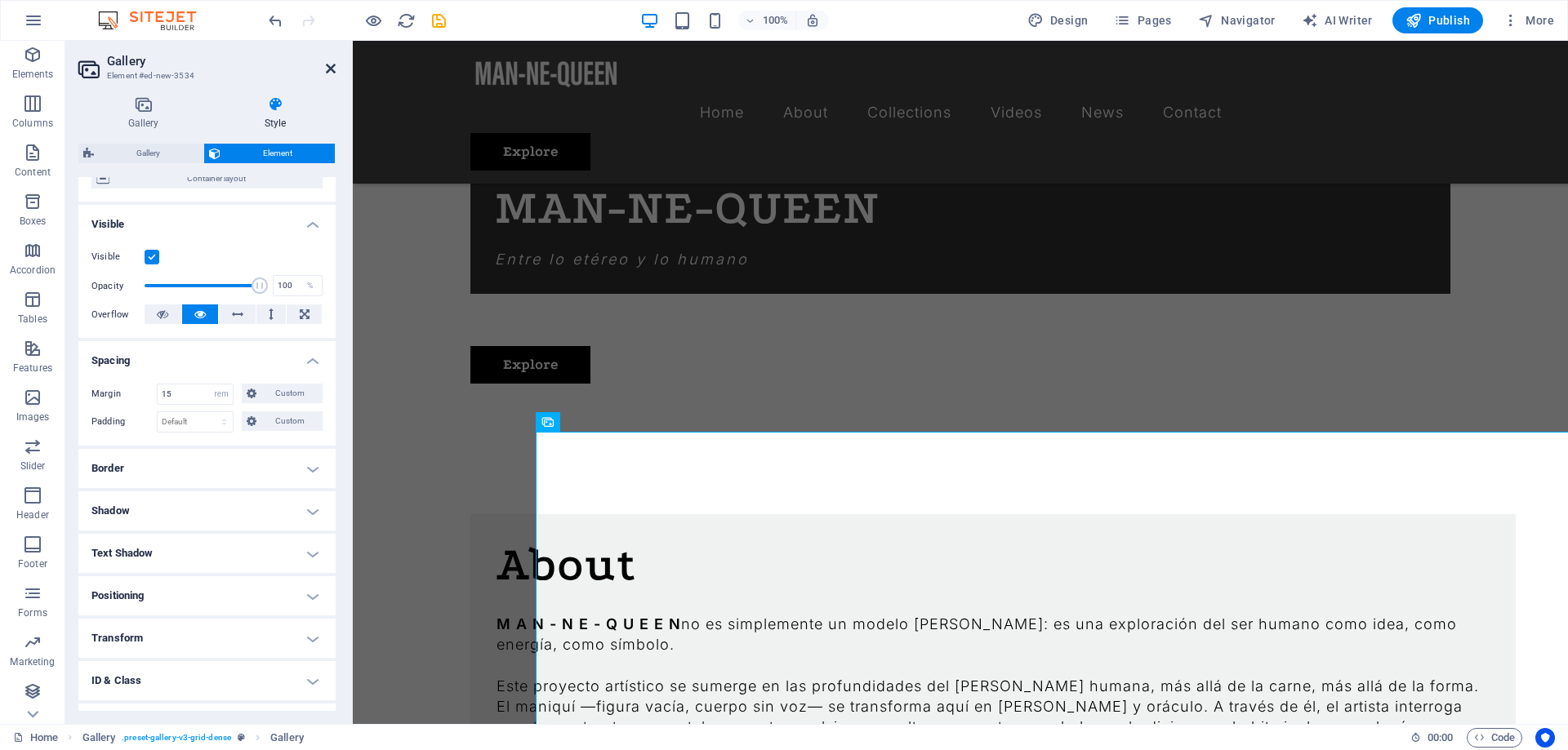
click at [327, 68] on icon at bounding box center [330, 68] width 10 height 13
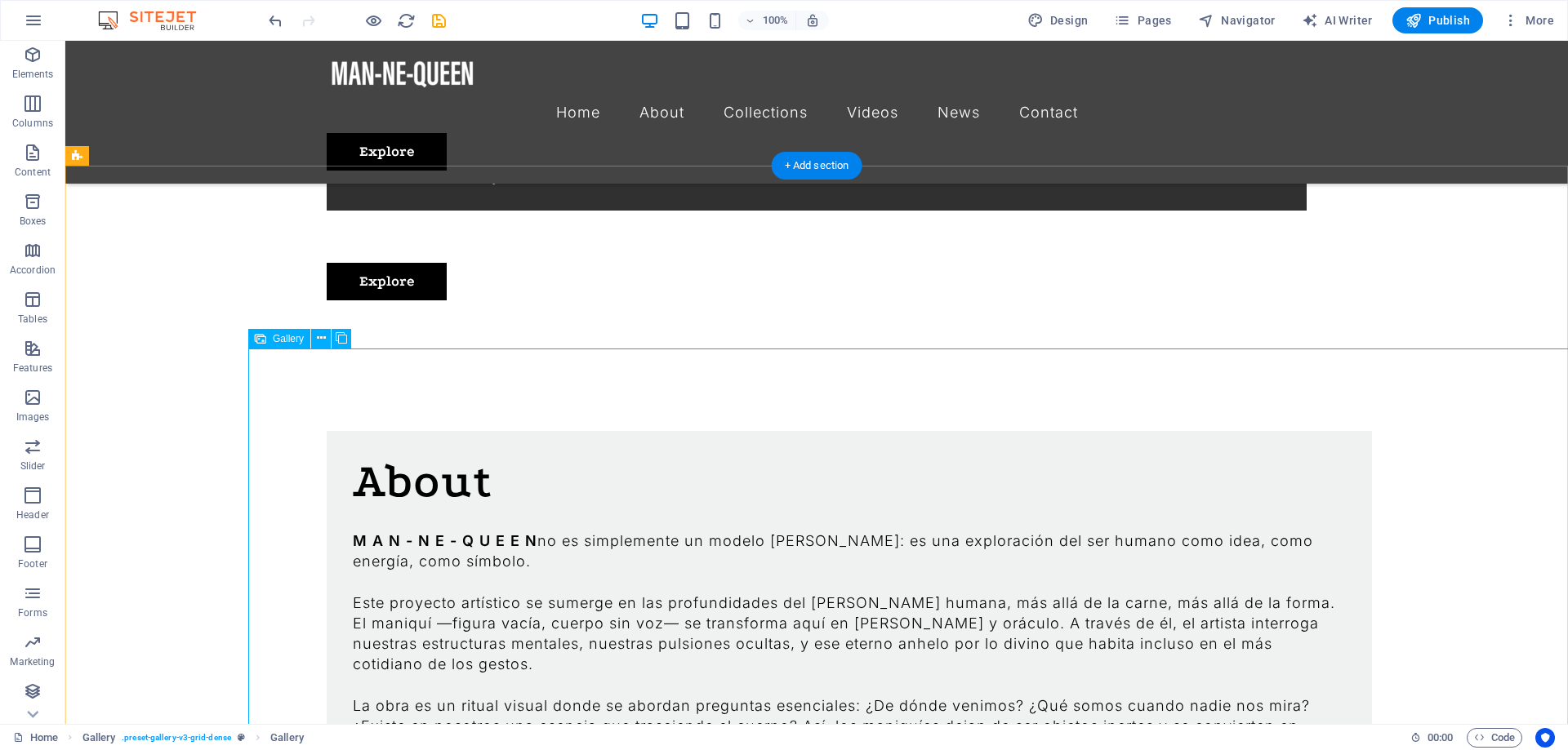
scroll to position [1022, 0]
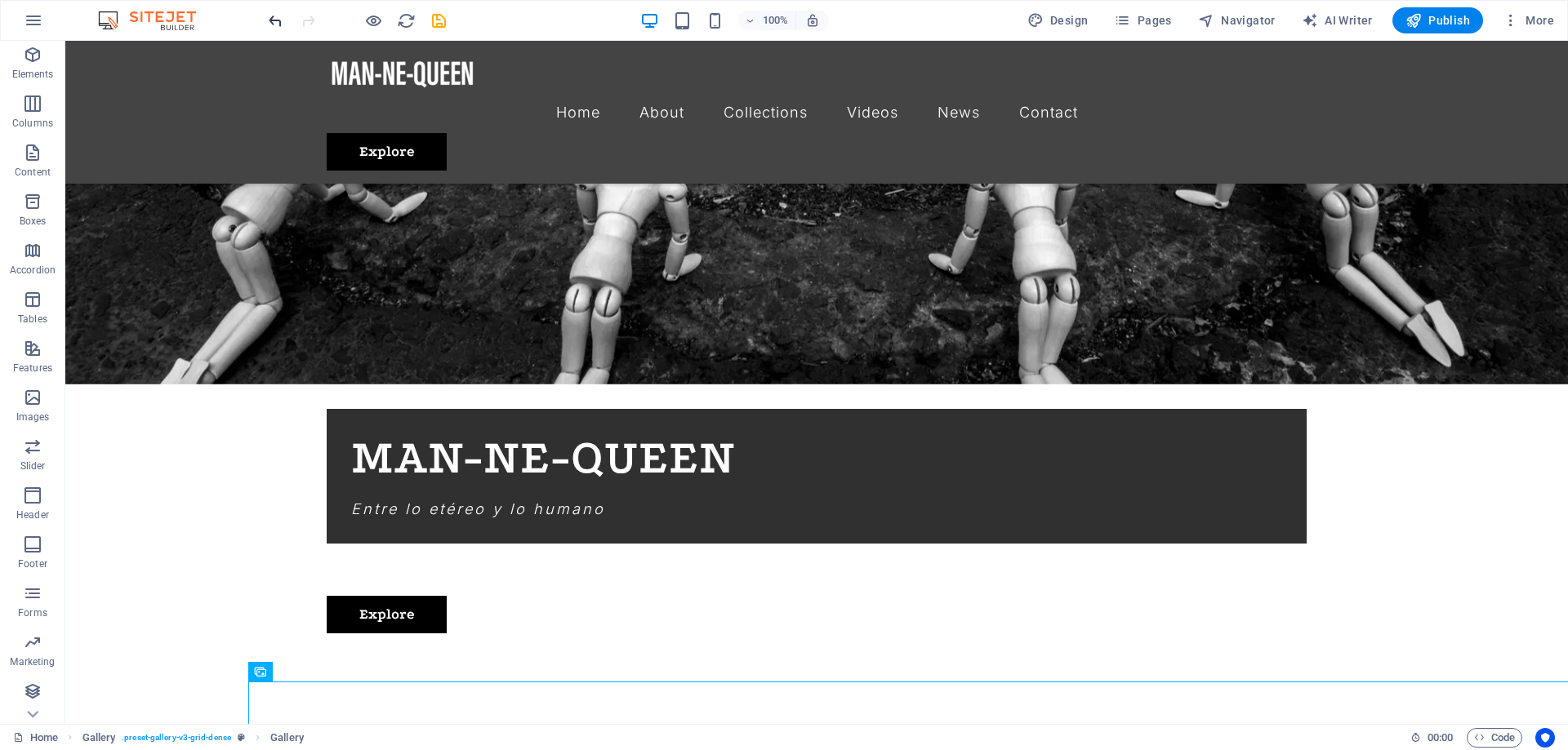
click at [281, 22] on icon "undo" at bounding box center [275, 21] width 19 height 19
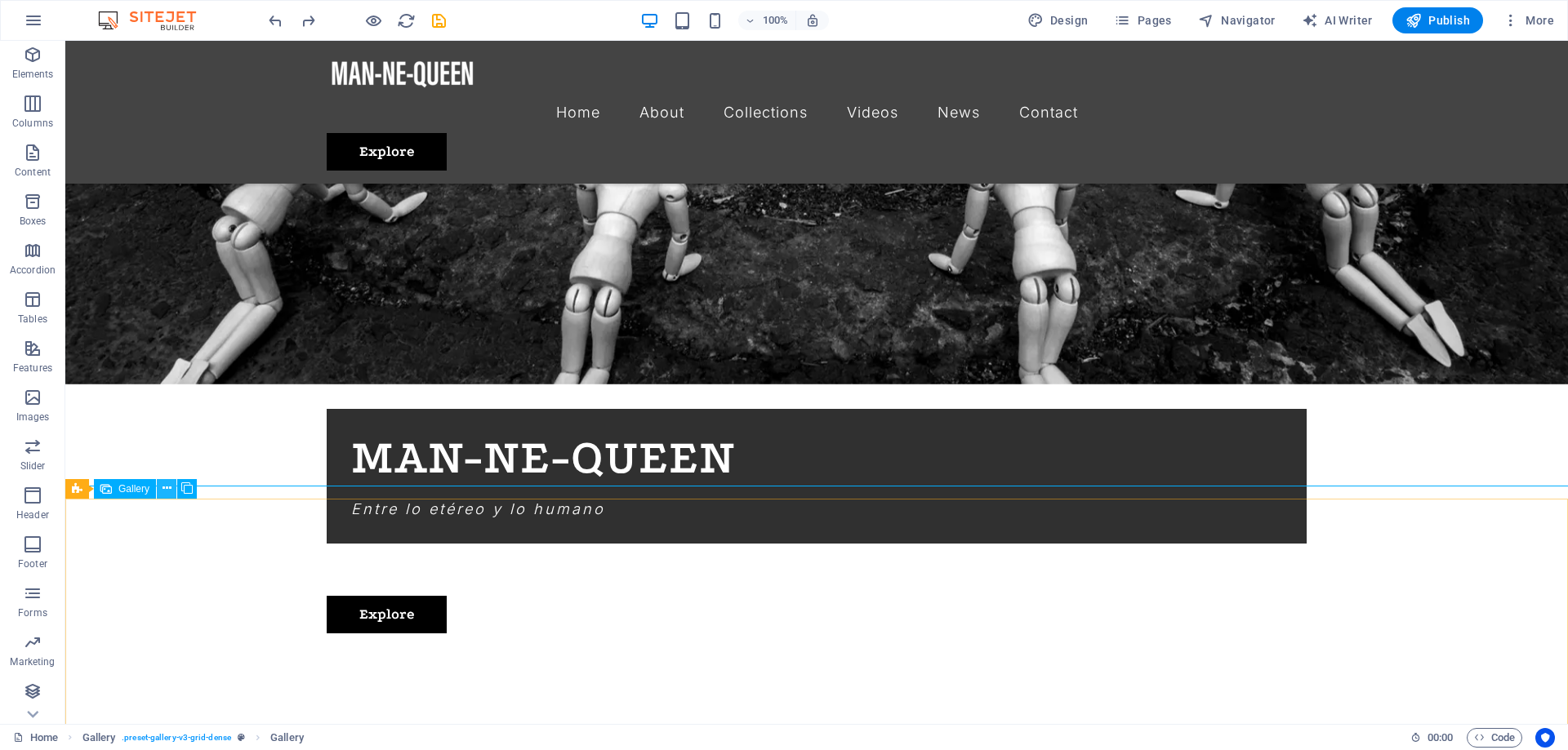
click at [164, 490] on icon at bounding box center [167, 488] width 9 height 17
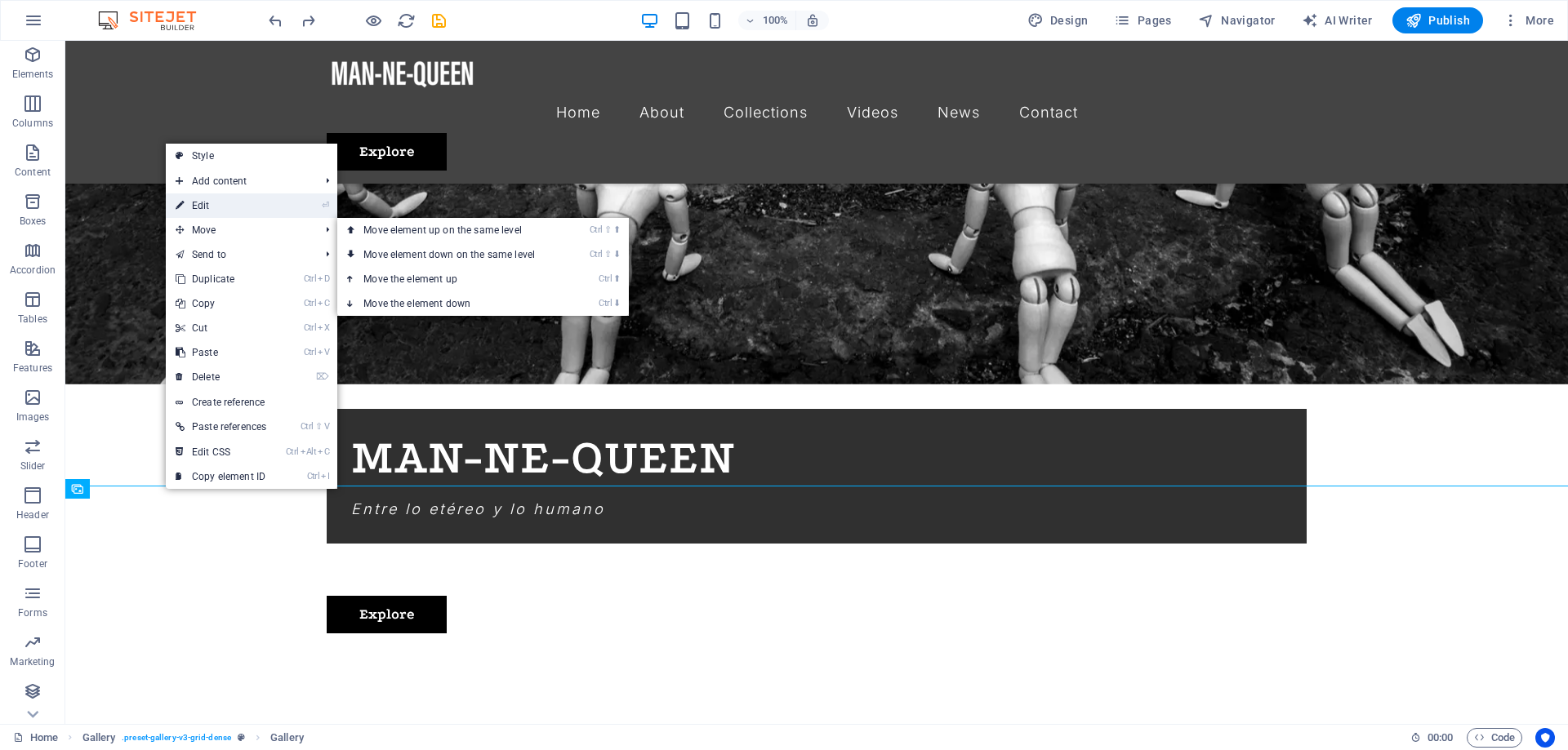
click at [216, 206] on link "⏎ Edit" at bounding box center [221, 205] width 110 height 24
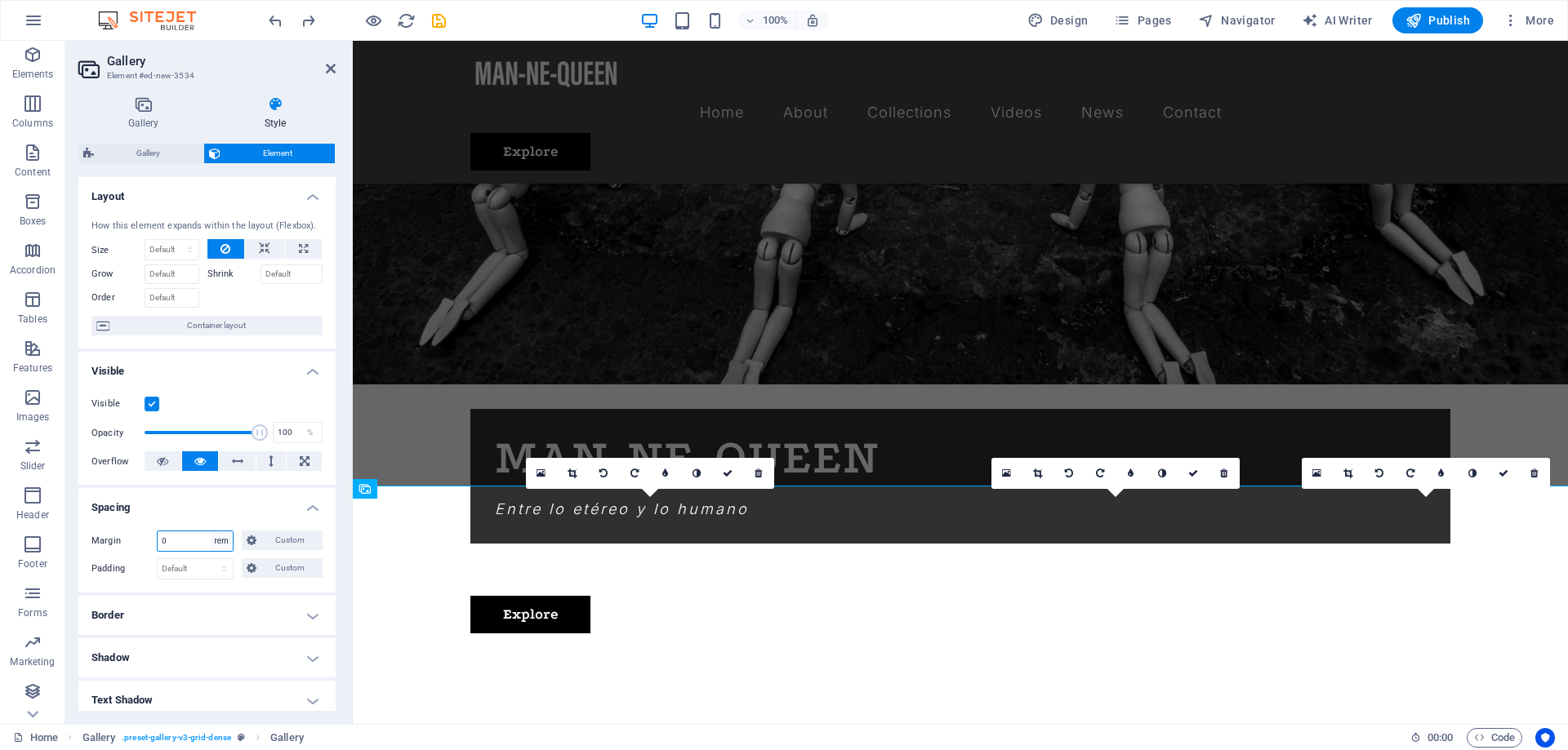
click at [210, 531] on select "Default auto px % rem vw vh Custom" at bounding box center [221, 541] width 23 height 20
select select "default"
click option "Default" at bounding box center [0, 0] width 0 height 0
select select "DISABLED_OPTION_VALUE"
click at [158, 559] on select "Default px rem % vh vw Custom" at bounding box center [195, 569] width 75 height 20
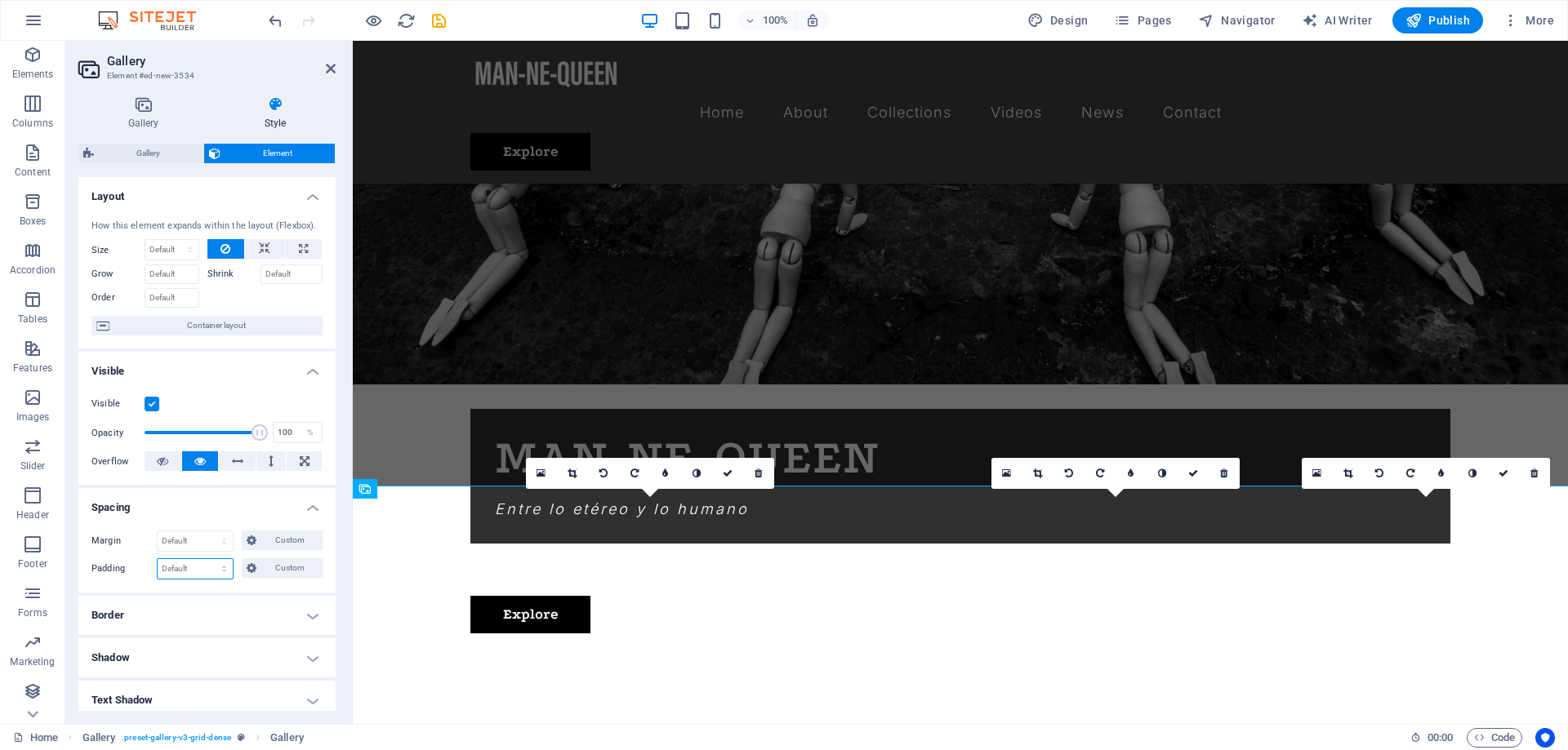
select select "rem"
click option "rem" at bounding box center [0, 0] width 0 height 0
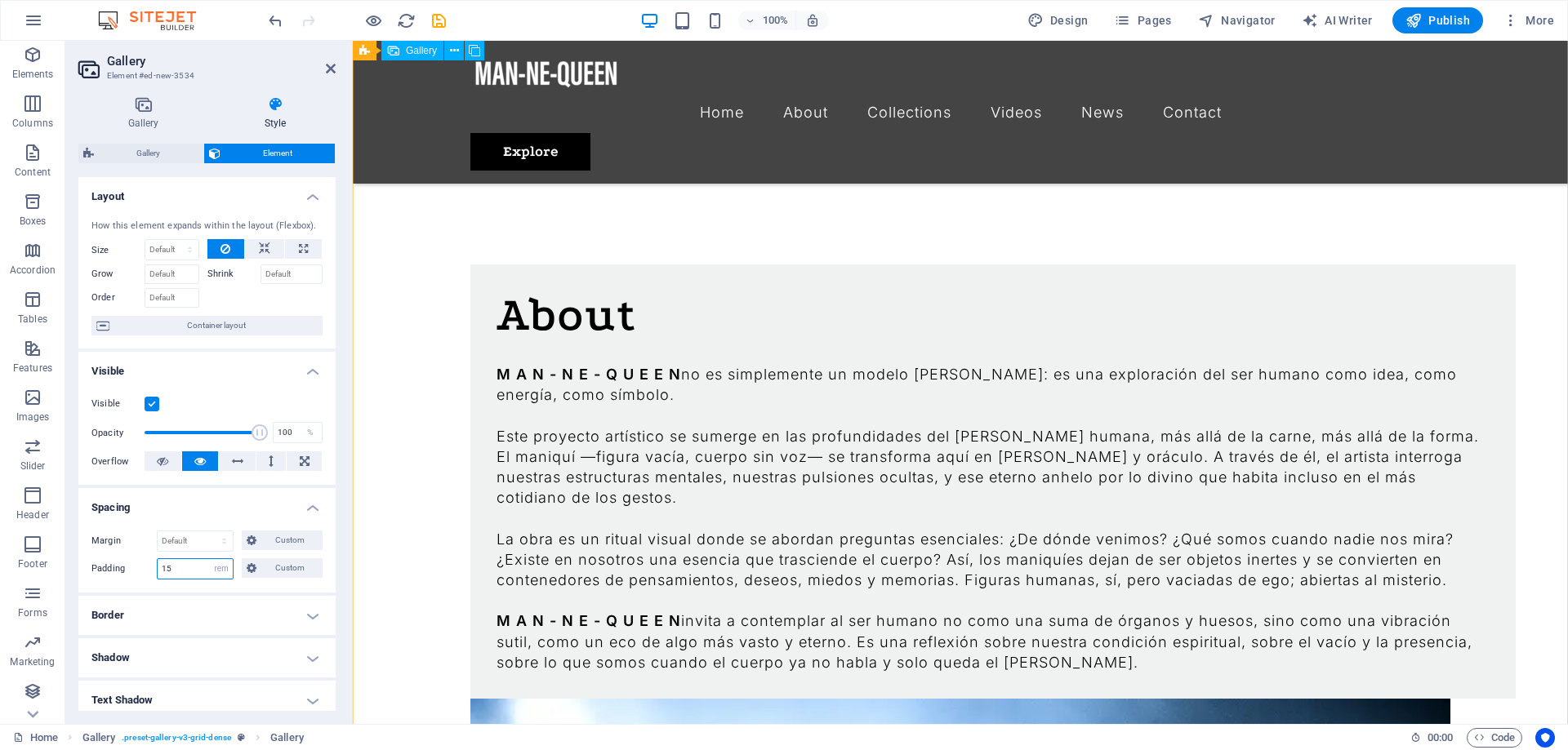
scroll to position [1771, 0]
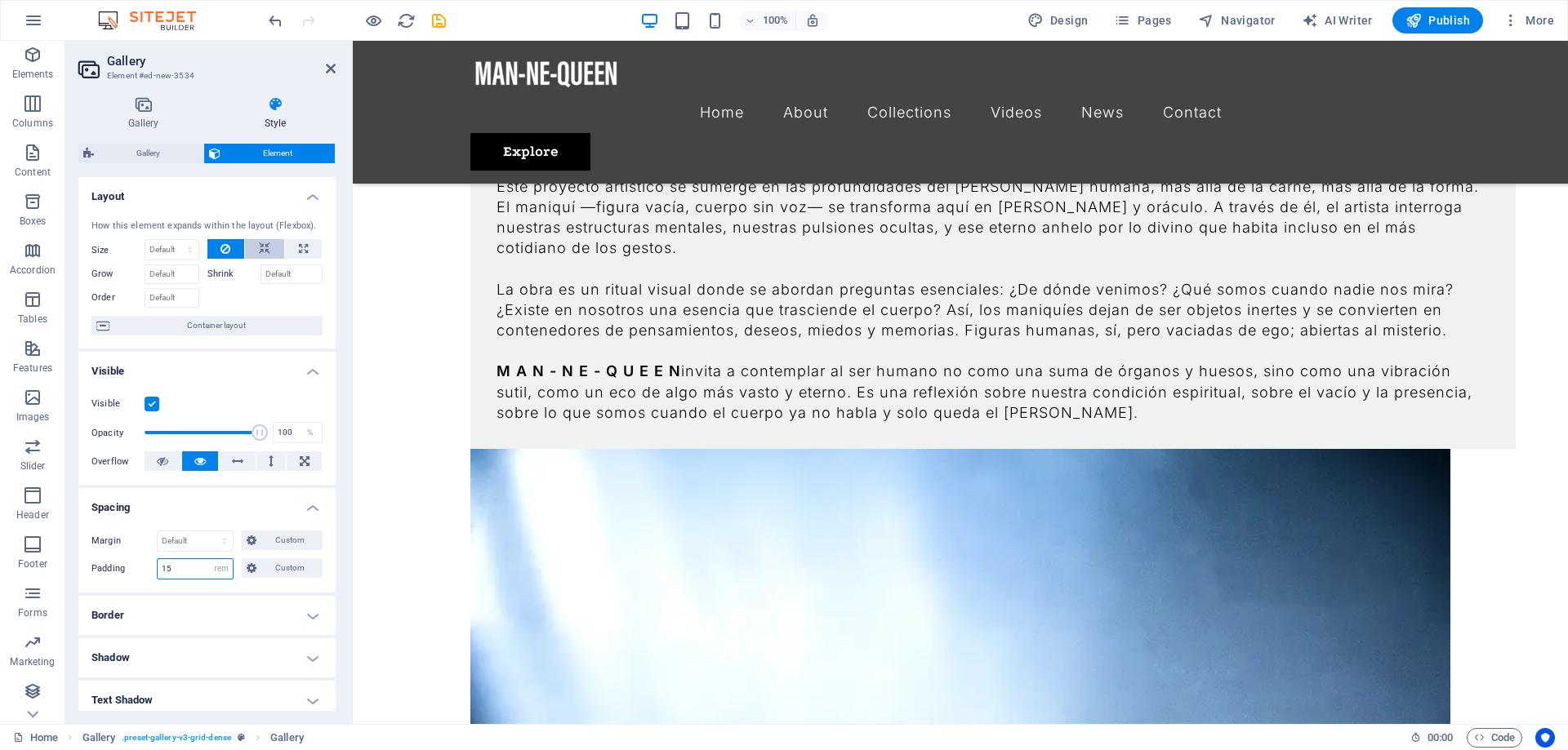
type input "15"
click at [269, 248] on icon at bounding box center [264, 249] width 12 height 20
click at [225, 247] on icon at bounding box center [225, 249] width 10 height 20
click at [302, 245] on icon at bounding box center [303, 249] width 9 height 20
type input "100"
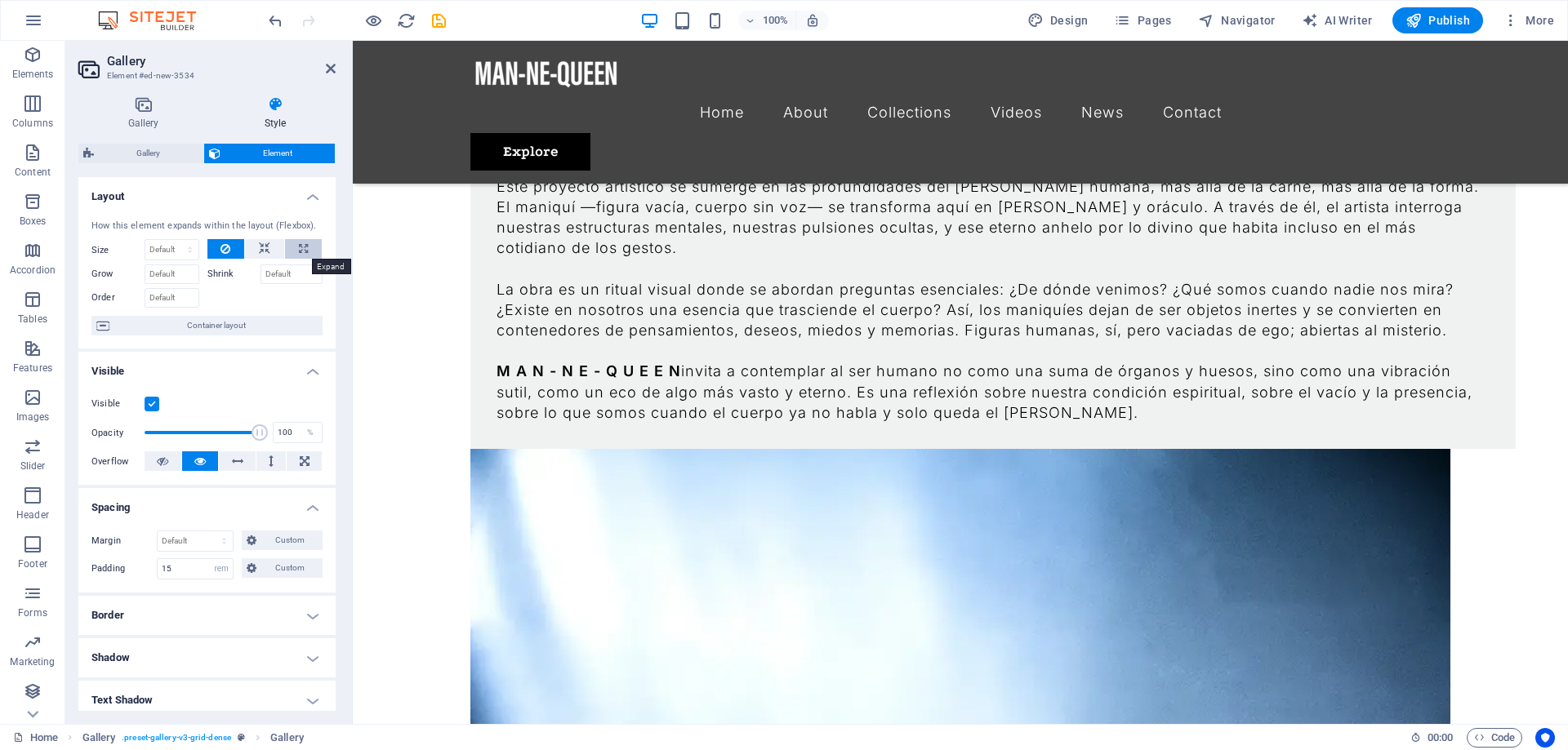
select select "%"
click at [224, 245] on icon at bounding box center [225, 249] width 10 height 20
select select "DISABLED_OPTION_VALUE"
click at [333, 68] on icon at bounding box center [330, 68] width 10 height 13
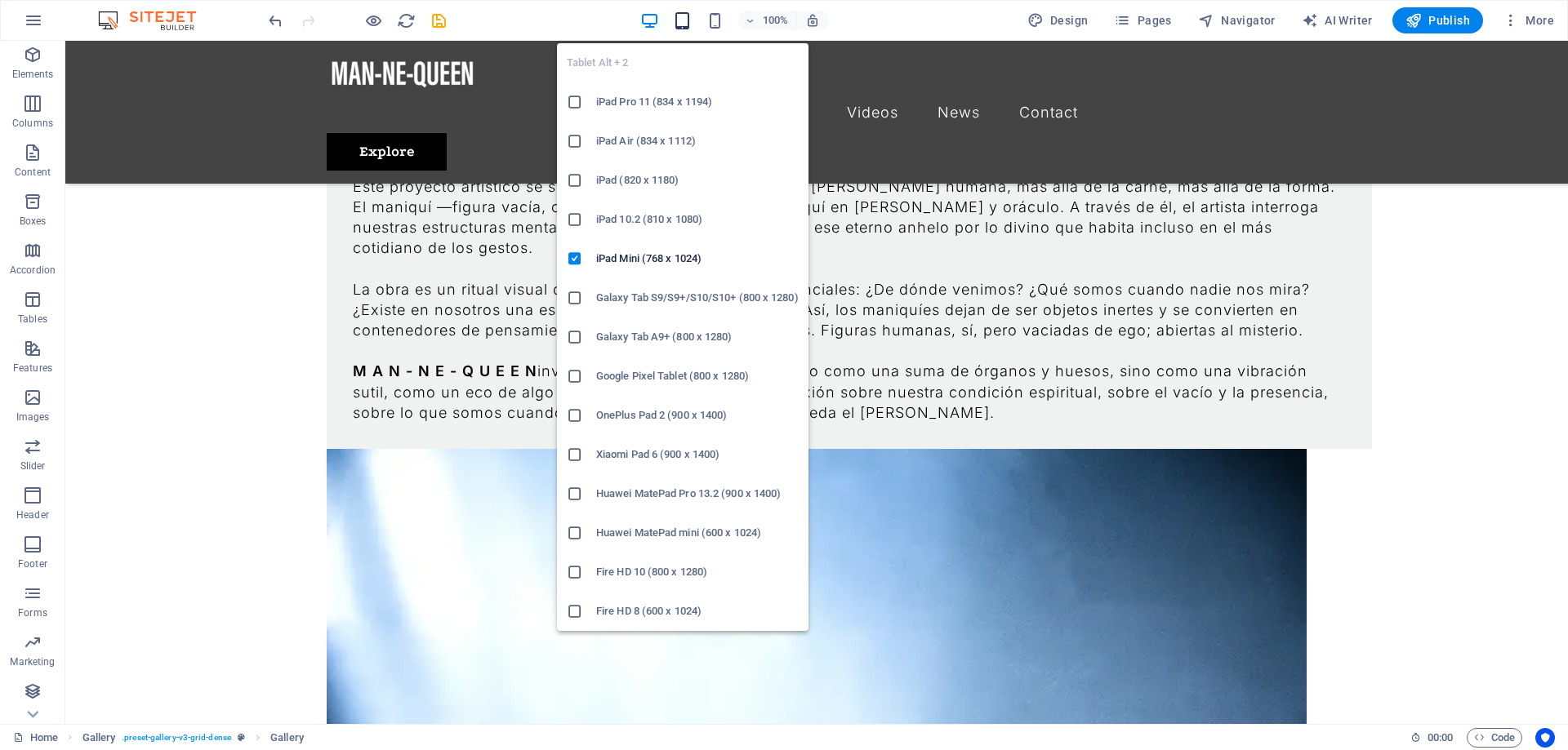
click at [680, 23] on icon "button" at bounding box center [681, 21] width 19 height 19
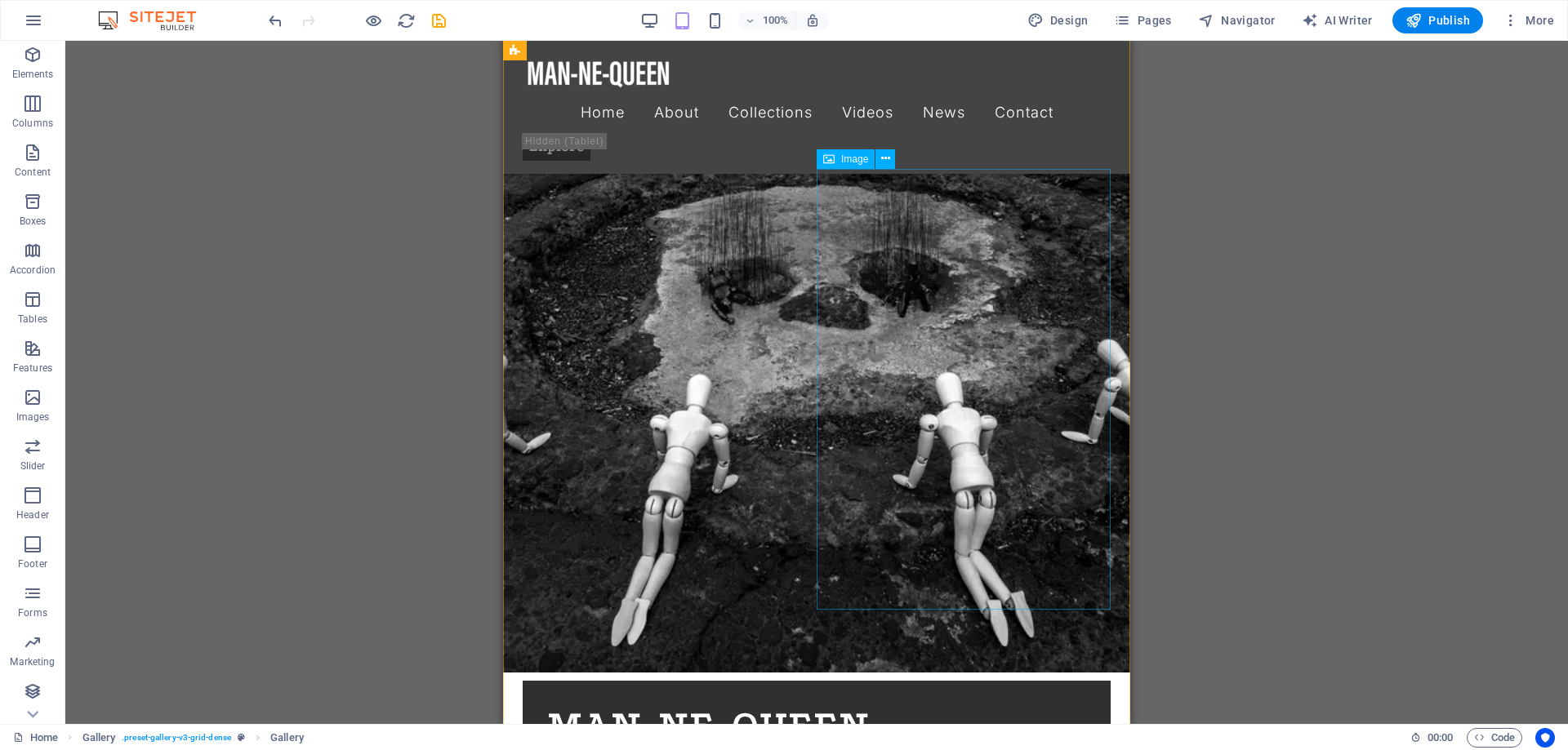
scroll to position [1522, 0]
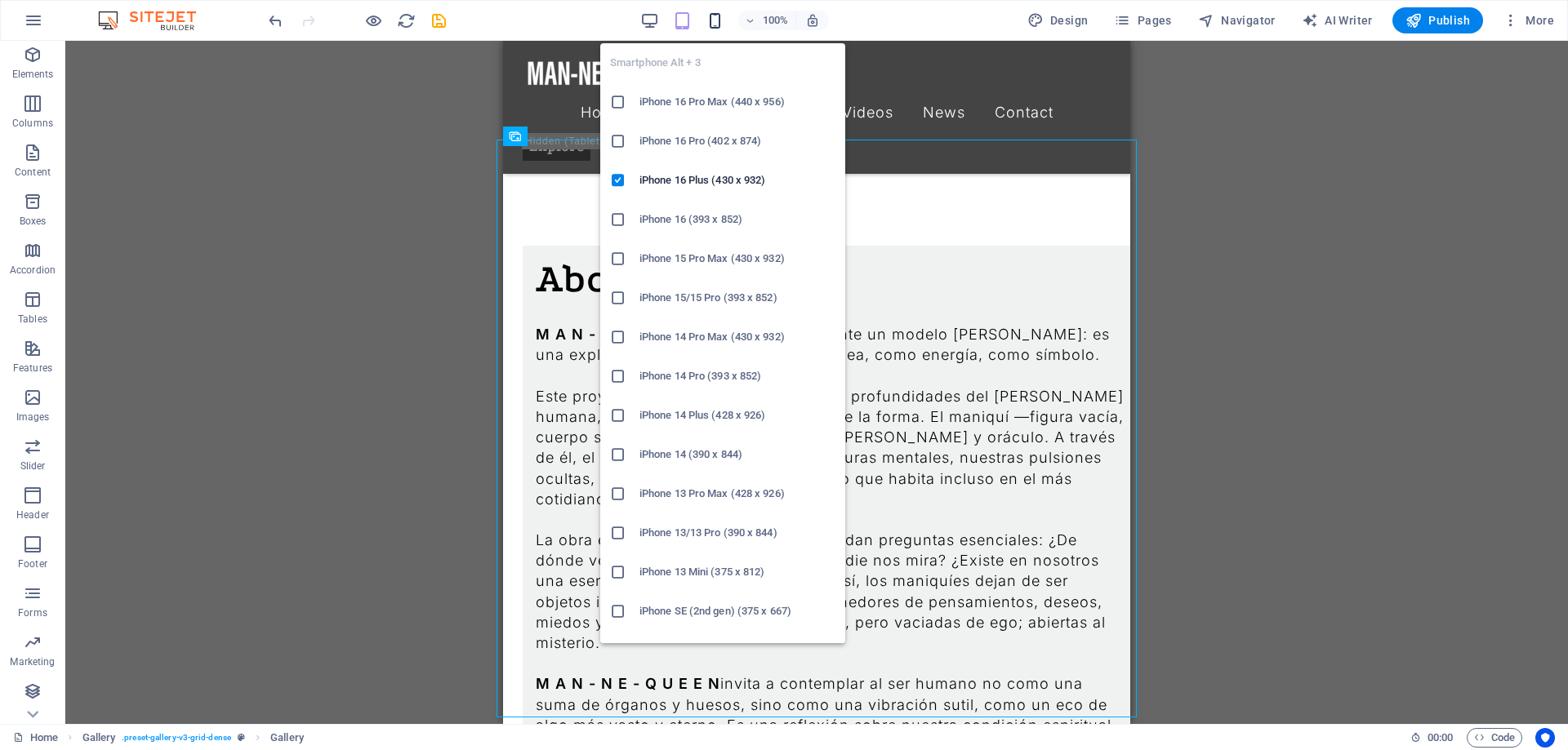
click at [713, 20] on icon "button" at bounding box center [715, 21] width 19 height 19
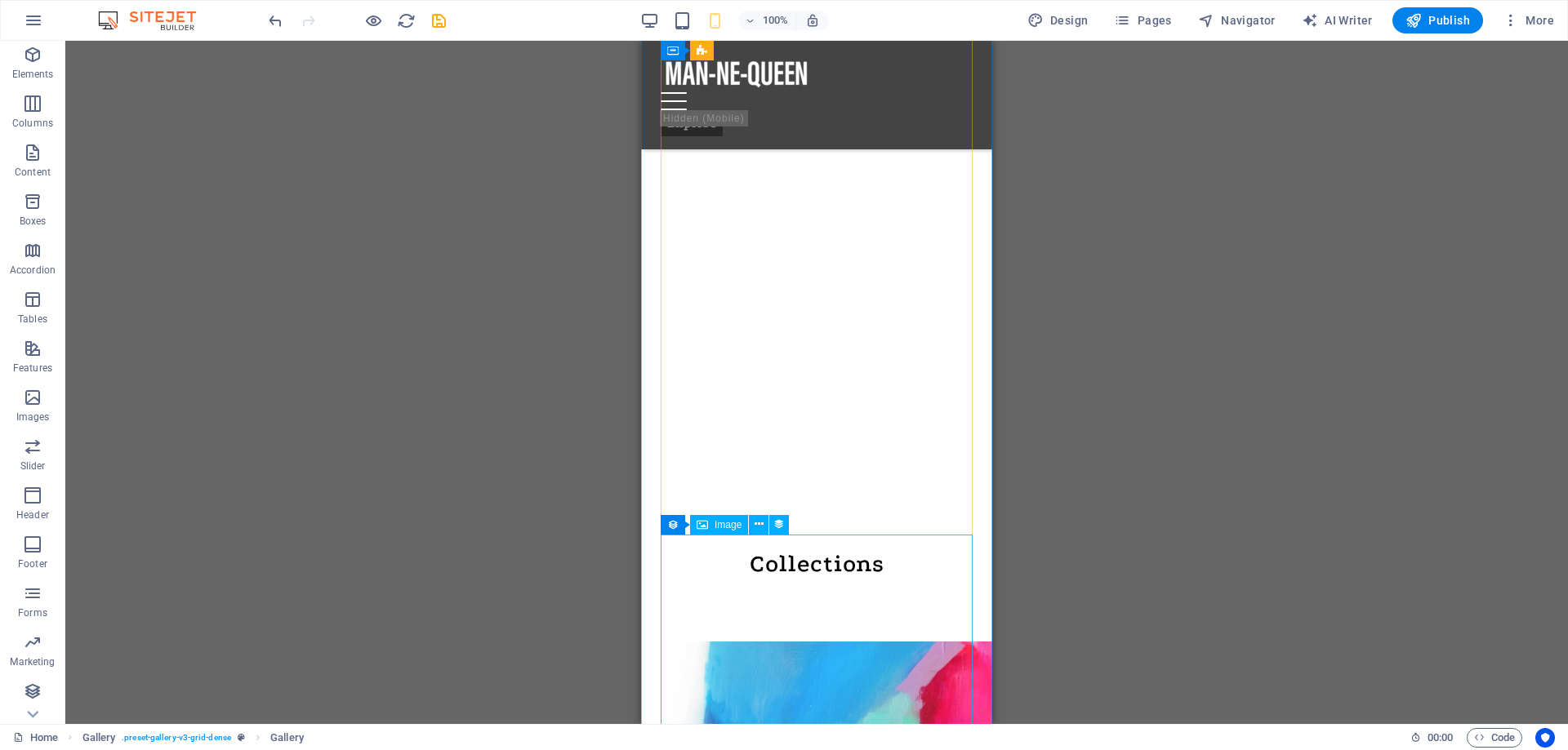
scroll to position [2354, 0]
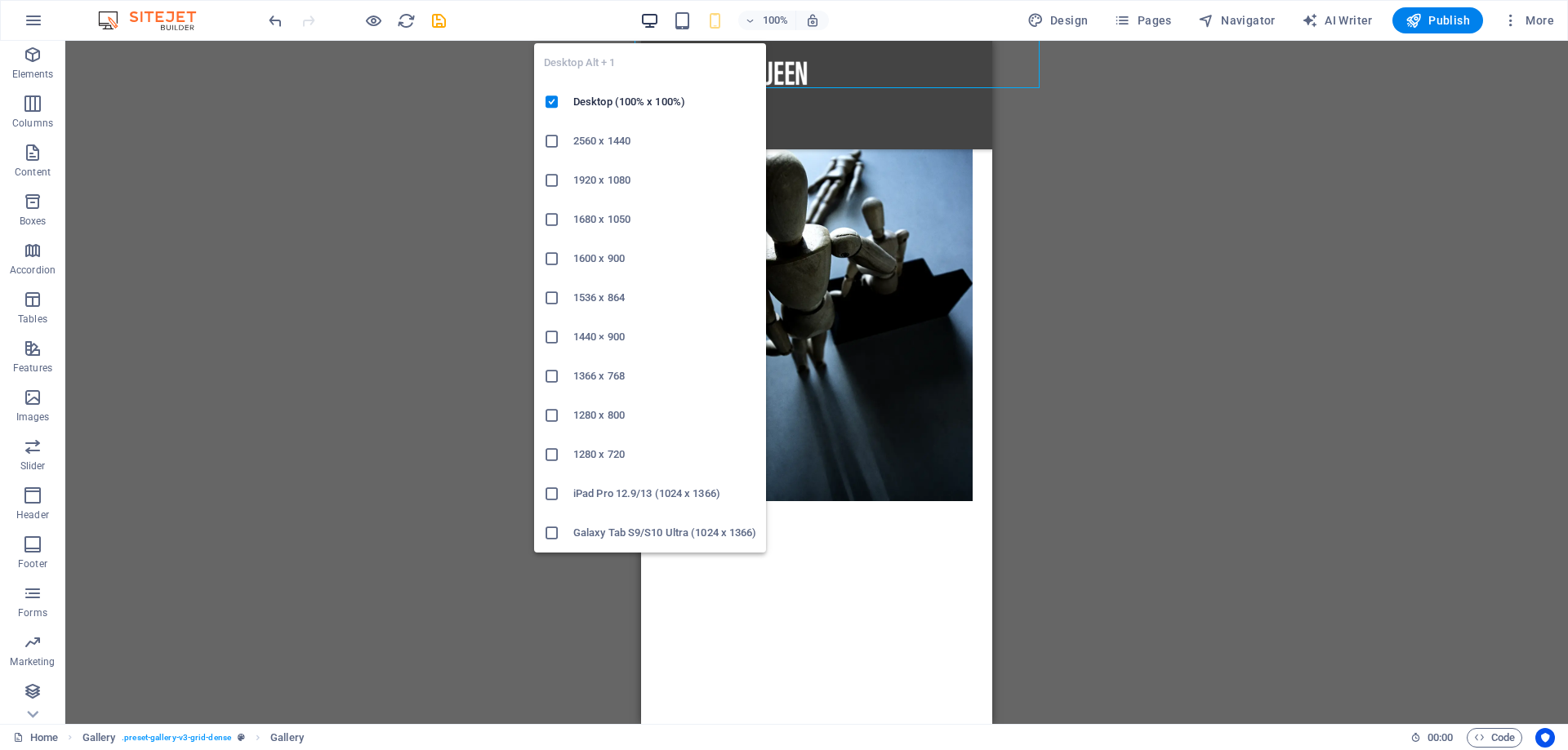
click at [648, 13] on icon "button" at bounding box center [649, 21] width 19 height 19
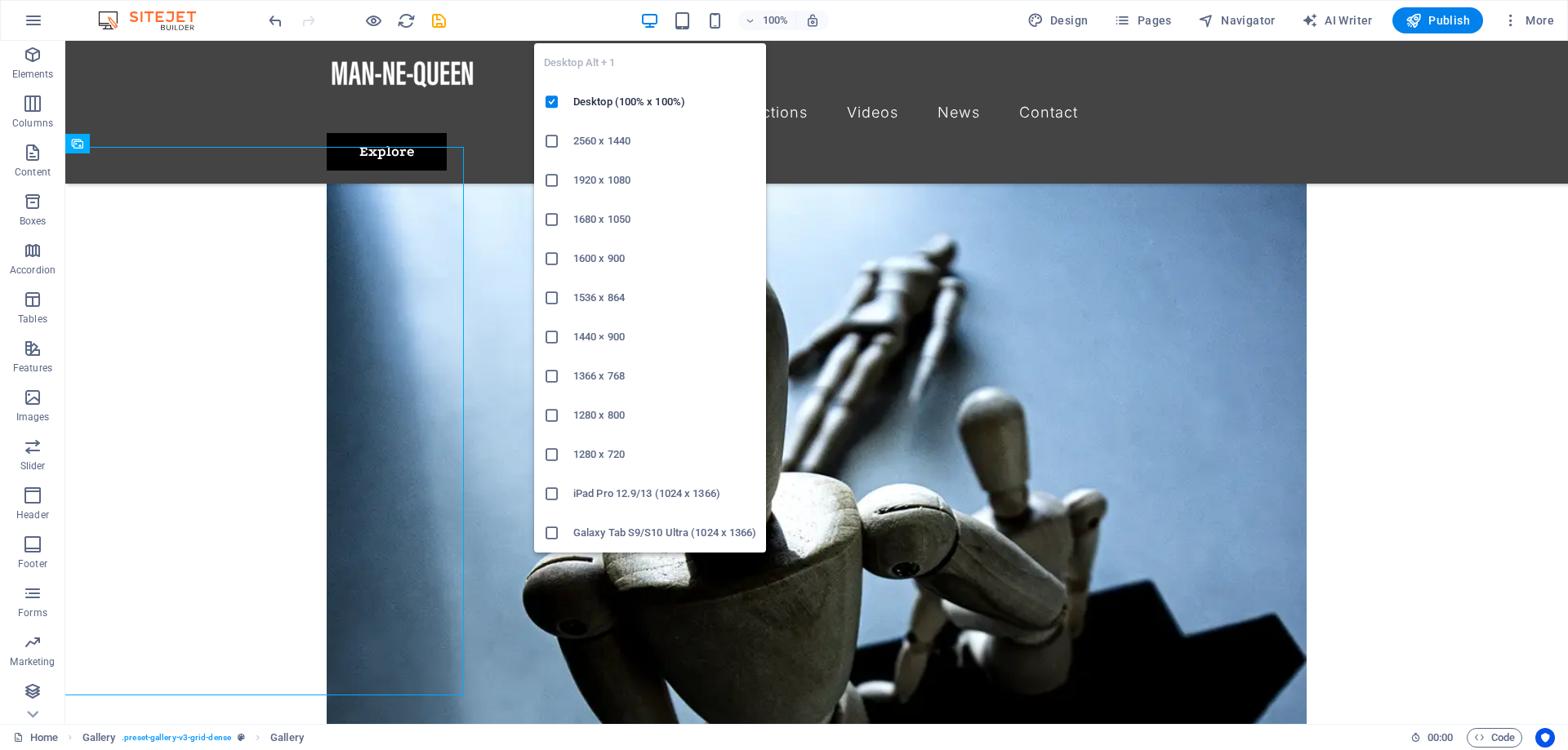
scroll to position [1746, 0]
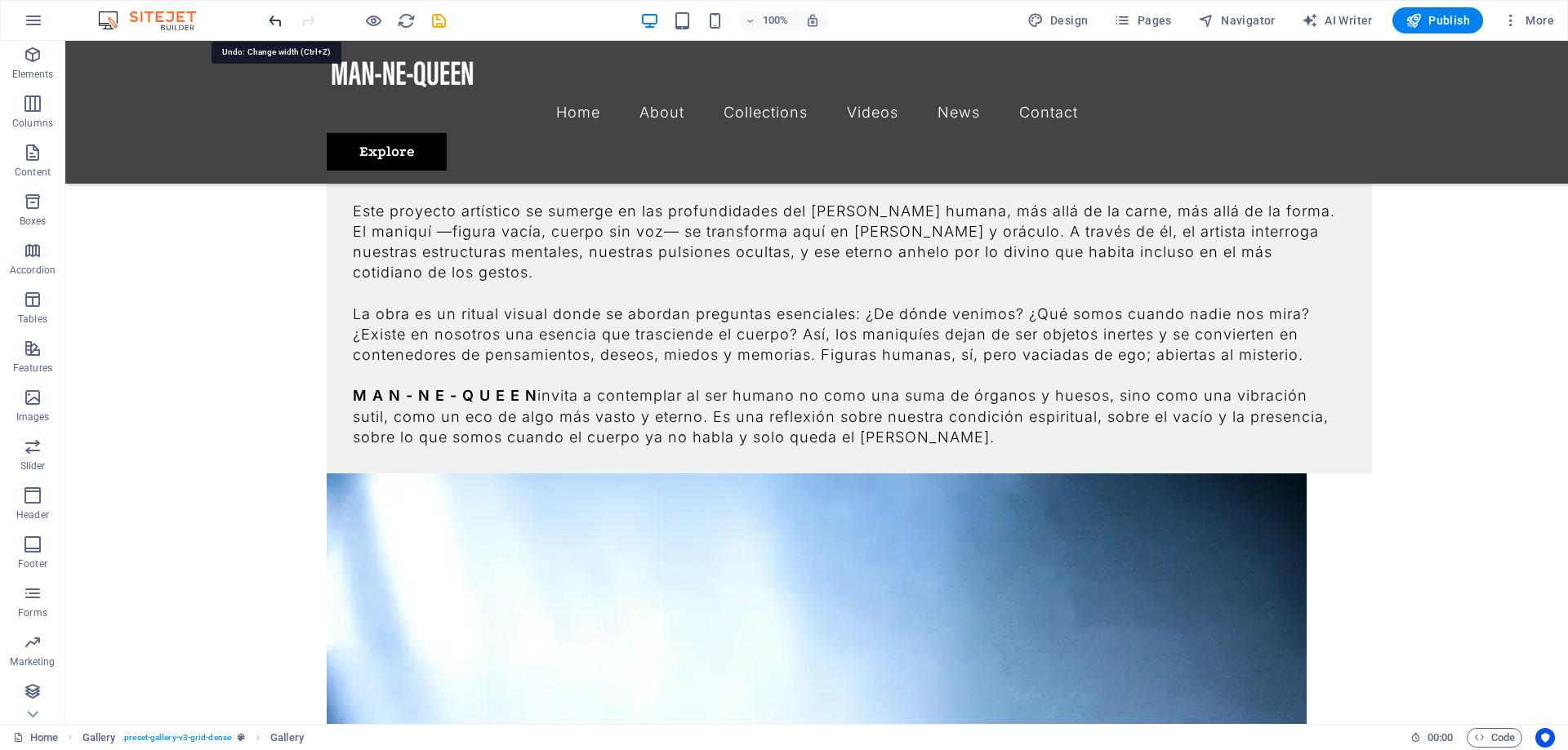
click at [276, 15] on icon "undo" at bounding box center [275, 21] width 19 height 19
click at [273, 21] on icon "undo" at bounding box center [275, 21] width 19 height 19
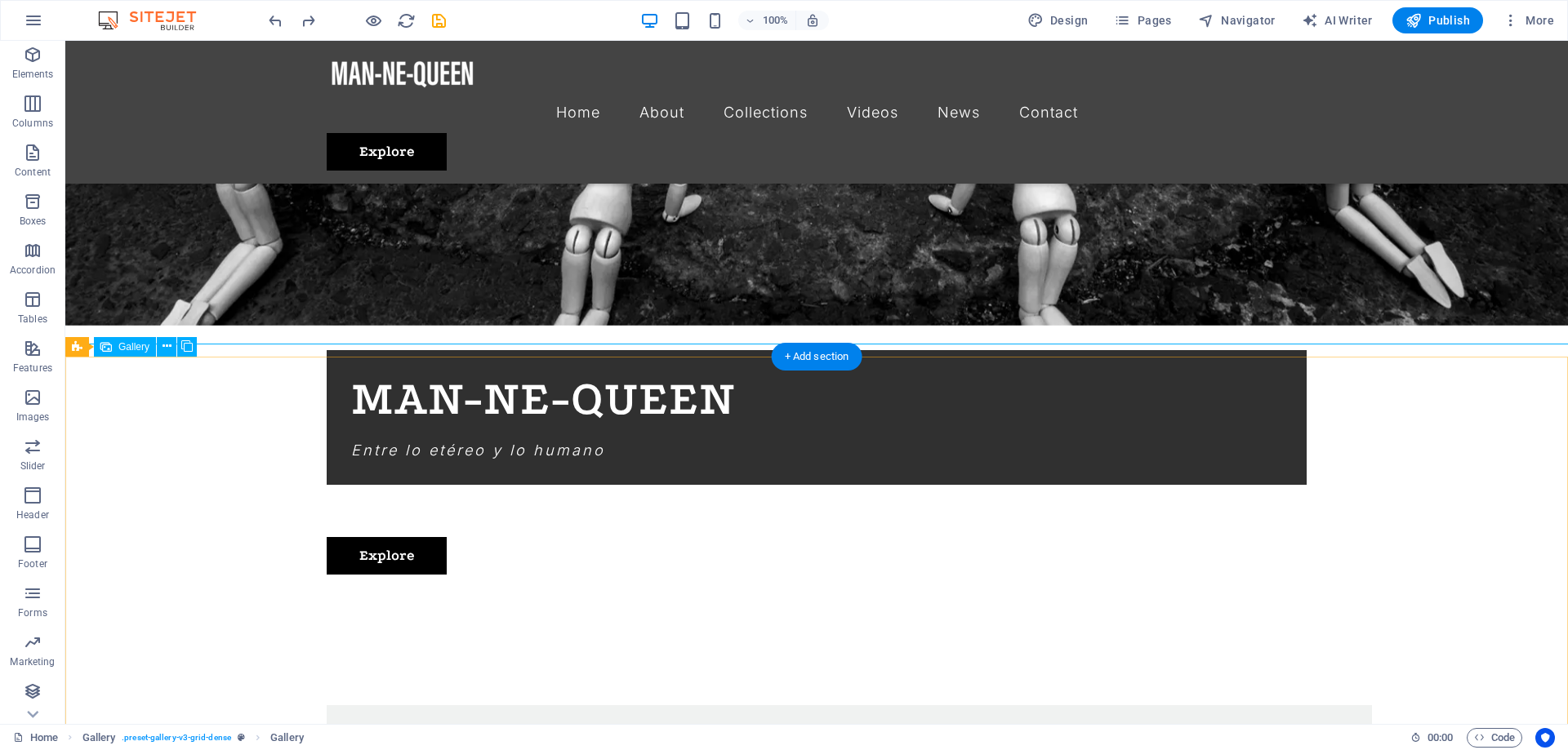
scroll to position [997, 0]
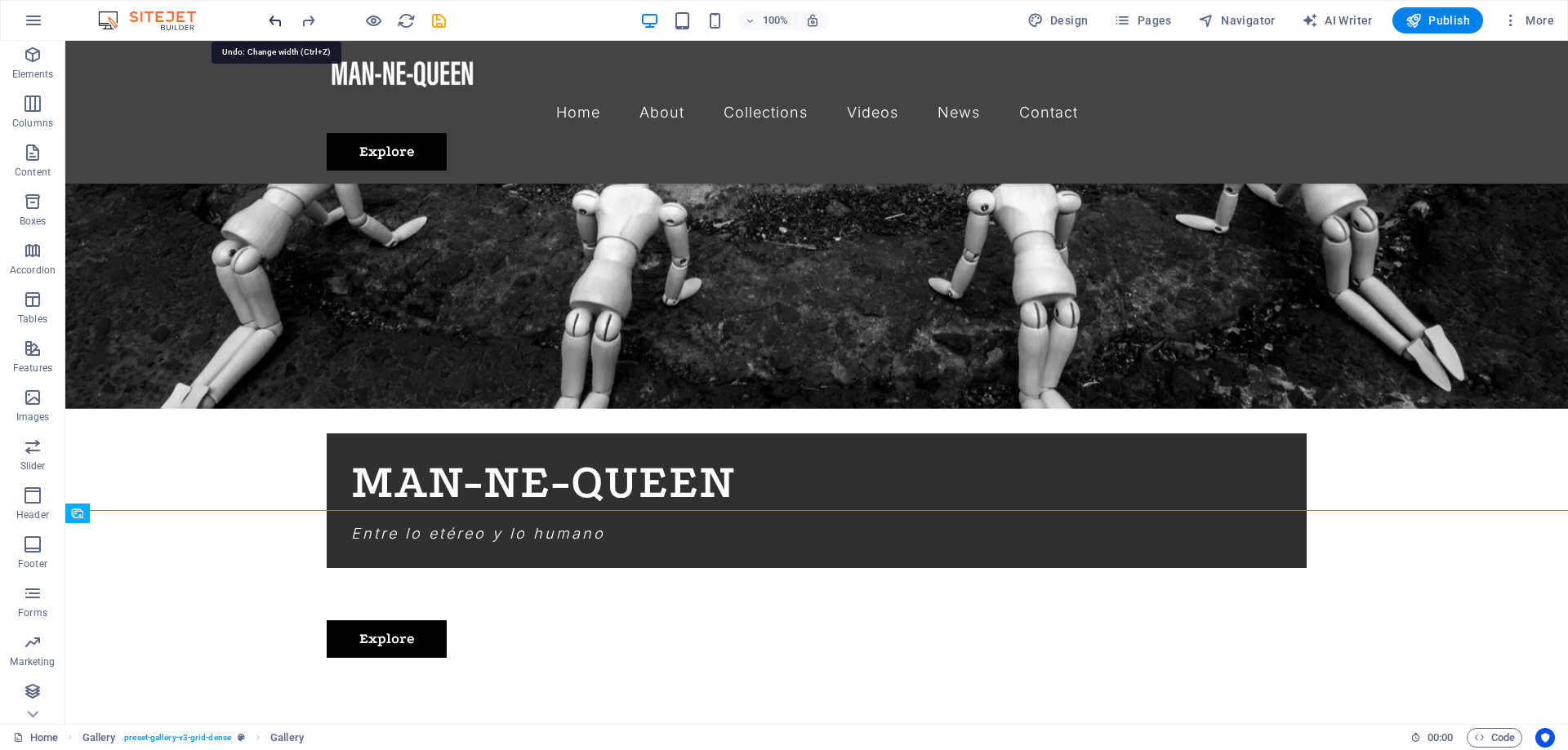
click at [277, 21] on icon "undo" at bounding box center [275, 21] width 19 height 19
click at [673, 28] on div "100%" at bounding box center [734, 20] width 188 height 26
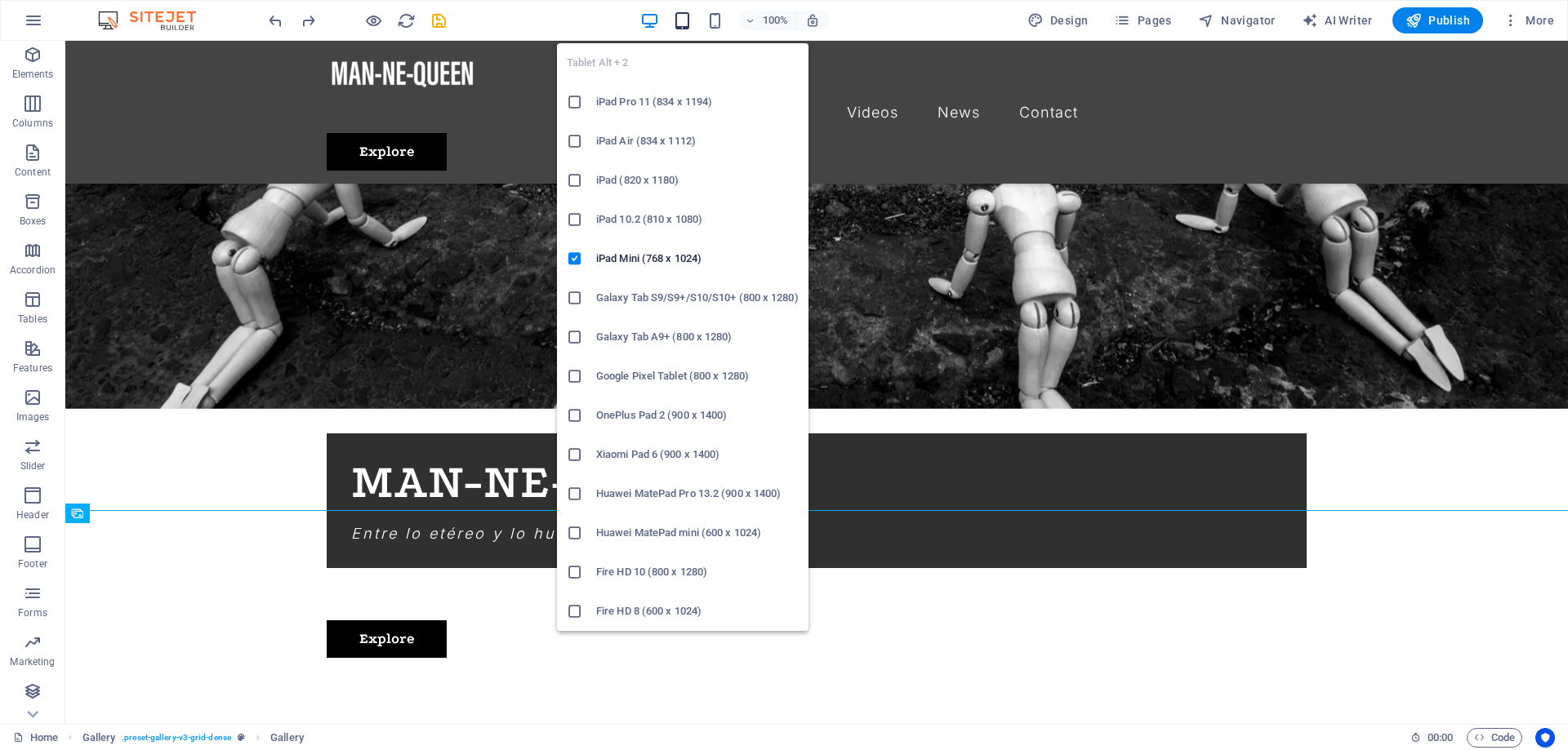
click at [686, 23] on icon "button" at bounding box center [681, 21] width 19 height 19
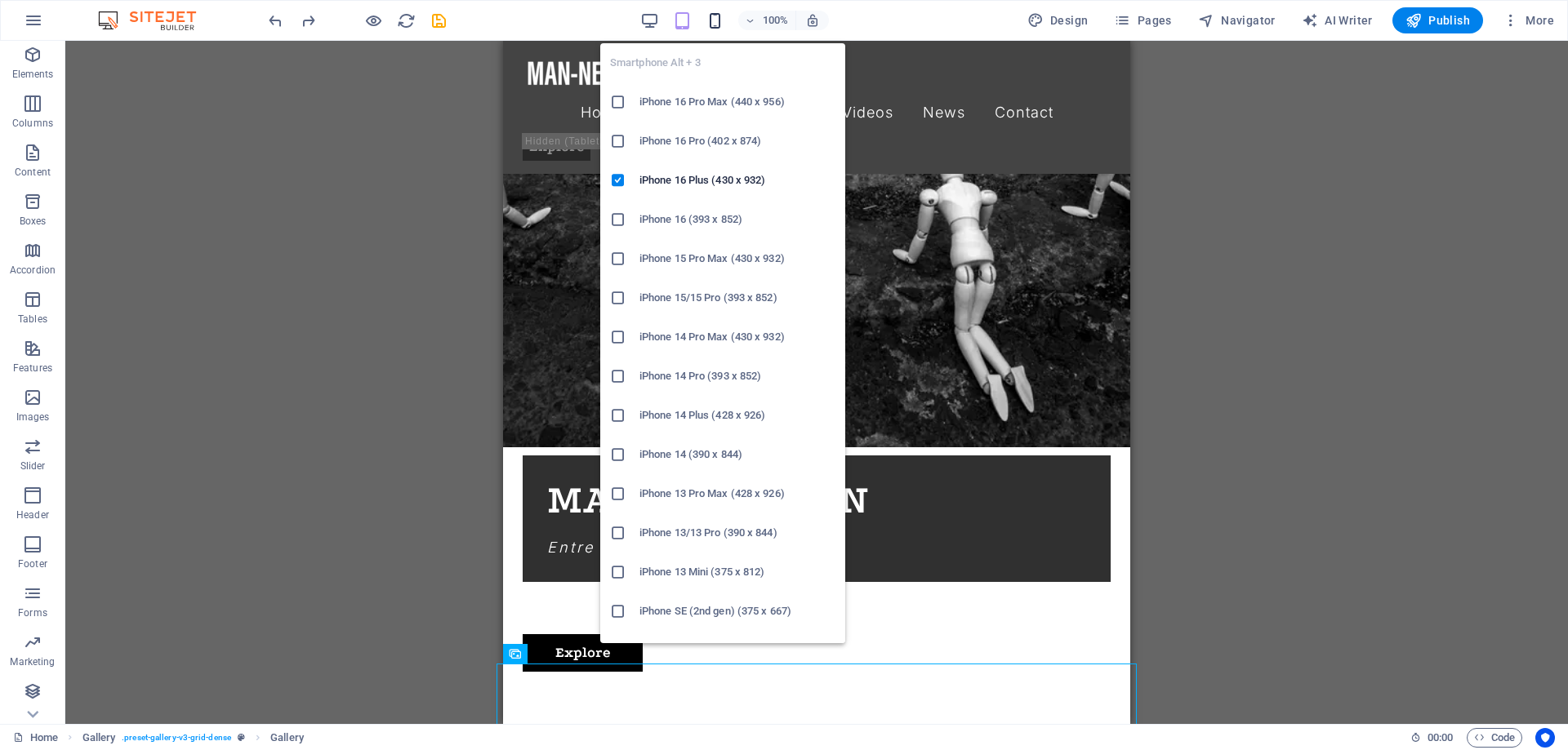
click at [718, 20] on icon "button" at bounding box center [715, 21] width 19 height 19
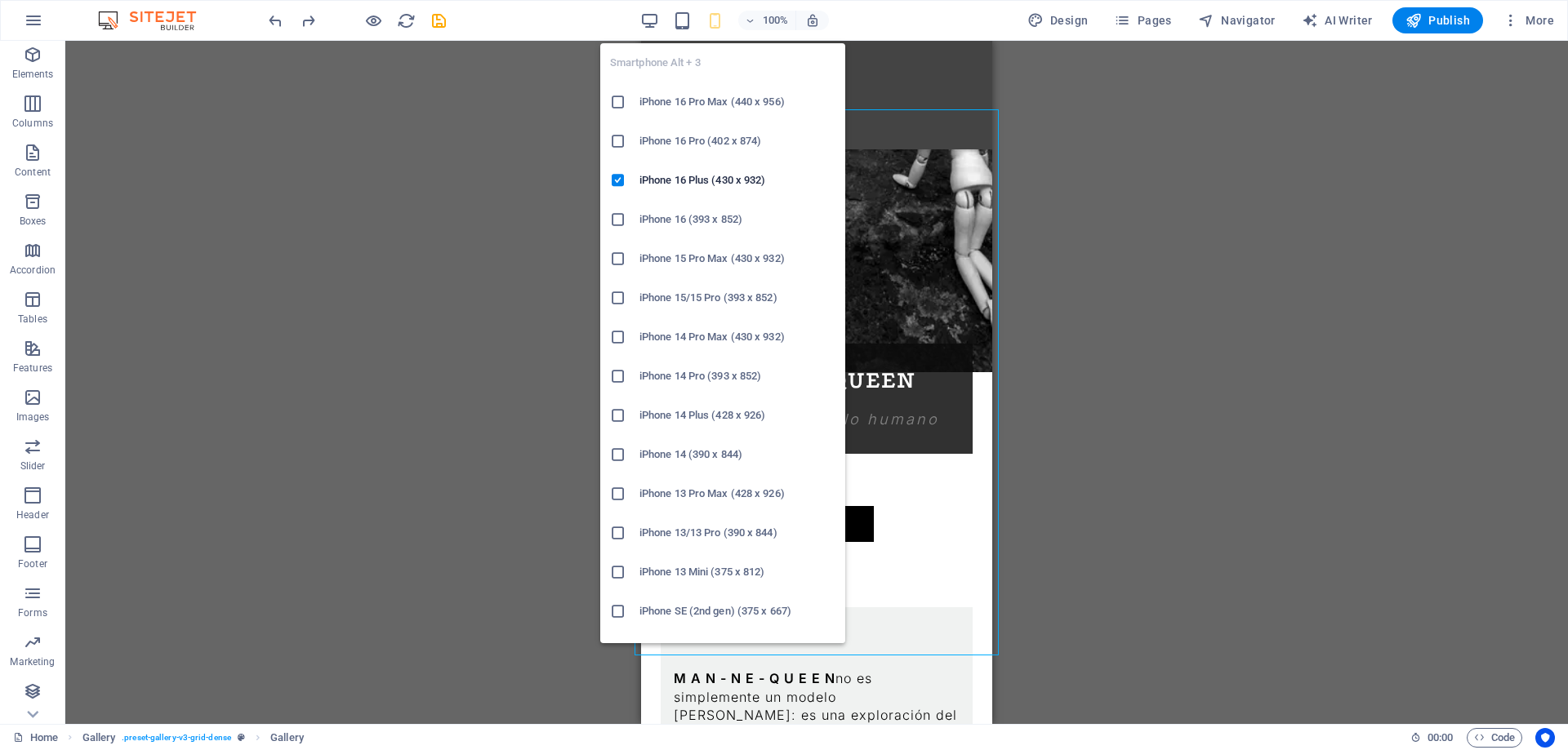
scroll to position [1784, 0]
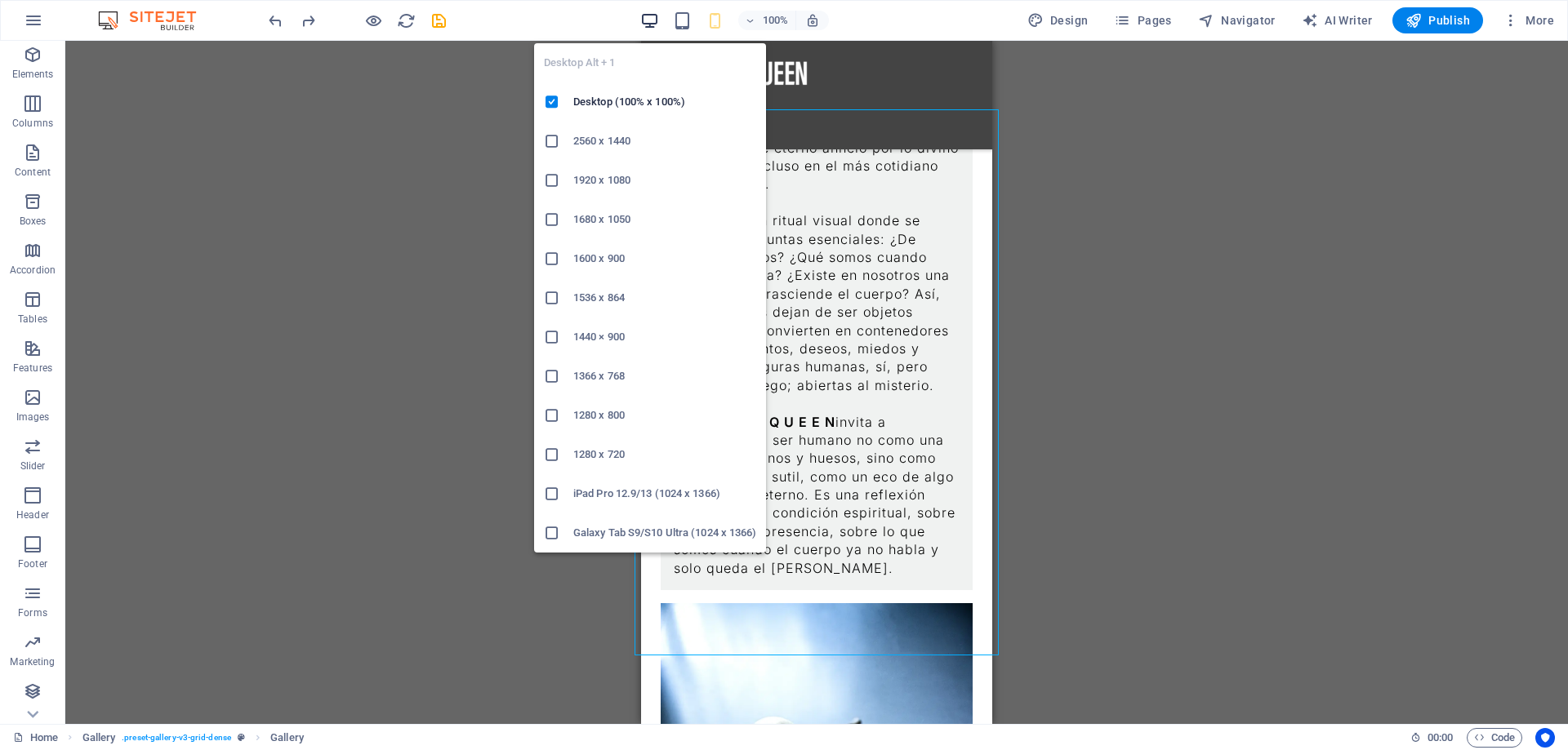
click at [657, 26] on icon "button" at bounding box center [649, 21] width 19 height 19
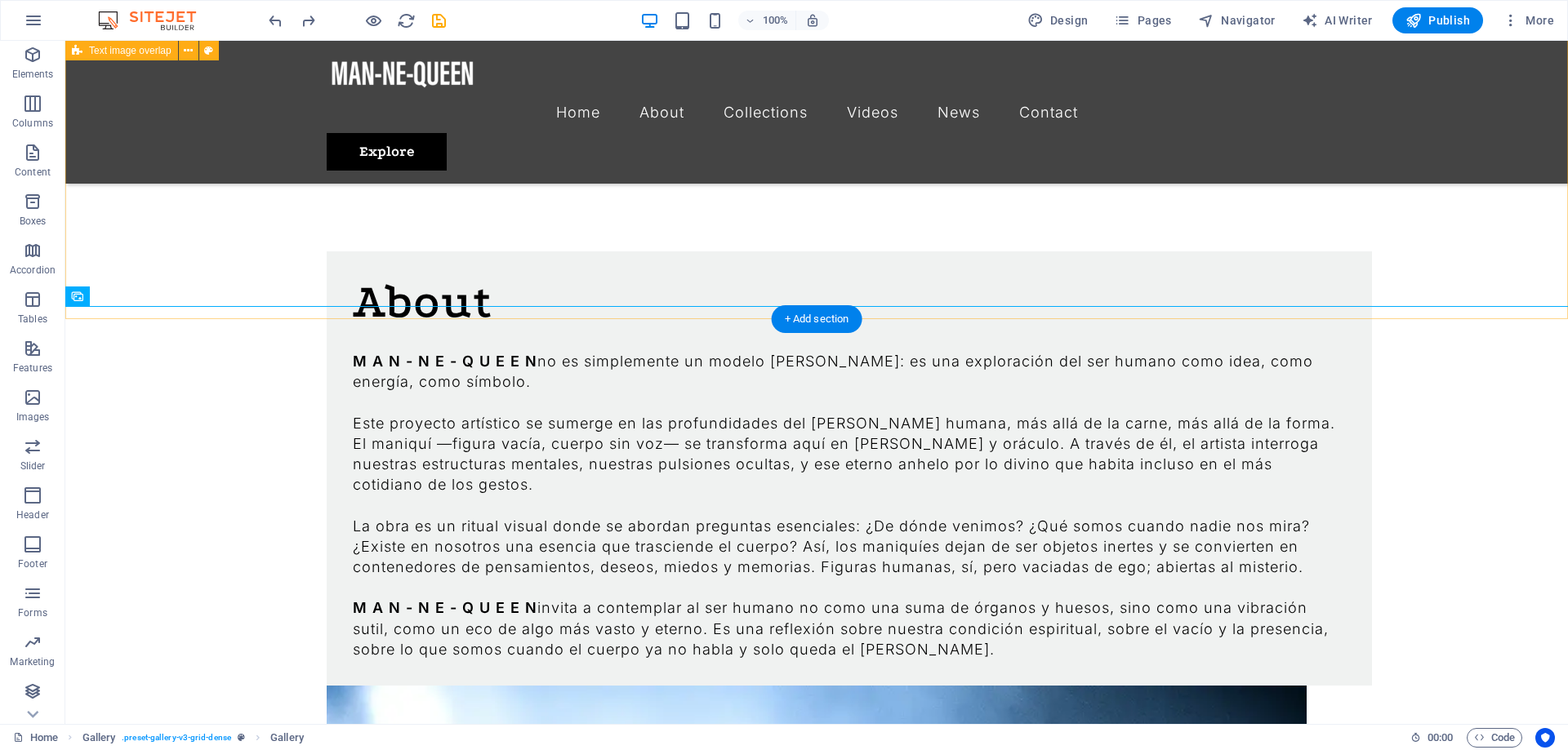
scroll to position [1202, 0]
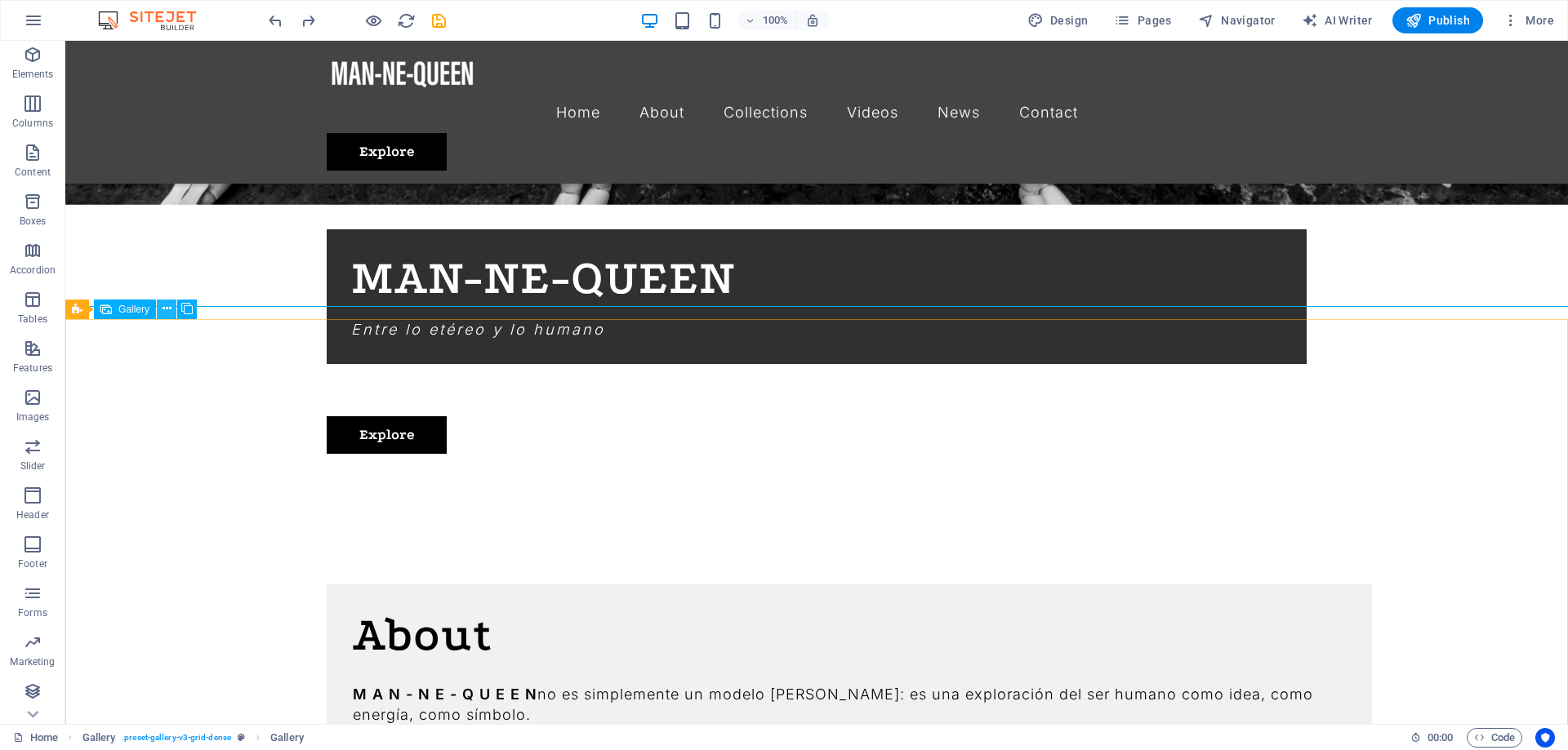
click at [165, 309] on icon at bounding box center [167, 308] width 9 height 17
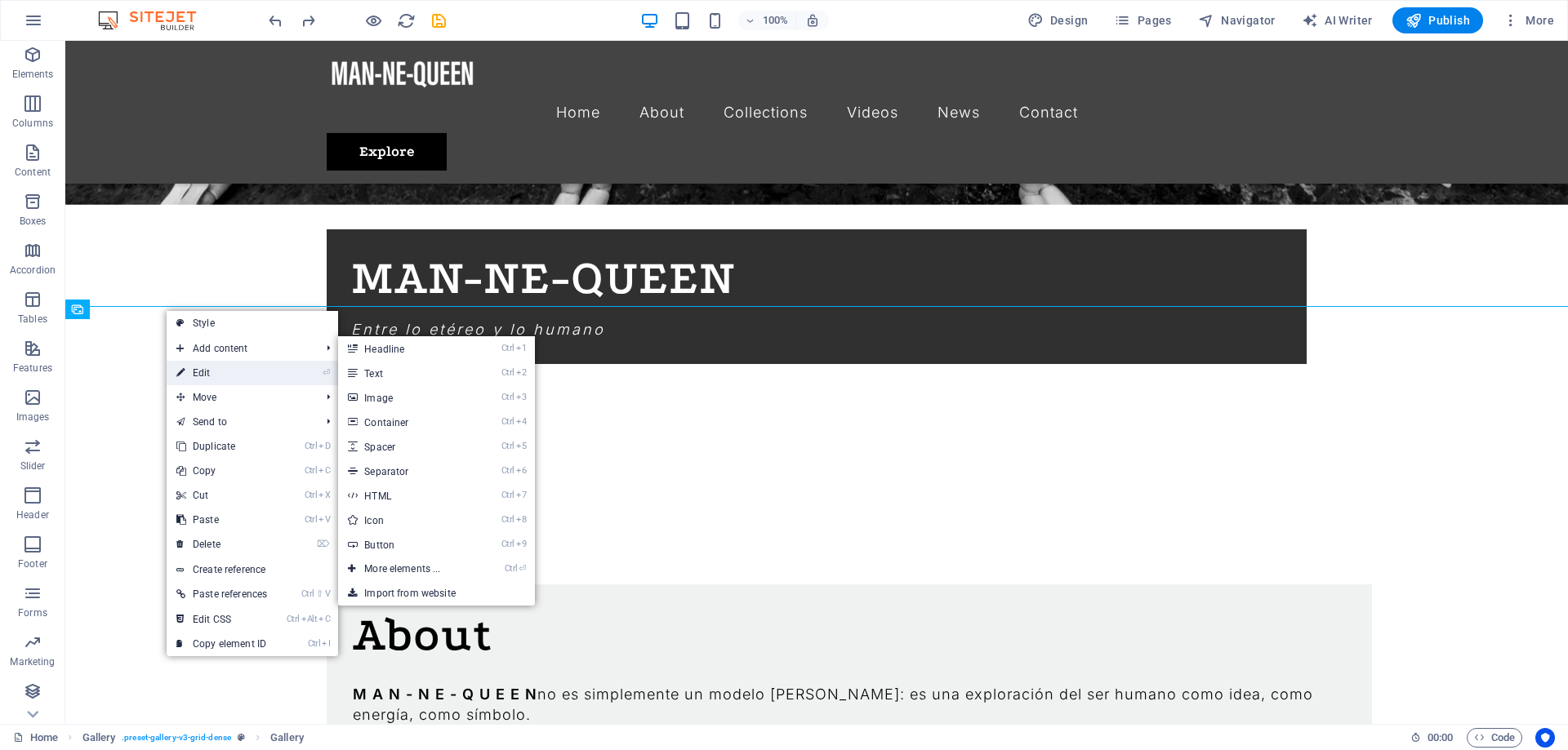
click at [227, 370] on link "⏎ Edit" at bounding box center [221, 373] width 110 height 24
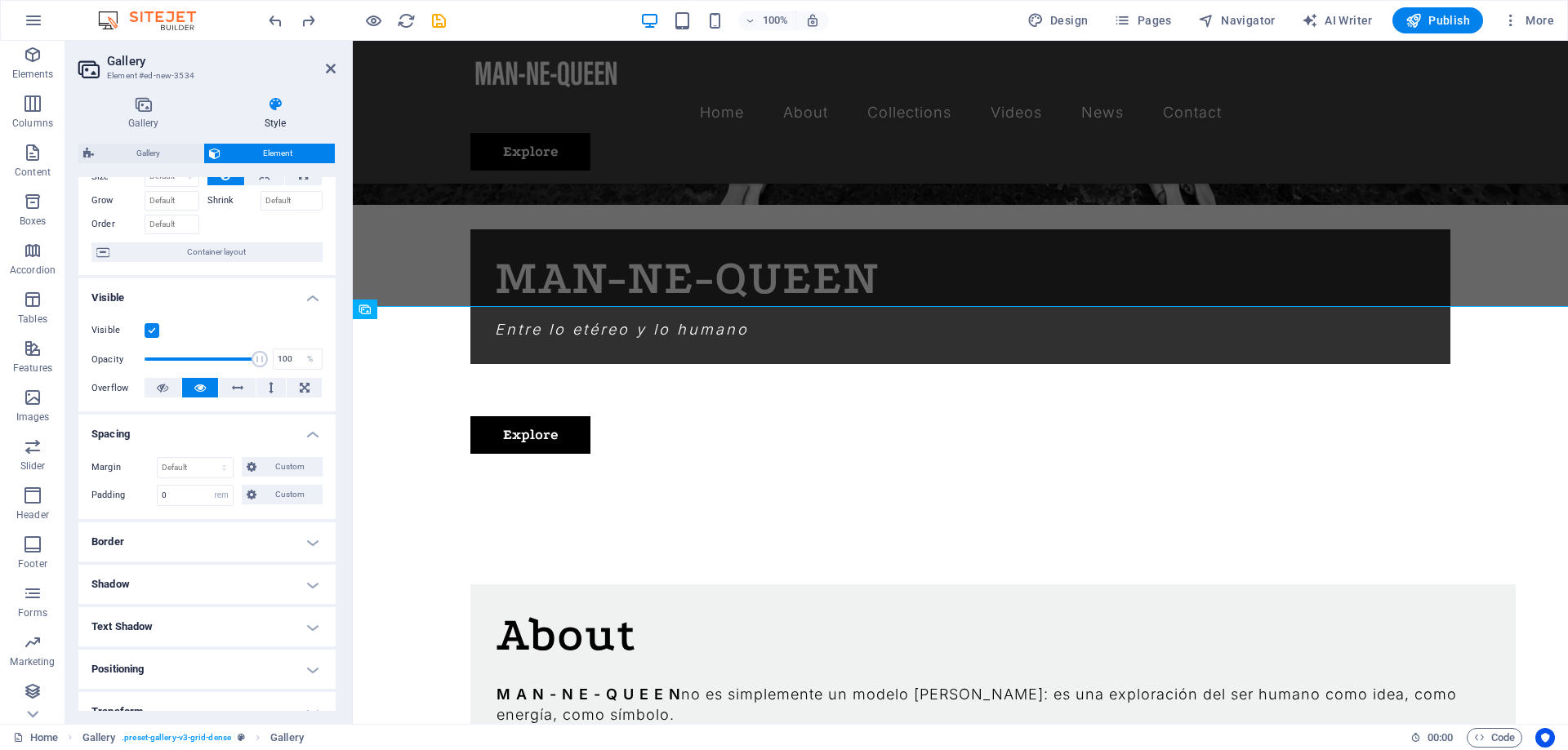
scroll to position [147, 0]
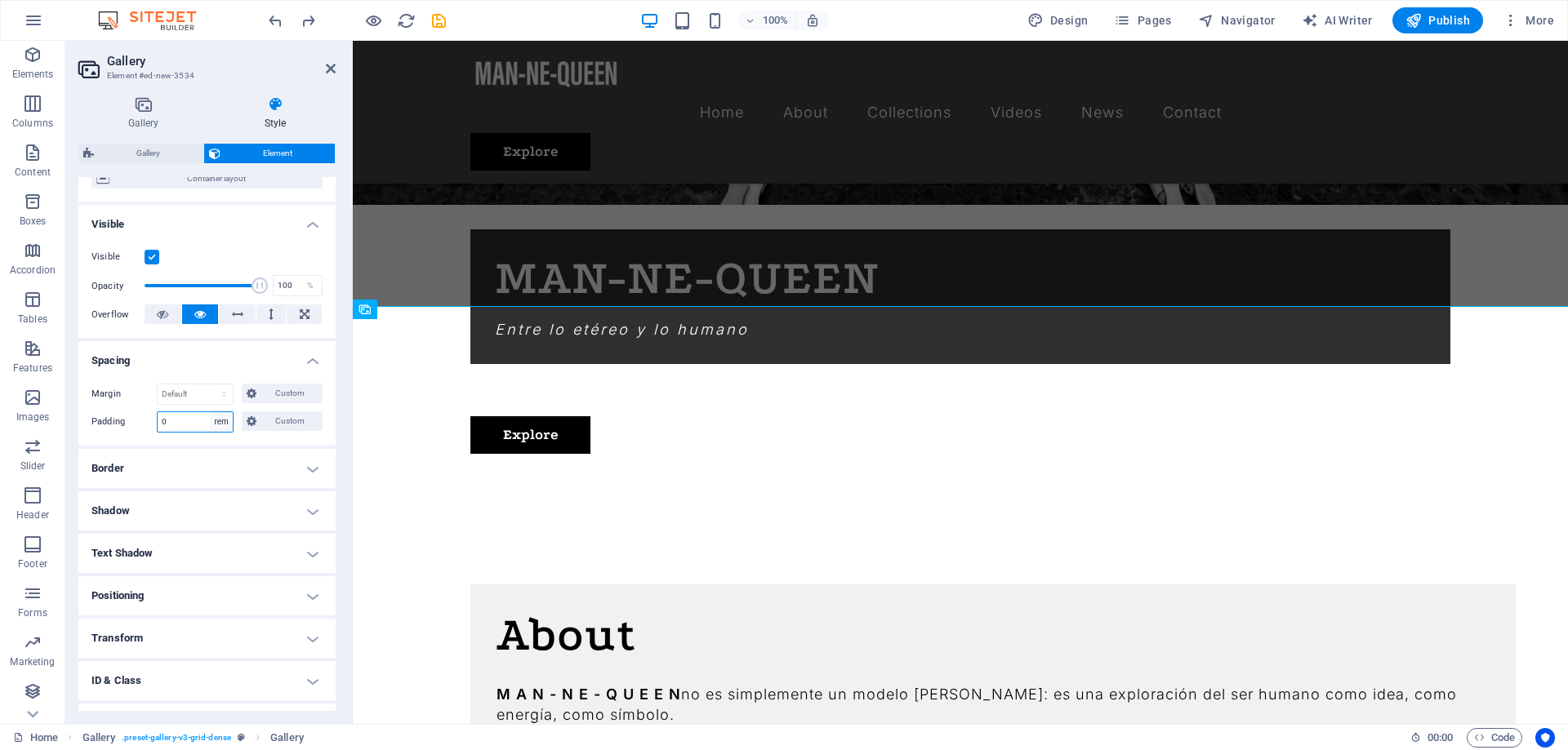
click at [210, 412] on select "Default px rem % vh vw Custom" at bounding box center [221, 422] width 23 height 20
select select "default"
click option "Default" at bounding box center [0, 0] width 0 height 0
select select "DISABLED_OPTION_VALUE"
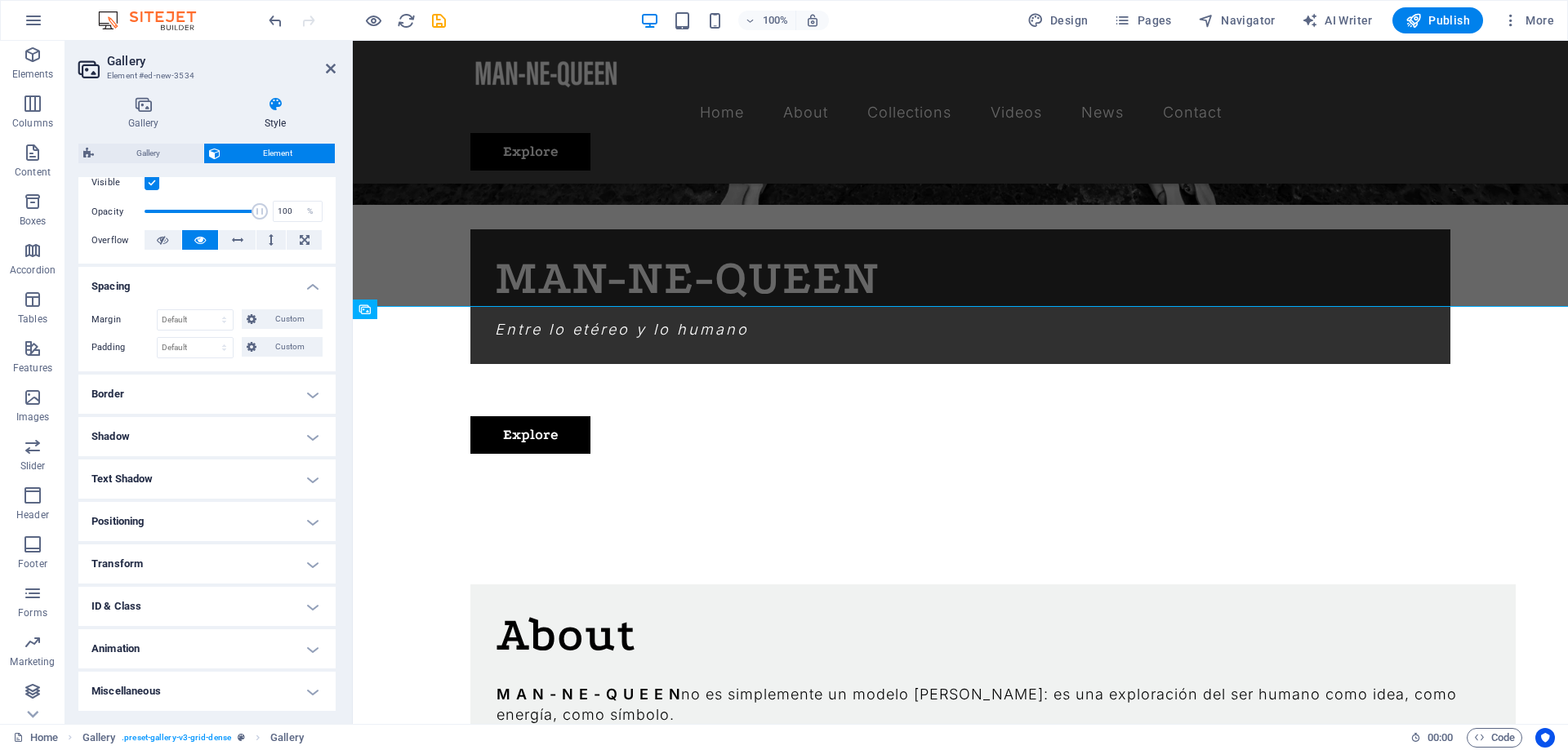
click at [207, 520] on h4 "Positioning" at bounding box center [206, 522] width 257 height 39
click at [207, 519] on h4 "Positioning" at bounding box center [206, 516] width 257 height 30
click at [311, 644] on h4 "Animation" at bounding box center [206, 649] width 257 height 39
click at [311, 644] on h4 "Animation" at bounding box center [206, 643] width 257 height 30
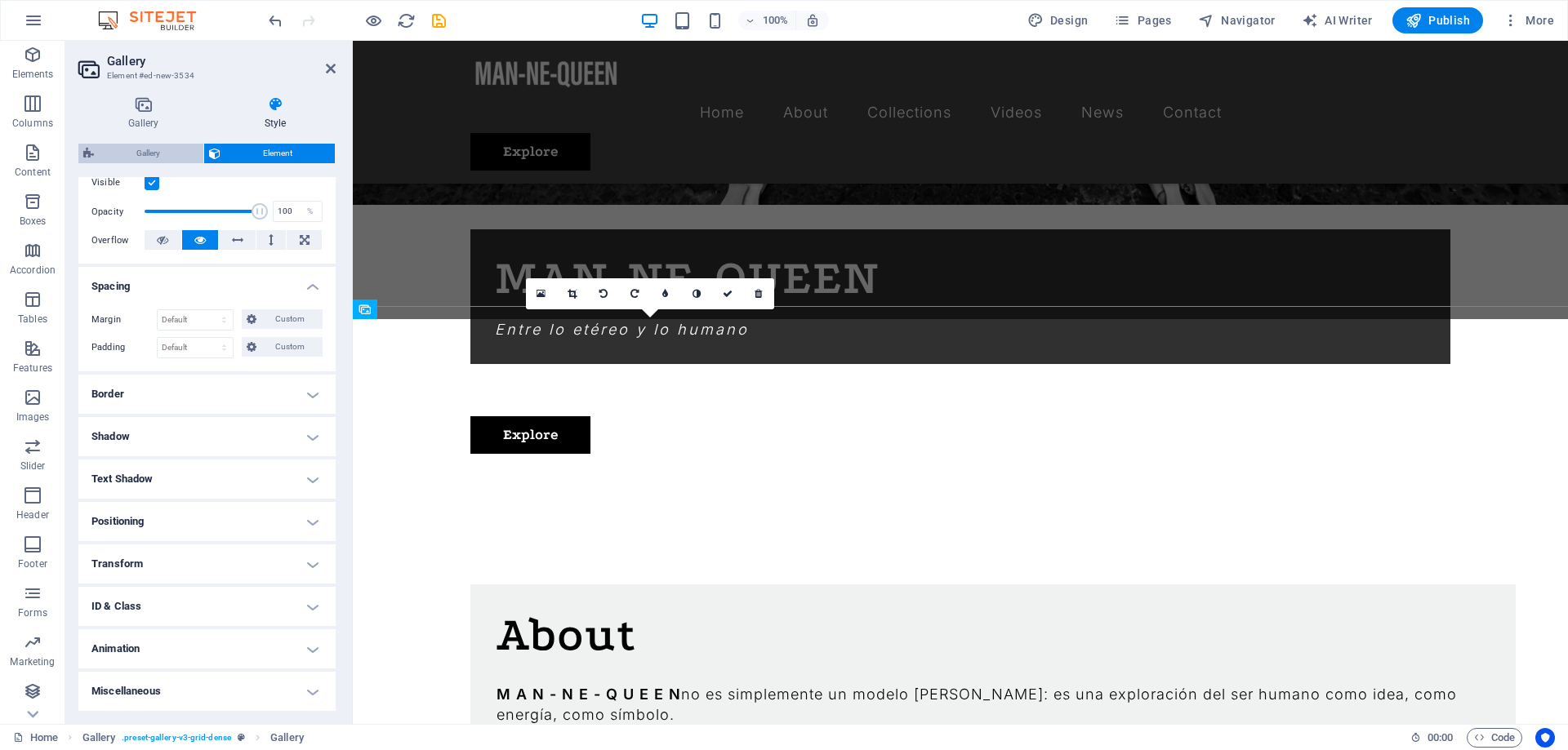
click at [160, 148] on span "Gallery" at bounding box center [148, 153] width 100 height 20
select select "rem"
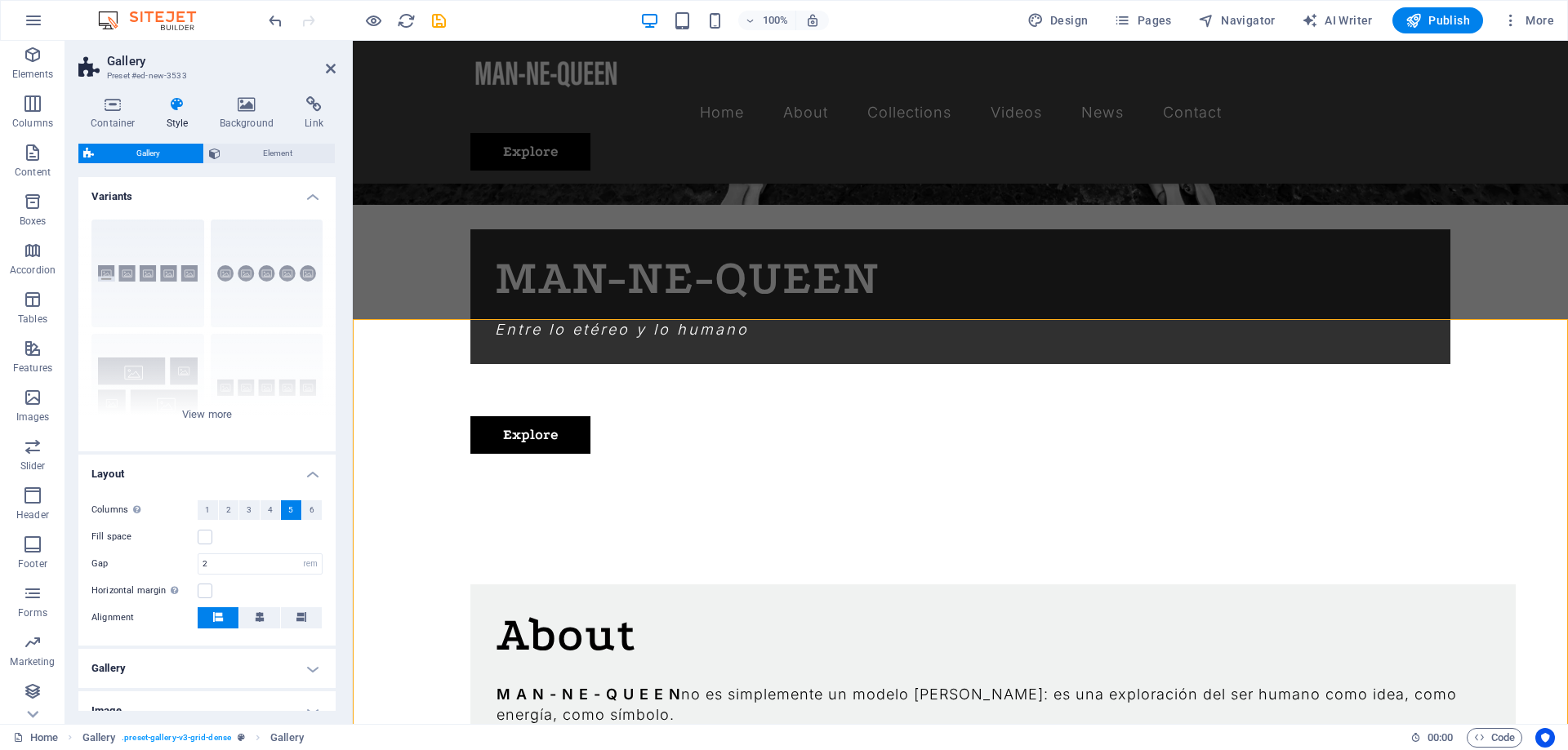
scroll to position [84, 0]
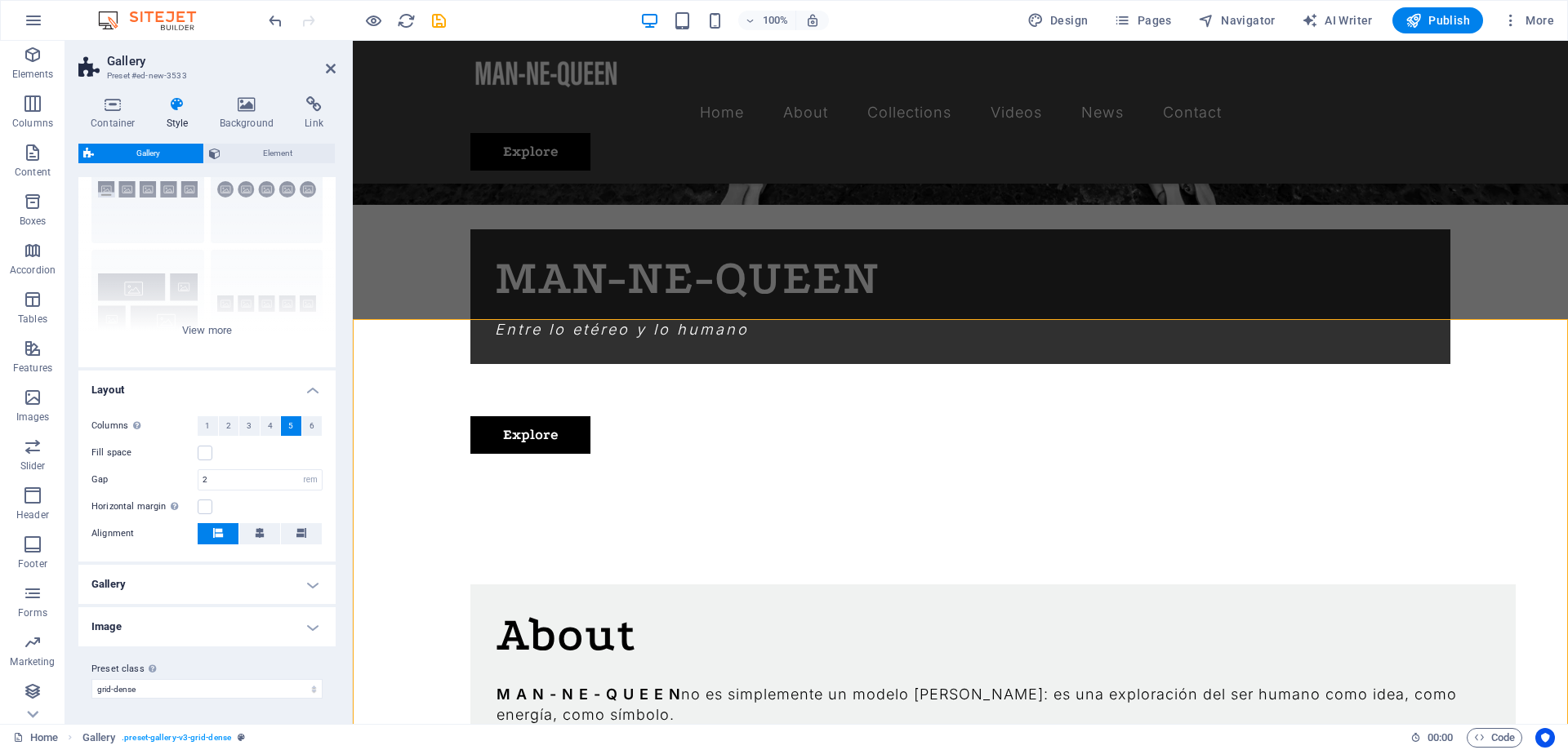
click at [173, 583] on h4 "Gallery" at bounding box center [206, 584] width 257 height 39
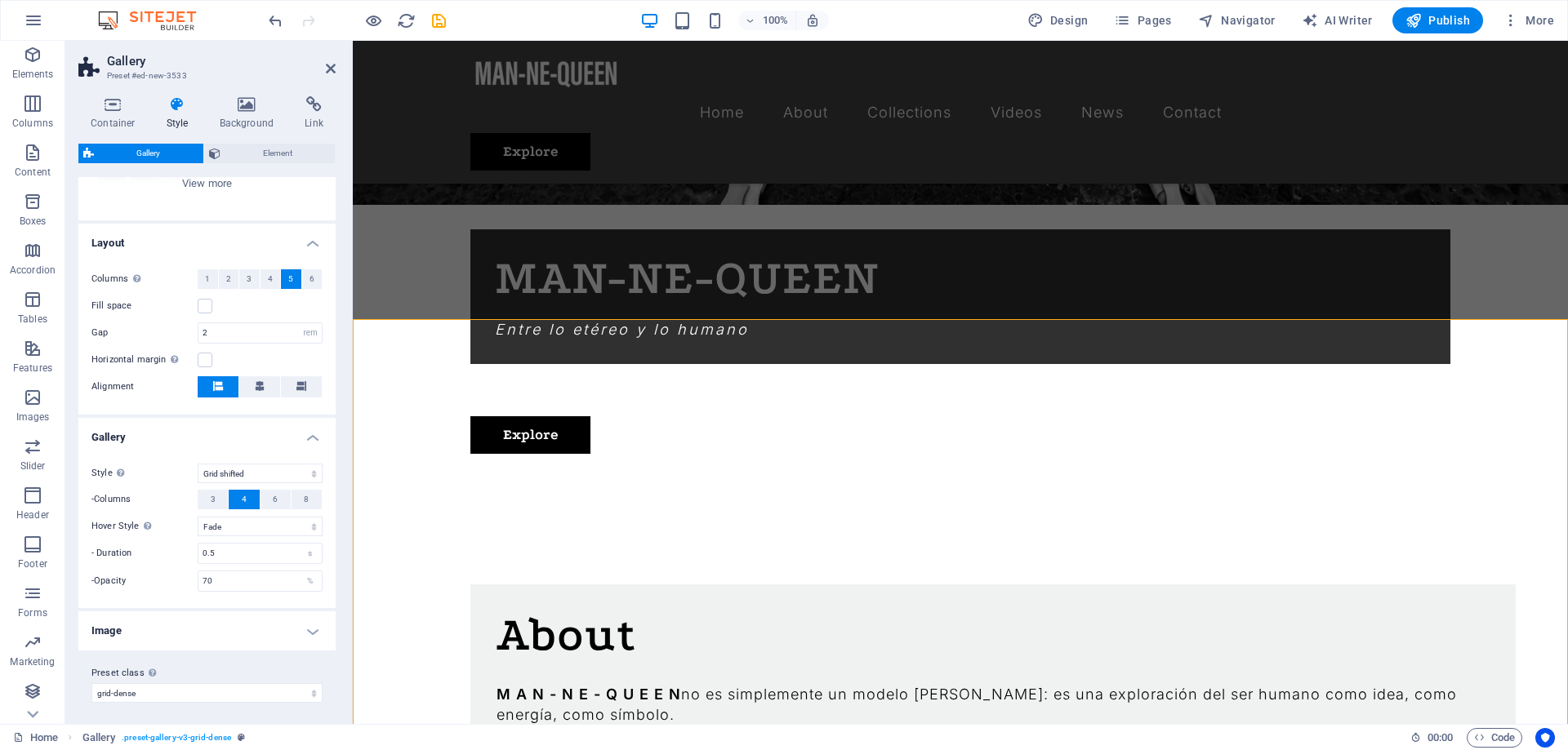
scroll to position [235, 0]
click at [197, 460] on select "Default Grid Grid reverse Grid shifted Collage" at bounding box center [259, 470] width 125 height 20
click at [270, 467] on select "Default Grid Grid reverse Grid shifted Collage" at bounding box center [259, 470] width 125 height 20
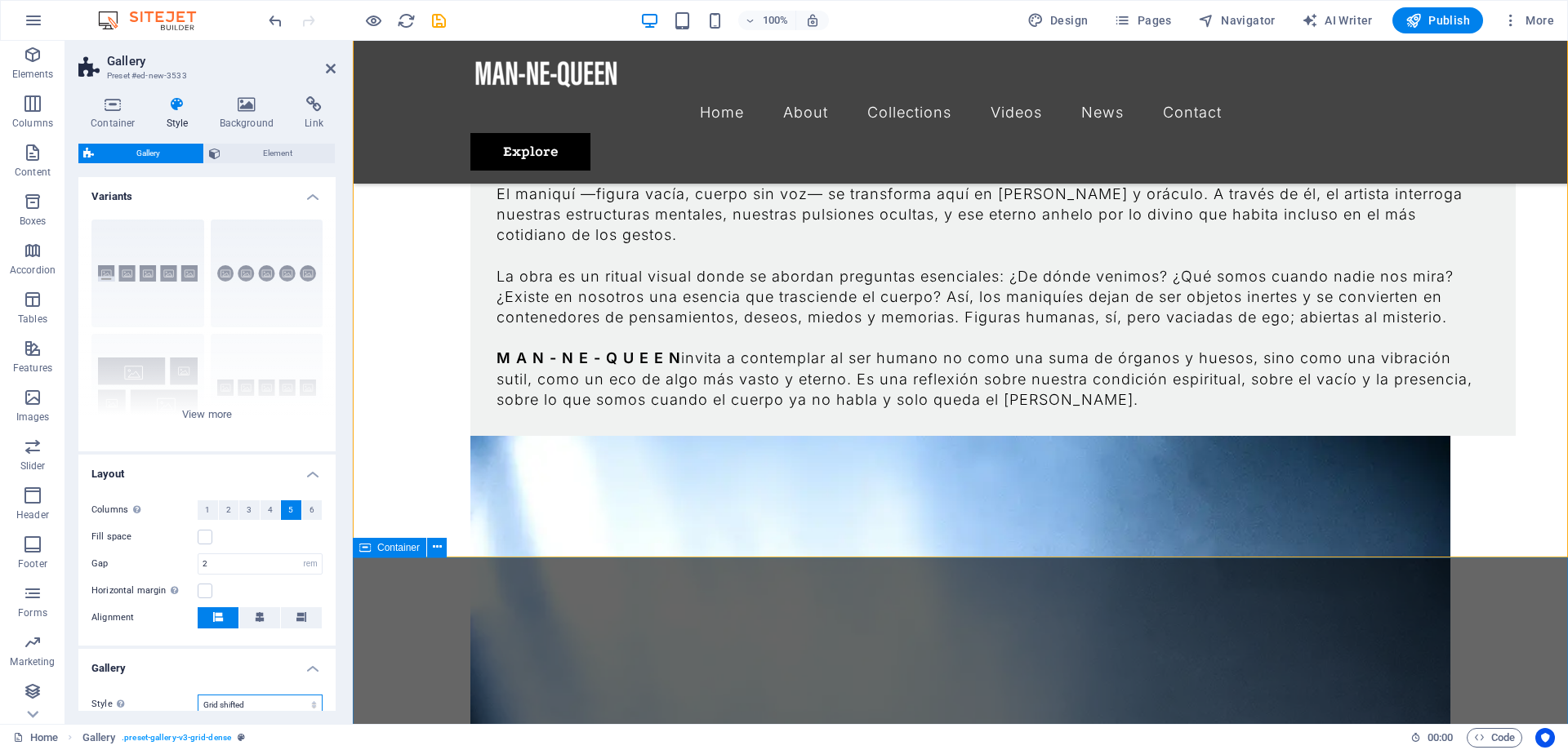
scroll to position [1867, 0]
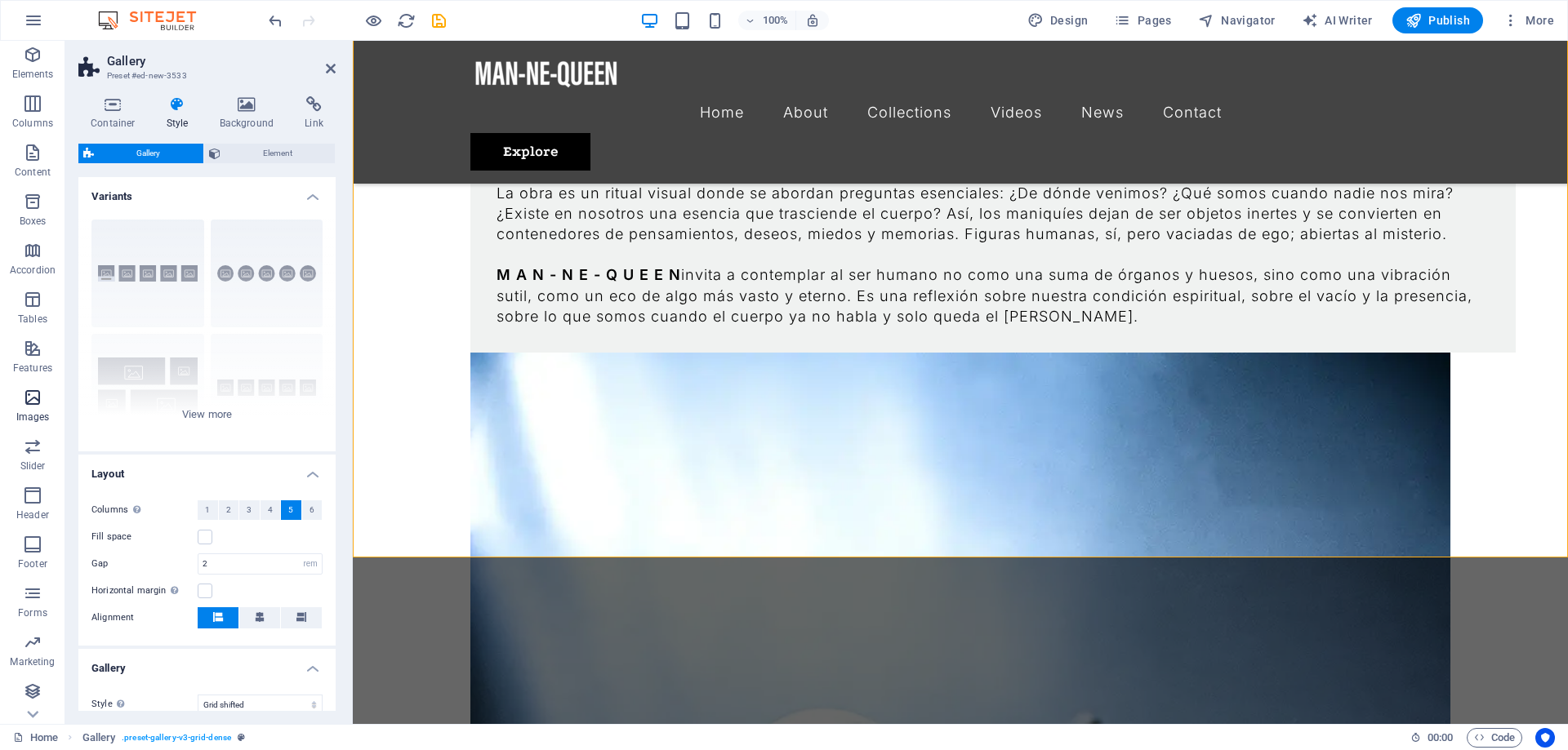
click at [33, 424] on p "Images" at bounding box center [32, 417] width 33 height 13
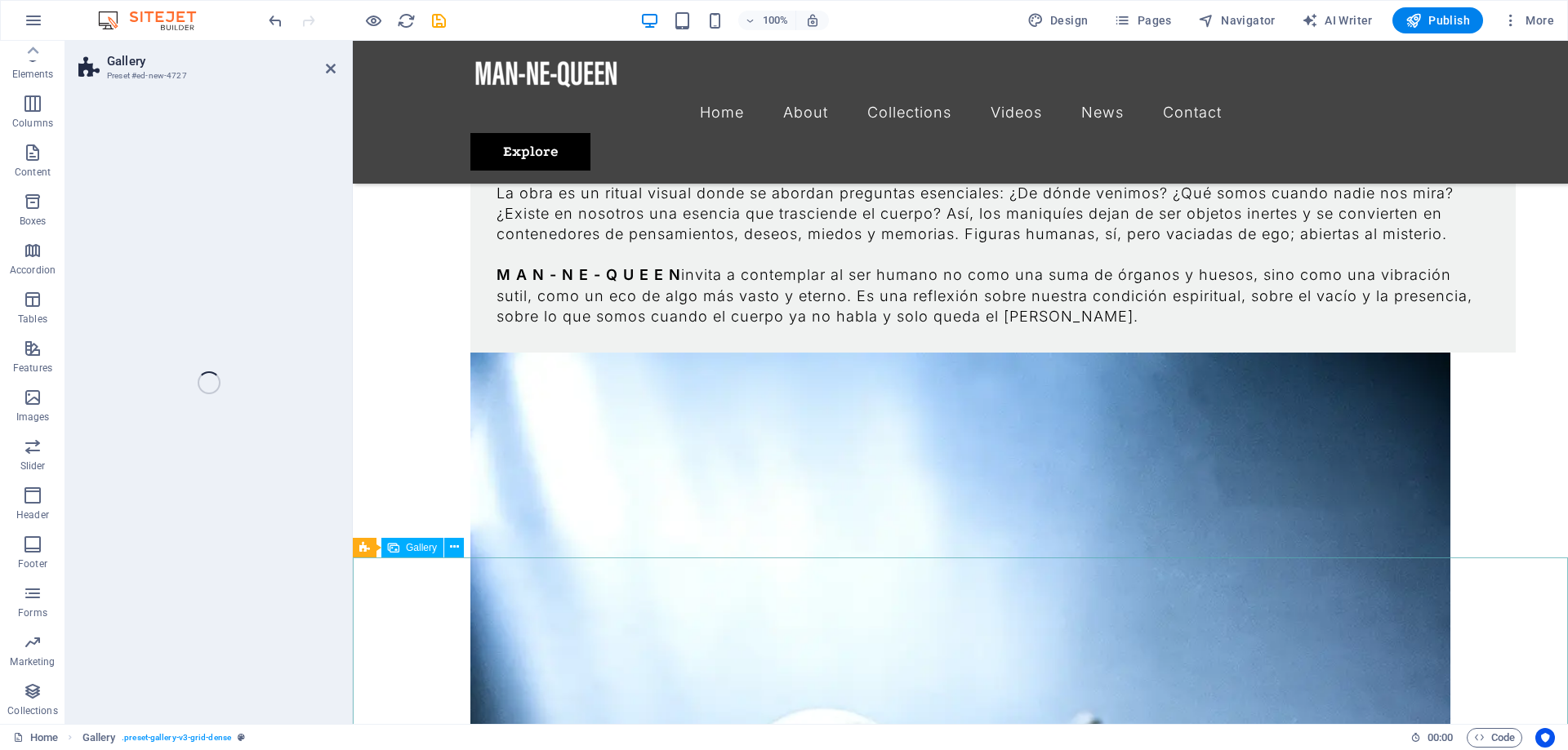
scroll to position [51, 0]
select select "rem"
select select "preset-gallery-v3-collage"
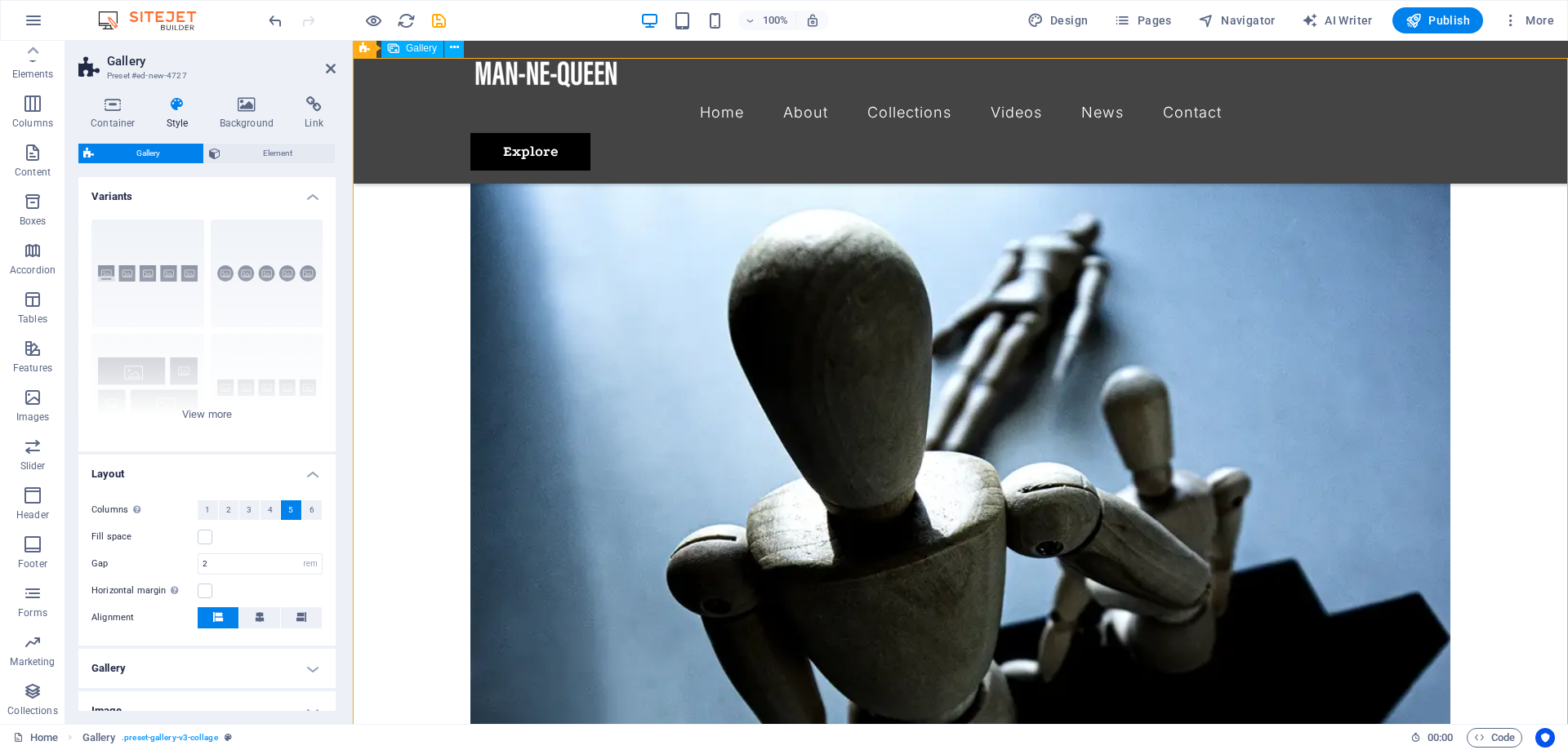
scroll to position [2783, 0]
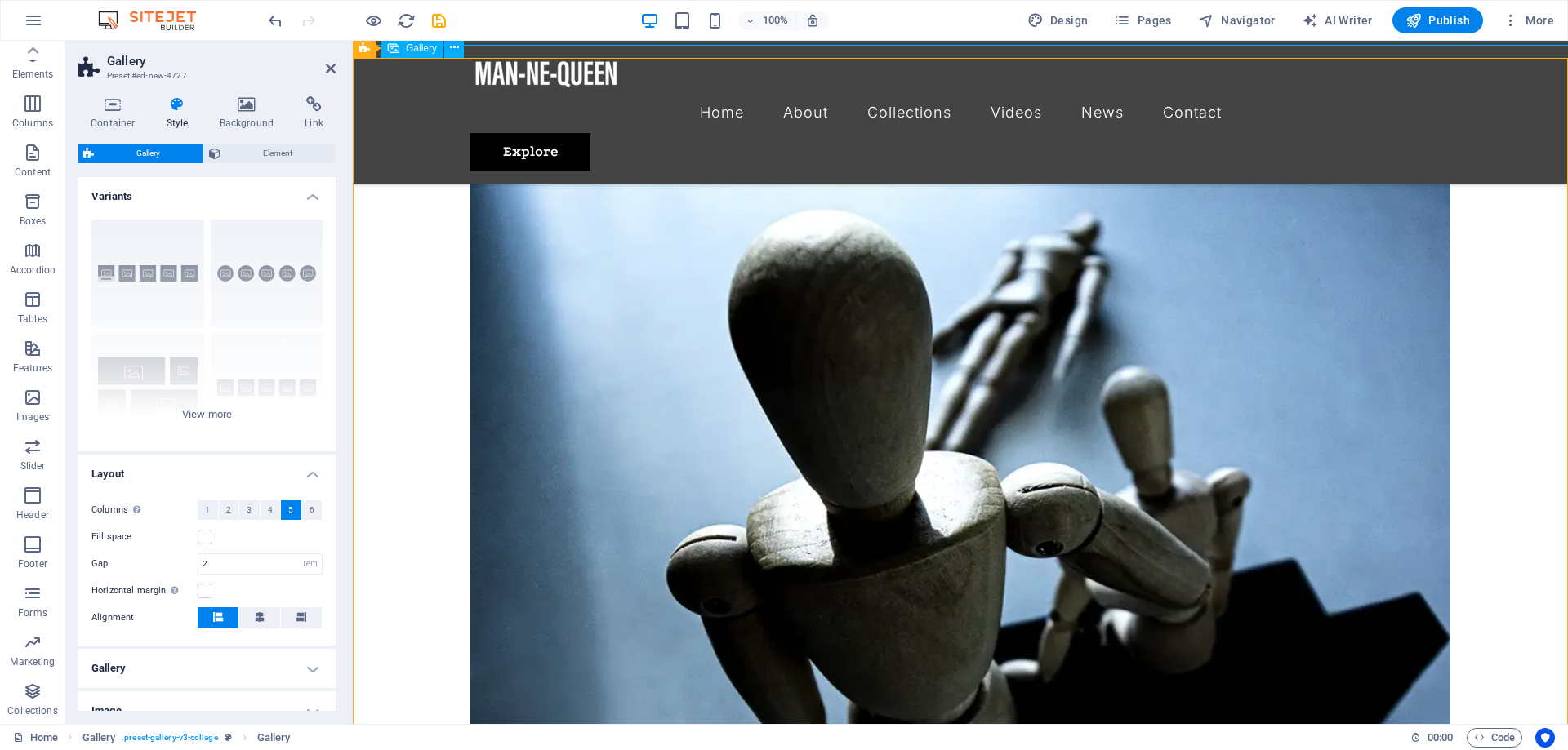
scroll to position [2034, 0]
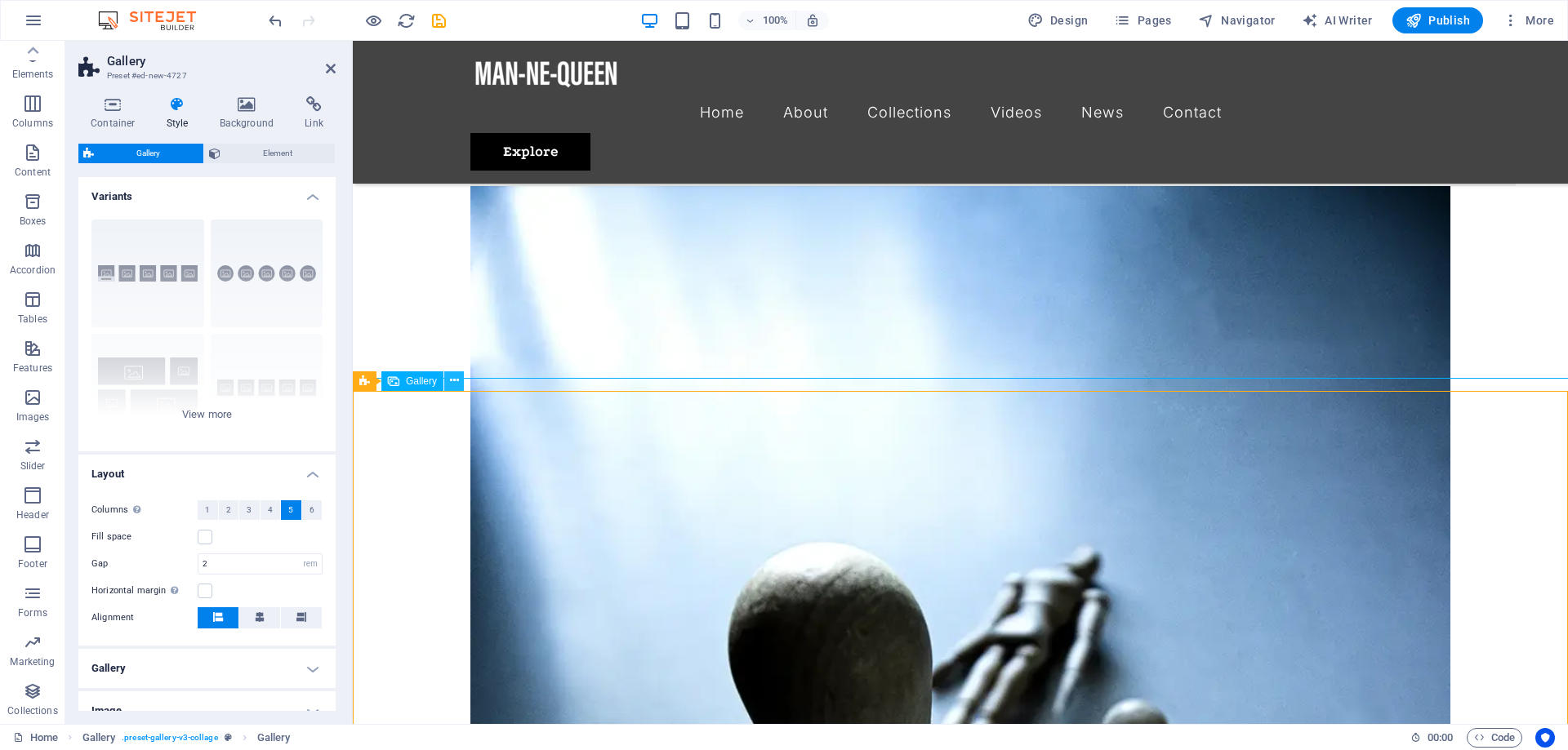
click at [455, 375] on icon at bounding box center [455, 380] width 9 height 17
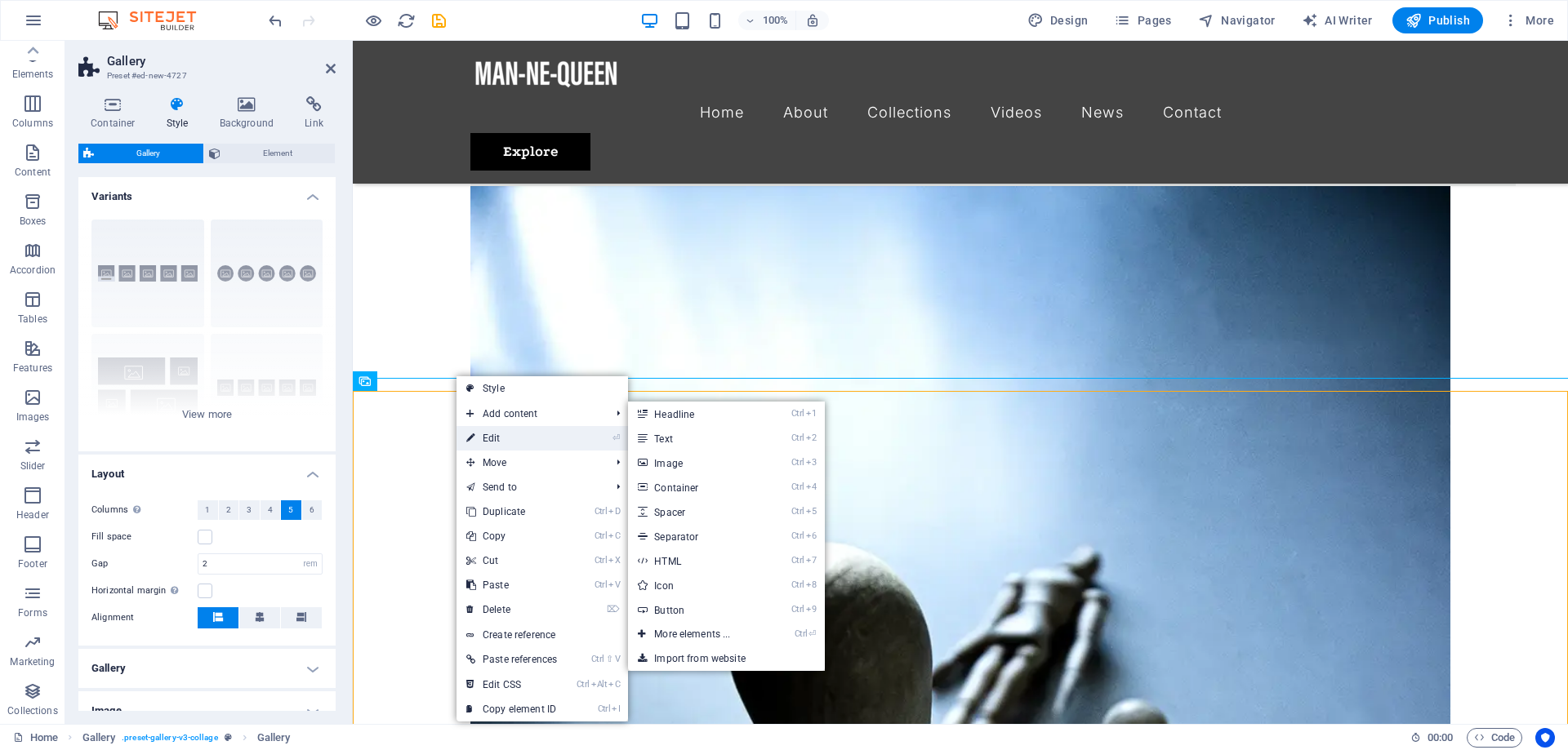
click at [517, 435] on link "⏎ Edit" at bounding box center [511, 437] width 110 height 24
select select "4"
select select "px"
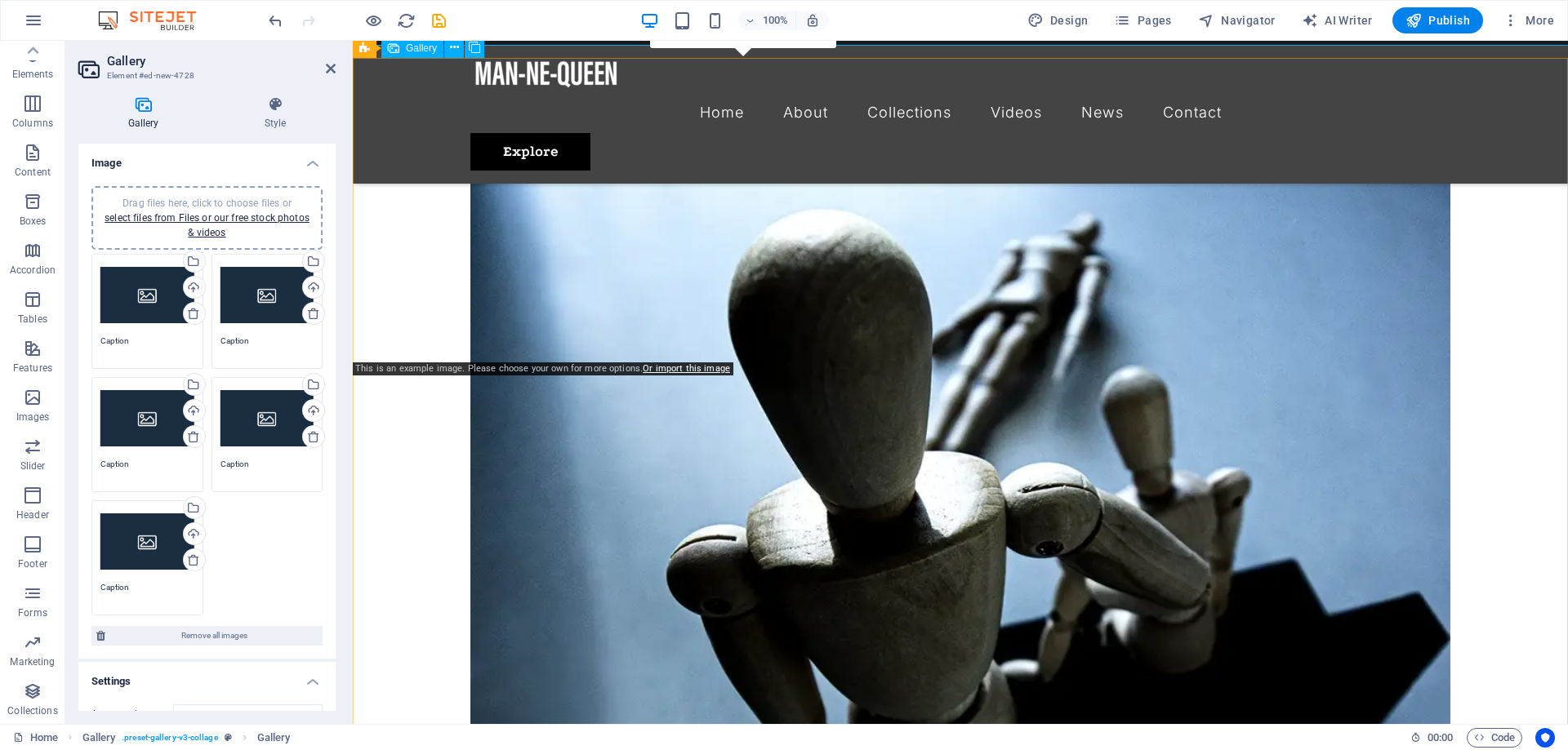
scroll to position [2200, 0]
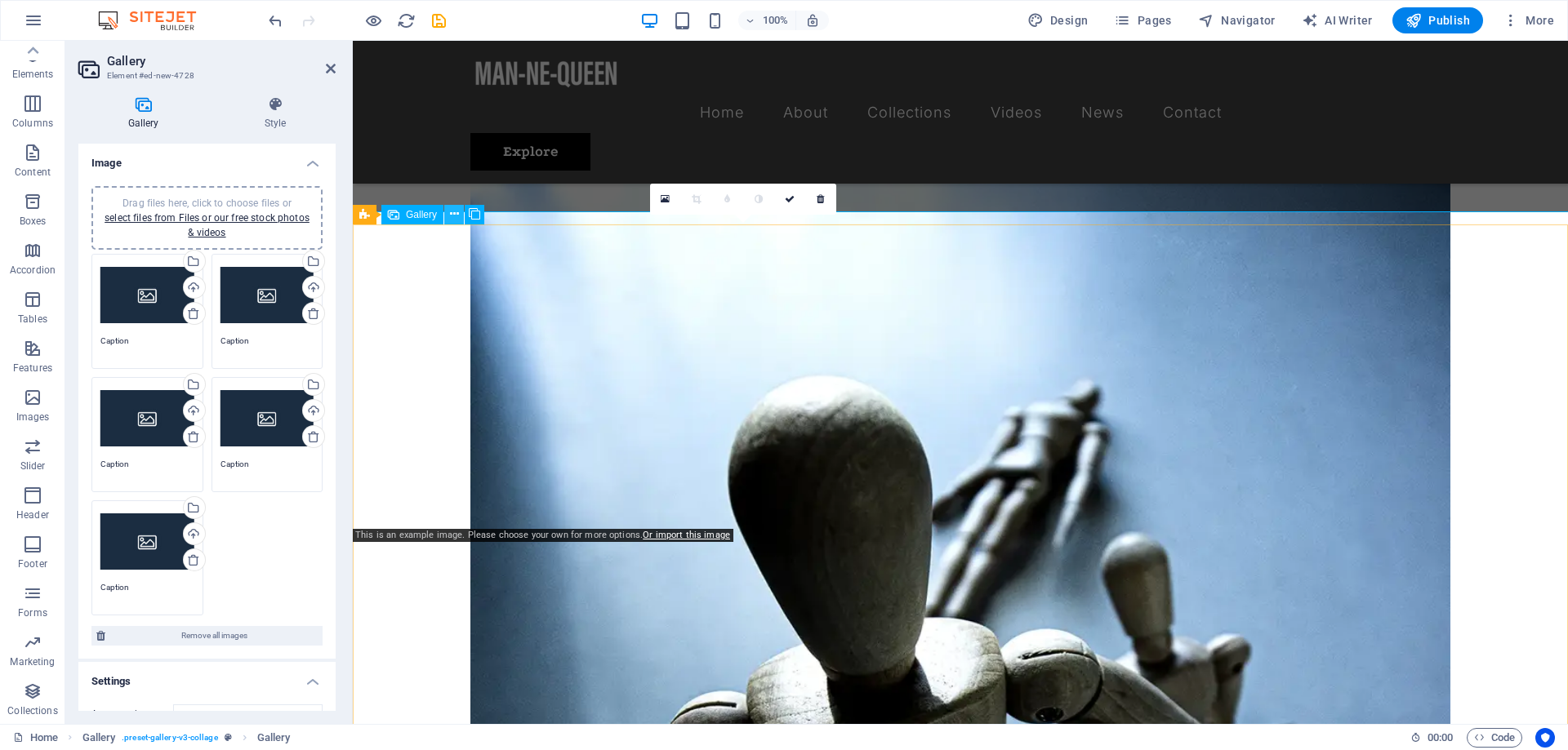
click at [457, 216] on icon at bounding box center [455, 214] width 9 height 17
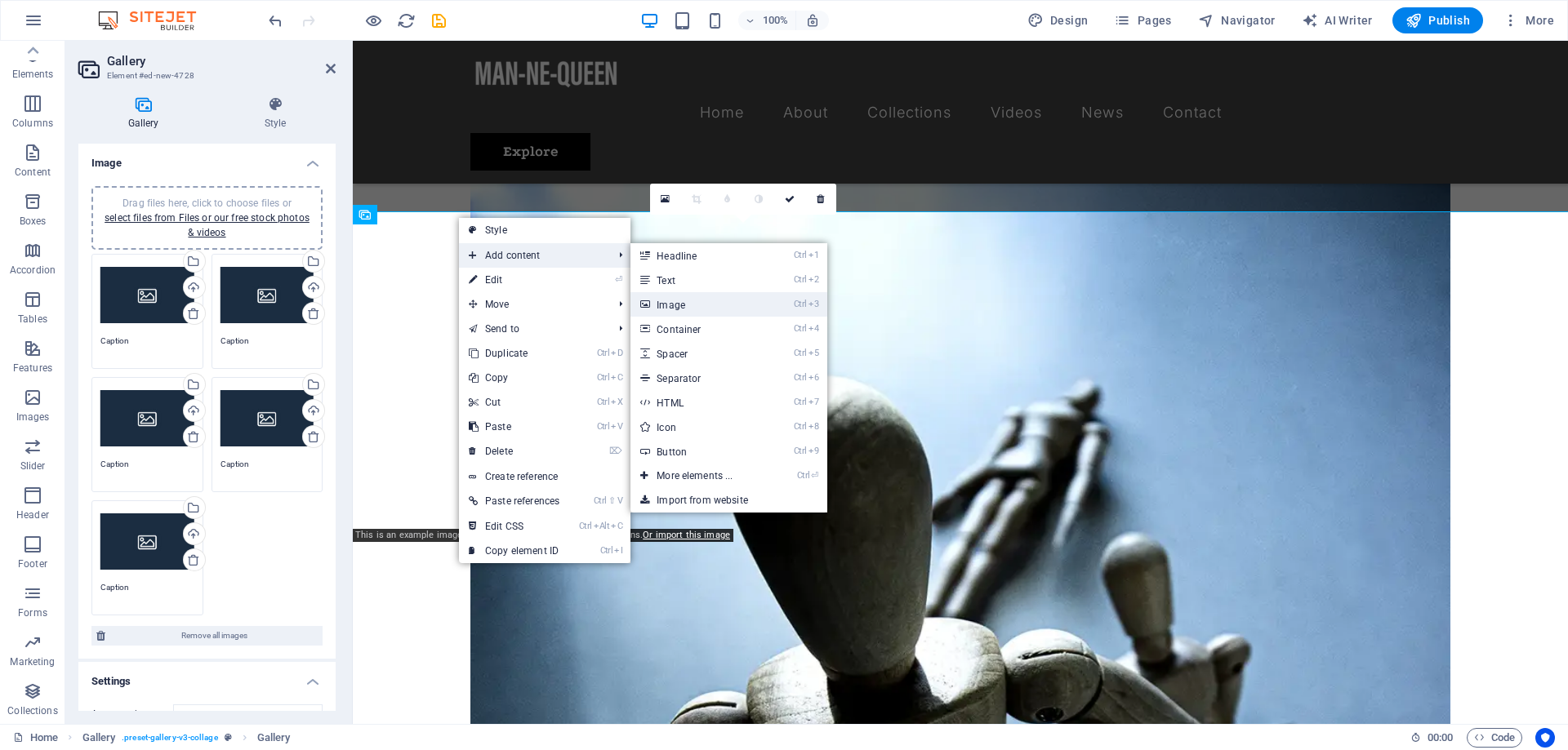
click at [691, 306] on link "Ctrl 3 Image" at bounding box center [697, 304] width 134 height 24
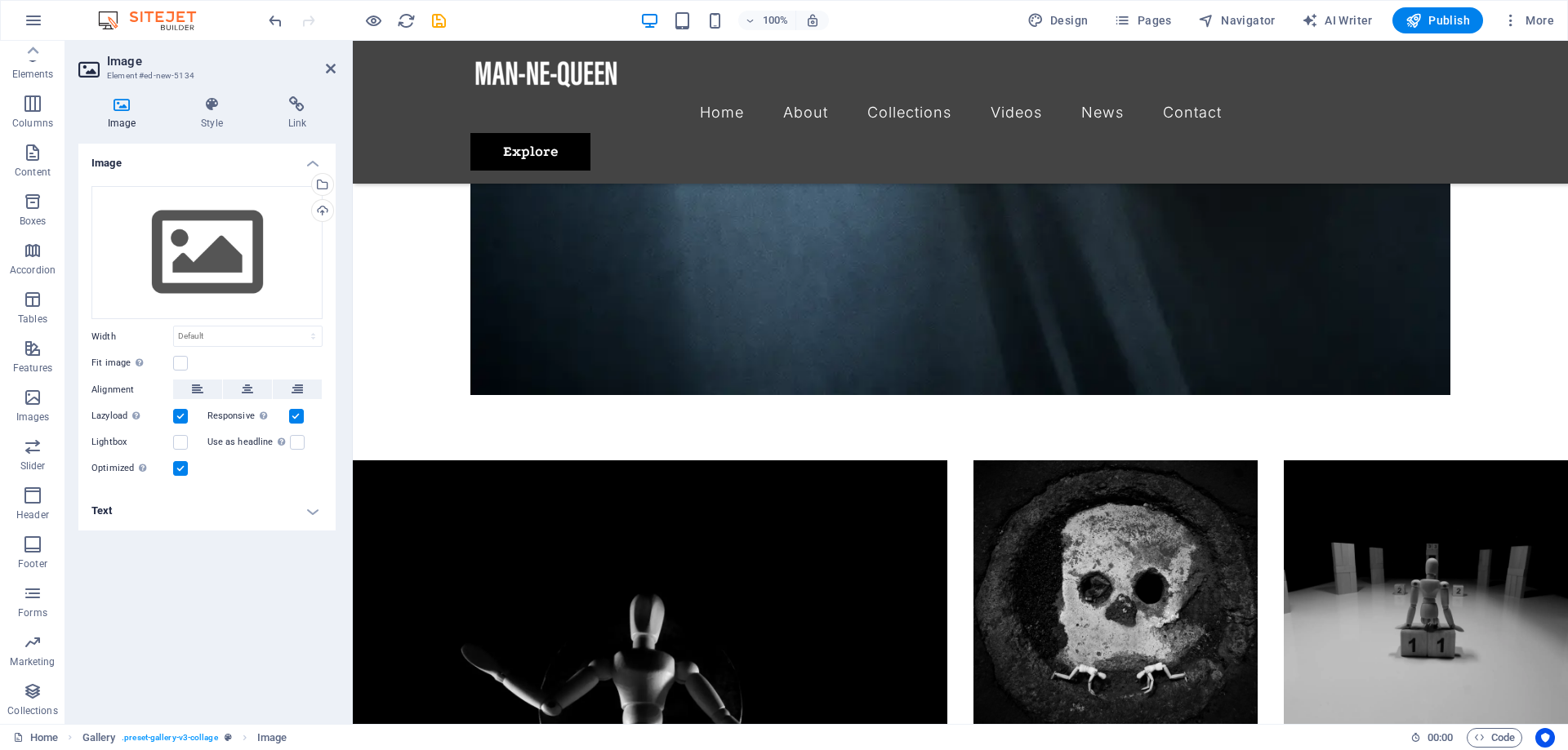
scroll to position [3110, 0]
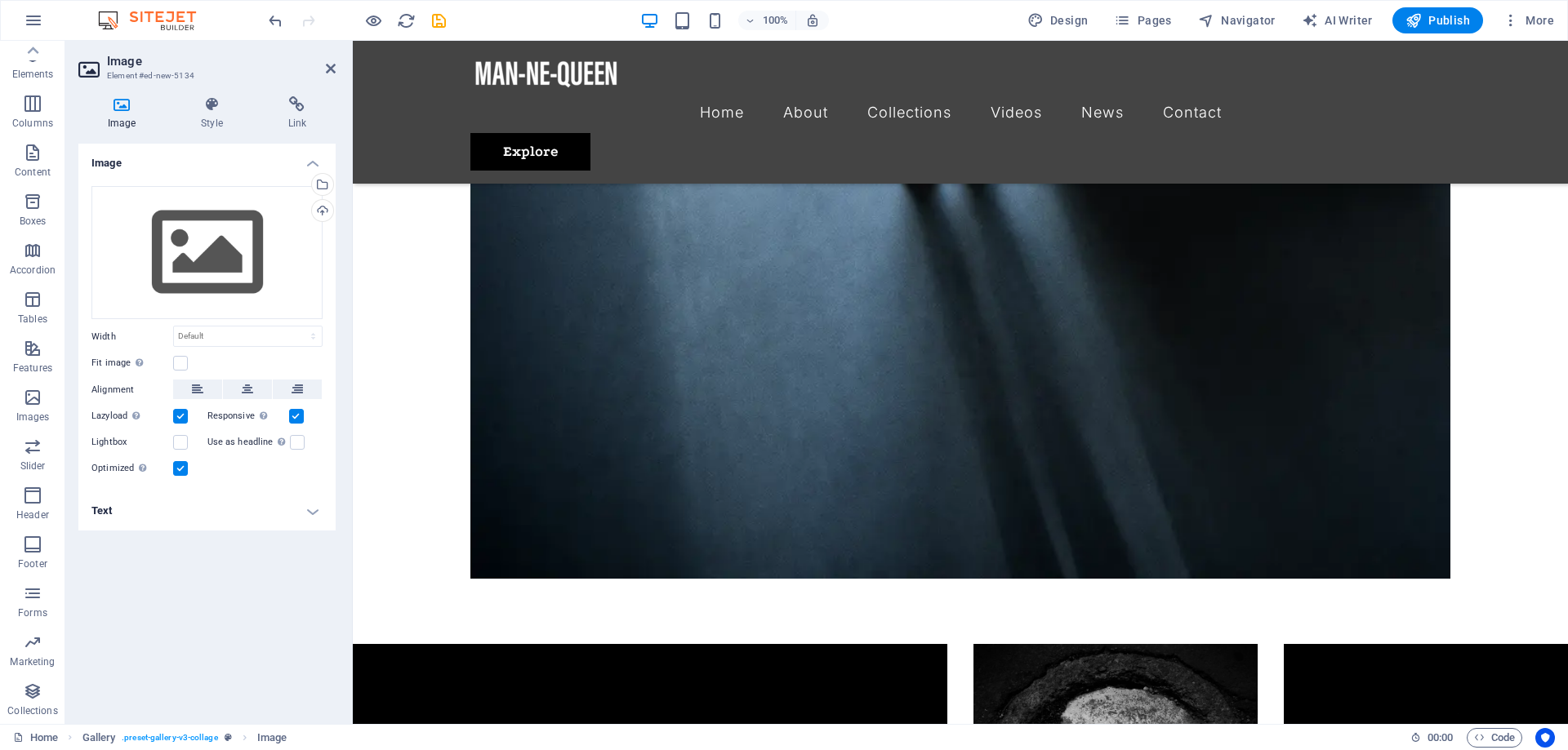
drag, startPoint x: 745, startPoint y: 321, endPoint x: 1182, endPoint y: 166, distance: 463.7
click at [271, 22] on icon "undo" at bounding box center [275, 21] width 19 height 19
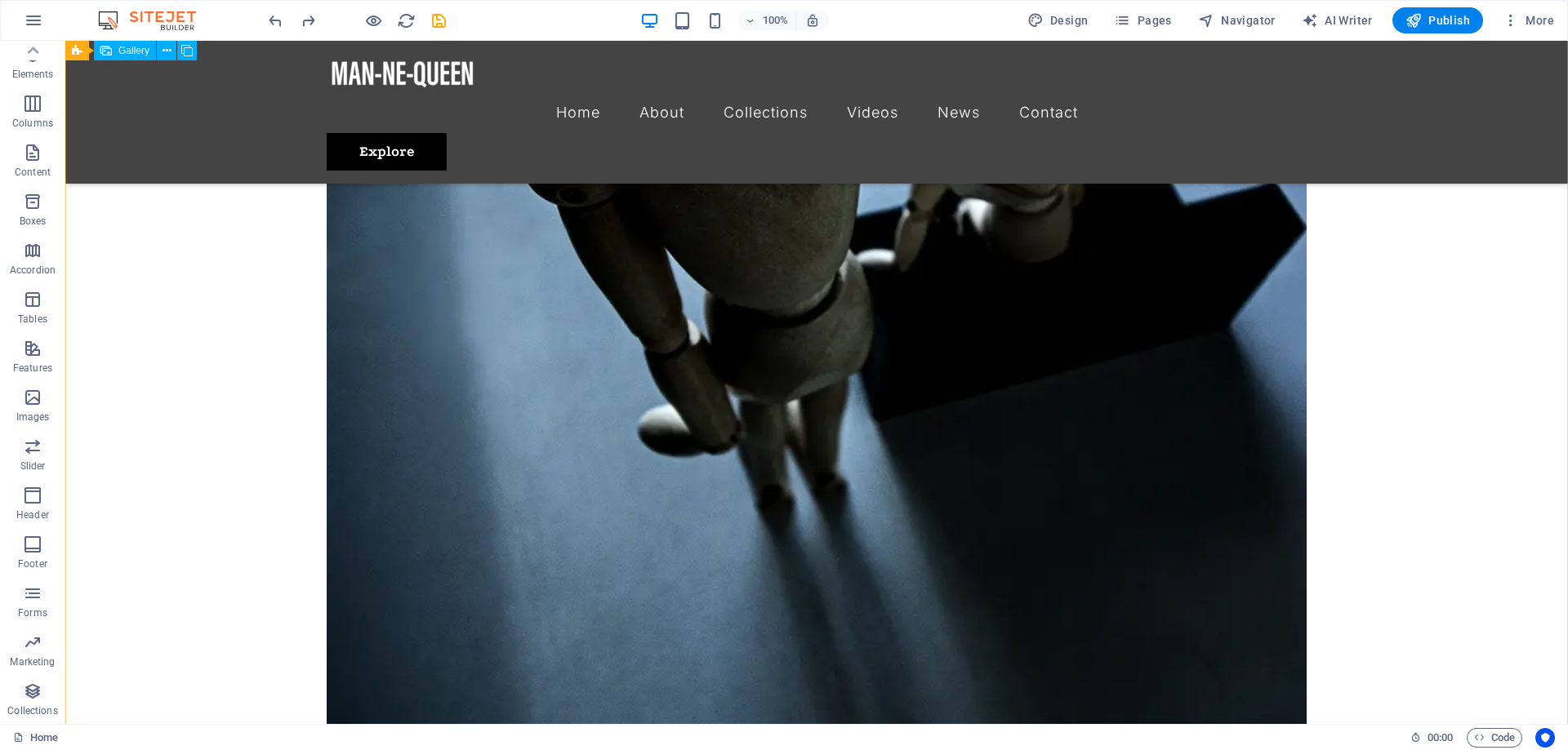
scroll to position [2444, 0]
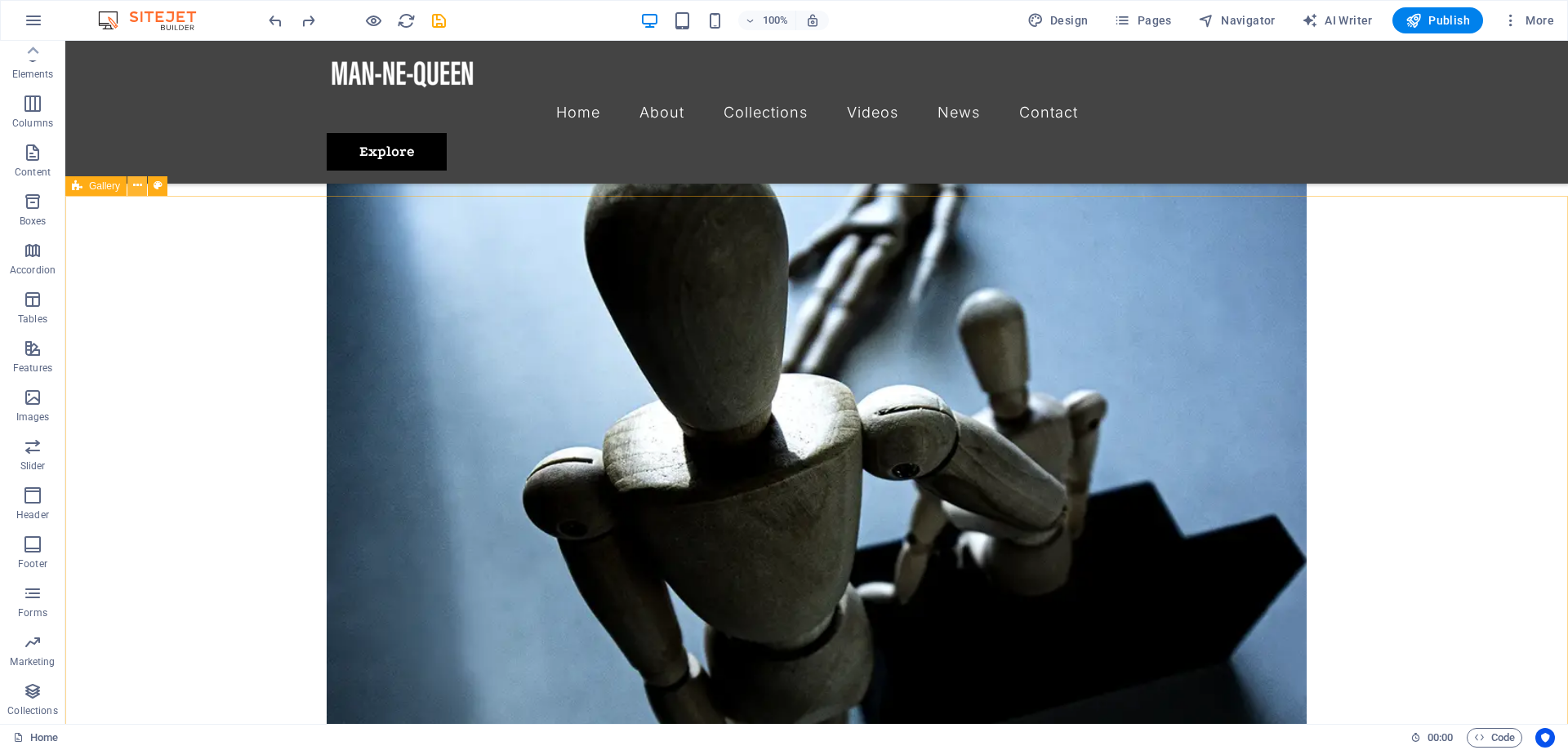
click at [139, 182] on icon at bounding box center [137, 185] width 9 height 17
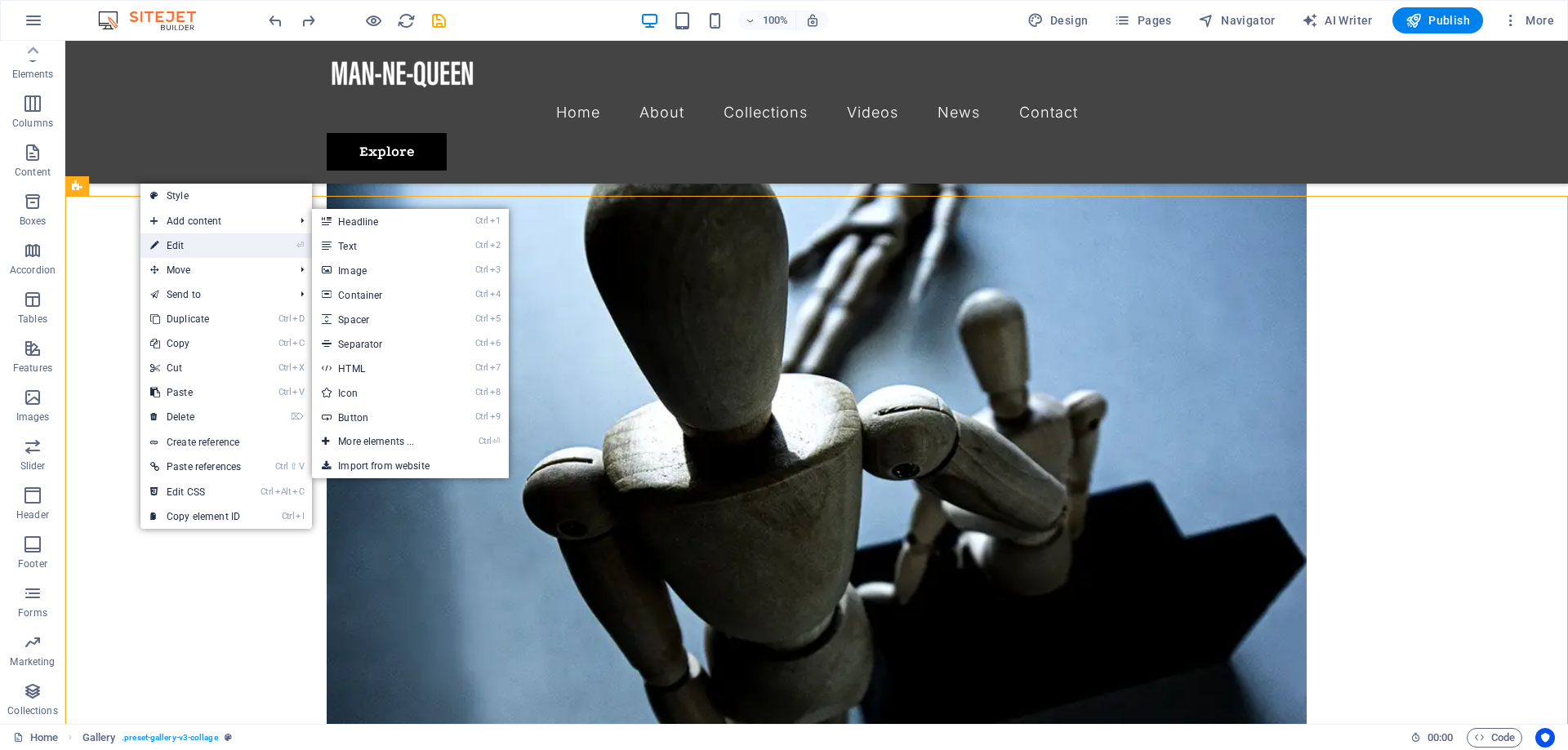
click at [204, 239] on link "⏎ Edit" at bounding box center [195, 245] width 110 height 24
select select "rem"
select select "preset-gallery-v3-collage"
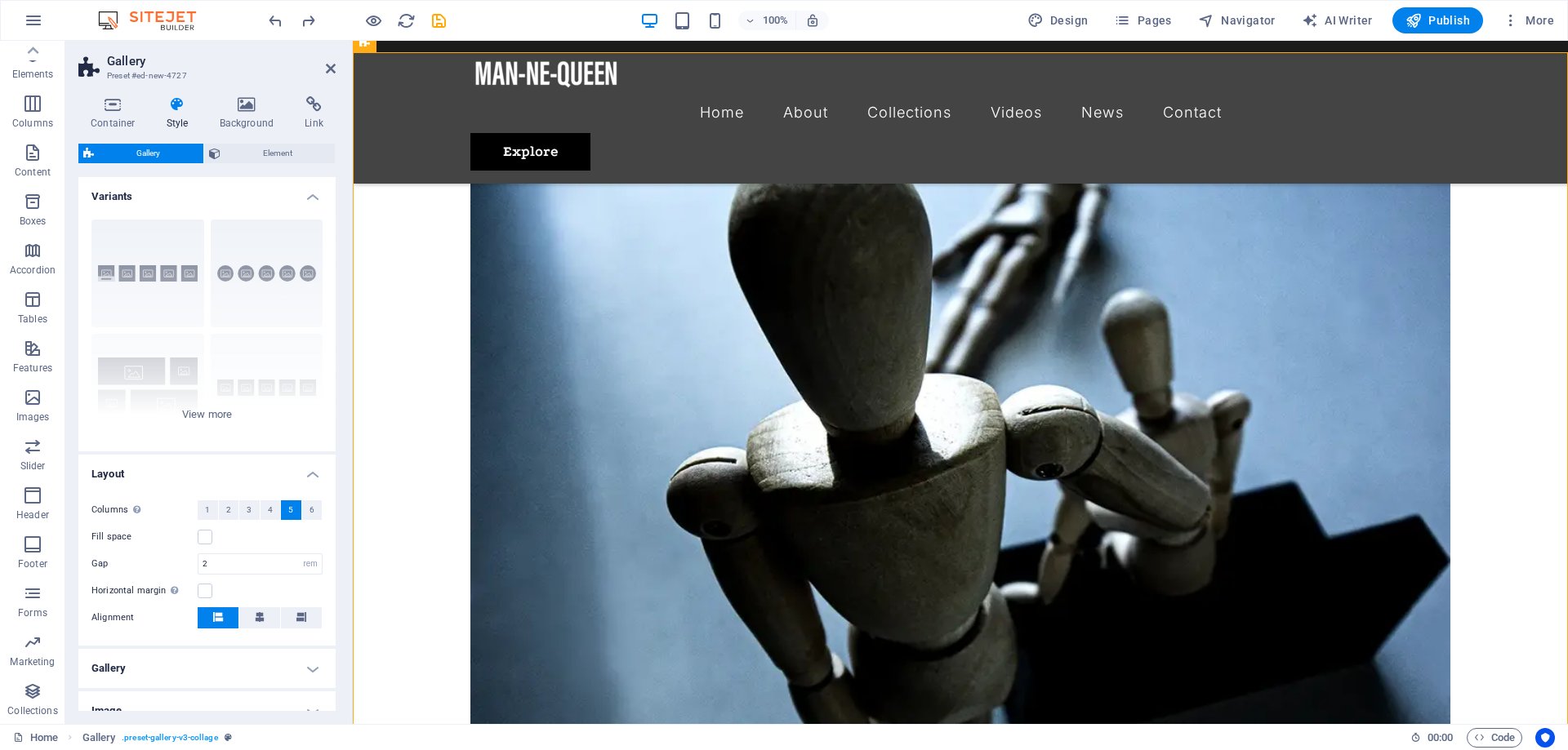
scroll to position [2372, 0]
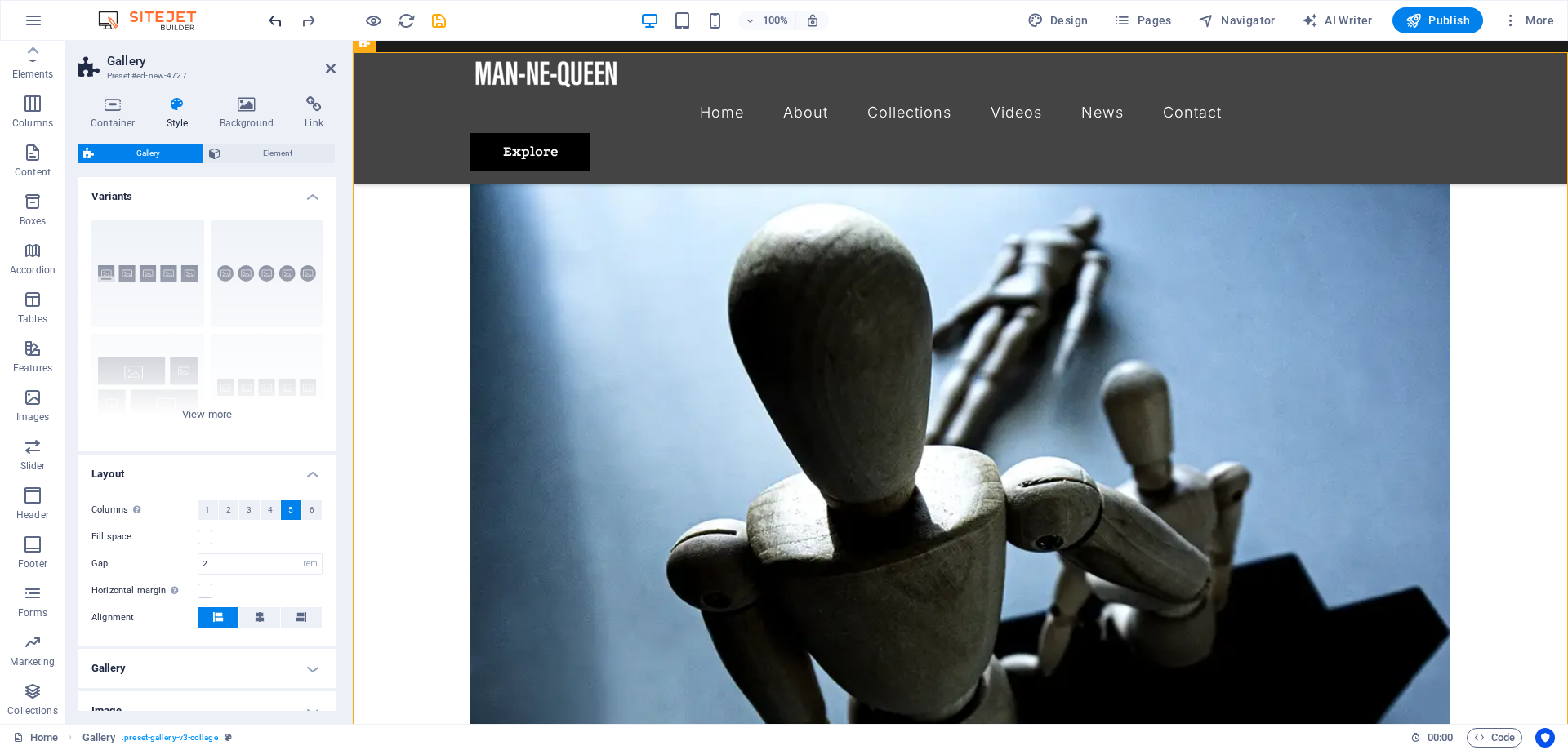
click at [282, 16] on icon "undo" at bounding box center [275, 21] width 19 height 19
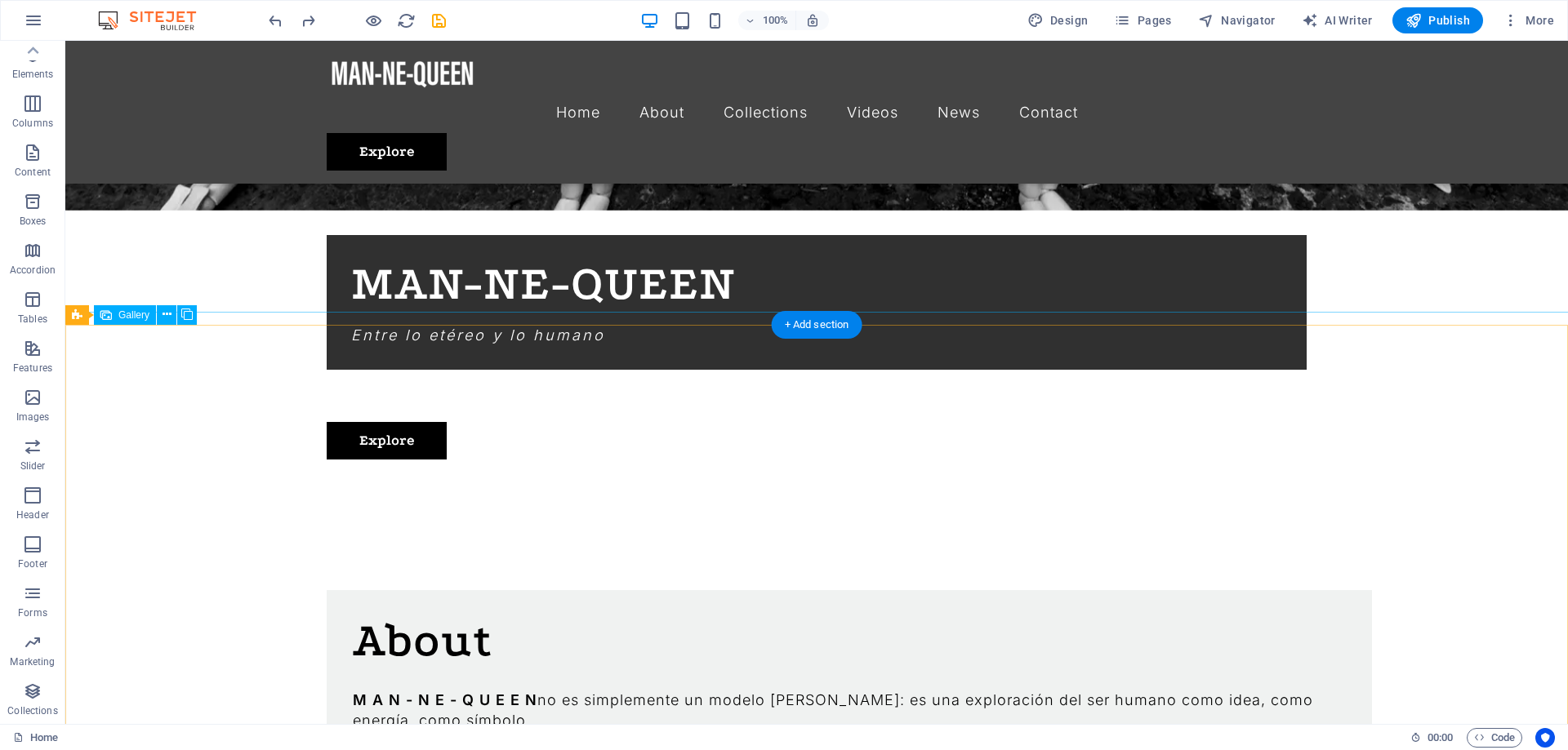
scroll to position [1029, 0]
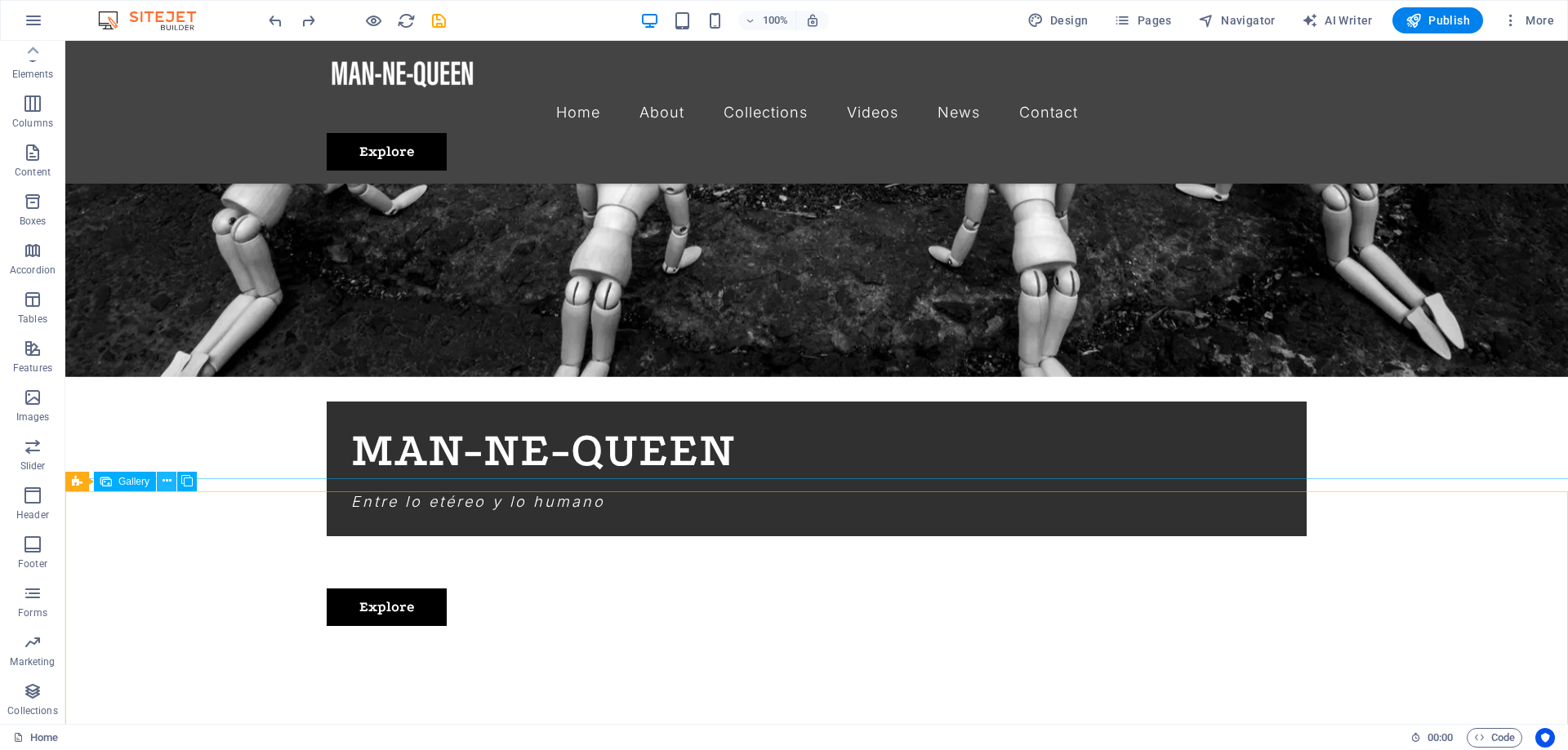
click at [169, 483] on icon at bounding box center [167, 480] width 9 height 17
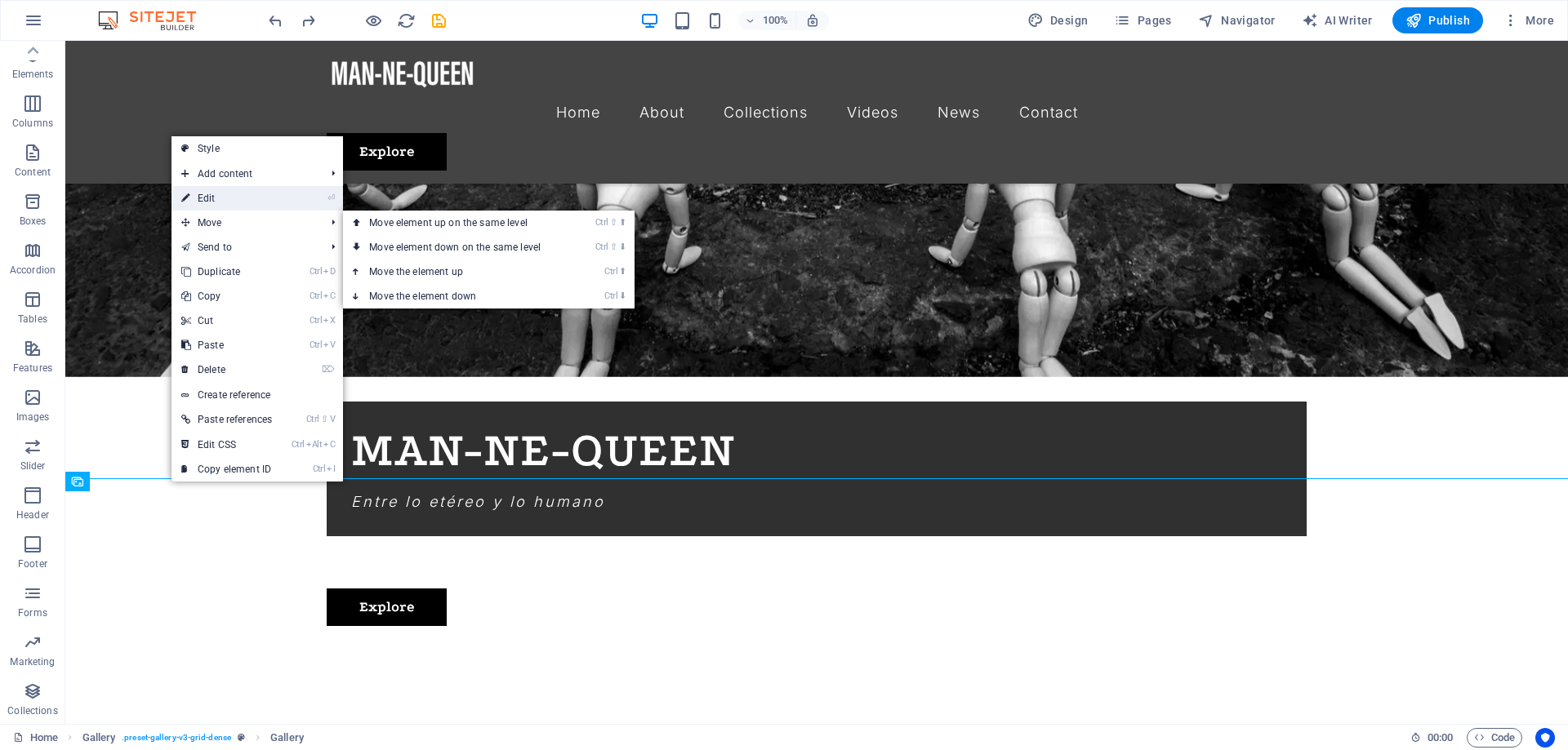
click at [232, 201] on link "⏎ Edit" at bounding box center [226, 198] width 110 height 24
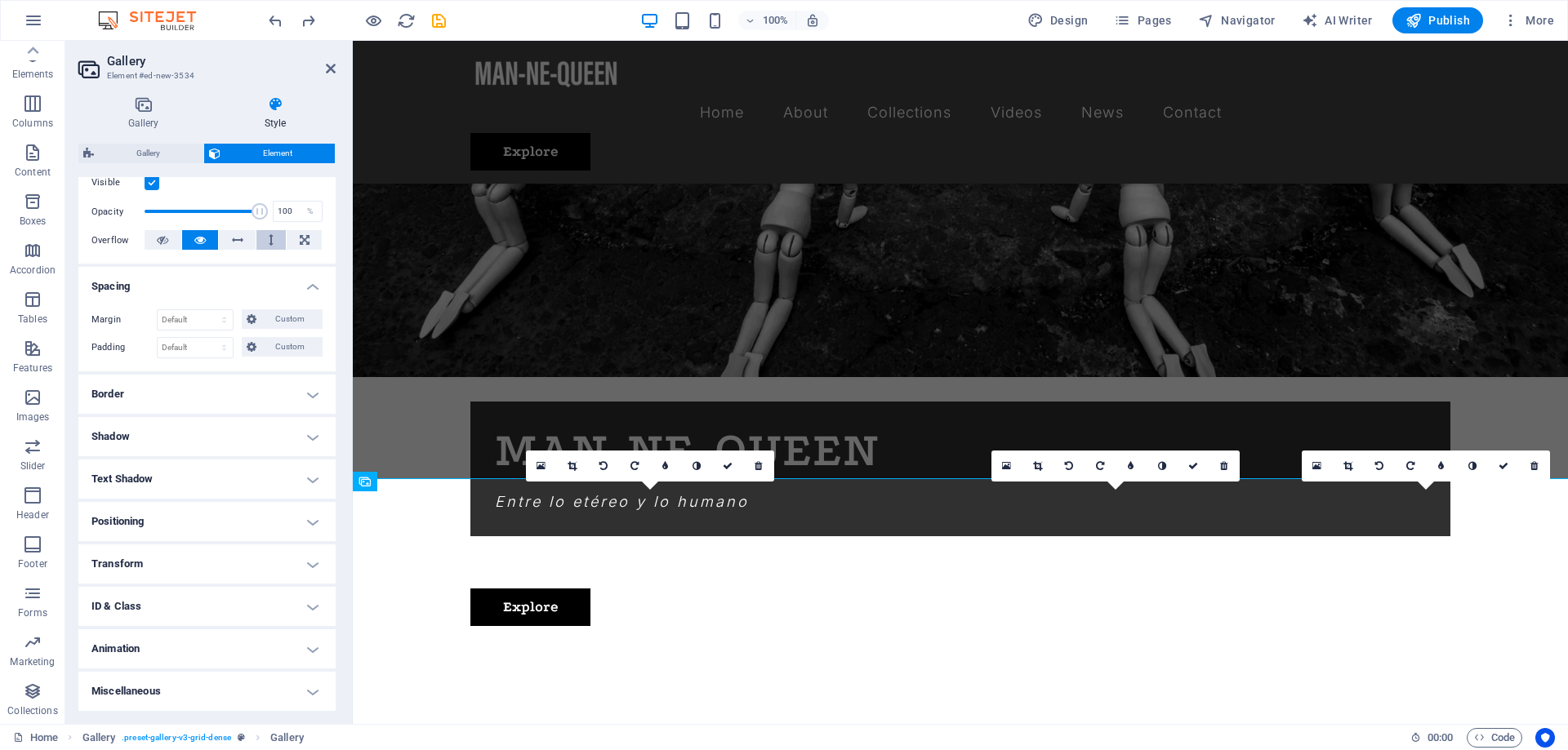
scroll to position [0, 0]
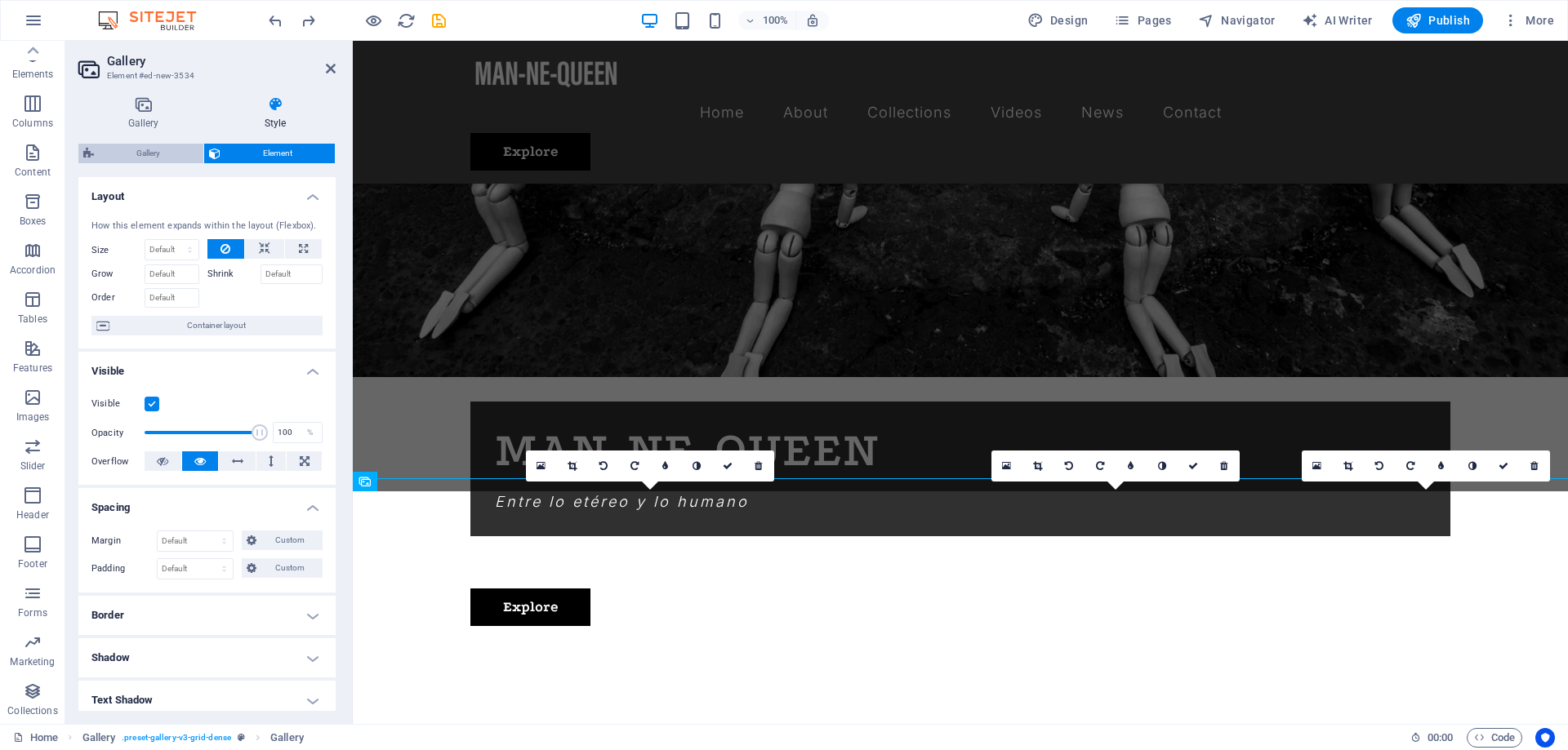
click at [155, 152] on span "Gallery" at bounding box center [148, 153] width 100 height 20
select select "rem"
select select "grid-dense"
select select "fade"
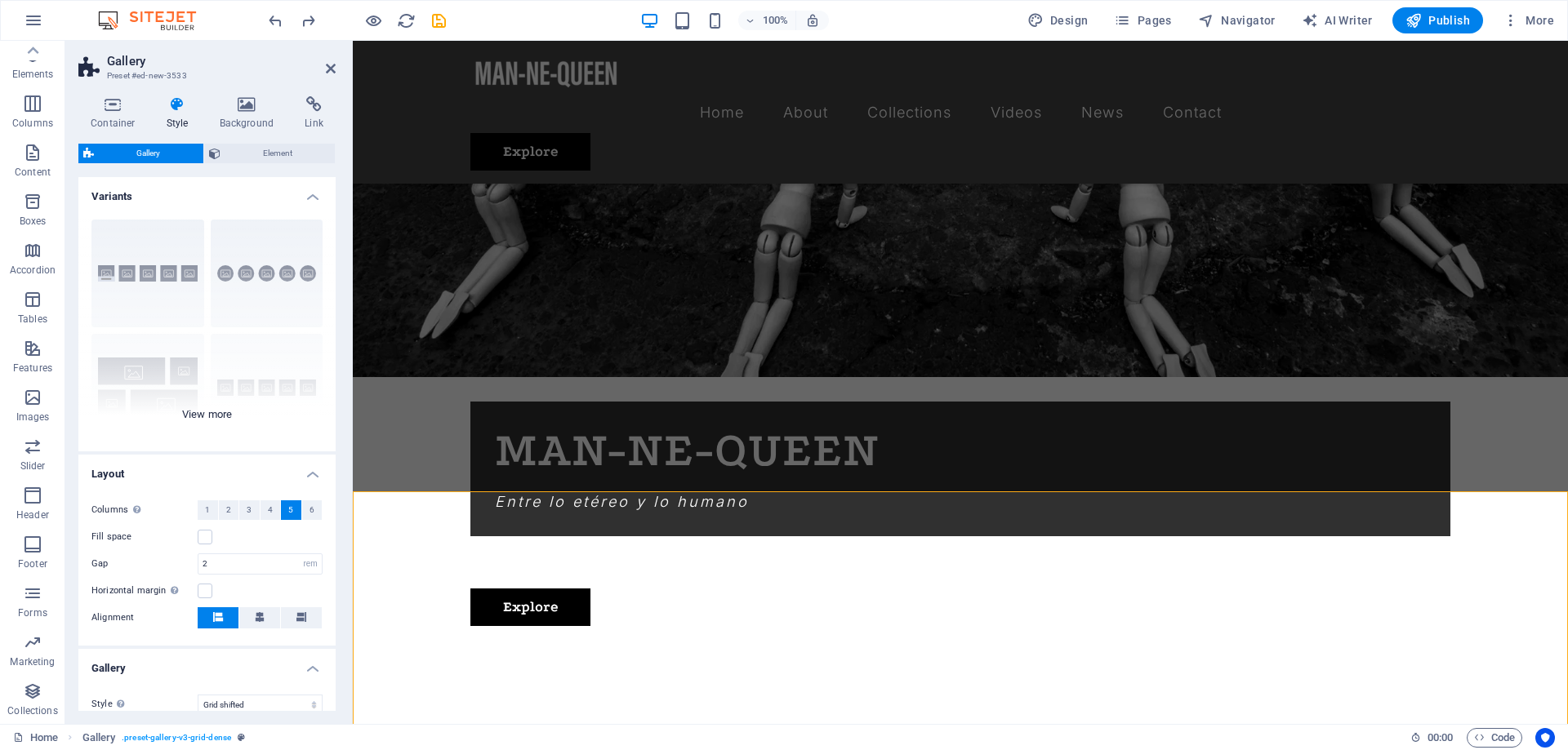
click at [216, 416] on div "Captions Circle Collage Default Grid Grid shifted" at bounding box center [206, 328] width 257 height 245
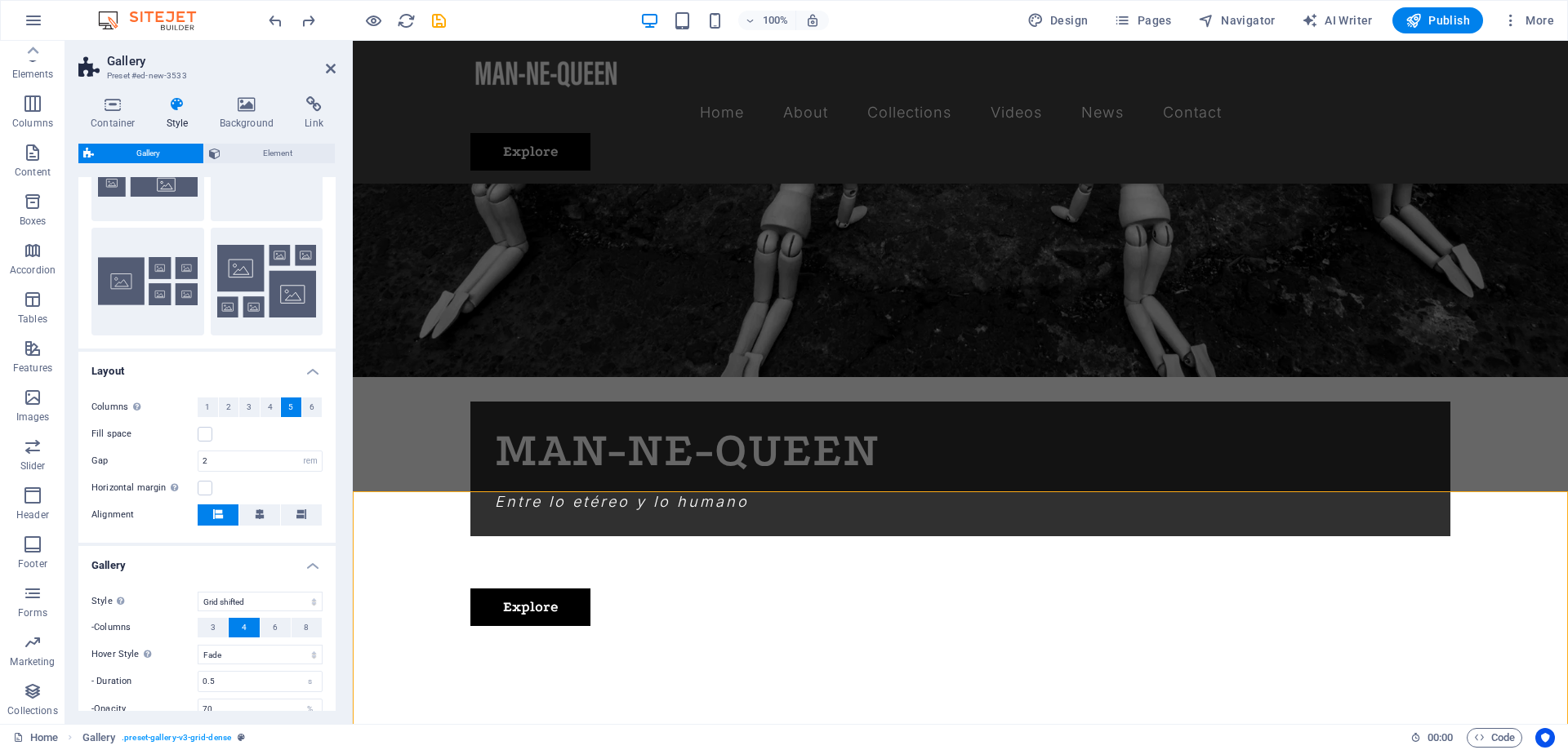
scroll to position [294, 0]
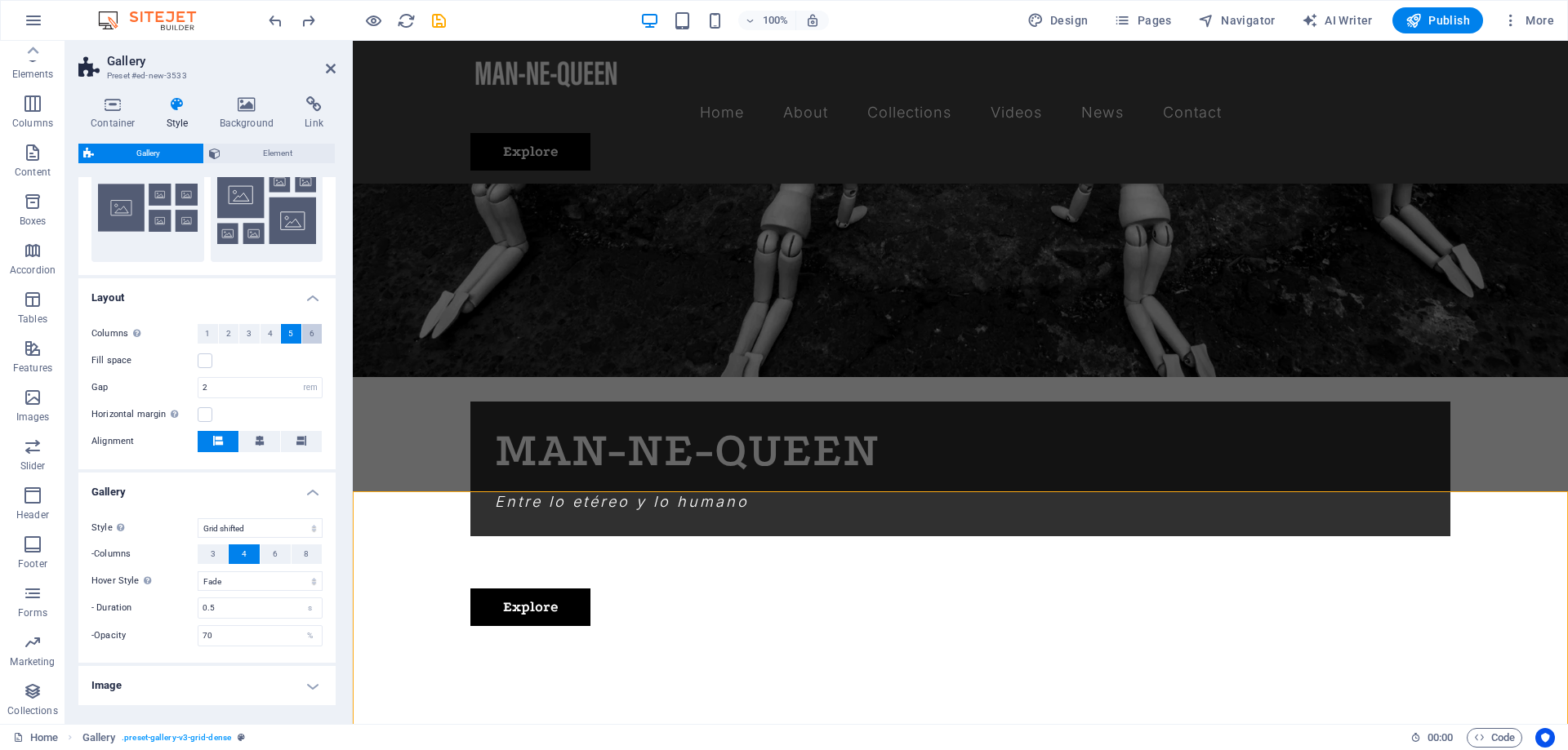
click at [314, 333] on span "6" at bounding box center [311, 334] width 4 height 20
click at [292, 334] on span "5" at bounding box center [290, 334] width 4 height 20
click at [202, 354] on label at bounding box center [204, 360] width 14 height 14
click at [0, 0] on input "Fill space" at bounding box center [0, 0] width 0 height 0
click at [206, 359] on label at bounding box center [204, 360] width 14 height 14
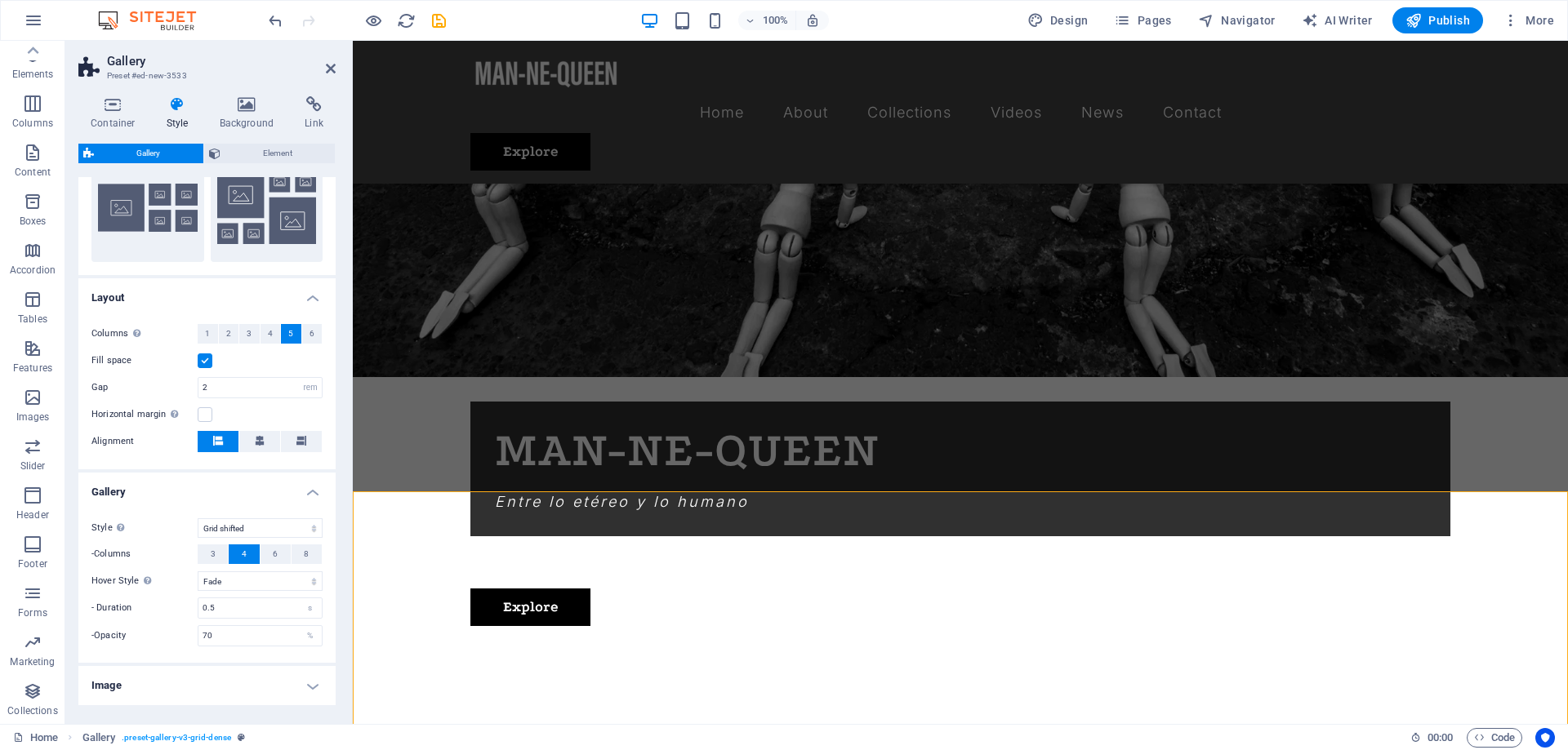
click at [0, 0] on input "Fill space" at bounding box center [0, 0] width 0 height 0
click at [202, 416] on label at bounding box center [204, 414] width 14 height 14
click at [0, 0] on input "Horizontal margin Only if the containers "Content width" is not set to "Default"" at bounding box center [0, 0] width 0 height 0
click at [226, 392] on input "2" at bounding box center [260, 388] width 124 height 20
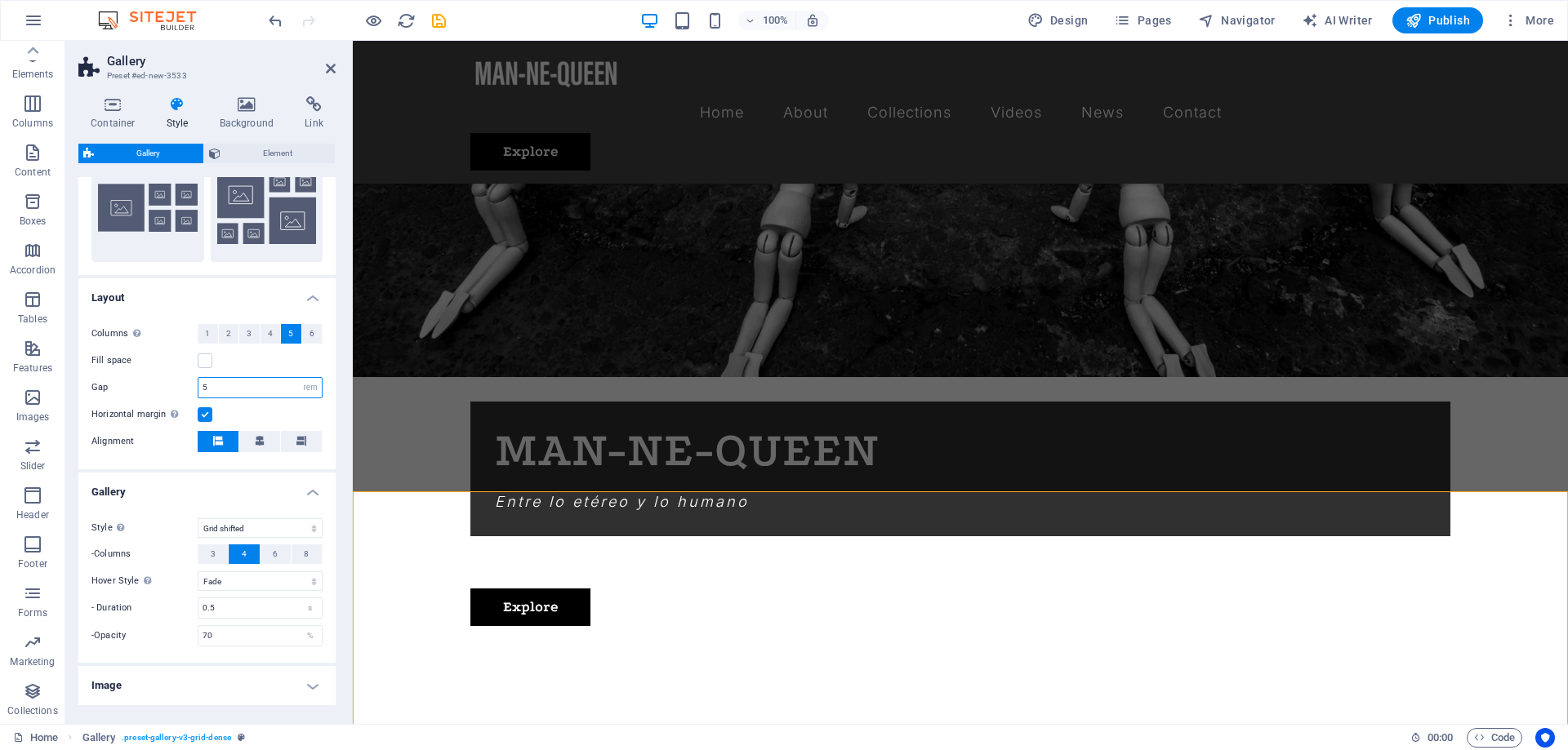
type input "5"
click at [275, 360] on div "Fill space" at bounding box center [207, 361] width 231 height 20
click at [330, 69] on icon at bounding box center [330, 68] width 10 height 13
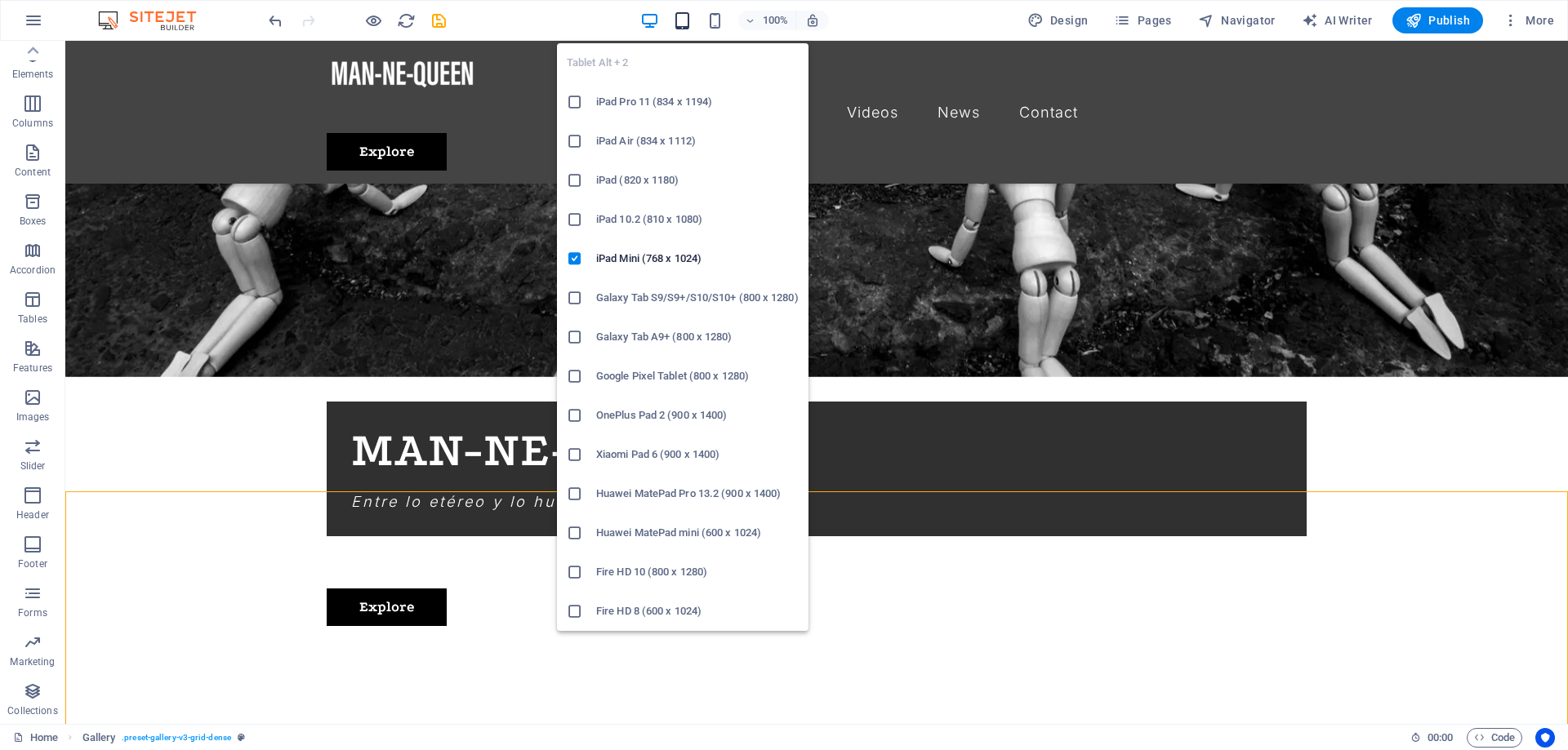
click at [687, 18] on icon "button" at bounding box center [681, 21] width 19 height 19
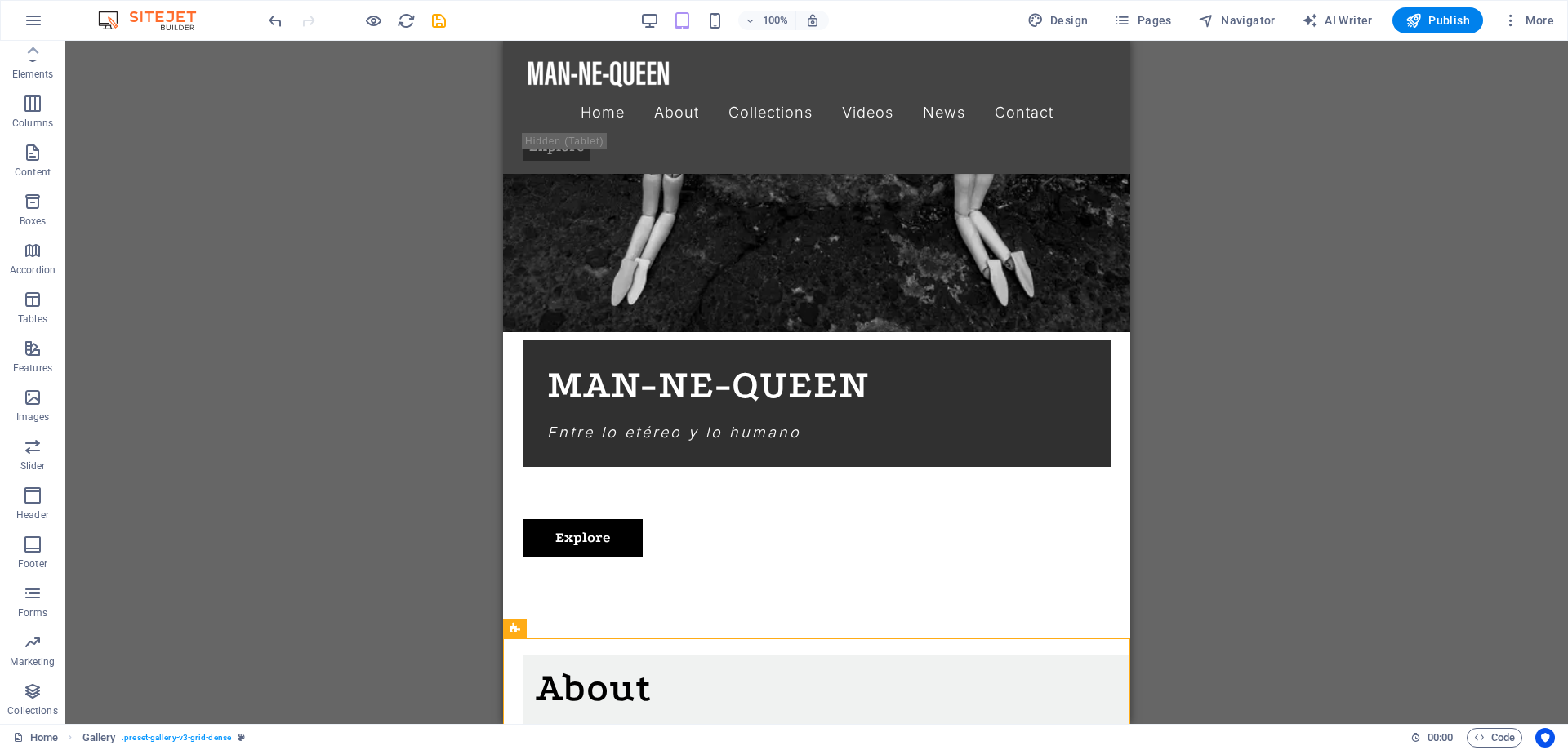
scroll to position [1445, 0]
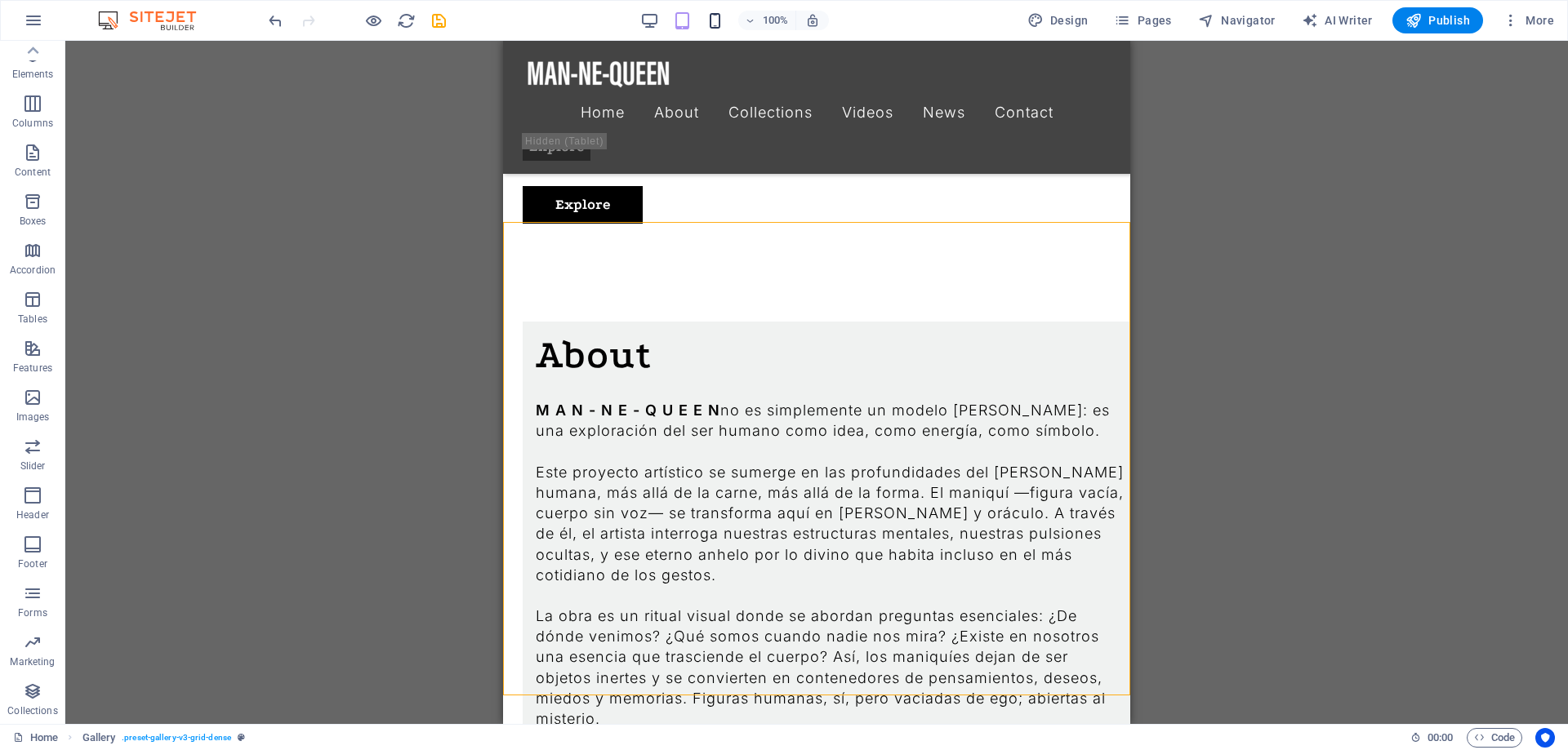
click at [714, 25] on icon "button" at bounding box center [715, 21] width 19 height 19
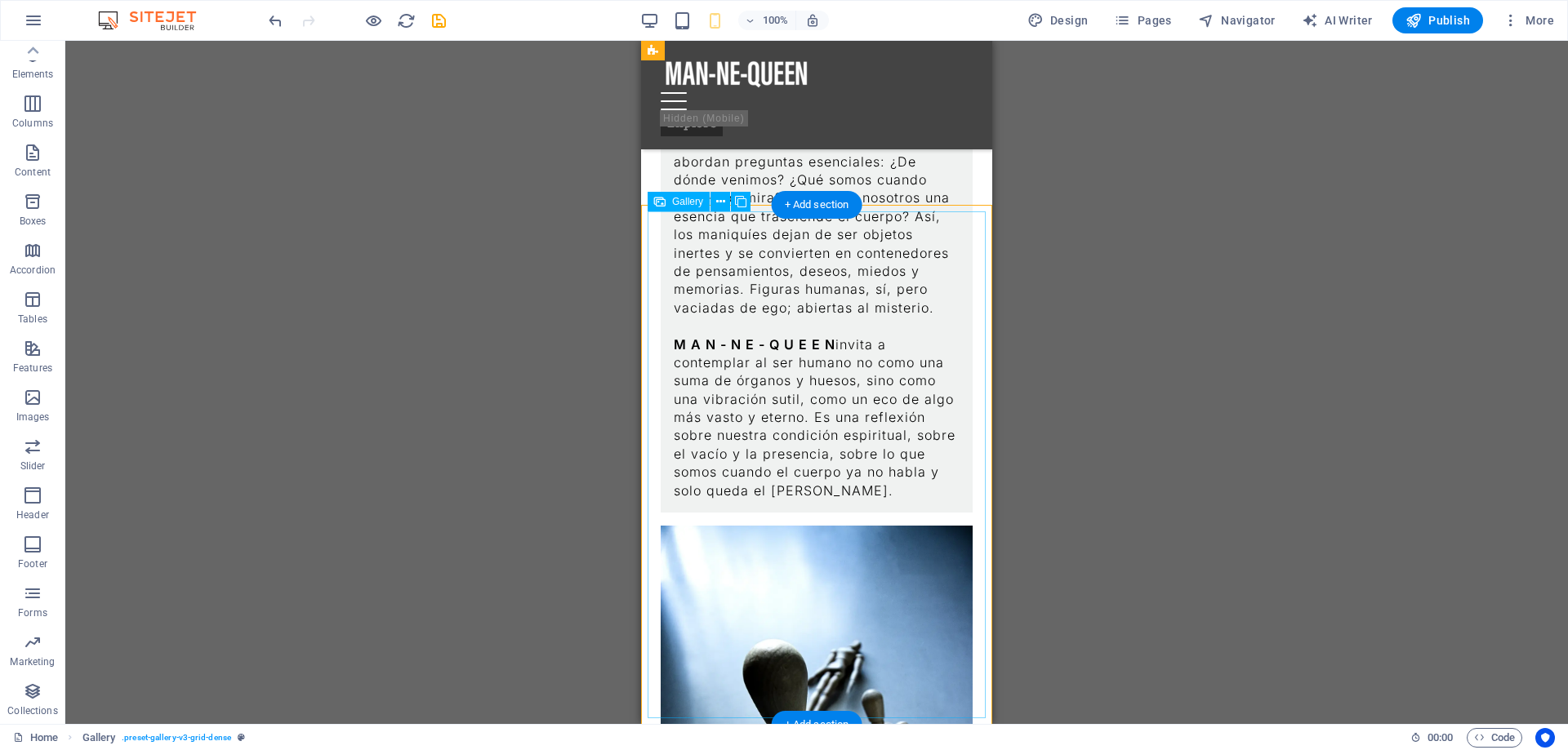
scroll to position [1695, 0]
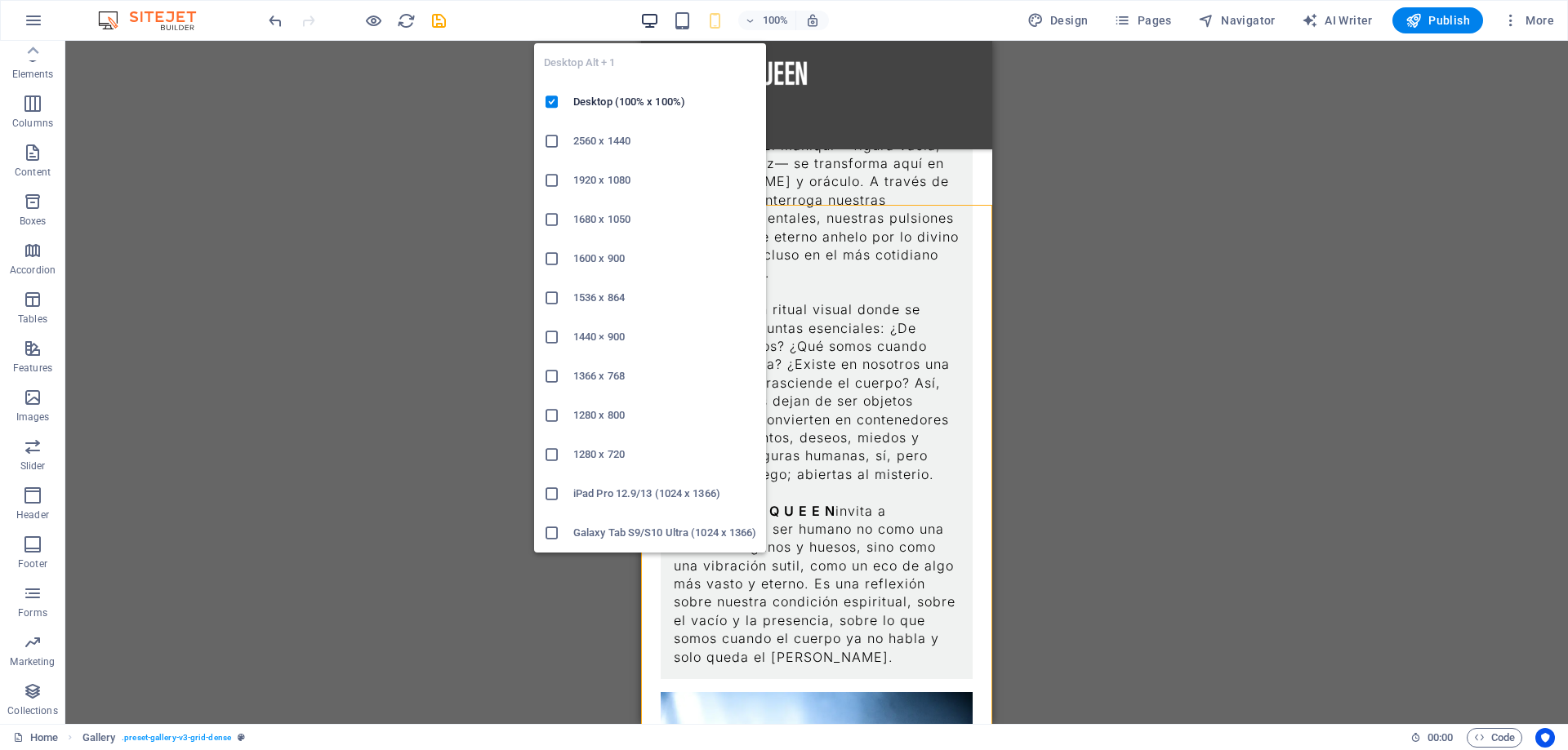
click at [656, 17] on icon "button" at bounding box center [649, 21] width 19 height 19
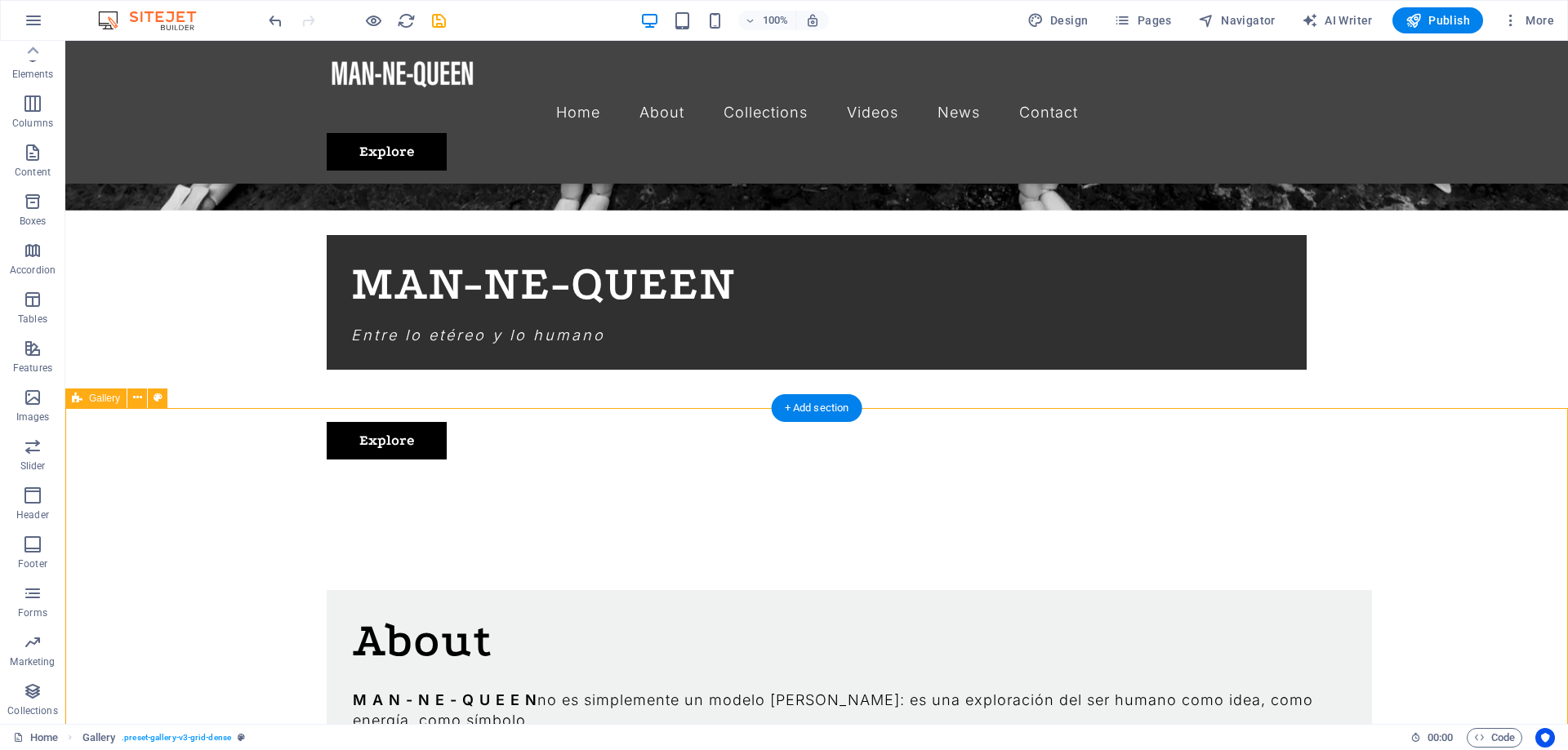
scroll to position [1112, 0]
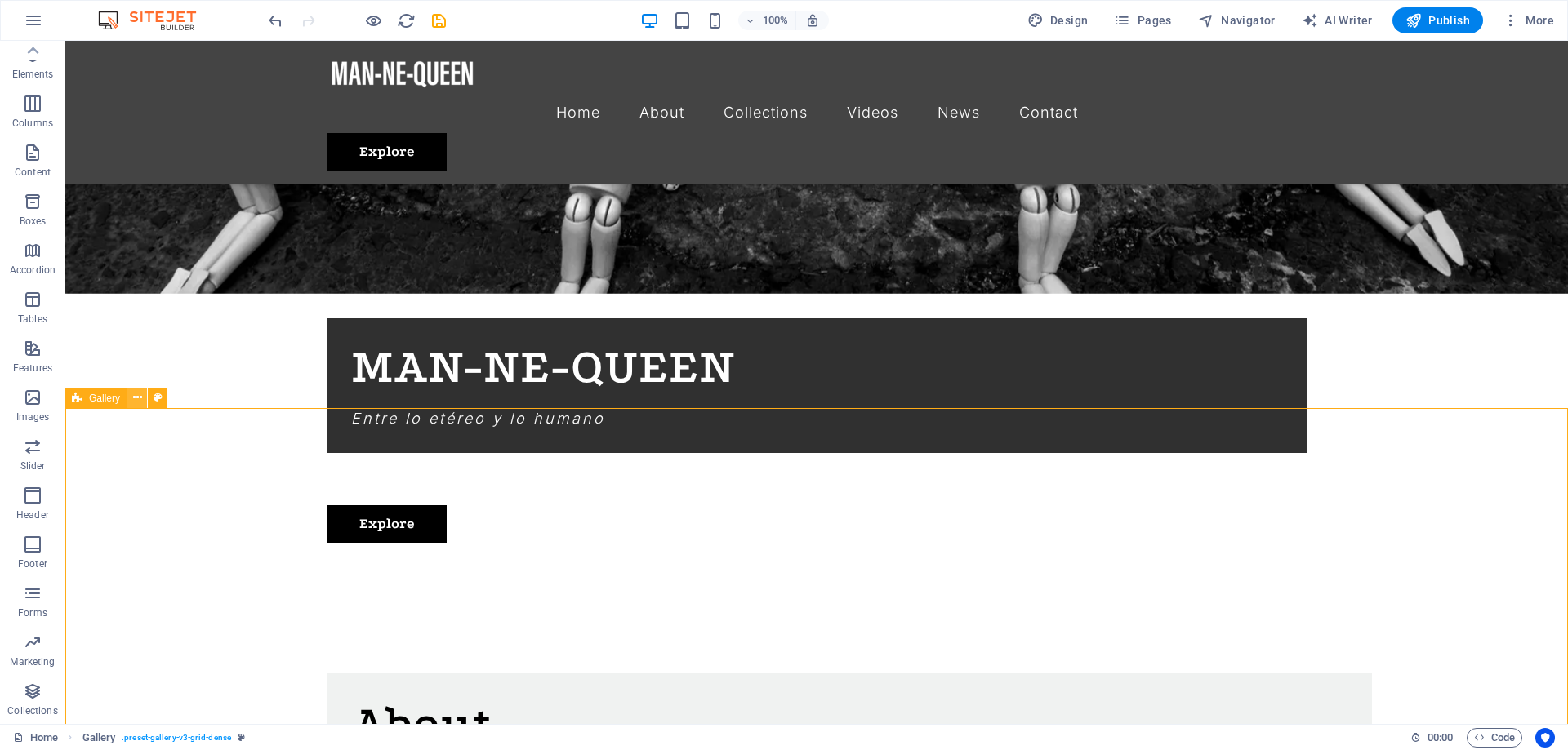
click at [134, 400] on icon at bounding box center [137, 397] width 9 height 17
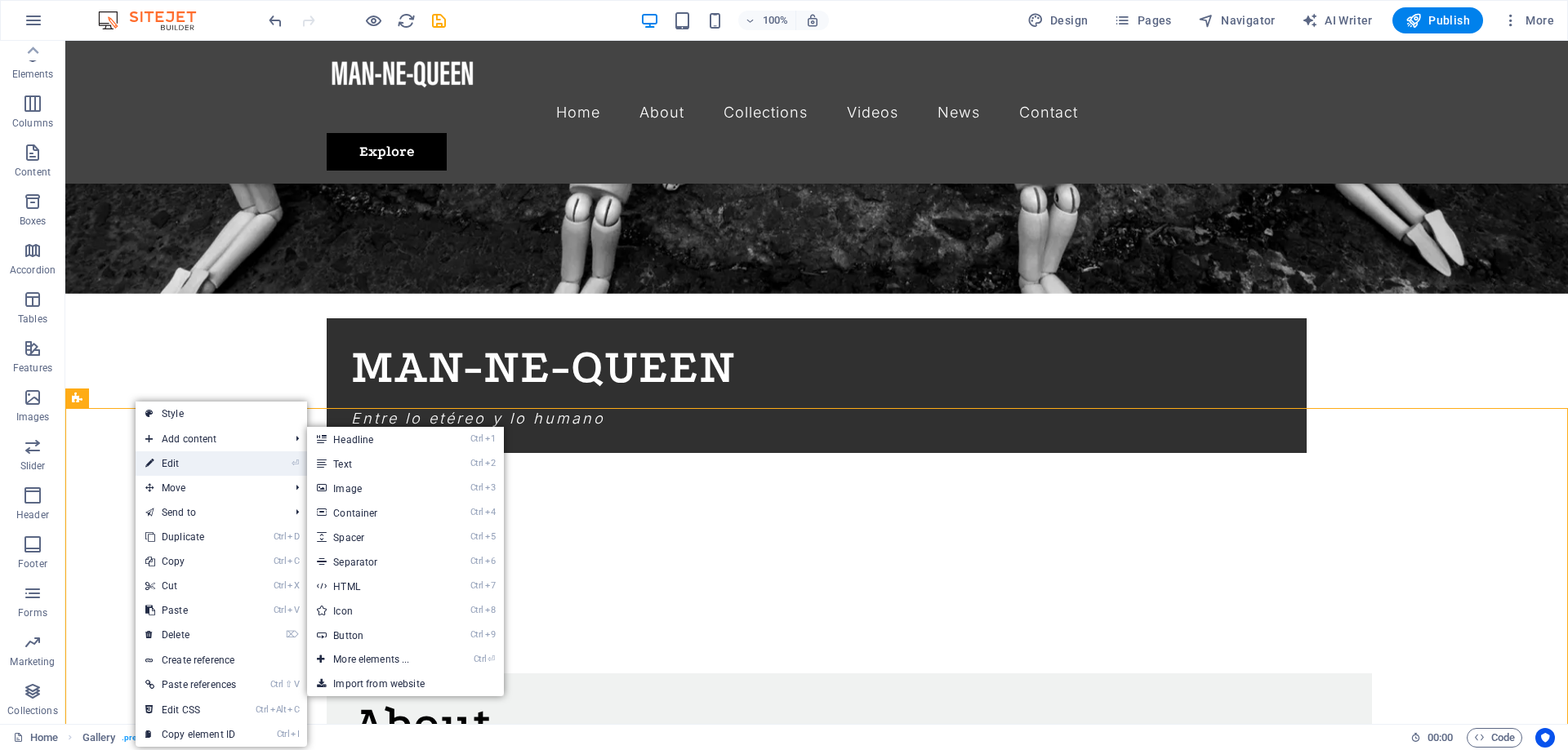
click at [187, 458] on link "⏎ Edit" at bounding box center [190, 463] width 110 height 24
select select "rem"
select select "grid-dense"
select select "fade"
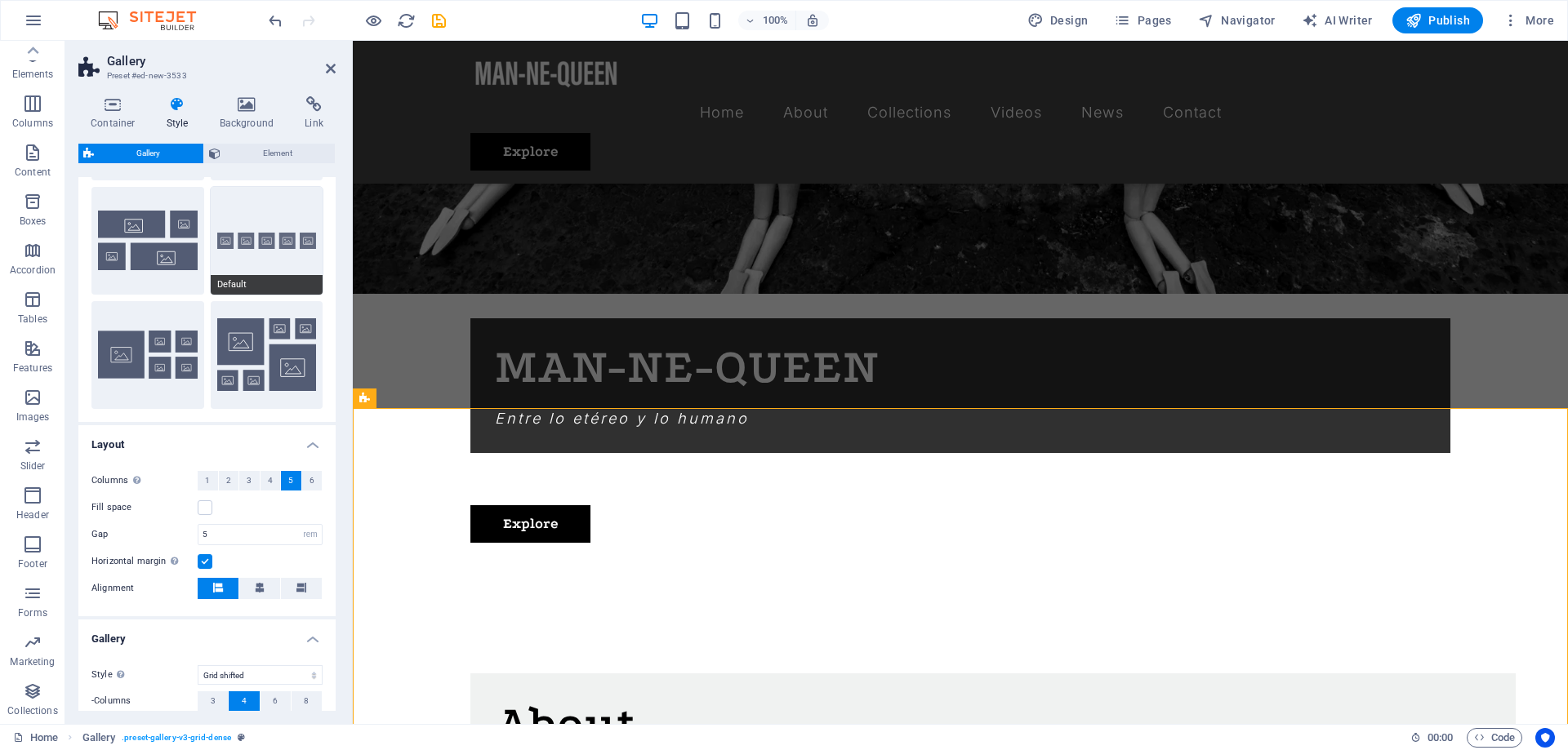
scroll to position [294, 0]
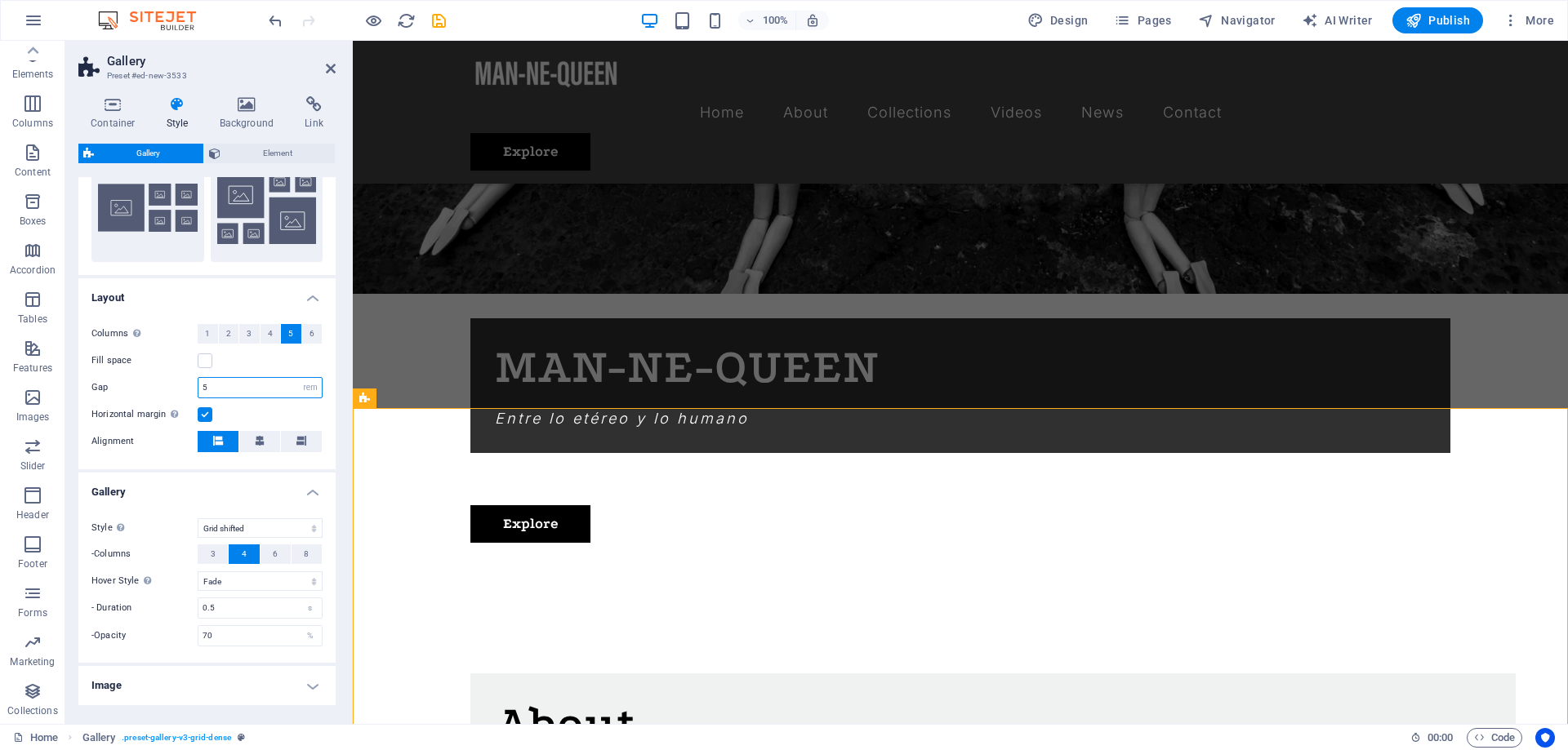
click at [218, 393] on input "5" at bounding box center [260, 388] width 124 height 20
click at [284, 352] on div "Fill space" at bounding box center [207, 361] width 231 height 20
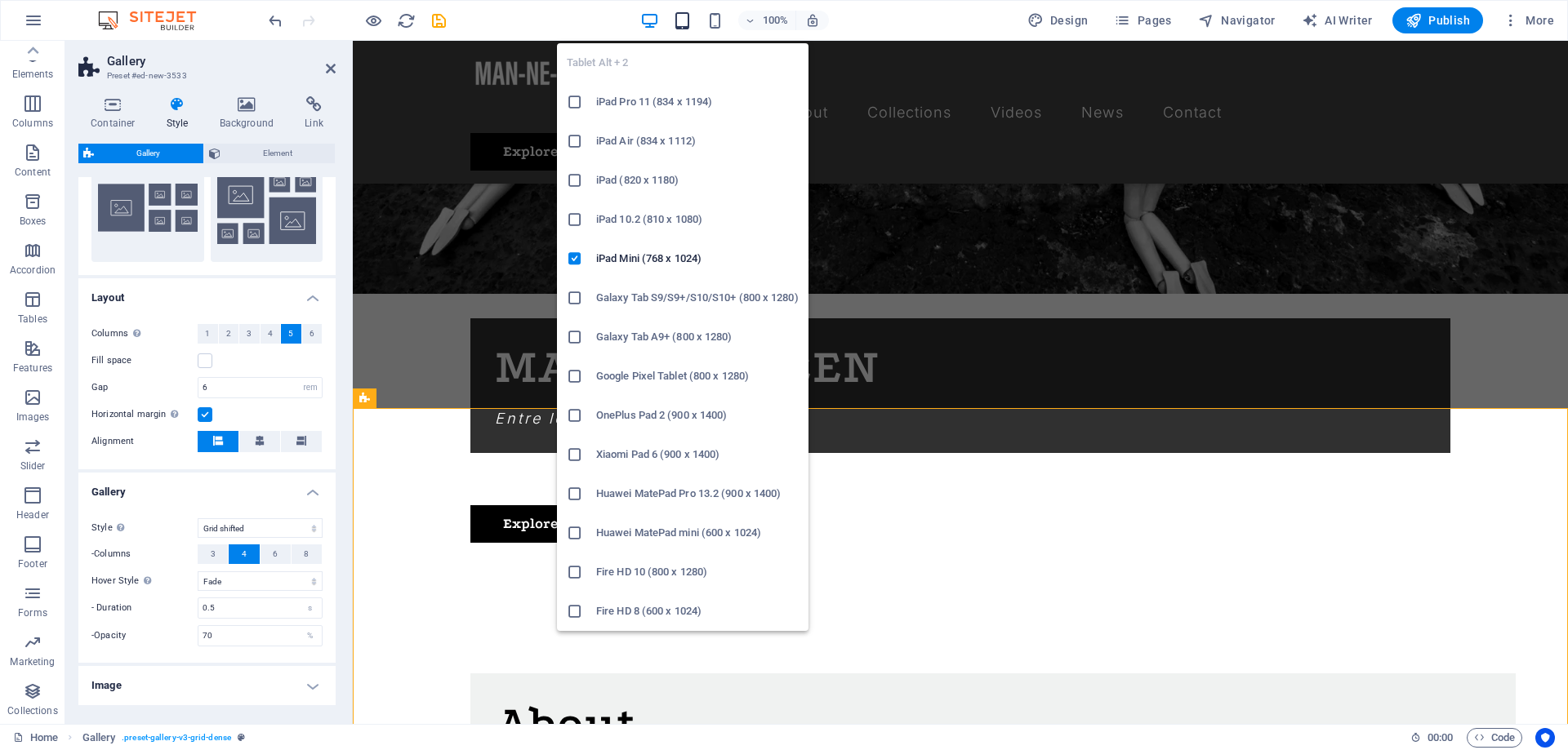
click at [688, 17] on icon "button" at bounding box center [681, 21] width 19 height 19
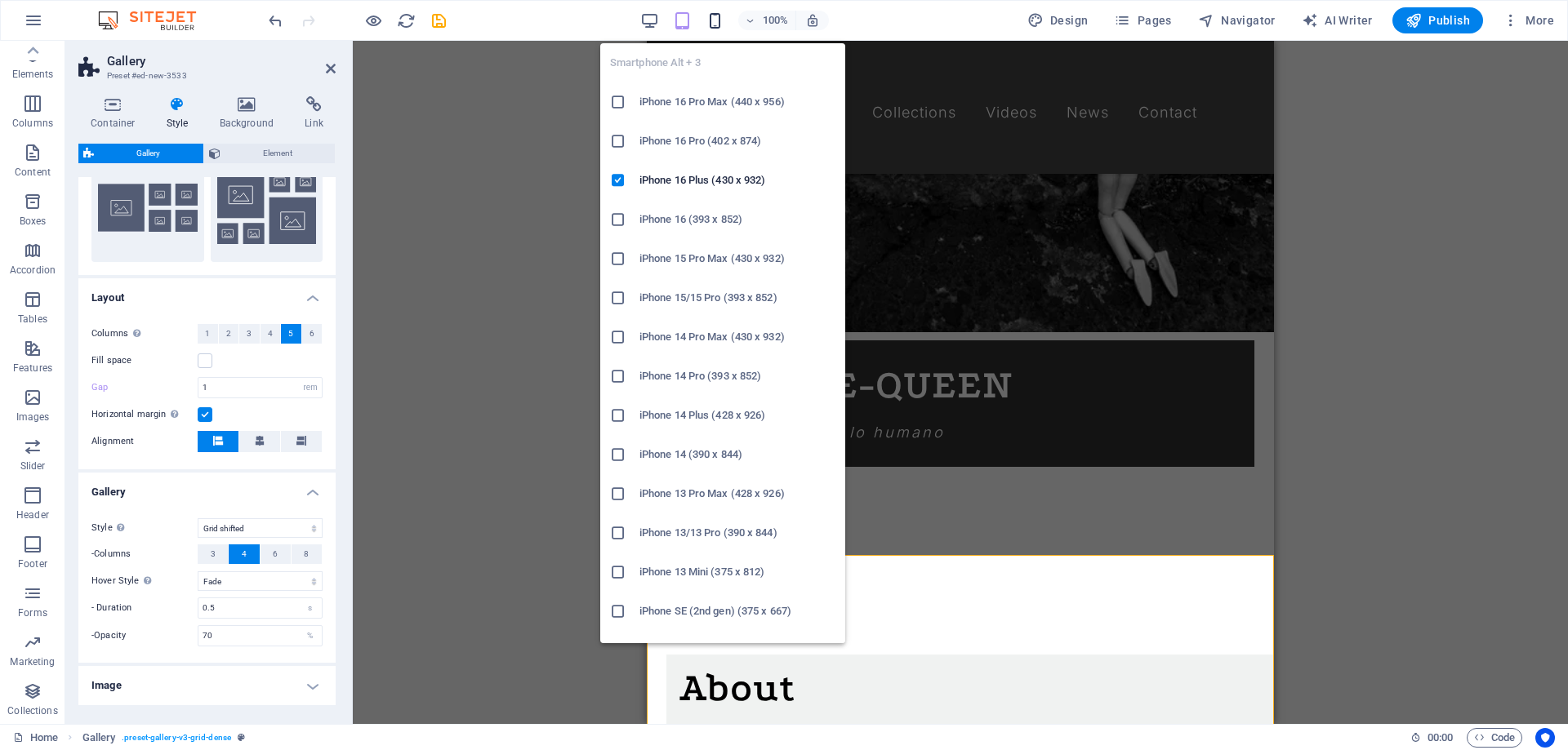
click at [714, 24] on icon "button" at bounding box center [715, 21] width 19 height 19
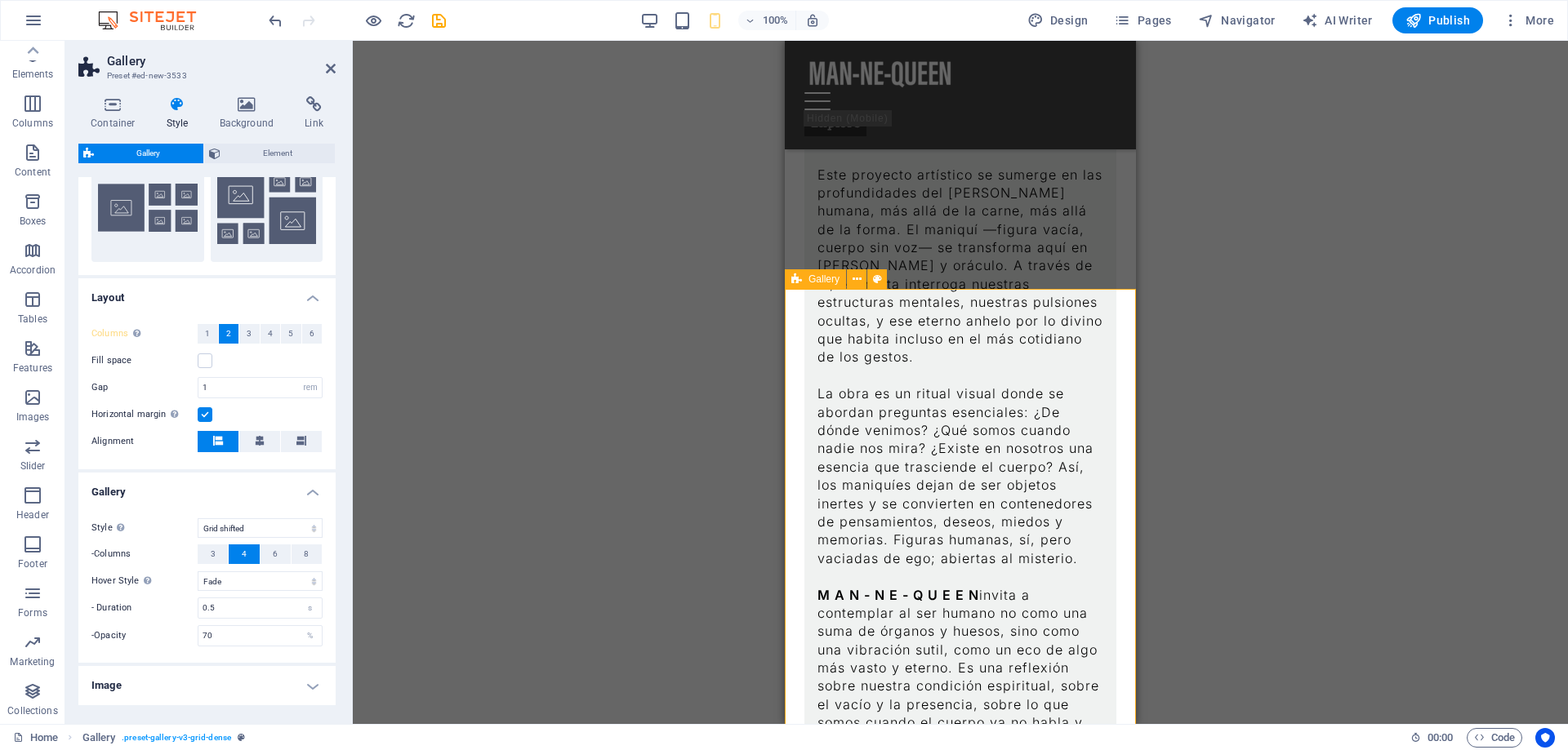
scroll to position [1528, 0]
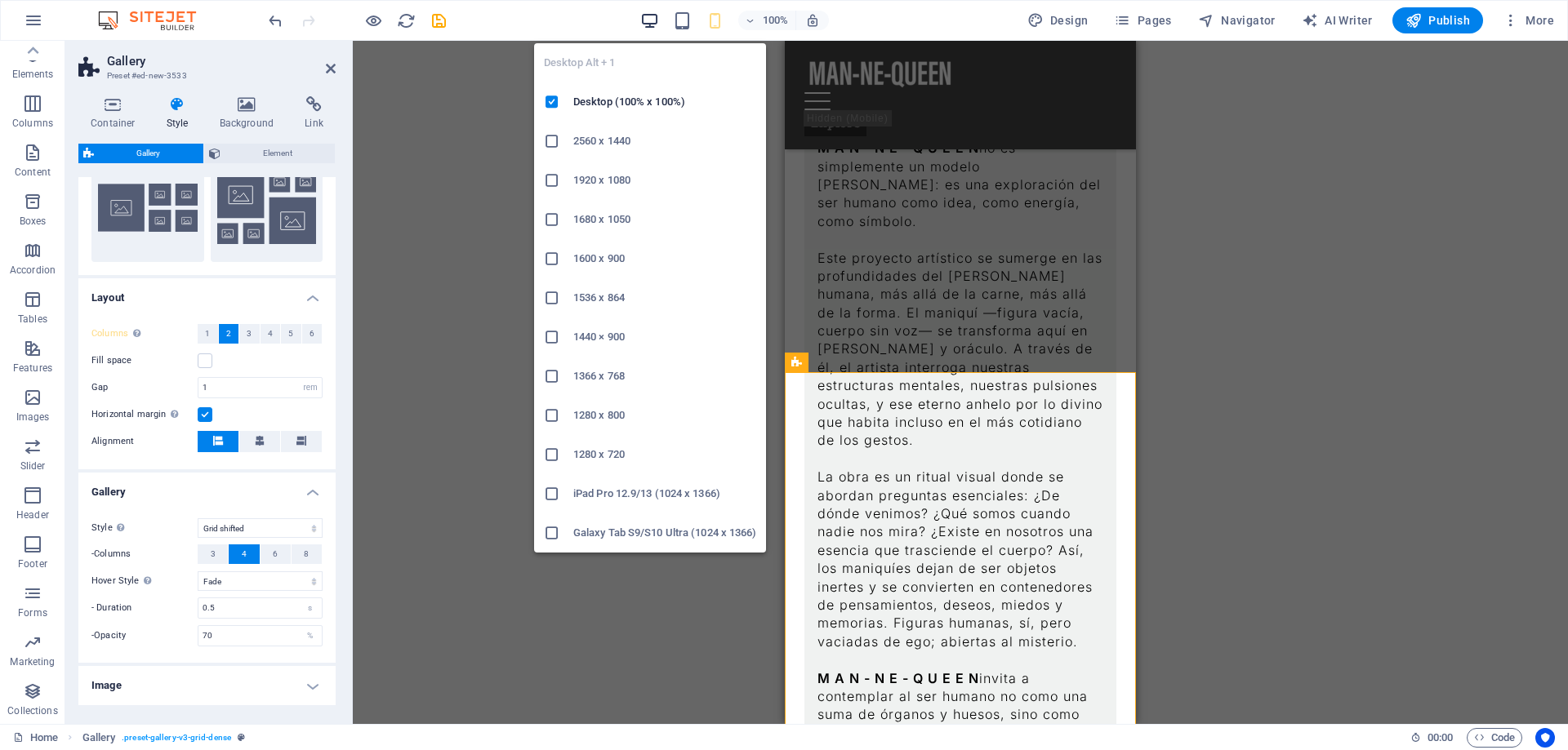
click at [648, 22] on icon "button" at bounding box center [649, 21] width 19 height 19
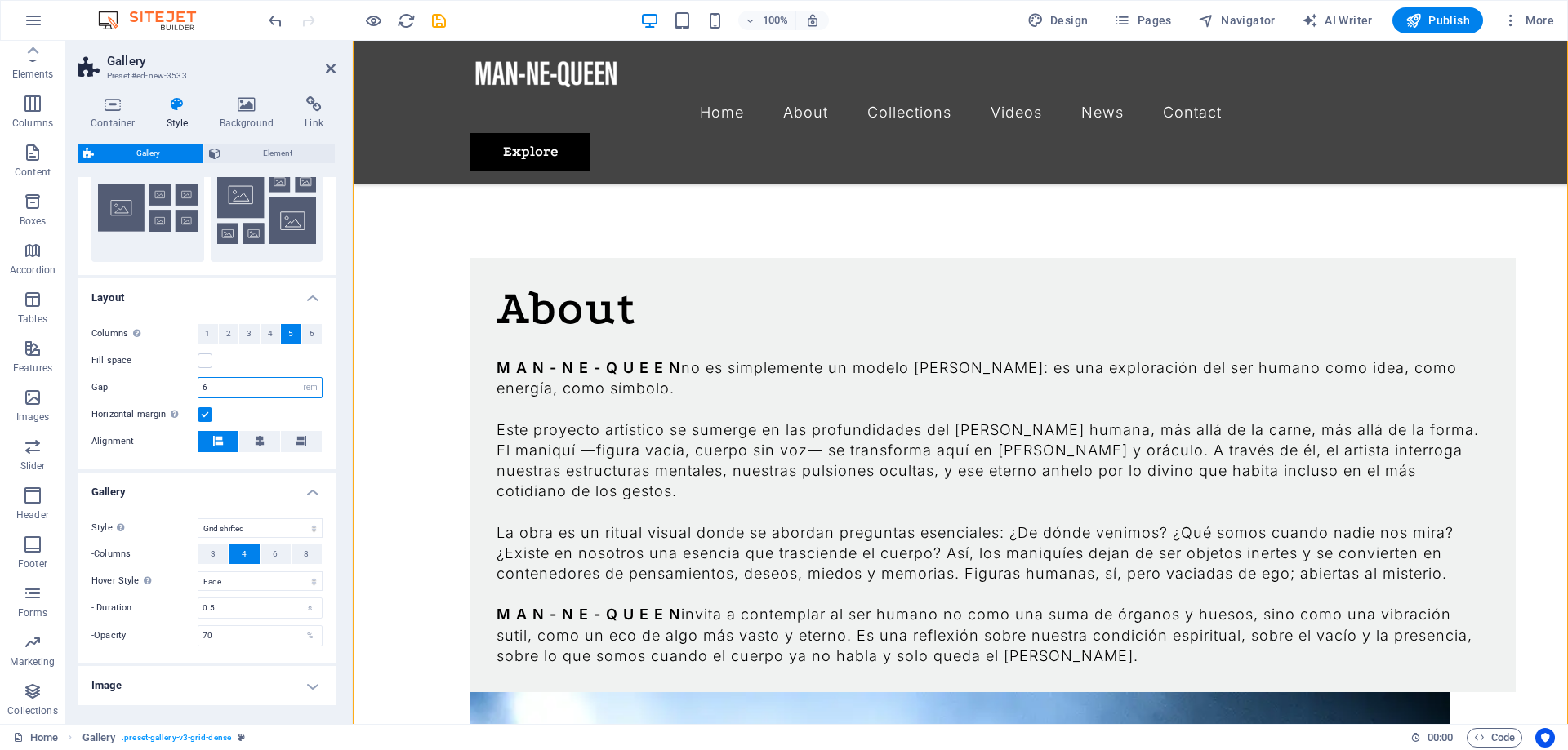
click at [226, 384] on input "6" at bounding box center [260, 388] width 124 height 20
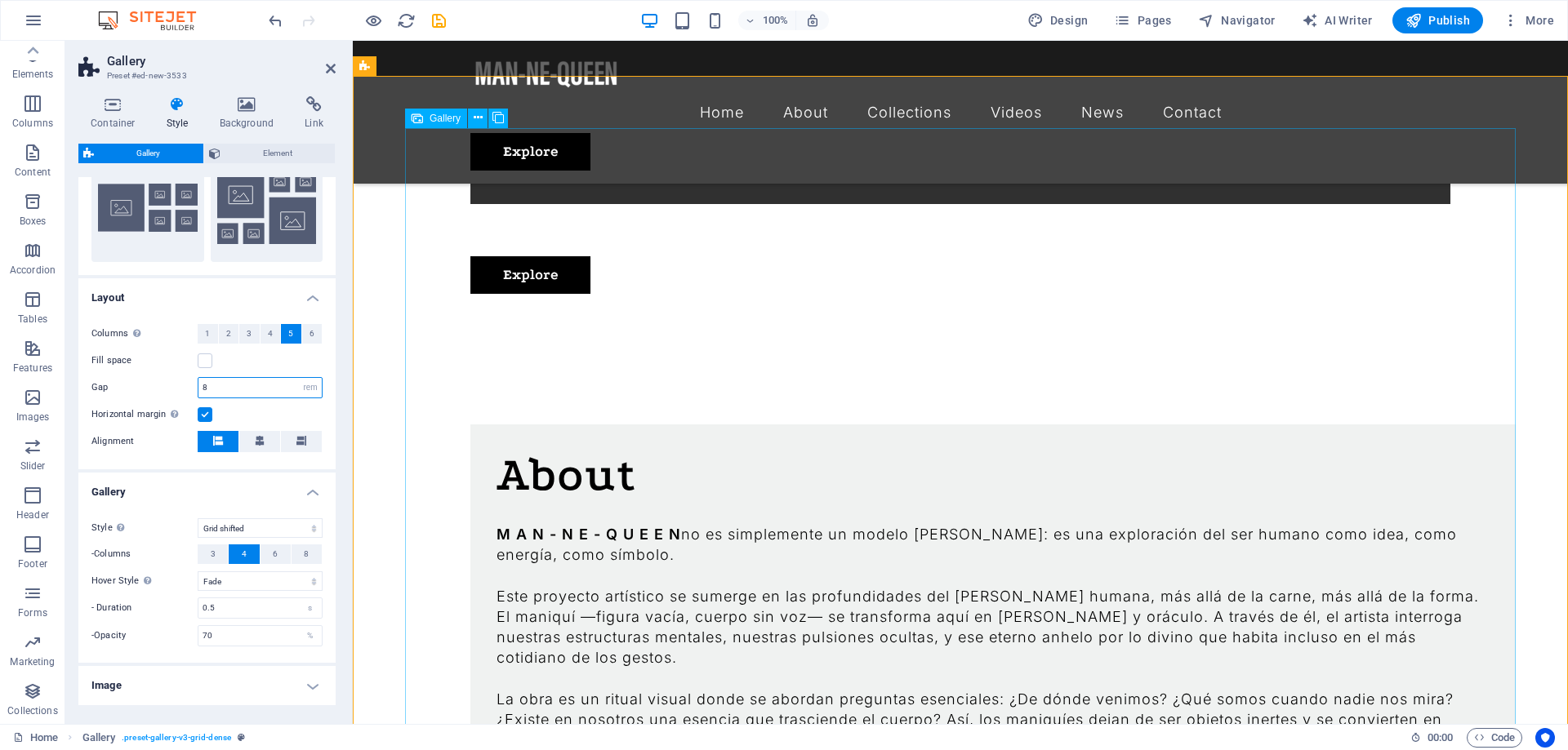
scroll to position [1444, 0]
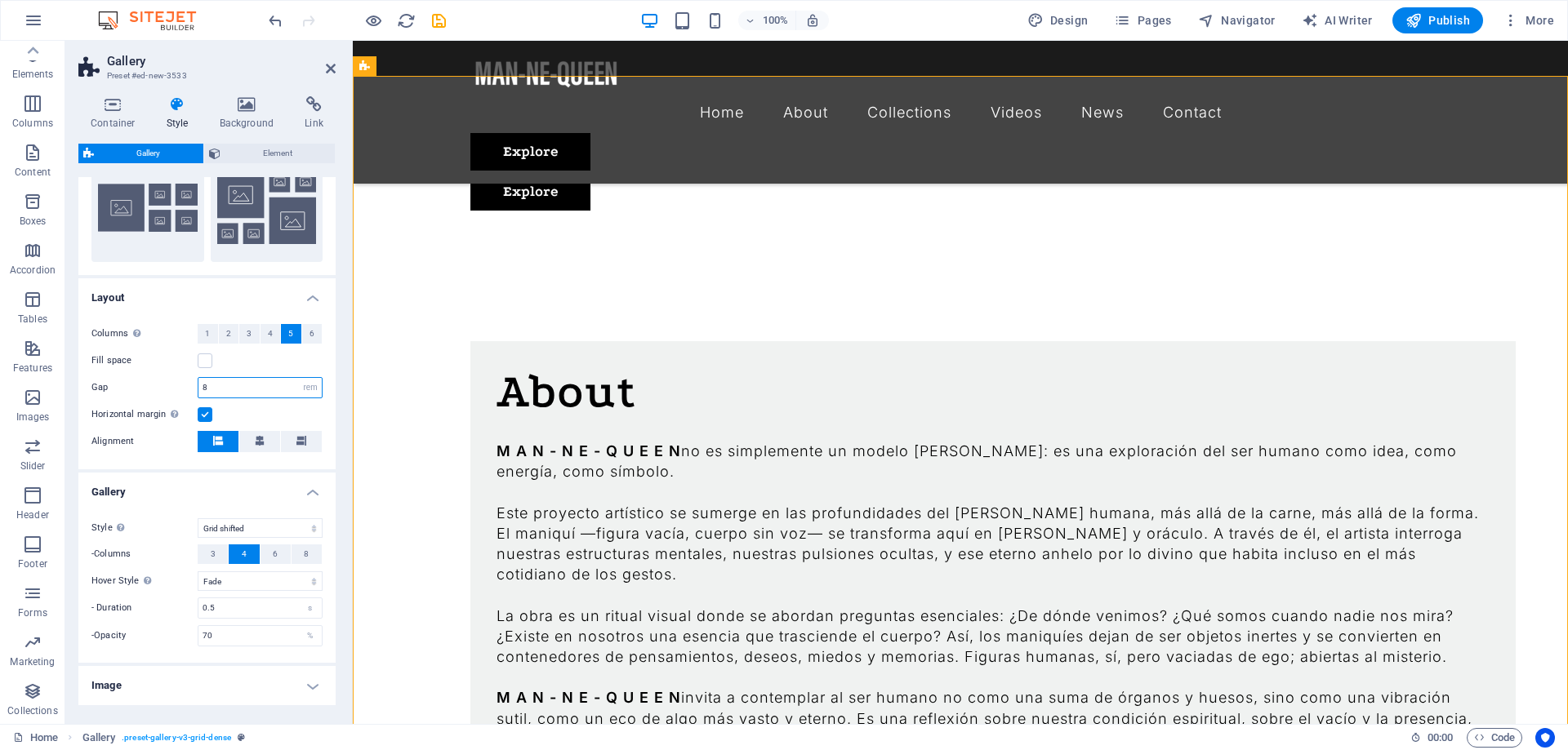
drag, startPoint x: 242, startPoint y: 391, endPoint x: 160, endPoint y: 373, distance: 84.0
click at [198, 378] on input "8" at bounding box center [260, 388] width 124 height 20
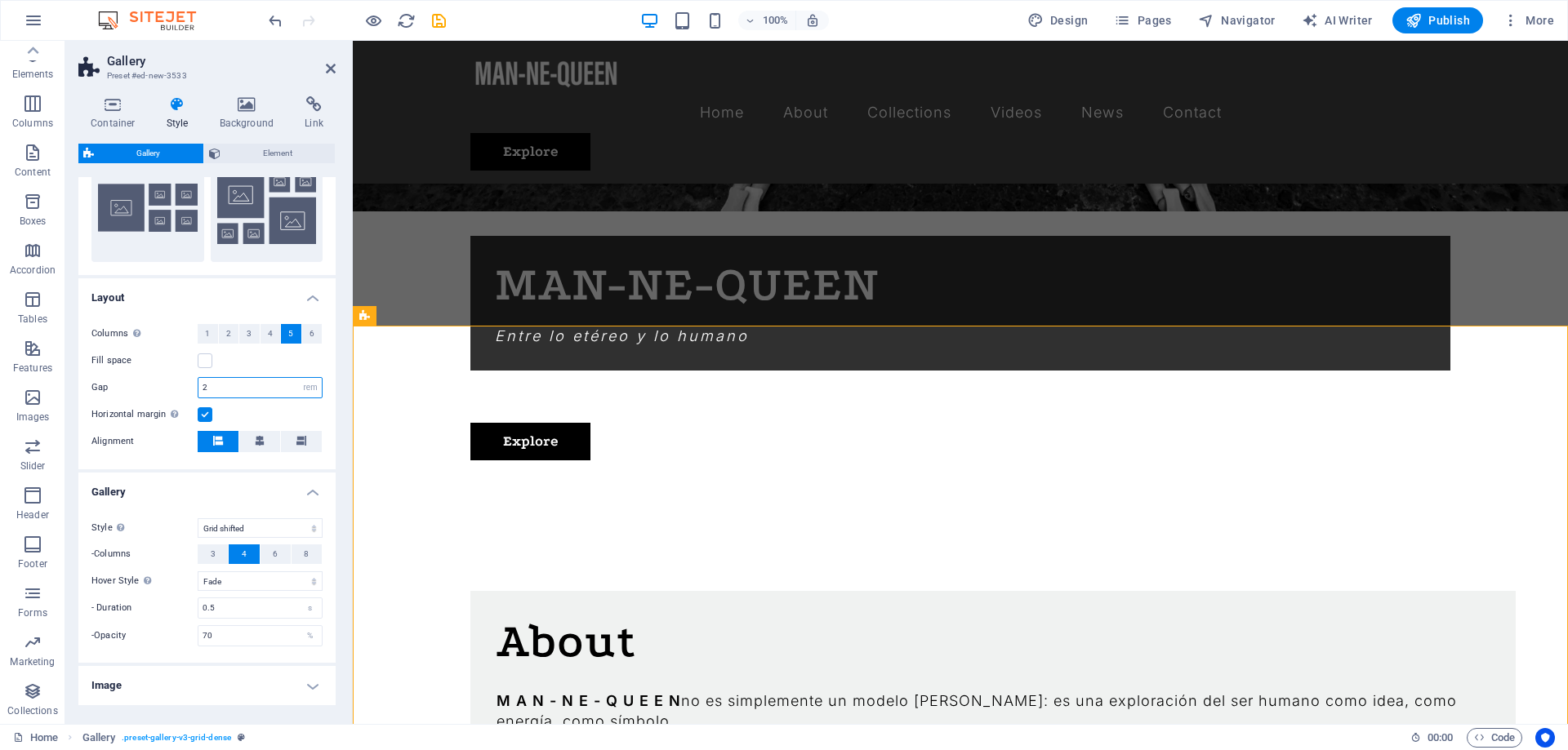
click at [232, 385] on input "2" at bounding box center [260, 388] width 124 height 20
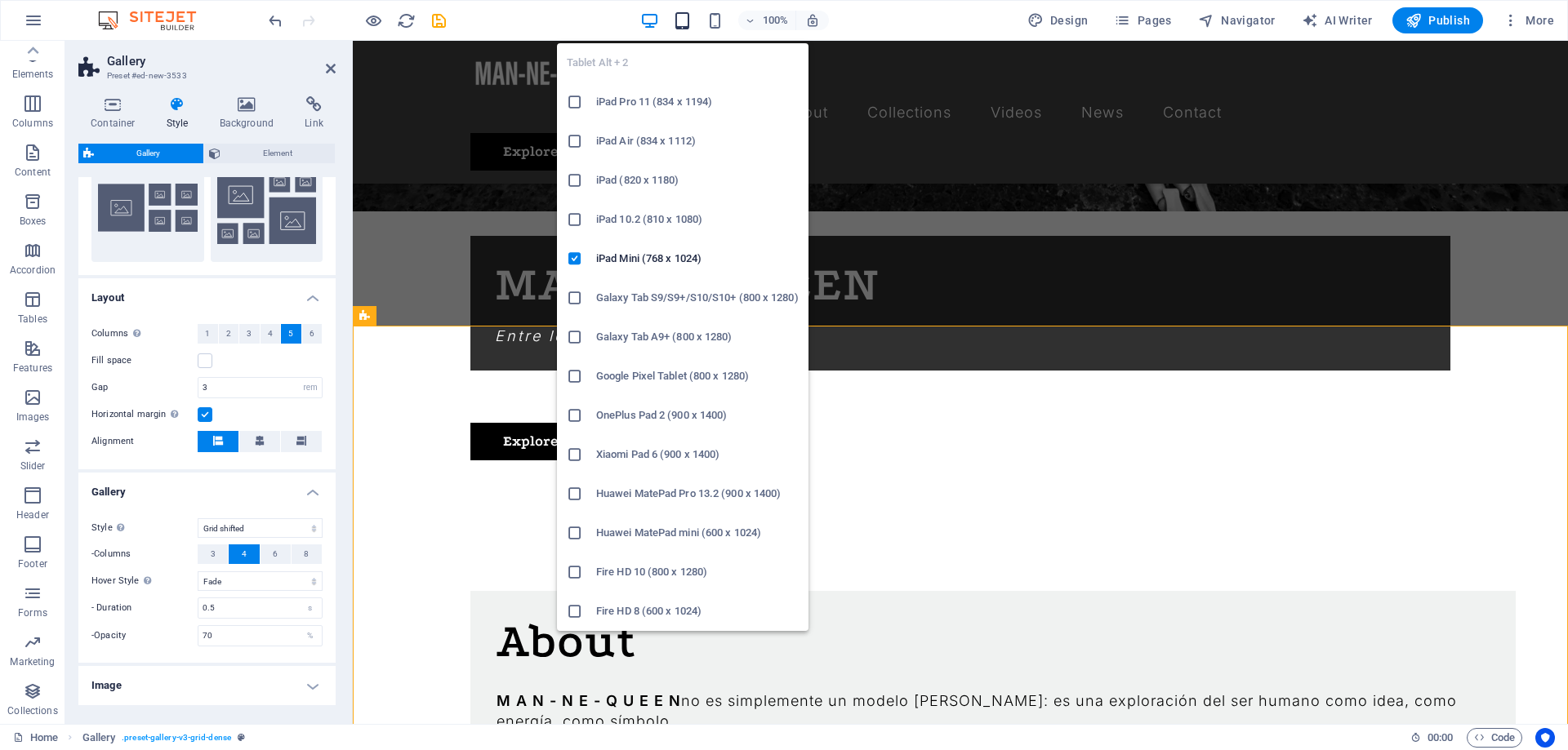
click at [685, 13] on icon "button" at bounding box center [681, 21] width 19 height 19
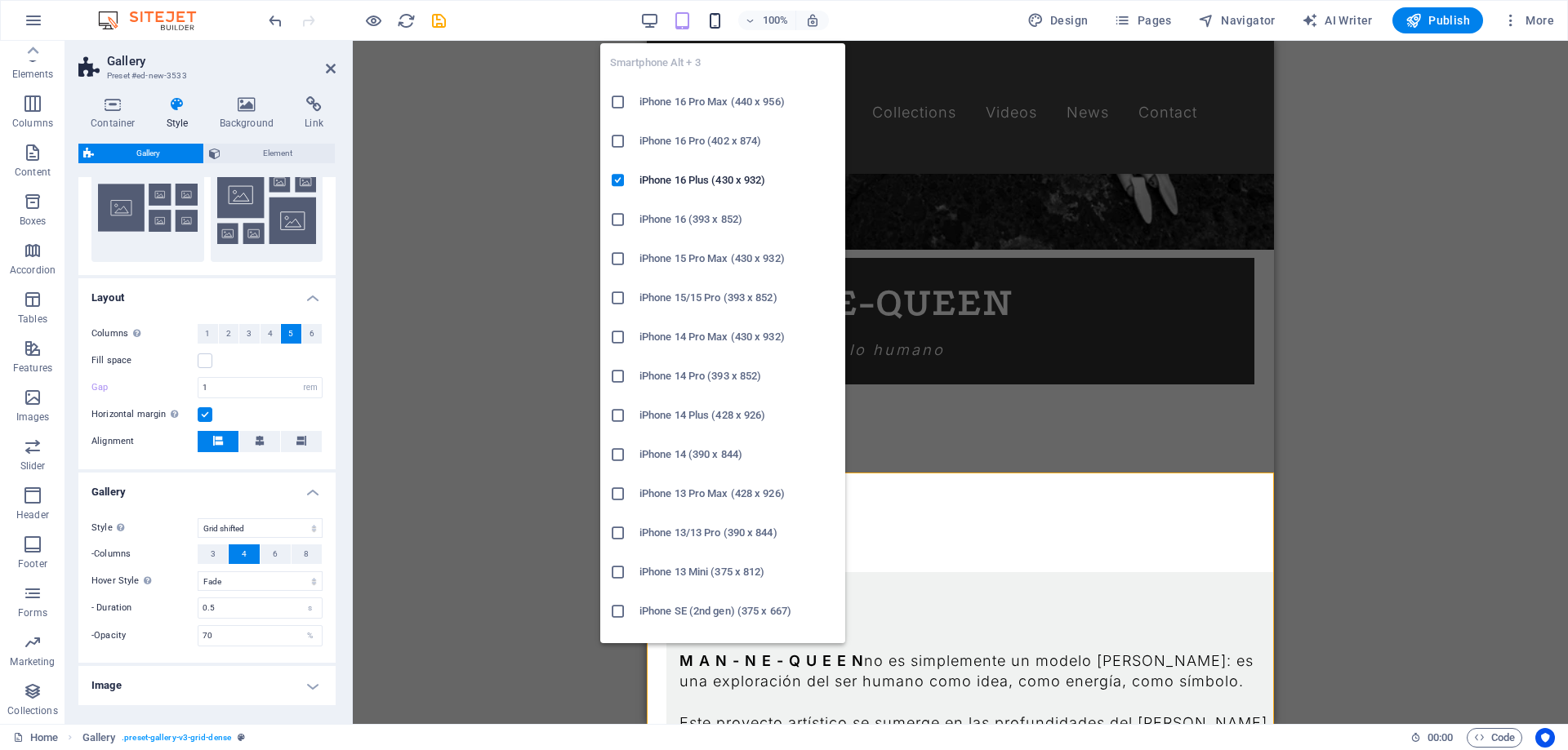
click at [723, 20] on icon "button" at bounding box center [715, 21] width 19 height 19
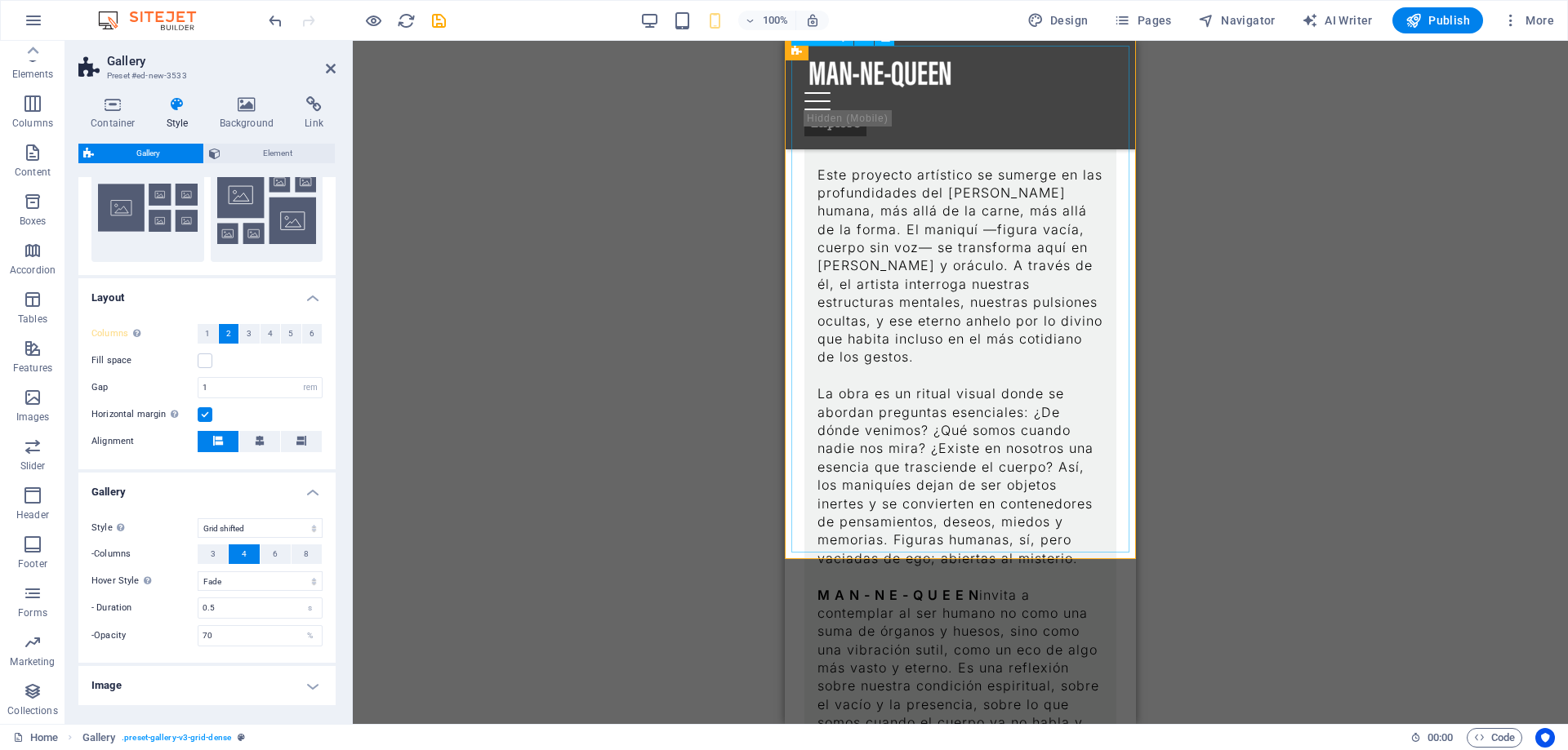
scroll to position [1528, 0]
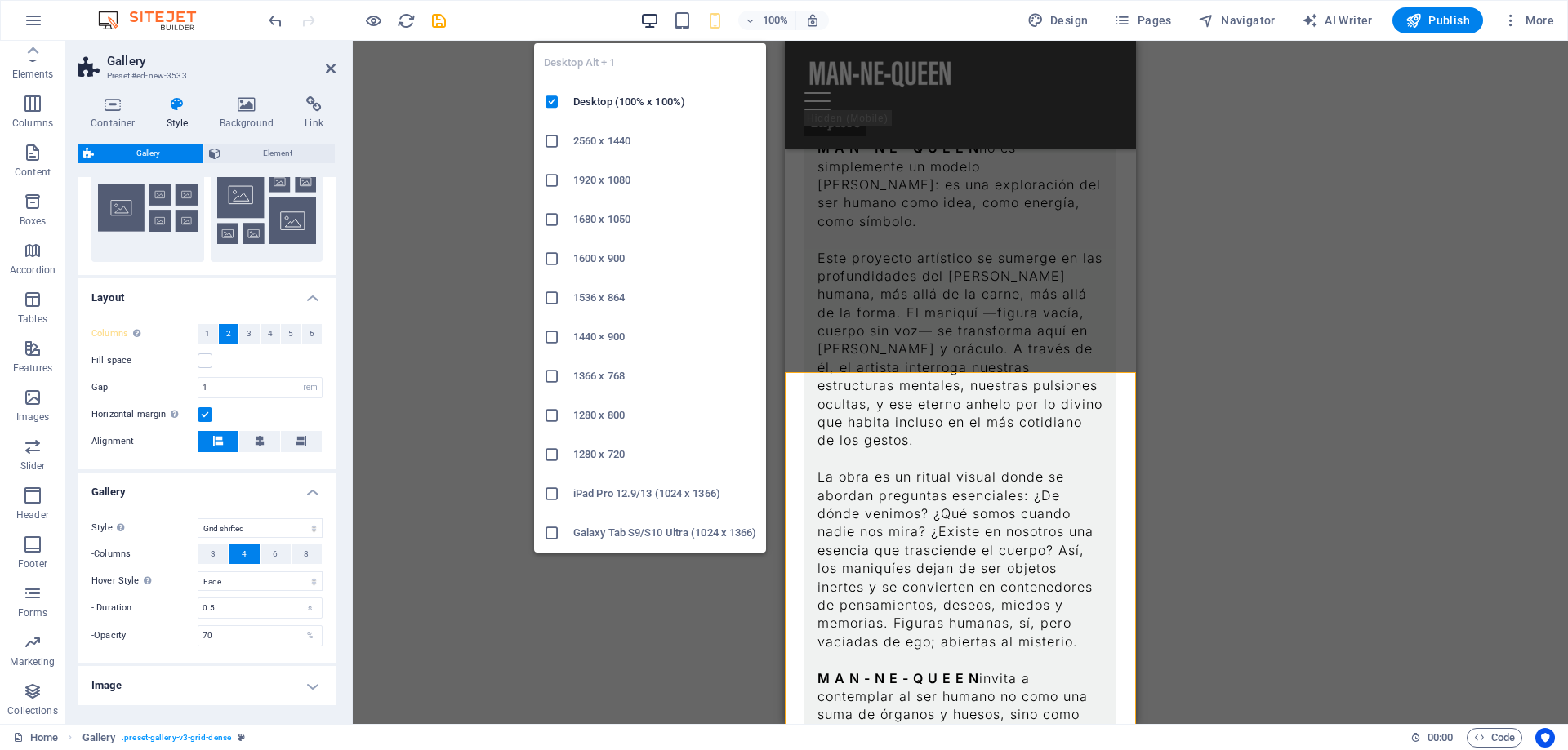
click at [651, 18] on icon "button" at bounding box center [649, 21] width 19 height 19
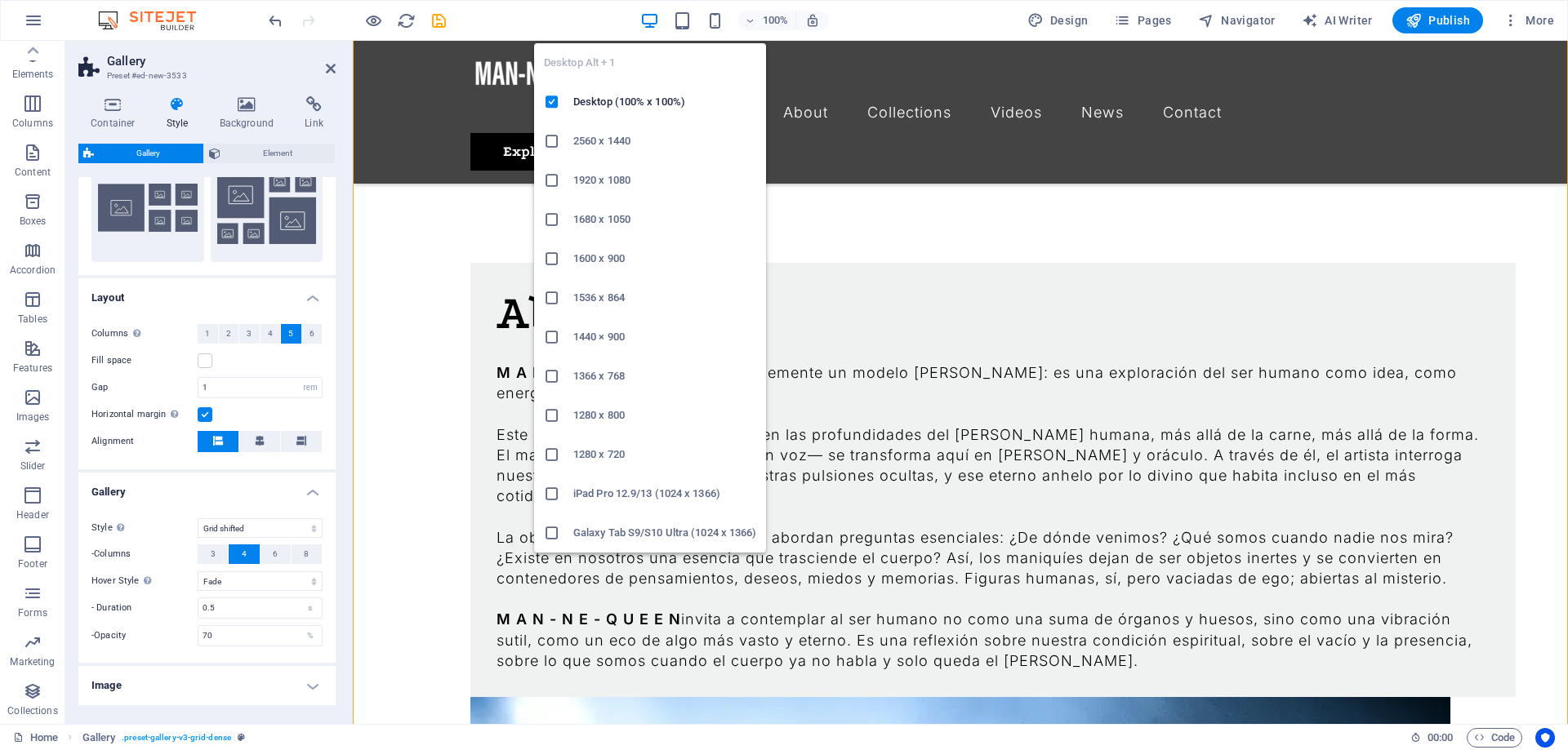
type input "3"
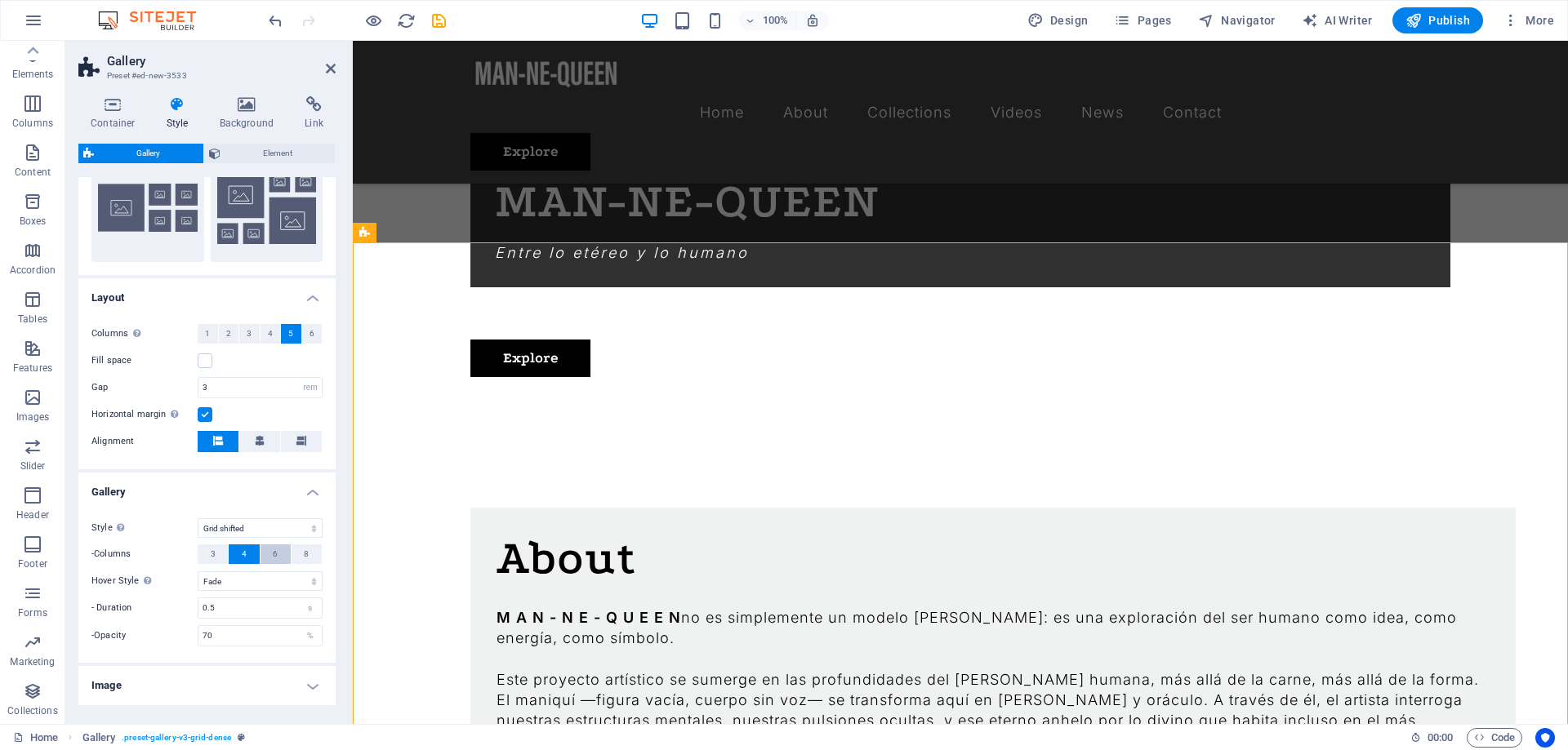
scroll to position [352, 0]
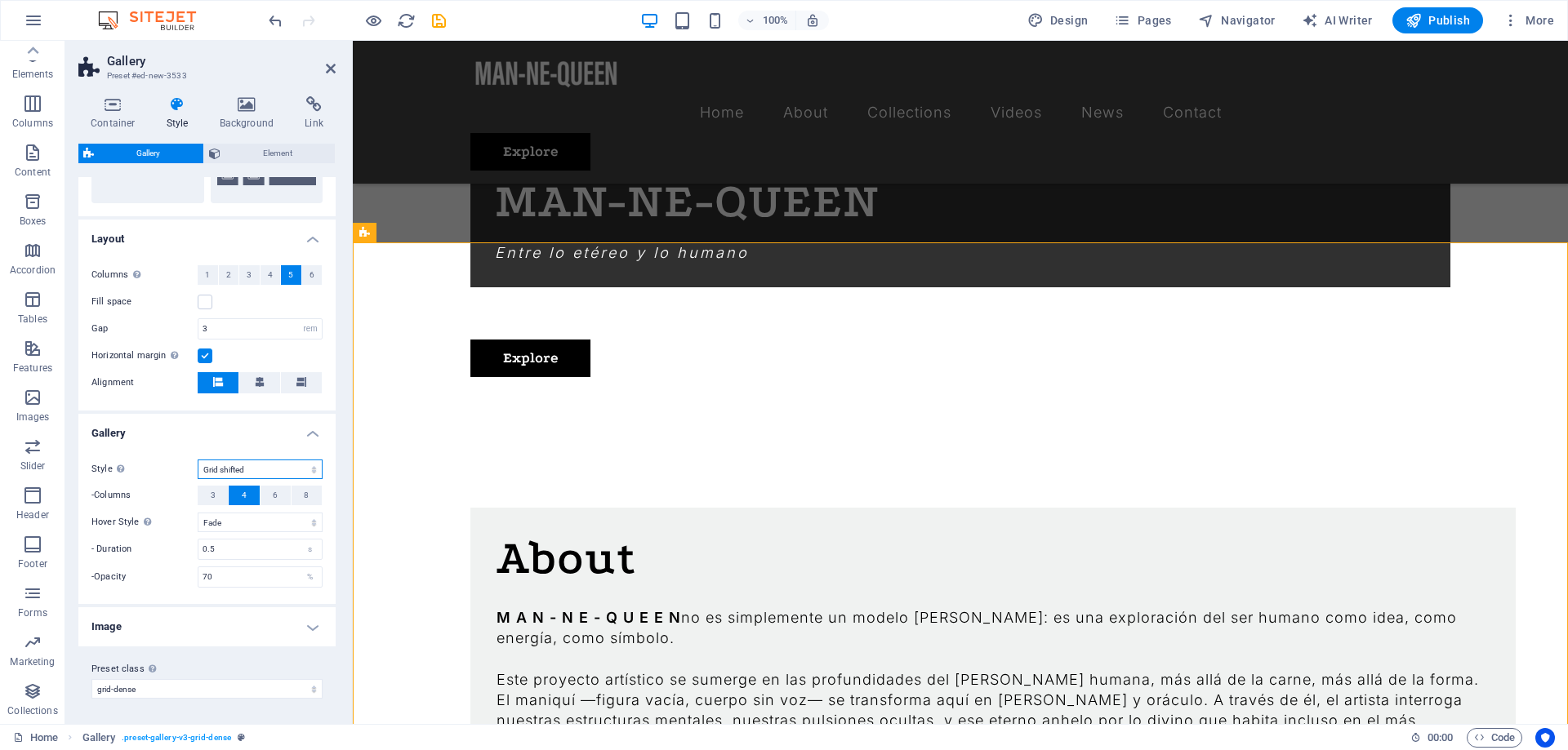
click at [197, 460] on select "Default Grid Grid reverse Grid shifted Collage" at bounding box center [259, 470] width 125 height 20
click option "Grid" at bounding box center [0, 0] width 0 height 0
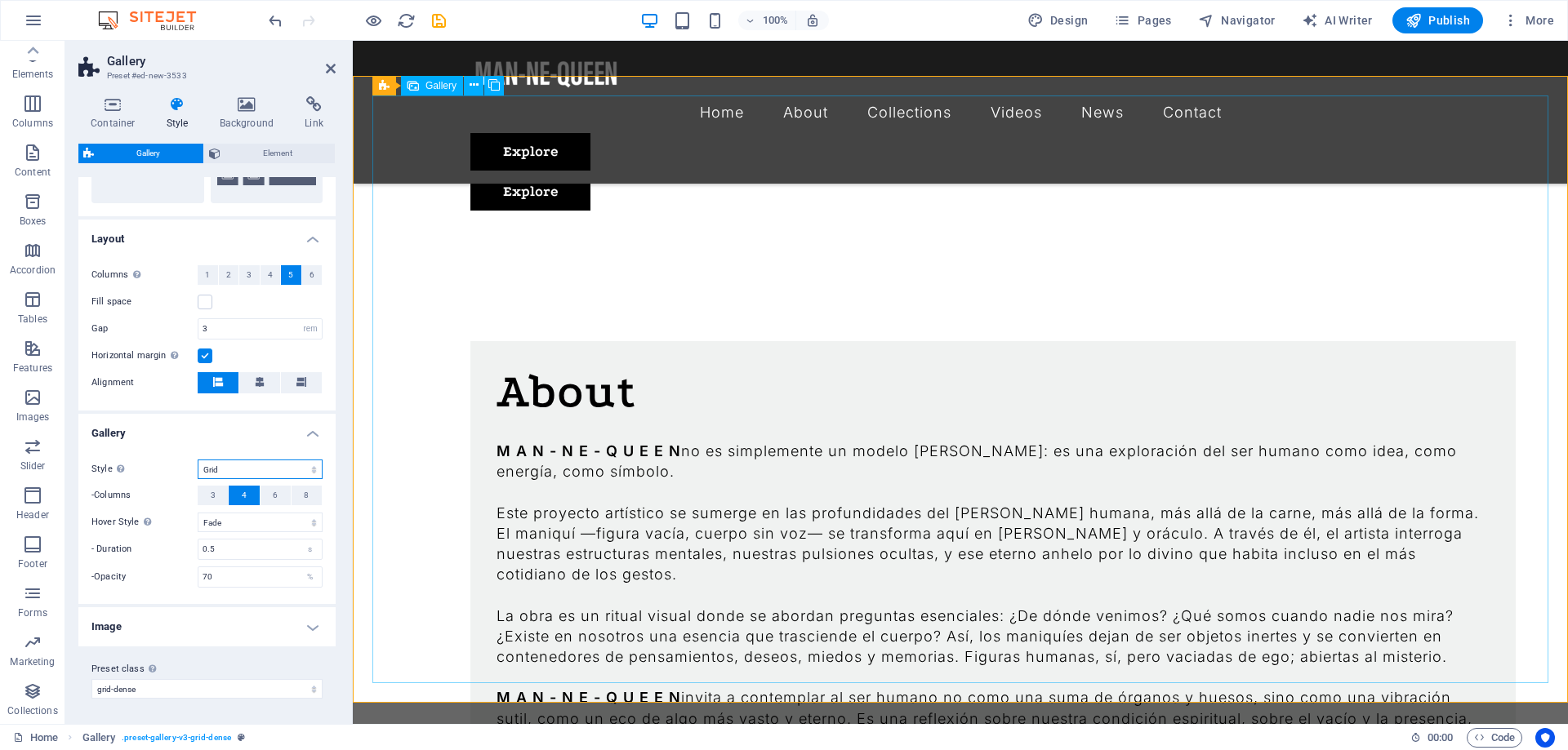
scroll to position [1361, 0]
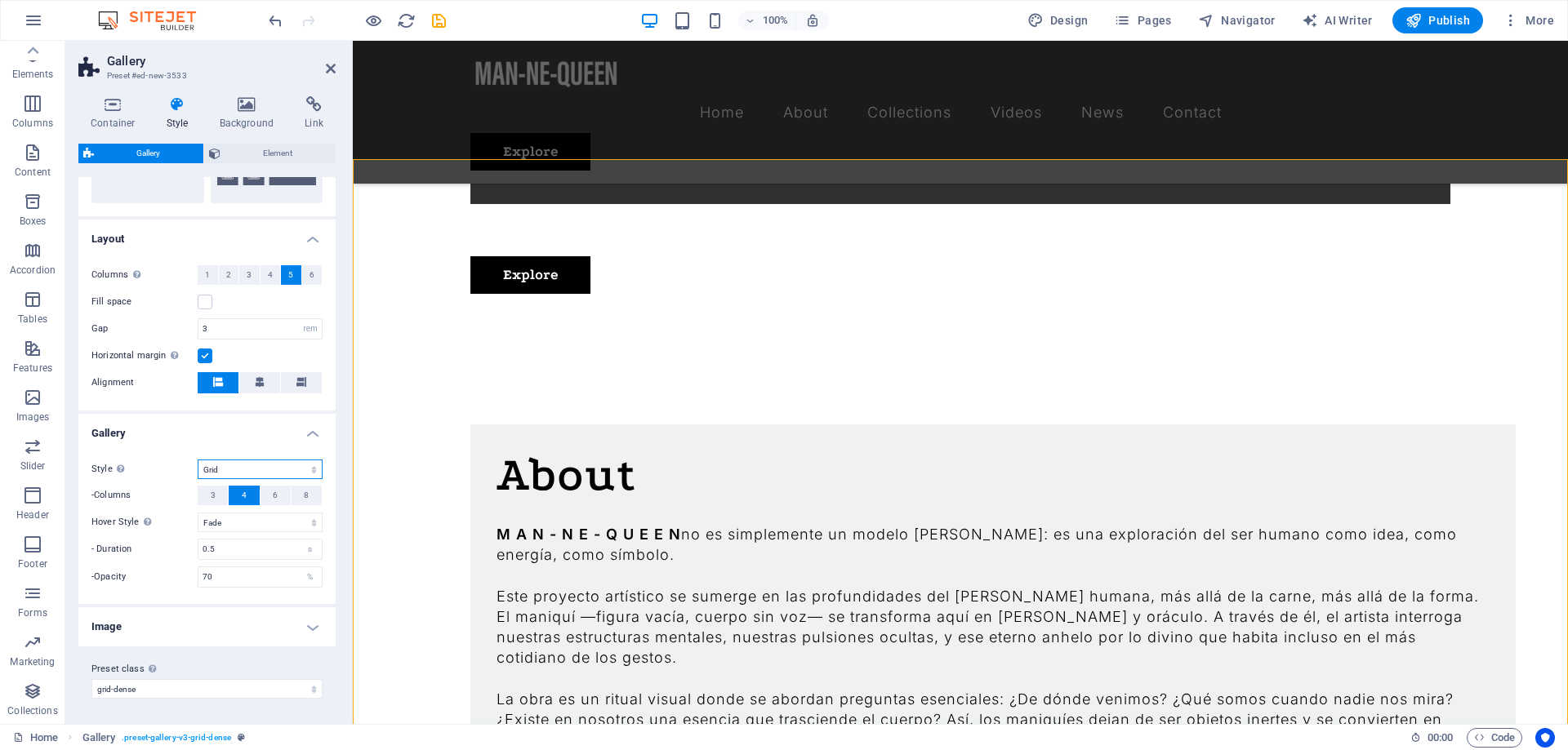
click at [197, 460] on select "Default Grid Grid reverse Grid shifted Collage" at bounding box center [259, 470] width 125 height 20
click option "Grid reverse" at bounding box center [0, 0] width 0 height 0
click at [197, 460] on select "Default Grid Grid reverse Grid shifted Collage" at bounding box center [259, 470] width 125 height 20
click option "Collage" at bounding box center [0, 0] width 0 height 0
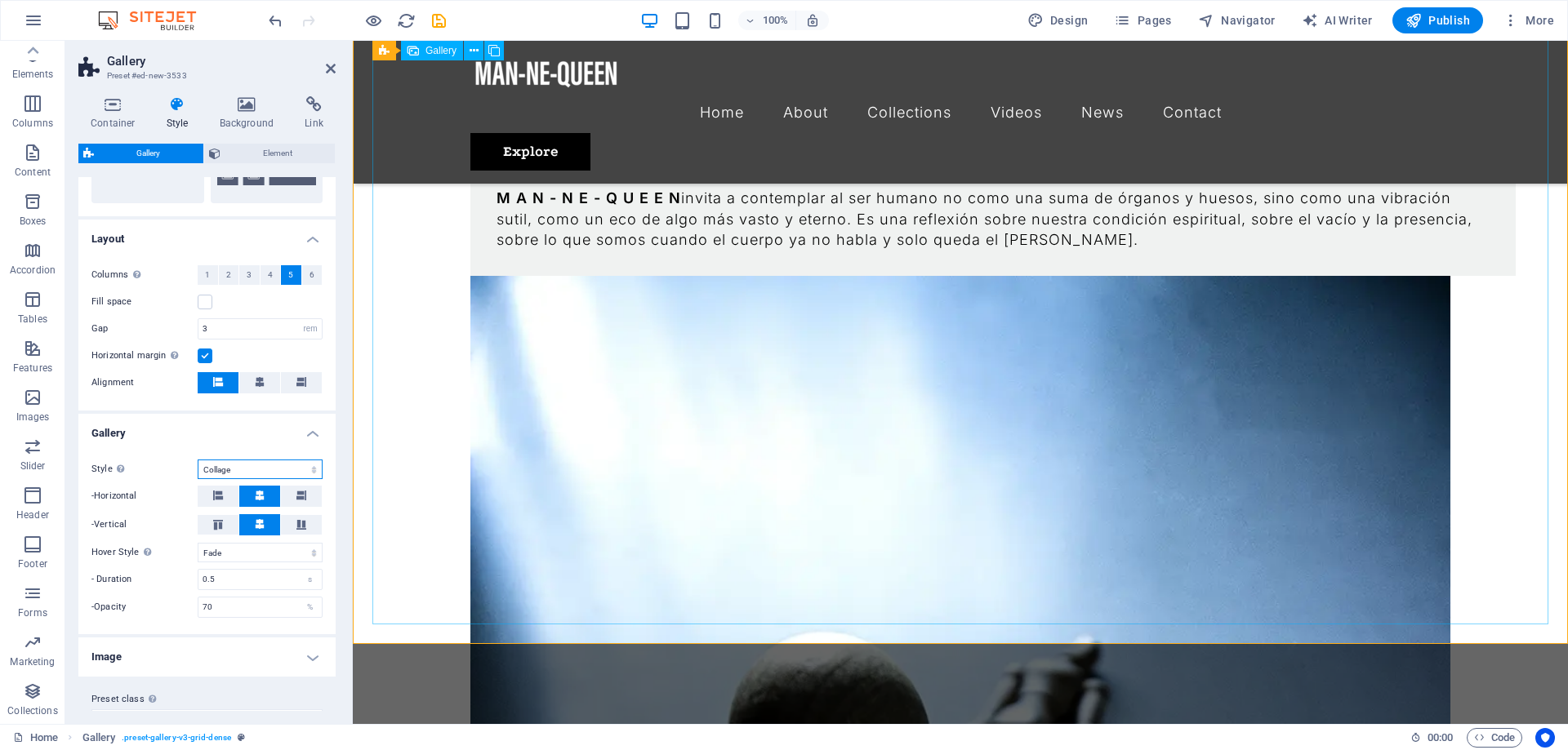
scroll to position [2194, 0]
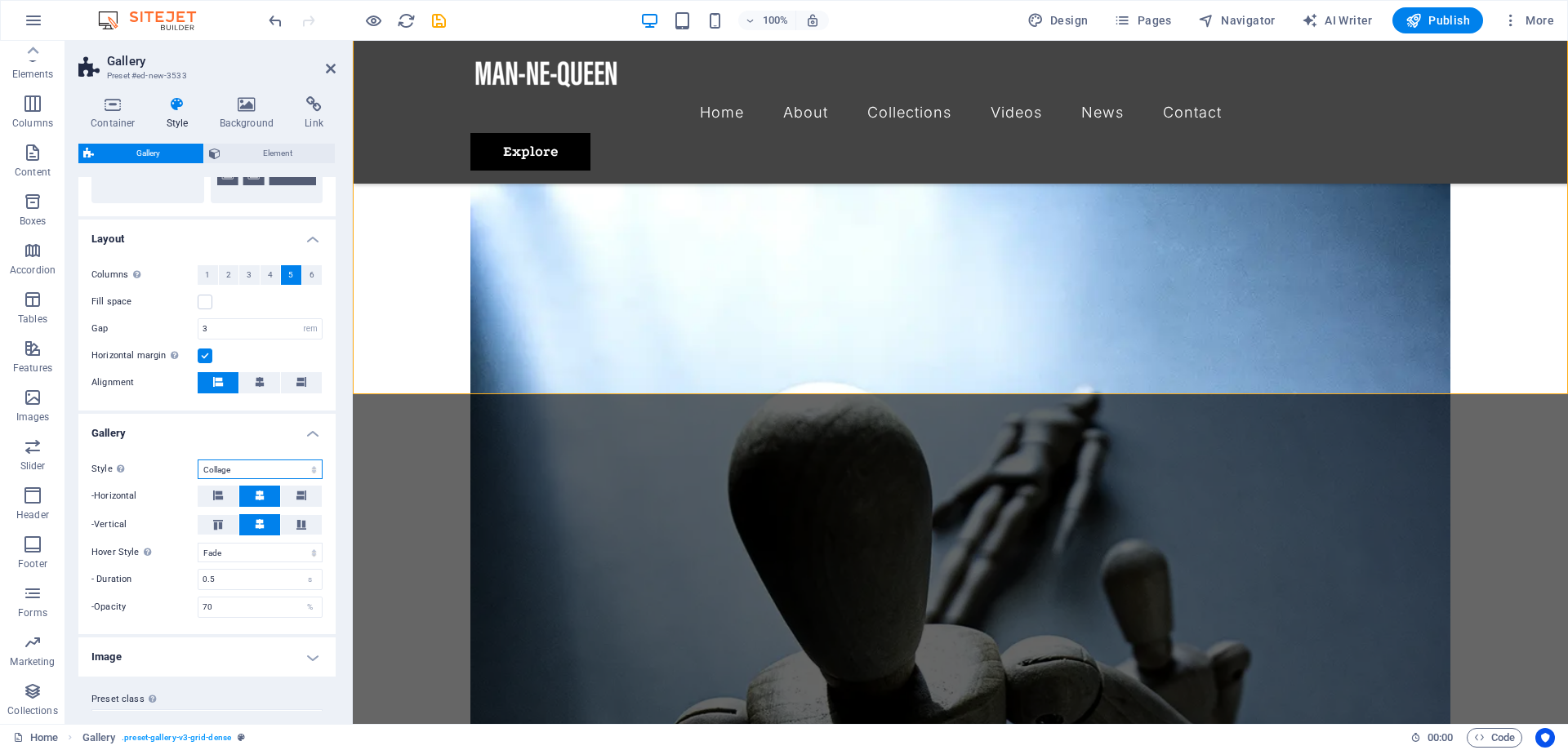
select select "grid-dense"
click option "Grid shifted" at bounding box center [0, 0] width 0 height 0
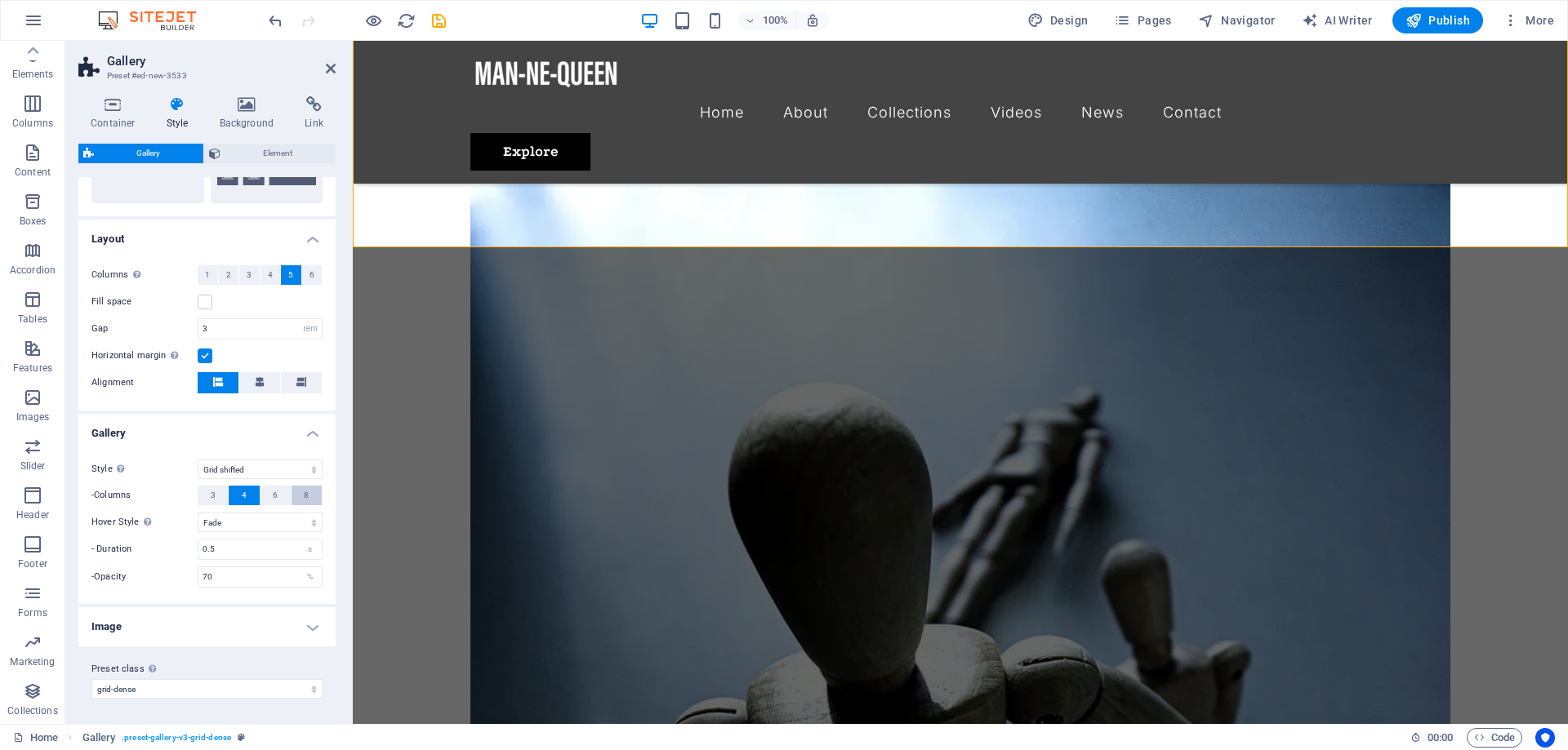
click at [309, 490] on button "8" at bounding box center [307, 496] width 30 height 20
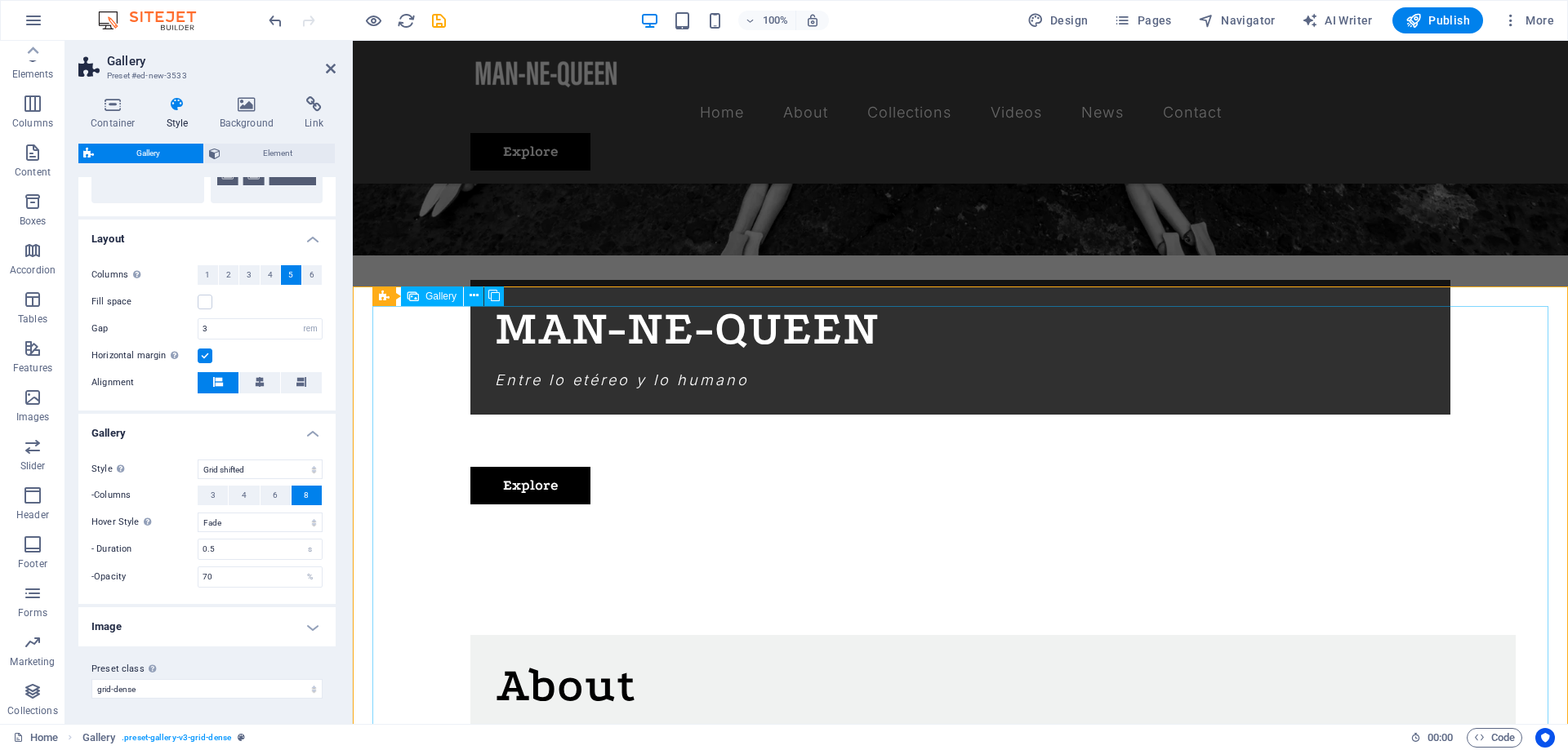
scroll to position [1317, 0]
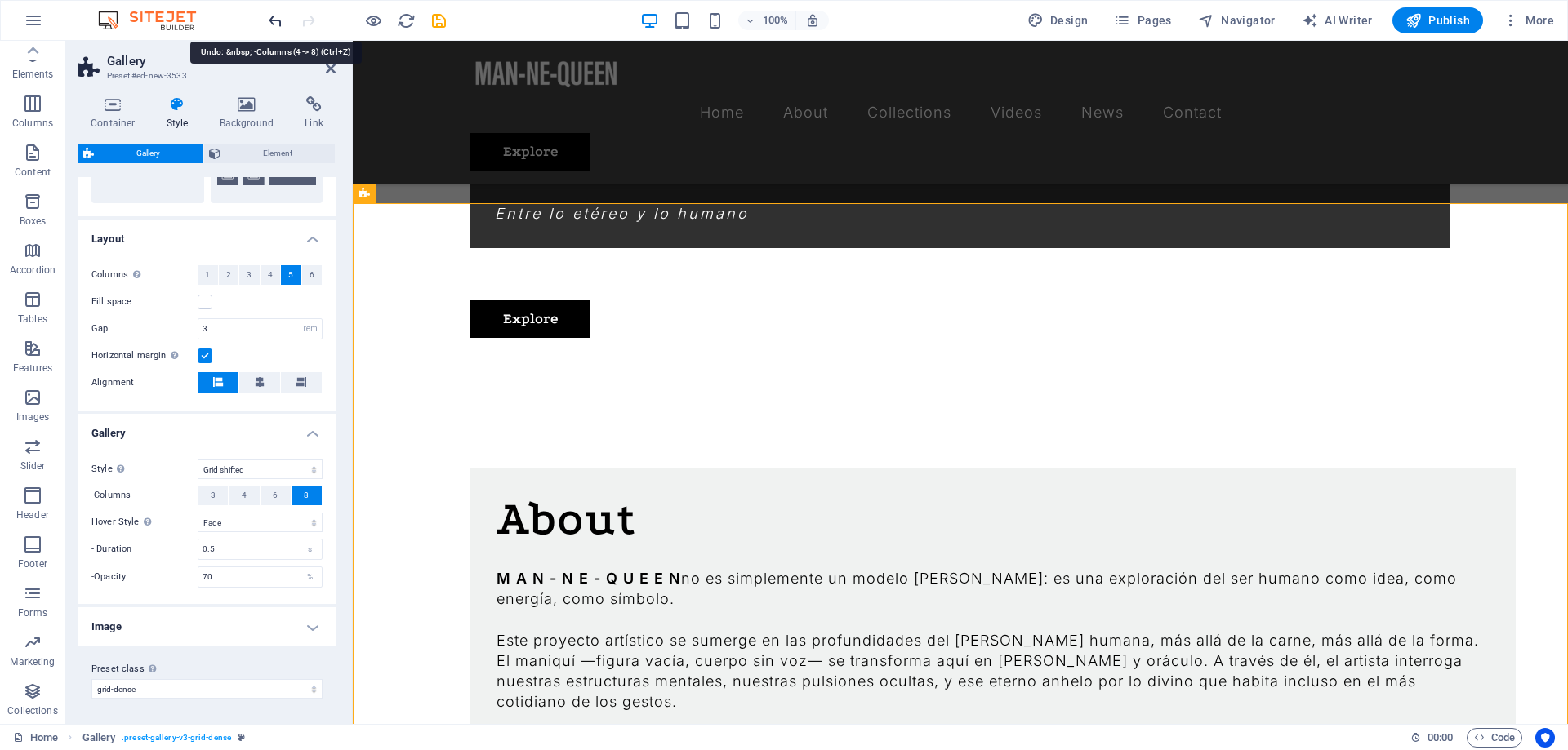
click at [276, 23] on icon "undo" at bounding box center [275, 21] width 19 height 19
click at [276, 617] on h4 "Image" at bounding box center [206, 627] width 257 height 39
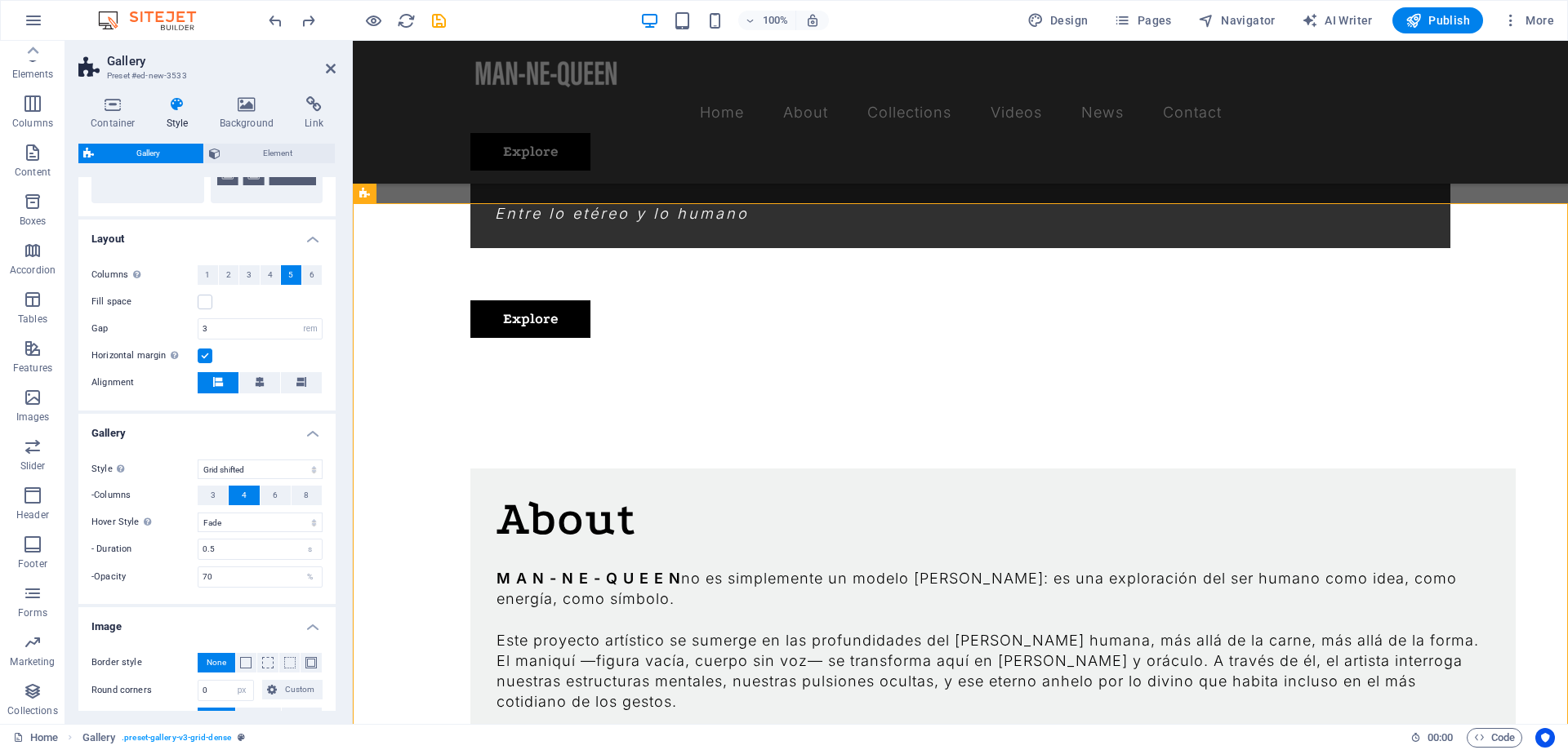
scroll to position [451, 0]
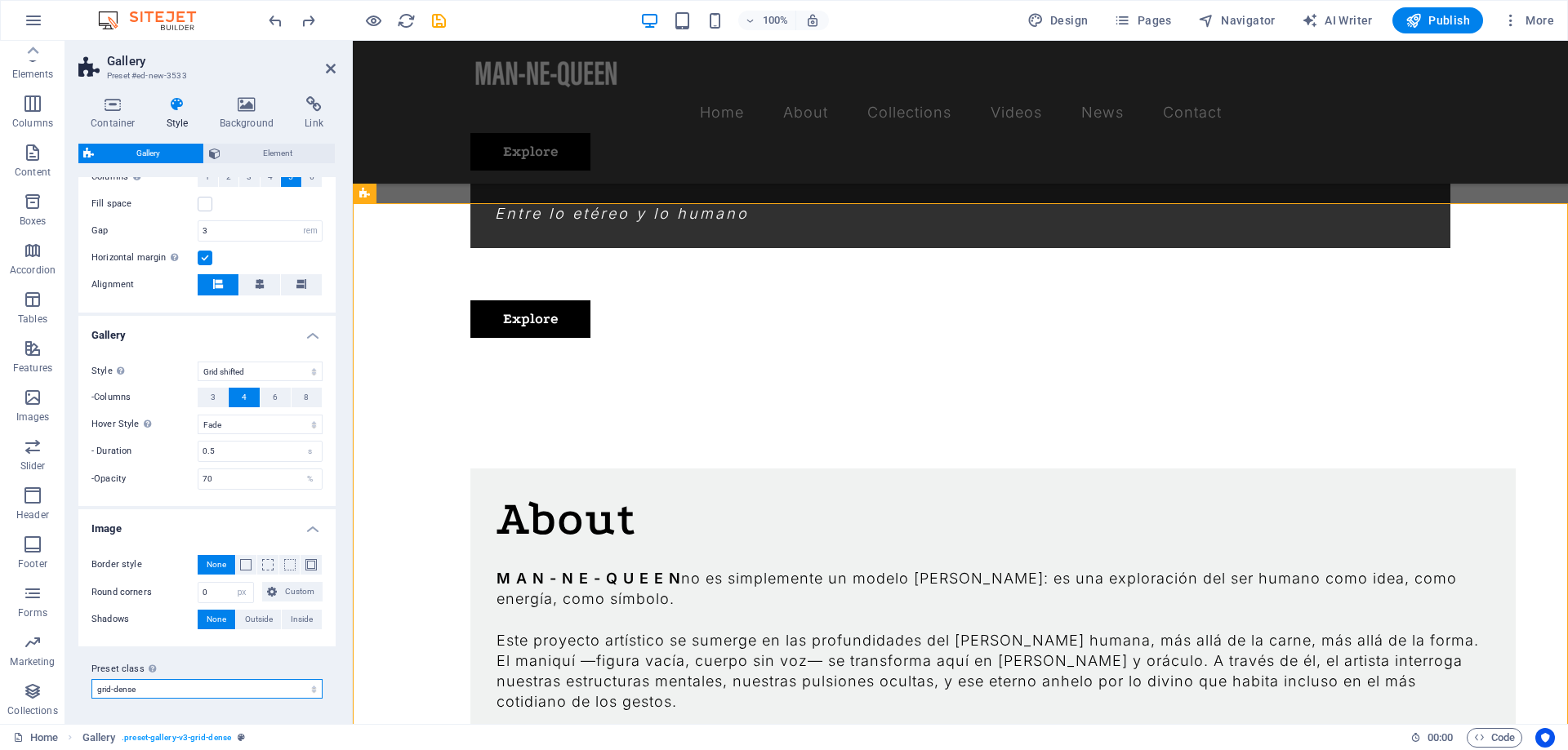
click at [91, 679] on select "grid-dense Add preset class" at bounding box center [207, 689] width 231 height 20
click at [154, 686] on select "grid-dense Add preset class" at bounding box center [207, 689] width 231 height 20
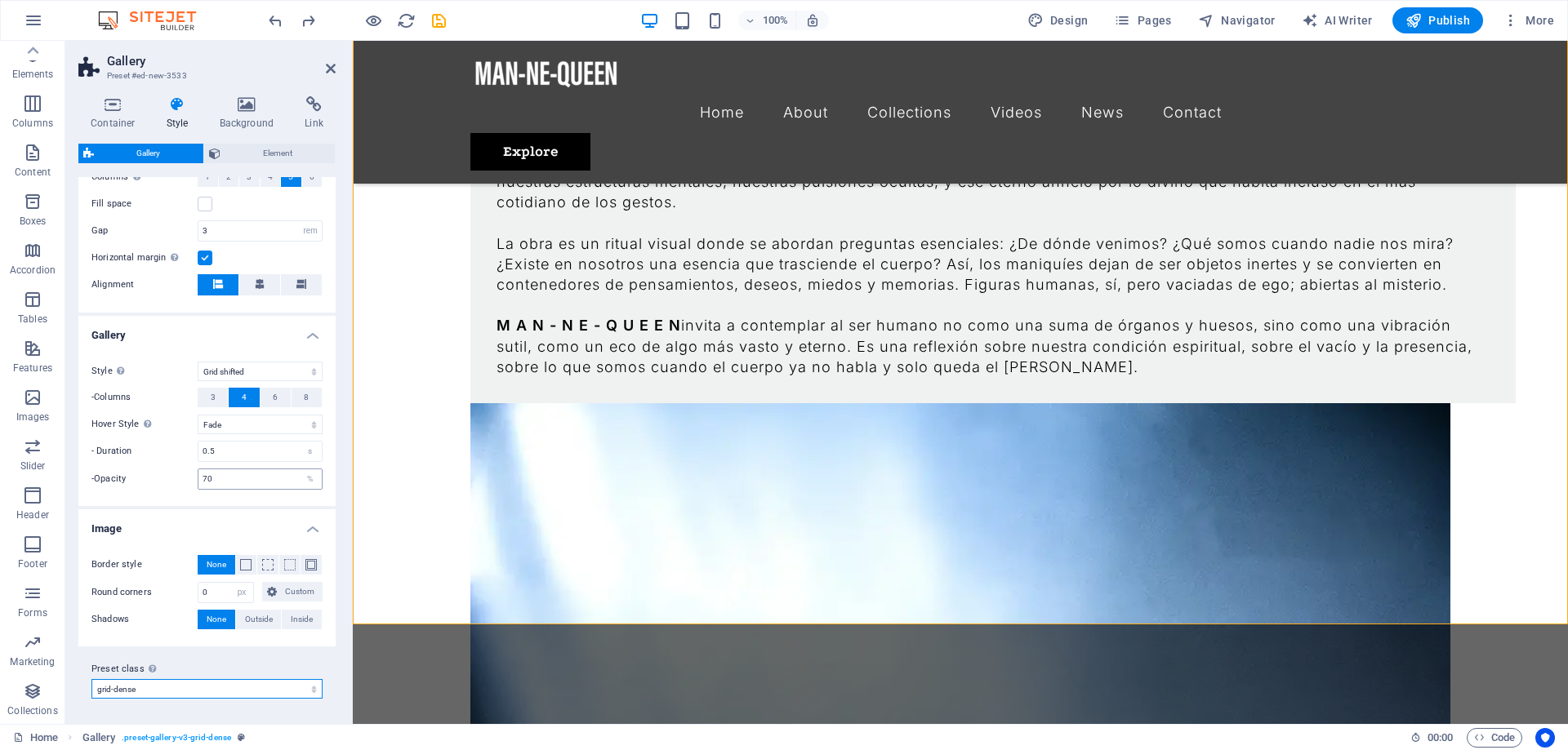
scroll to position [0, 0]
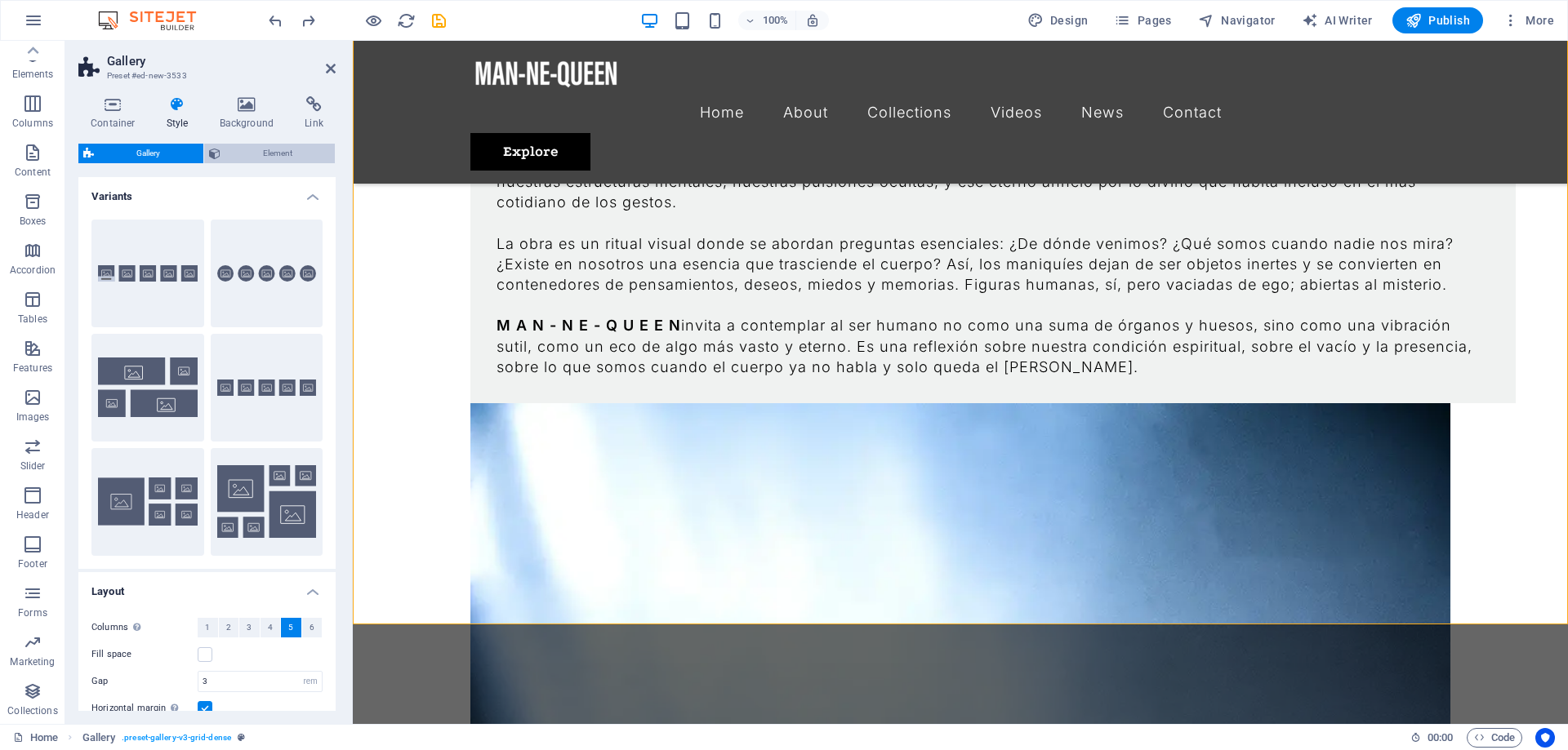
click at [283, 154] on span "Element" at bounding box center [277, 153] width 105 height 20
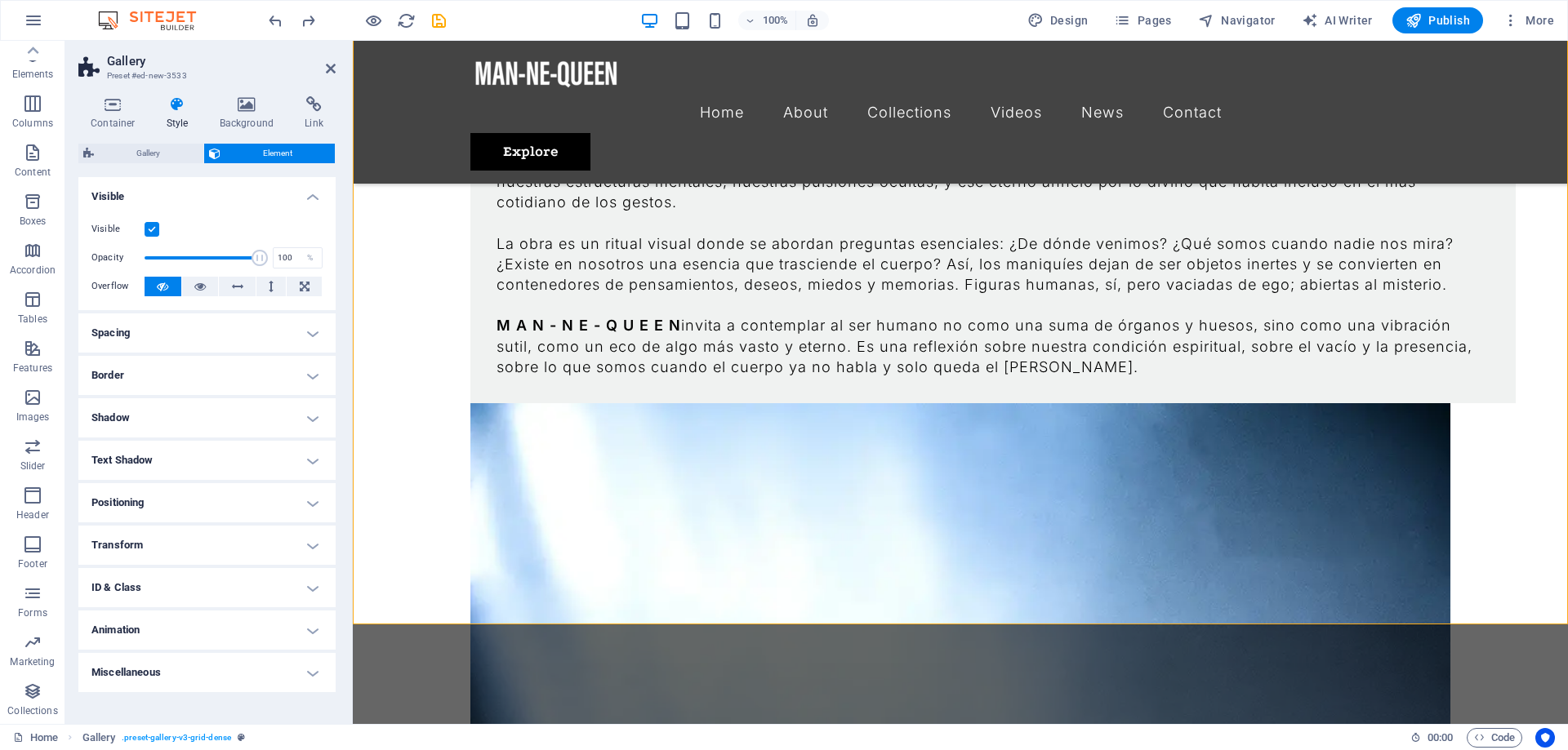
click at [186, 332] on h4 "Spacing" at bounding box center [206, 333] width 257 height 39
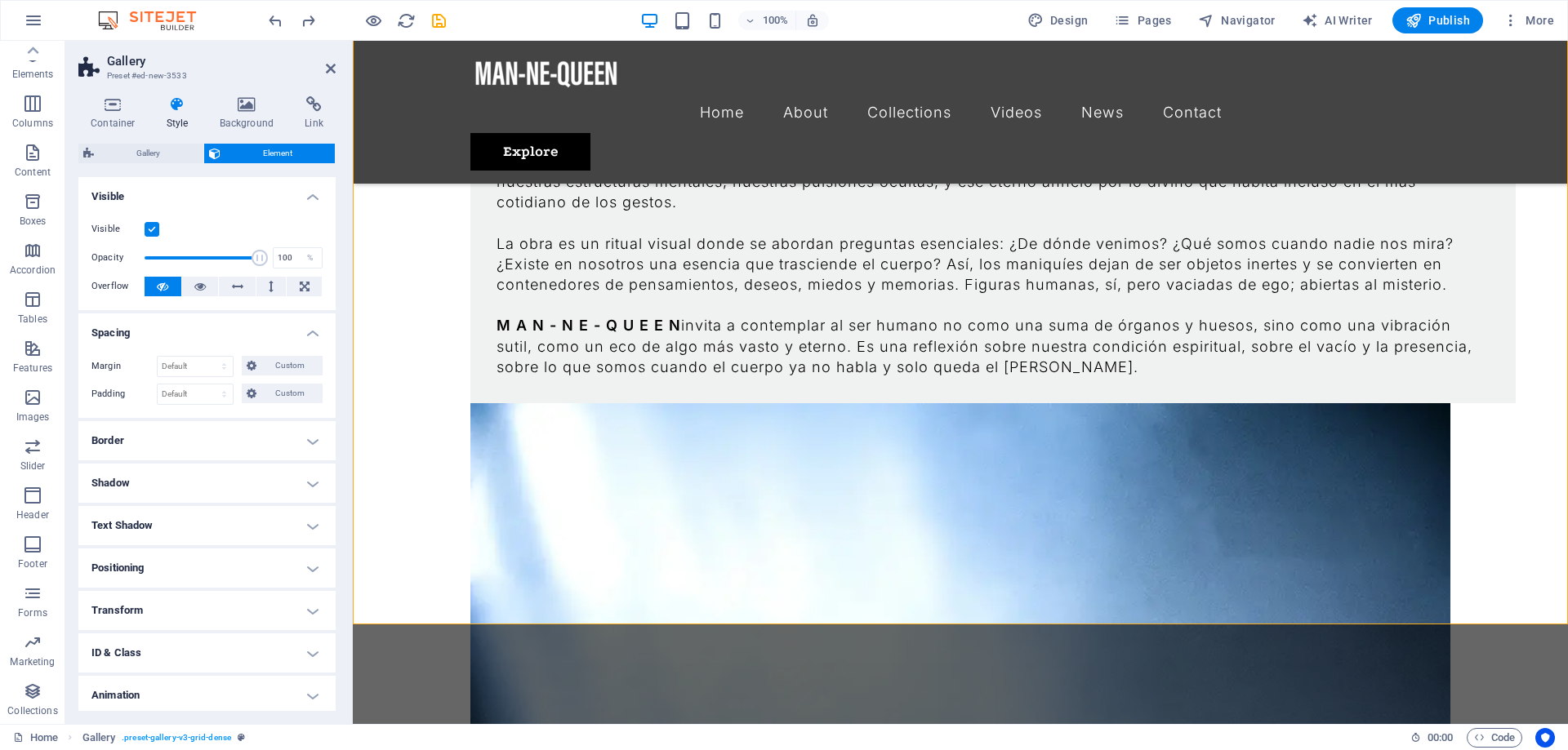
click at [186, 332] on h4 "Spacing" at bounding box center [206, 328] width 257 height 30
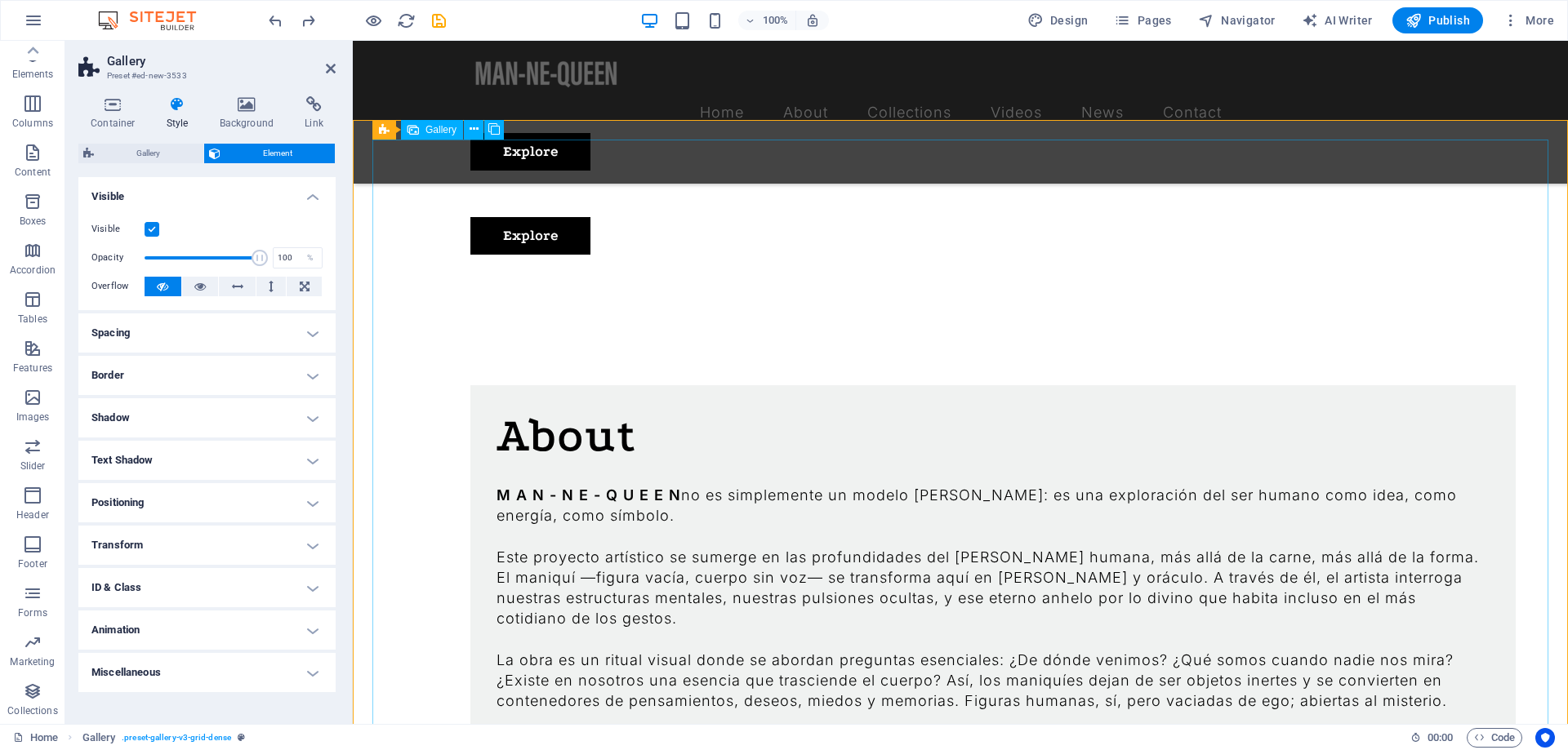
scroll to position [1234, 0]
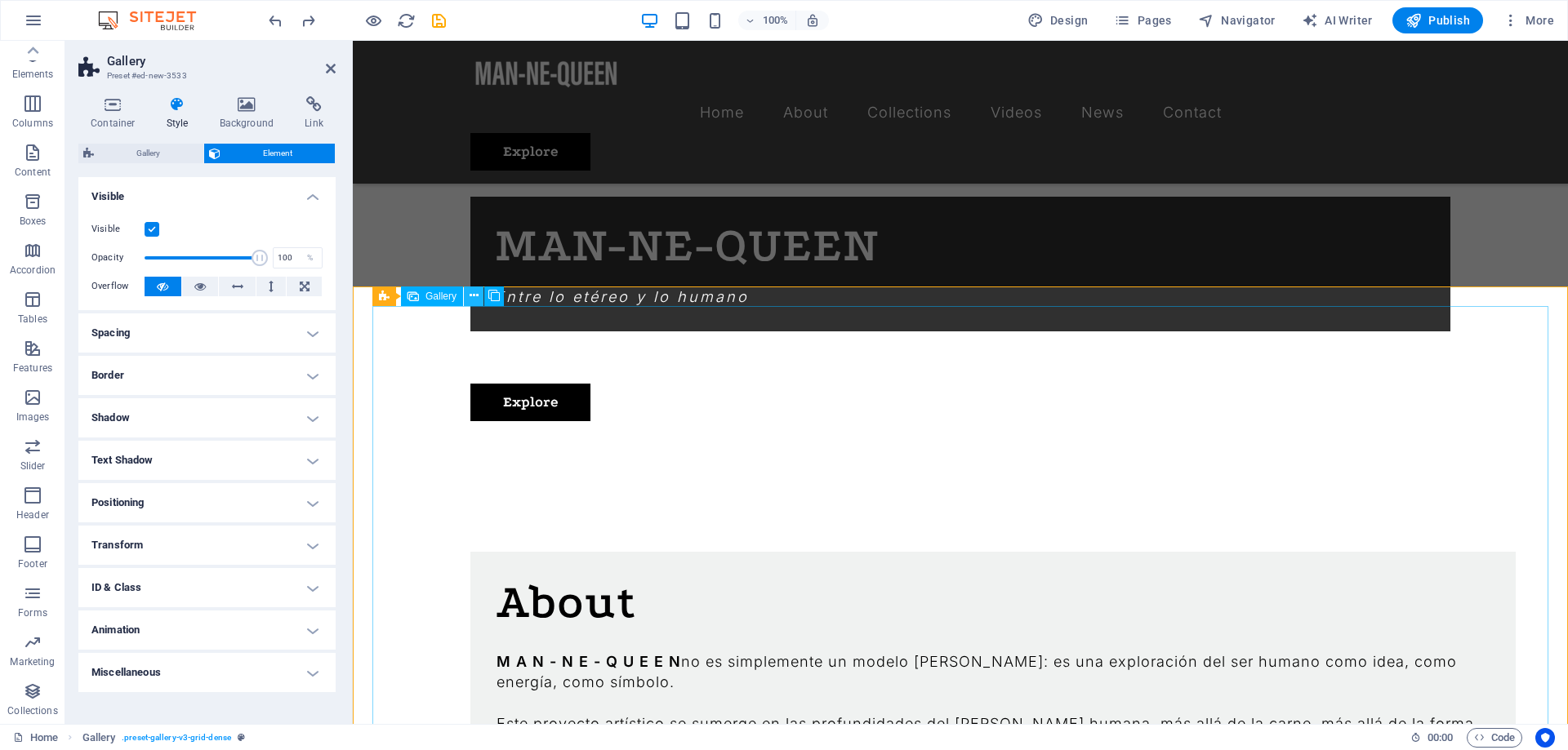
click at [473, 297] on icon at bounding box center [474, 296] width 9 height 17
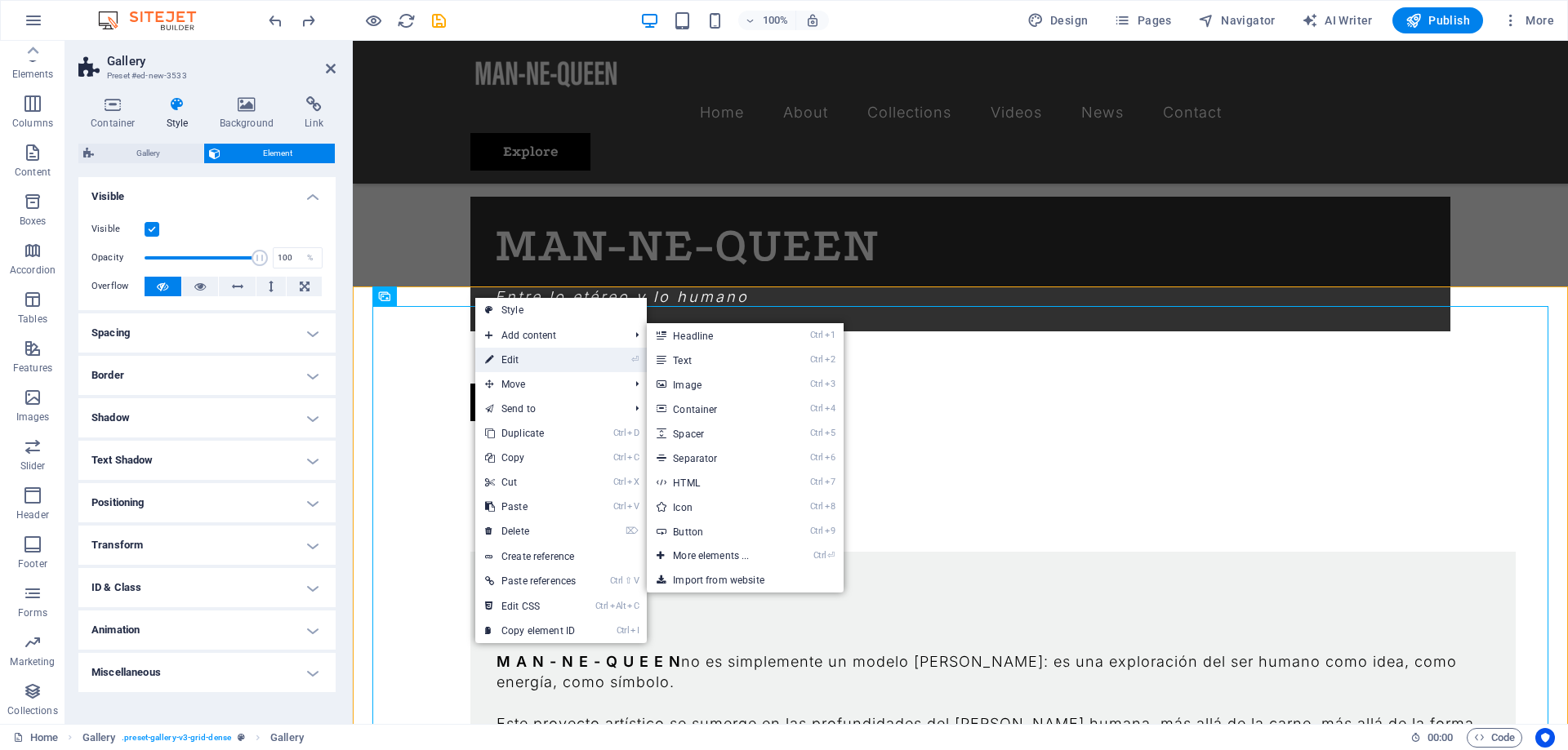
click at [547, 358] on link "⏎ Edit" at bounding box center [530, 359] width 110 height 24
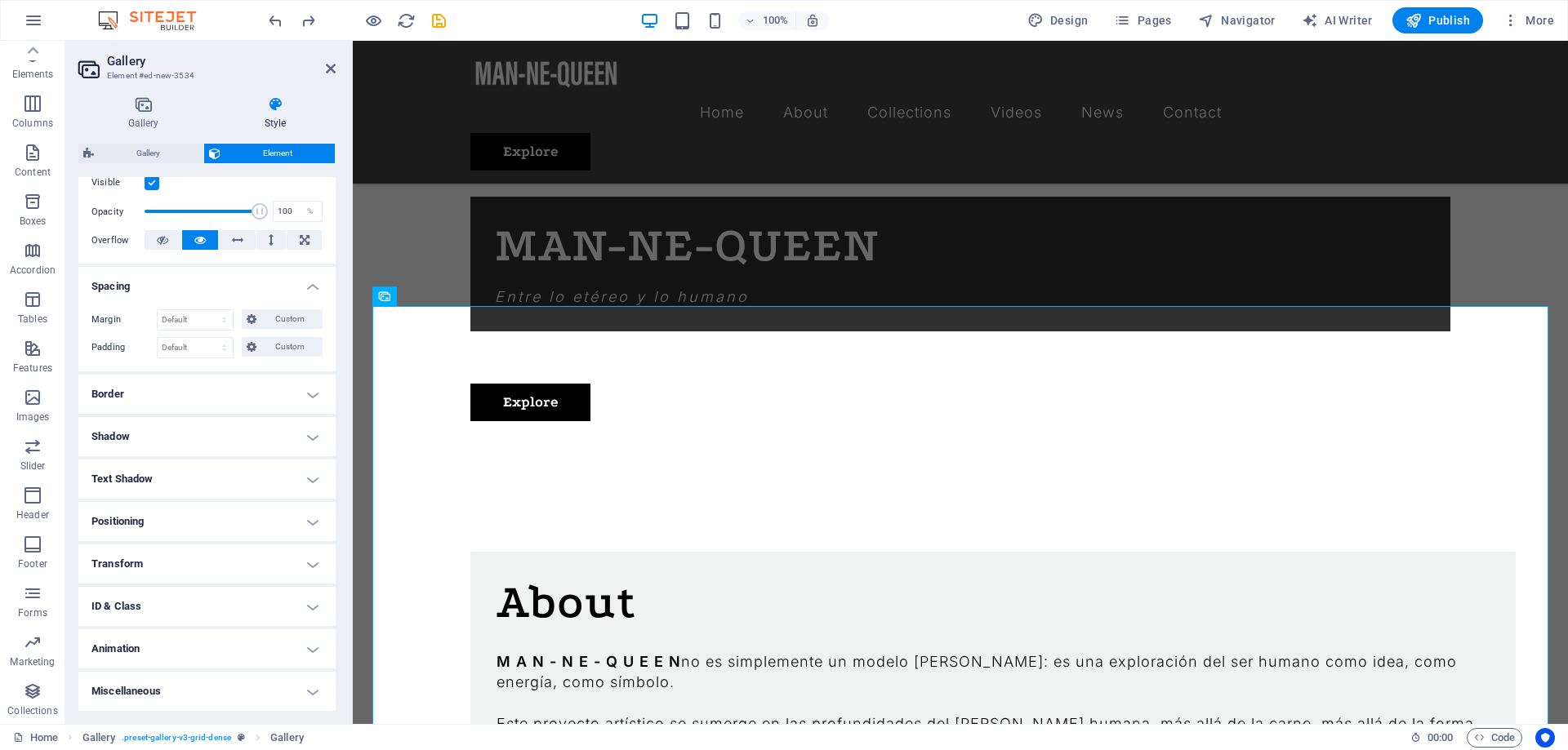
scroll to position [0, 0]
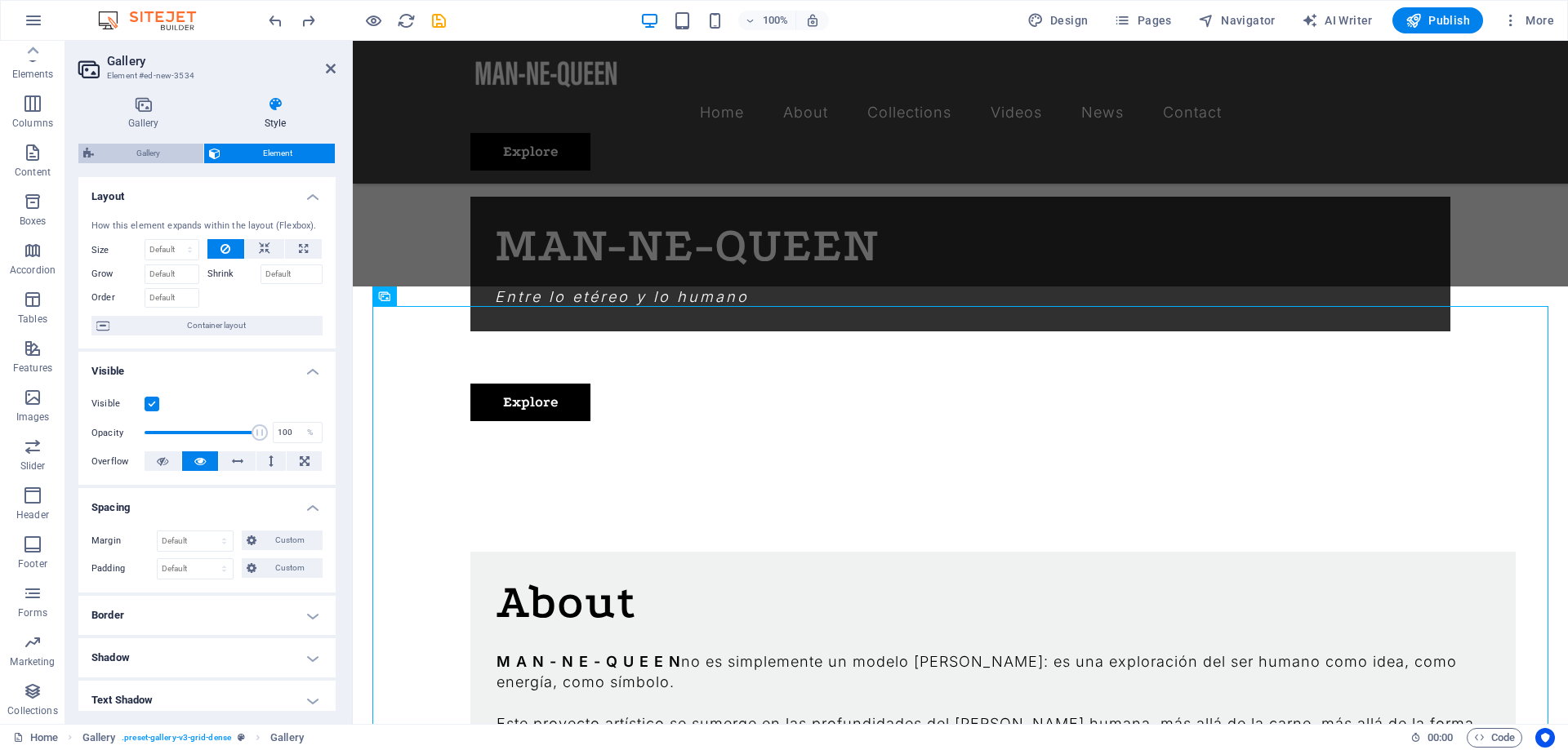
click at [175, 155] on span "Gallery" at bounding box center [148, 153] width 100 height 20
select select "rem"
select select "grid-dense"
select select "fade"
select select "px"
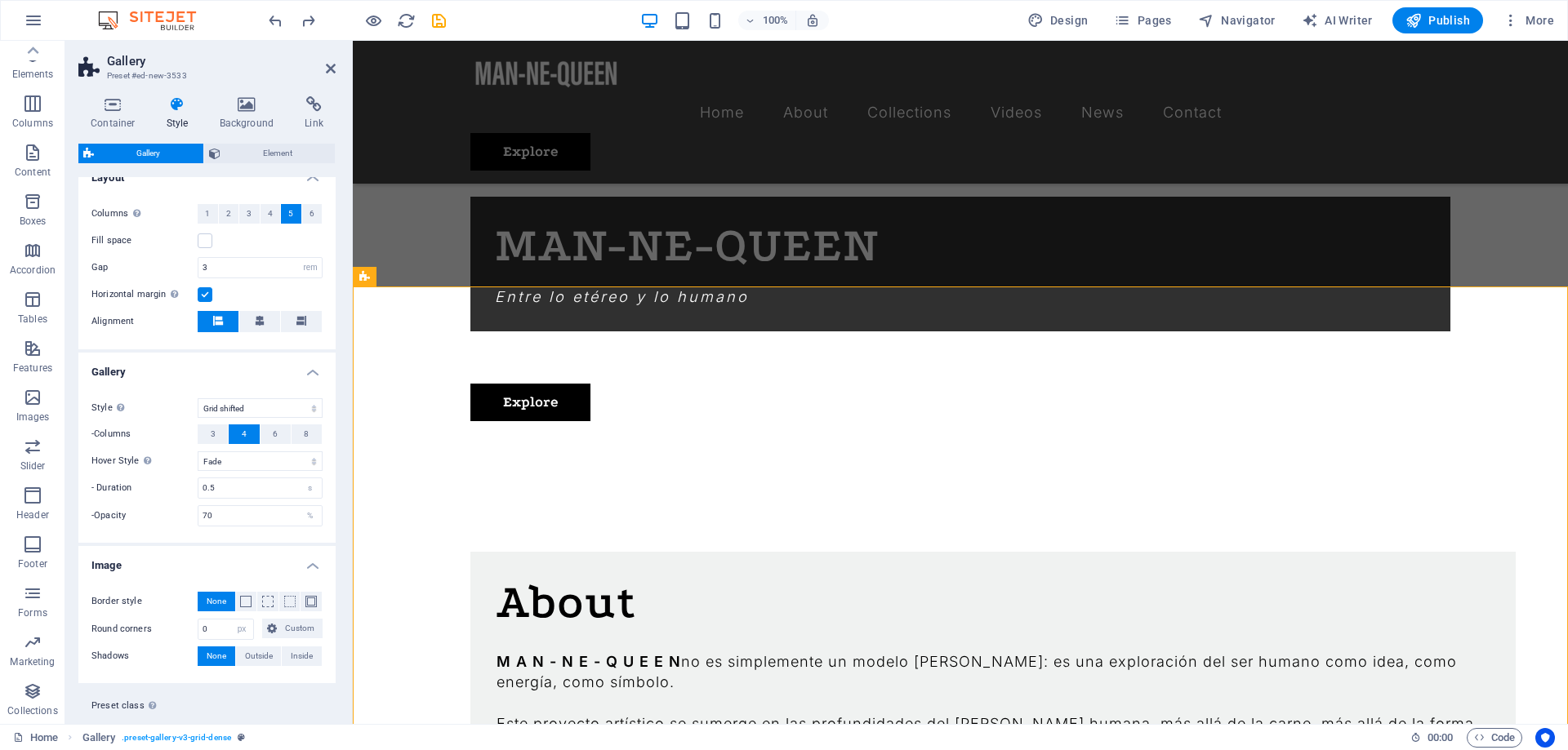
scroll to position [451, 0]
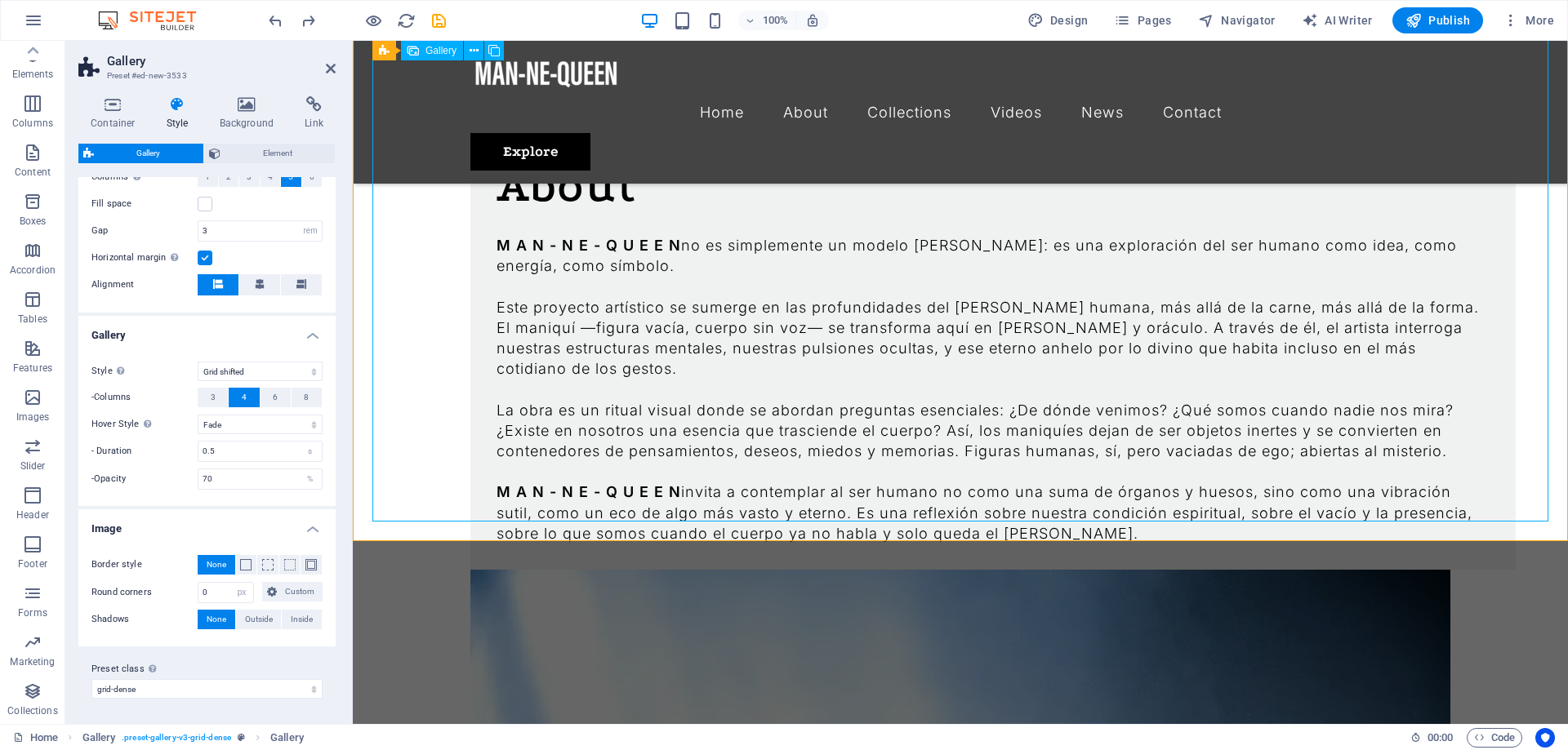
scroll to position [1900, 0]
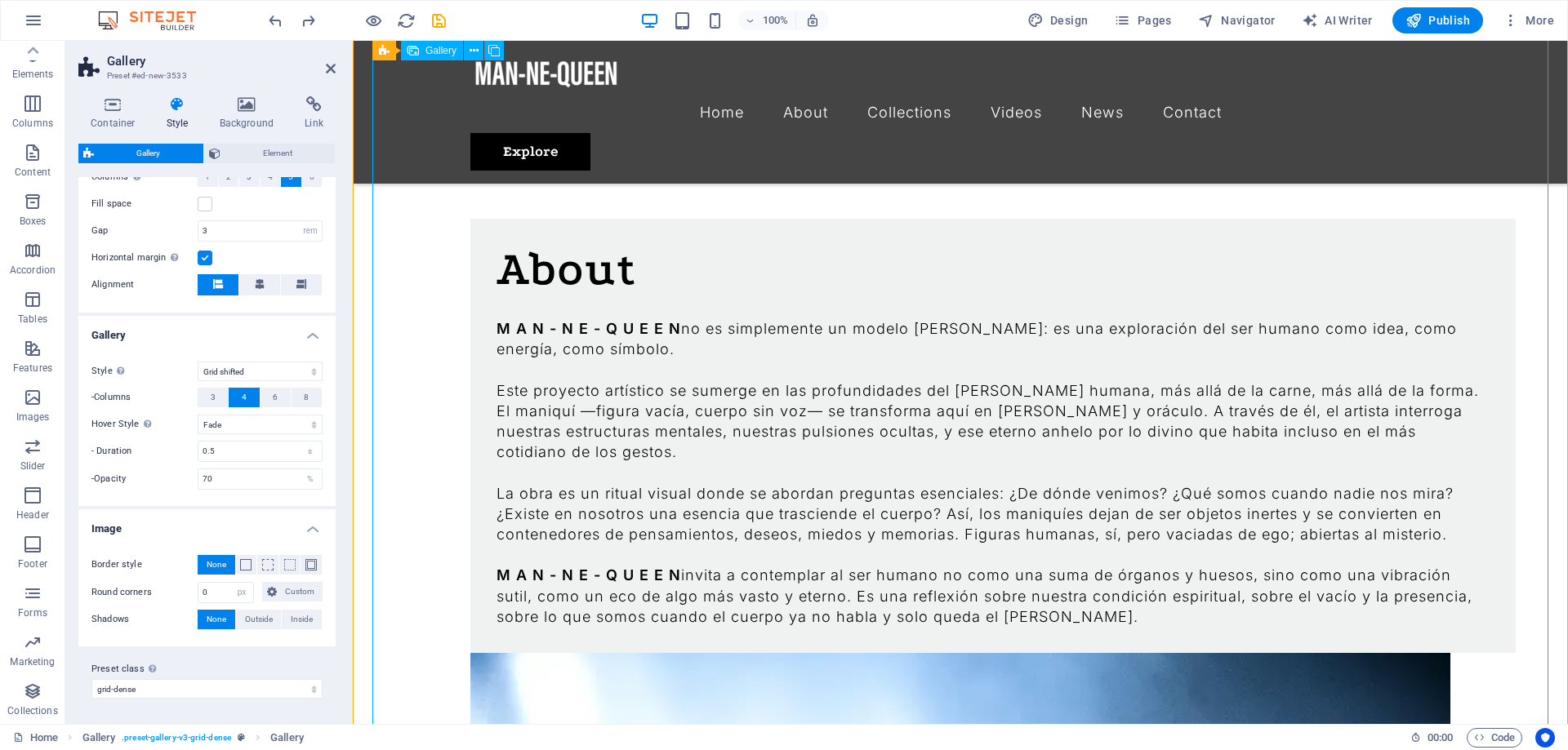
scroll to position [1733, 0]
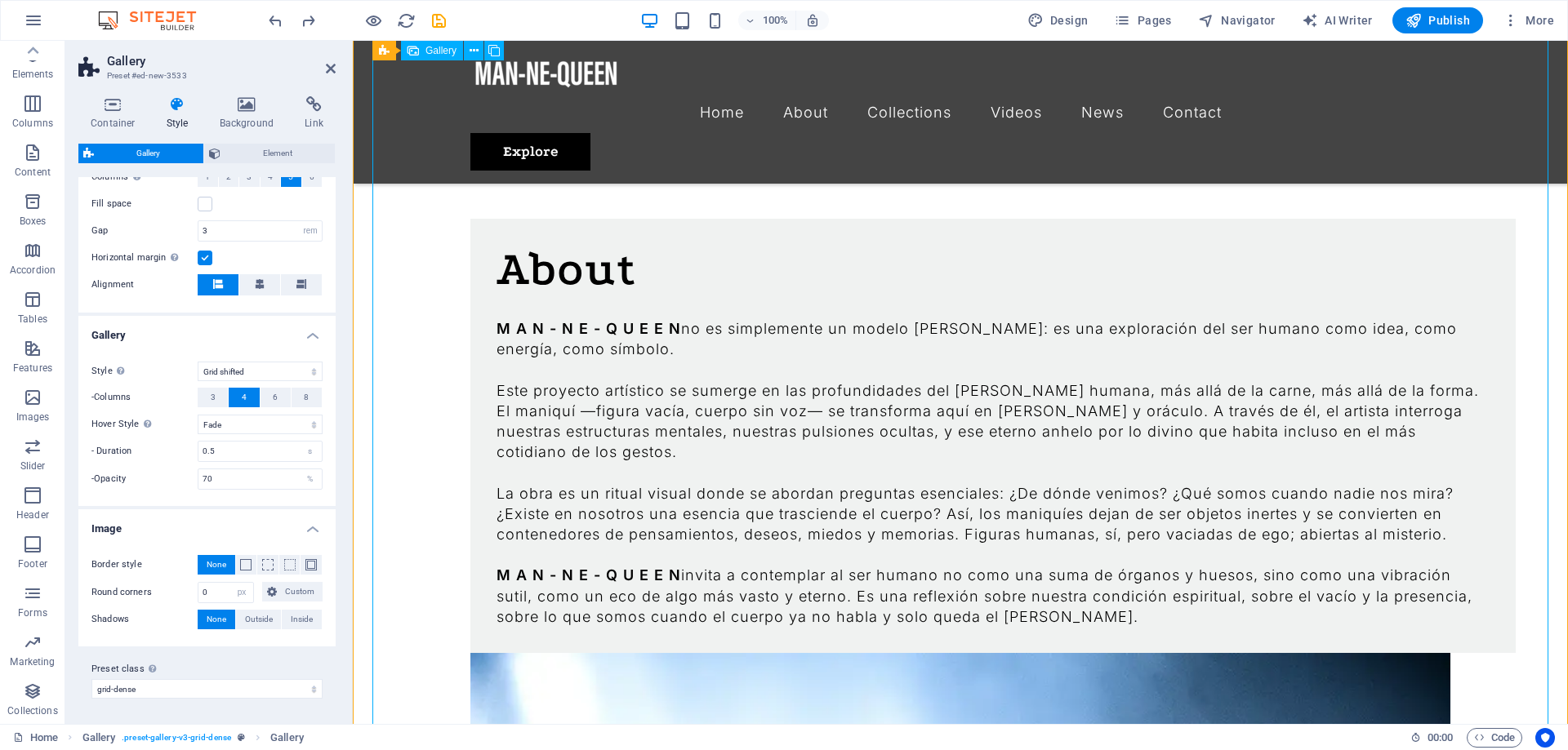
scroll to position [1151, 0]
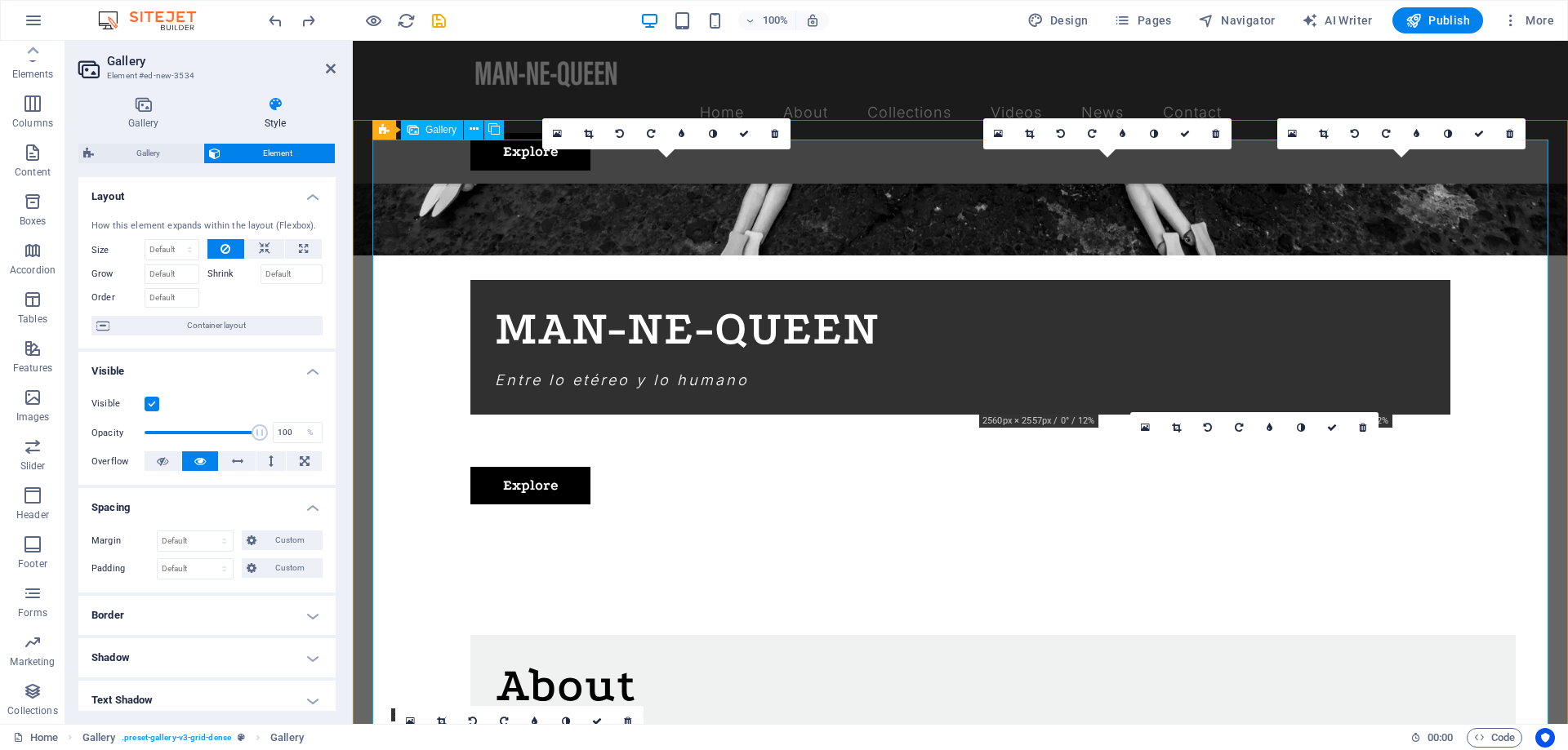
scroll to position [1484, 0]
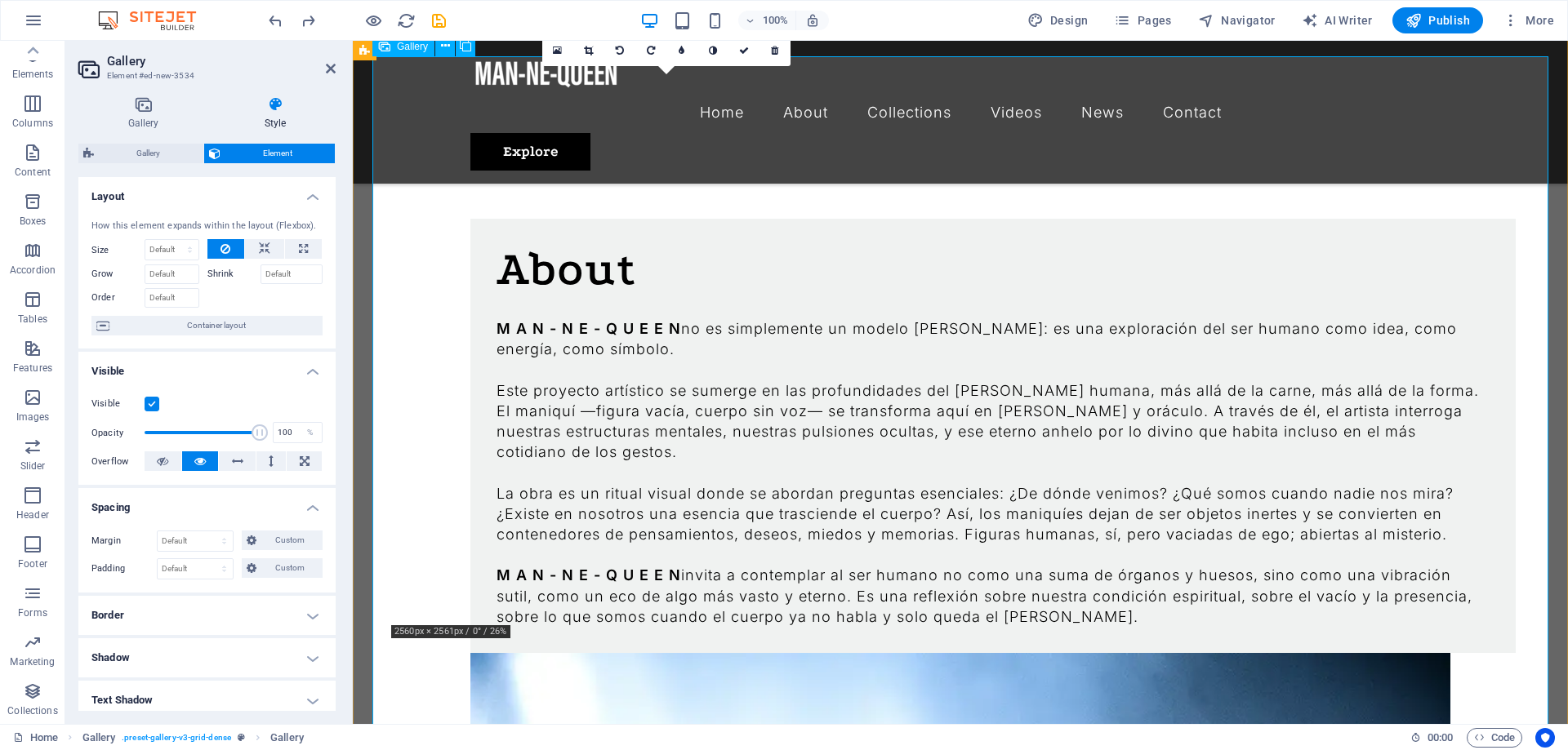
scroll to position [1650, 0]
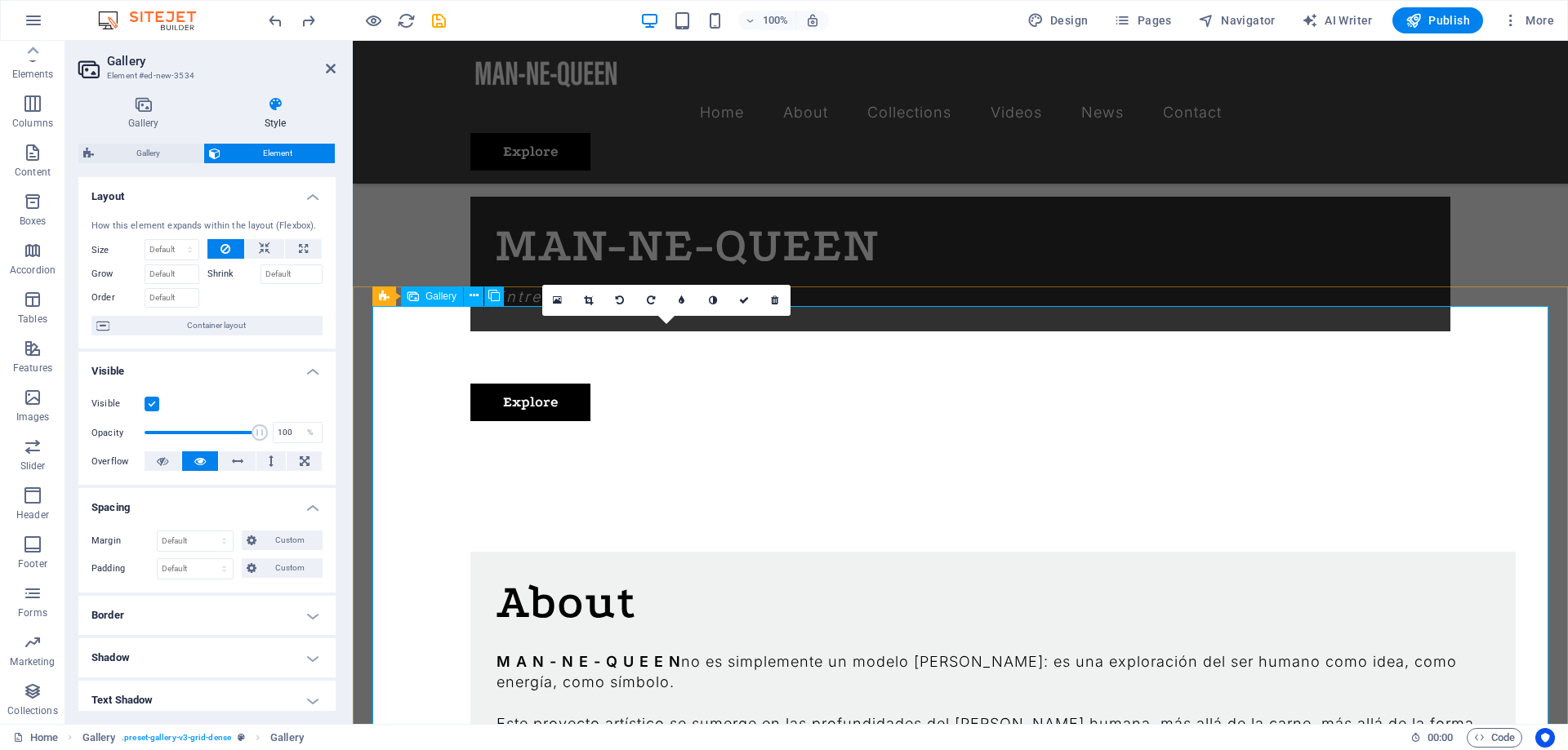
scroll to position [1567, 0]
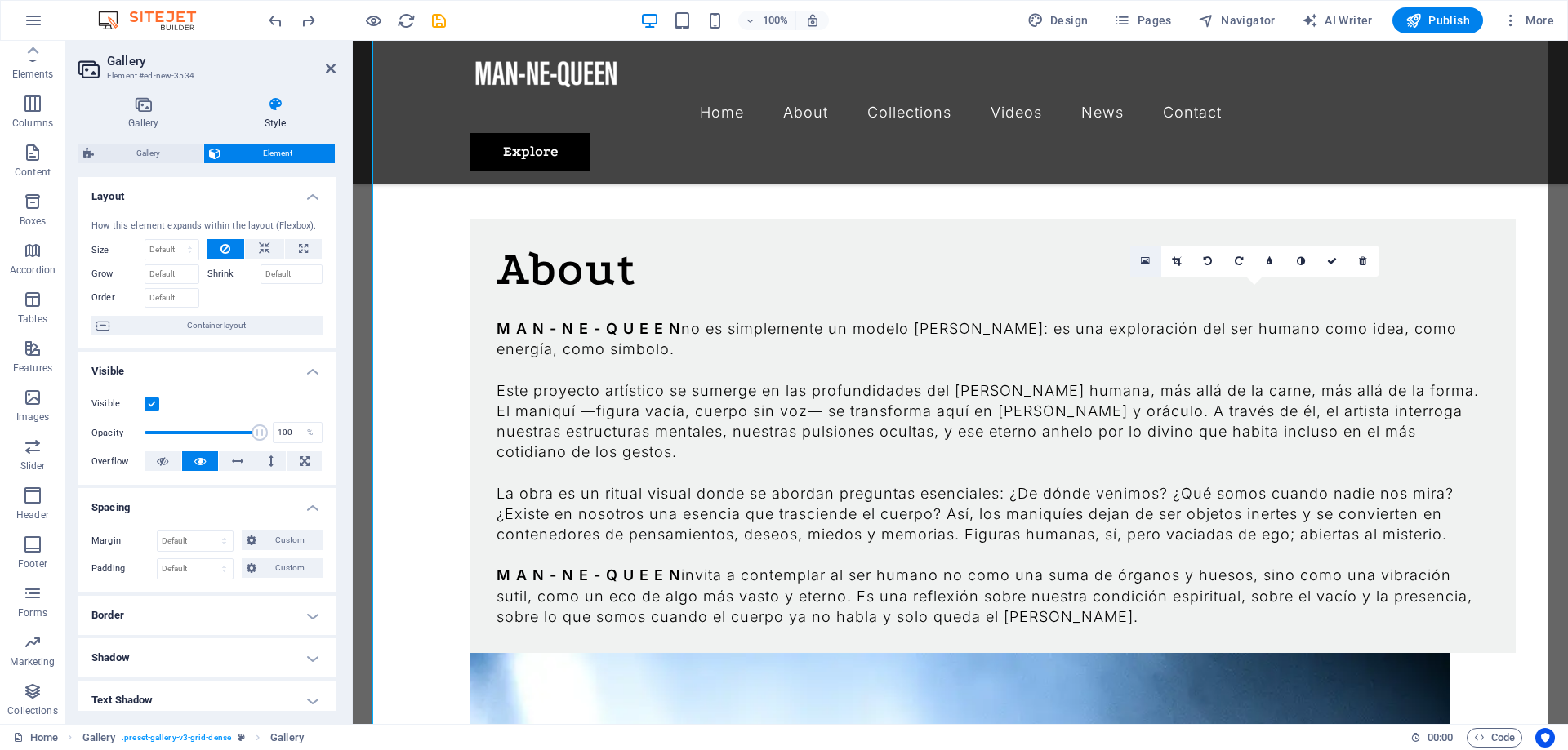
click at [1152, 263] on link at bounding box center [1145, 261] width 31 height 31
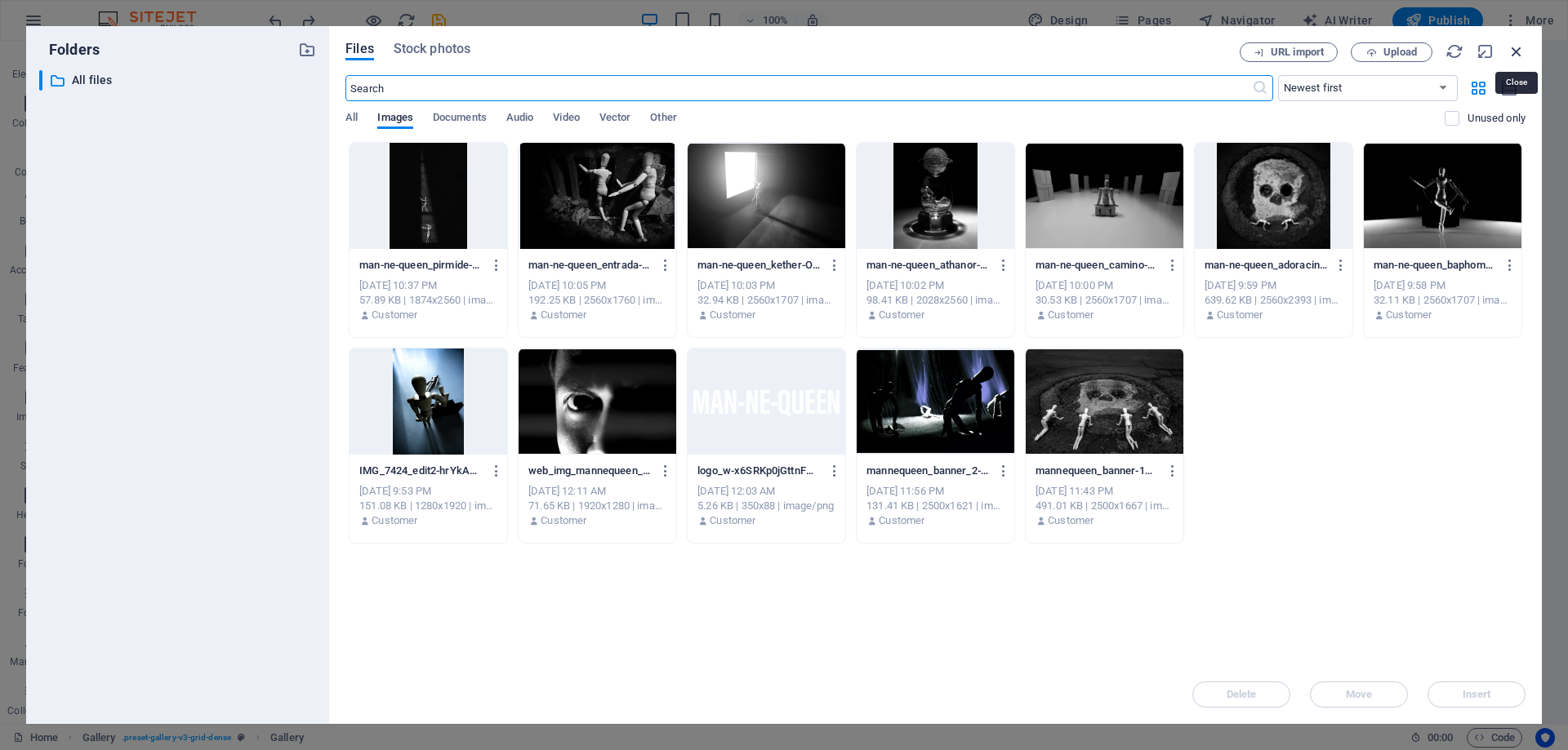
click at [1518, 49] on icon "button" at bounding box center [1516, 51] width 18 height 18
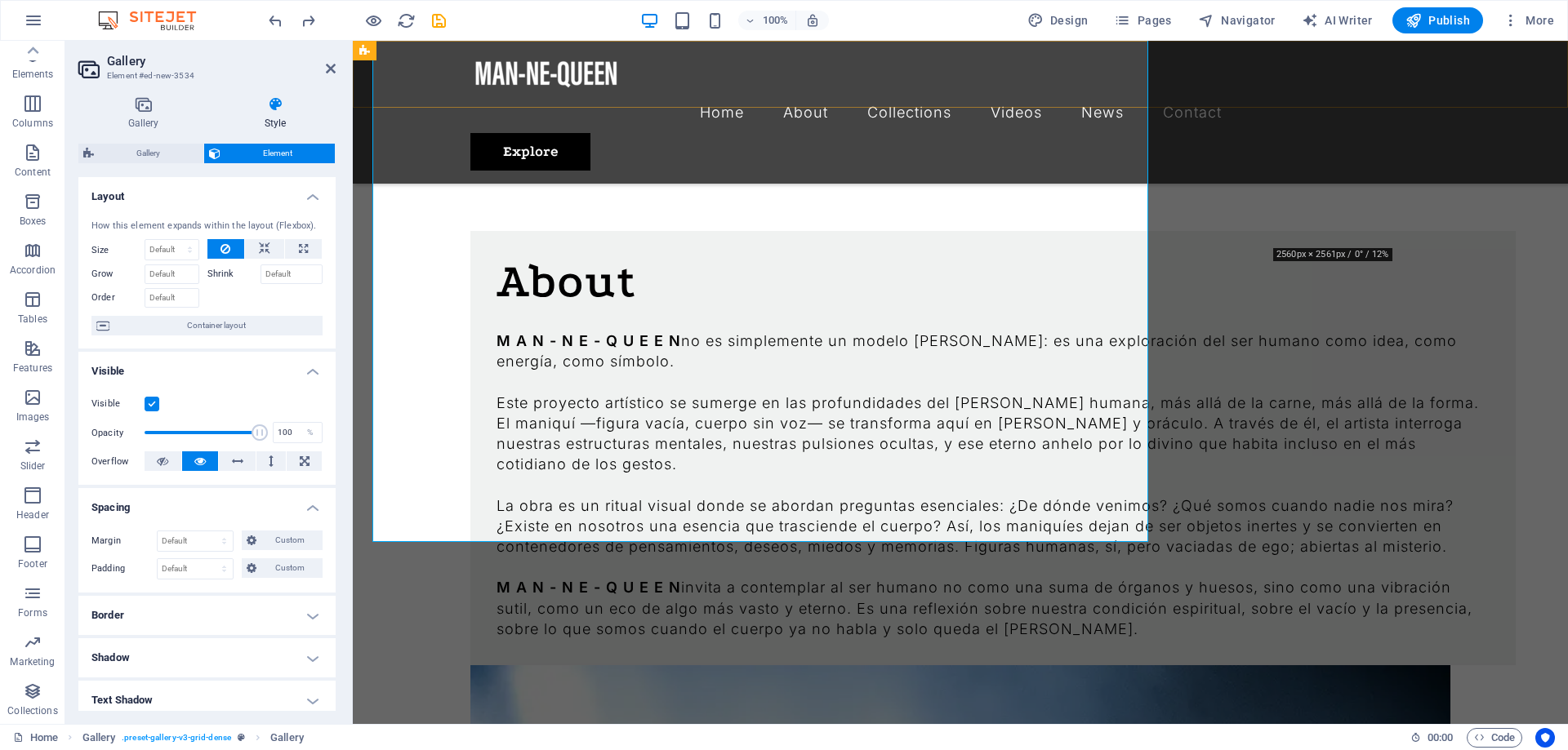
scroll to position [1567, 0]
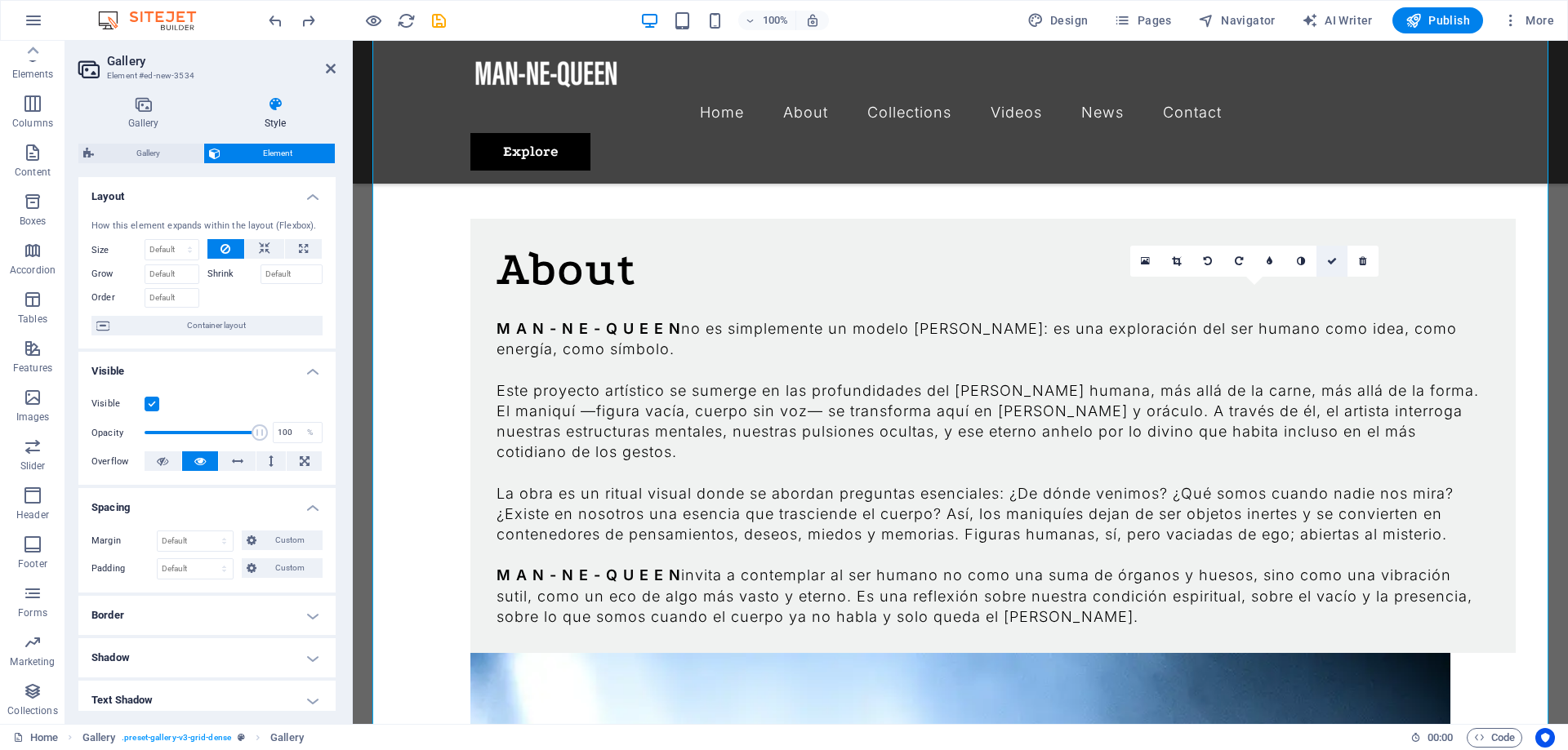
click at [1326, 257] on link at bounding box center [1331, 261] width 31 height 31
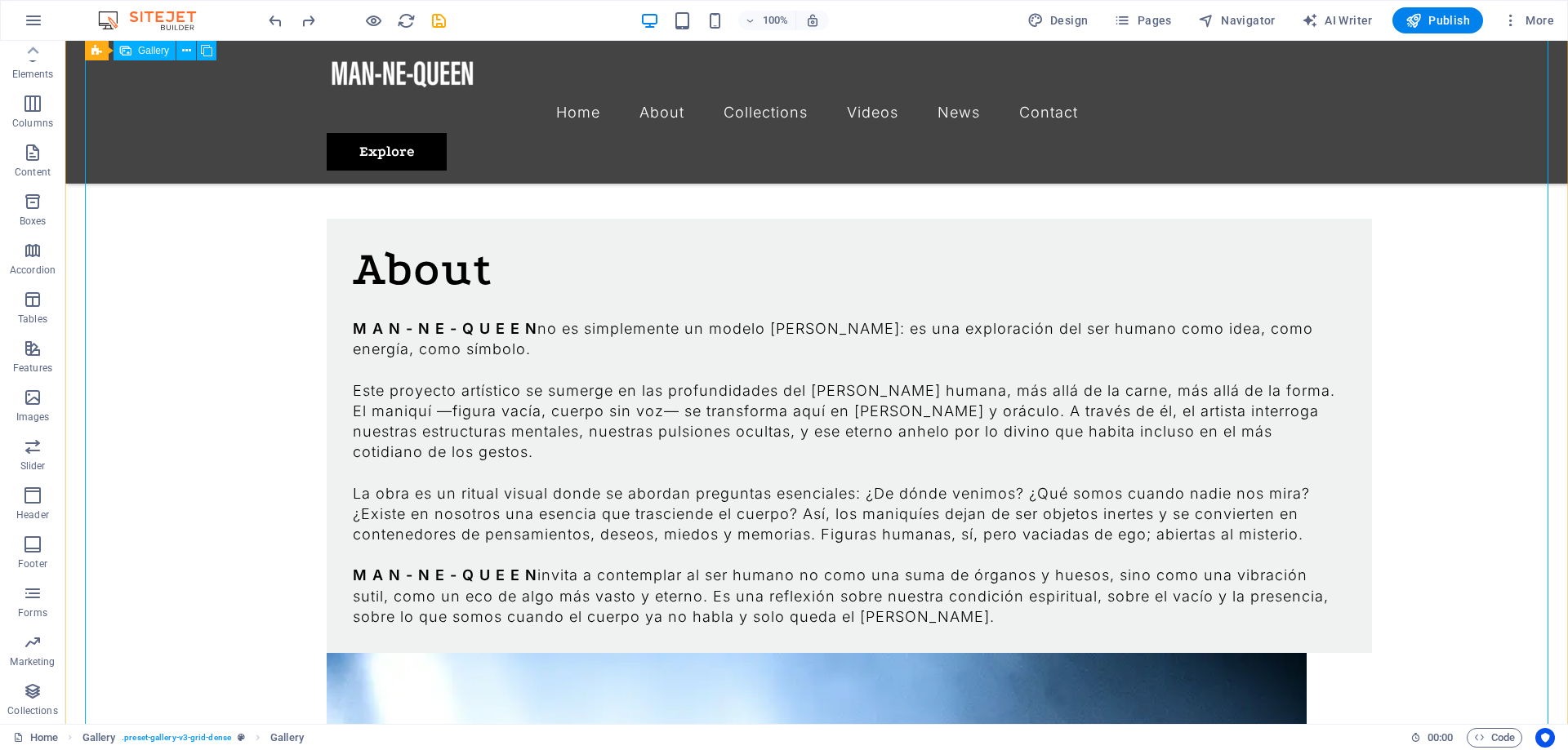
scroll to position [1900, 0]
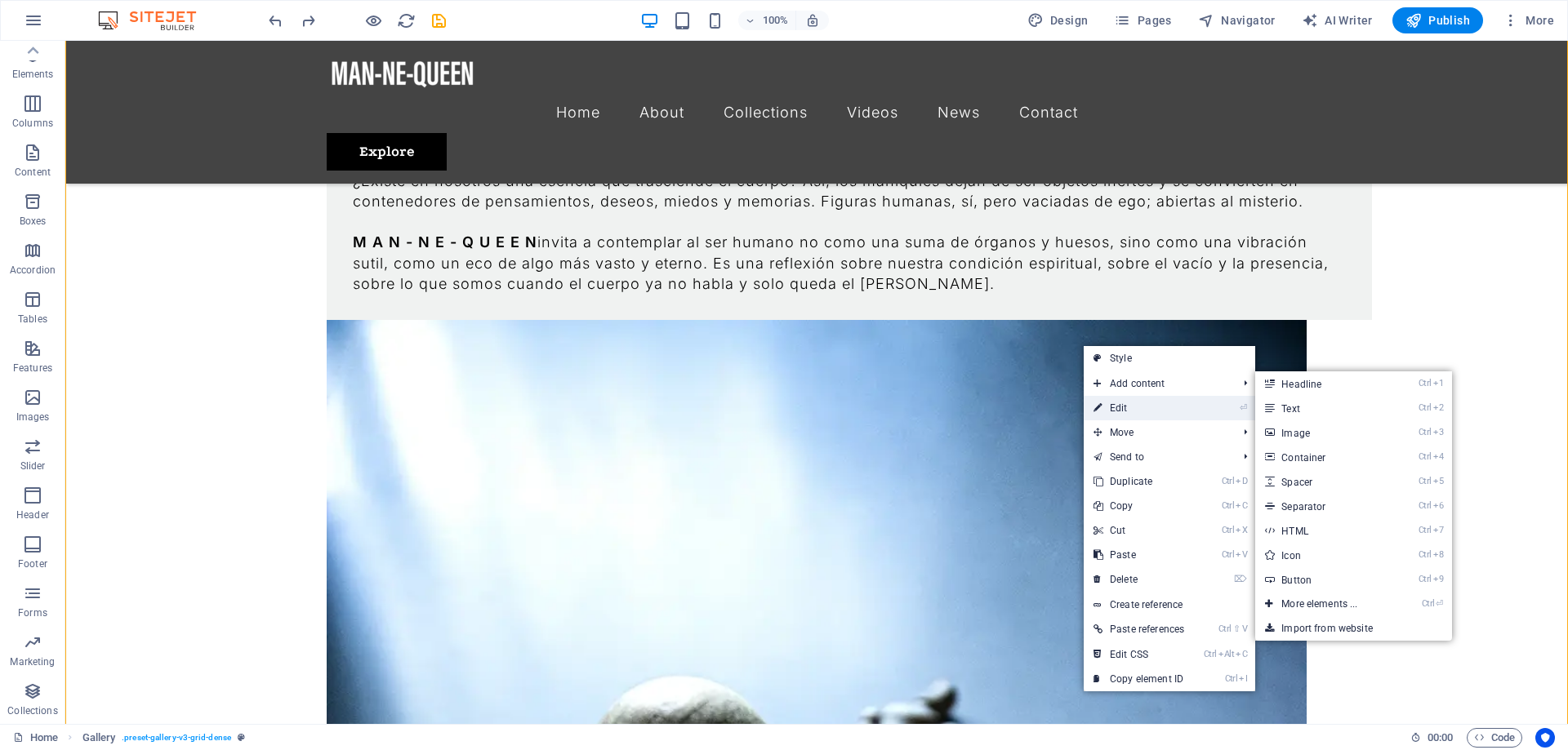
click at [1146, 405] on link "⏎ Edit" at bounding box center [1139, 408] width 110 height 24
select select "rem"
select select "grid-dense"
select select "fade"
select select "px"
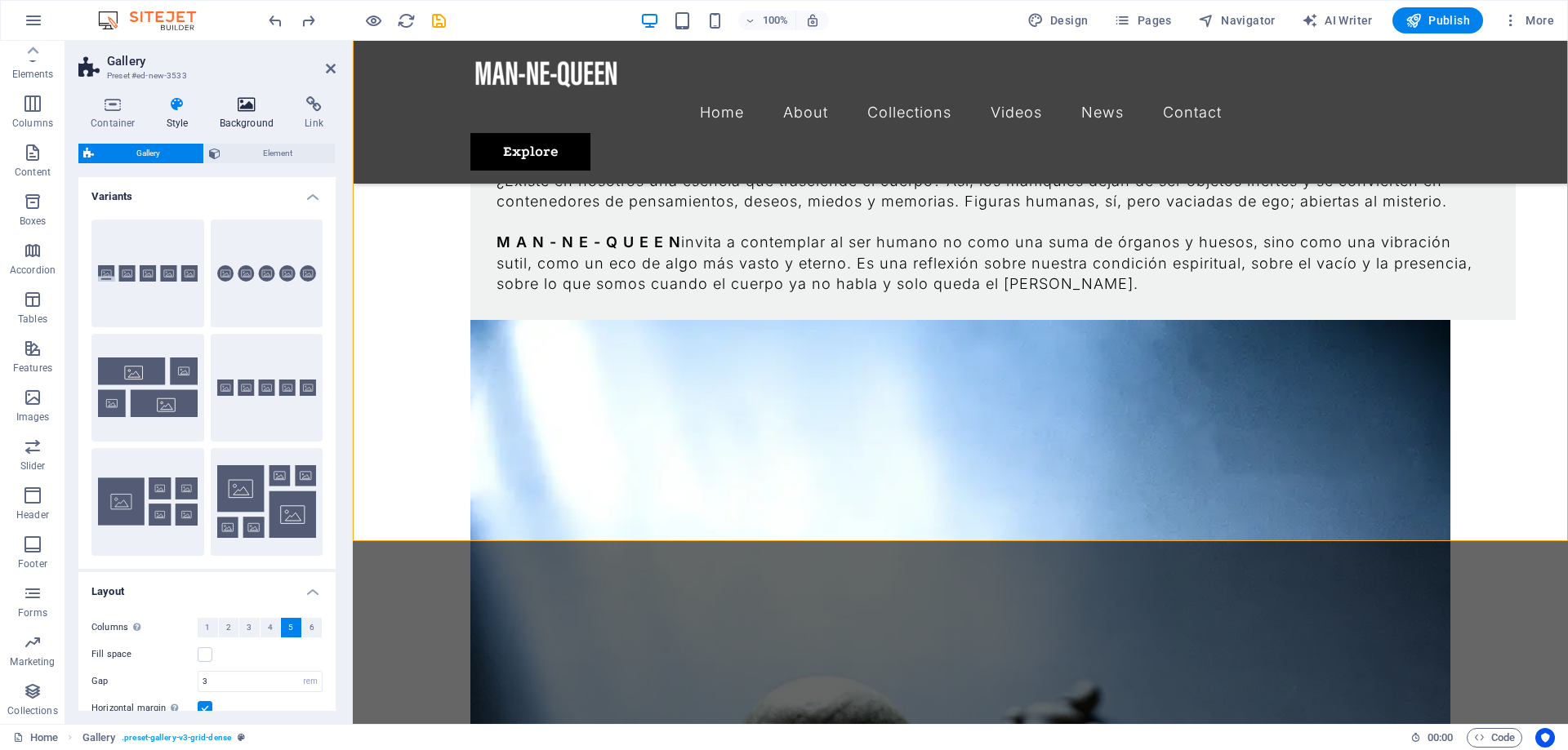
click at [239, 127] on h4 "Background" at bounding box center [250, 113] width 86 height 34
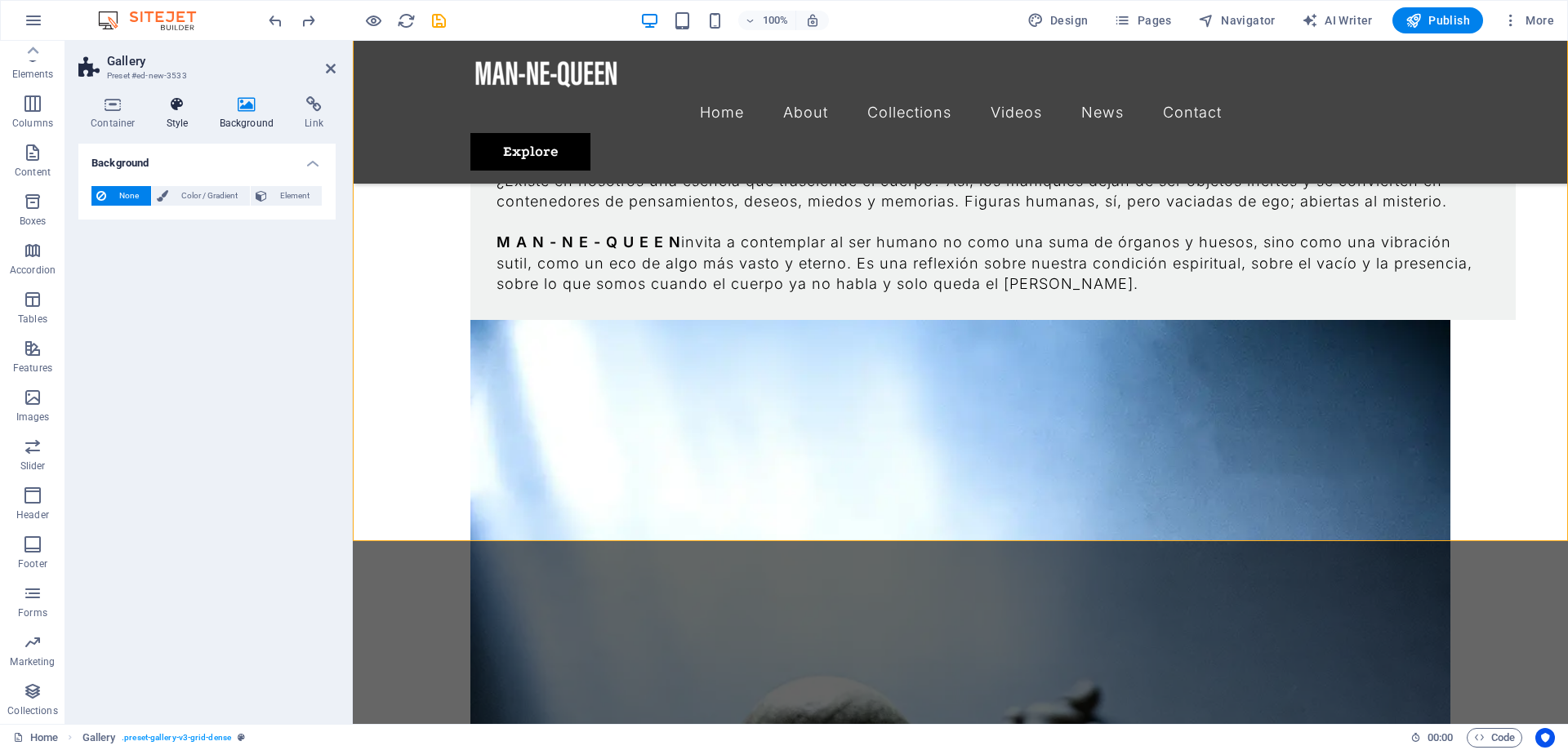
click at [187, 114] on h4 "Style" at bounding box center [180, 113] width 53 height 34
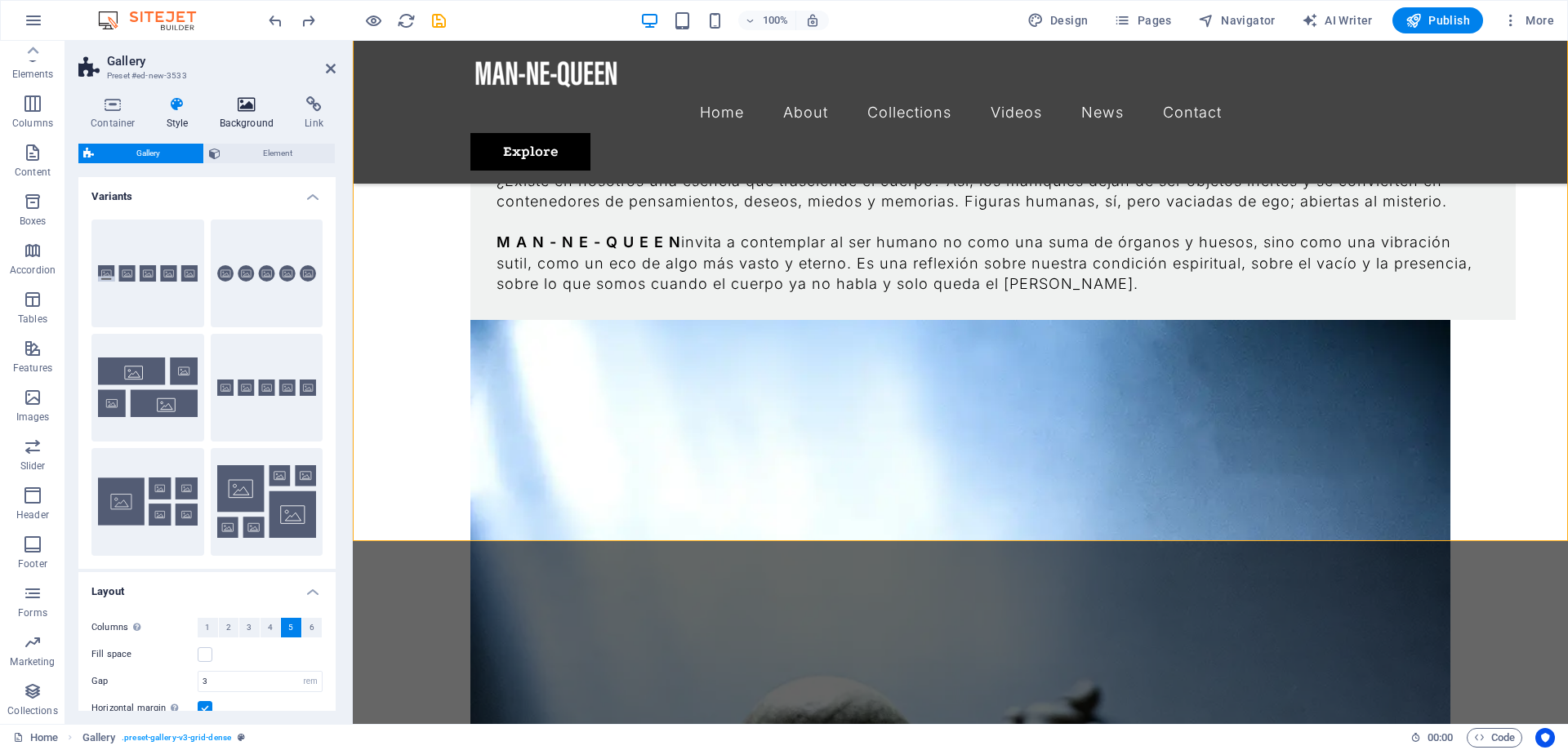
click at [241, 115] on h4 "Background" at bounding box center [250, 113] width 86 height 34
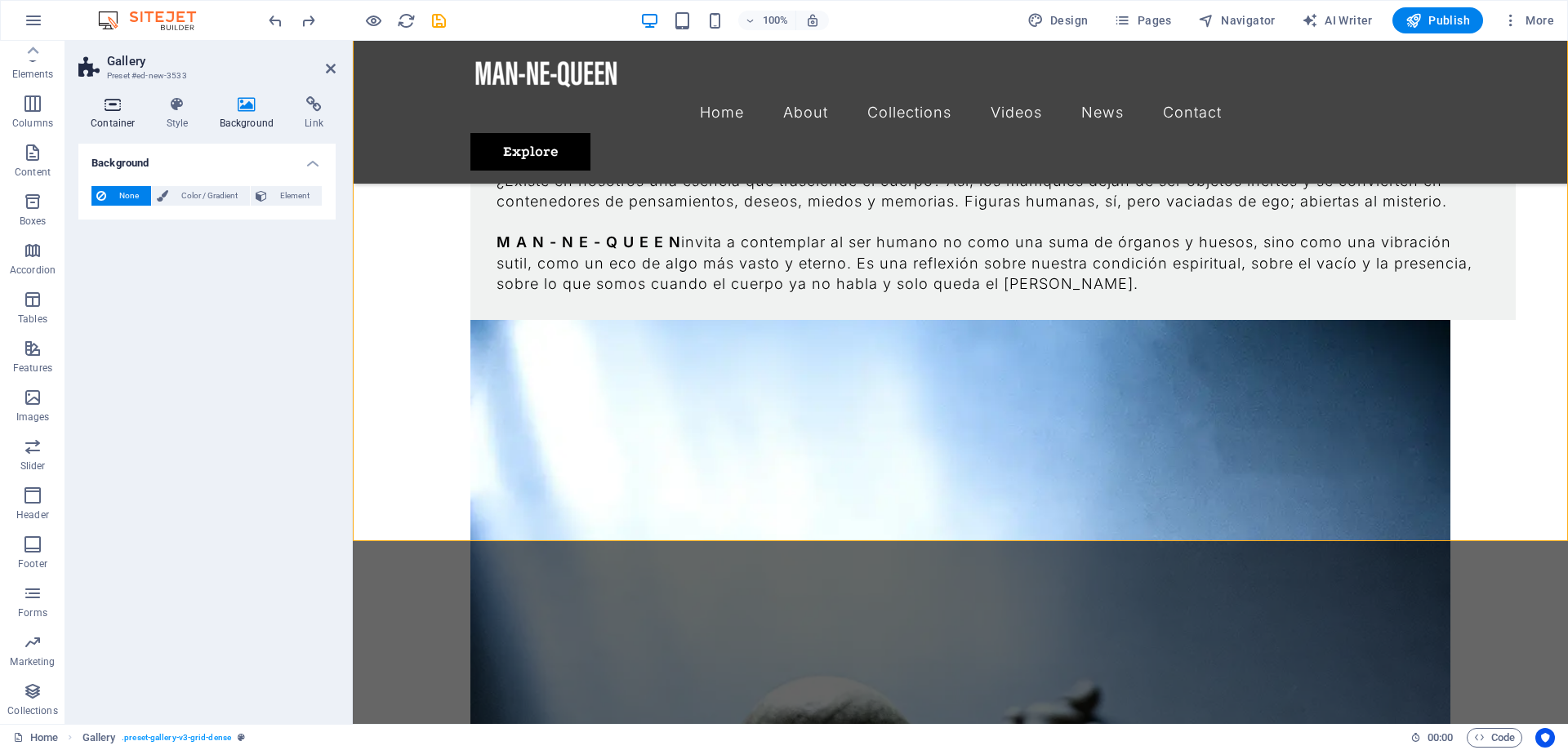
click at [112, 105] on icon at bounding box center [112, 104] width 69 height 16
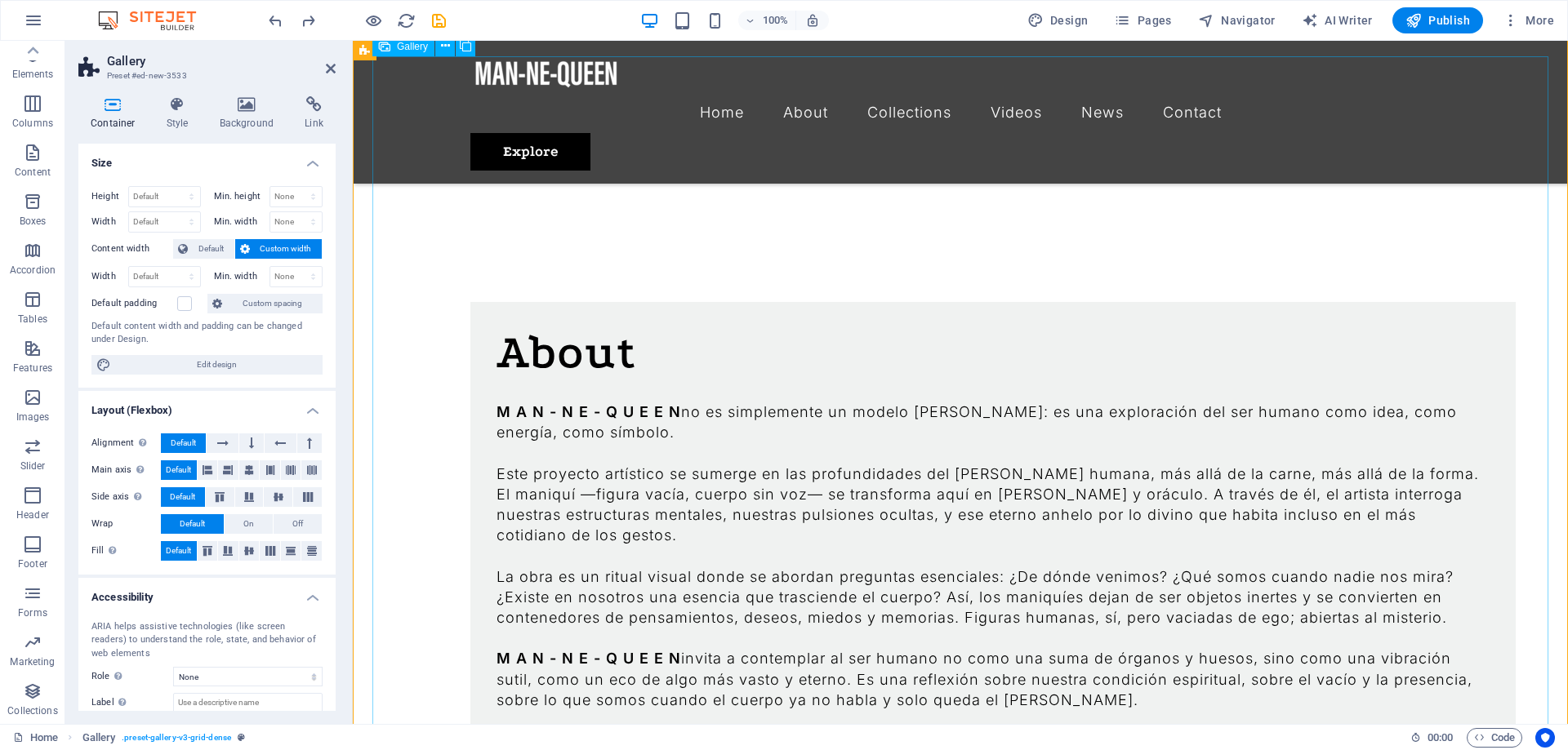
scroll to position [1151, 0]
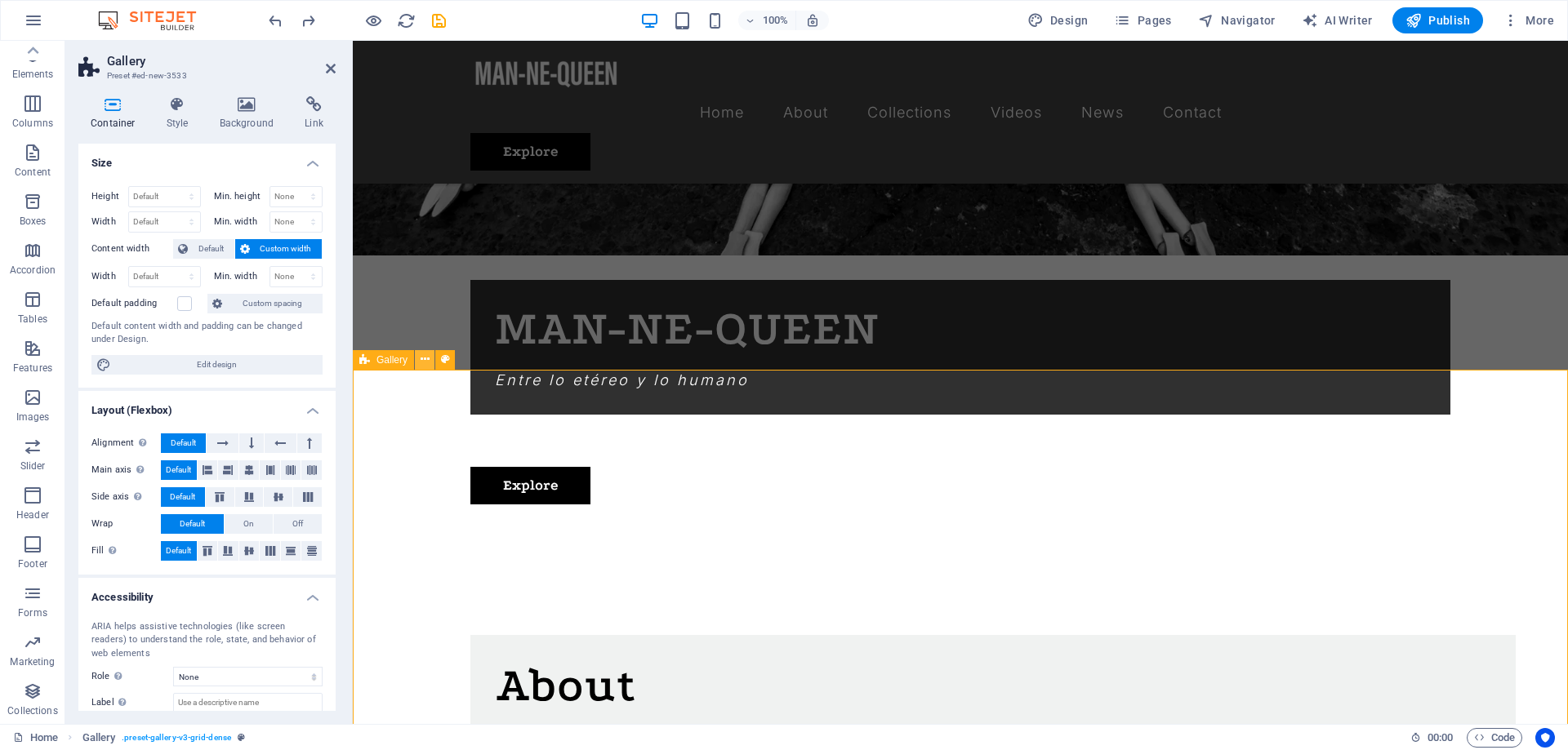
click at [426, 358] on icon at bounding box center [425, 359] width 9 height 17
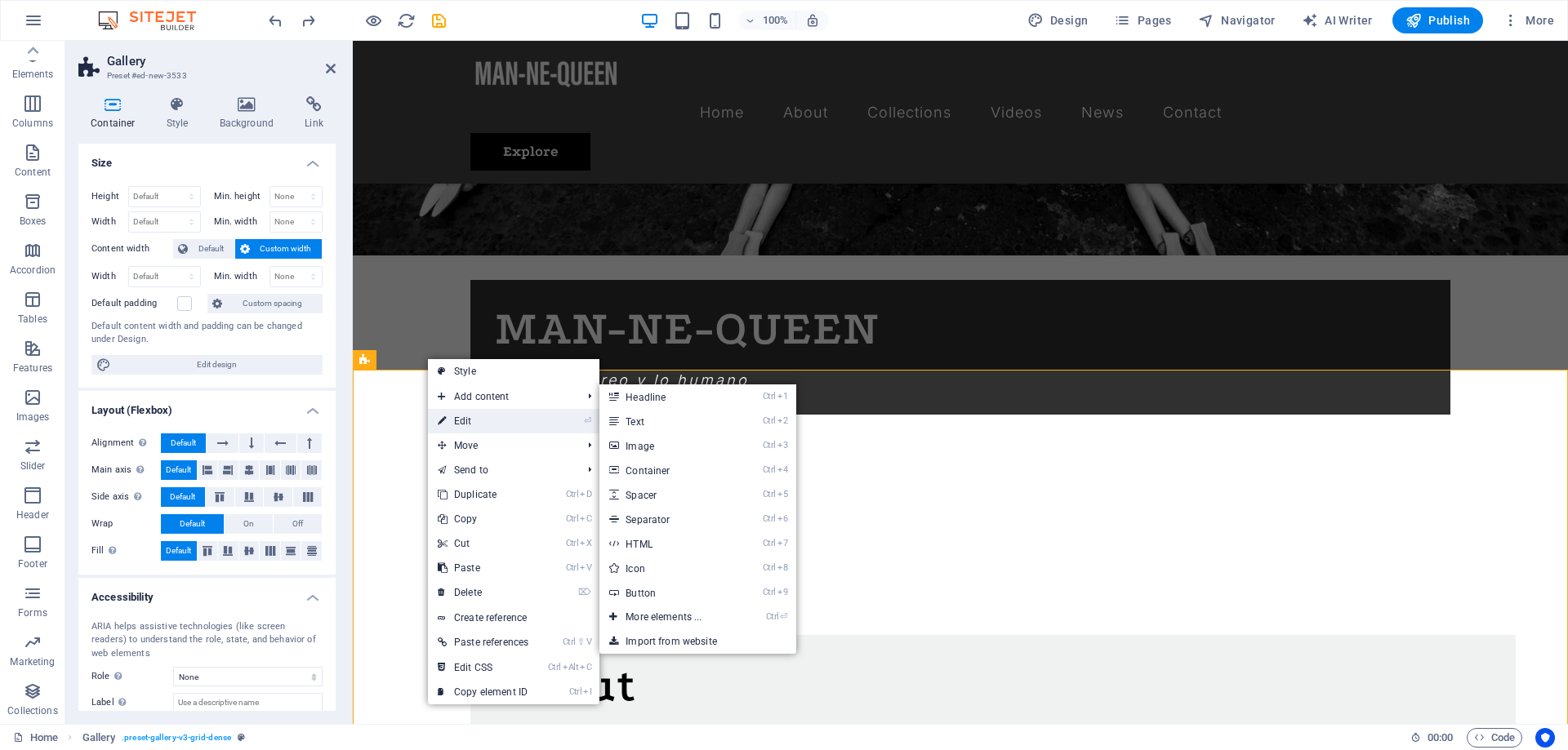
click at [475, 417] on link "⏎ Edit" at bounding box center [482, 420] width 110 height 24
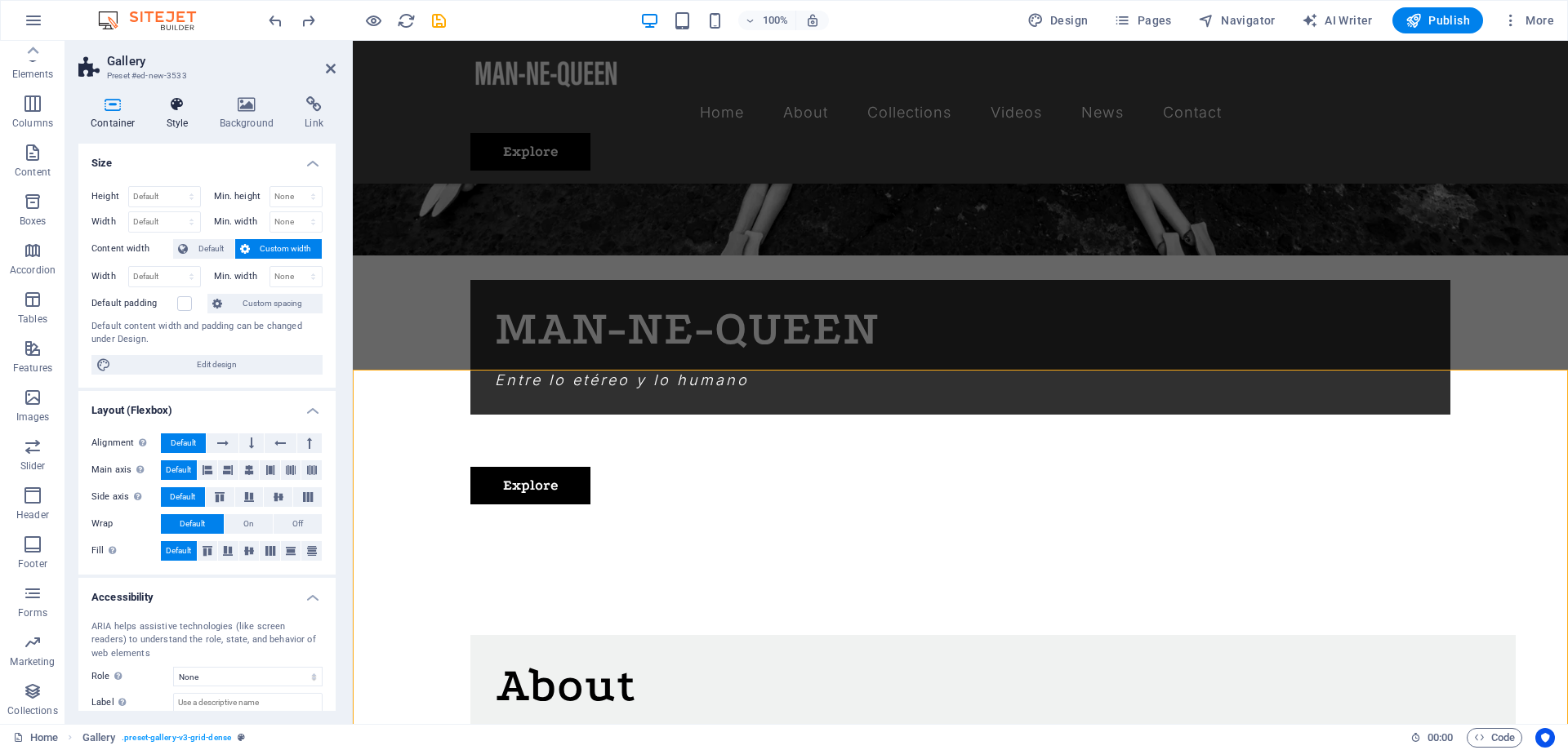
click at [171, 117] on h4 "Style" at bounding box center [180, 113] width 53 height 34
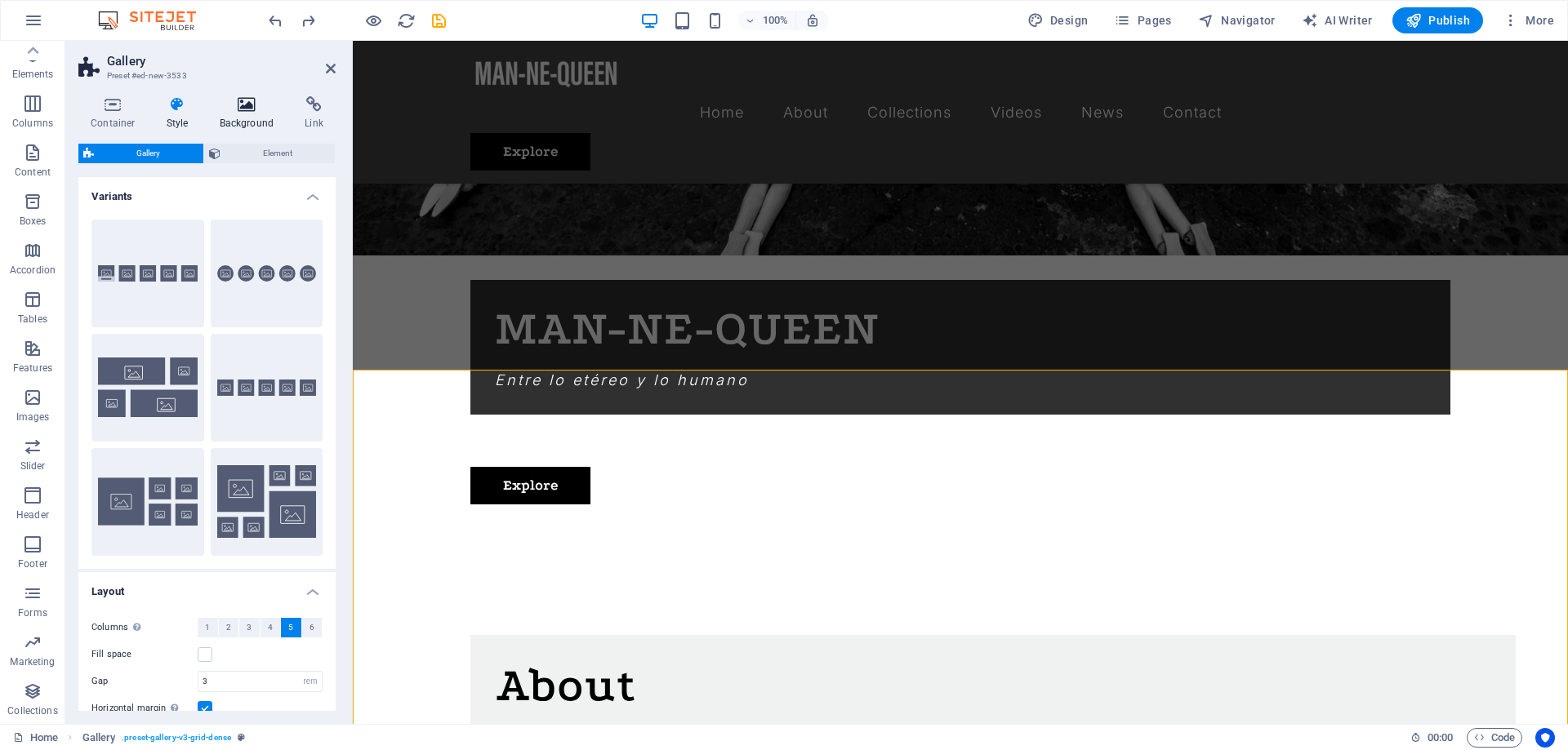
click at [232, 122] on h4 "Background" at bounding box center [250, 113] width 86 height 34
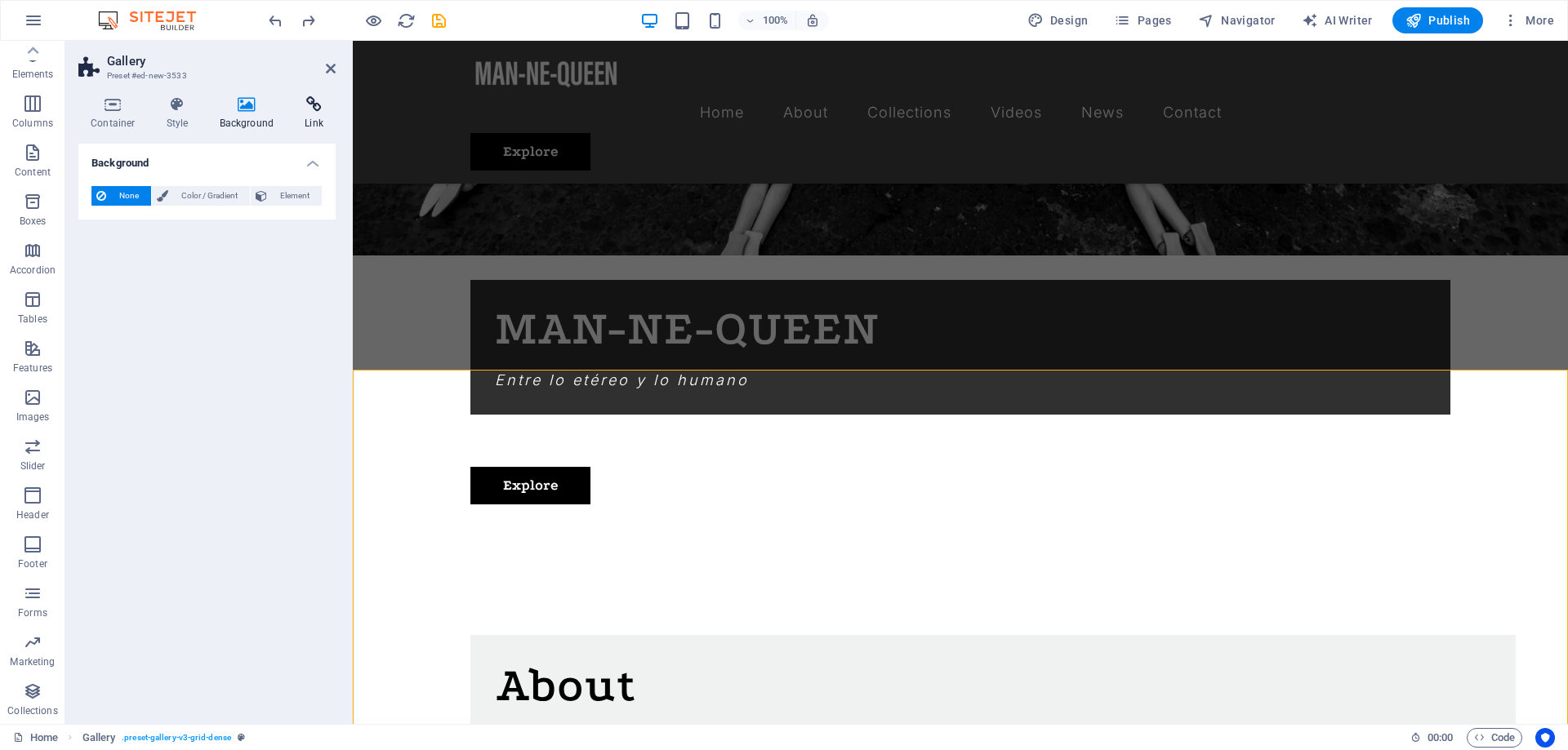
click at [302, 119] on h4 "Link" at bounding box center [314, 113] width 43 height 34
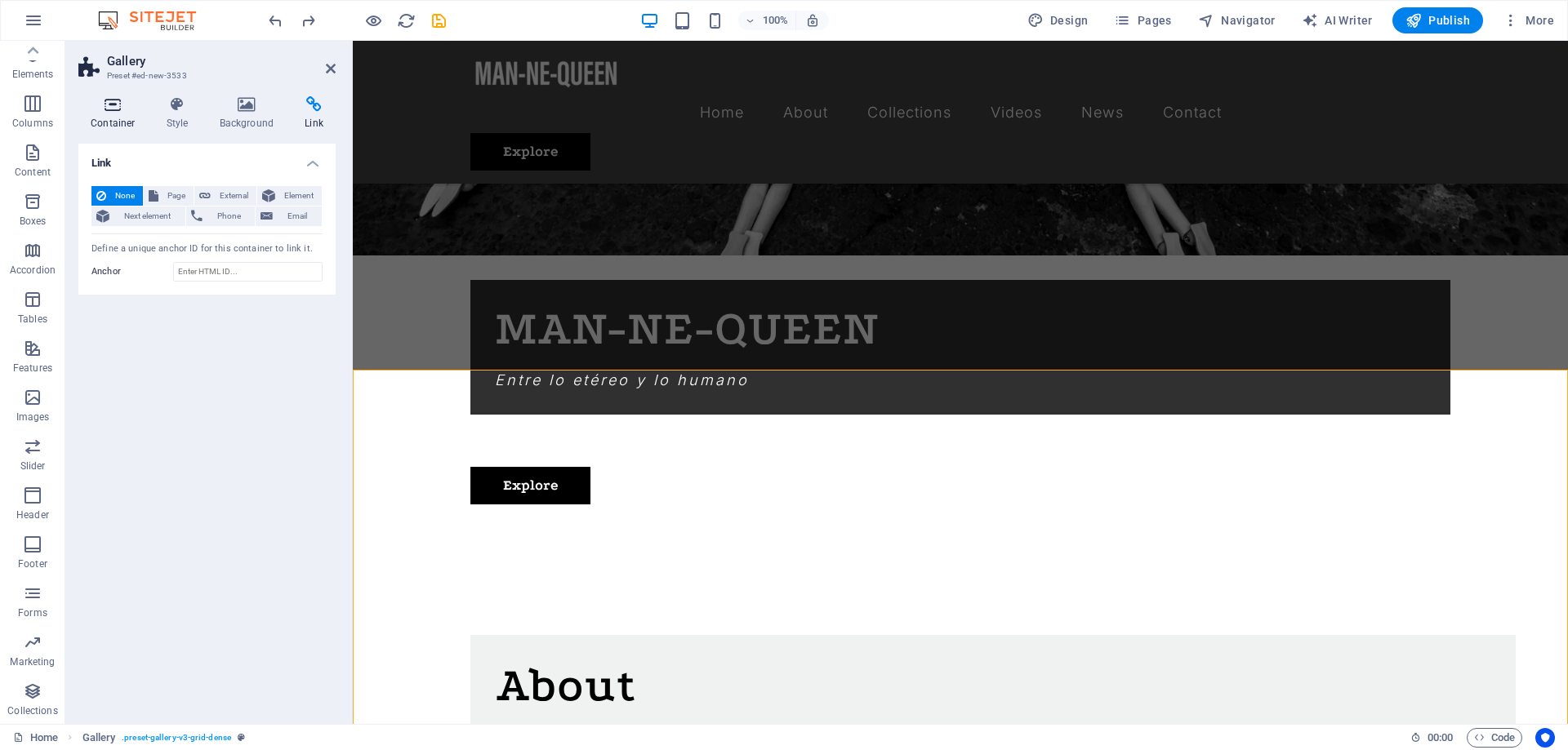
click at [101, 117] on h4 "Container" at bounding box center [116, 113] width 76 height 34
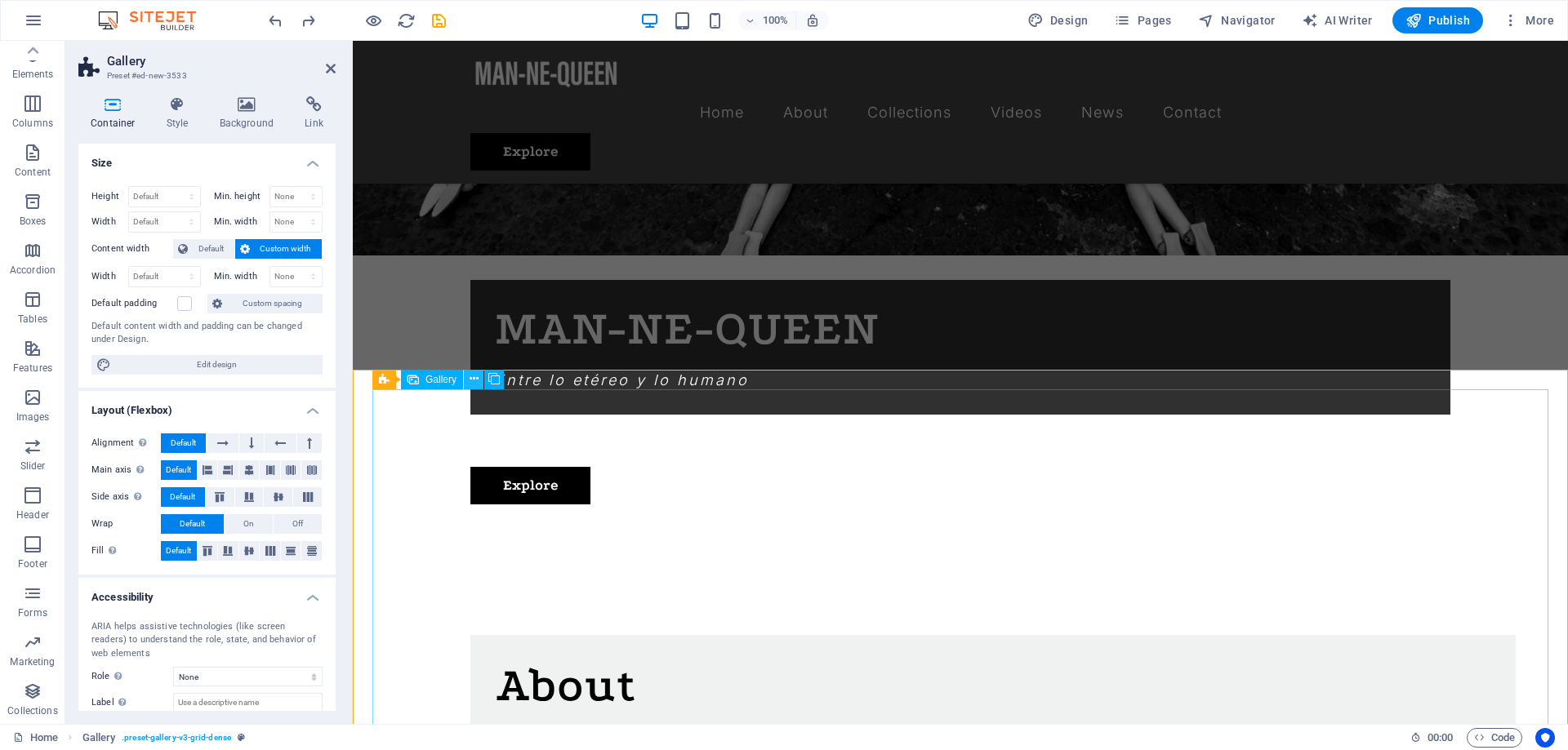
click at [475, 383] on icon at bounding box center [474, 378] width 9 height 17
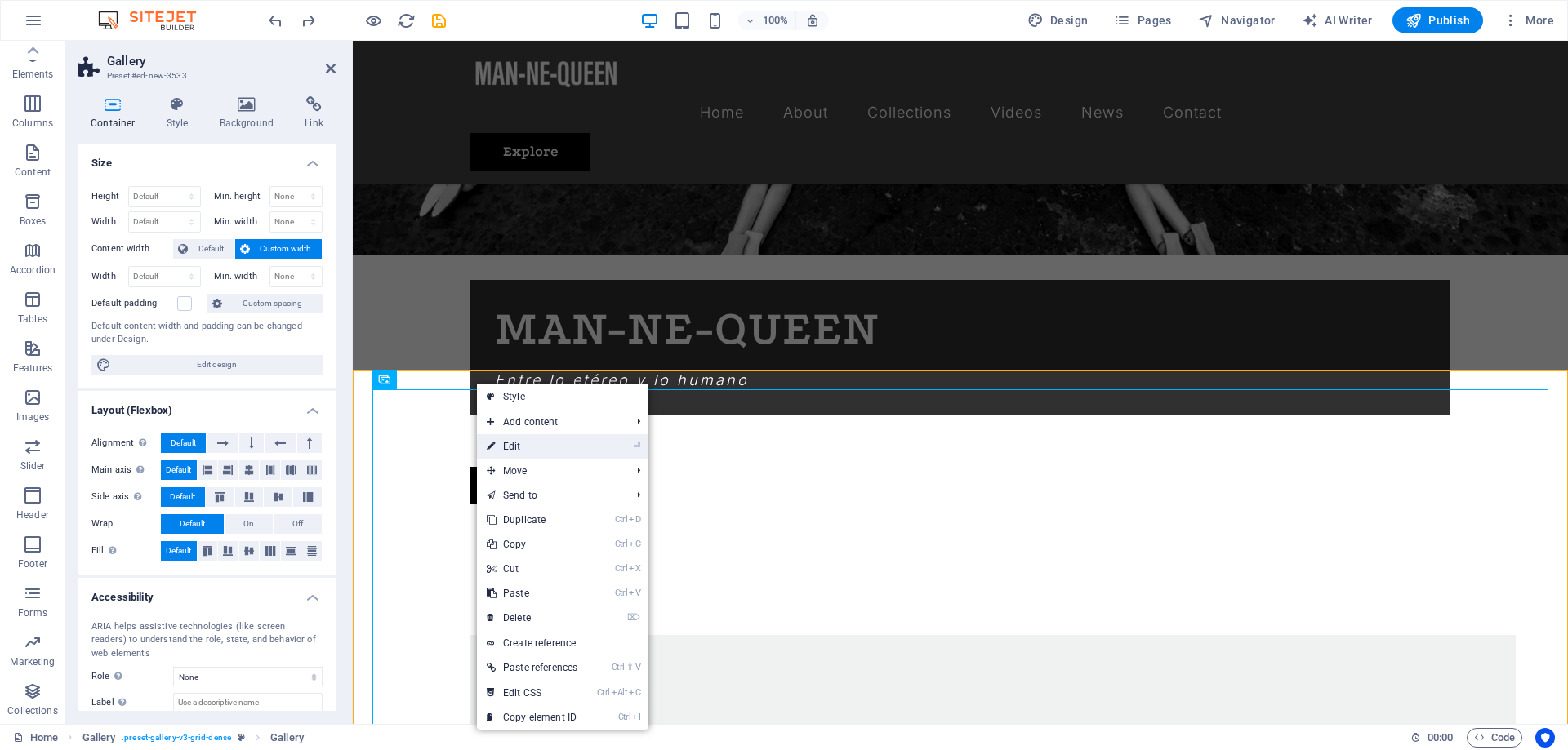
click at [533, 443] on link "⏎ Edit" at bounding box center [532, 446] width 110 height 24
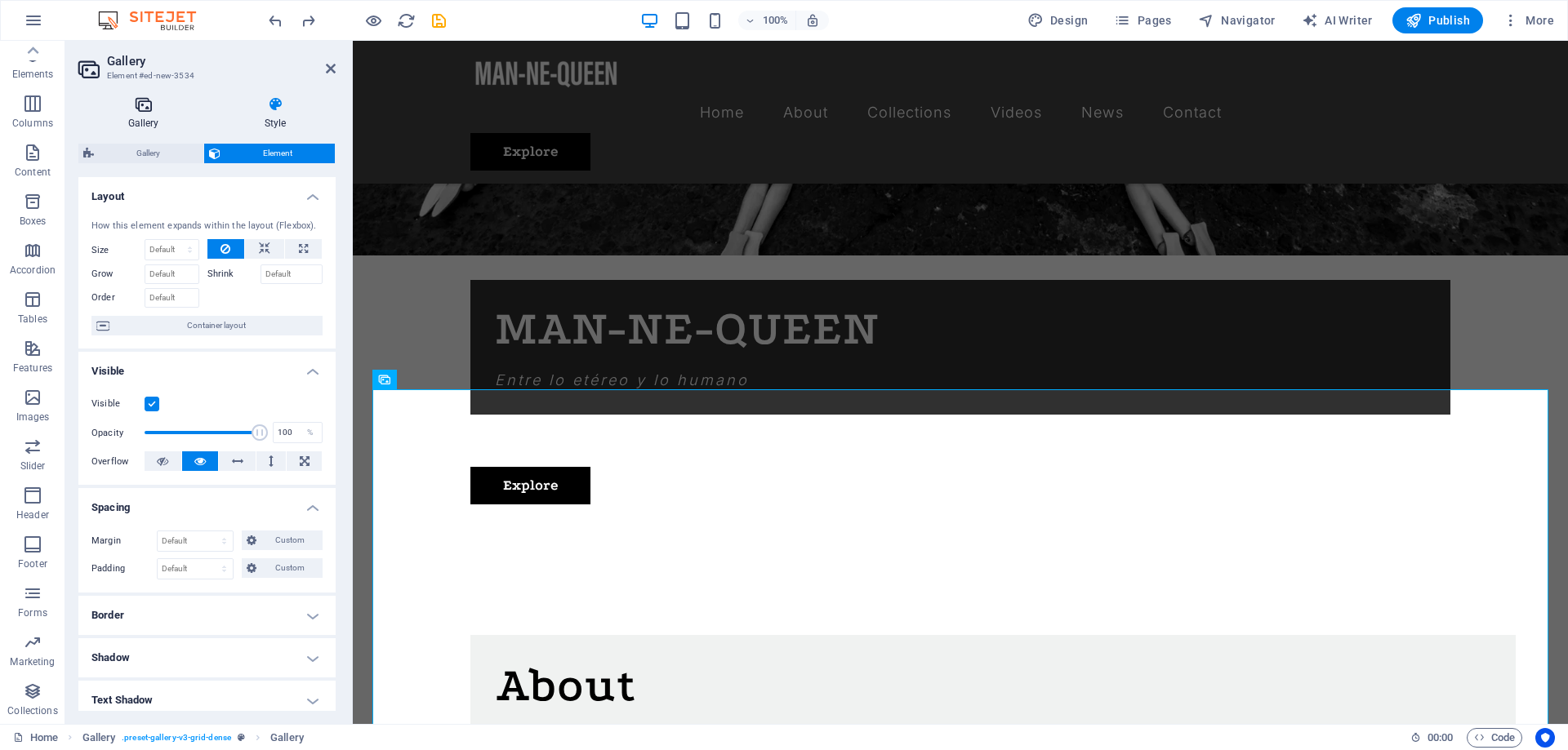
click at [140, 109] on icon at bounding box center [143, 104] width 130 height 16
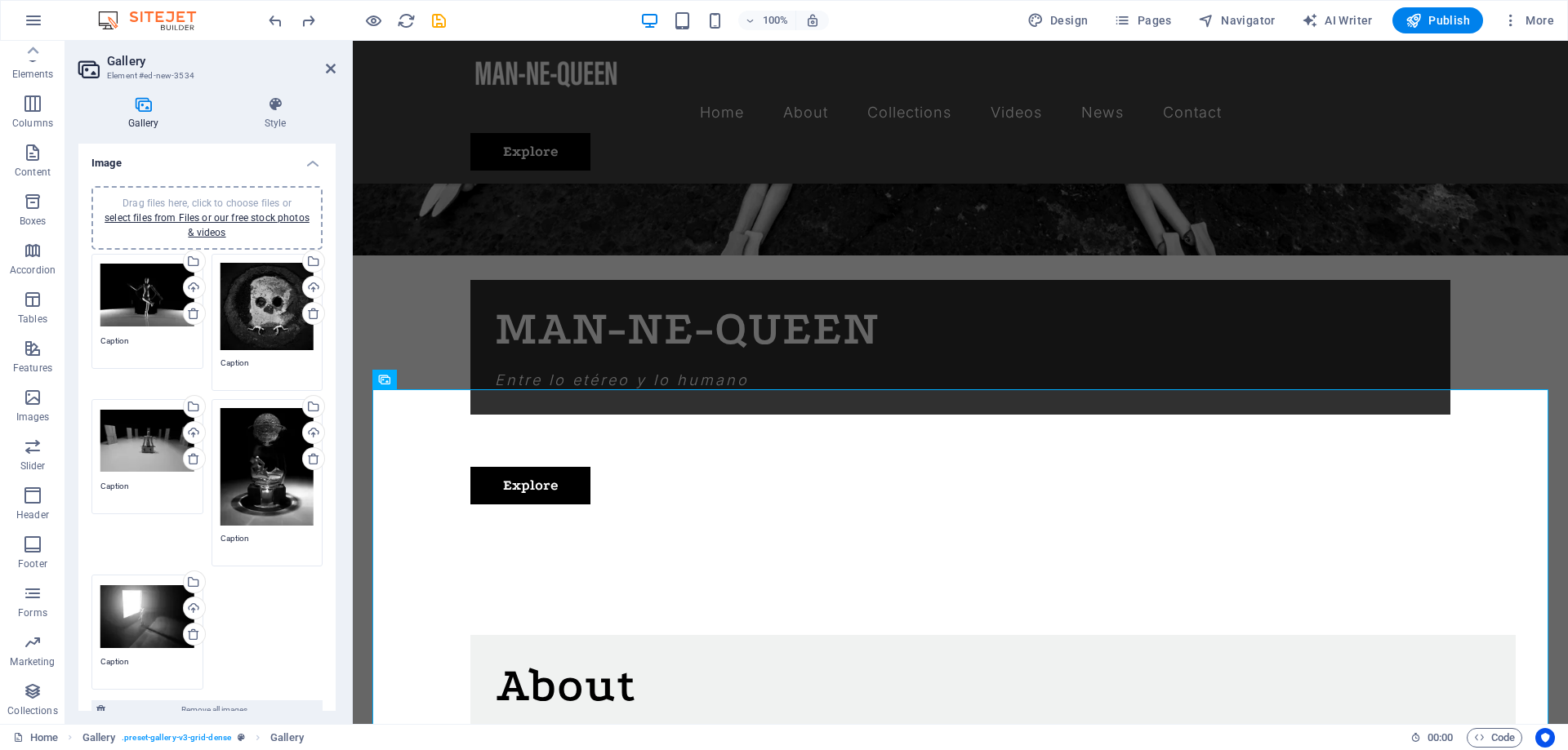
click at [217, 581] on div "Drag files here, click to choose files or select files from Files or our free s…" at bounding box center [206, 472] width 239 height 444
click at [281, 677] on div "Drag files here, click to choose files or select files from Files or our free s…" at bounding box center [206, 472] width 239 height 444
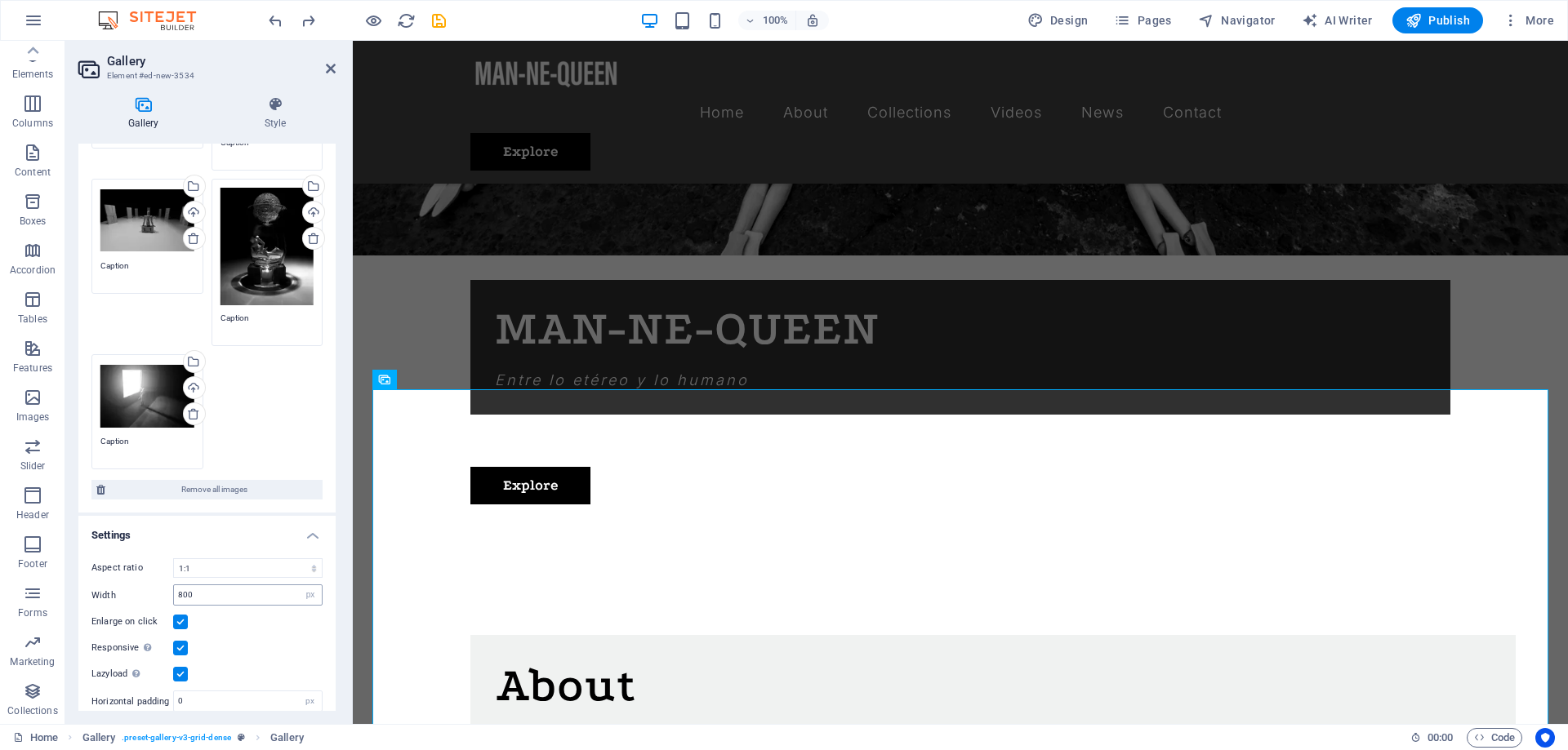
scroll to position [263, 0]
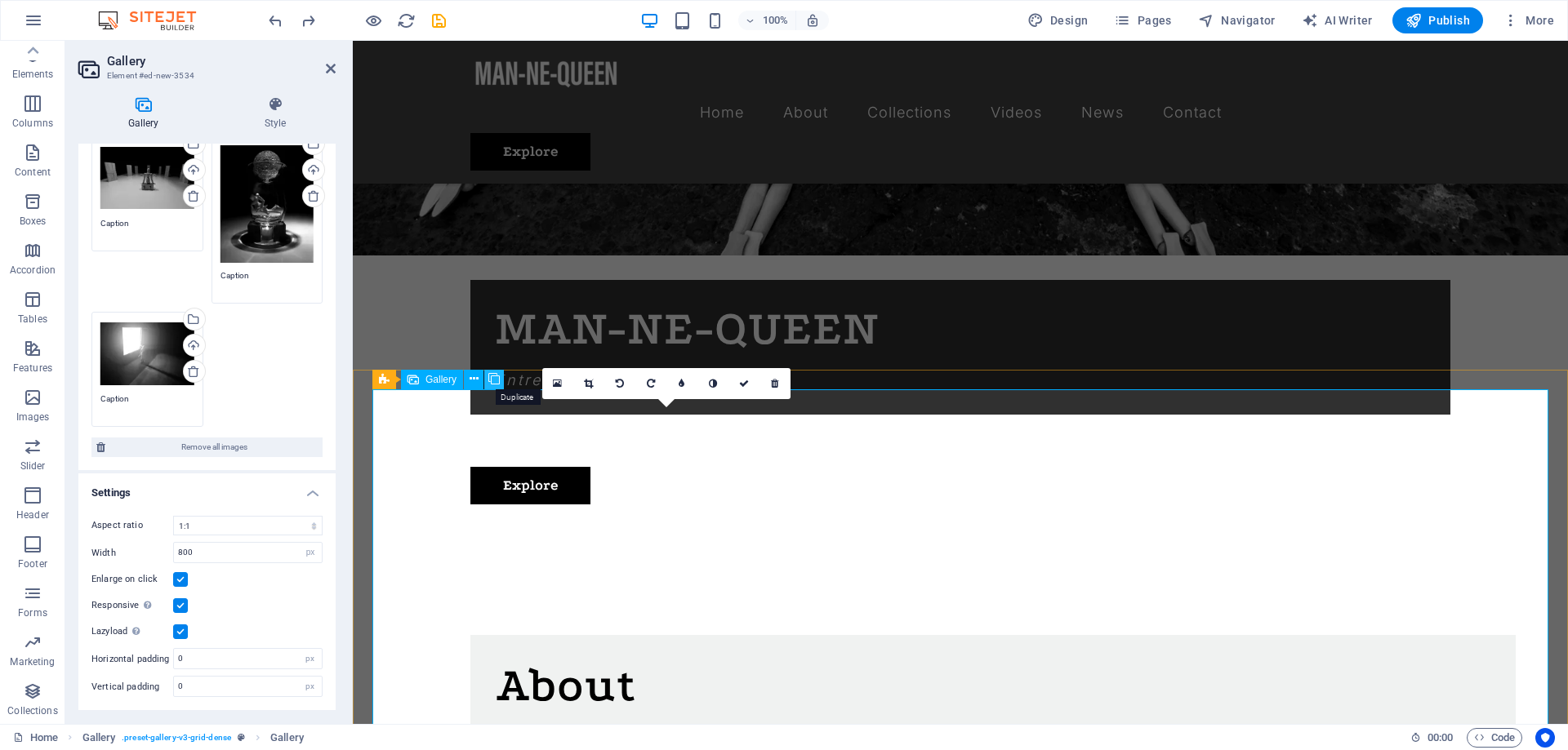
click at [498, 379] on icon at bounding box center [494, 378] width 12 height 17
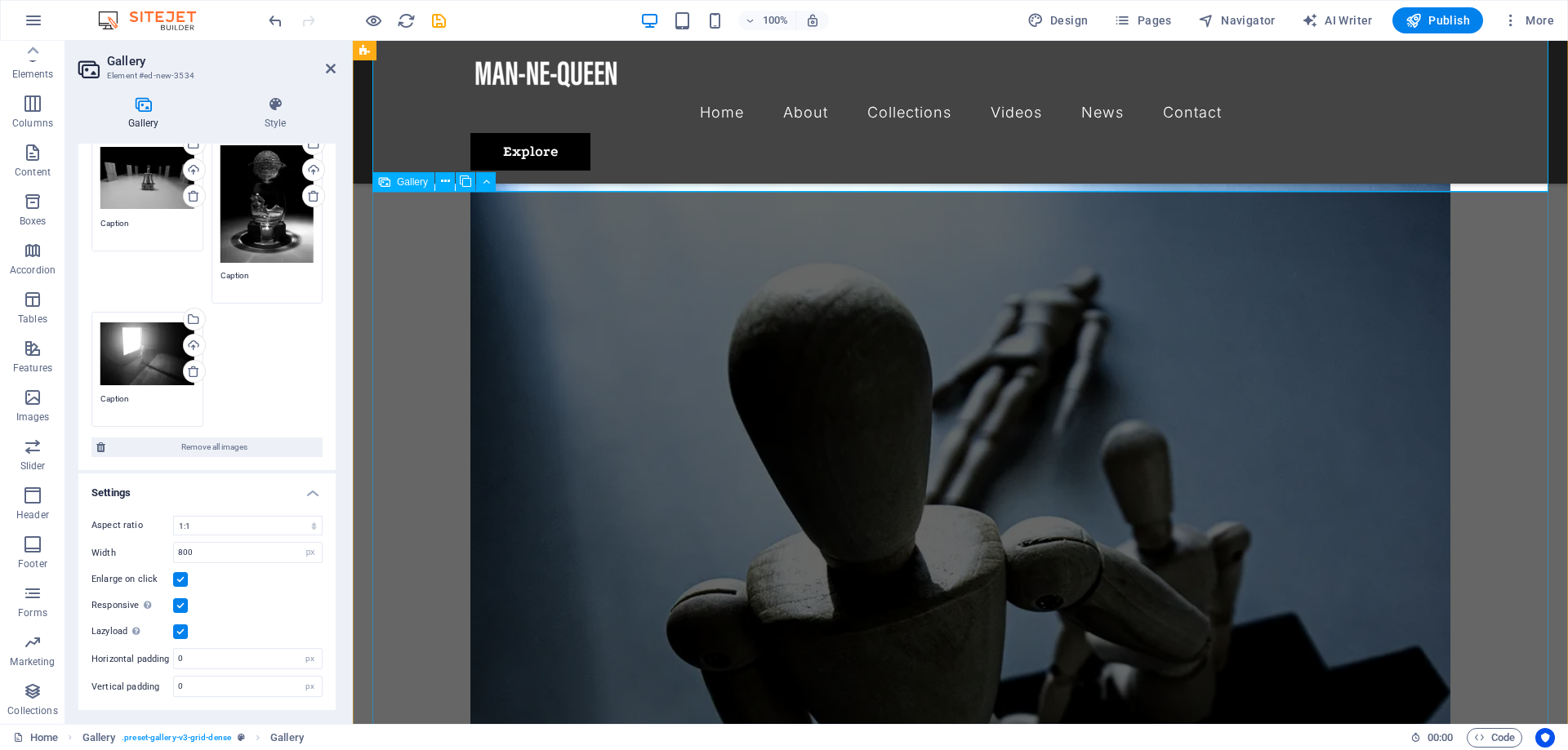
scroll to position [2063, 0]
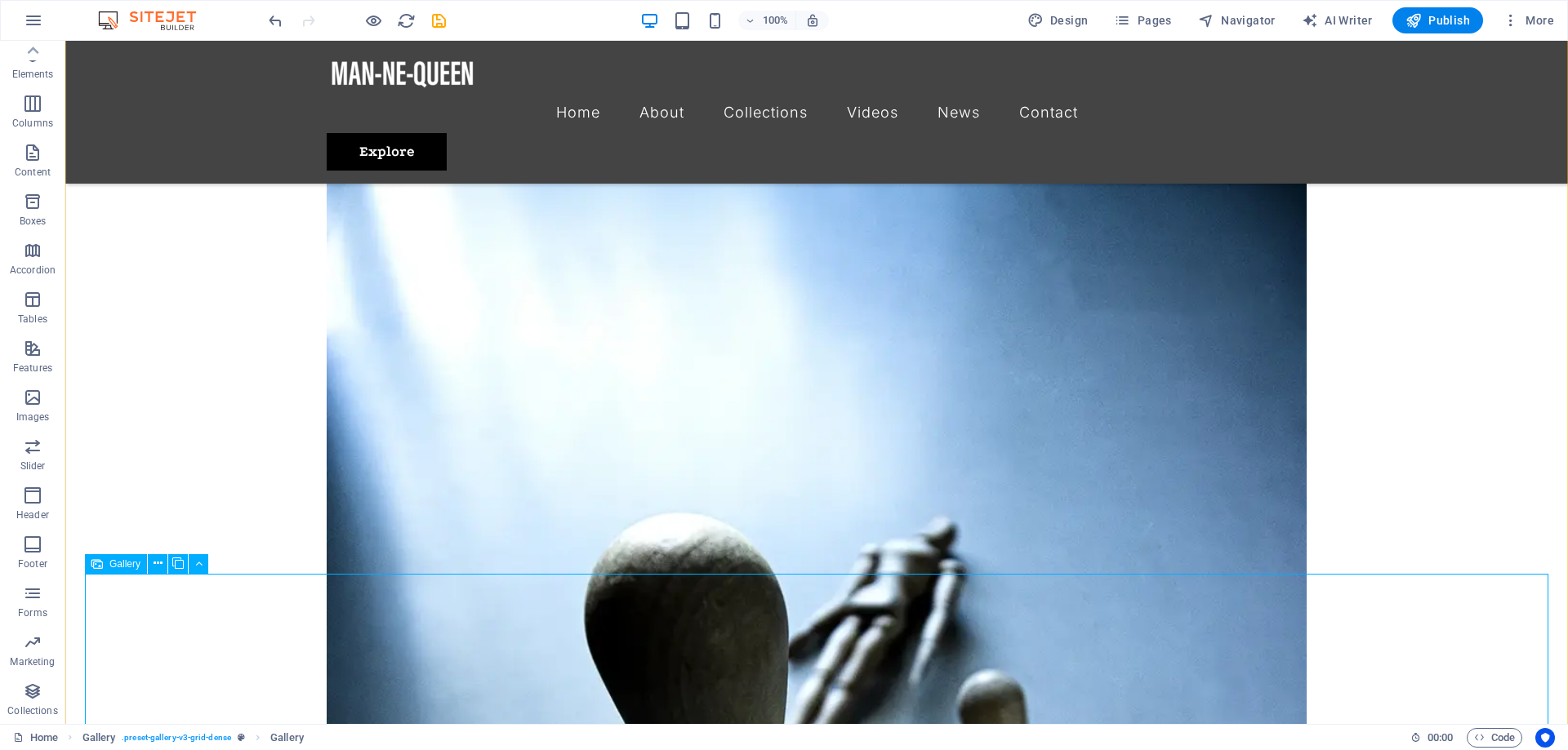
scroll to position [2229, 0]
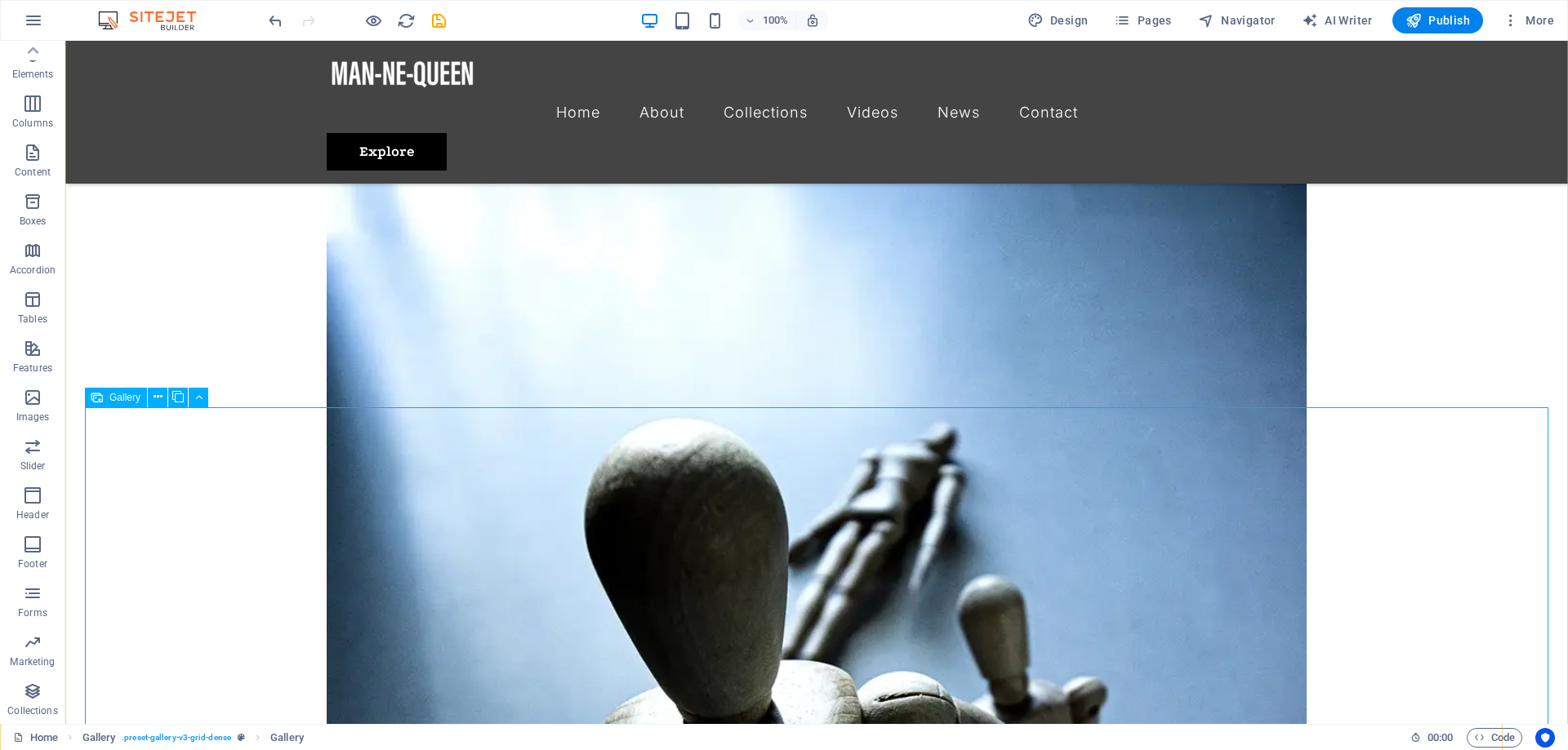
select select "4"
select select "px"
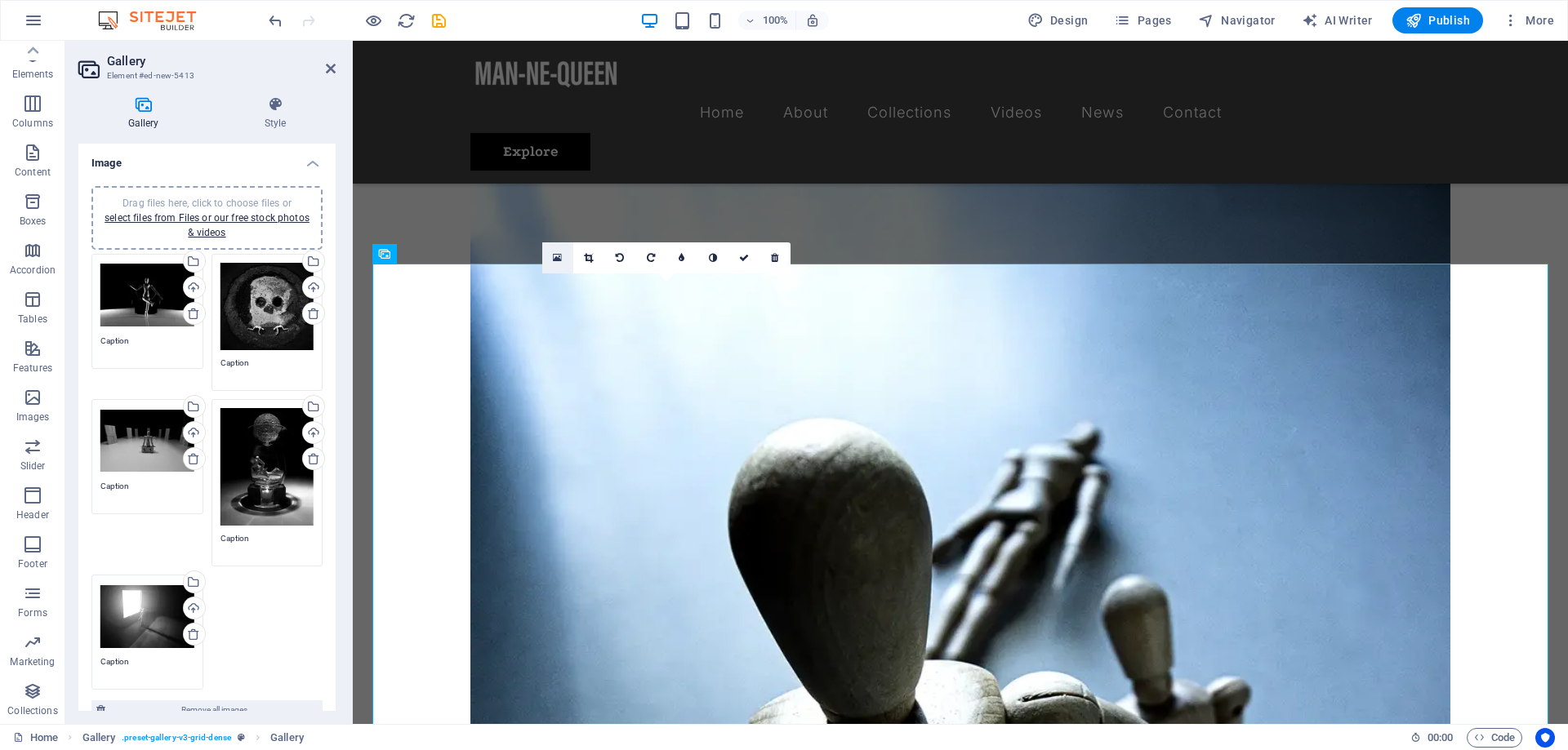
click at [562, 257] on icon at bounding box center [558, 257] width 9 height 12
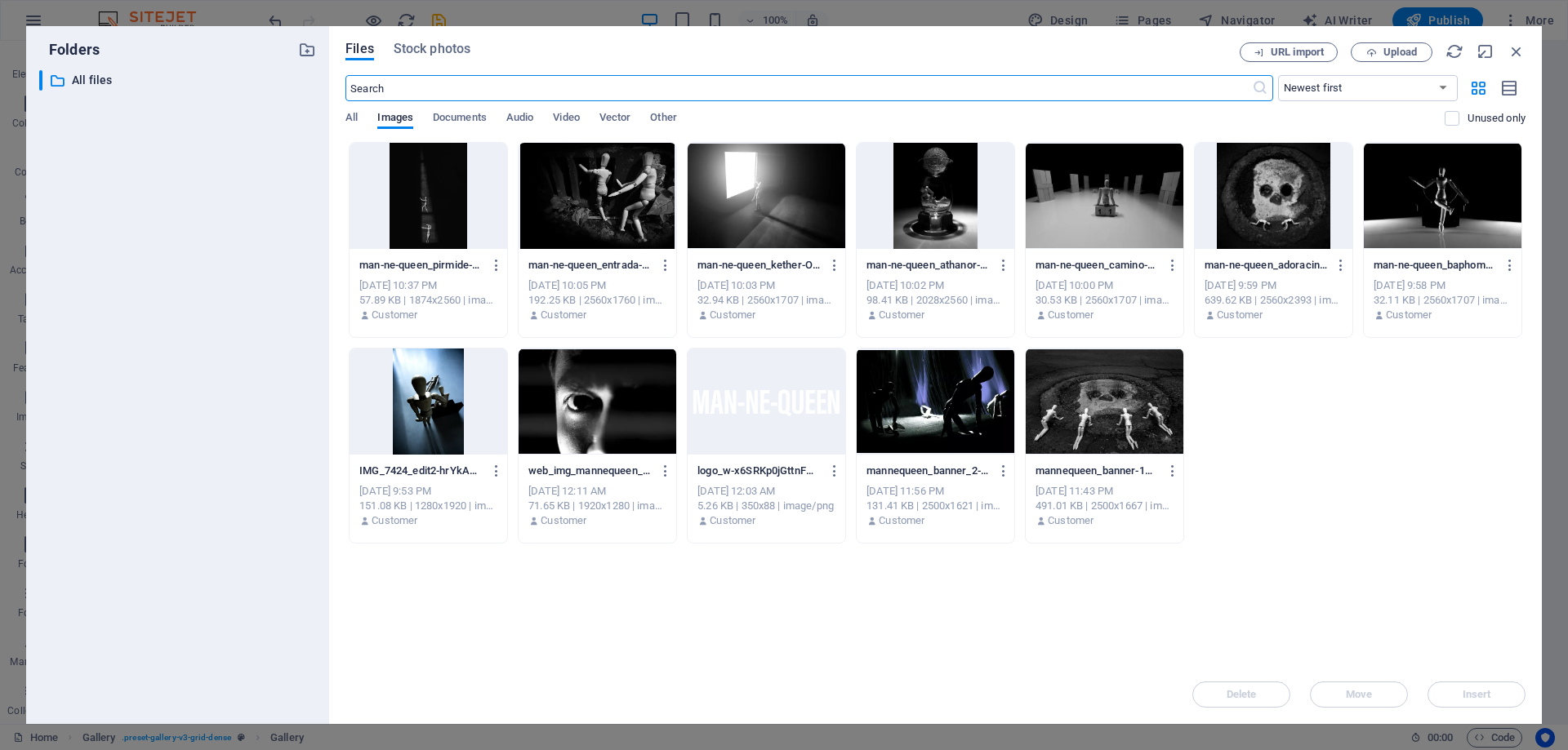
scroll to position [2045, 0]
click at [451, 179] on div at bounding box center [429, 195] width 158 height 106
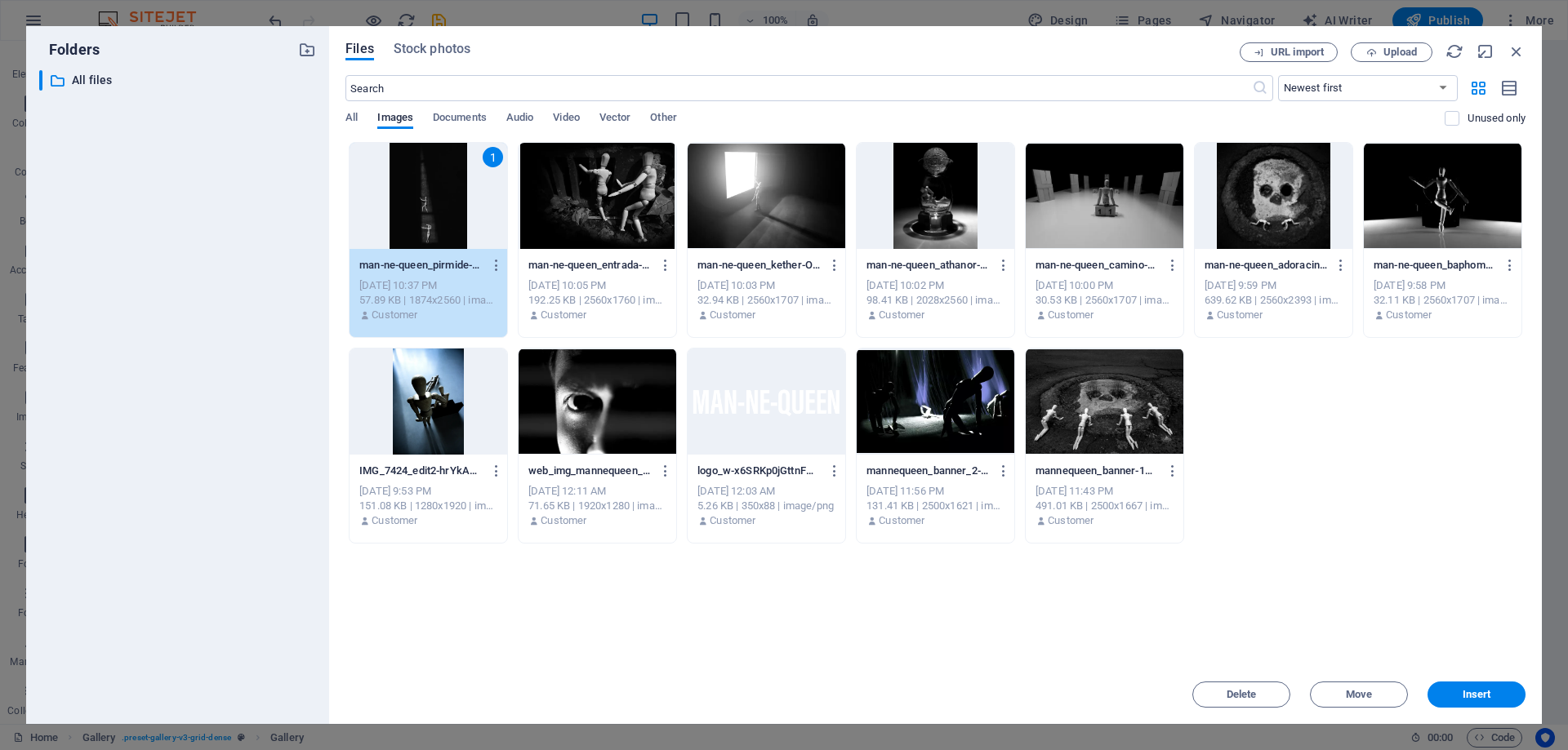
click at [451, 179] on div "1" at bounding box center [429, 195] width 158 height 106
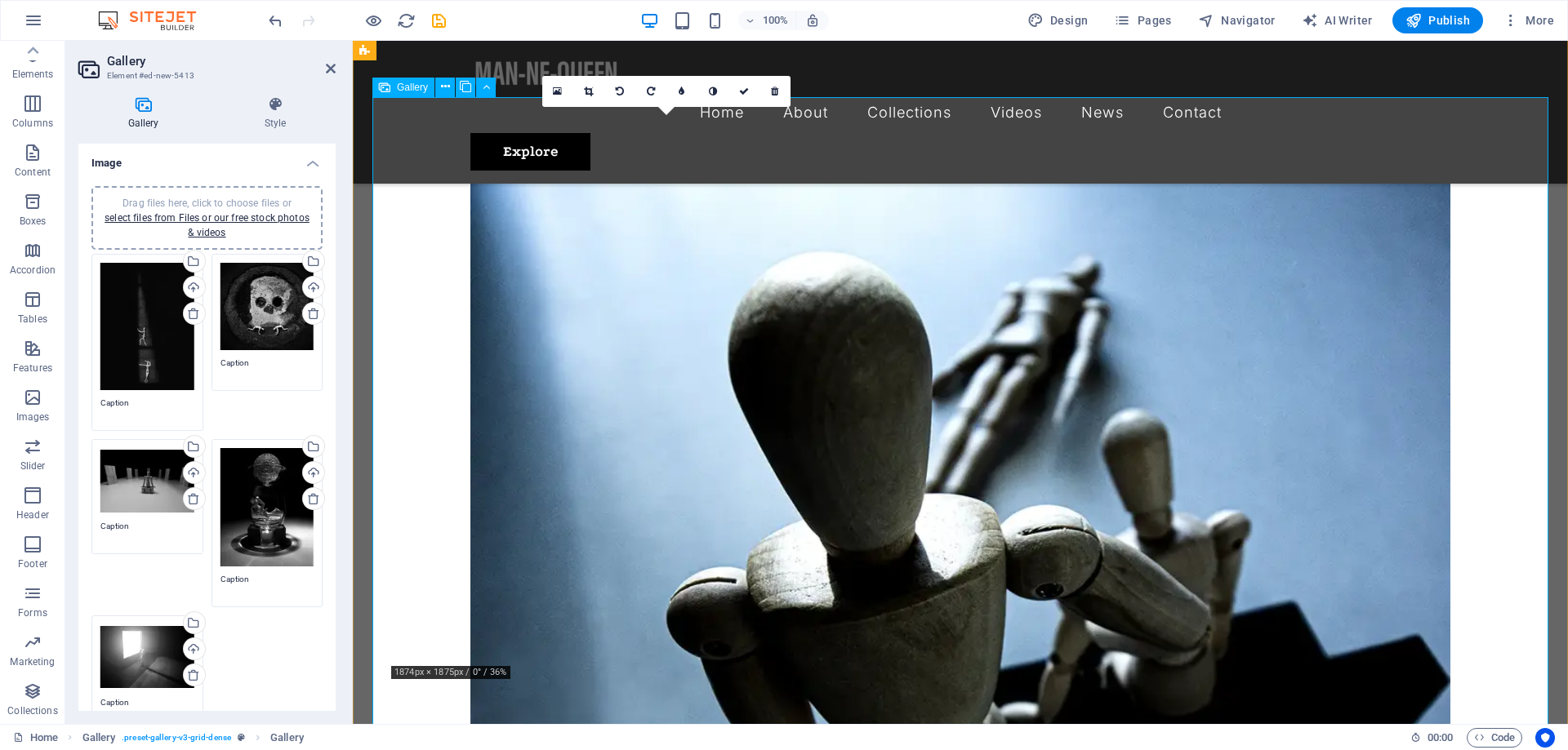
scroll to position [2241, 0]
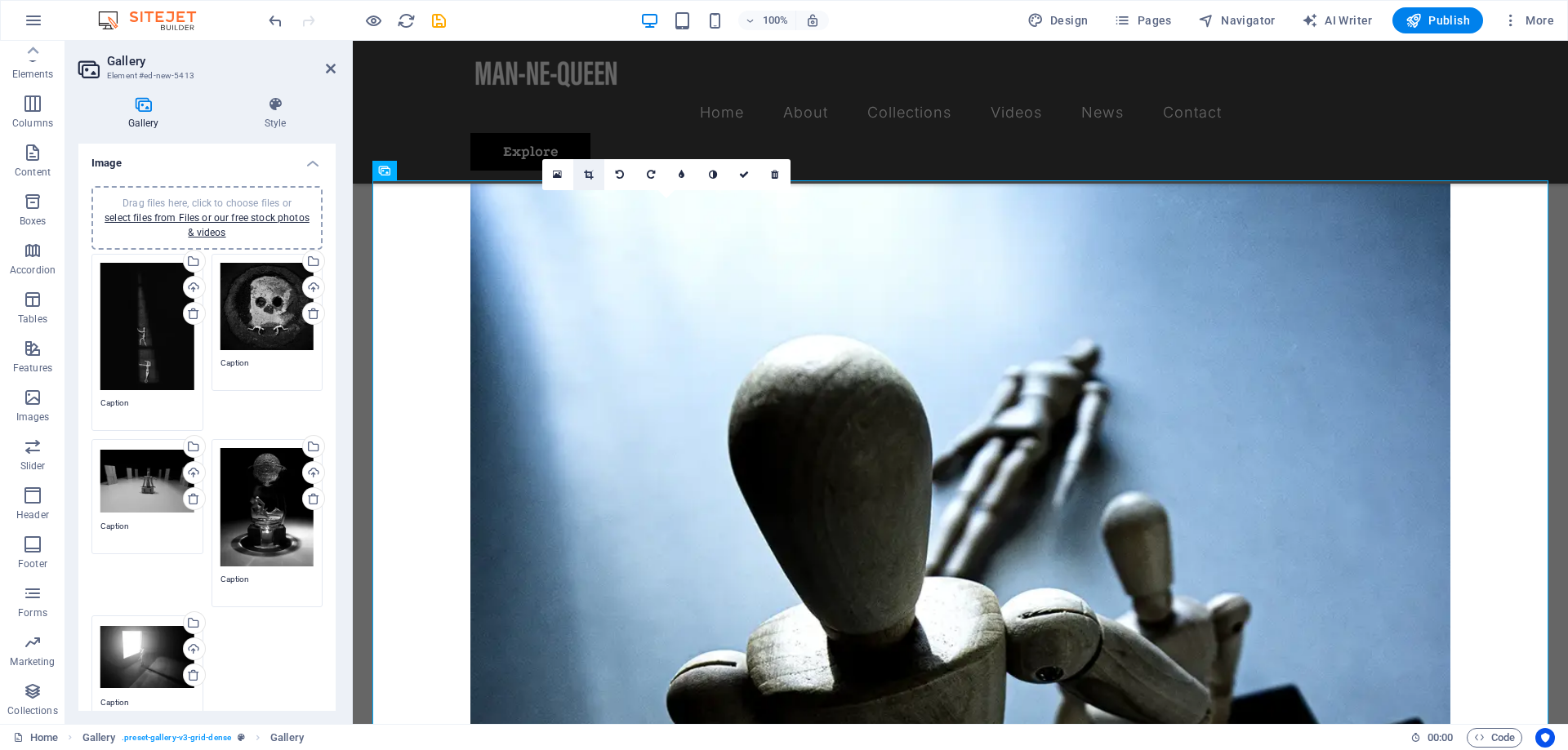
click at [590, 175] on icon at bounding box center [588, 174] width 9 height 10
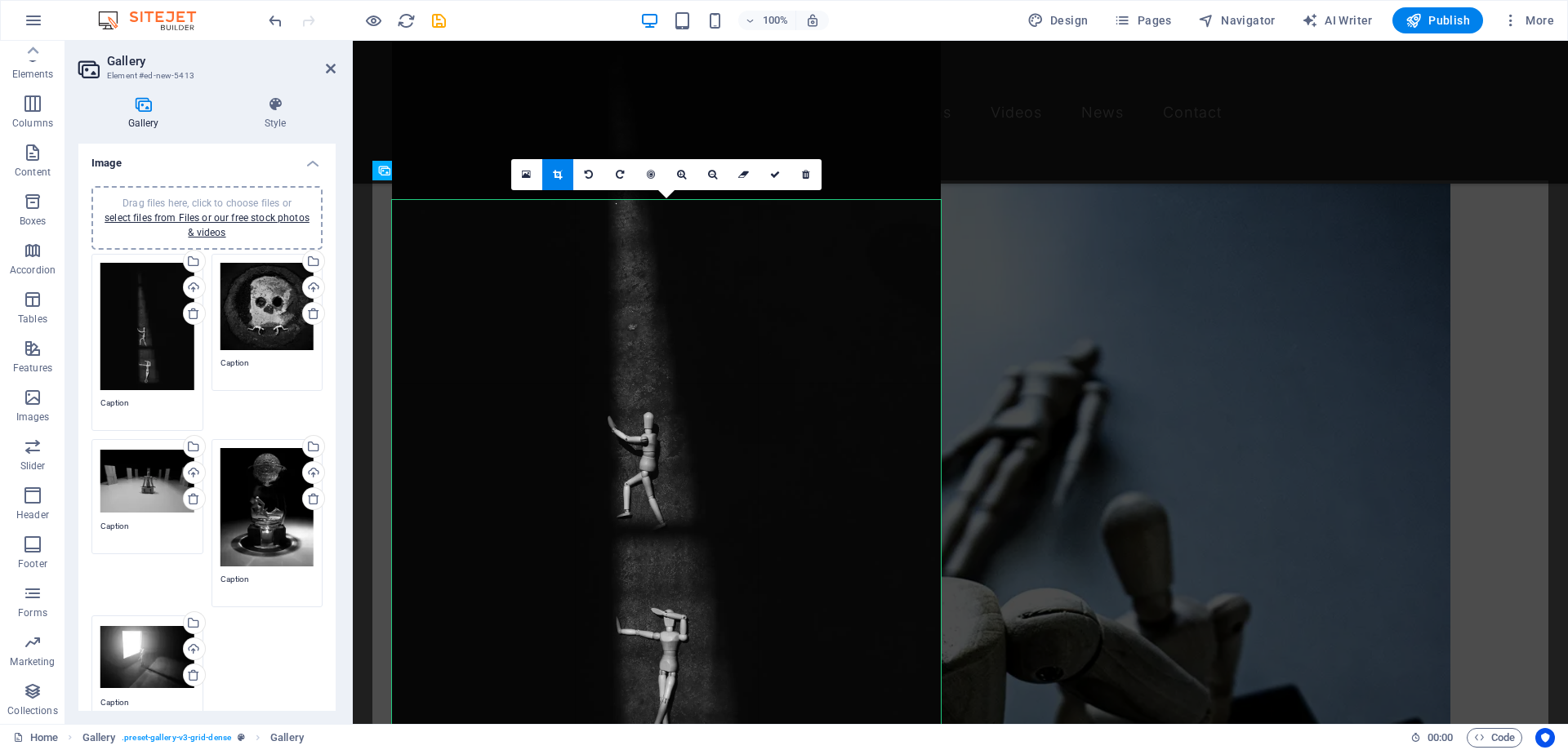
drag, startPoint x: 579, startPoint y: 529, endPoint x: 586, endPoint y: 379, distance: 150.2
click at [586, 379] on div at bounding box center [666, 407] width 549 height 749
click at [770, 169] on icon at bounding box center [775, 174] width 10 height 10
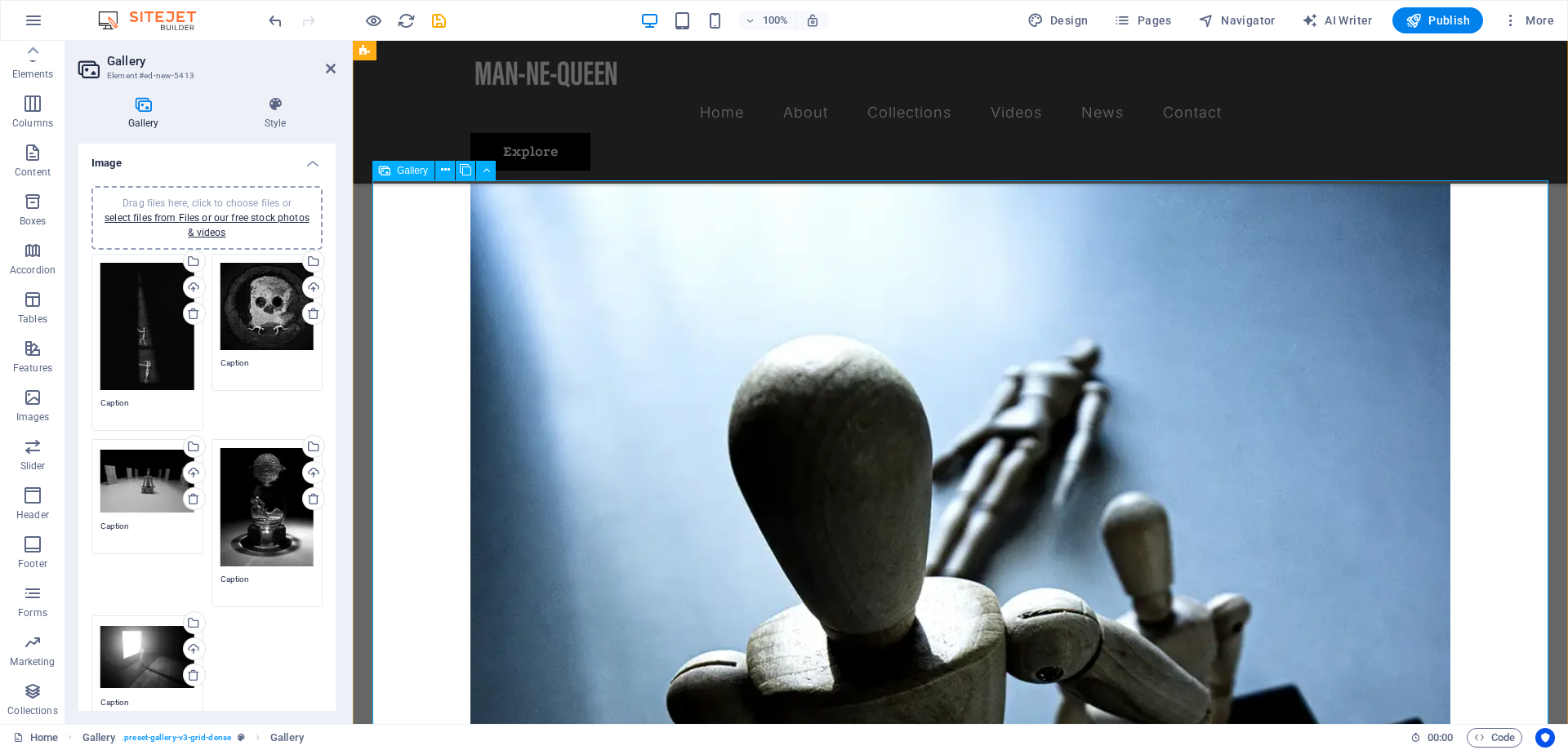
scroll to position [2491, 0]
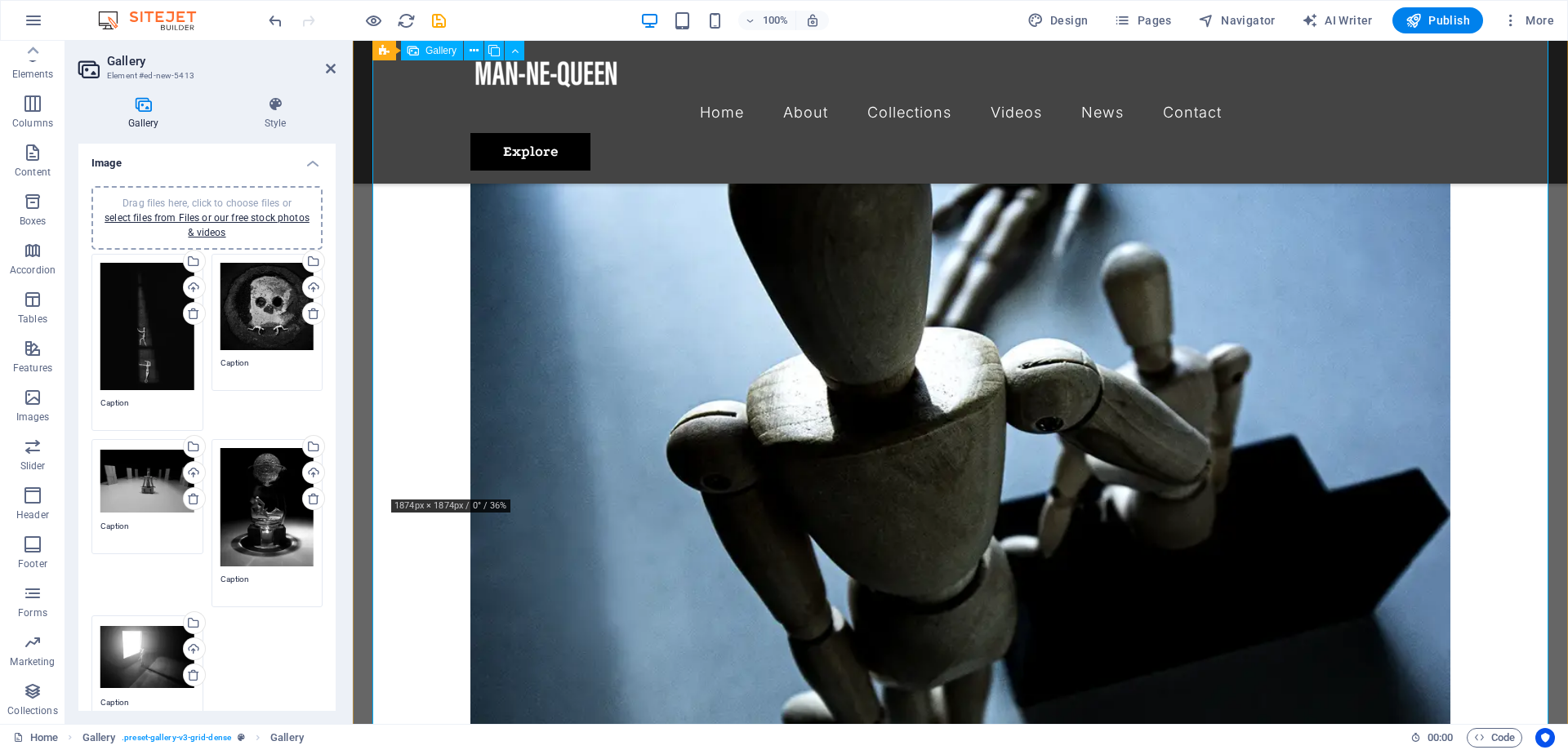
drag, startPoint x: 687, startPoint y: 384, endPoint x: 686, endPoint y: 342, distance: 42.0
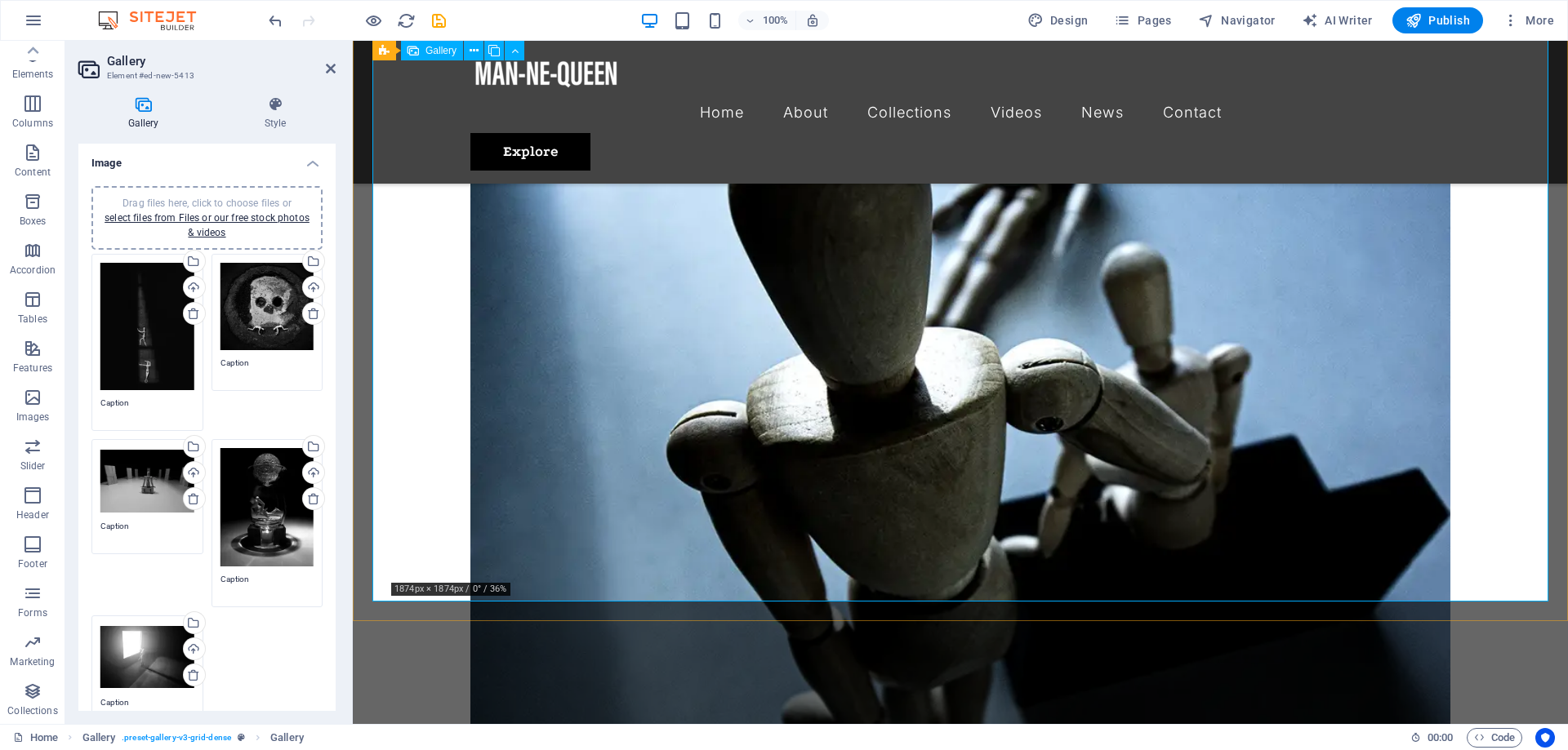
scroll to position [2408, 0]
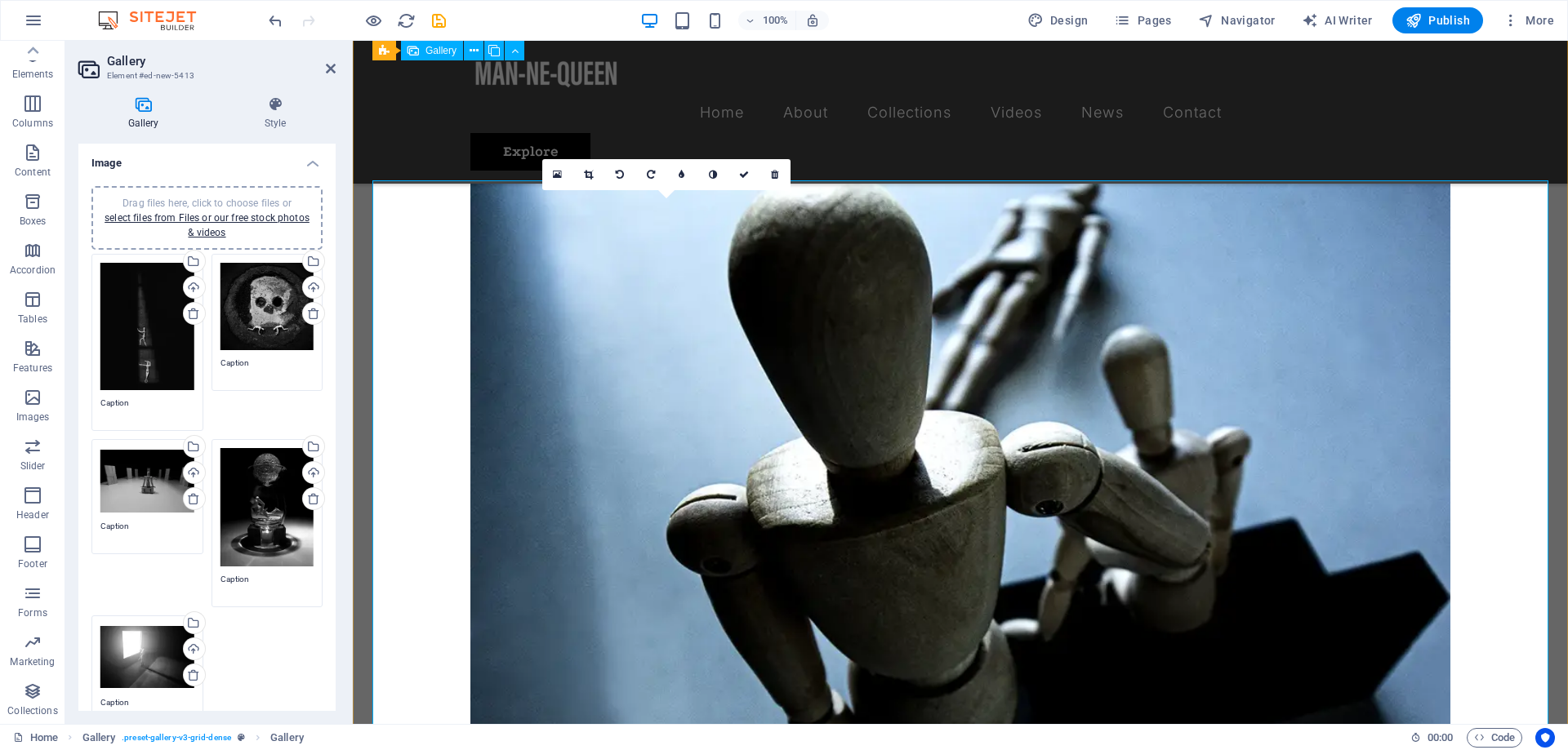
scroll to position [2158, 0]
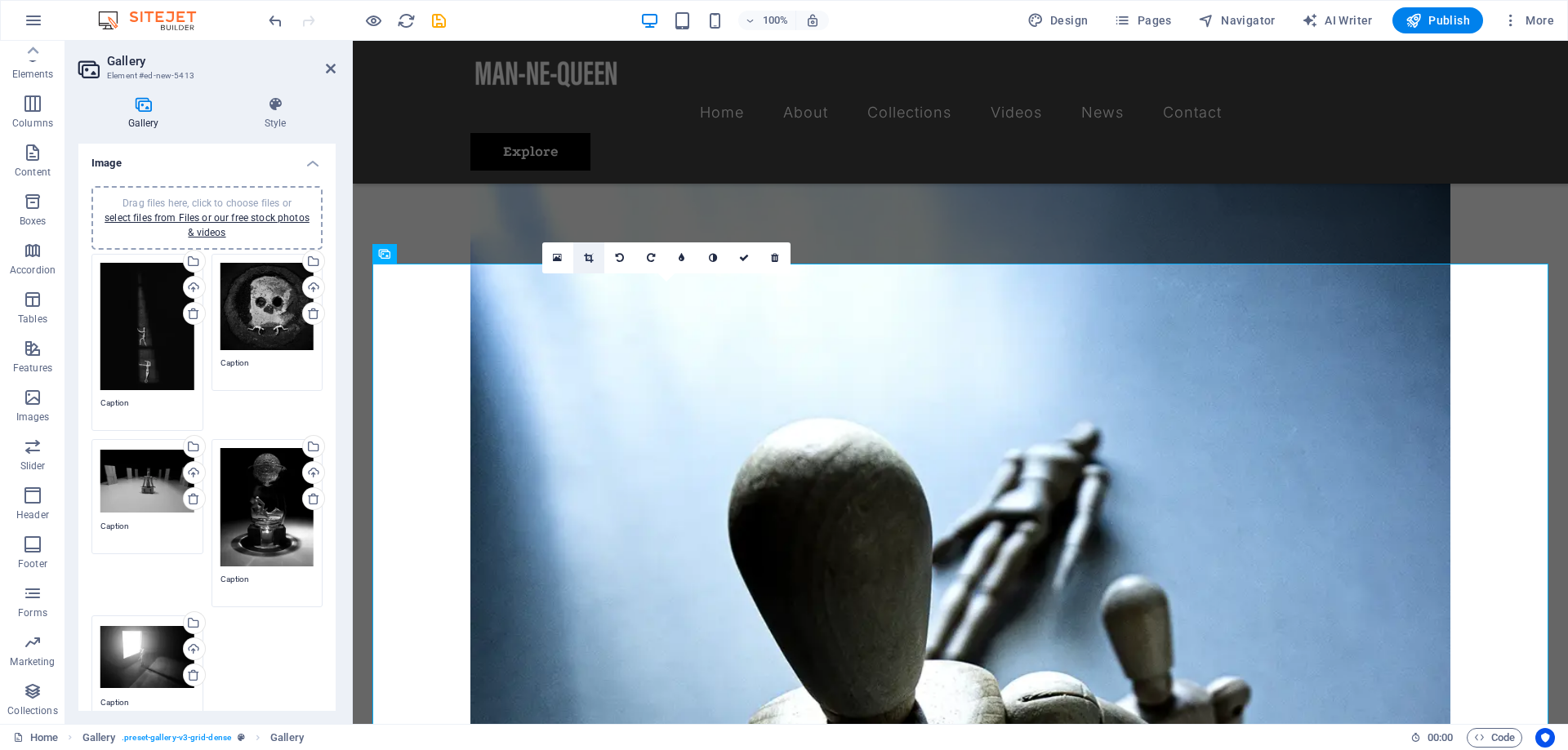
click at [590, 257] on icon at bounding box center [588, 257] width 9 height 10
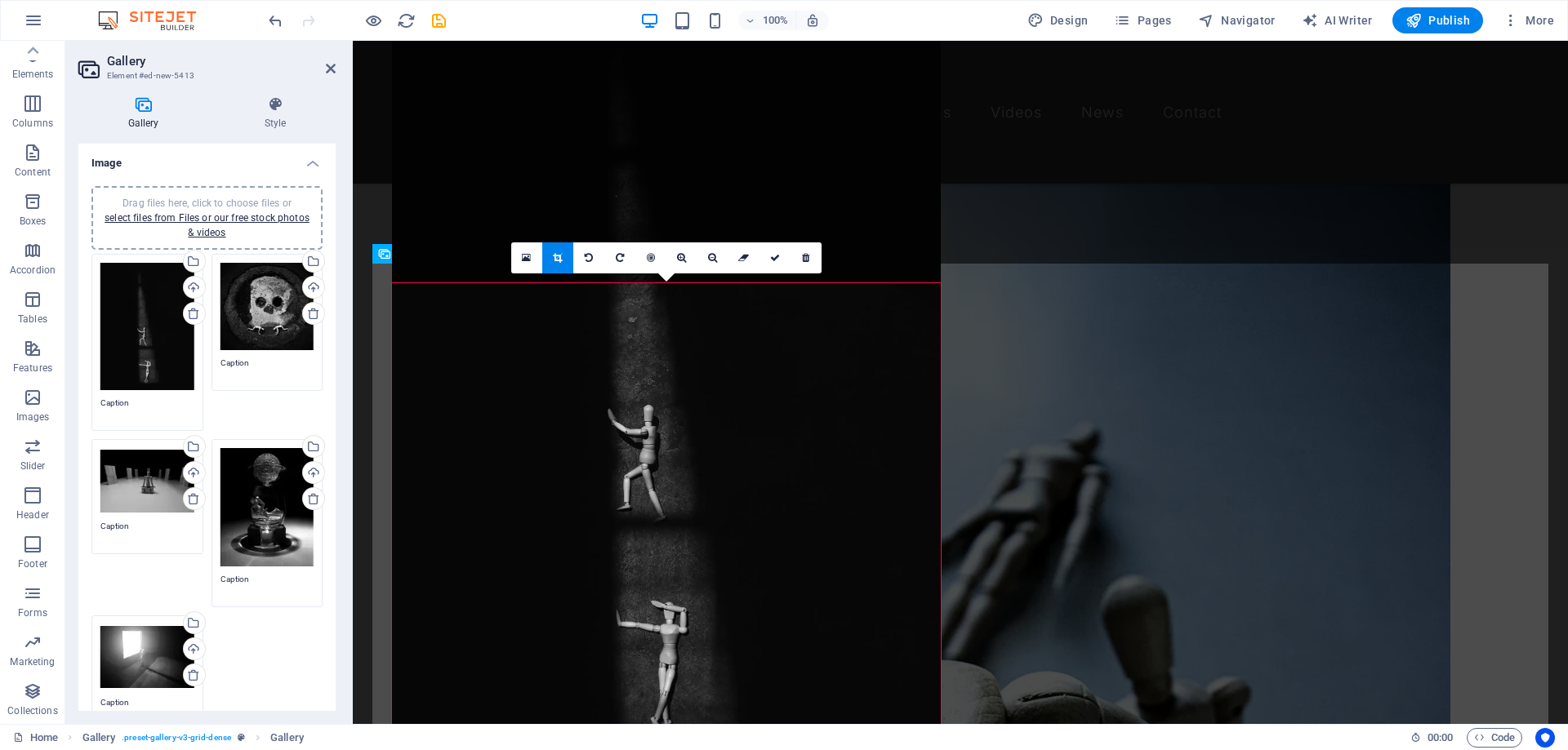
drag, startPoint x: 667, startPoint y: 501, endPoint x: 665, endPoint y: 416, distance: 85.0
click at [665, 416] on div at bounding box center [666, 399] width 549 height 749
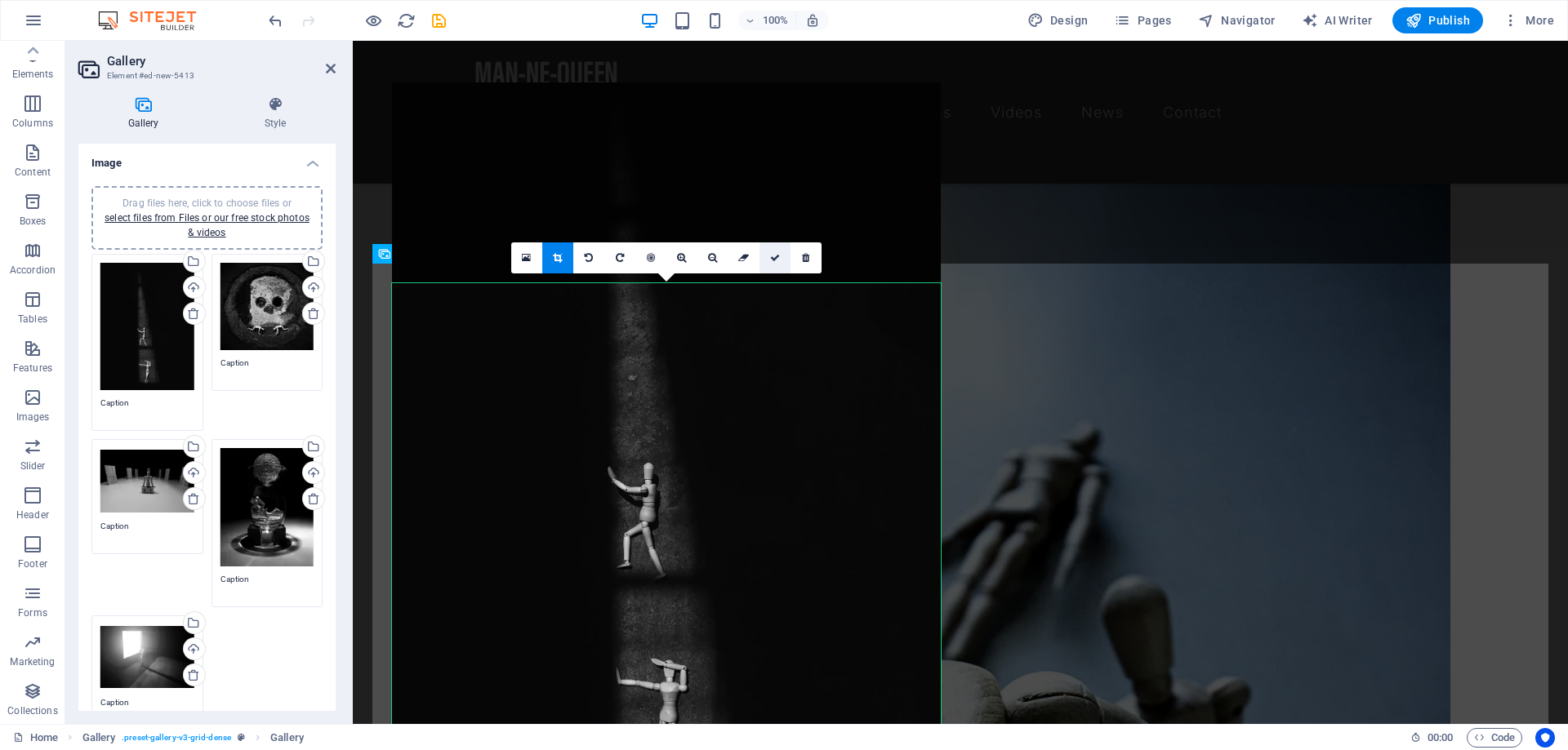
click at [775, 264] on link at bounding box center [775, 257] width 31 height 31
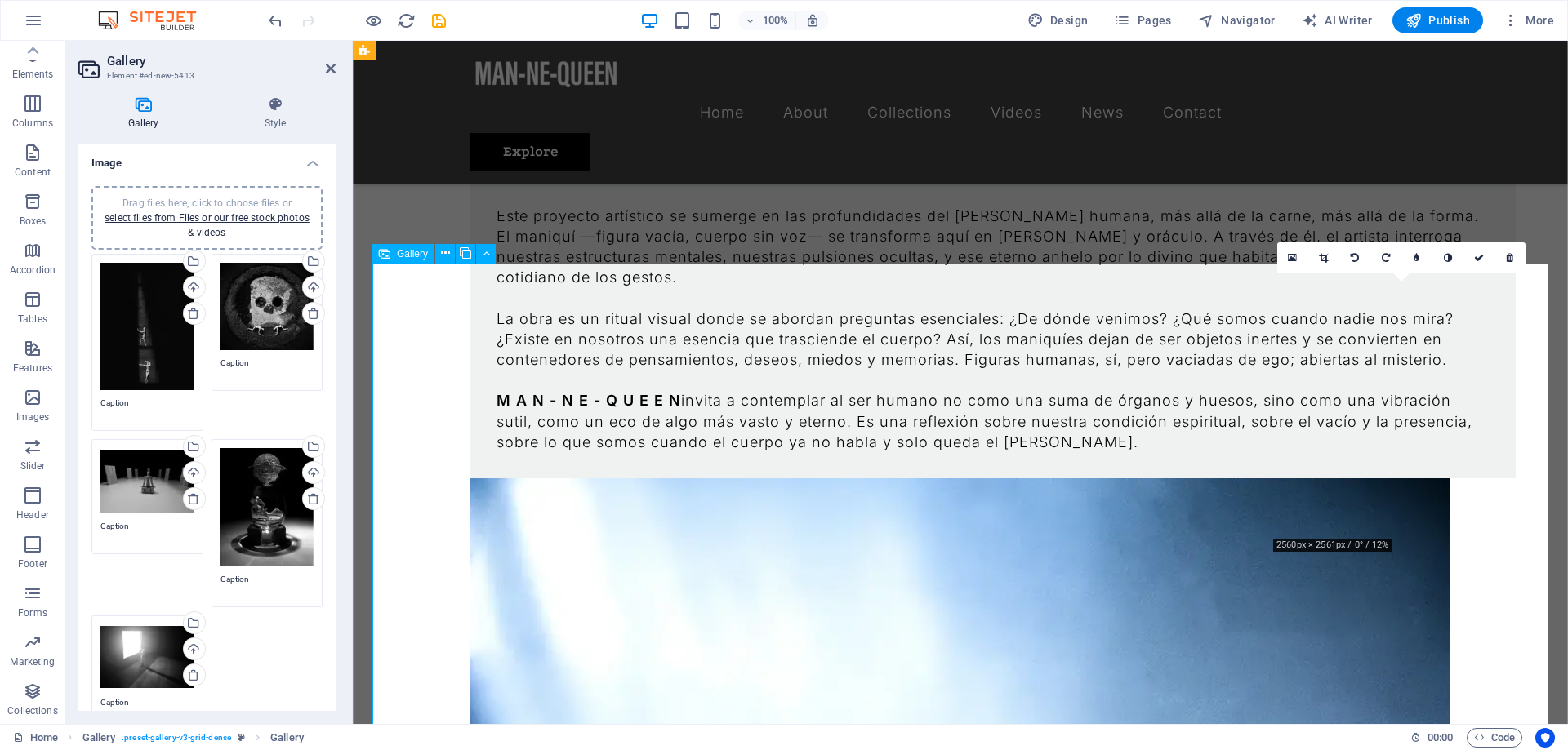
scroll to position [1659, 0]
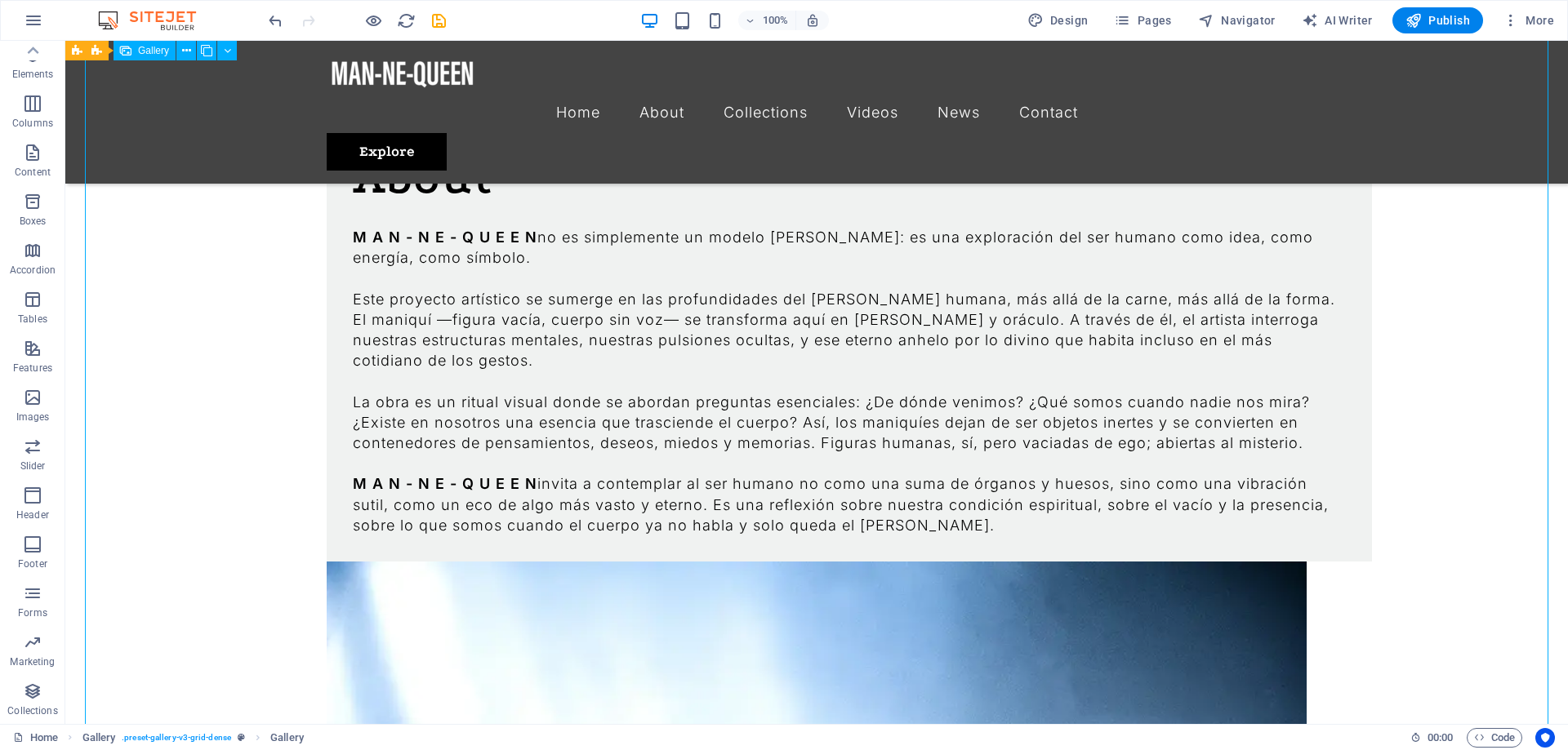
select select "4"
select select "px"
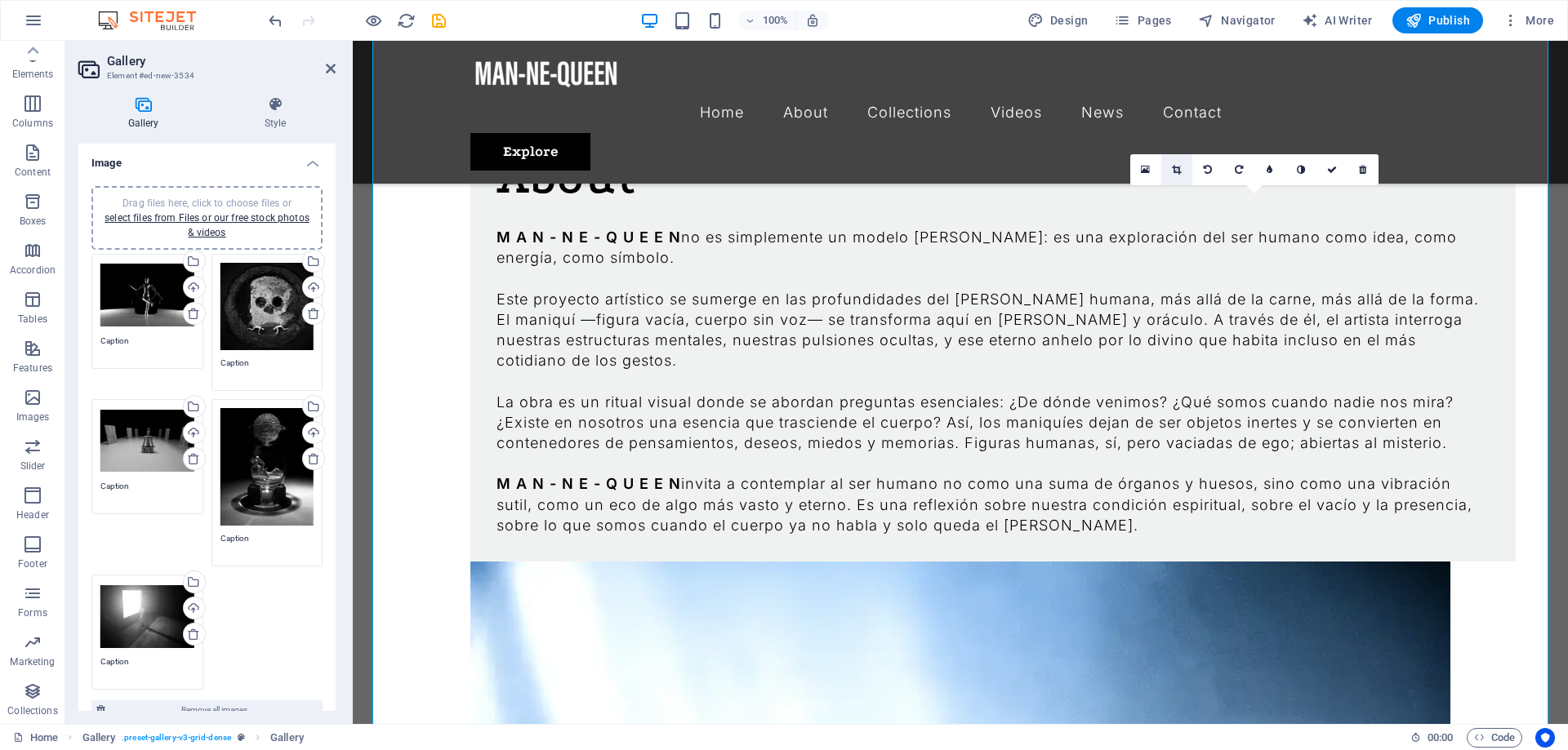
click at [1171, 171] on link at bounding box center [1176, 169] width 31 height 31
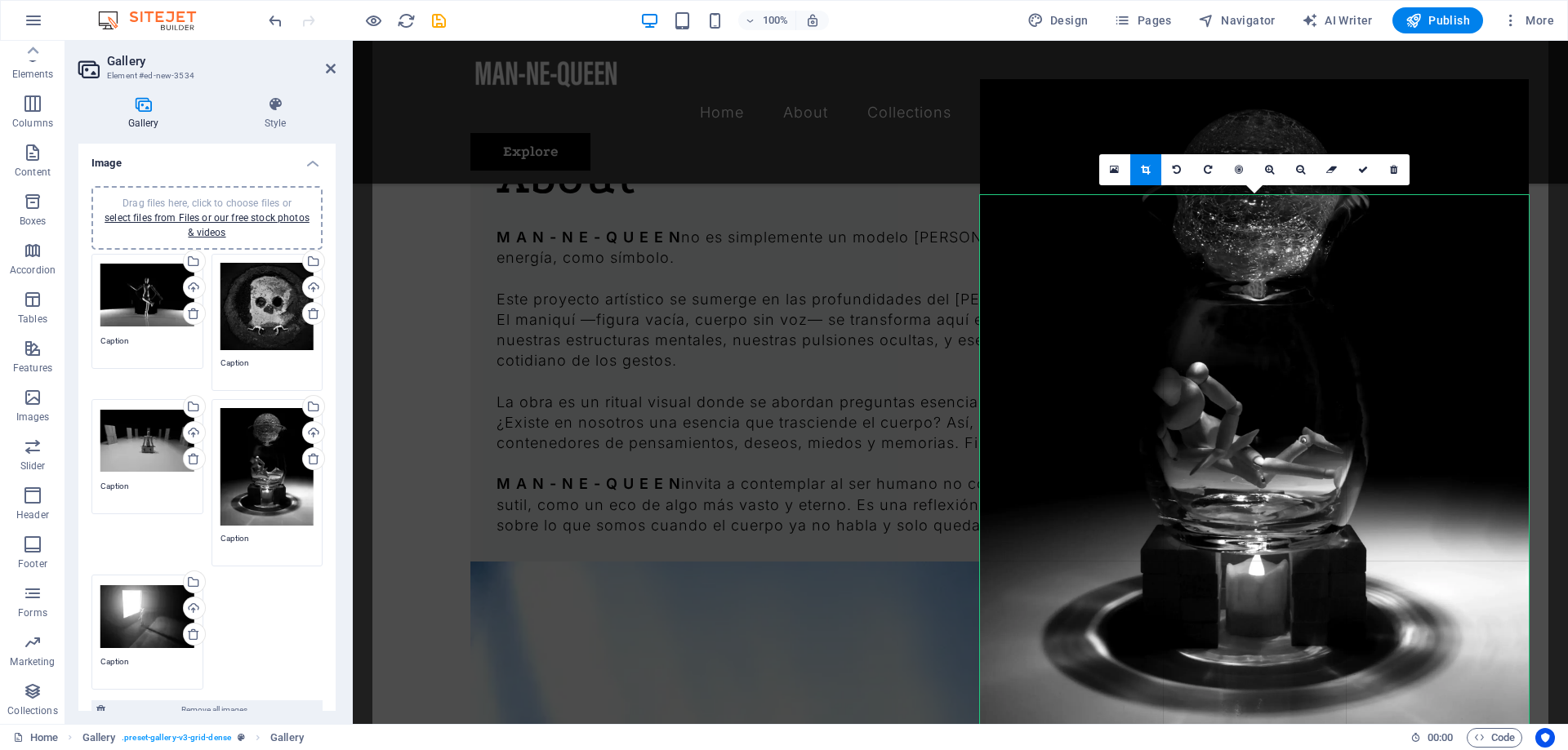
drag, startPoint x: 1316, startPoint y: 437, endPoint x: 1321, endPoint y: 322, distance: 115.1
click at [1321, 322] on div at bounding box center [1254, 425] width 549 height 692
click at [1365, 168] on icon at bounding box center [1363, 169] width 10 height 10
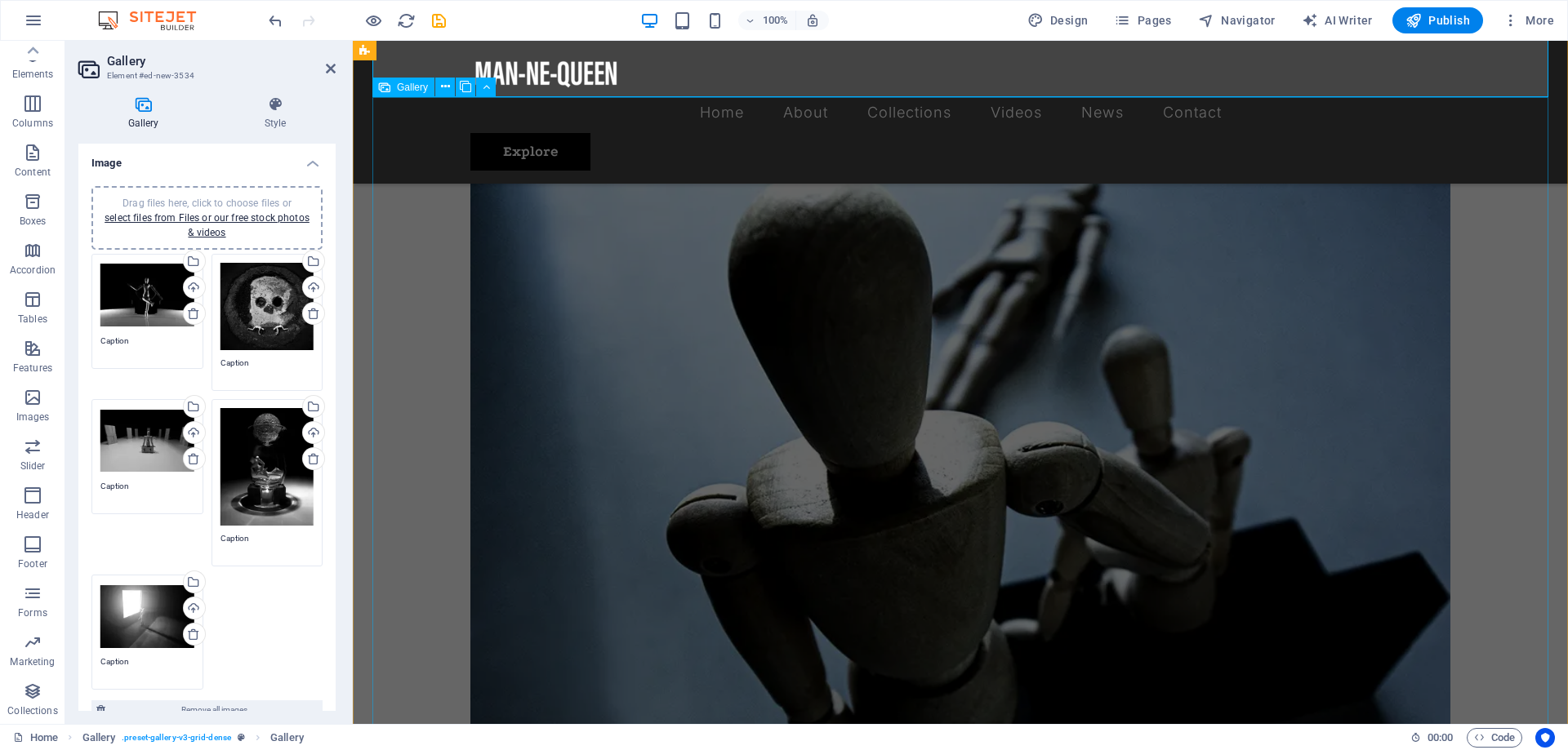
scroll to position [2324, 0]
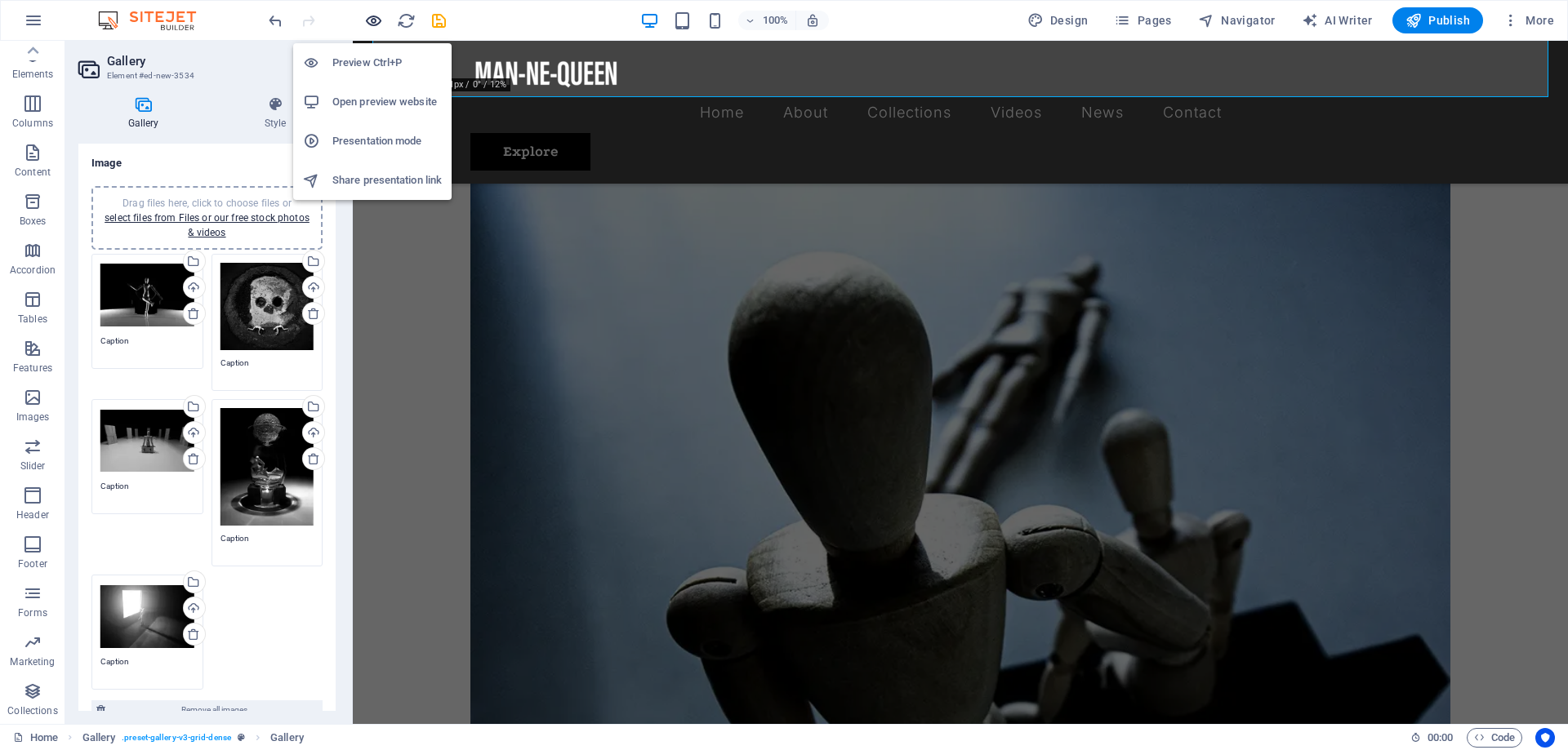
click at [376, 19] on icon "button" at bounding box center [373, 21] width 19 height 19
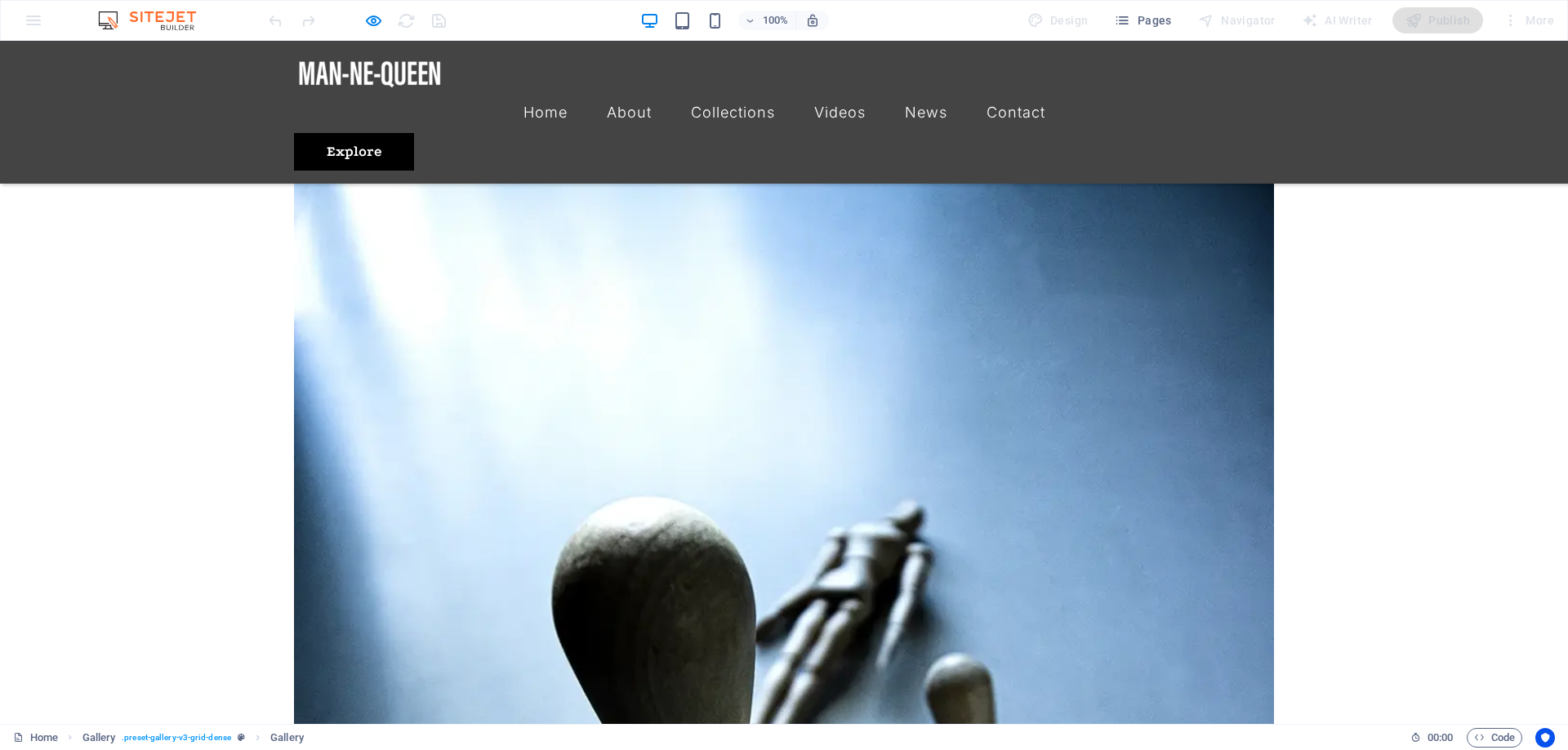
scroll to position [1996, 0]
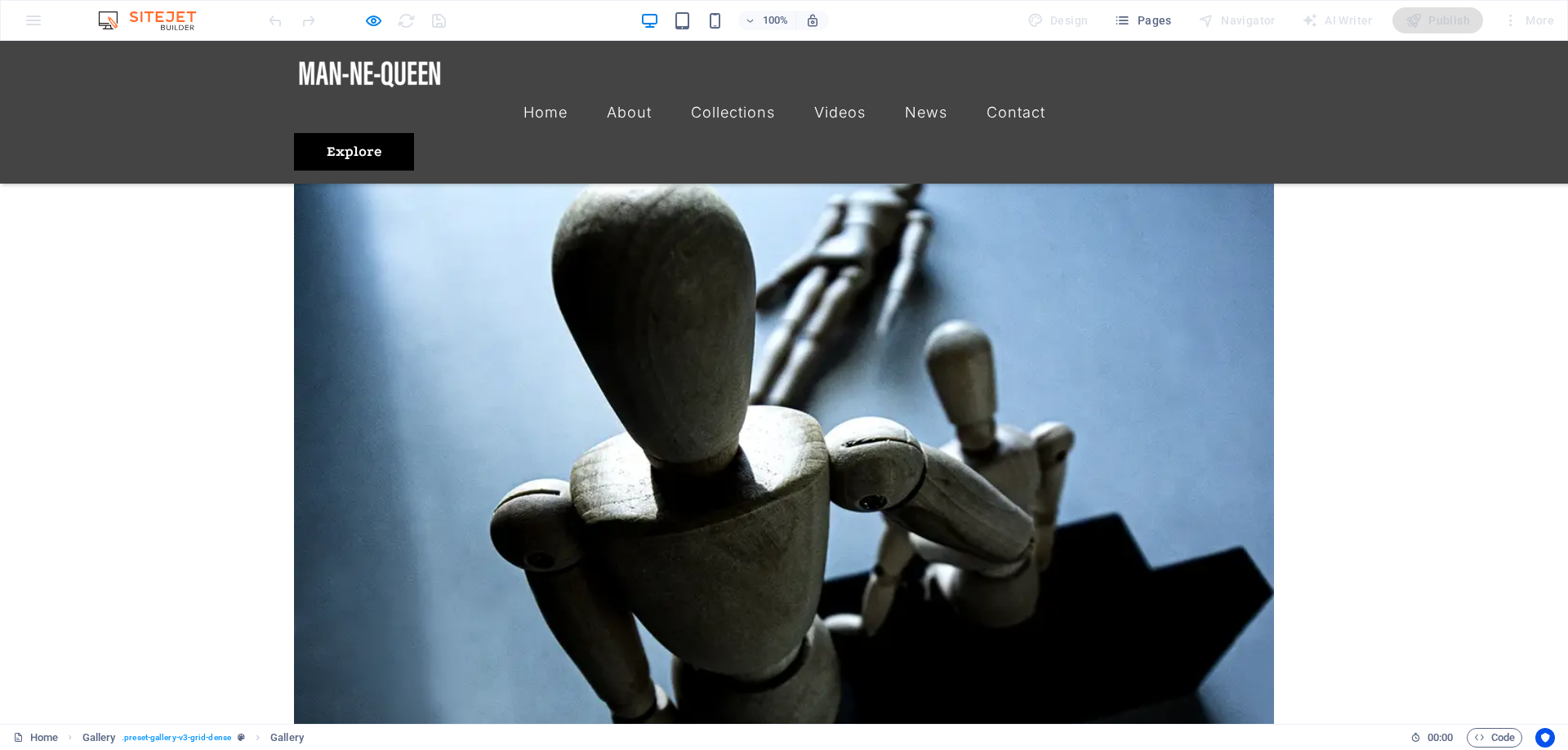
scroll to position [2496, 0]
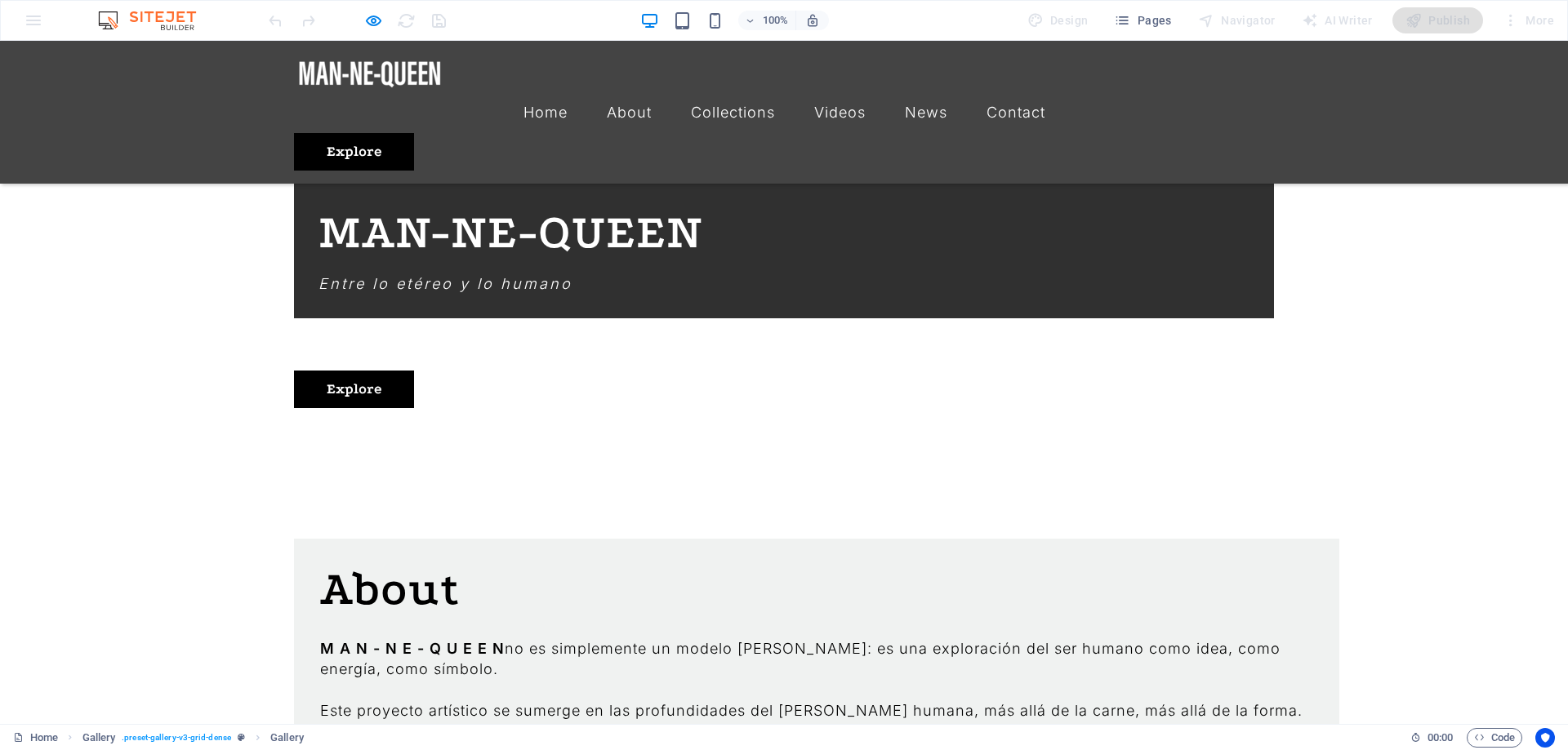
scroll to position [1164, 0]
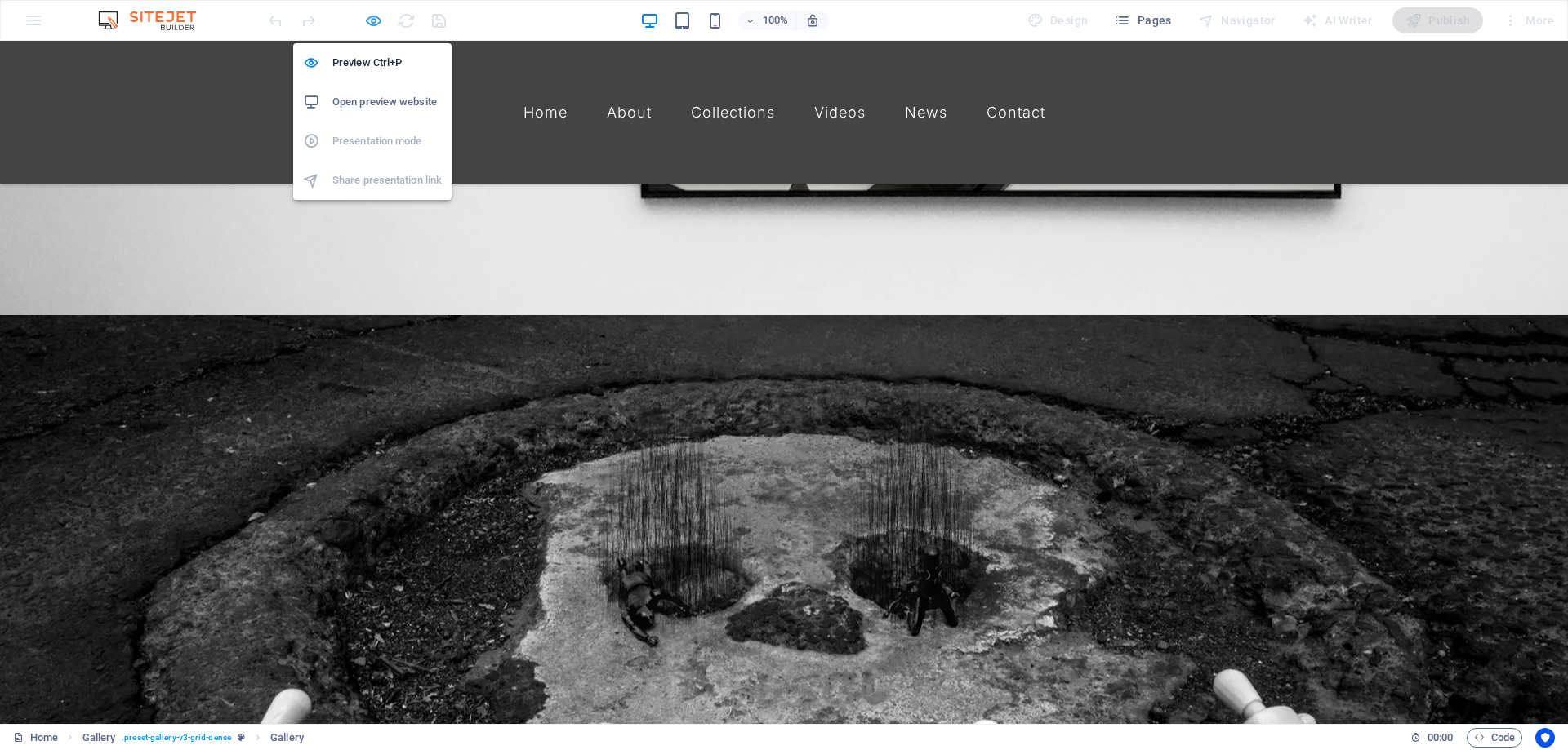
click at [376, 18] on icon "button" at bounding box center [373, 21] width 19 height 19
select select "4"
select select "px"
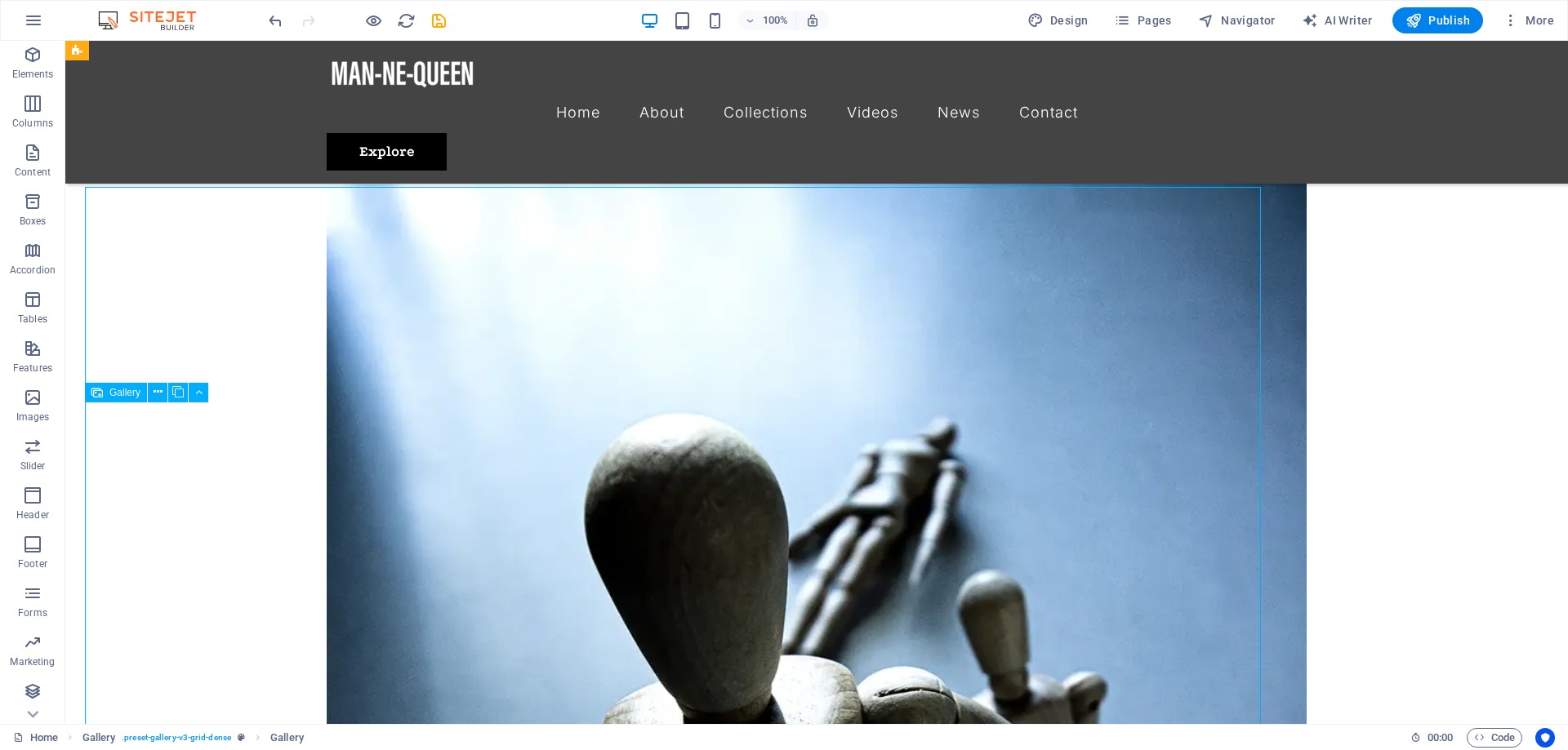
scroll to position [2235, 0]
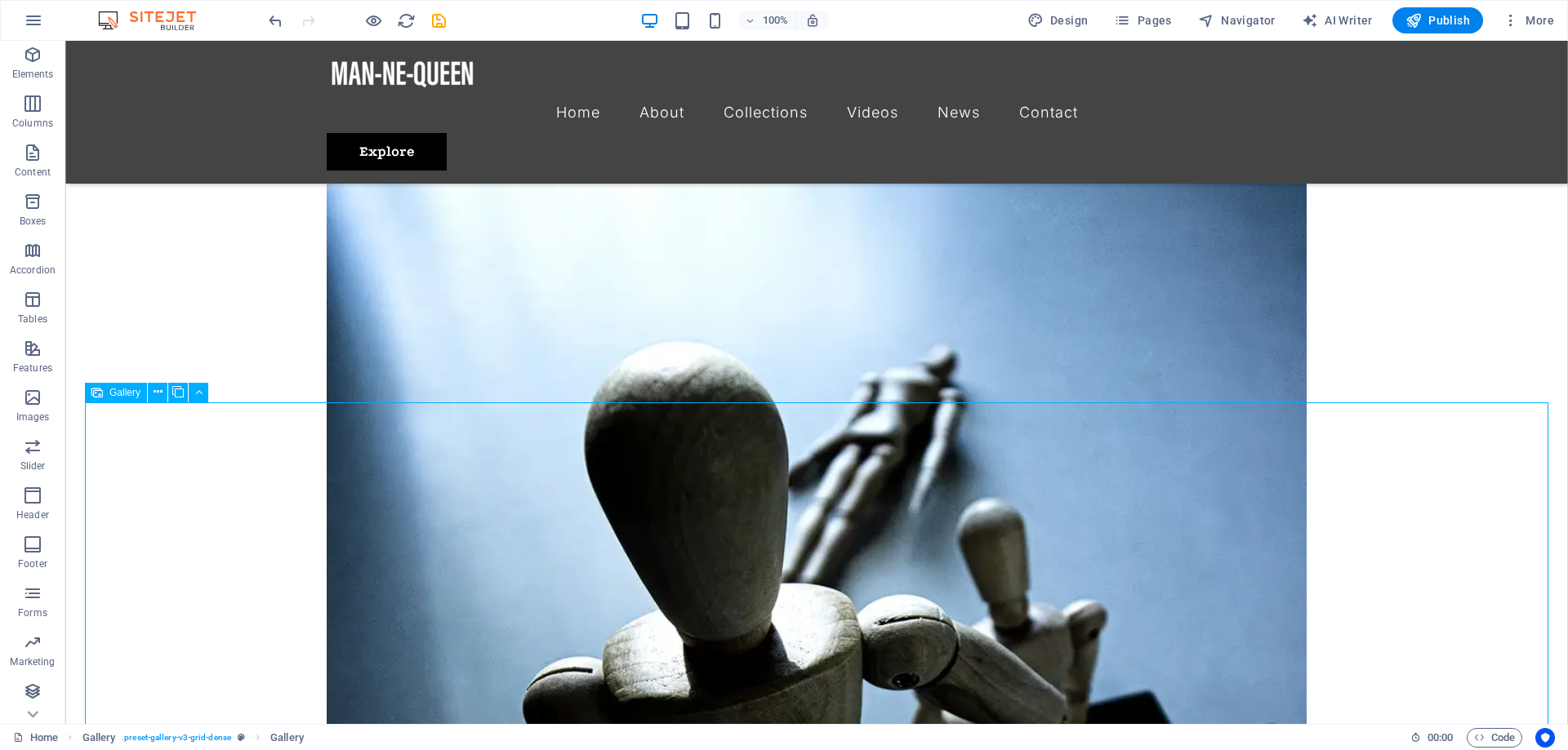
click at [117, 392] on span "Gallery" at bounding box center [125, 392] width 31 height 10
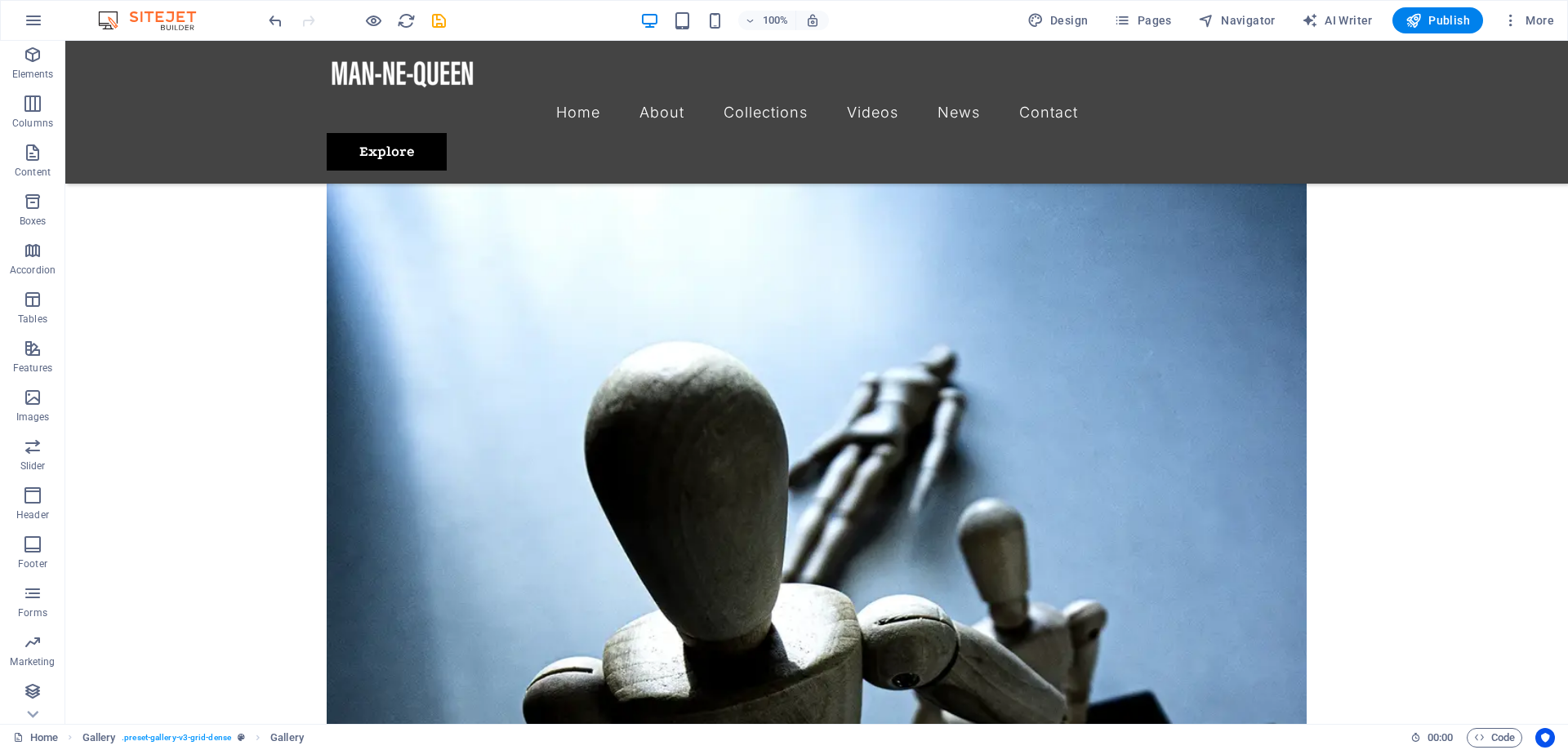
drag, startPoint x: 461, startPoint y: 552, endPoint x: 663, endPoint y: 196, distance: 409.3
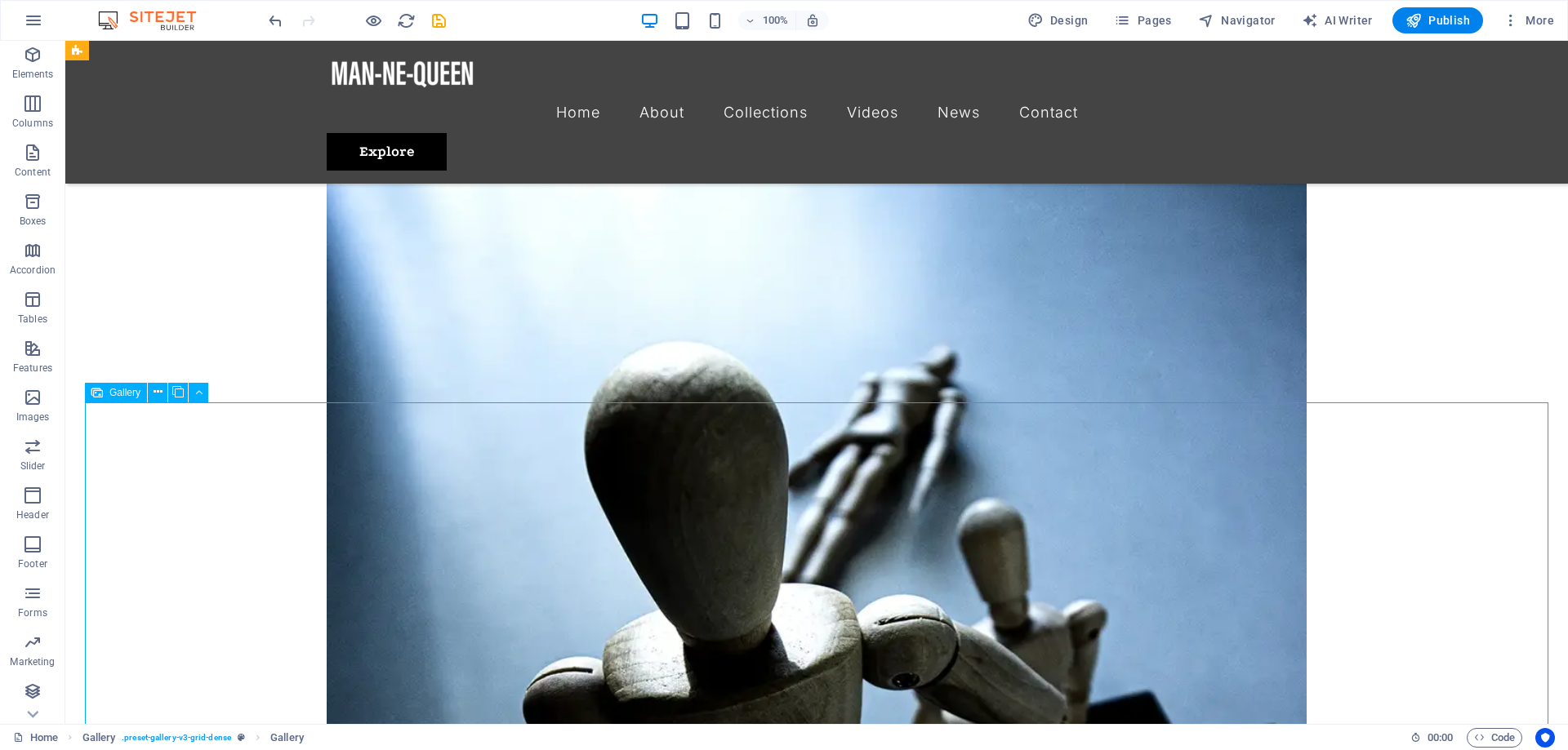
scroll to position [3332, 0]
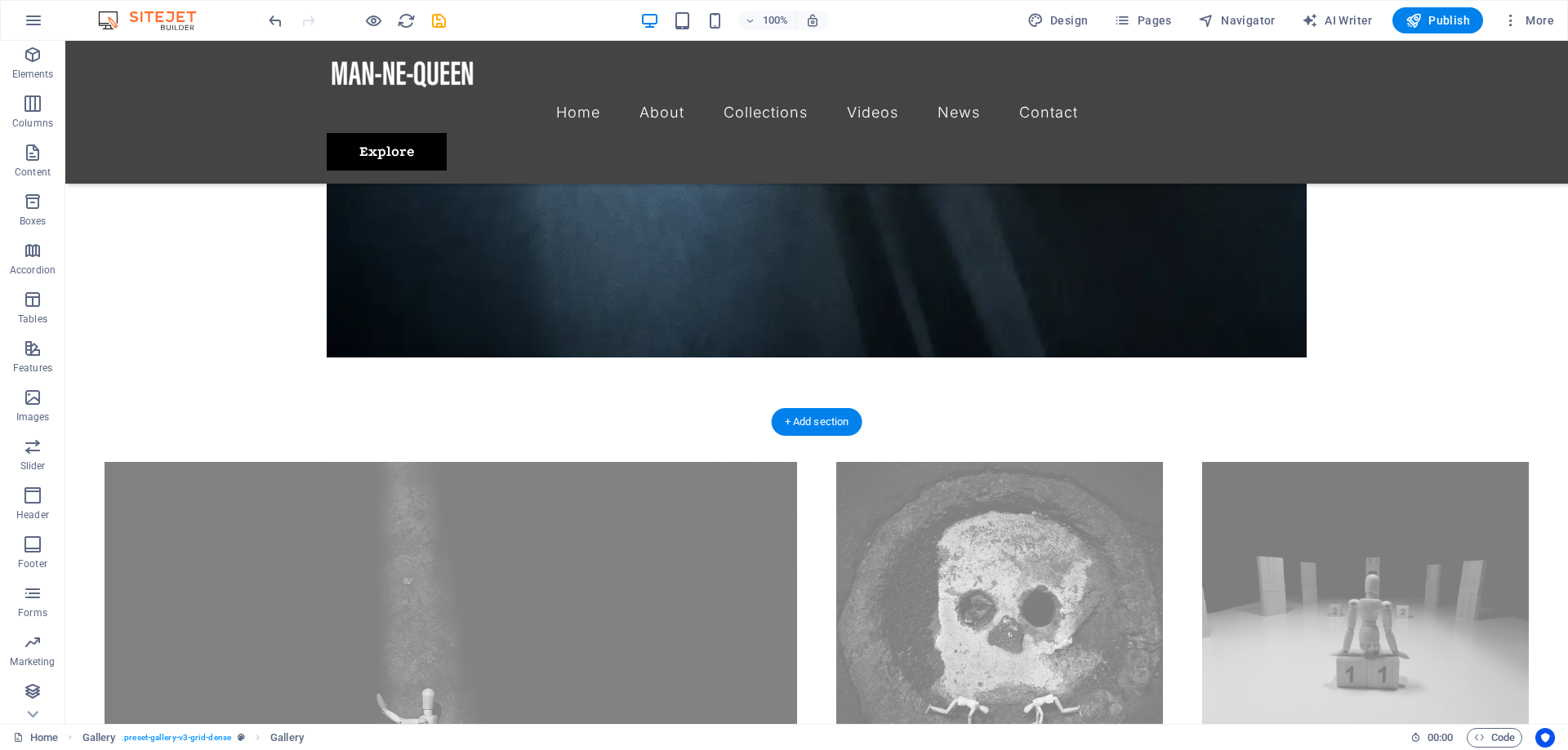
drag, startPoint x: 206, startPoint y: 458, endPoint x: 607, endPoint y: 210, distance: 471.5
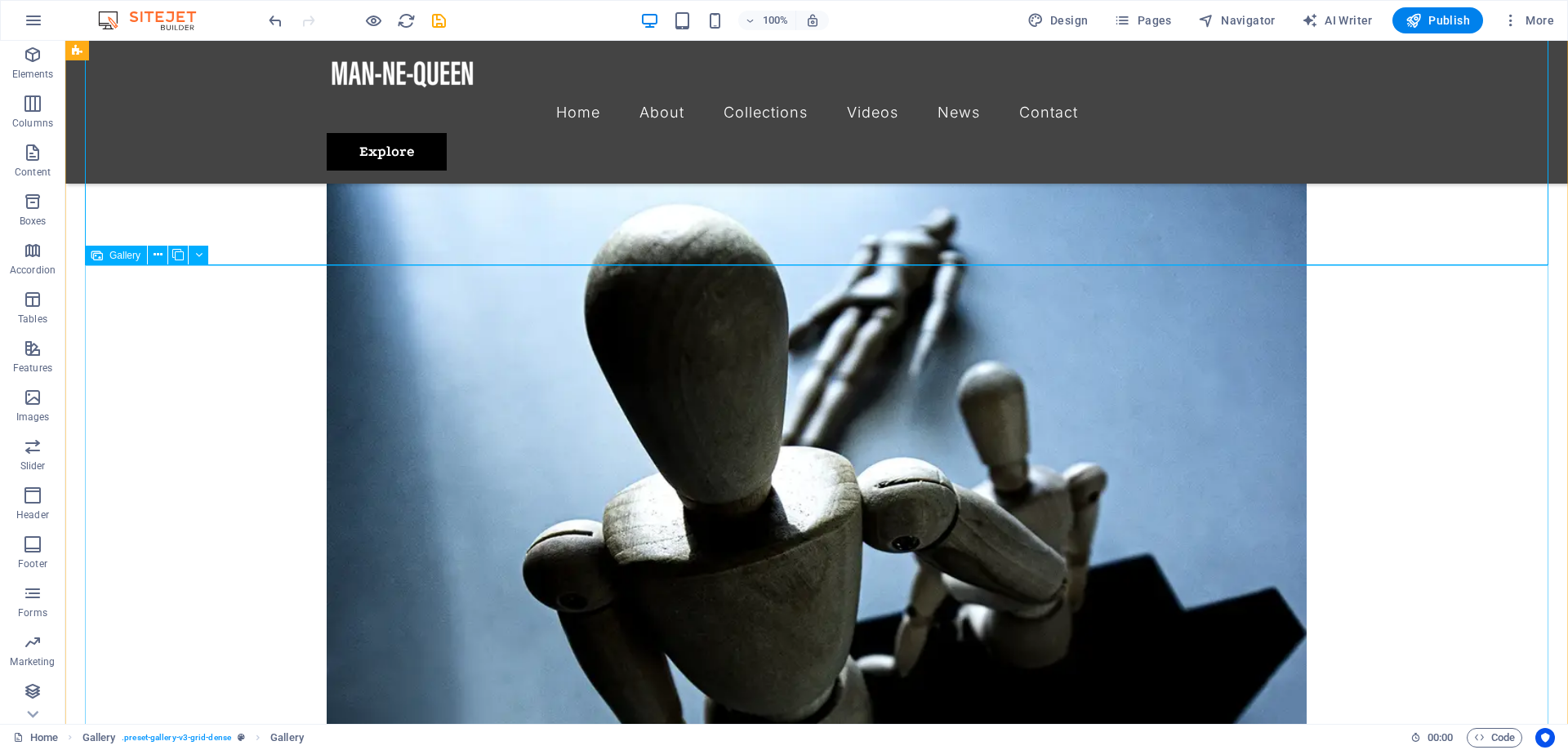
scroll to position [2454, 0]
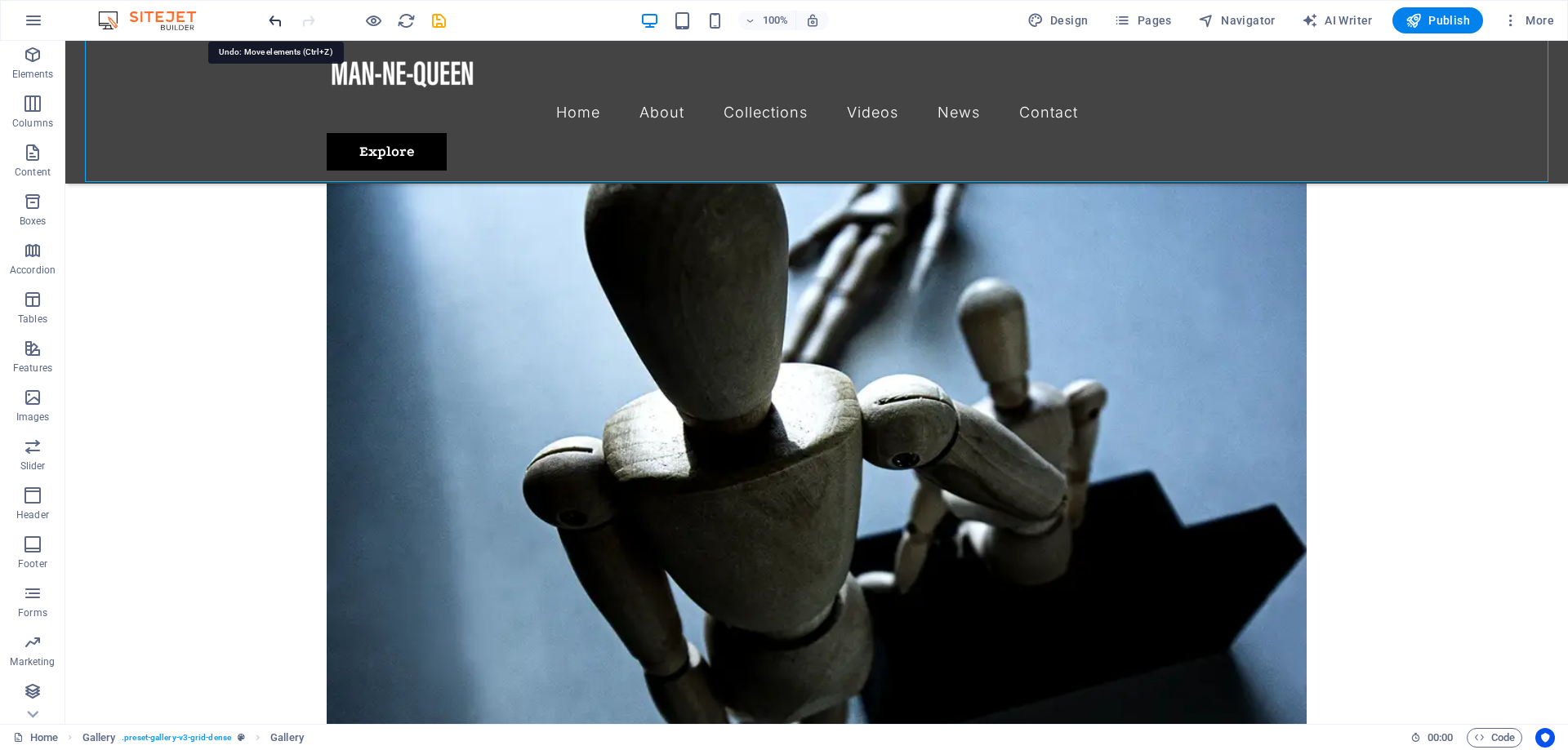
click at [272, 15] on icon "undo" at bounding box center [275, 21] width 19 height 19
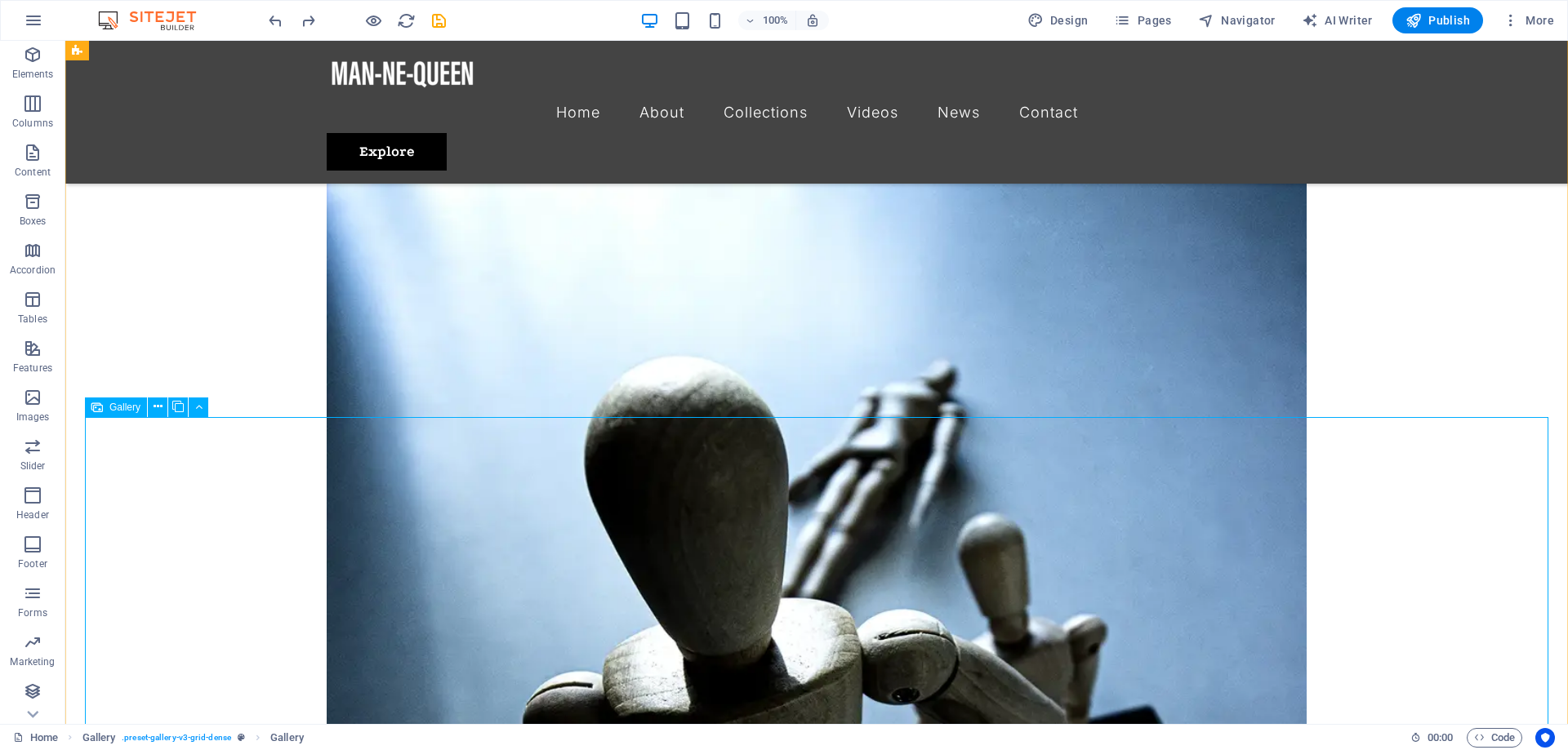
scroll to position [1970, 0]
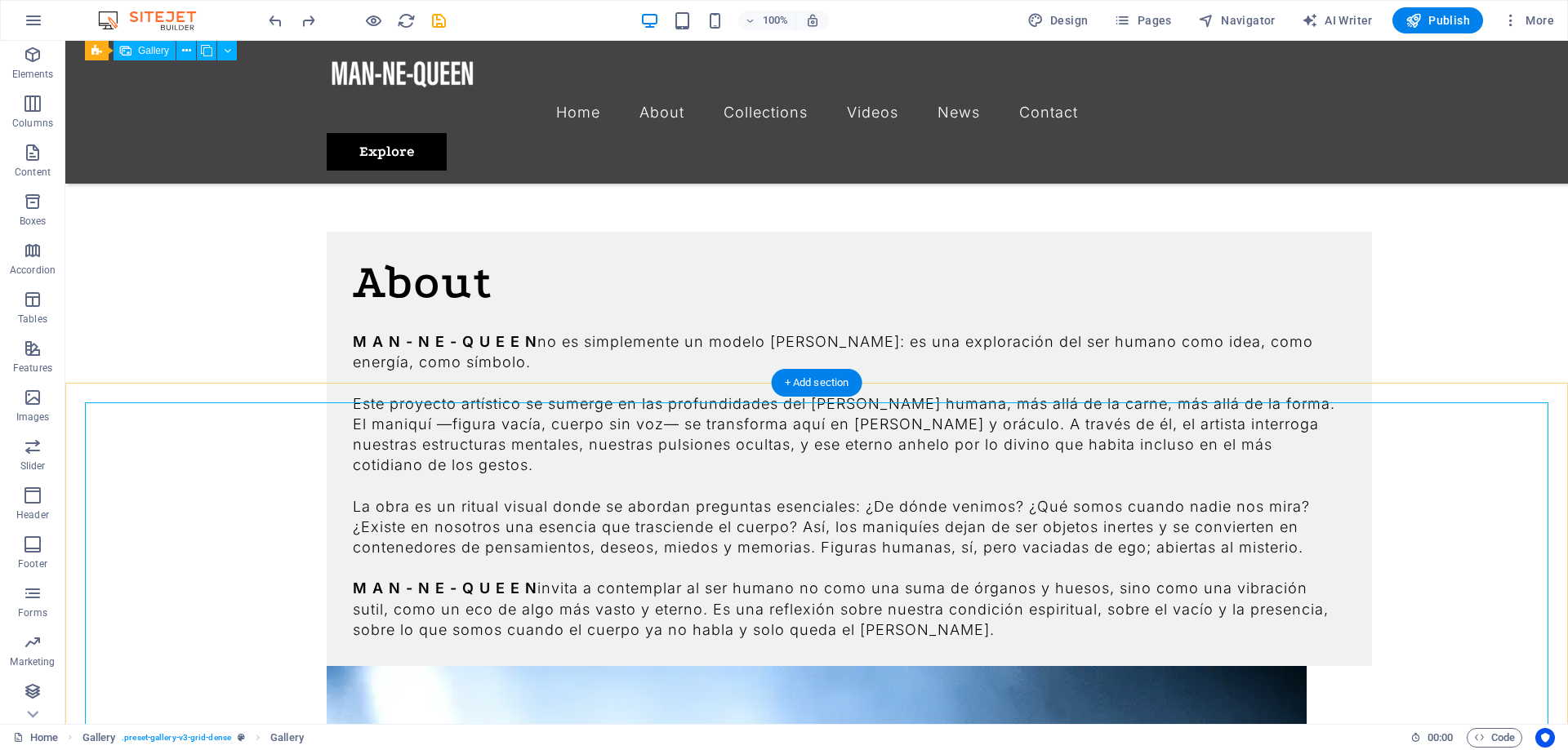
scroll to position [1138, 0]
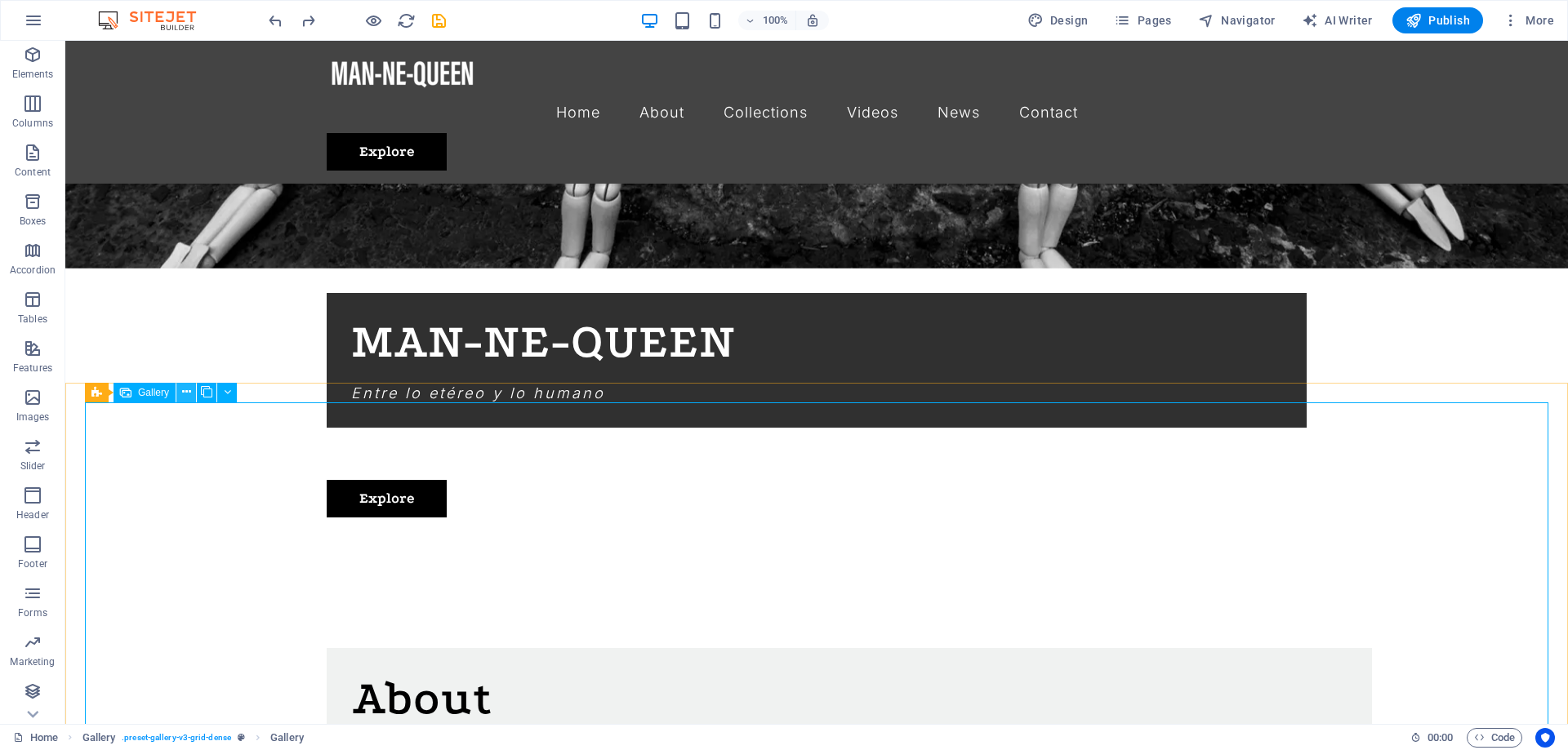
click at [189, 389] on icon at bounding box center [186, 392] width 9 height 17
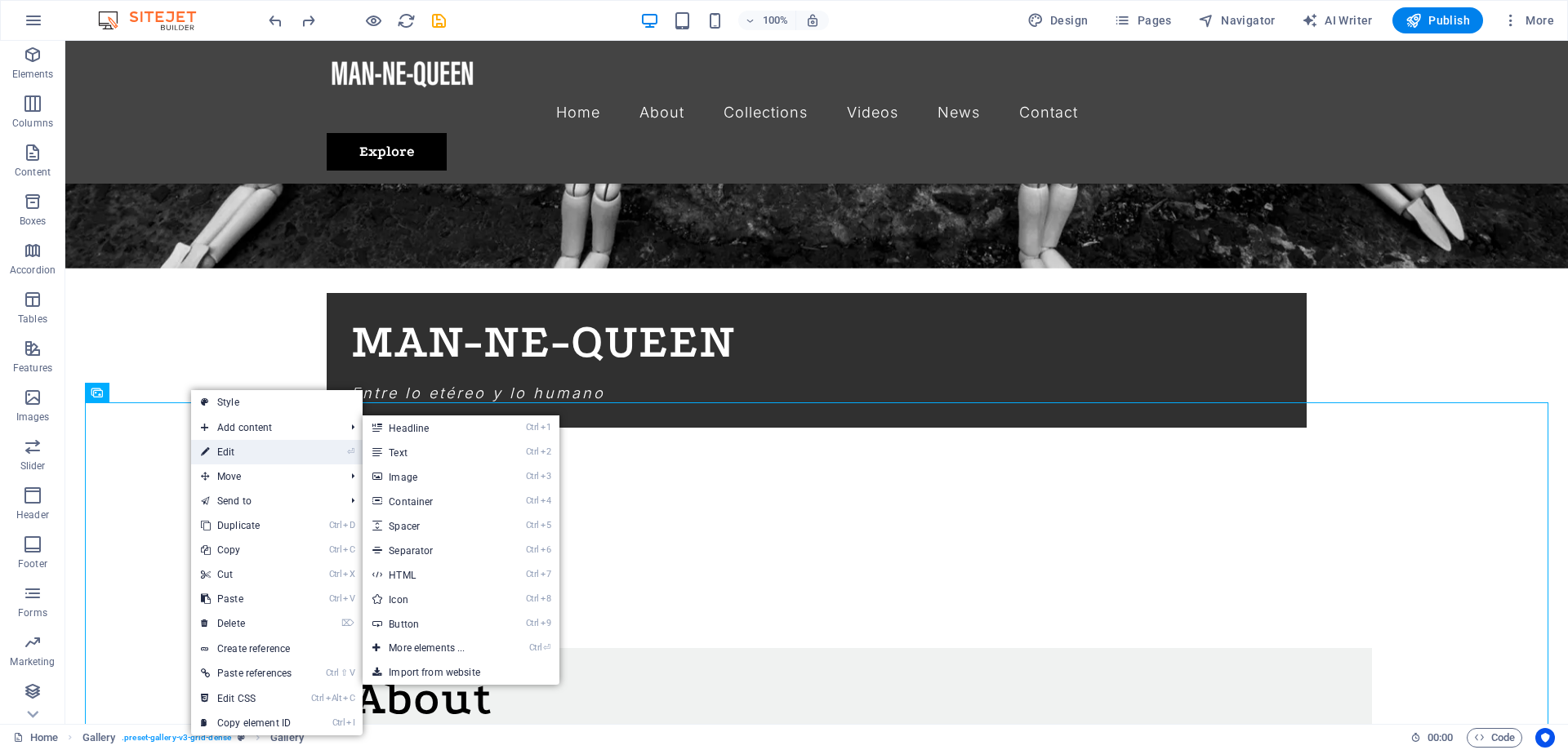
click at [249, 443] on link "⏎ Edit" at bounding box center [246, 452] width 110 height 24
select select "4"
select select "px"
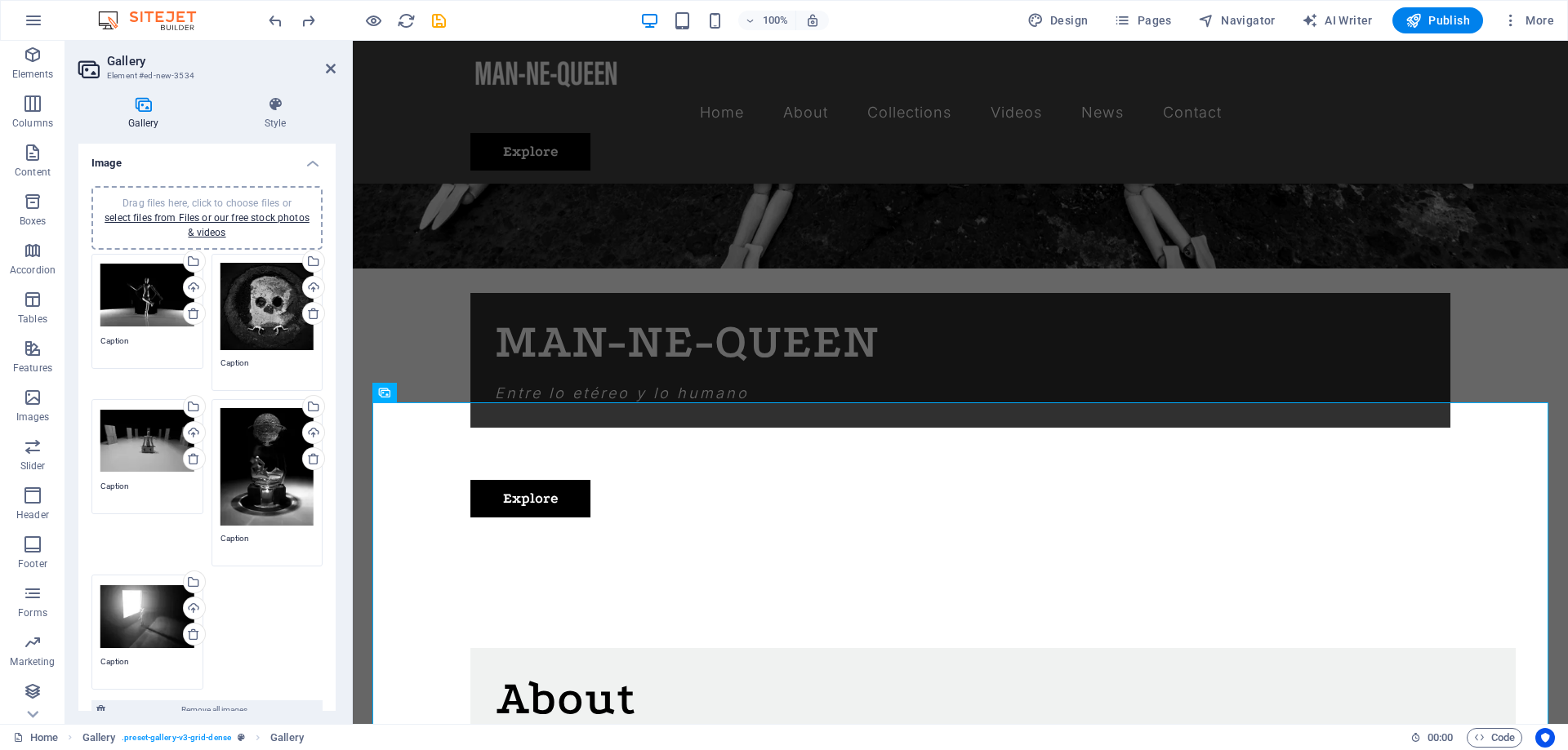
scroll to position [59, 0]
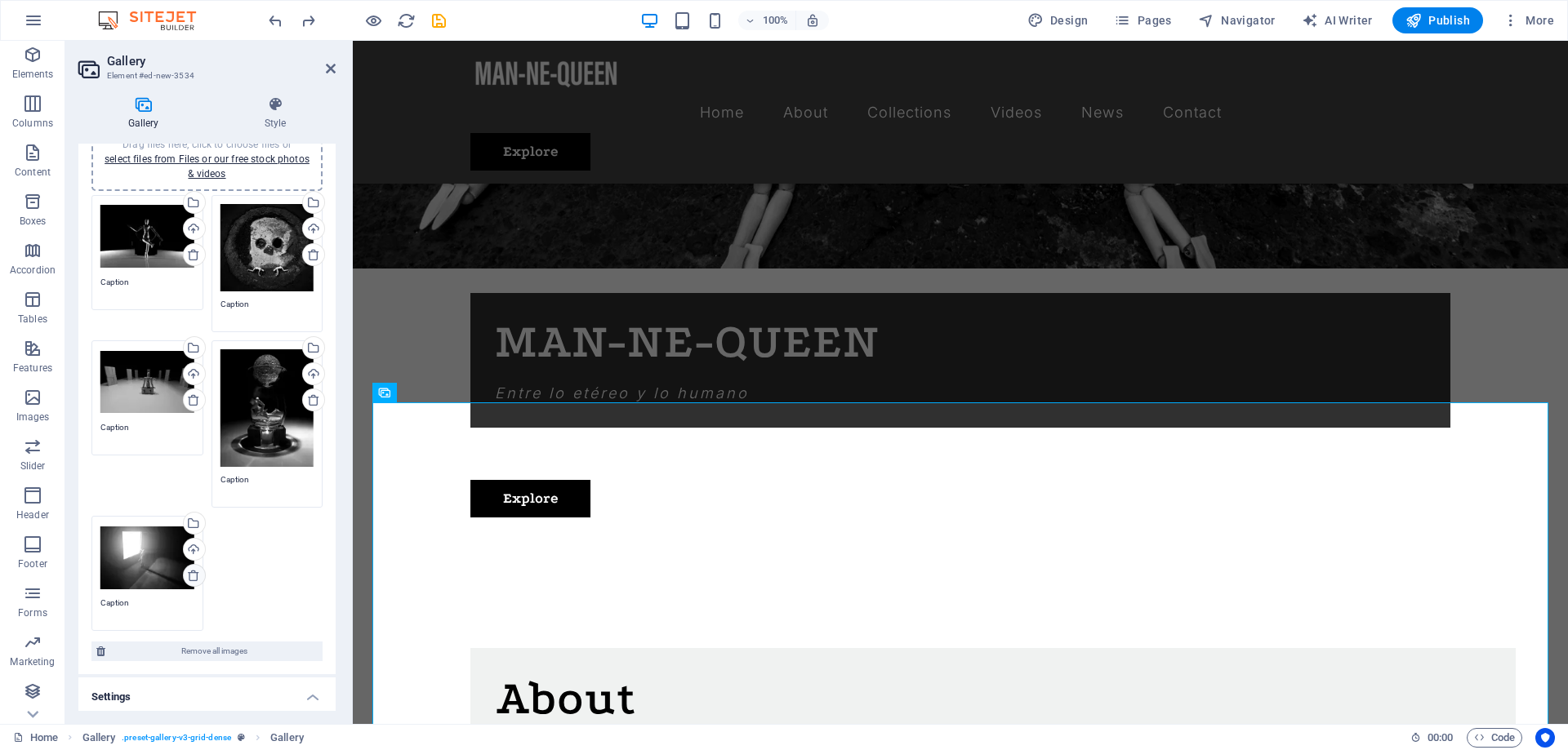
click at [188, 576] on icon at bounding box center [194, 575] width 13 height 13
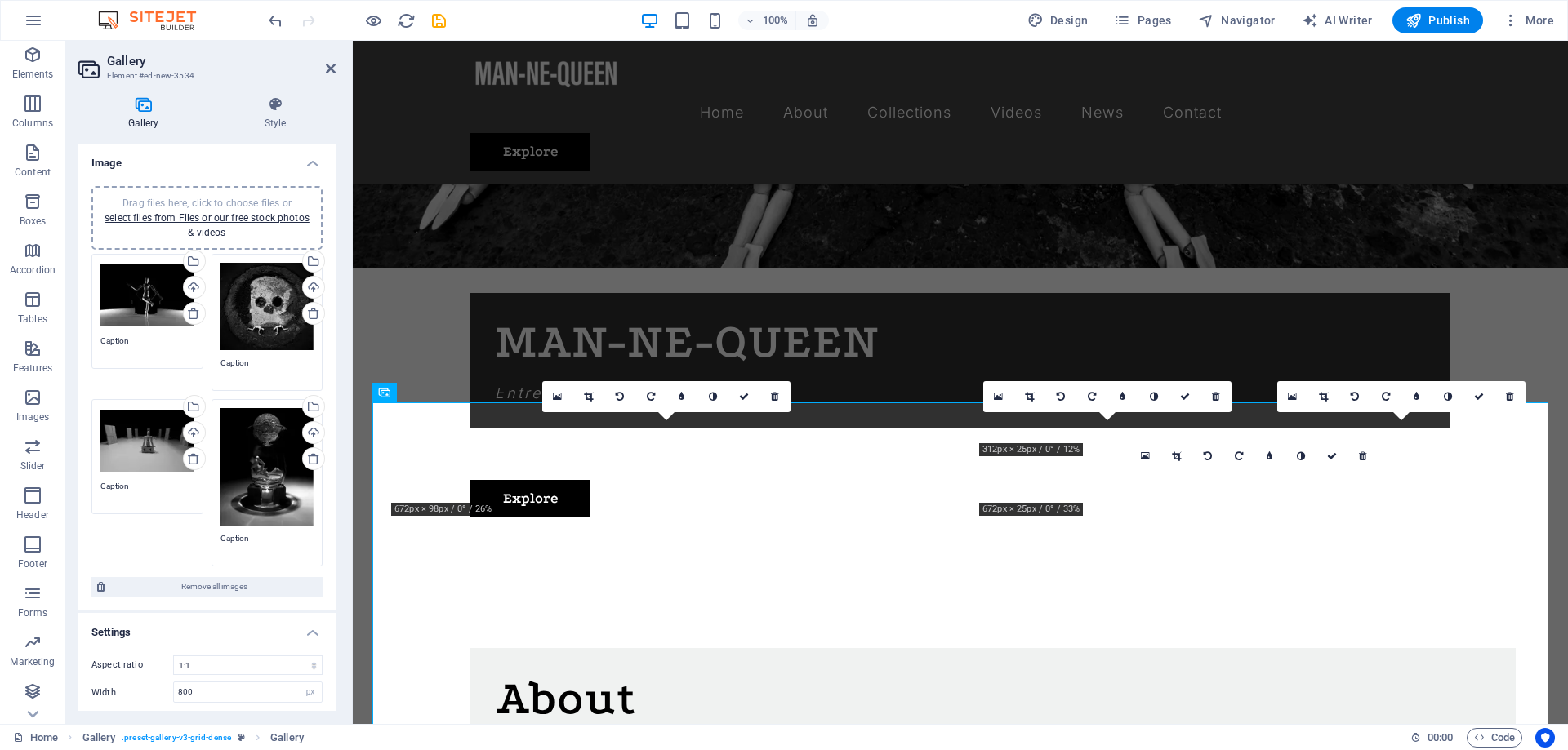
scroll to position [140, 0]
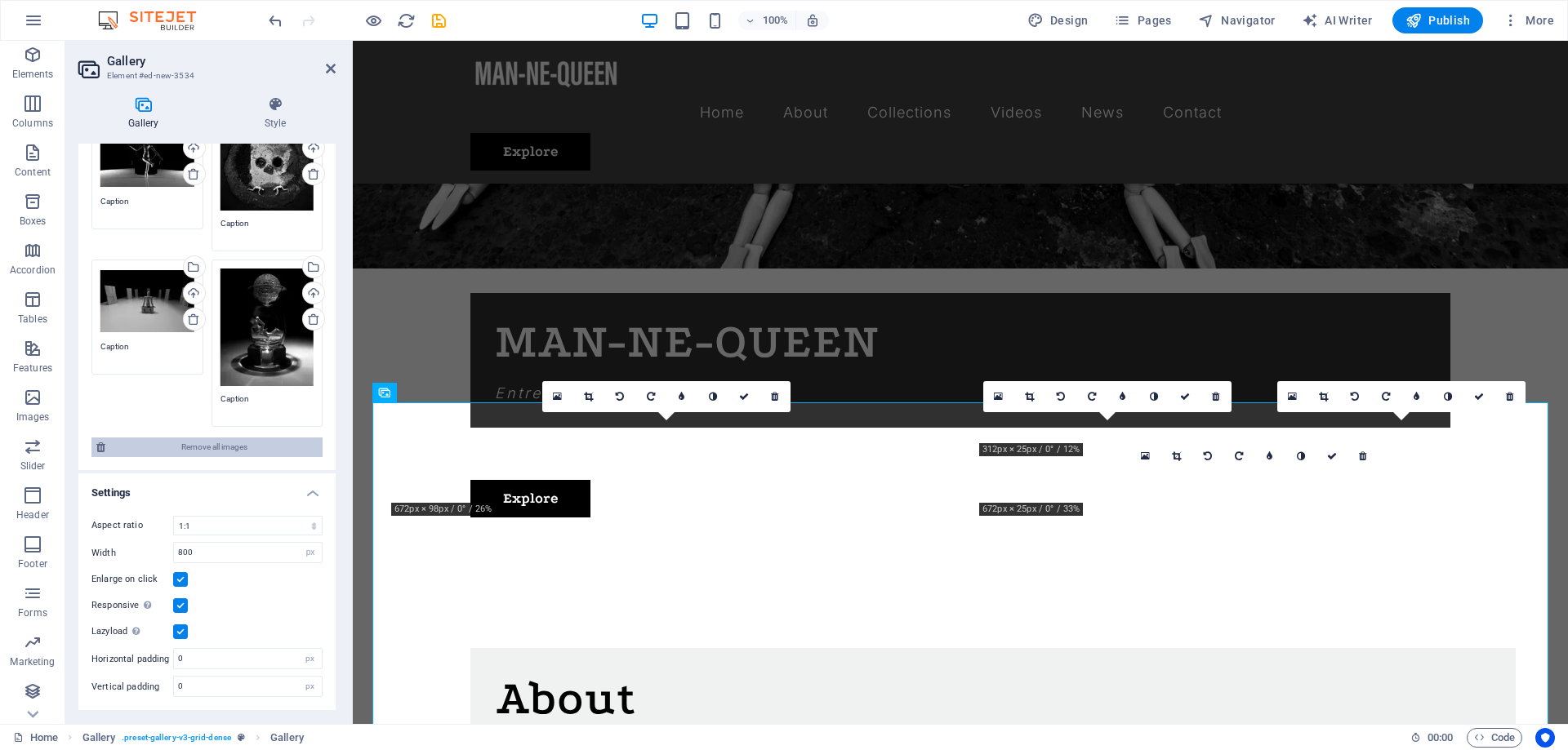
click at [187, 447] on span "Remove all images" at bounding box center [213, 447] width 207 height 20
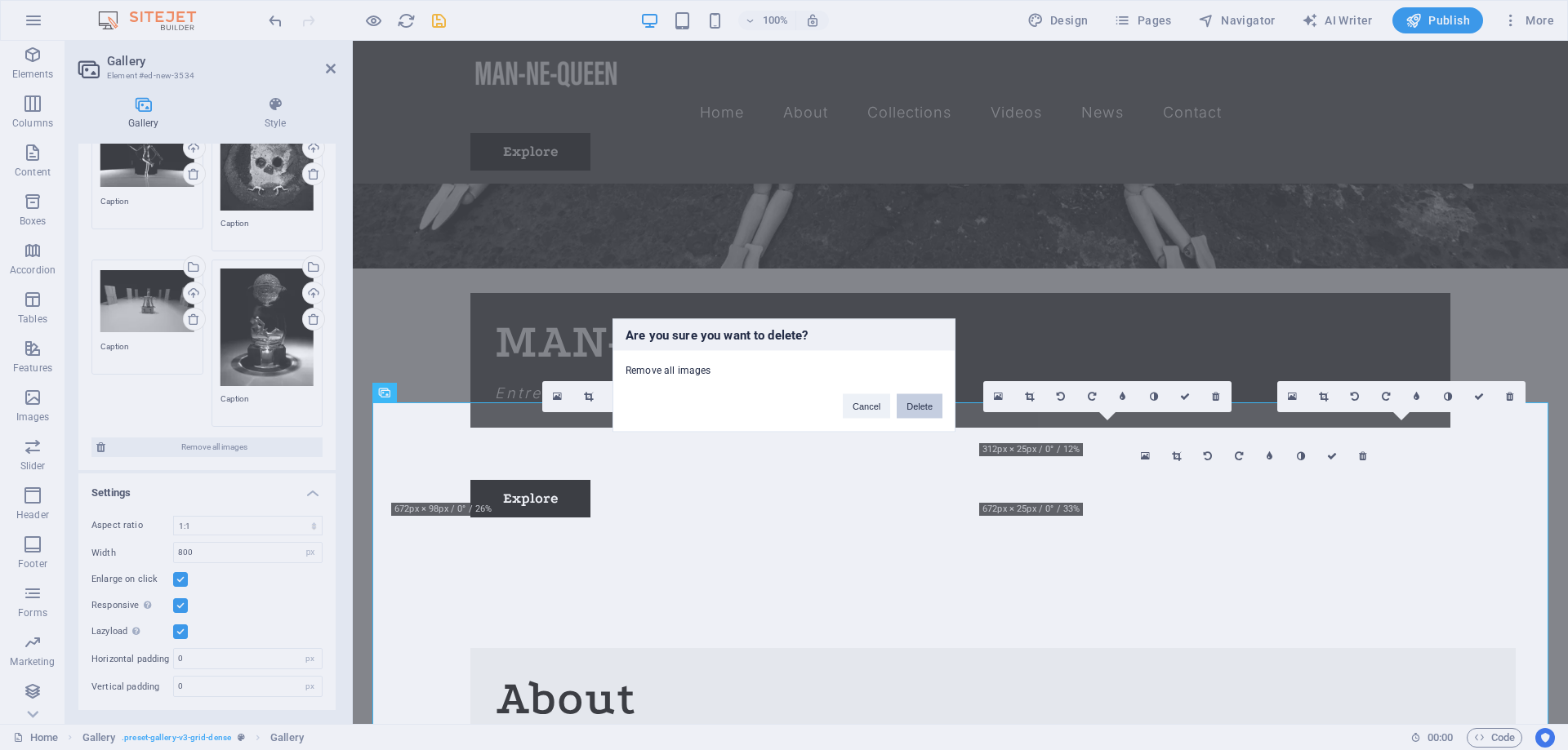
click at [919, 411] on button "Delete" at bounding box center [919, 405] width 46 height 24
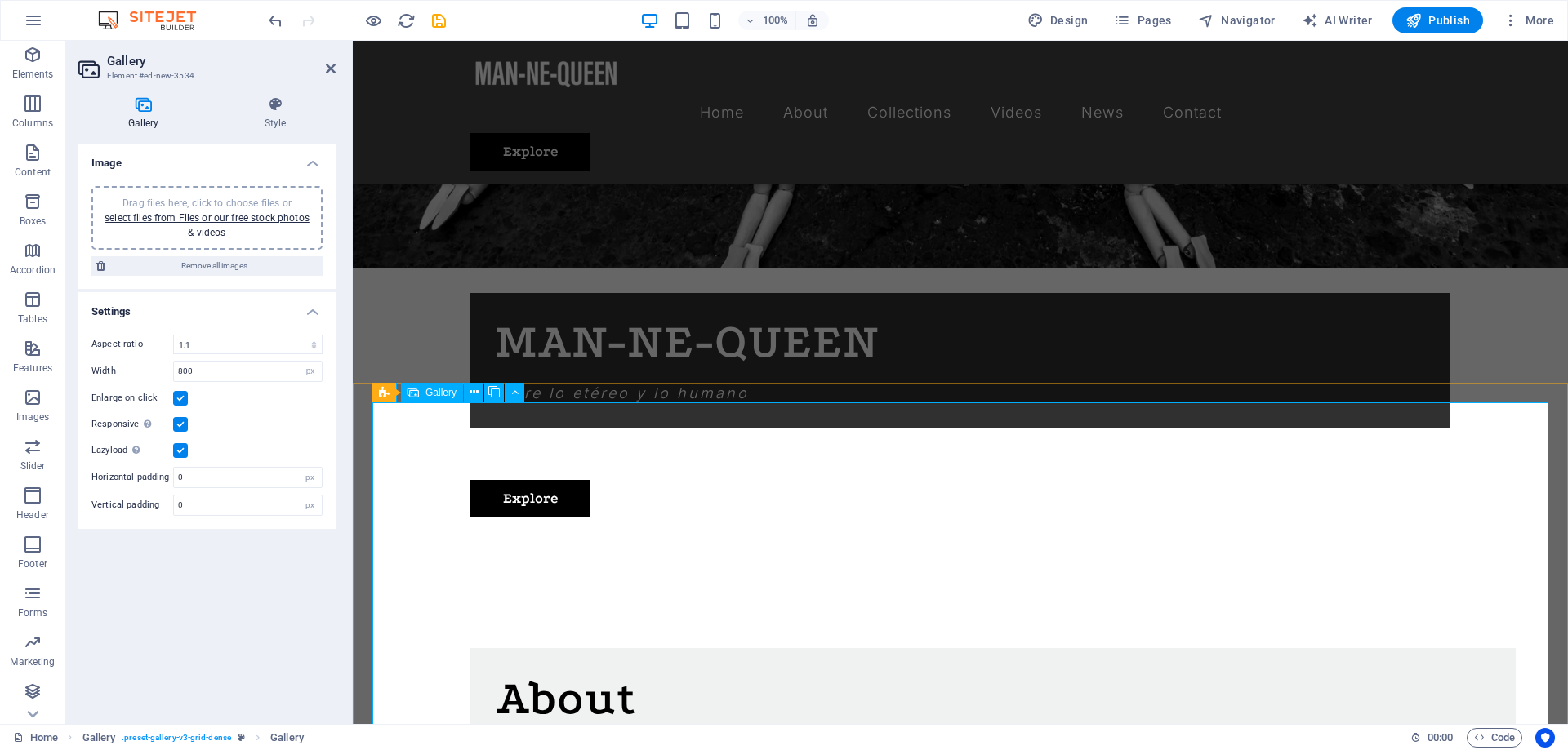
scroll to position [0, 0]
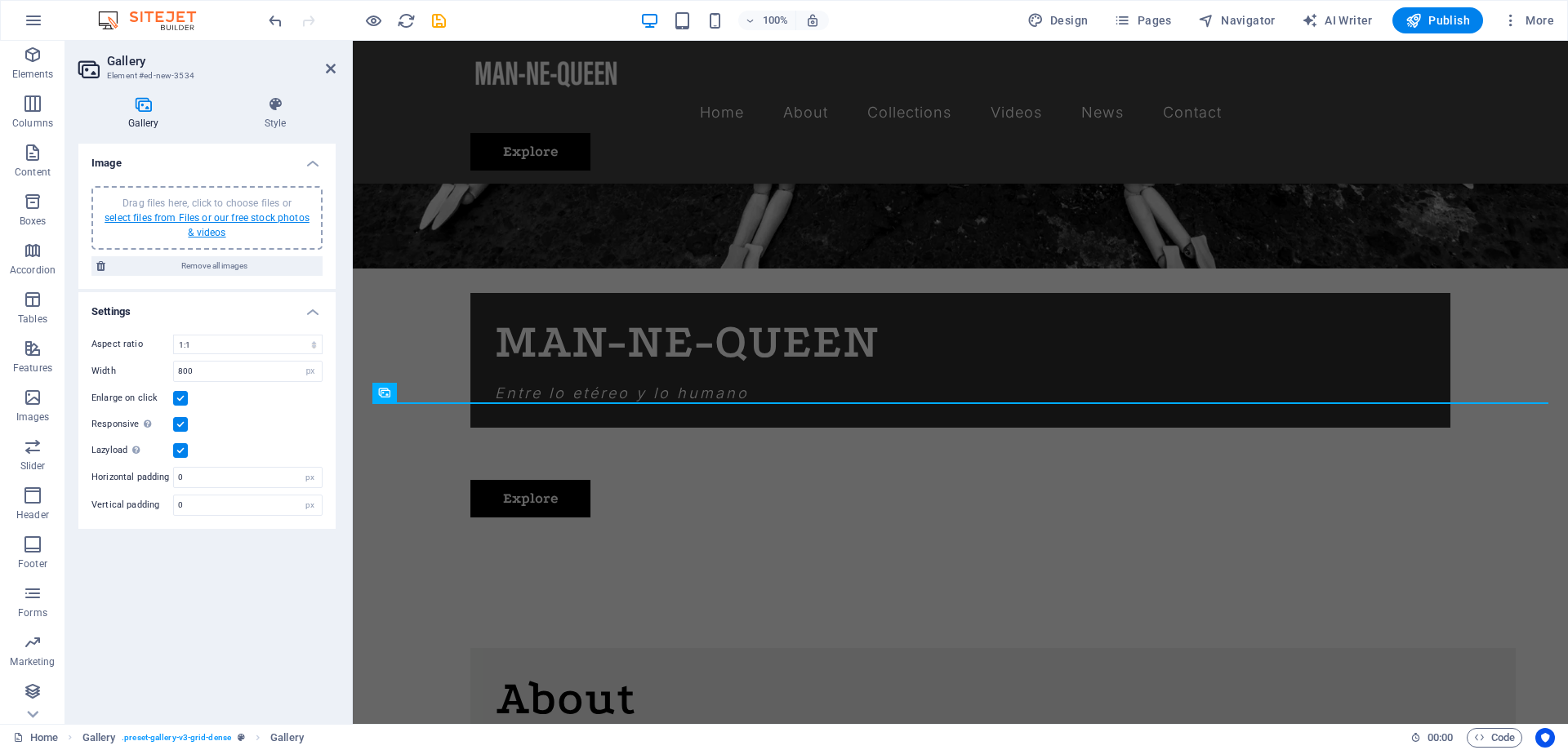
click at [221, 217] on link "select files from Files or our free stock photos & videos" at bounding box center [207, 225] width 205 height 26
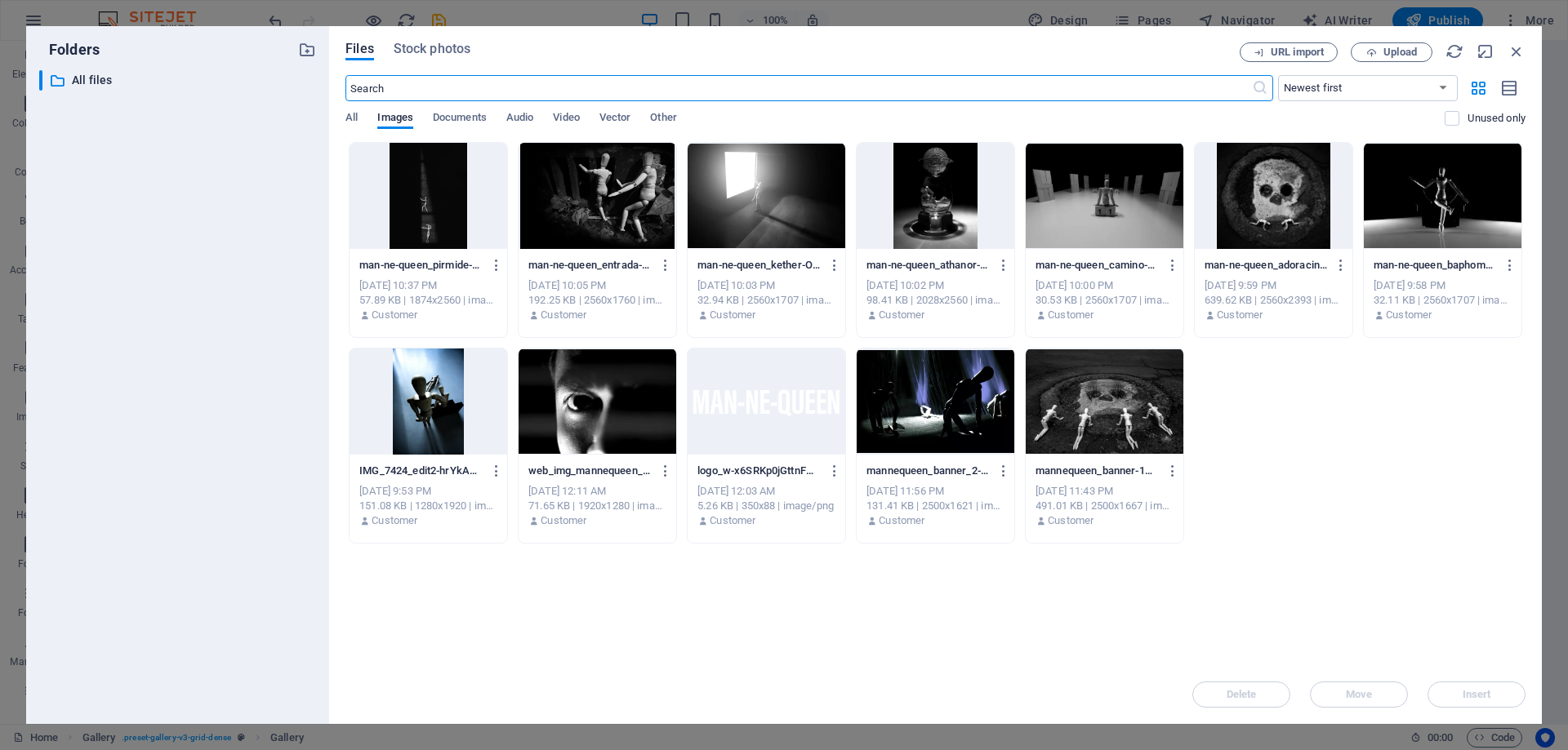
scroll to position [1131, 0]
click at [956, 389] on div at bounding box center [935, 401] width 158 height 106
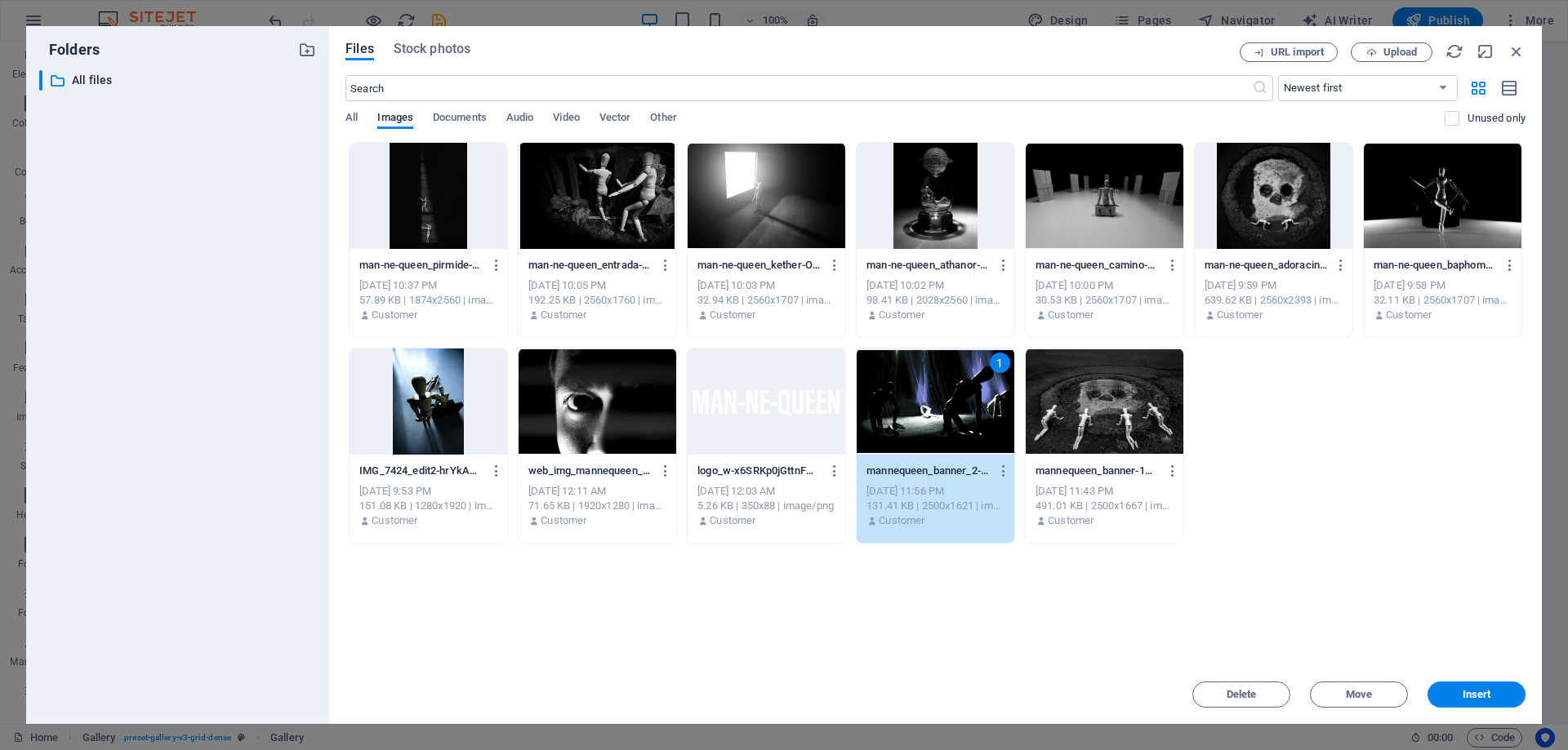
click at [1419, 192] on div at bounding box center [1442, 195] width 158 height 106
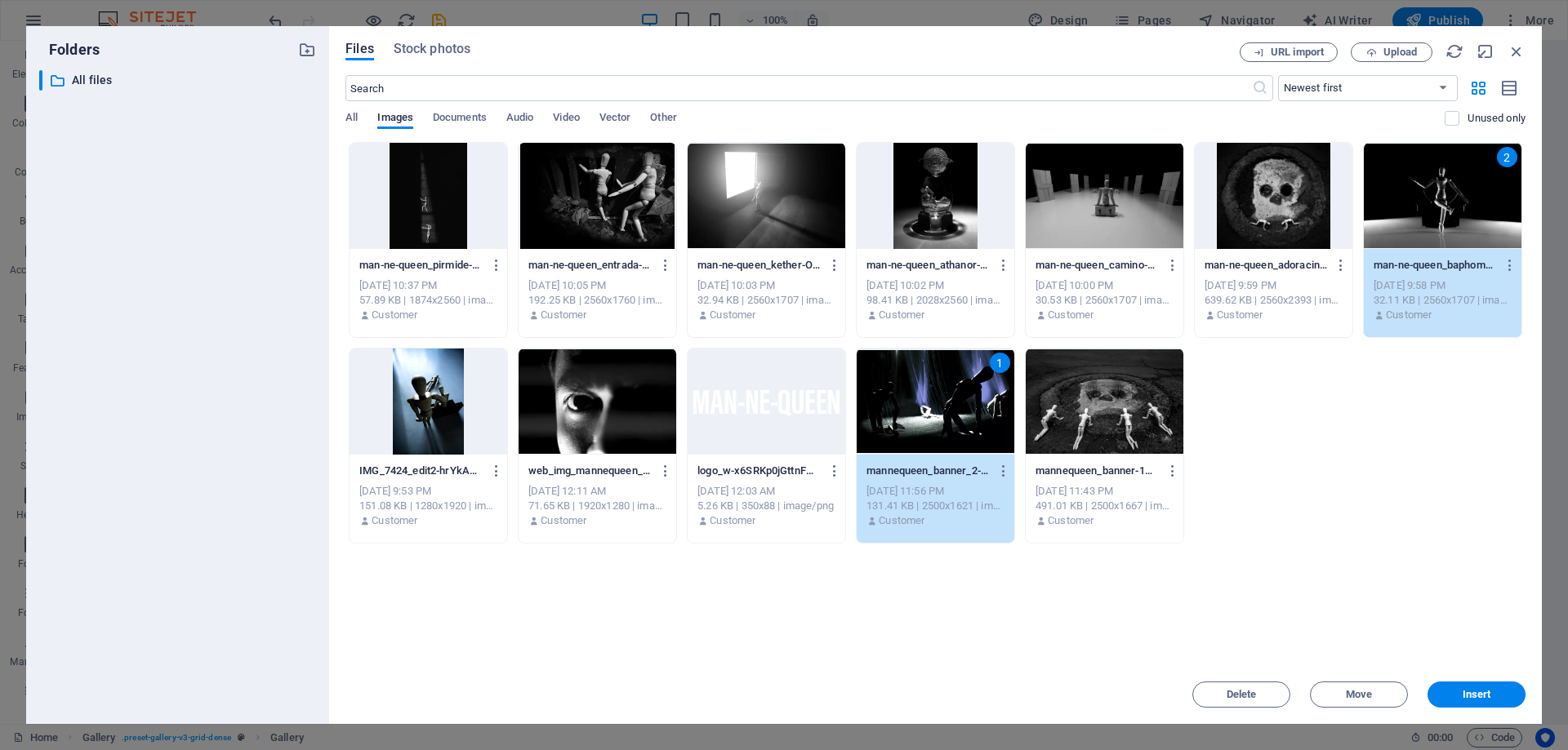
click at [1261, 194] on div at bounding box center [1273, 195] width 158 height 106
drag, startPoint x: 1100, startPoint y: 193, endPoint x: 1039, endPoint y: 198, distance: 61.2
click at [1100, 192] on div at bounding box center [1105, 195] width 158 height 106
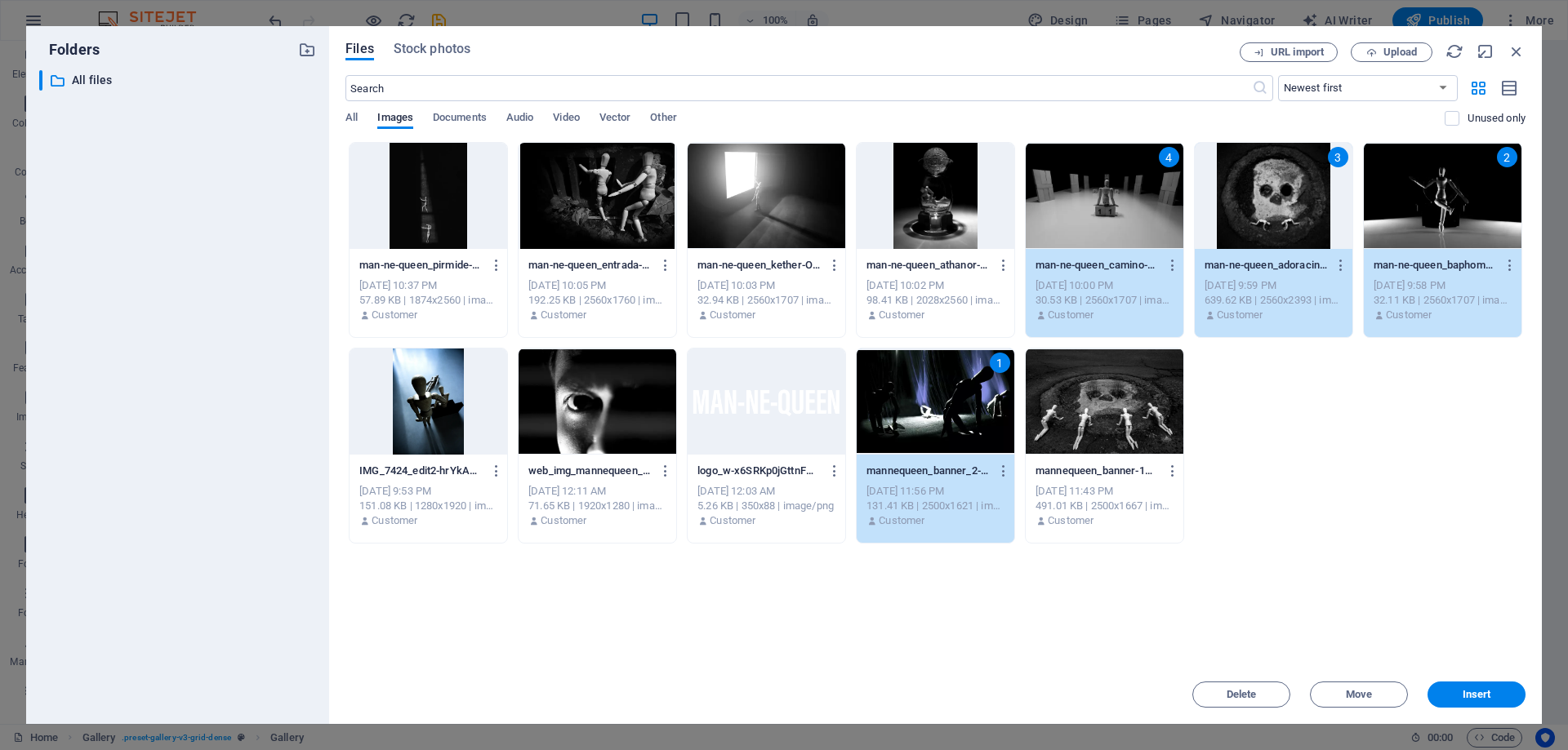
click at [961, 206] on div at bounding box center [935, 195] width 158 height 106
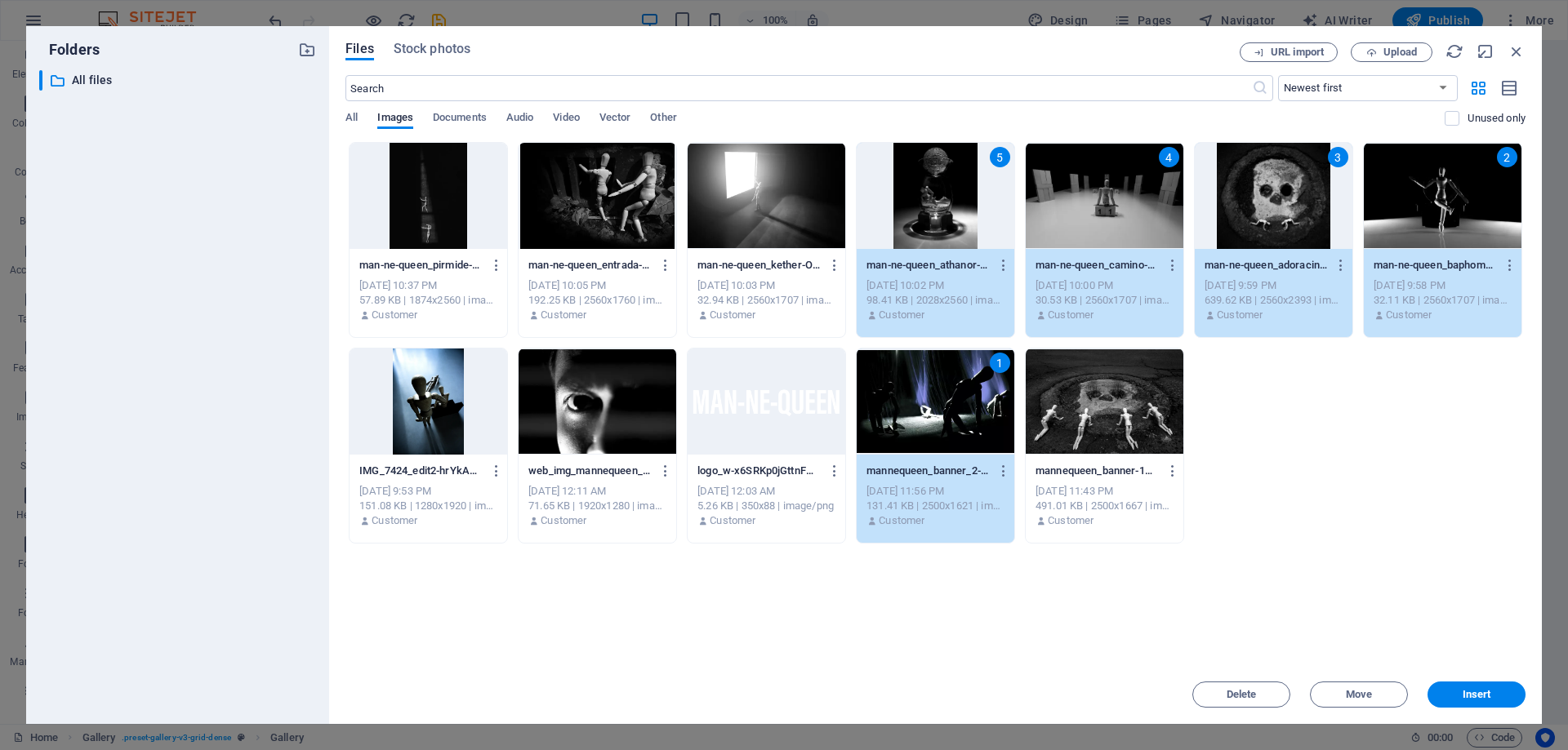
drag, startPoint x: 792, startPoint y: 210, endPoint x: 493, endPoint y: 208, distance: 299.0
click at [789, 210] on div at bounding box center [767, 195] width 158 height 106
click at [603, 187] on div at bounding box center [597, 195] width 158 height 106
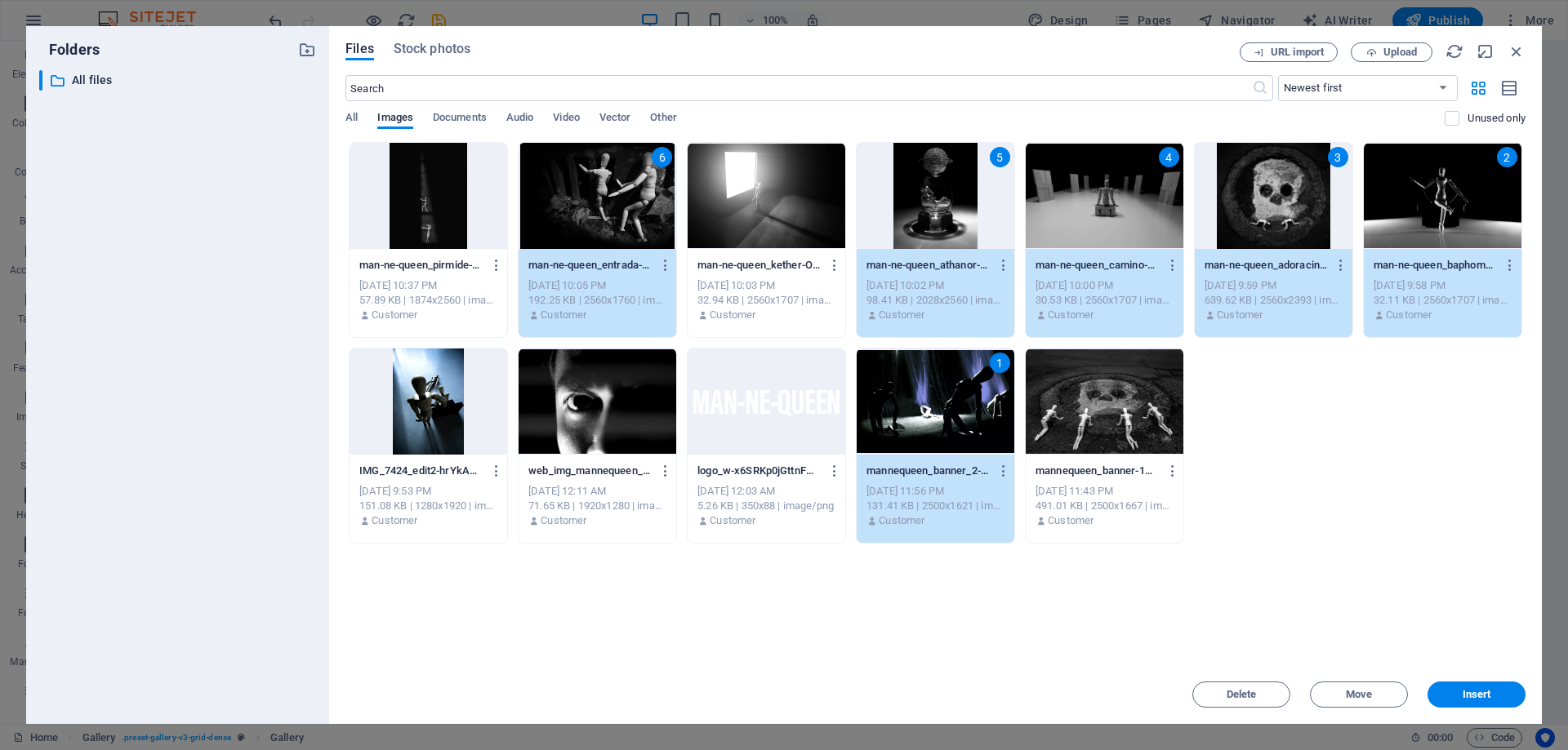
click at [413, 192] on div at bounding box center [429, 195] width 158 height 106
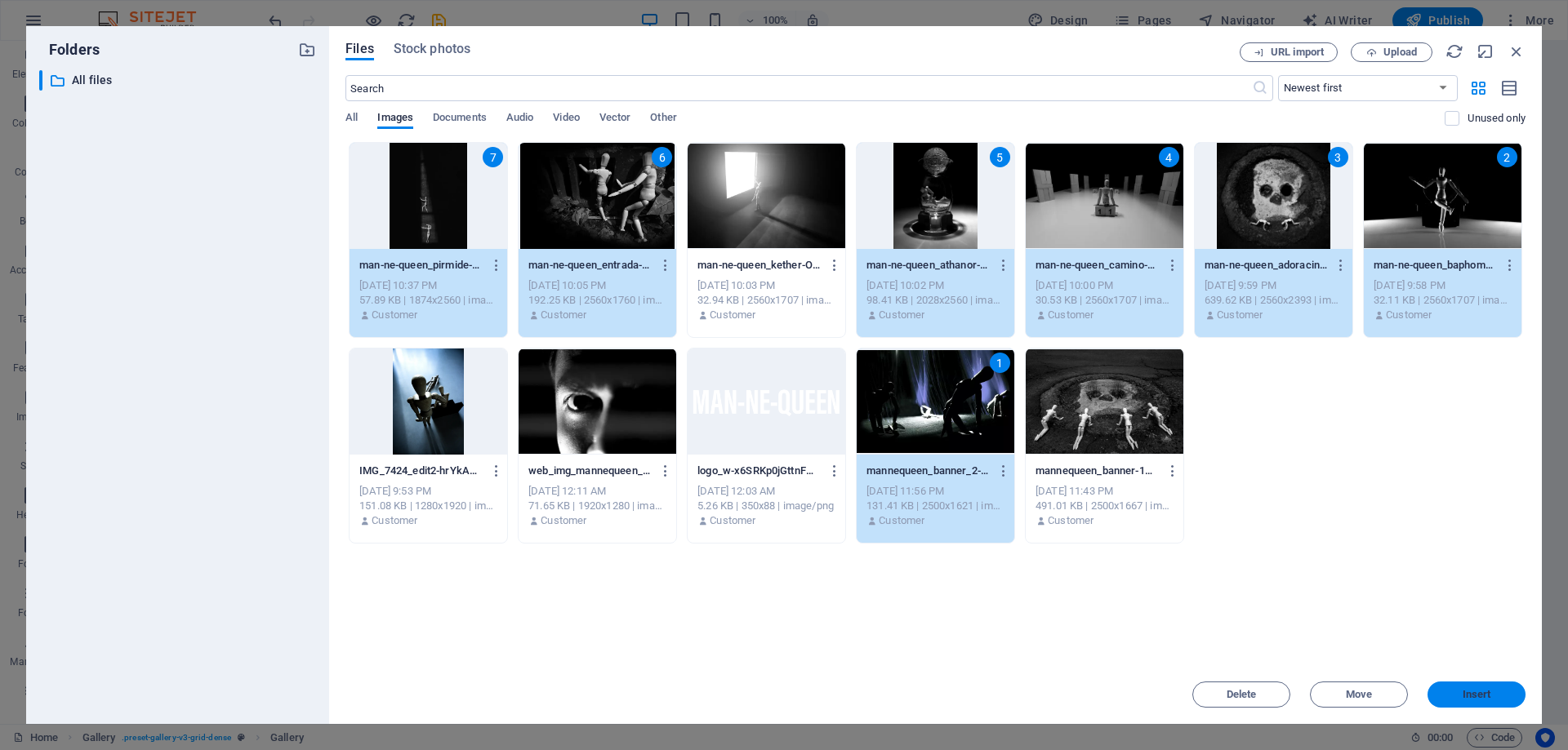
drag, startPoint x: 1494, startPoint y: 690, endPoint x: 1187, endPoint y: 663, distance: 308.2
click at [1494, 690] on span "Insert" at bounding box center [1476, 694] width 85 height 10
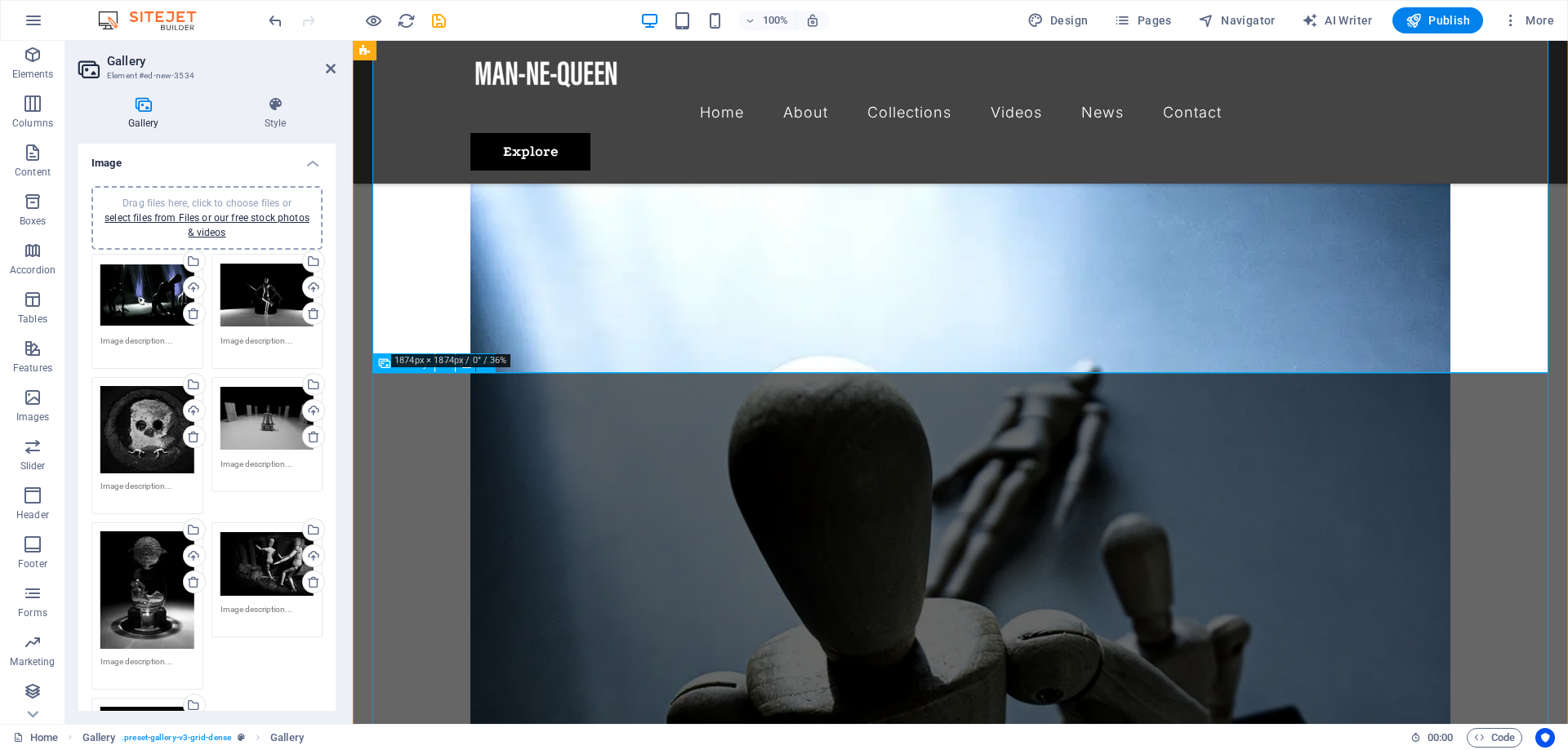
scroll to position [2636, 0]
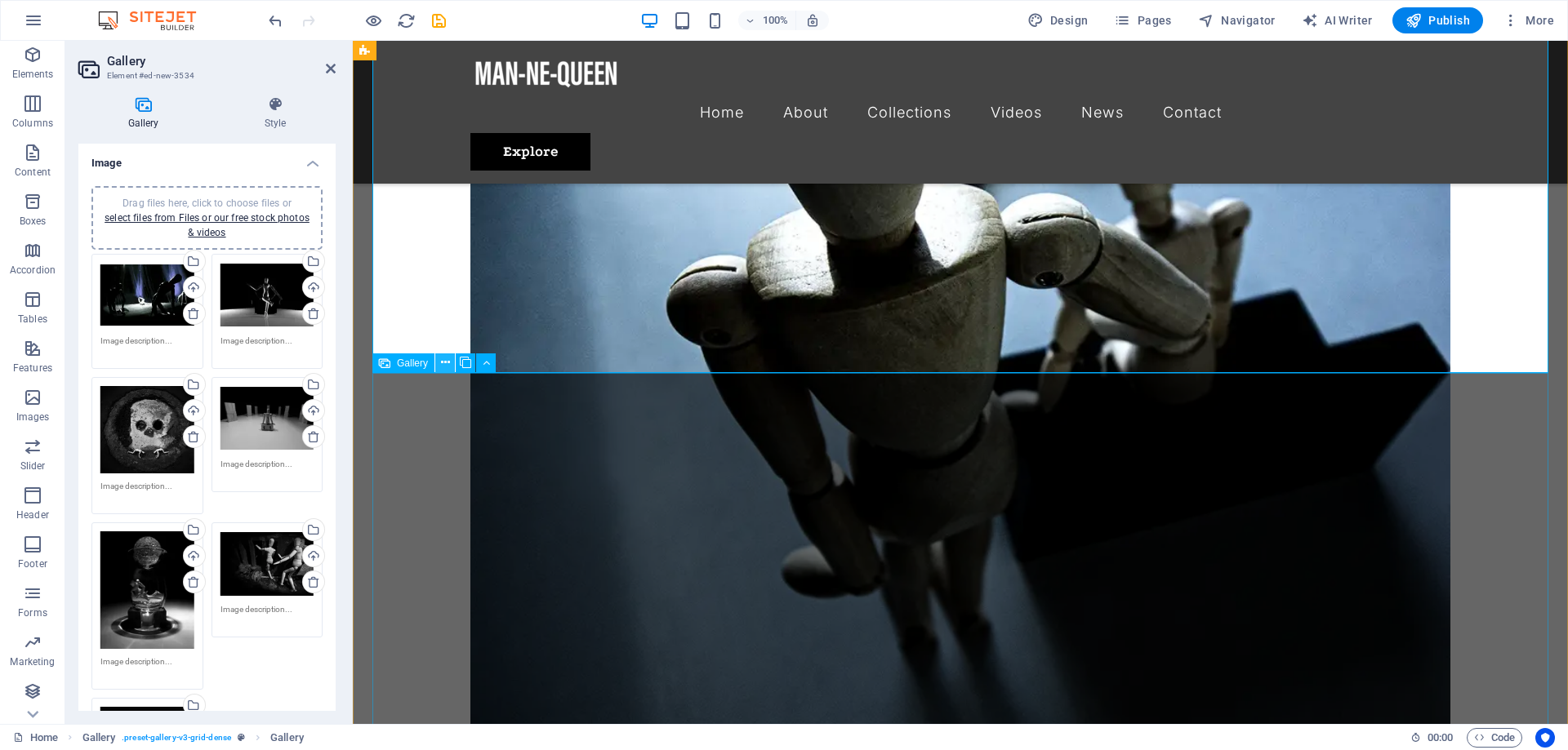
click at [441, 359] on icon at bounding box center [446, 362] width 9 height 17
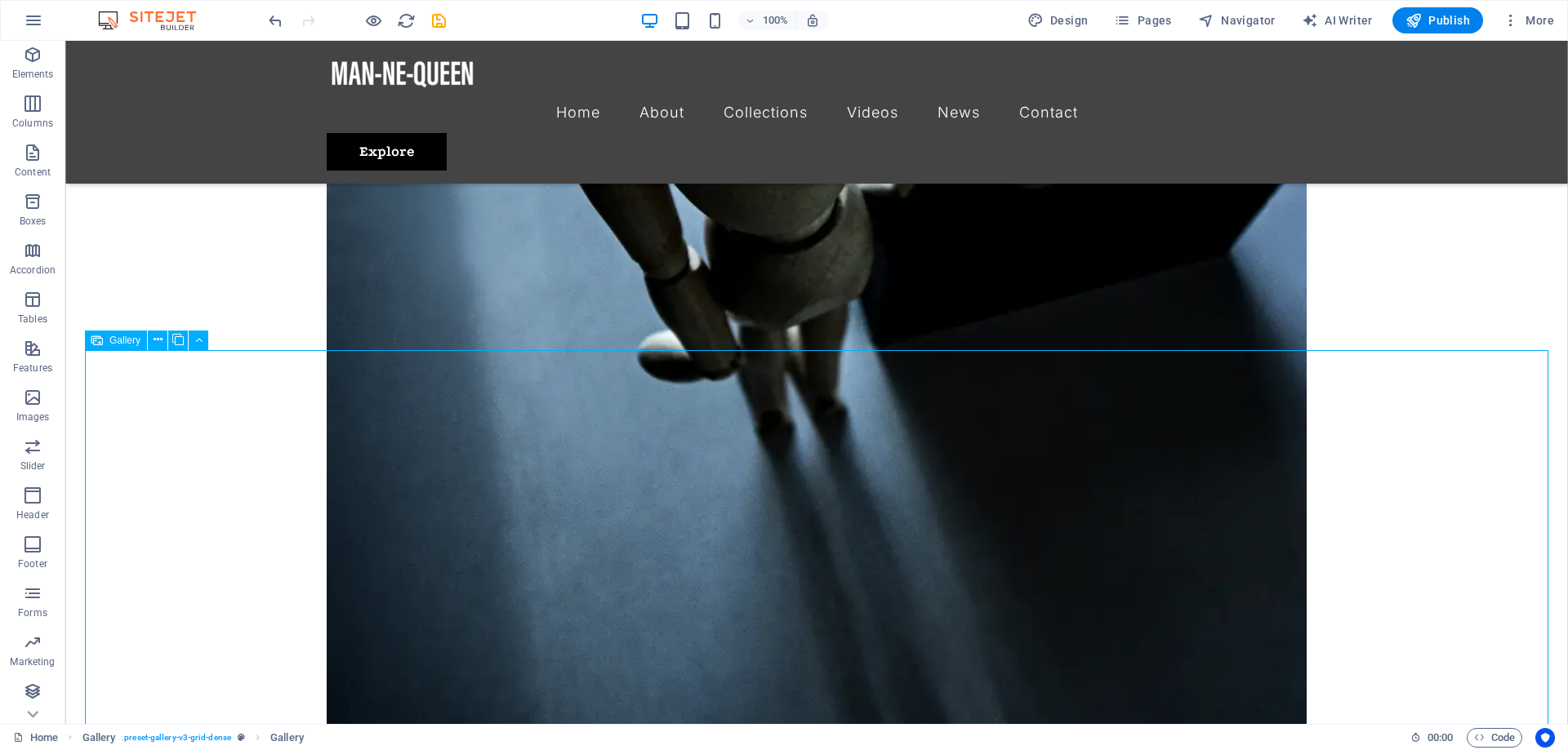
scroll to position [3018, 0]
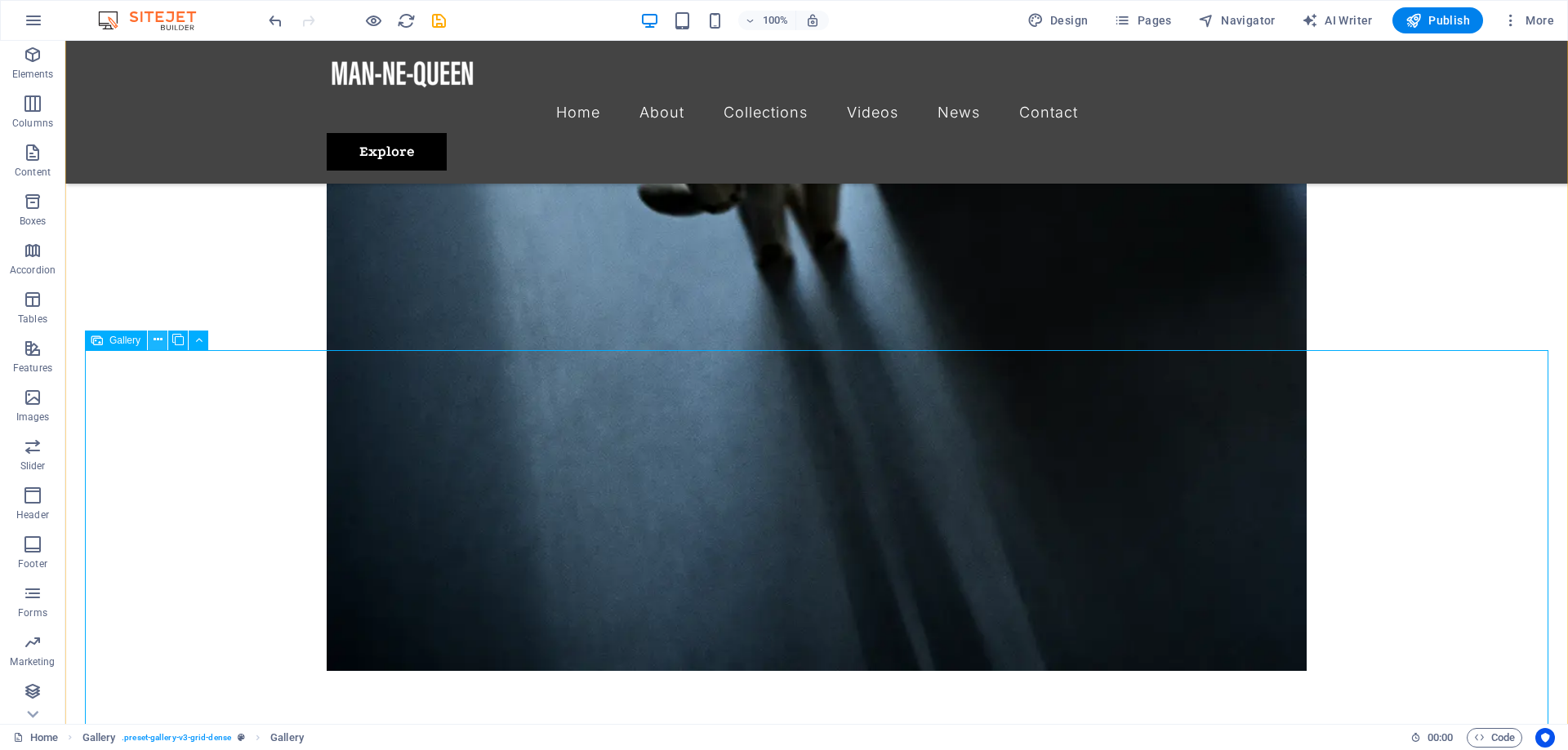
click at [157, 342] on icon at bounding box center [158, 340] width 9 height 17
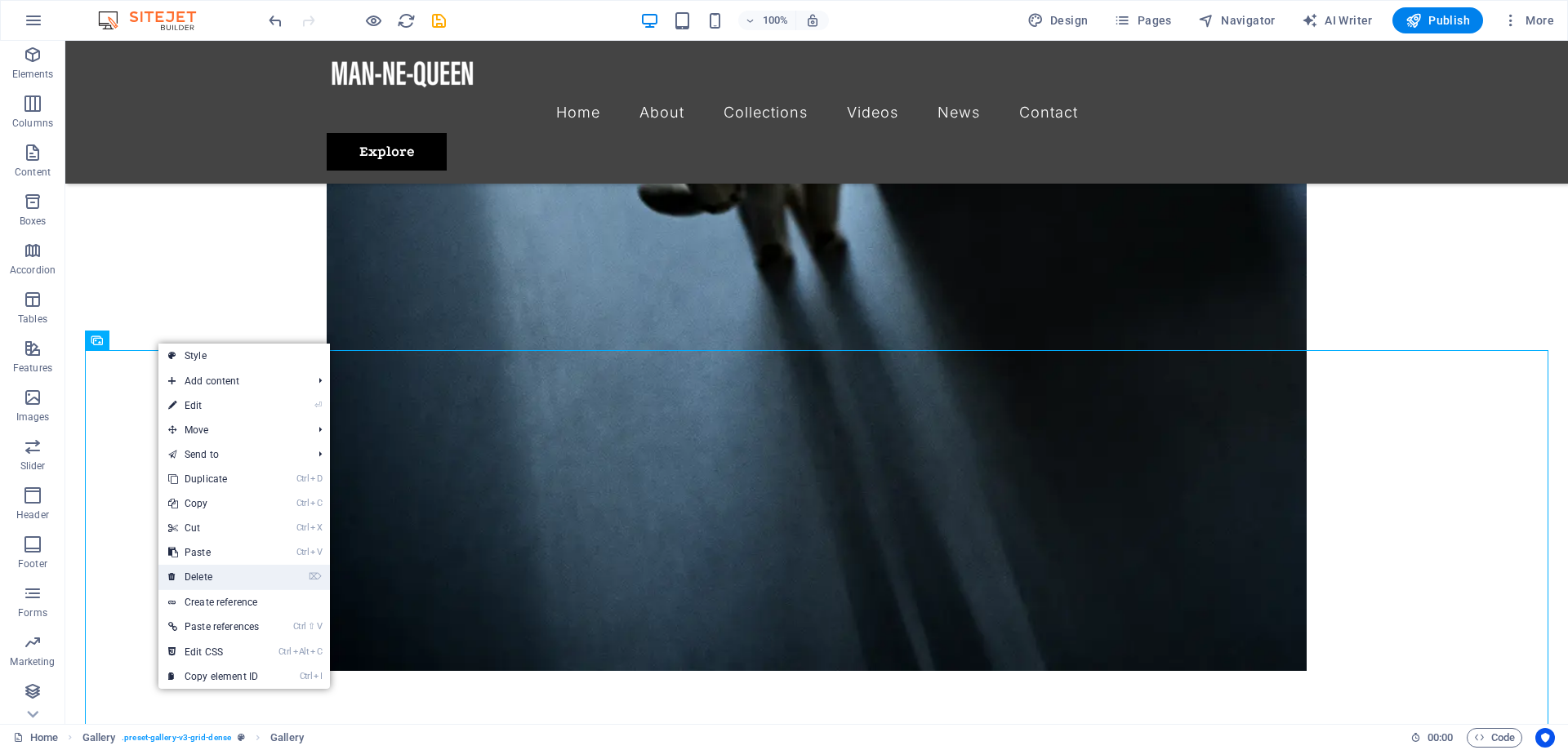
drag, startPoint x: 215, startPoint y: 572, endPoint x: 96, endPoint y: 516, distance: 131.5
click at [215, 572] on link "⌦ Delete" at bounding box center [213, 576] width 110 height 24
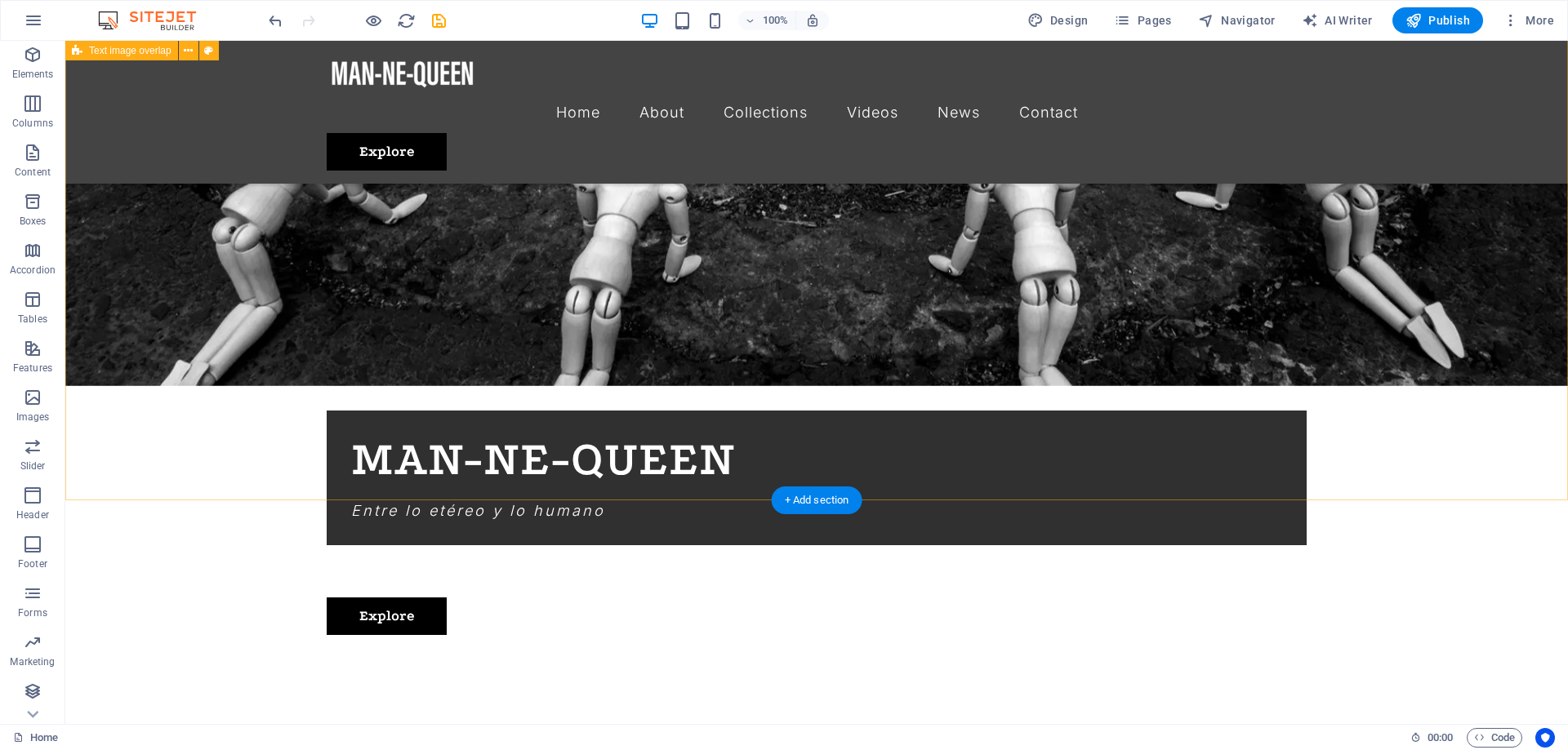
scroll to position [1353, 0]
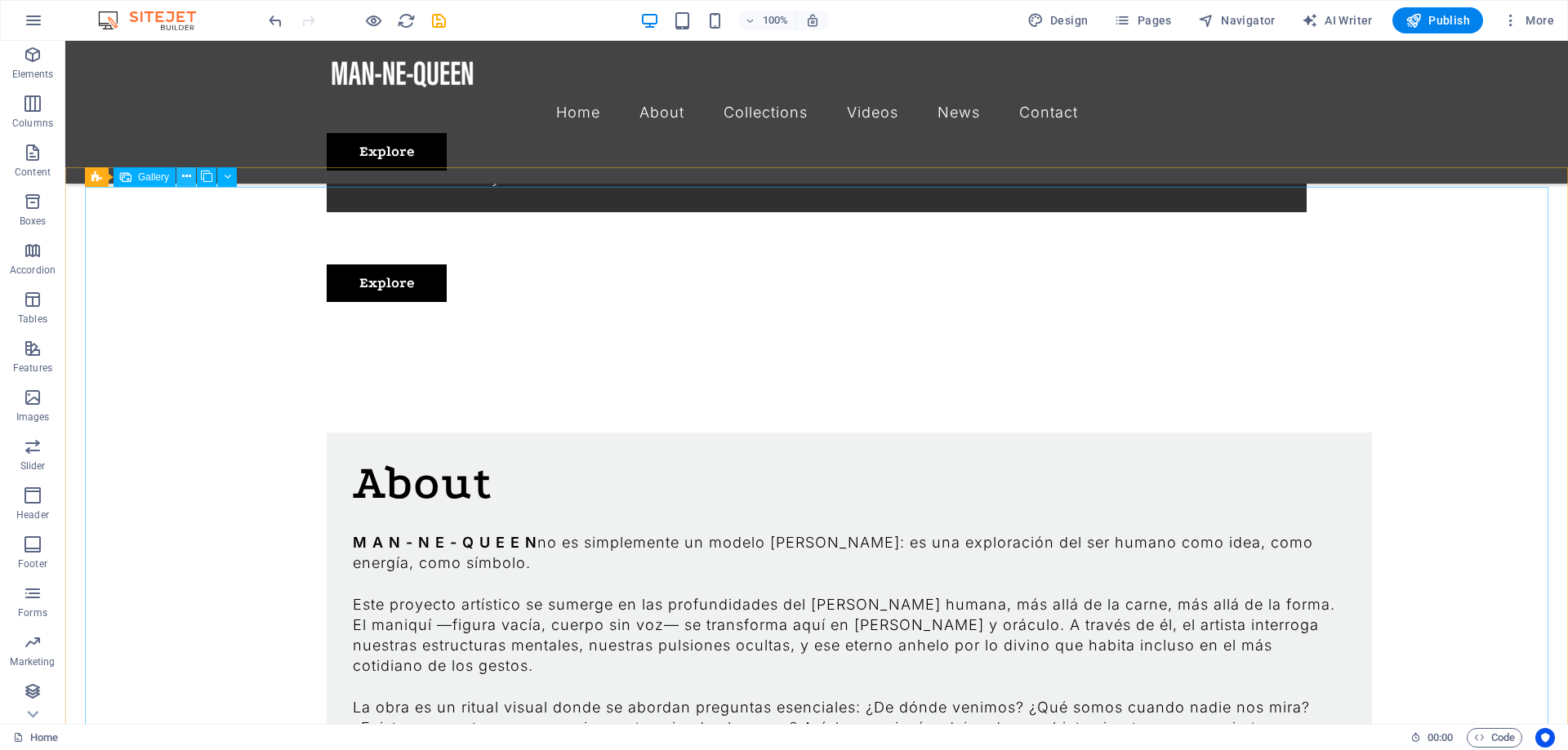
click at [187, 178] on icon at bounding box center [186, 177] width 9 height 17
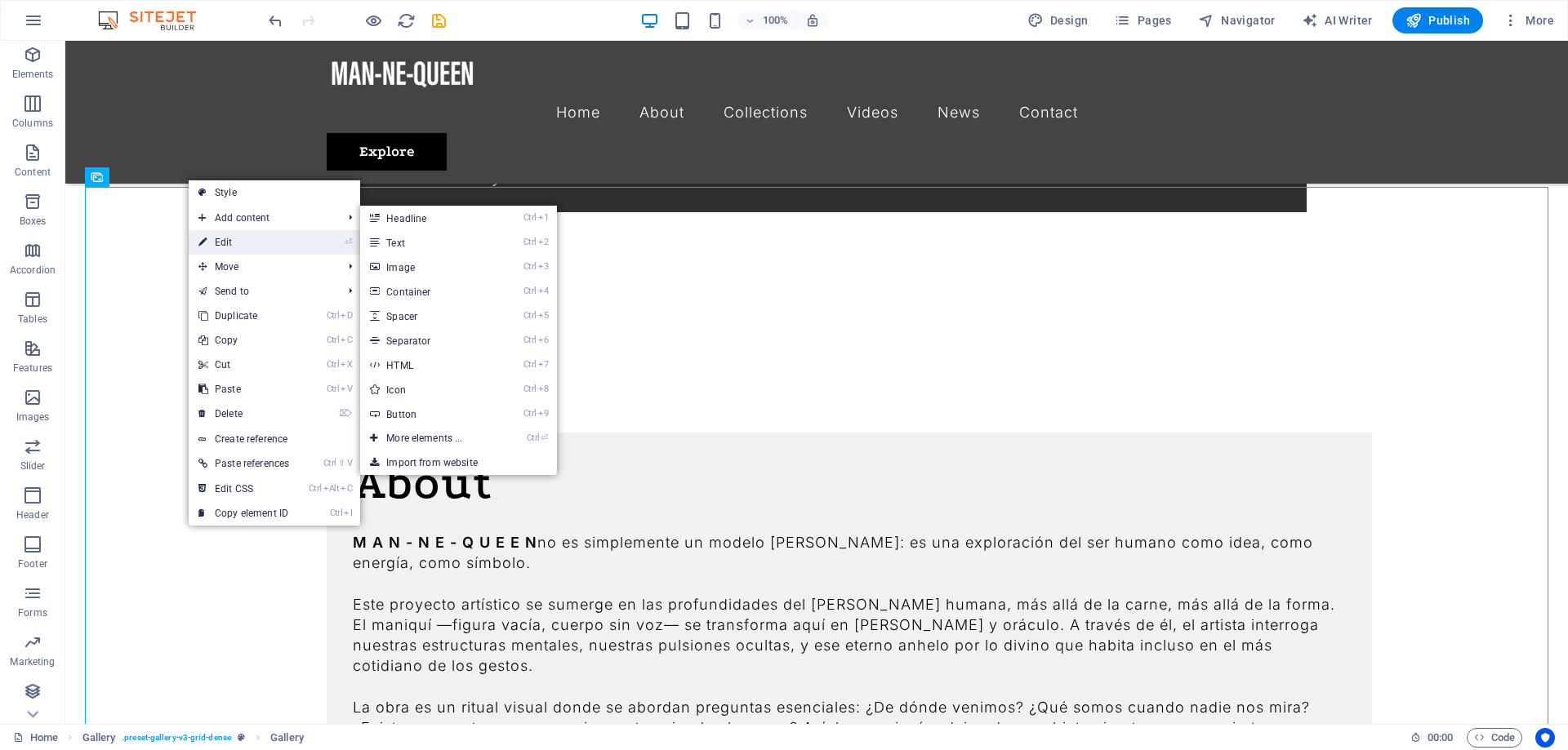
click at [238, 240] on link "⏎ Edit" at bounding box center [243, 242] width 110 height 24
select select "4"
select select "px"
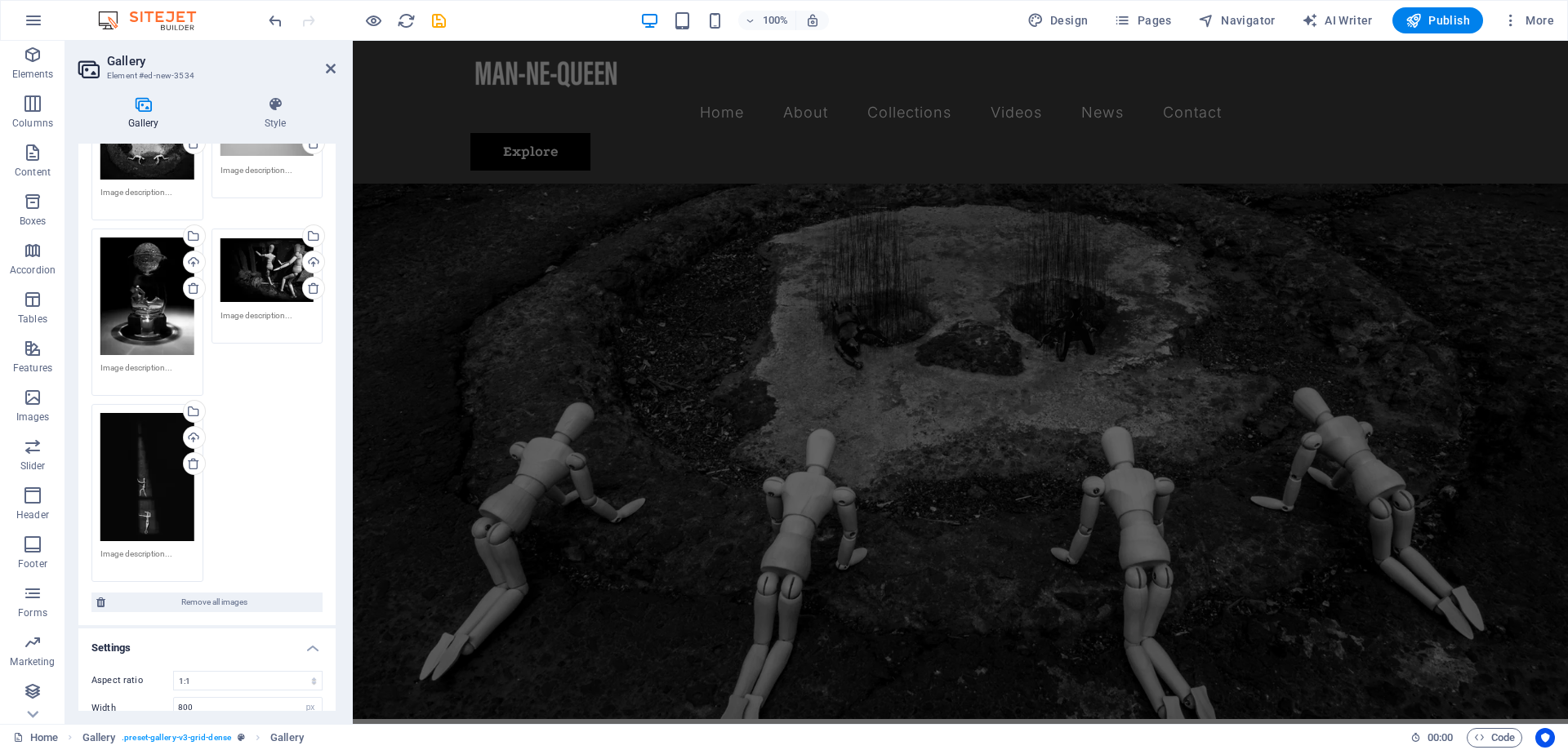
scroll to position [0, 0]
